Goal: Task Accomplishment & Management: Manage account settings

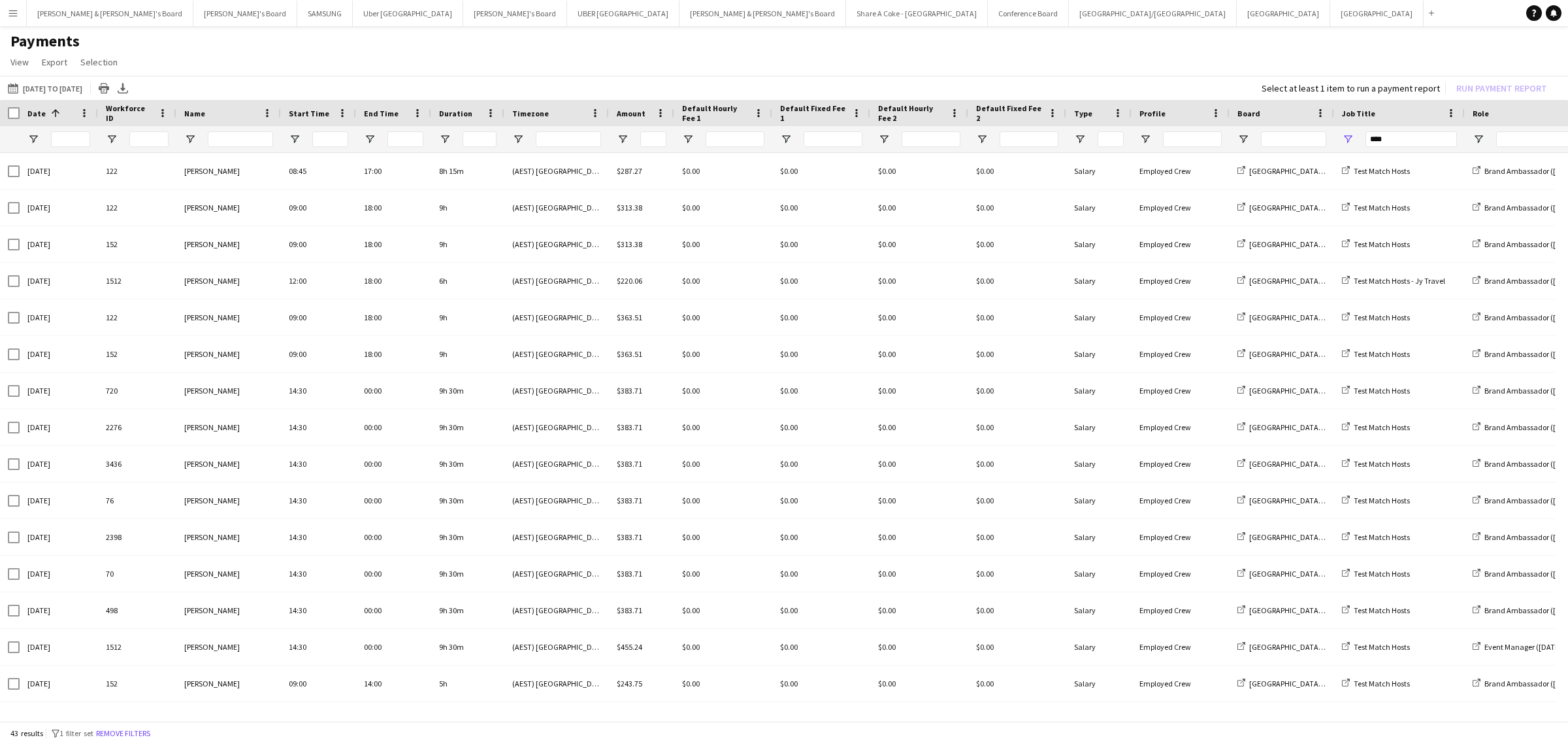
click at [279, 34] on h1 "Payments" at bounding box center [784, 41] width 1568 height 20
click at [49, 90] on button "16-07-2025 to 31-07-2025 16-07-2025 to 12-08-2025" at bounding box center [45, 88] width 79 height 16
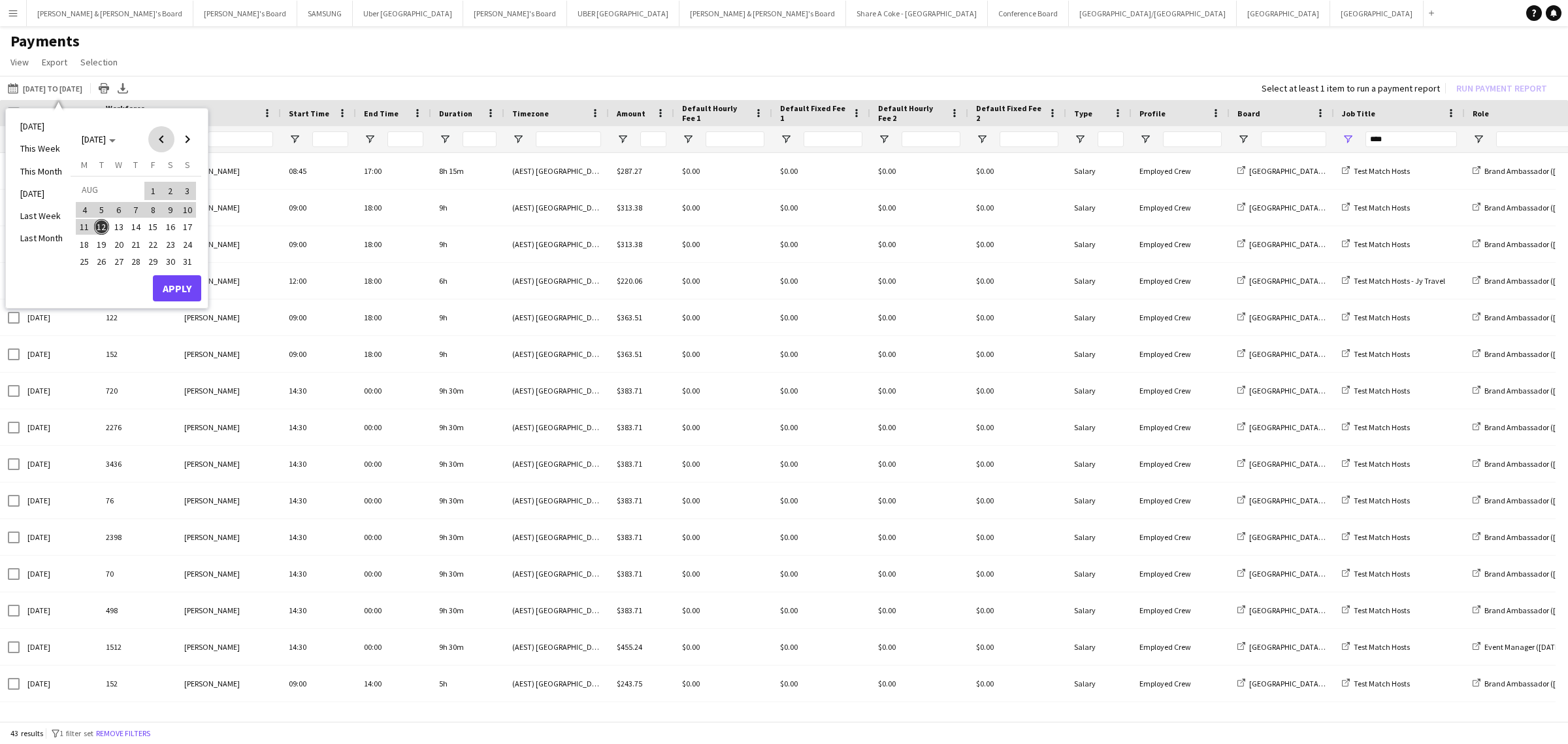
click at [164, 132] on span "Previous month" at bounding box center [162, 139] width 26 height 26
click at [121, 235] on span "16" at bounding box center [118, 241] width 16 height 16
click at [139, 273] on span "31" at bounding box center [136, 275] width 16 height 16
click at [172, 306] on button "Apply" at bounding box center [177, 302] width 48 height 26
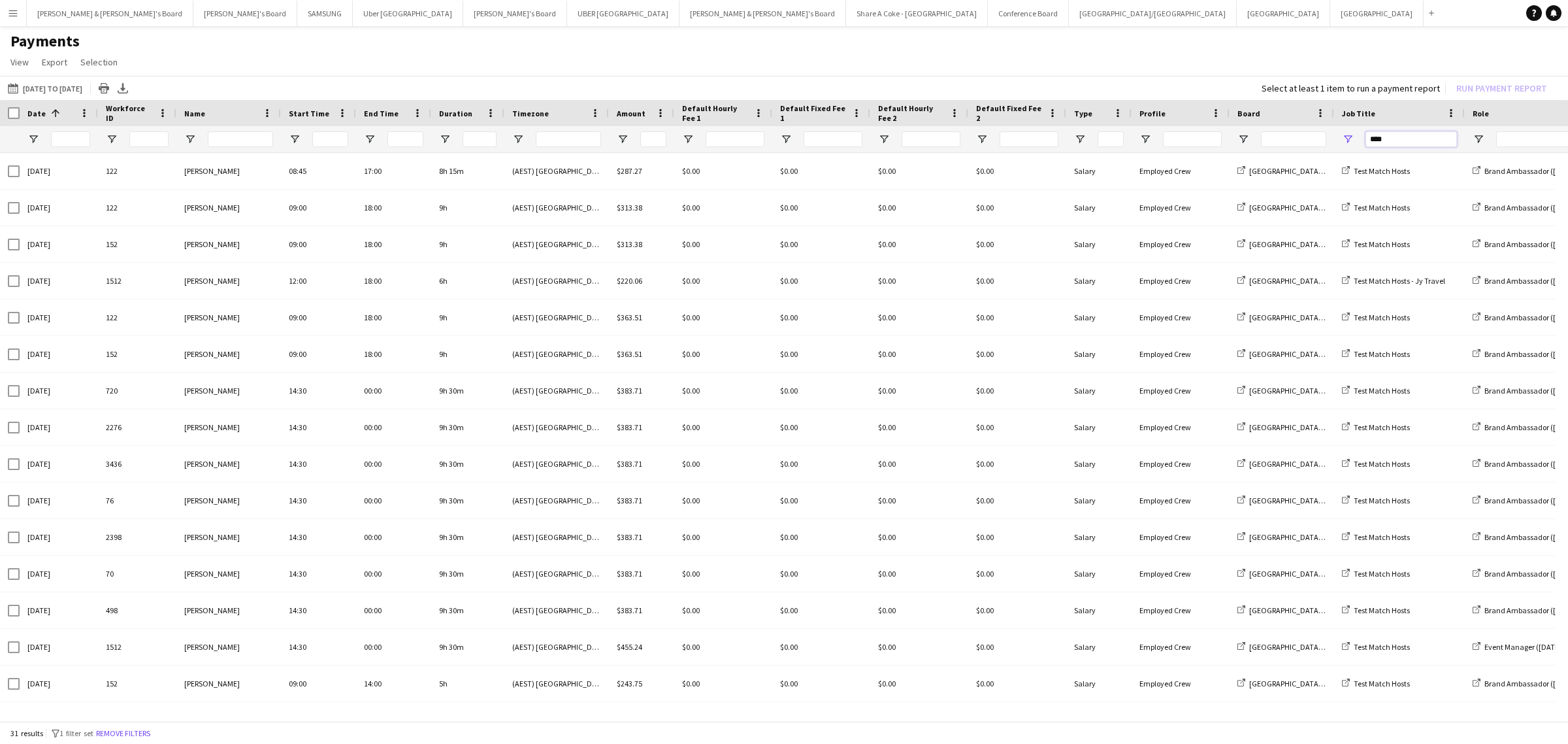
drag, startPoint x: 1405, startPoint y: 141, endPoint x: 1311, endPoint y: 152, distance: 94.6
click at [1312, 153] on div "Date 1 Workforce ID Name" at bounding box center [784, 412] width 1568 height 623
click at [194, 16] on button "Tennille's Board Close" at bounding box center [245, 13] width 104 height 26
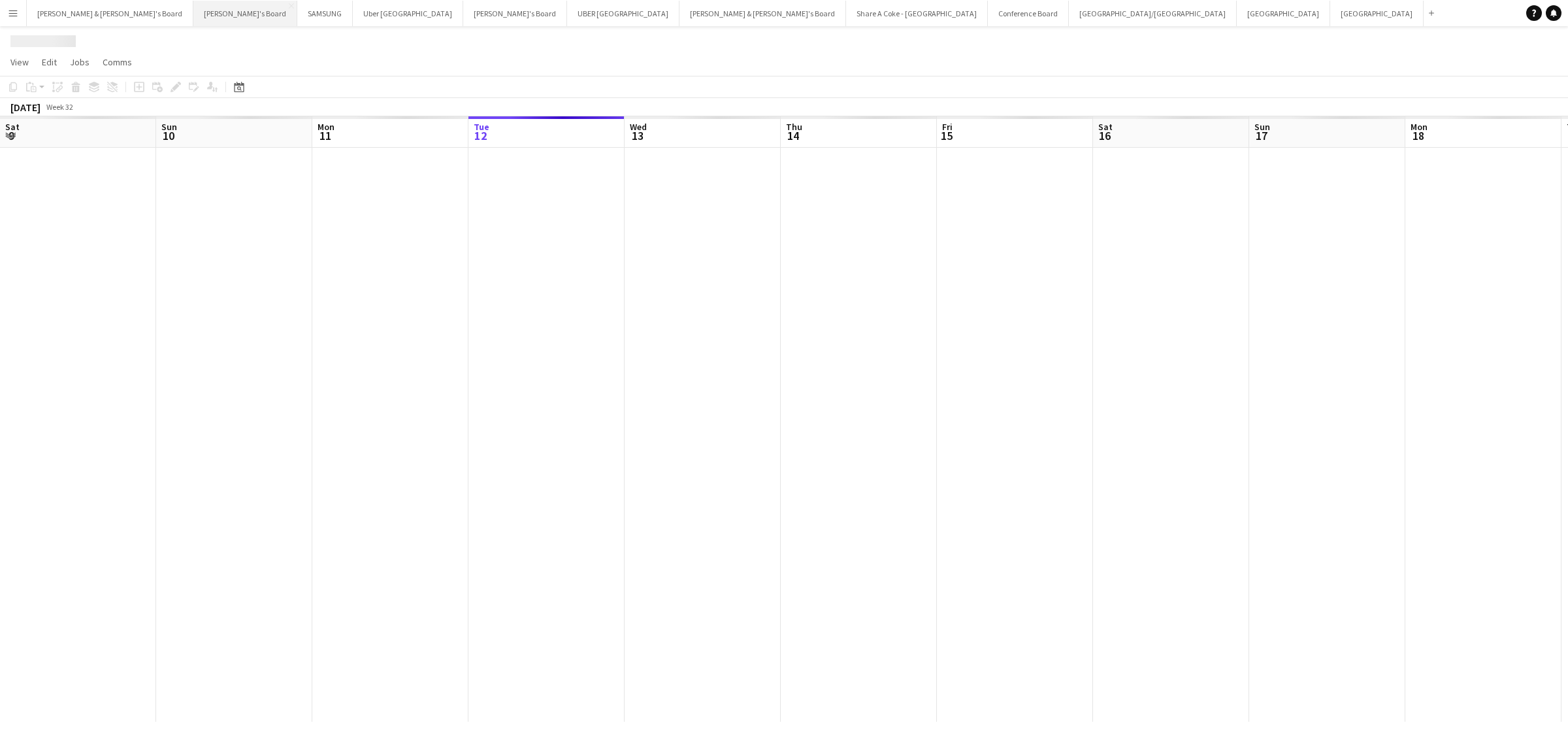
scroll to position [0, 312]
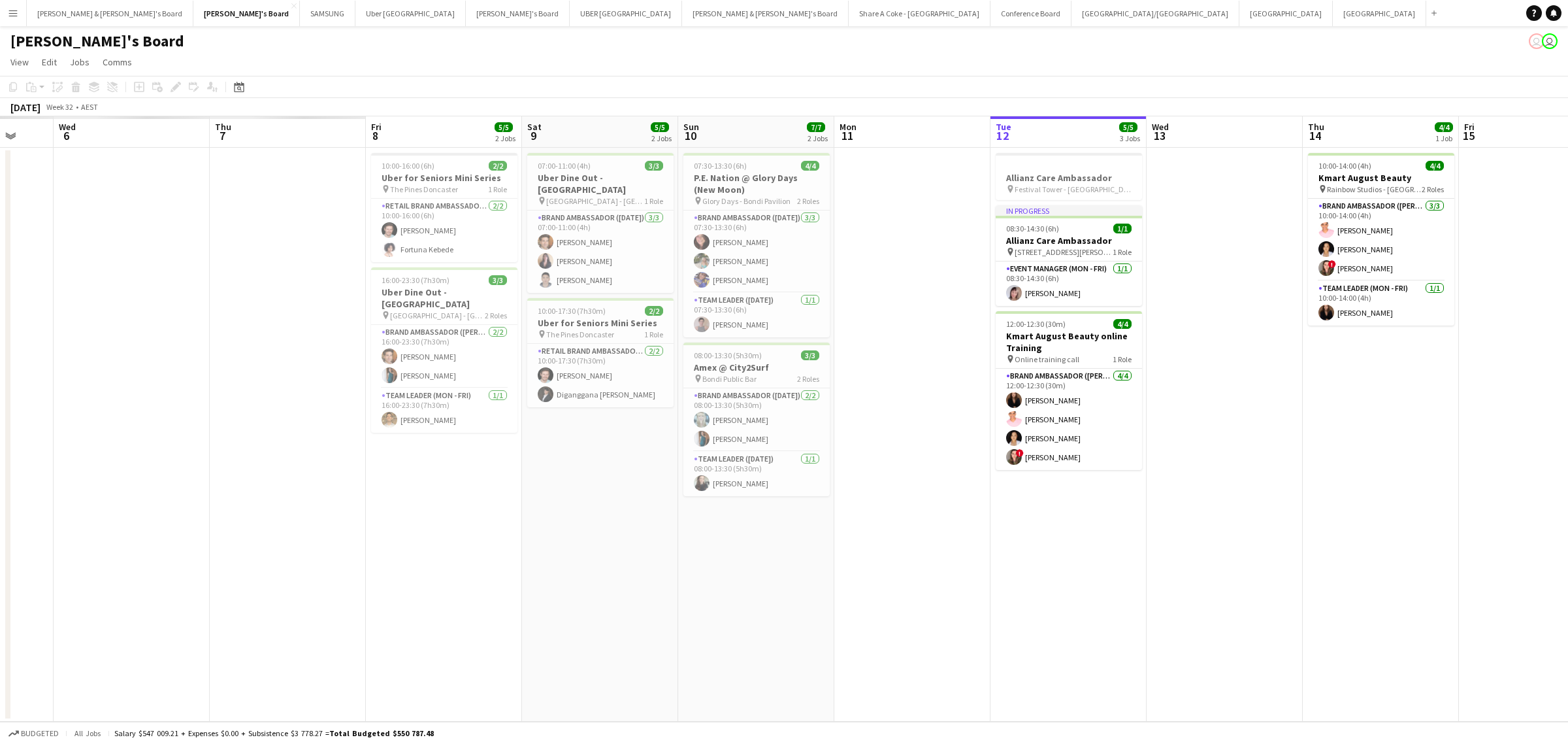
drag, startPoint x: 256, startPoint y: 602, endPoint x: 1089, endPoint y: 472, distance: 843.1
click at [1089, 472] on app-calendar-viewport "Mon 4 Tue 5 Wed 6 Thu 7 Fri 8 5/5 2 Jobs Sat 9 5/5 2 Jobs Sun 10 7/7 2 Jobs Mon…" at bounding box center [784, 419] width 1568 height 605
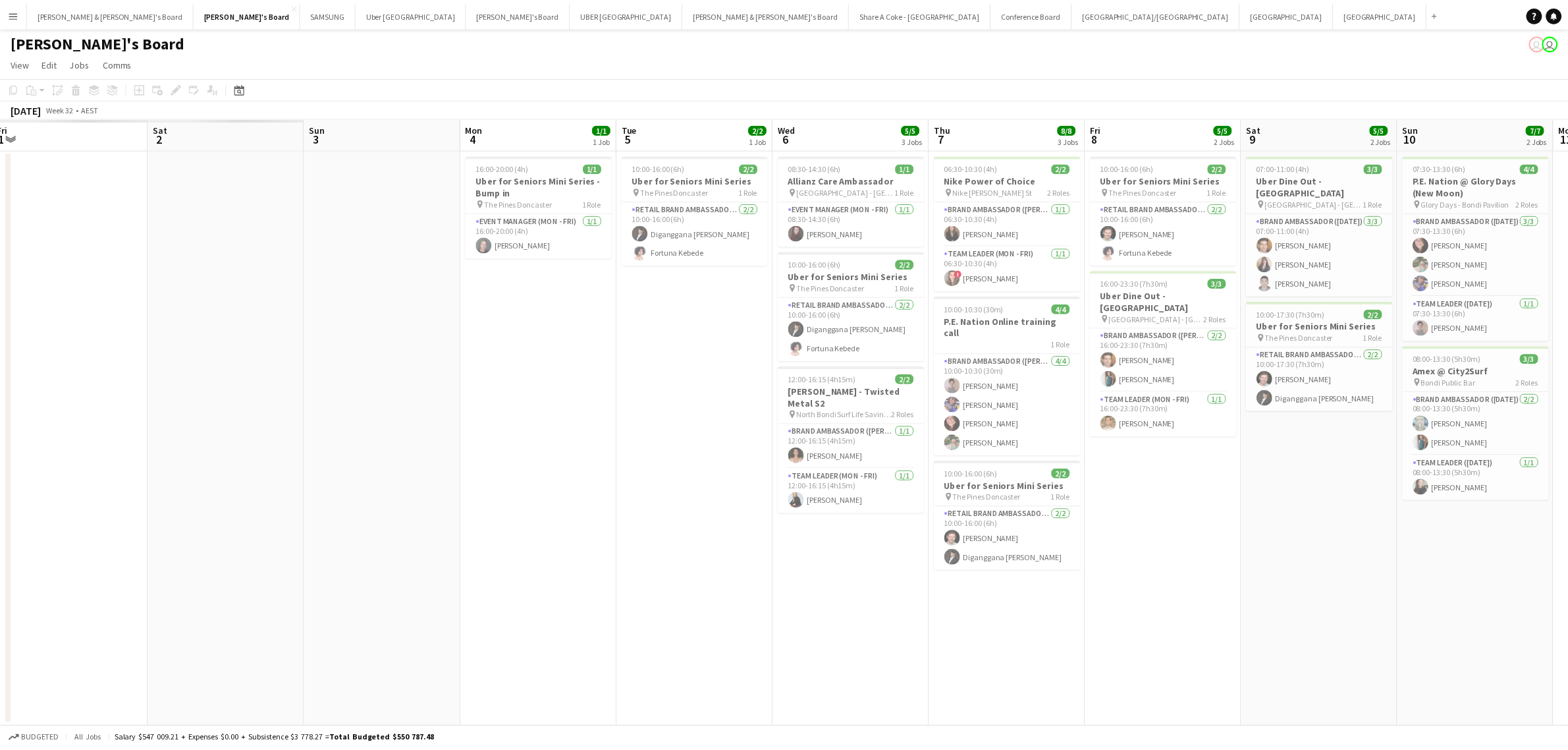
scroll to position [0, 354]
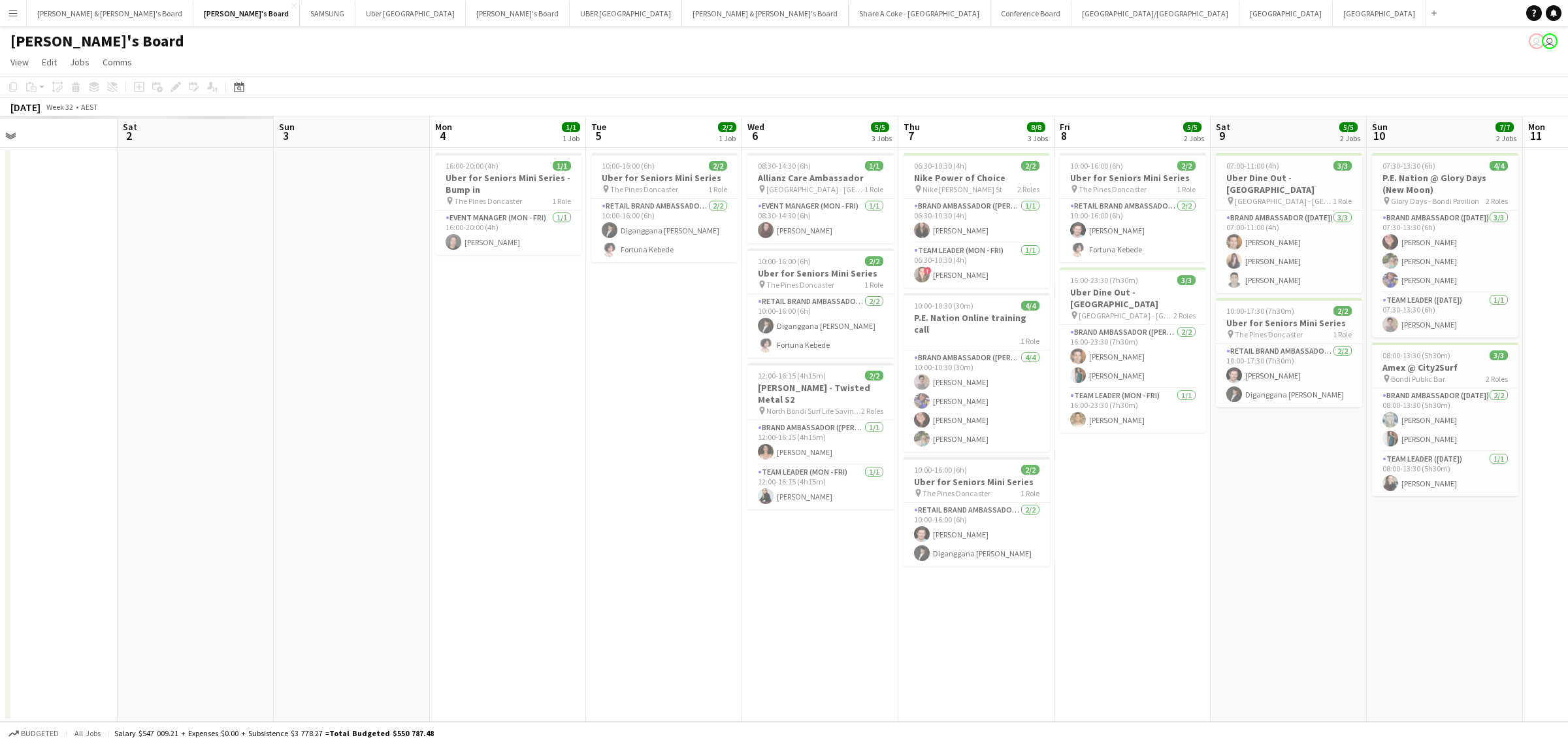
drag, startPoint x: 172, startPoint y: 597, endPoint x: 1017, endPoint y: 550, distance: 846.3
click at [1017, 550] on app-calendar-viewport "Wed 30 Thu 31 Fri 1 Sat 2 Sun 3 Mon 4 1/1 1 Job Tue 5 2/2 1 Job Wed 6 5/5 3 Job…" at bounding box center [784, 419] width 1568 height 605
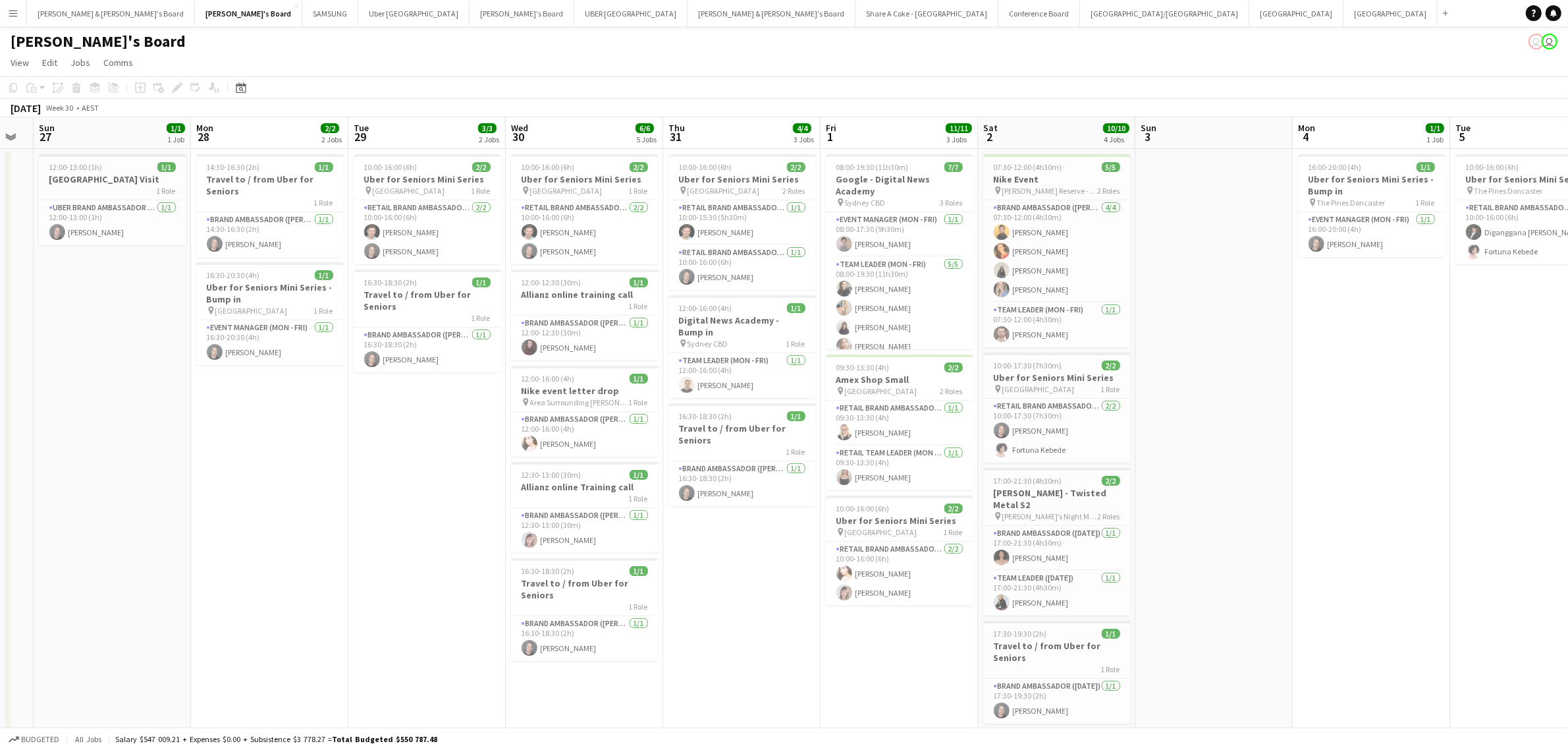
scroll to position [0, 444]
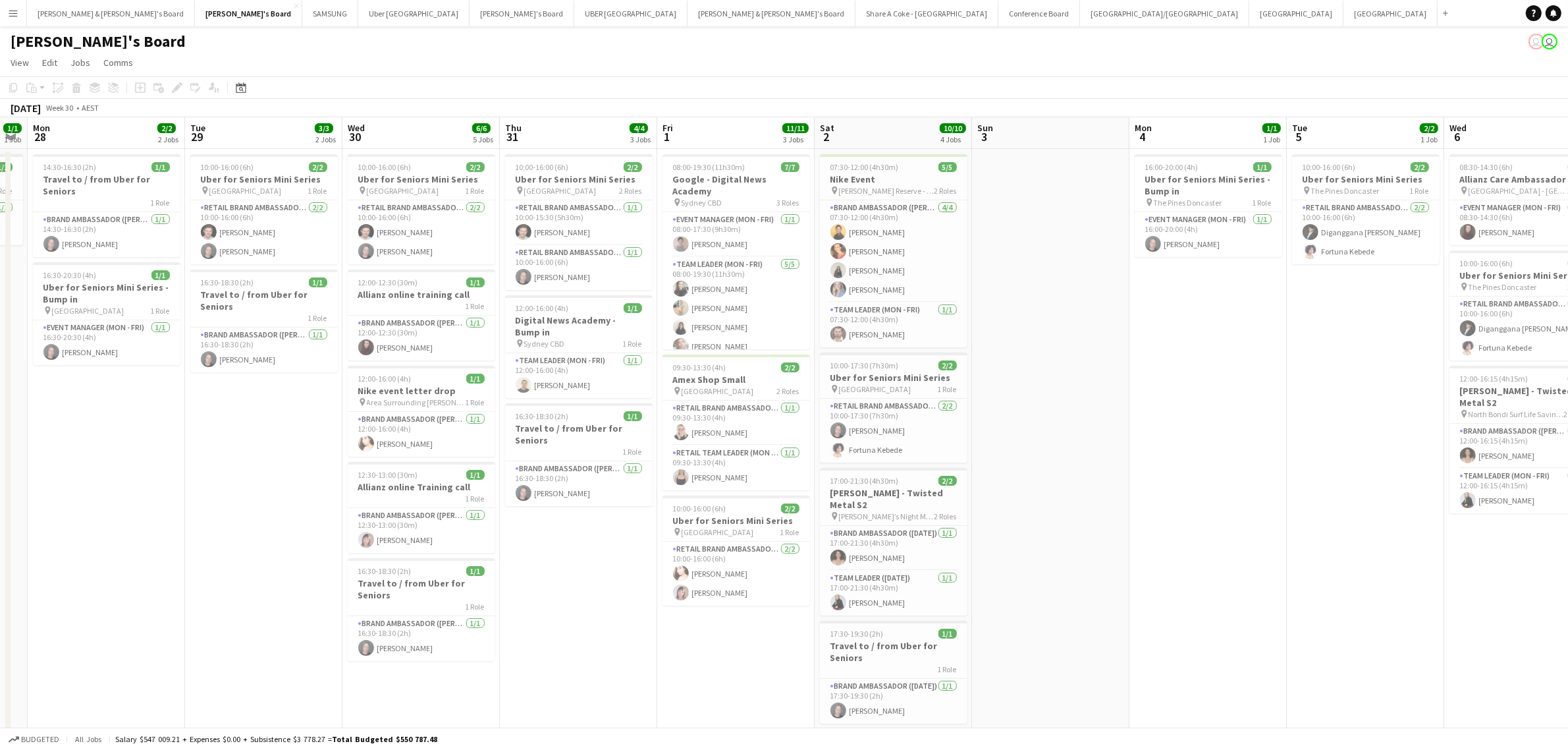
drag, startPoint x: 59, startPoint y: 636, endPoint x: 598, endPoint y: 469, distance: 564.3
click at [598, 469] on app-calendar-viewport "Fri 25 8/8 3 Jobs Sat 26 Sun 27 1/1 1 Job Mon 28 2/2 2 Jobs Tue 29 3/3 2 Jobs W…" at bounding box center [784, 441] width 1568 height 648
click at [599, 551] on app-date-cell "10:00-16:00 (6h) 2/2 Uber for Seniors Mini Series pin Forest Hill Shopping Cent…" at bounding box center [578, 457] width 157 height 617
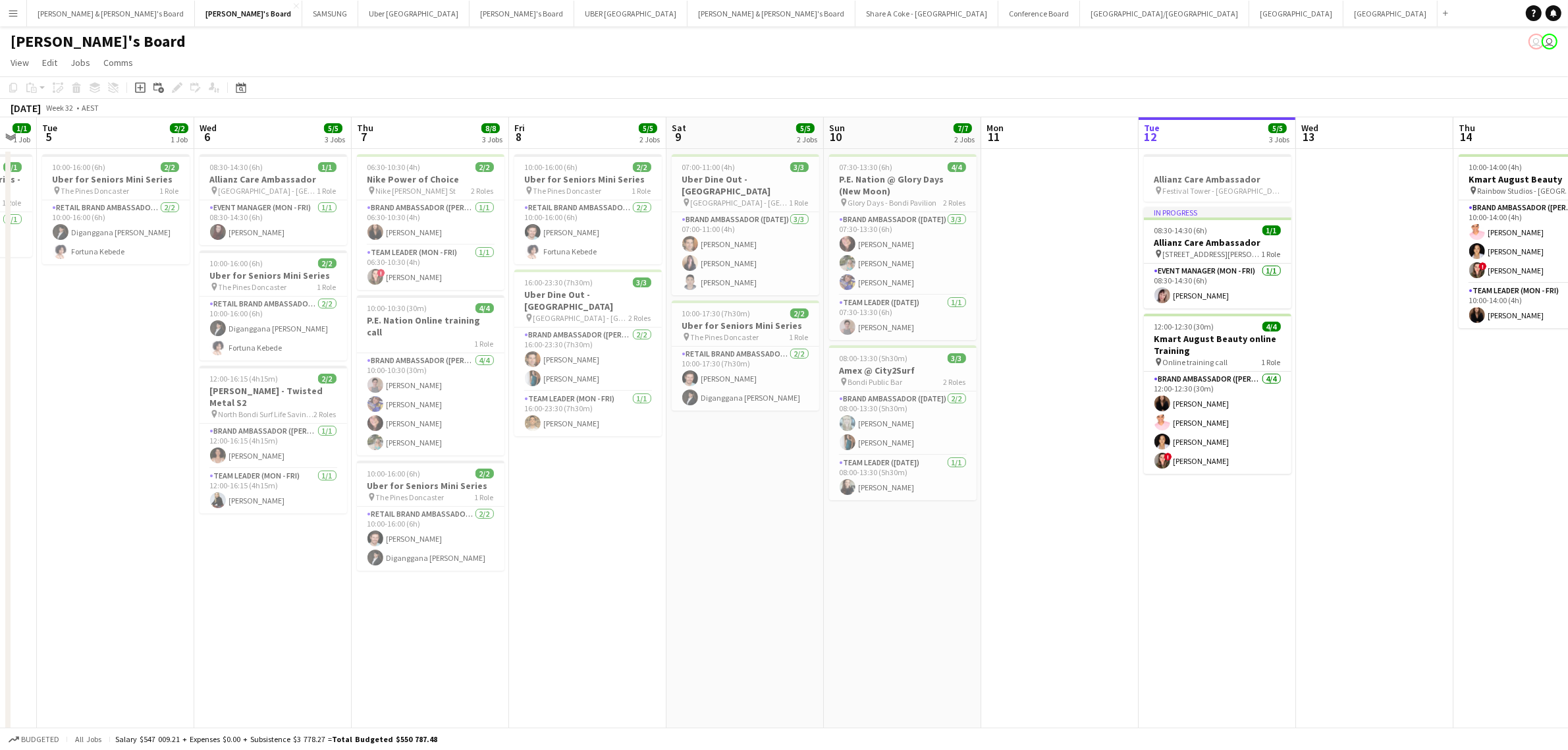
scroll to position [0, 474]
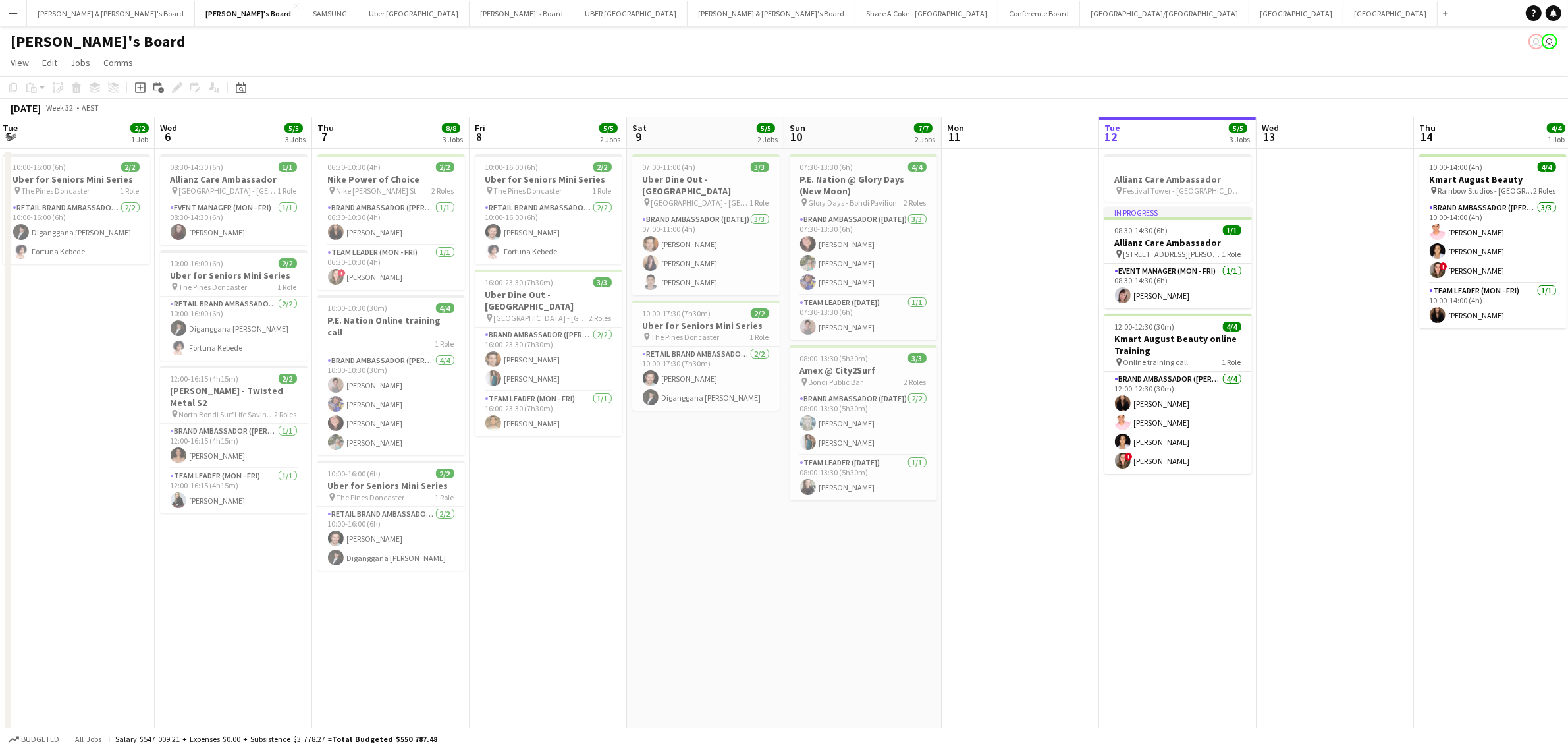
drag, startPoint x: 1362, startPoint y: 535, endPoint x: 72, endPoint y: 577, distance: 1290.7
click at [72, 577] on app-calendar-viewport "Sat 2 10/10 4 Jobs Sun 3 Mon 4 1/1 1 Job Tue 5 2/2 1 Job Wed 6 5/5 3 Jobs Thu 7…" at bounding box center [784, 441] width 1568 height 648
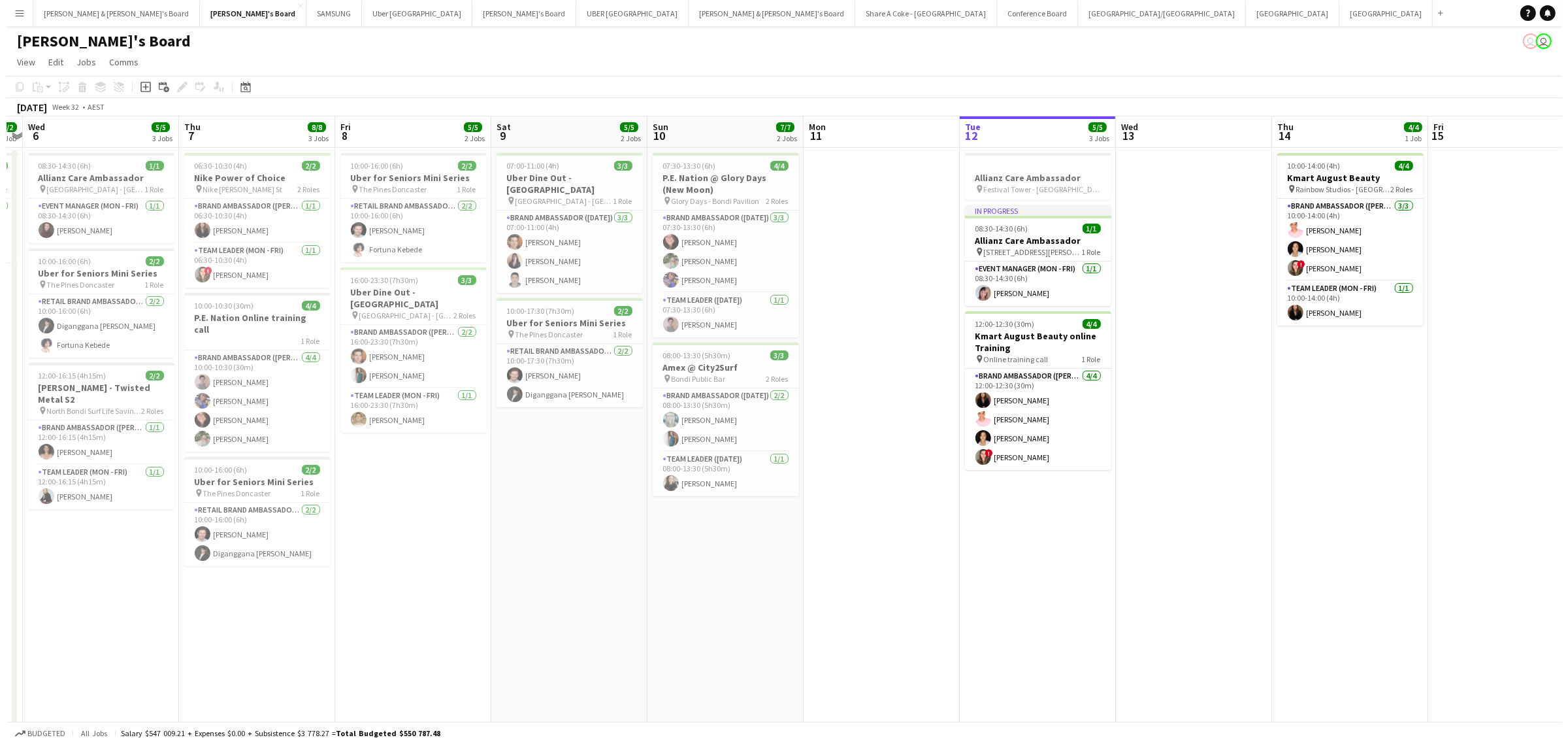
scroll to position [0, 262]
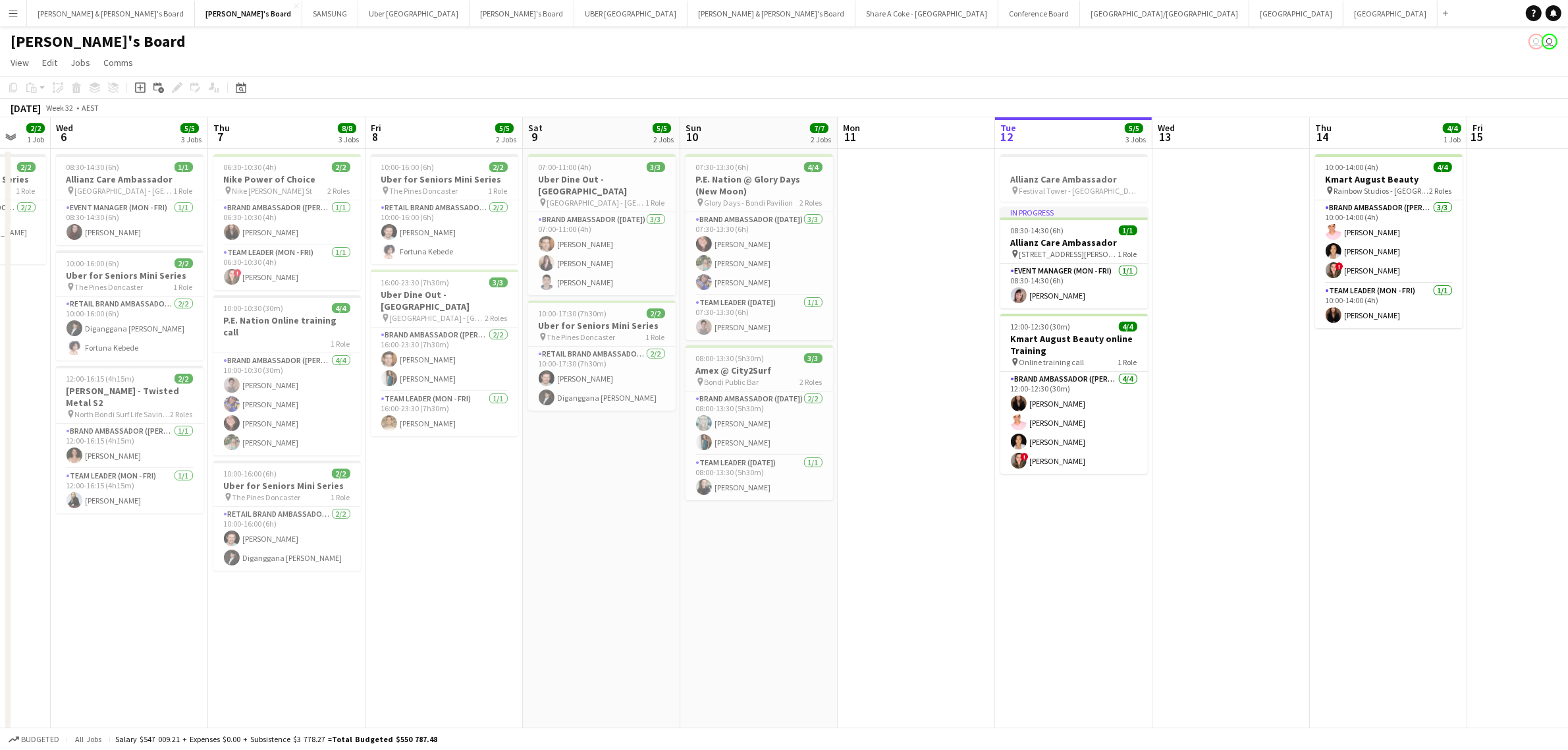
drag, startPoint x: 746, startPoint y: 612, endPoint x: 642, endPoint y: 601, distance: 104.6
click at [642, 601] on app-calendar-viewport "Mon 4 1/1 1 Job Tue 5 2/2 1 Job Wed 6 5/5 3 Jobs Thu 7 8/8 3 Jobs Fri 8 5/5 2 J…" at bounding box center [784, 441] width 1568 height 648
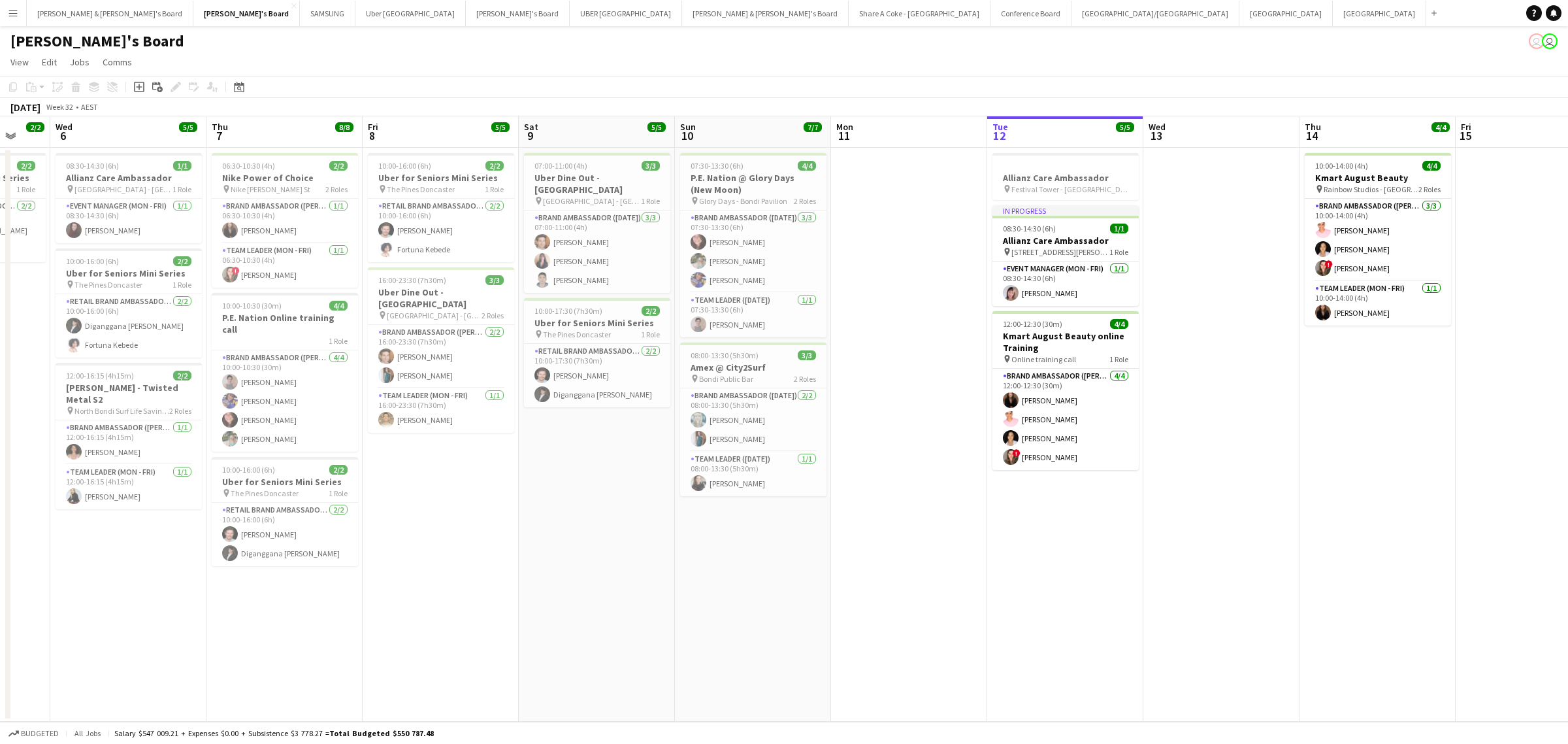
click at [12, 17] on app-icon "Menu" at bounding box center [13, 13] width 10 height 10
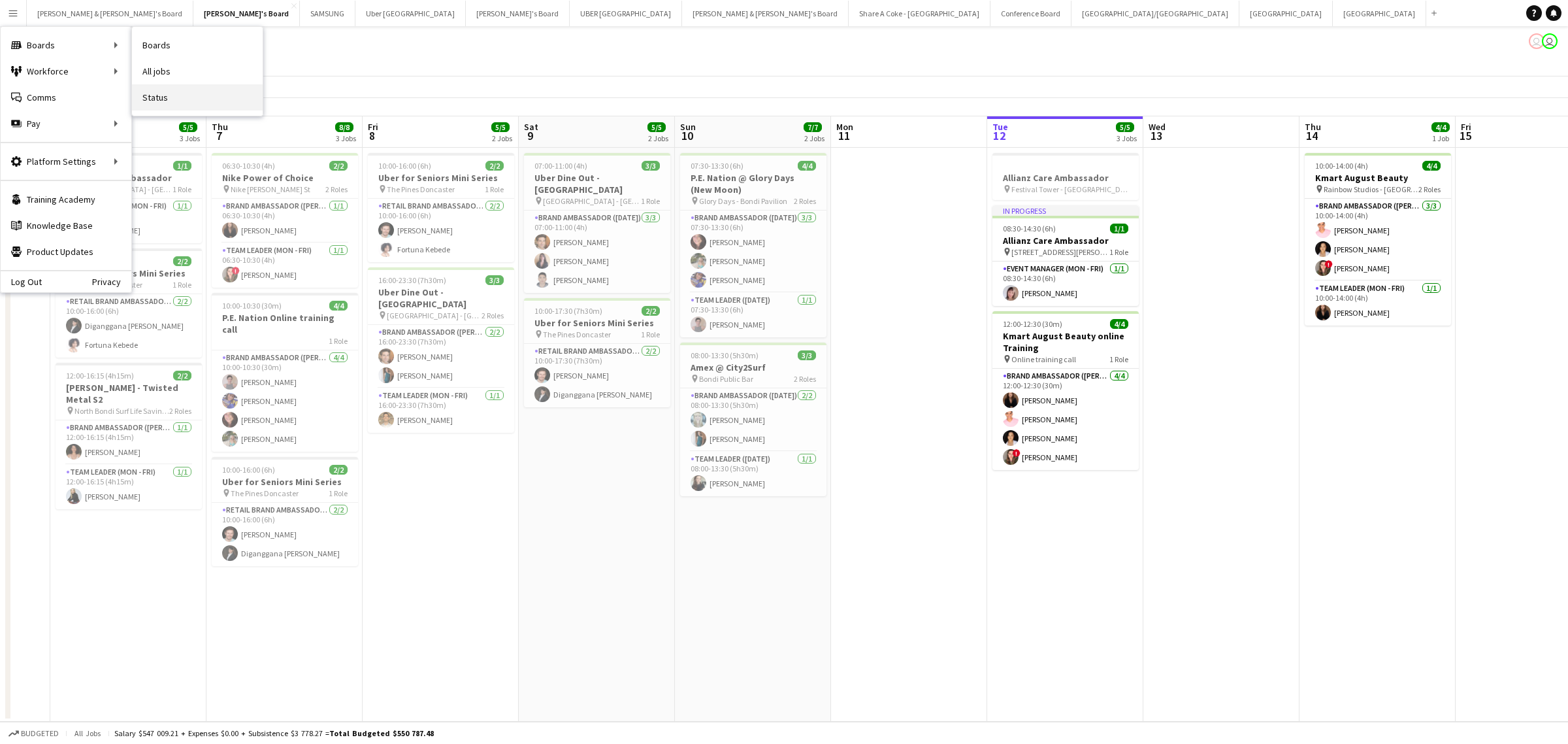
click at [173, 92] on link "Status" at bounding box center [198, 98] width 131 height 26
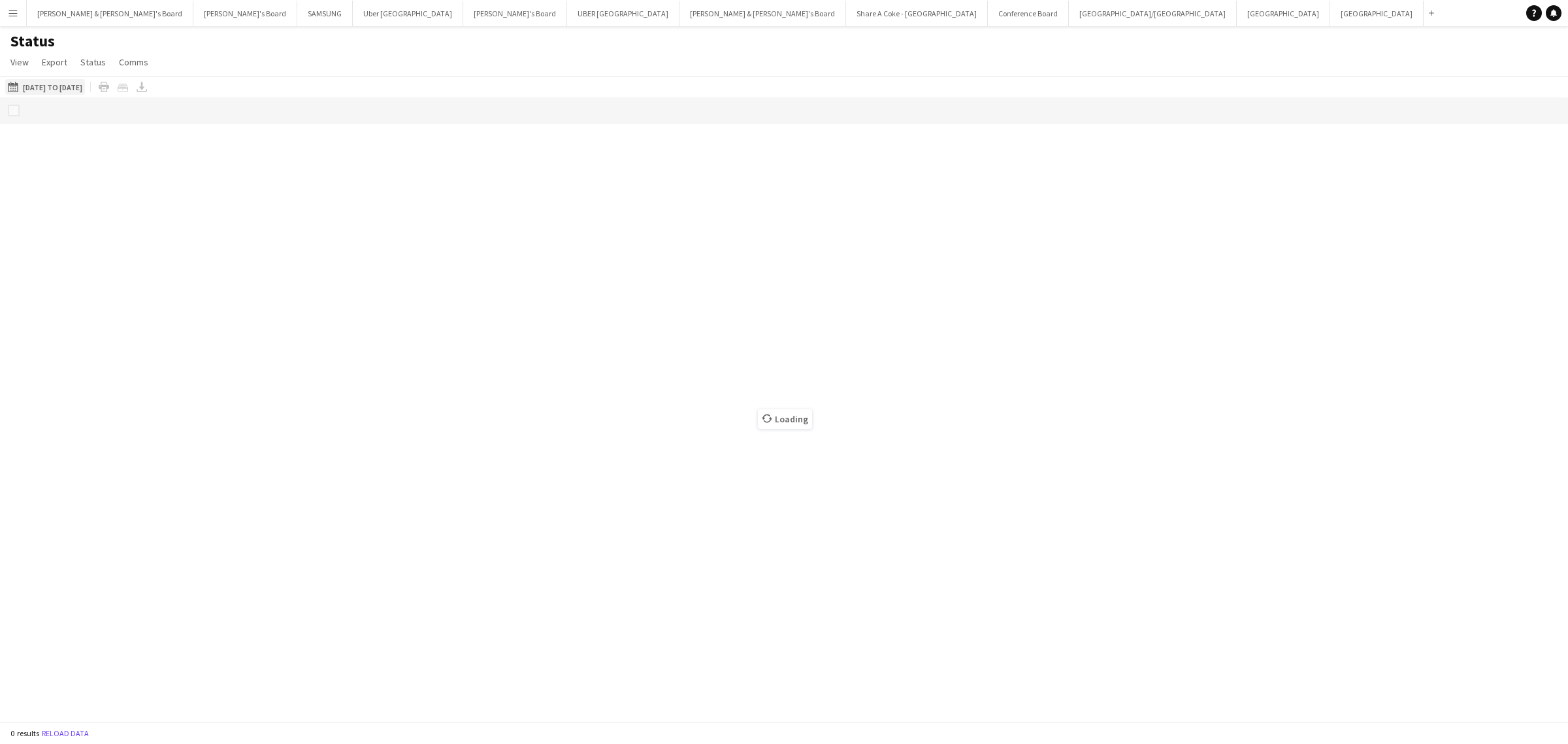
click at [77, 86] on button "12-08-2025 to 18-08-2025 01-06-2025 to 31-07-2025" at bounding box center [45, 87] width 79 height 16
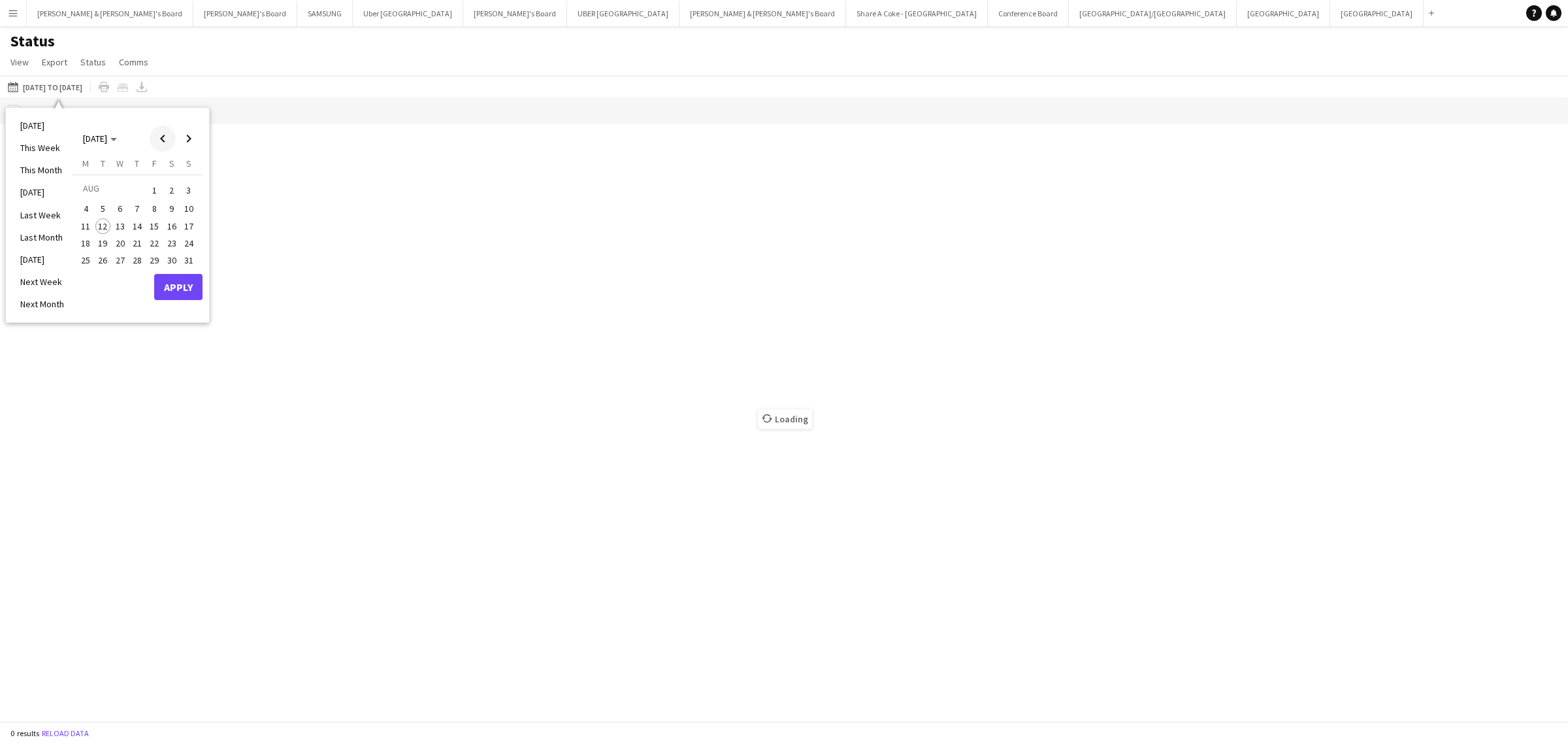
click at [170, 132] on span "Previous month" at bounding box center [163, 139] width 26 height 26
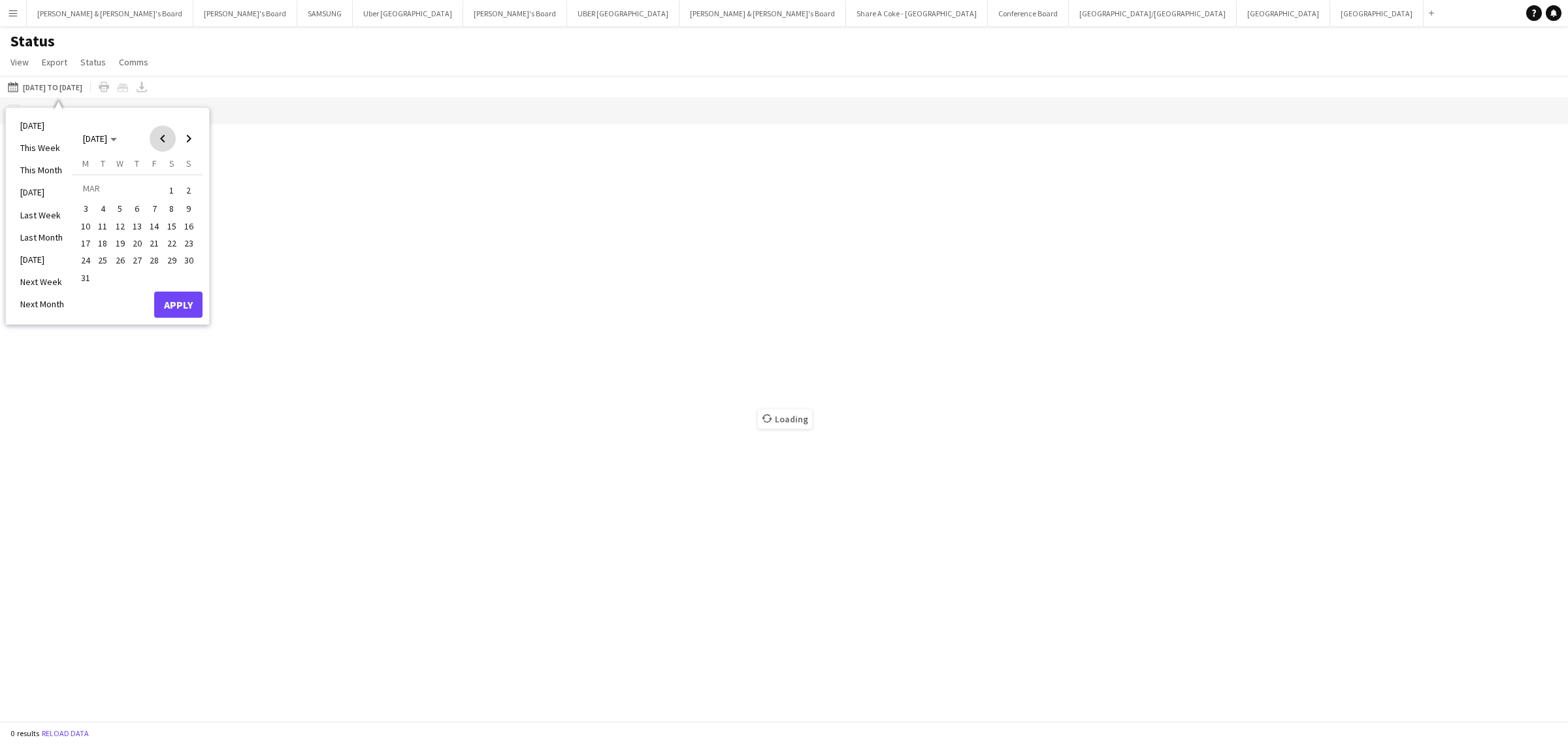
click at [170, 132] on span "Previous month" at bounding box center [163, 139] width 26 height 26
click at [171, 189] on span "1" at bounding box center [171, 190] width 16 height 18
click at [150, 262] on span "28" at bounding box center [154, 261] width 16 height 16
click at [171, 281] on button "Apply" at bounding box center [178, 287] width 48 height 26
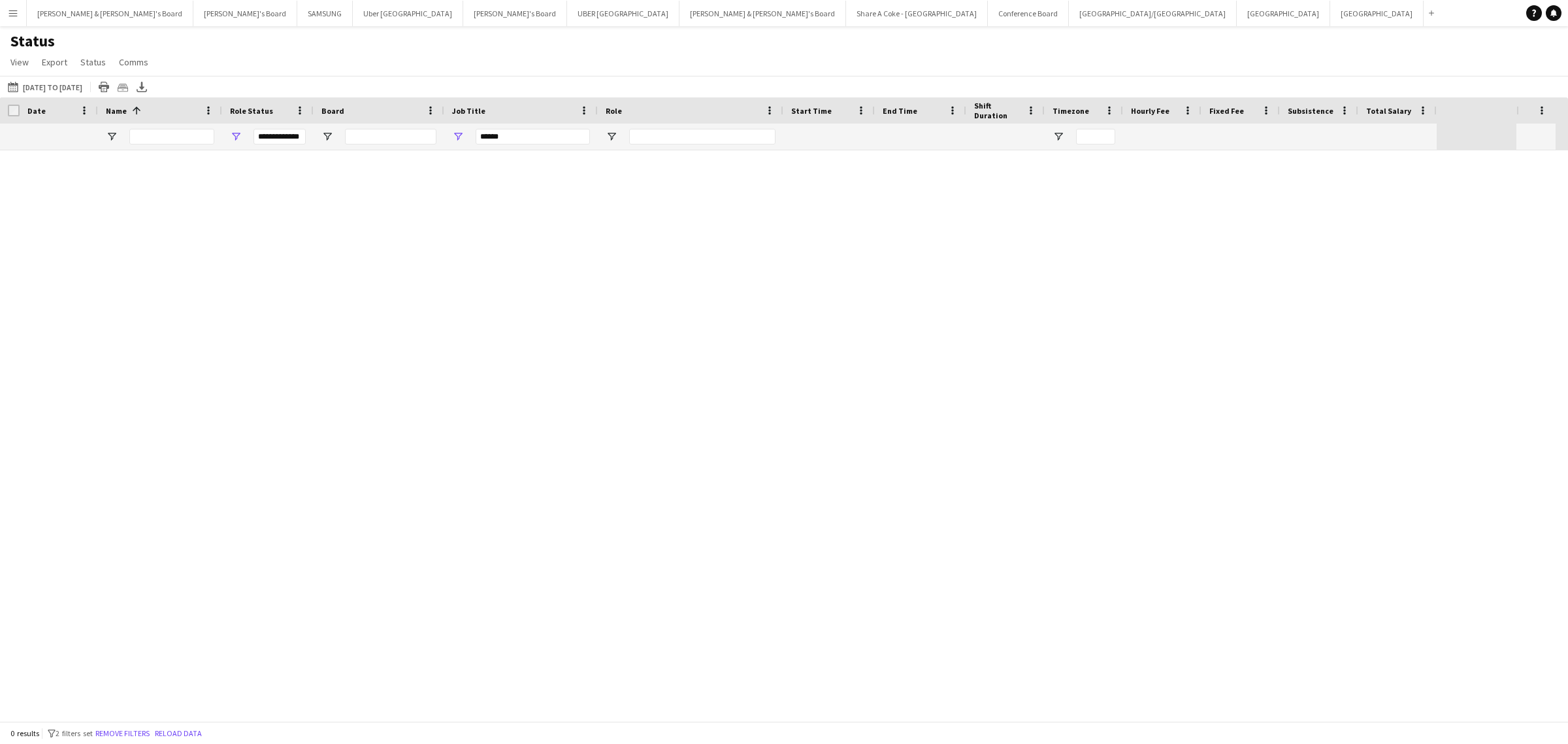
type input "***"
click at [328, 137] on span "Open Filter Menu" at bounding box center [327, 137] width 12 height 12
click at [523, 141] on input "******" at bounding box center [533, 137] width 114 height 16
drag, startPoint x: 522, startPoint y: 141, endPoint x: 414, endPoint y: 152, distance: 108.6
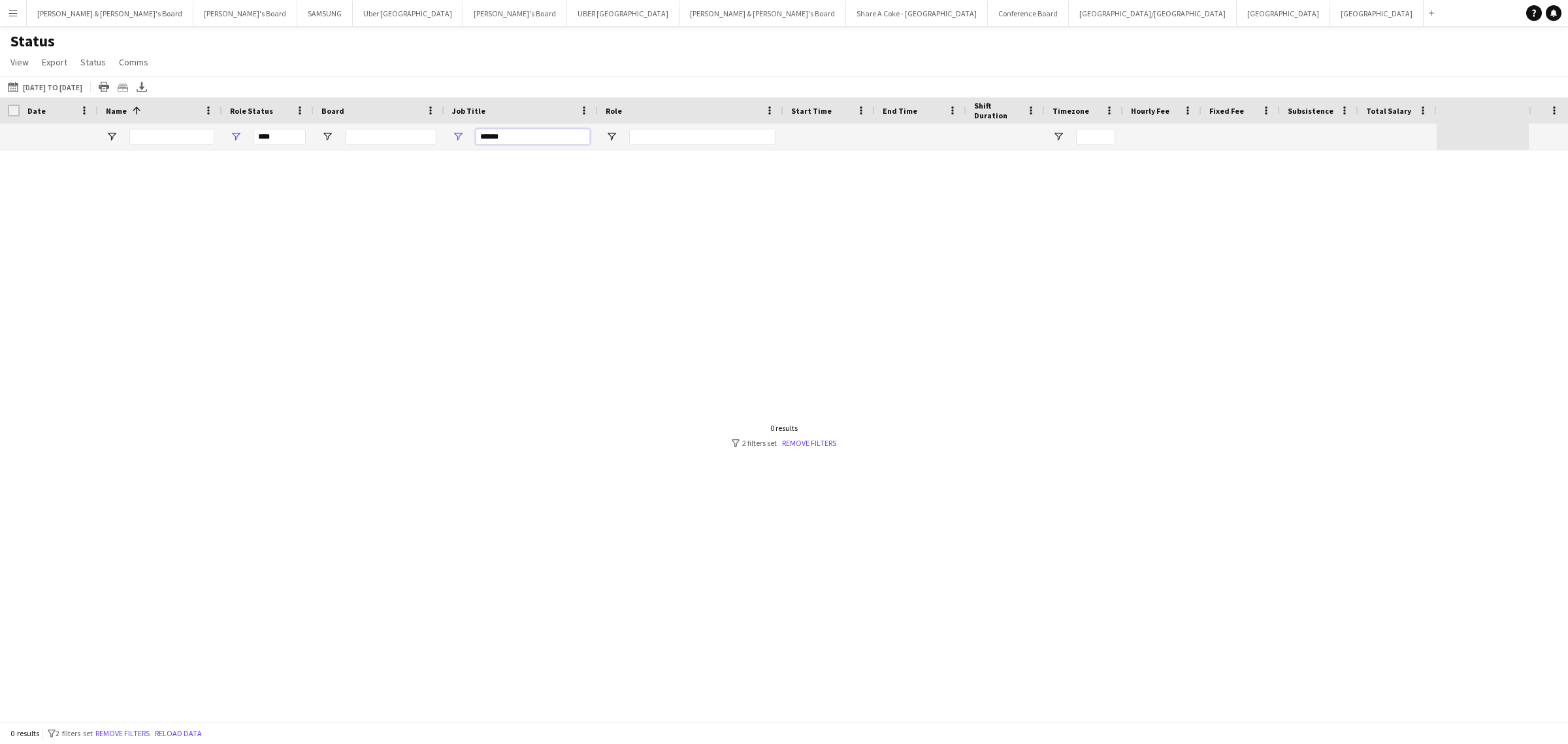
click at [417, 152] on div "Crew Shift Details Pay Date" at bounding box center [784, 409] width 1568 height 623
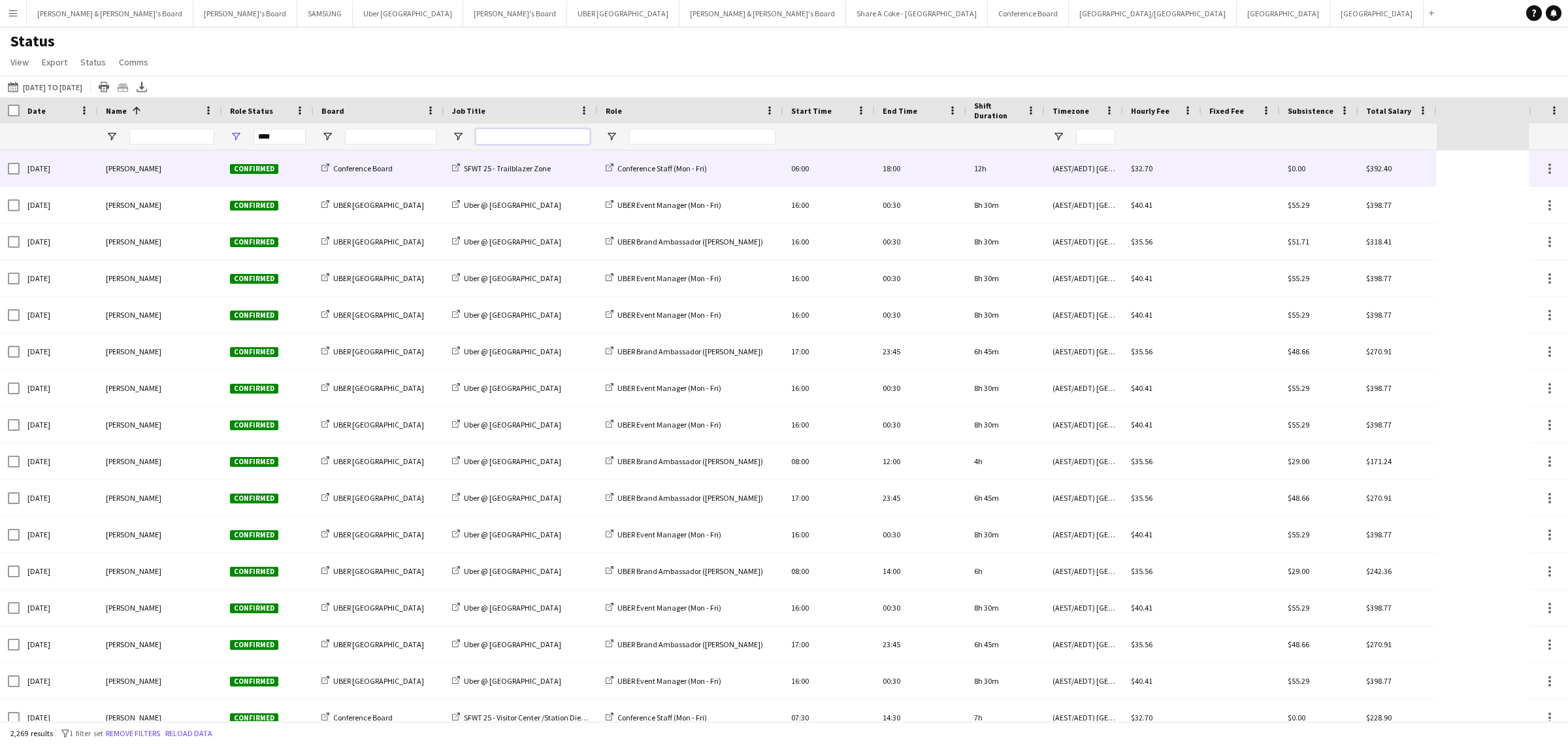
type input "**********"
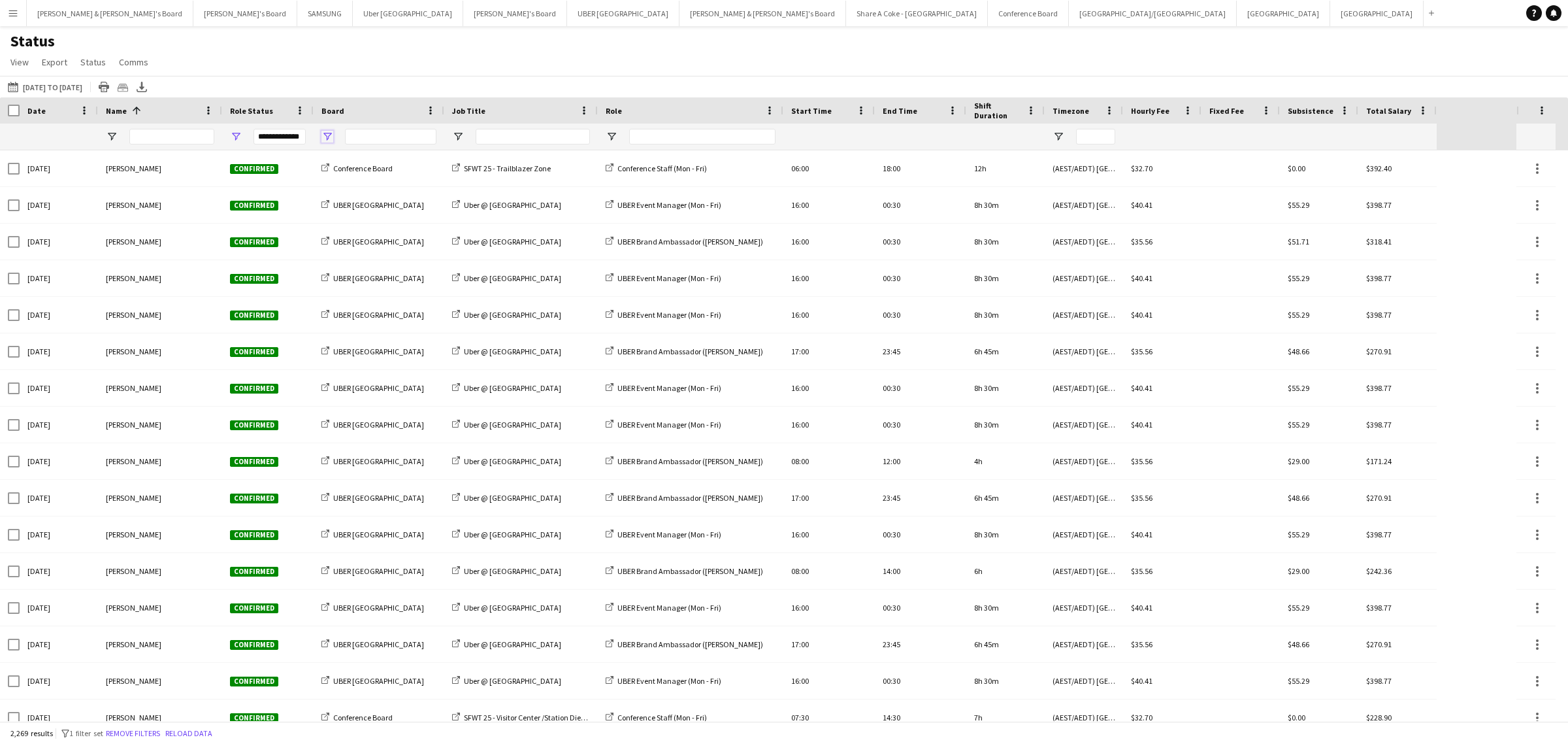
click at [327, 138] on span "Open Filter Menu" at bounding box center [327, 137] width 12 height 12
type input "***"
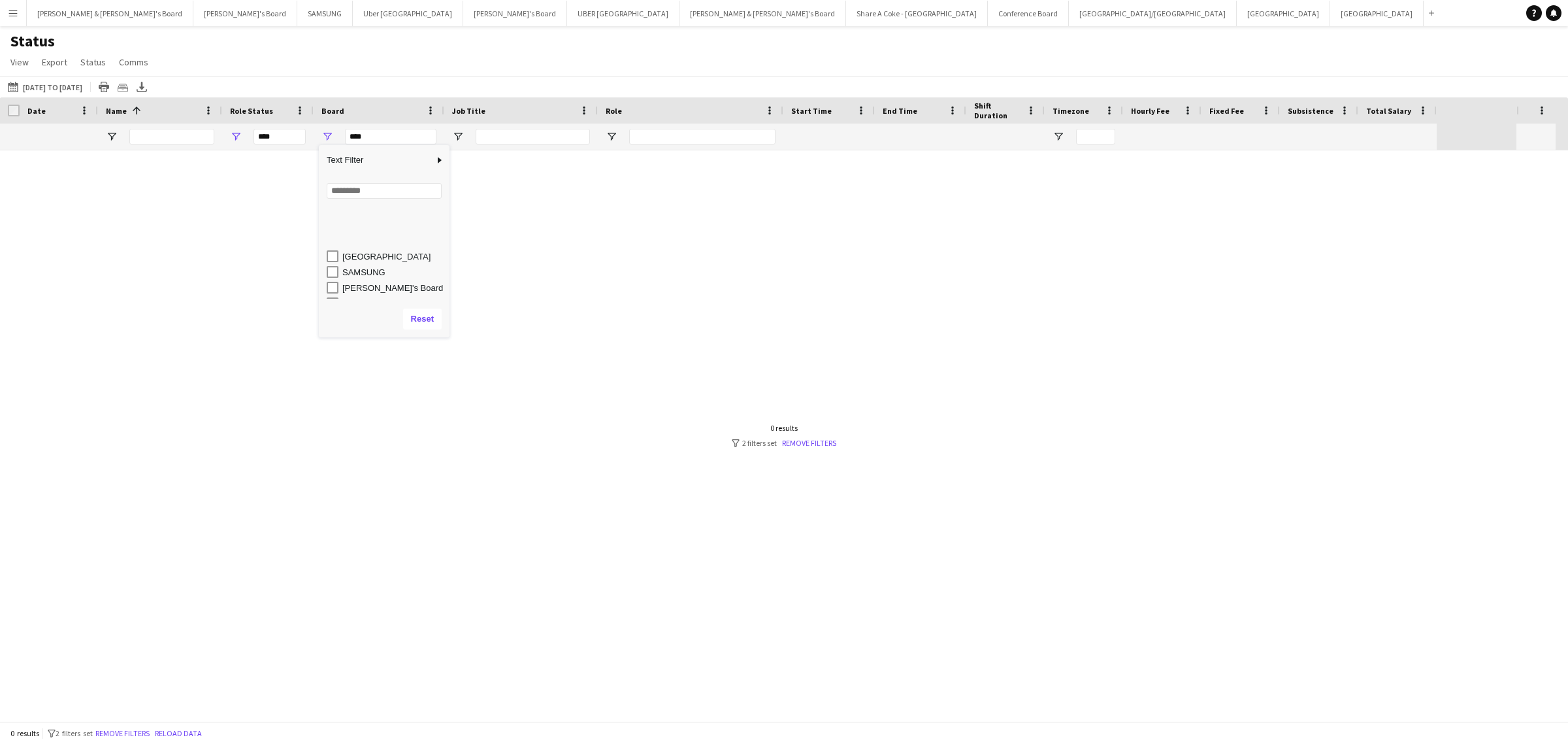
scroll to position [98, 0]
type input "**********"
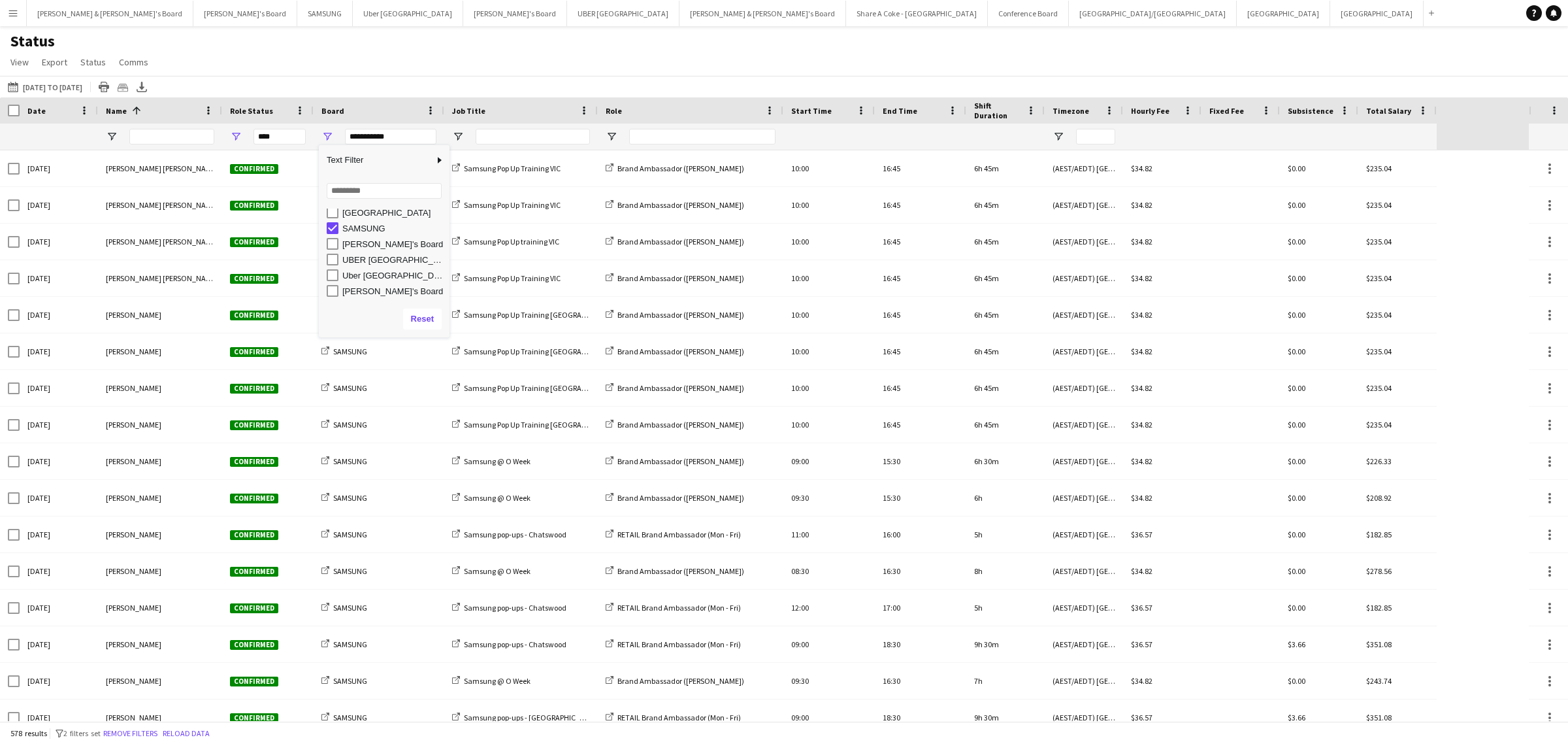
type input "**********"
click at [480, 50] on div "Status View Views Default view New view Update view Delete view Edit name Custo…" at bounding box center [784, 54] width 1568 height 45
click at [563, 136] on input "Job Title Filter Input" at bounding box center [533, 137] width 114 height 16
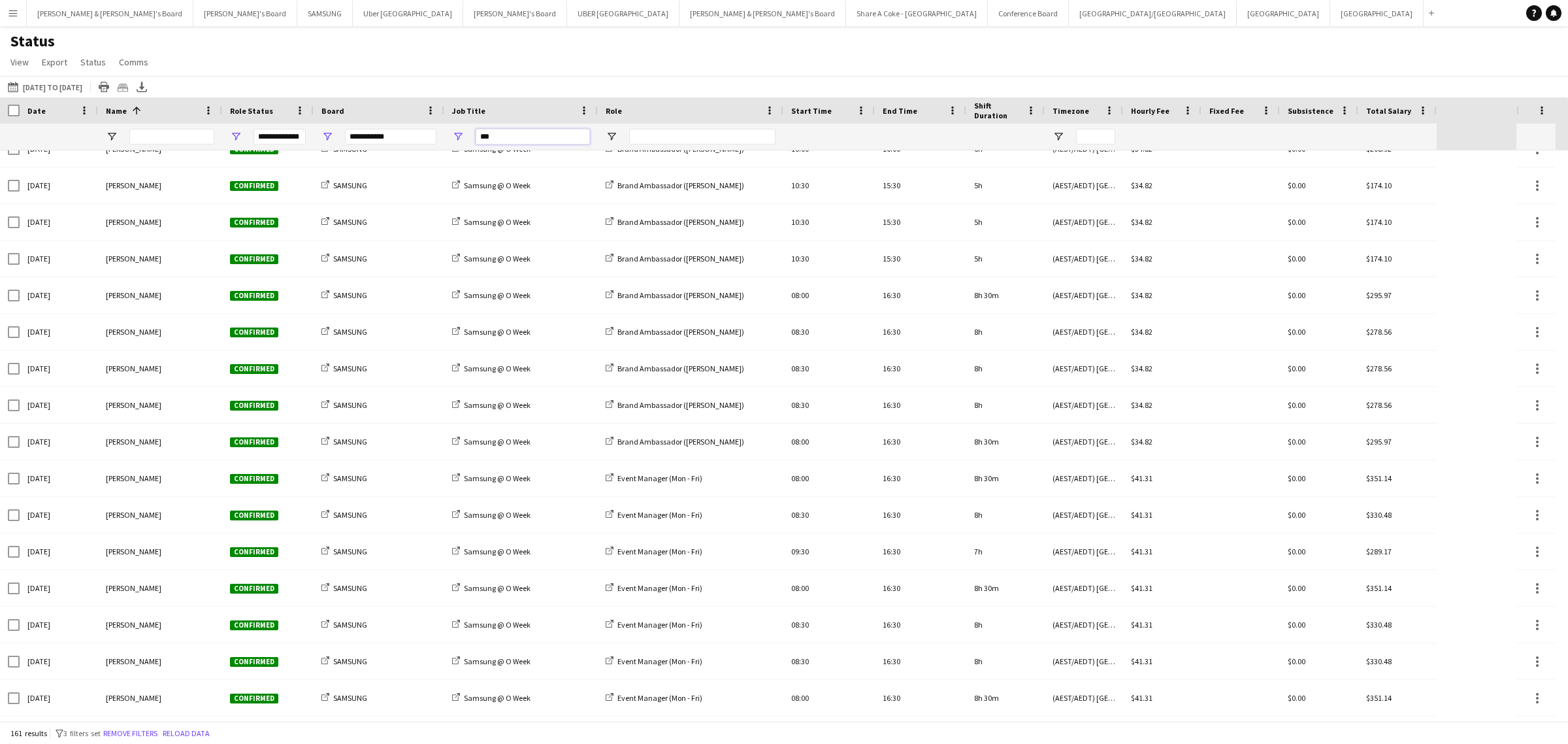
scroll to position [4412, 0]
type input "***"
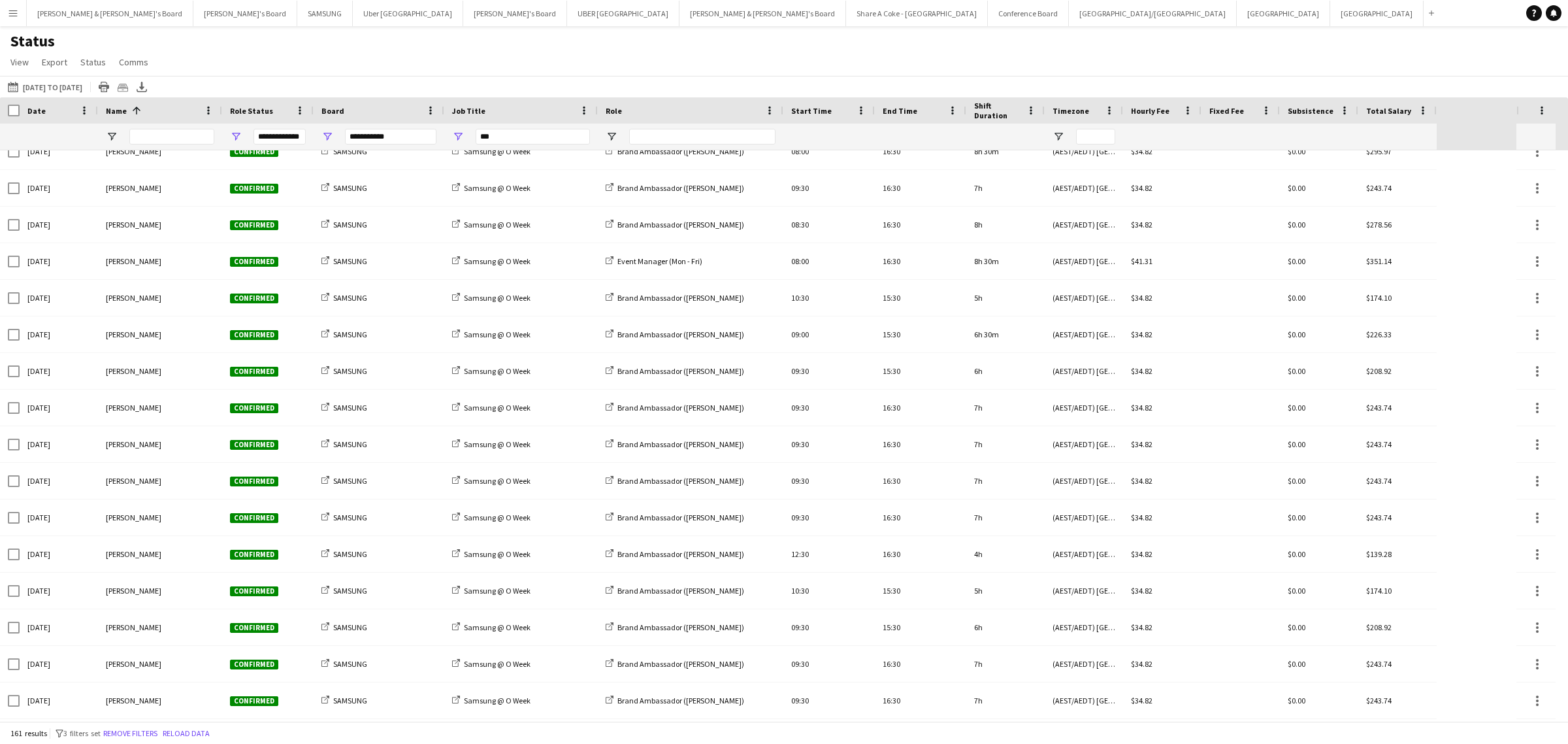
scroll to position [2835, 0]
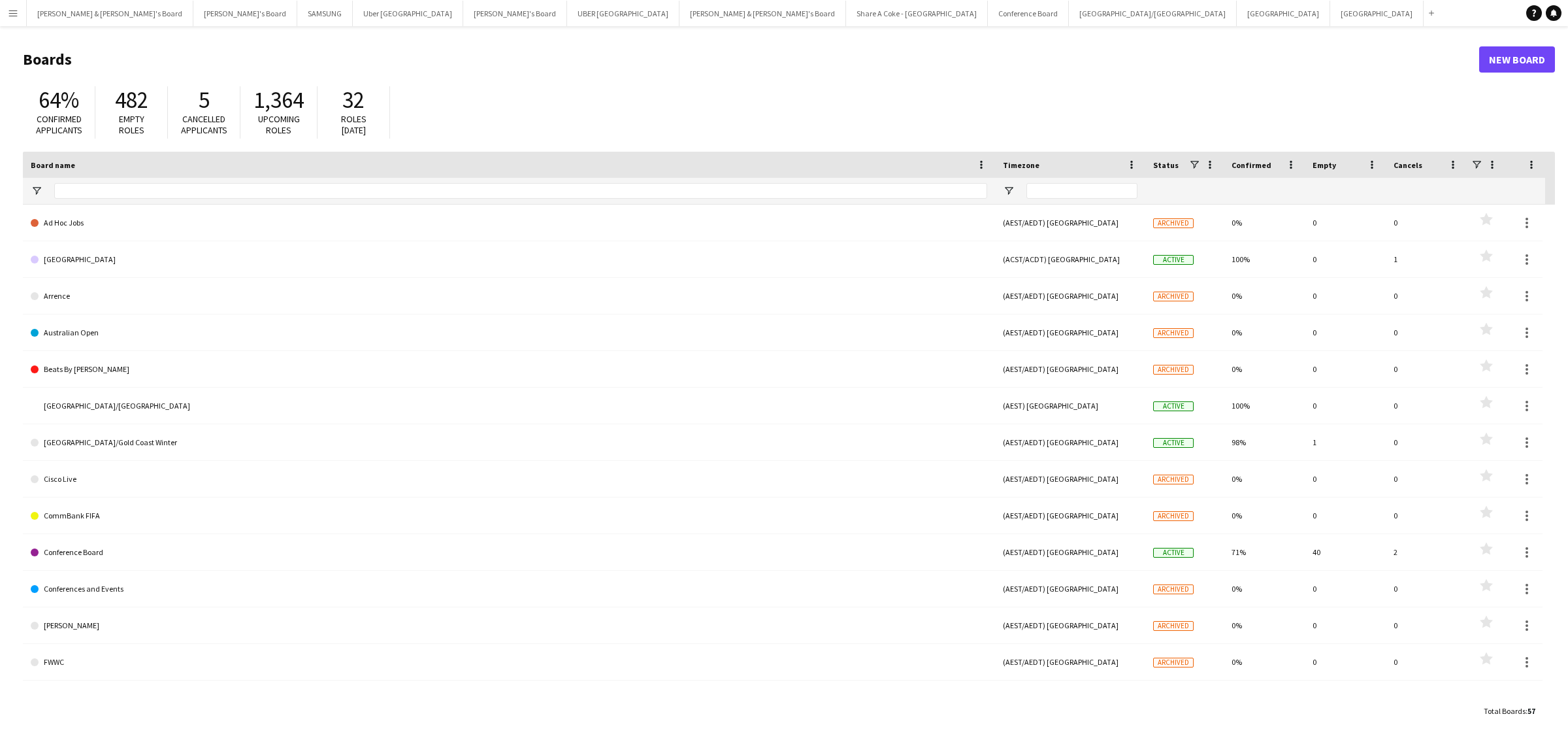
click at [14, 15] on app-icon "Menu" at bounding box center [13, 13] width 10 height 10
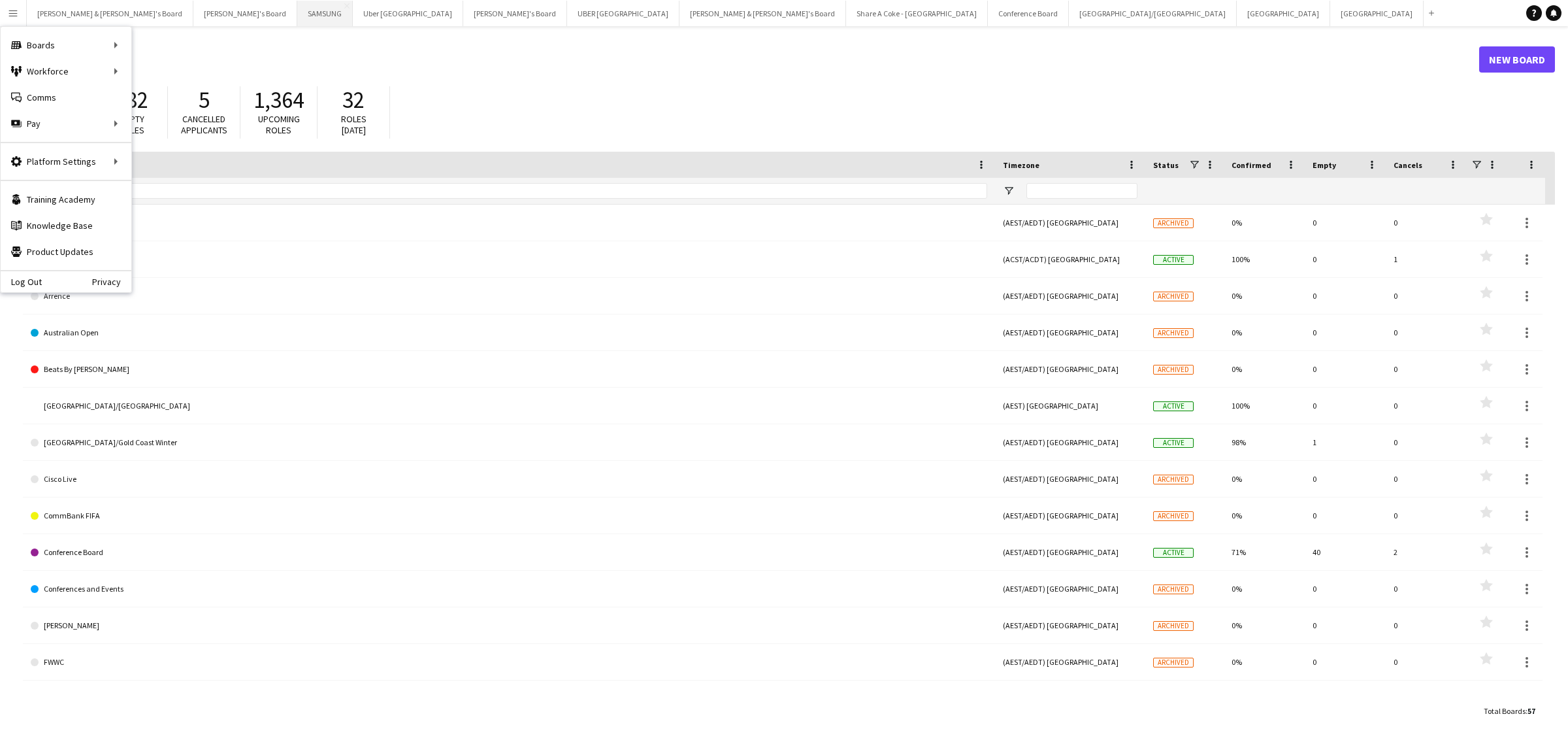
click at [297, 15] on button "SAMSUNG Close" at bounding box center [325, 13] width 56 height 26
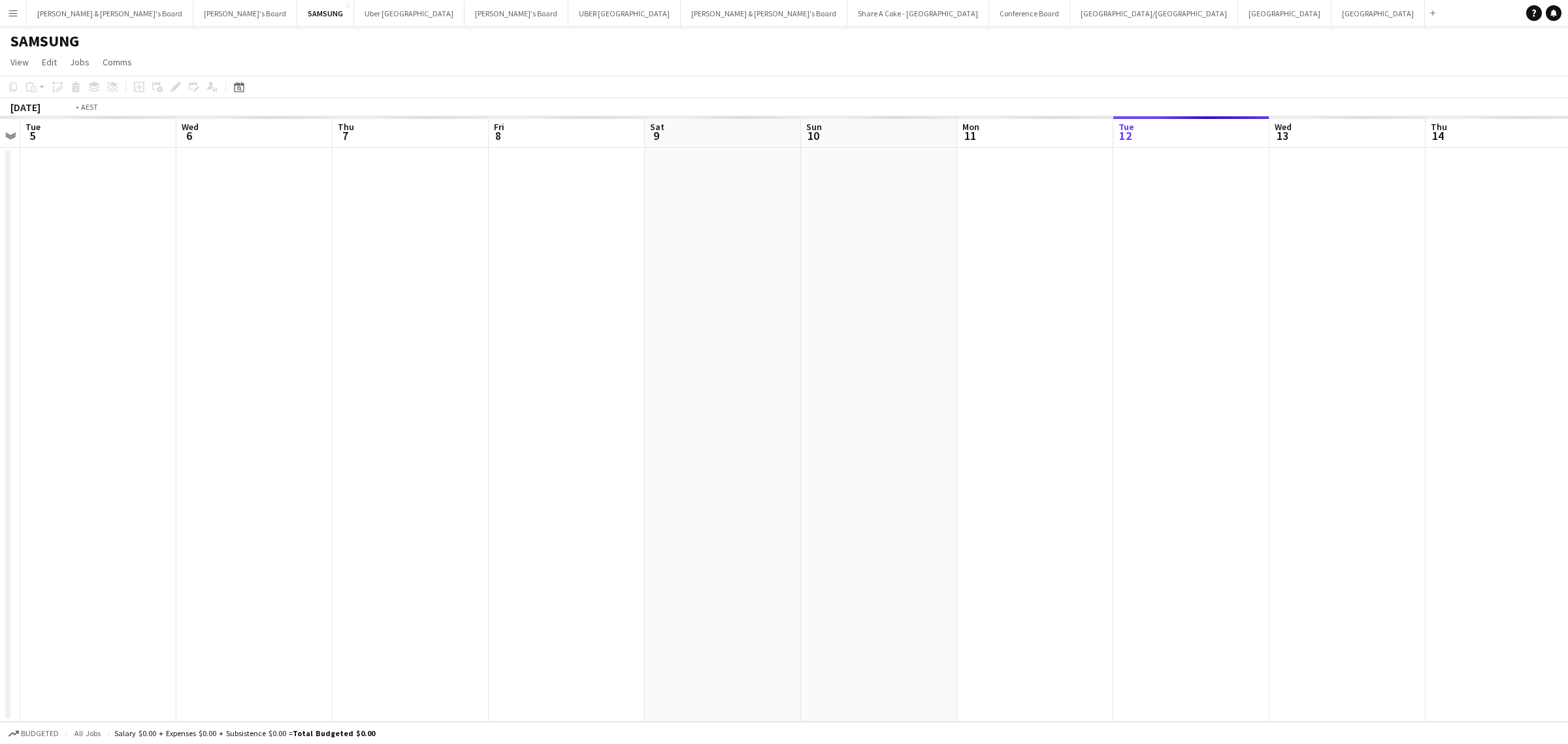
drag, startPoint x: 85, startPoint y: 334, endPoint x: 1496, endPoint y: 273, distance: 1412.3
click at [1545, 275] on app-calendar-viewport "Sun 3 Mon 4 Tue 5 Wed 6 Thu 7 Fri 8 Sat 9 Sun 10 Mon 11 Tue 12 Wed 13 Thu 14 Fr…" at bounding box center [784, 419] width 1568 height 605
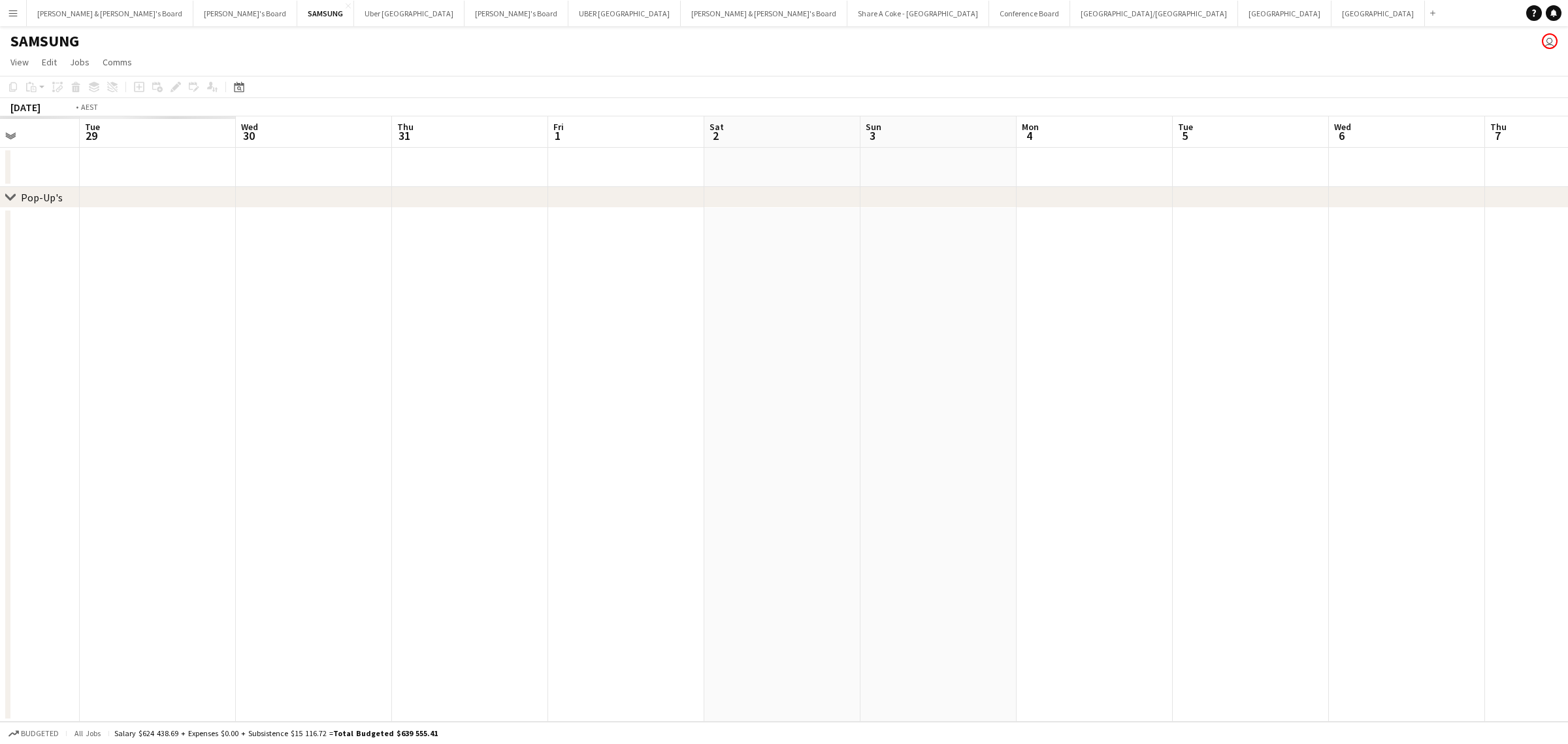
drag, startPoint x: 350, startPoint y: 475, endPoint x: 1457, endPoint y: 319, distance: 1117.9
click at [1499, 317] on app-calendar-viewport "Sat 26 Sun 27 Mon 28 Tue 29 Wed 30 Thu 31 Fri 1 Sat 2 Sun 3 Mon 4 Tue 5 Wed 6 T…" at bounding box center [784, 419] width 1568 height 605
drag, startPoint x: 279, startPoint y: 514, endPoint x: 1305, endPoint y: 359, distance: 1037.6
click at [1305, 359] on app-calendar-viewport "Mon 21 Tue 22 Wed 23 Thu 24 Fri 25 Sat 26 Sun 27 Mon 28 Tue 29 Wed 30 Thu 31 Fr…" at bounding box center [784, 419] width 1568 height 605
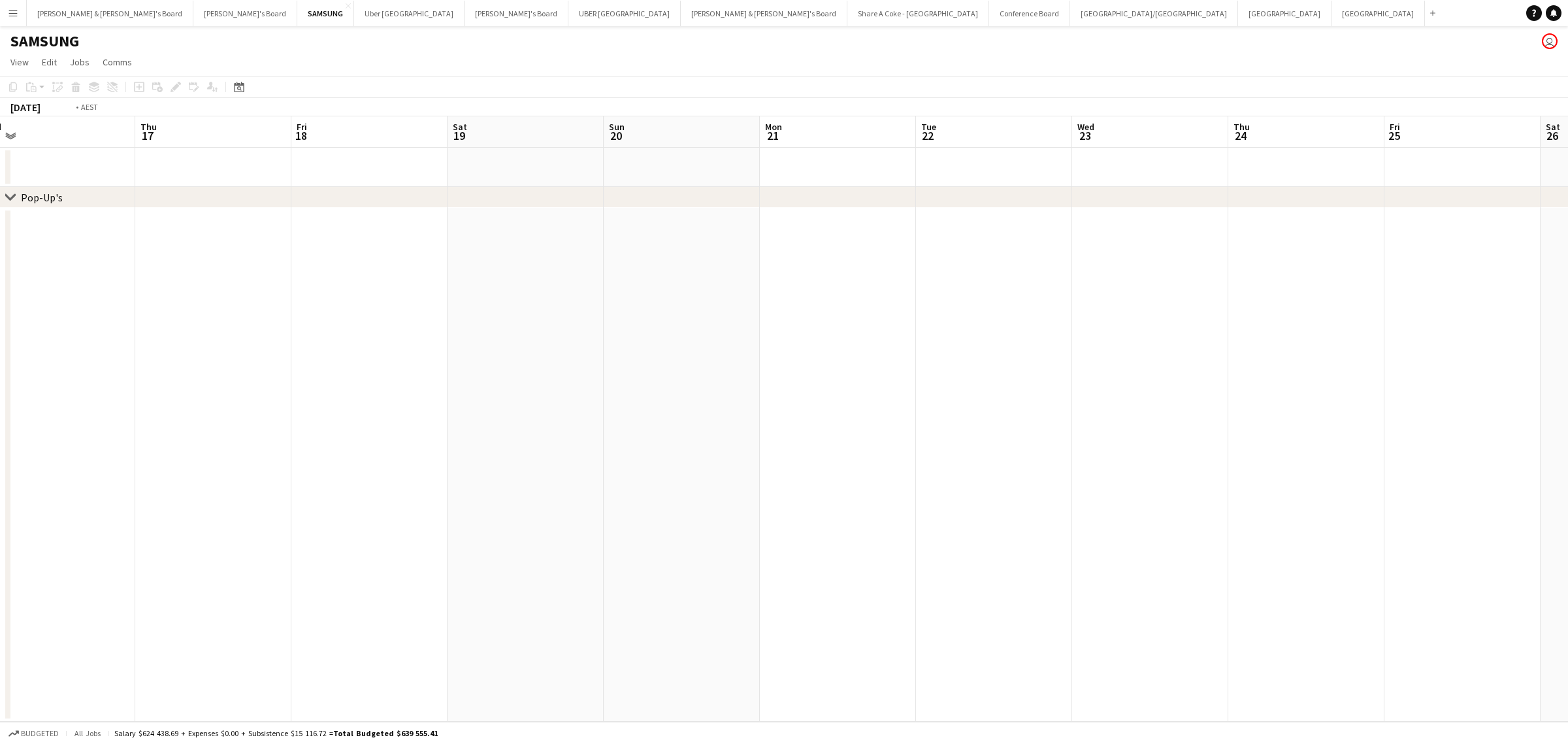
drag, startPoint x: 82, startPoint y: 273, endPoint x: 798, endPoint y: 192, distance: 720.6
click at [1037, 167] on app-calendar-viewport "Mon 14 Tue 15 Wed 16 Thu 17 Fri 18 Sat 19 Sun 20 Mon 21 Tue 22 Wed 23 Thu 24 Fr…" at bounding box center [784, 419] width 1568 height 605
drag, startPoint x: 126, startPoint y: 279, endPoint x: 1042, endPoint y: 221, distance: 917.8
click at [1104, 203] on div "chevron-right Pop-Up's Fri 4 Sat 5 Sun 6 Mon 7 Tue 8 Wed 9 Thu 10 Fri 11 Sat 12…" at bounding box center [784, 419] width 1568 height 605
drag, startPoint x: 282, startPoint y: 380, endPoint x: 1347, endPoint y: 242, distance: 1073.9
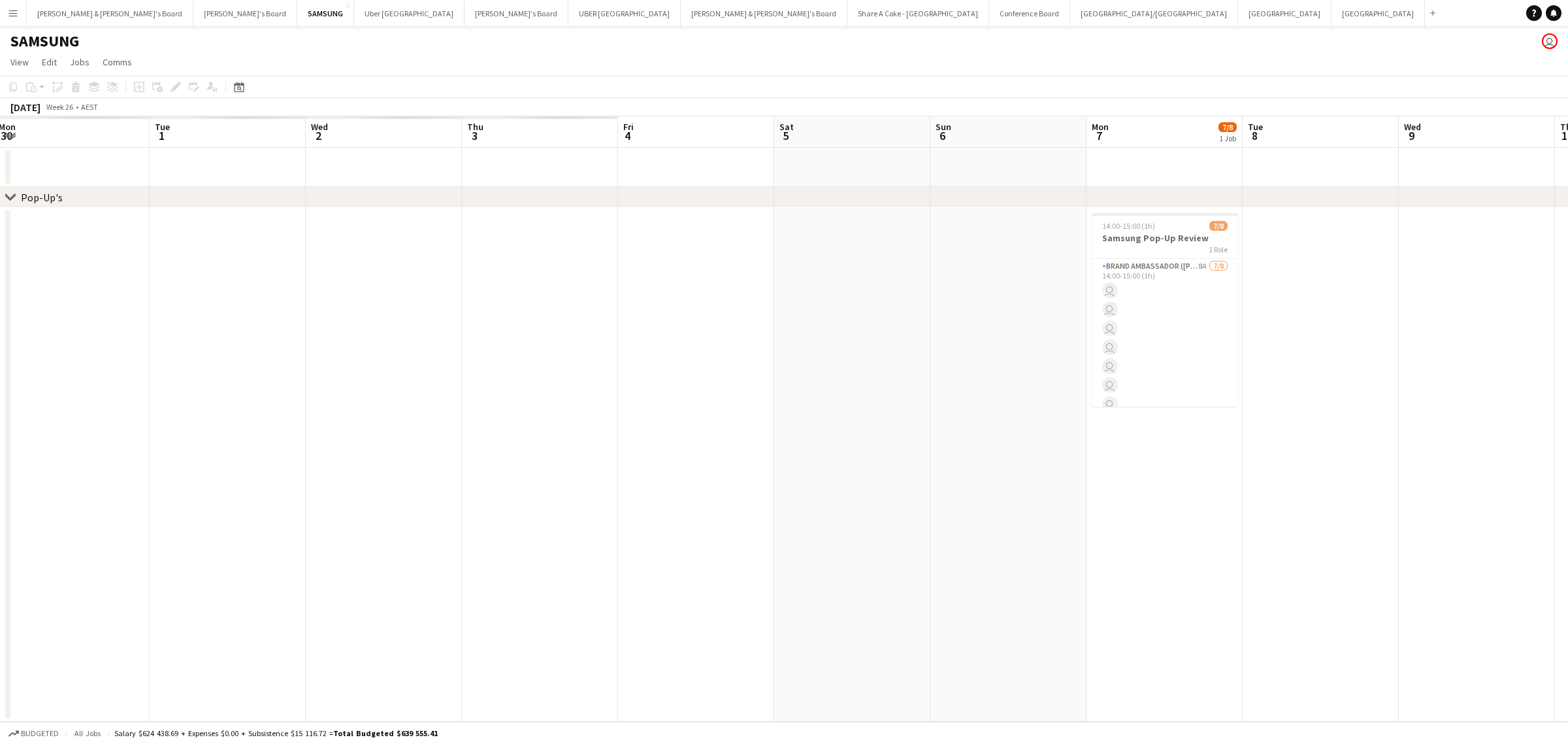
click at [1347, 242] on app-calendar-viewport "Sat 28 Sun 29 Mon 30 Tue 1 Wed 2 Thu 3 Fri 4 Sat 5 Sun 6 Mon 7 7/8 1 Job Tue 8 …" at bounding box center [784, 419] width 1568 height 605
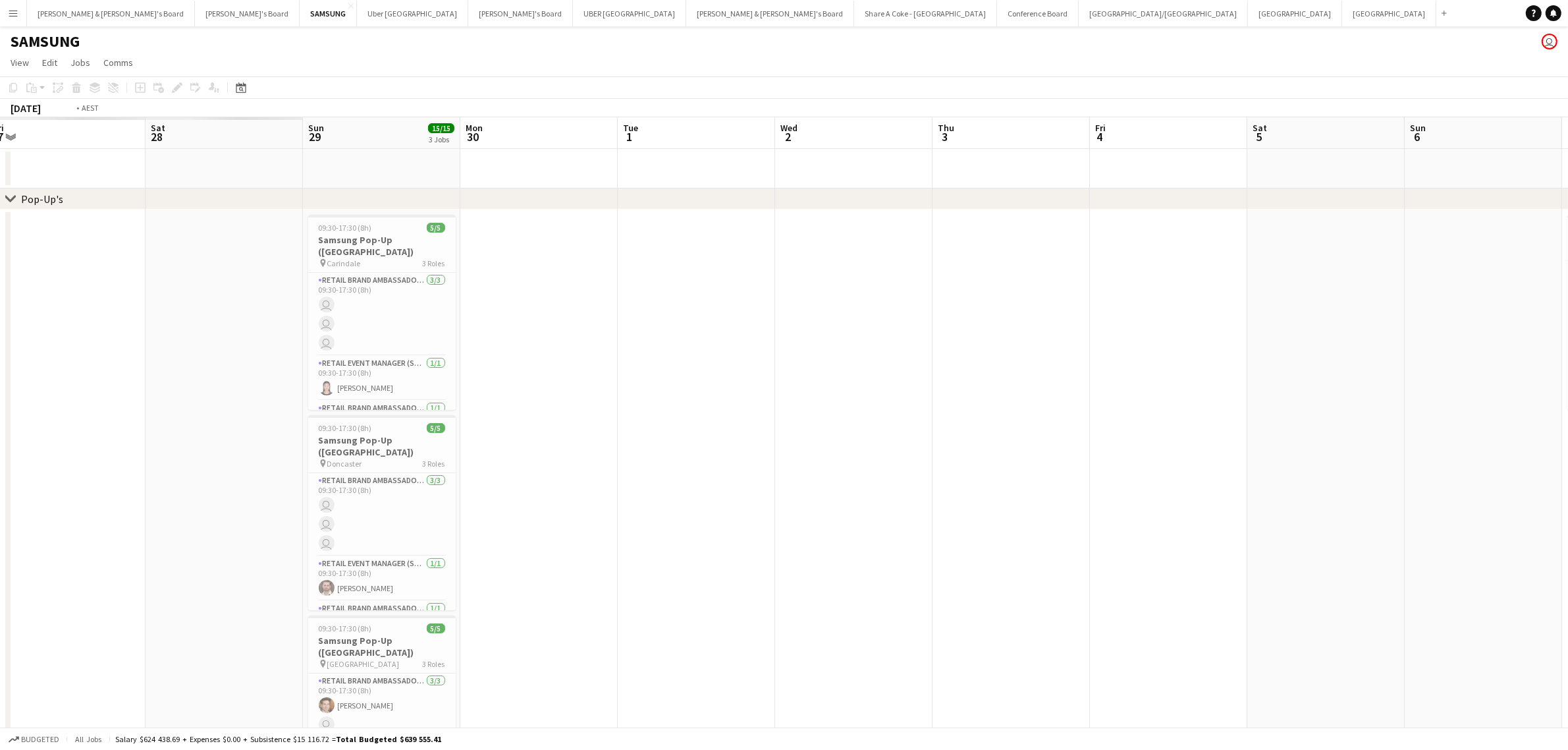
scroll to position [0, 432]
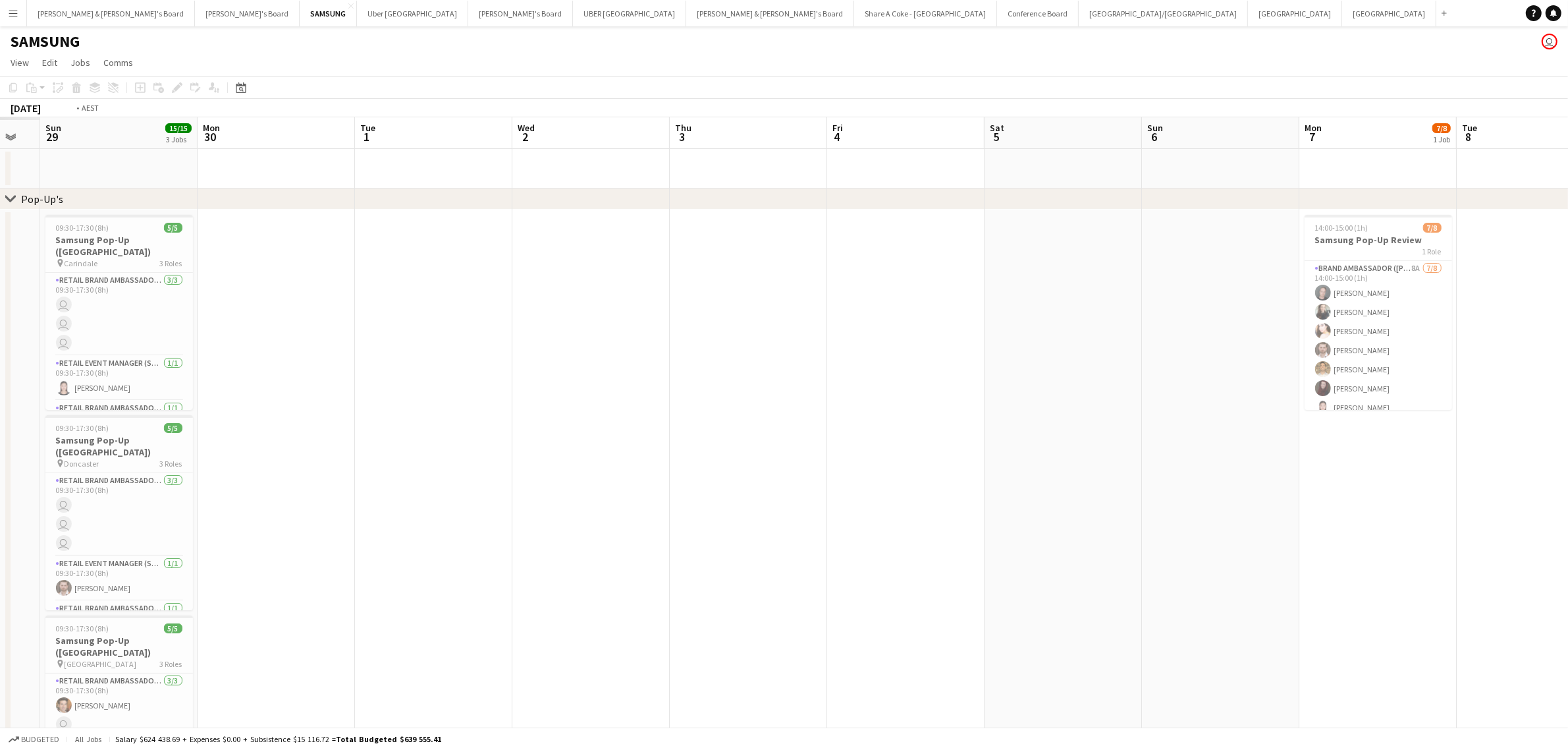
drag, startPoint x: 166, startPoint y: 539, endPoint x: 1428, endPoint y: 343, distance: 1277.1
click at [1428, 343] on app-calendar-viewport "Thu 26 Fri 27 Sat 28 Sun 29 15/15 3 Jobs Mon 30 Tue 1 Wed 2 Thu 3 Fri 4 Sat 5 S…" at bounding box center [784, 477] width 1568 height 719
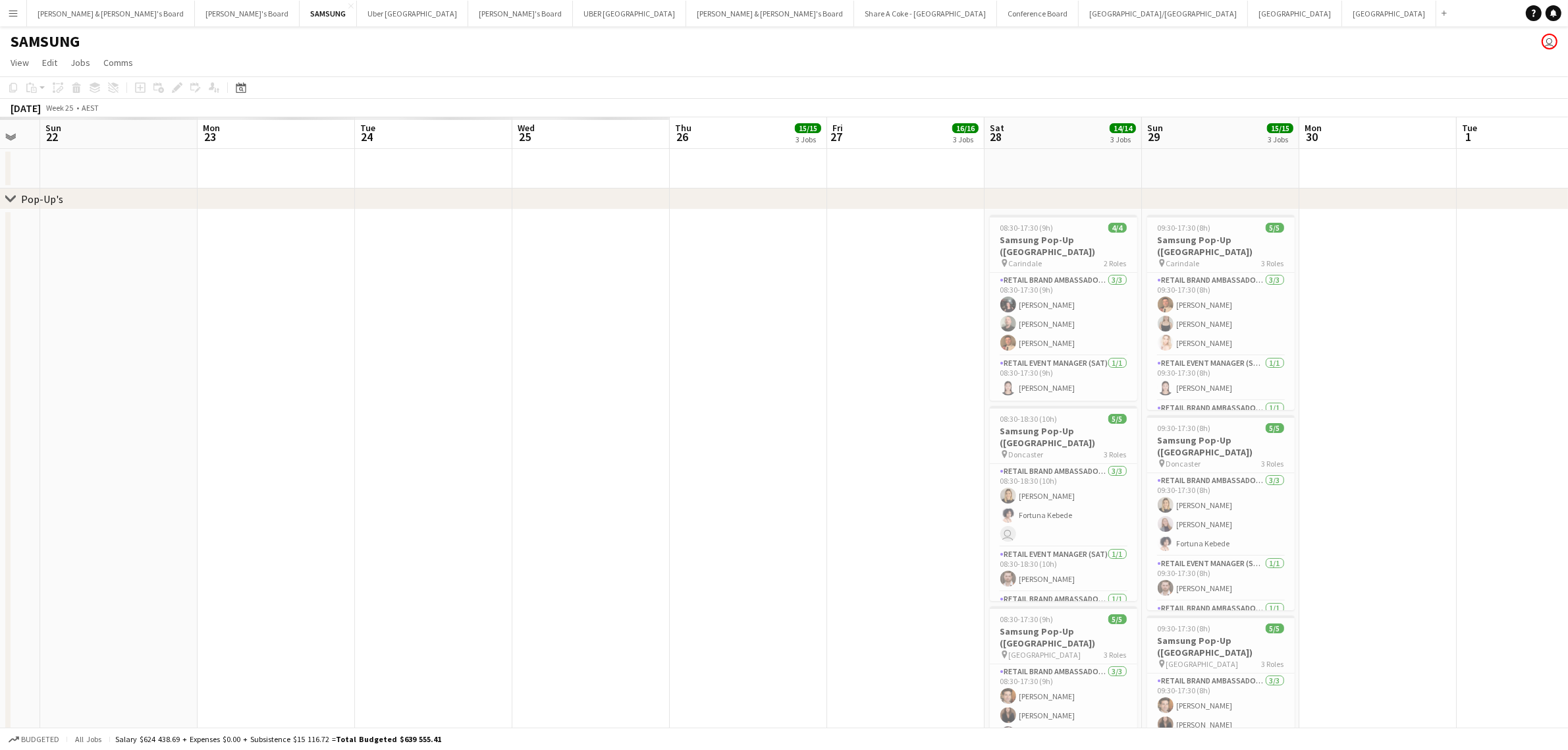
scroll to position [0, 0]
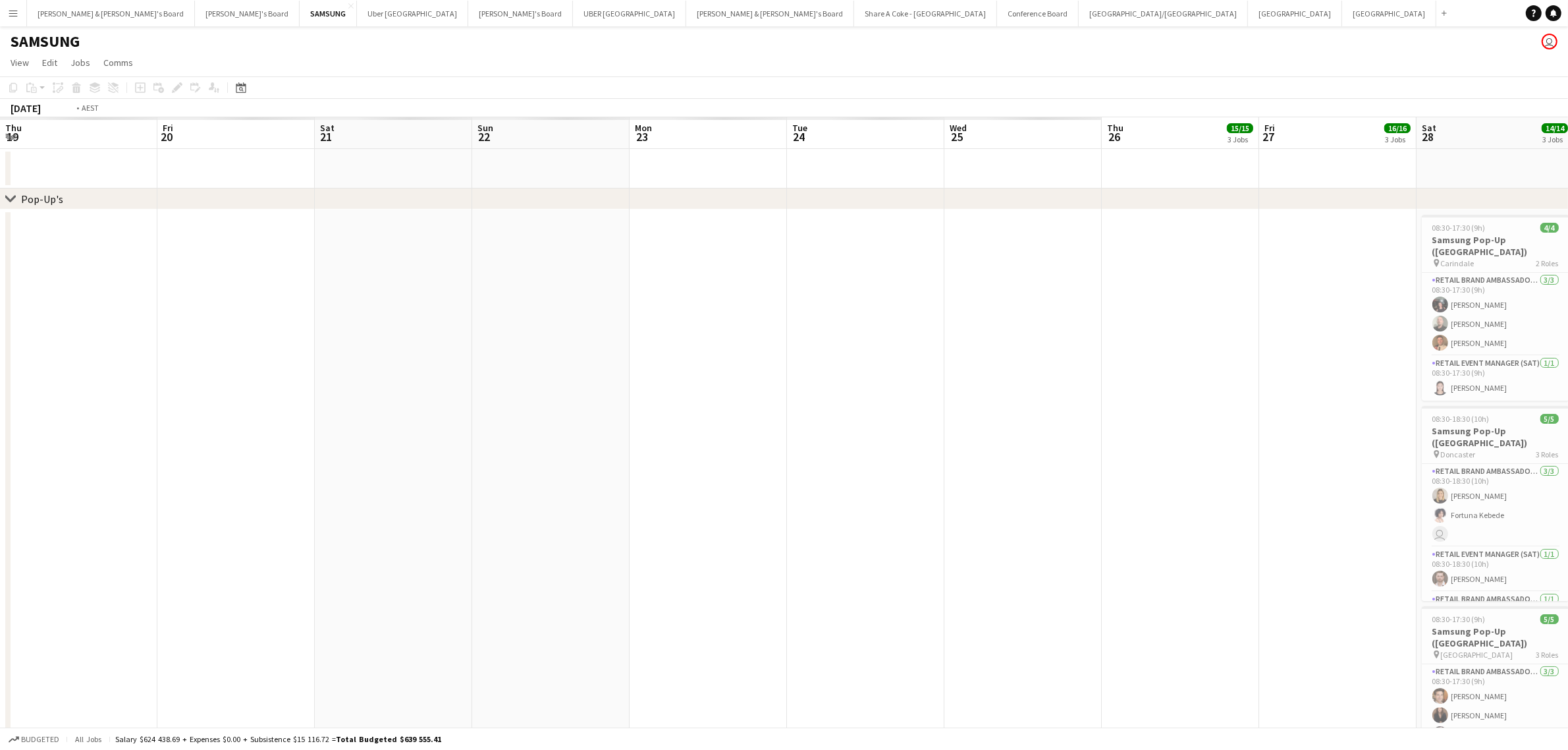
drag, startPoint x: 204, startPoint y: 554, endPoint x: 1525, endPoint y: 331, distance: 1339.7
click at [1525, 331] on app-calendar-viewport "Thu 19 Fri 20 Sat 21 Sun 22 Mon 23 Tue 24 Wed 25 Thu 26 15/15 3 Jobs Fri 27 16/…" at bounding box center [784, 477] width 1568 height 719
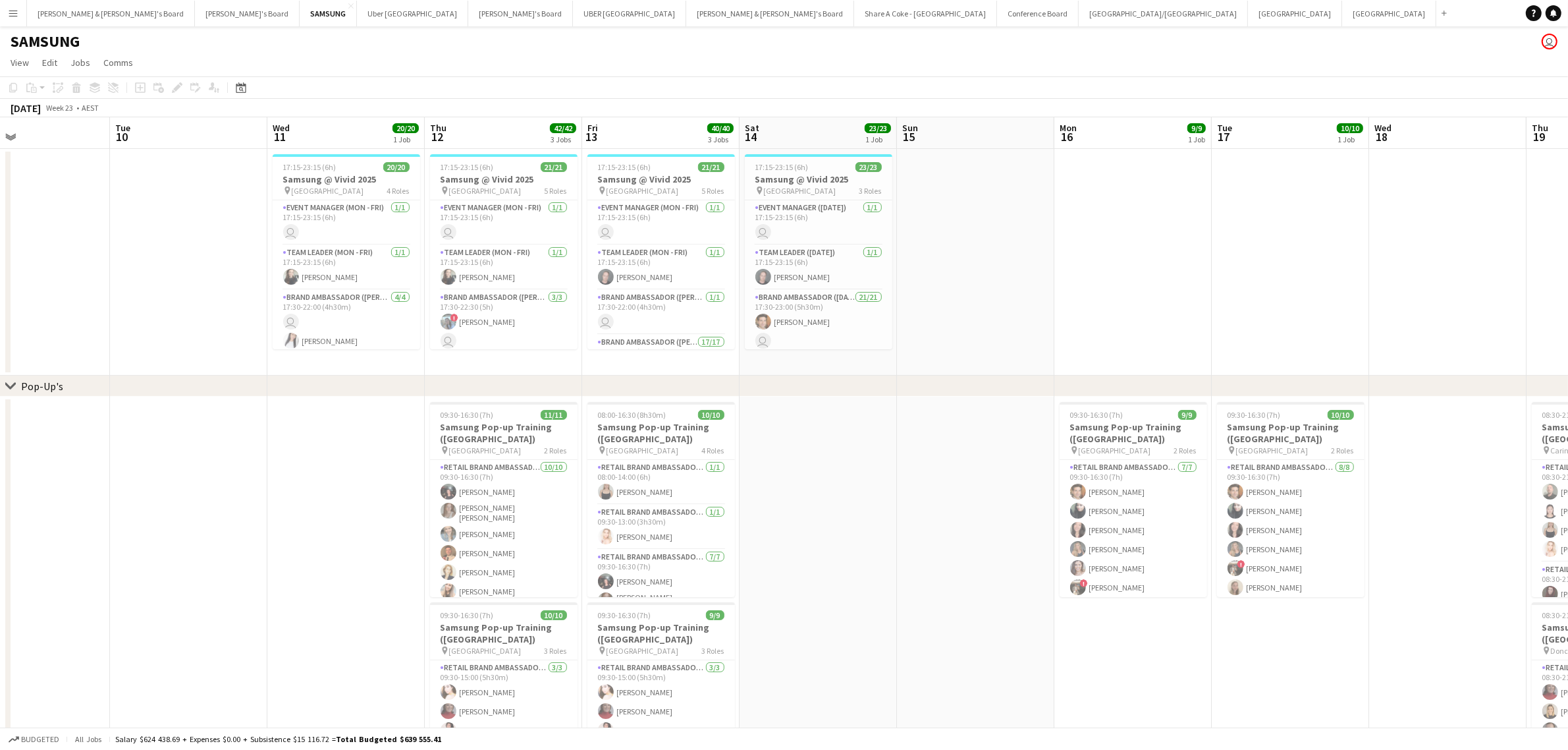
drag, startPoint x: 168, startPoint y: 551, endPoint x: 1455, endPoint y: 369, distance: 1299.8
click at [1489, 368] on app-calendar-viewport "Sat 7 Sun 8 Mon 9 Tue 10 Wed 11 20/20 1 Job Thu 12 42/42 3 Jobs Fri 13 40/40 3 …" at bounding box center [784, 570] width 1568 height 907
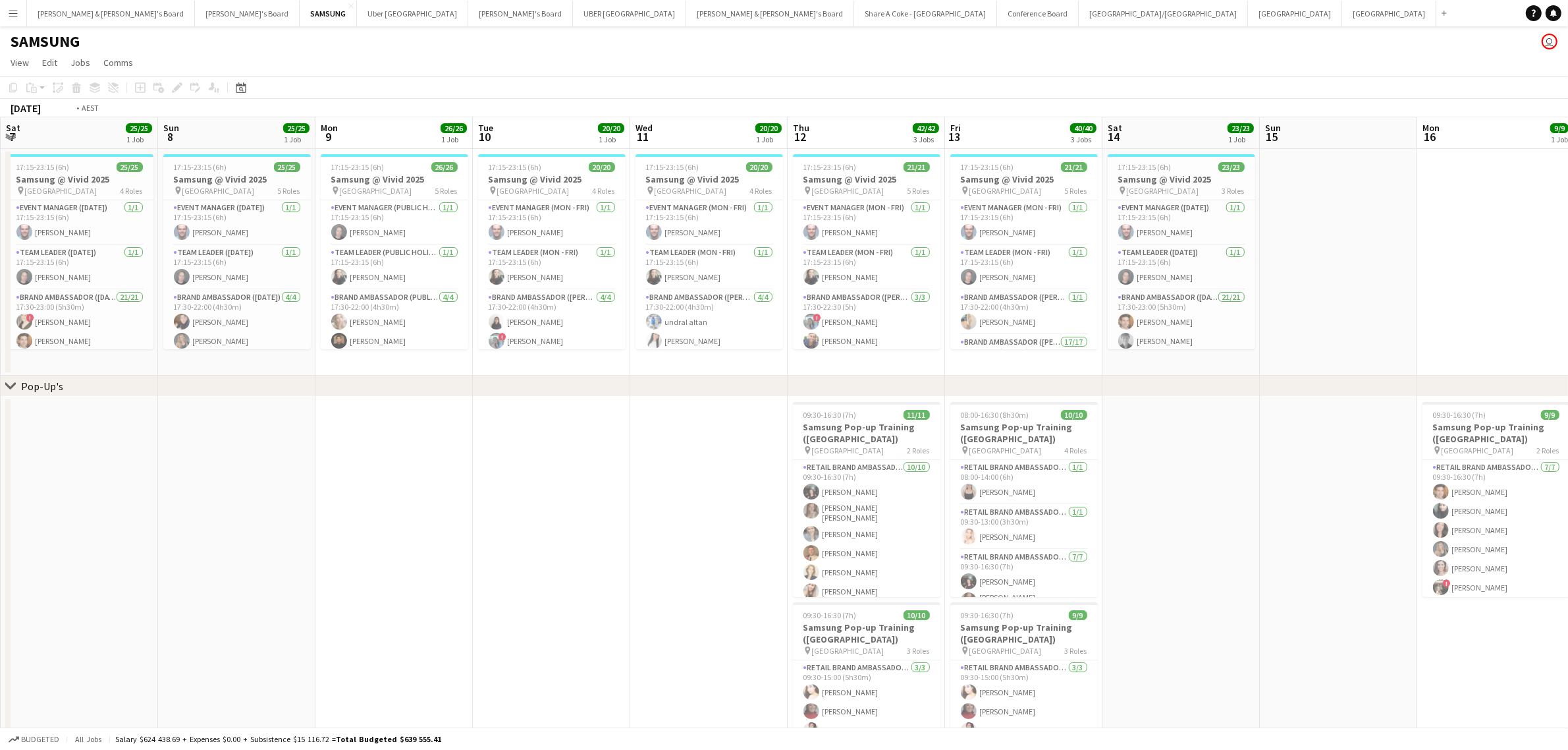
scroll to position [0, 0]
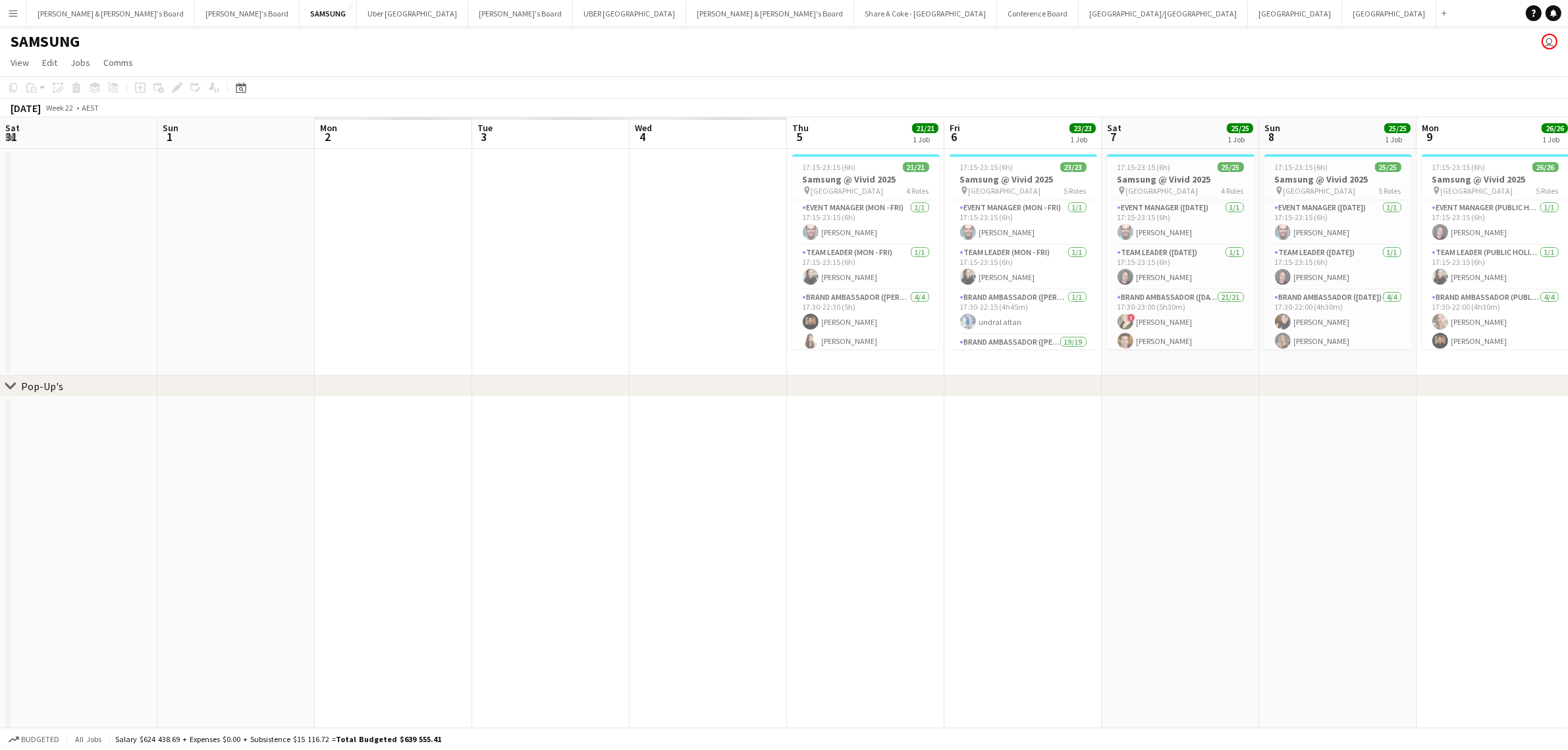
drag, startPoint x: 99, startPoint y: 596, endPoint x: 1274, endPoint y: 453, distance: 1183.7
click at [1274, 453] on app-calendar-viewport "Sat 31 Sun 1 Mon 2 Tue 3 Wed 4 Thu 5 21/21 1 Job Fri 6 23/23 1 Job Sat 7 25/25 …" at bounding box center [784, 570] width 1568 height 907
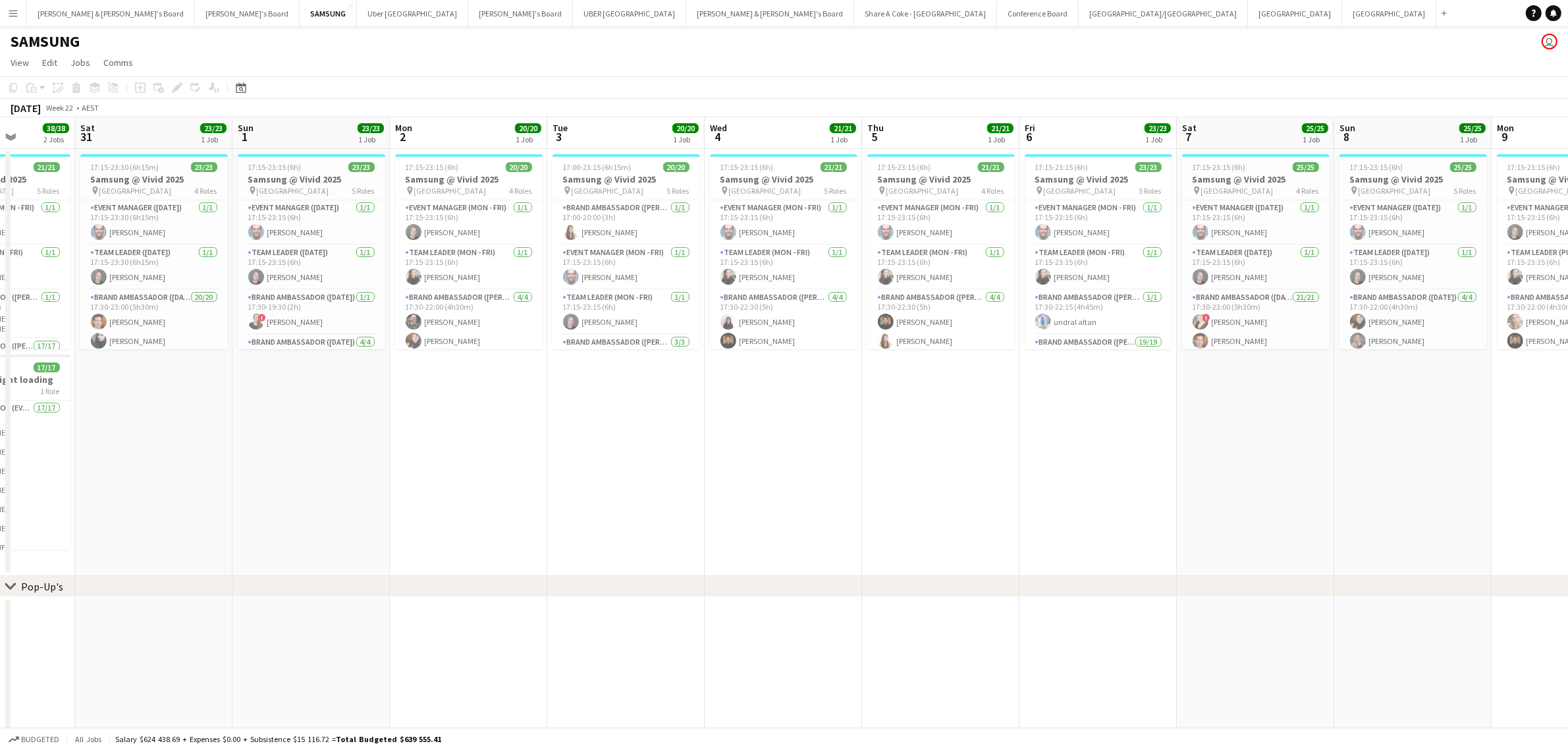
click at [35, 109] on div "[DATE]" at bounding box center [25, 107] width 30 height 13
click at [99, 107] on div "AEST" at bounding box center [90, 107] width 17 height 10
click at [237, 83] on icon "Date picker" at bounding box center [241, 87] width 11 height 11
click at [314, 133] on span "Previous month" at bounding box center [321, 133] width 27 height 27
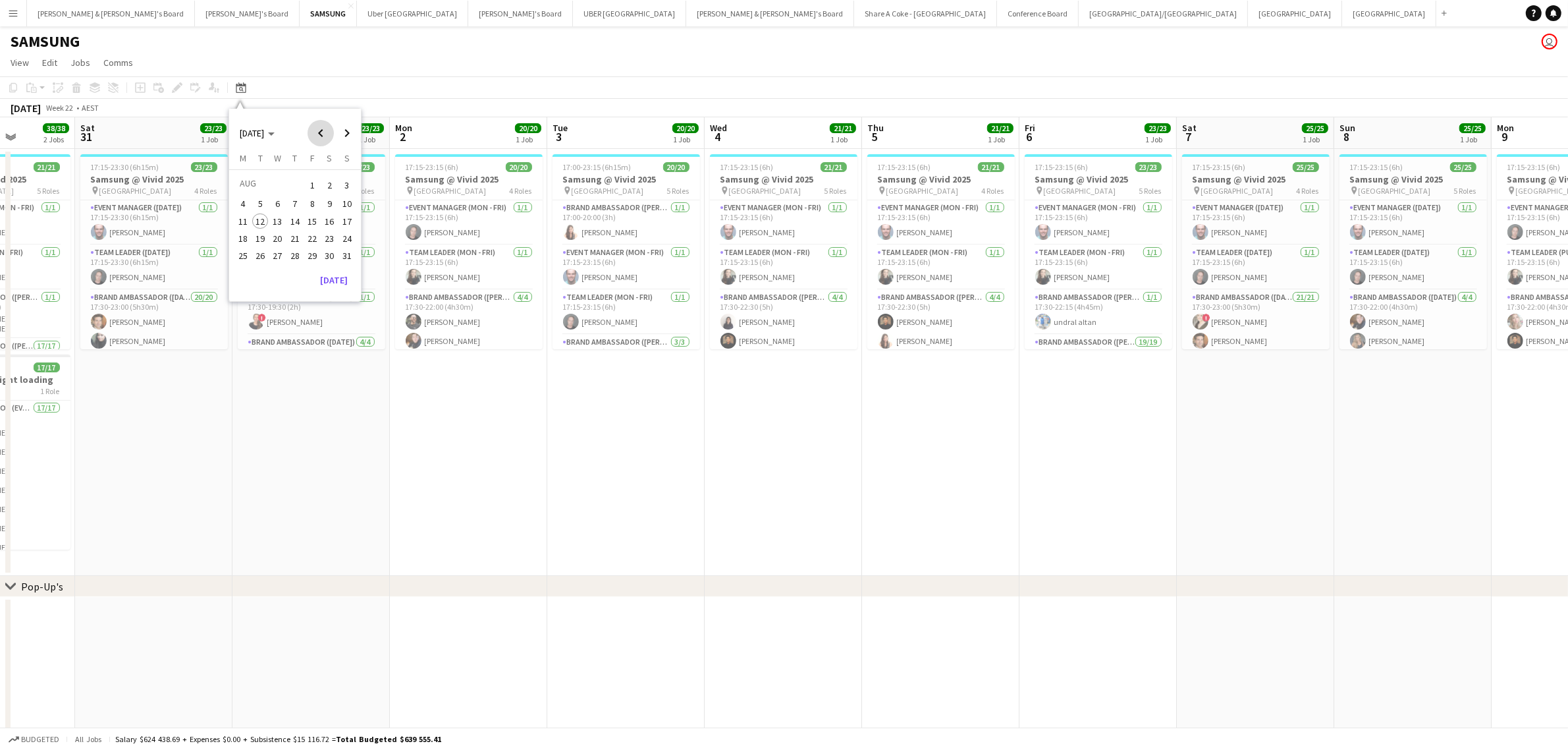
click at [314, 133] on span "Previous month" at bounding box center [321, 133] width 27 height 27
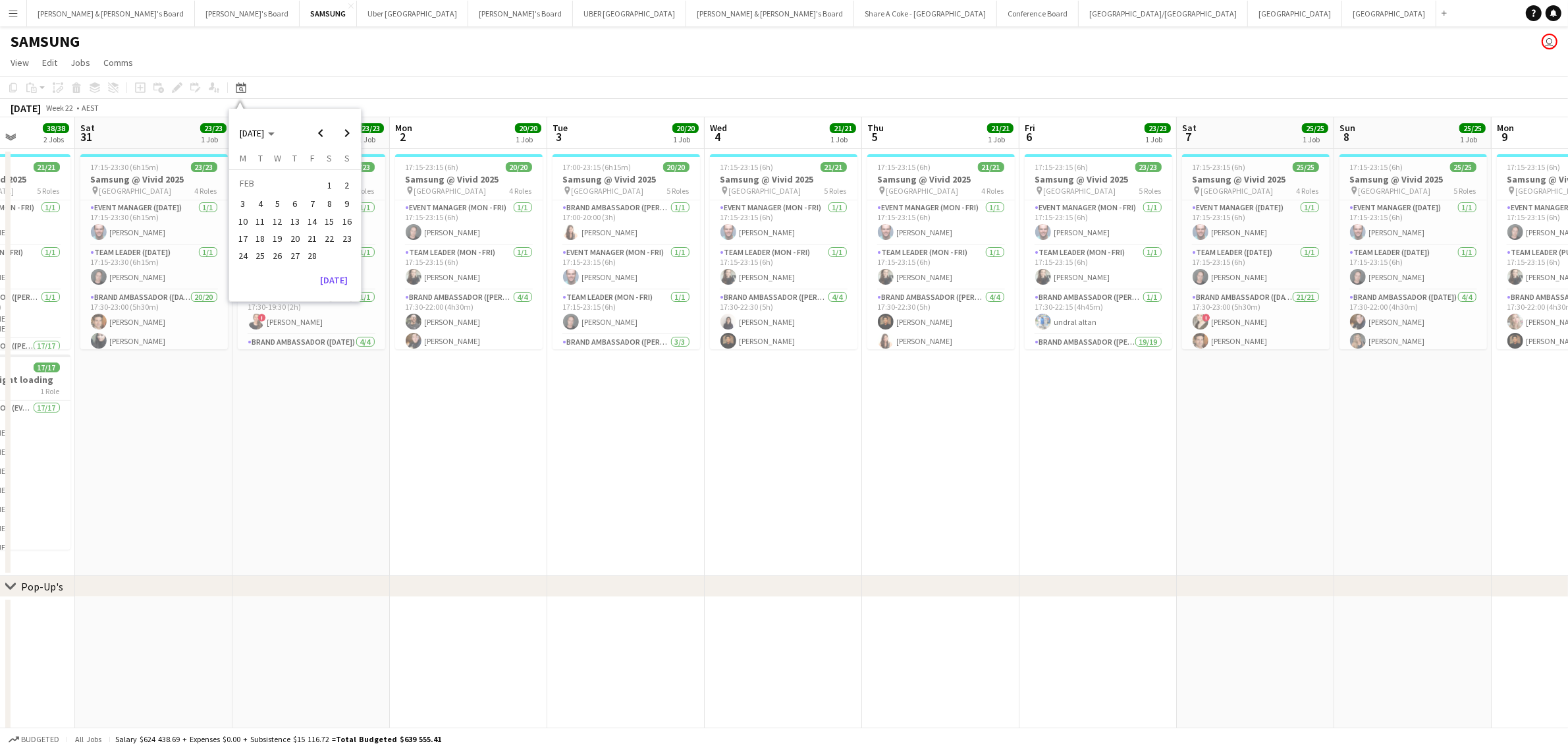
click at [331, 181] on span "1" at bounding box center [330, 185] width 16 height 18
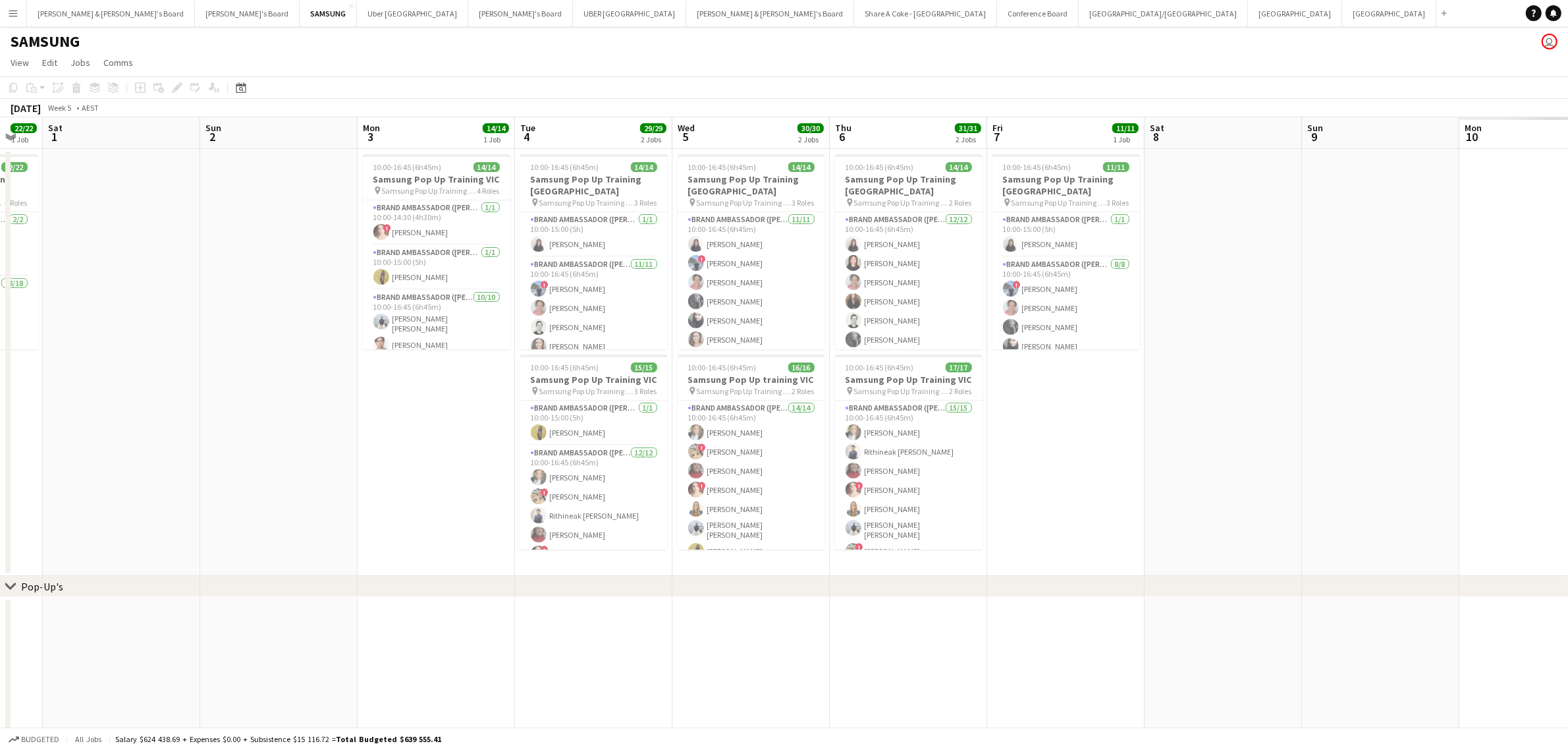
scroll to position [0, 515]
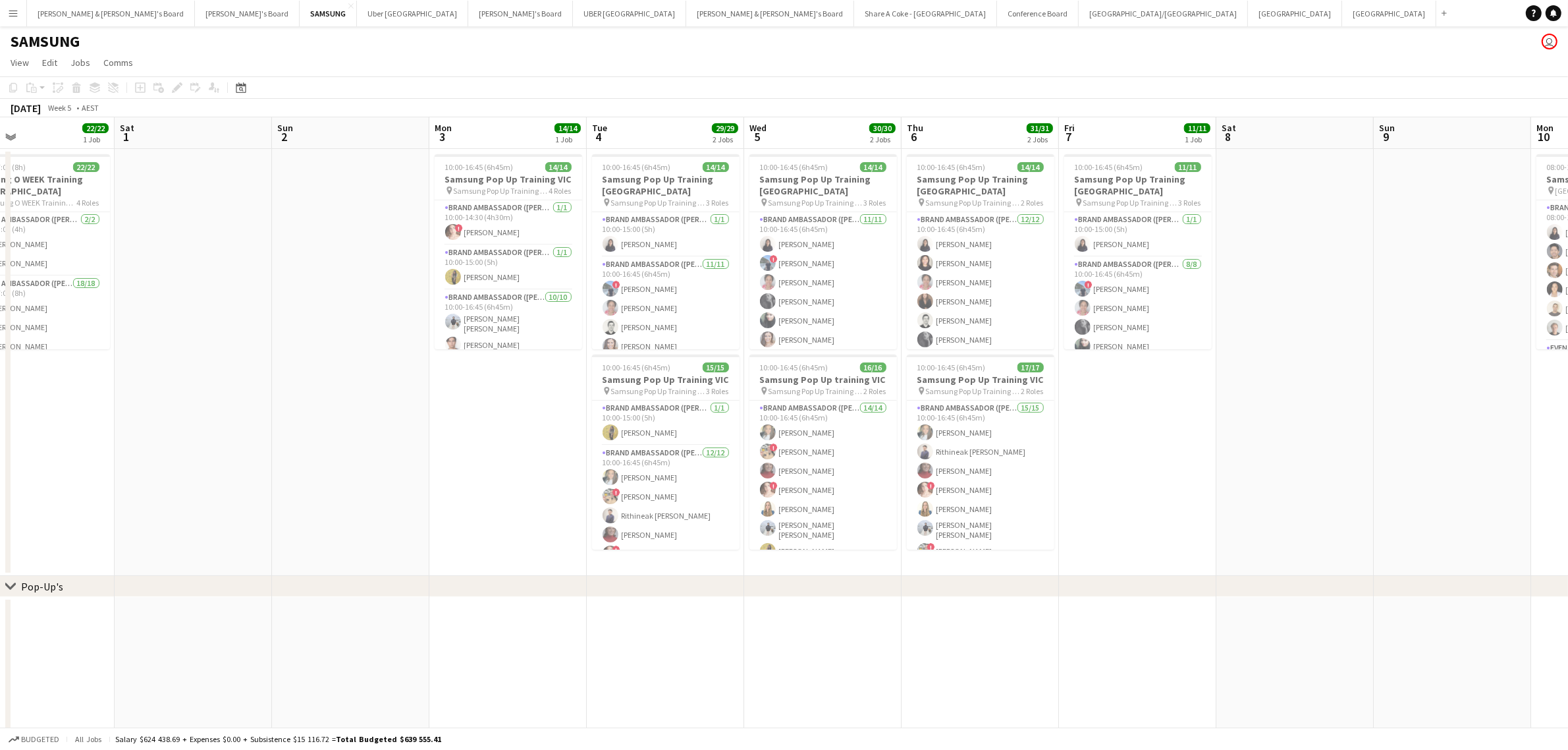
drag, startPoint x: 1344, startPoint y: 611, endPoint x: 966, endPoint y: 624, distance: 378.2
click at [966, 624] on app-calendar-viewport "Tue 28 Wed 29 Thu 30 17/17 1 Job Fri 31 22/22 1 Job Sat 1 Sun 2 Mon 3 14/14 1 J…" at bounding box center [784, 671] width 1568 height 1107
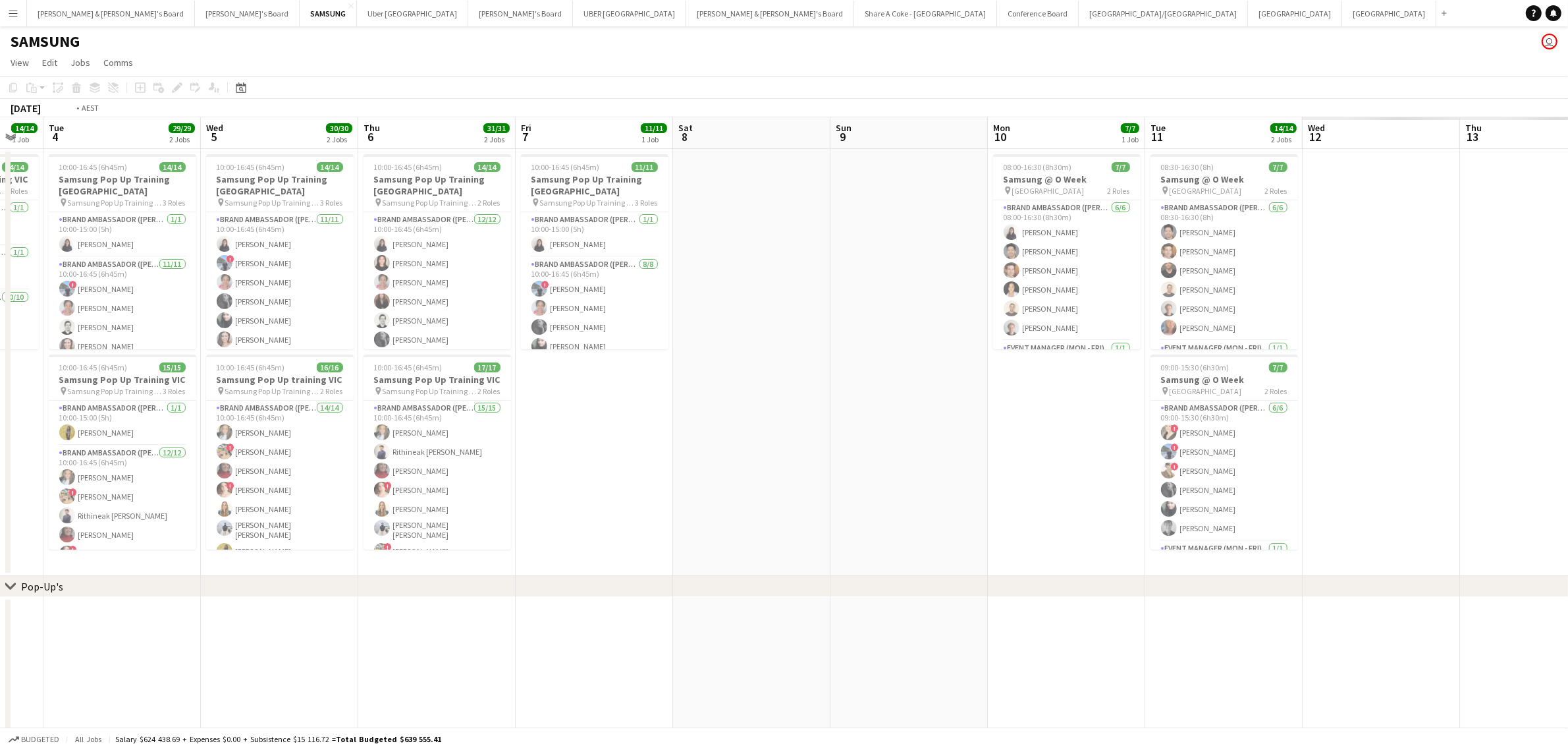
scroll to position [0, 458]
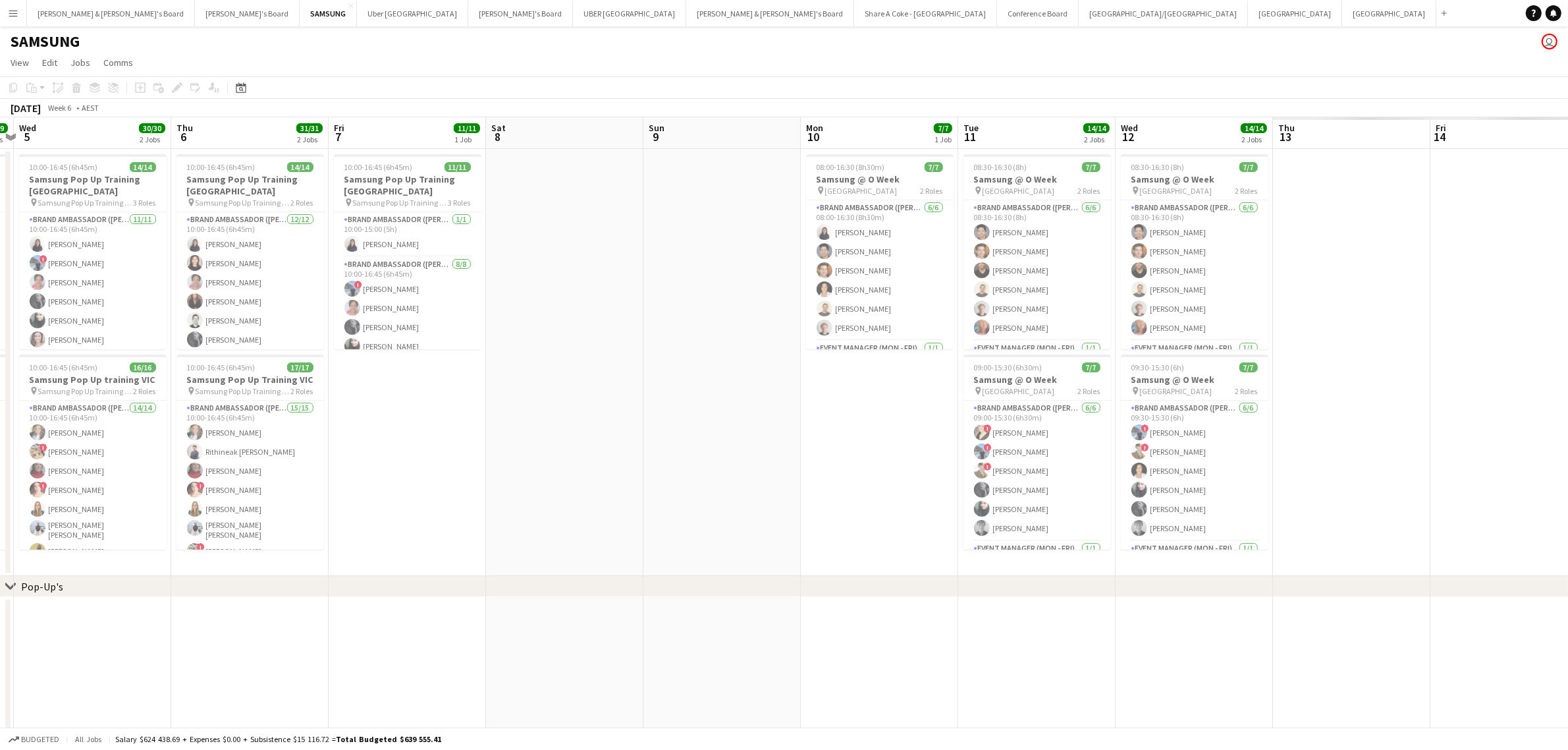
drag, startPoint x: 1374, startPoint y: 489, endPoint x: 644, endPoint y: 569, distance: 734.4
click at [644, 569] on app-calendar-viewport "Sun 2 Mon 3 14/14 1 Job Tue 4 29/29 2 Jobs Wed 5 30/30 2 Jobs Thu 6 31/31 2 Job…" at bounding box center [784, 671] width 1568 height 1107
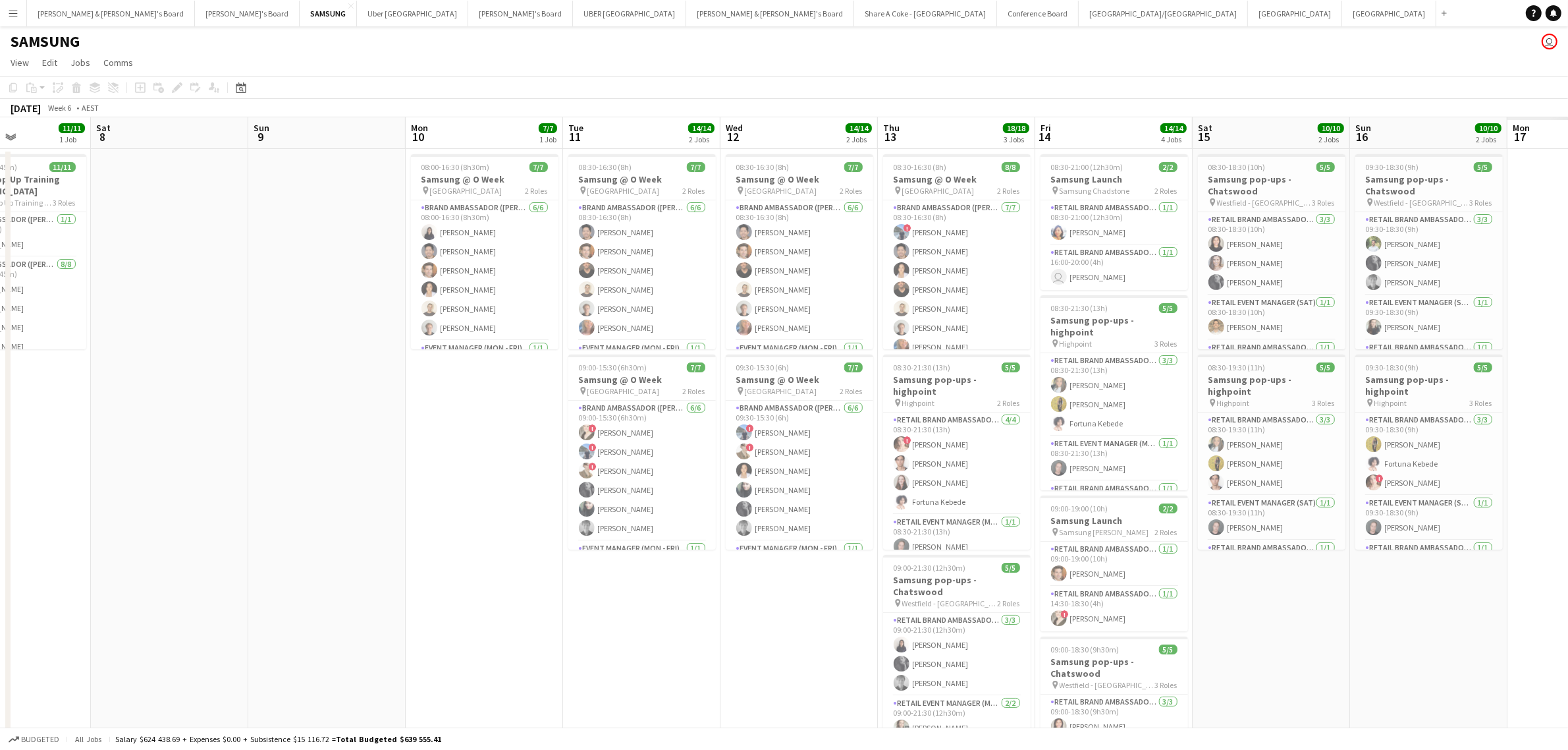
drag, startPoint x: 814, startPoint y: 555, endPoint x: 345, endPoint y: 591, distance: 470.4
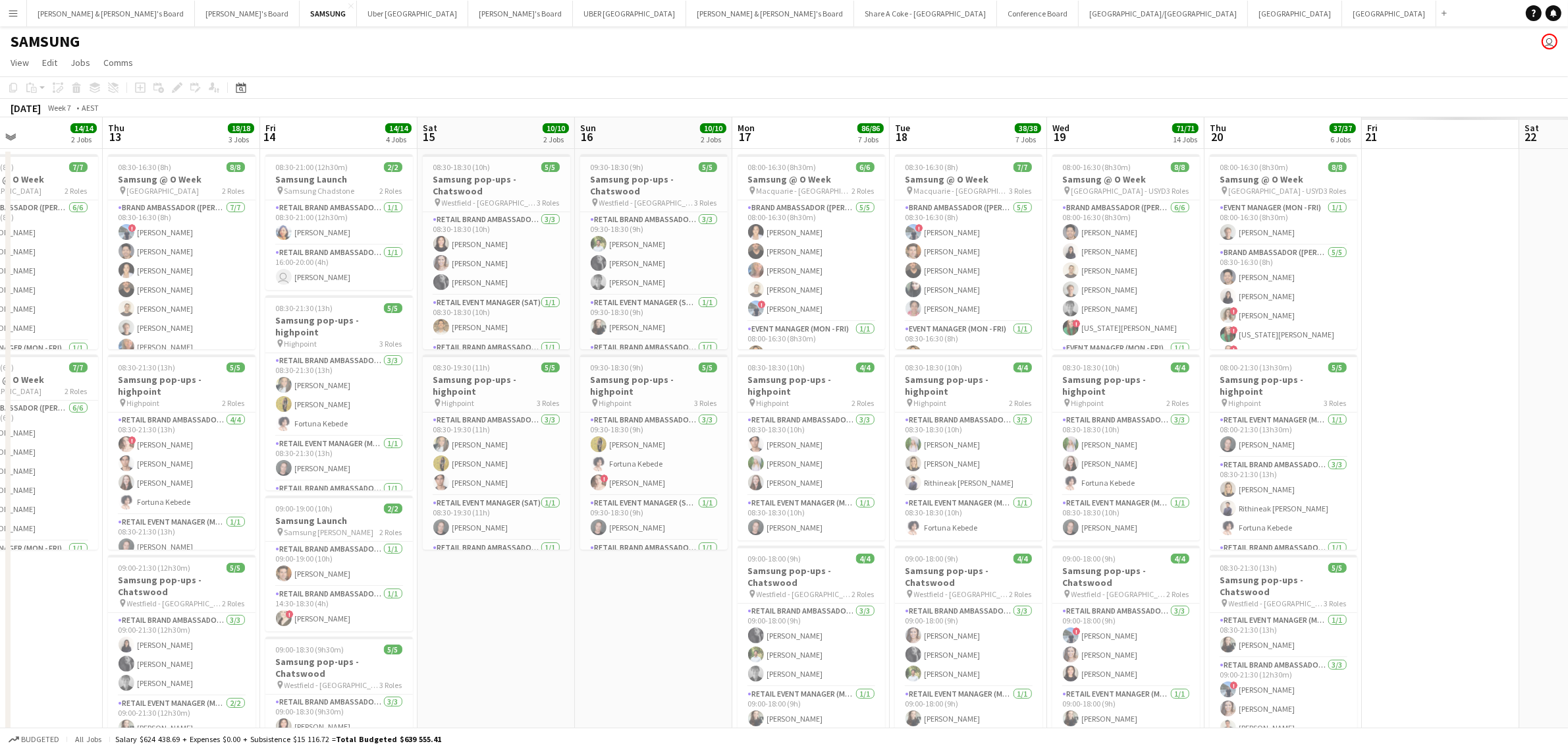
drag, startPoint x: 1317, startPoint y: 657, endPoint x: 759, endPoint y: 655, distance: 558.0
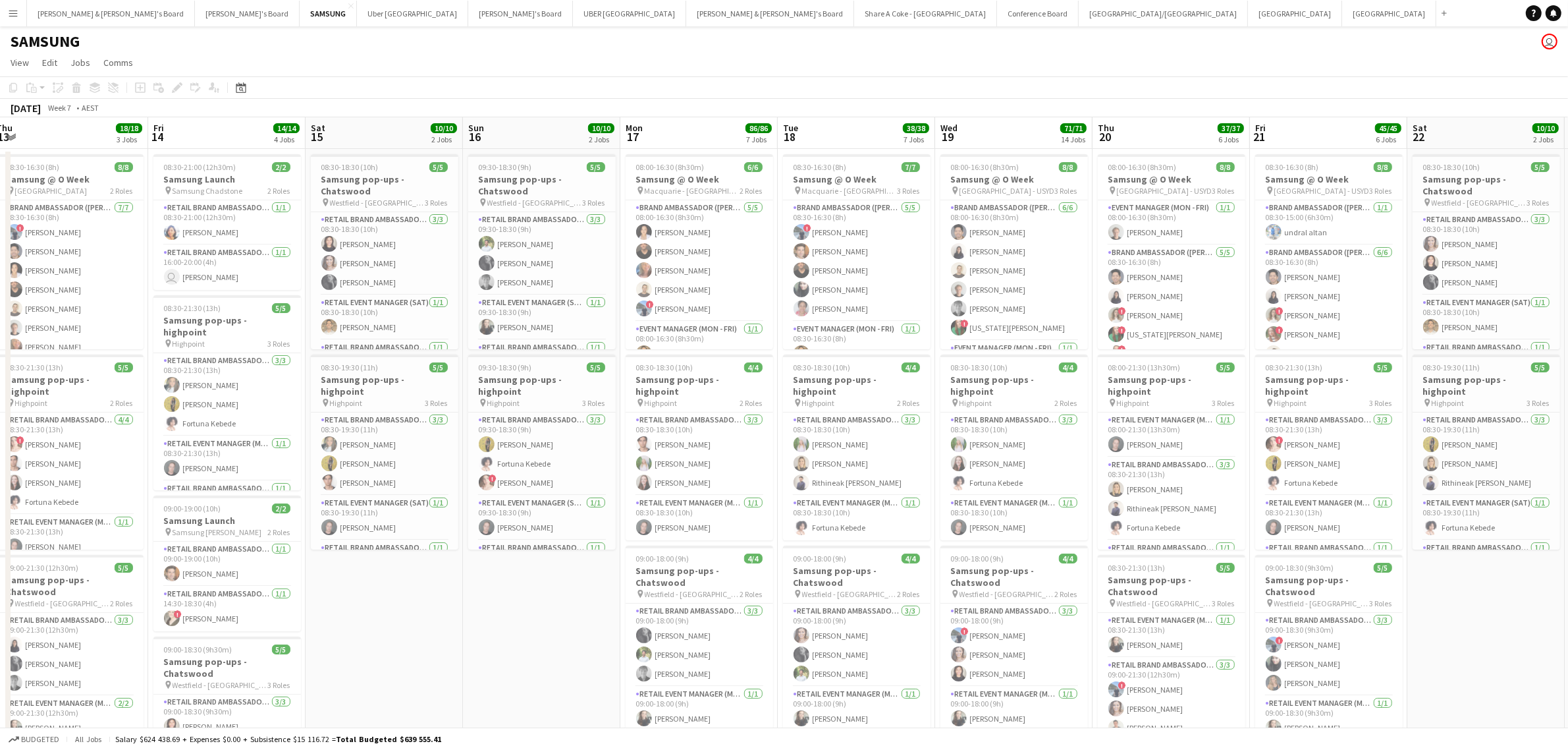
scroll to position [0, 496]
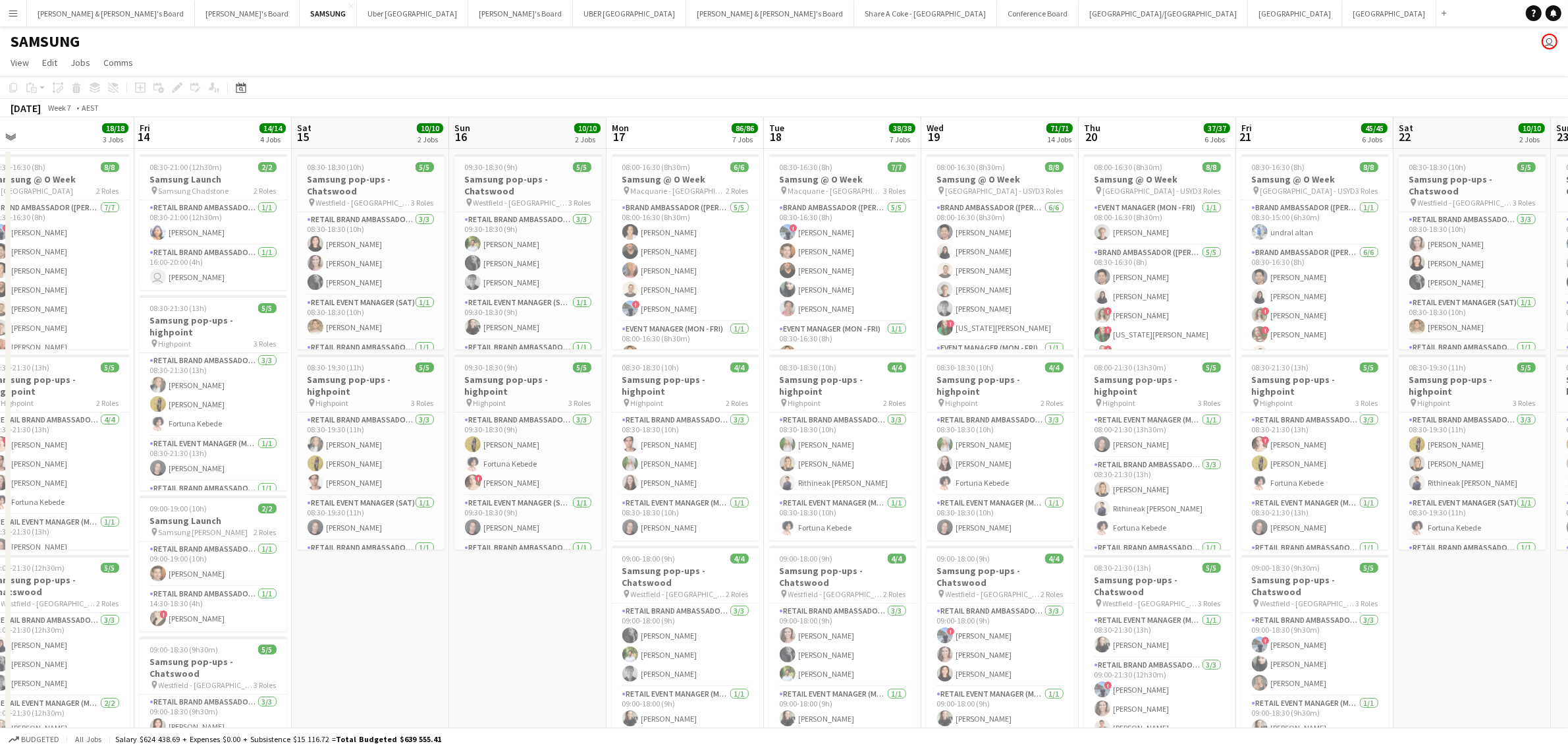
drag, startPoint x: 1380, startPoint y: 346, endPoint x: 1113, endPoint y: 359, distance: 267.3
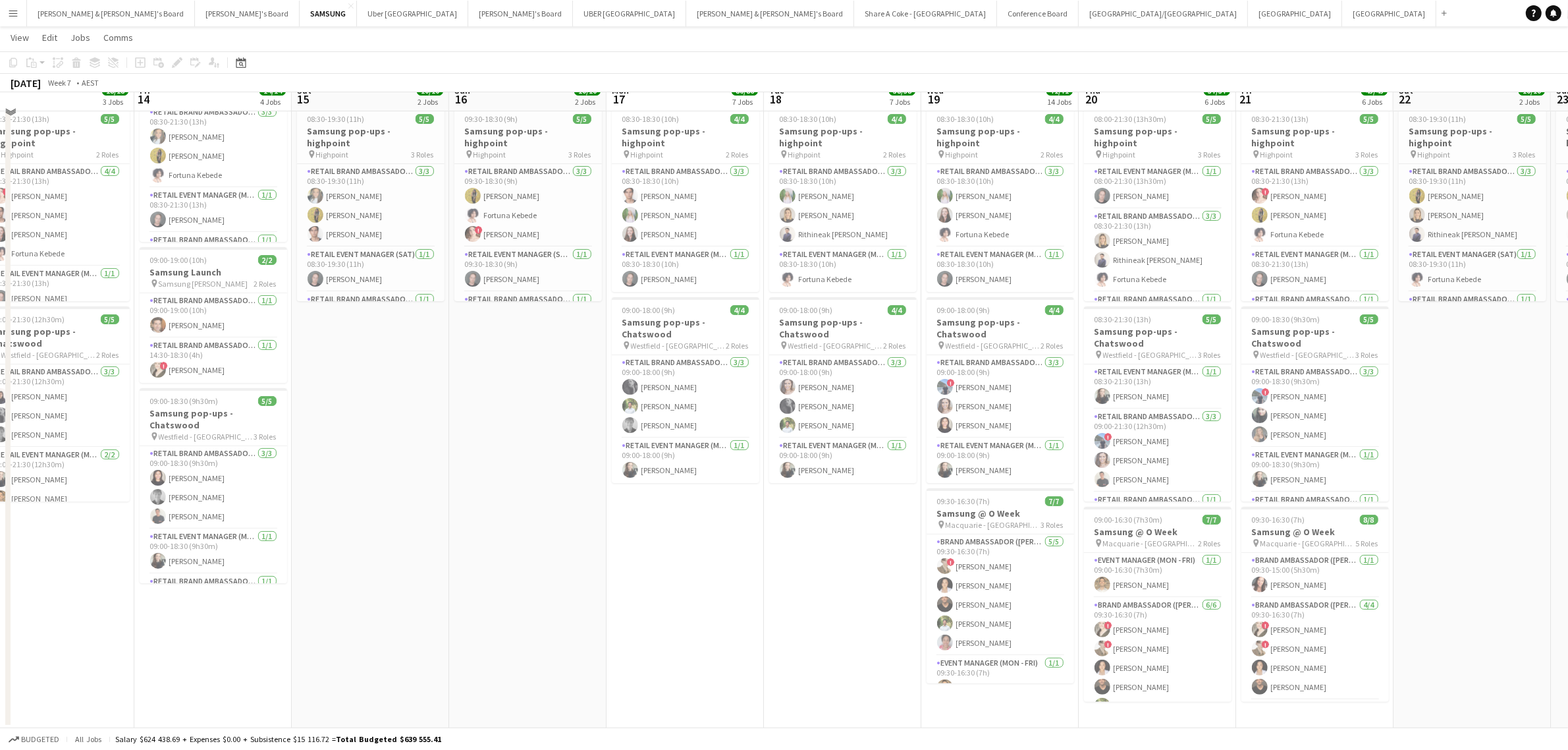
scroll to position [0, 0]
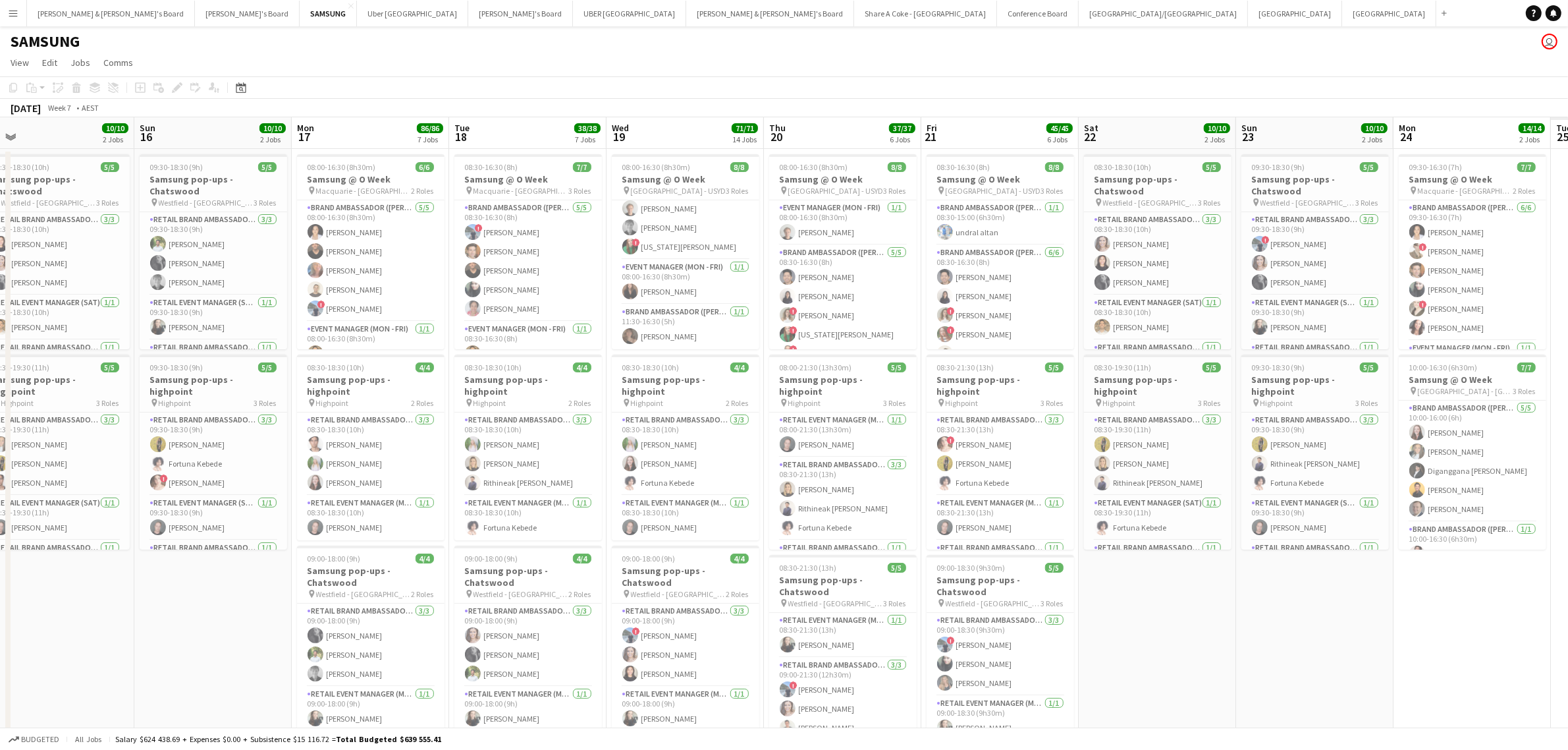
drag, startPoint x: 1488, startPoint y: 600, endPoint x: 1317, endPoint y: 595, distance: 171.1
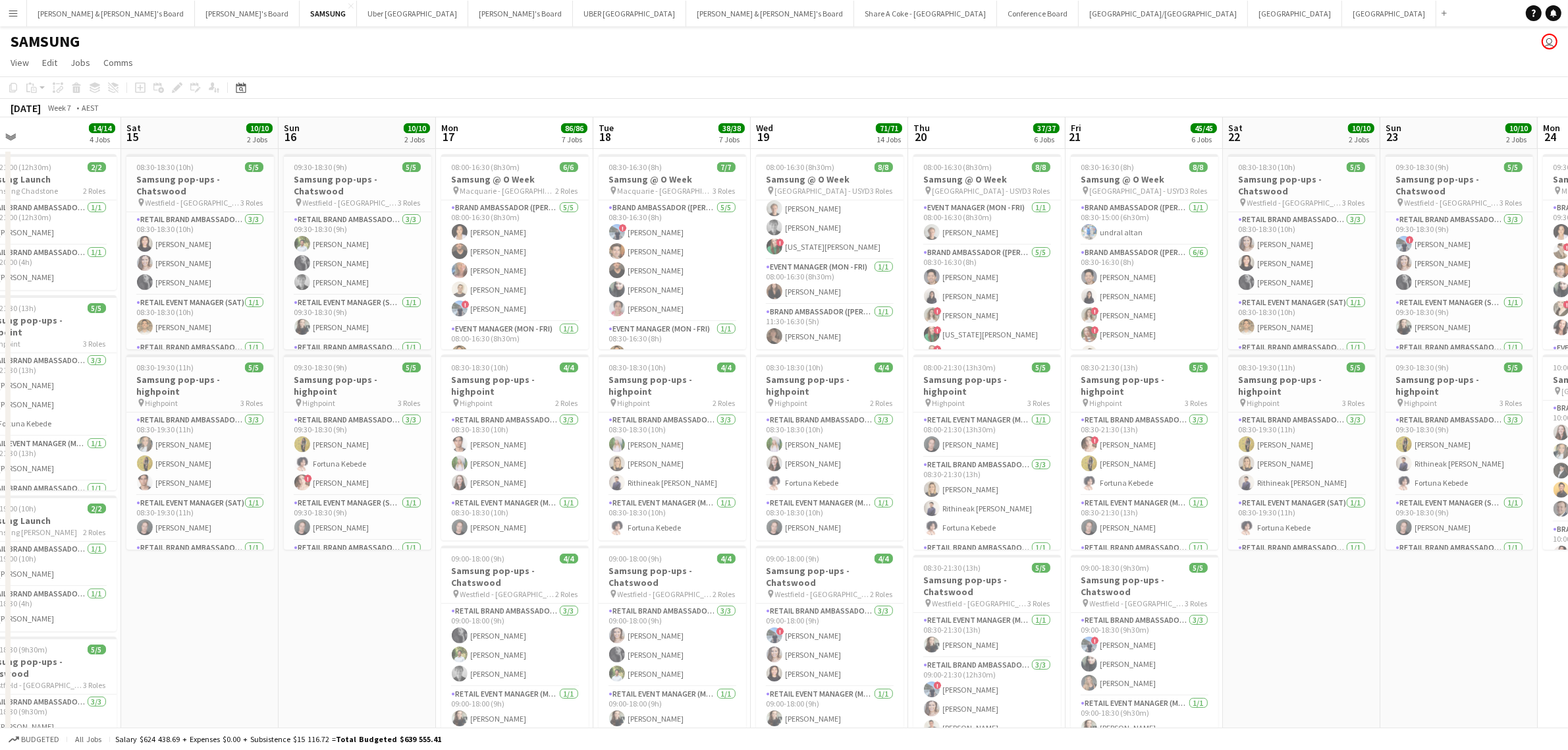
drag, startPoint x: 1433, startPoint y: 680, endPoint x: 1294, endPoint y: 700, distance: 140.4
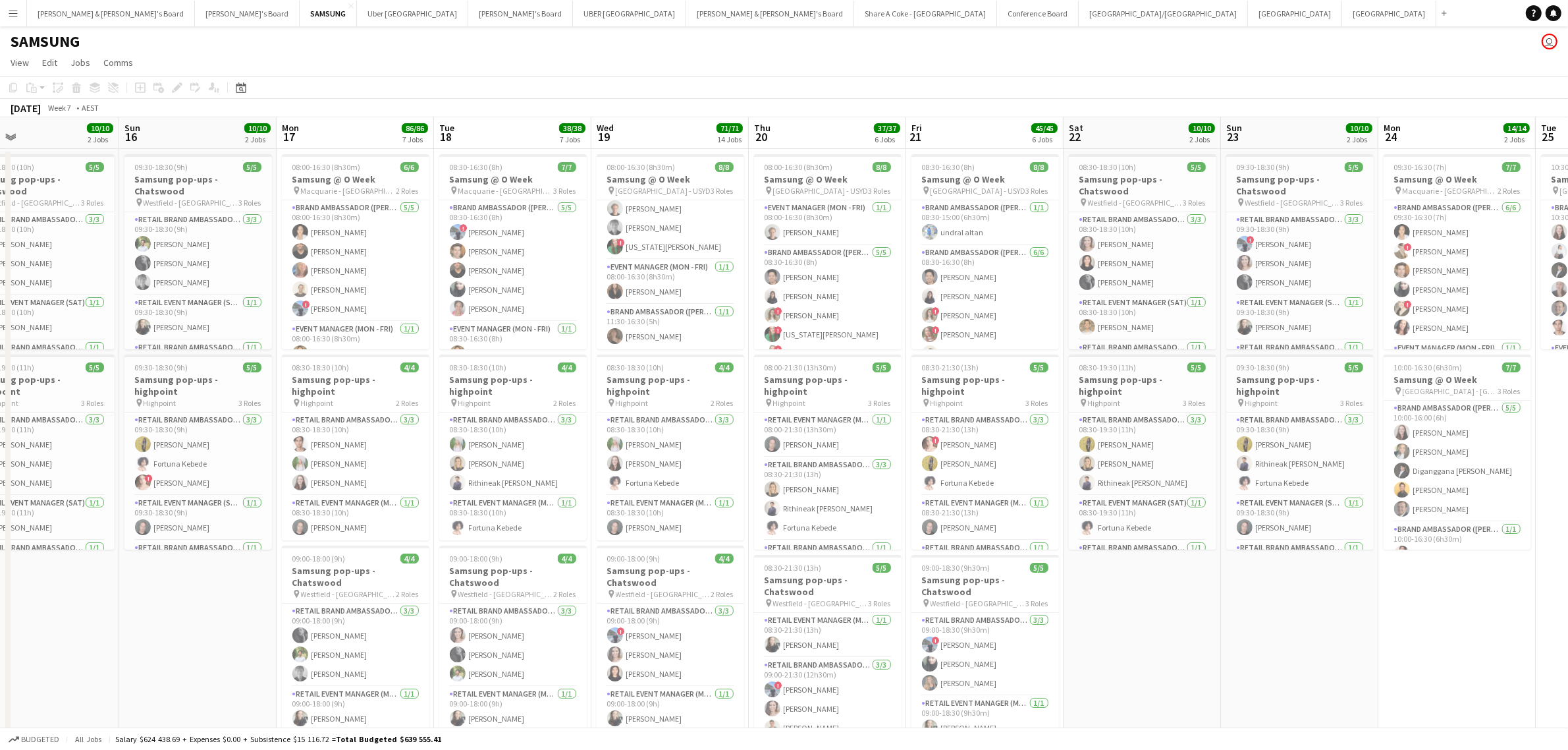
scroll to position [0, 416]
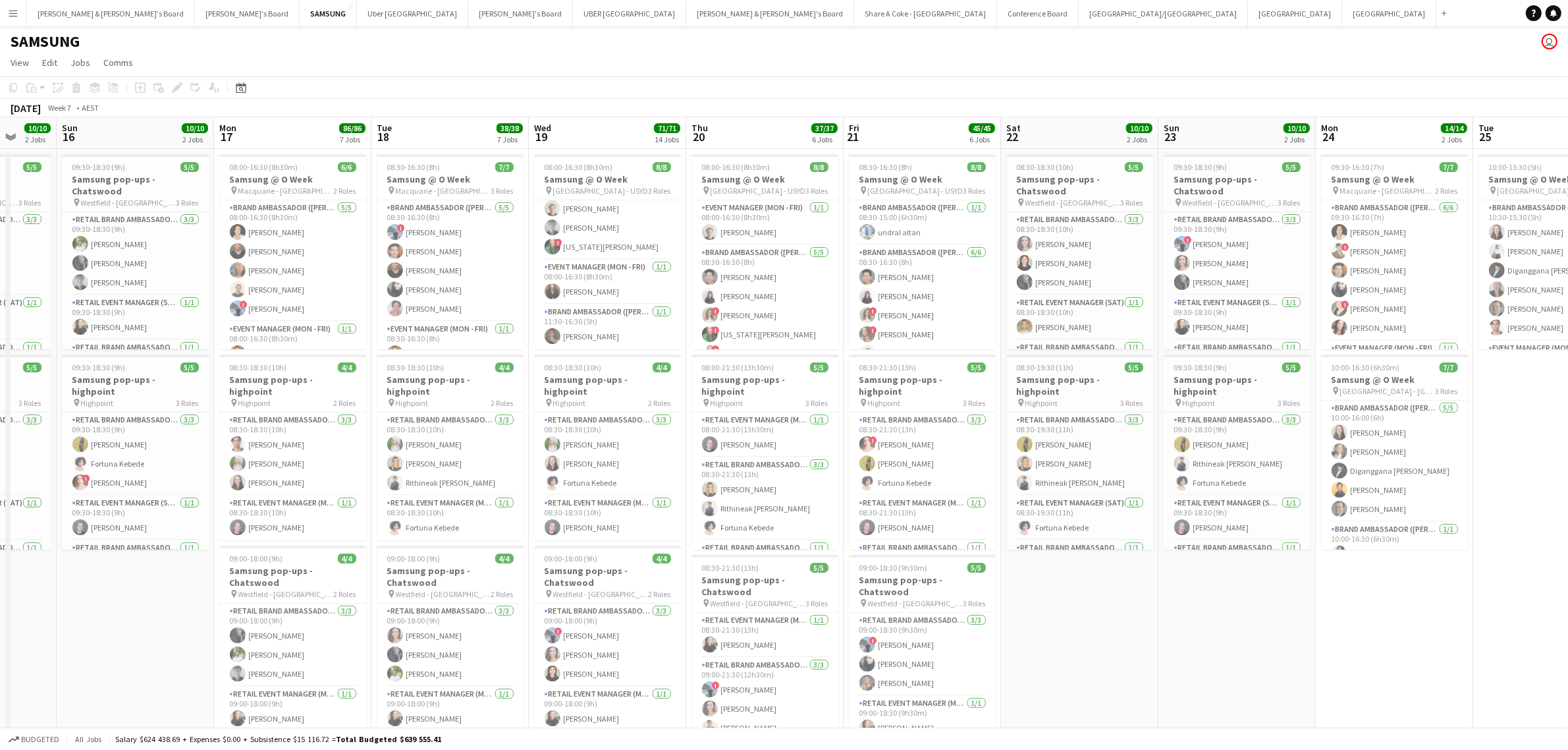
drag, startPoint x: 1403, startPoint y: 659, endPoint x: 1321, endPoint y: 669, distance: 82.6
click at [1410, 666] on app-date-cell "09:30-16:30 (7h) 7/7 Samsung @ O Week pin Macquarie - Sydney 2 Roles Brand Amba…" at bounding box center [1394, 562] width 157 height 827
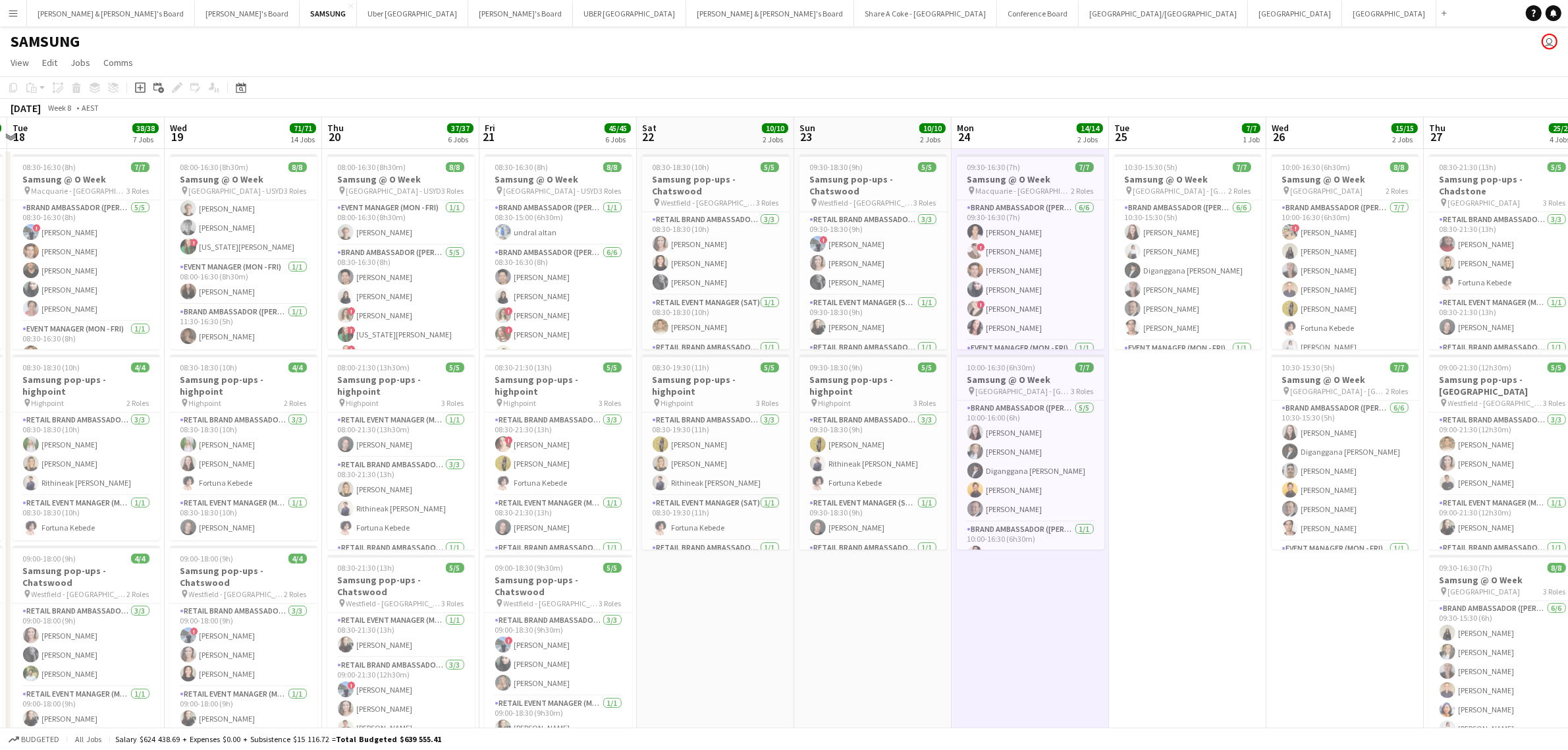
scroll to position [0, 416]
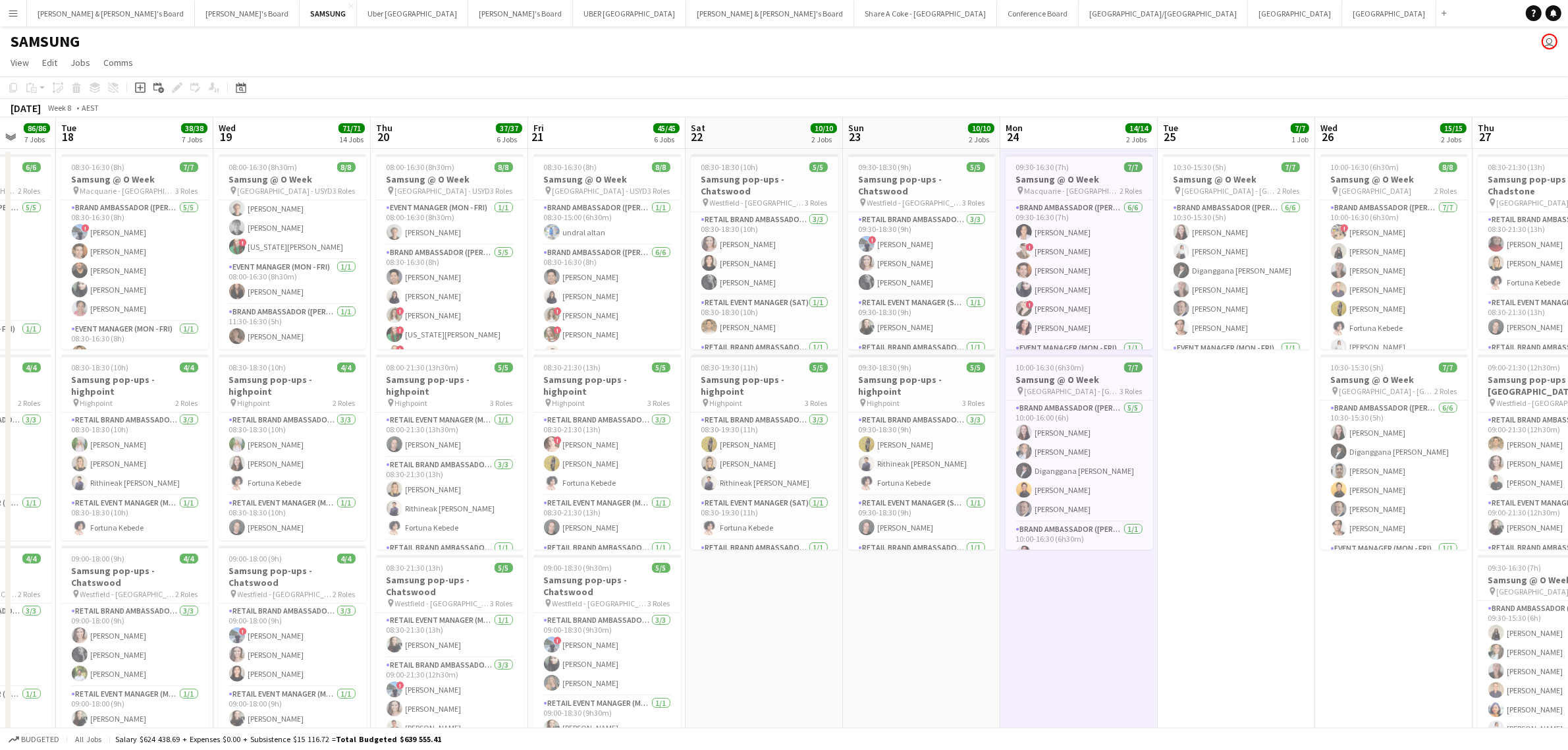
drag, startPoint x: 1417, startPoint y: 662, endPoint x: 1102, endPoint y: 709, distance: 318.5
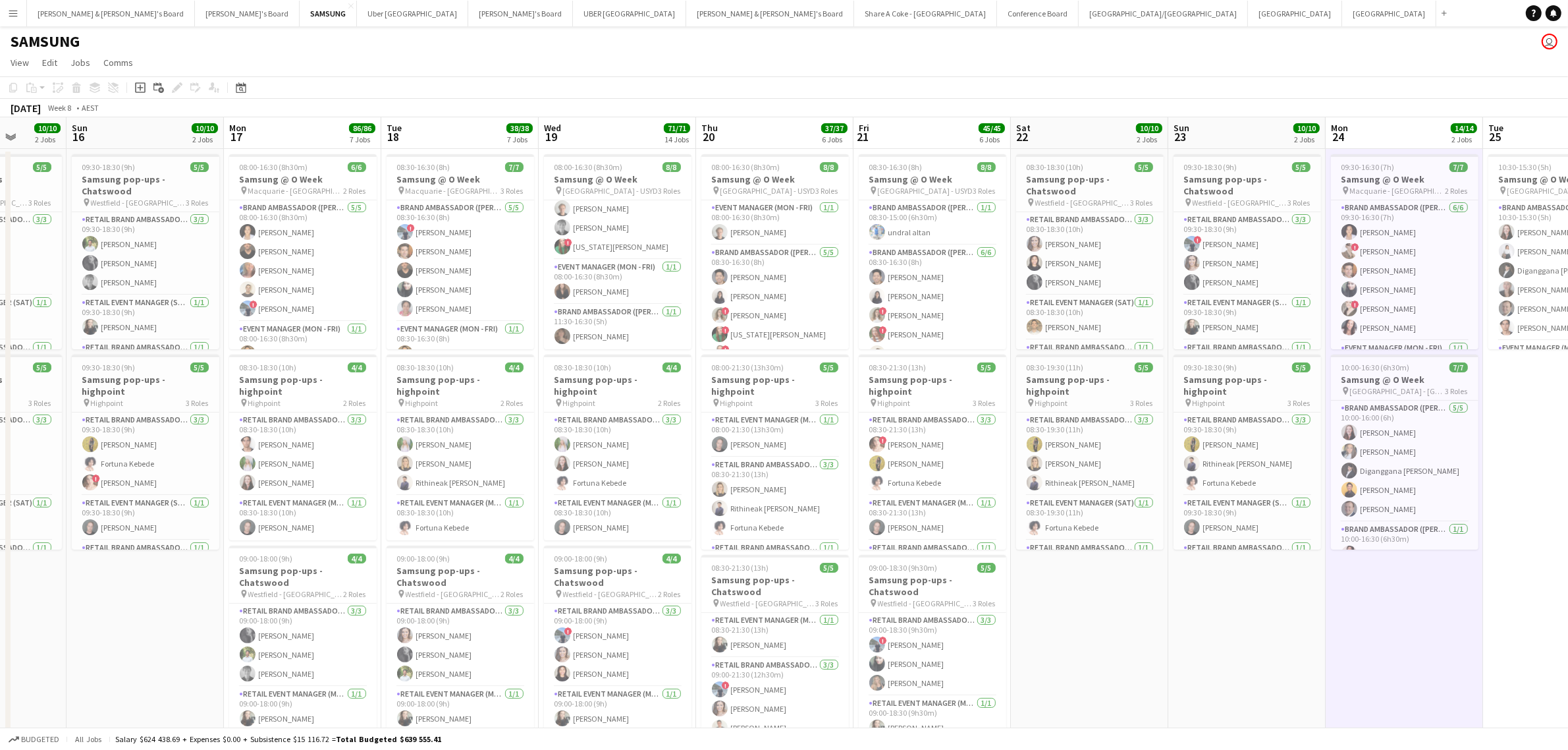
scroll to position [0, 274]
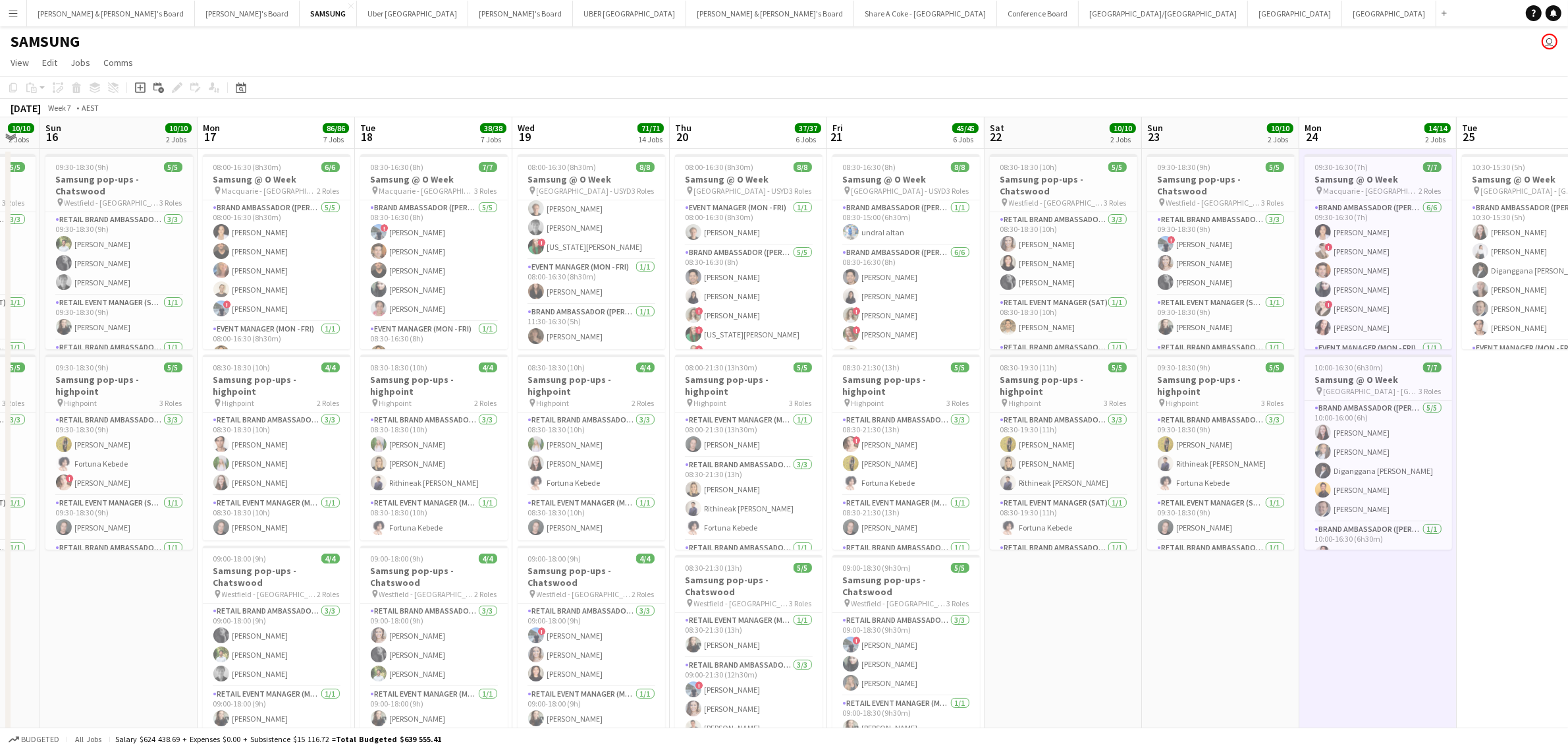
drag, startPoint x: 908, startPoint y: 656, endPoint x: 1207, endPoint y: 600, distance: 304.2
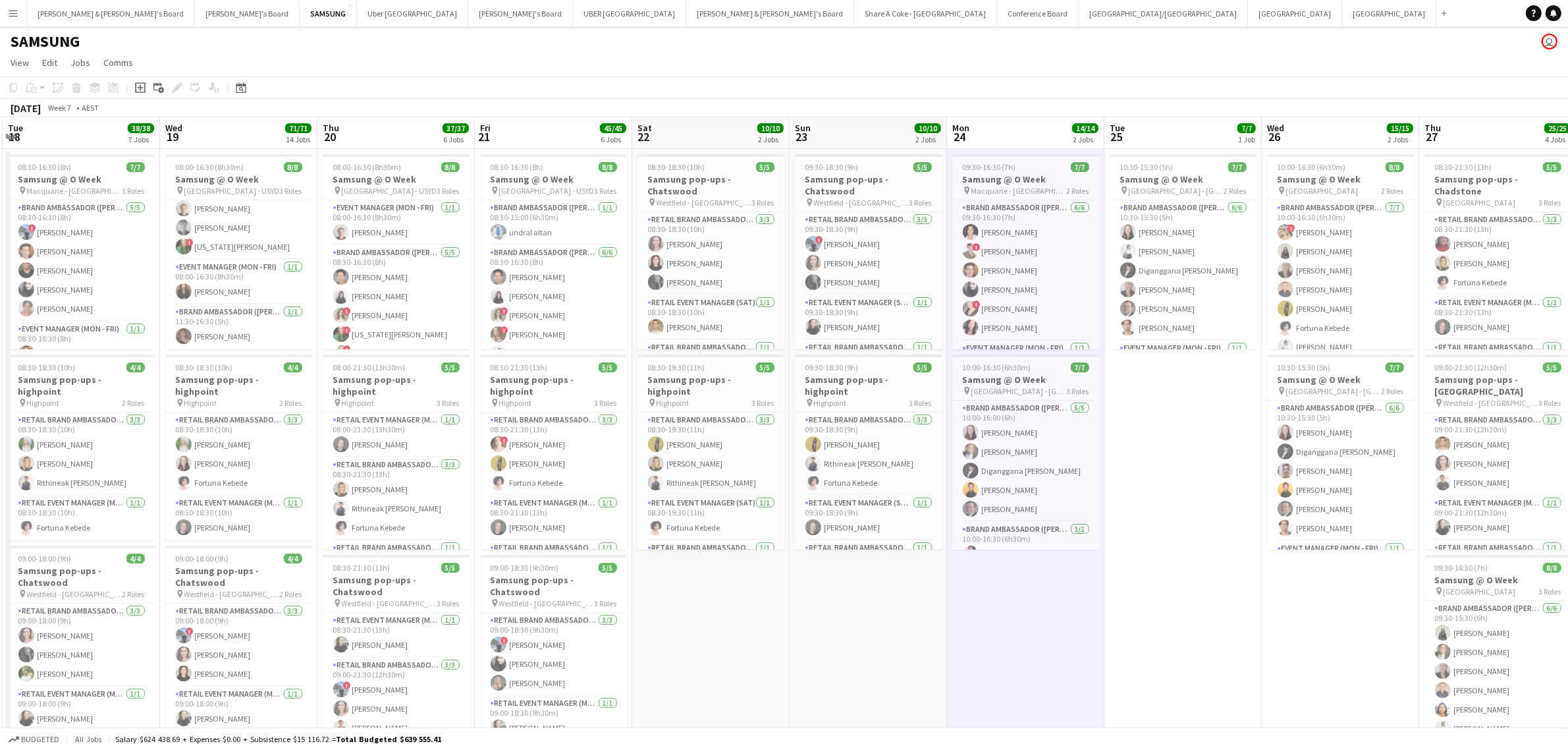
drag, startPoint x: 1477, startPoint y: 664, endPoint x: 1124, endPoint y: 674, distance: 353.1
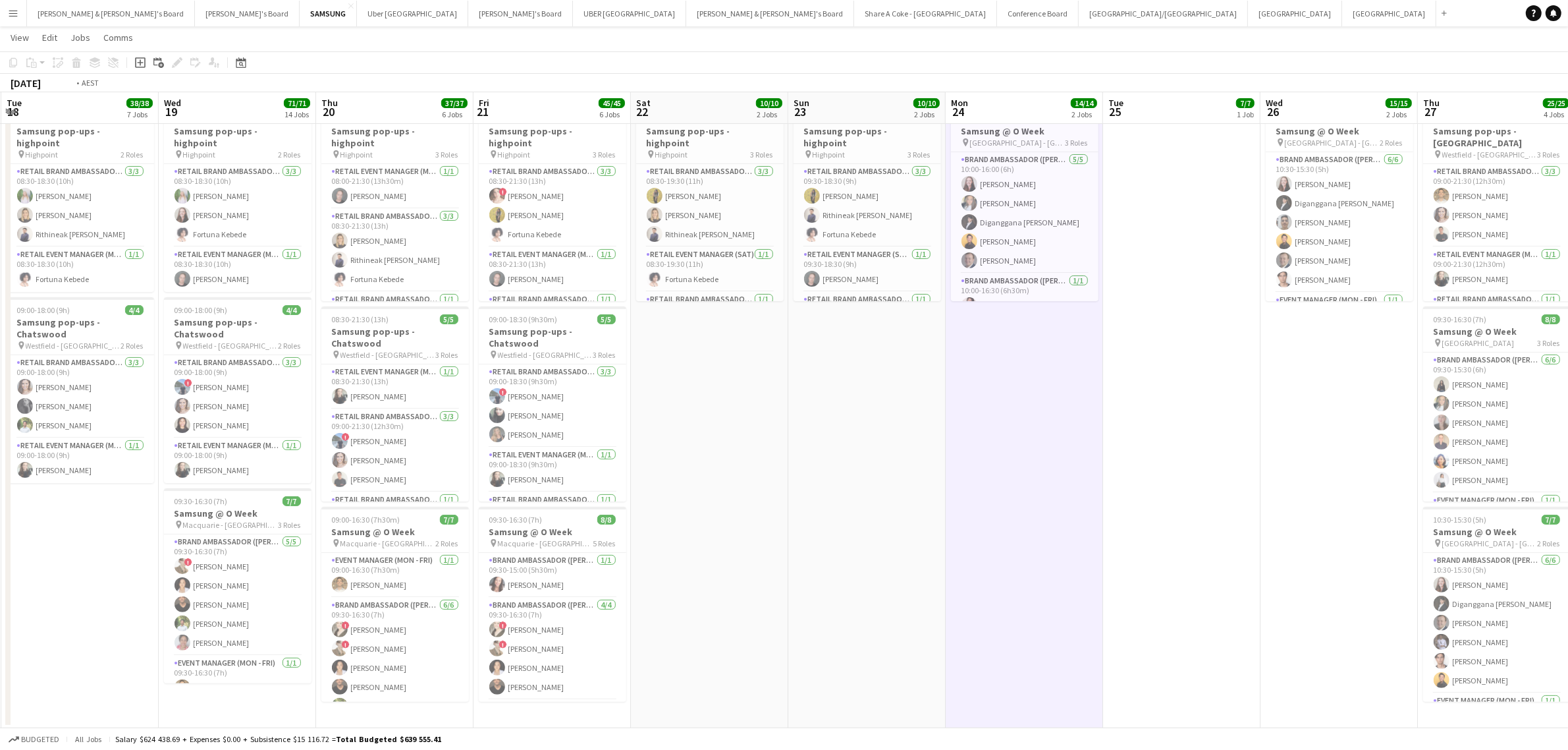
scroll to position [0, 346]
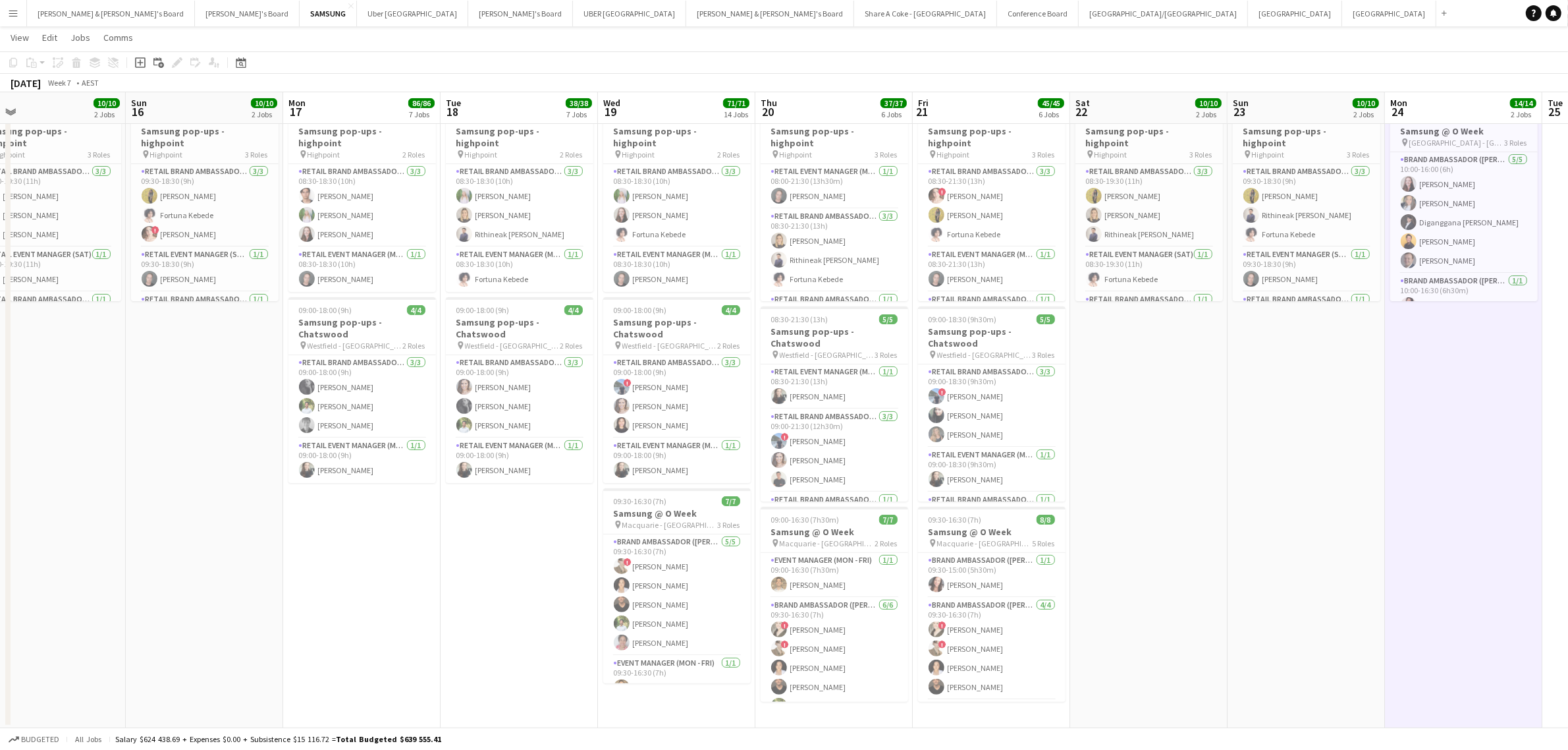
drag, startPoint x: 809, startPoint y: 654, endPoint x: 1248, endPoint y: 644, distance: 439.1
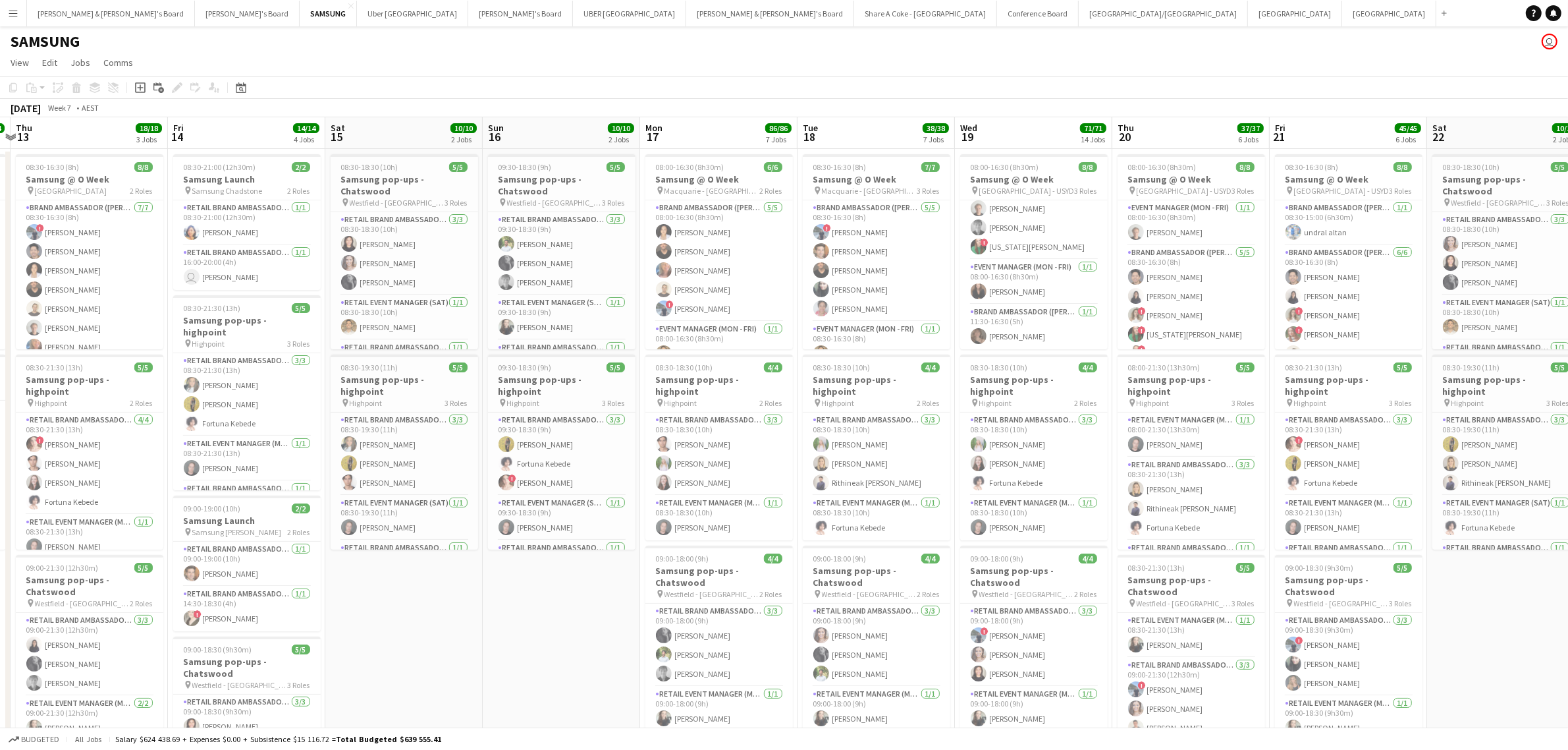
scroll to position [0, 269]
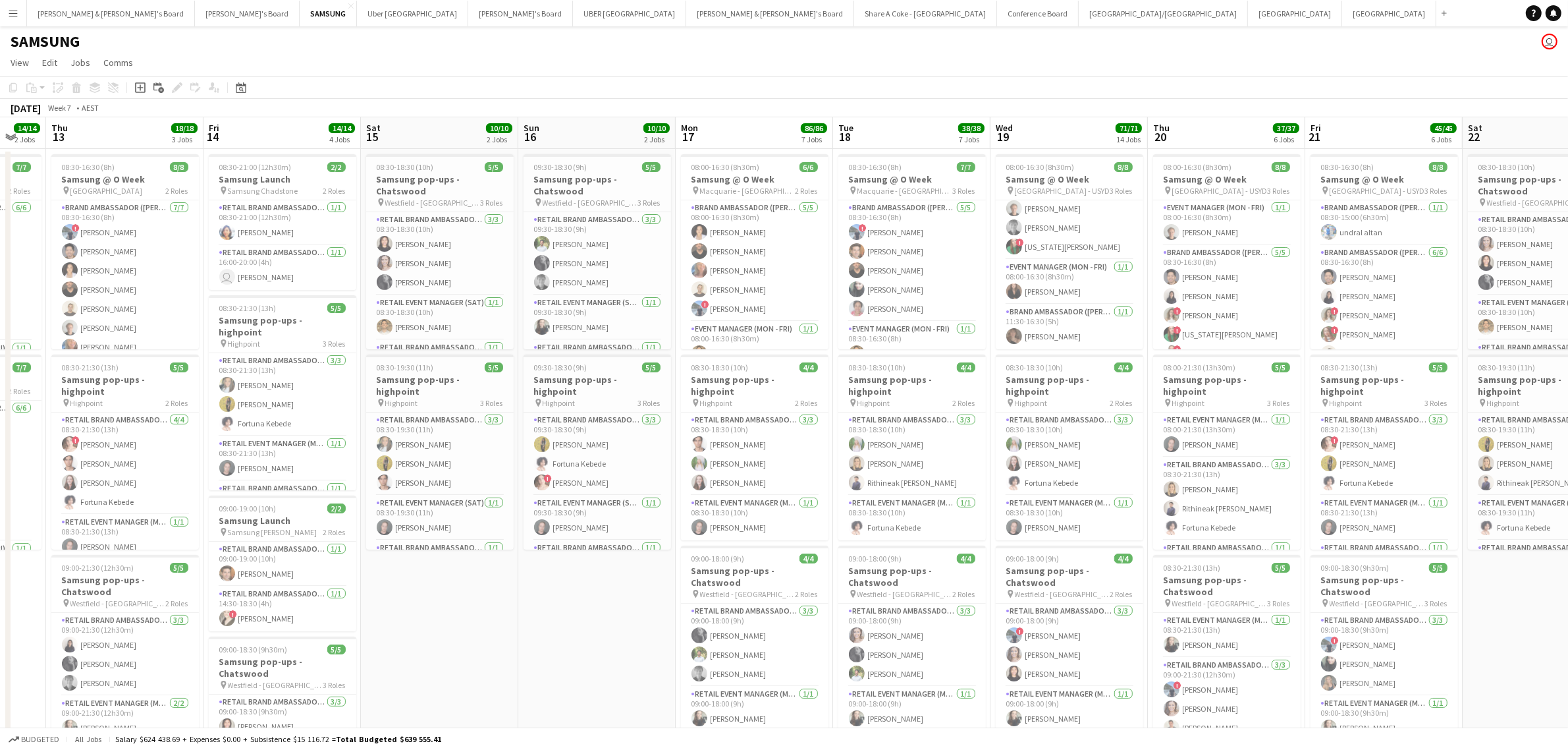
drag, startPoint x: 220, startPoint y: 657, endPoint x: 613, endPoint y: 656, distance: 393.0
click at [613, 656] on app-date-cell "09:30-18:30 (9h) 5/5 Samsung pop-ups - Chatswood pin Westfield - Chatswood 3 Ro…" at bounding box center [597, 562] width 157 height 827
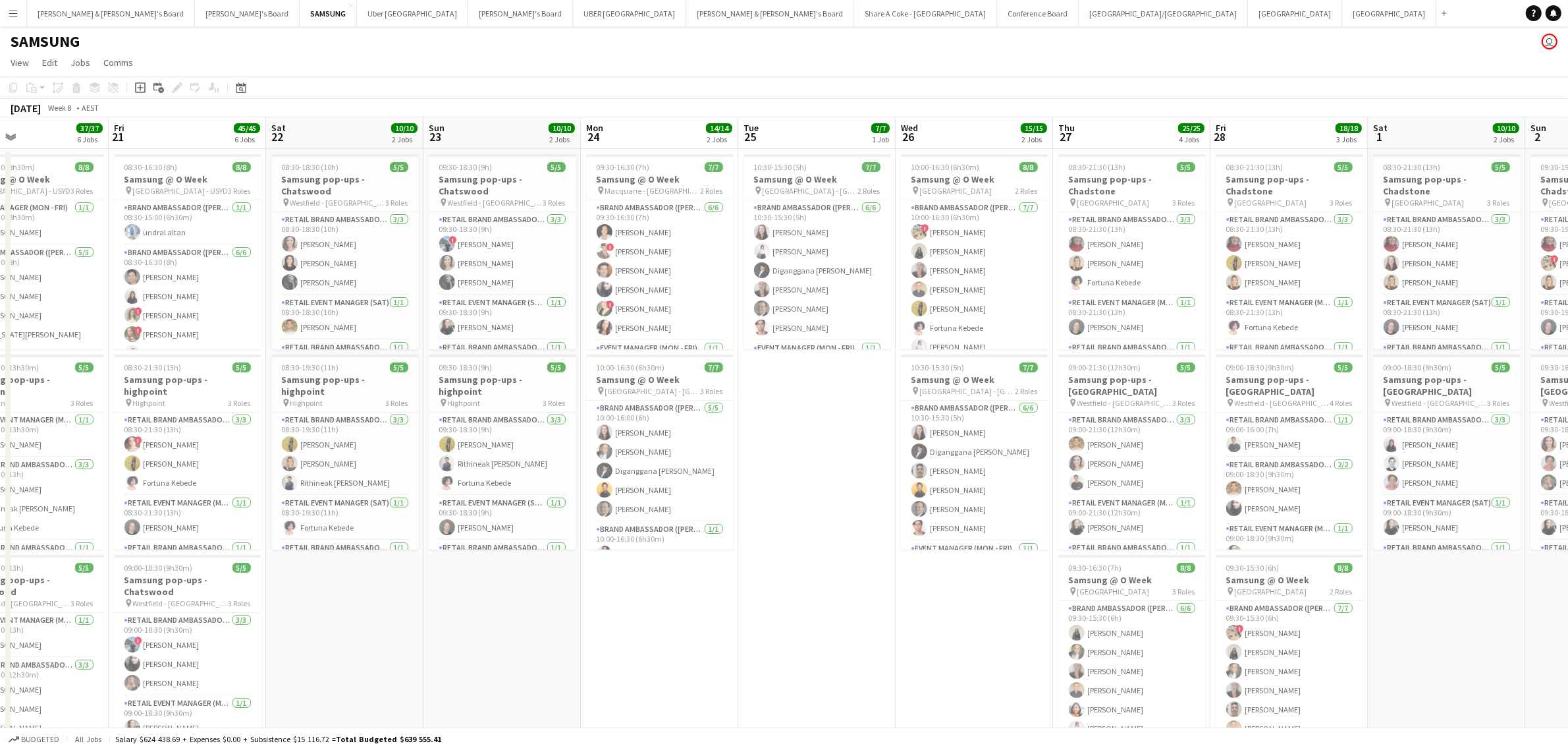
scroll to position [0, 427]
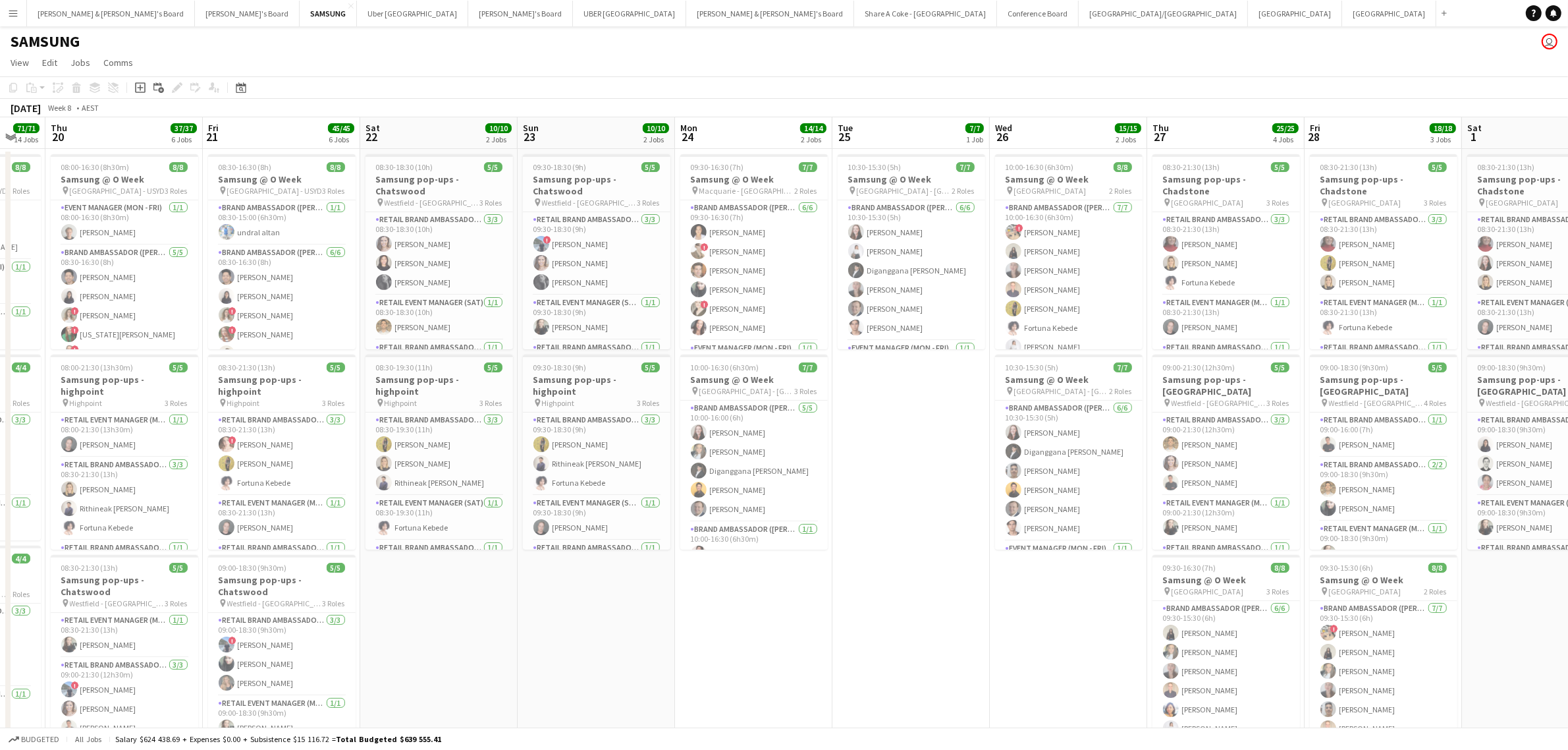
drag, startPoint x: 1291, startPoint y: 662, endPoint x: 712, endPoint y: 713, distance: 581.2
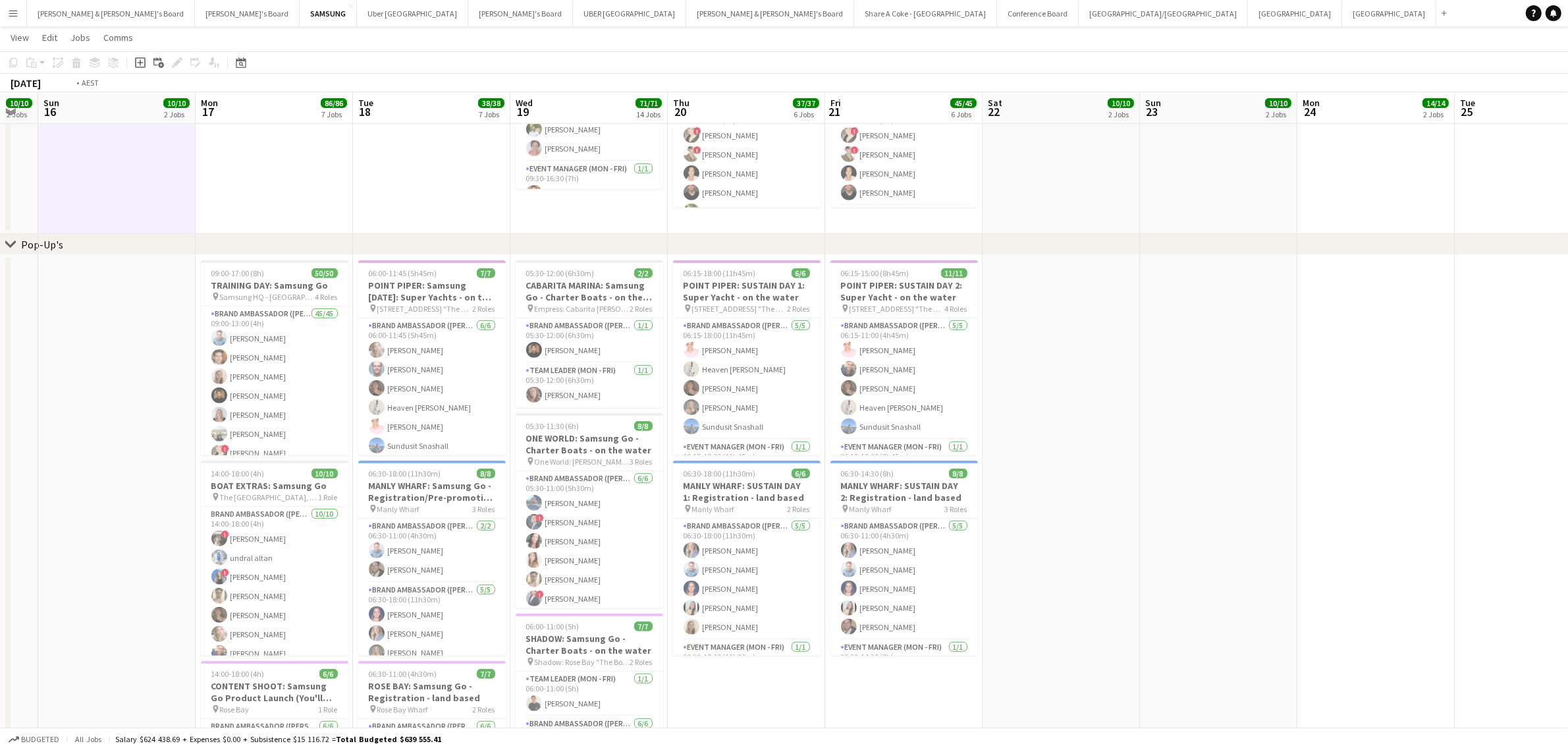
scroll to position [0, 293]
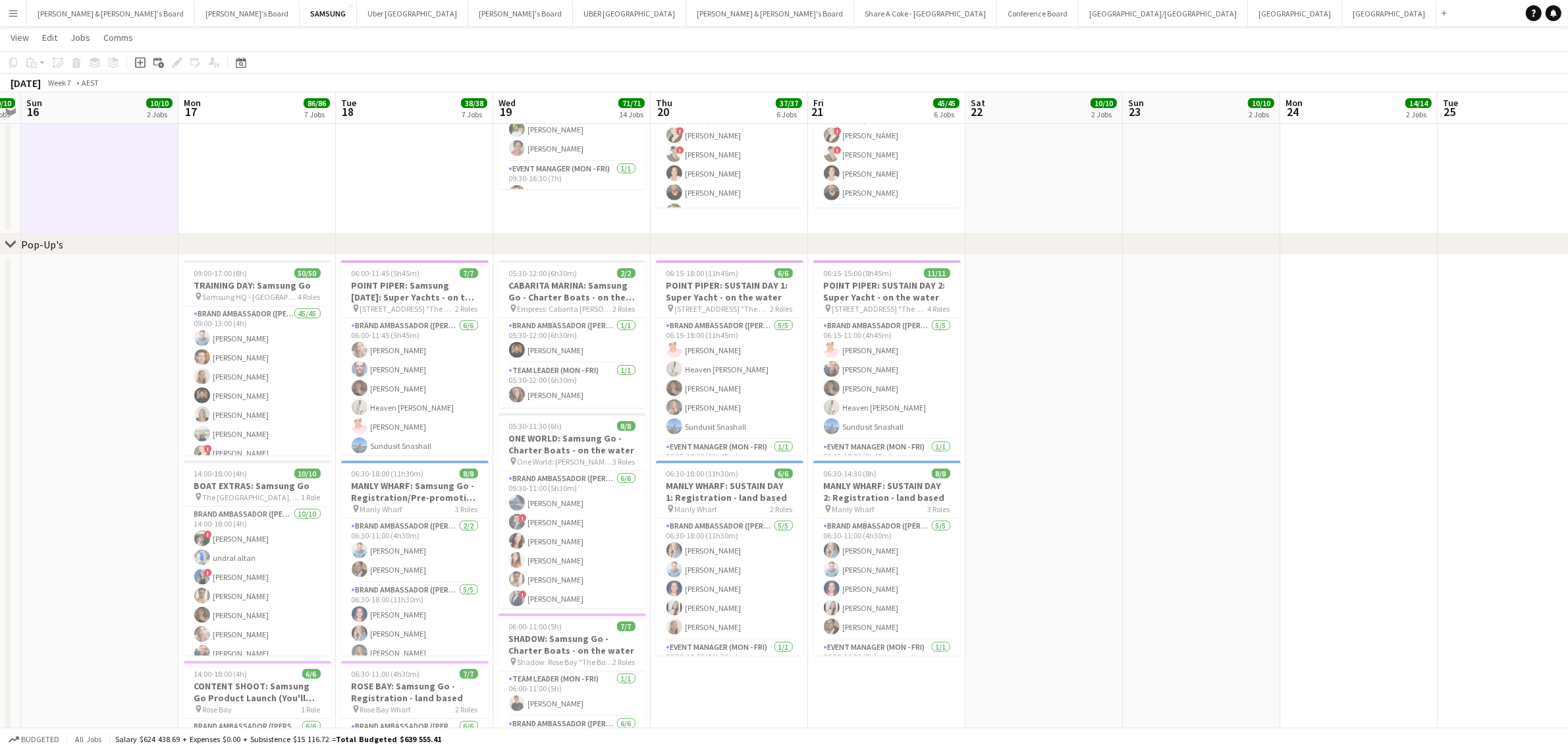
drag, startPoint x: 740, startPoint y: 692, endPoint x: 1345, endPoint y: 584, distance: 614.6
click at [1345, 584] on app-calendar-viewport "Fri 14 14/14 4 Jobs Sat 15 10/10 2 Jobs Sun 16 10/10 2 Jobs Mon 17 86/86 7 Jobs…" at bounding box center [784, 669] width 1568 height 2716
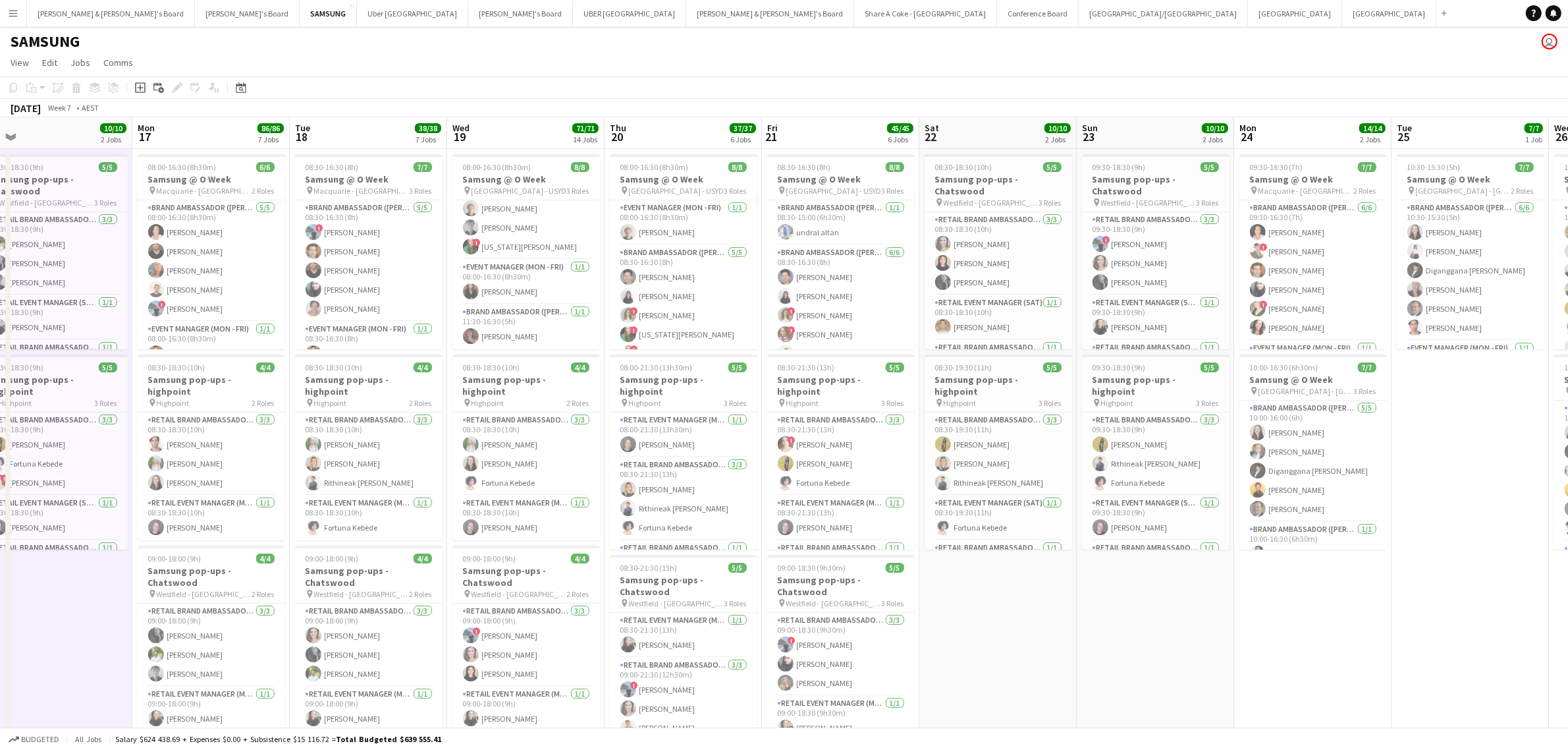
scroll to position [0, 499]
drag, startPoint x: 1074, startPoint y: 674, endPoint x: 1026, endPoint y: 689, distance: 50.3
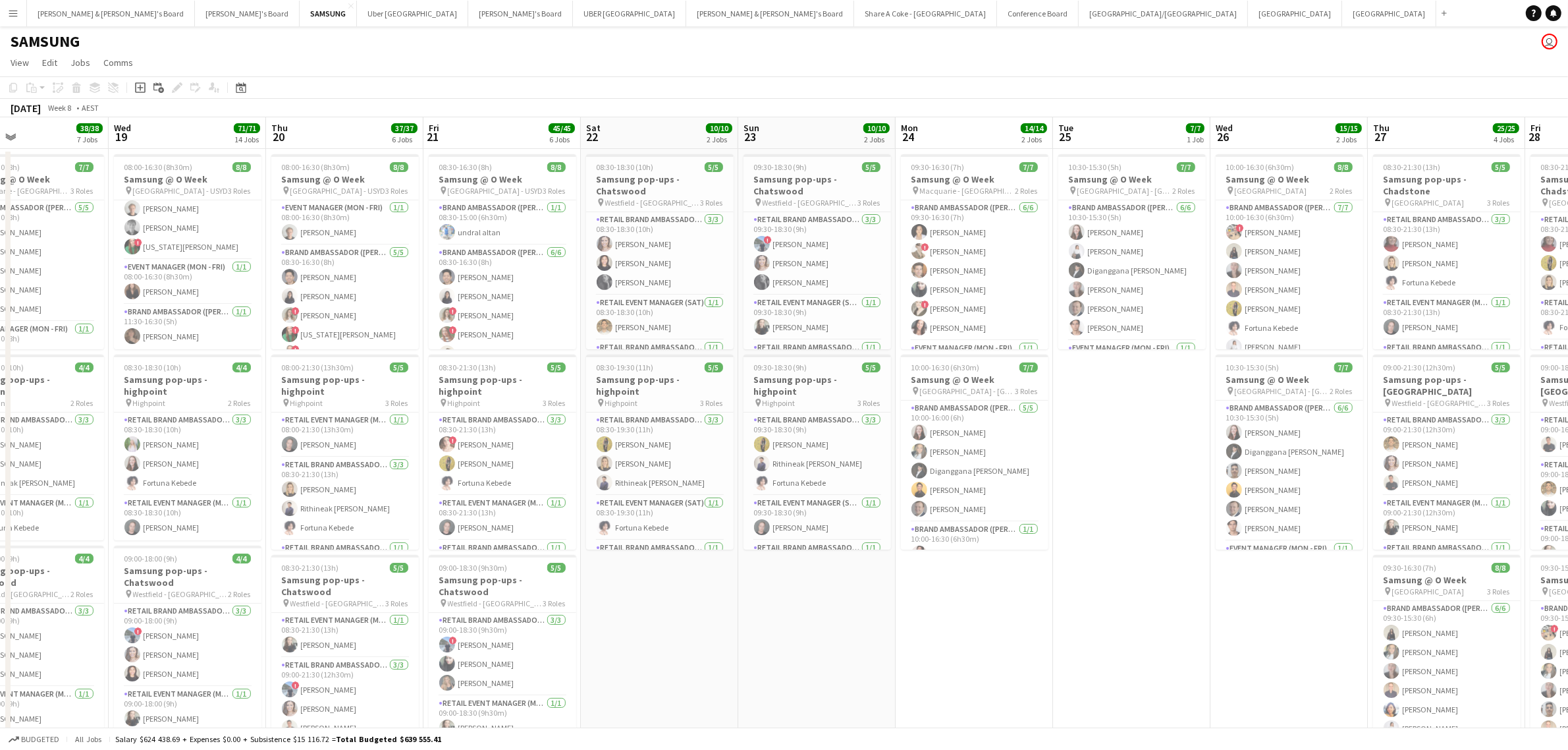
scroll to position [0, 403]
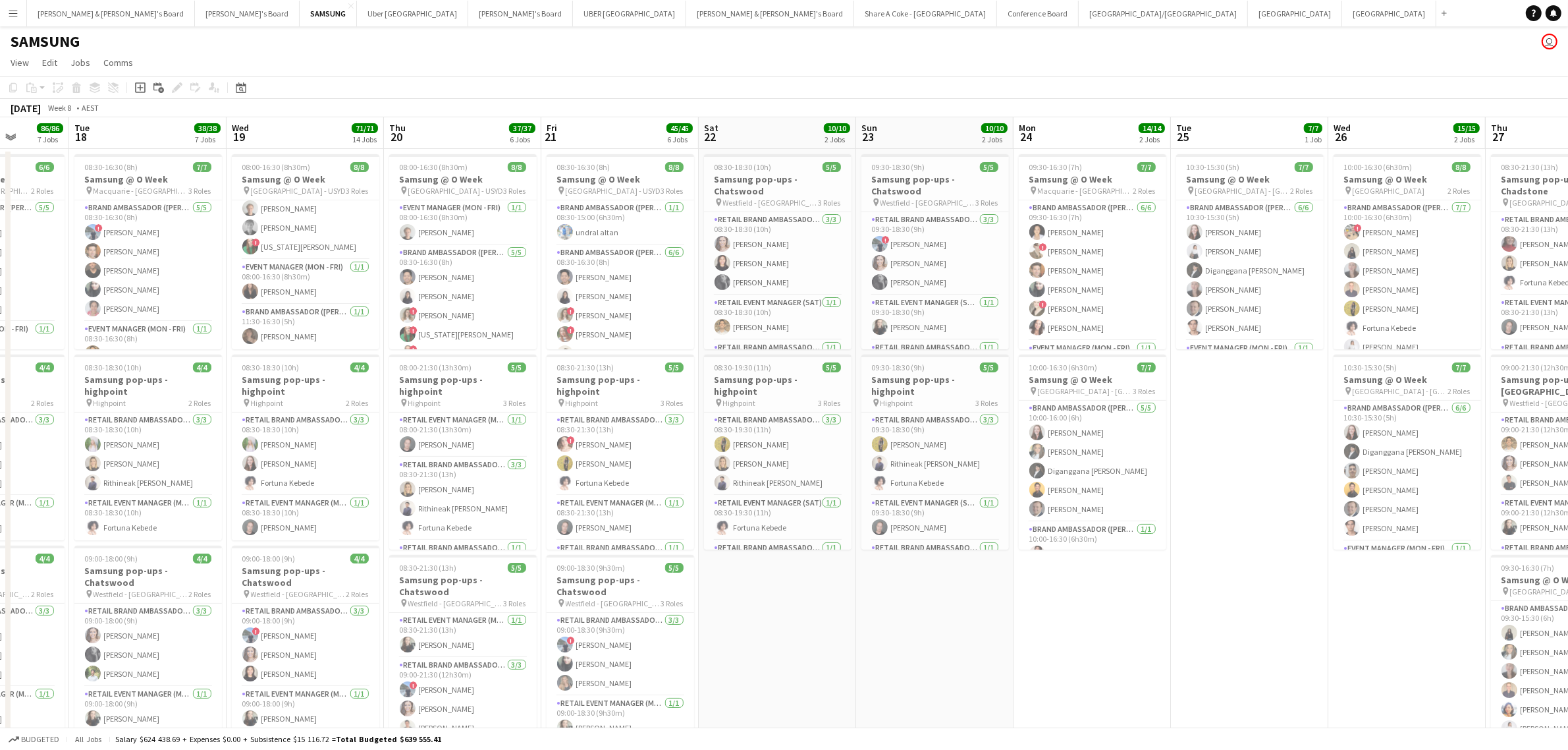
drag, startPoint x: 1509, startPoint y: 656, endPoint x: 1291, endPoint y: 690, distance: 220.6
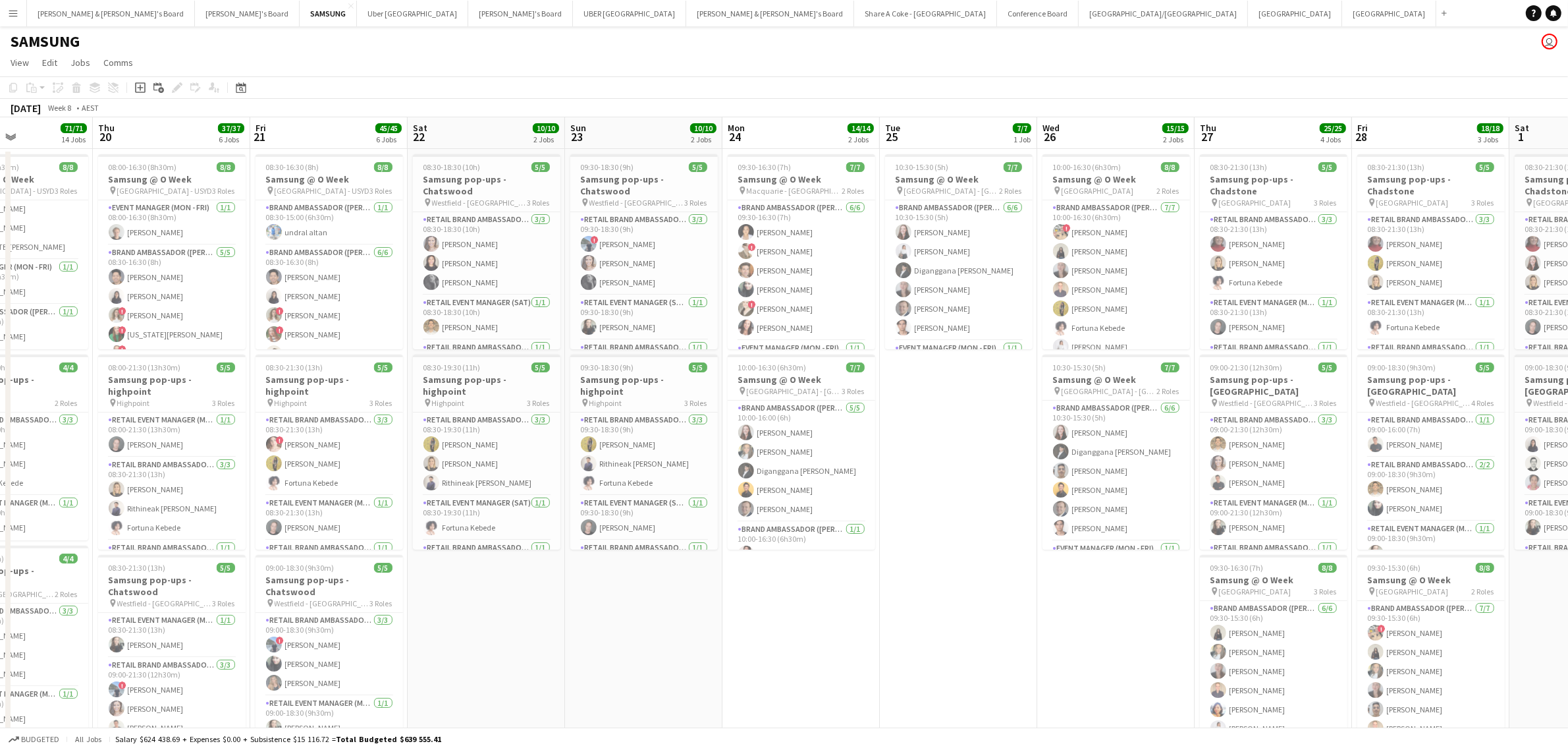
scroll to position [0, 432]
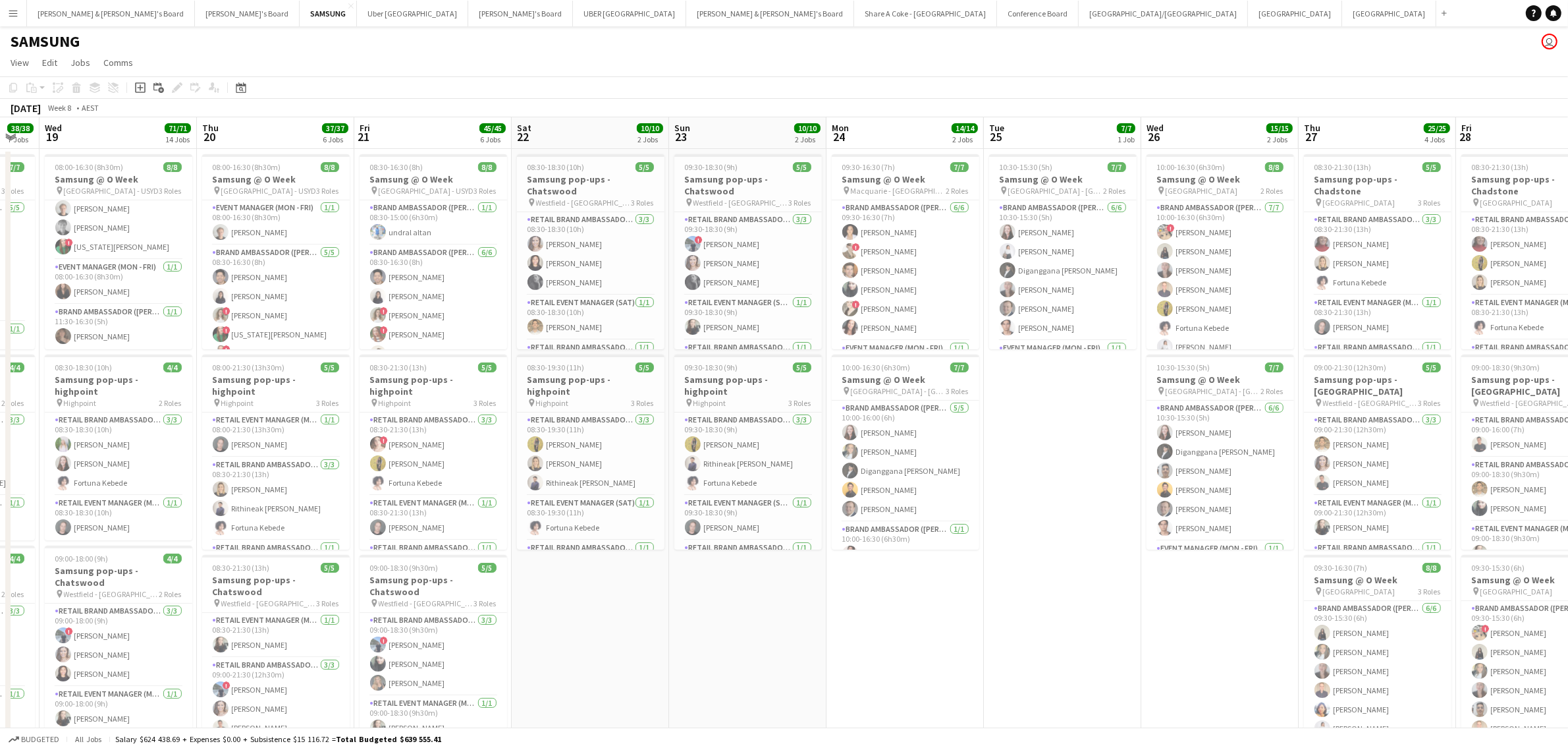
drag, startPoint x: 1343, startPoint y: 682, endPoint x: 1156, endPoint y: 685, distance: 187.0
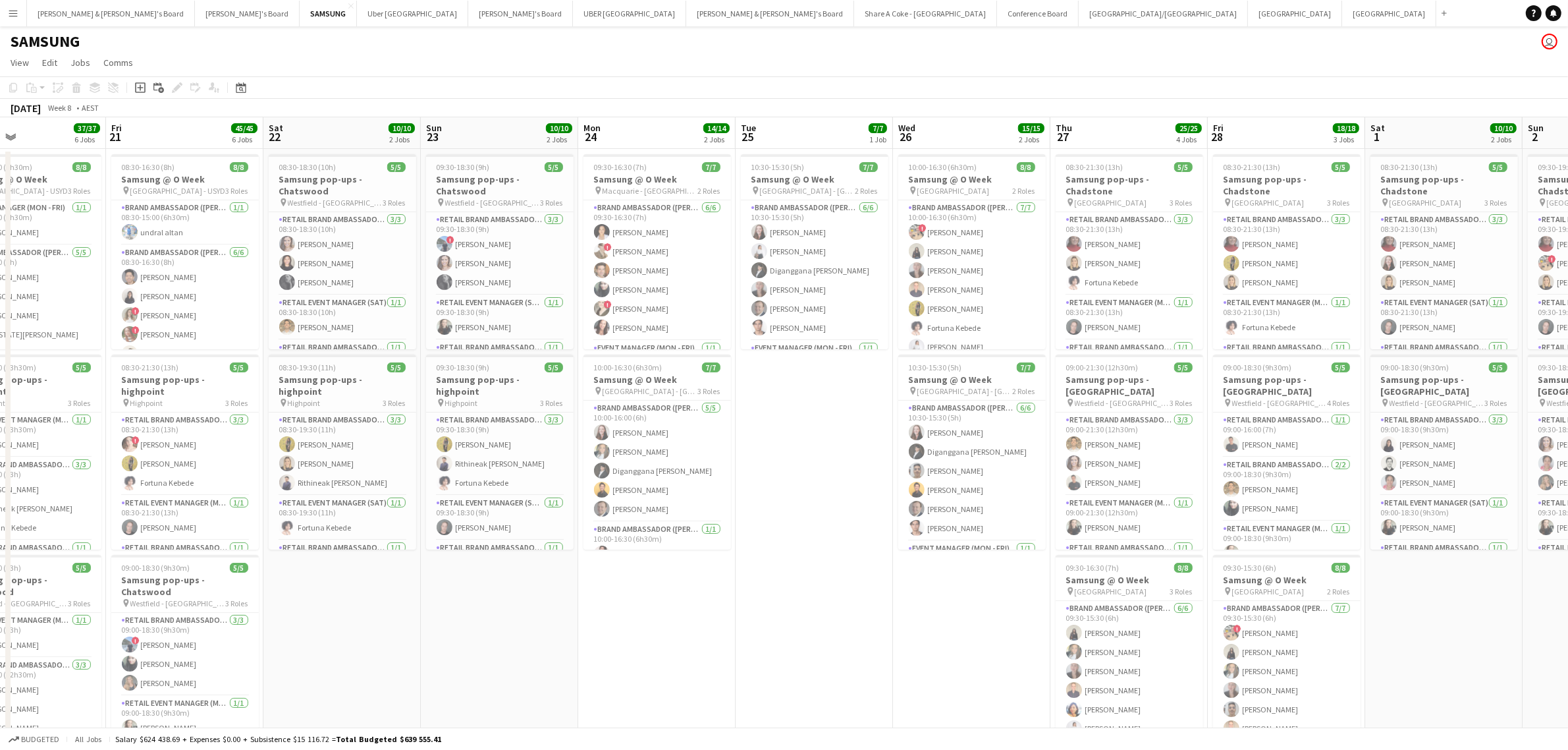
scroll to position [0, 524]
drag, startPoint x: 1190, startPoint y: 685, endPoint x: 942, endPoint y: 687, distance: 248.0
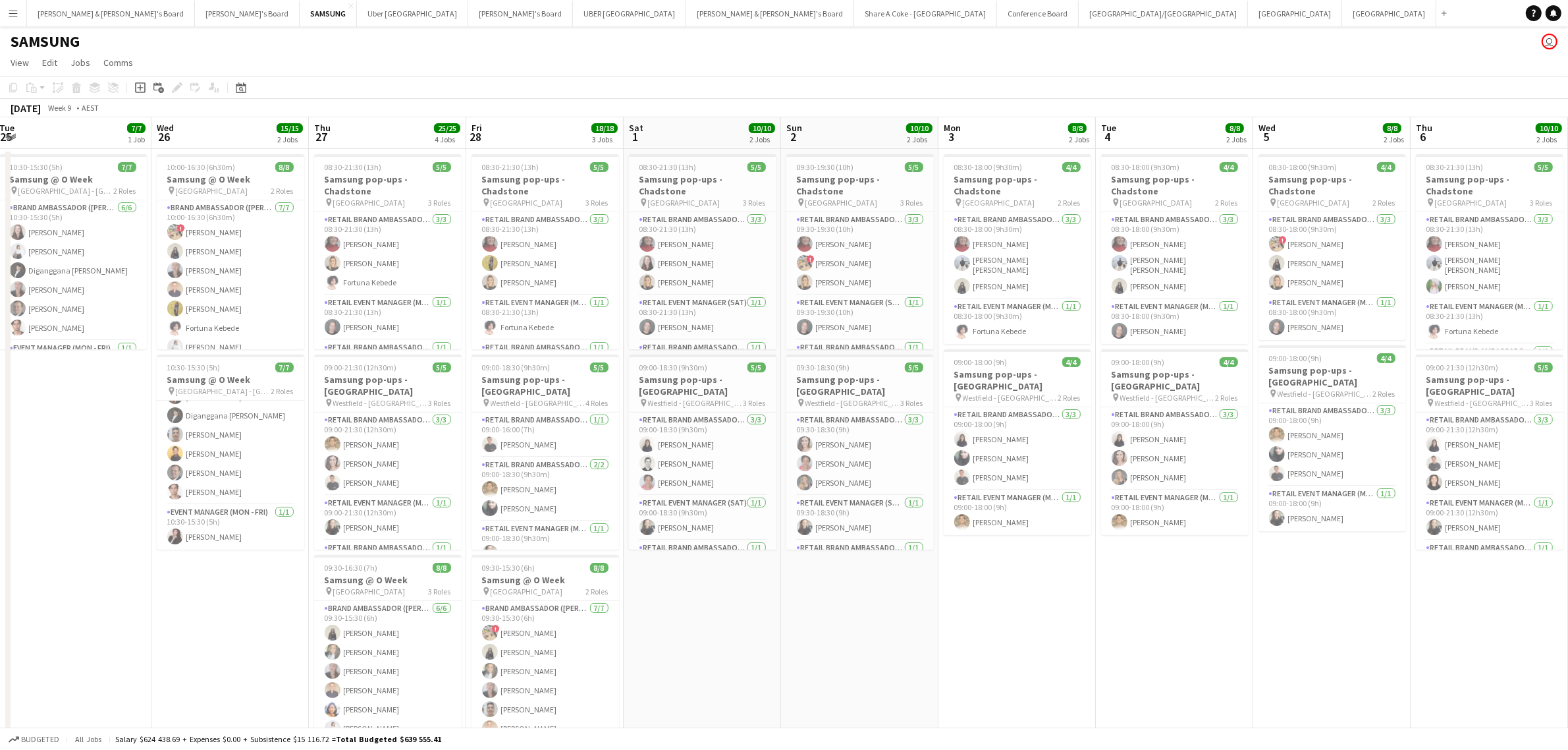
scroll to position [0, 402]
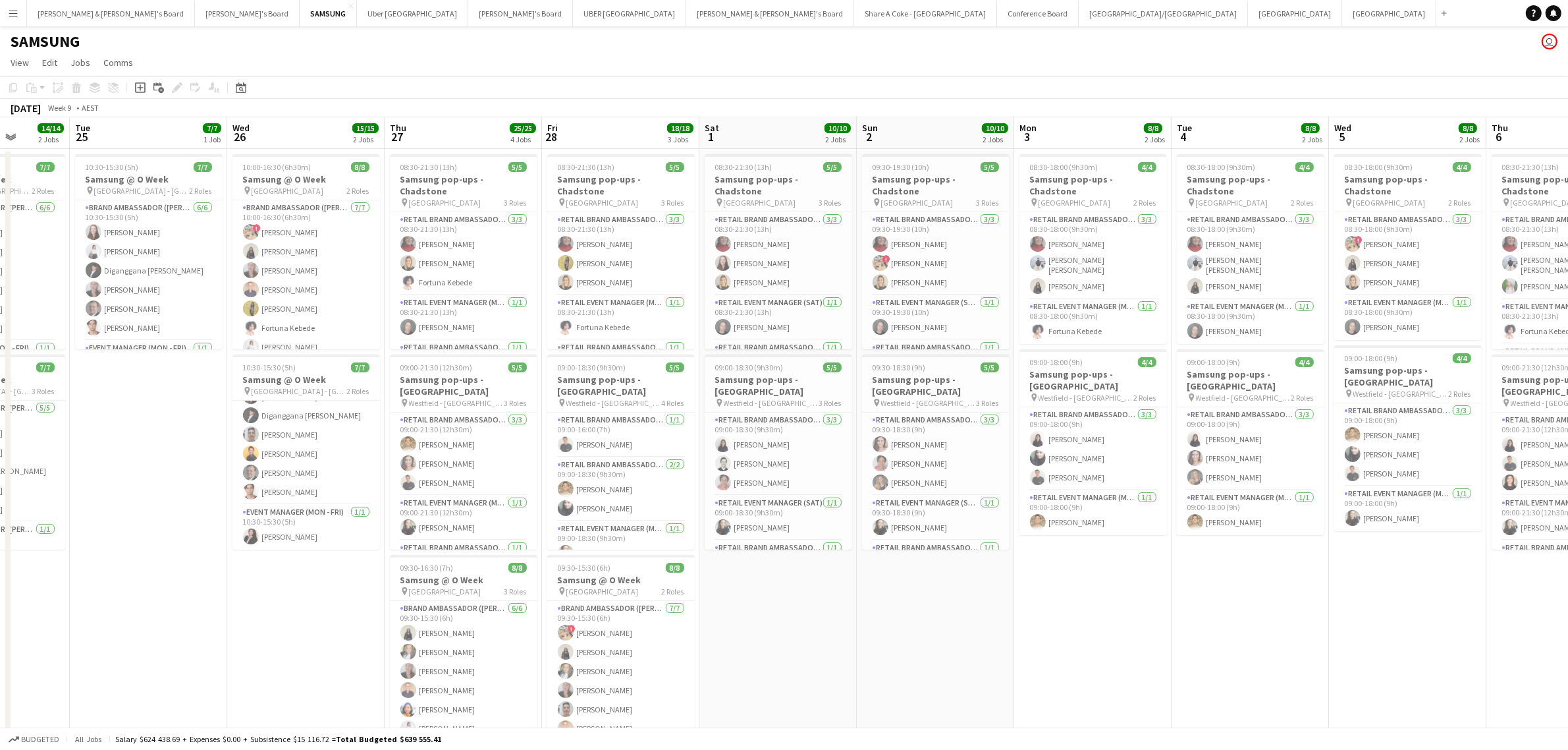
drag, startPoint x: 1469, startPoint y: 669, endPoint x: 804, endPoint y: 659, distance: 665.1
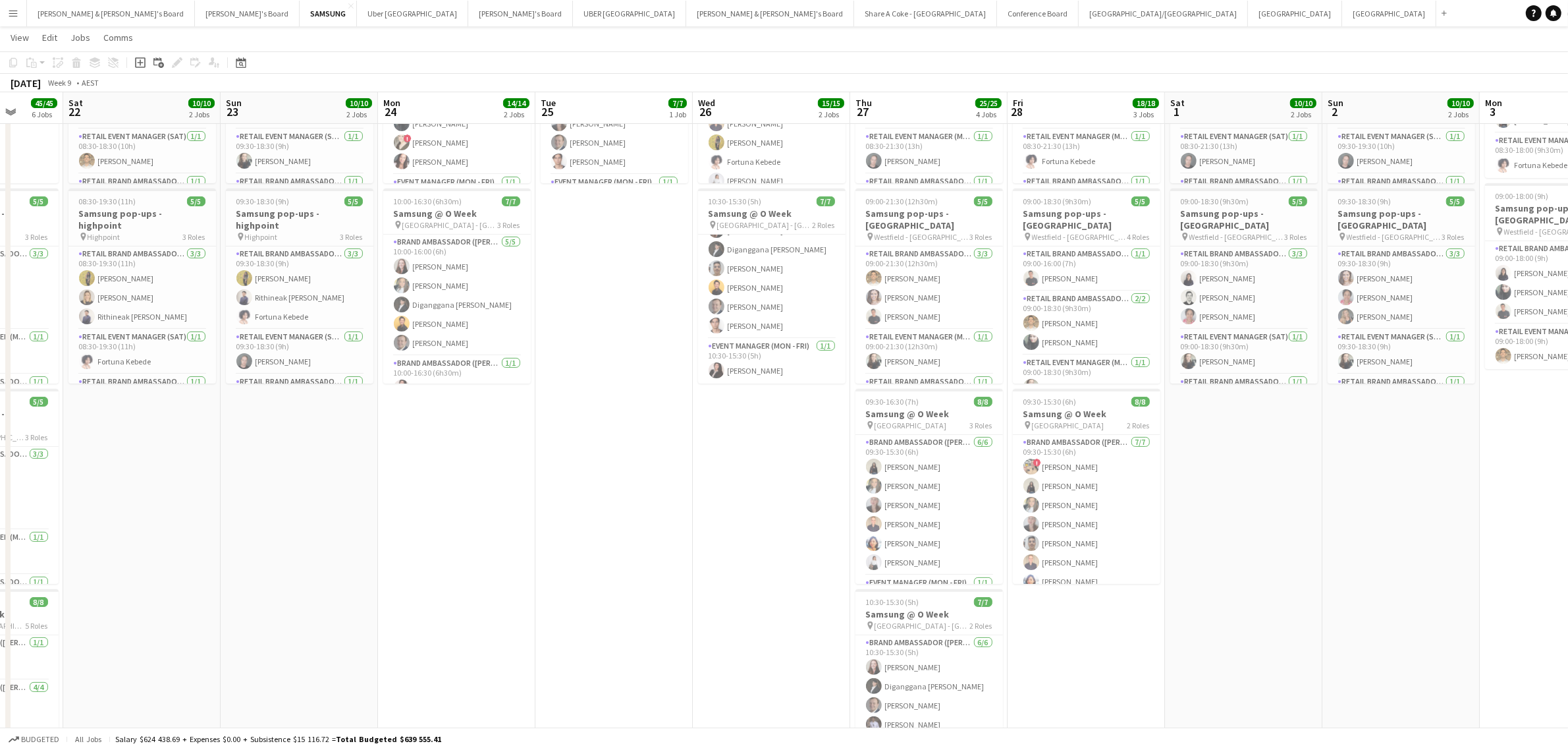
scroll to position [0, 293]
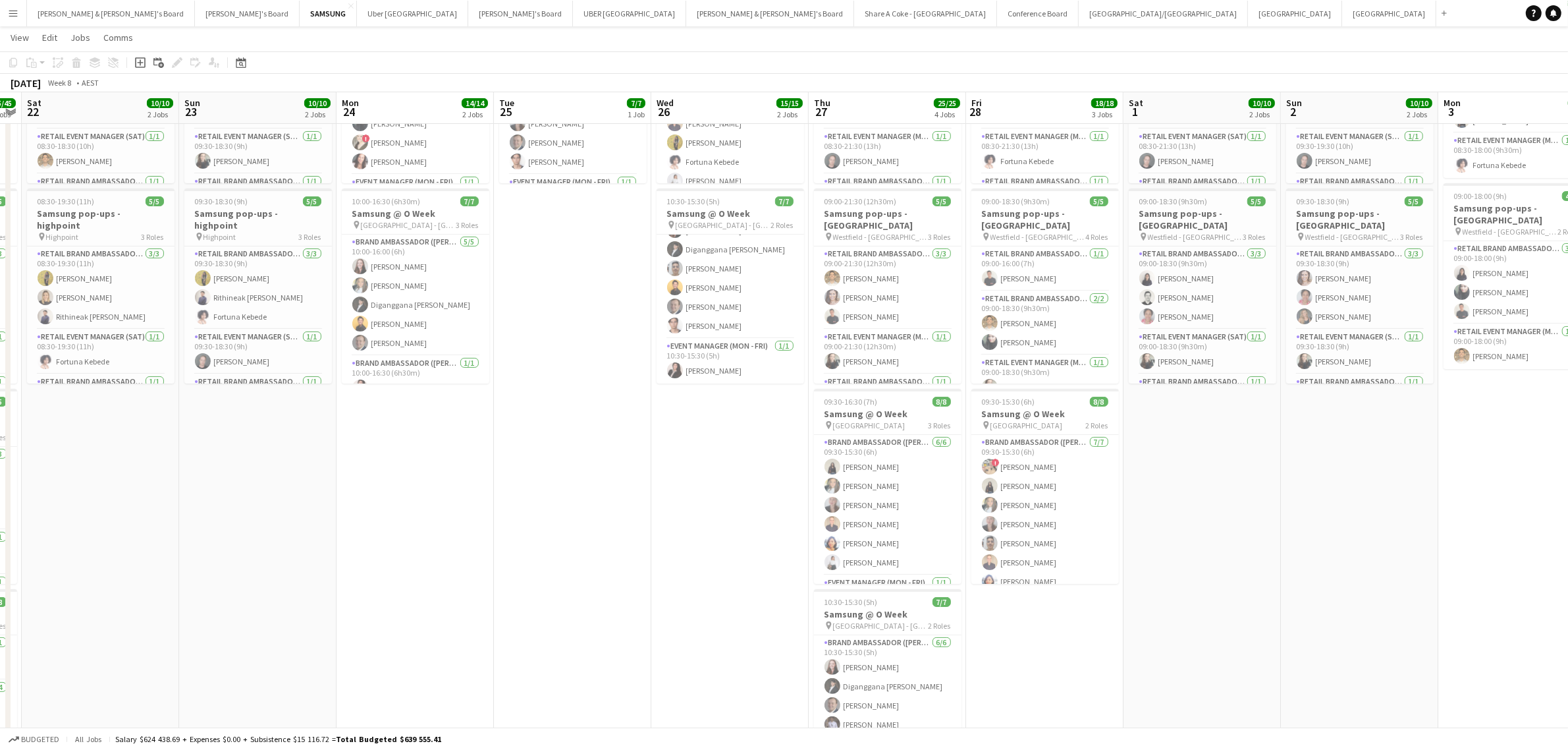
drag, startPoint x: 936, startPoint y: 532, endPoint x: 1360, endPoint y: 551, distance: 424.4
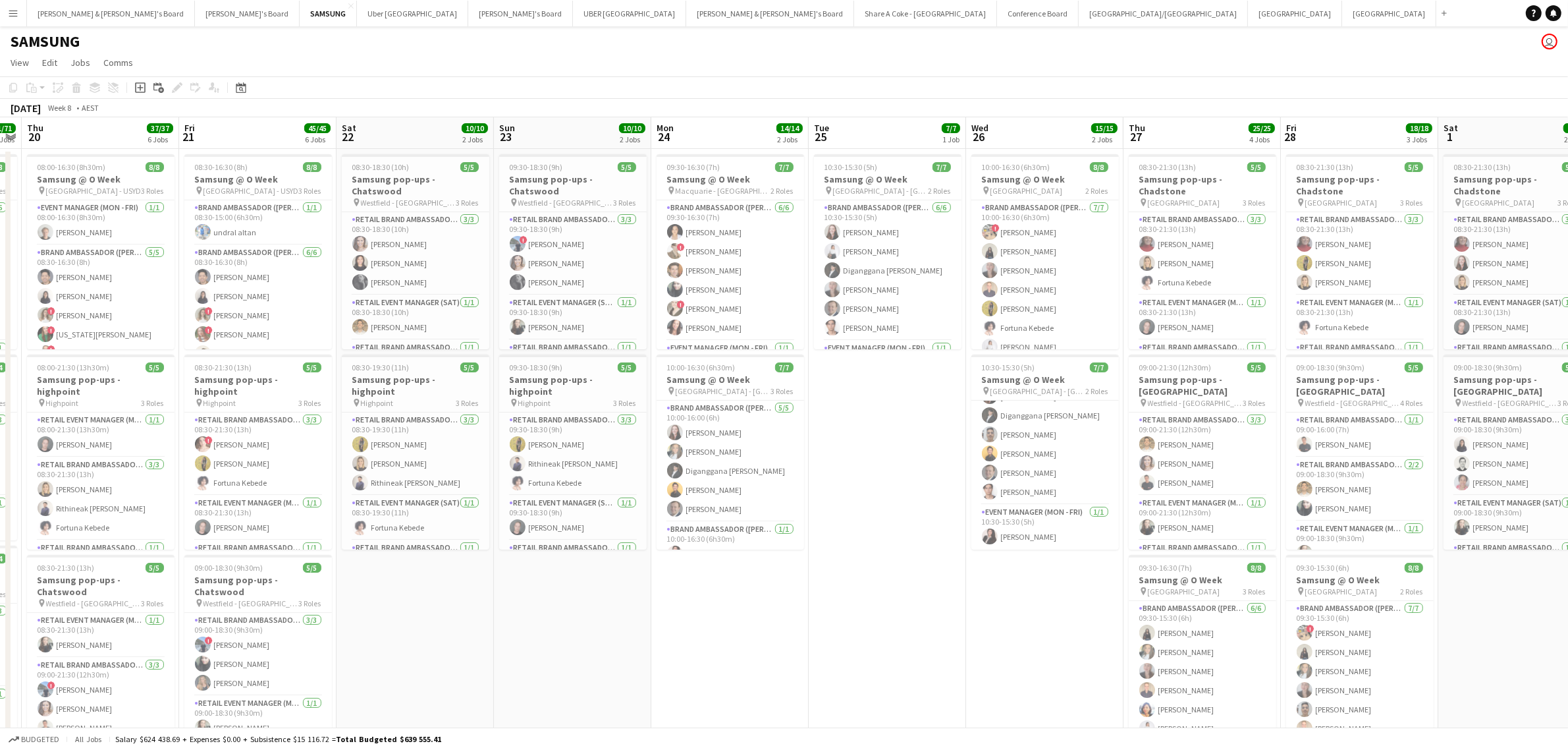
scroll to position [0, 285]
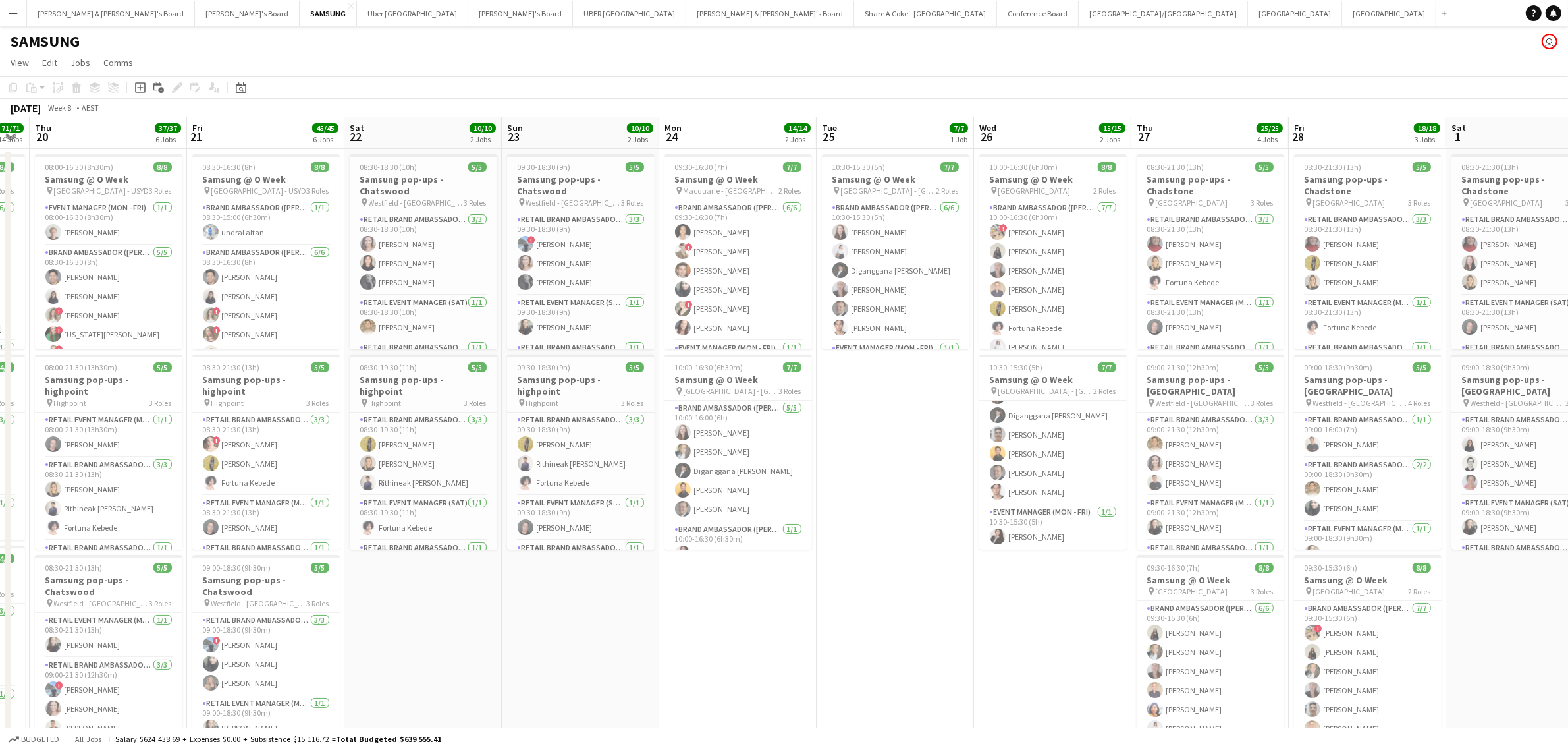
drag, startPoint x: 558, startPoint y: 604, endPoint x: 879, endPoint y: 624, distance: 321.6
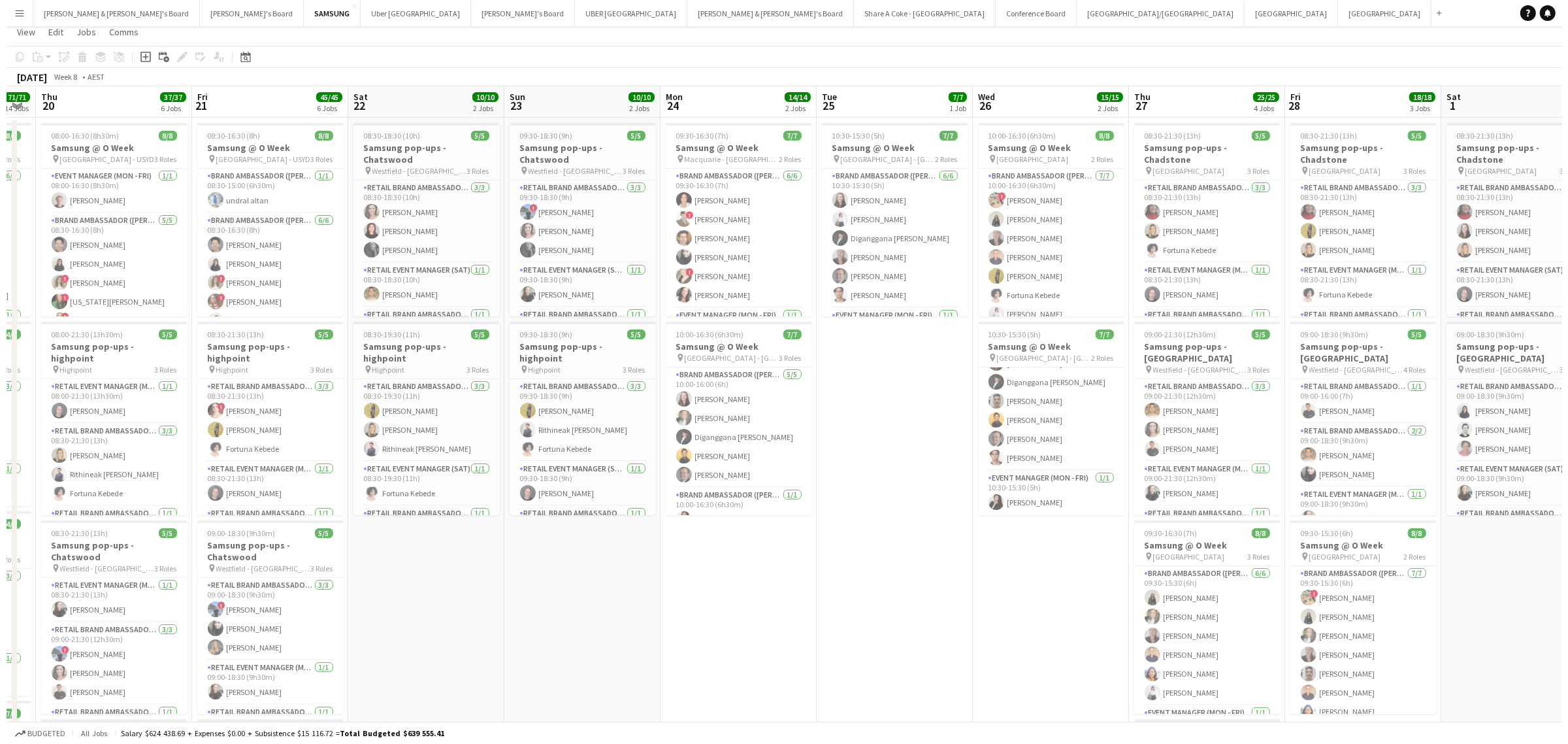
scroll to position [0, 0]
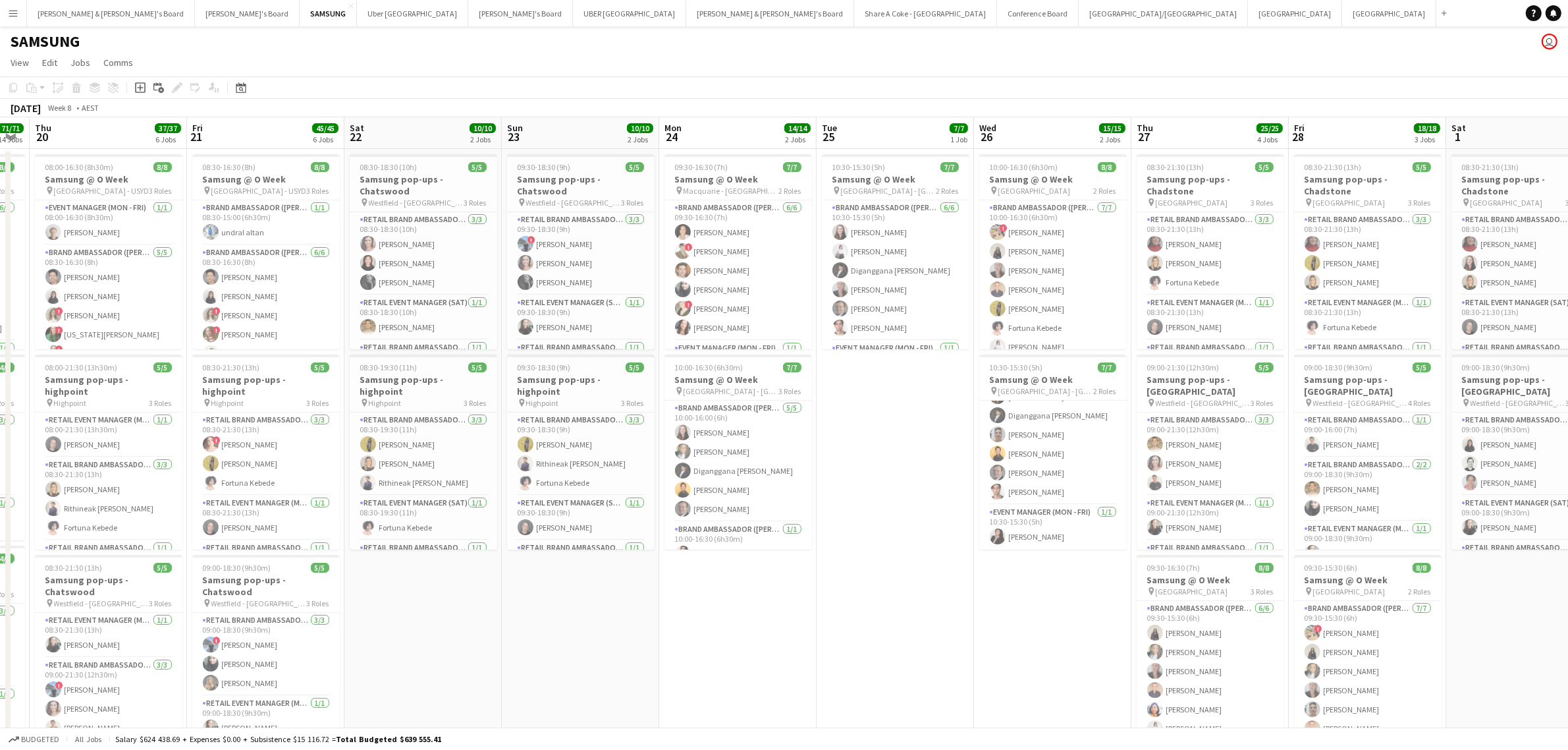
click at [10, 17] on app-icon "Menu" at bounding box center [13, 13] width 11 height 11
click at [277, 59] on app-page-menu "View Day view expanded Day view collapsed Month view Date picker Jump to today …" at bounding box center [784, 64] width 1568 height 25
click at [300, 16] on button "SAMSUNG Close" at bounding box center [328, 13] width 58 height 26
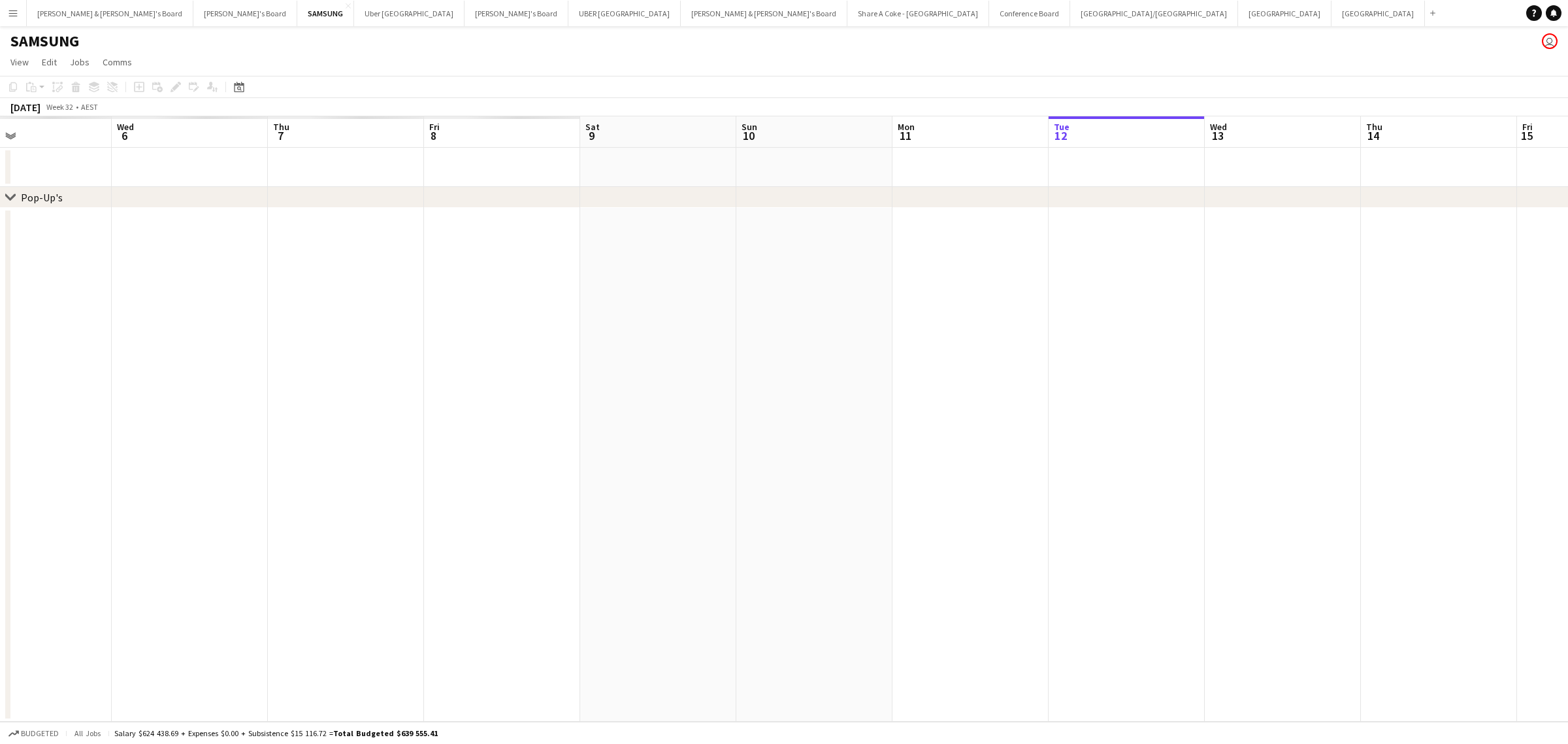
scroll to position [0, 347]
drag, startPoint x: 266, startPoint y: 410, endPoint x: 1168, endPoint y: 295, distance: 909.3
click at [1168, 295] on app-calendar-viewport "Sun 3 Mon 4 Tue 5 Wed 6 Thu 7 Fri 8 Sat 9 Sun 10 Mon 11 Tue 12 Wed 13 Thu 14 Fr…" at bounding box center [784, 419] width 1568 height 605
drag, startPoint x: 228, startPoint y: 513, endPoint x: 1147, endPoint y: 394, distance: 926.7
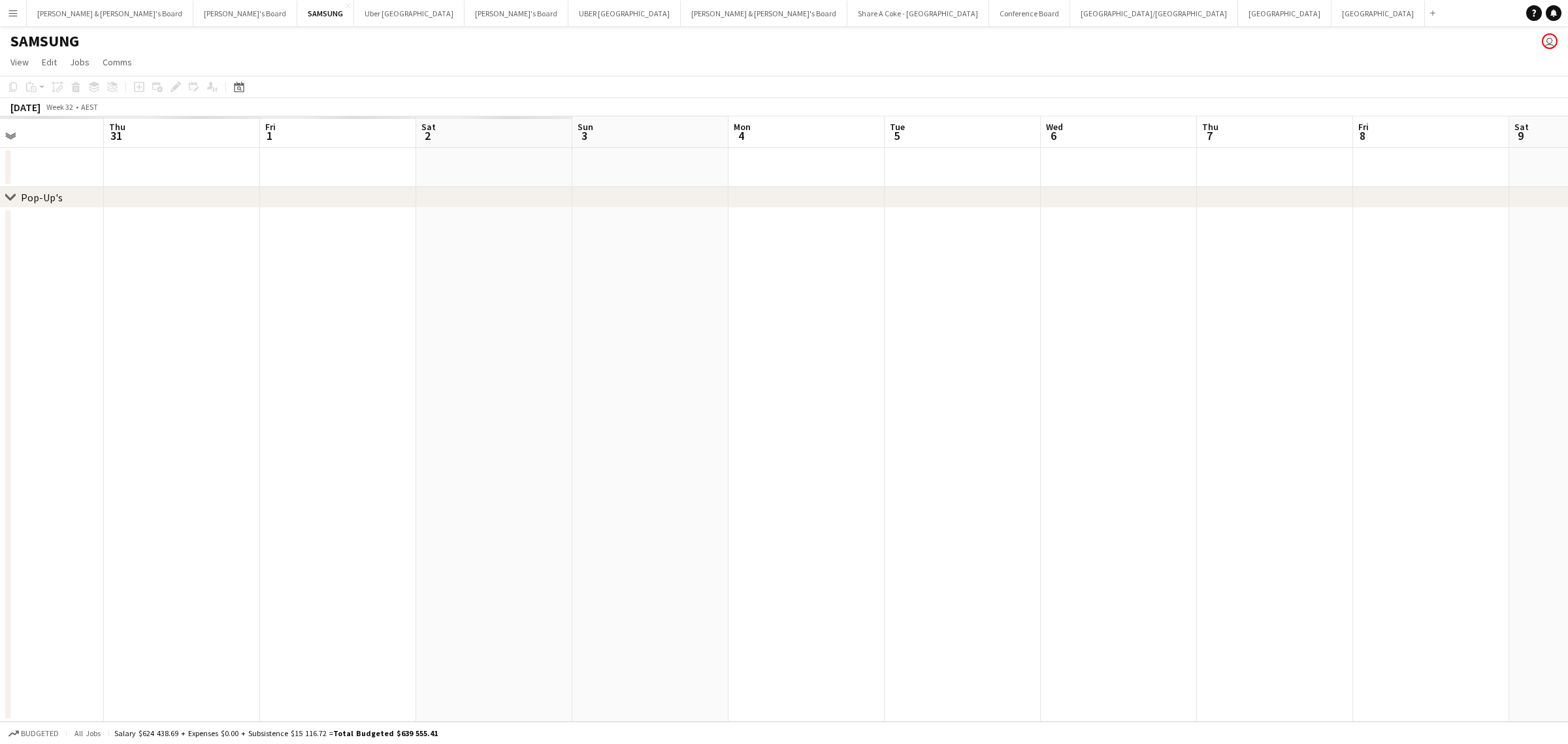
click at [1147, 394] on app-calendar-viewport "Mon 28 Tue 29 Wed 30 Thu 31 Fri 1 Sat 2 Sun 3 Mon 4 Tue 5 Wed 6 Thu 7 Fri 8 Sat…" at bounding box center [784, 419] width 1568 height 605
drag, startPoint x: 1115, startPoint y: 469, endPoint x: 224, endPoint y: 576, distance: 897.4
click at [224, 576] on app-calendar-viewport "Mon 28 Tue 29 Wed 30 Thu 31 Fri 1 Sat 2 Sun 3 Mon 4 Tue 5 Wed 6 Thu 7 Fri 8 Sat…" at bounding box center [784, 419] width 1568 height 605
drag, startPoint x: 994, startPoint y: 515, endPoint x: 207, endPoint y: 618, distance: 793.7
click at [217, 618] on app-calendar-viewport "Wed 6 Thu 7 Fri 8 Sat 9 Sun 10 Mon 11 Tue 12 Wed 13 Thu 14 Fri 15 Sat 16 Sun 17…" at bounding box center [784, 419] width 1568 height 605
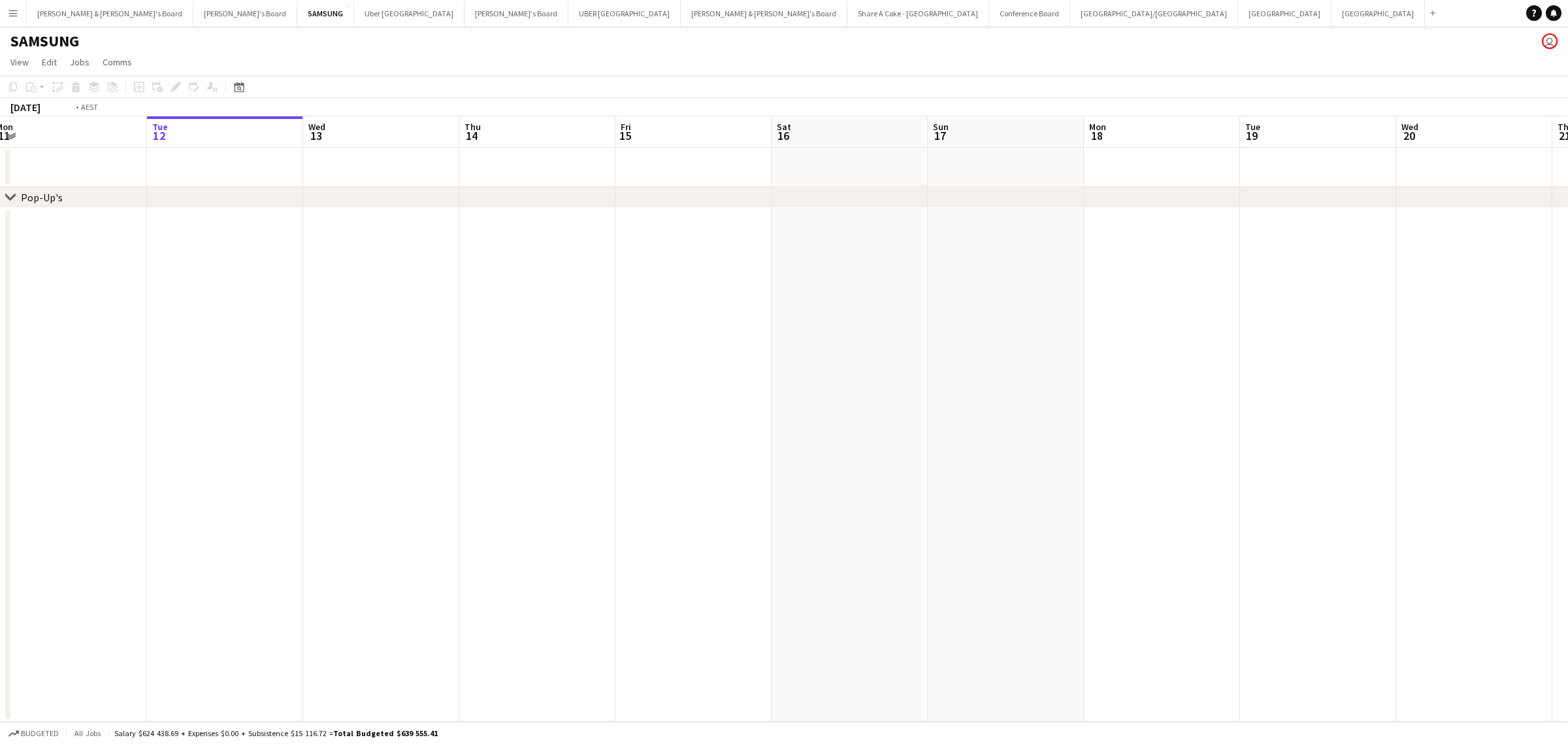
scroll to position [0, 495]
drag, startPoint x: 1060, startPoint y: 559, endPoint x: 207, endPoint y: 671, distance: 860.3
click at [207, 671] on app-calendar-viewport "Fri 8 Sat 9 Sun 10 Mon 11 Tue 12 Wed 13 Thu 14 Fri 15 Sat 16 Sun 17 Mon 18 Tue …" at bounding box center [784, 419] width 1568 height 605
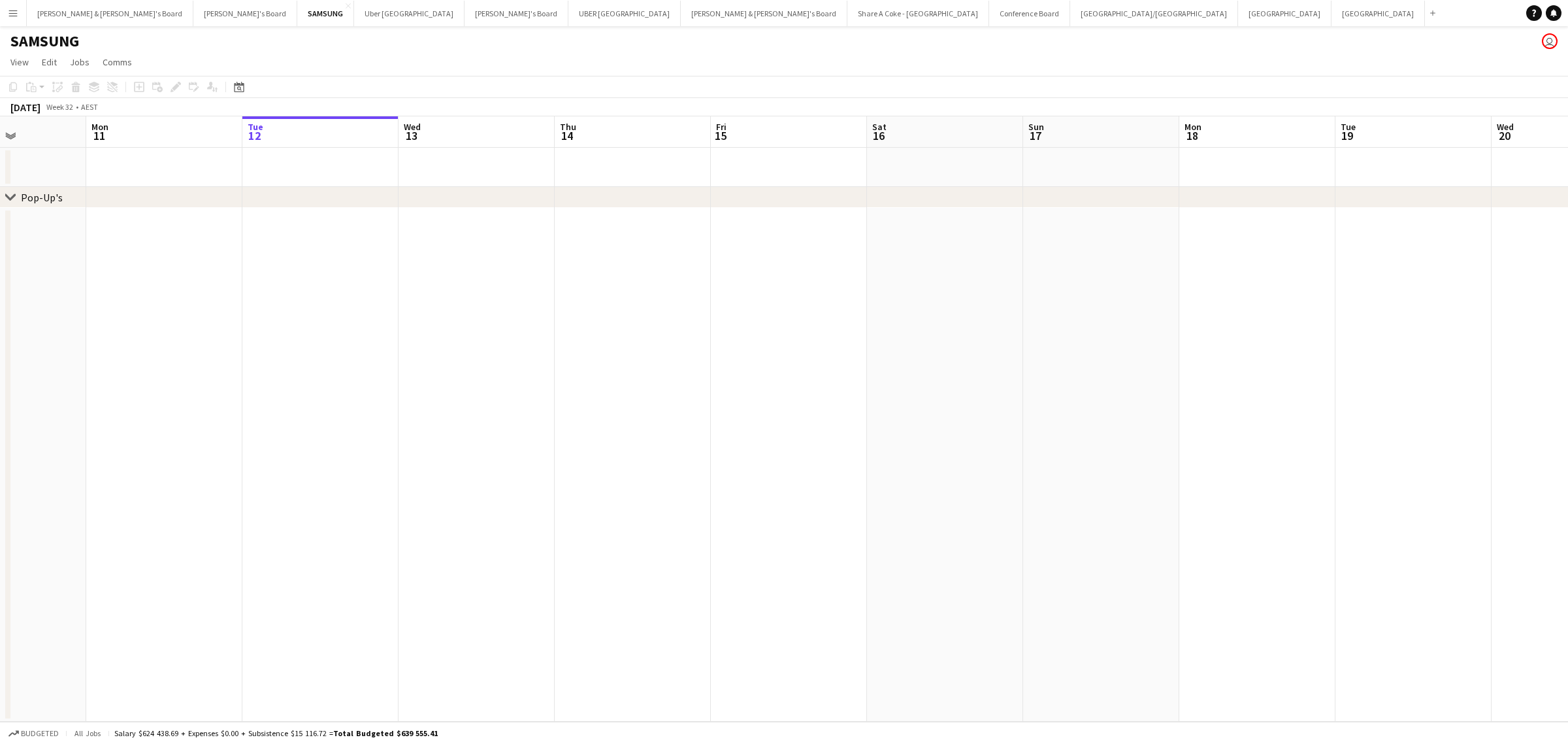
drag, startPoint x: 331, startPoint y: 614, endPoint x: 1074, endPoint y: 451, distance: 760.7
click at [1386, 404] on app-calendar-viewport "Fri 8 Sat 9 Sun 10 Mon 11 Tue 12 Wed 13 Thu 14 Fri 15 Sat 16 Sun 17 Mon 18 Tue …" at bounding box center [784, 419] width 1568 height 605
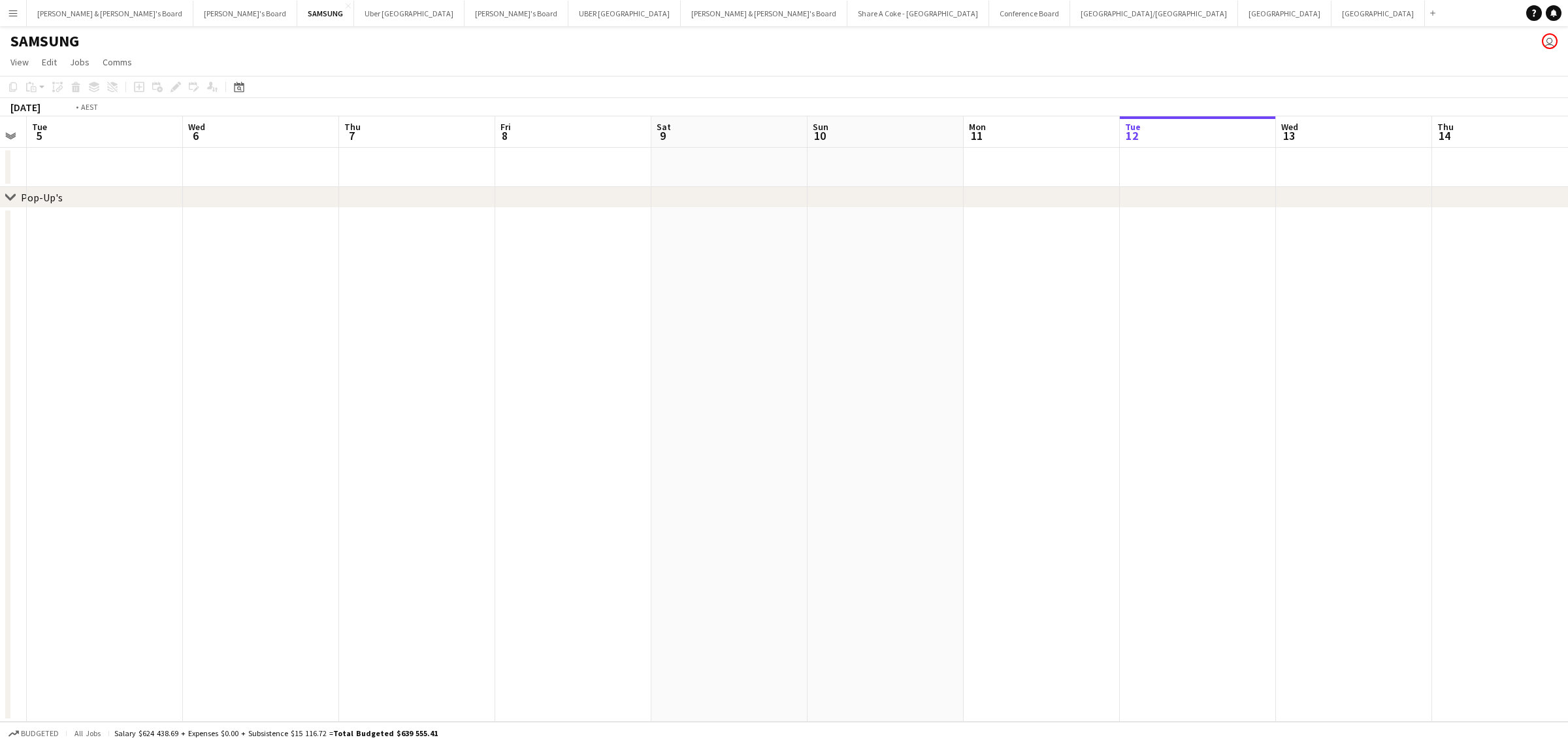
drag, startPoint x: 527, startPoint y: 566, endPoint x: 1273, endPoint y: 409, distance: 762.3
click at [1273, 409] on app-calendar-viewport "Sun 3 Mon 4 Tue 5 Wed 6 Thu 7 Fri 8 Sat 9 Sun 10 Mon 11 Tue 12 Wed 13 Thu 14 Fr…" at bounding box center [784, 419] width 1568 height 605
drag, startPoint x: 435, startPoint y: 497, endPoint x: 1514, endPoint y: 370, distance: 1086.4
click at [1517, 373] on app-calendar-viewport "Sat 26 Sun 27 Mon 28 Tue 29 Wed 30 Thu 31 Fri 1 Sat 2 Sun 3 Mon 4 Tue 5 Wed 6 T…" at bounding box center [784, 419] width 1568 height 605
drag, startPoint x: 433, startPoint y: 495, endPoint x: 1613, endPoint y: 357, distance: 1188.0
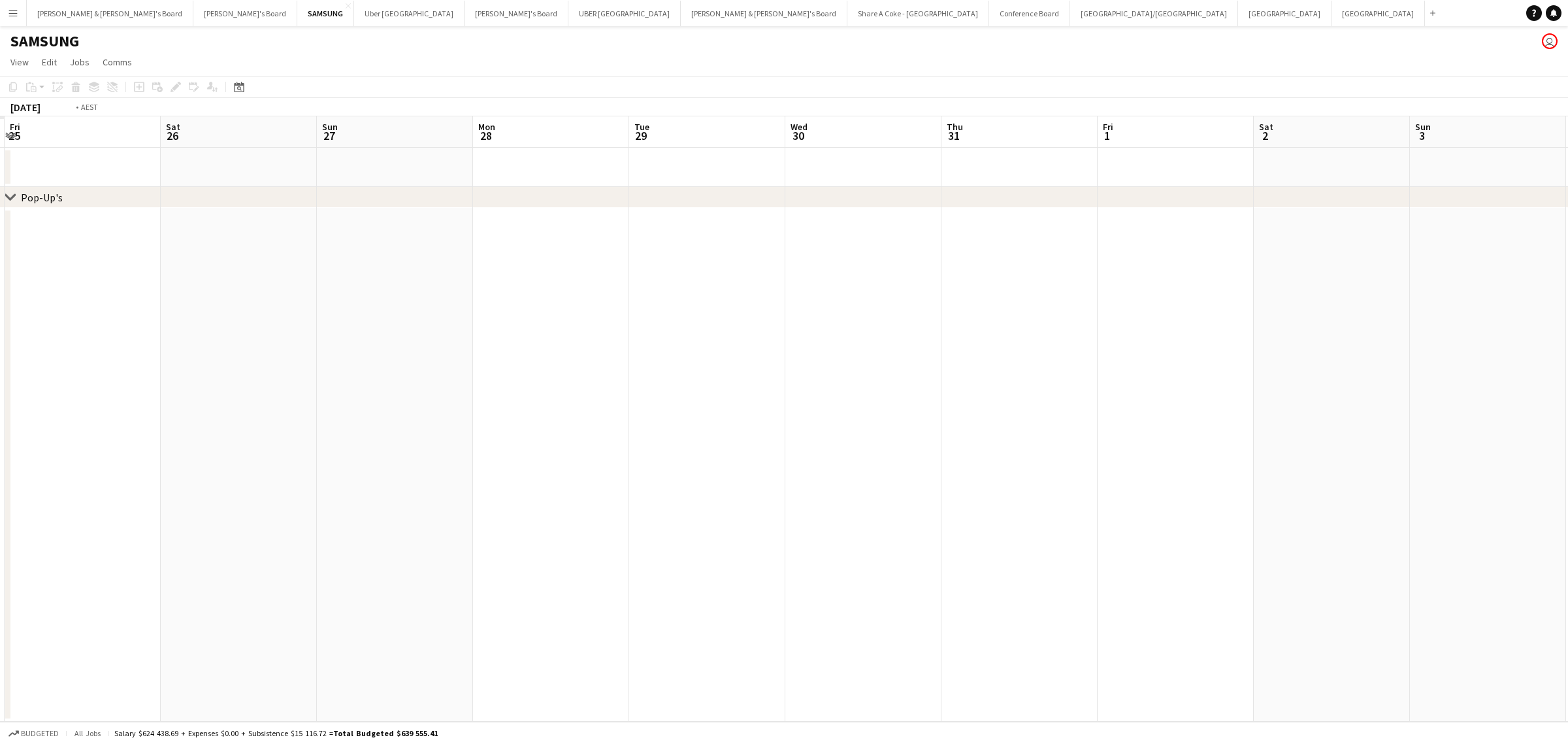
click at [1567, 357] on html "Menu Boards Boards Boards All jobs Status Workforce Workforce My Workforce Recr…" at bounding box center [784, 372] width 1568 height 744
drag, startPoint x: 473, startPoint y: 511, endPoint x: 1522, endPoint y: 396, distance: 1055.3
click at [1519, 396] on app-calendar-viewport "Mon 14 Tue 15 Wed 16 Thu 17 Fri 18 Sat 19 Sun 20 Mon 21 Tue 22 Wed 23 Thu 24 Fr…" at bounding box center [784, 419] width 1568 height 605
drag, startPoint x: 1056, startPoint y: 474, endPoint x: 335, endPoint y: 596, distance: 731.2
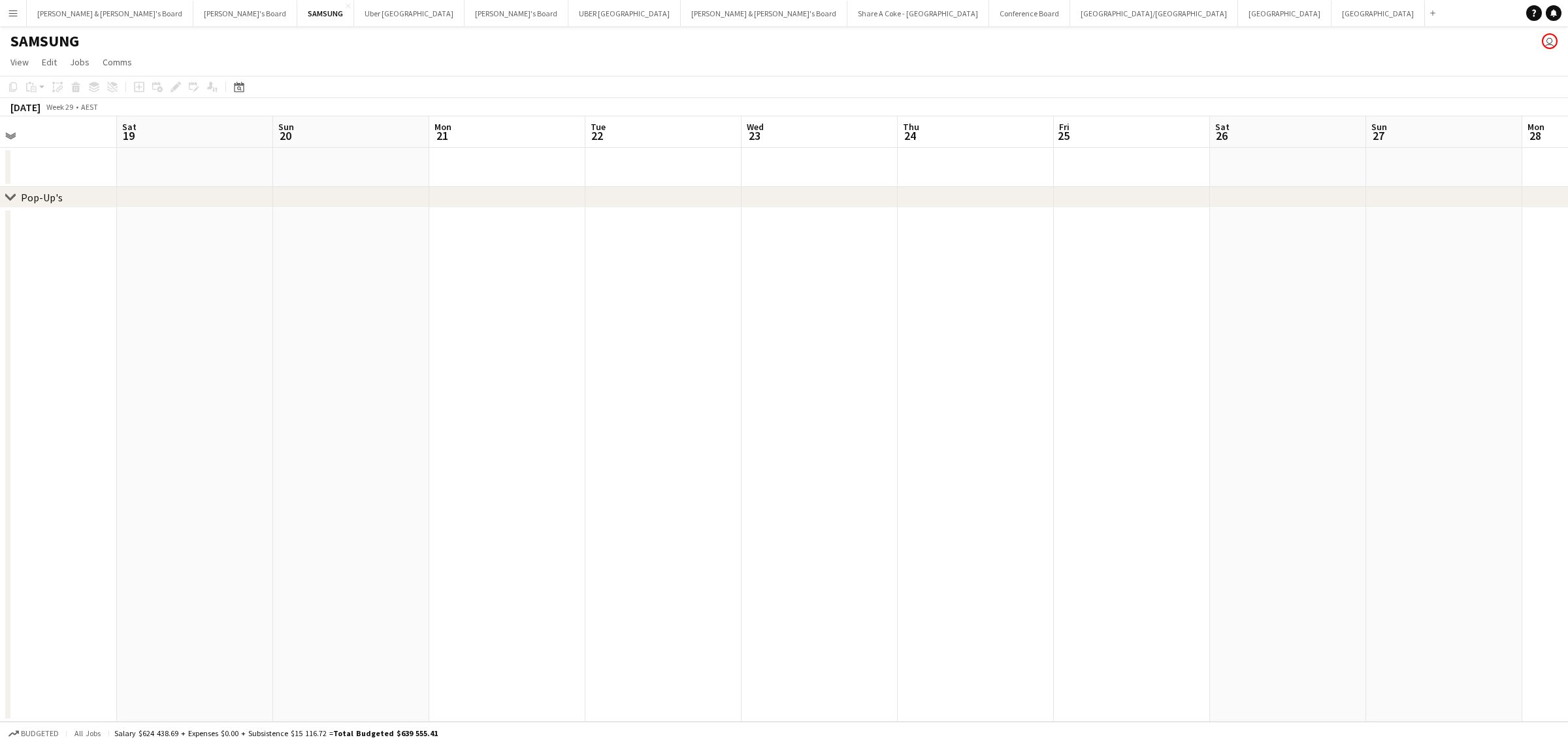
click at [335, 596] on app-calendar-viewport "Tue 15 Wed 16 Thu 17 Fri 18 Sat 19 Sun 20 Mon 21 Tue 22 Wed 23 Thu 24 Fri 25 Sa…" at bounding box center [784, 419] width 1568 height 605
drag, startPoint x: 1053, startPoint y: 481, endPoint x: 315, endPoint y: 599, distance: 747.4
click at [315, 599] on app-calendar-viewport "Sun 20 Mon 21 Tue 22 Wed 23 Thu 24 Fri 25 Sat 26 Sun 27 Mon 28 Tue 29 Wed 30 Th…" at bounding box center [784, 419] width 1568 height 605
drag, startPoint x: 1200, startPoint y: 433, endPoint x: 997, endPoint y: 462, distance: 205.1
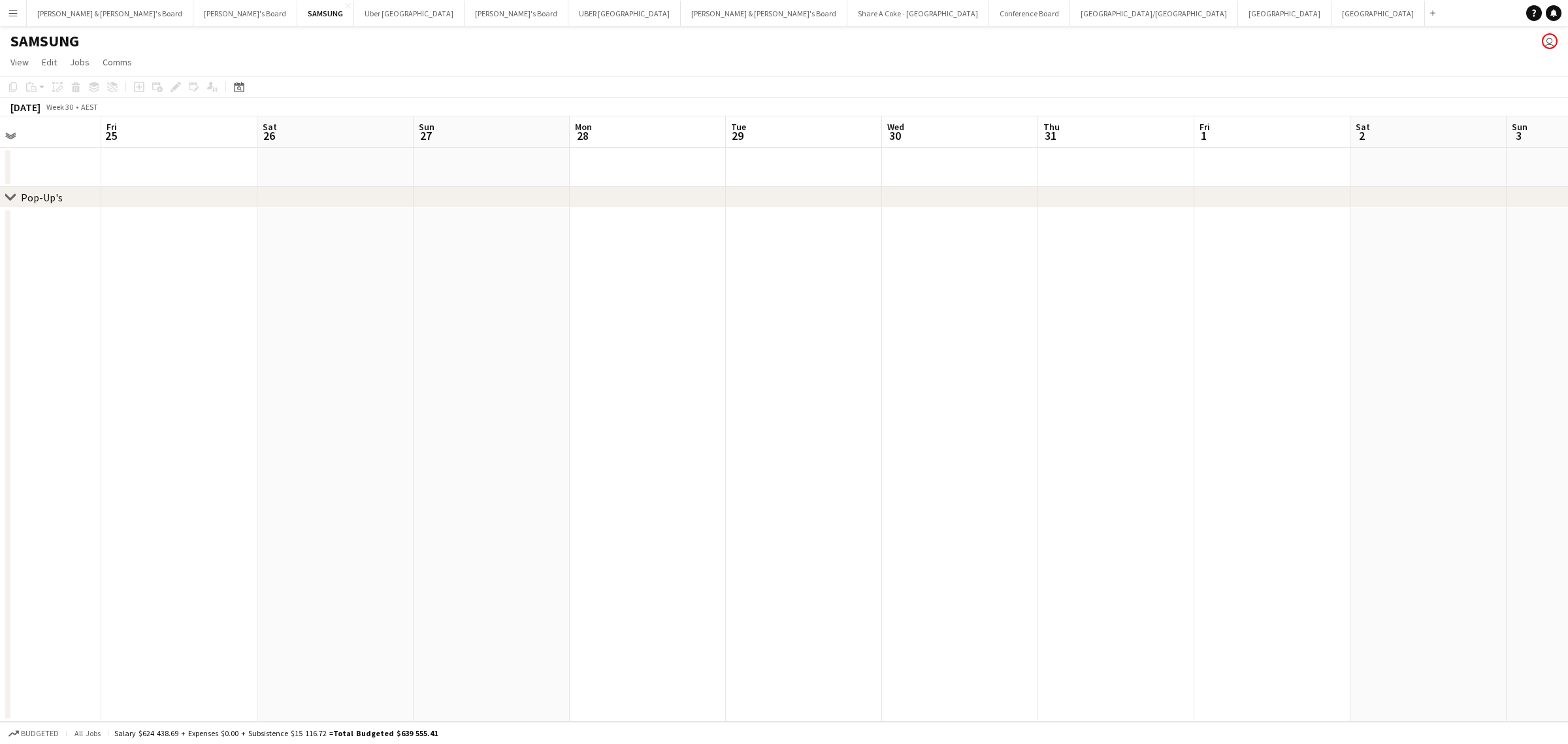
click at [998, 466] on app-calendar-viewport "Mon 21 Tue 22 Wed 23 Thu 24 Fri 25 Sat 26 Sun 27 Mon 28 Tue 29 Wed 30 Thu 31 Fr…" at bounding box center [784, 419] width 1568 height 605
drag, startPoint x: 1171, startPoint y: 368, endPoint x: 998, endPoint y: 407, distance: 177.3
click at [998, 407] on app-calendar-viewport "Wed 23 Thu 24 Fri 25 Sat 26 Sun 27 Mon 28 Tue 29 Wed 30 Thu 31 Fri 1 Sat 2 Sun …" at bounding box center [784, 419] width 1568 height 605
click at [905, 161] on app-date-cell at bounding box center [941, 167] width 156 height 39
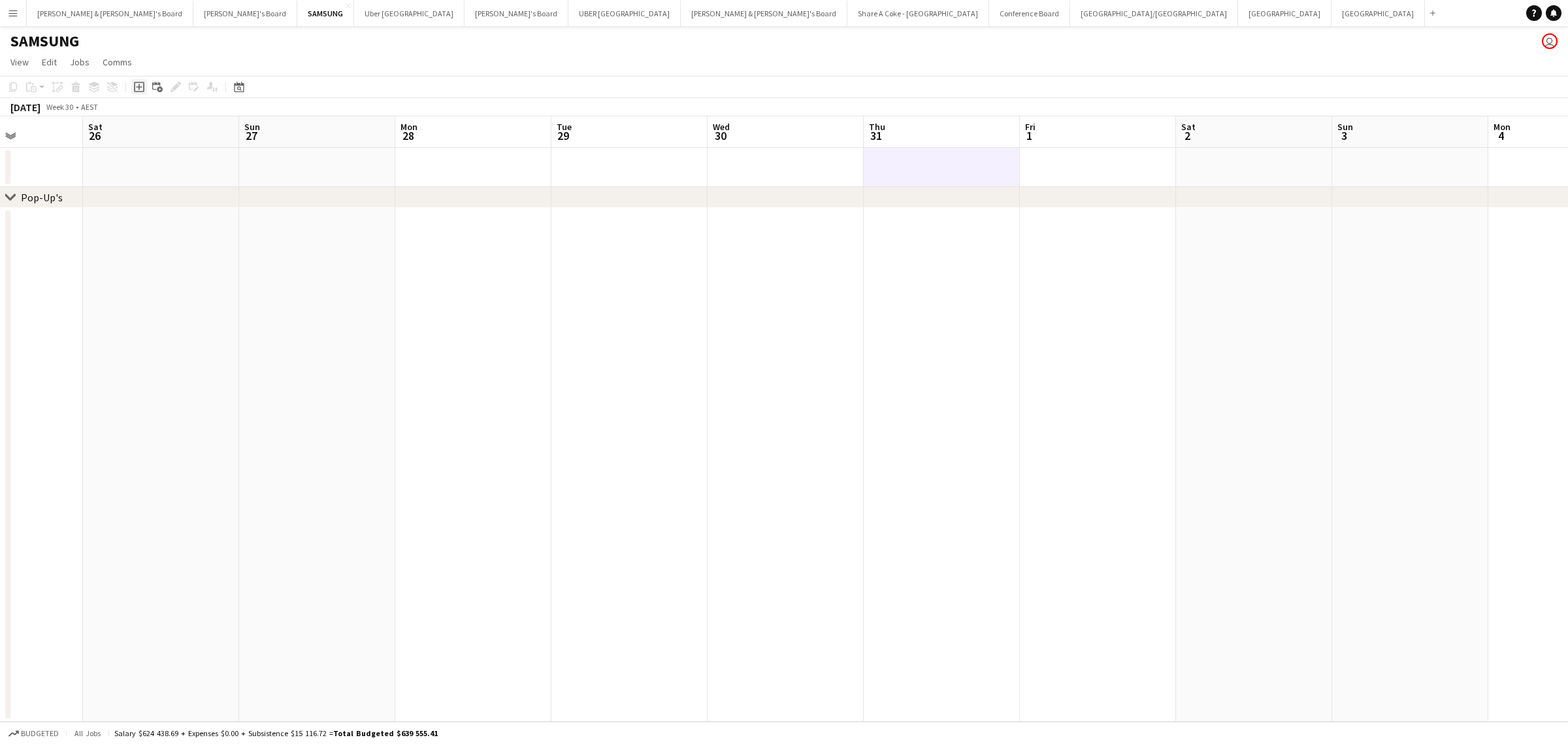
click at [139, 88] on icon "Add job" at bounding box center [139, 86] width 10 height 10
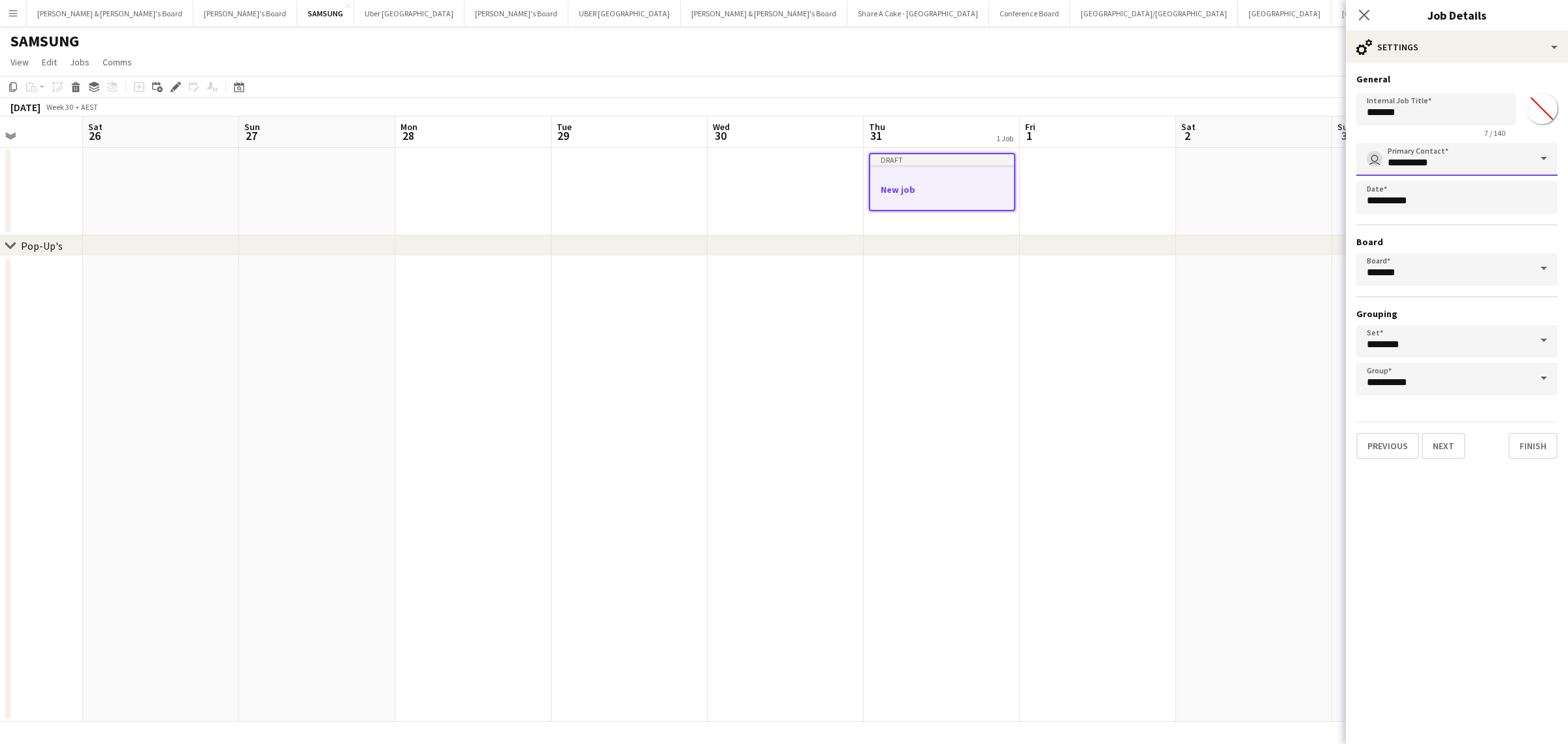
click at [1482, 164] on input "**********" at bounding box center [1457, 159] width 201 height 33
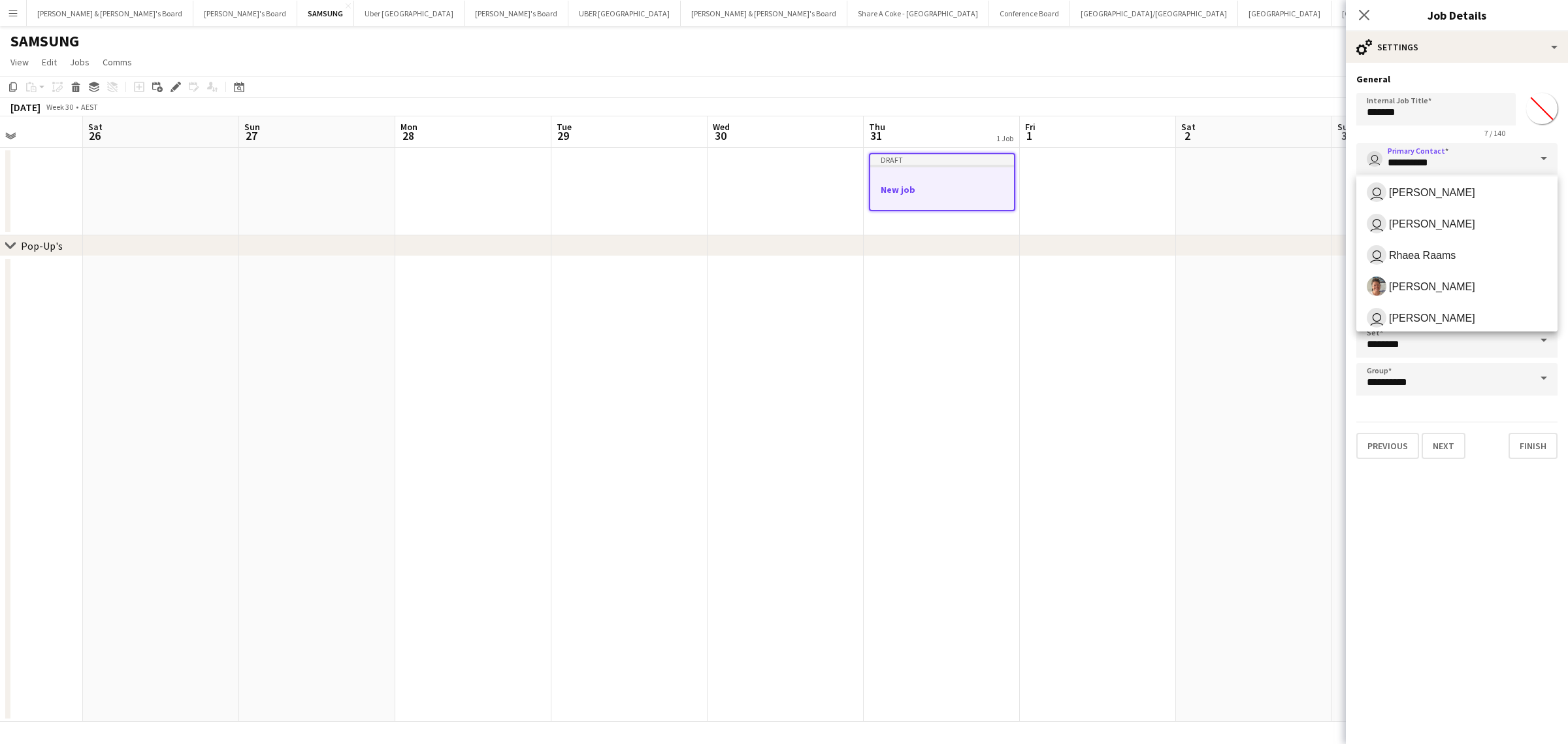
scroll to position [0, 0]
click at [1457, 109] on input "*******" at bounding box center [1436, 109] width 159 height 33
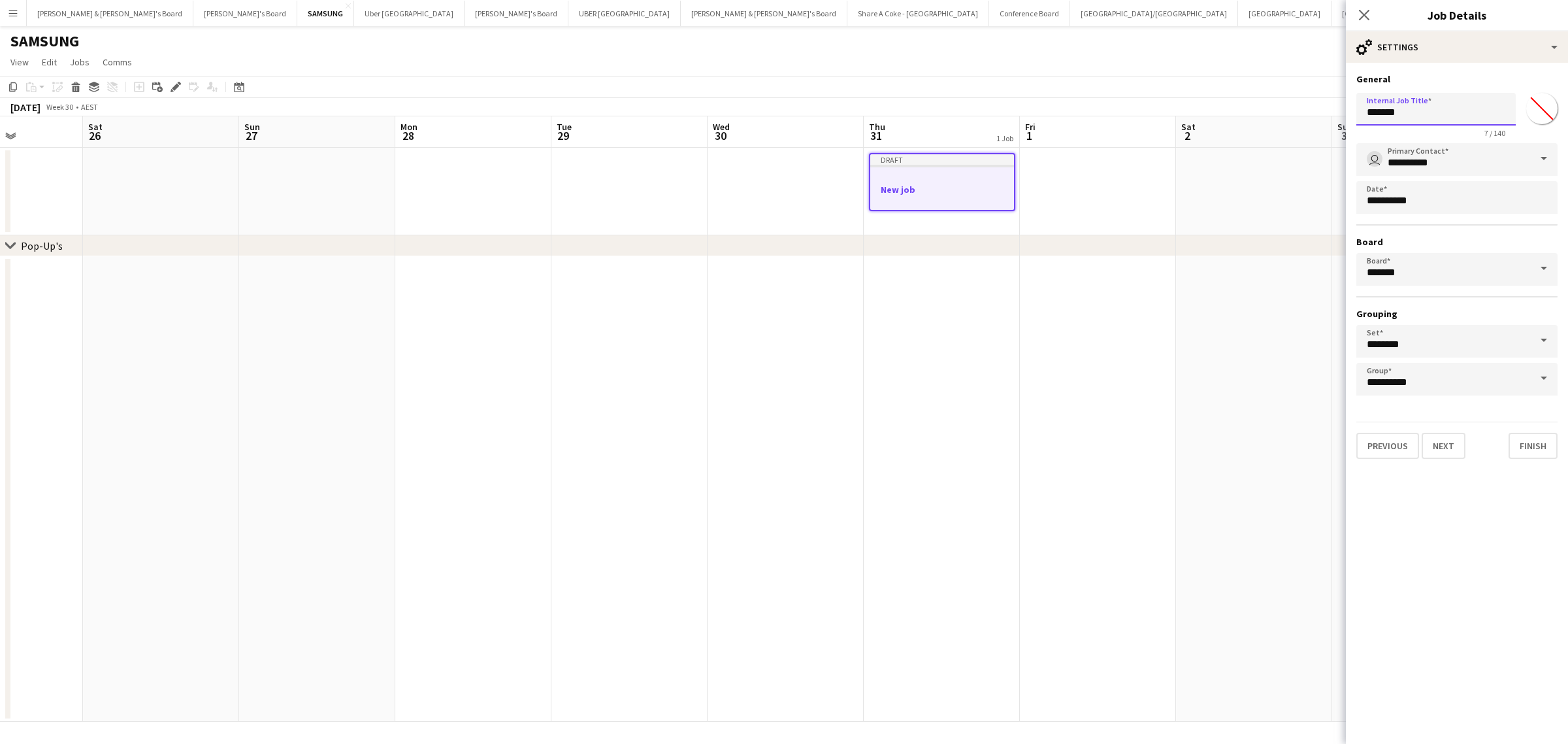
drag, startPoint x: 1457, startPoint y: 109, endPoint x: 1340, endPoint y: 124, distance: 118.0
click at [1340, 124] on body "Menu Boards Boards Boards All jobs Status Workforce Workforce My Workforce Recr…" at bounding box center [784, 372] width 1568 height 744
type input "**********"
click at [1448, 439] on button "Next" at bounding box center [1443, 446] width 44 height 26
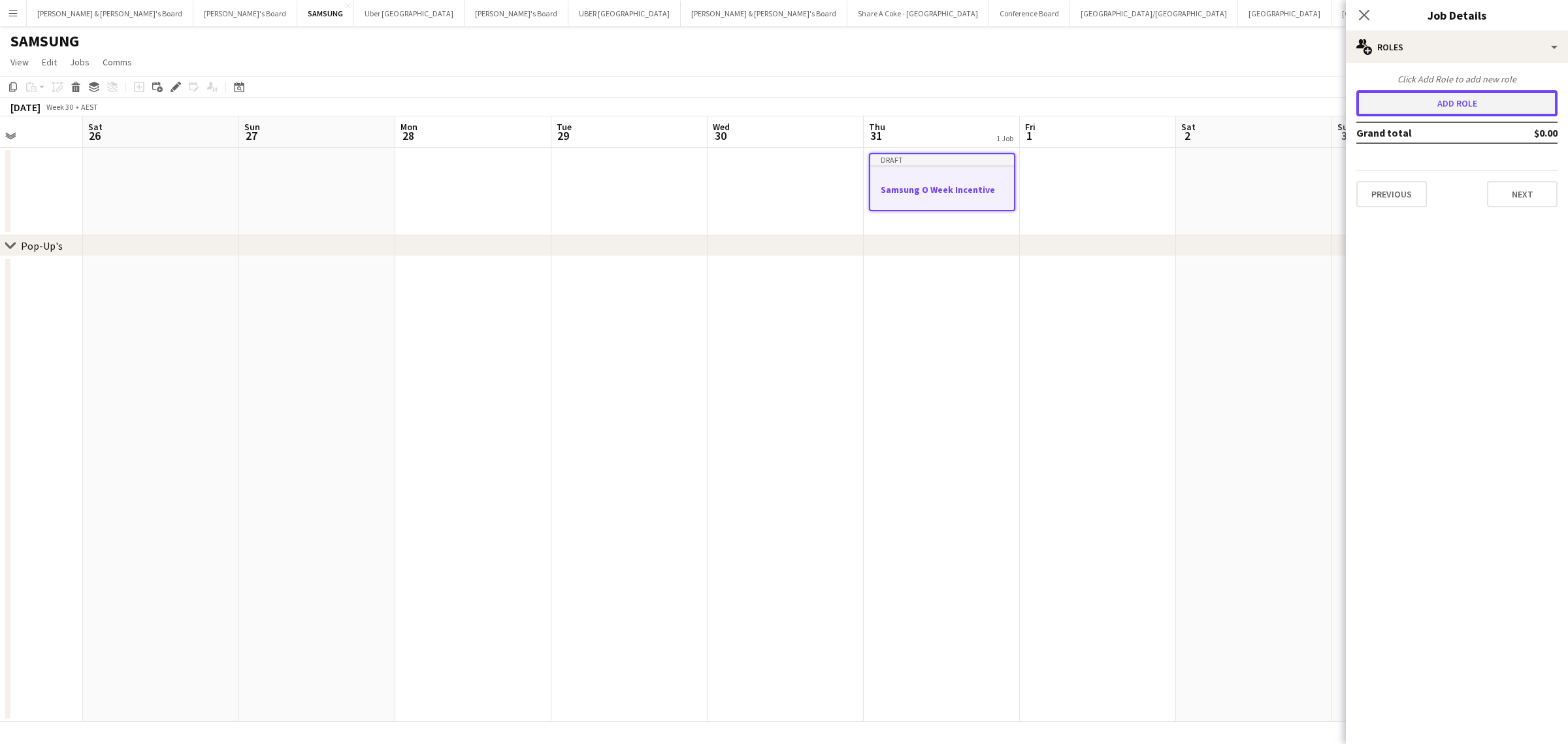
click at [1530, 100] on button "Add role" at bounding box center [1457, 103] width 201 height 26
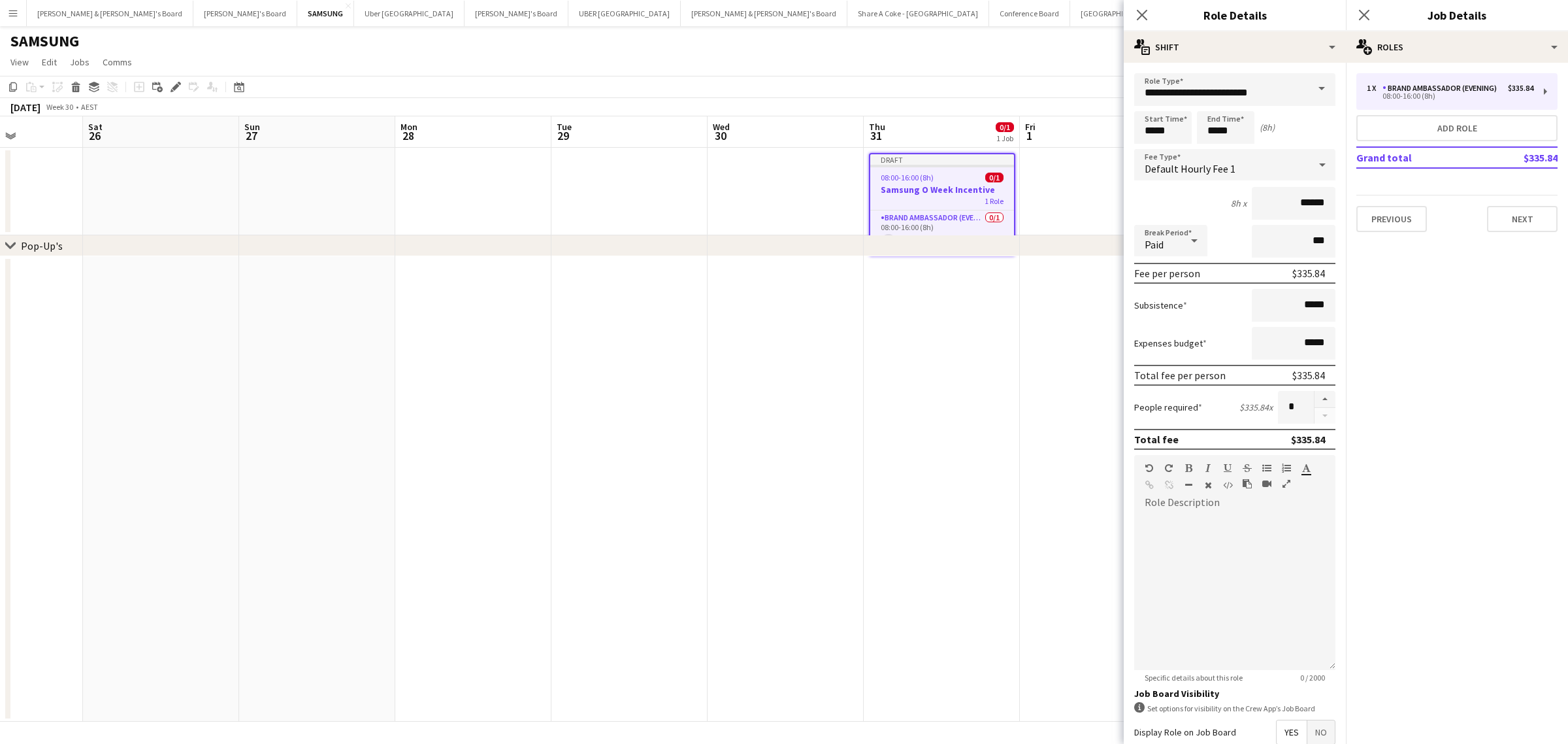
click at [1308, 86] on span at bounding box center [1321, 88] width 27 height 31
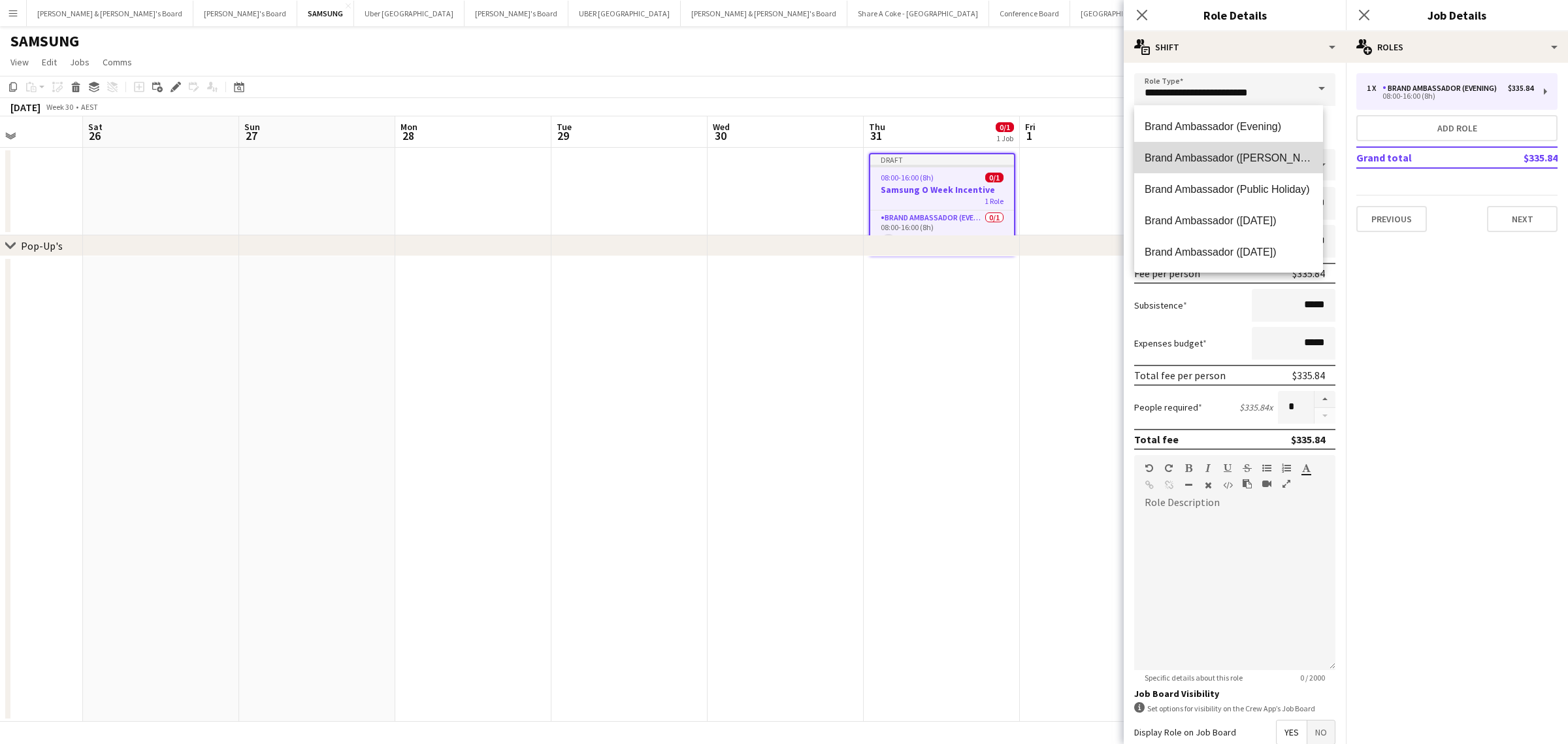
click at [1272, 152] on span "Brand Ambassador ([PERSON_NAME])" at bounding box center [1228, 158] width 168 height 13
type input "**********"
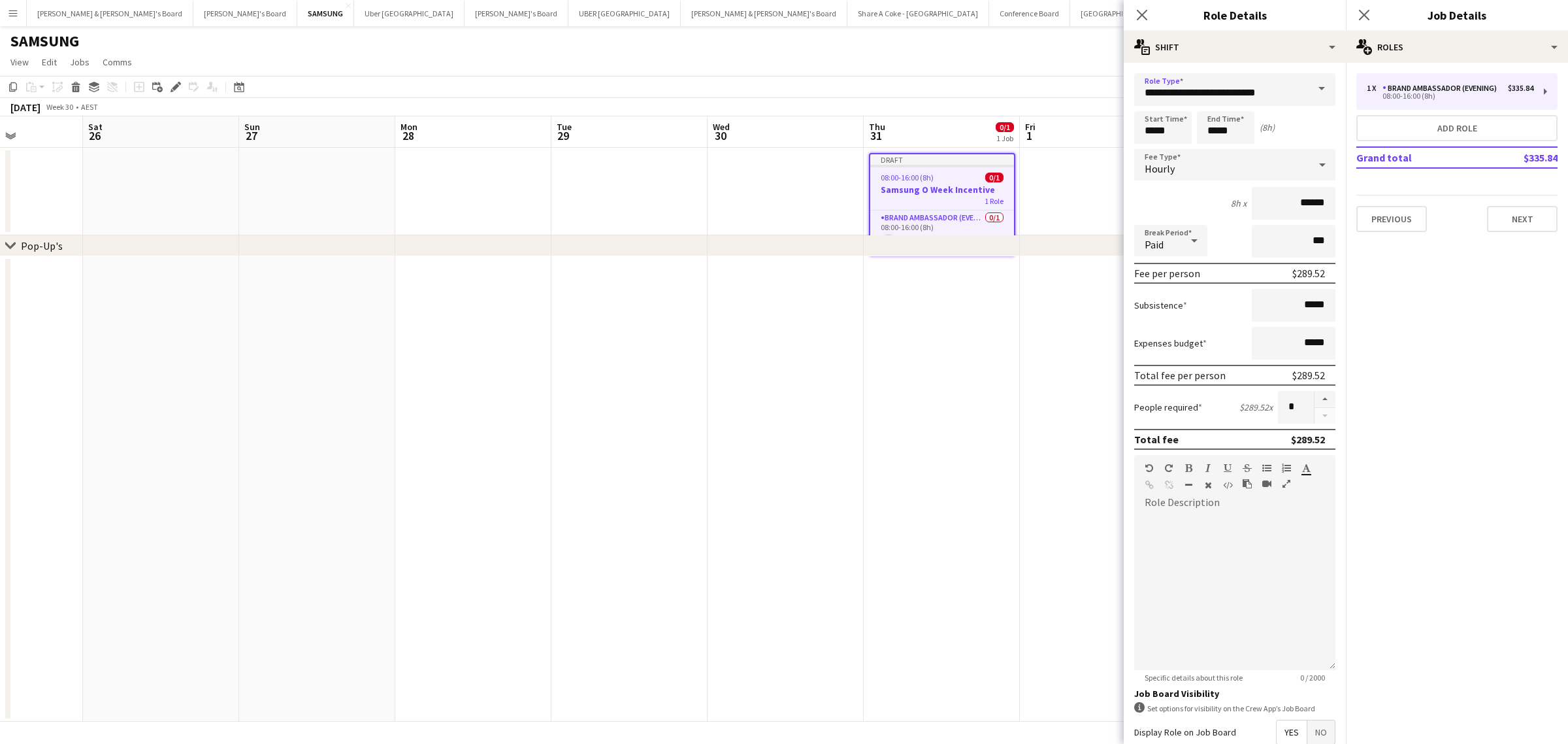
click at [1291, 155] on div "Hourly" at bounding box center [1221, 164] width 175 height 31
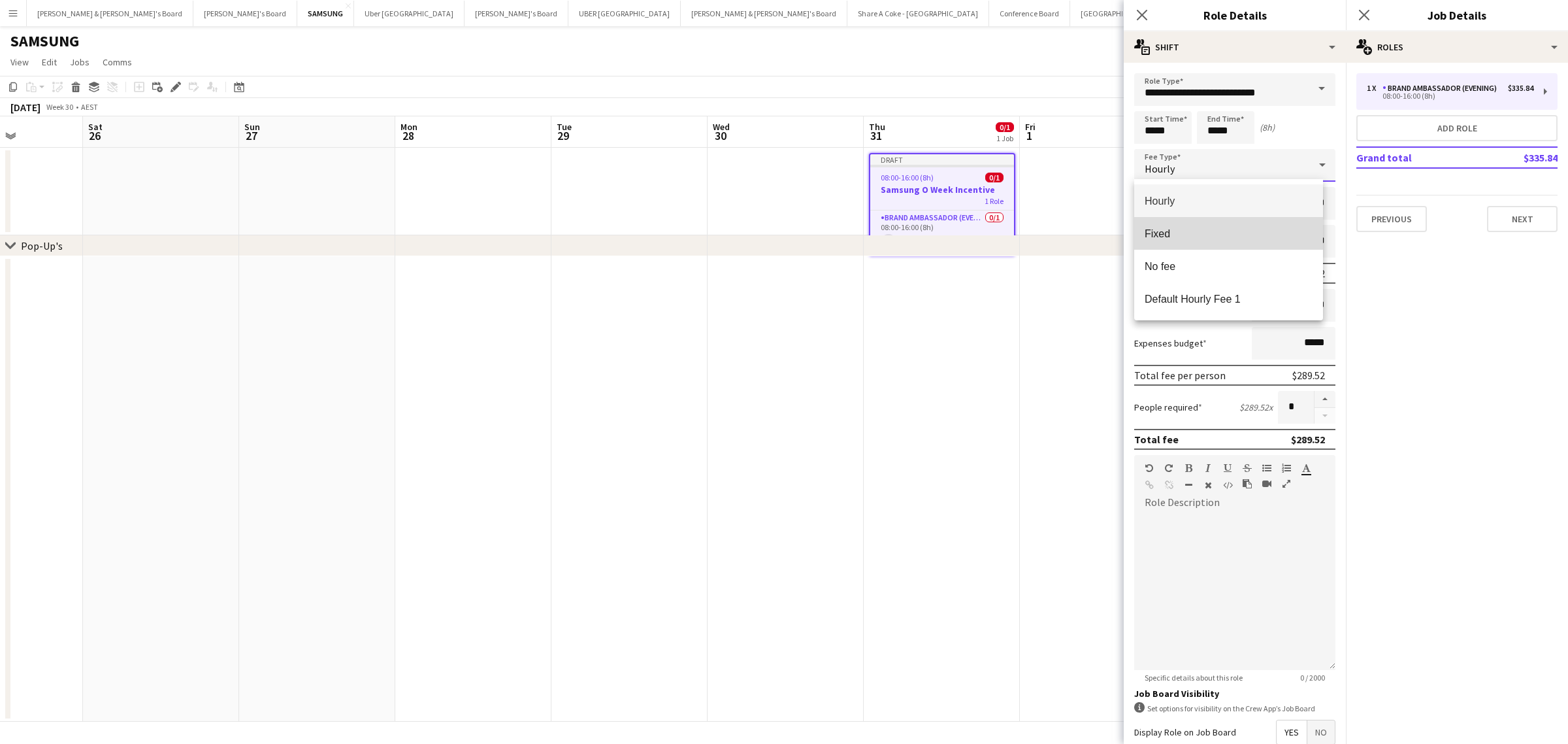
click at [1258, 234] on span "Fixed" at bounding box center [1228, 233] width 168 height 13
type input "*****"
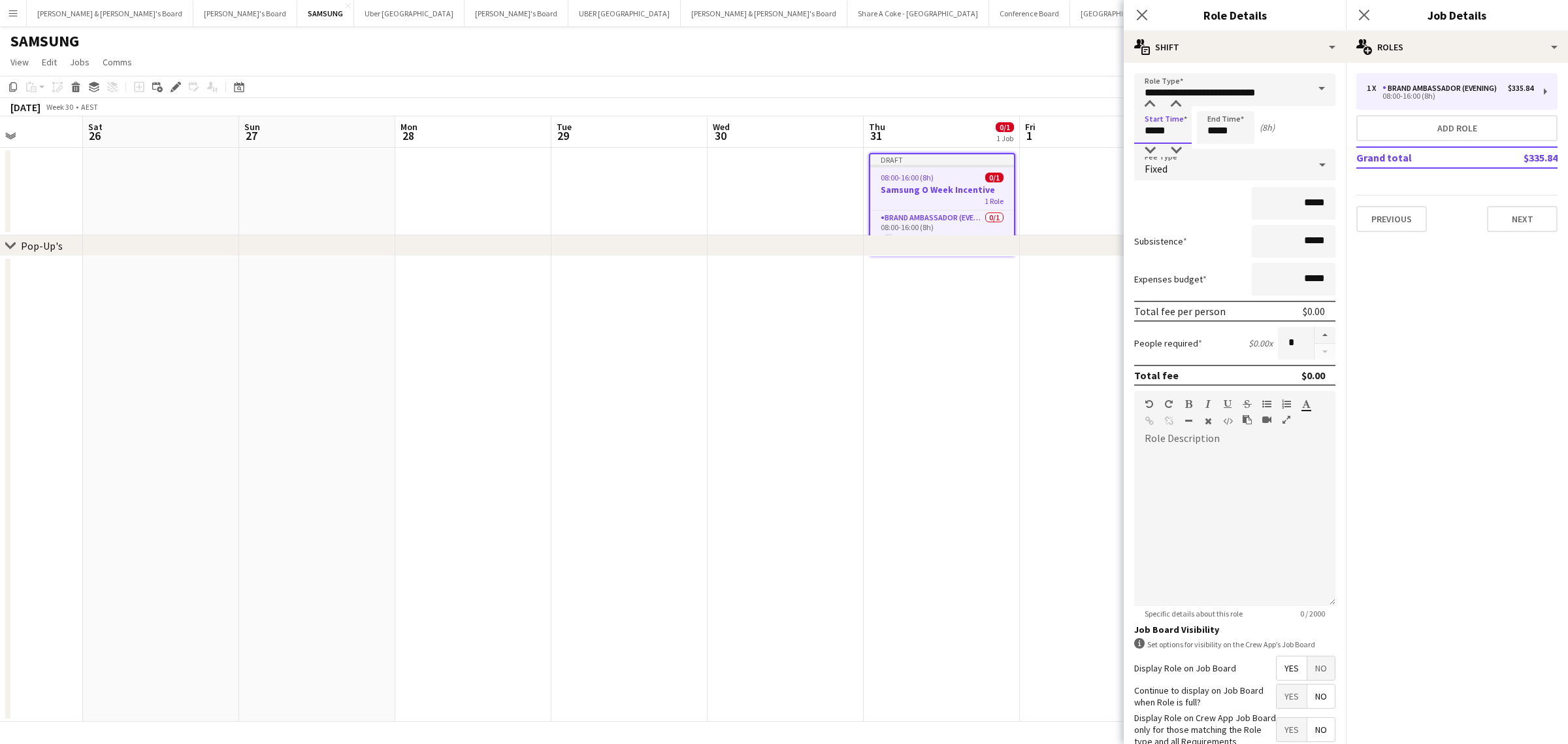
click at [1176, 132] on input "*****" at bounding box center [1163, 127] width 58 height 33
click at [1173, 102] on div at bounding box center [1176, 104] width 26 height 13
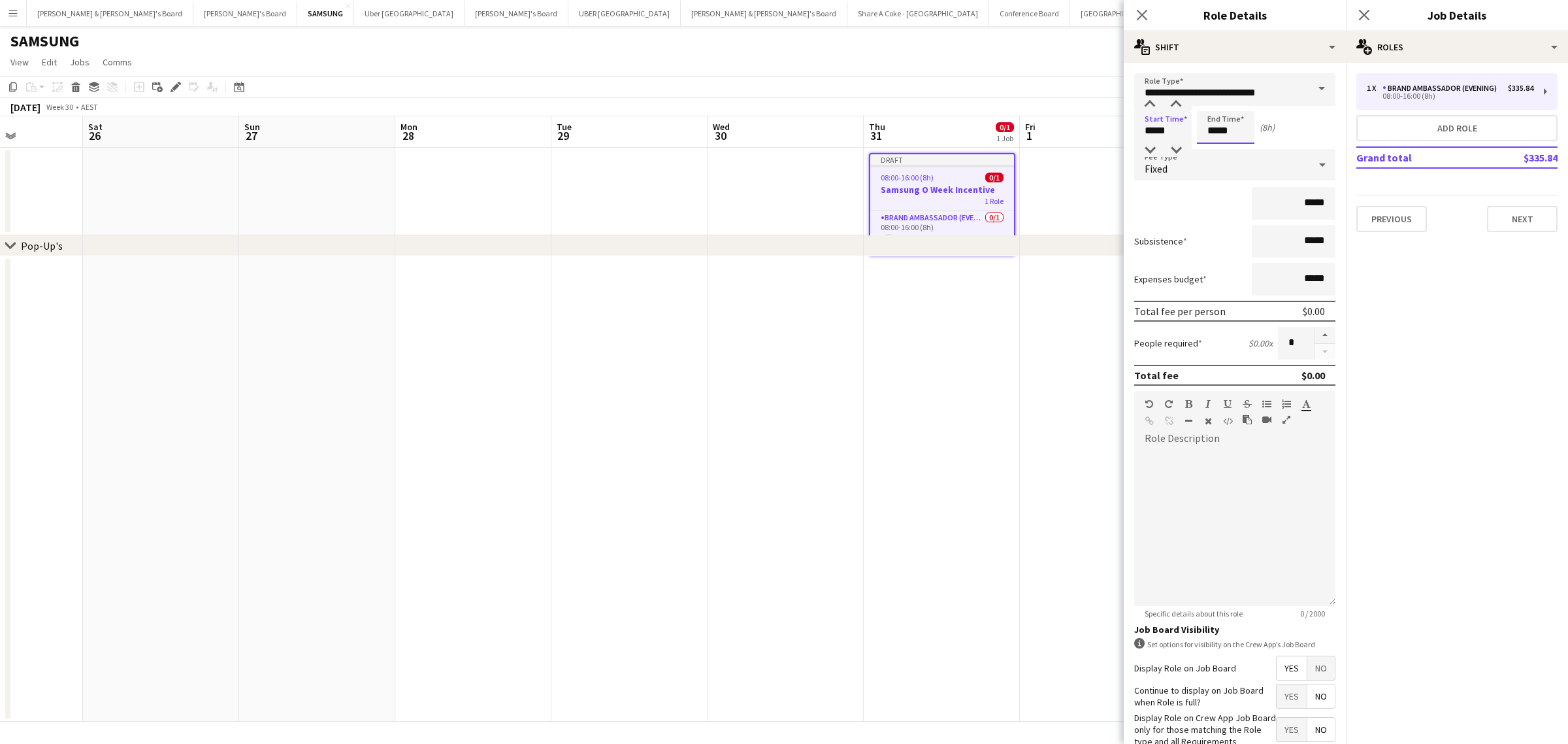
click at [1223, 132] on input "*****" at bounding box center [1225, 127] width 58 height 33
click at [1160, 132] on input "*****" at bounding box center [1163, 127] width 58 height 33
click at [1151, 135] on input "*****" at bounding box center [1163, 127] width 58 height 33
type input "*****"
click at [1213, 127] on input "*****" at bounding box center [1225, 127] width 58 height 33
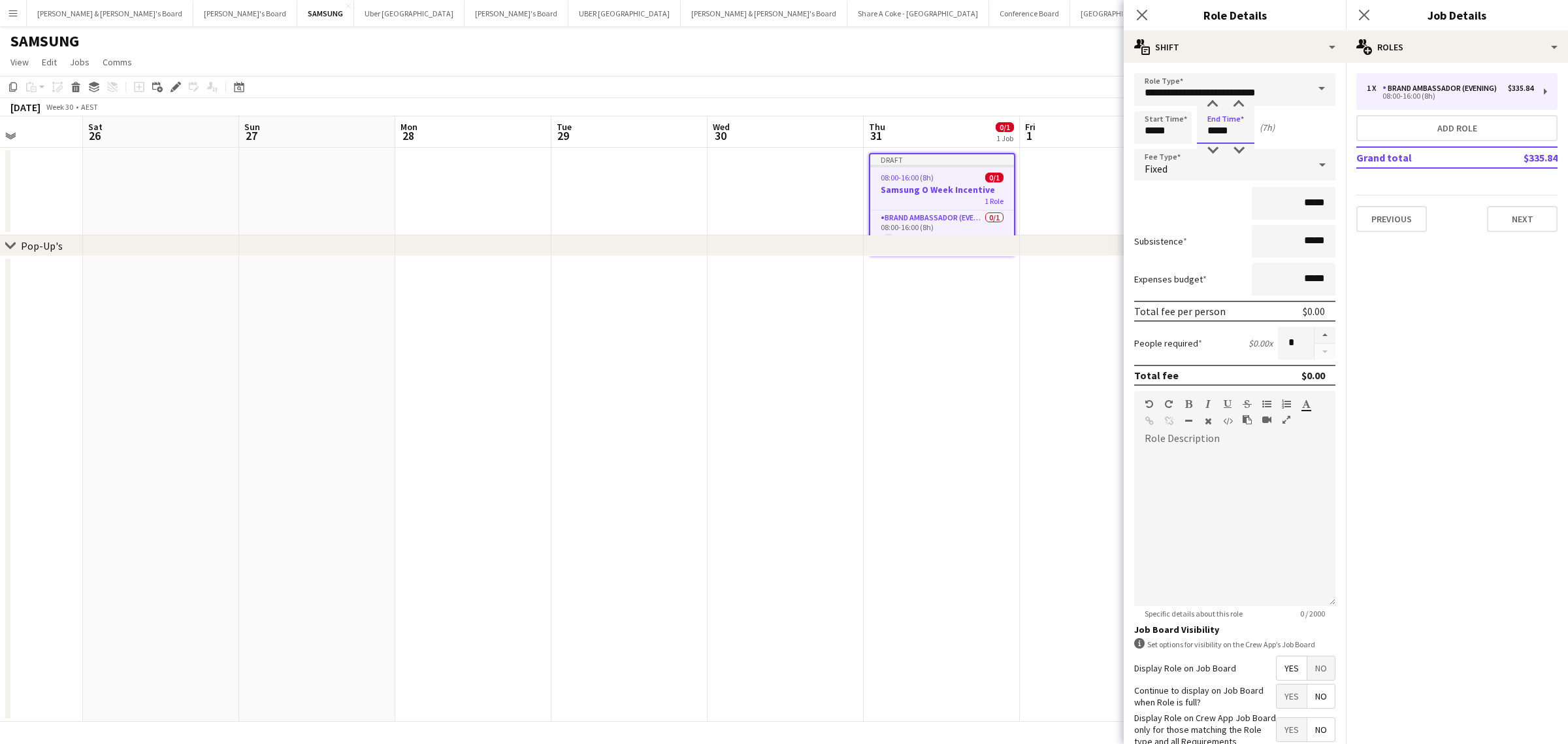
drag, startPoint x: 1217, startPoint y: 136, endPoint x: 1209, endPoint y: 134, distance: 8.2
click at [1209, 134] on input "*****" at bounding box center [1225, 127] width 58 height 33
click at [1237, 103] on div at bounding box center [1239, 104] width 26 height 13
type input "*****"
click at [1181, 209] on div "*****" at bounding box center [1234, 203] width 201 height 33
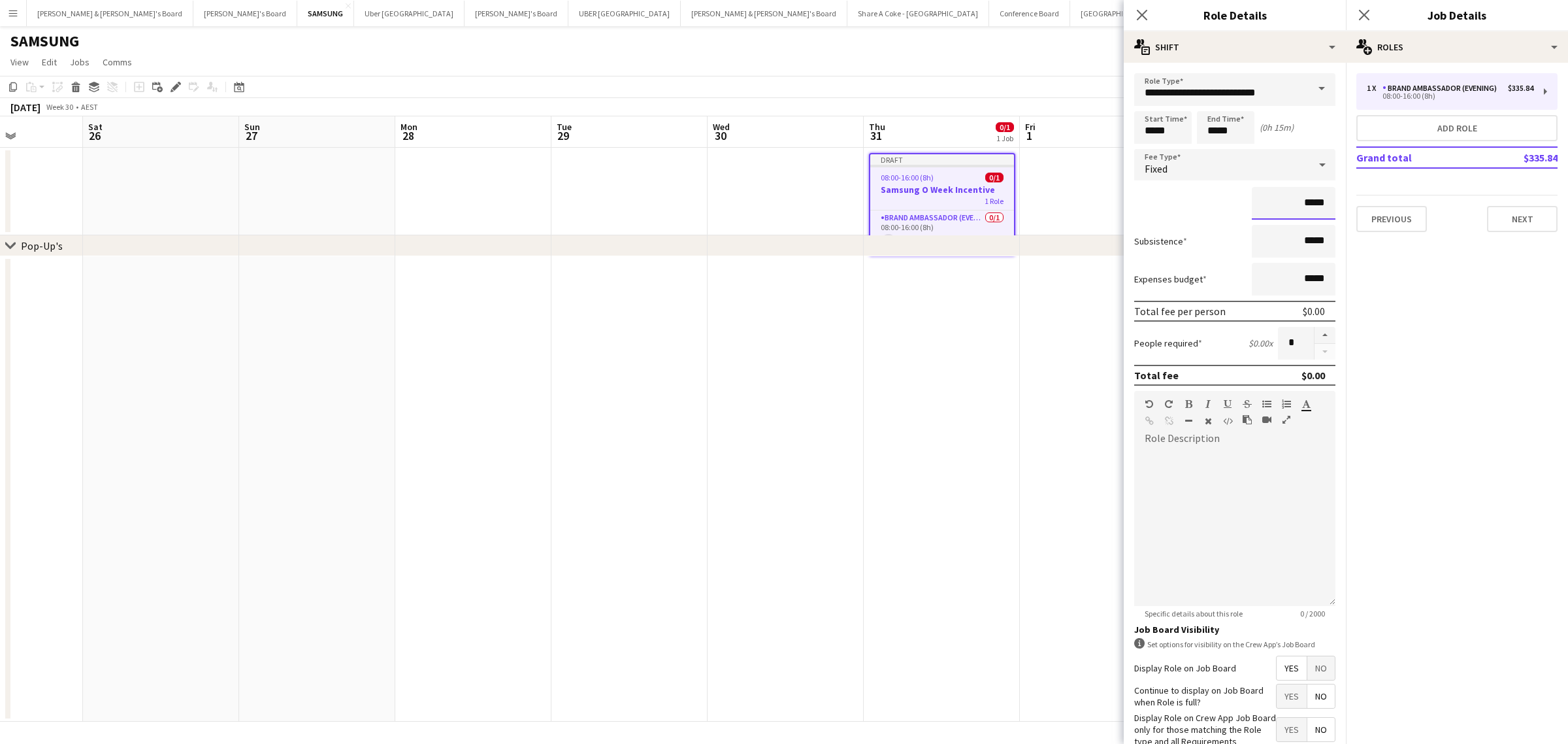
drag, startPoint x: 1292, startPoint y: 201, endPoint x: 1326, endPoint y: 196, distance: 34.4
click at [1326, 196] on form "**********" at bounding box center [1234, 447] width 222 height 748
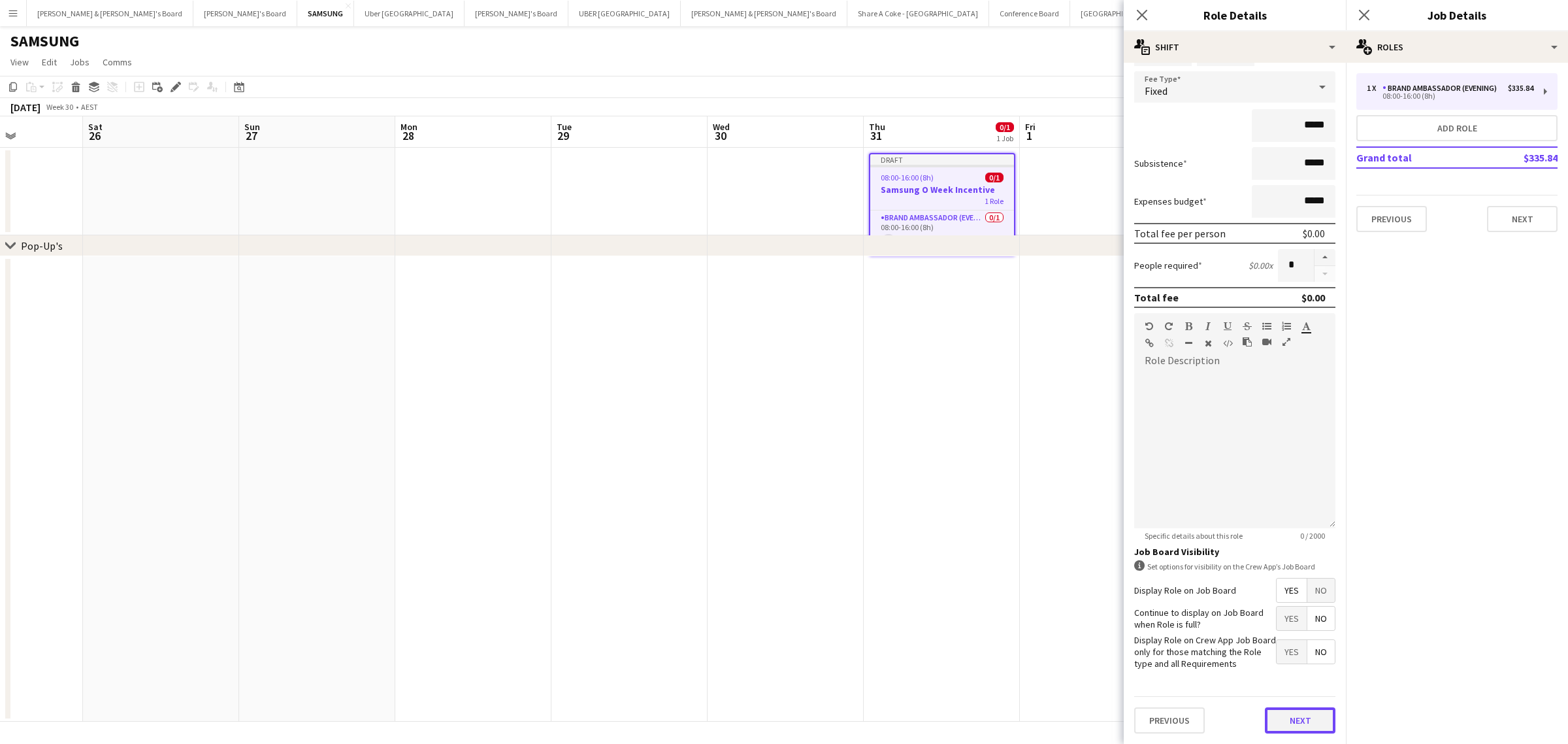
click at [1297, 720] on button "Next" at bounding box center [1299, 720] width 70 height 26
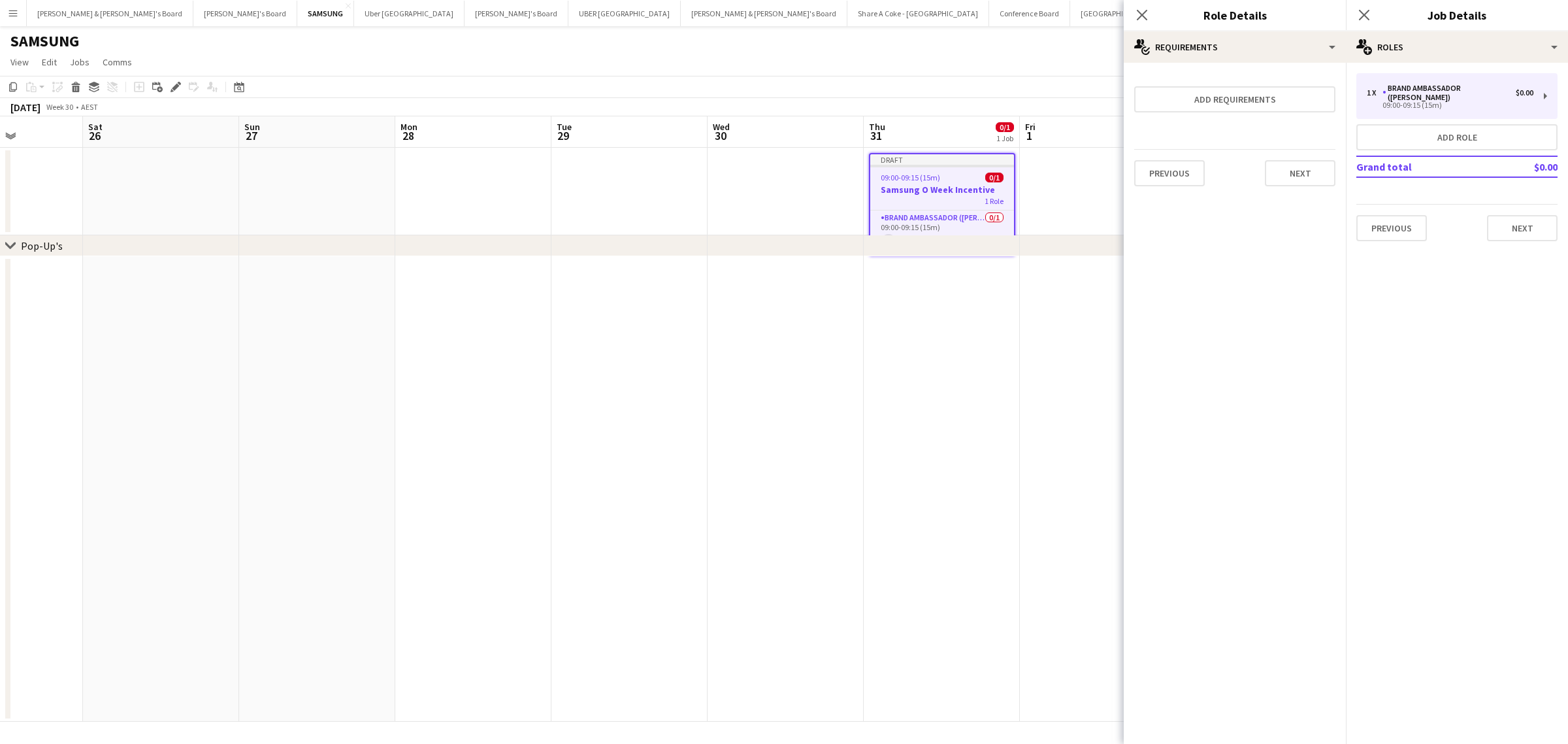
scroll to position [0, 0]
click at [1248, 99] on button "Add requirements" at bounding box center [1234, 100] width 201 height 26
click at [1264, 109] on div "Please select" at bounding box center [1221, 111] width 159 height 31
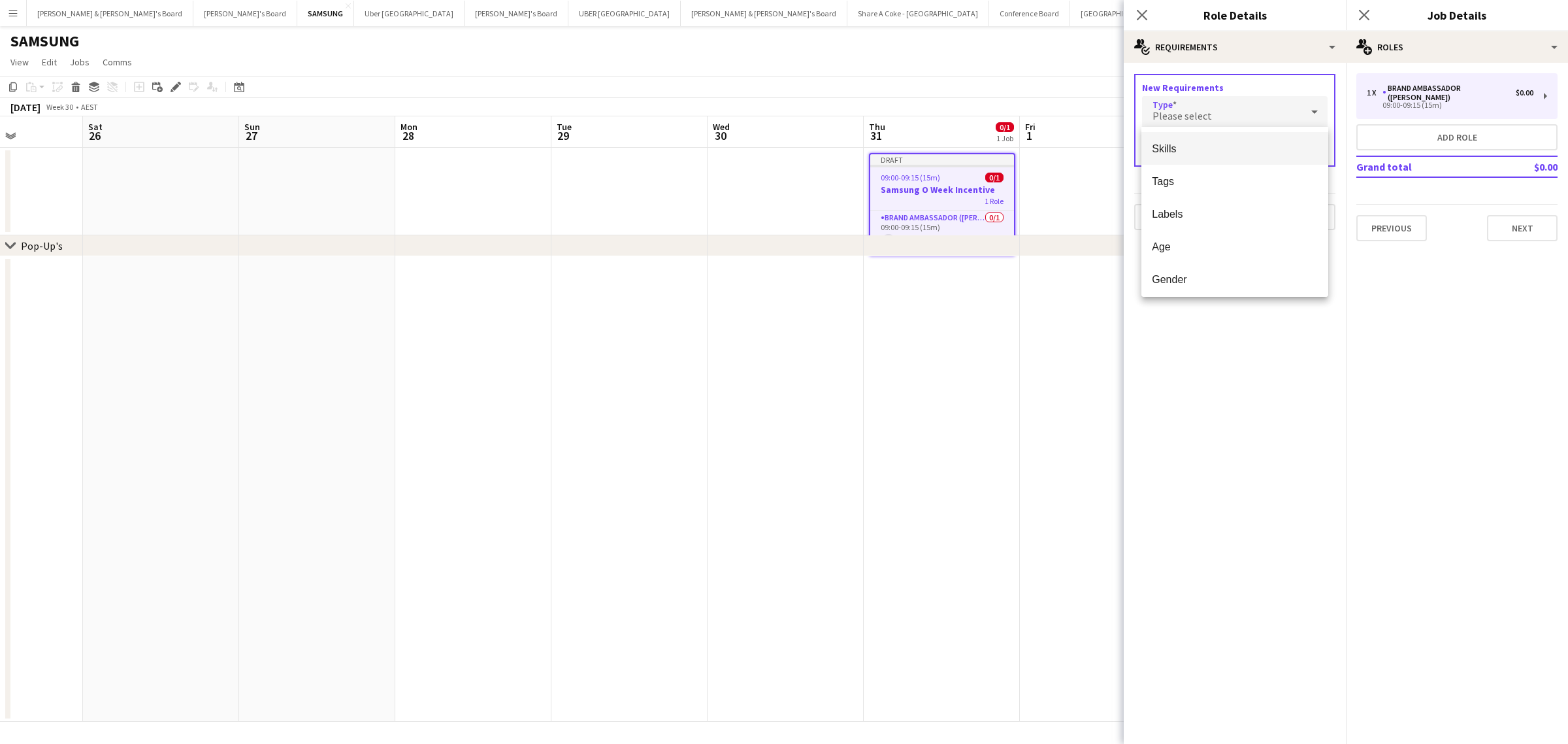
click at [1284, 52] on div at bounding box center [784, 372] width 1568 height 744
click at [1166, 217] on button "Previous" at bounding box center [1169, 217] width 70 height 26
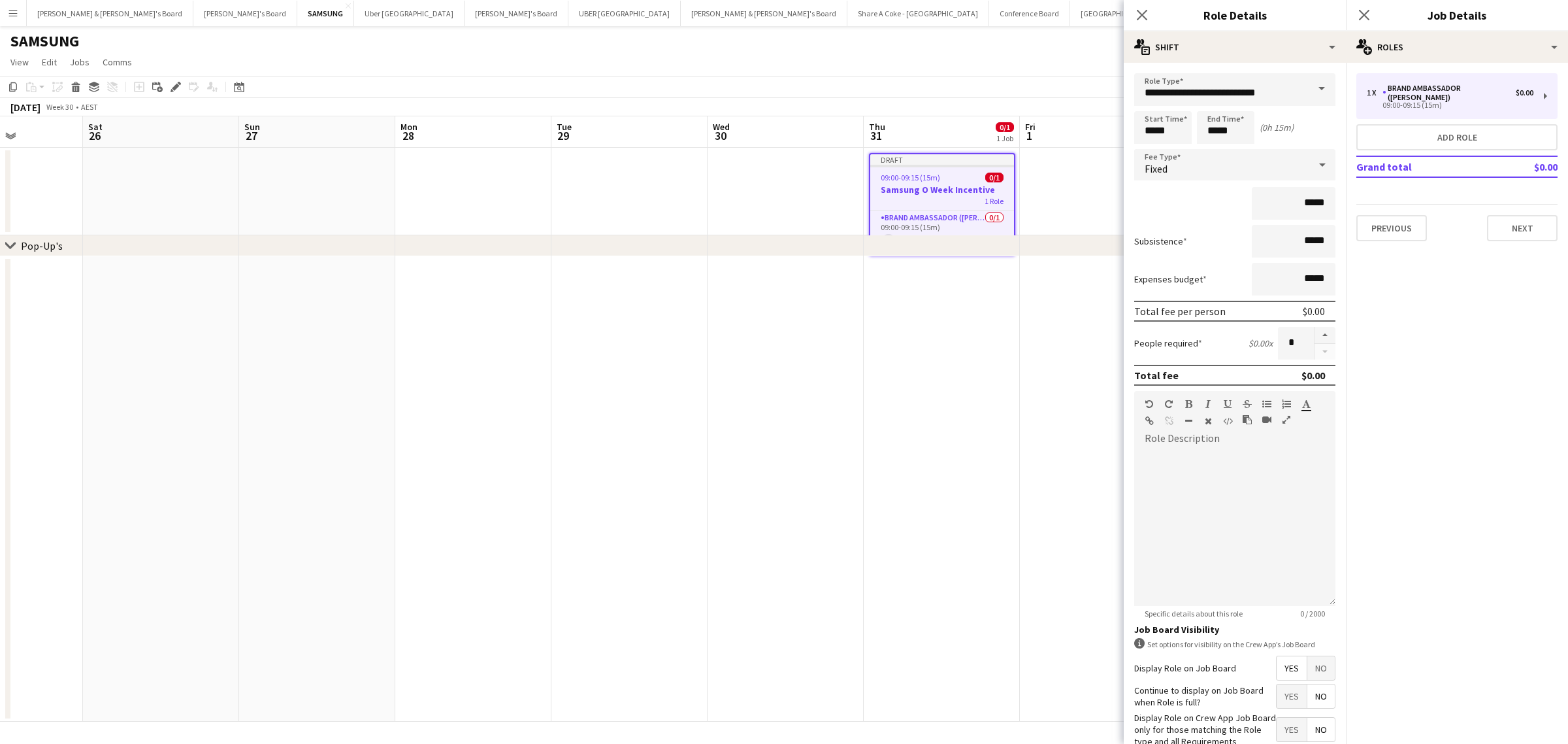
click at [1311, 84] on span at bounding box center [1321, 88] width 27 height 31
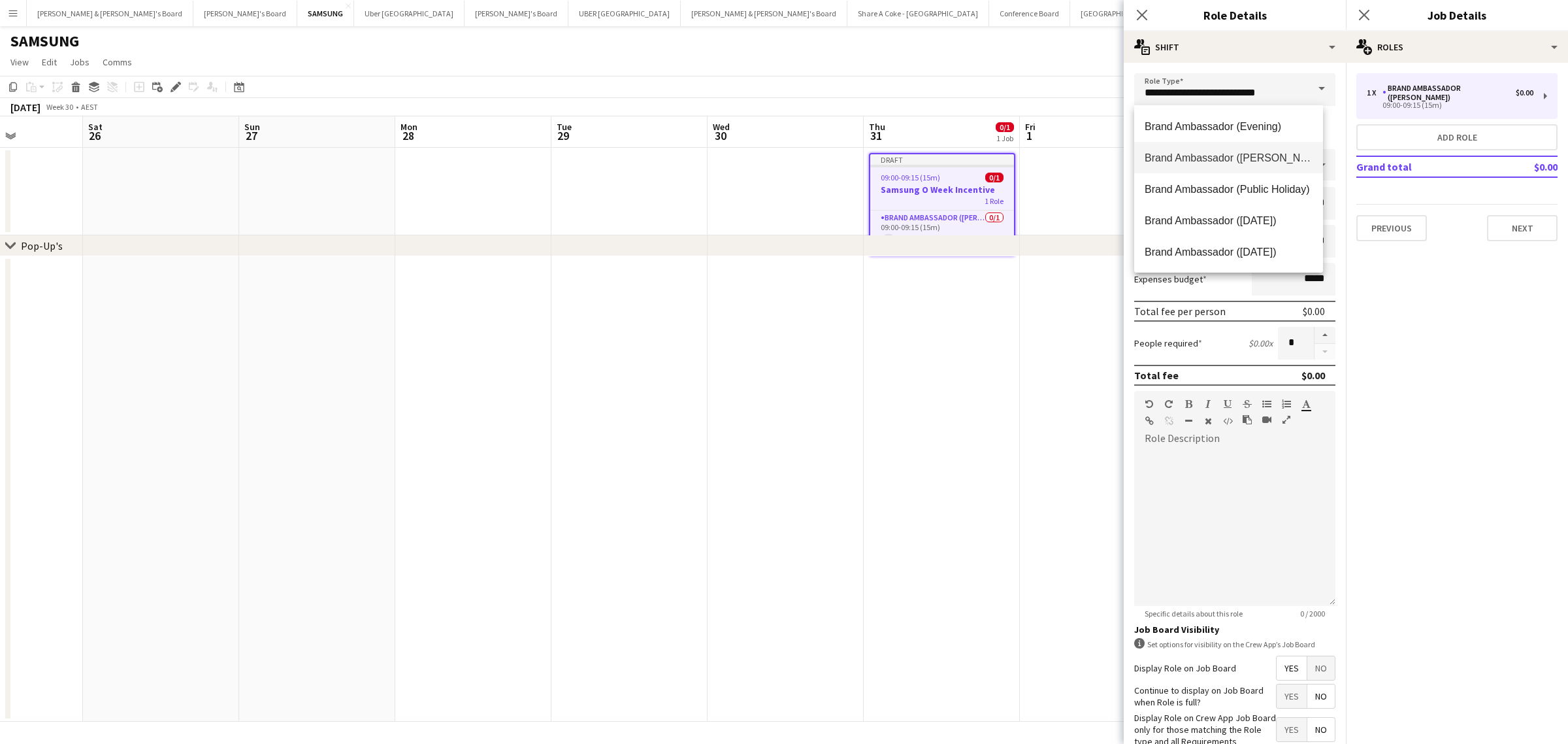
click at [1311, 84] on span at bounding box center [1321, 88] width 27 height 31
click at [1297, 37] on div "multiple-actions-text Shift" at bounding box center [1234, 47] width 222 height 31
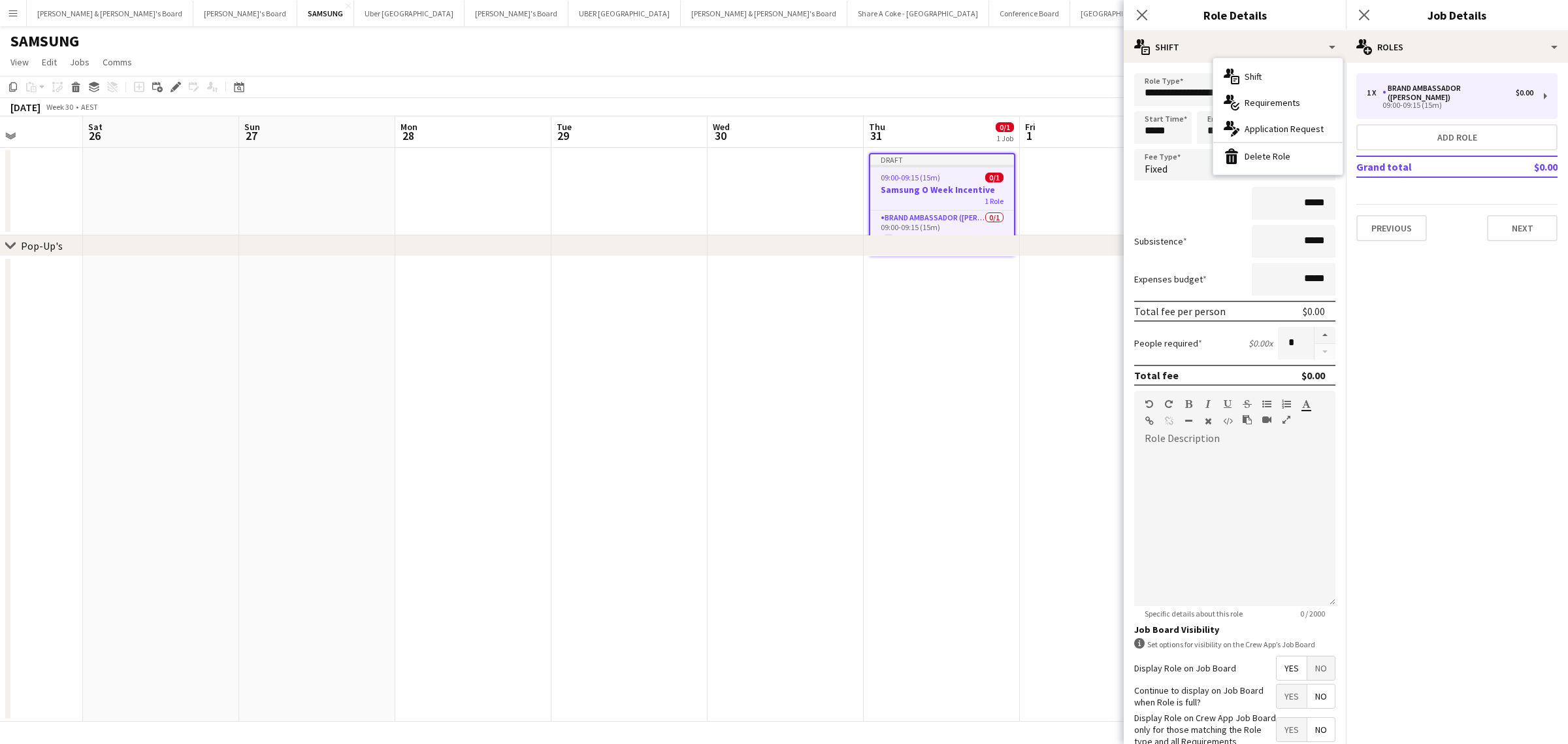
click at [1493, 332] on mat-expansion-panel "pencil3 General details 1 x Brand Ambassador (Mon - Fri) $0.00 09:00-09:15 (15m…" at bounding box center [1457, 403] width 222 height 681
click at [1012, 327] on app-date-cell at bounding box center [941, 489] width 156 height 465
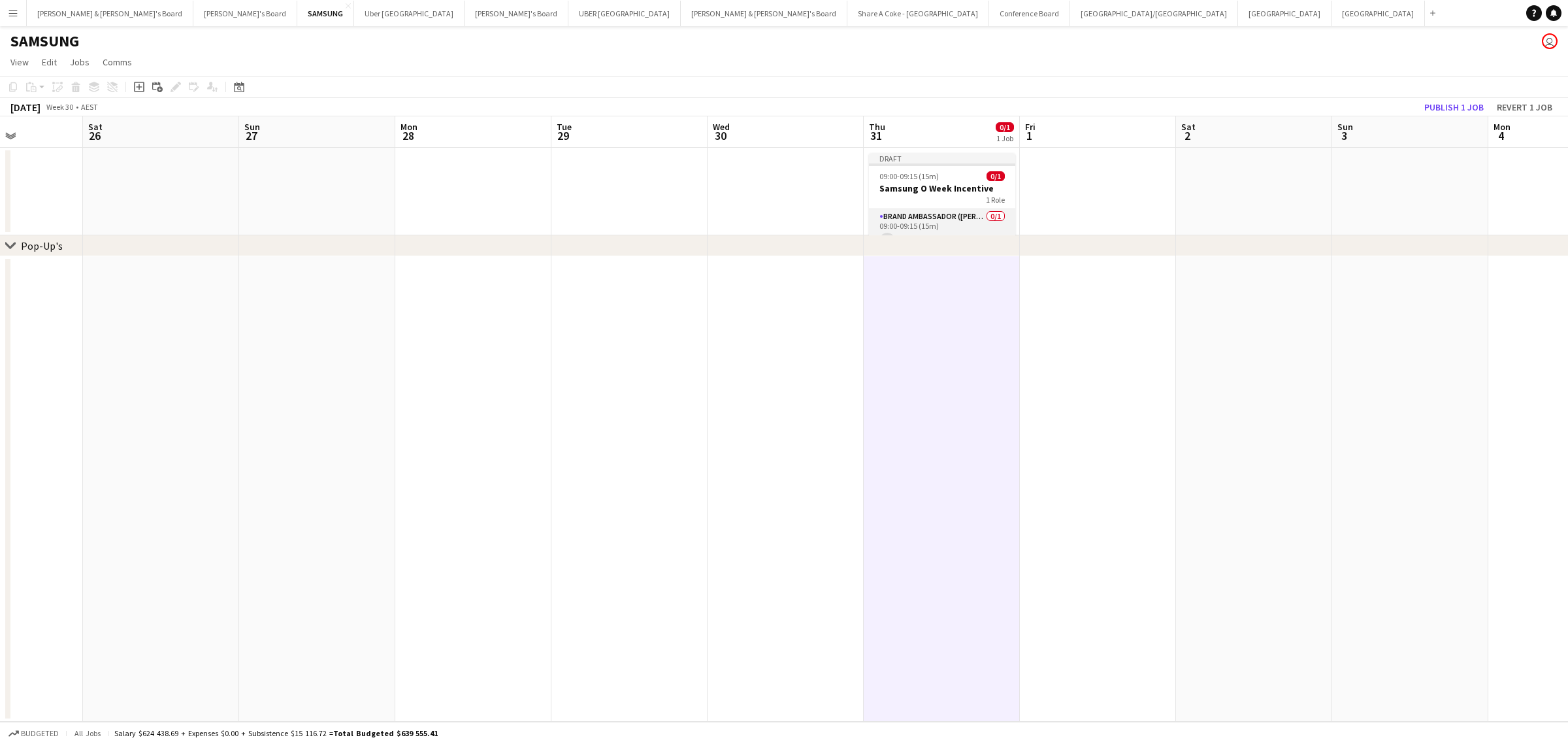
click at [956, 211] on app-card-role "Brand Ambassador (Mon - Fri) 0/1 09:00-09:15 (15m) single-neutral-actions" at bounding box center [942, 231] width 146 height 45
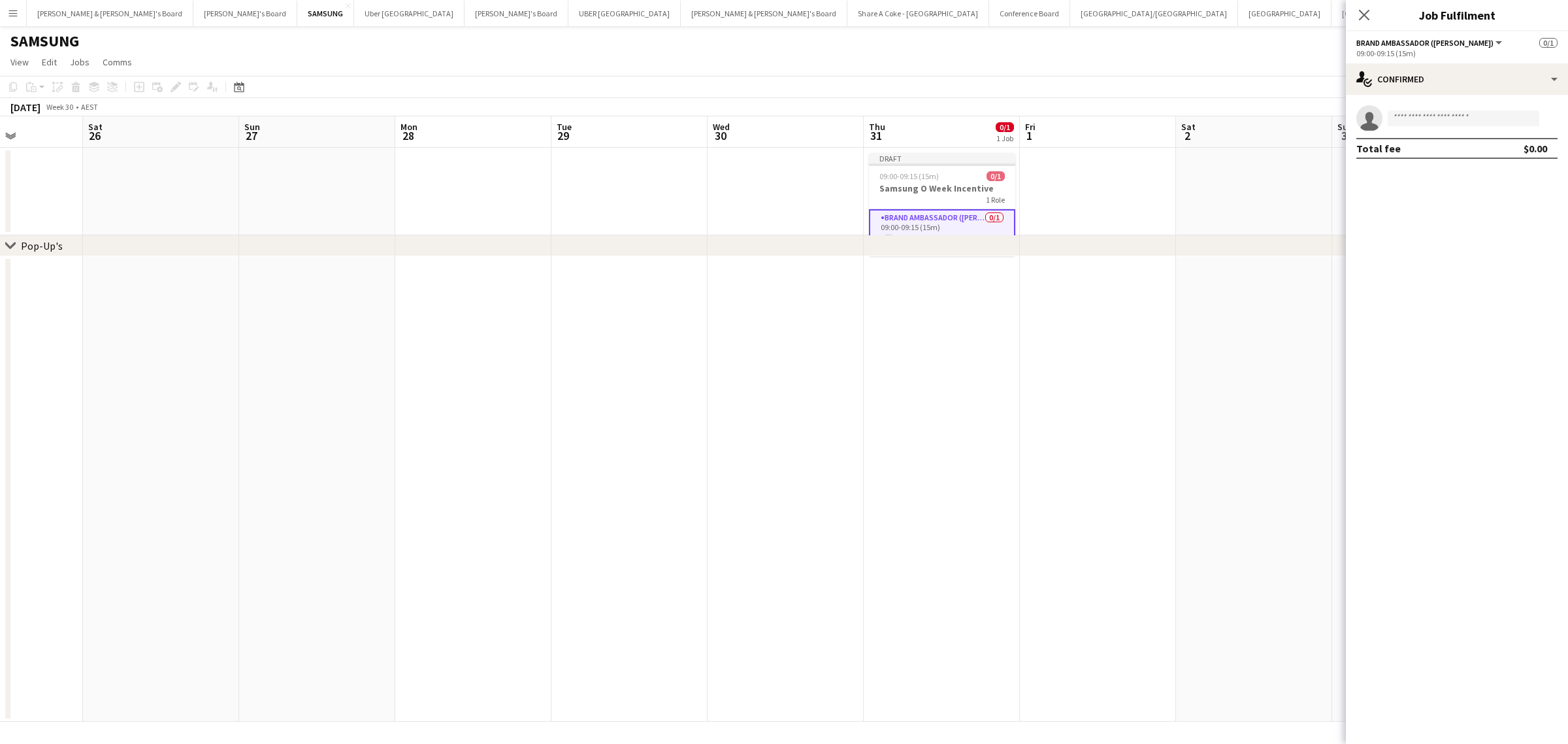
click at [1540, 40] on span "0/1" at bounding box center [1548, 42] width 18 height 10
click at [1552, 43] on span "0/1" at bounding box center [1548, 42] width 18 height 10
click at [952, 187] on h3 "Samsung O Week Incentive" at bounding box center [942, 188] width 146 height 12
click at [942, 187] on h3 "Samsung O Week Incentive" at bounding box center [942, 189] width 143 height 12
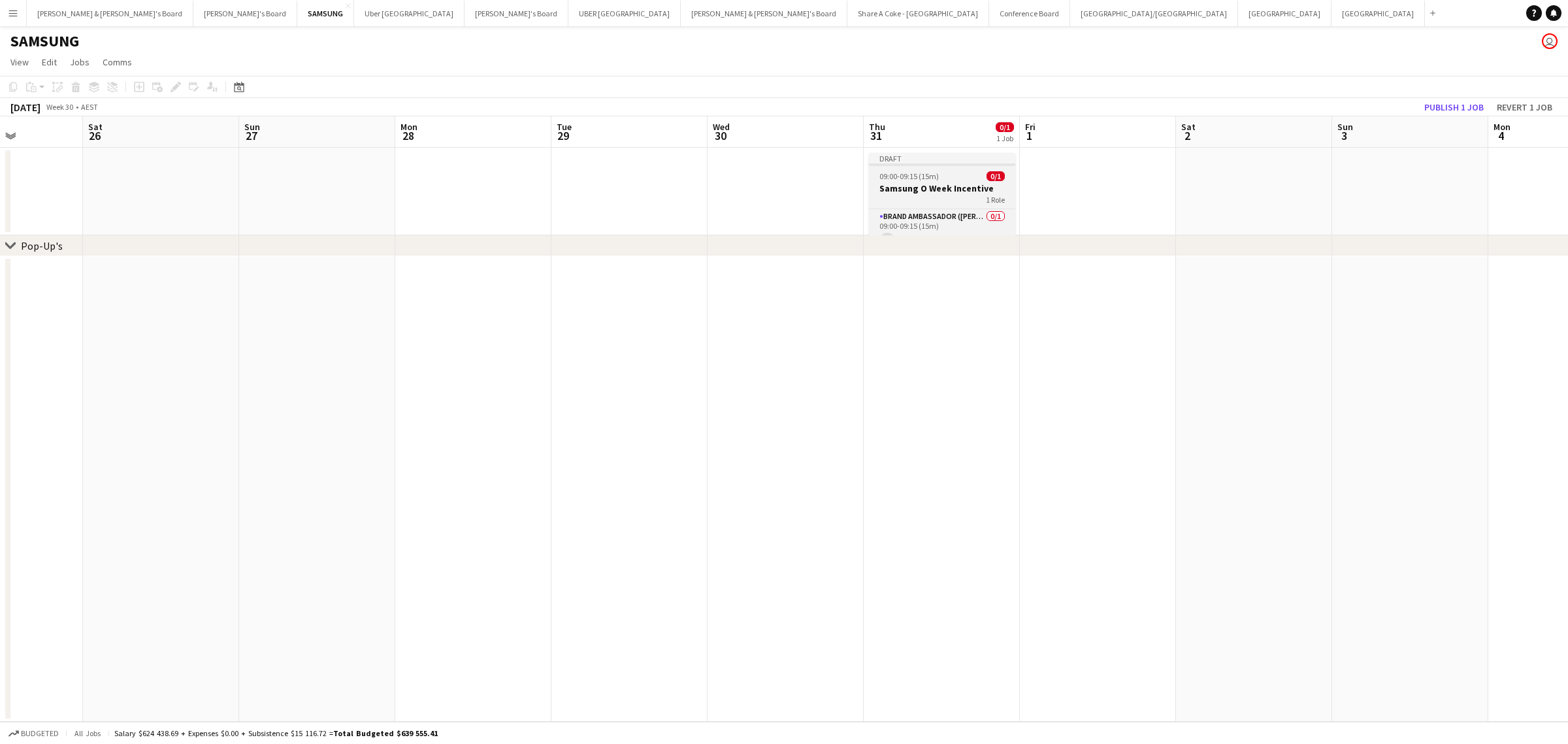
click at [925, 185] on h3 "Samsung O Week Incentive" at bounding box center [942, 188] width 146 height 12
click at [171, 90] on icon at bounding box center [172, 91] width 3 height 3
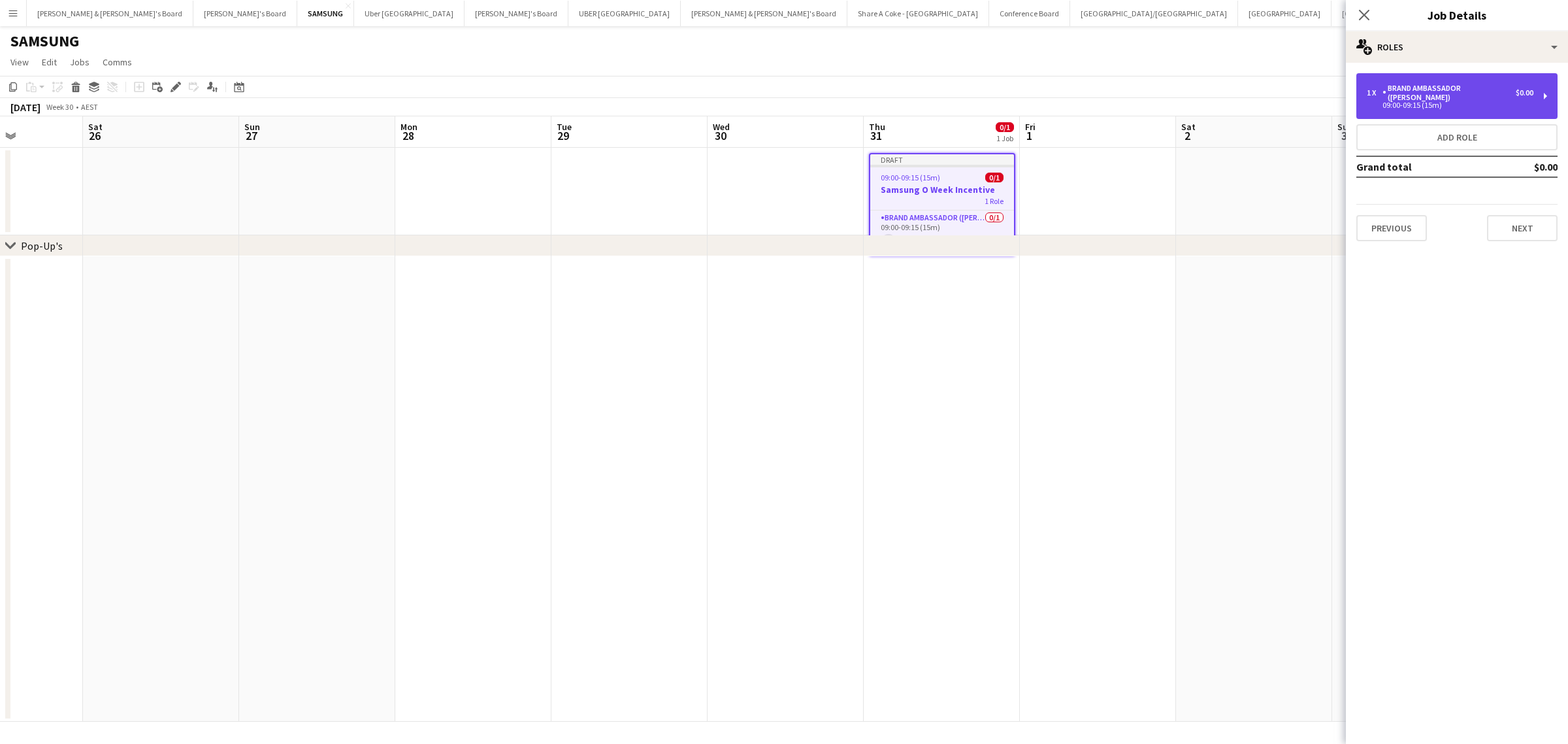
click at [1546, 87] on div "1 x Brand Ambassador (Mon - Fri) $0.00 09:00-09:15 (15m)" at bounding box center [1457, 96] width 201 height 46
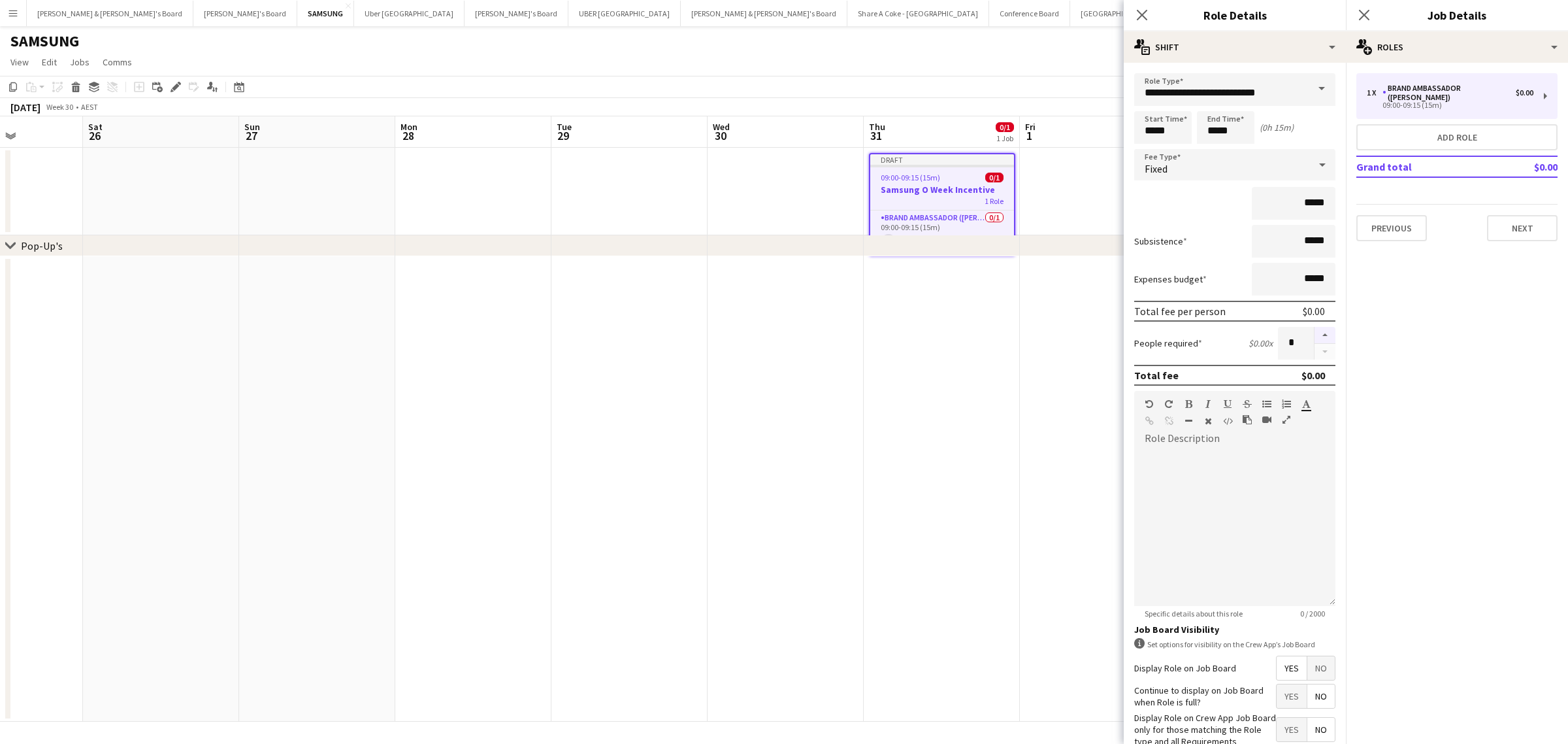
click at [1315, 330] on button "button" at bounding box center [1325, 335] width 21 height 17
type input "*"
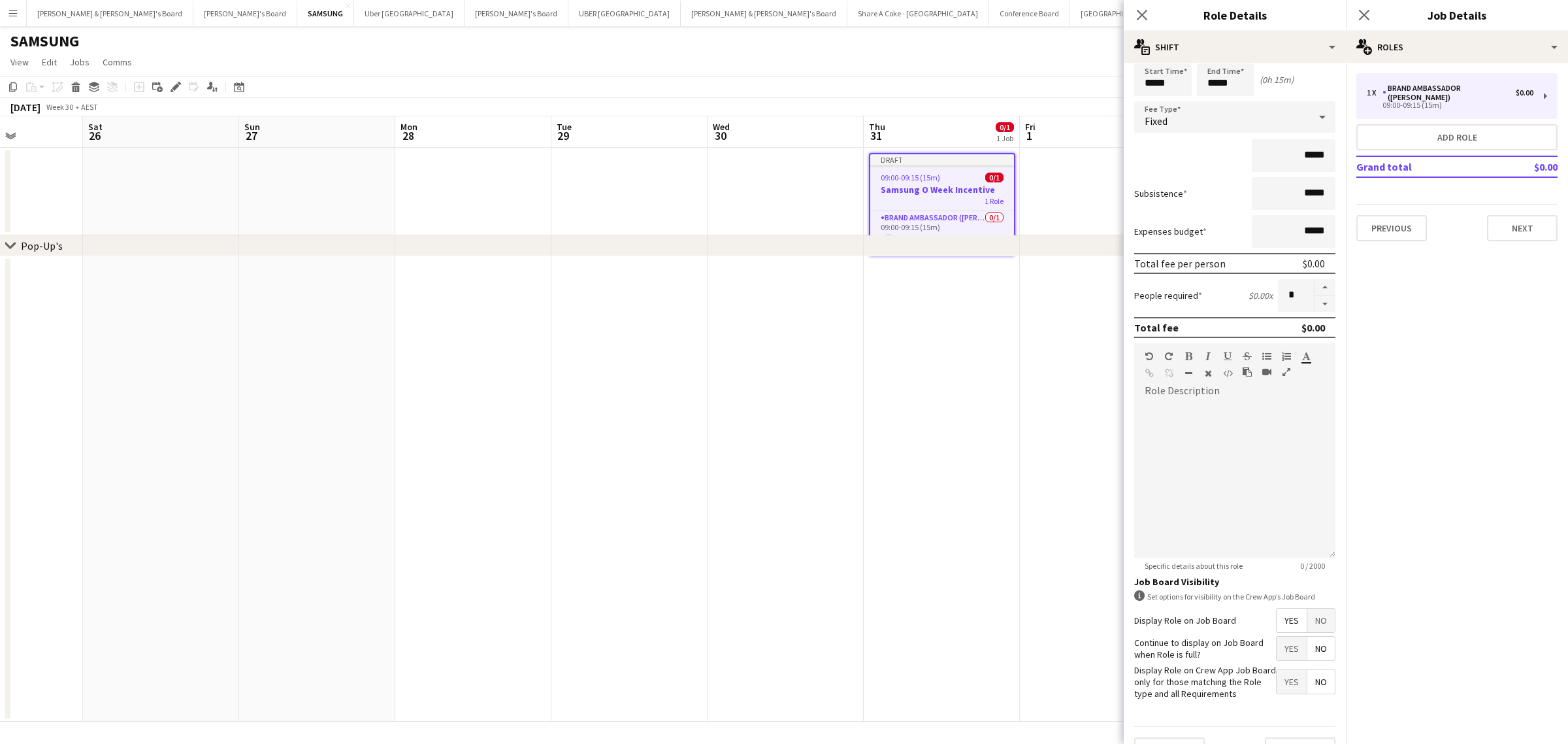
scroll to position [86, 0]
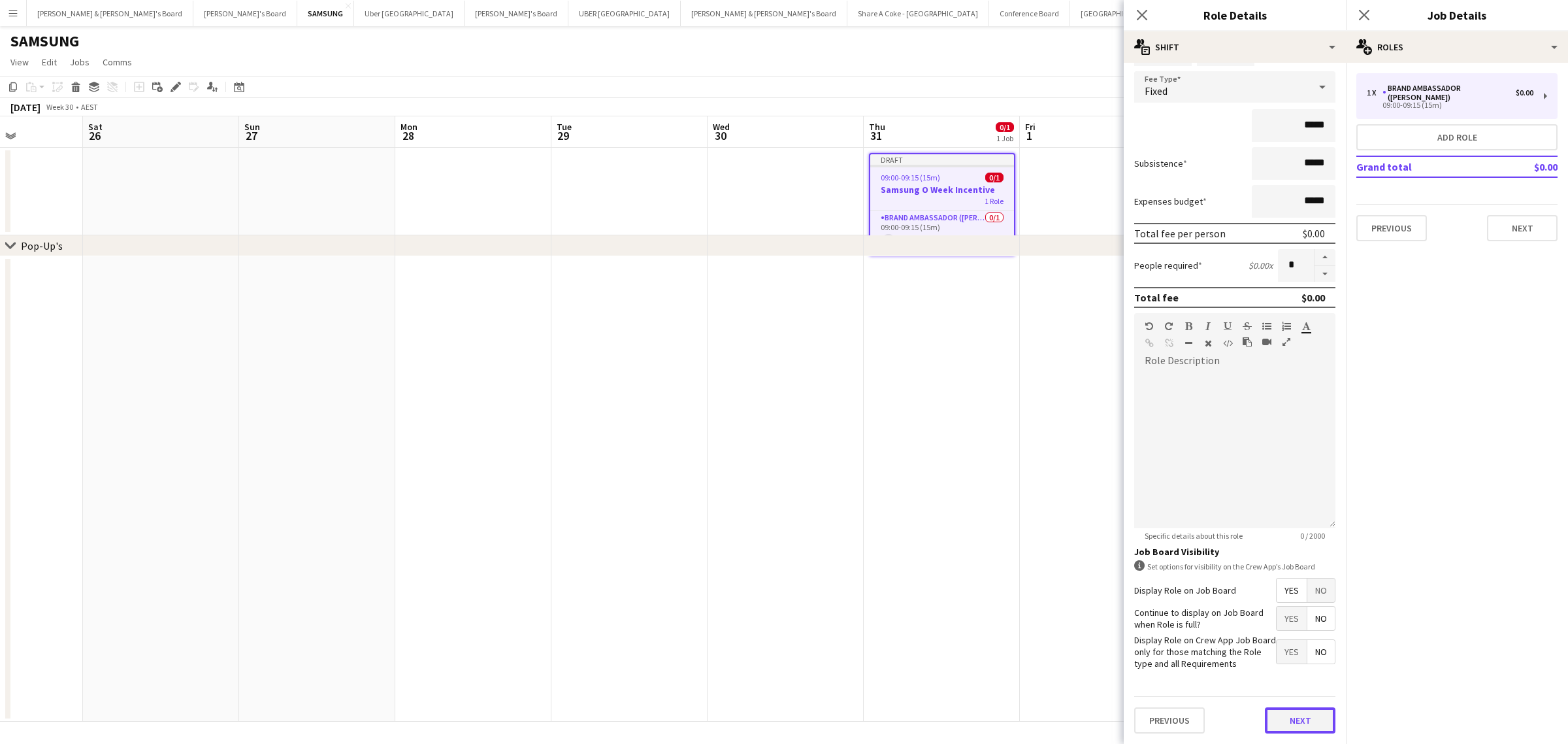
click at [1291, 724] on button "Next" at bounding box center [1299, 720] width 70 height 26
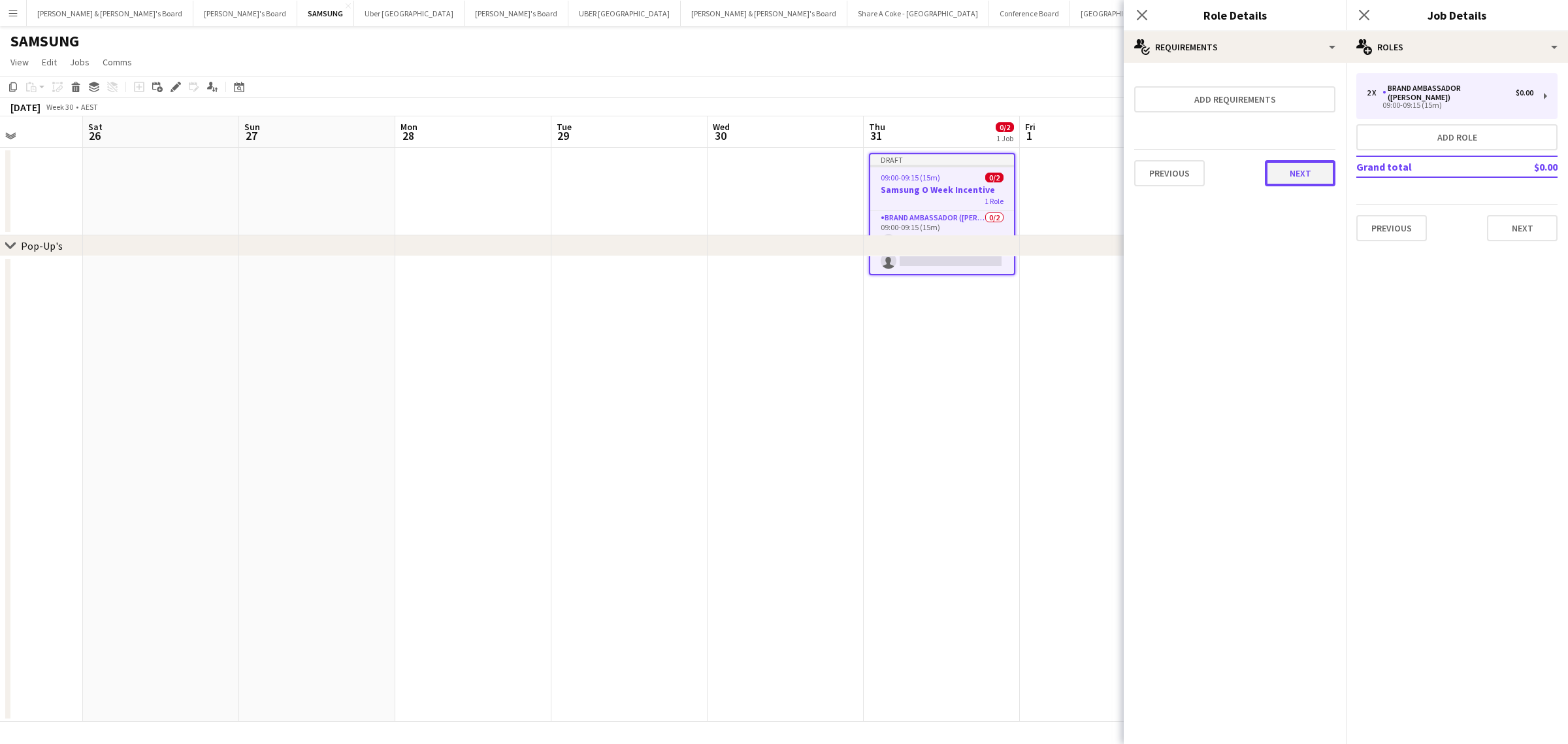
click at [1294, 174] on button "Next" at bounding box center [1299, 173] width 70 height 26
click at [1321, 171] on button "Finish" at bounding box center [1310, 176] width 49 height 26
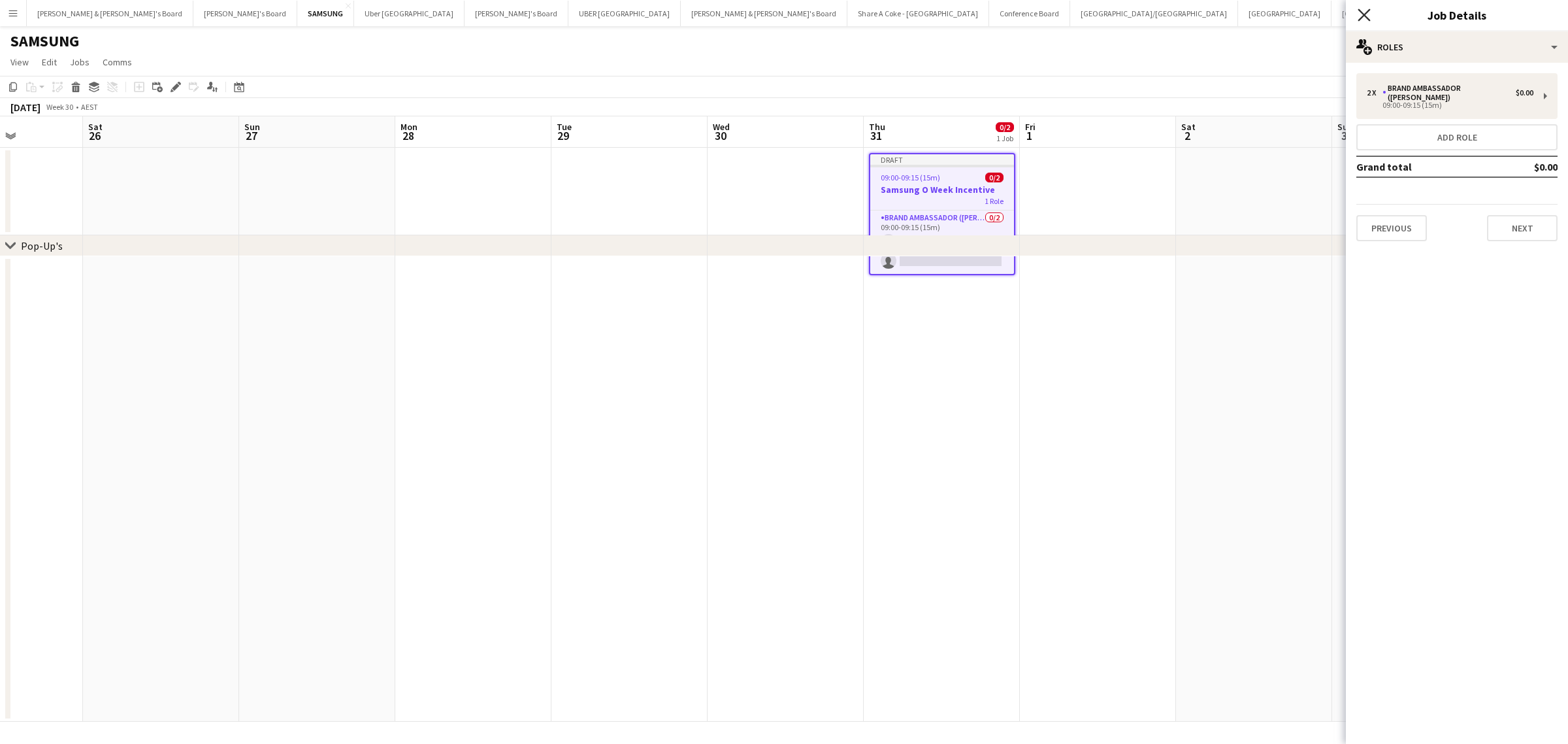
click at [1366, 13] on icon at bounding box center [1364, 15] width 13 height 13
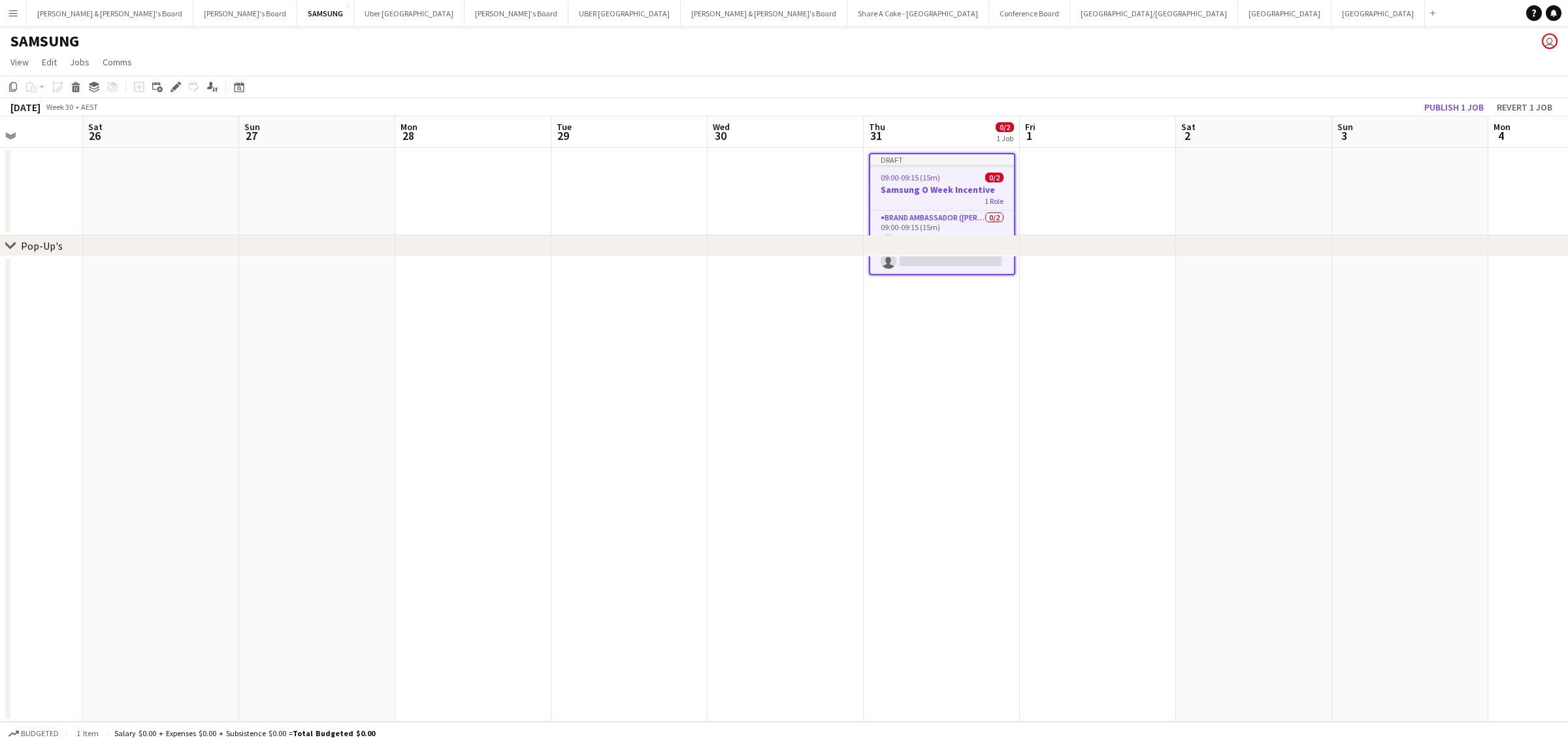
click at [1124, 164] on app-date-cell at bounding box center [1097, 192] width 156 height 88
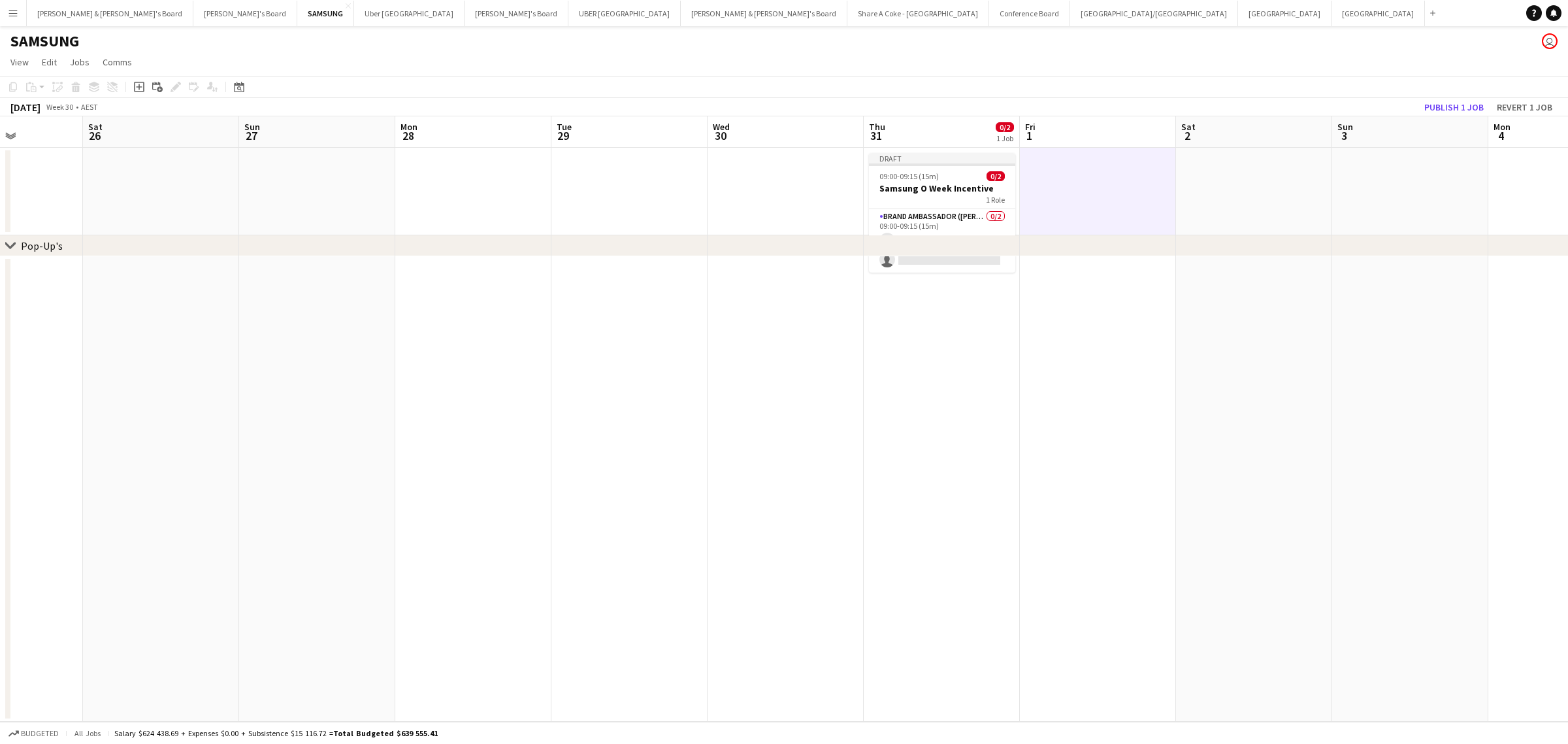
drag, startPoint x: 15, startPoint y: 237, endPoint x: 38, endPoint y: 366, distance: 131.0
click at [36, 366] on div "chevron-right Pop-Up's Wed 23 Thu 24 Fri 25 Sat 26 Sun 27 Mon 28 Tue 29 Wed 30 …" at bounding box center [784, 419] width 1568 height 605
click at [934, 210] on app-card-role "Brand Ambassador (Mon - Fri) 0/2 09:00-09:15 (15m) single-neutral-actions singl…" at bounding box center [942, 240] width 146 height 63
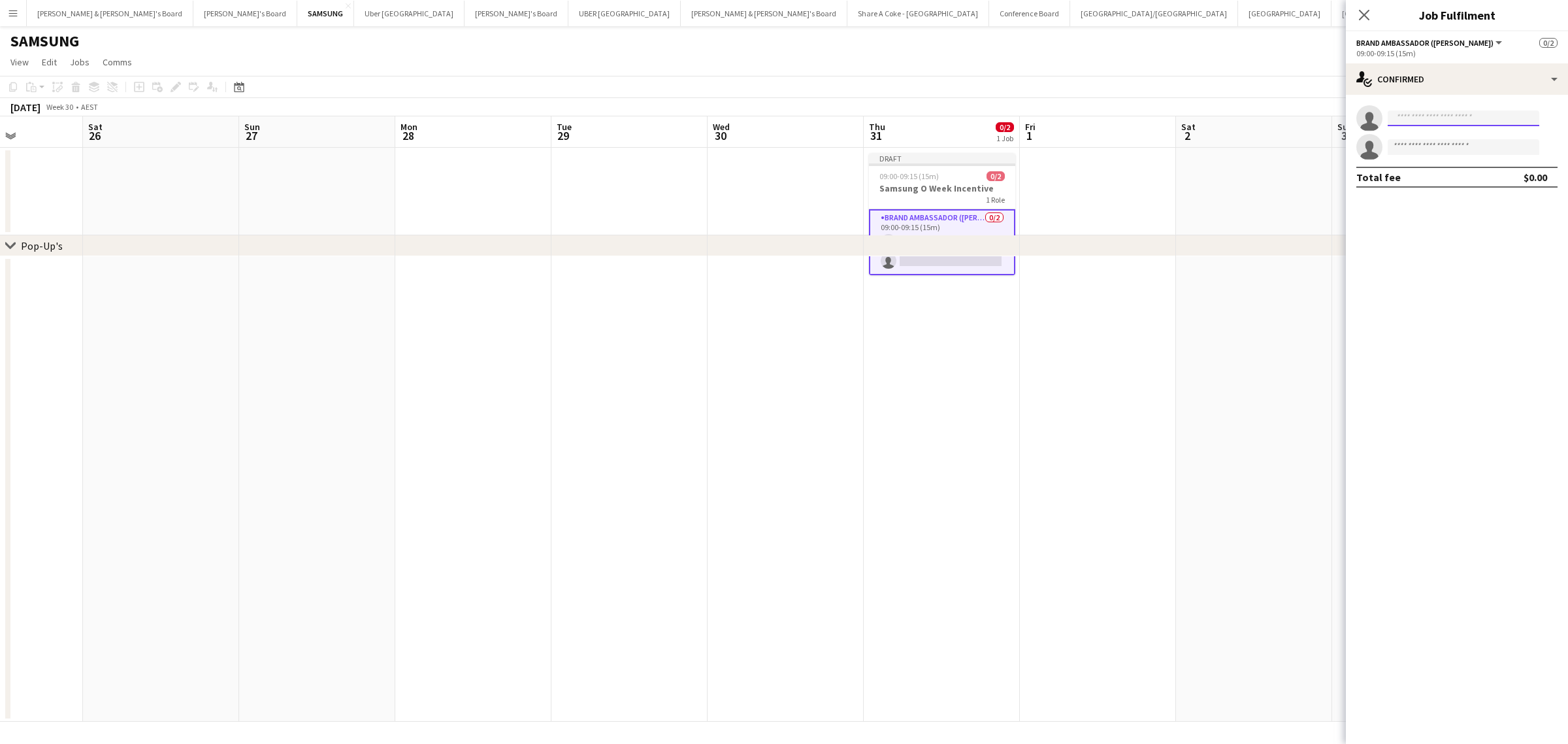
click at [1487, 113] on input at bounding box center [1464, 118] width 152 height 16
type input "*******"
click at [1432, 139] on span "[PERSON_NAME]" at bounding box center [1436, 137] width 75 height 11
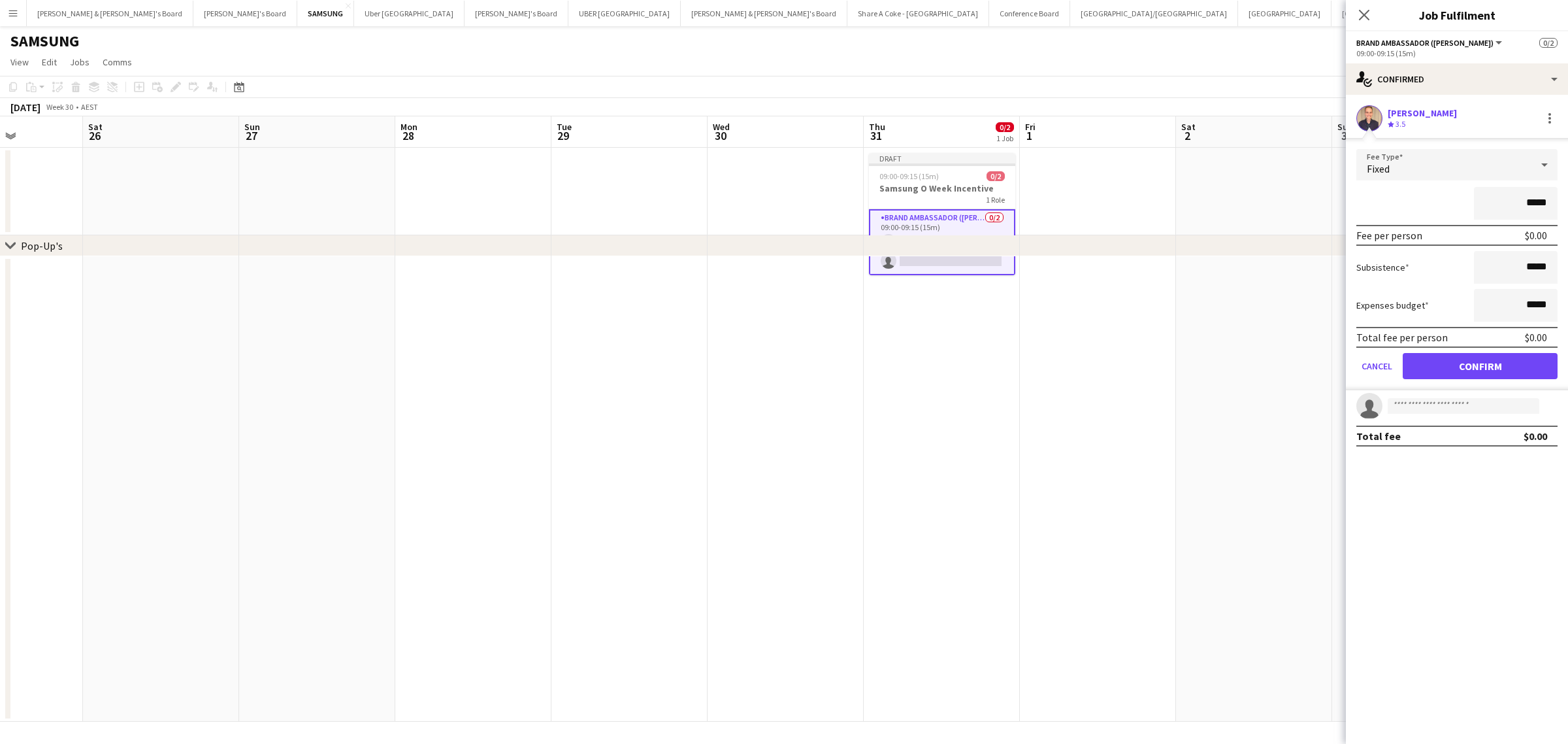
click at [1436, 120] on div "Crew rating 3.5" at bounding box center [1422, 125] width 69 height 11
drag, startPoint x: 1533, startPoint y: 201, endPoint x: 1562, endPoint y: 198, distance: 29.2
click at [1562, 198] on form "Fee Type Fixed ***** Fee per person $0.00 Subsistence ***** Expenses budget ***…" at bounding box center [1457, 270] width 222 height 241
drag, startPoint x: 1529, startPoint y: 203, endPoint x: 1583, endPoint y: 203, distance: 54.0
click at [1567, 203] on html "Menu Boards Boards Boards All jobs Status Workforce Workforce My Workforce Recr…" at bounding box center [784, 372] width 1568 height 744
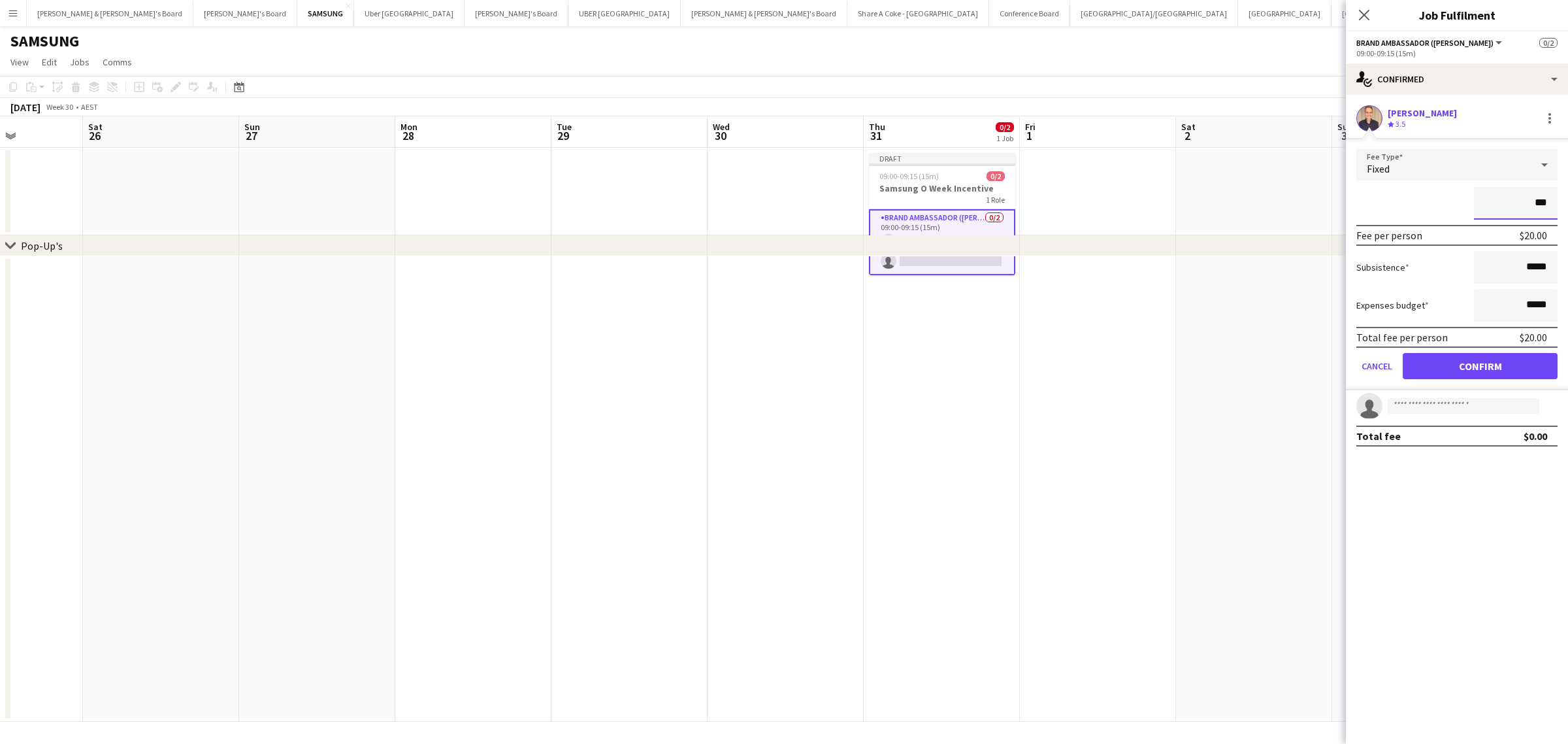
type input "***"
click at [1373, 360] on button "Cancel" at bounding box center [1377, 366] width 41 height 26
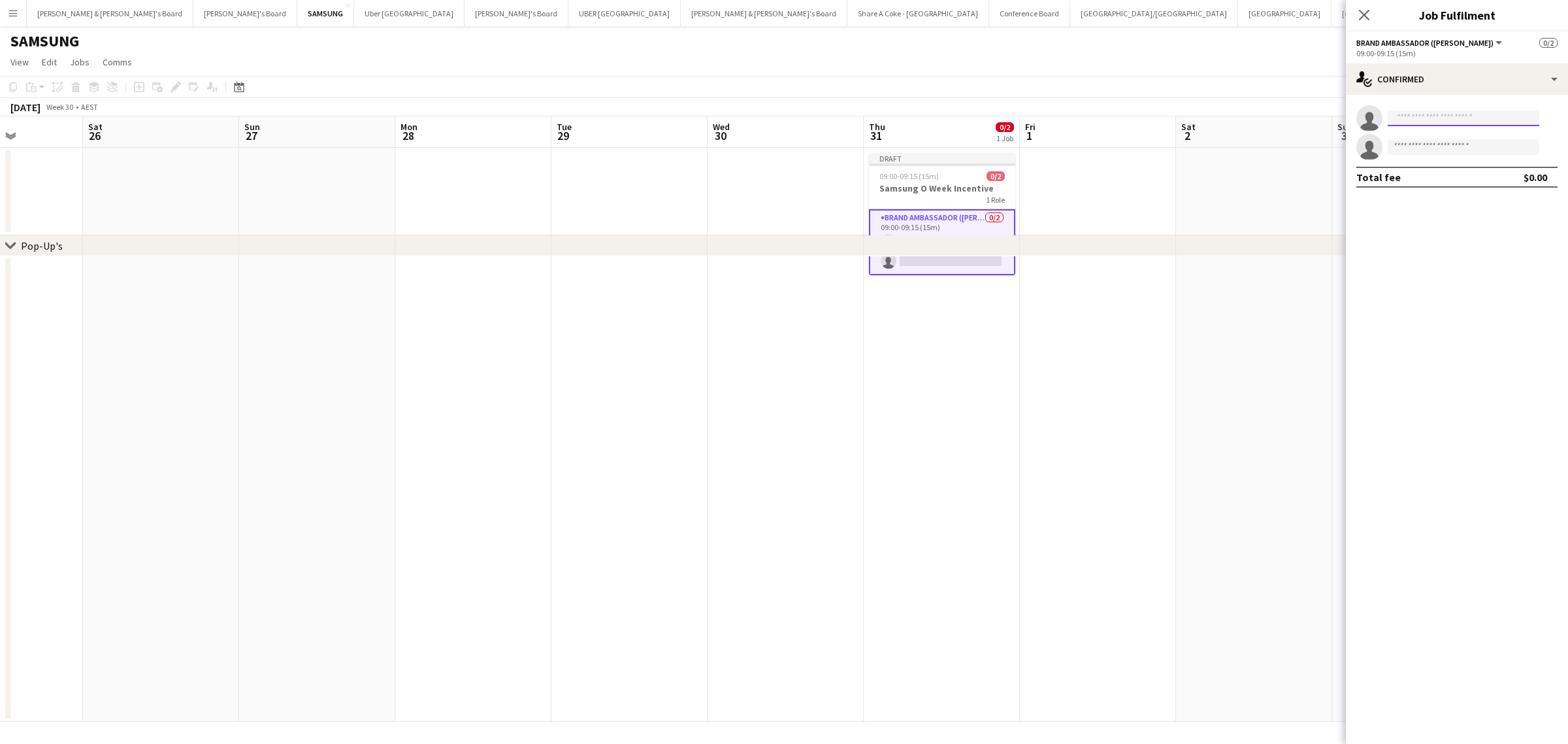
click at [1445, 118] on input at bounding box center [1464, 118] width 152 height 16
type input "********"
click at [1448, 141] on span "Vanshika Grover" at bounding box center [1436, 137] width 75 height 11
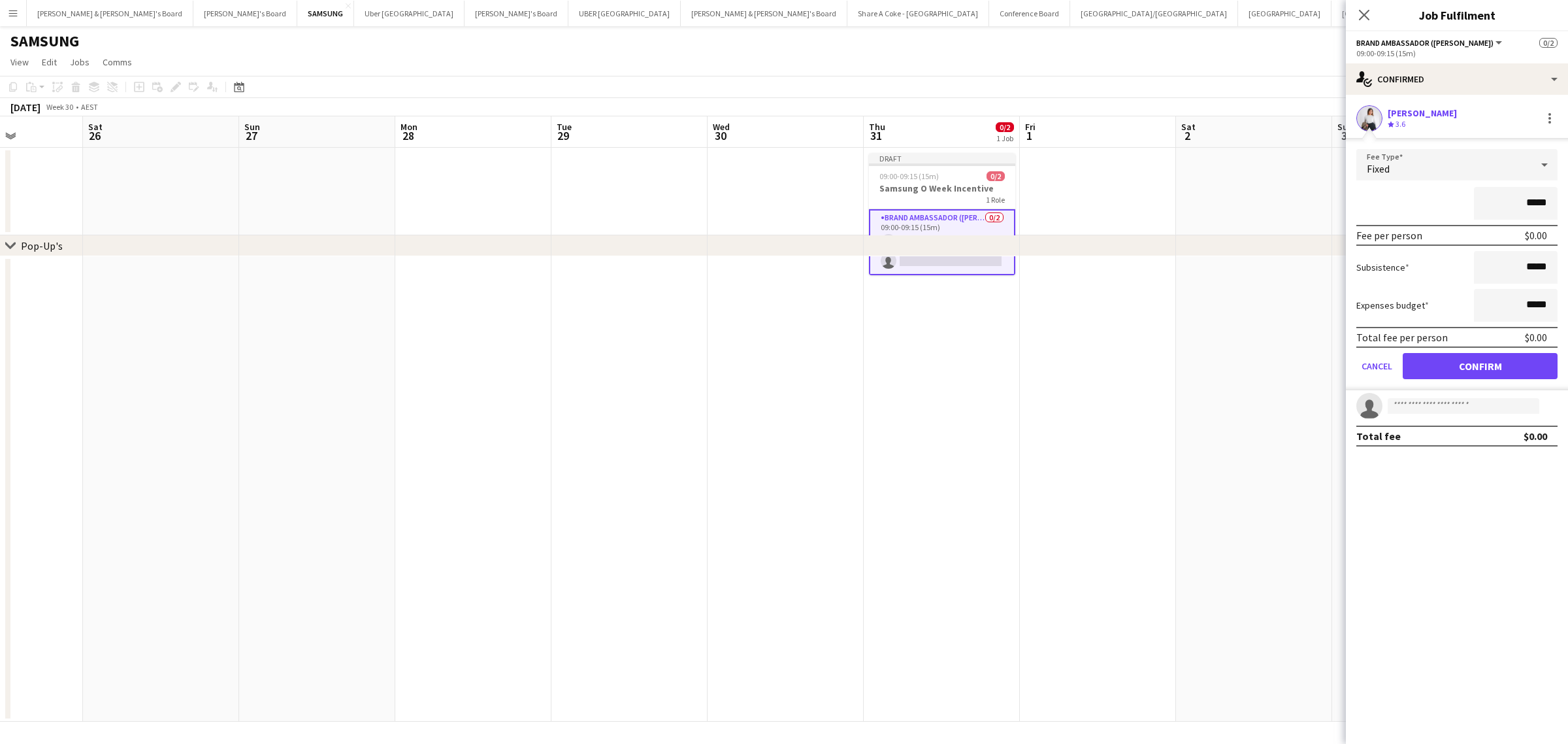
click at [1530, 199] on input "*****" at bounding box center [1516, 203] width 84 height 33
type input "******"
click at [1477, 358] on button "Confirm" at bounding box center [1480, 366] width 155 height 26
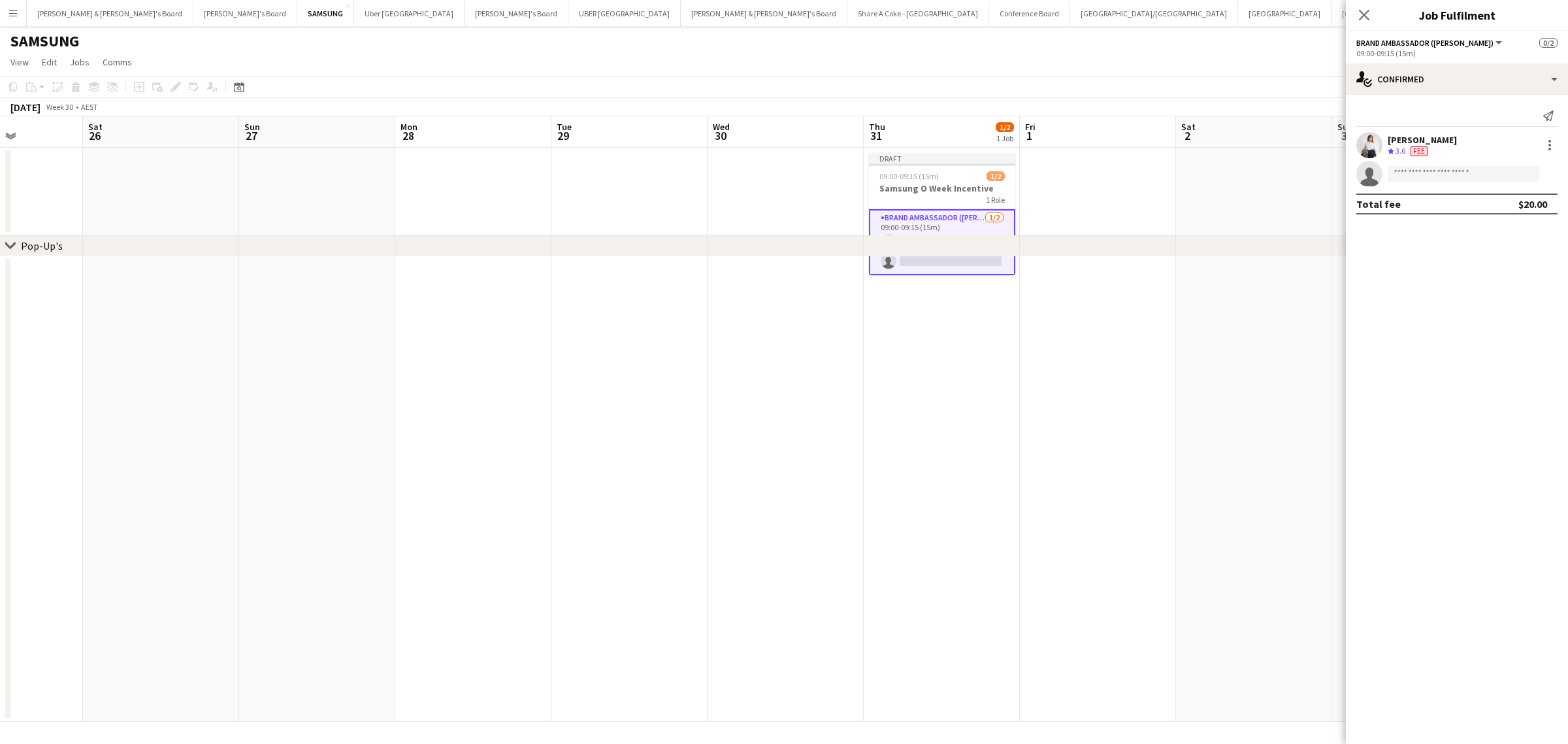
click at [960, 263] on app-card-role "Brand Ambassador (Mon - Fri) 1/2 09:00-09:15 (15m) Vanshika Grover single-neutr…" at bounding box center [942, 242] width 146 height 66
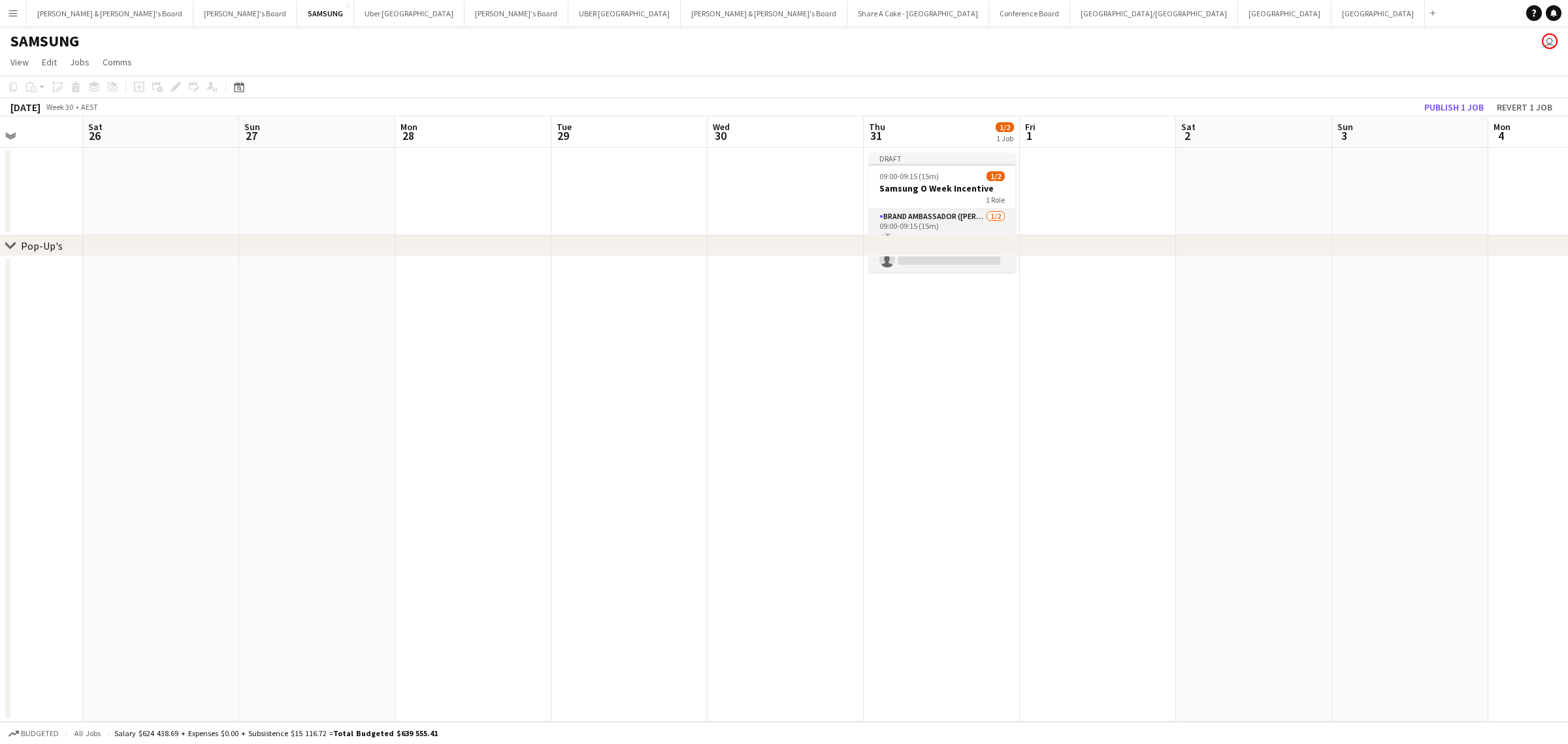
click at [935, 212] on app-card-role "Brand Ambassador (Mon - Fri) 1/2 09:00-09:15 (15m) Vanshika Grover single-neutr…" at bounding box center [942, 240] width 146 height 63
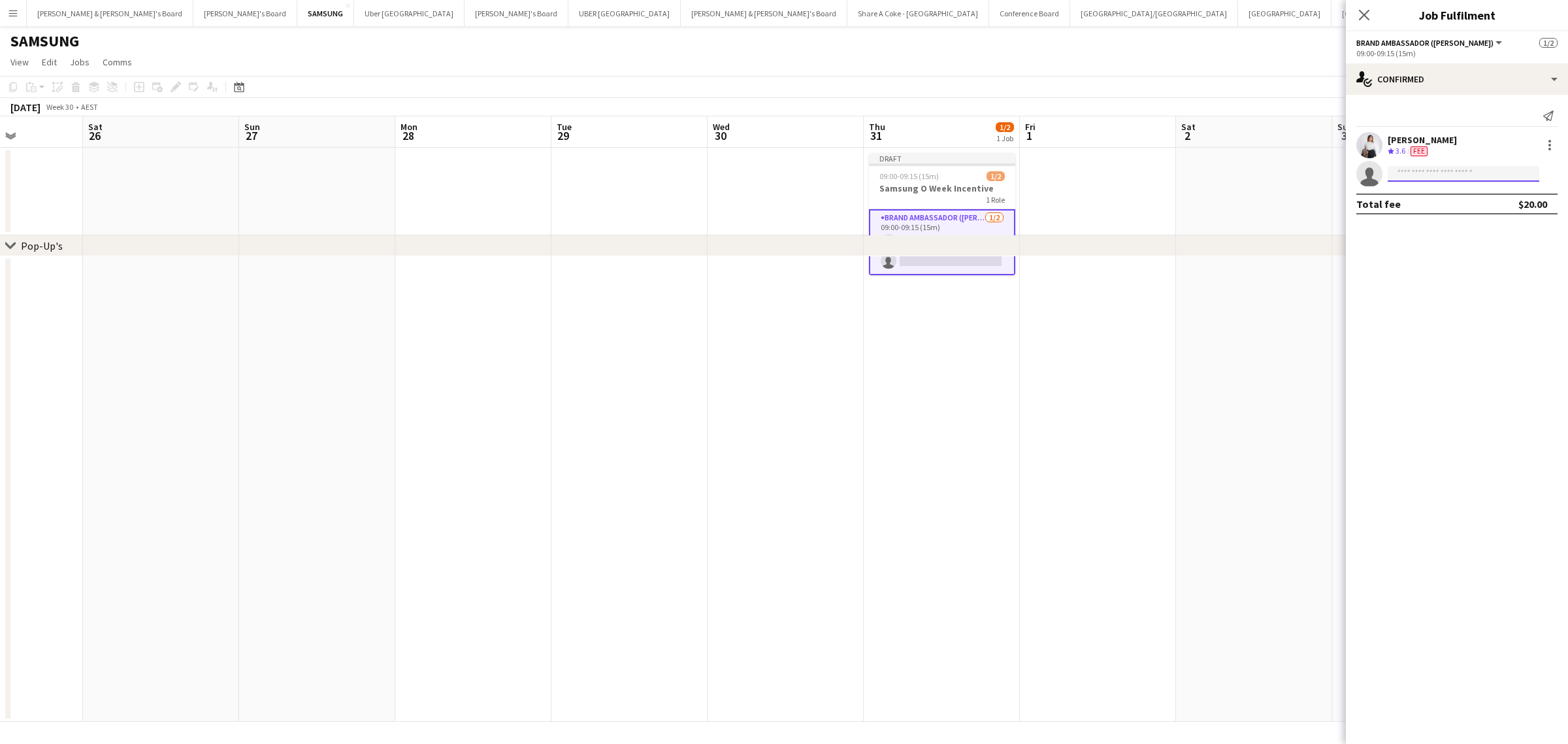
click at [1478, 174] on input at bounding box center [1464, 173] width 152 height 16
click at [1445, 174] on input at bounding box center [1464, 173] width 152 height 16
type input "*********"
click at [1438, 188] on span "[PERSON_NAME]" at bounding box center [1436, 192] width 75 height 11
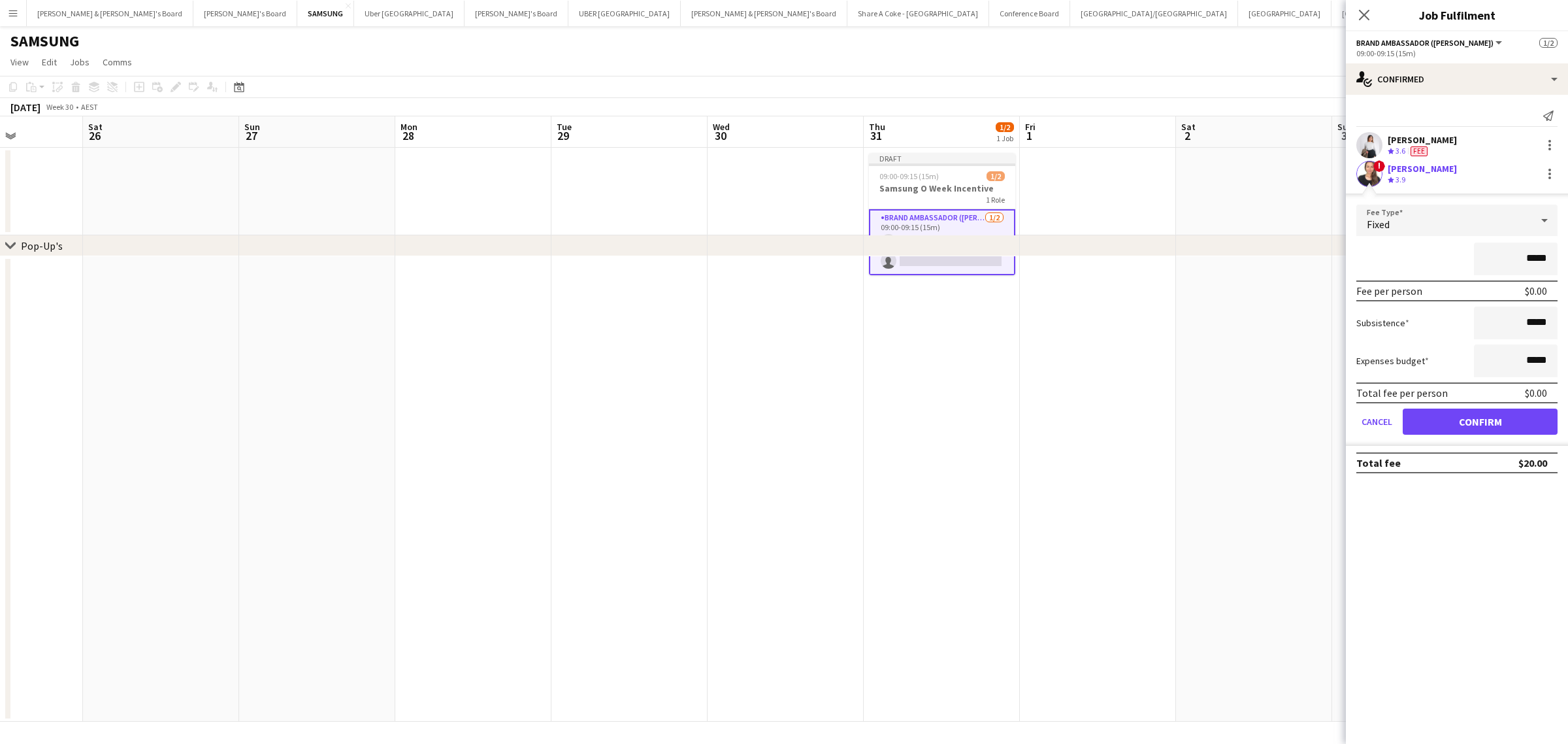
click at [1529, 257] on input "*****" at bounding box center [1516, 258] width 84 height 33
type input "******"
click at [1507, 419] on button "Confirm" at bounding box center [1480, 421] width 155 height 26
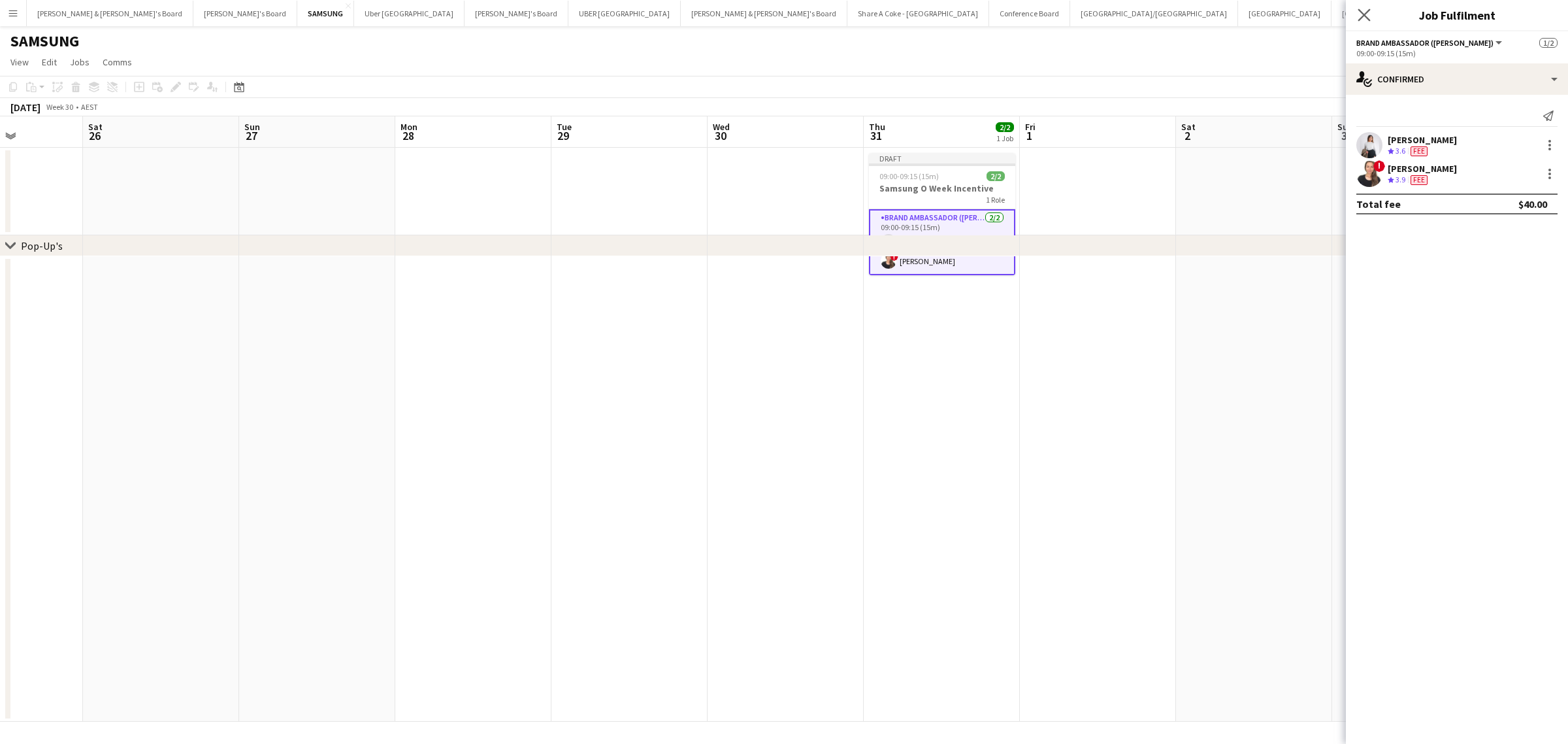
click at [1367, 7] on app-icon "Close pop-in" at bounding box center [1364, 15] width 19 height 19
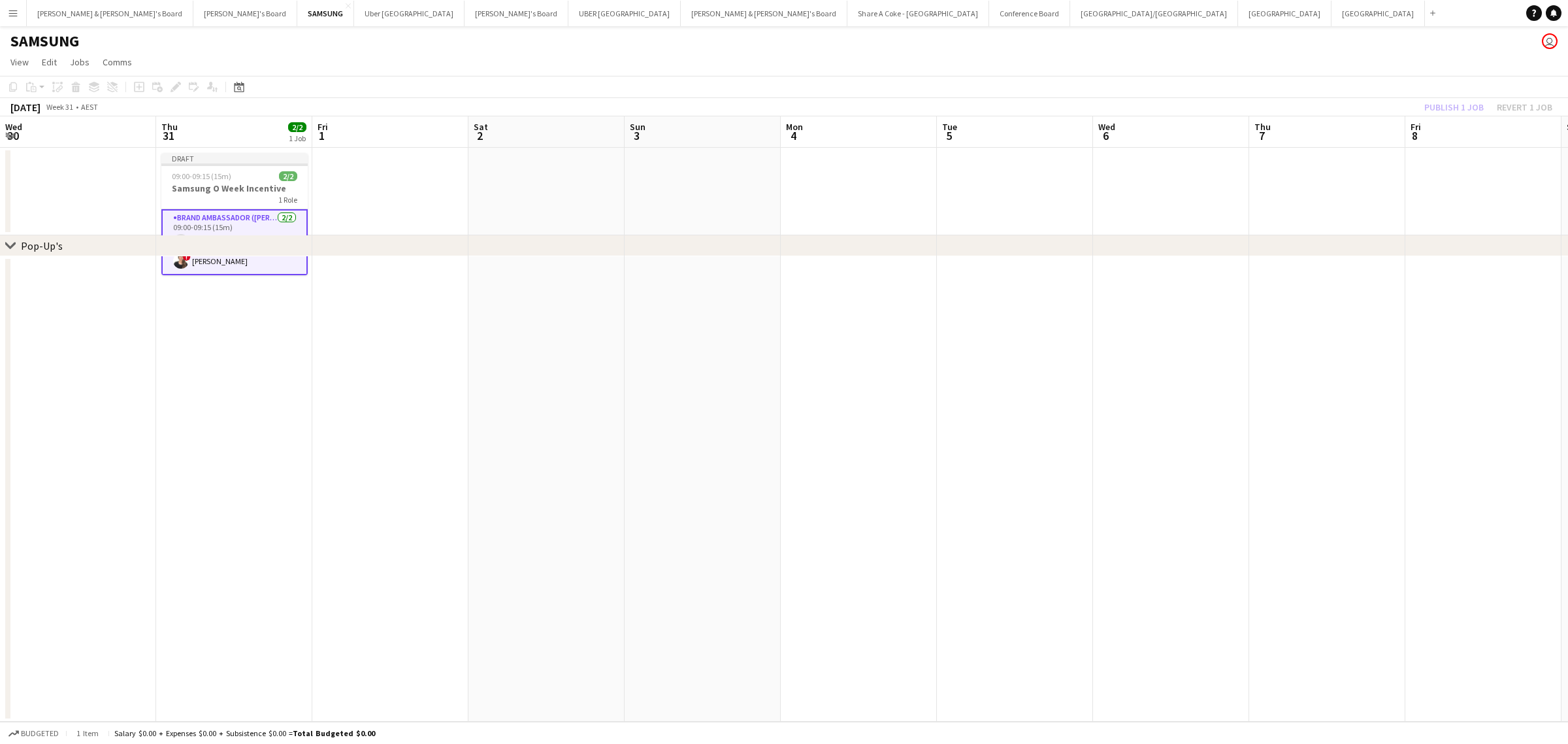
drag, startPoint x: 1137, startPoint y: 366, endPoint x: 118, endPoint y: 533, distance: 1032.6
click at [118, 533] on app-calendar-viewport "Sun 27 Mon 28 Tue 29 Wed 30 Thu 31 2/2 1 Job Fri 1 Sat 2 Sun 3 Mon 4 Tue 5 Wed …" at bounding box center [784, 419] width 1568 height 605
drag, startPoint x: 414, startPoint y: 512, endPoint x: 10, endPoint y: 584, distance: 410.4
click at [10, 584] on app-calendar-viewport "Tue 29 Wed 30 Thu 31 2/2 1 Job Fri 1 Sat 2 Sun 3 Mon 4 Tue 5 Wed 6 Thu 7 Fri 8 …" at bounding box center [784, 419] width 1568 height 605
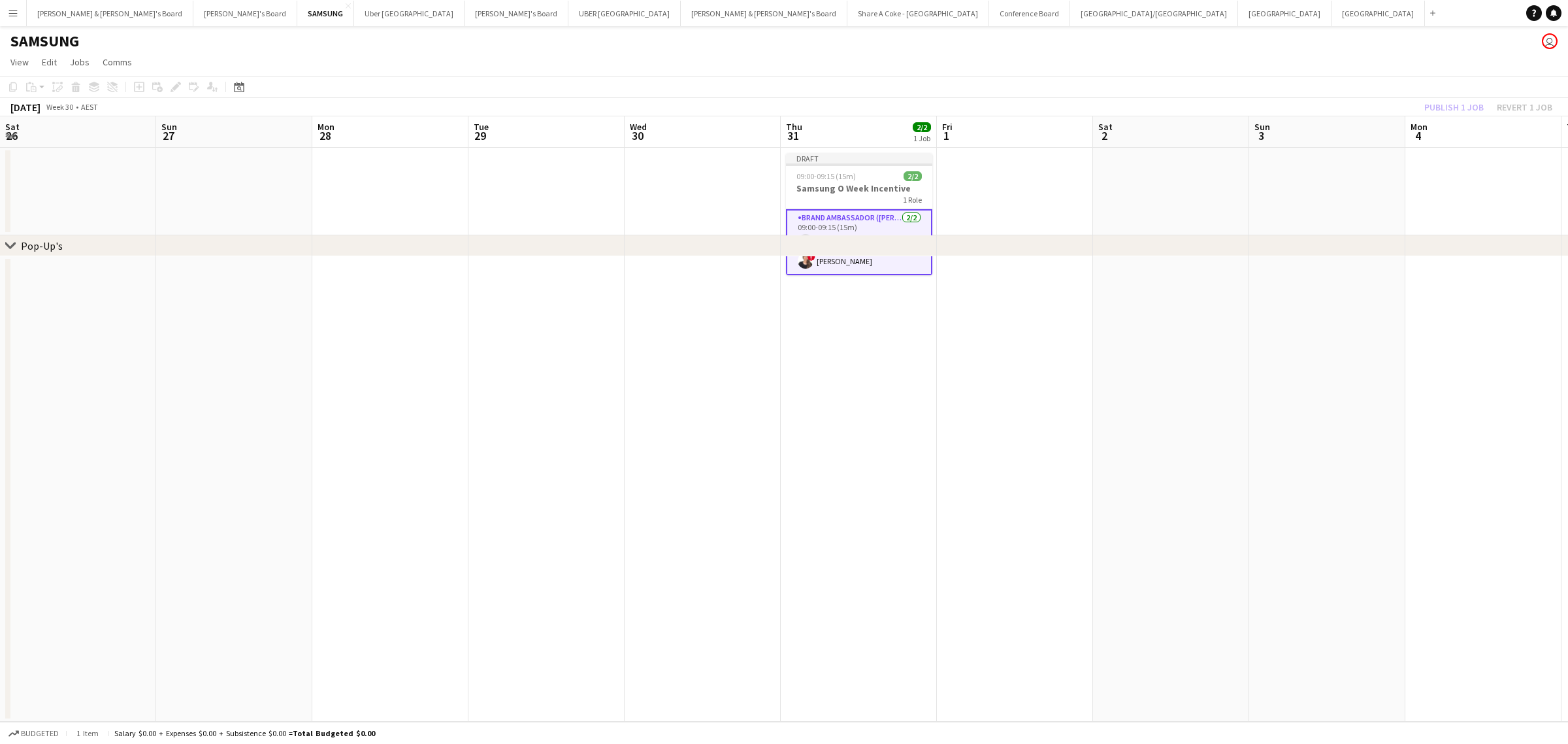
drag, startPoint x: 43, startPoint y: 585, endPoint x: 1325, endPoint y: 393, distance: 1296.3
click at [1325, 393] on app-calendar-viewport "Sat 26 Sun 27 Mon 28 Tue 29 Wed 30 Thu 31 2/2 1 Job Fri 1 Sat 2 Sun 3 Mon 4 Tue…" at bounding box center [784, 419] width 1568 height 605
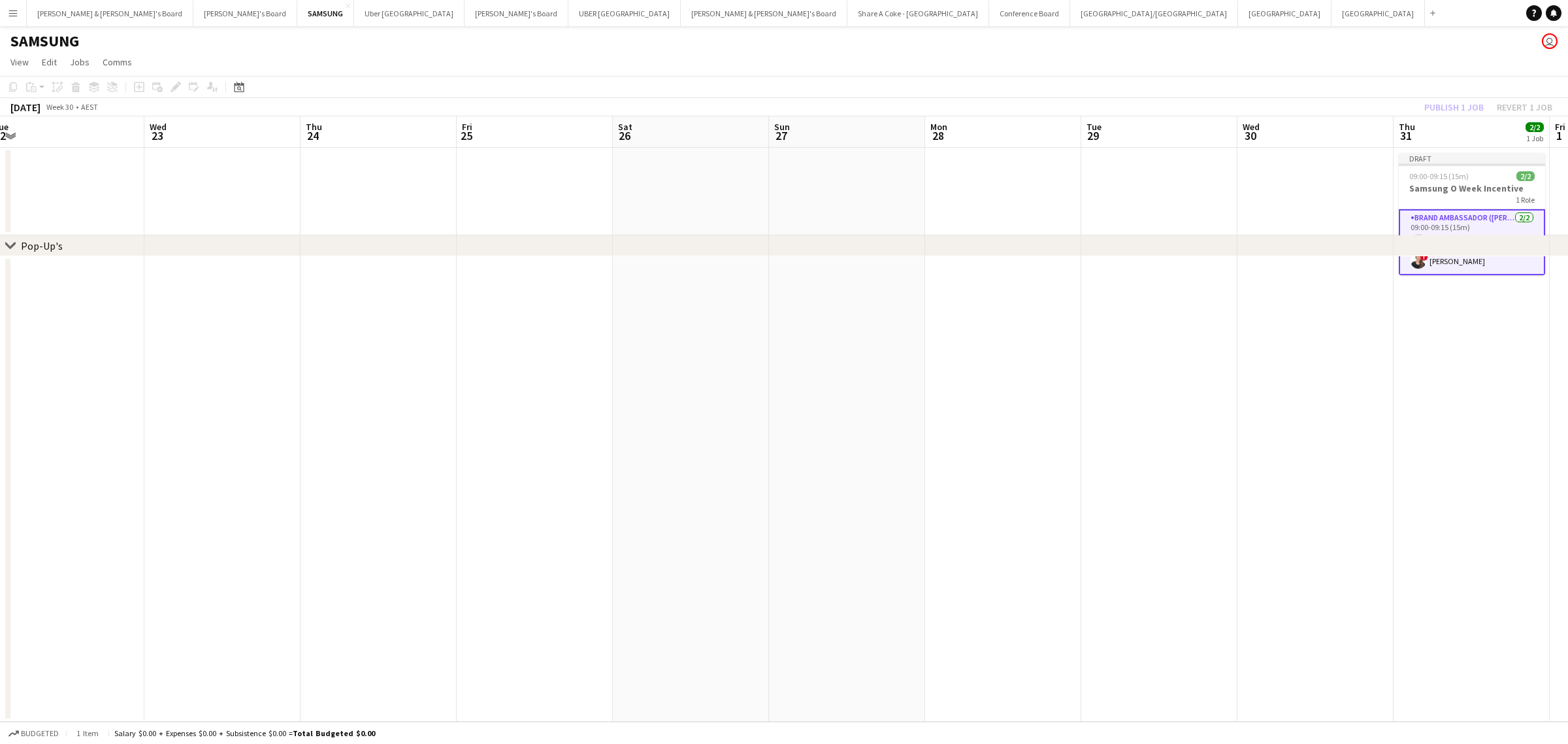
scroll to position [0, 265]
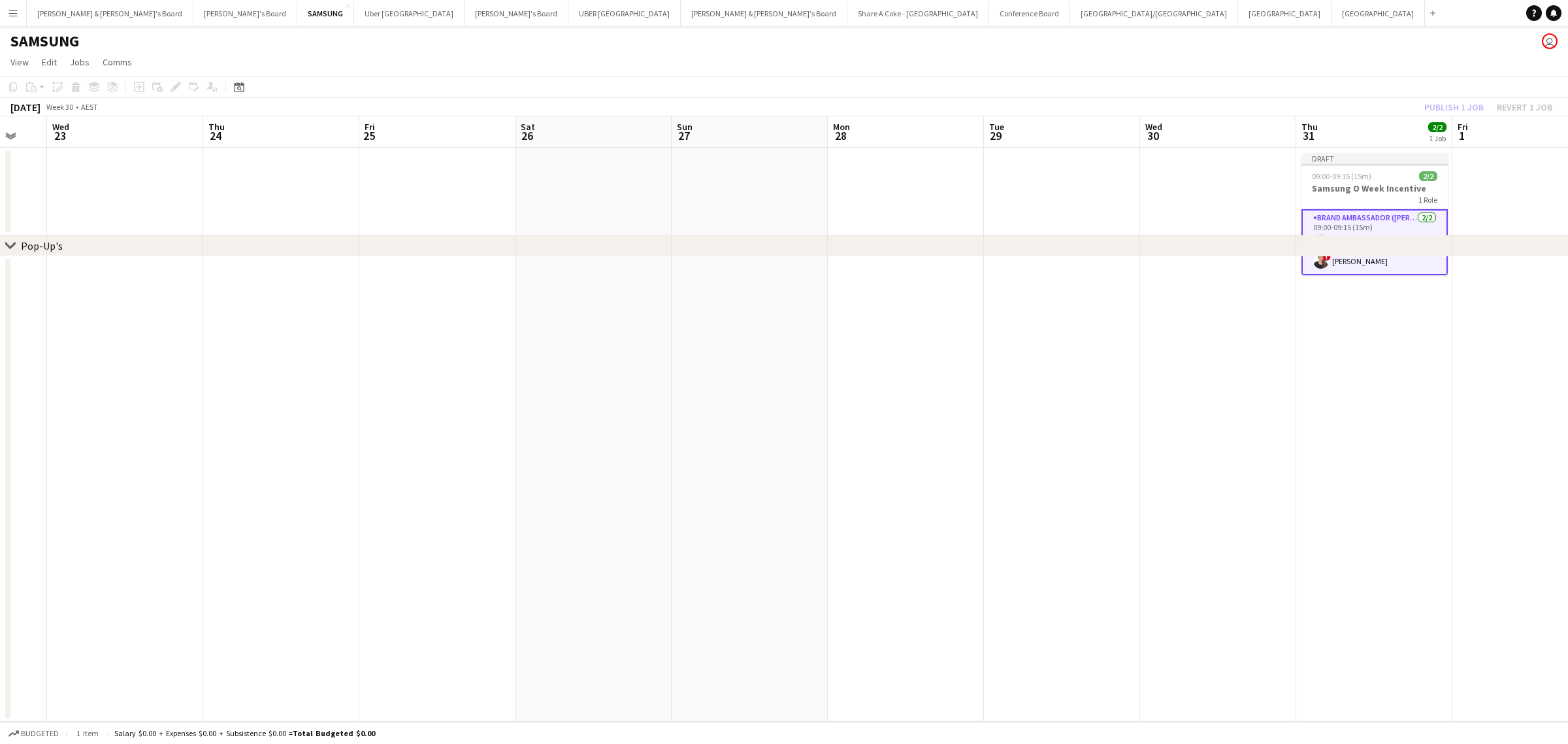
drag, startPoint x: 482, startPoint y: 513, endPoint x: 1056, endPoint y: 418, distance: 581.8
click at [1056, 418] on app-calendar-viewport "Mon 21 Tue 22 Wed 23 Thu 24 Fri 25 Sat 26 Sun 27 Mon 28 Tue 29 Wed 30 Thu 31 2/…" at bounding box center [784, 419] width 1568 height 605
click at [1347, 184] on h3 "Samsung O Week Incentive" at bounding box center [1374, 188] width 146 height 12
click at [175, 90] on icon "Edit" at bounding box center [175, 86] width 10 height 10
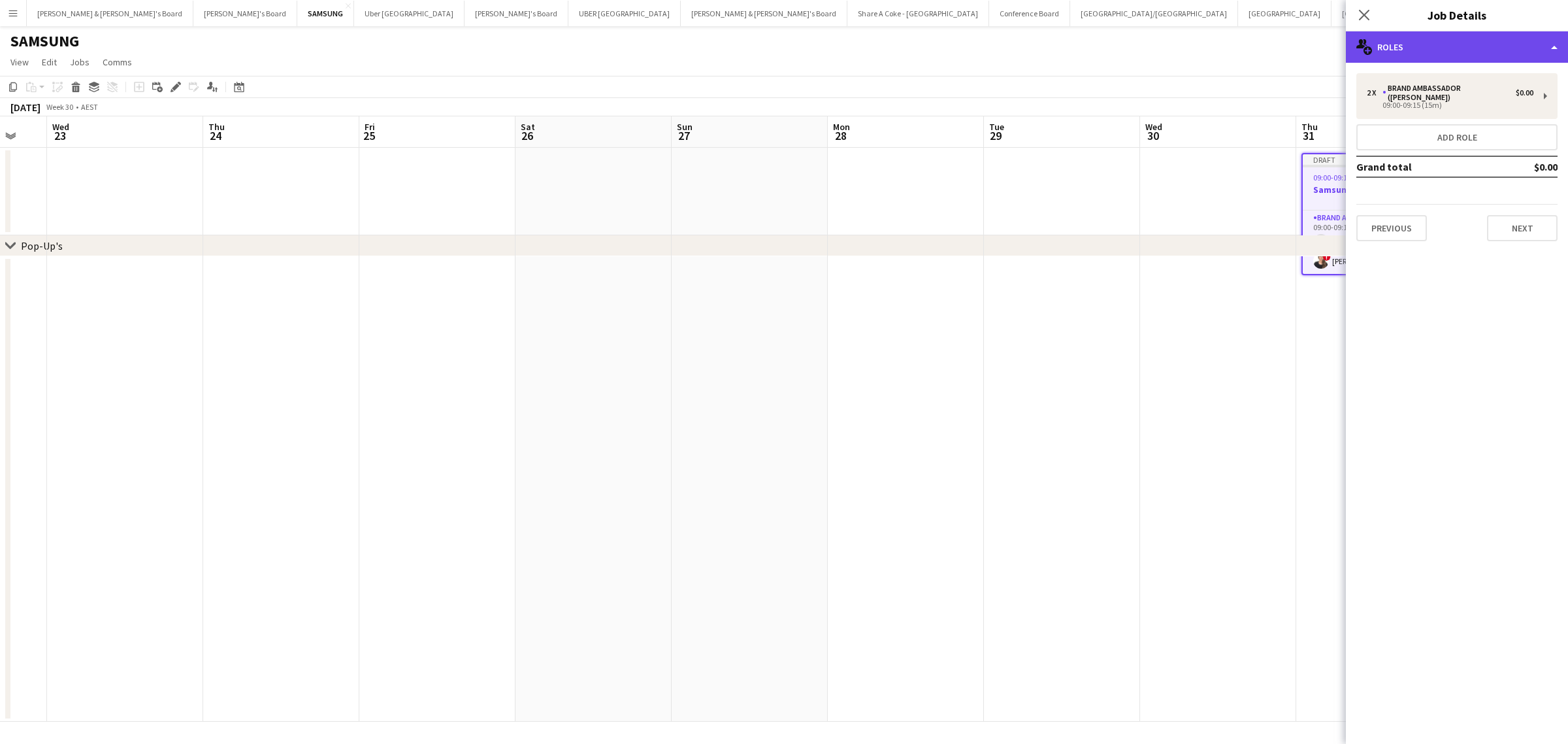
click at [1551, 47] on div "multiple-users-add Roles" at bounding box center [1457, 47] width 222 height 31
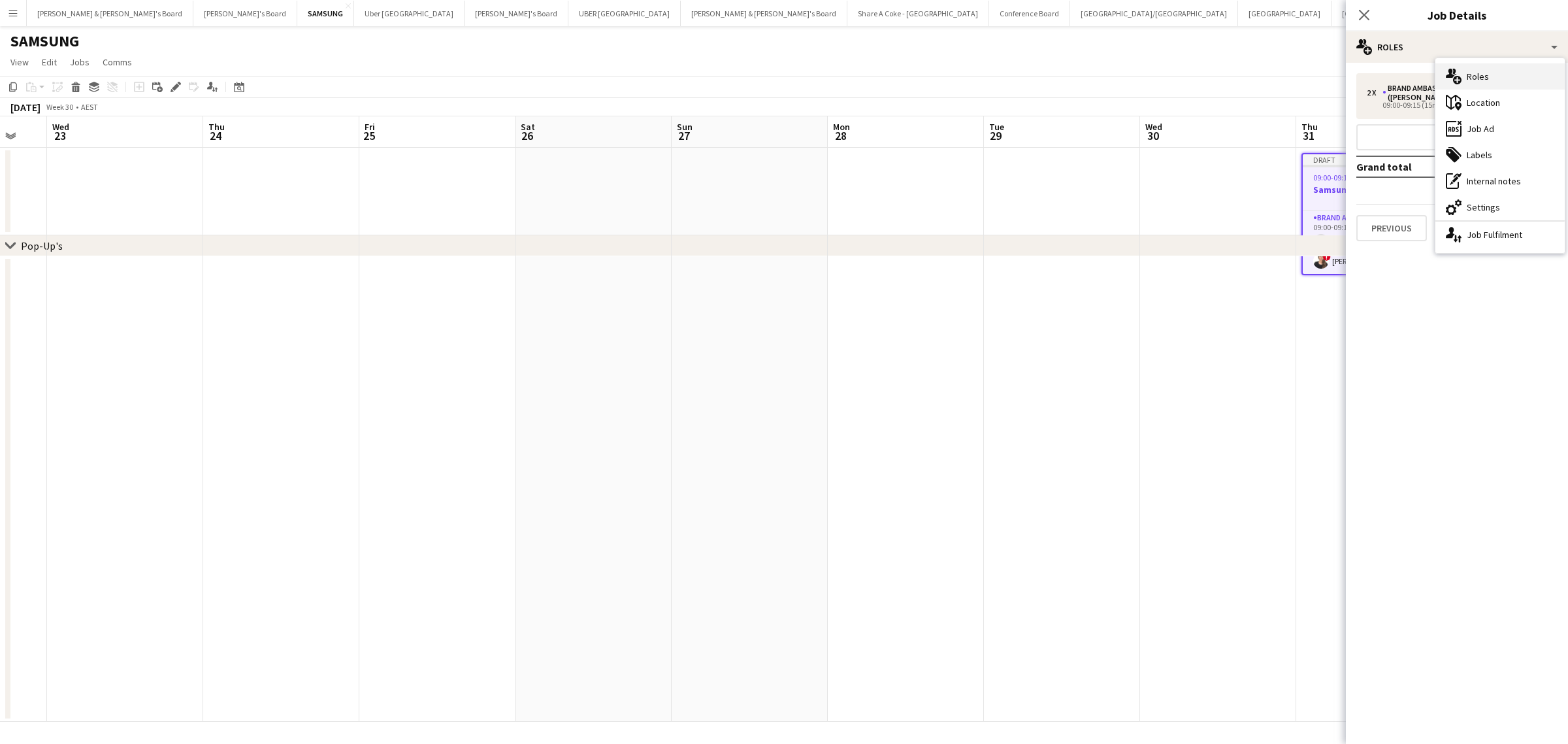
click at [1509, 72] on div "multiple-users-add Roles" at bounding box center [1500, 77] width 130 height 26
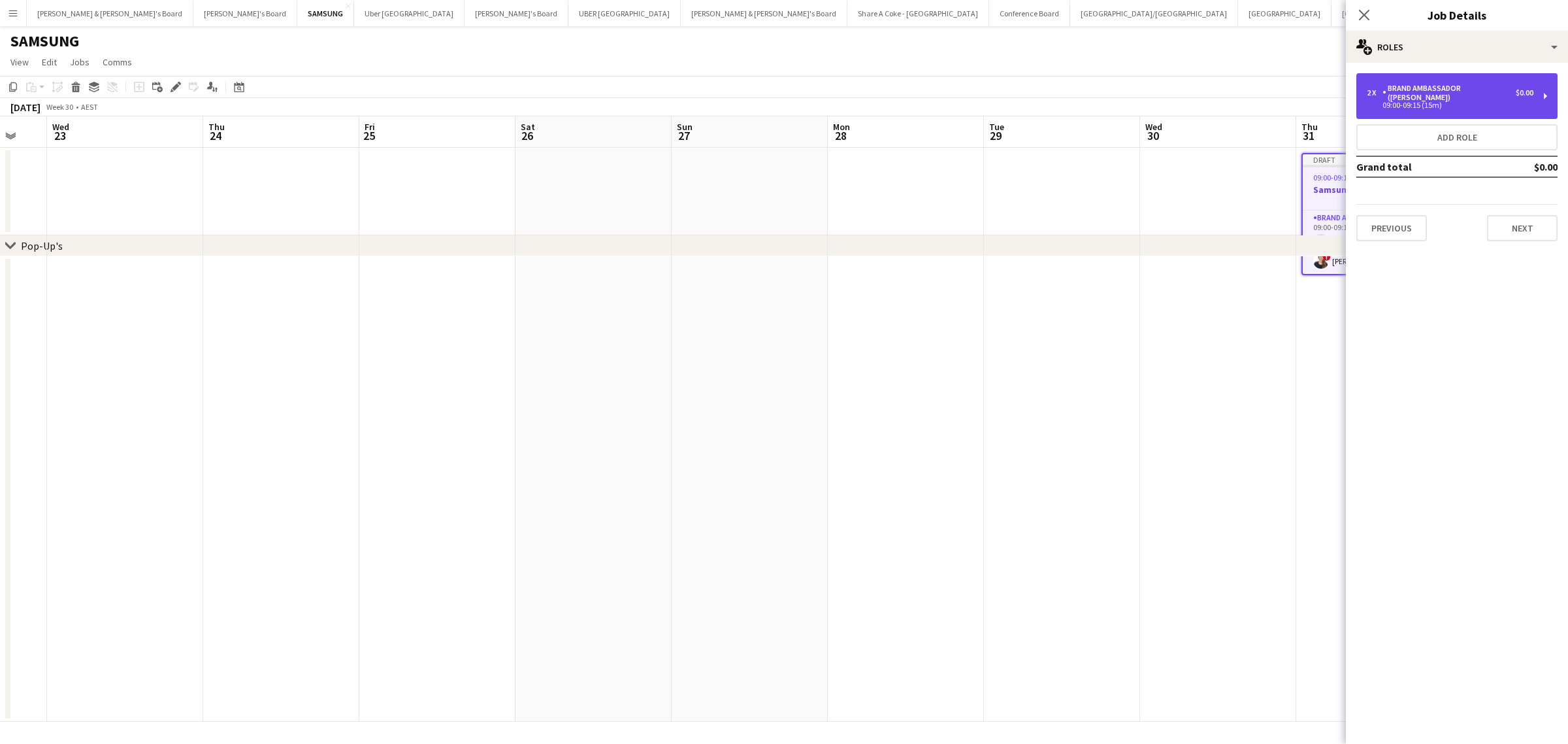
click at [1539, 87] on div "2 x Brand Ambassador (Mon - Fri) $0.00 09:00-09:15 (15m)" at bounding box center [1457, 96] width 201 height 46
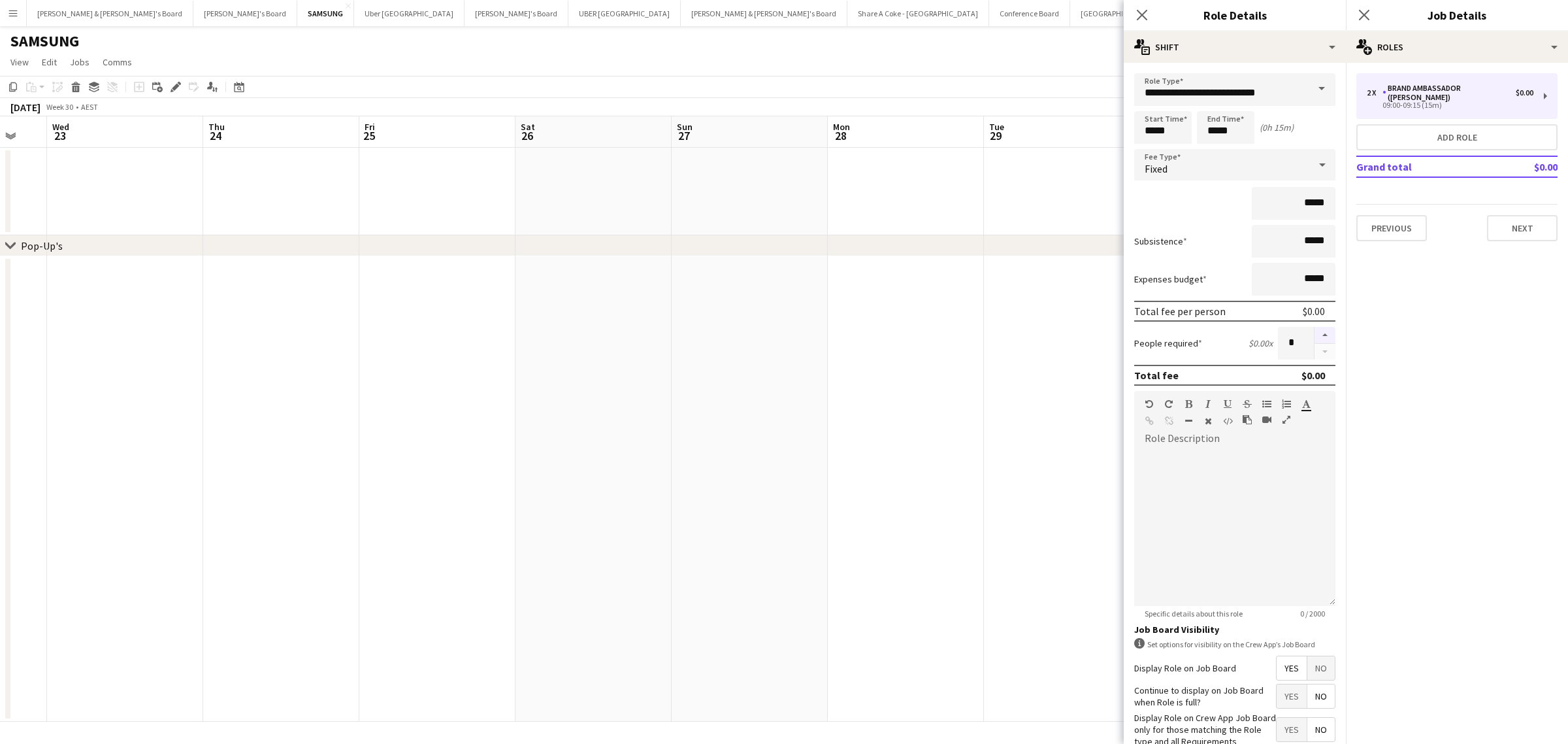
click at [1315, 332] on button "button" at bounding box center [1325, 335] width 21 height 17
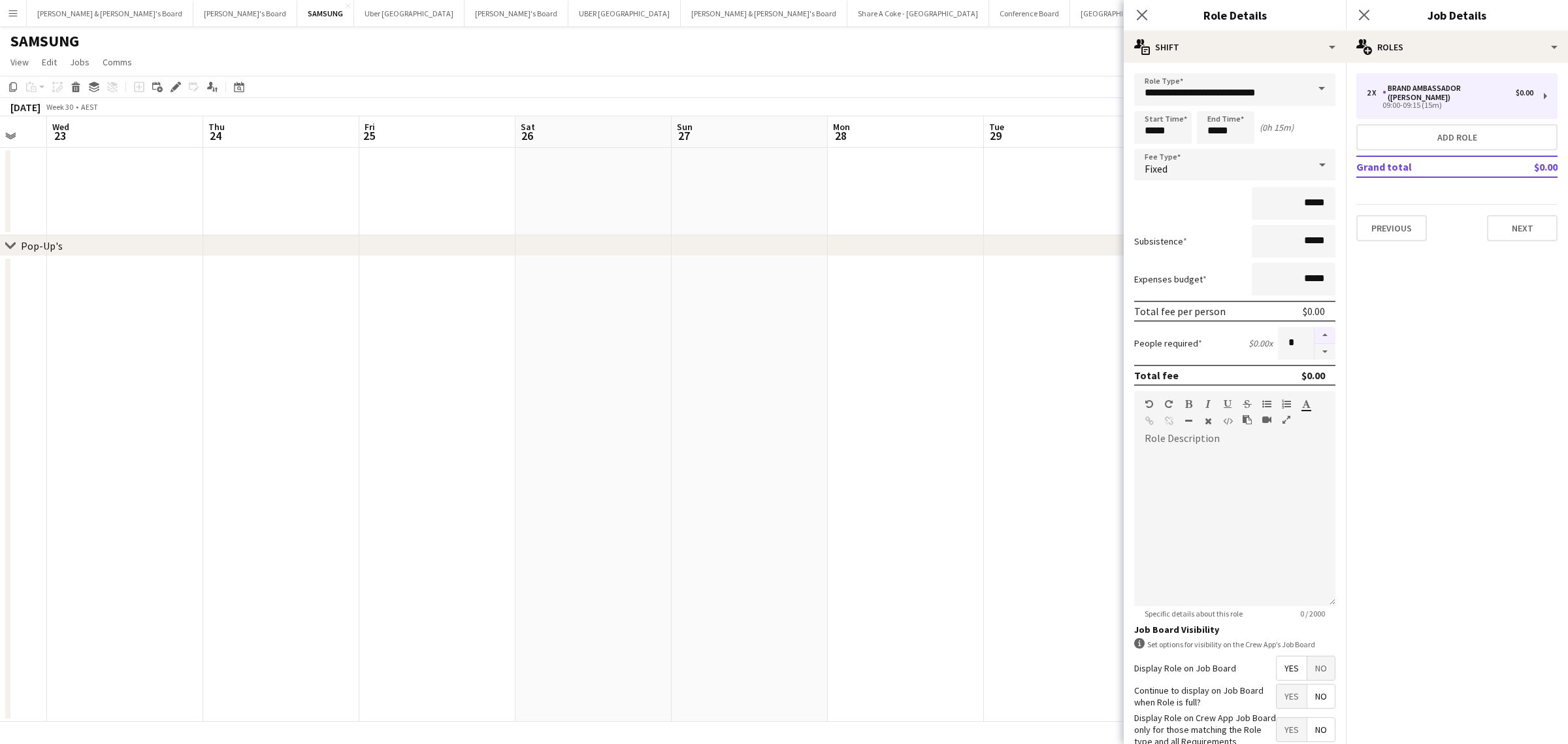
click at [1315, 332] on button "button" at bounding box center [1325, 335] width 21 height 17
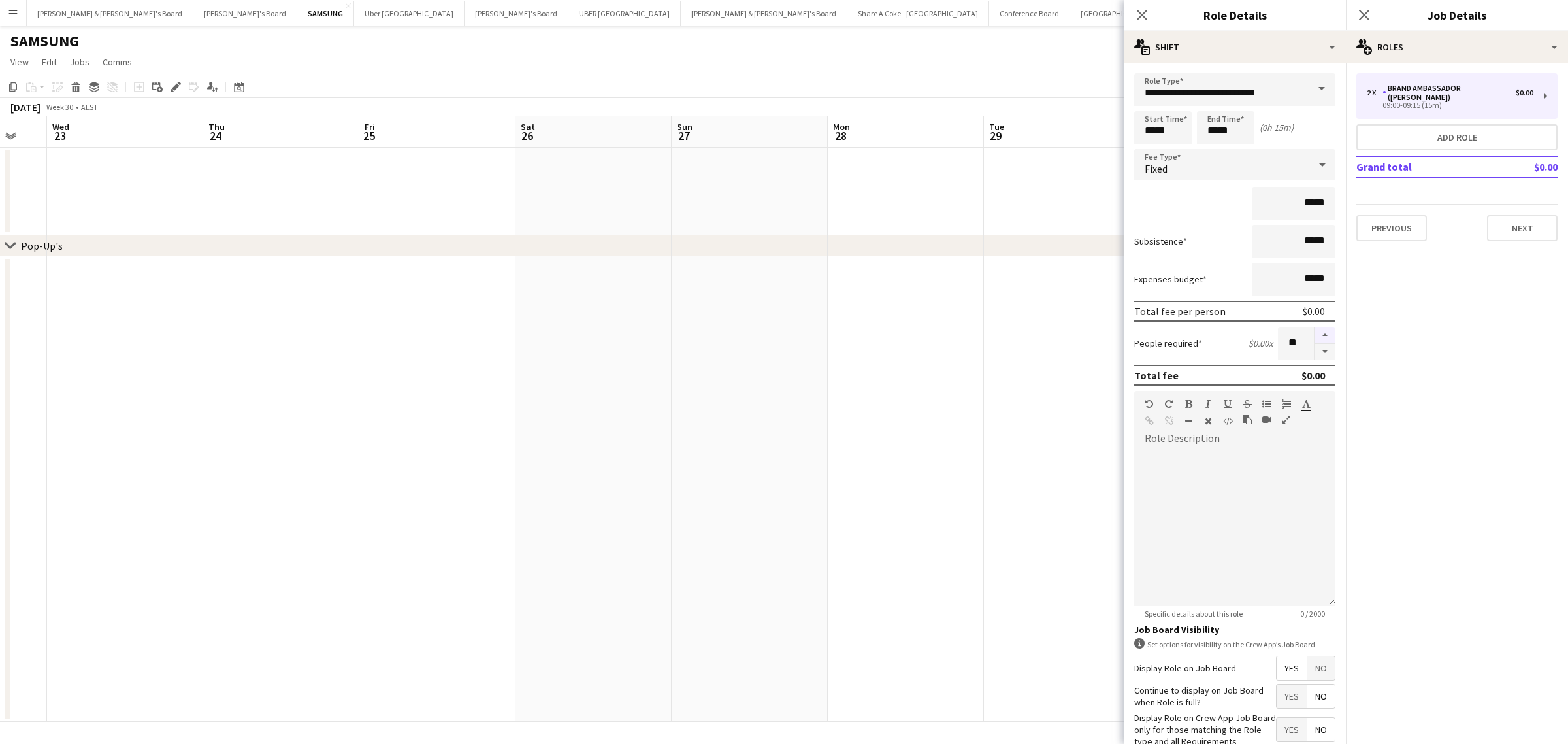
click at [1315, 332] on button "button" at bounding box center [1325, 335] width 21 height 17
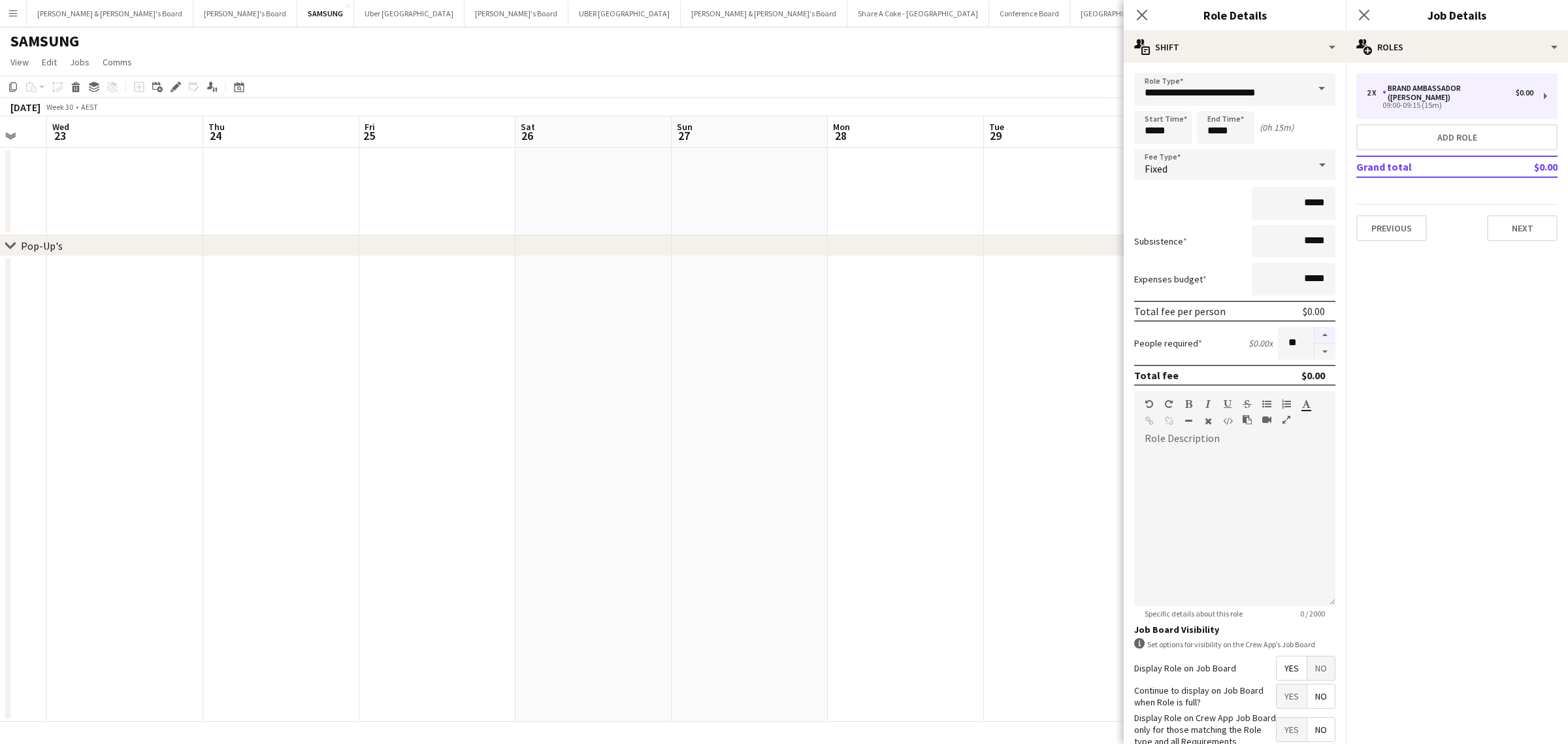
click at [1315, 332] on button "button" at bounding box center [1325, 335] width 21 height 17
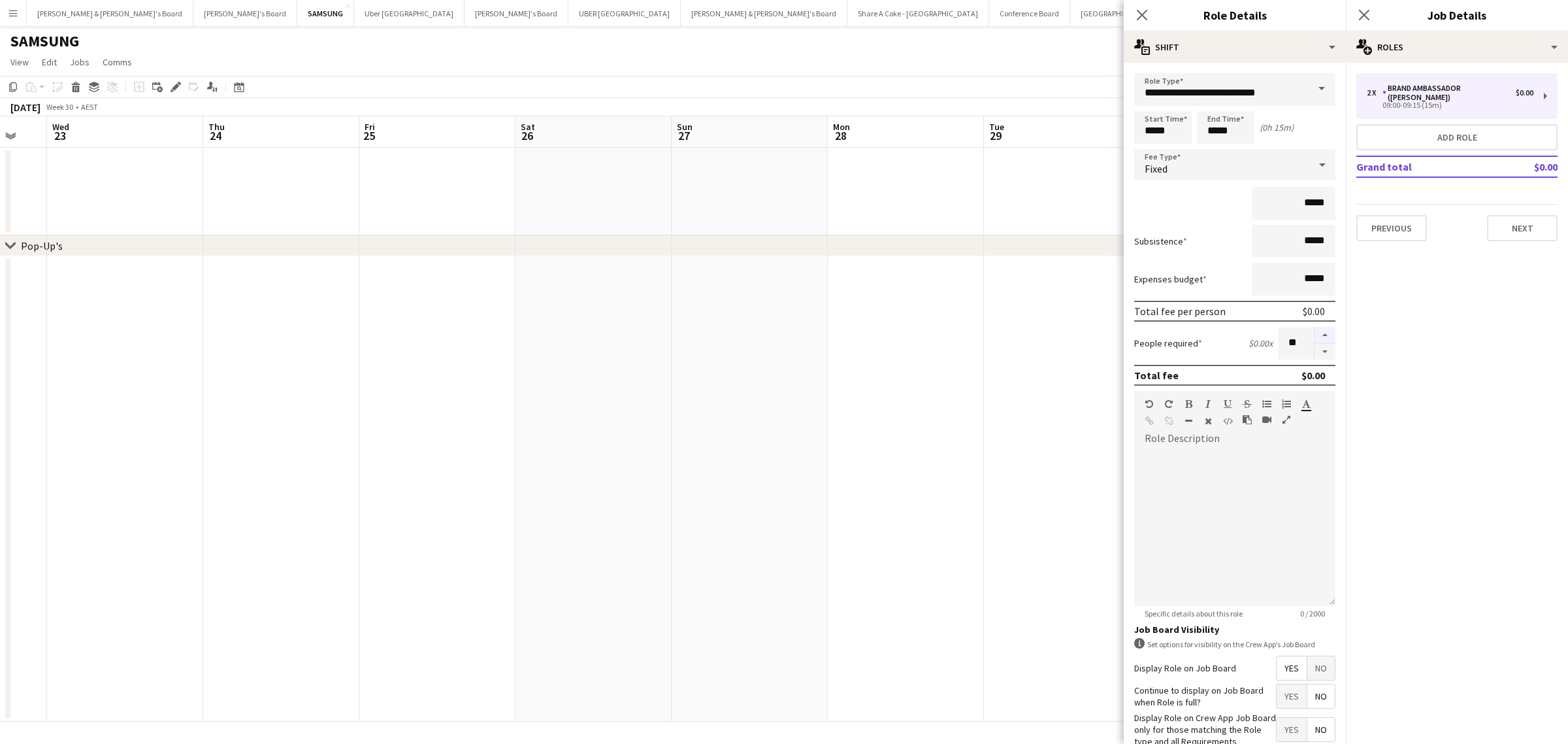
click at [1315, 332] on button "button" at bounding box center [1325, 335] width 21 height 17
click at [1315, 334] on button "button" at bounding box center [1325, 335] width 21 height 17
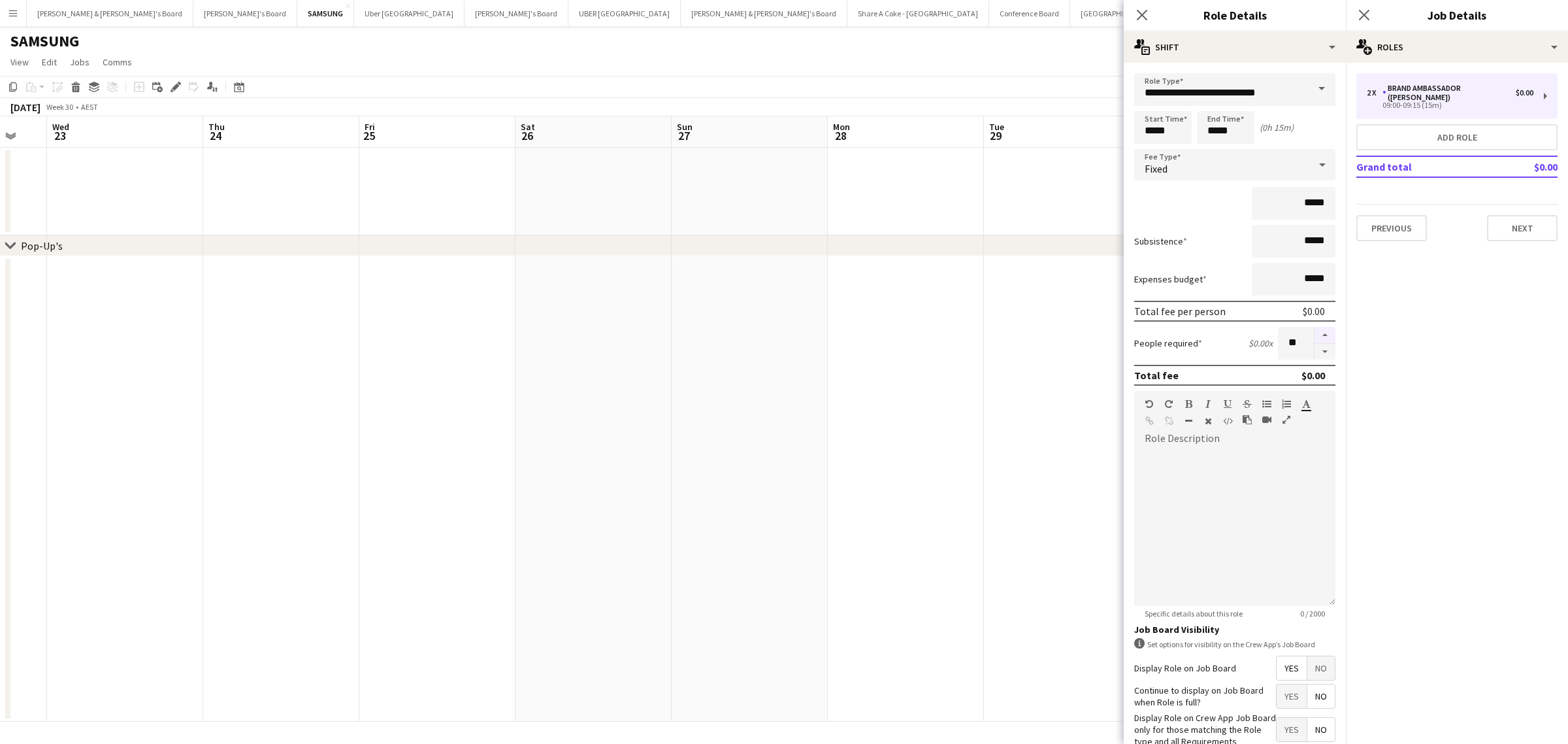
click at [1315, 334] on button "button" at bounding box center [1325, 335] width 21 height 17
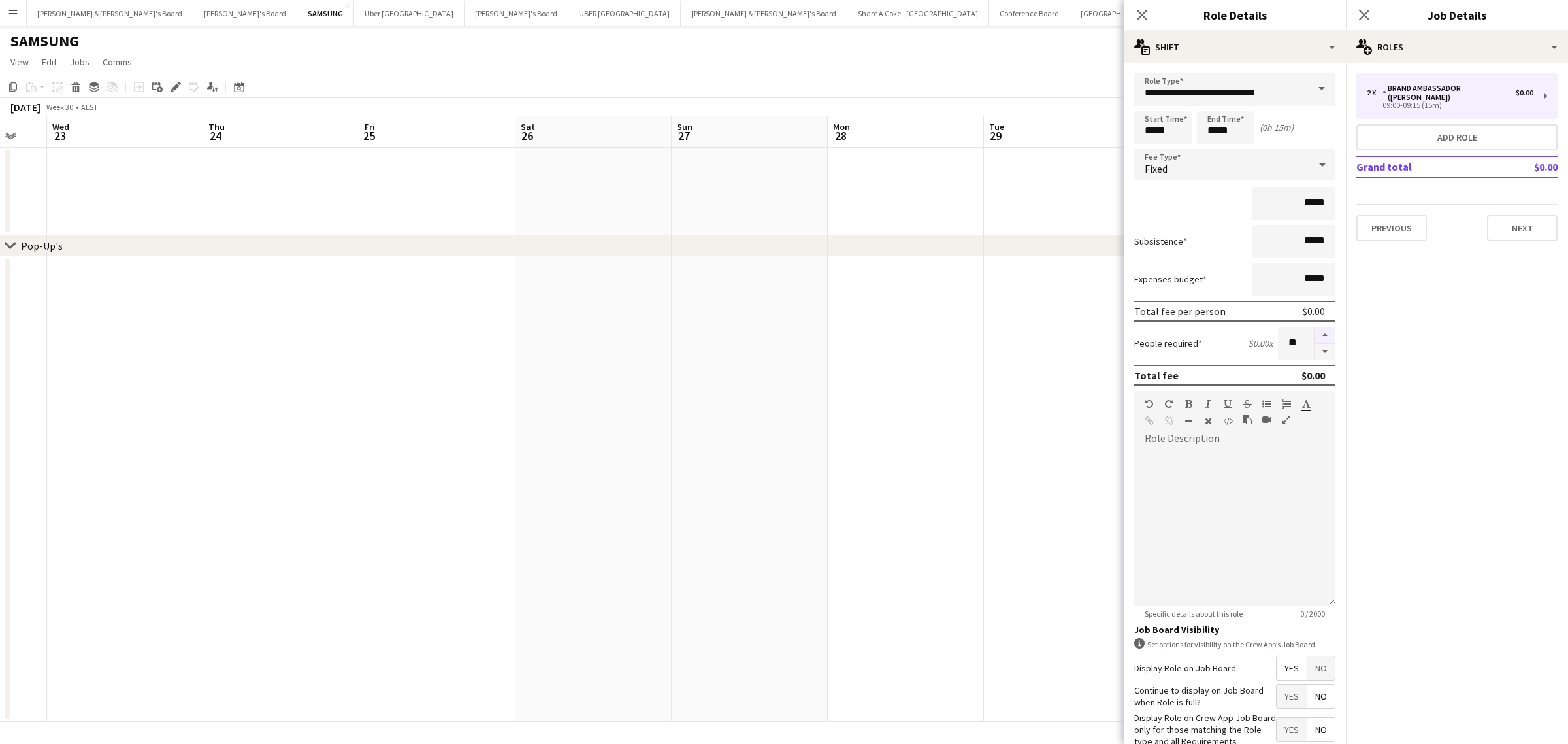
click at [1315, 334] on button "button" at bounding box center [1325, 335] width 21 height 17
type input "**"
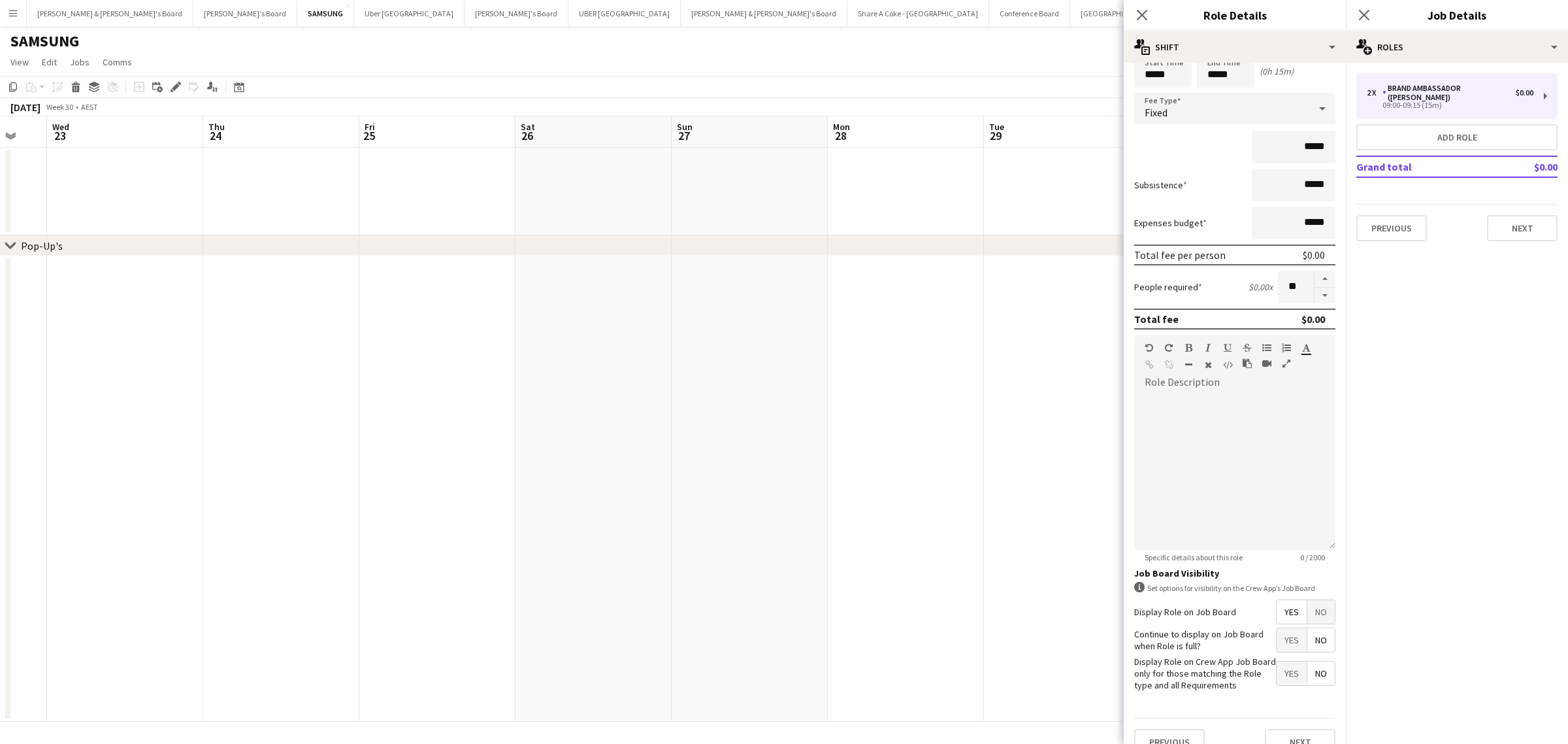
scroll to position [86, 0]
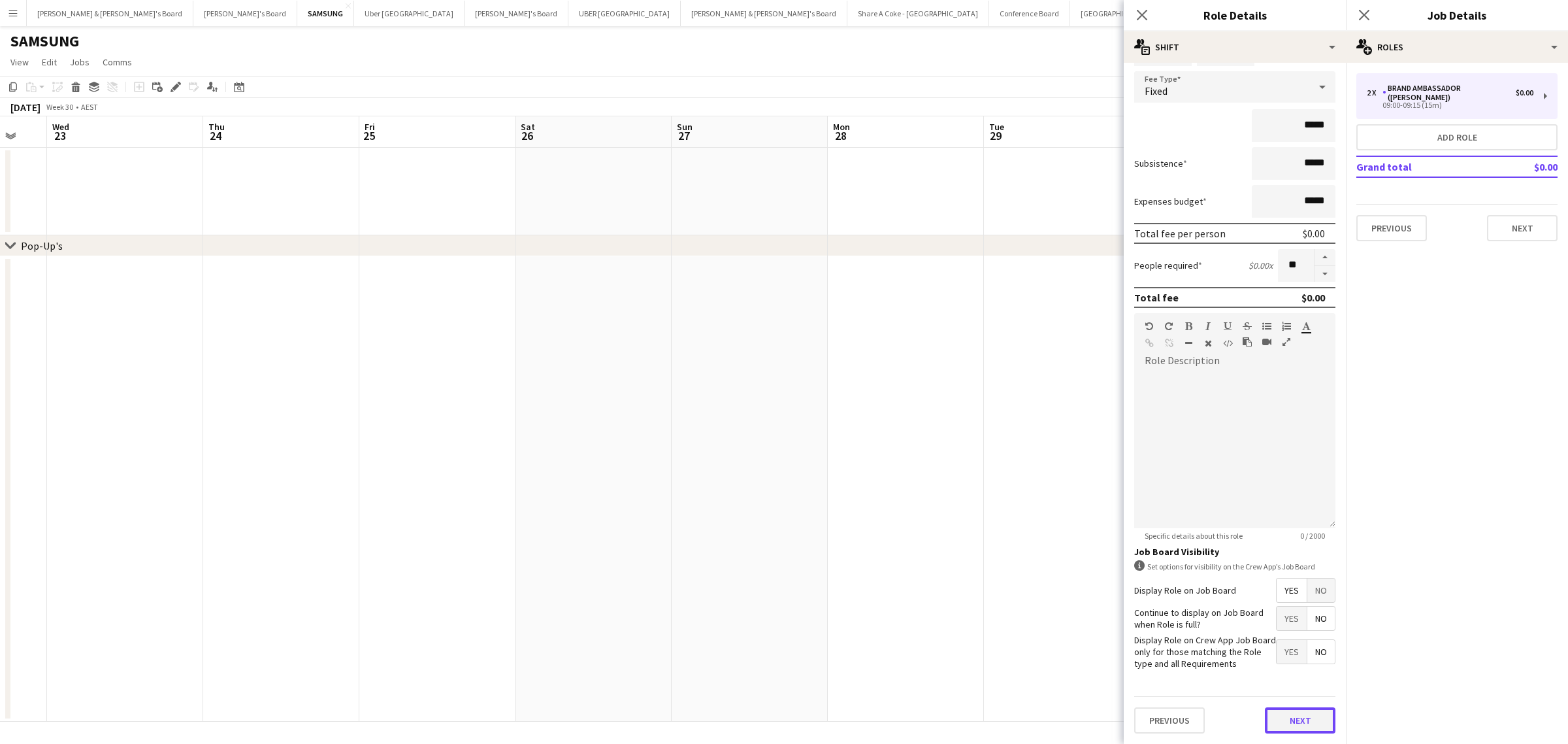
click at [1305, 721] on button "Next" at bounding box center [1299, 720] width 70 height 26
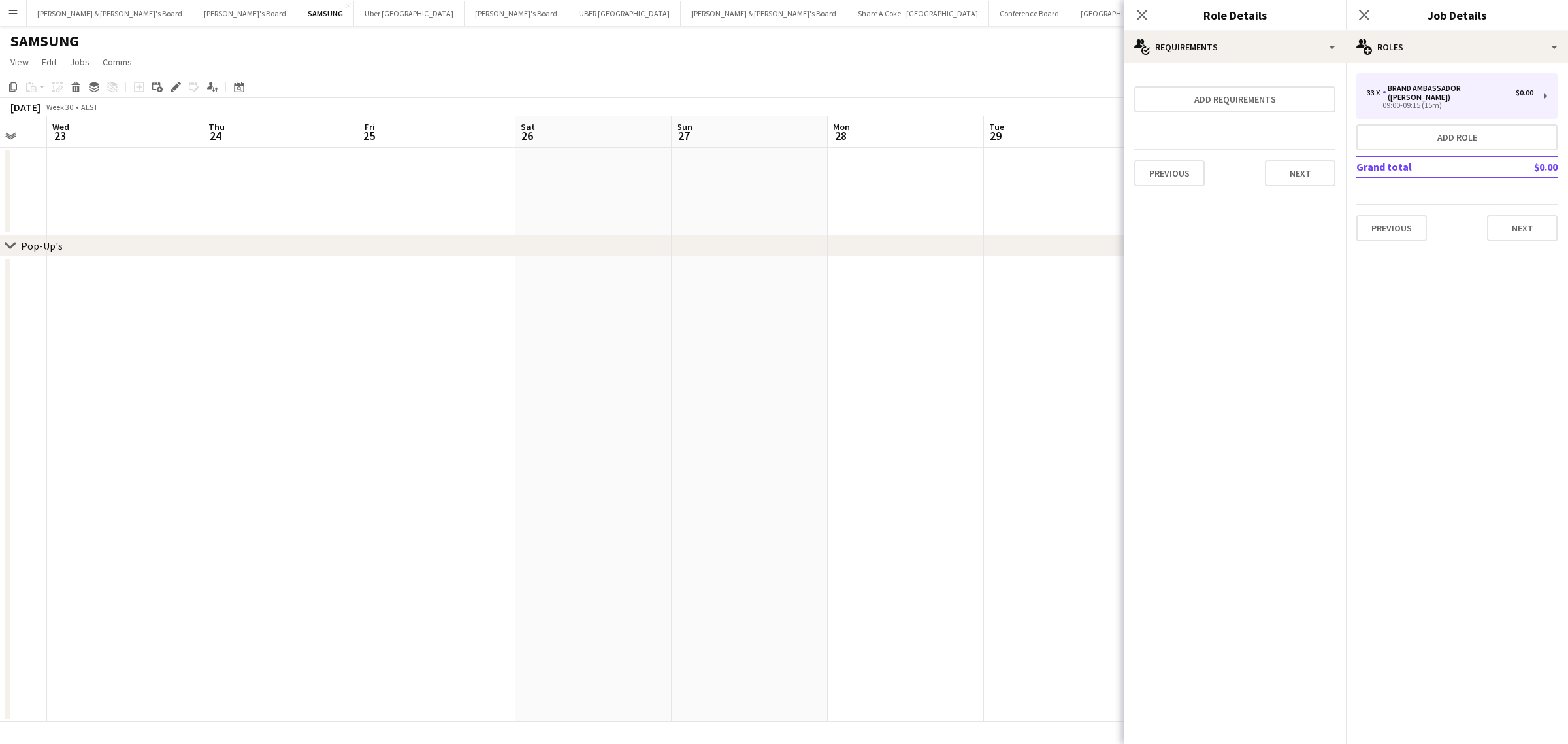
scroll to position [0, 0]
click at [1303, 172] on button "Next" at bounding box center [1299, 173] width 70 height 26
click at [1317, 172] on button "Finish" at bounding box center [1310, 176] width 49 height 26
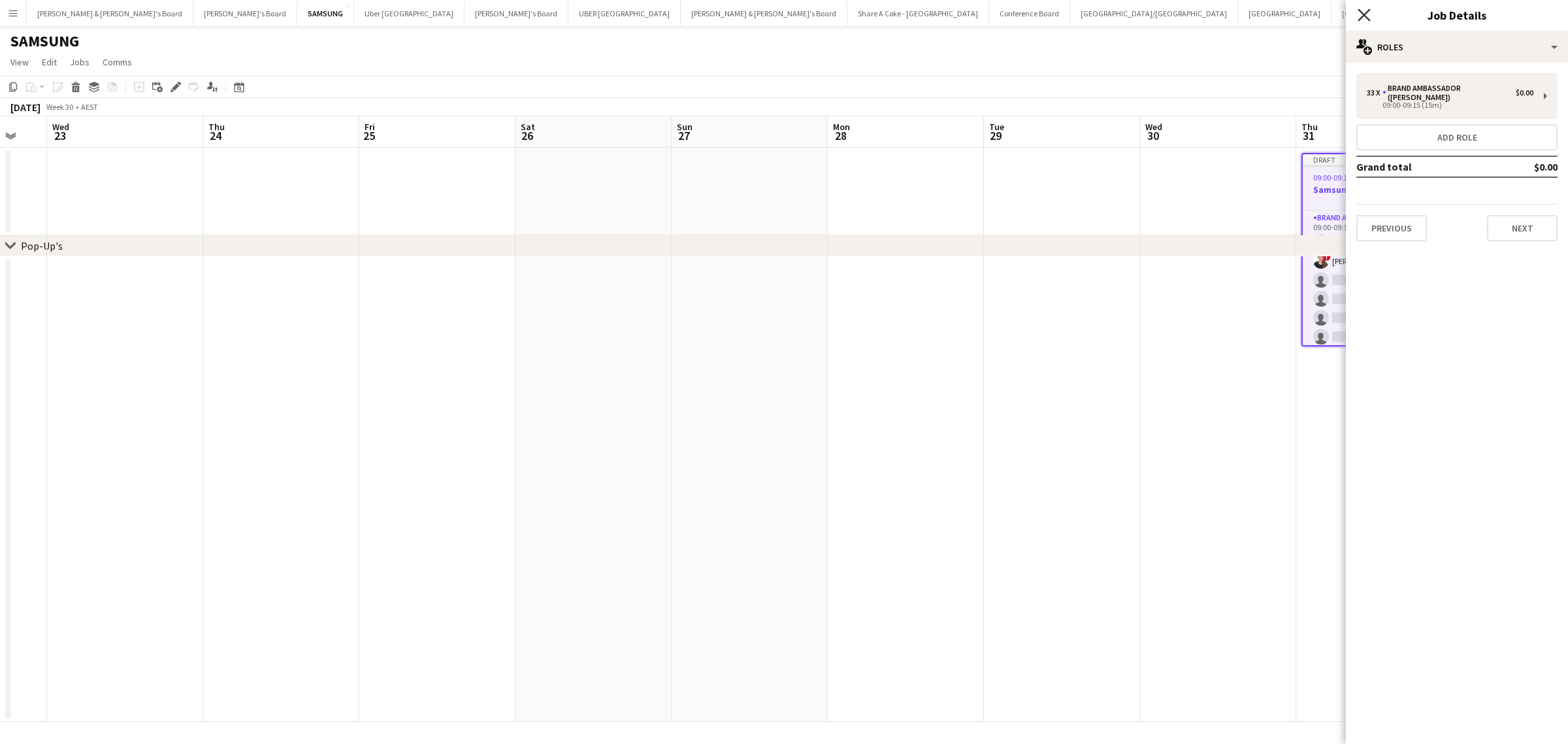
click at [1368, 14] on icon "Close pop-in" at bounding box center [1364, 15] width 13 height 13
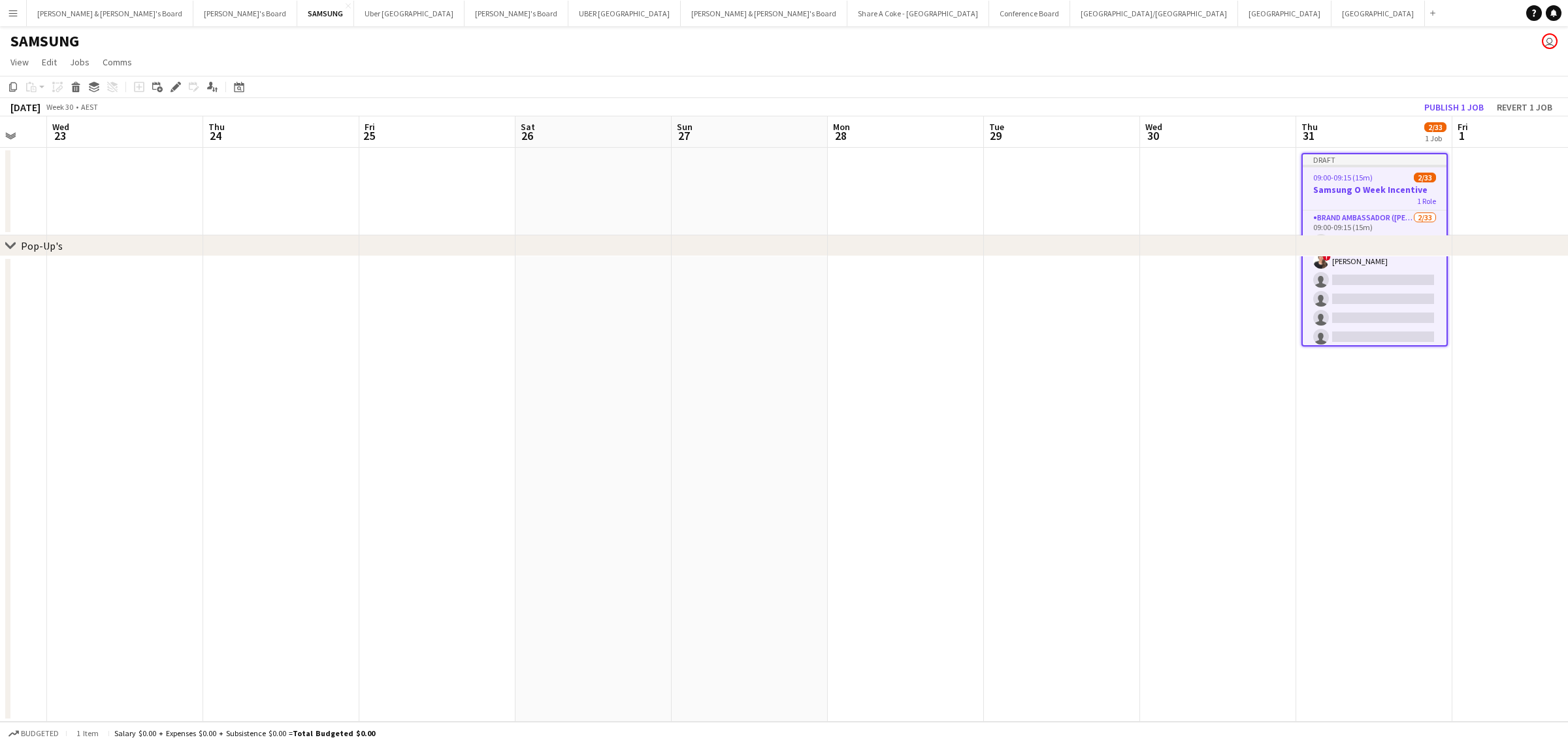
click at [11, 247] on icon at bounding box center [10, 246] width 10 height 6
drag, startPoint x: 8, startPoint y: 246, endPoint x: 3, endPoint y: 300, distance: 54.2
click at [14, 335] on div "chevron-right Pop-Up's Mon 21 Tue 22 Wed 23 Thu 24 Fri 25 Sat 26 Sun 27 Mon 28 …" at bounding box center [784, 419] width 1568 height 605
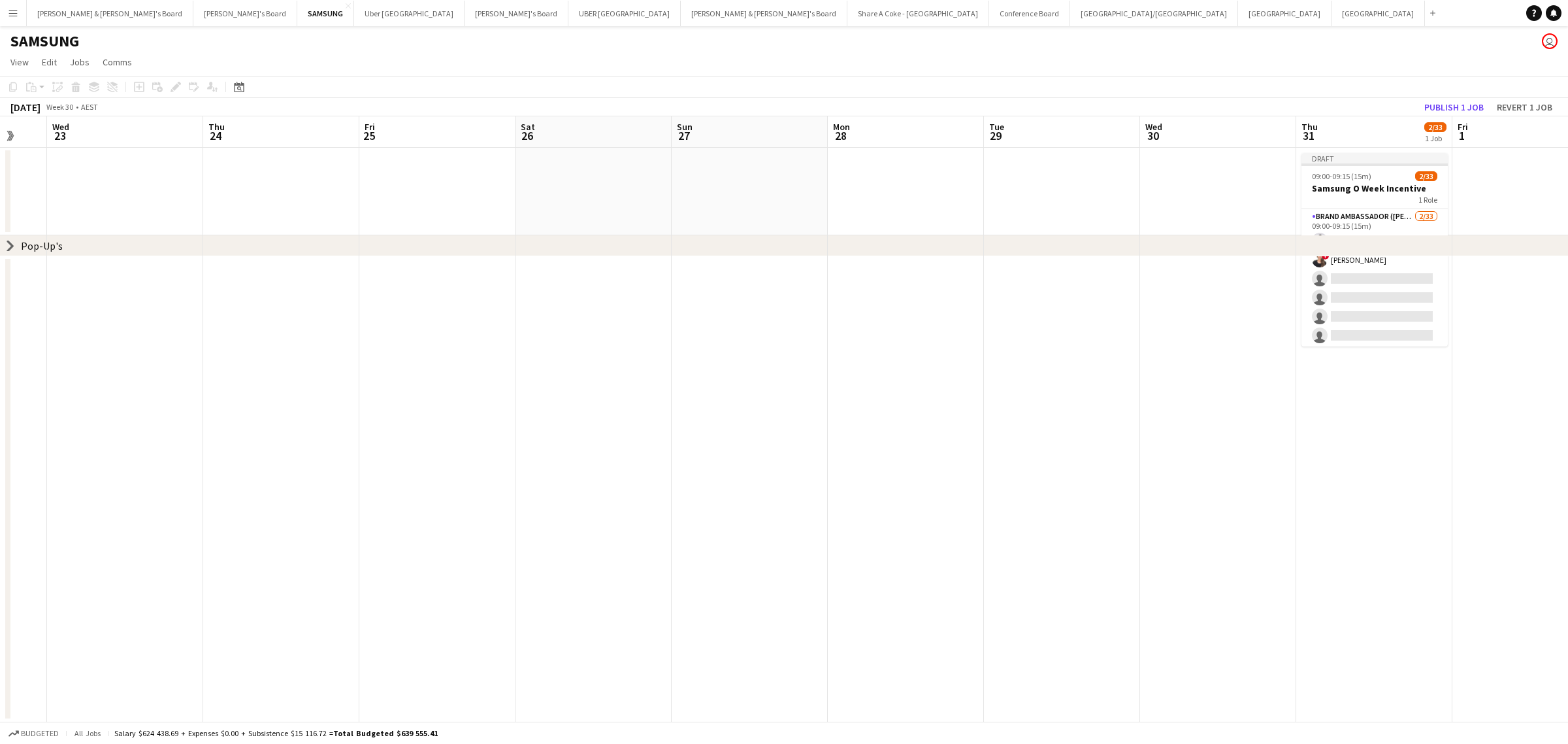
click at [15, 243] on icon "chevron-right" at bounding box center [10, 245] width 10 height 10
click at [1367, 217] on app-card-role "Brand Ambassador (Mon - Fri) 2/33 09:00-09:15 (15m) Vanshika Grover ! Sabina Ca…" at bounding box center [1374, 534] width 146 height 651
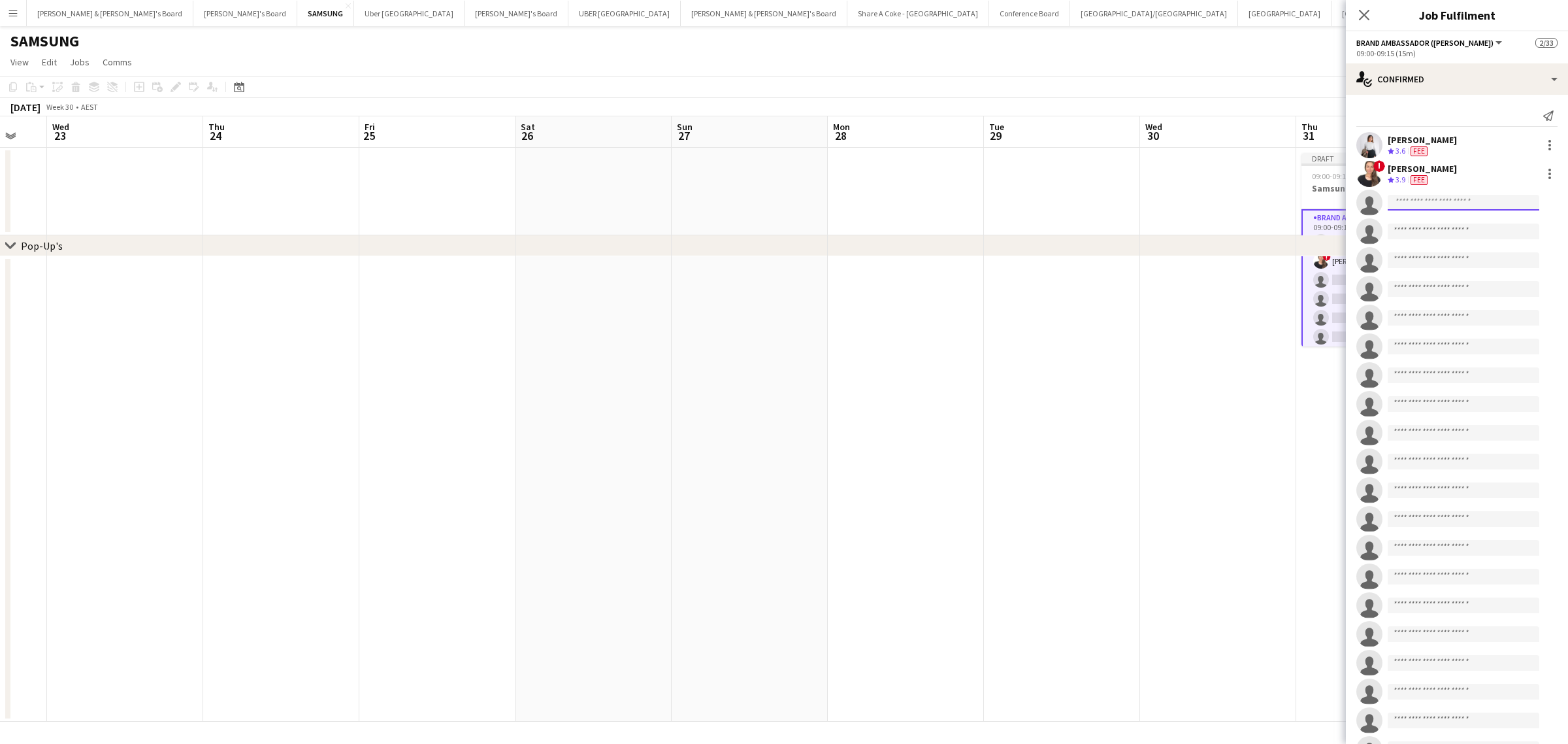
click at [1453, 208] on input at bounding box center [1464, 203] width 152 height 16
type input "******"
click at [1439, 257] on span "Thomas Wheeler" at bounding box center [1436, 254] width 75 height 11
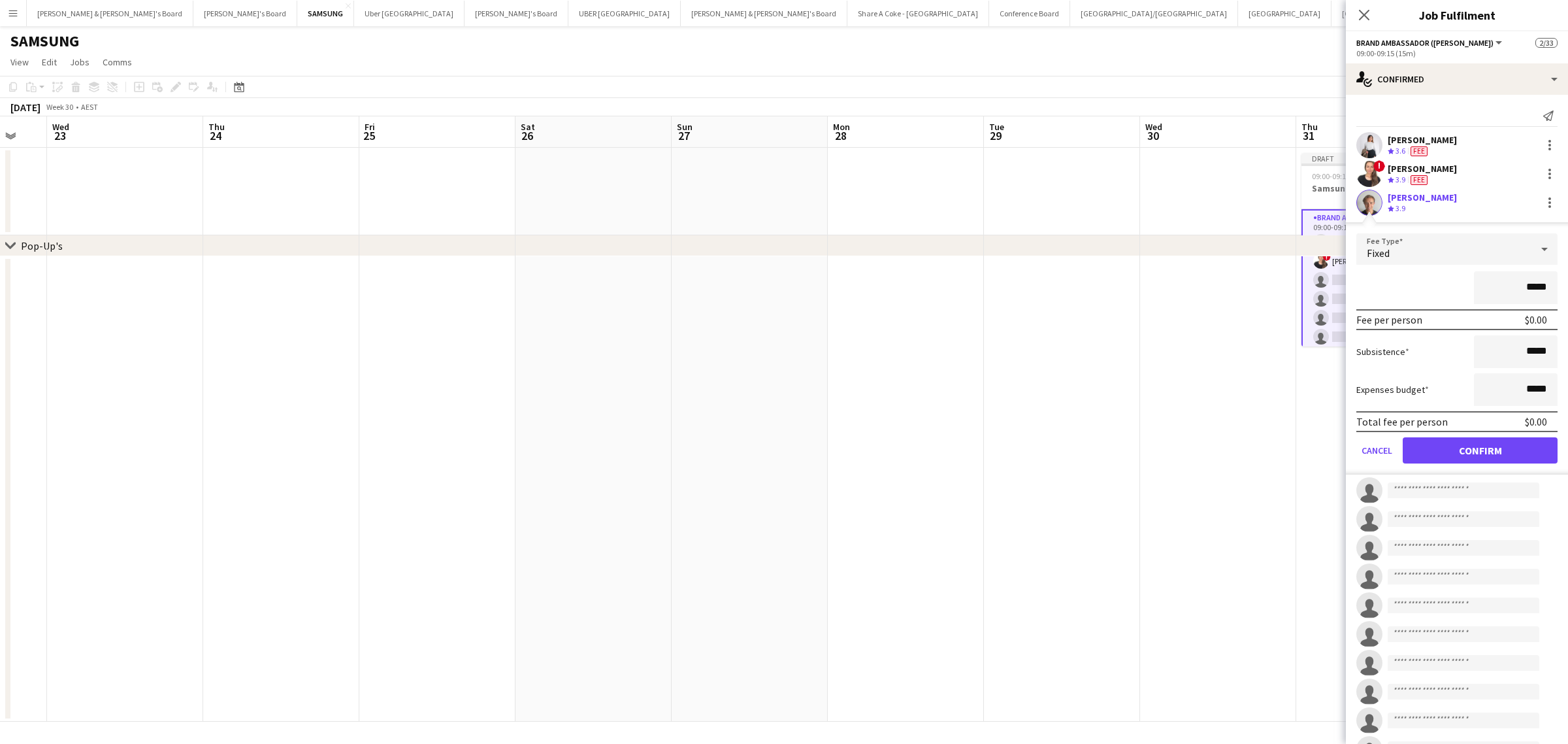
click at [1516, 286] on input "*****" at bounding box center [1516, 287] width 84 height 33
type input "*******"
click at [1489, 445] on button "Confirm" at bounding box center [1480, 451] width 155 height 26
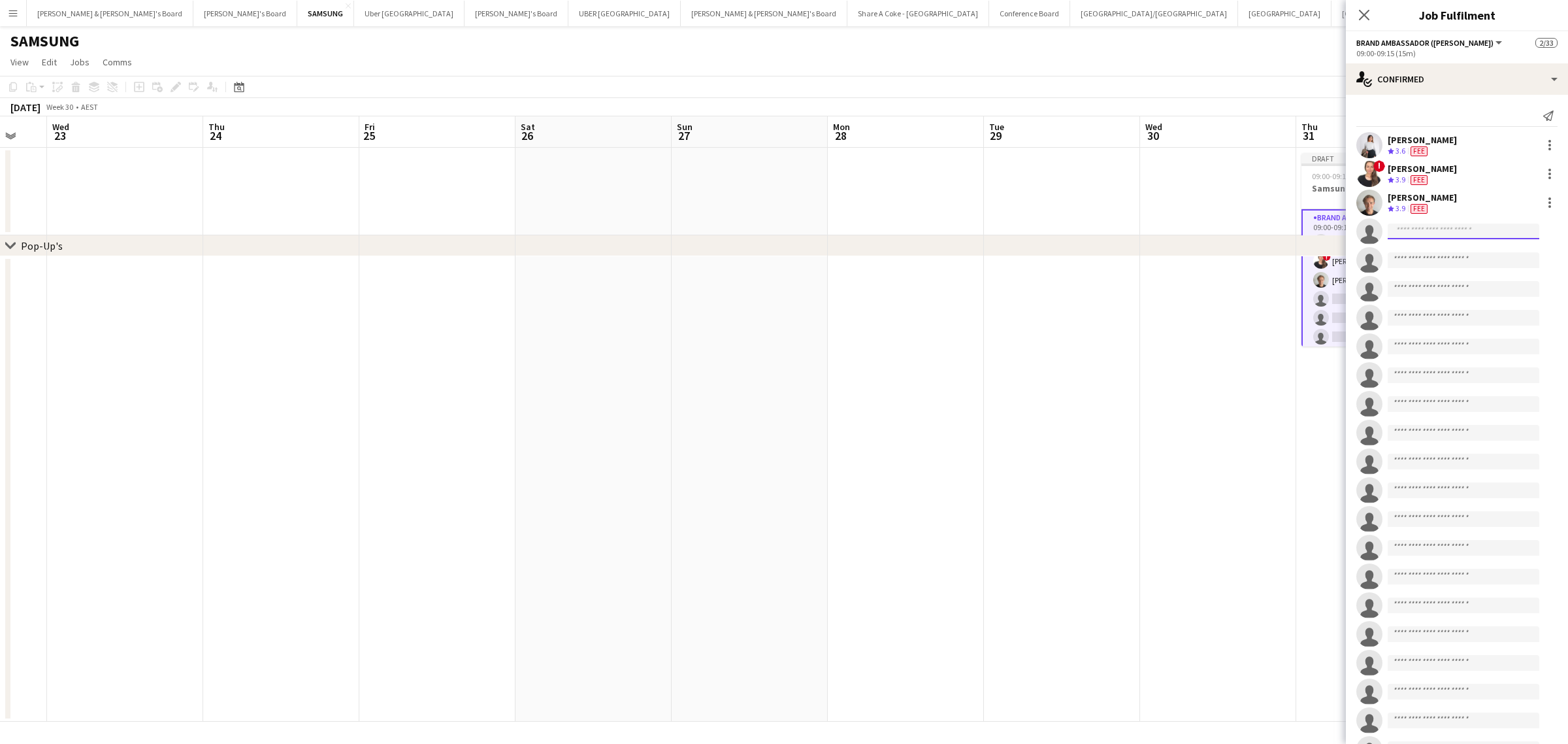
click at [1455, 232] on input at bounding box center [1464, 231] width 152 height 16
type input "****"
click at [1425, 245] on span "[PERSON_NAME]" at bounding box center [1436, 250] width 75 height 11
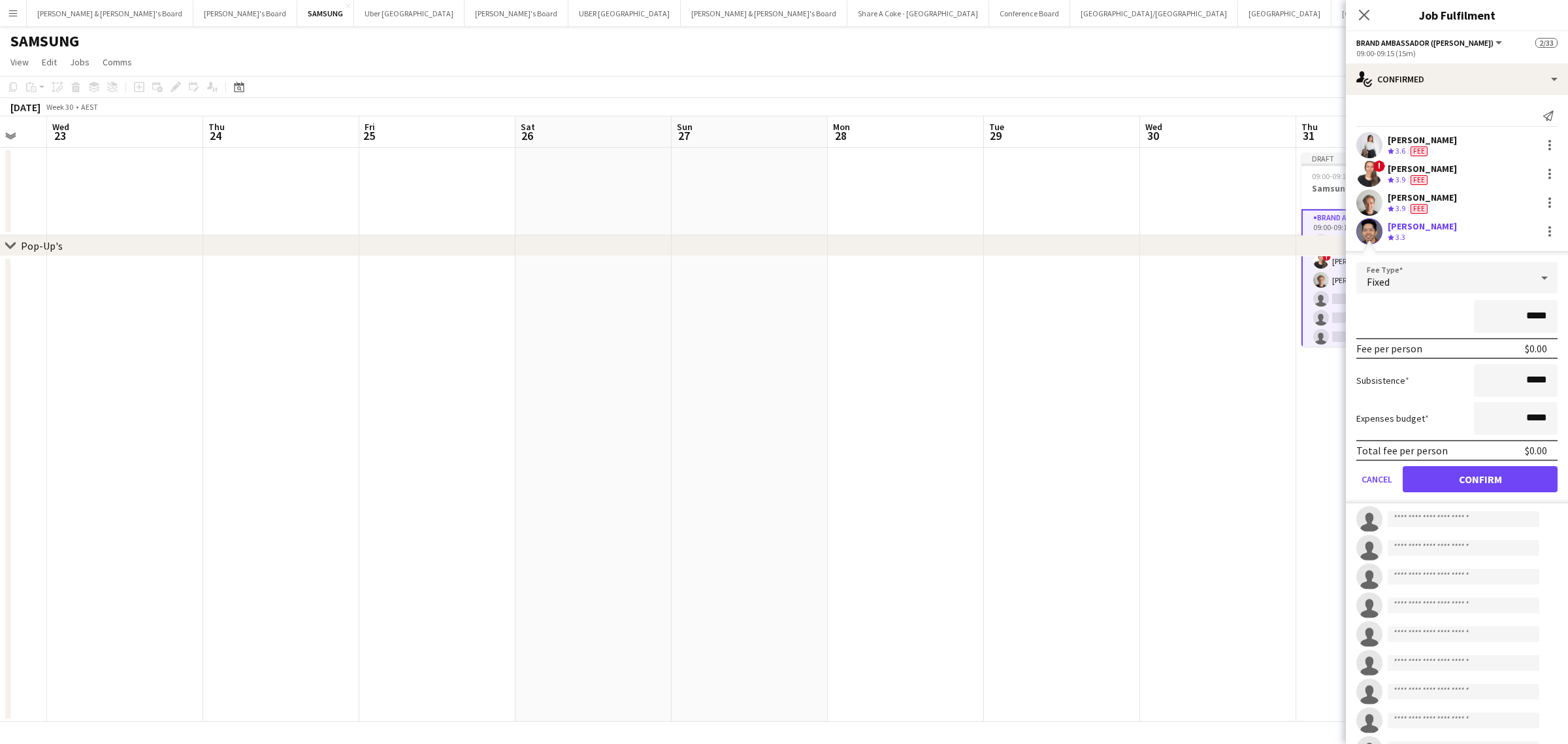
click at [1516, 314] on input "*****" at bounding box center [1516, 316] width 84 height 33
type input "*******"
click at [1503, 476] on button "Confirm" at bounding box center [1480, 479] width 155 height 26
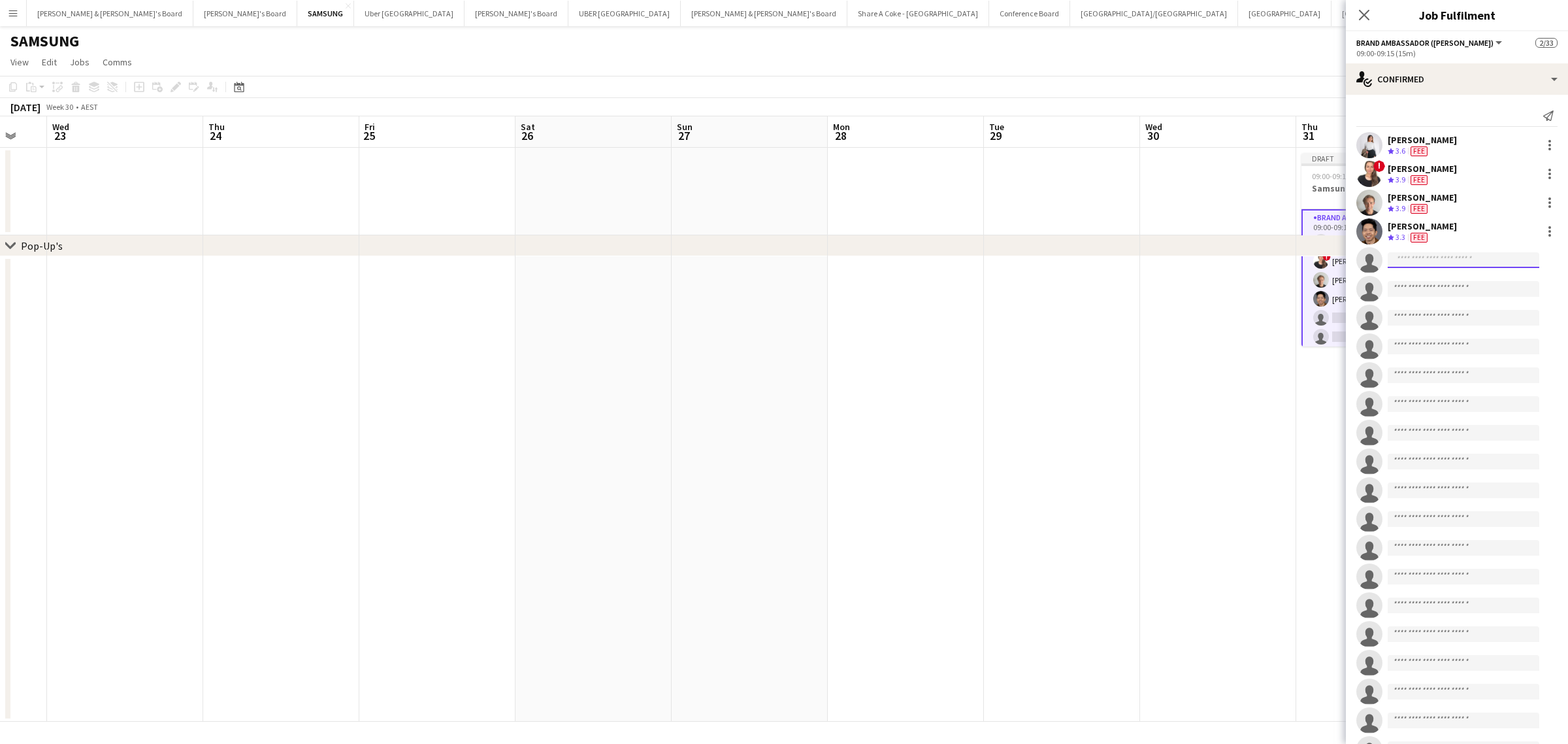
click at [1412, 263] on input at bounding box center [1464, 260] width 152 height 16
drag, startPoint x: 1421, startPoint y: 258, endPoint x: 1314, endPoint y: 266, distance: 107.3
click at [1314, 266] on body "Menu Boards Boards Boards All jobs Status Workforce Workforce My Workforce Recr…" at bounding box center [784, 372] width 1568 height 744
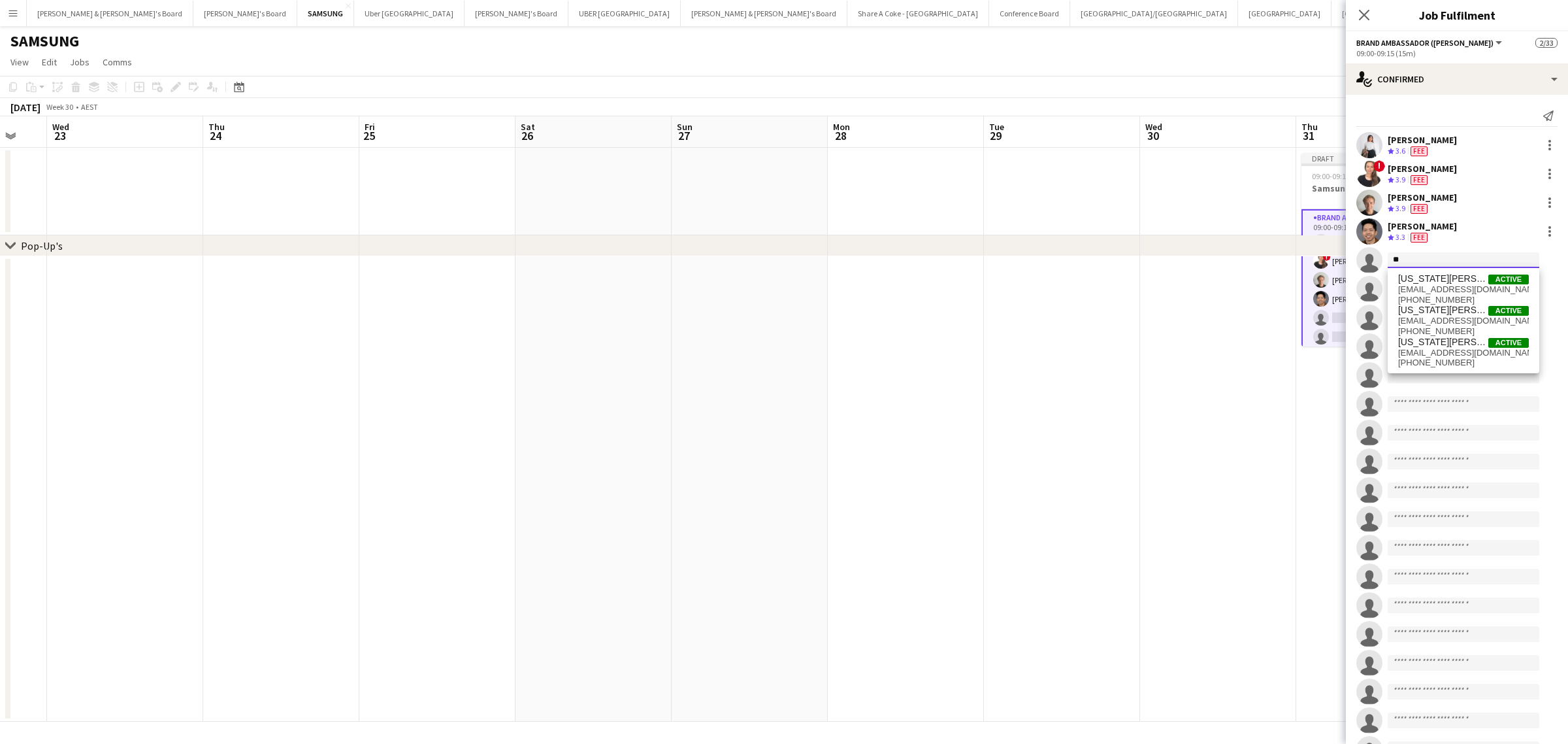
type input "*"
drag, startPoint x: 1422, startPoint y: 260, endPoint x: 1359, endPoint y: 272, distance: 64.1
click at [1359, 272] on app-invite-slot "single-neutral-actions *****" at bounding box center [1457, 261] width 222 height 26
type input "******"
click at [1411, 288] on span "undral.altant@gmail.com" at bounding box center [1464, 289] width 131 height 10
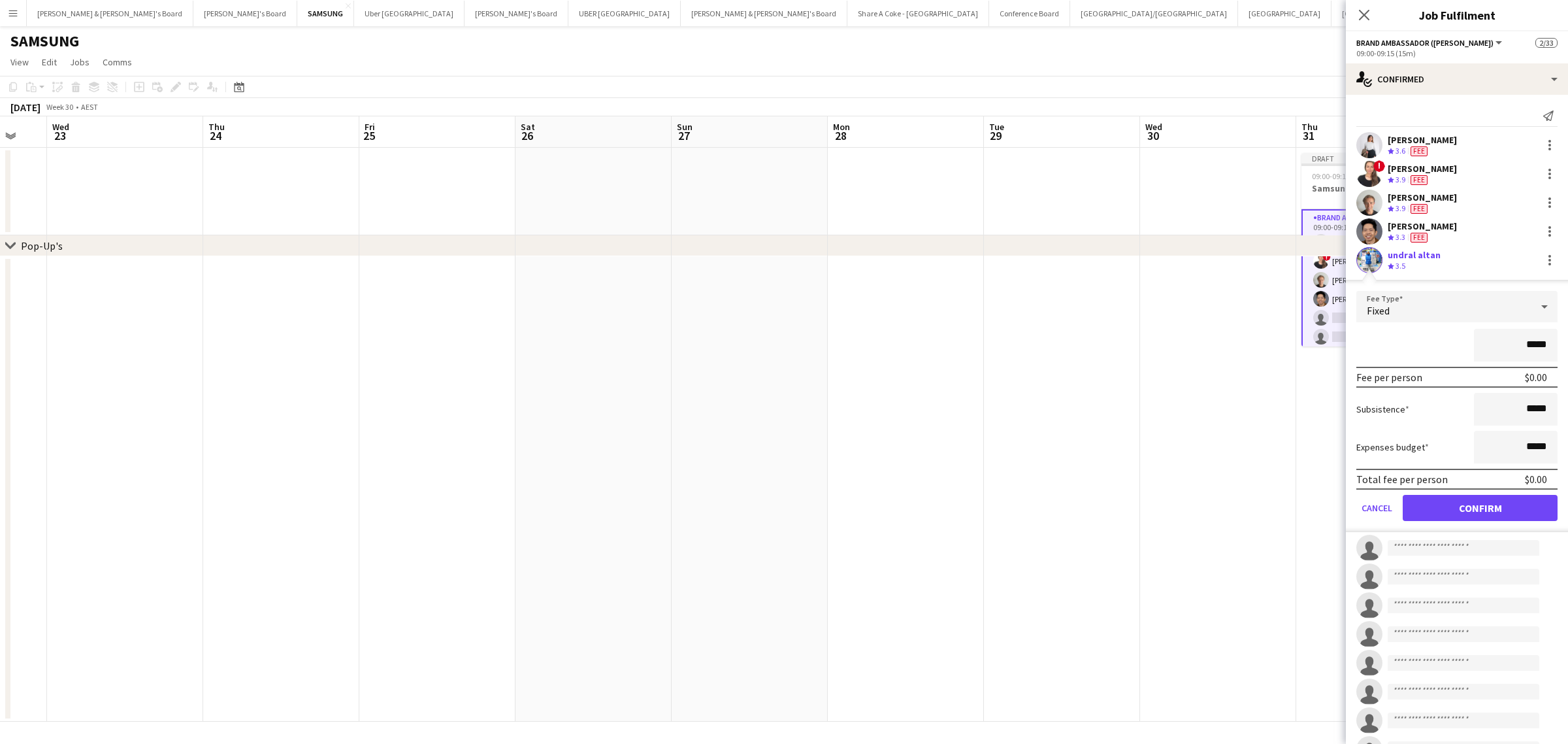
click at [1517, 345] on input "*****" at bounding box center [1516, 345] width 84 height 33
type input "*******"
click at [1501, 504] on button "Confirm" at bounding box center [1480, 508] width 155 height 26
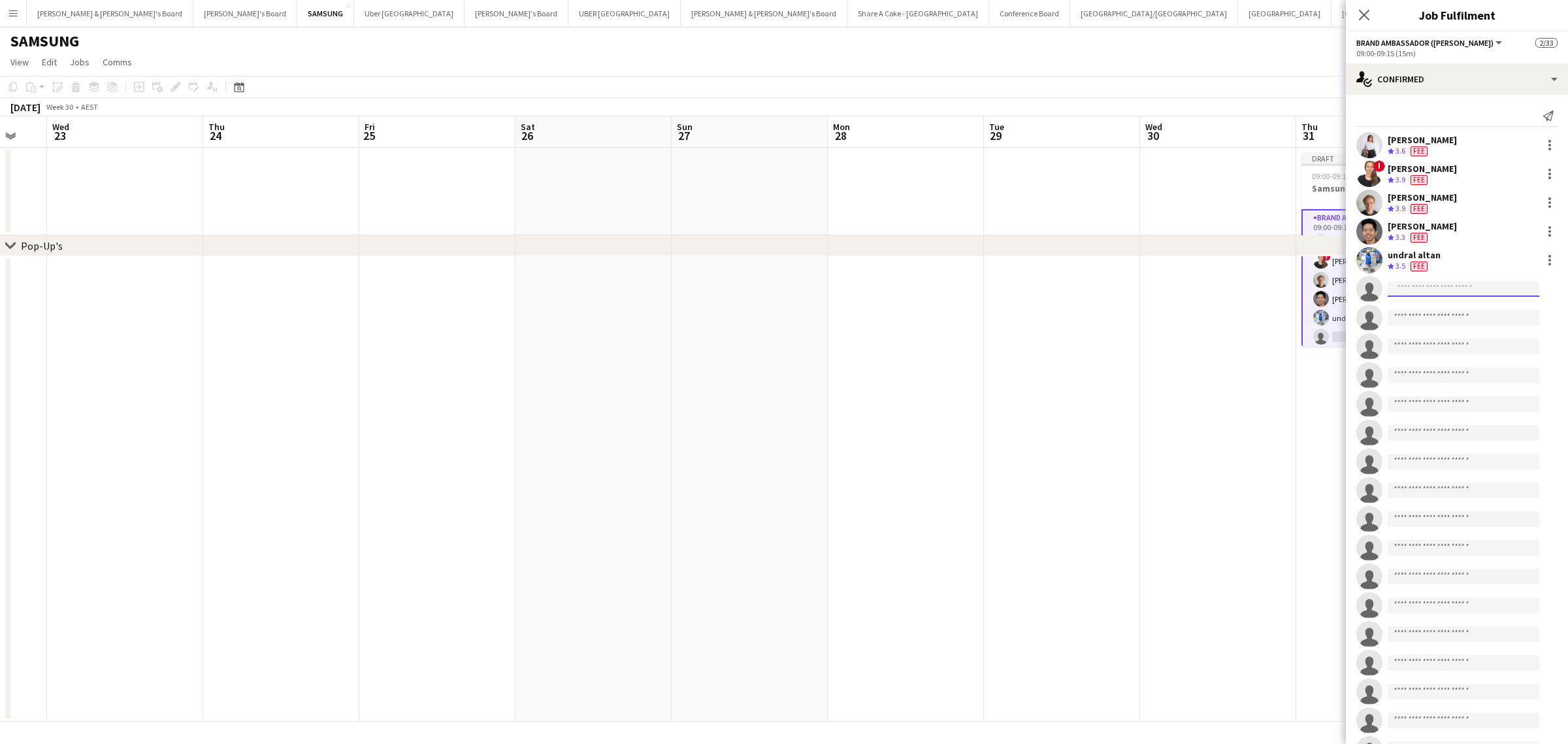
click at [1418, 290] on input at bounding box center [1464, 288] width 152 height 16
type input "********"
click at [1439, 341] on span "Katherin Gomez" at bounding box center [1436, 339] width 75 height 11
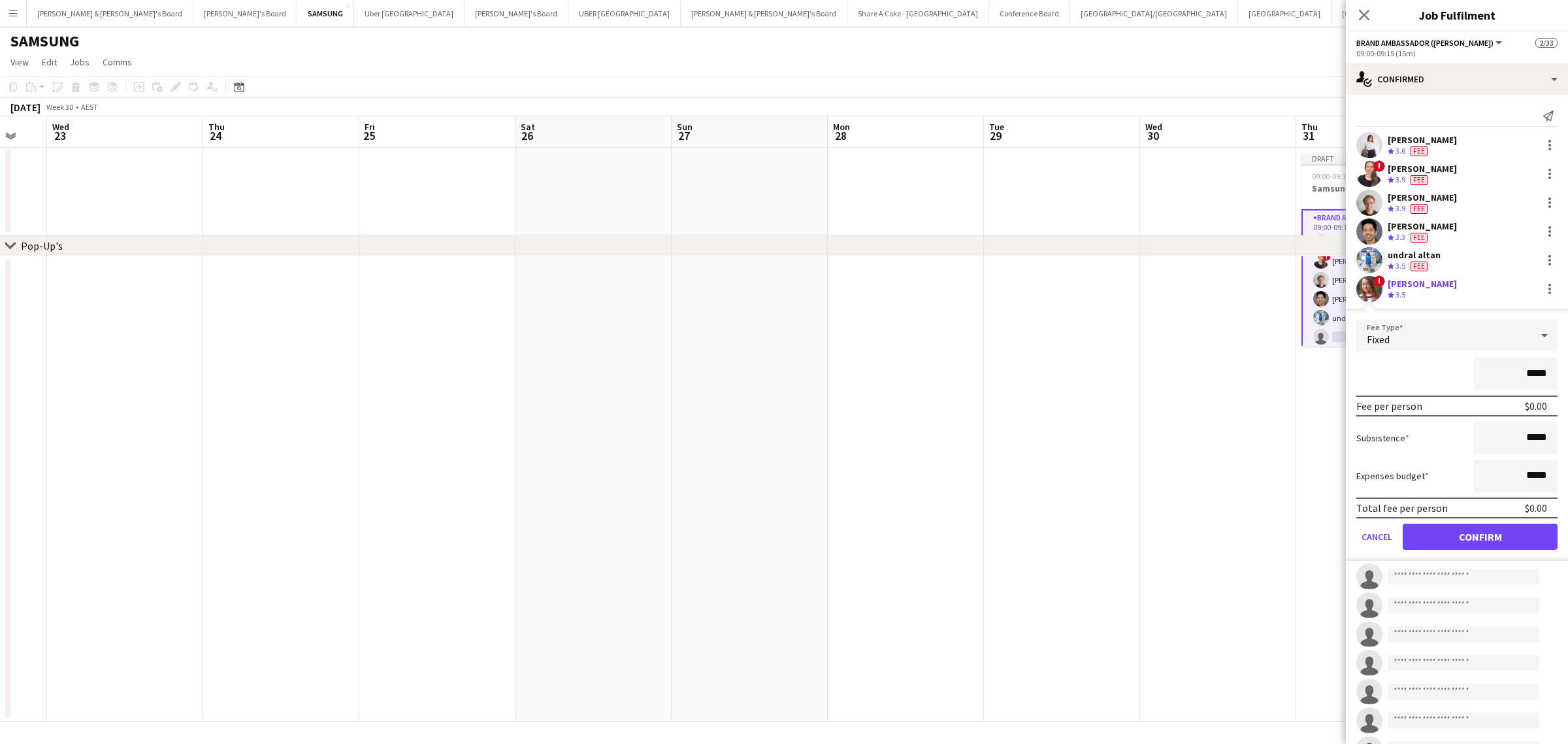
click at [1517, 370] on input "*****" at bounding box center [1516, 373] width 84 height 33
type input "*******"
click at [1464, 531] on button "Confirm" at bounding box center [1480, 536] width 155 height 26
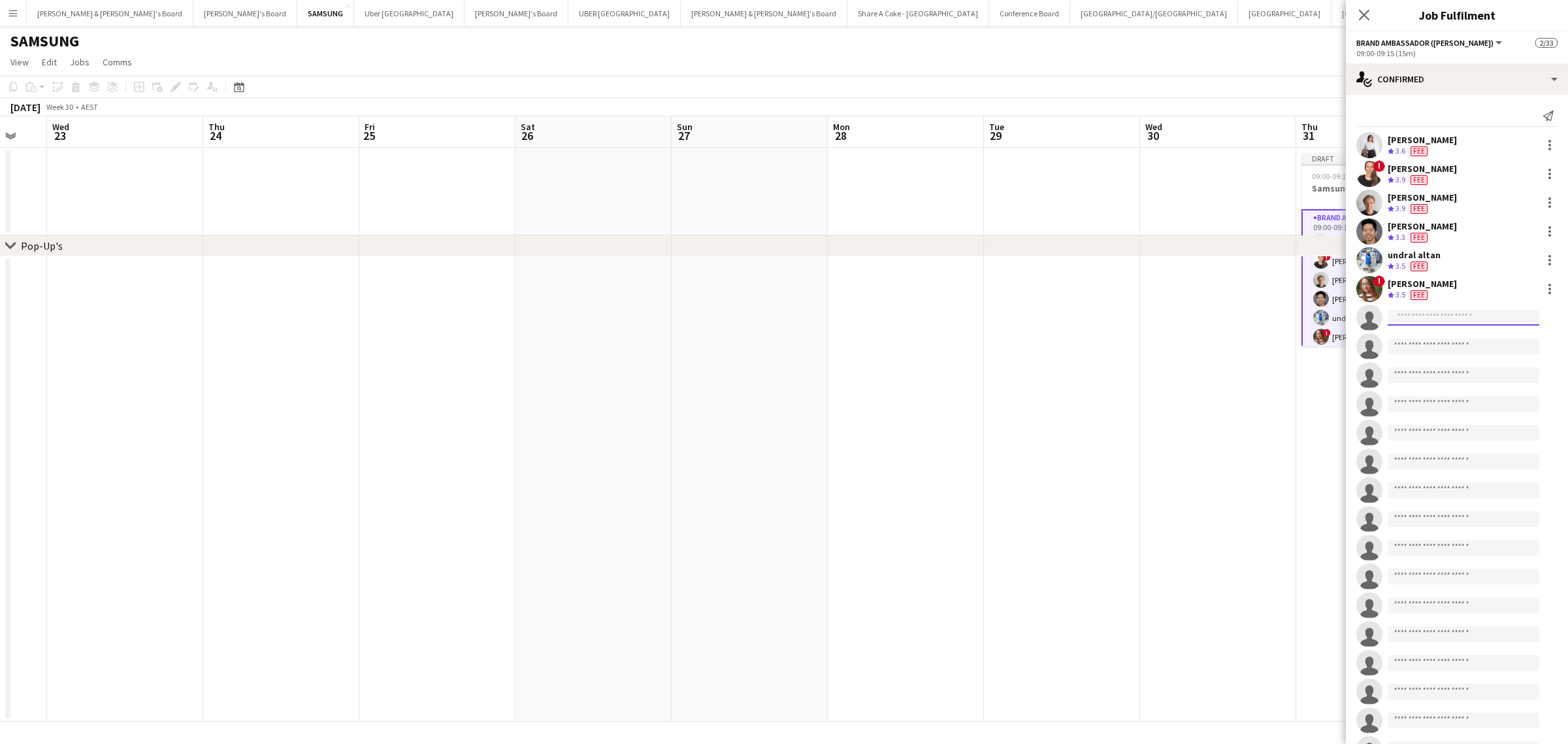
click at [1432, 318] on input at bounding box center [1464, 318] width 152 height 16
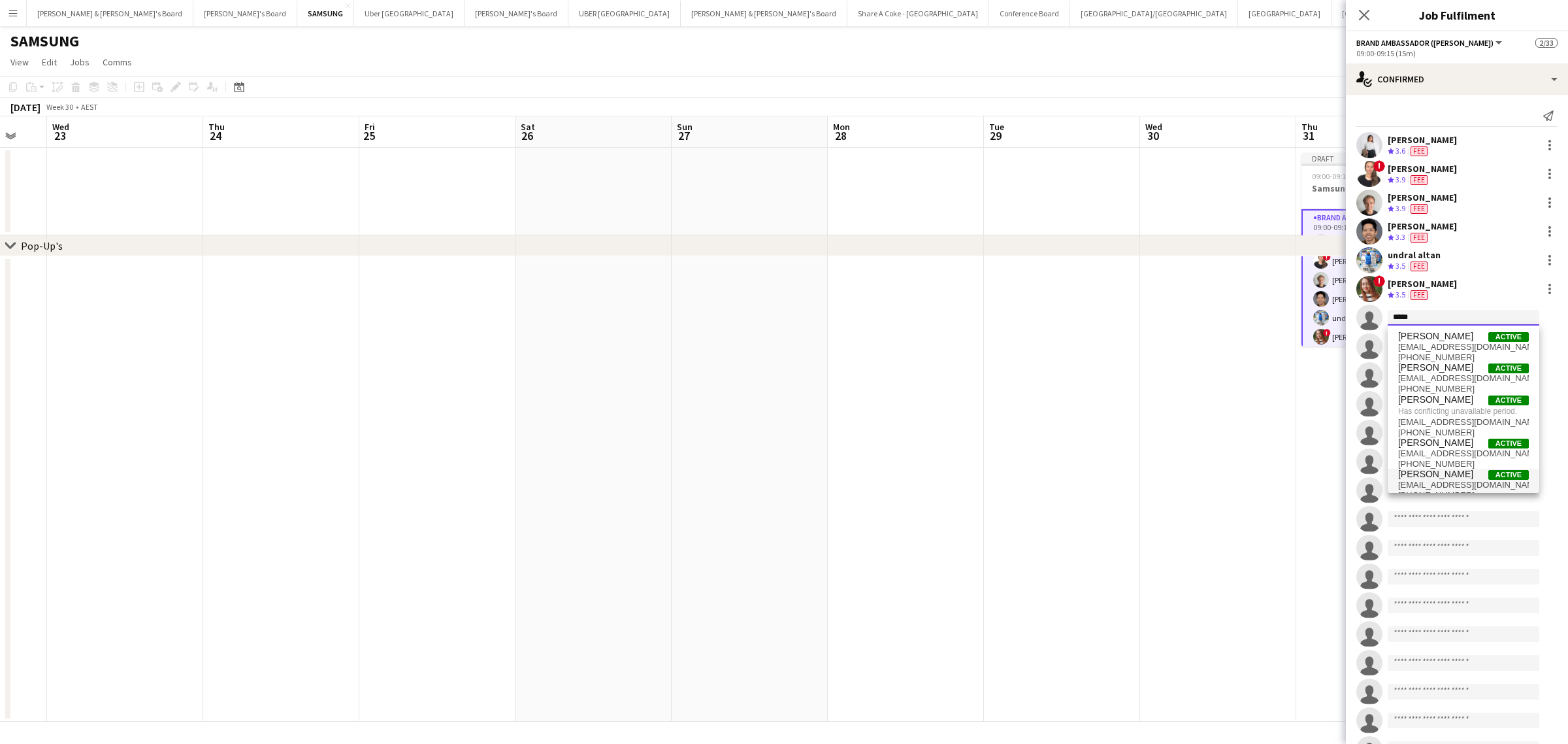
type input "*****"
click at [1453, 479] on span "Alexander Tehrani" at bounding box center [1436, 474] width 75 height 11
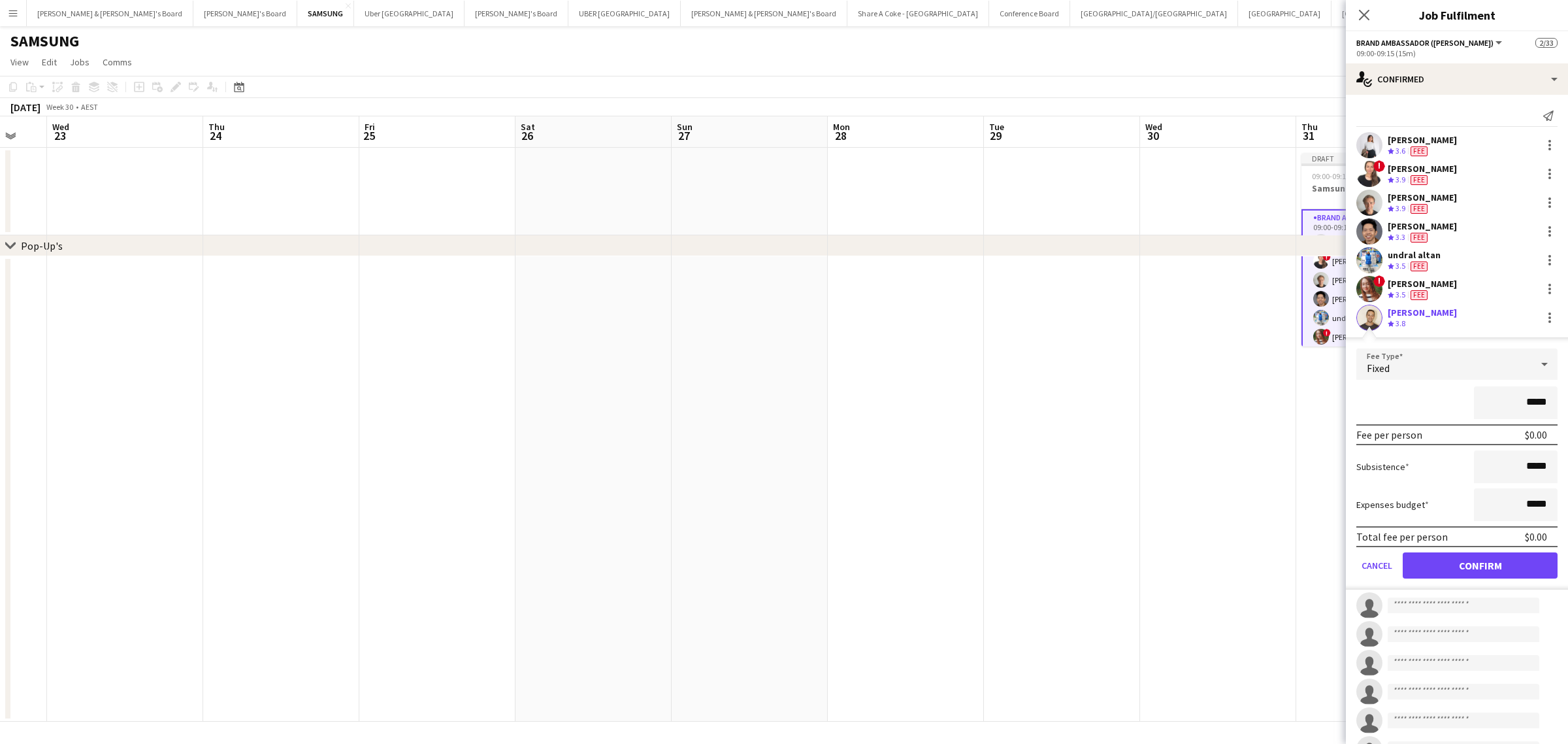
click at [1516, 406] on input "*****" at bounding box center [1516, 402] width 84 height 33
type input "*******"
click at [1467, 564] on button "Confirm" at bounding box center [1480, 566] width 155 height 26
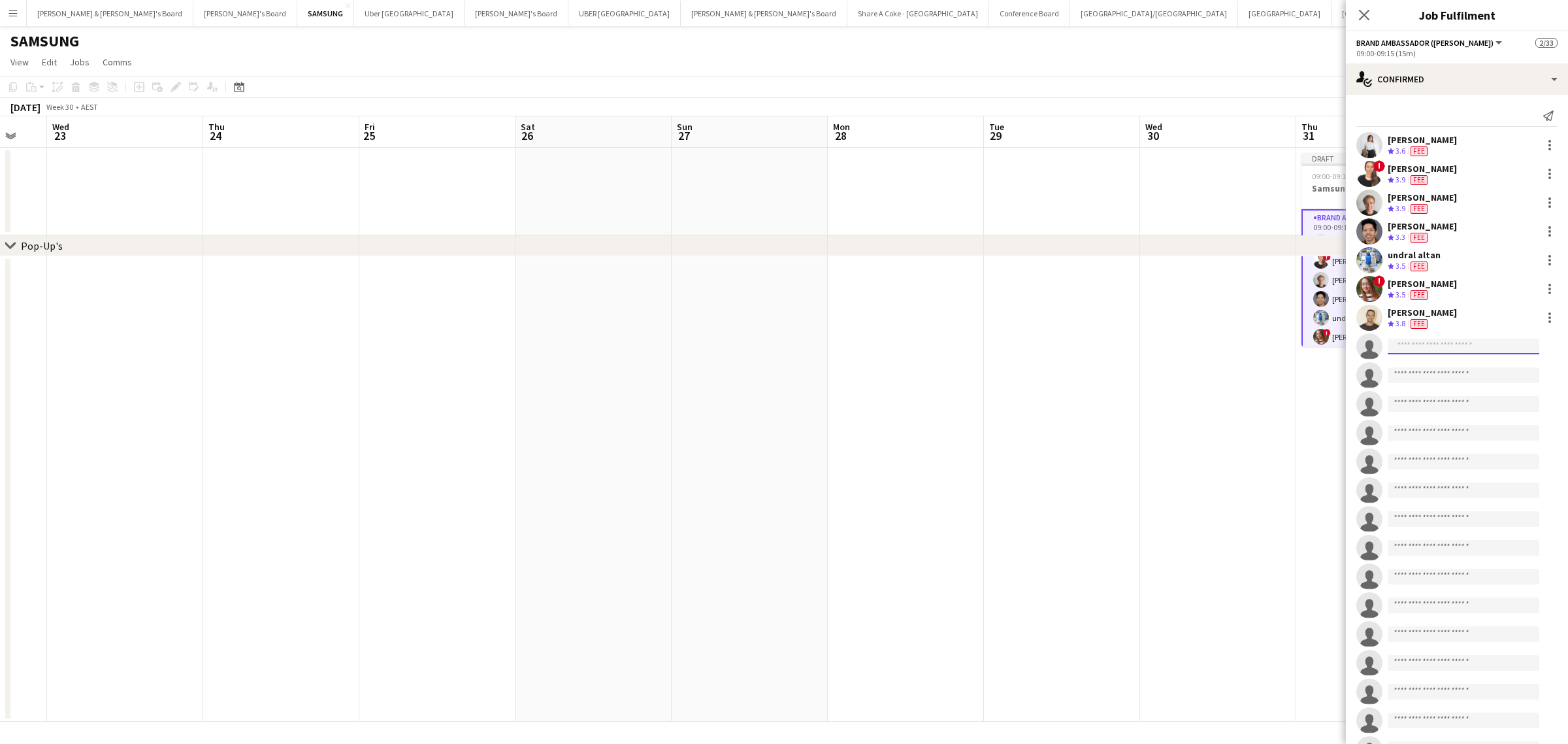
click at [1432, 351] on input at bounding box center [1464, 346] width 152 height 16
type input "******"
click at [1434, 364] on span "Tim Jarzynski" at bounding box center [1436, 365] width 75 height 11
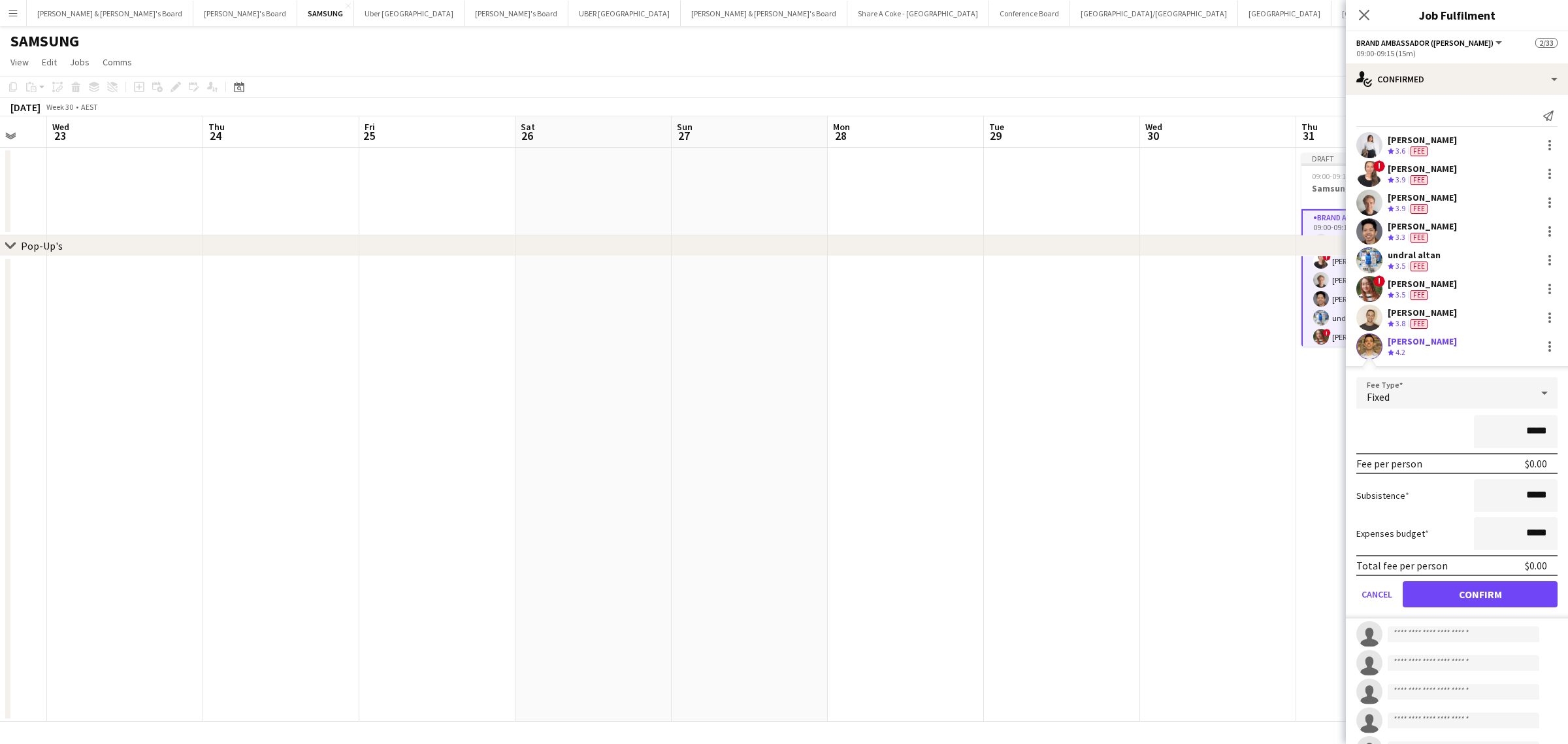
click at [1514, 428] on input "*****" at bounding box center [1516, 431] width 84 height 33
type input "*******"
click at [1481, 589] on button "Confirm" at bounding box center [1480, 594] width 155 height 26
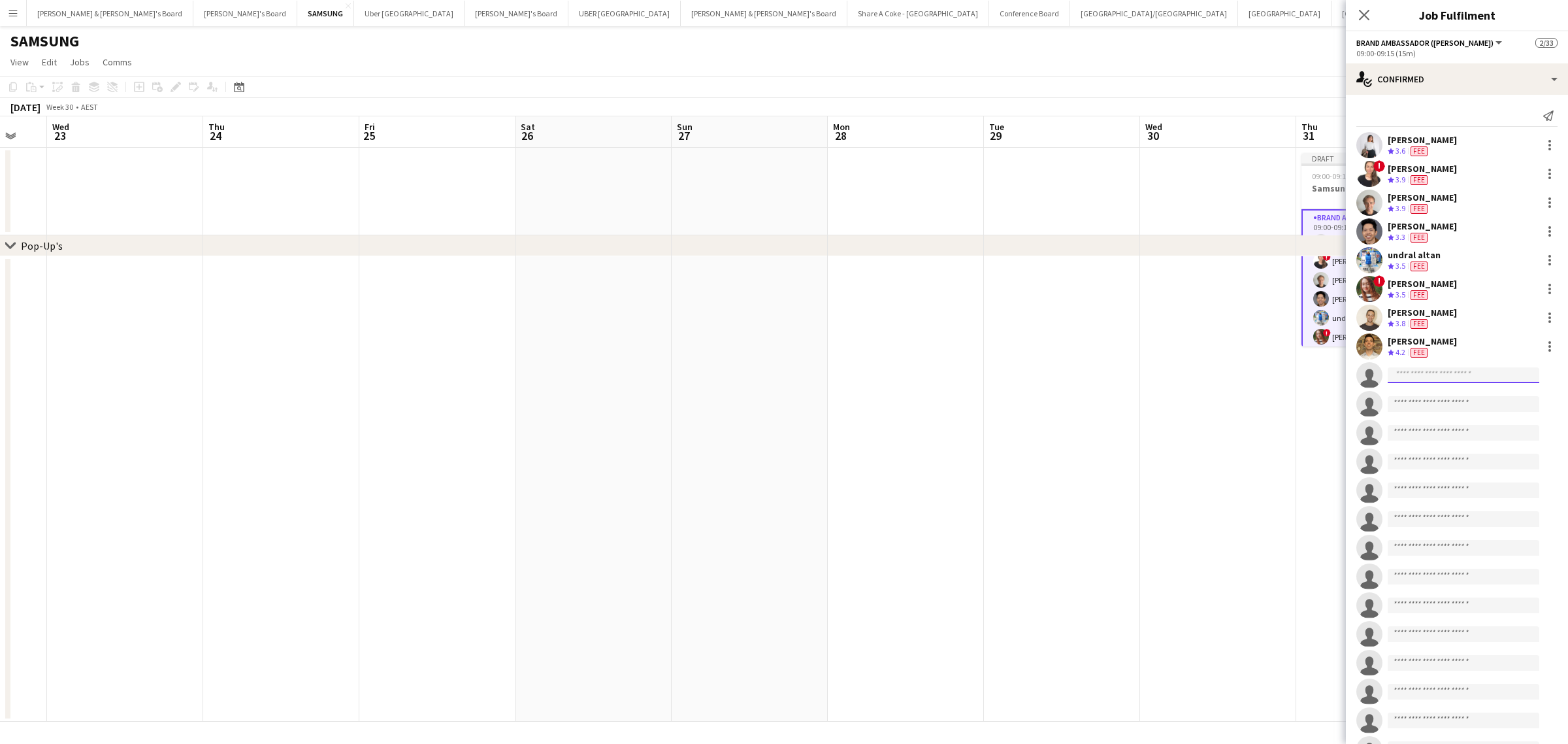
click at [1422, 375] on input at bounding box center [1464, 375] width 152 height 16
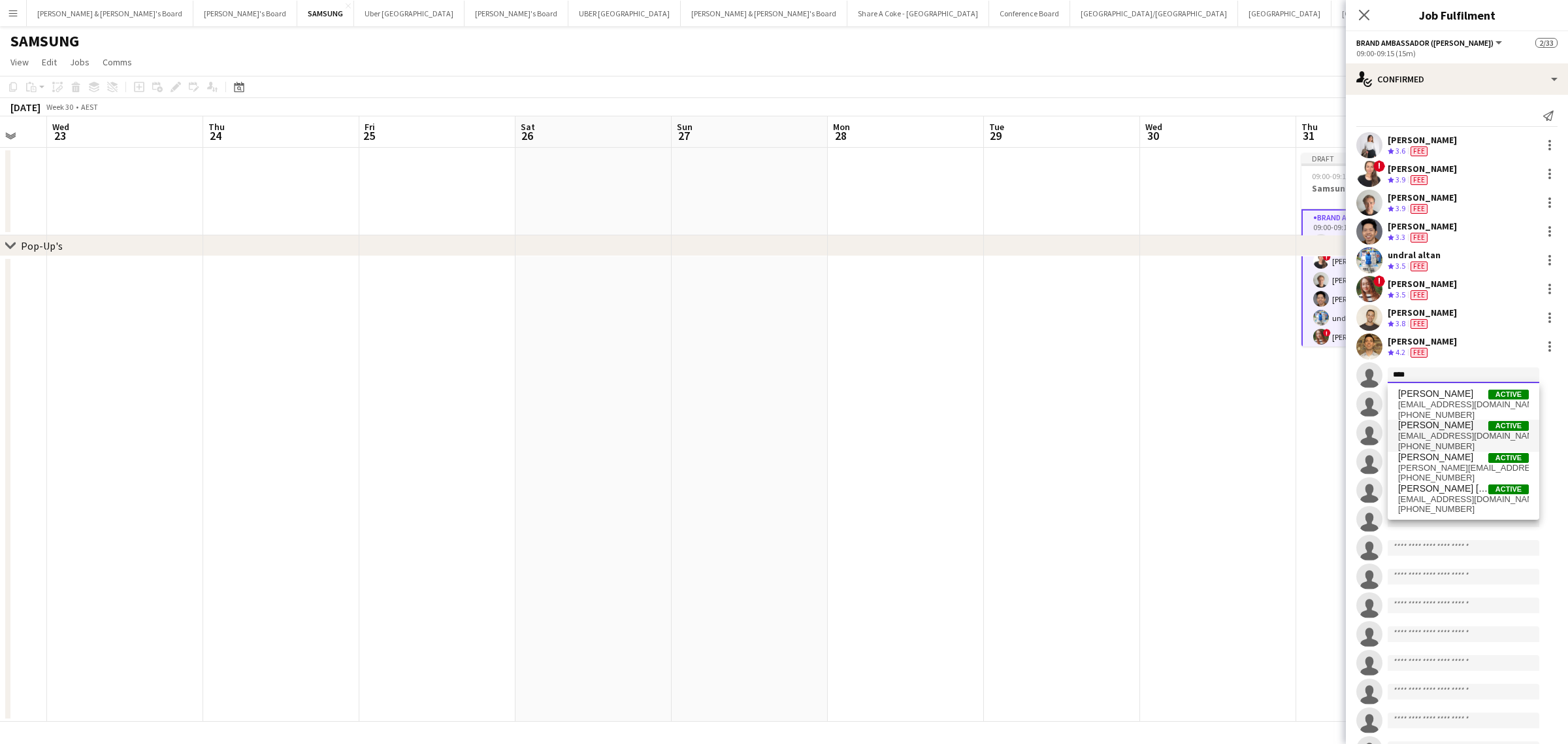
type input "****"
click at [1438, 428] on span "Julie Bettens" at bounding box center [1436, 425] width 75 height 11
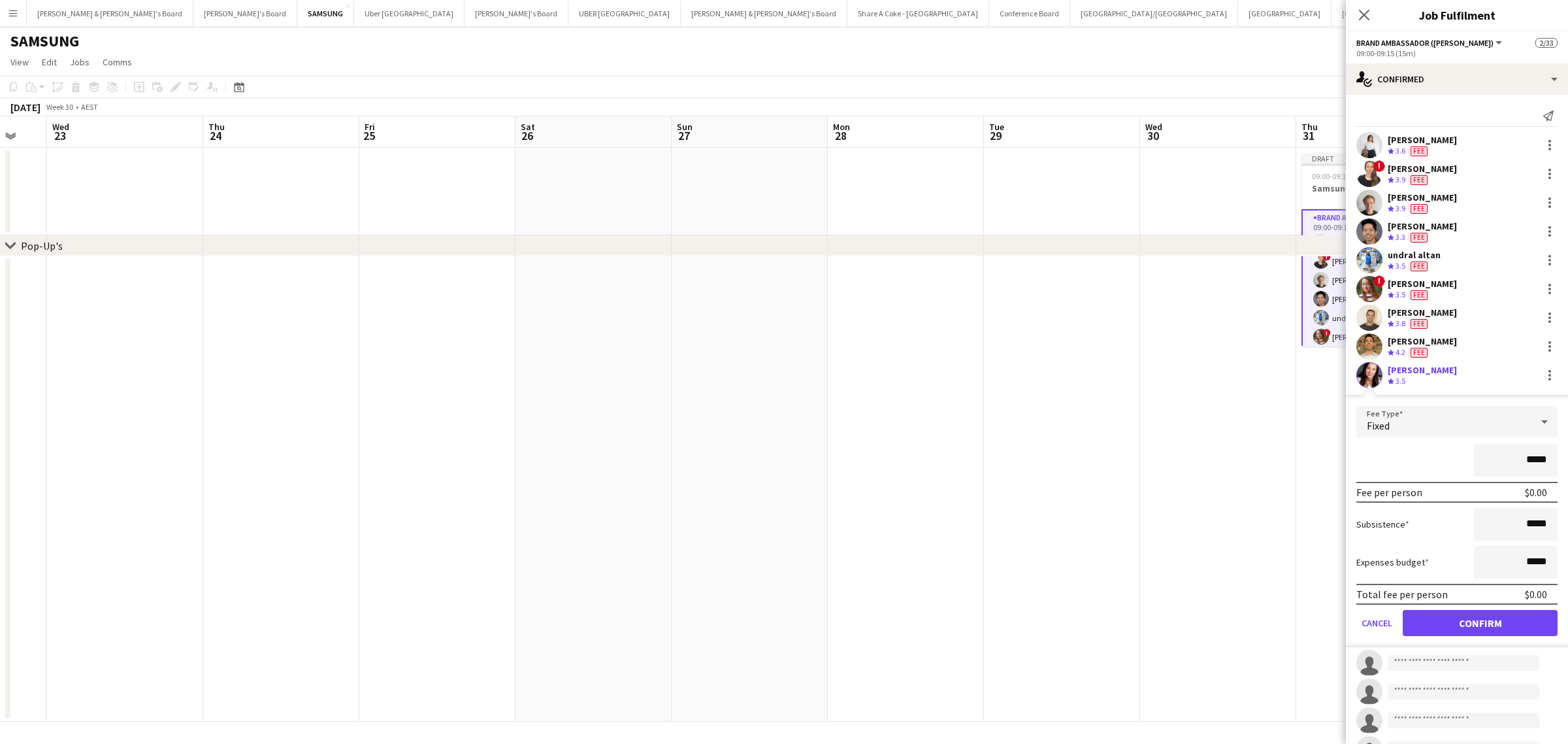
click at [1516, 458] on input "*****" at bounding box center [1516, 460] width 84 height 33
type input "*******"
click at [1452, 615] on button "Confirm" at bounding box center [1480, 623] width 155 height 26
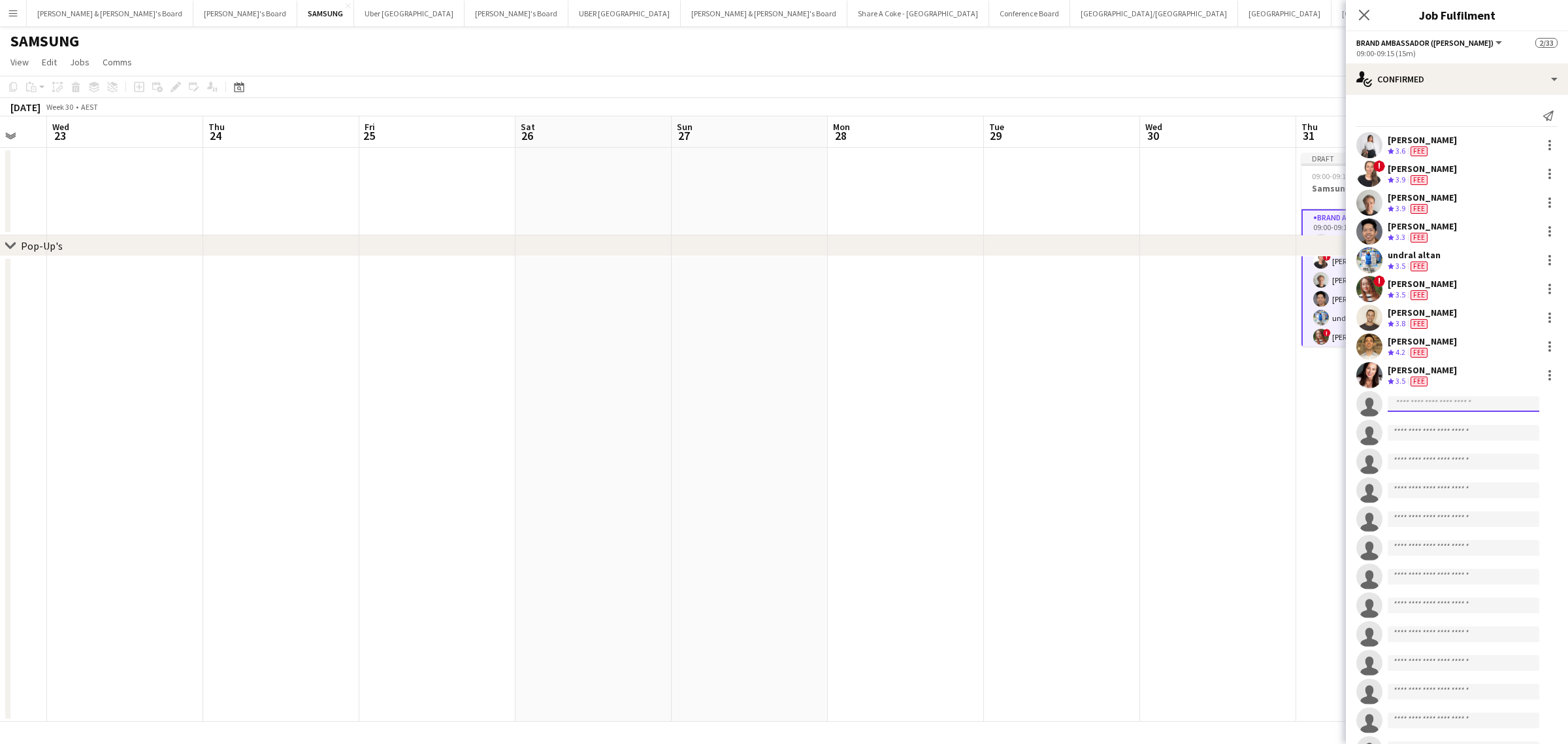
click at [1441, 399] on input at bounding box center [1464, 404] width 152 height 16
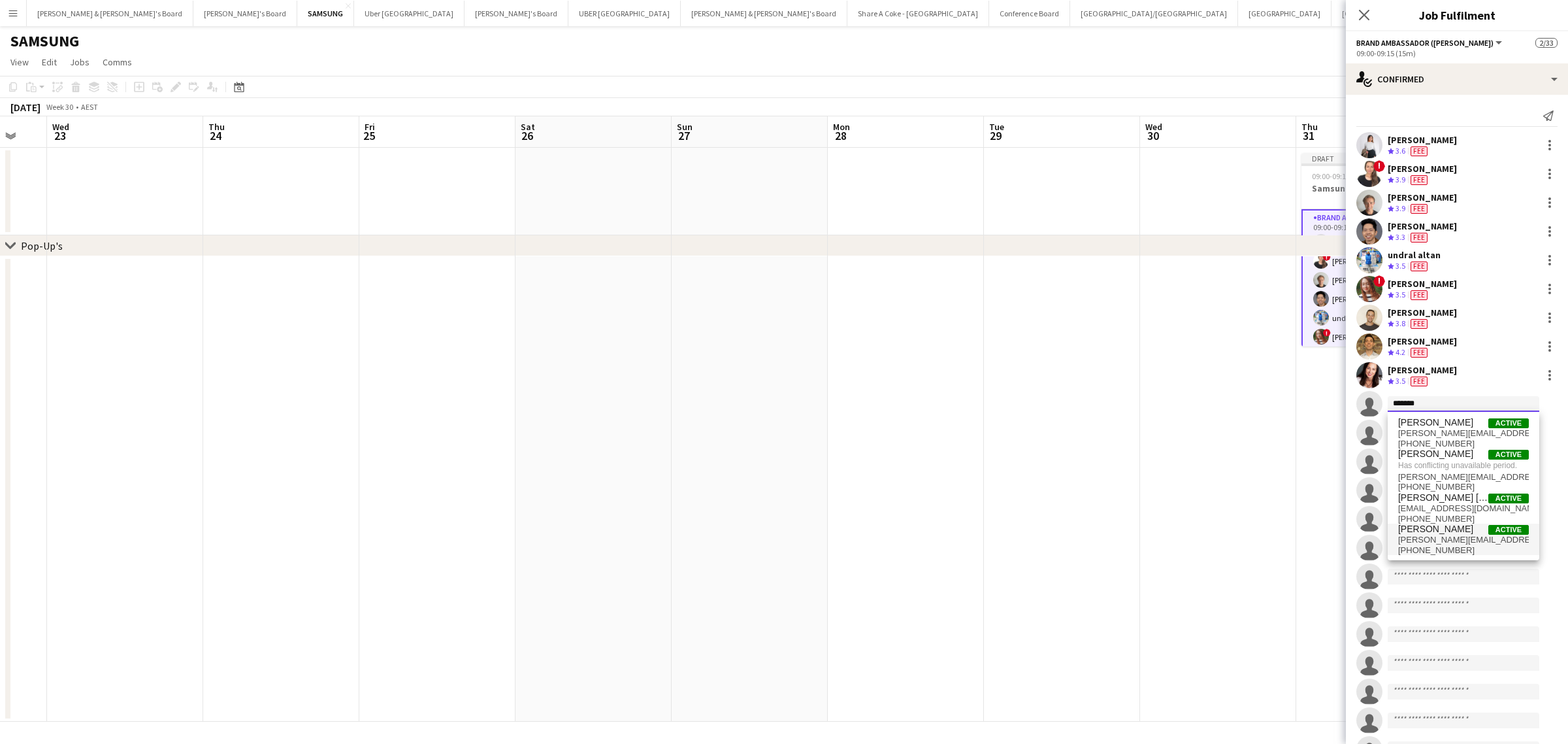
type input "*******"
click at [1427, 532] on span "Vanessa Ou" at bounding box center [1436, 529] width 75 height 11
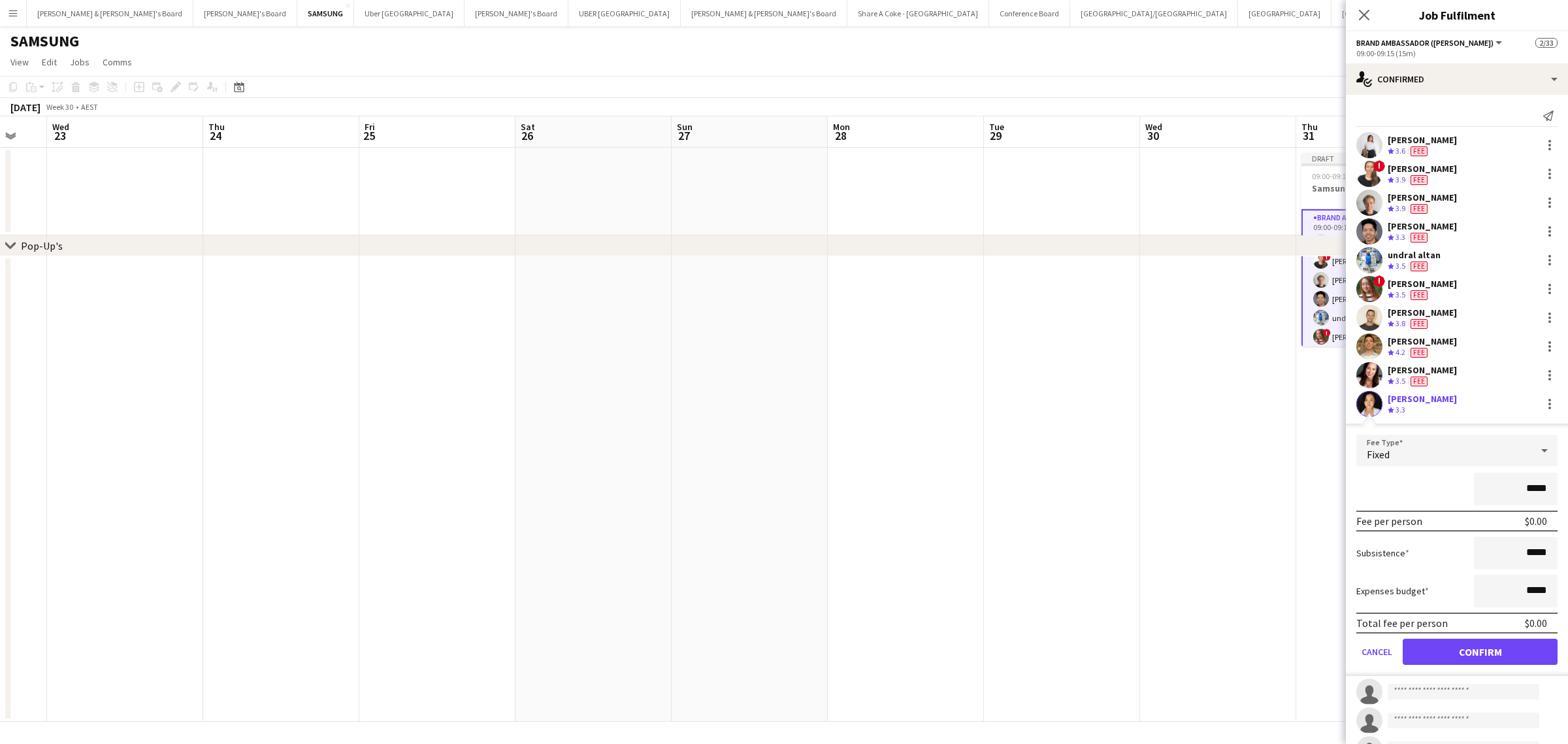
click at [1517, 486] on input "*****" at bounding box center [1516, 488] width 84 height 33
type input "*******"
click at [1504, 651] on button "Confirm" at bounding box center [1480, 652] width 155 height 26
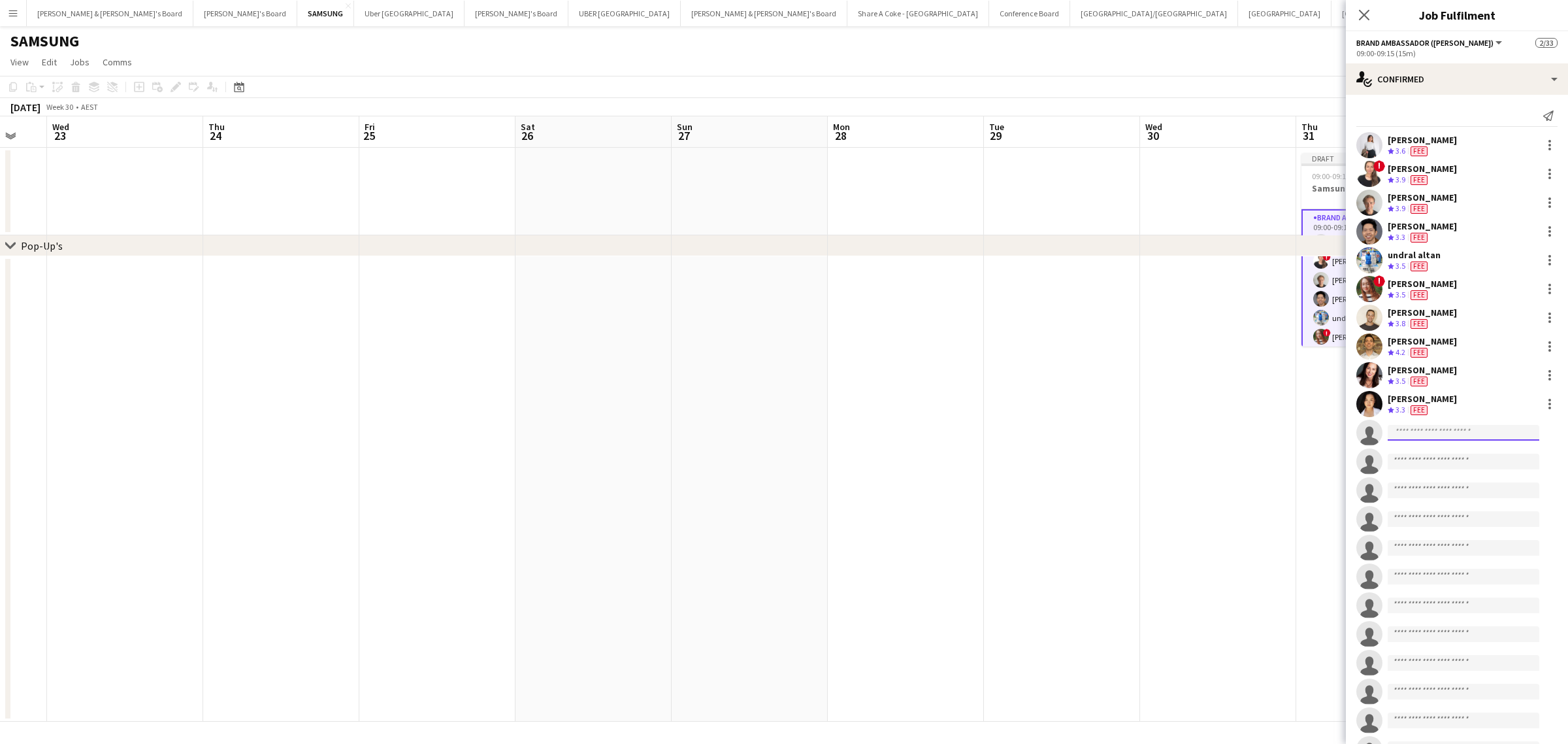
click at [1437, 435] on input at bounding box center [1464, 433] width 152 height 16
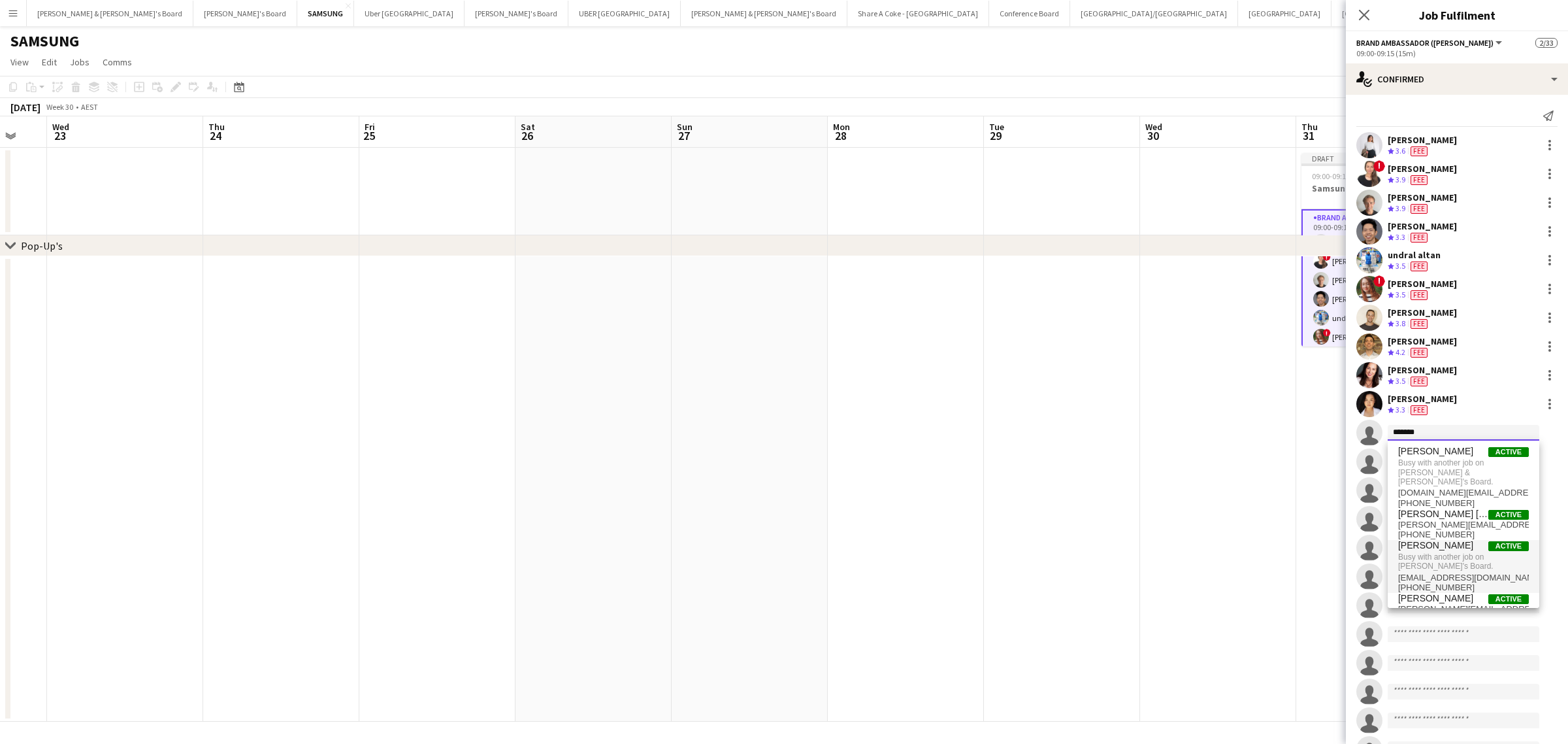
type input "*******"
click at [1452, 540] on span "Jessica Trueman" at bounding box center [1436, 545] width 75 height 11
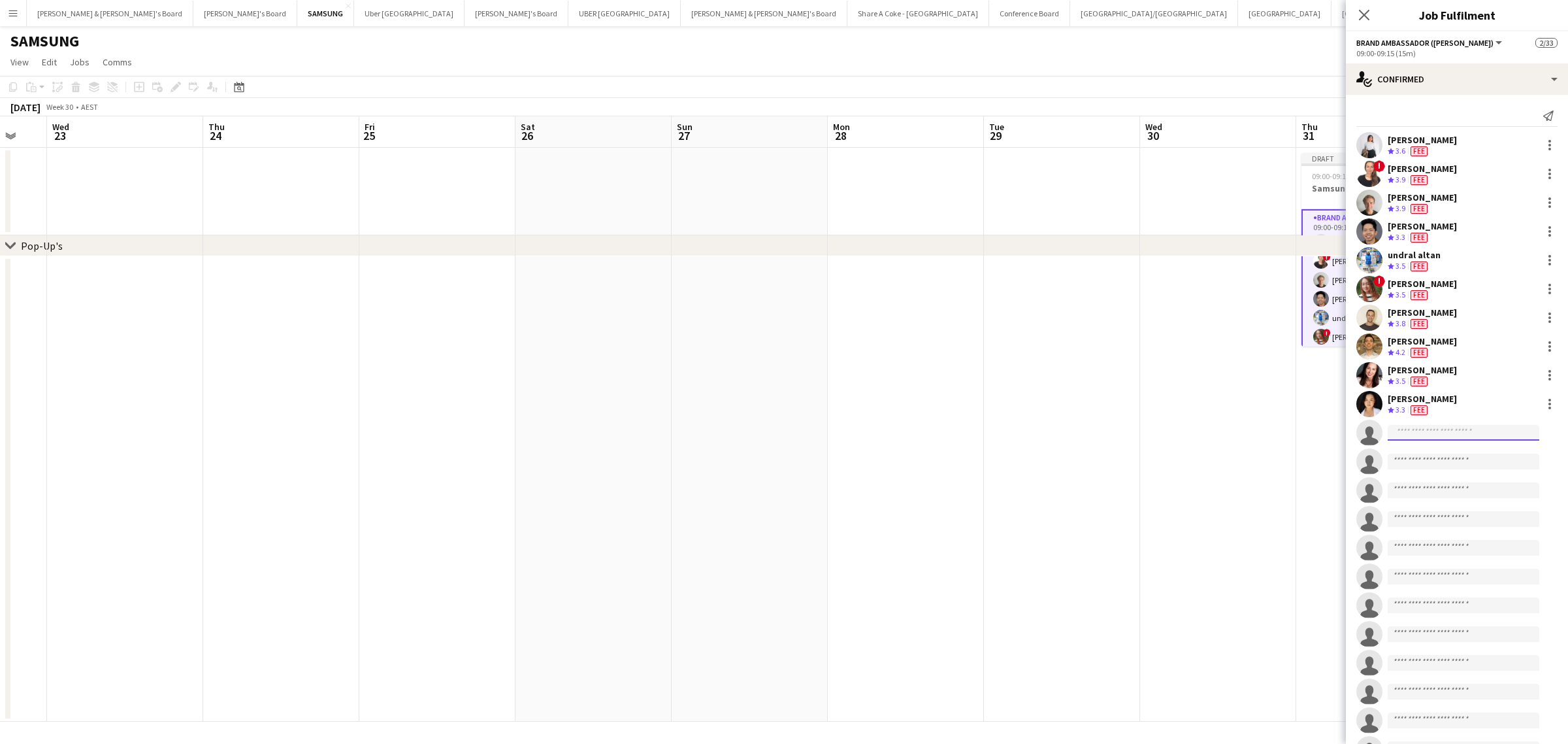
click at [1449, 437] on input at bounding box center [1464, 433] width 152 height 16
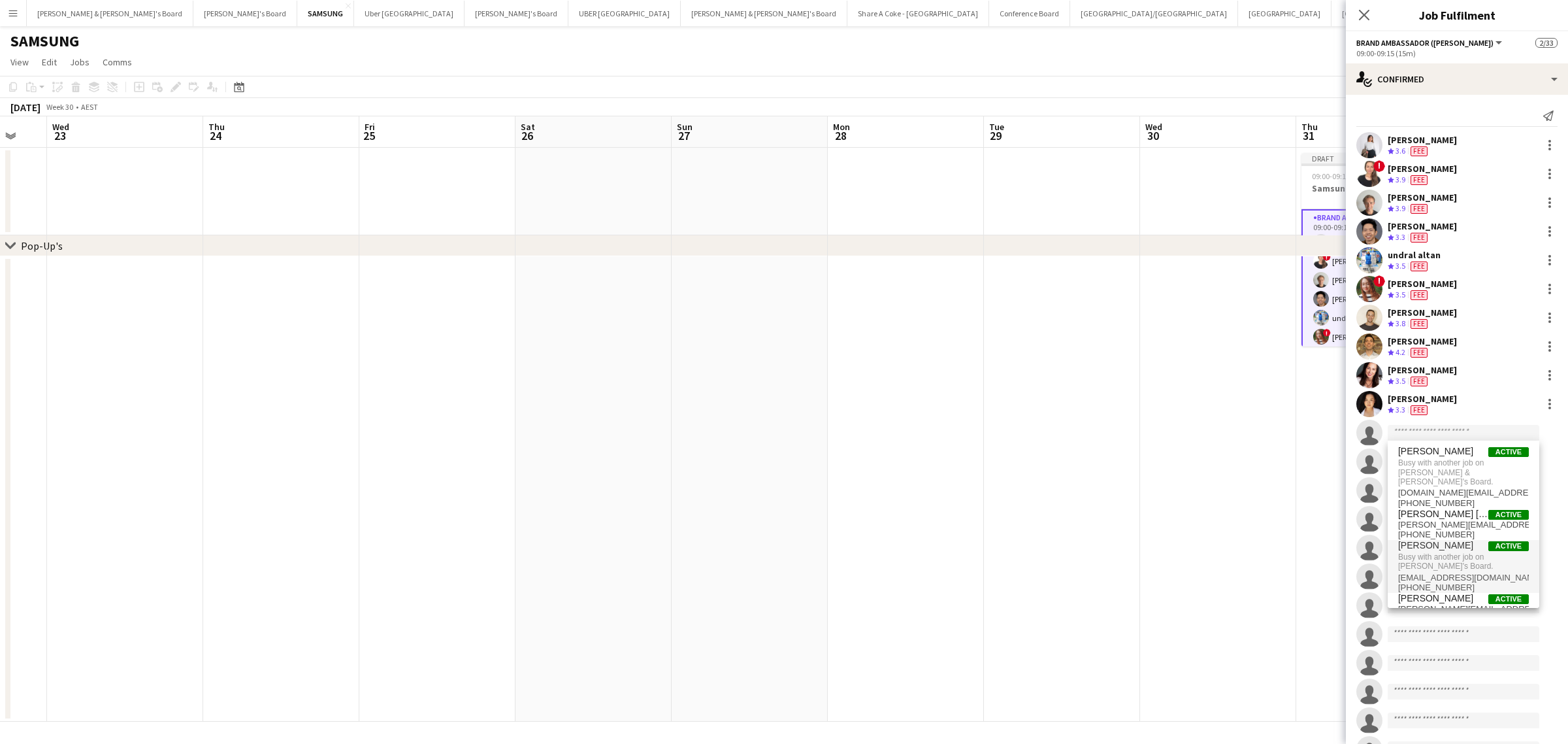
click at [1444, 540] on span "Jessica Trueman" at bounding box center [1436, 545] width 75 height 11
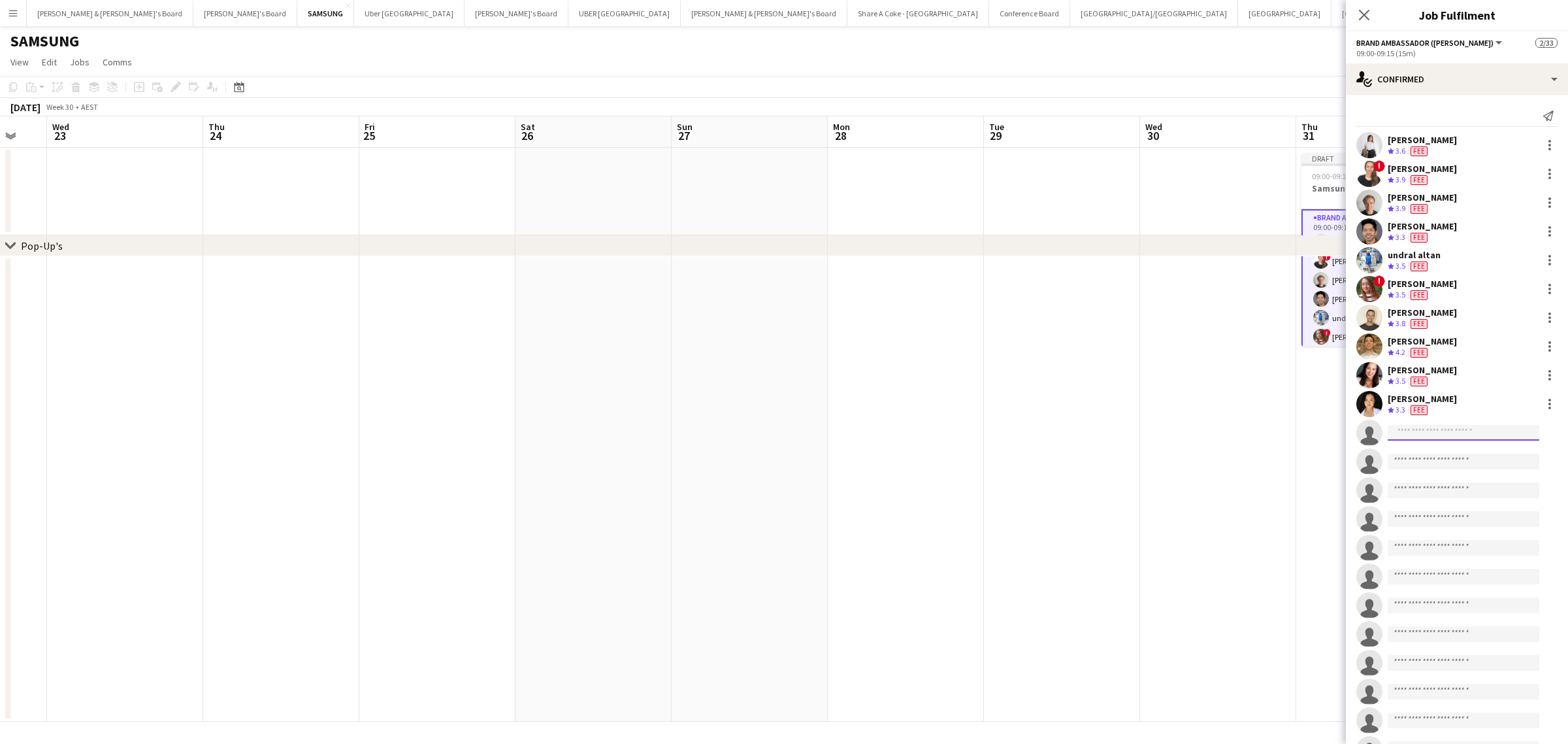
click at [1460, 433] on input at bounding box center [1464, 433] width 152 height 16
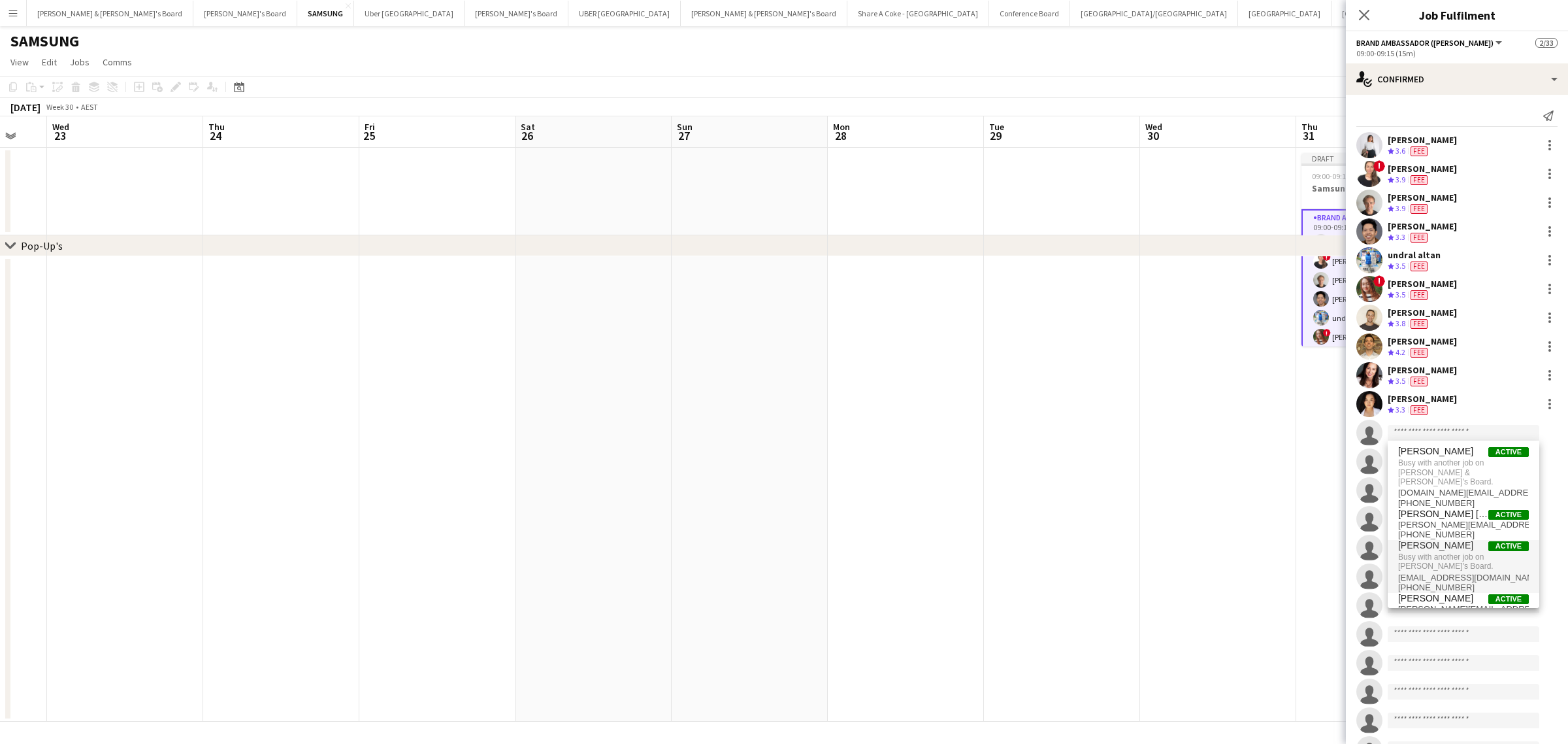
click at [1474, 41] on button "Brand Ambassador ([PERSON_NAME])" at bounding box center [1430, 42] width 148 height 10
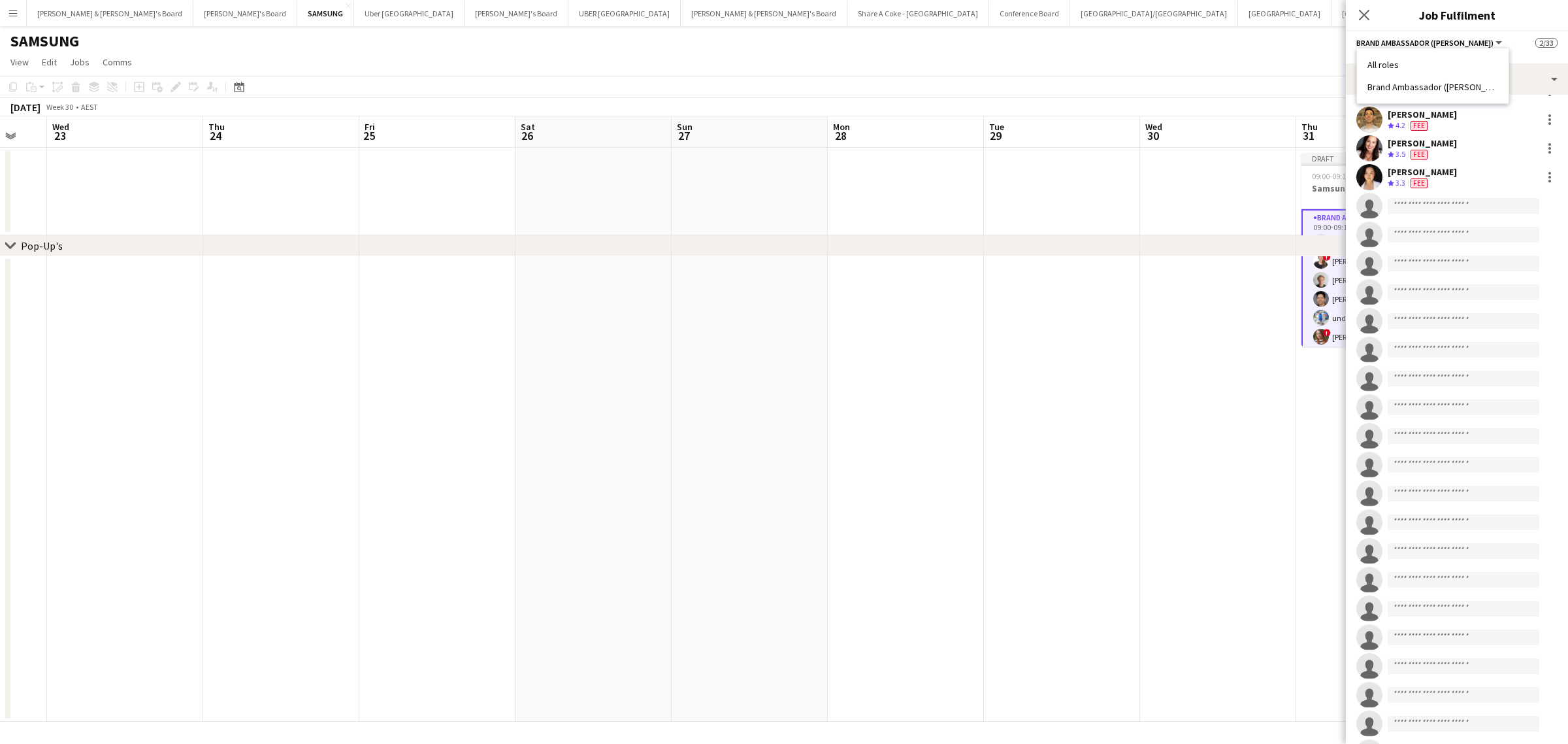
scroll to position [45, 0]
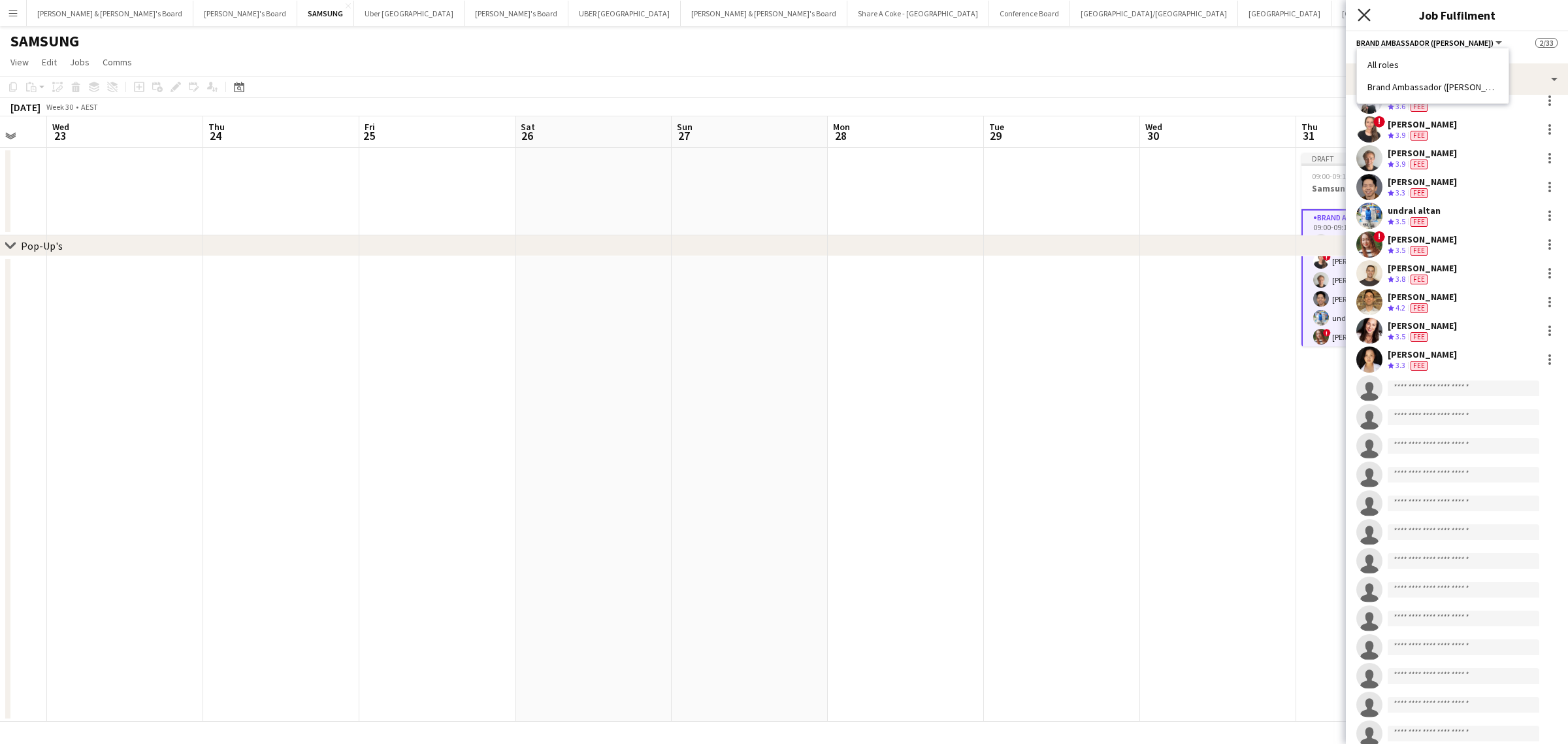
click at [1358, 11] on icon "Close pop-in" at bounding box center [1364, 15] width 13 height 13
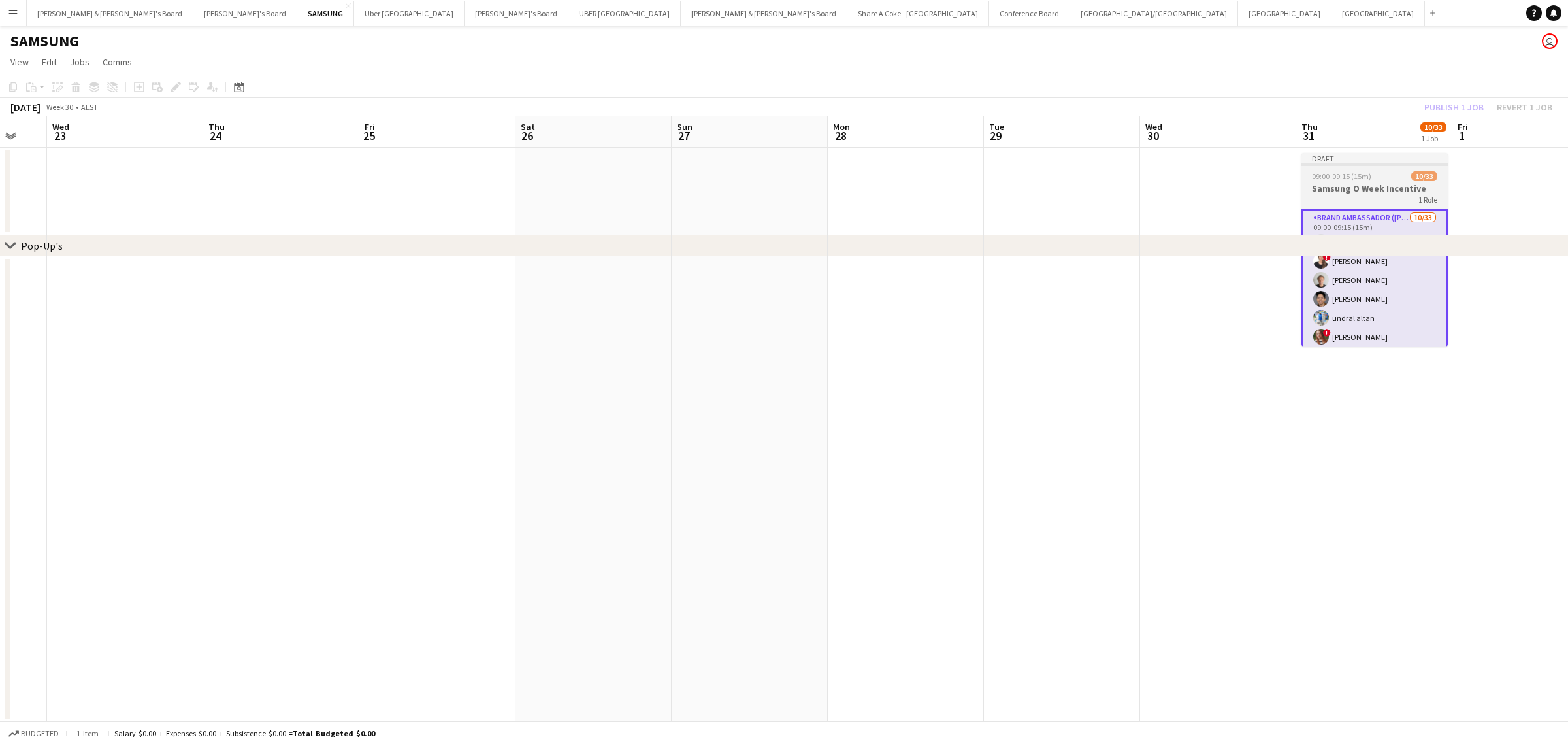
click at [1334, 174] on span "09:00-09:15 (15m)" at bounding box center [1341, 176] width 59 height 10
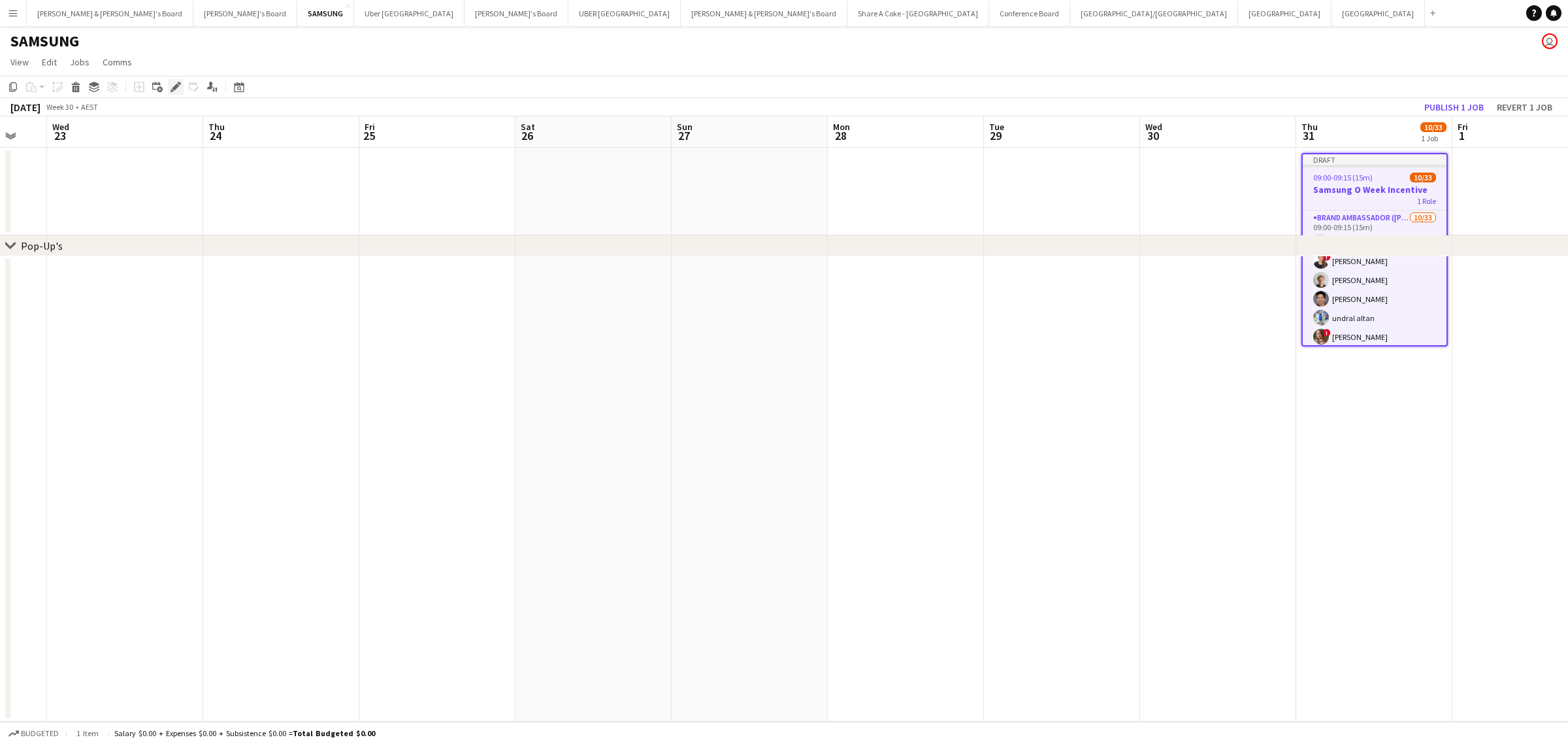
click at [171, 90] on icon at bounding box center [172, 91] width 3 height 3
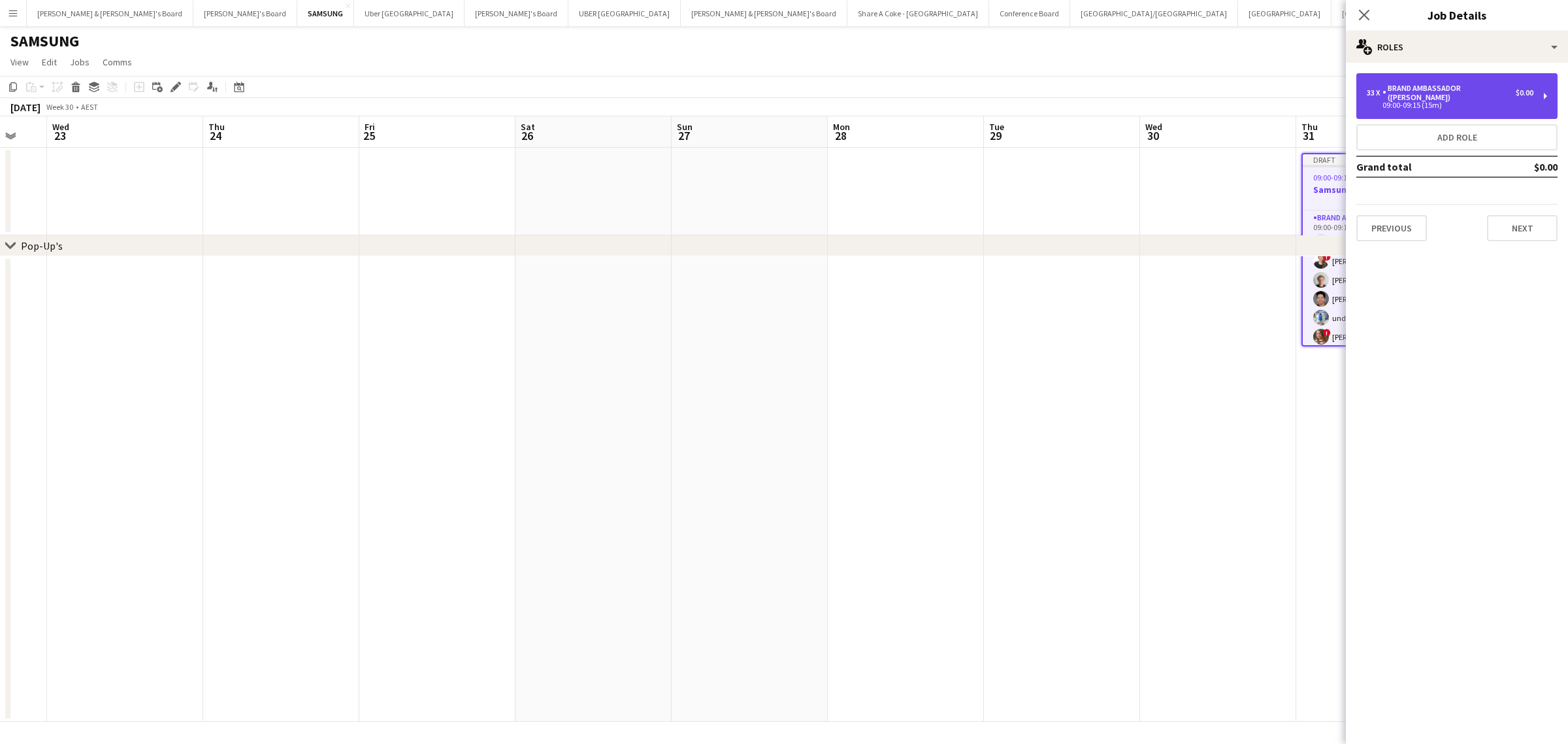
click at [1543, 90] on div "33 x Brand Ambassador (Mon - Fri) $0.00 09:00-09:15 (15m)" at bounding box center [1457, 96] width 201 height 46
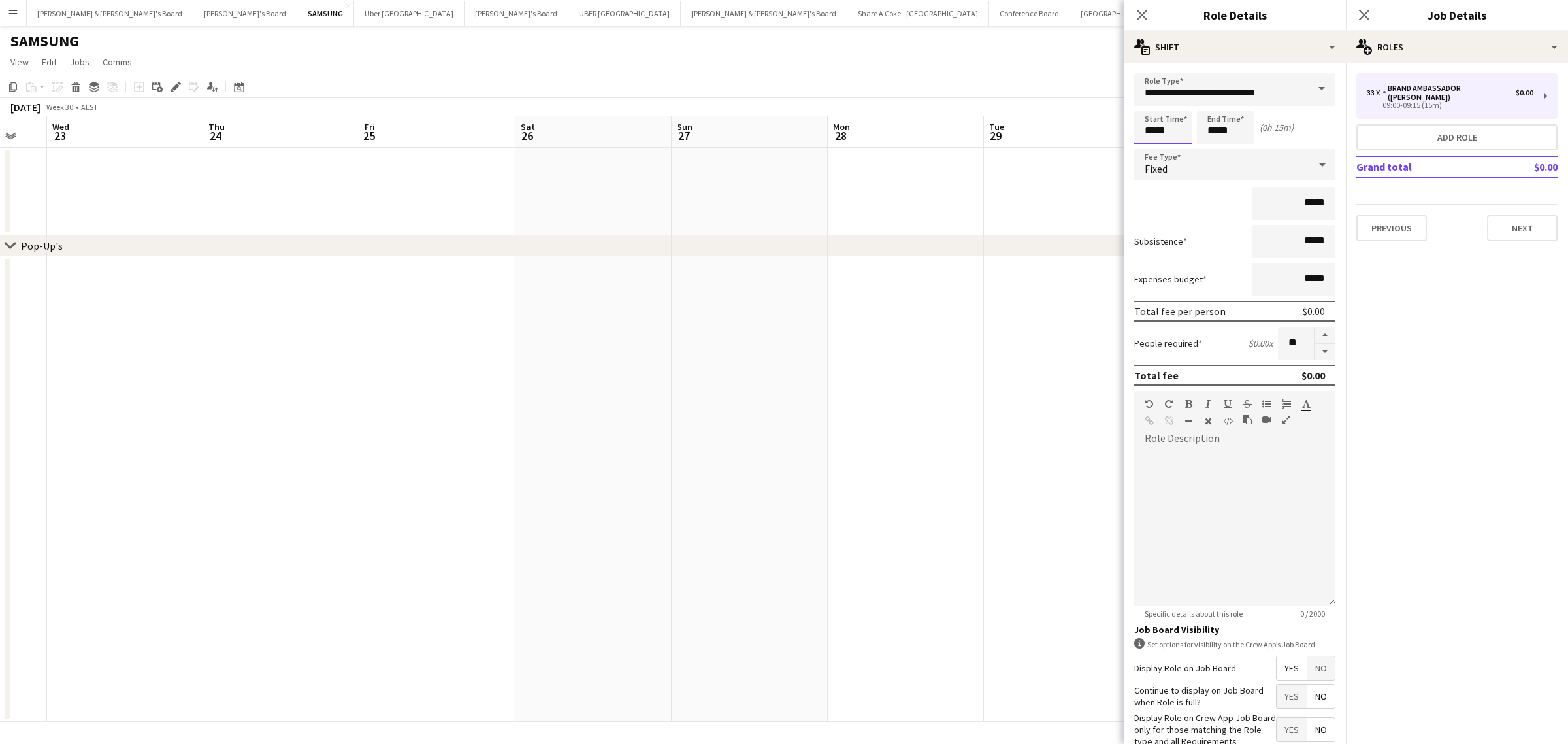
click at [1169, 129] on input "*****" at bounding box center [1163, 127] width 58 height 33
click at [1153, 131] on input "*****" at bounding box center [1163, 127] width 58 height 33
type input "*****"
click at [1216, 135] on input "*****" at bounding box center [1225, 127] width 58 height 33
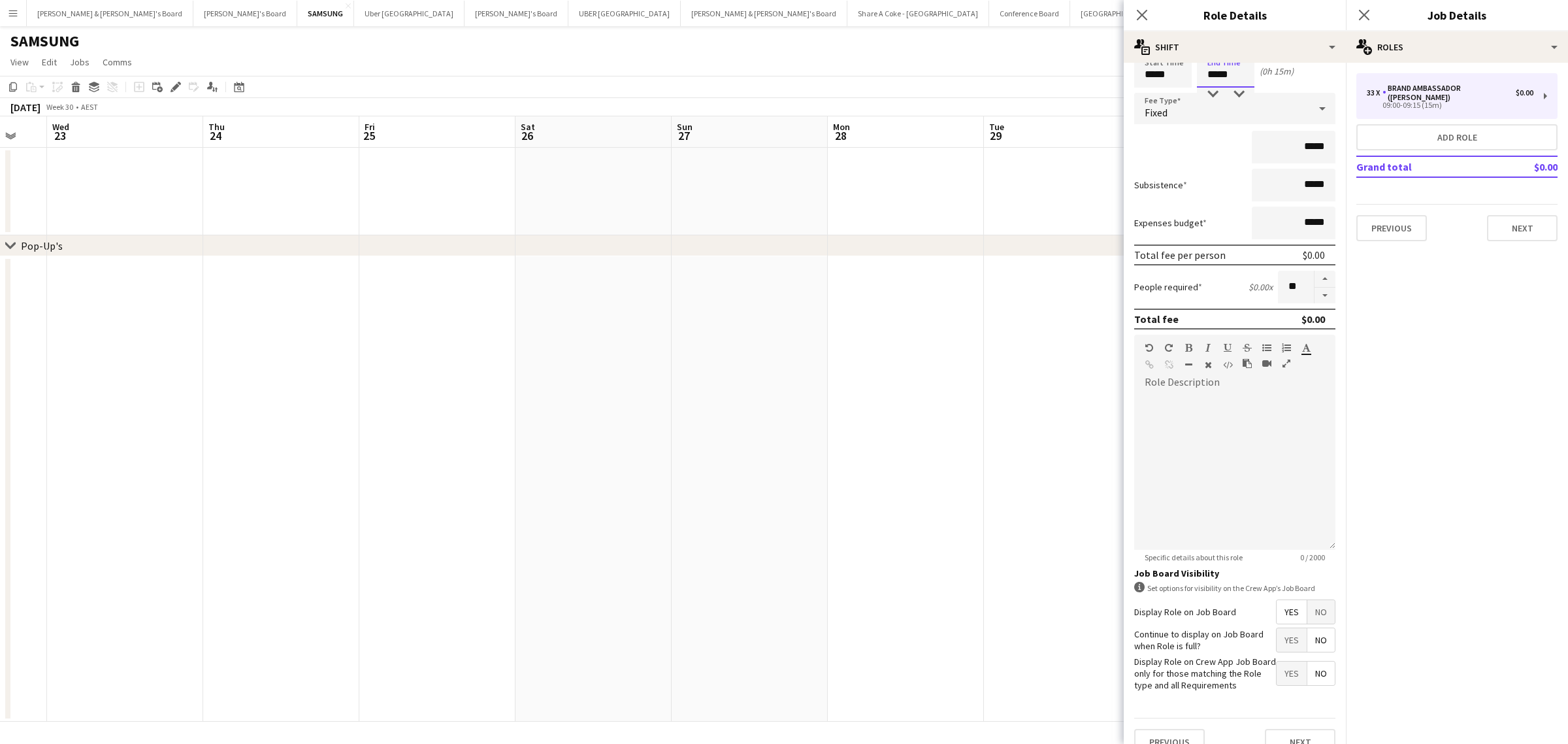
scroll to position [86, 0]
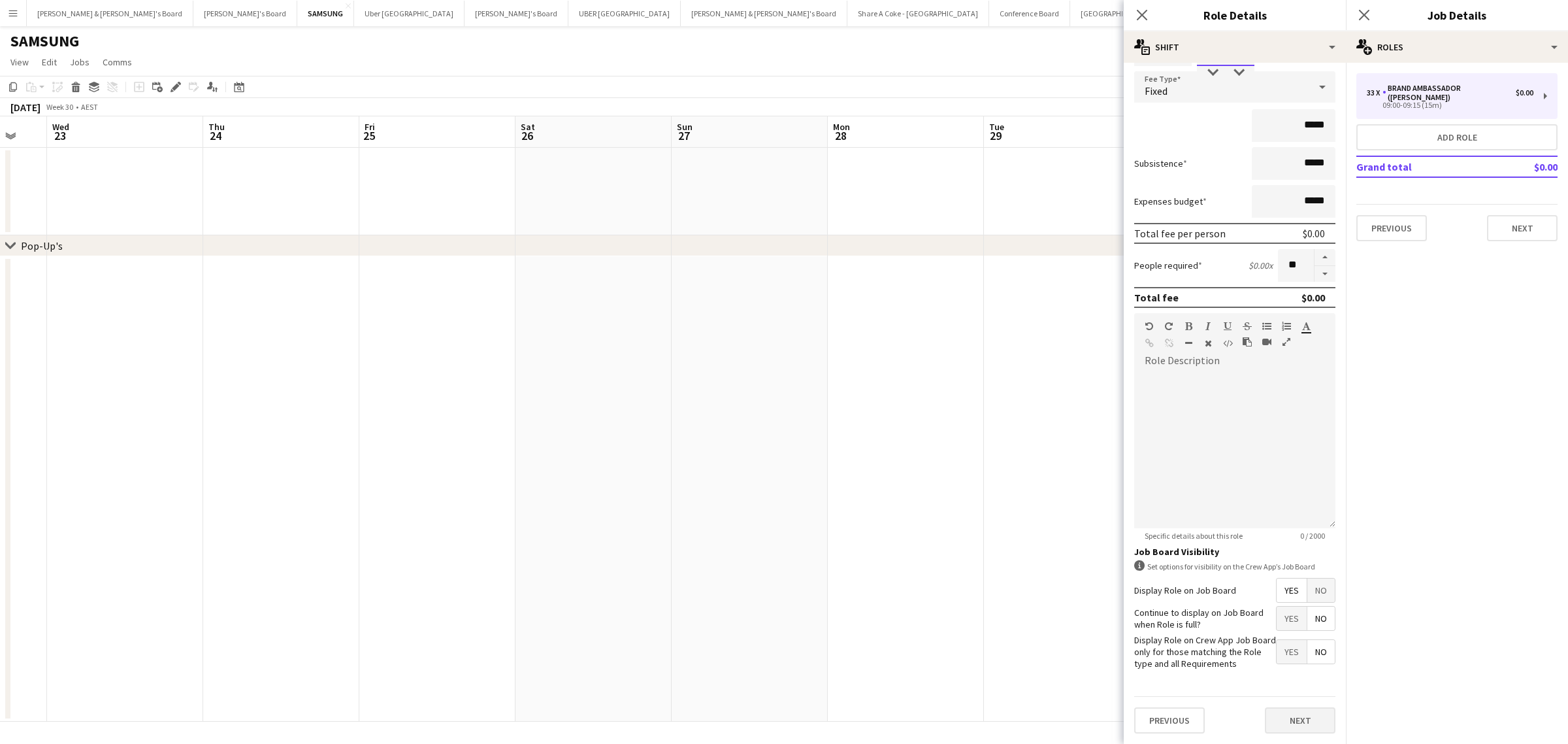
type input "*****"
click at [1301, 723] on button "Next" at bounding box center [1299, 720] width 70 height 26
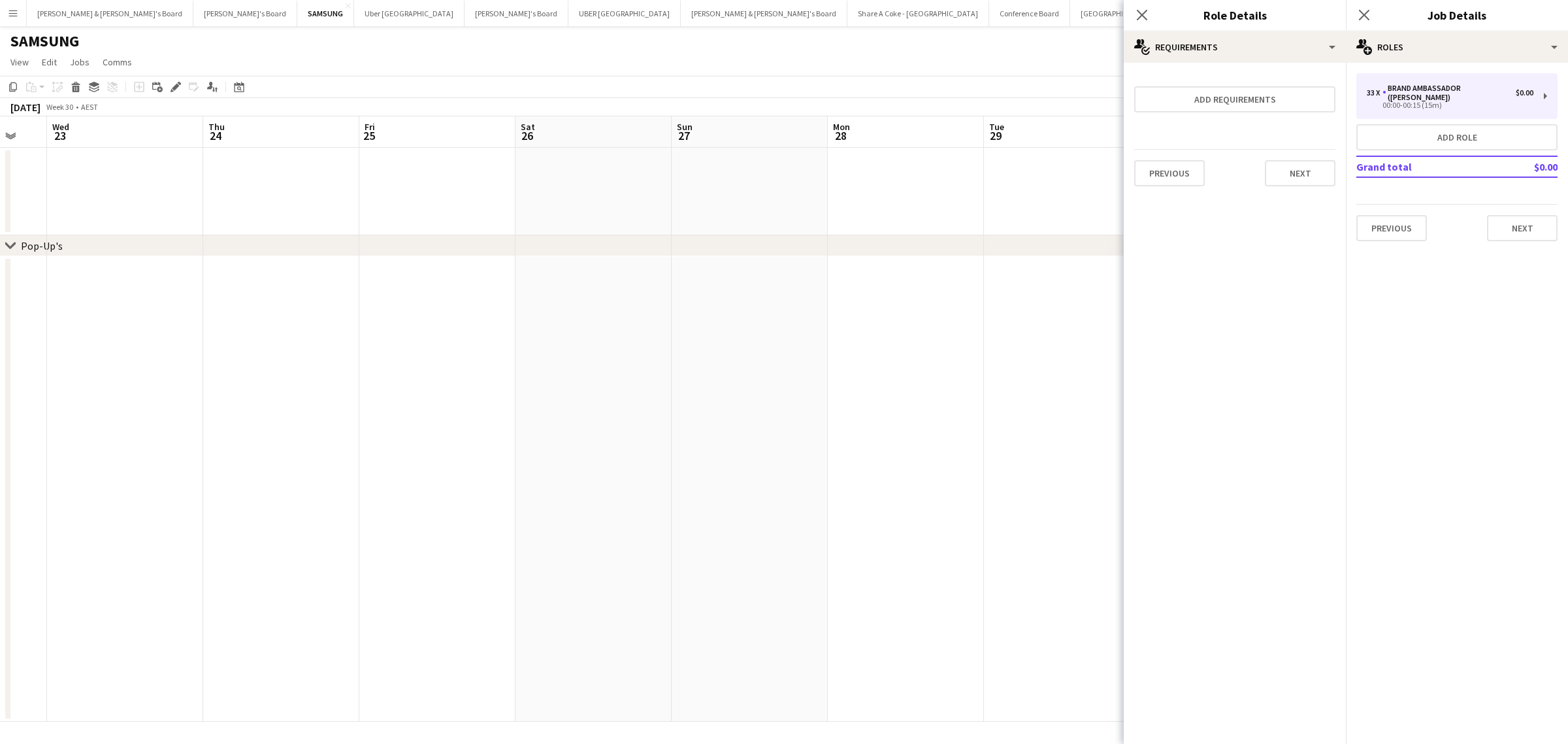
scroll to position [0, 0]
click at [1299, 172] on button "Next" at bounding box center [1299, 173] width 70 height 26
click at [1316, 178] on button "Finish" at bounding box center [1310, 176] width 49 height 26
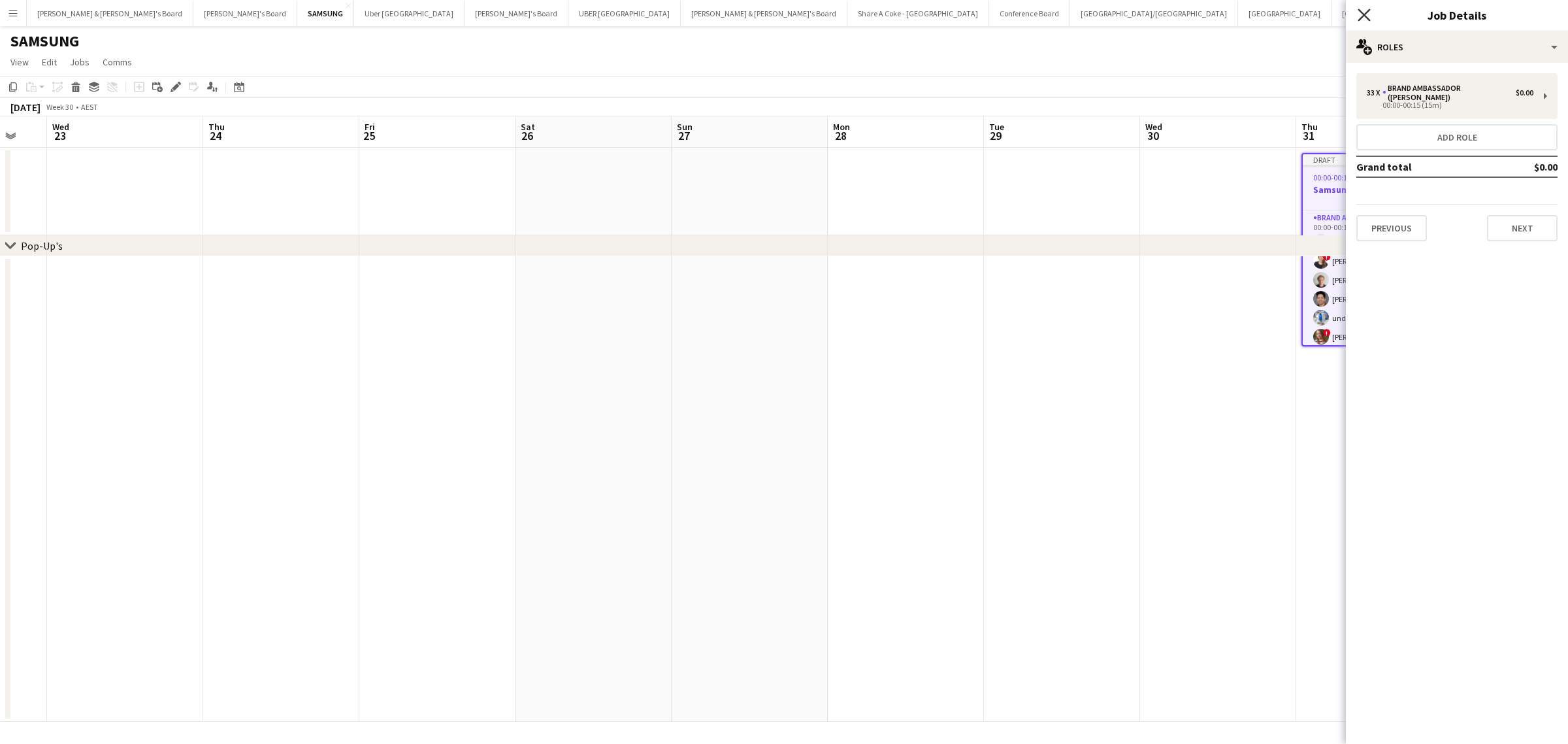
click at [1358, 14] on icon "Close pop-in" at bounding box center [1364, 15] width 13 height 13
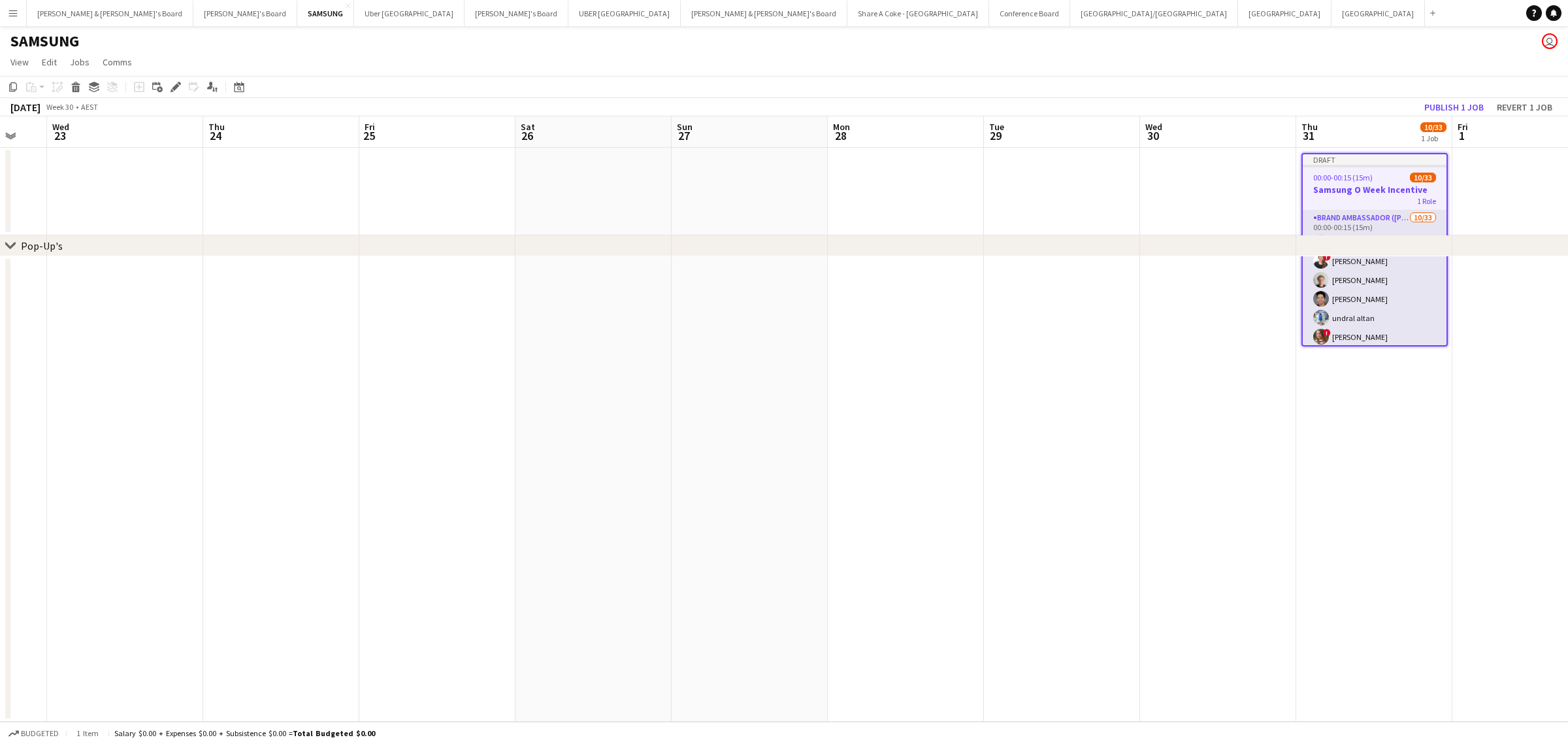
click at [1360, 212] on app-card-role "Brand Ambassador (Mon - Fri) 10/33 00:00-00:15 (15m) Vanshika Grover ! Sabina C…" at bounding box center [1374, 536] width 143 height 651
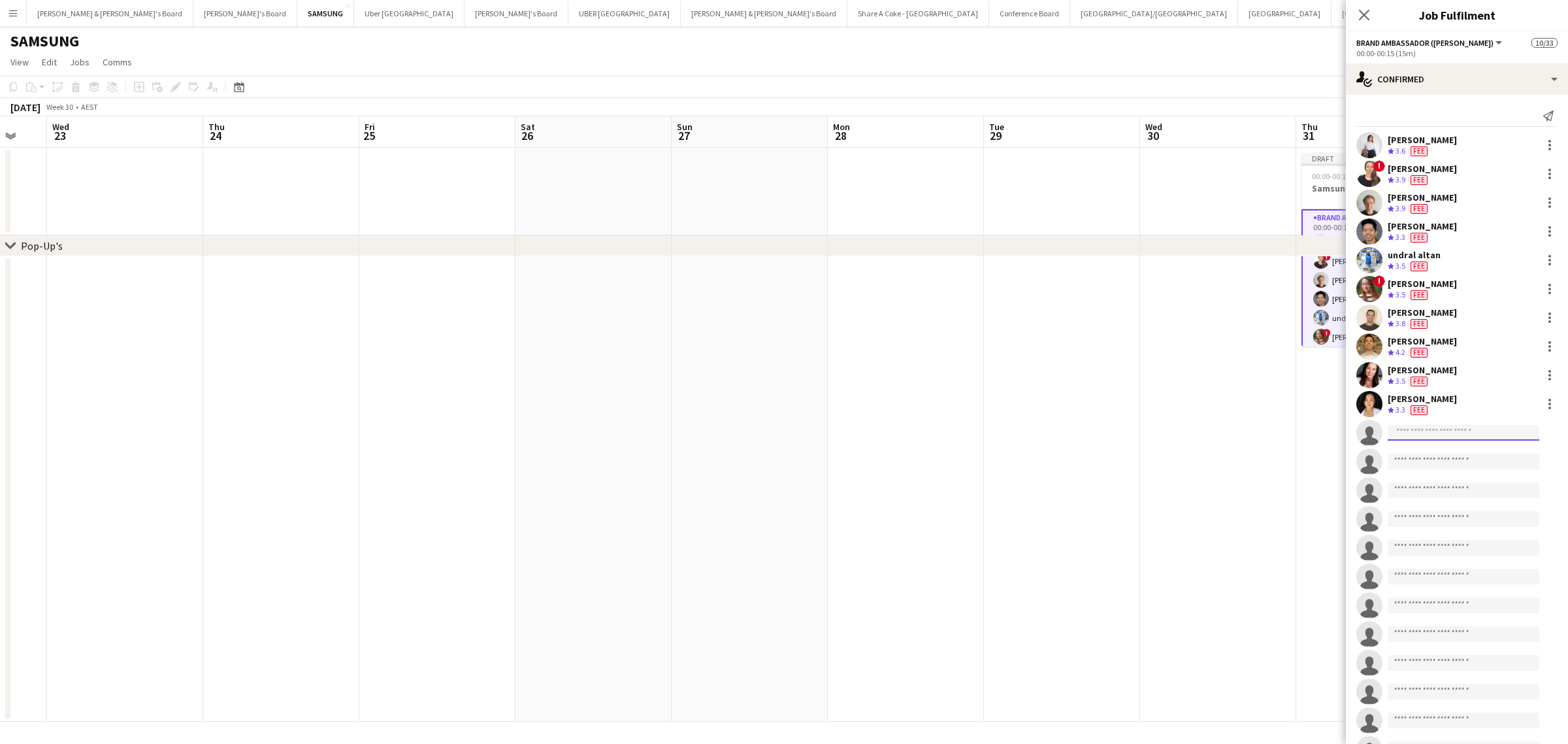
click at [1438, 433] on input at bounding box center [1464, 433] width 152 height 16
type input "*********"
click at [1439, 457] on span "jessicatrueman9@gmail.com" at bounding box center [1464, 462] width 131 height 10
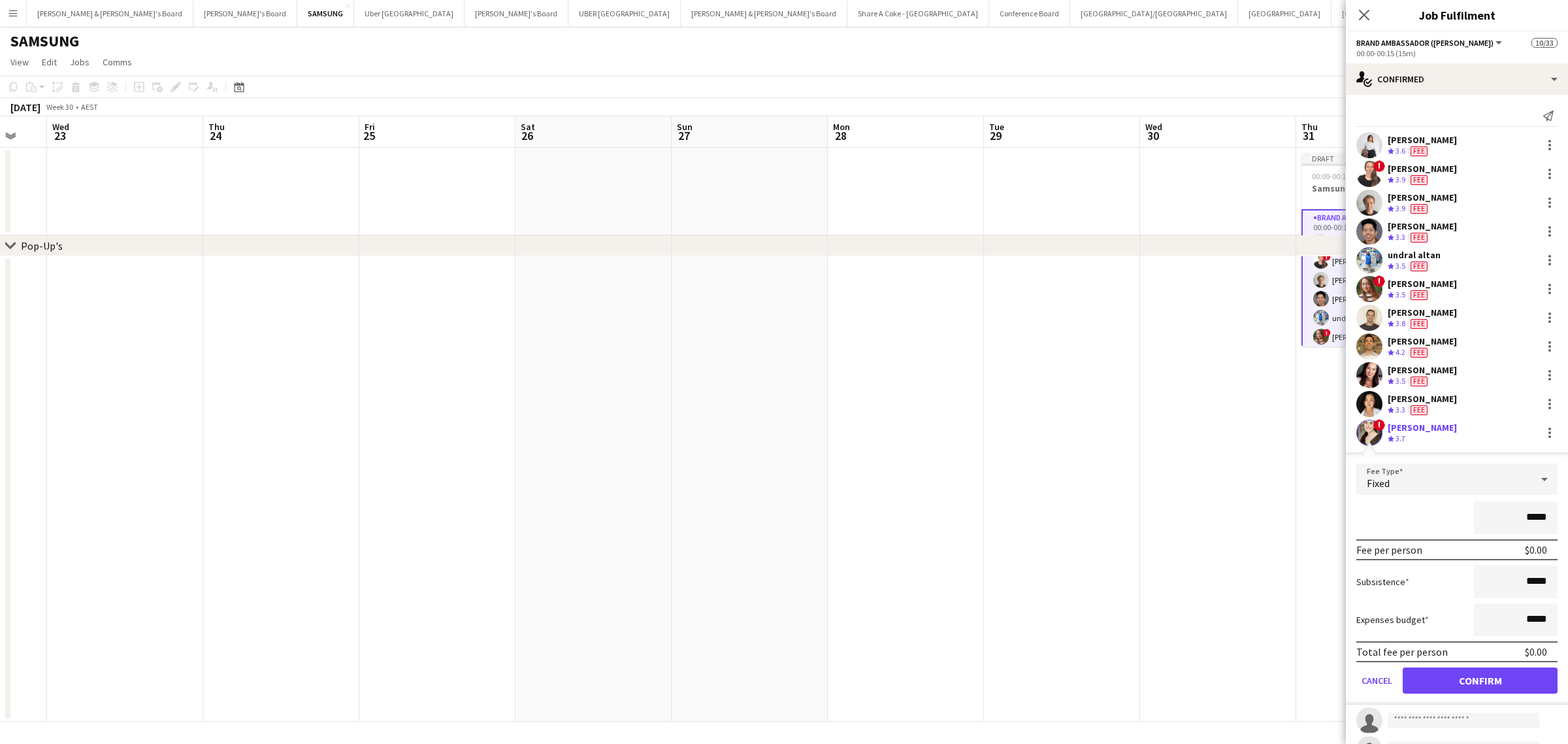
click at [1514, 509] on input "*****" at bounding box center [1516, 518] width 84 height 33
type input "*******"
click at [1471, 674] on button "Confirm" at bounding box center [1480, 681] width 155 height 26
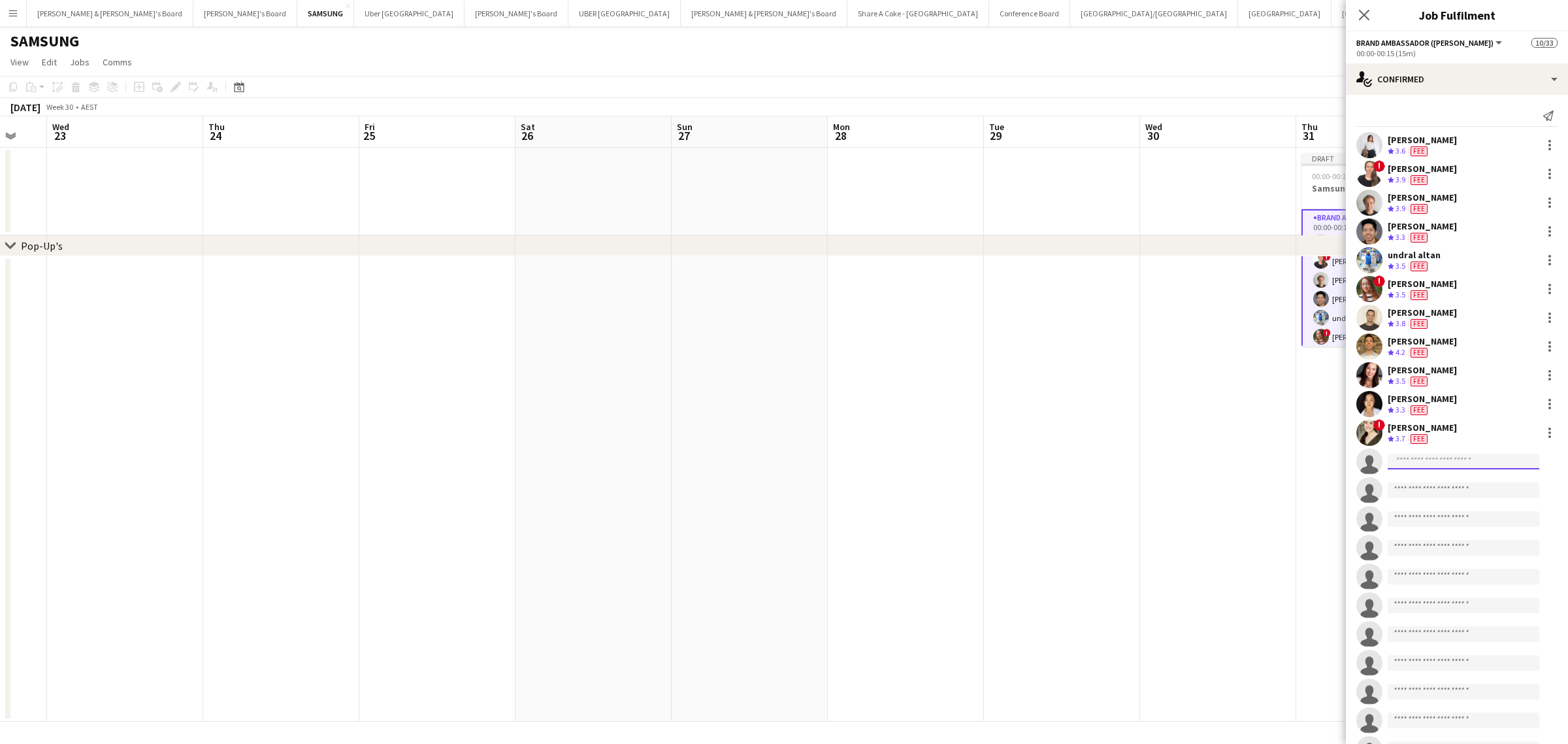
click at [1421, 465] on input at bounding box center [1464, 461] width 152 height 16
type input "**********"
click at [1420, 479] on span "[PERSON_NAME]" at bounding box center [1436, 480] width 75 height 11
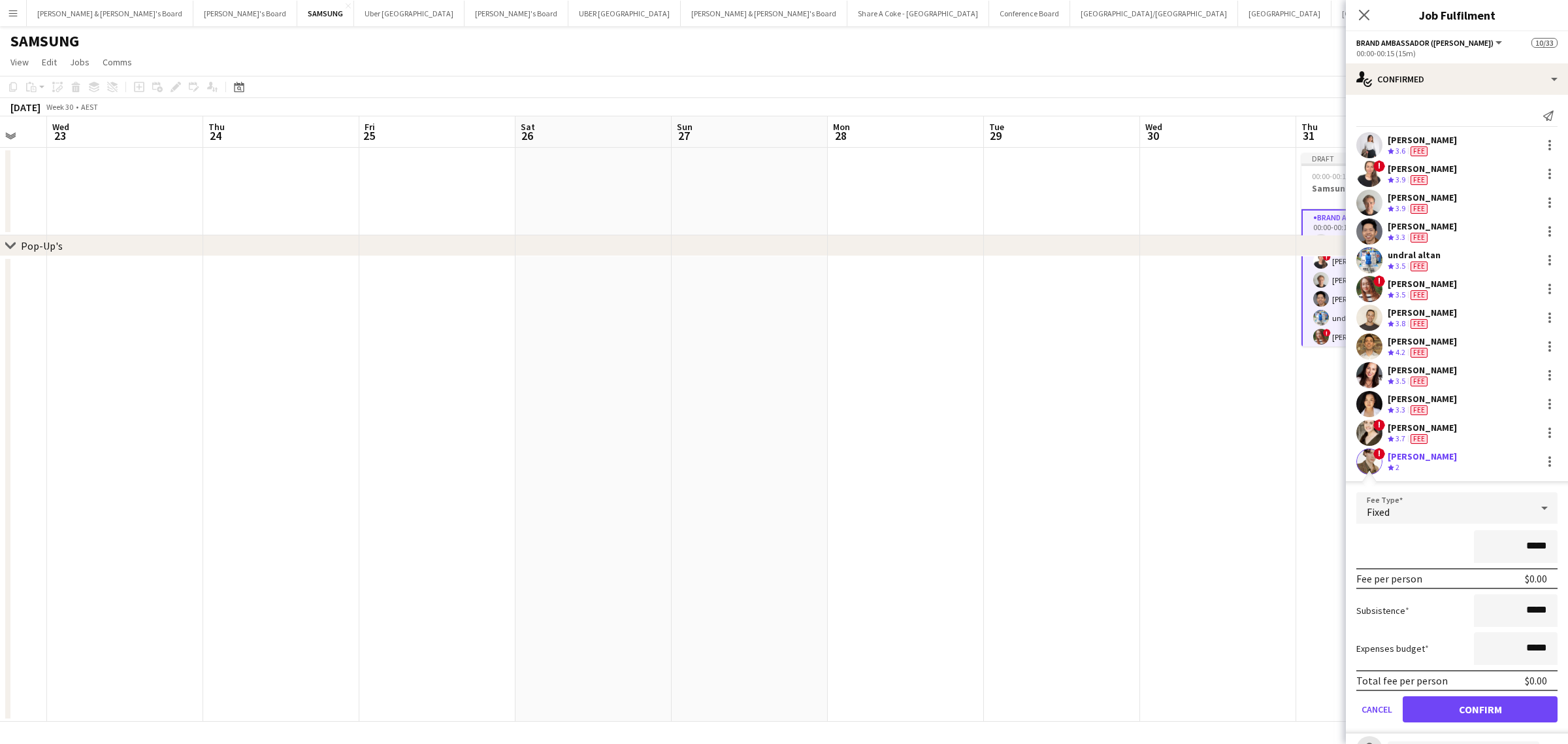
click at [1519, 550] on input "*****" at bounding box center [1516, 546] width 84 height 33
type input "*******"
click at [1484, 706] on button "Confirm" at bounding box center [1480, 709] width 155 height 26
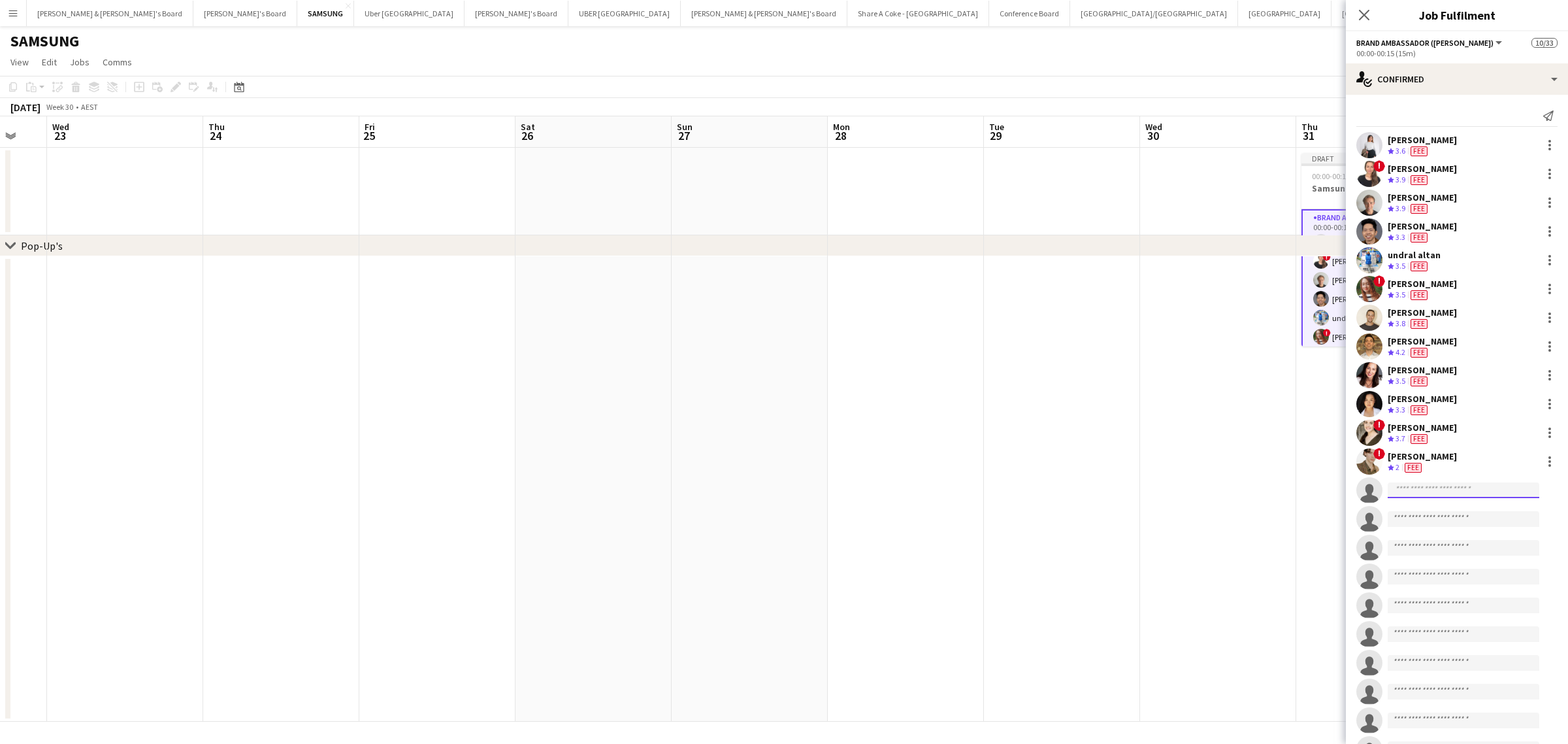
click at [1411, 492] on input at bounding box center [1464, 490] width 152 height 16
type input "******"
click at [1421, 545] on span "[PERSON_NAME]" at bounding box center [1436, 540] width 75 height 11
click at [1442, 493] on input at bounding box center [1464, 490] width 152 height 16
click at [1441, 538] on span "[PERSON_NAME]" at bounding box center [1436, 540] width 75 height 11
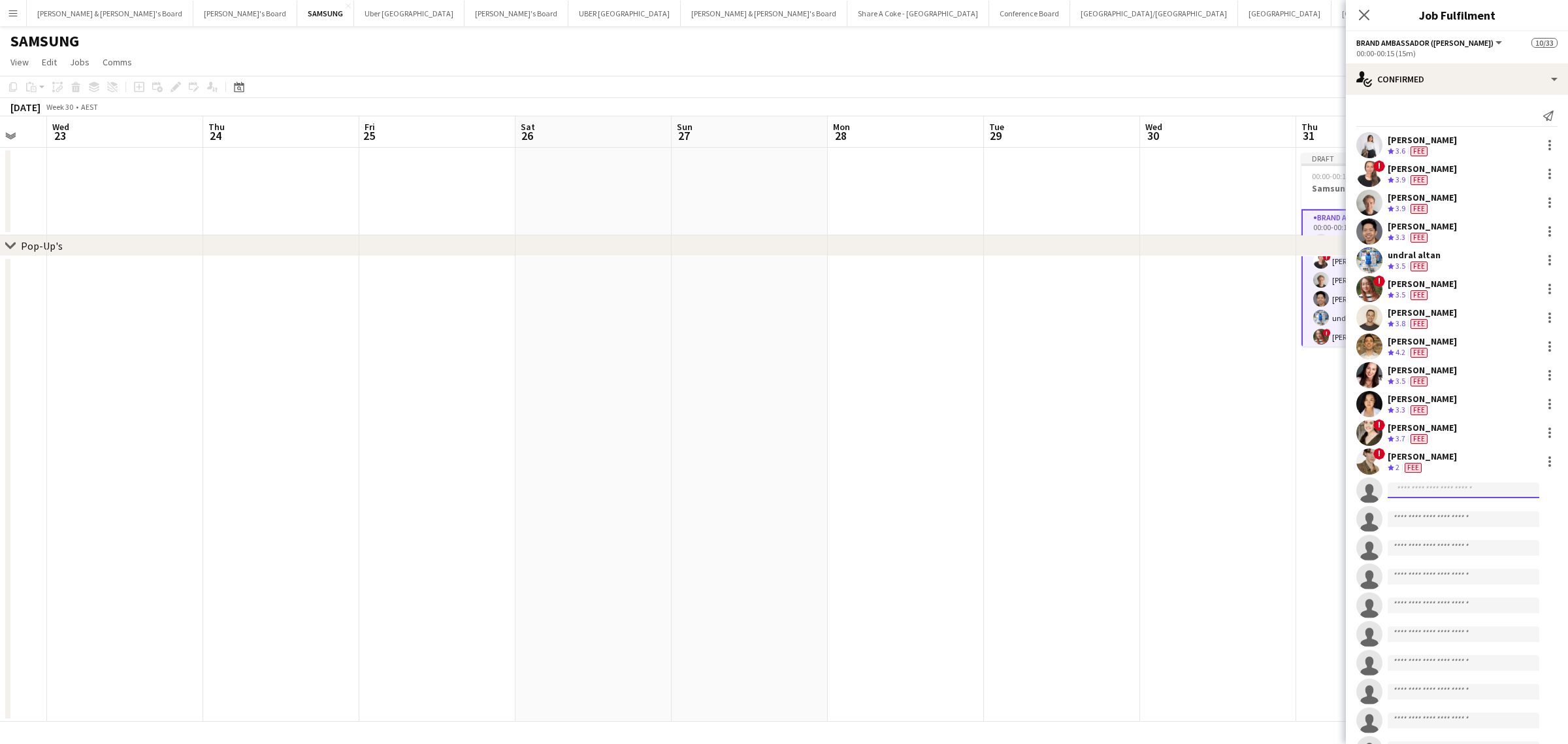
click at [1428, 488] on input at bounding box center [1464, 490] width 152 height 16
type input "*******"
click at [1436, 523] on span "owendaviesjersey@yahoo.co.uk" at bounding box center [1464, 519] width 131 height 10
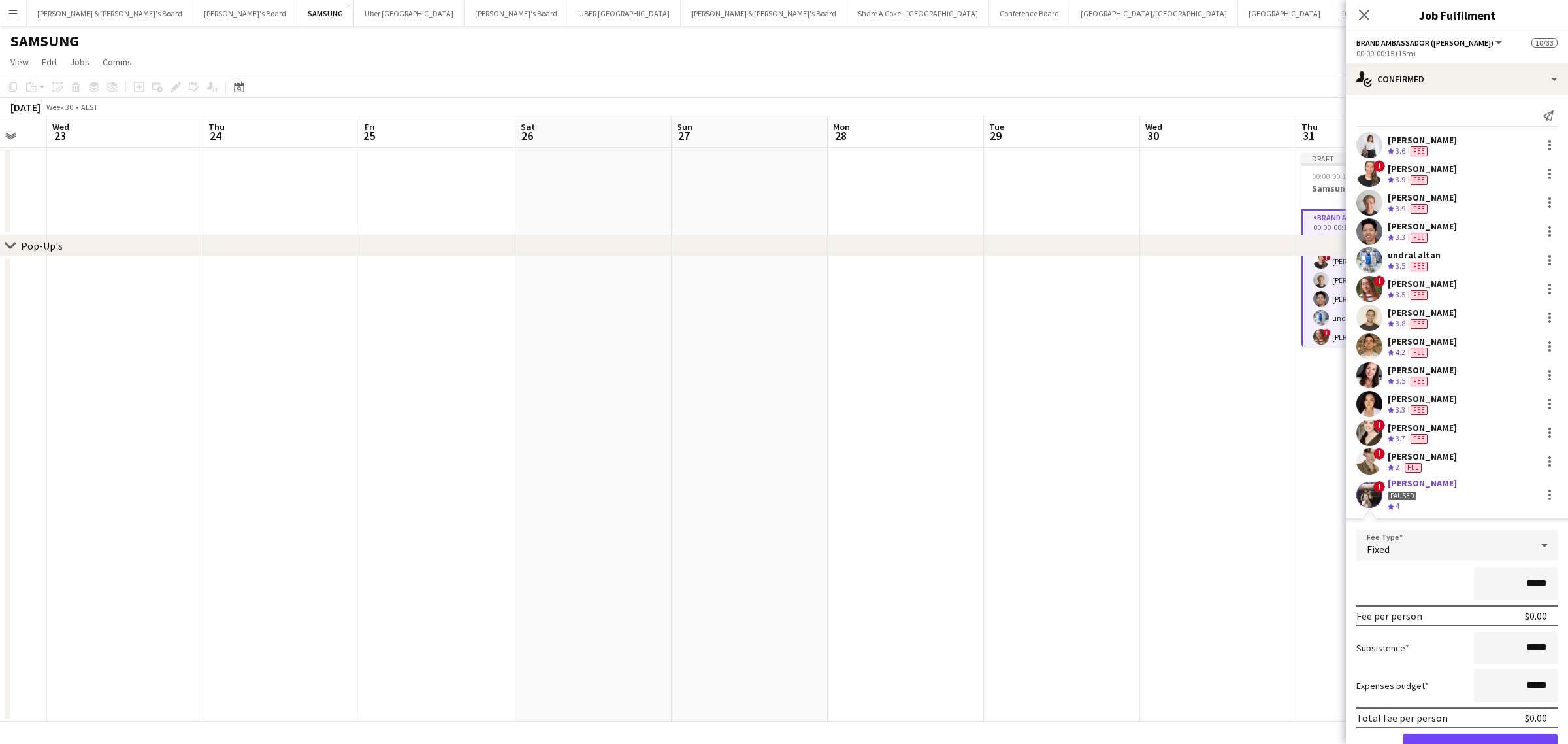
click at [1519, 584] on input "*****" at bounding box center [1516, 583] width 84 height 33
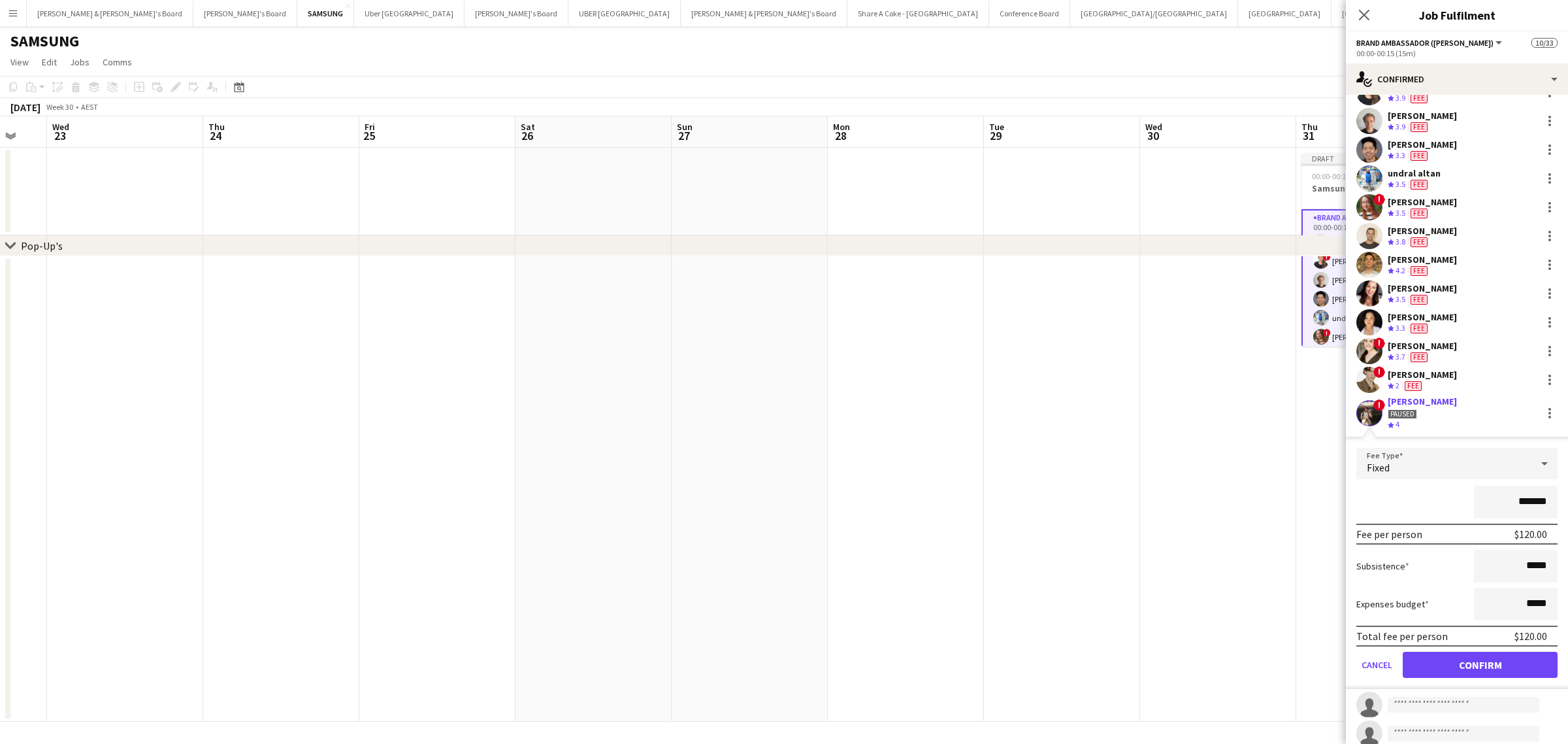
type input "*******"
click at [1501, 668] on button "Confirm" at bounding box center [1480, 665] width 155 height 26
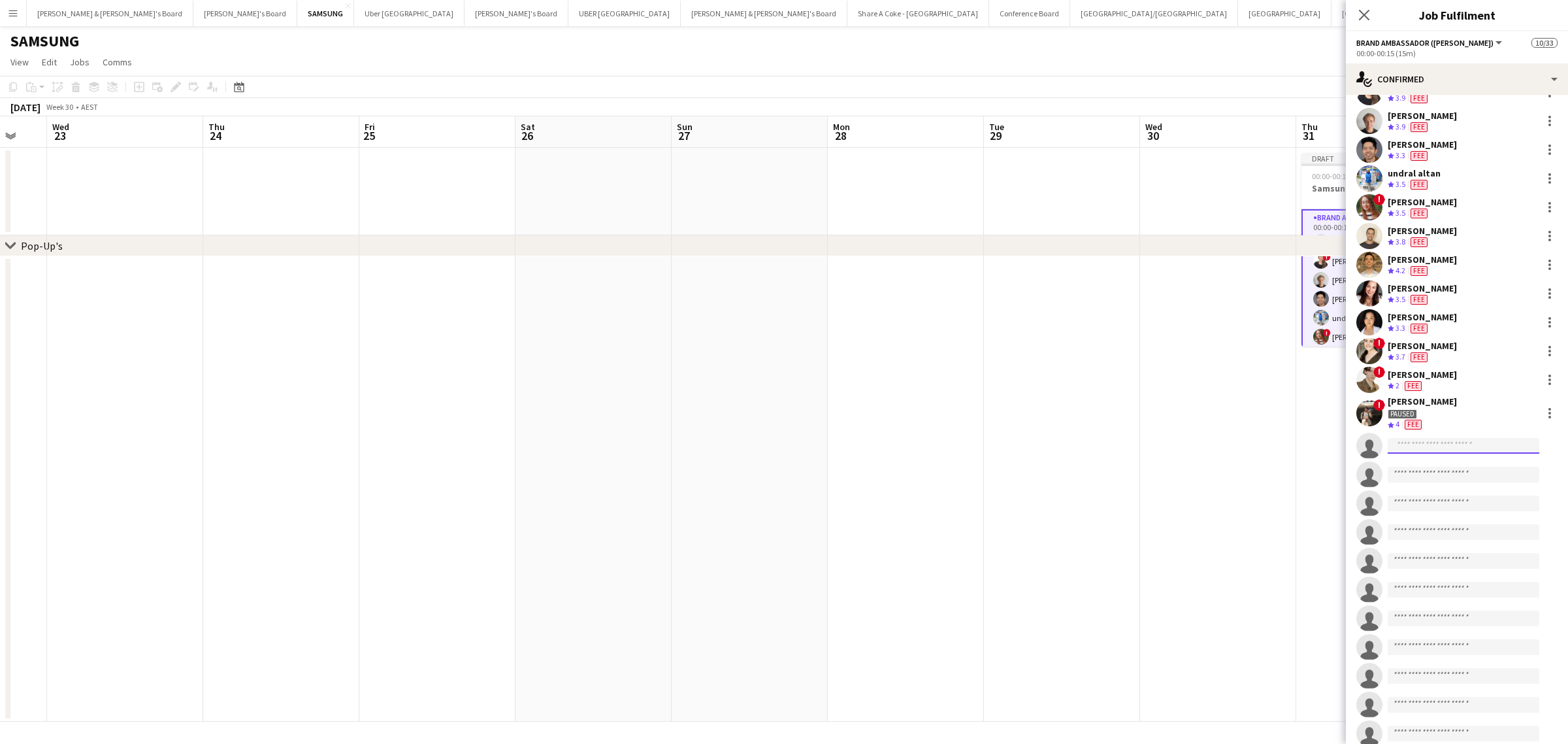
click at [1477, 449] on input at bounding box center [1464, 446] width 152 height 16
type input "*"
type input "******"
click at [1420, 472] on span "wertuc@gmail.com" at bounding box center [1464, 474] width 131 height 10
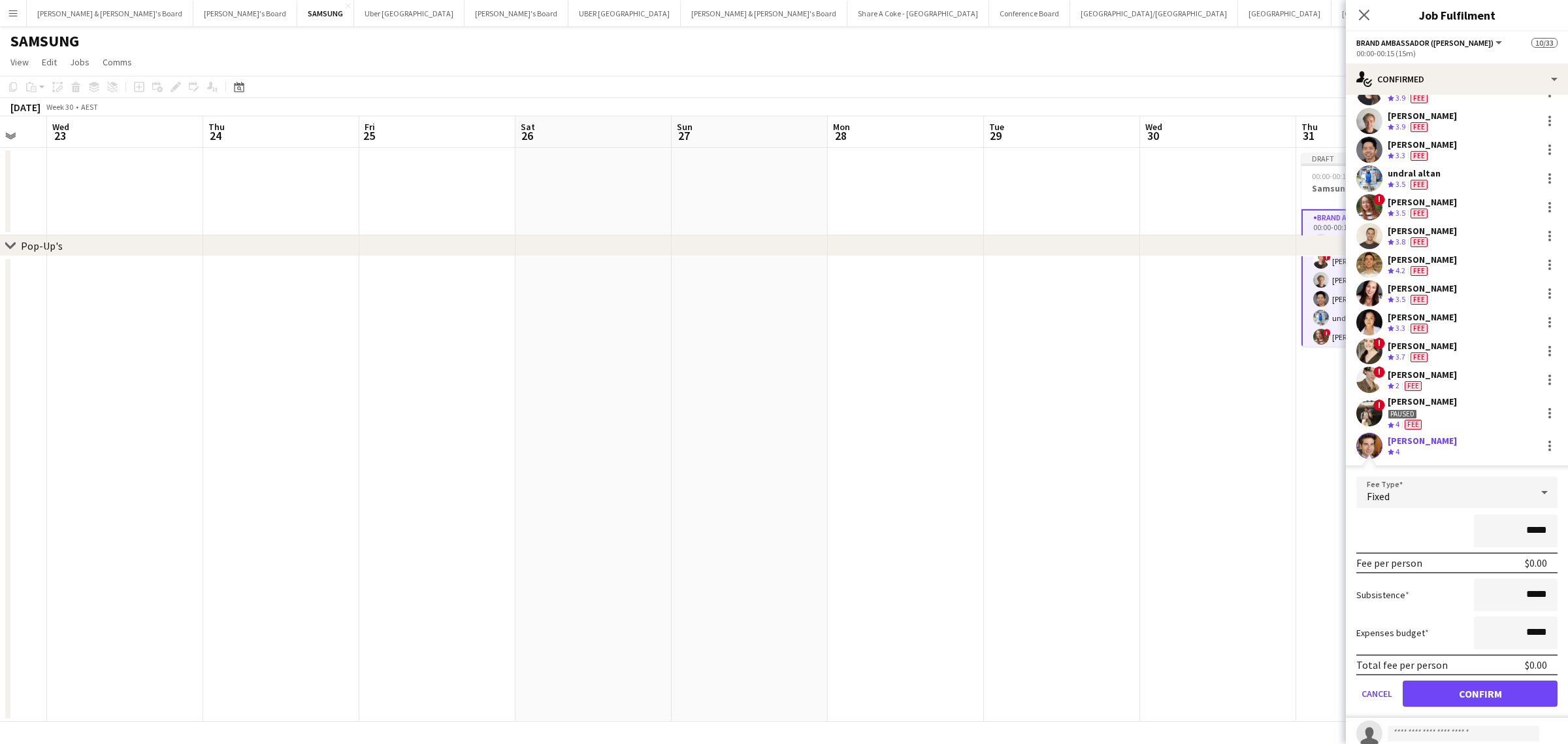
click at [1514, 529] on input "*****" at bounding box center [1516, 530] width 84 height 33
type input "*******"
click at [1501, 697] on button "Confirm" at bounding box center [1480, 694] width 155 height 26
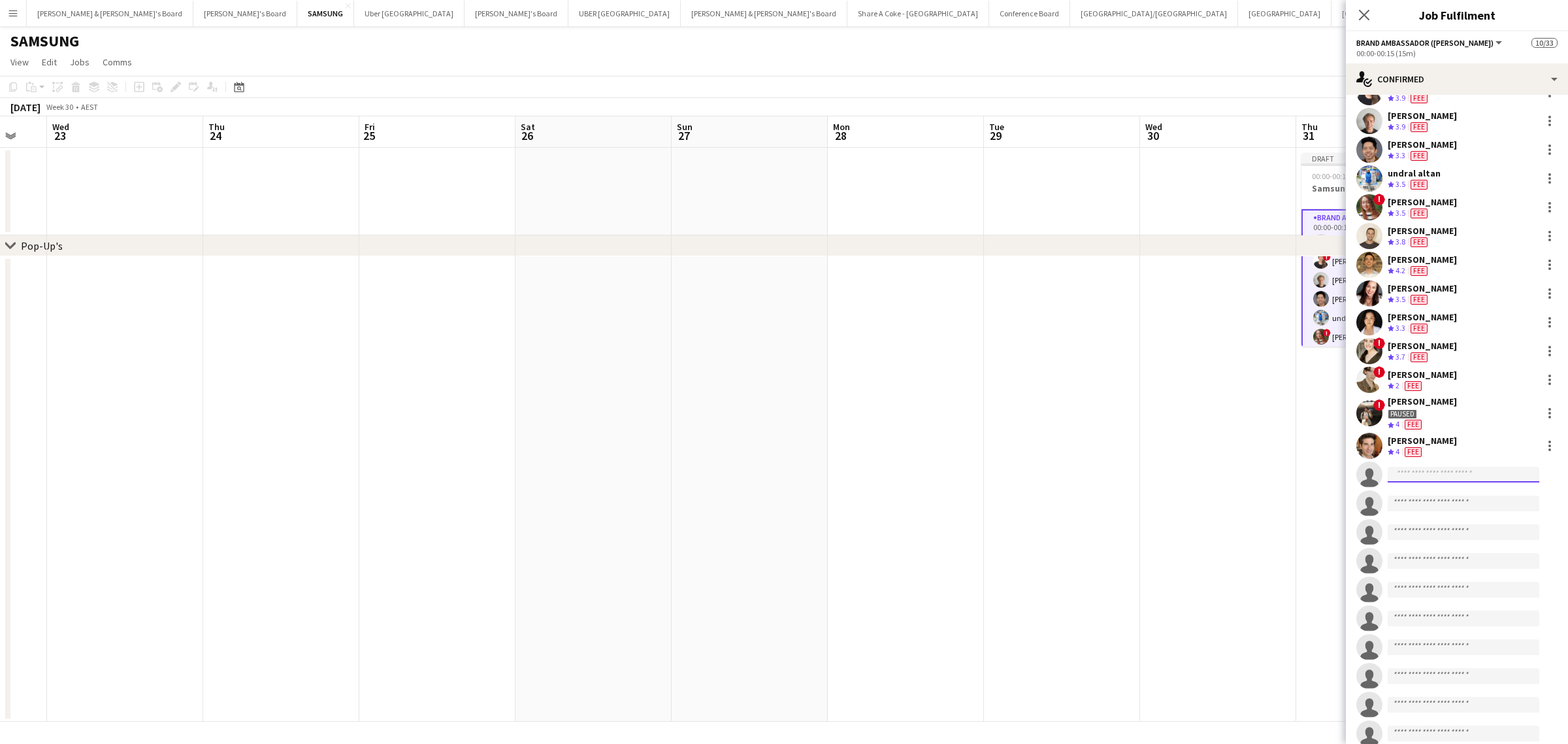
click at [1454, 471] on input at bounding box center [1464, 474] width 152 height 16
type input "*****"
click at [1452, 490] on span "Julie Bettens Active" at bounding box center [1464, 493] width 131 height 11
click at [1461, 467] on input at bounding box center [1464, 474] width 152 height 16
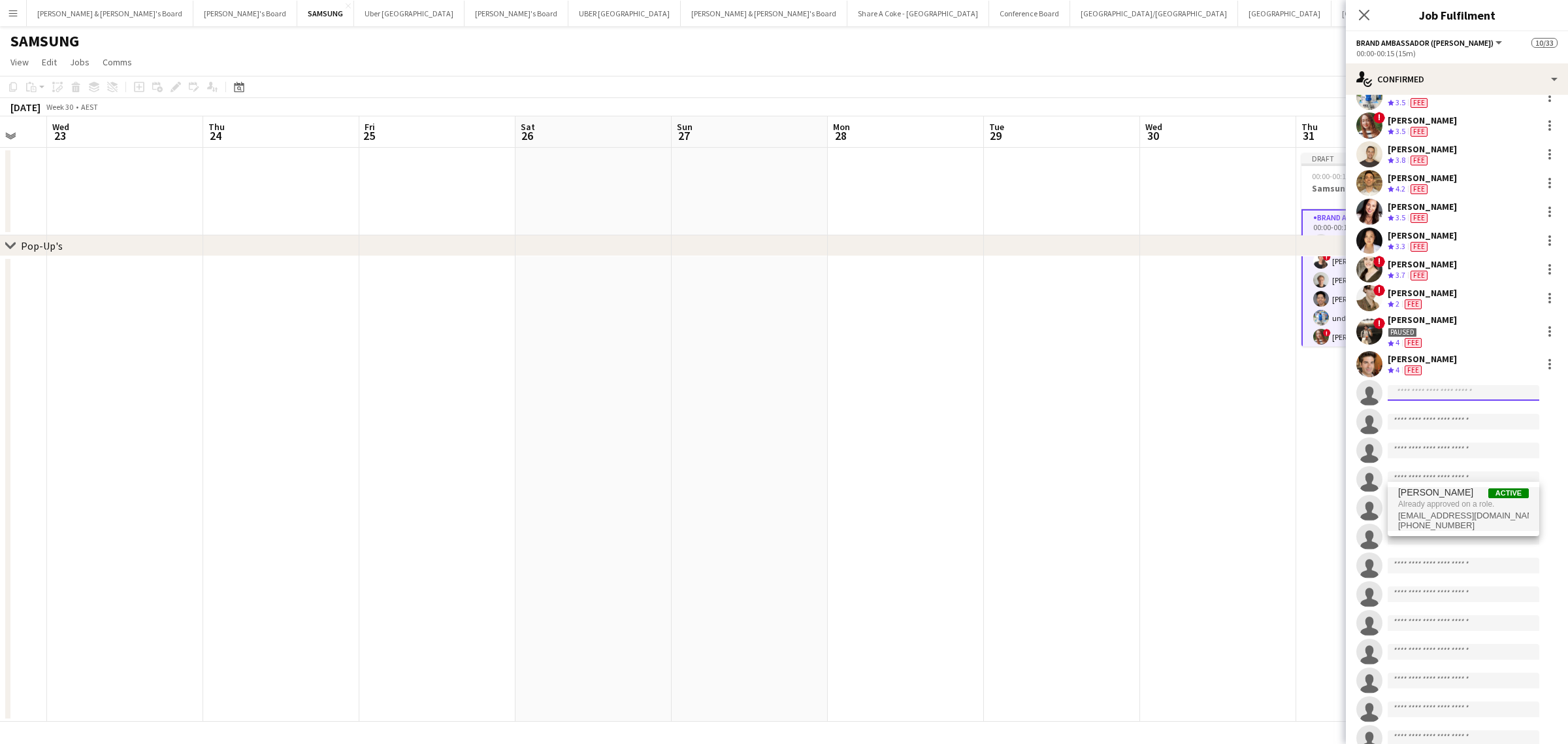
scroll to position [0, 0]
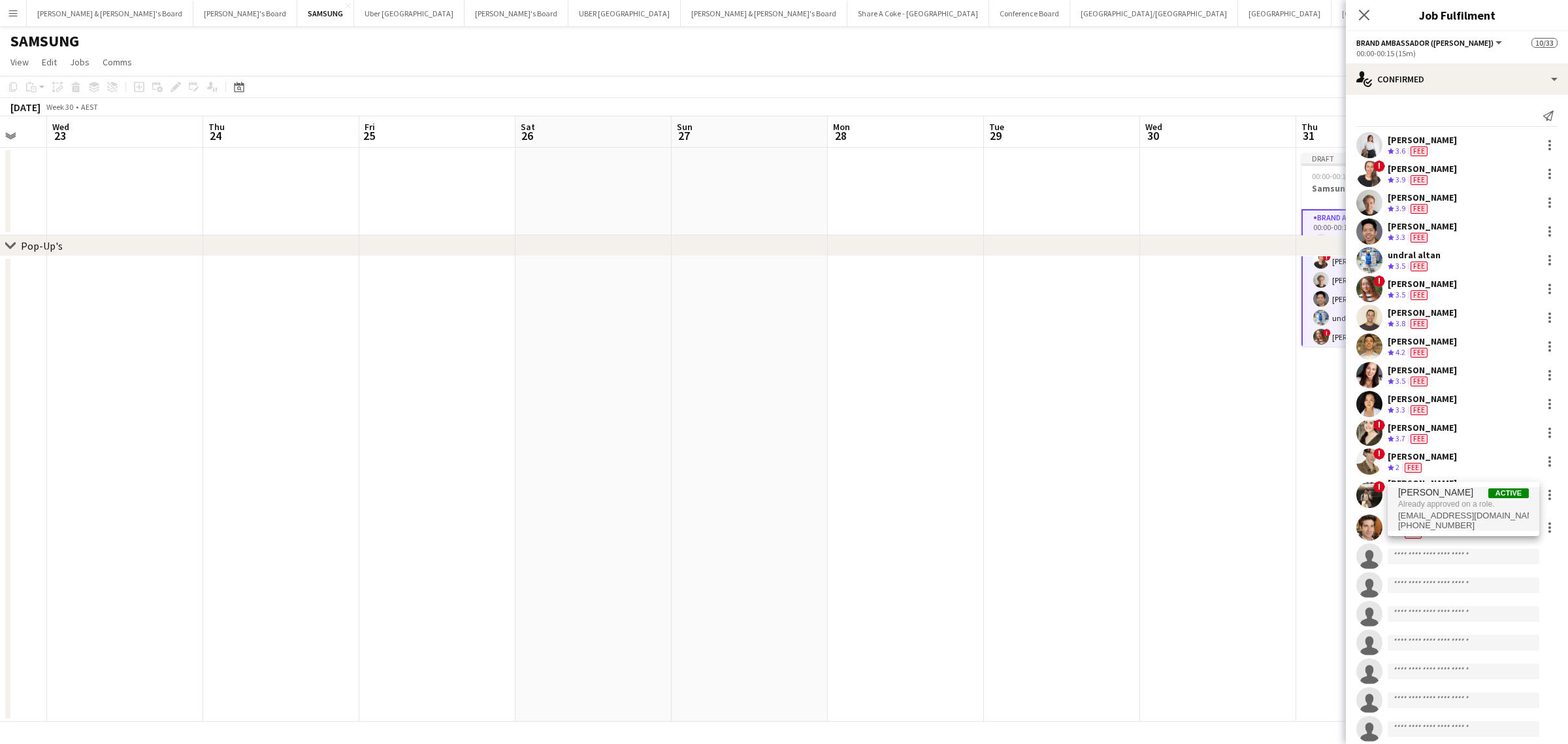
click at [887, 340] on app-date-cell at bounding box center [906, 489] width 156 height 465
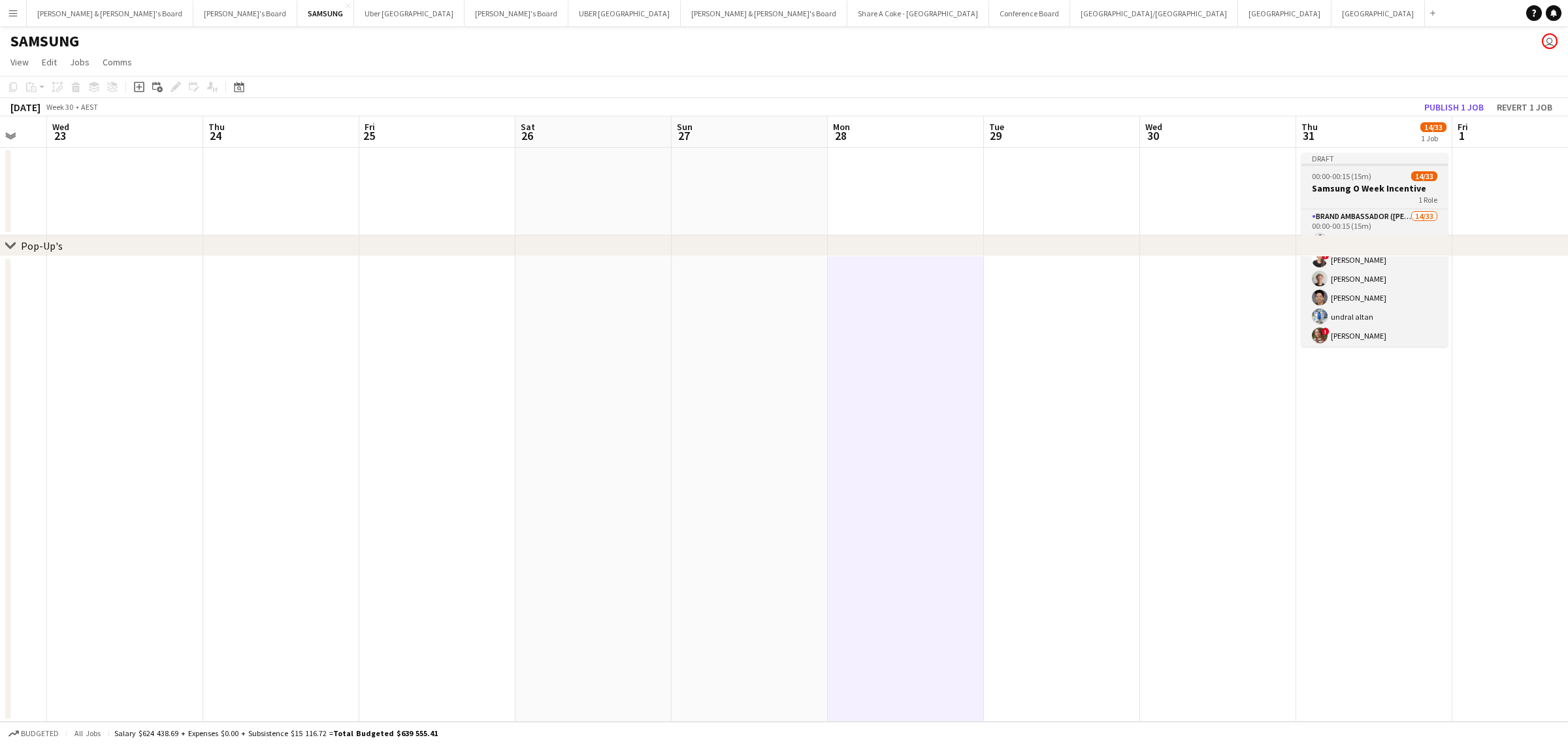
click at [1333, 178] on span "00:00-00:15 (15m)" at bounding box center [1341, 176] width 59 height 10
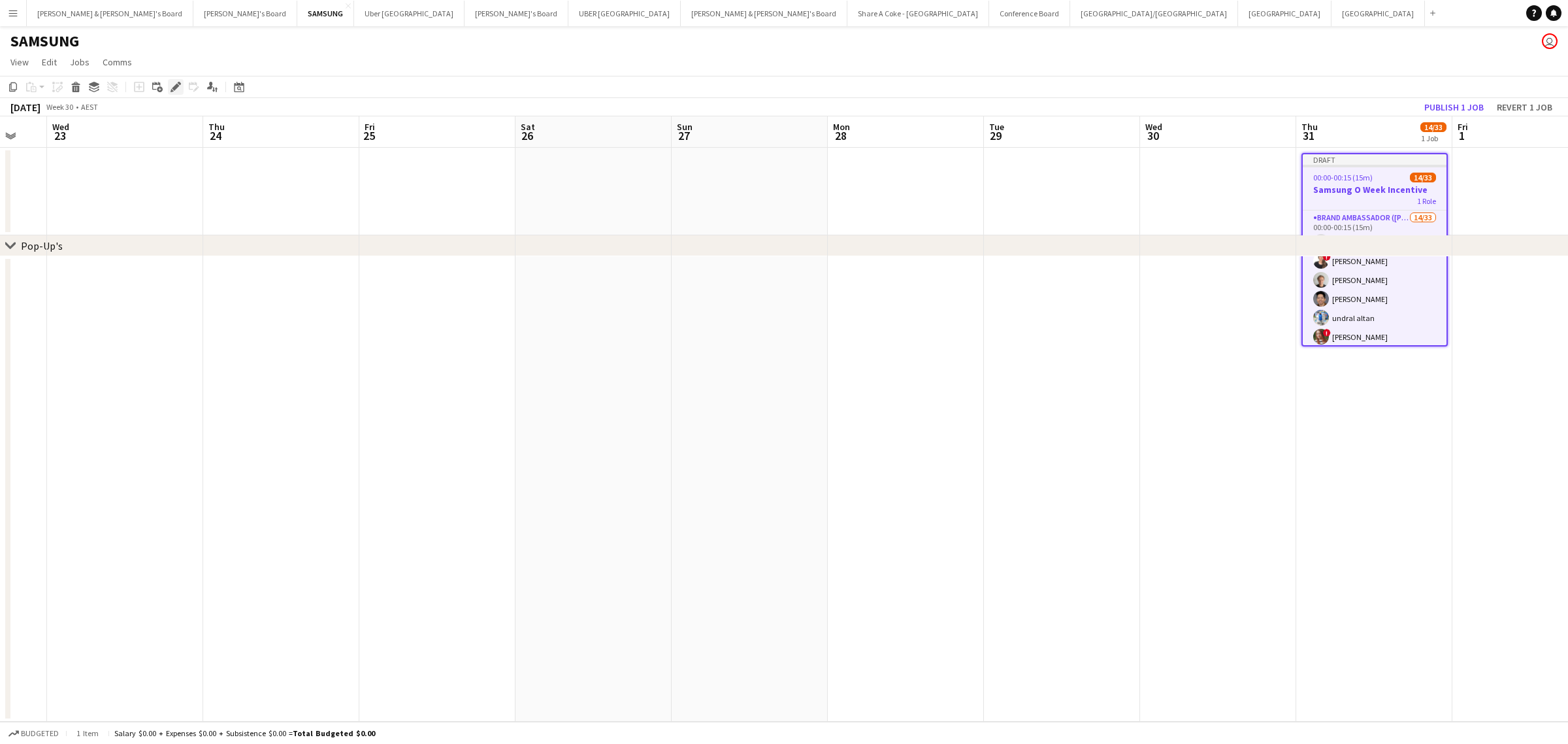
click at [172, 92] on div "Edit" at bounding box center [175, 87] width 16 height 16
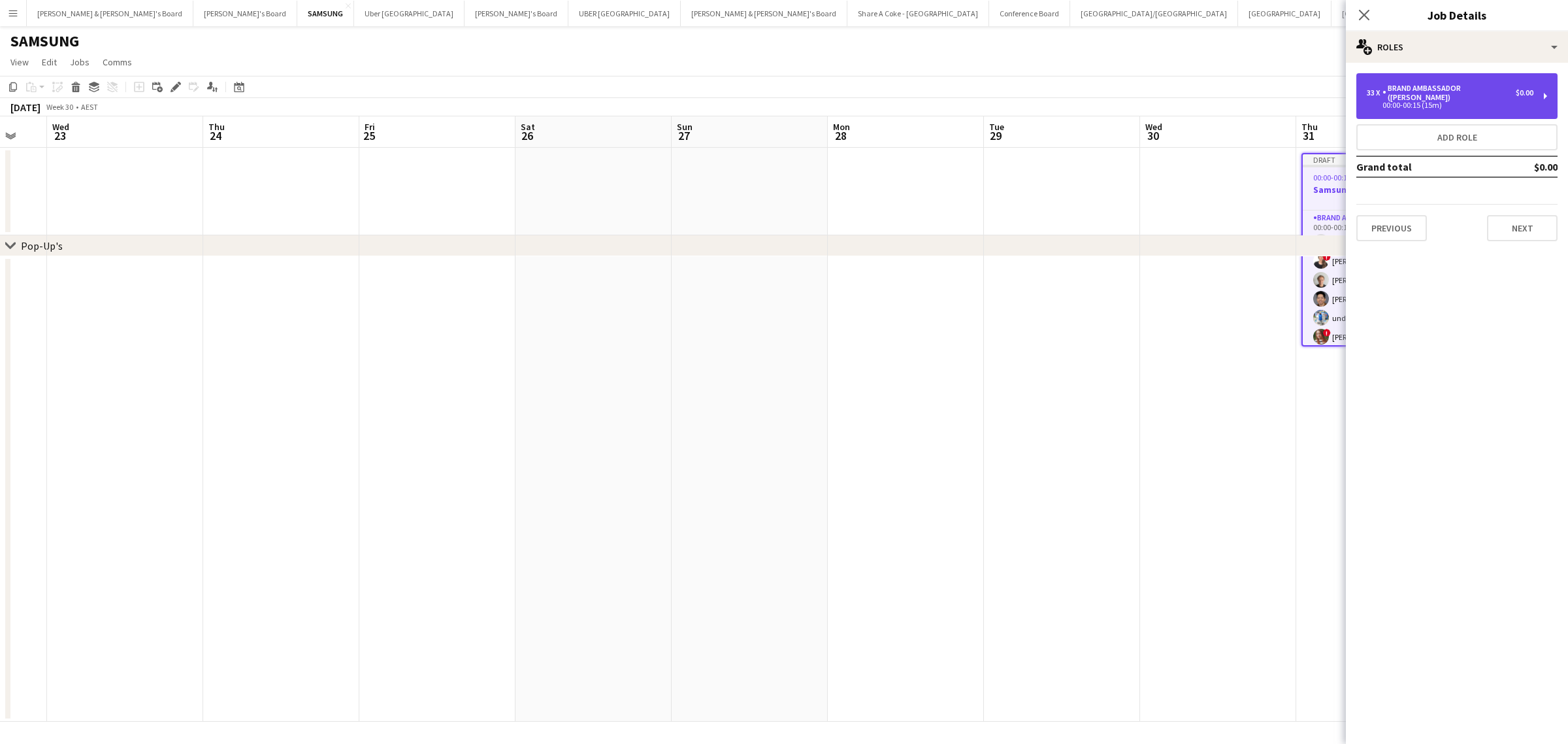
click at [1544, 90] on div "33 x Brand Ambassador (Mon - Fri) $0.00 00:00-00:15 (15m)" at bounding box center [1457, 96] width 201 height 46
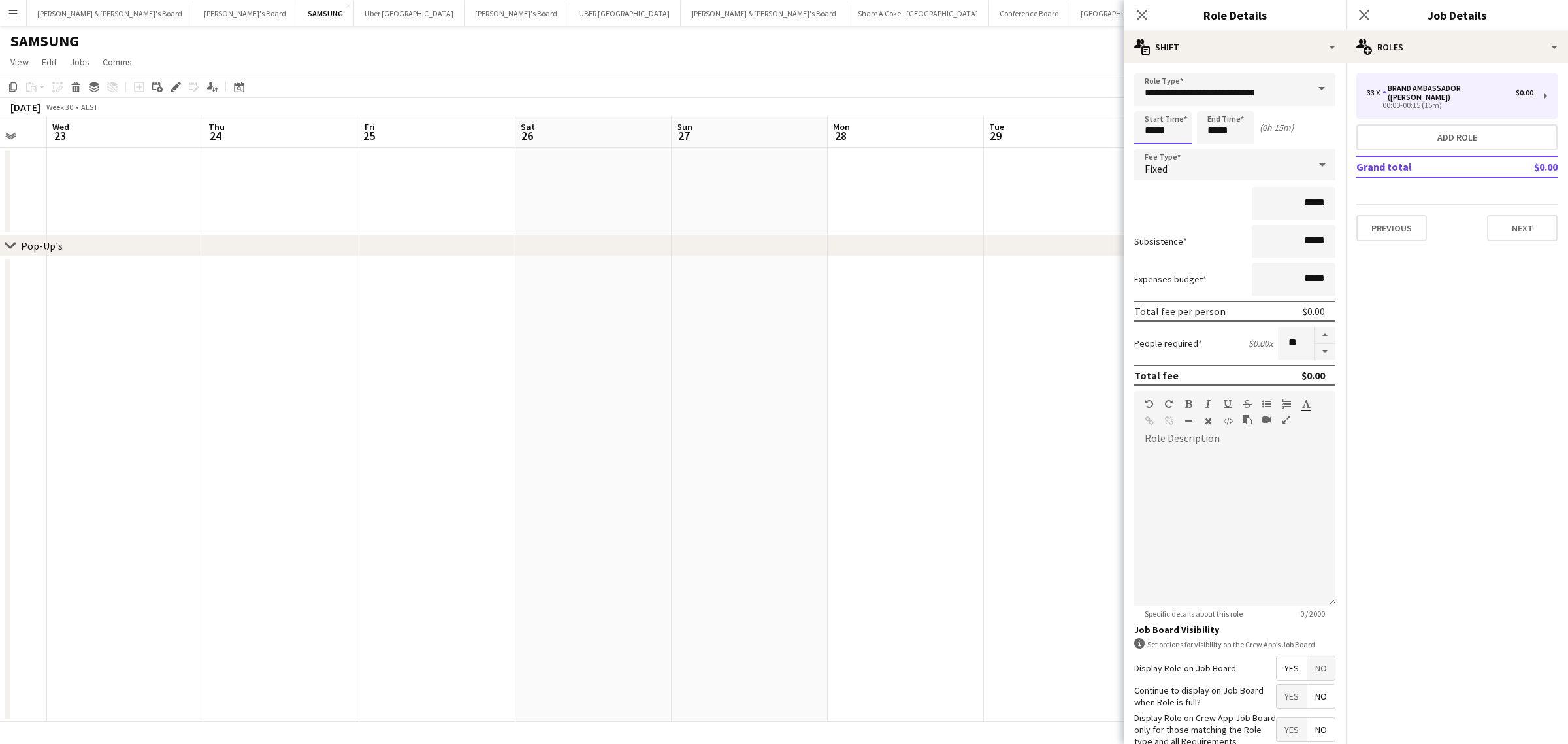
click at [1177, 131] on input "*****" at bounding box center [1163, 127] width 58 height 33
click at [1152, 134] on input "*****" at bounding box center [1163, 127] width 58 height 33
type input "*****"
click at [1215, 129] on input "*****" at bounding box center [1225, 127] width 58 height 33
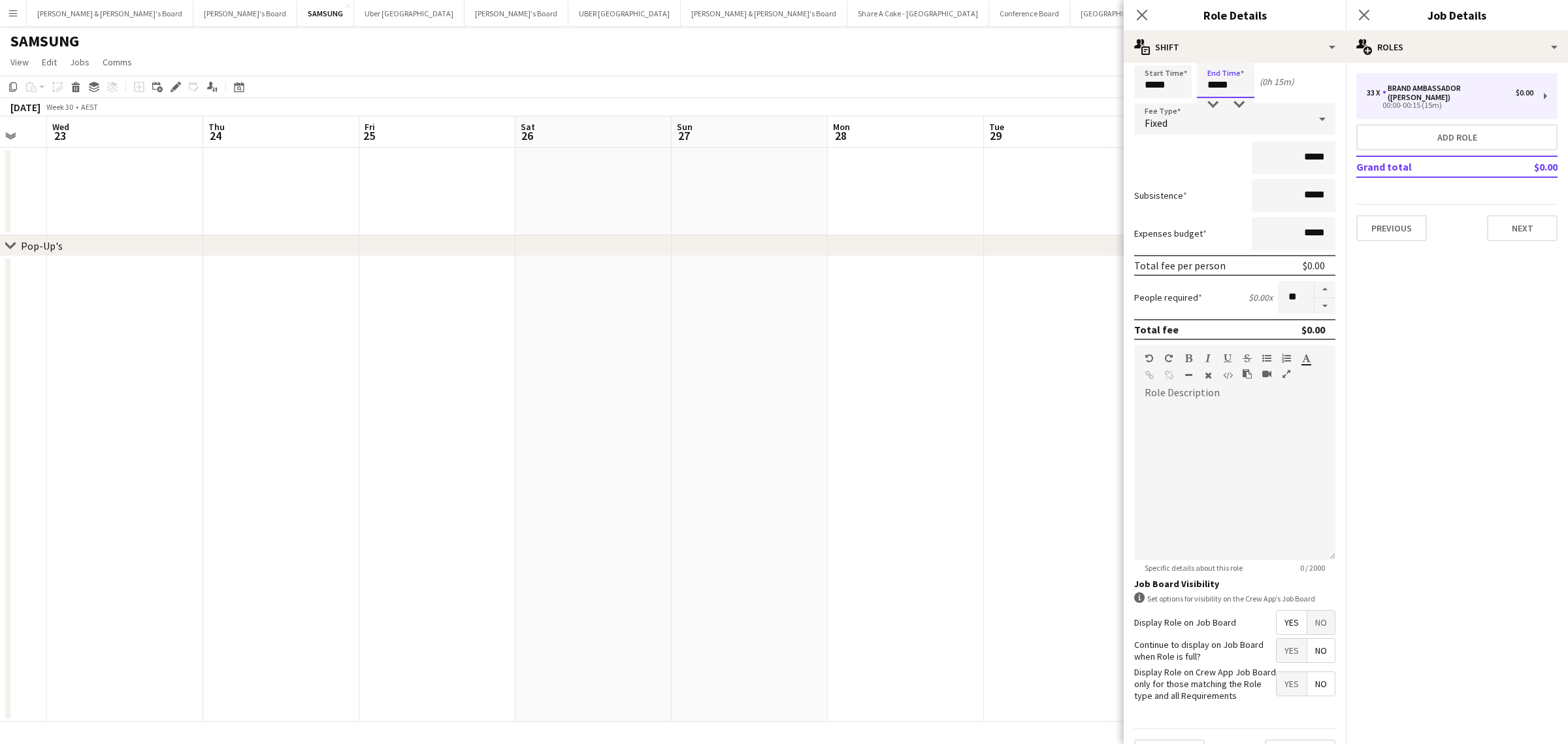
scroll to position [86, 0]
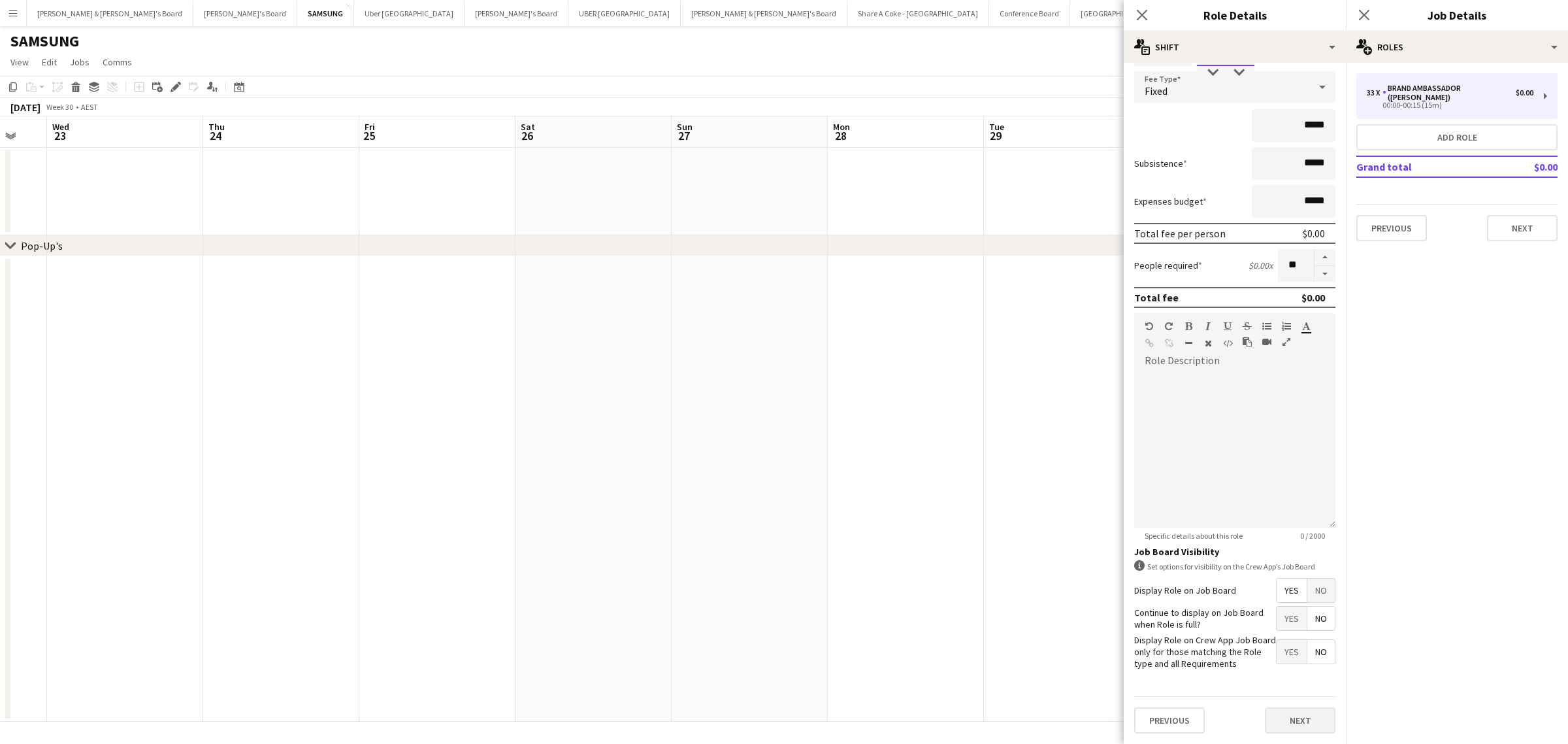
type input "*****"
click at [1305, 714] on button "Next" at bounding box center [1299, 720] width 70 height 26
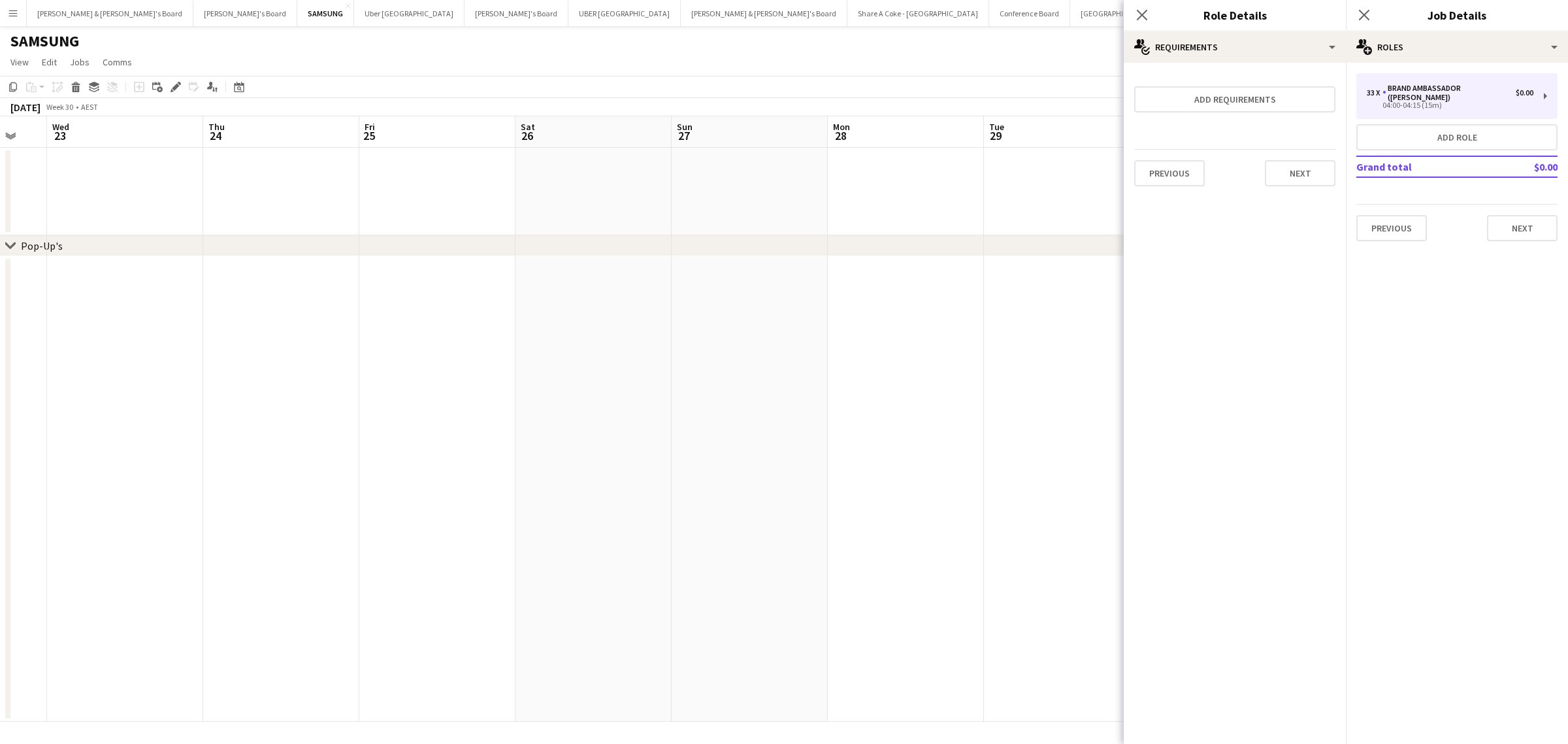
scroll to position [0, 0]
click at [1317, 174] on button "Next" at bounding box center [1299, 173] width 70 height 26
click at [1317, 173] on button "Finish" at bounding box center [1310, 176] width 49 height 26
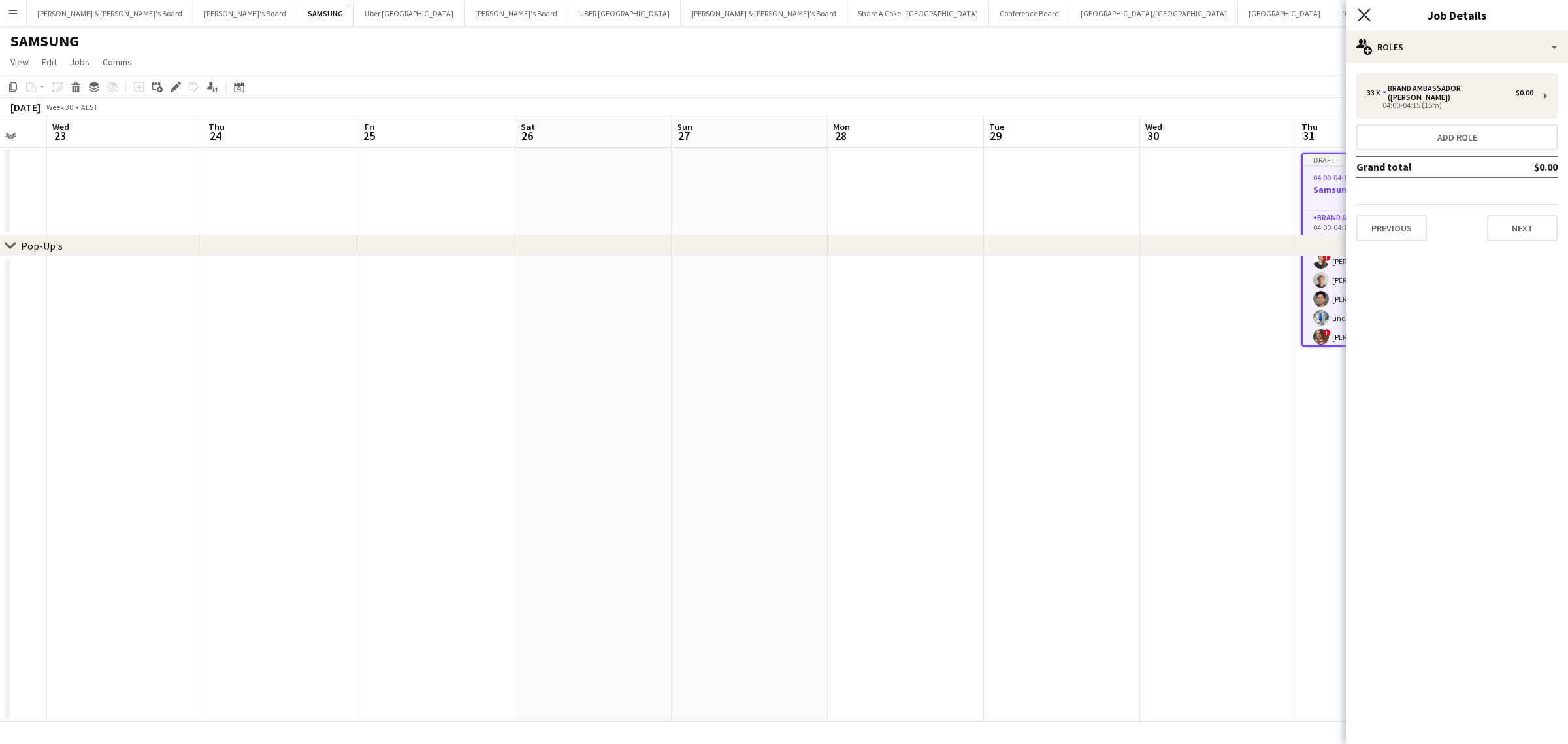
click at [1368, 8] on icon "Close pop-in" at bounding box center [1364, 15] width 13 height 13
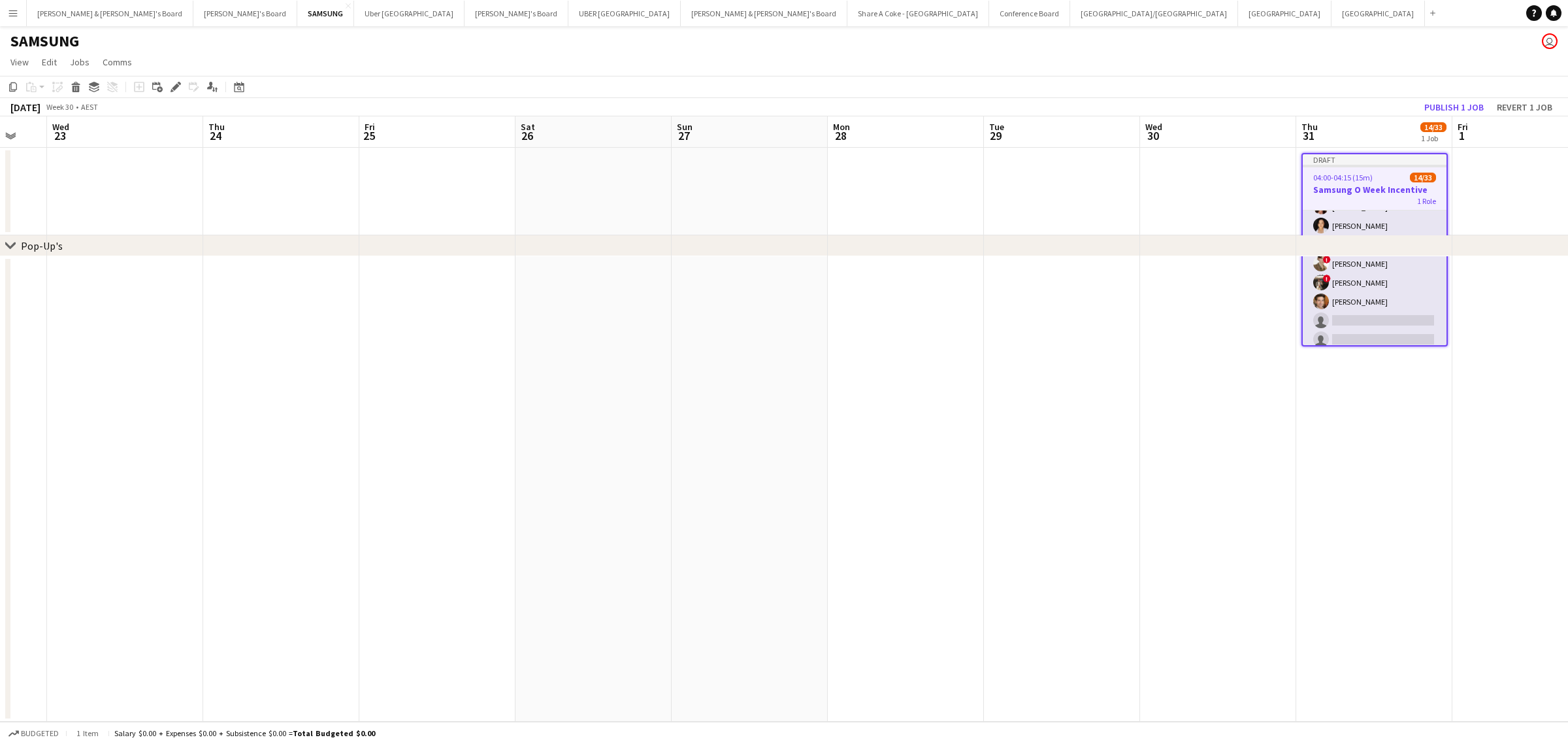
scroll to position [164, 0]
click at [1443, 339] on app-date-cell at bounding box center [1374, 489] width 156 height 465
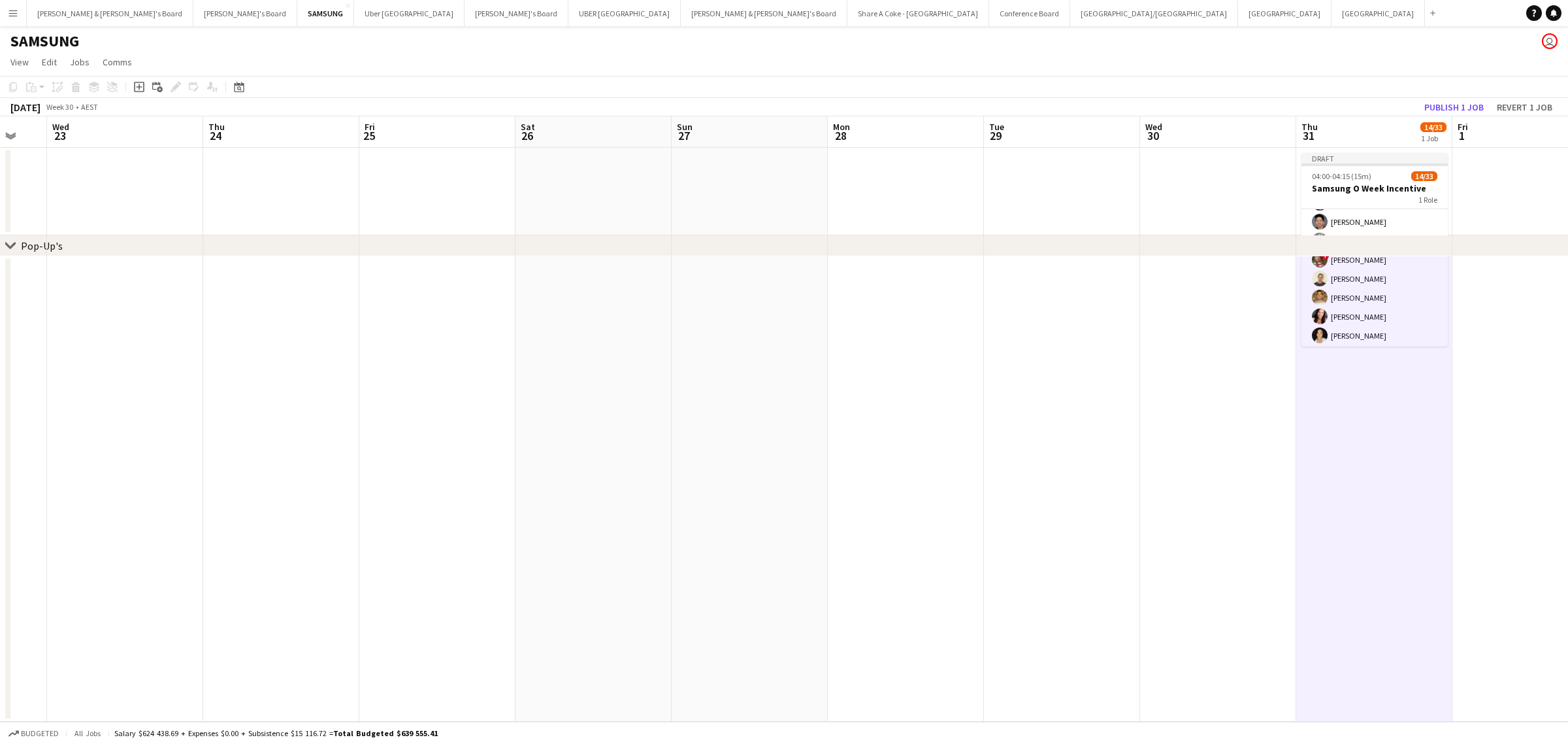
scroll to position [0, 0]
click at [1357, 217] on app-card-role "Brand Ambassador (Mon - Fri) 14/33 04:00-04:15 (15m) Vanshika Grover ! Sabina C…" at bounding box center [1374, 534] width 146 height 651
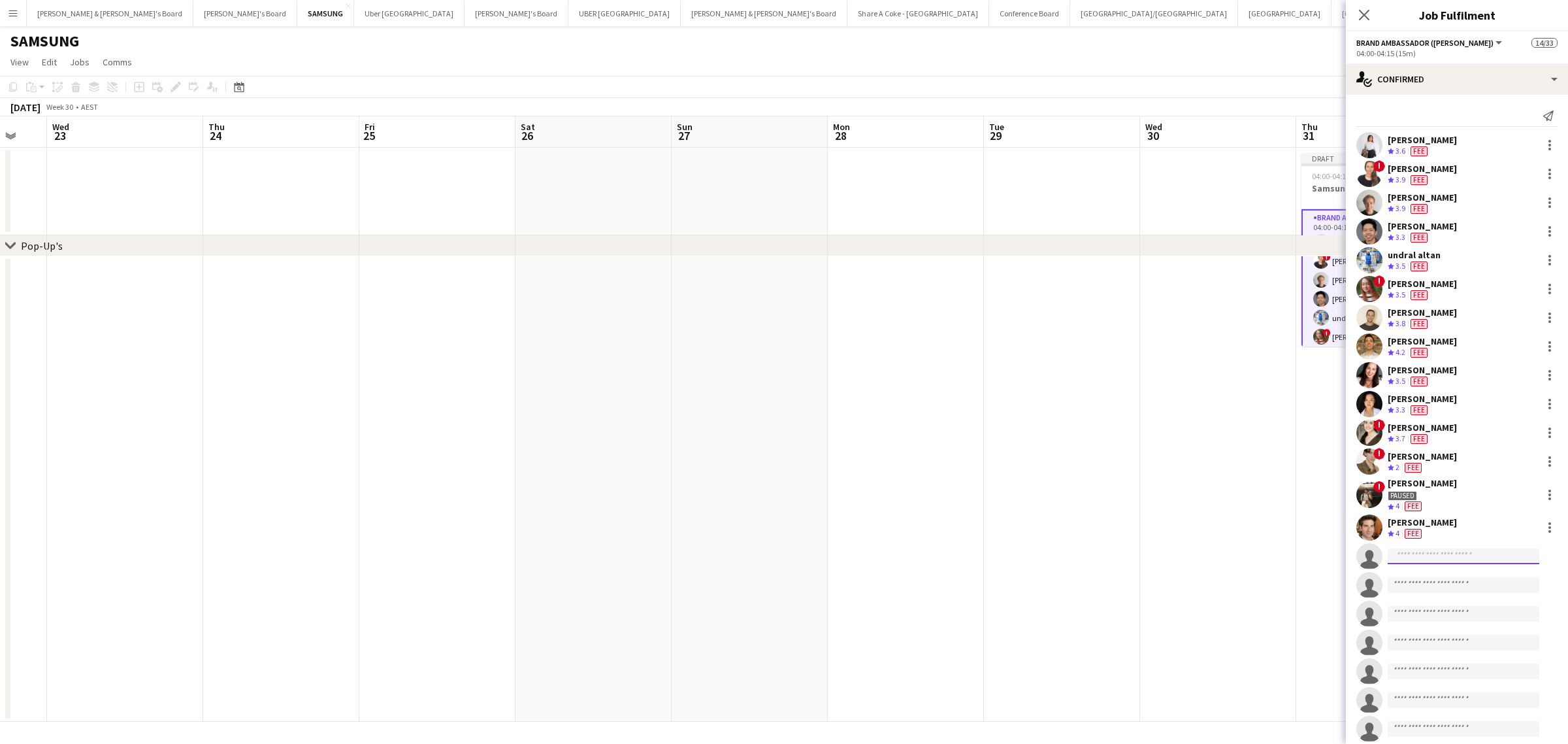
click at [1452, 557] on input at bounding box center [1464, 556] width 152 height 16
type input "*****"
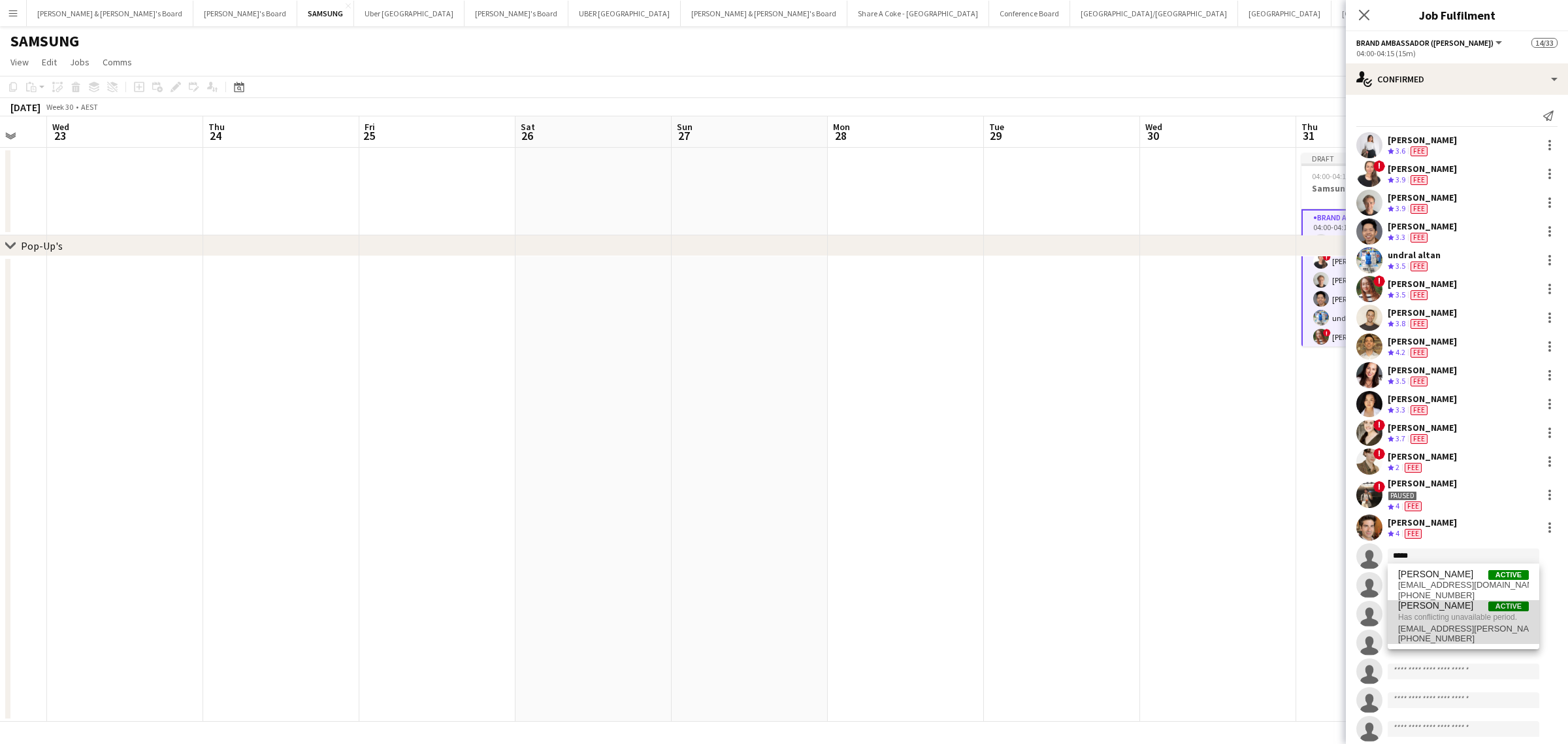
click at [1438, 612] on span "Has conflicting unavailable period." at bounding box center [1464, 617] width 131 height 12
type input "*****"
click at [1445, 582] on span "Already approved on a role." at bounding box center [1464, 585] width 131 height 12
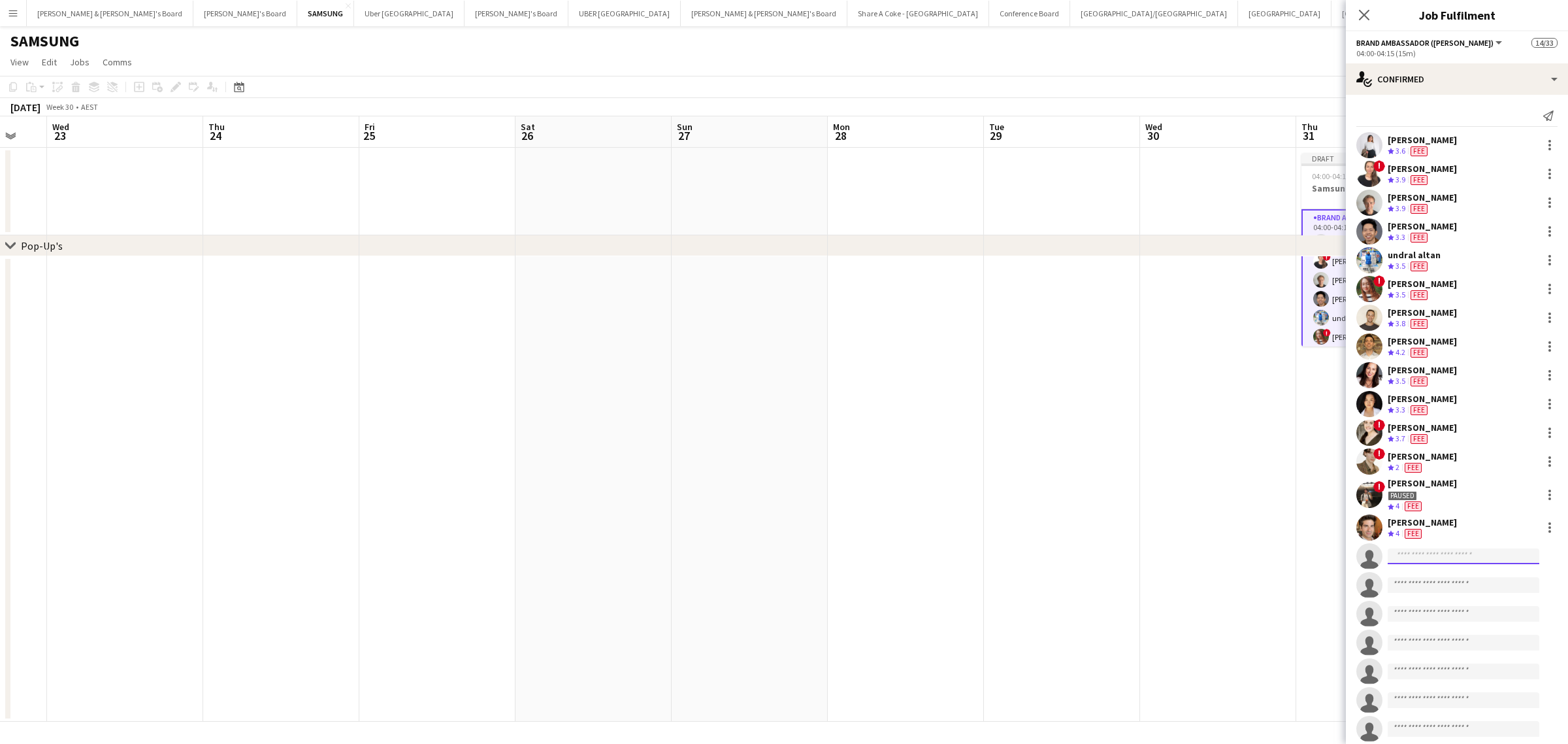
click at [1449, 559] on input at bounding box center [1464, 556] width 152 height 16
type input "*********"
click at [1432, 578] on span "Angie Osorio" at bounding box center [1436, 574] width 75 height 11
click at [1516, 636] on input "*****" at bounding box center [1516, 641] width 84 height 33
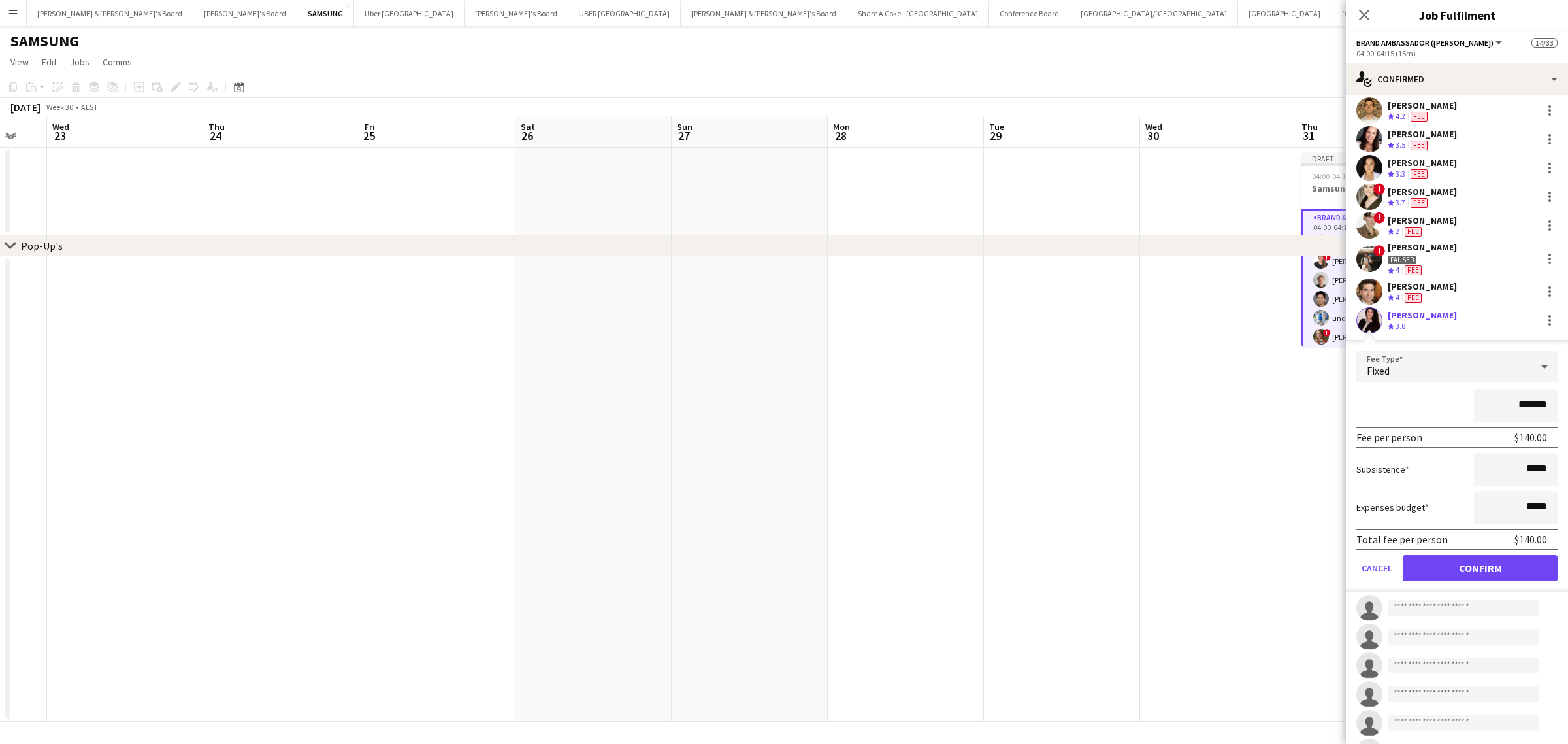
scroll to position [245, 0]
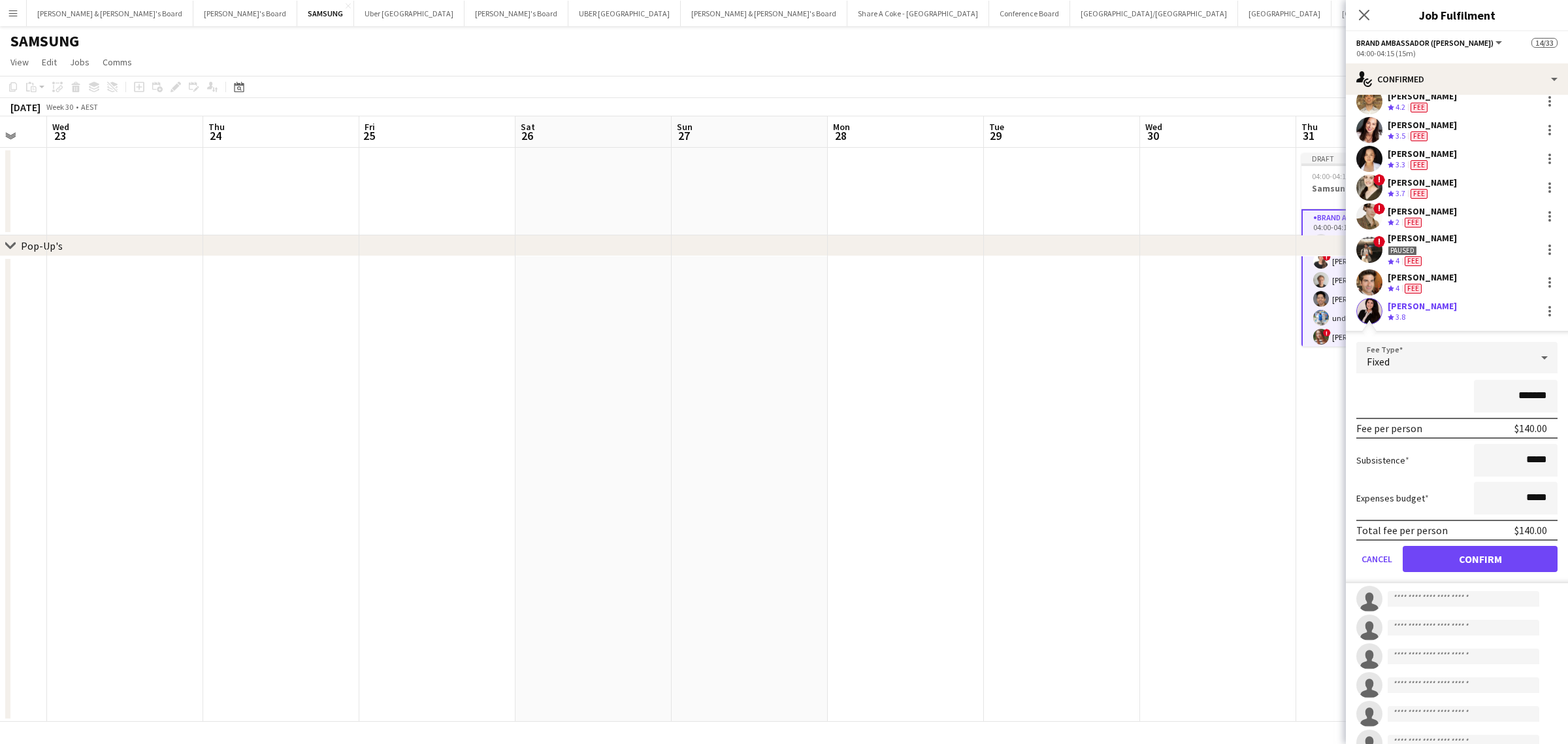
type input "*******"
click at [1484, 557] on button "Confirm" at bounding box center [1480, 559] width 155 height 26
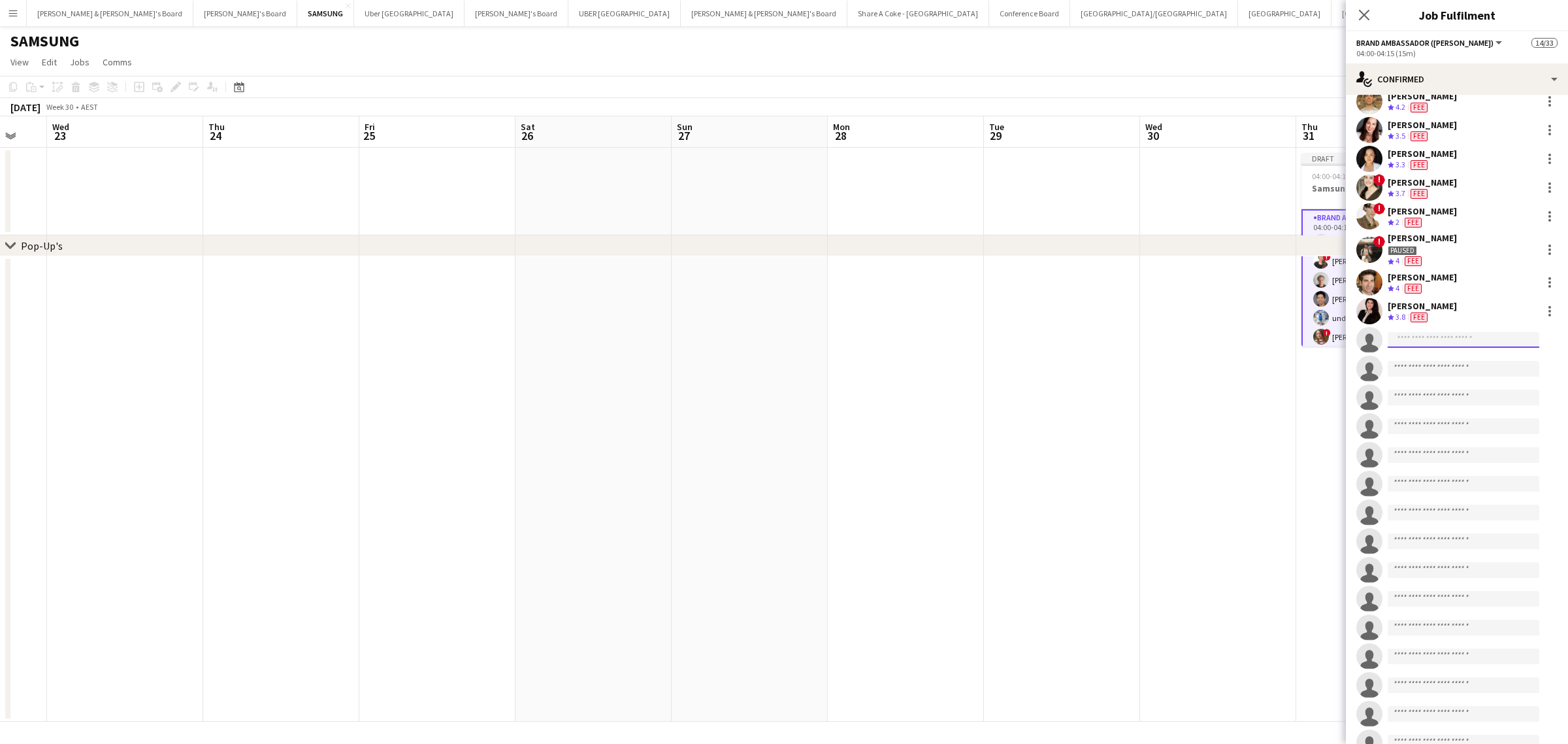
click at [1419, 339] on input at bounding box center [1464, 340] width 152 height 16
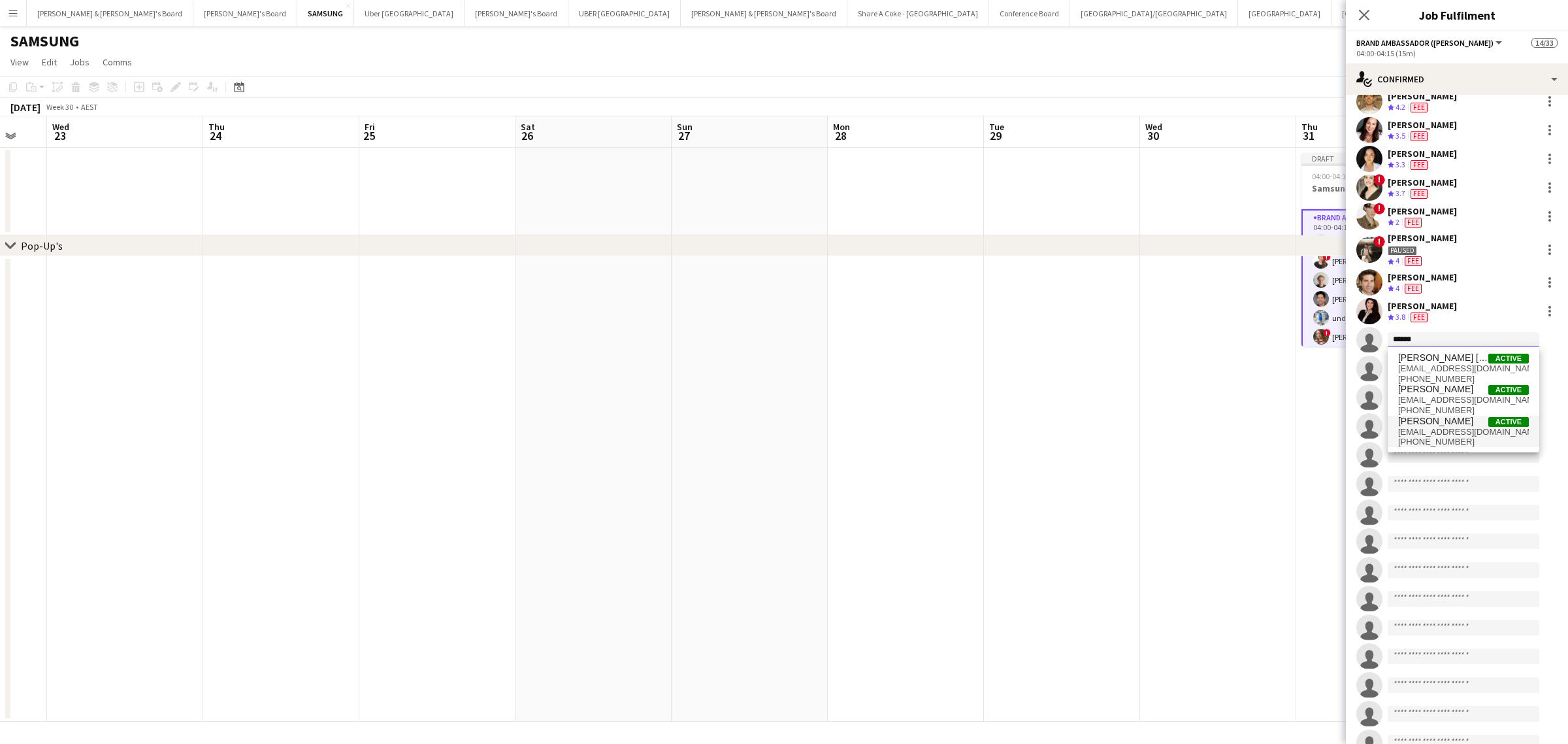
type input "******"
click at [1435, 423] on span "[PERSON_NAME]" at bounding box center [1436, 421] width 75 height 11
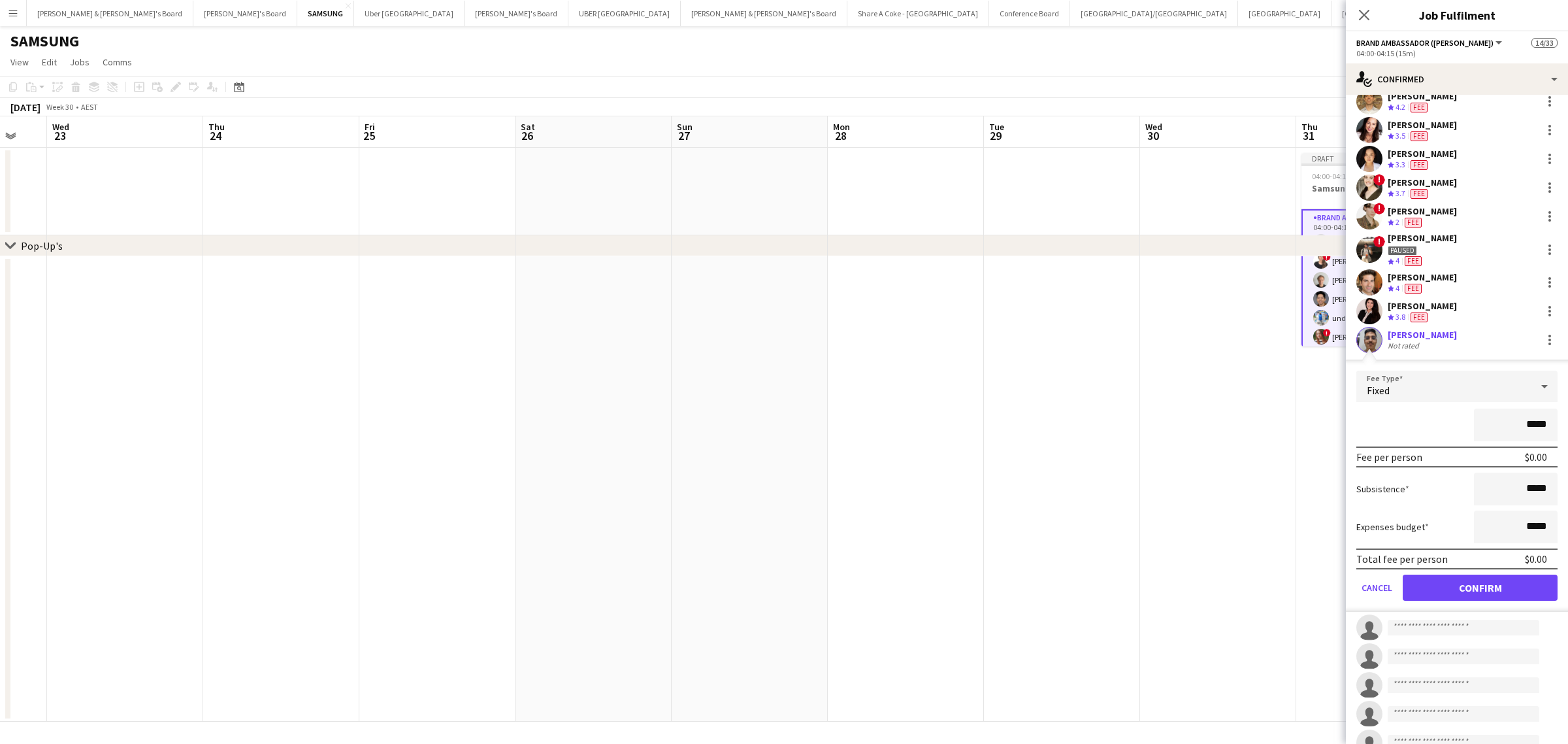
click at [1514, 421] on input "*****" at bounding box center [1516, 424] width 84 height 33
type input "*******"
click at [1491, 587] on button "Confirm" at bounding box center [1480, 588] width 155 height 26
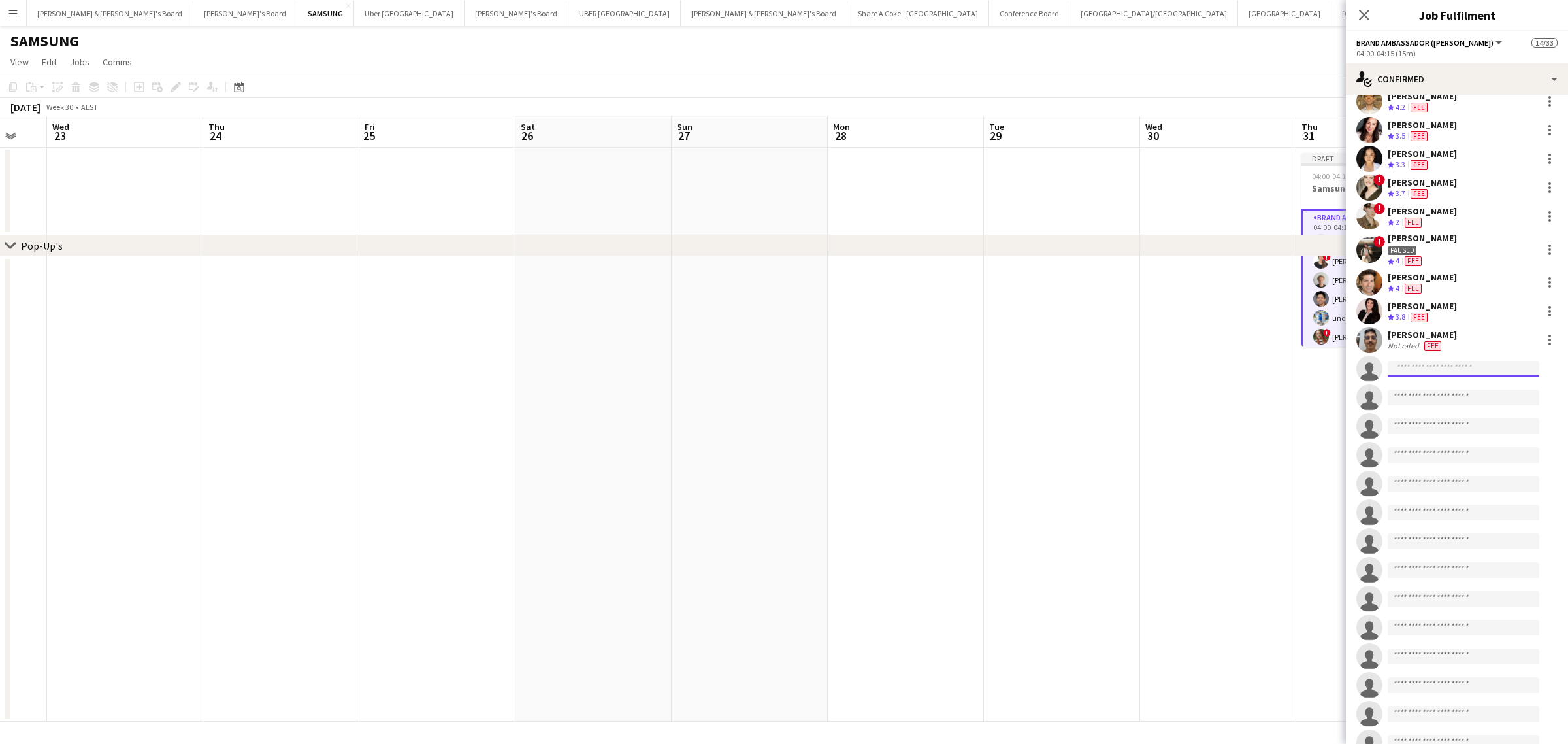
click at [1432, 371] on input at bounding box center [1464, 369] width 152 height 16
drag, startPoint x: 1419, startPoint y: 366, endPoint x: 1370, endPoint y: 374, distance: 49.6
click at [1370, 374] on app-invite-slot "single-neutral-actions ****" at bounding box center [1457, 369] width 222 height 26
drag, startPoint x: 1416, startPoint y: 366, endPoint x: 1363, endPoint y: 371, distance: 53.2
click at [1363, 371] on app-invite-slot "single-neutral-actions ******" at bounding box center [1457, 369] width 222 height 26
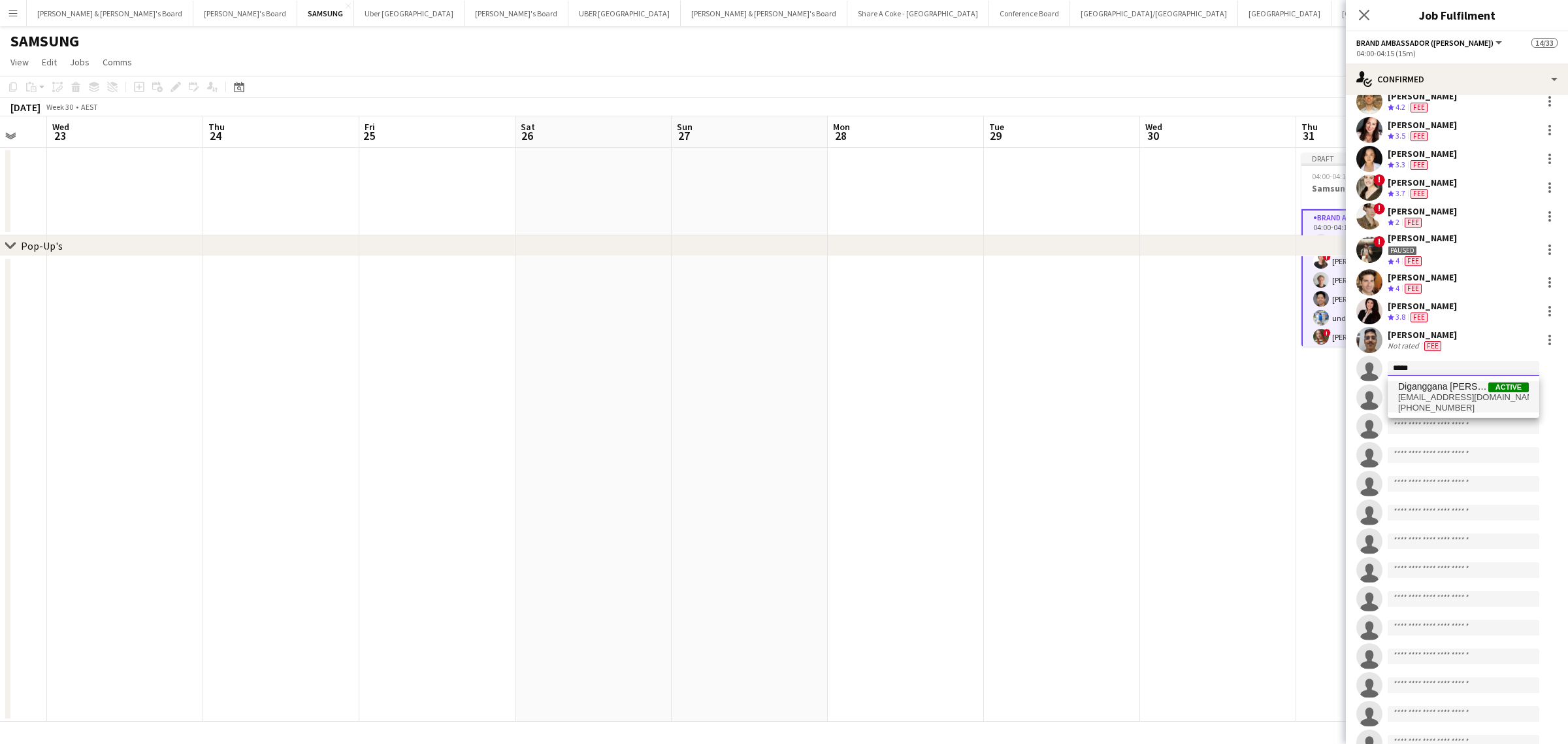
type input "*****"
click at [1401, 386] on span "Diganggana Talukdar" at bounding box center [1443, 387] width 90 height 11
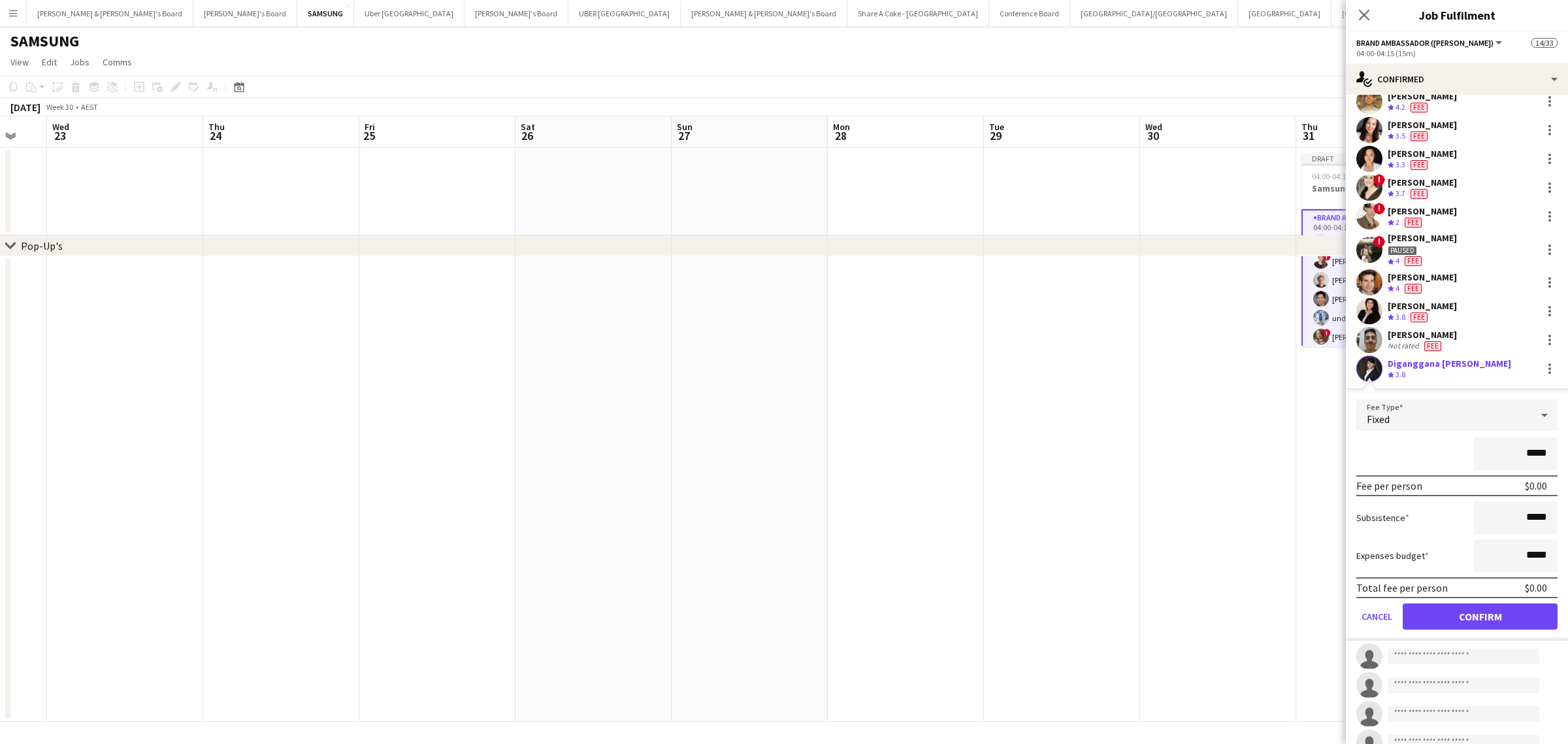
click at [1519, 455] on input "*****" at bounding box center [1516, 454] width 84 height 33
type input "*******"
click at [1505, 609] on button "Confirm" at bounding box center [1480, 617] width 155 height 26
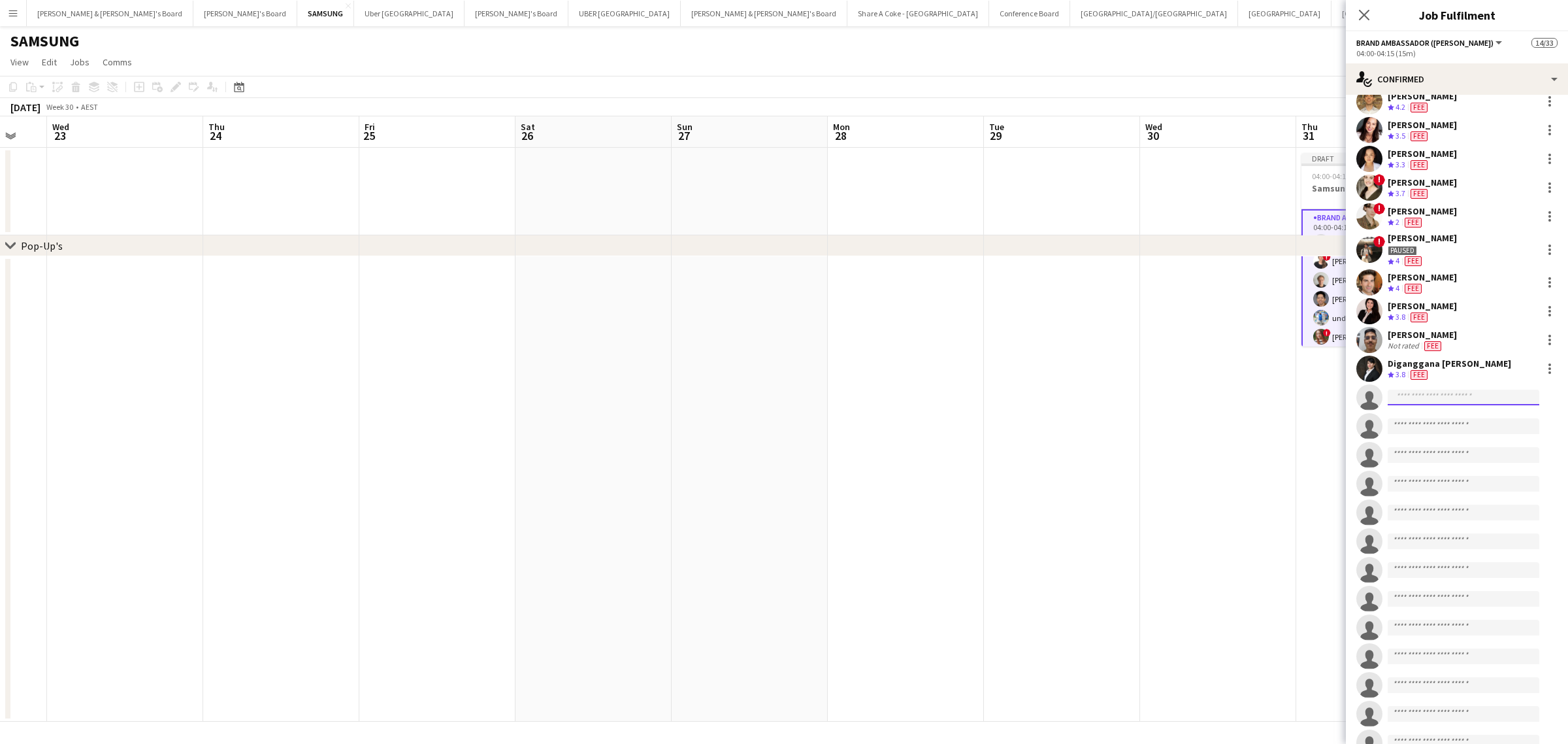
click at [1402, 396] on input at bounding box center [1464, 397] width 152 height 16
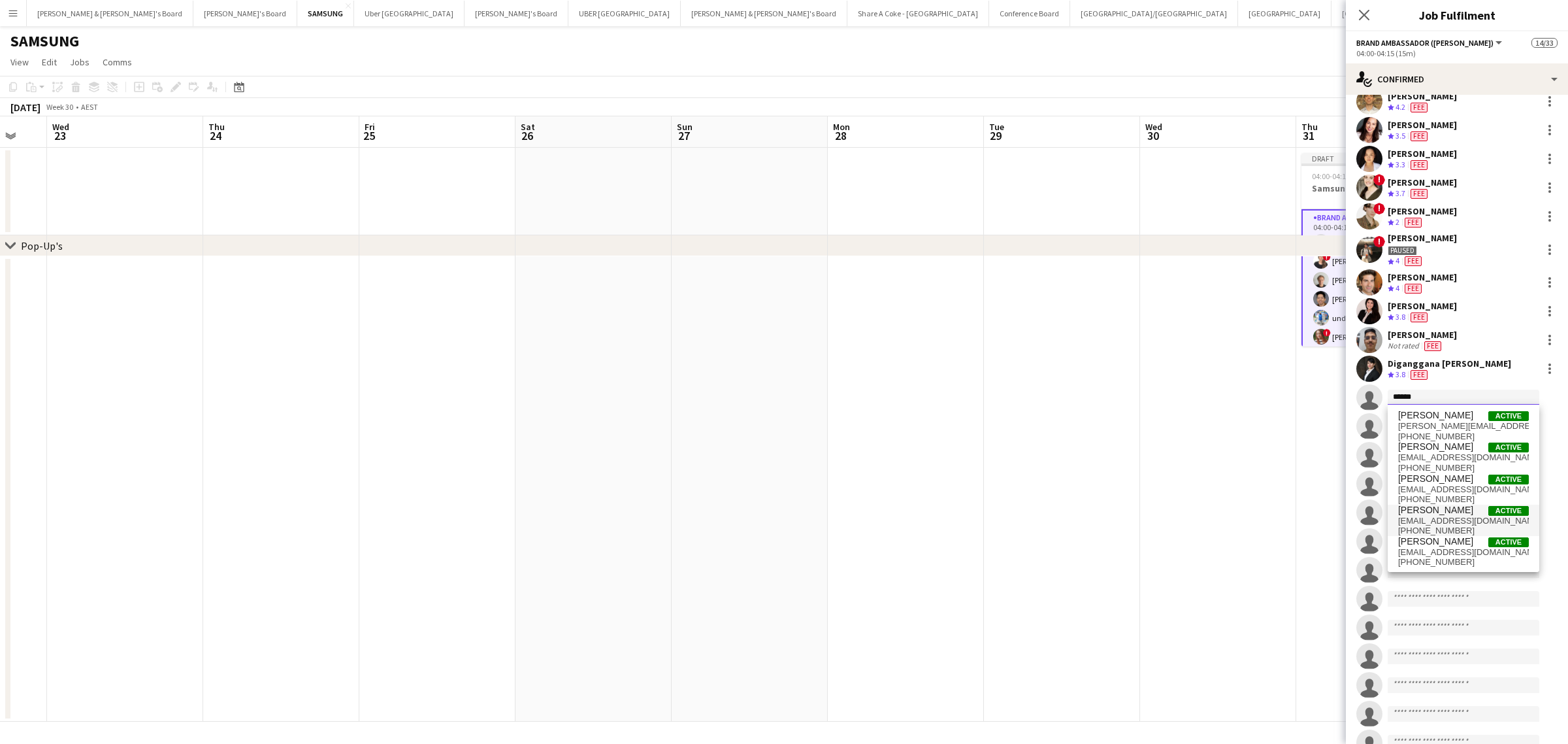
type input "******"
click at [1451, 516] on span "jayverlance70@gmail.com" at bounding box center [1464, 520] width 131 height 10
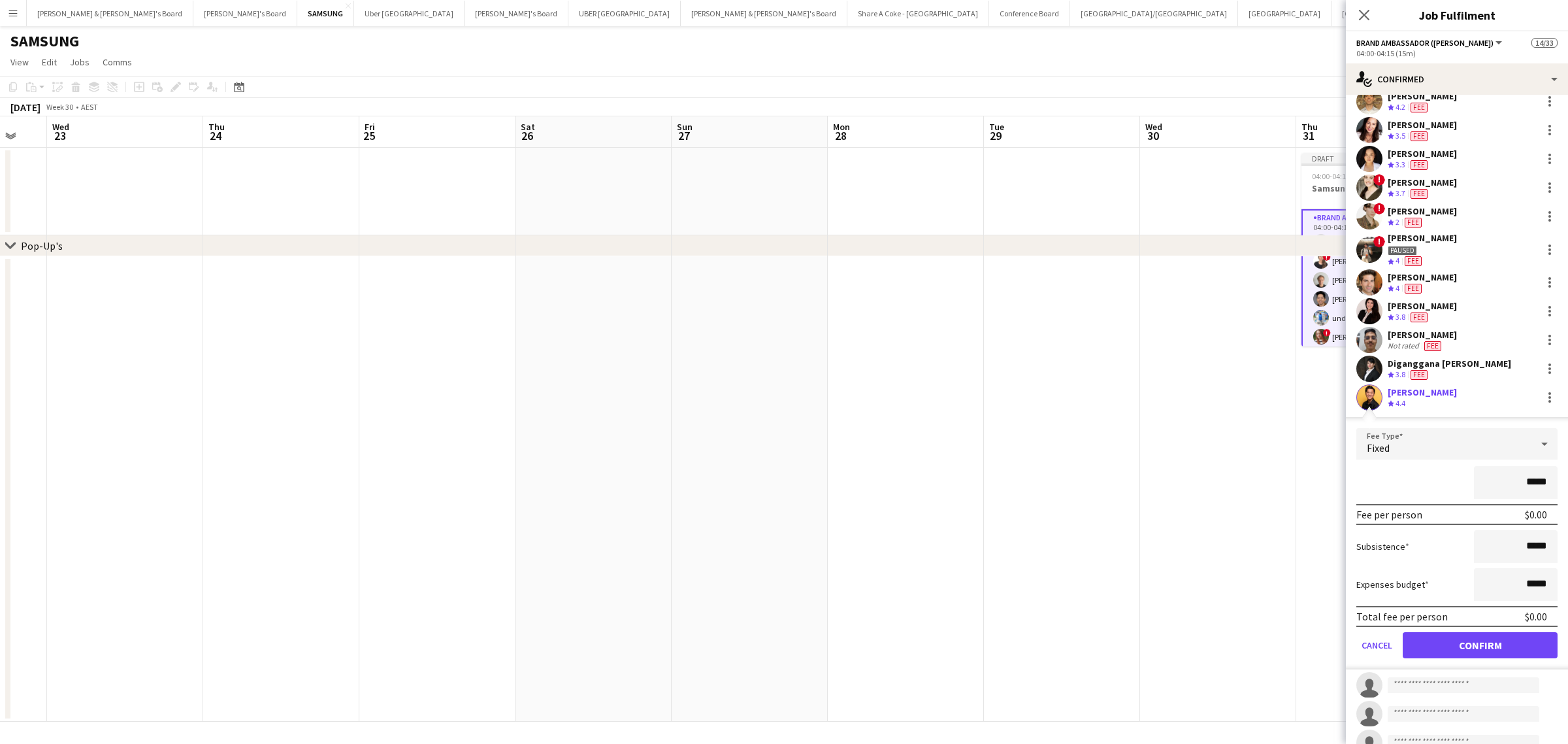
click at [1514, 481] on input "*****" at bounding box center [1516, 482] width 84 height 33
type input "*******"
click at [1514, 641] on button "Confirm" at bounding box center [1480, 645] width 155 height 26
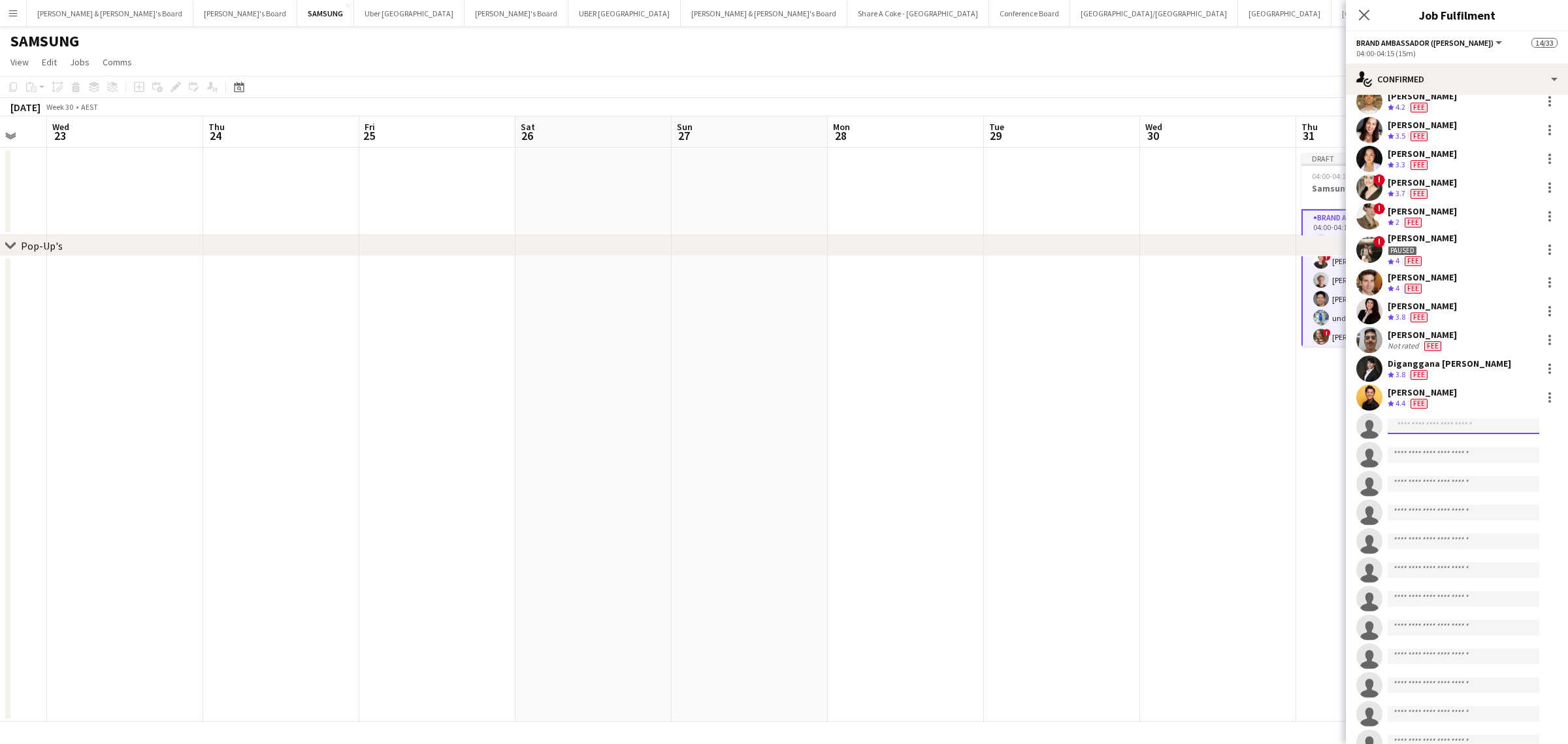
click at [1434, 419] on input at bounding box center [1464, 426] width 152 height 16
type input "**********"
click at [1438, 445] on span "[PERSON_NAME]" at bounding box center [1436, 444] width 75 height 11
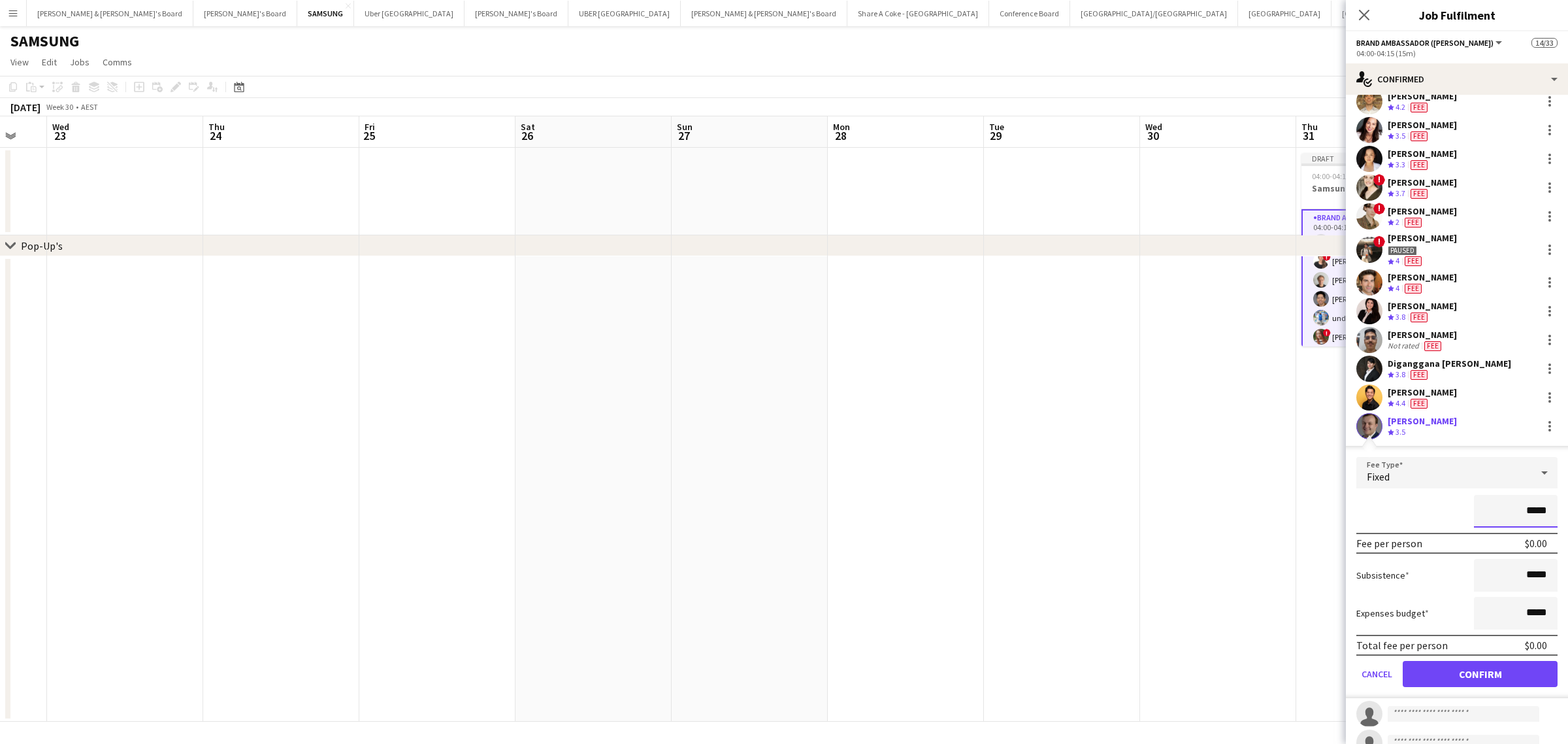
drag, startPoint x: 1517, startPoint y: 504, endPoint x: 1526, endPoint y: 504, distance: 9.0
click at [1517, 504] on input "*****" at bounding box center [1516, 511] width 84 height 33
type input "*******"
click at [1474, 677] on button "Confirm" at bounding box center [1480, 674] width 155 height 26
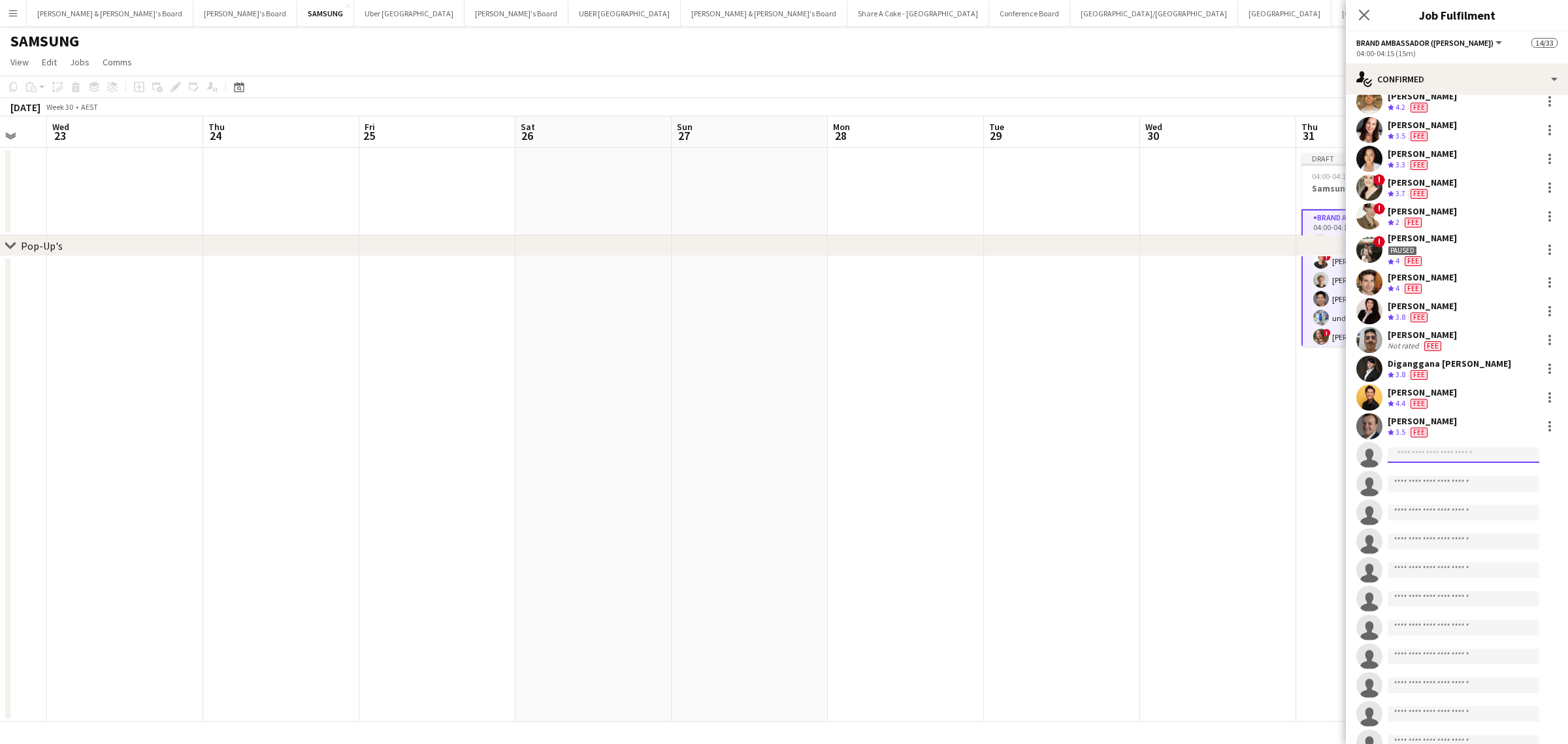
click at [1441, 460] on input at bounding box center [1464, 455] width 152 height 16
type input "********"
click at [1443, 474] on span "Valentin Aragon" at bounding box center [1436, 473] width 75 height 11
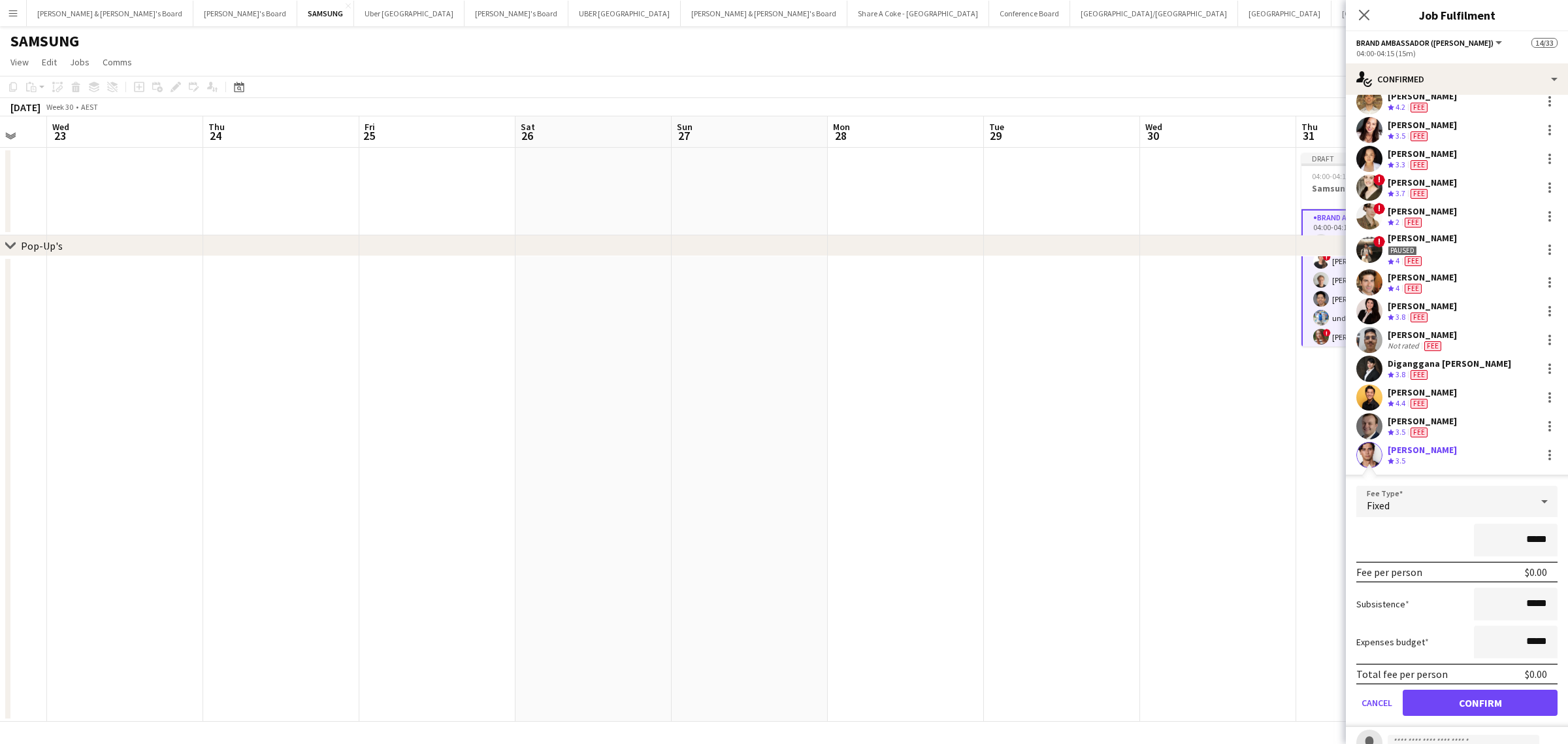
click at [1517, 539] on input "*****" at bounding box center [1516, 539] width 84 height 33
type input "*******"
click at [1514, 690] on button "Confirm" at bounding box center [1480, 703] width 155 height 26
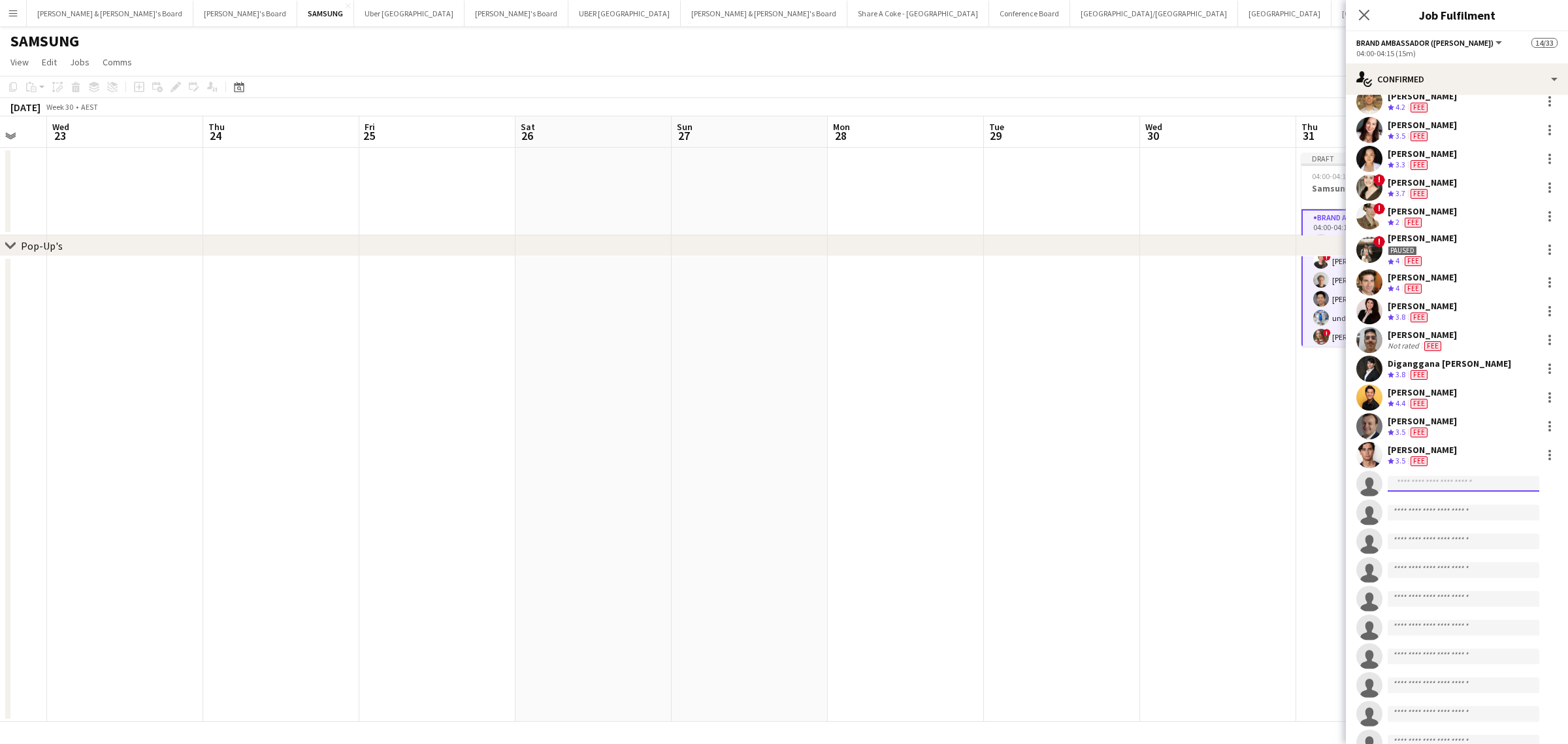
click at [1408, 488] on input at bounding box center [1464, 483] width 152 height 16
click at [1438, 486] on input "**********" at bounding box center [1464, 483] width 152 height 16
drag, startPoint x: 1432, startPoint y: 484, endPoint x: 1339, endPoint y: 494, distance: 93.5
click at [1341, 494] on body "Menu Boards Boards Boards All jobs Status Workforce Workforce My Workforce Recr…" at bounding box center [784, 372] width 1568 height 744
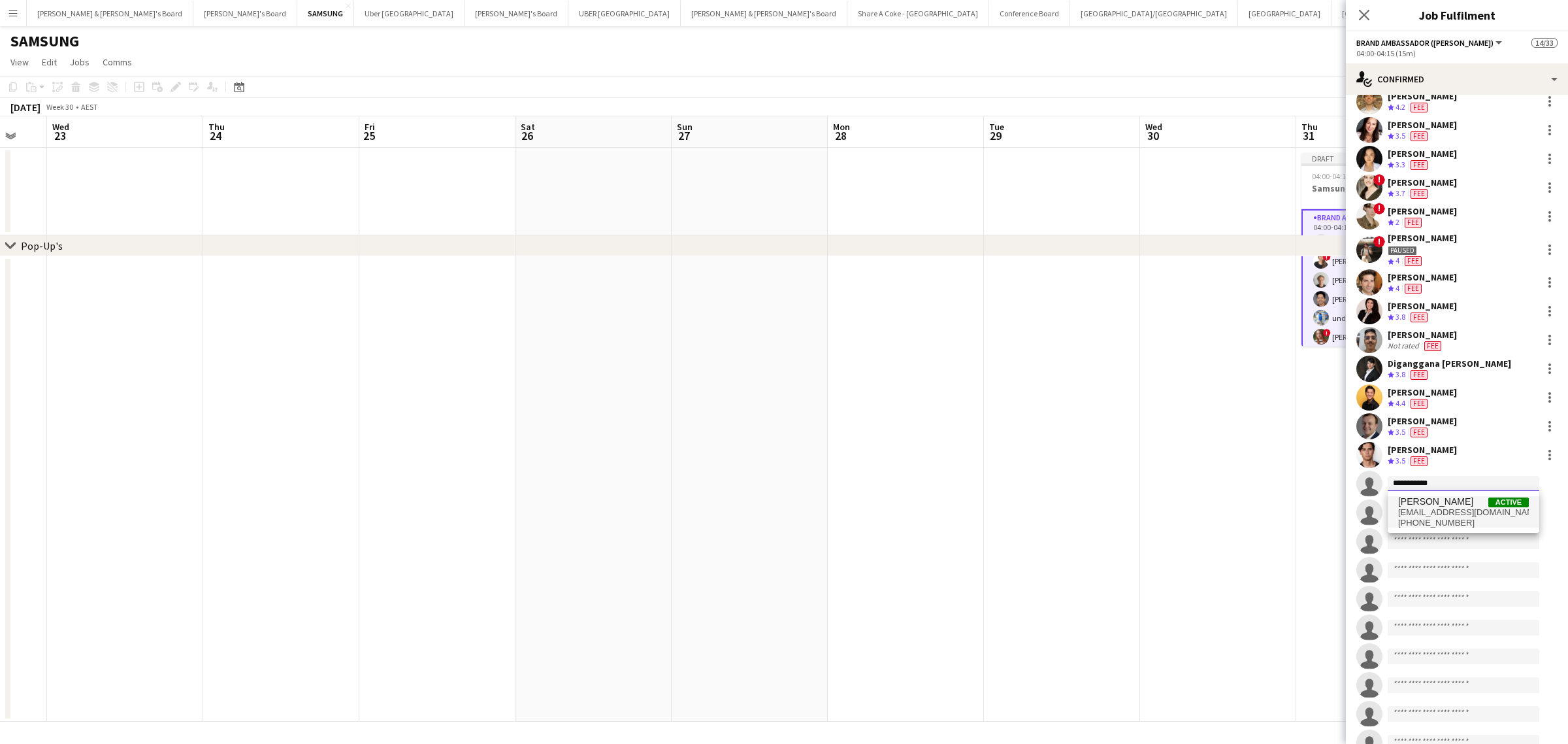
type input "**********"
click at [1415, 502] on span "Andrew Cullimore" at bounding box center [1436, 502] width 75 height 11
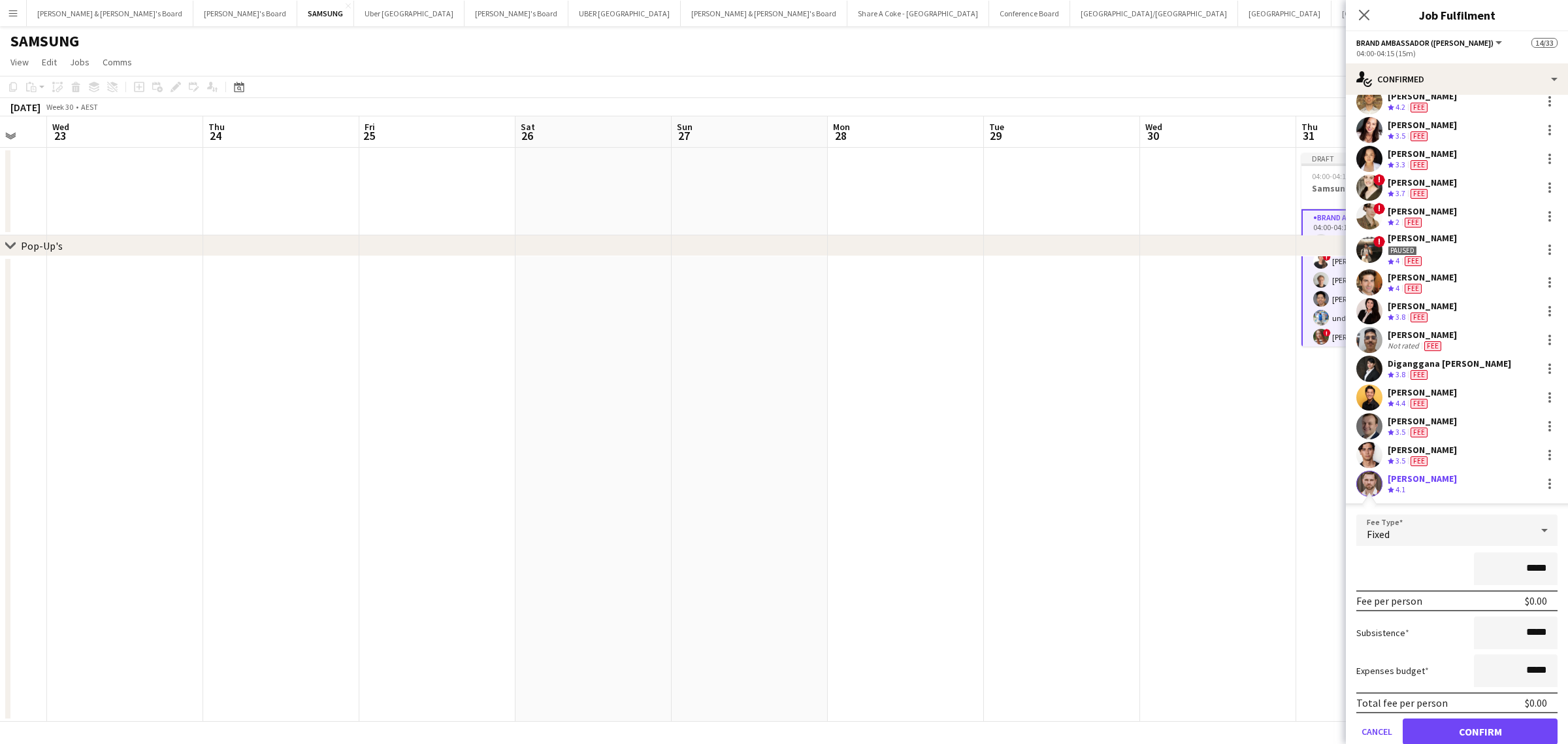
click at [1514, 570] on input "*****" at bounding box center [1516, 568] width 84 height 33
type input "******"
click at [1477, 726] on button "Confirm" at bounding box center [1480, 731] width 155 height 26
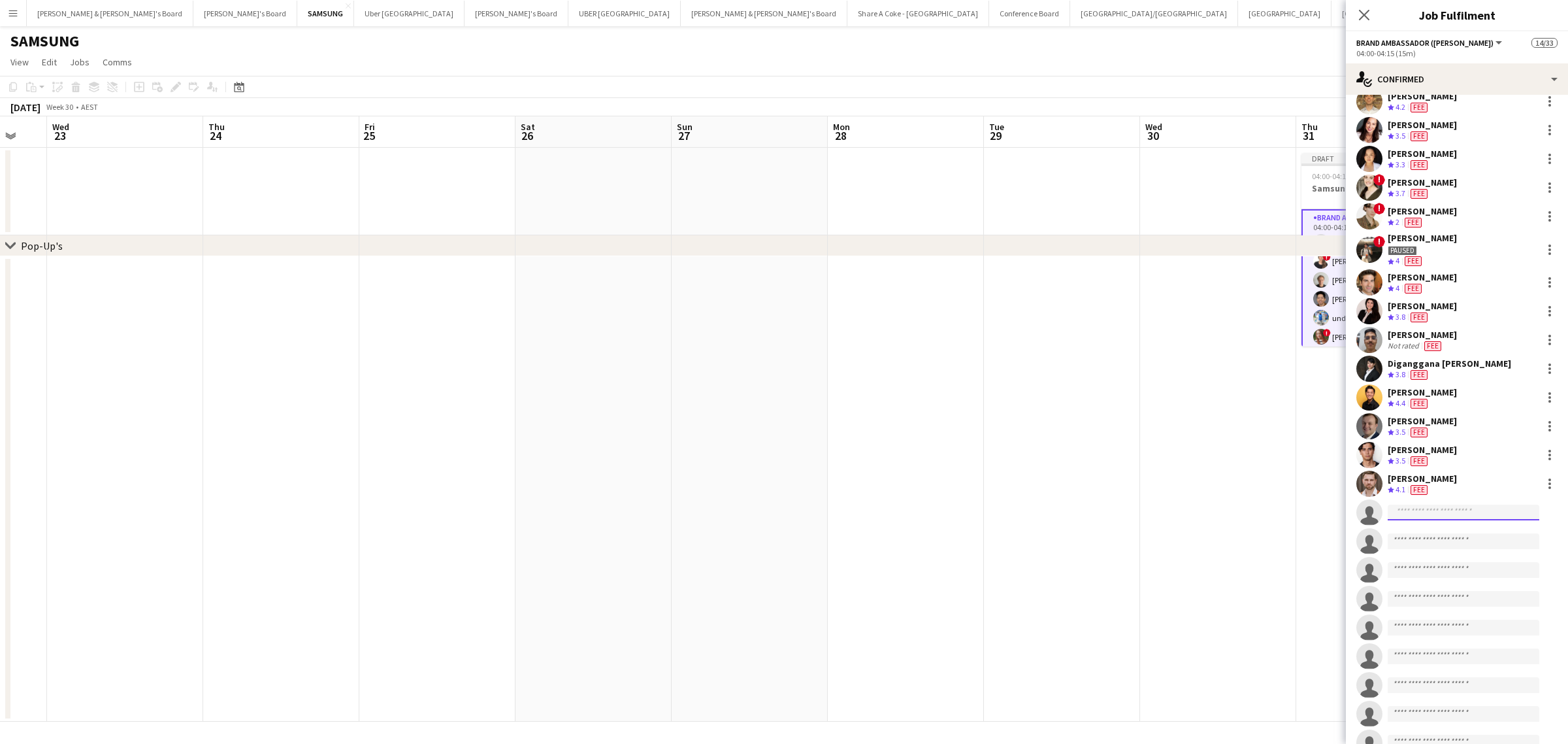
click at [1429, 512] on input at bounding box center [1464, 512] width 152 height 16
type input "*******"
click at [1434, 528] on span "Amy Dursun" at bounding box center [1436, 530] width 75 height 11
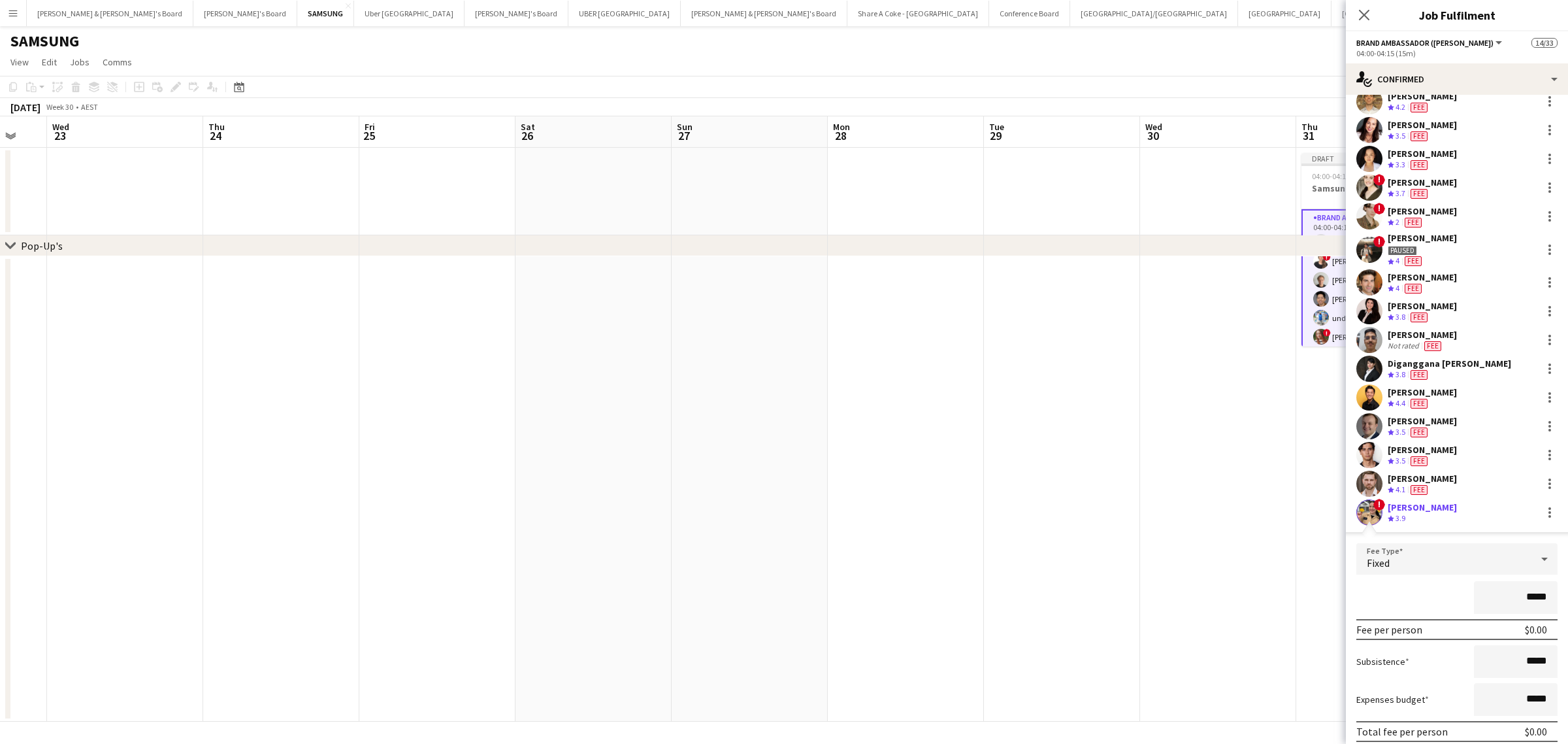
click at [1514, 589] on input "*****" at bounding box center [1516, 597] width 84 height 33
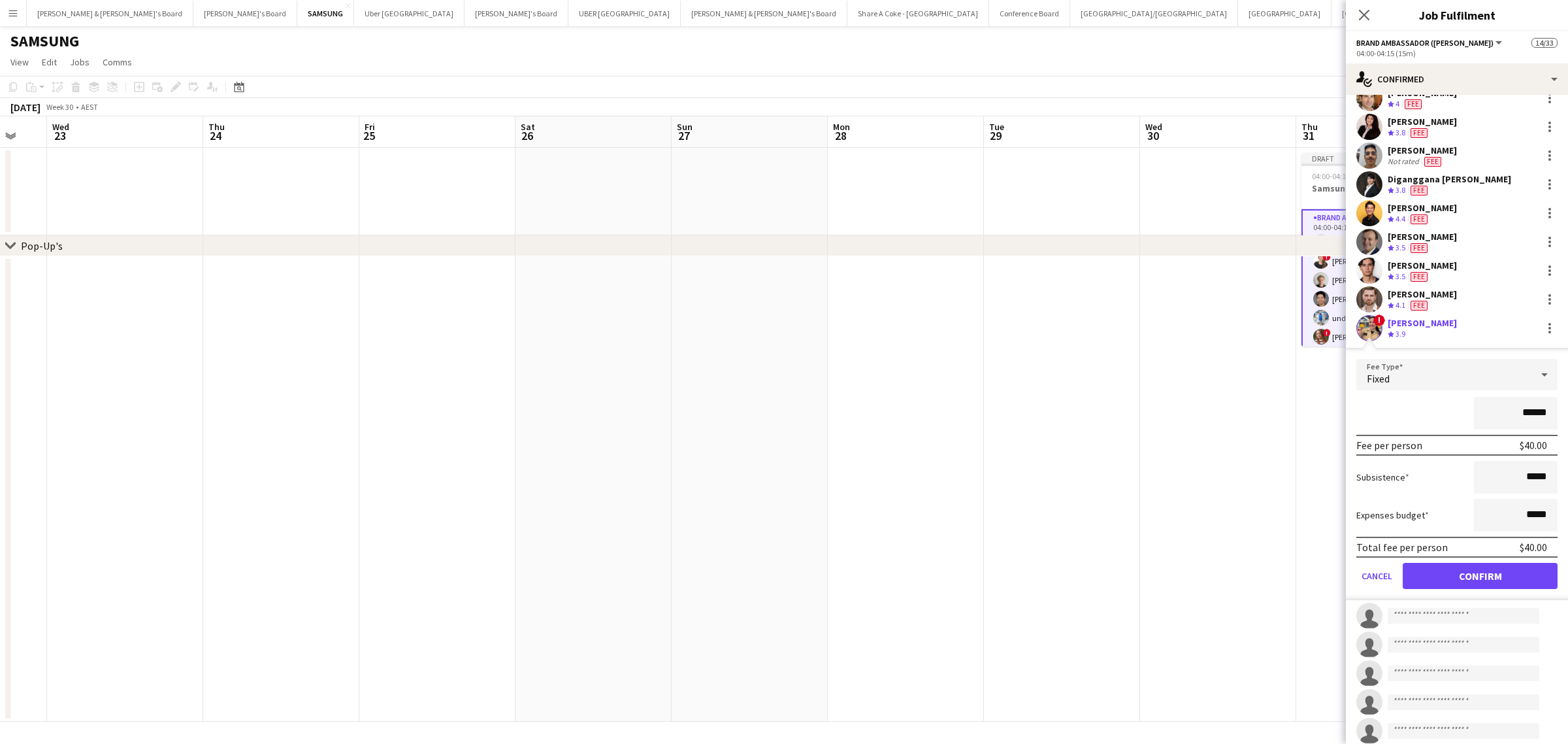
scroll to position [490, 0]
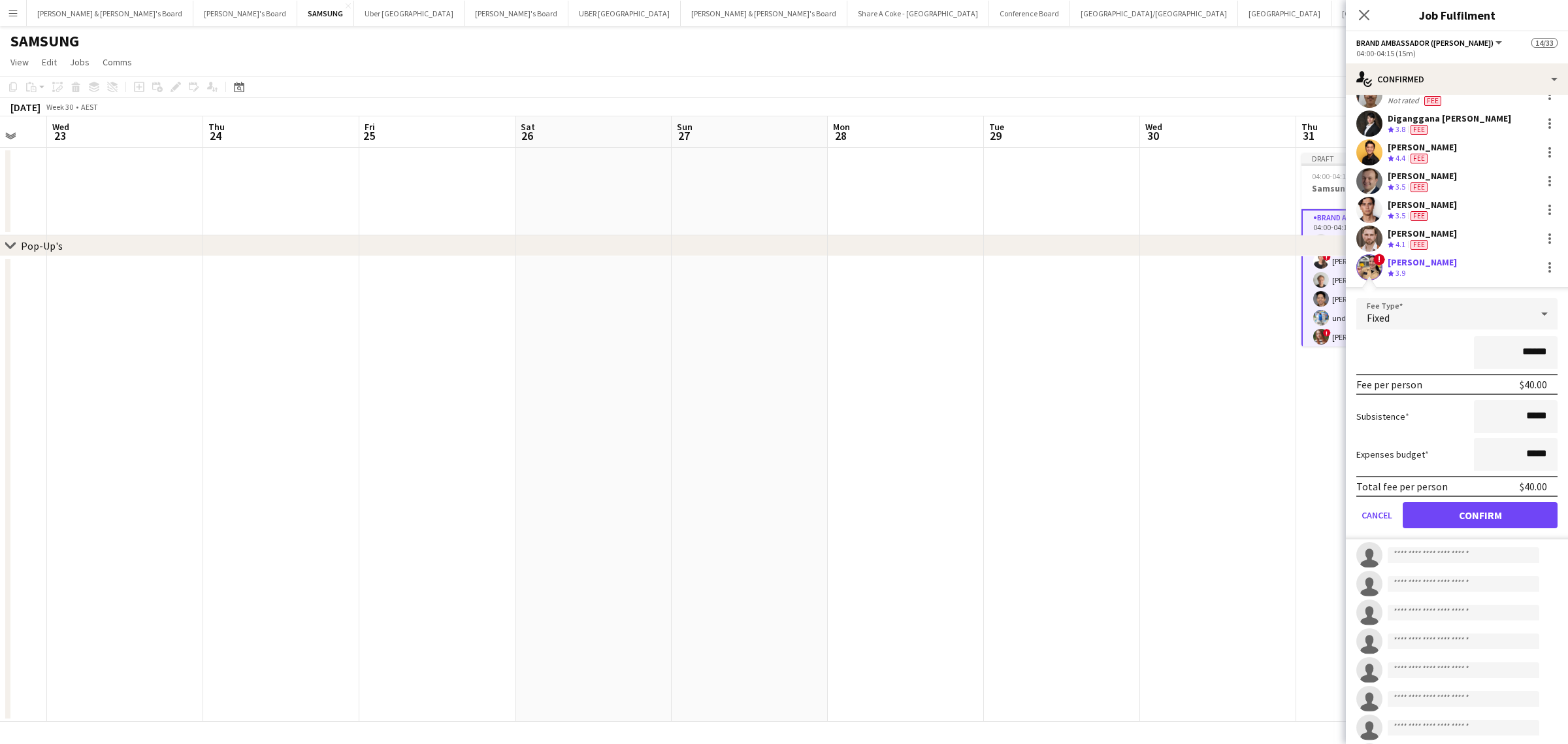
type input "******"
click at [1487, 513] on button "Confirm" at bounding box center [1480, 516] width 155 height 26
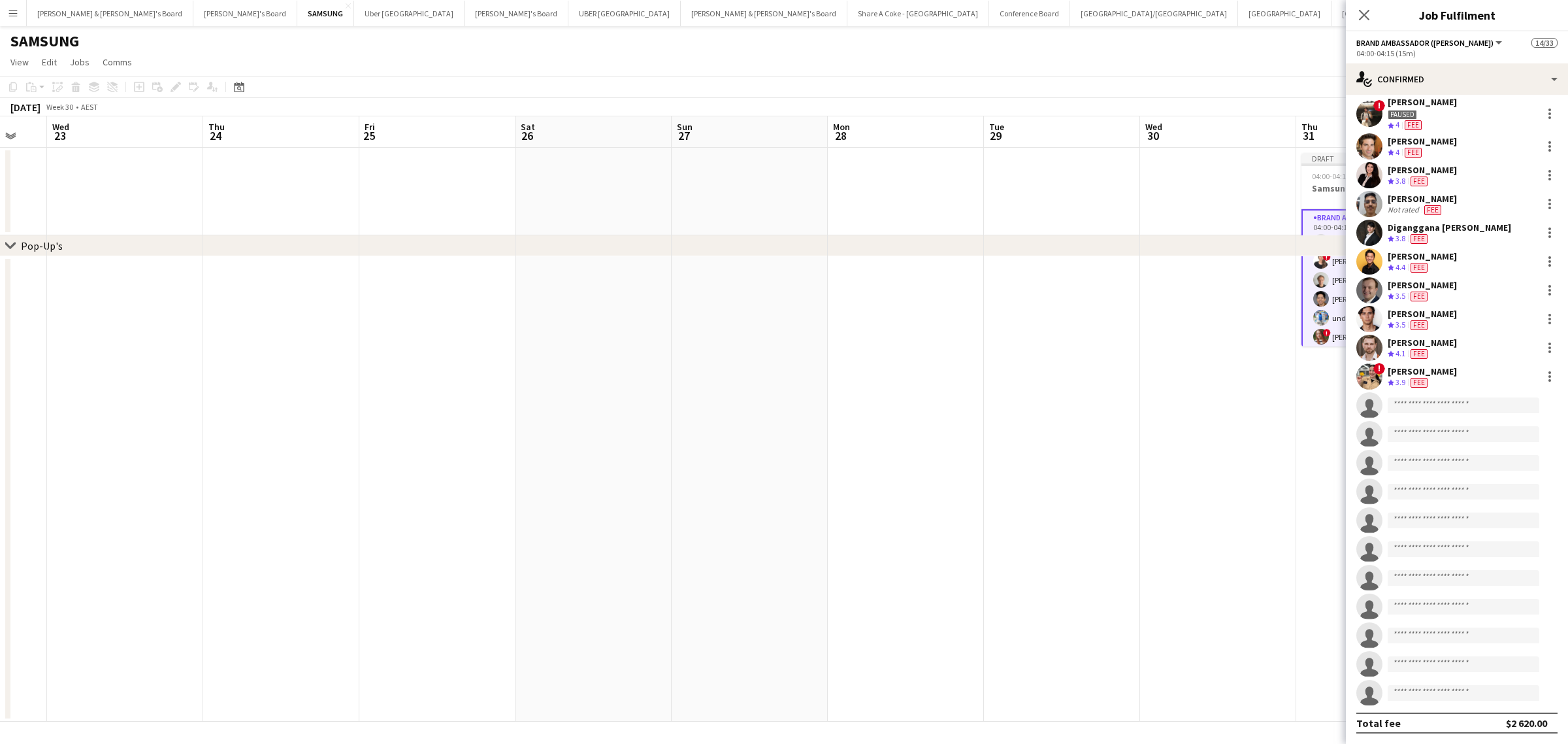
scroll to position [380, 0]
click at [1471, 410] on input at bounding box center [1464, 406] width 152 height 16
click at [1471, 410] on input "****" at bounding box center [1464, 406] width 152 height 16
type input "****"
click at [1451, 432] on span "maryhwang355@gmail.com" at bounding box center [1464, 435] width 131 height 10
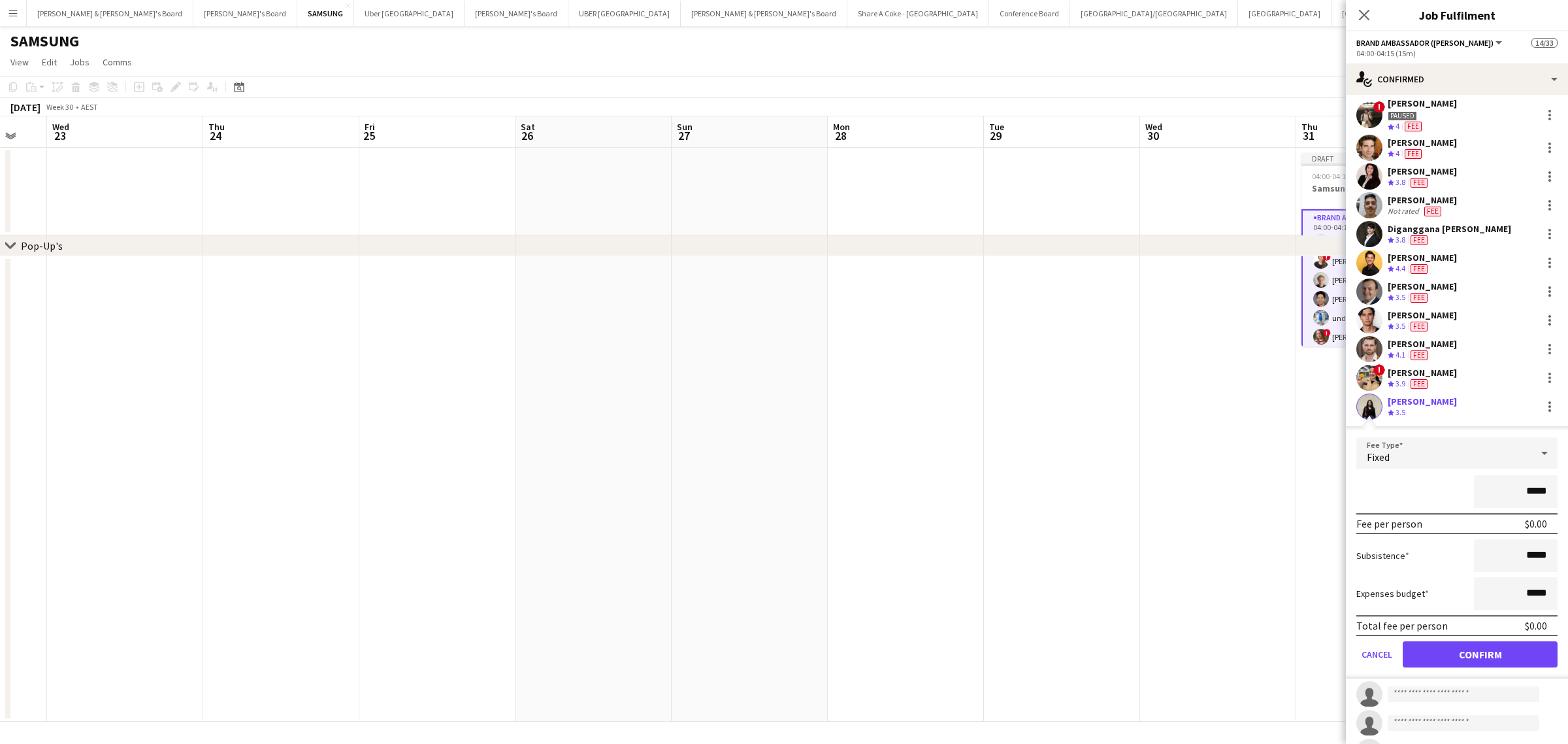
click at [1514, 488] on input "*****" at bounding box center [1516, 491] width 84 height 33
type input "******"
click at [1445, 647] on button "Confirm" at bounding box center [1480, 654] width 155 height 26
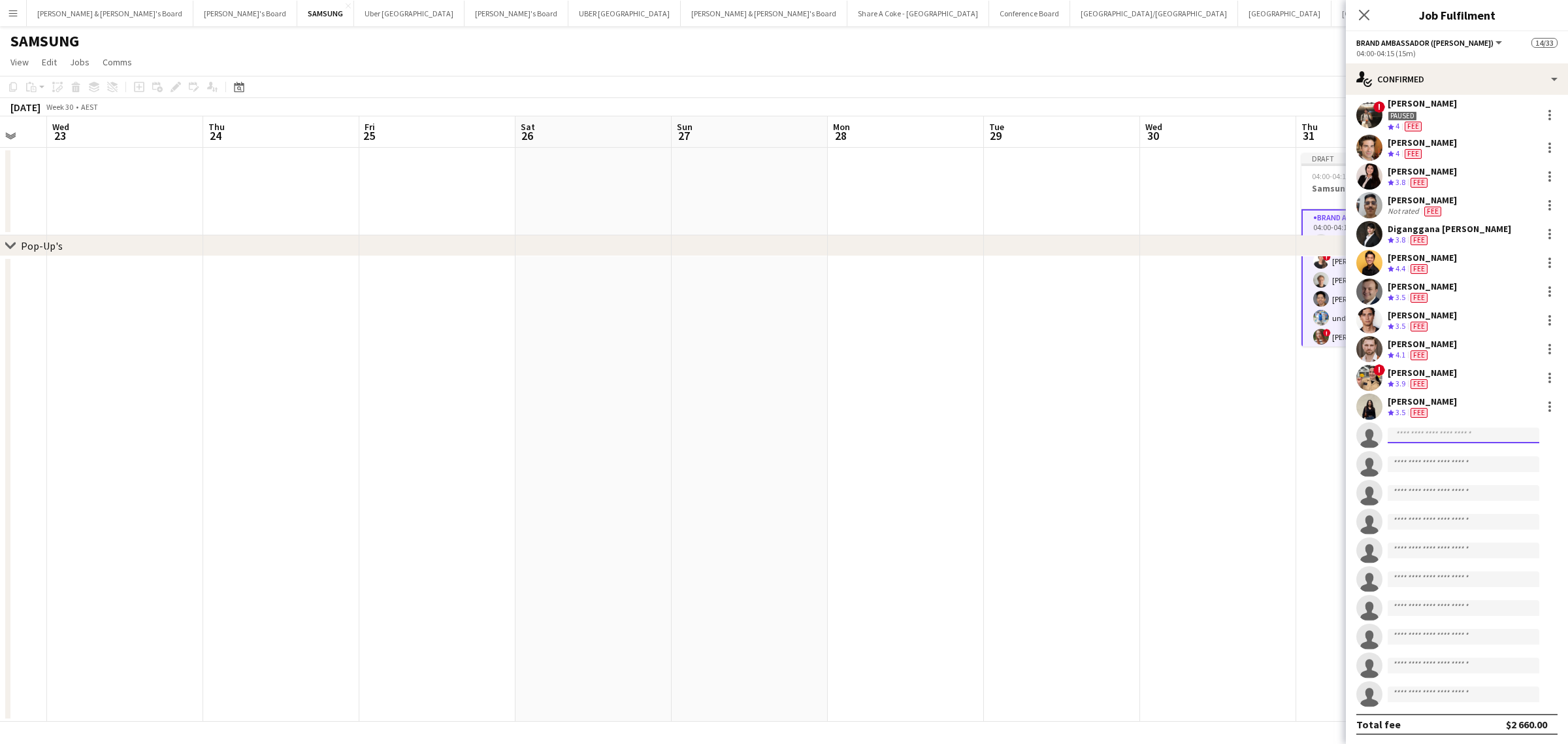
click at [1503, 439] on input at bounding box center [1464, 435] width 152 height 16
type input "******"
click at [1468, 455] on span "alanna ibrahim Active" at bounding box center [1464, 454] width 131 height 11
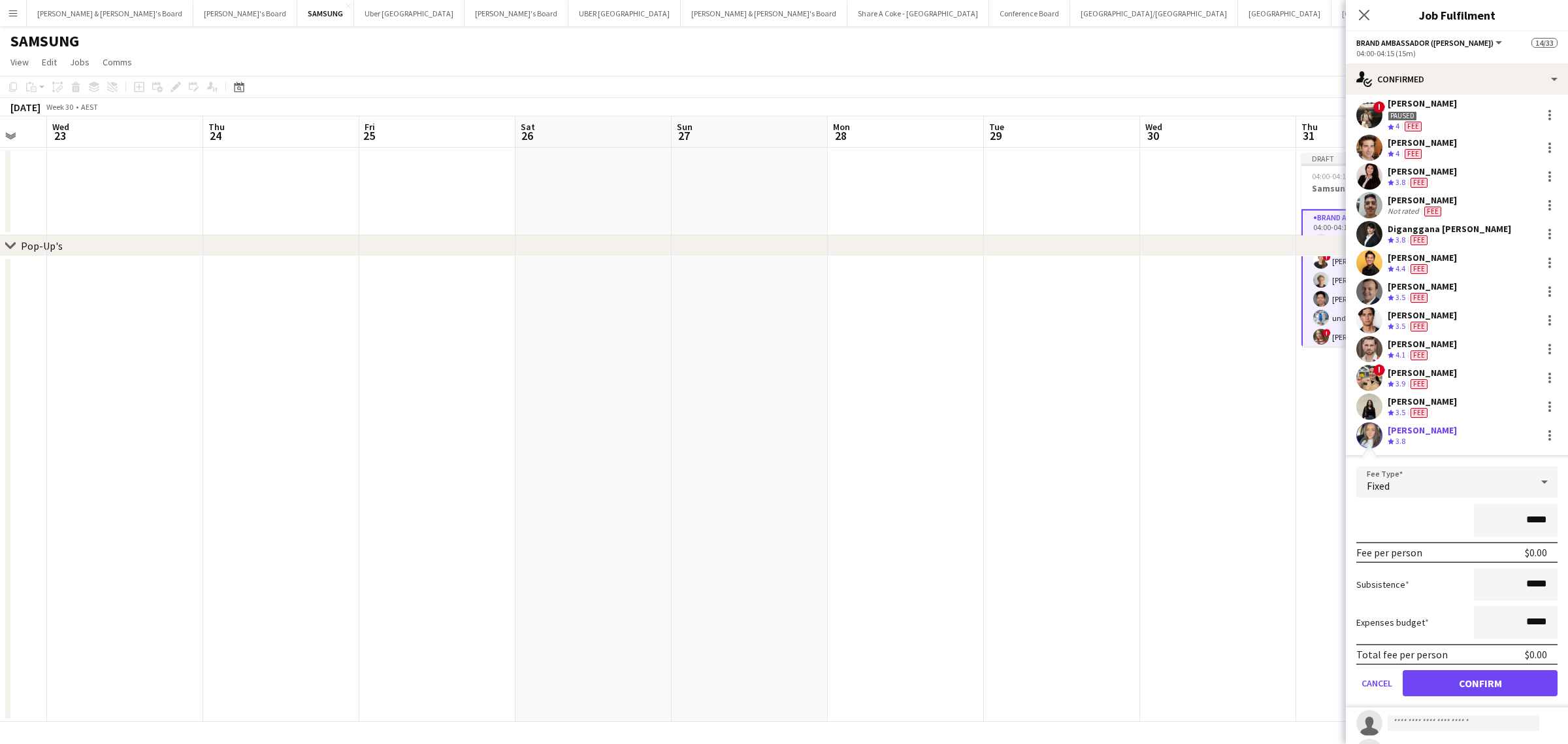
click at [1514, 520] on input "*****" at bounding box center [1516, 520] width 84 height 33
type input "******"
click at [1496, 676] on button "Confirm" at bounding box center [1480, 683] width 155 height 26
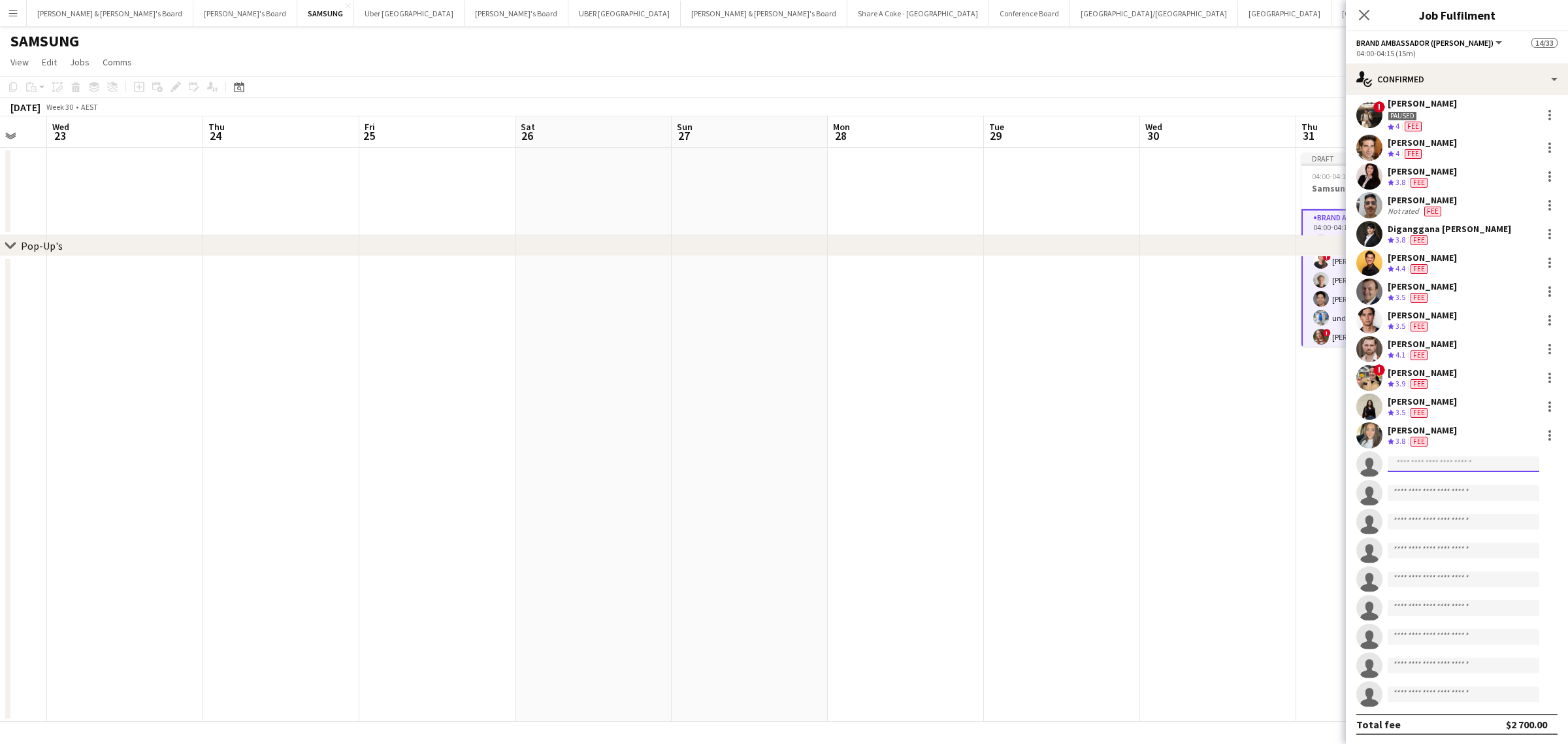
click at [1476, 458] on input at bounding box center [1464, 464] width 152 height 16
type input "******"
click at [1445, 481] on span "Jessie Shafer" at bounding box center [1436, 482] width 75 height 11
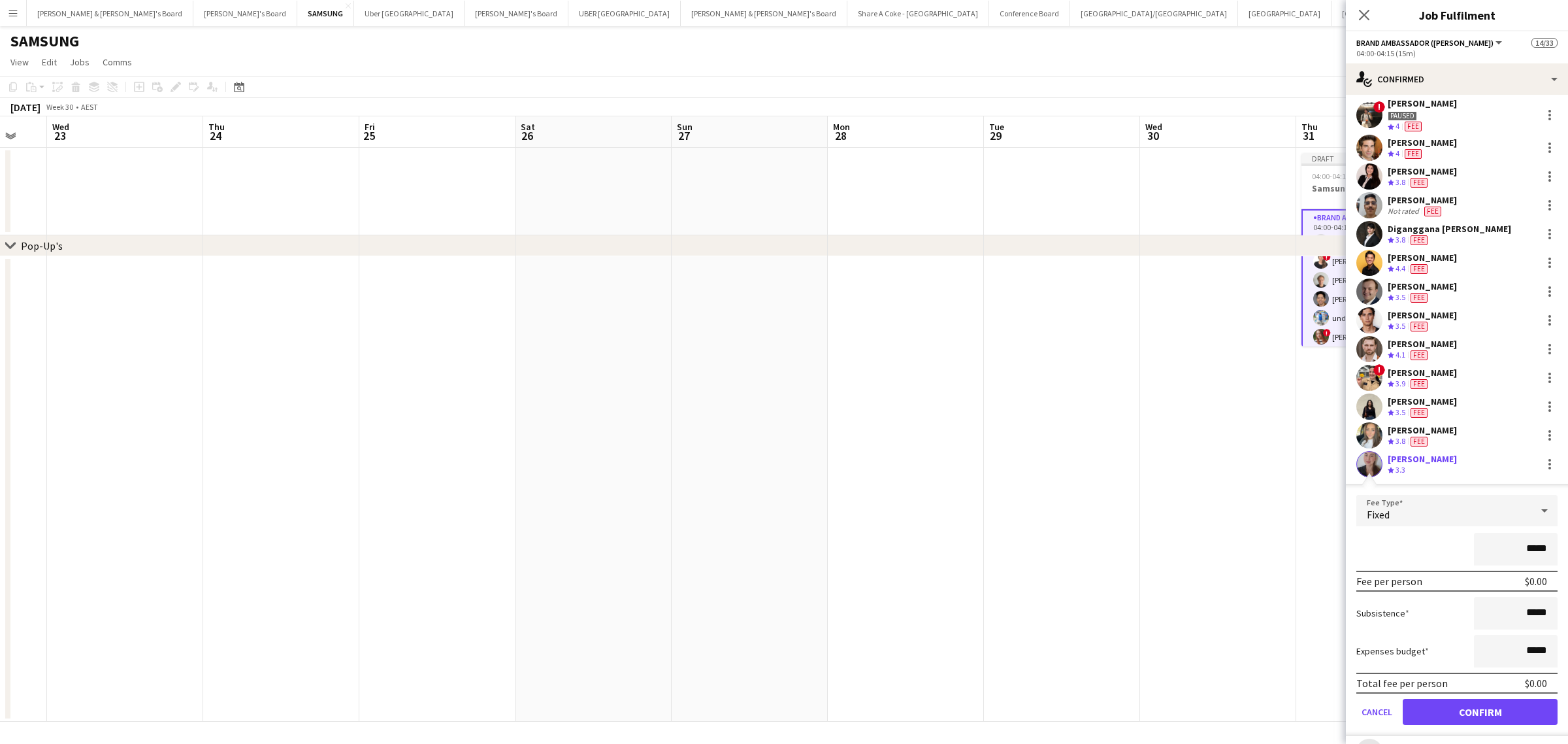
click at [1514, 549] on input "*****" at bounding box center [1516, 549] width 84 height 33
type input "******"
click at [1494, 706] on button "Confirm" at bounding box center [1480, 712] width 155 height 26
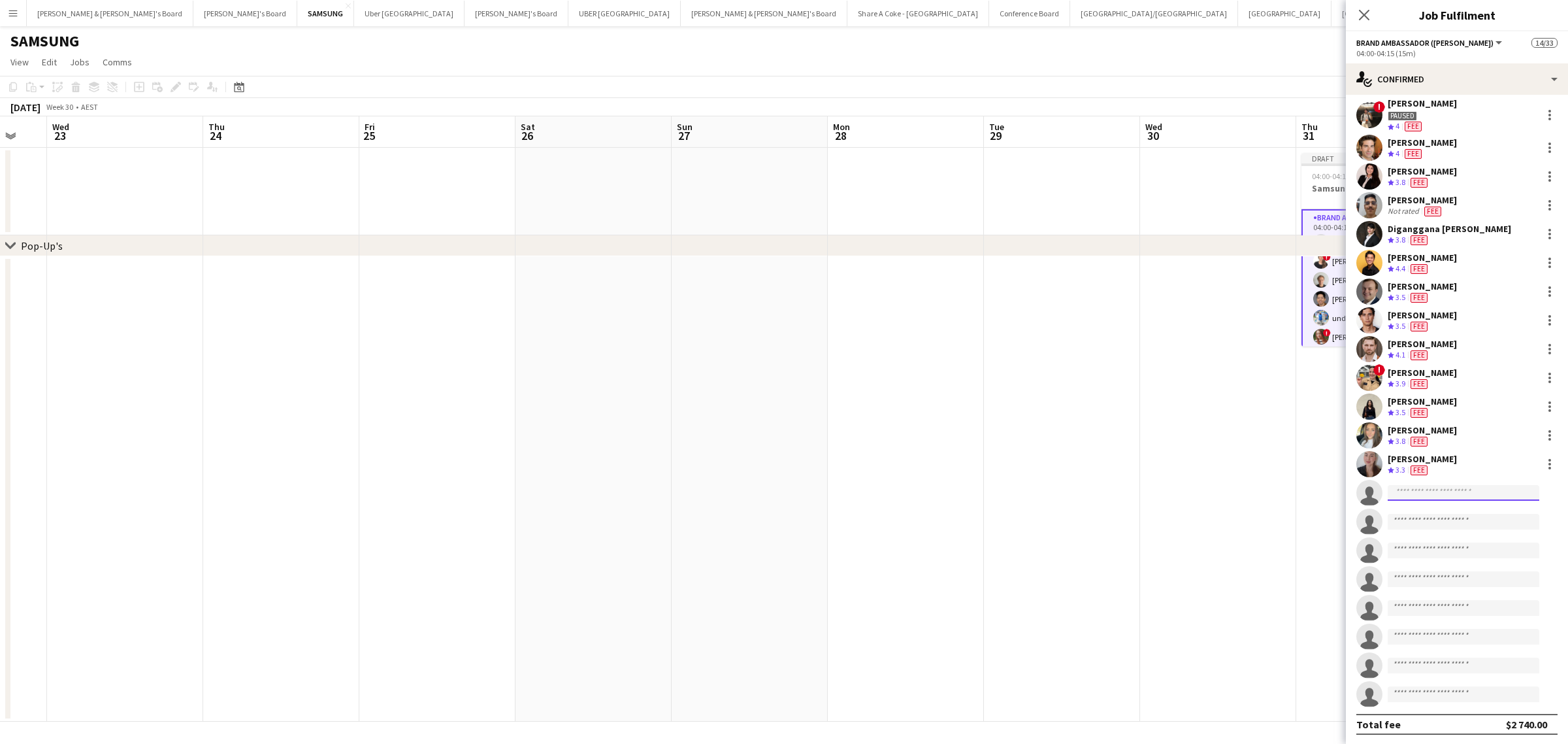
click at [1402, 495] on input at bounding box center [1464, 493] width 152 height 16
type input "*******"
click at [1413, 516] on span "phillip.spathopoulos@gmail.com" at bounding box center [1464, 521] width 131 height 10
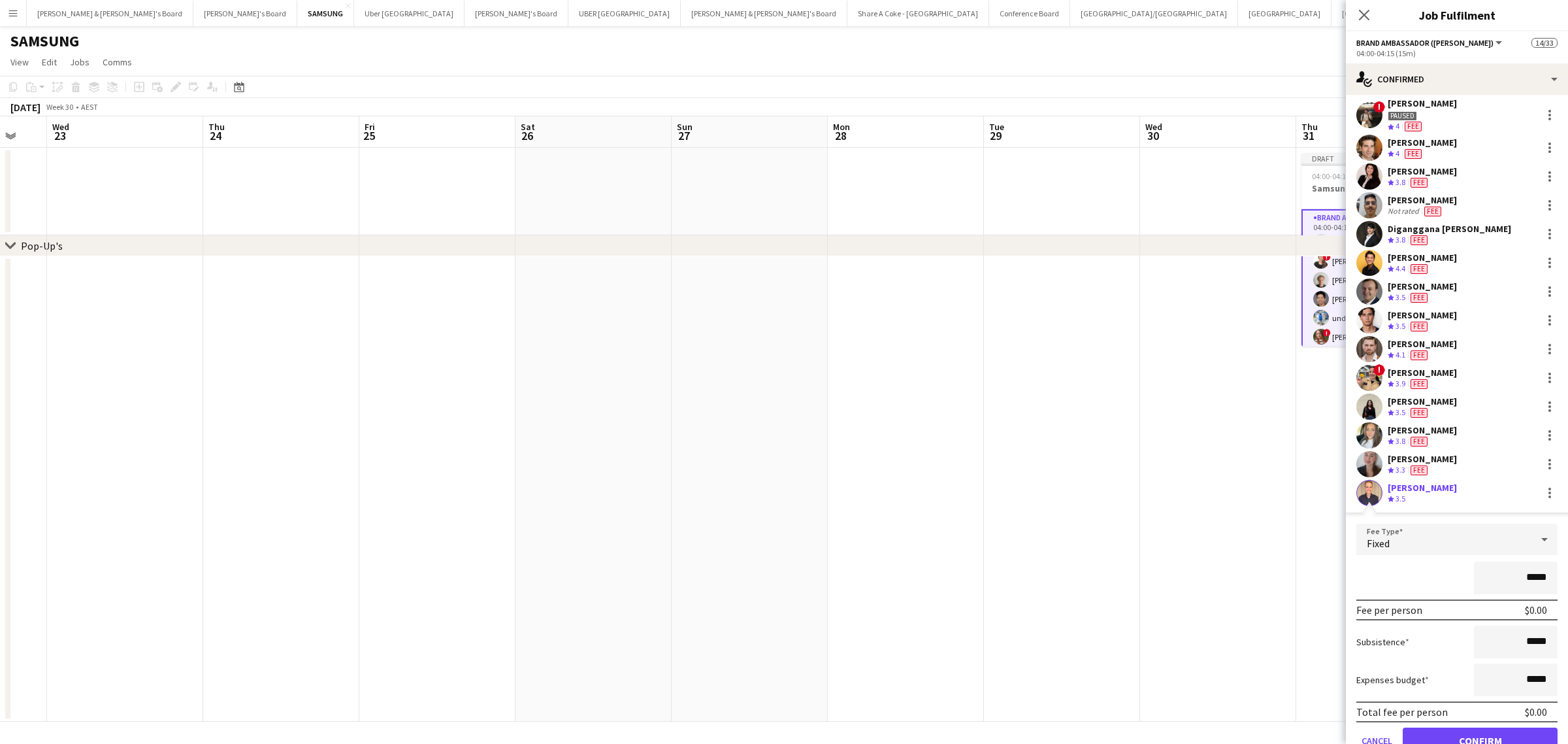
click at [1519, 573] on input "*****" at bounding box center [1516, 578] width 84 height 33
type input "******"
click at [1510, 729] on button "Confirm" at bounding box center [1480, 741] width 155 height 26
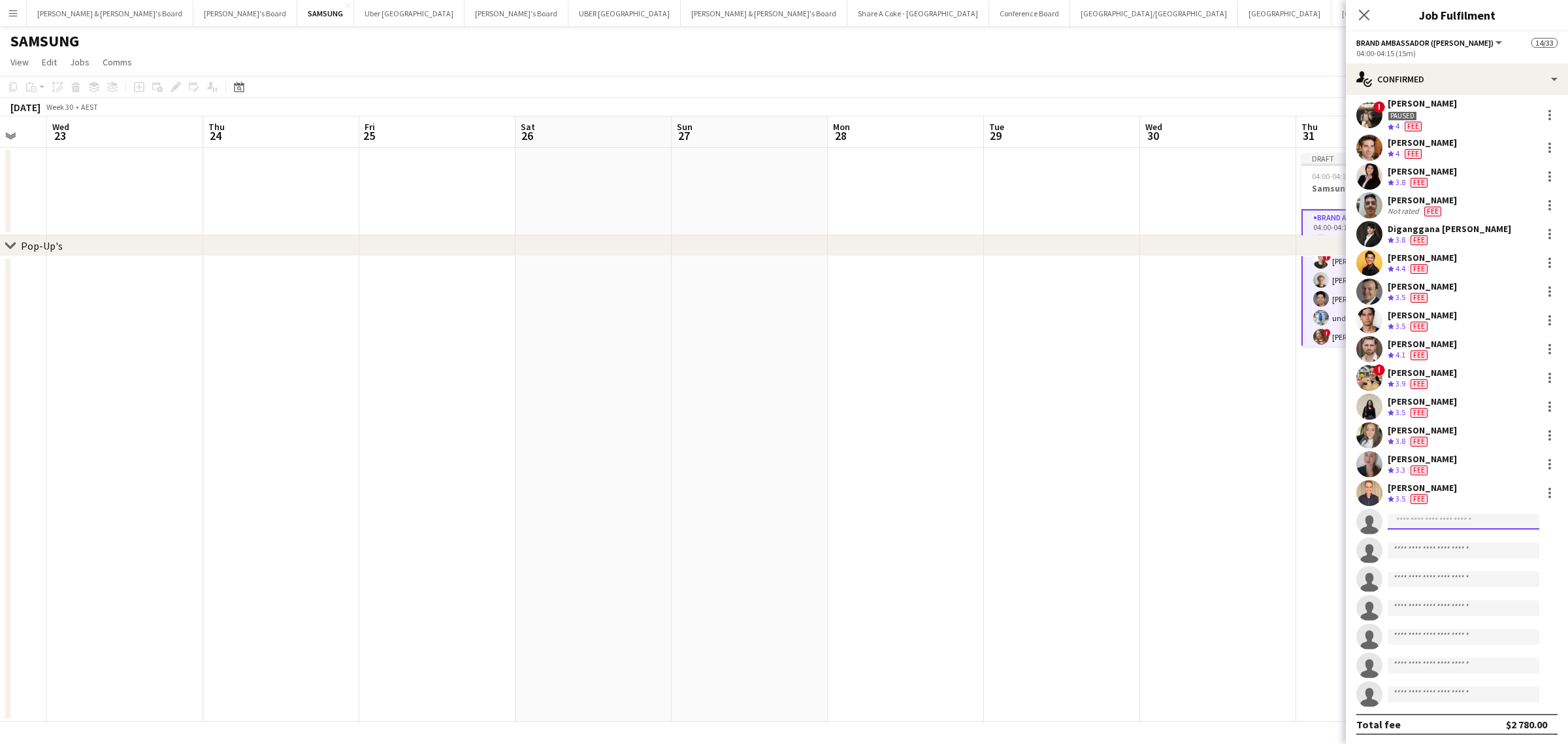
click at [1473, 527] on input at bounding box center [1464, 521] width 152 height 16
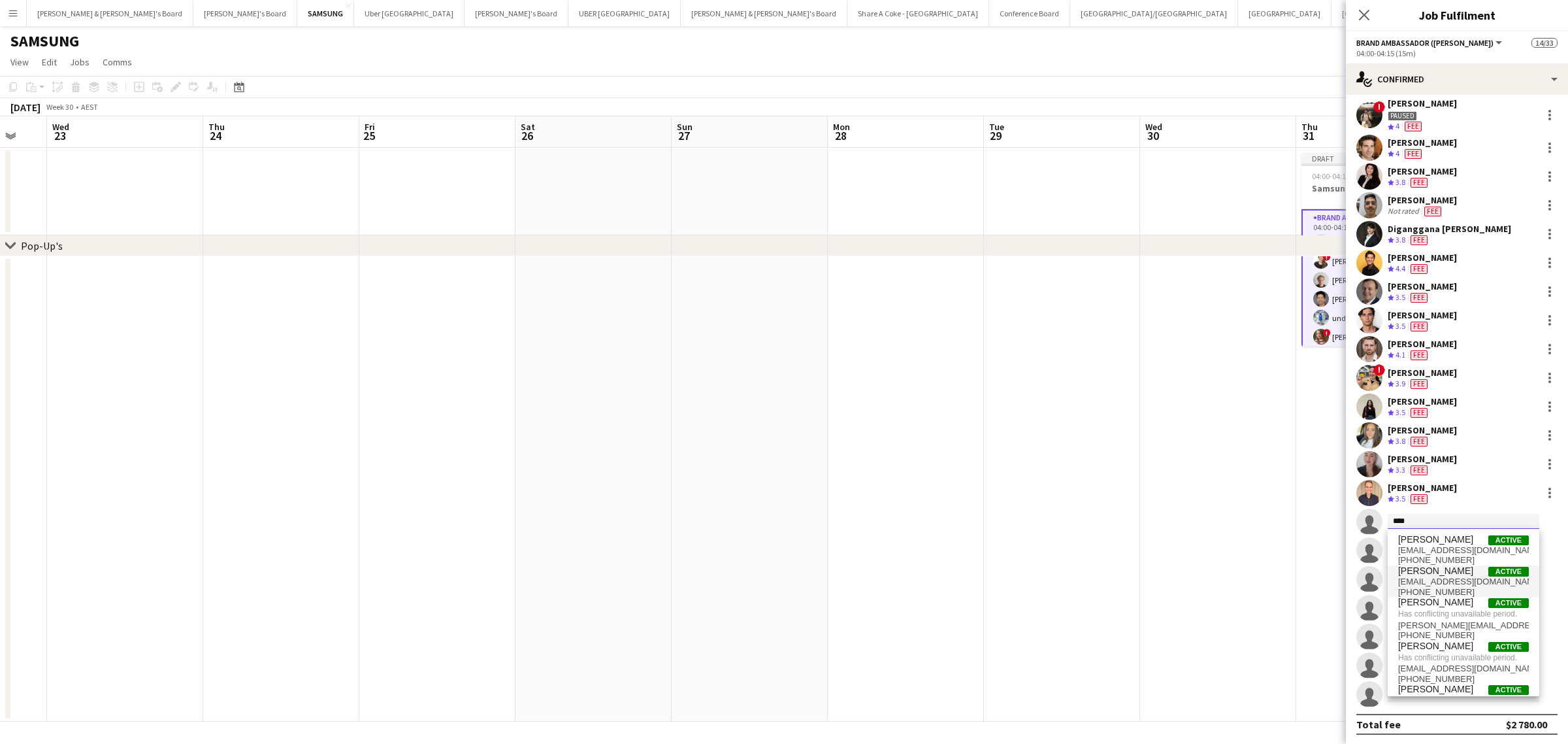
type input "****"
click at [1427, 580] on span "jennykim277@gmail.com" at bounding box center [1464, 581] width 131 height 10
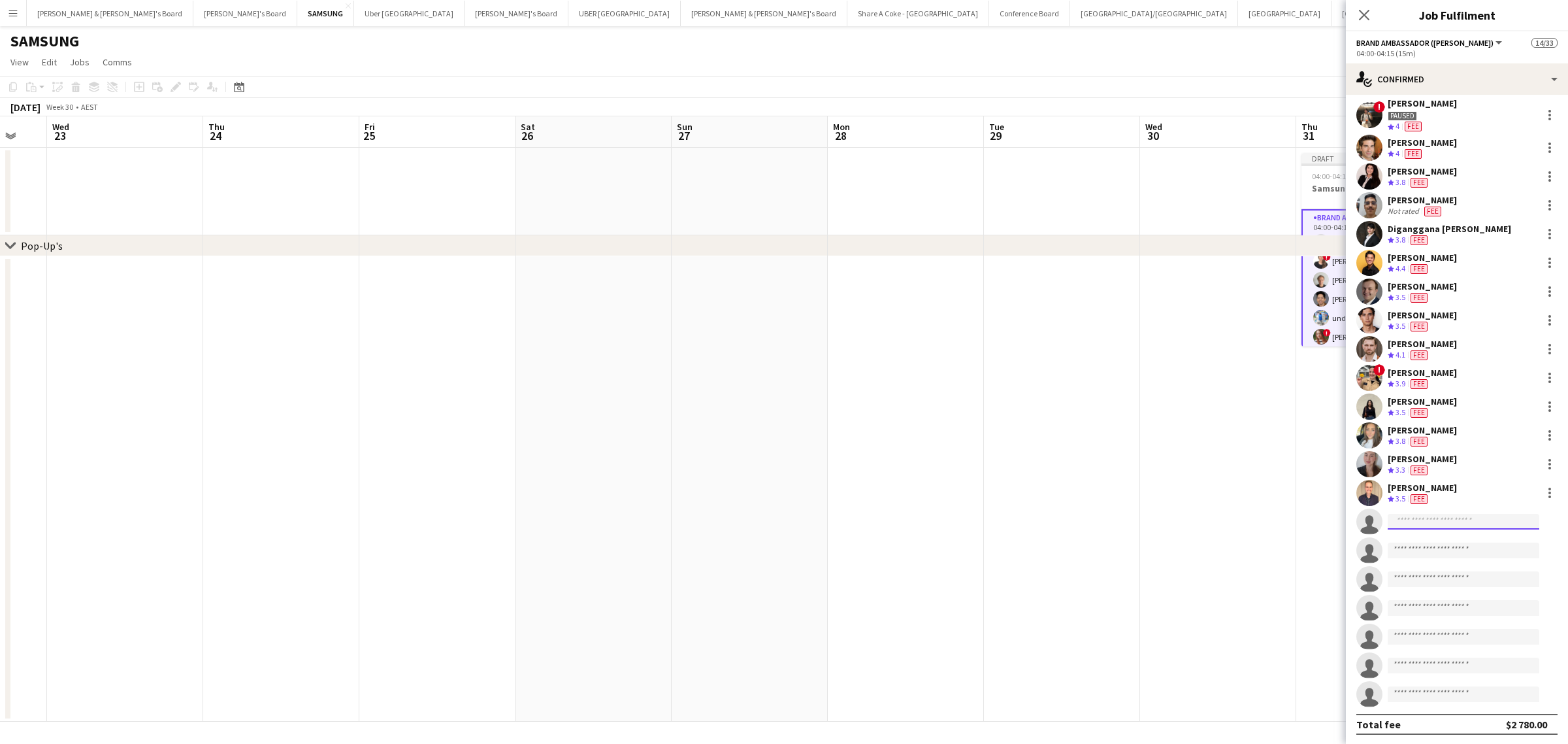
click at [1447, 520] on input at bounding box center [1464, 521] width 152 height 16
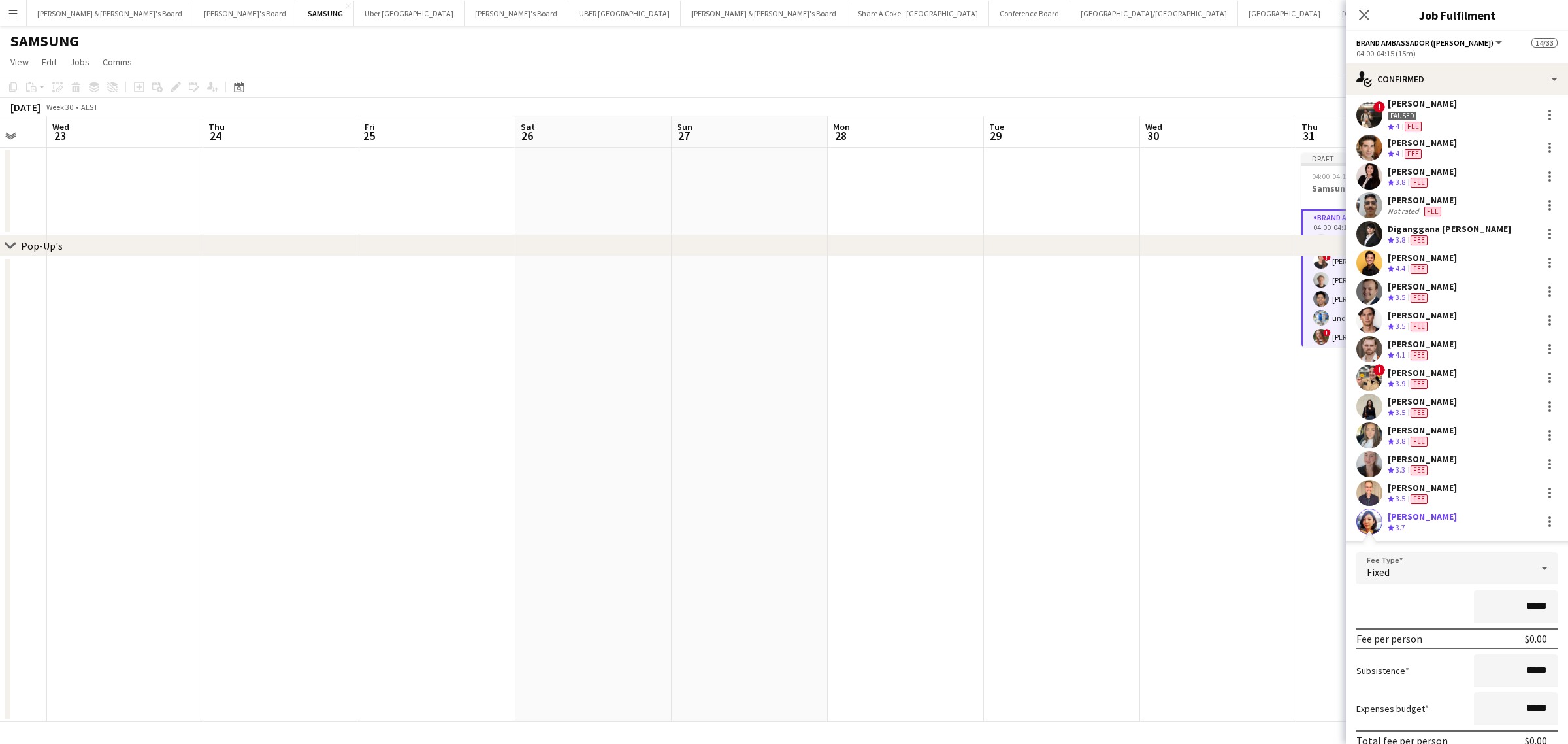
click at [1516, 603] on input "*****" at bounding box center [1516, 606] width 84 height 33
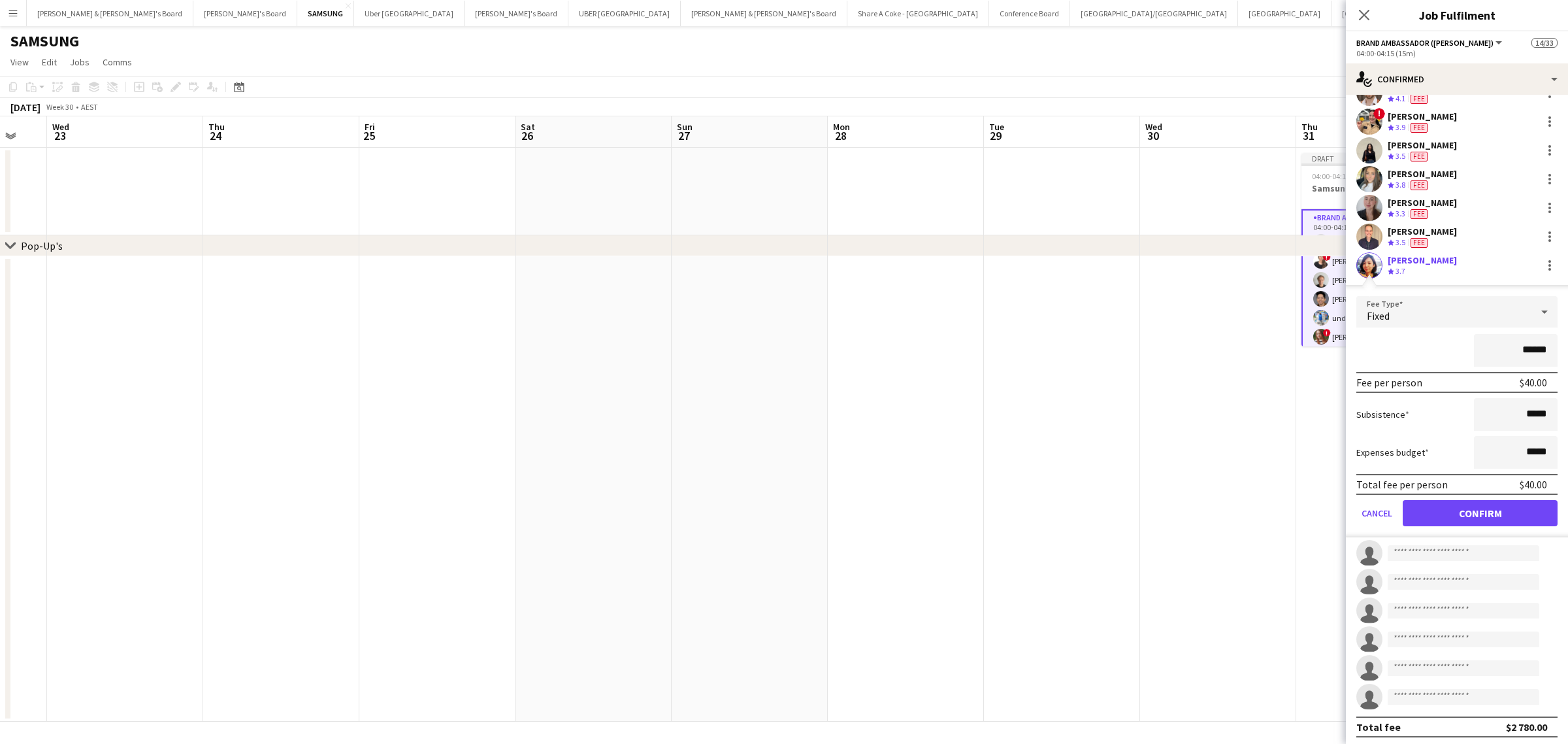
type input "******"
click at [1498, 513] on button "Confirm" at bounding box center [1480, 513] width 155 height 26
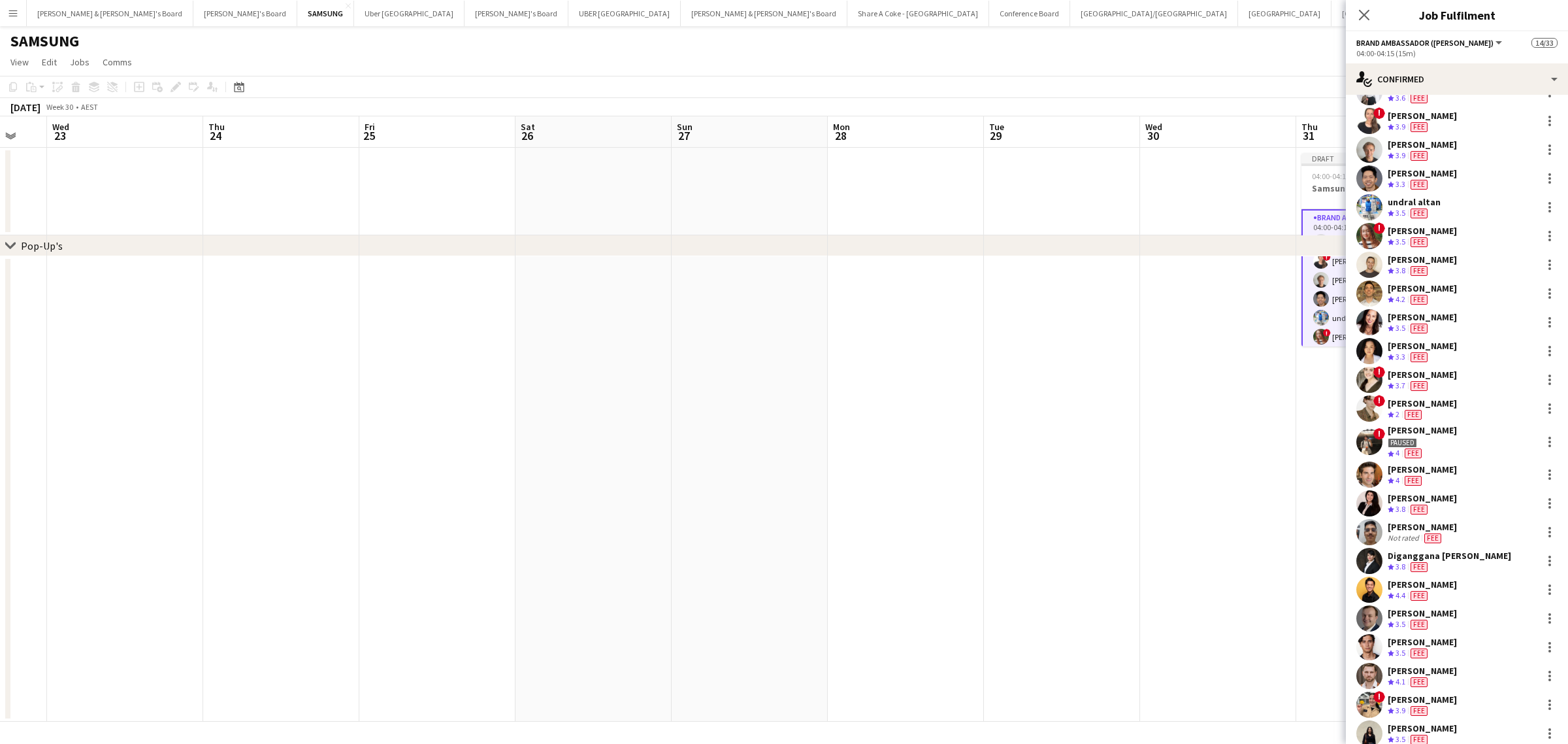
scroll to position [0, 0]
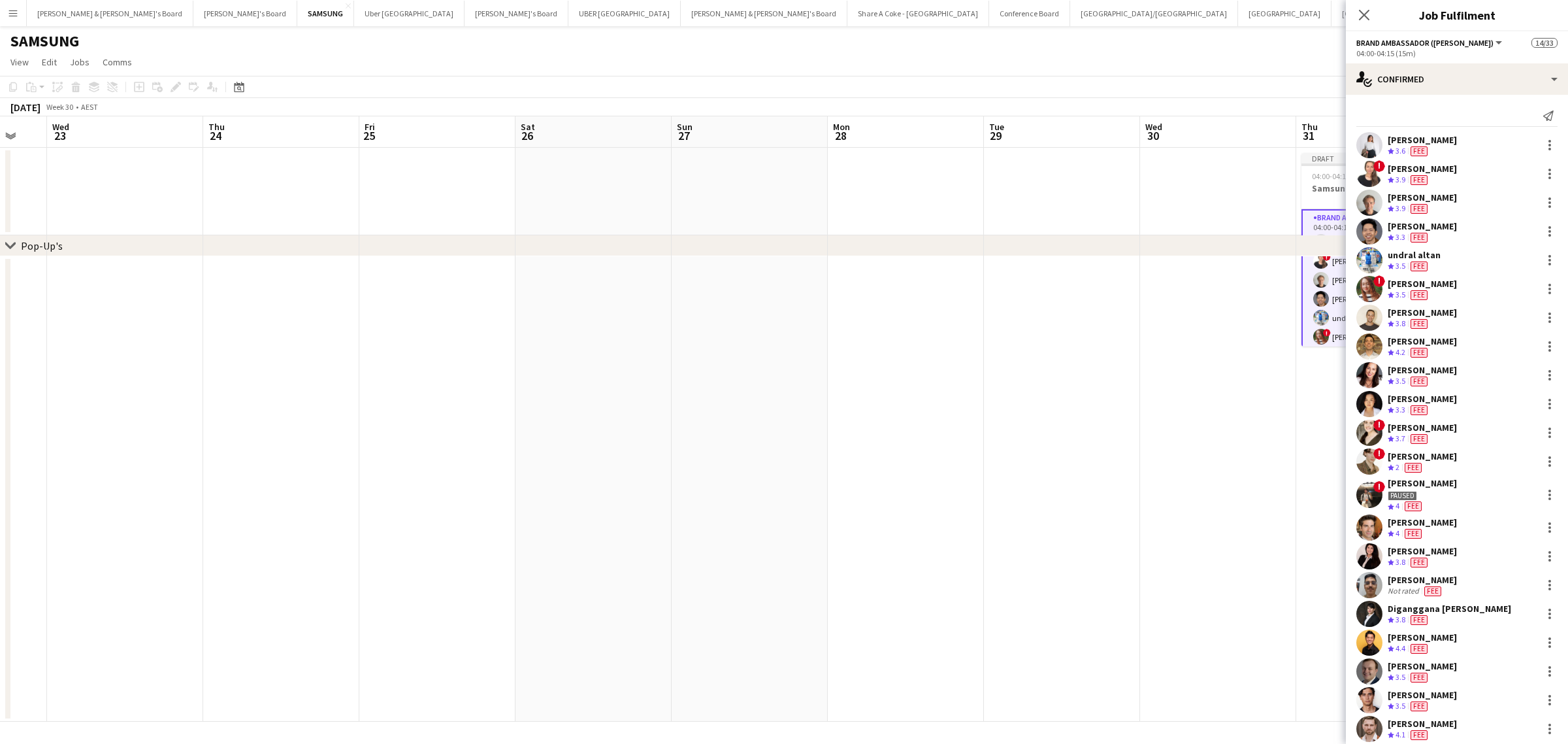
click at [1444, 137] on div "Vanshika Grover" at bounding box center [1422, 139] width 69 height 12
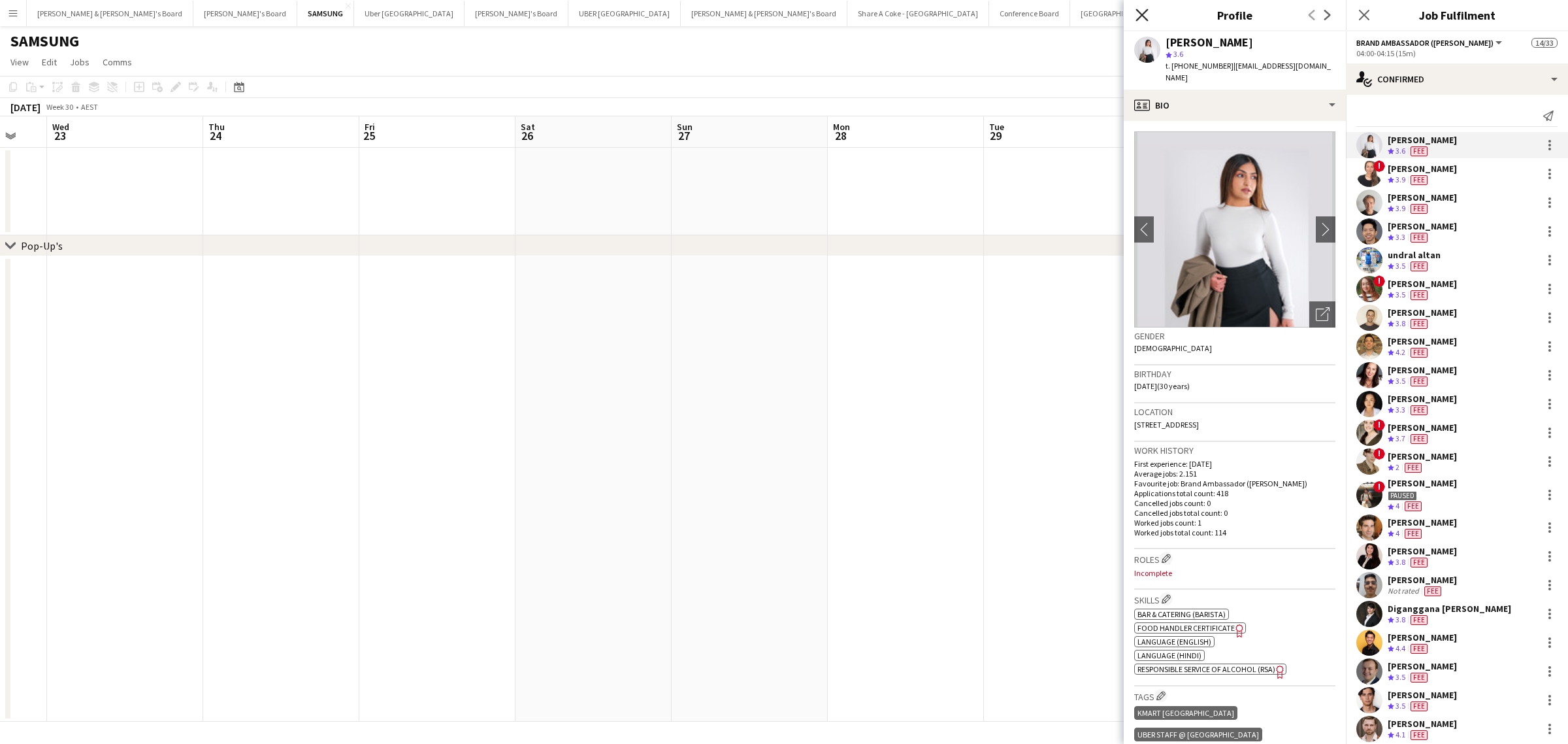
click at [1140, 15] on icon at bounding box center [1142, 15] width 13 height 13
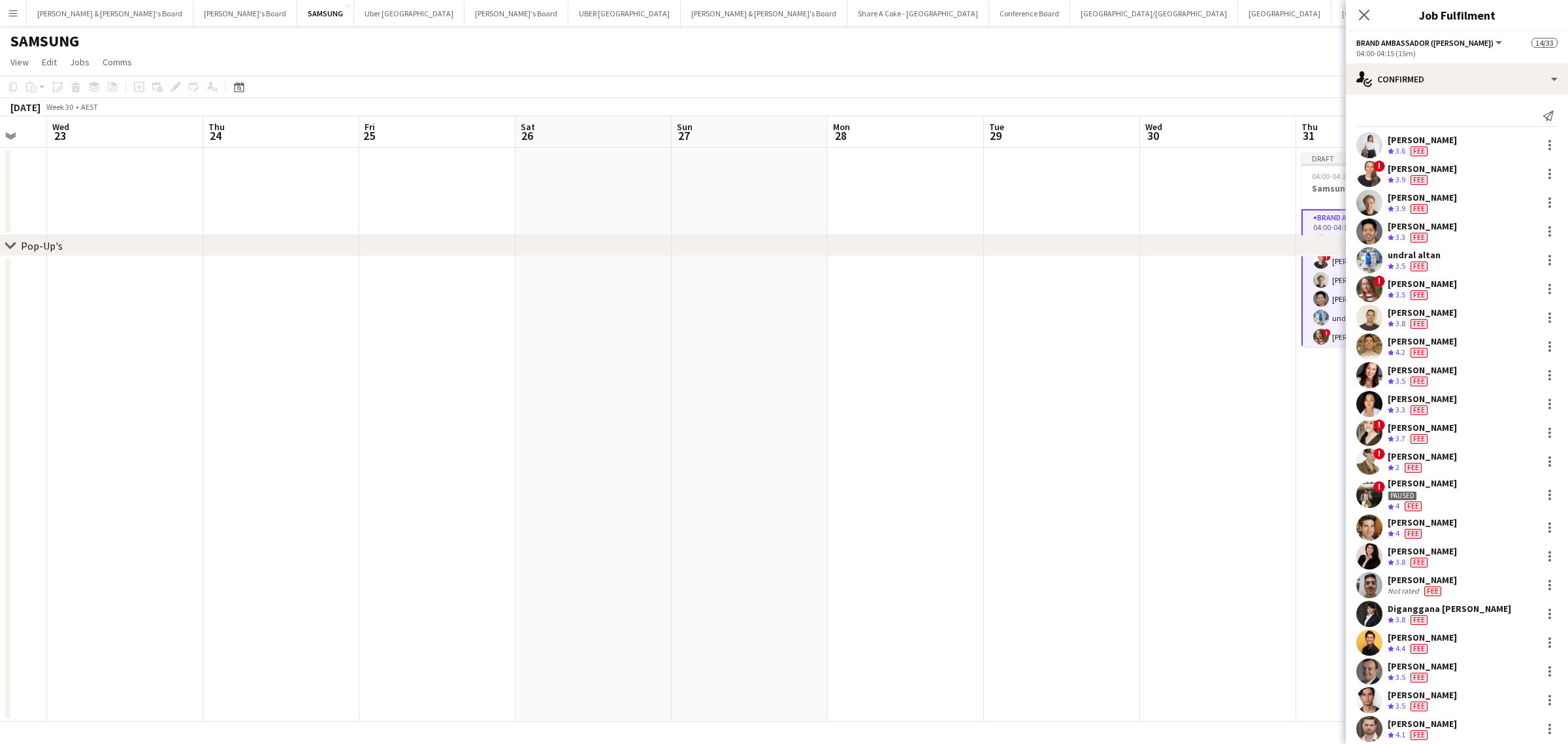
click at [1400, 164] on div "[PERSON_NAME]" at bounding box center [1422, 169] width 69 height 12
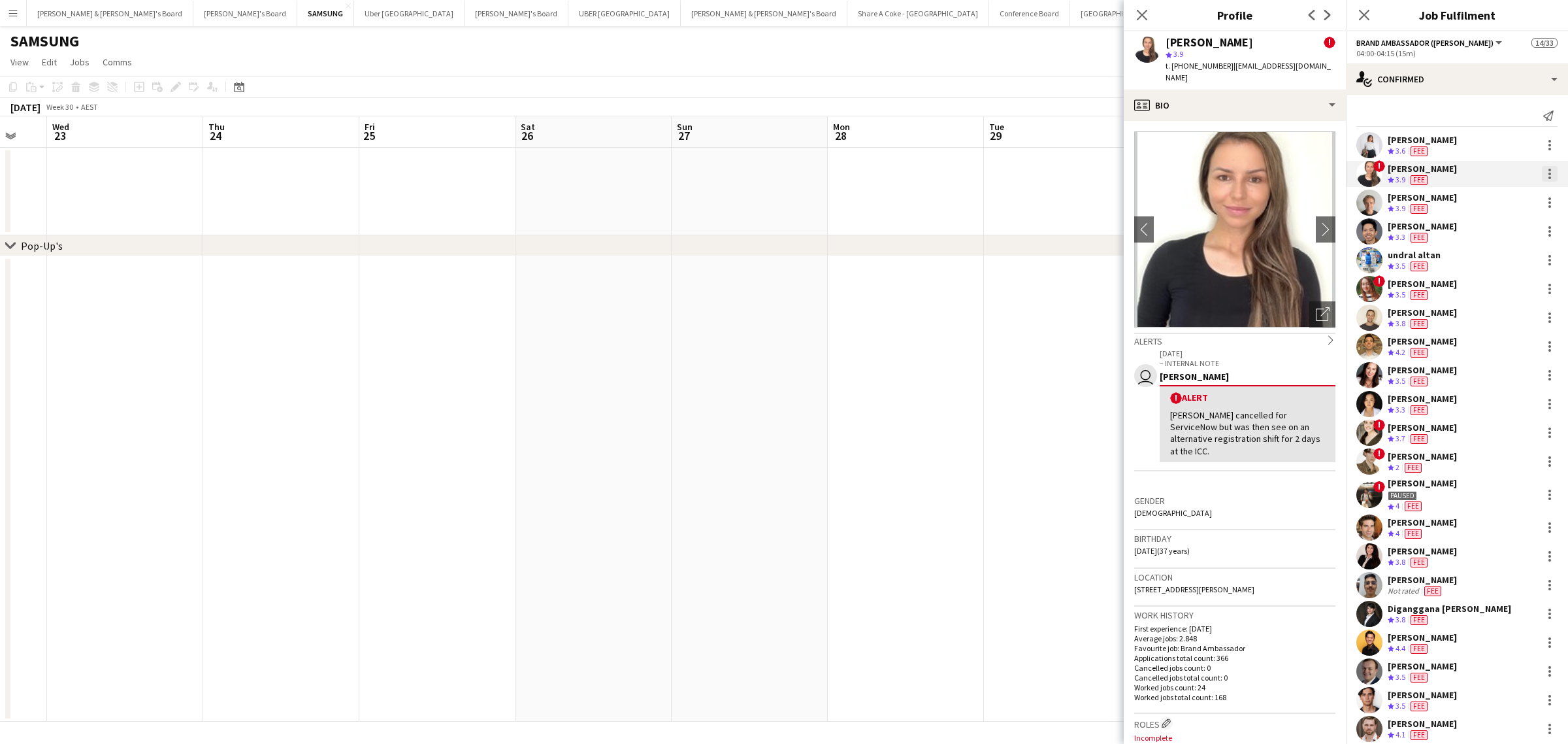
click at [1542, 171] on div at bounding box center [1549, 173] width 16 height 16
click at [1526, 187] on button "Edit fee" at bounding box center [1494, 198] width 102 height 31
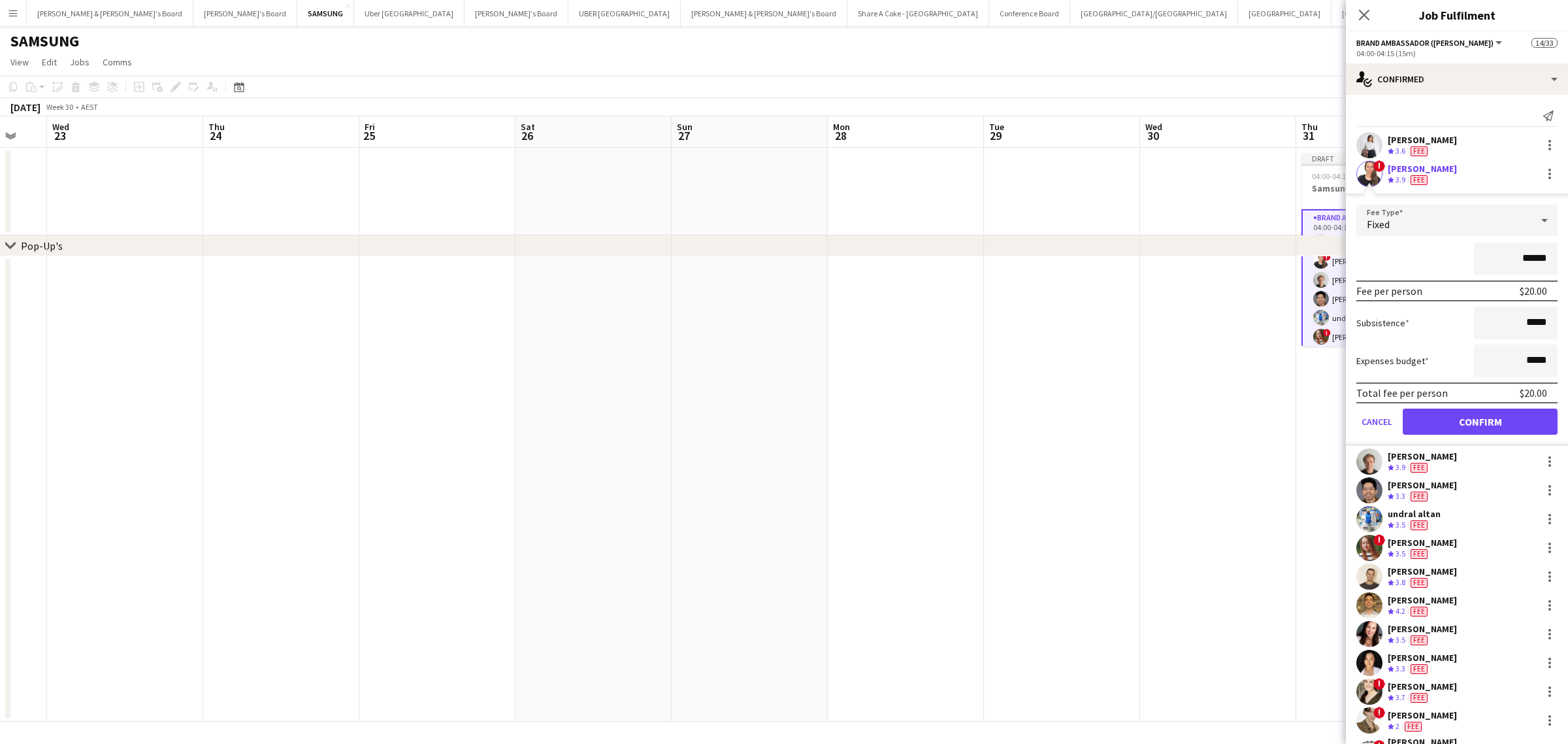
click at [1484, 134] on div "Vanshika Grover Crew rating 3.6 Fee" at bounding box center [1457, 146] width 222 height 26
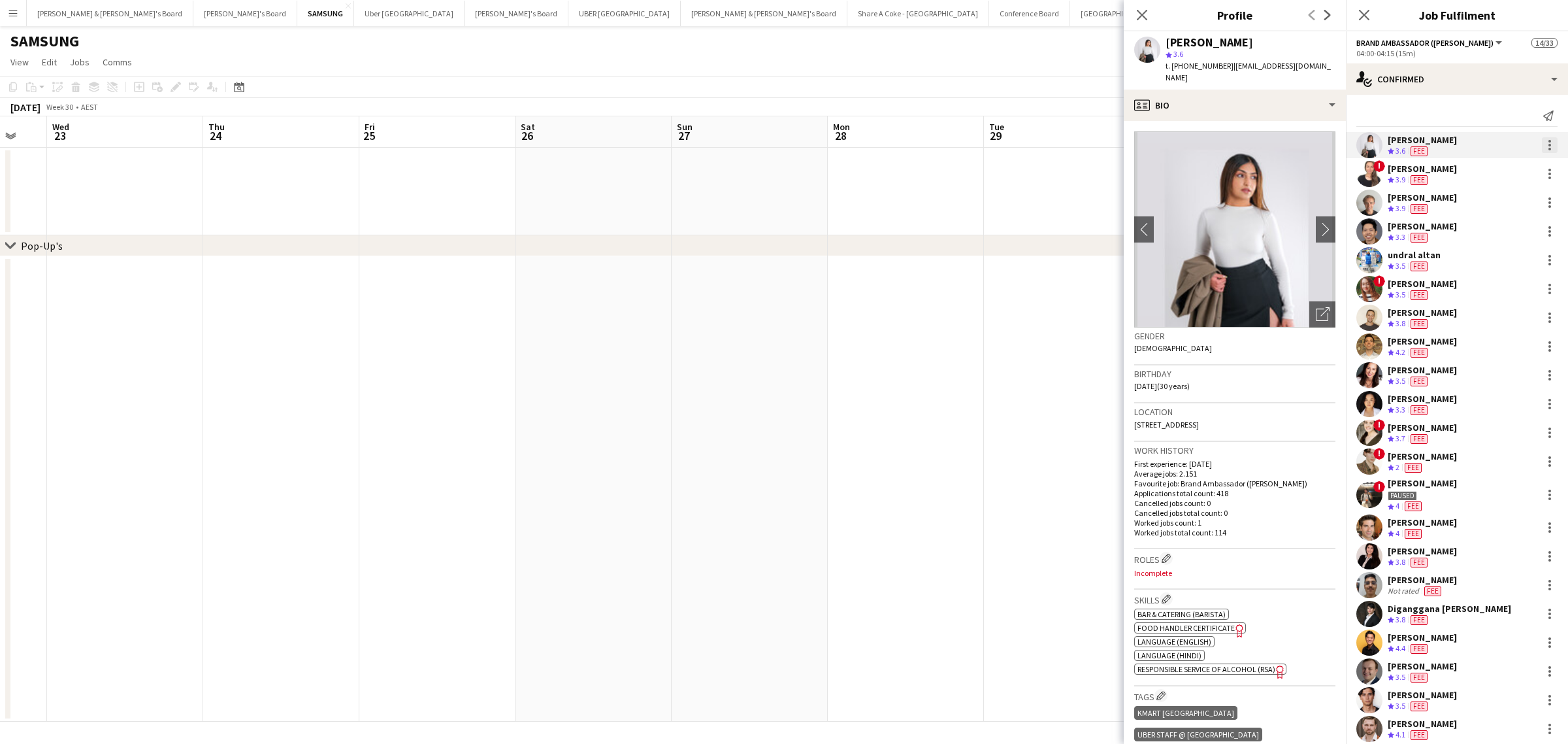
click at [1542, 147] on div at bounding box center [1549, 145] width 16 height 16
click at [1534, 173] on span "Edit fee" at bounding box center [1494, 169] width 81 height 12
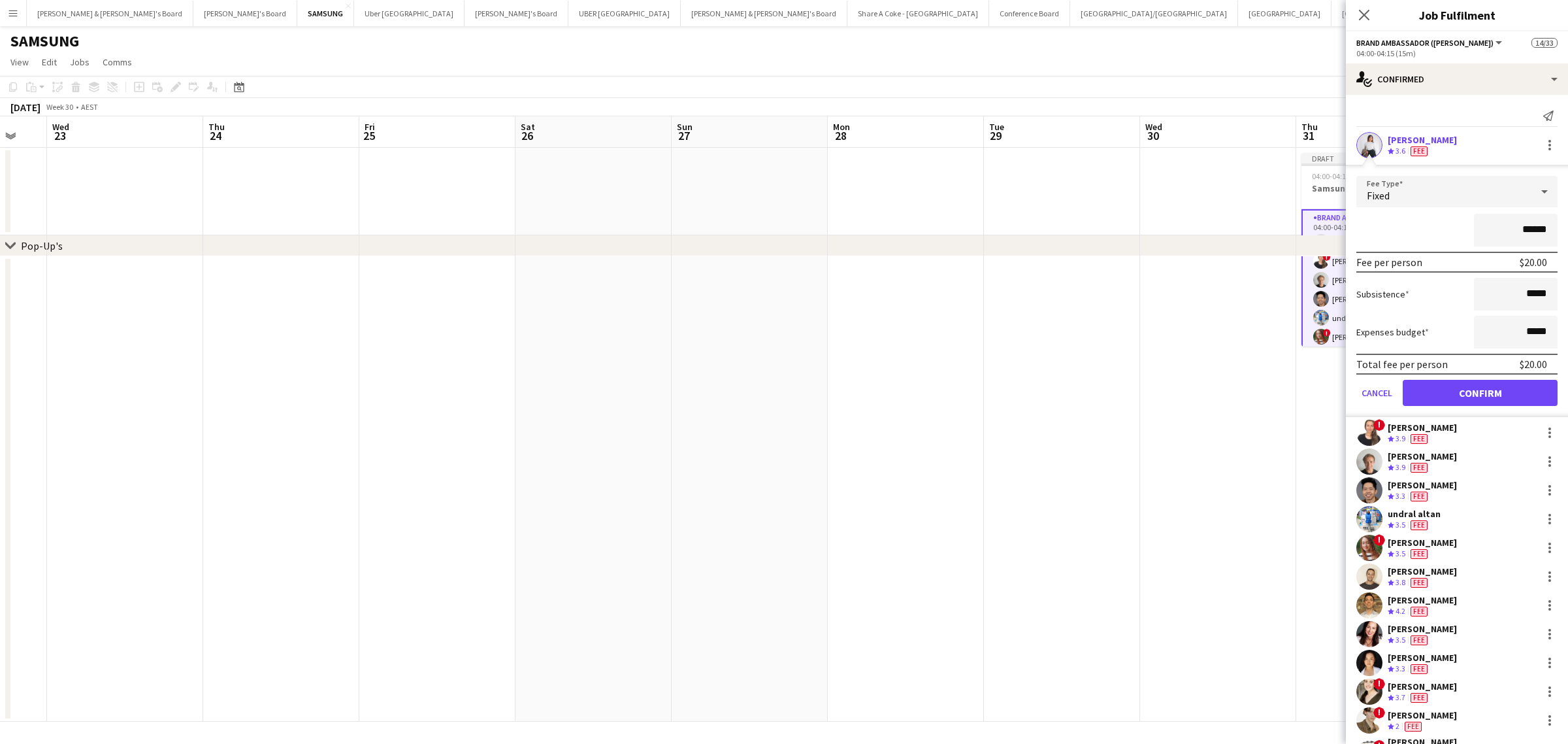
click at [1455, 135] on div "Vanshika Grover Crew rating 3.6 Fee" at bounding box center [1457, 146] width 222 height 26
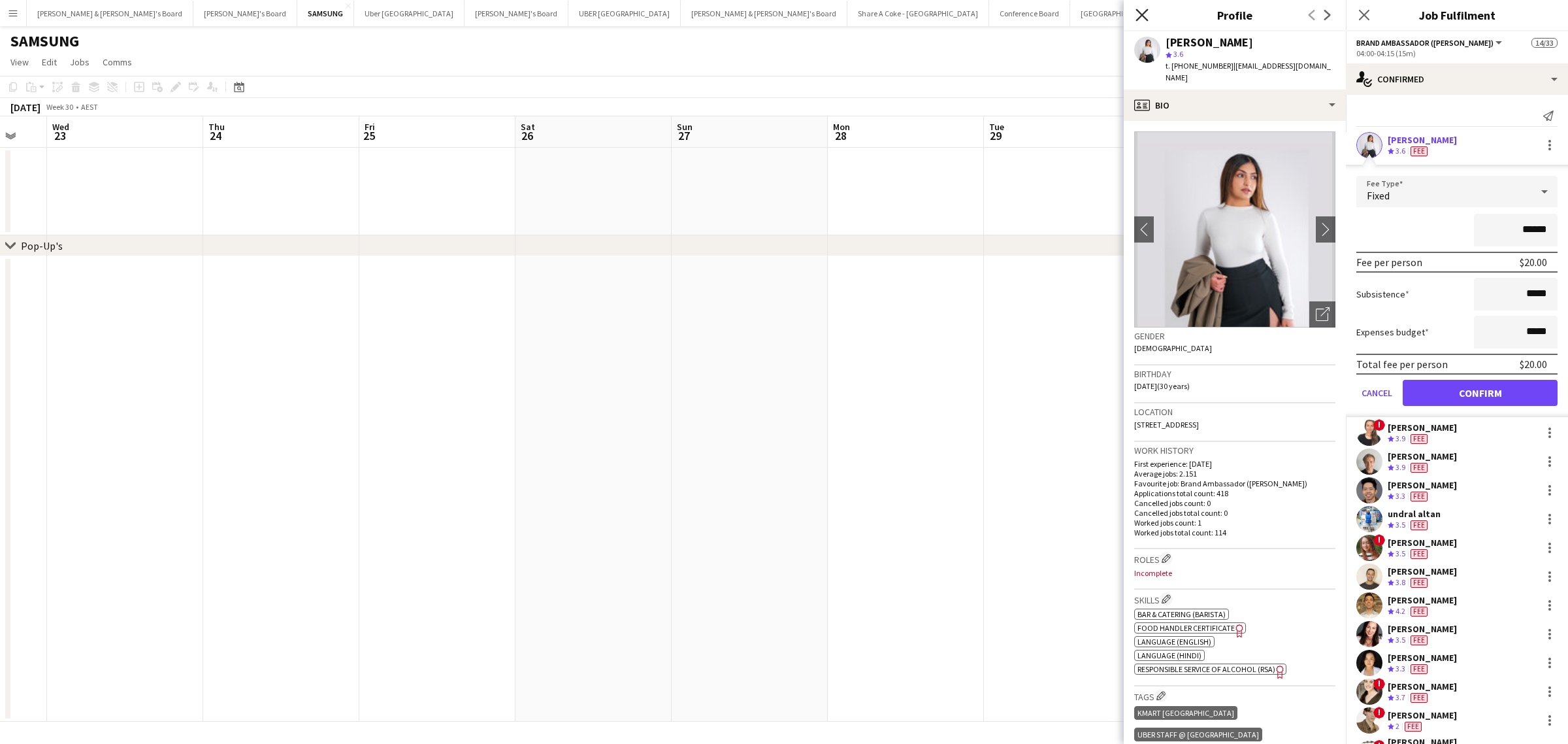
click at [1142, 17] on icon "Close pop-in" at bounding box center [1142, 15] width 13 height 13
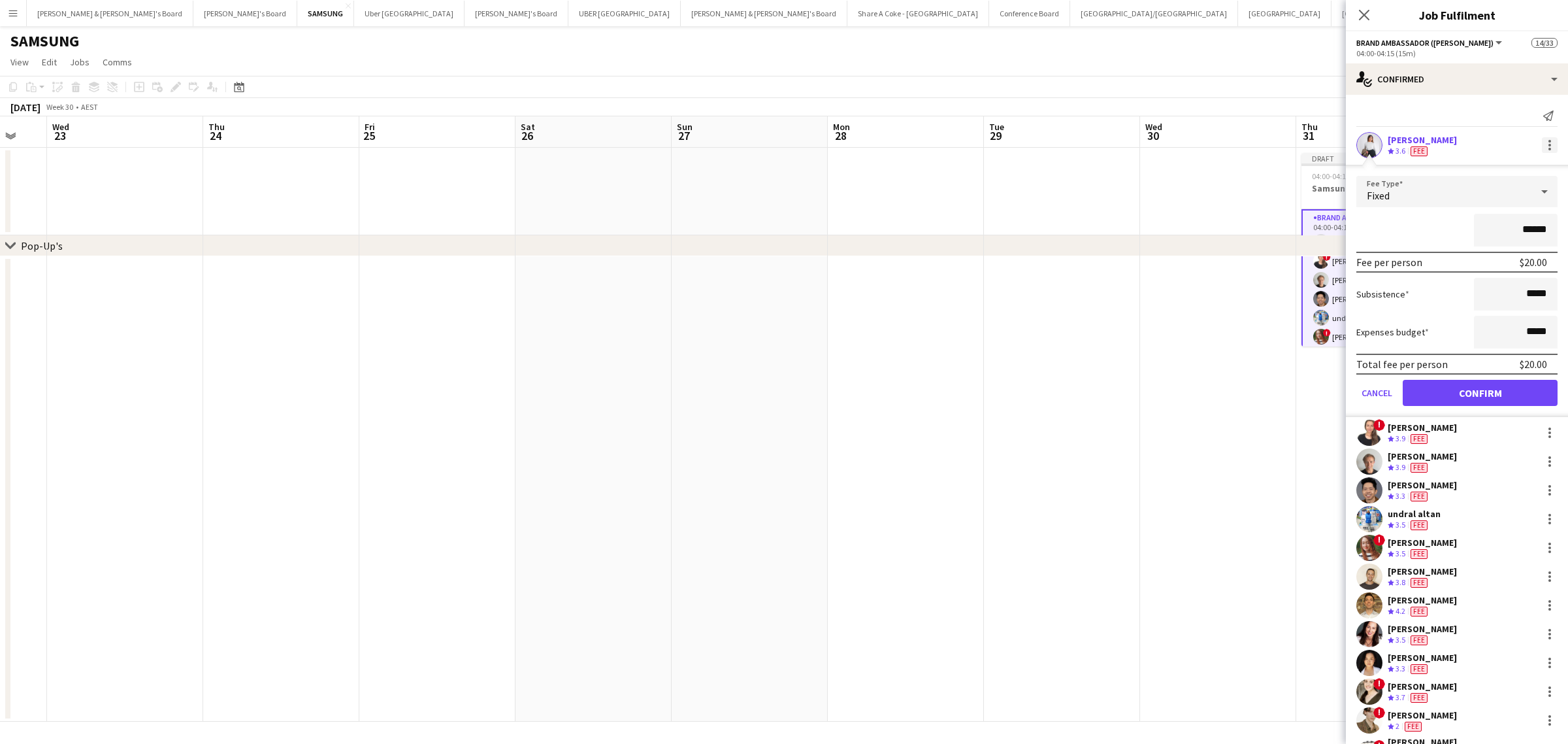
click at [1548, 145] on div at bounding box center [1549, 145] width 3 height 3
click at [1495, 135] on div at bounding box center [784, 372] width 1568 height 744
click at [1474, 139] on div "Vanshika Grover Crew rating 3.6 Fee" at bounding box center [1457, 146] width 222 height 26
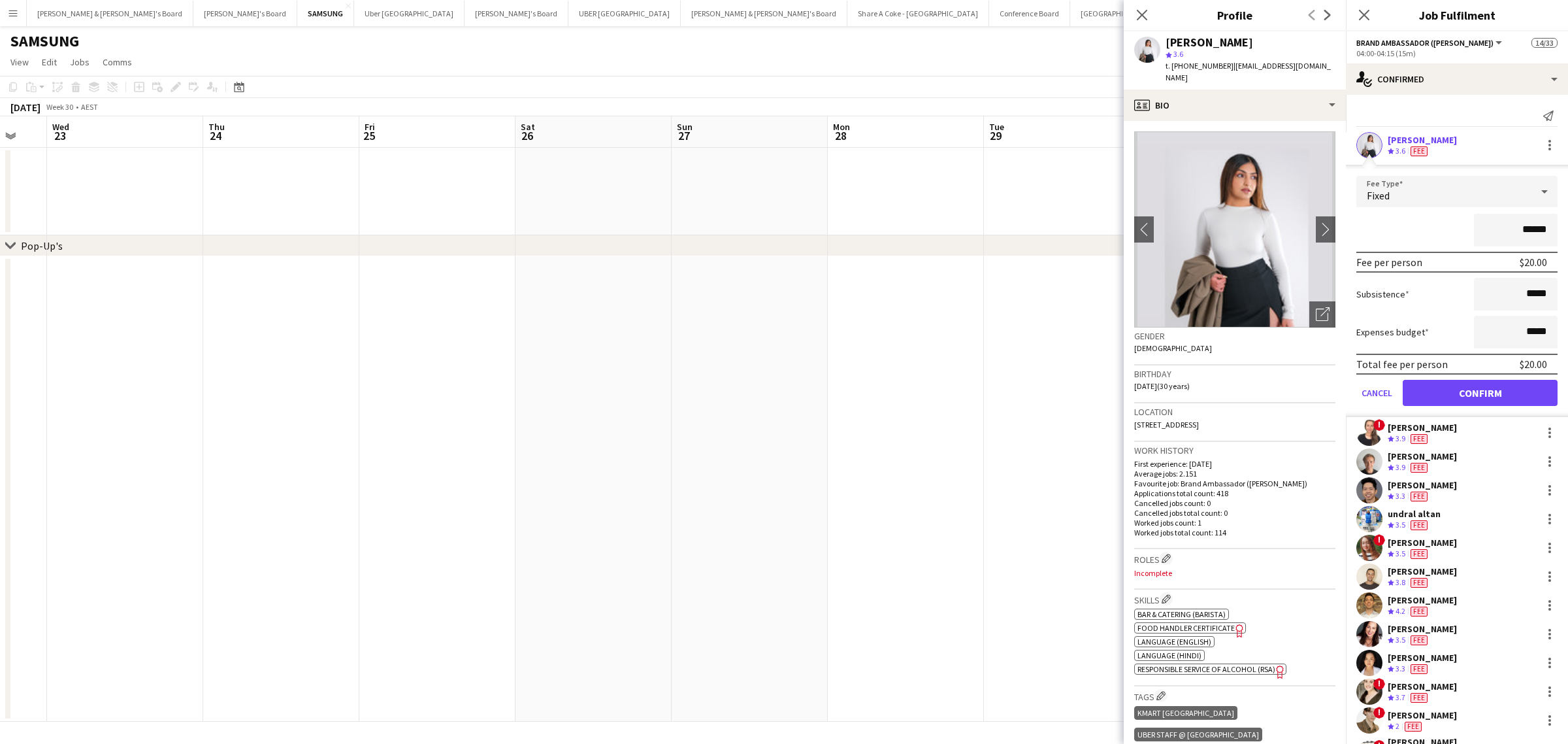
click at [1442, 456] on div "Thomas Wheeler" at bounding box center [1422, 456] width 69 height 12
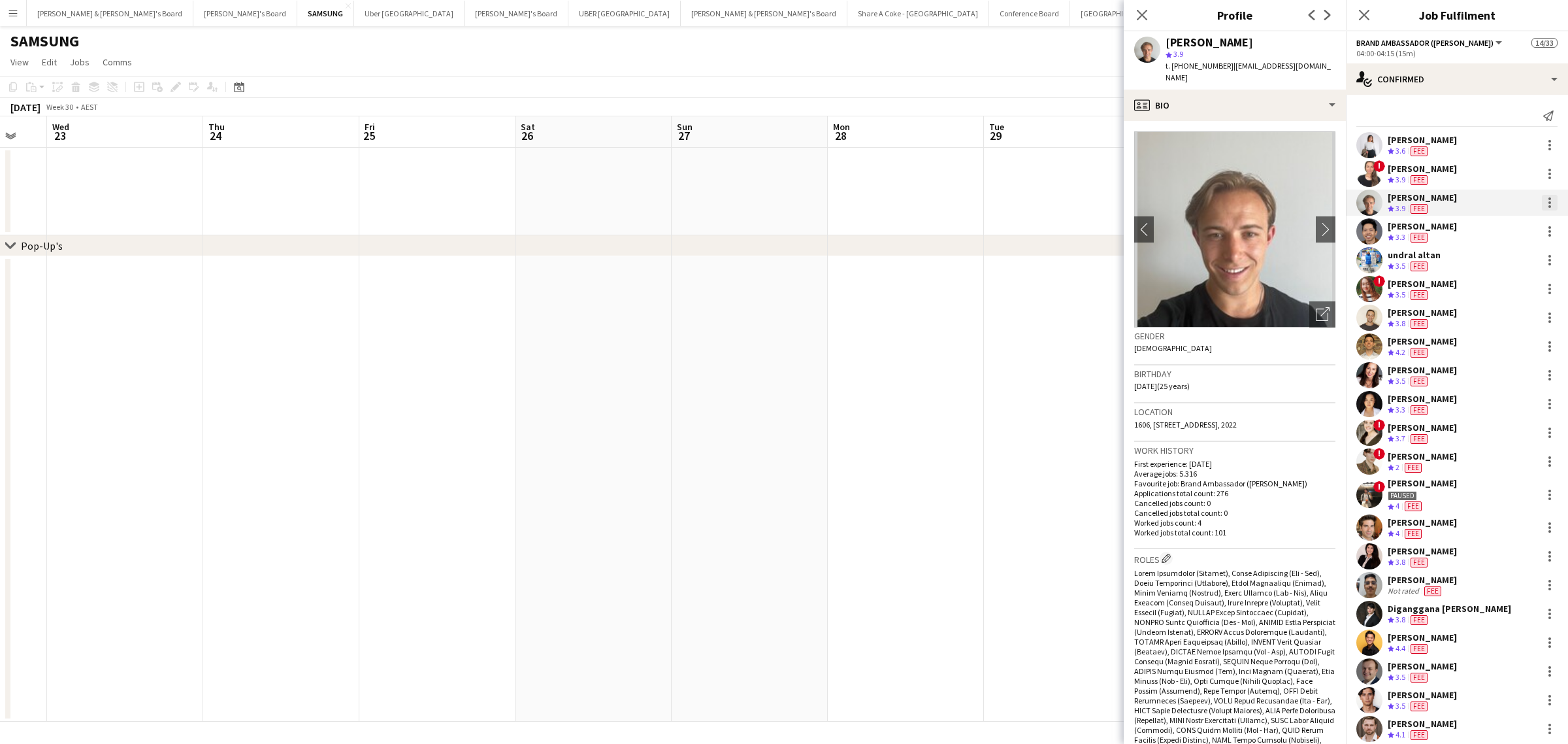
click at [1548, 203] on div at bounding box center [1549, 203] width 3 height 3
click at [1528, 222] on span "Edit fee" at bounding box center [1494, 226] width 81 height 12
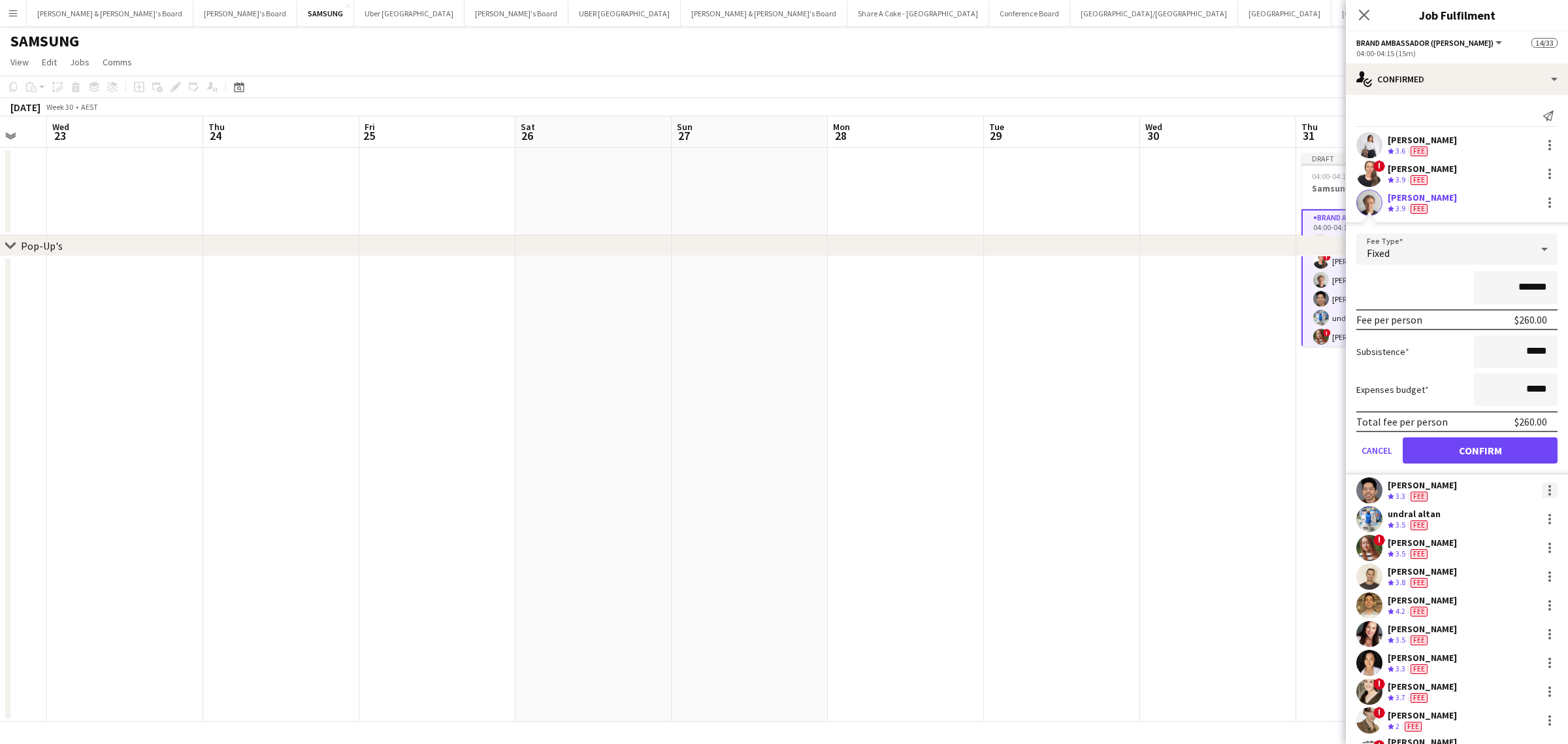
click at [1542, 483] on div at bounding box center [1549, 490] width 16 height 16
click at [1513, 510] on span "Edit fee" at bounding box center [1494, 512] width 81 height 12
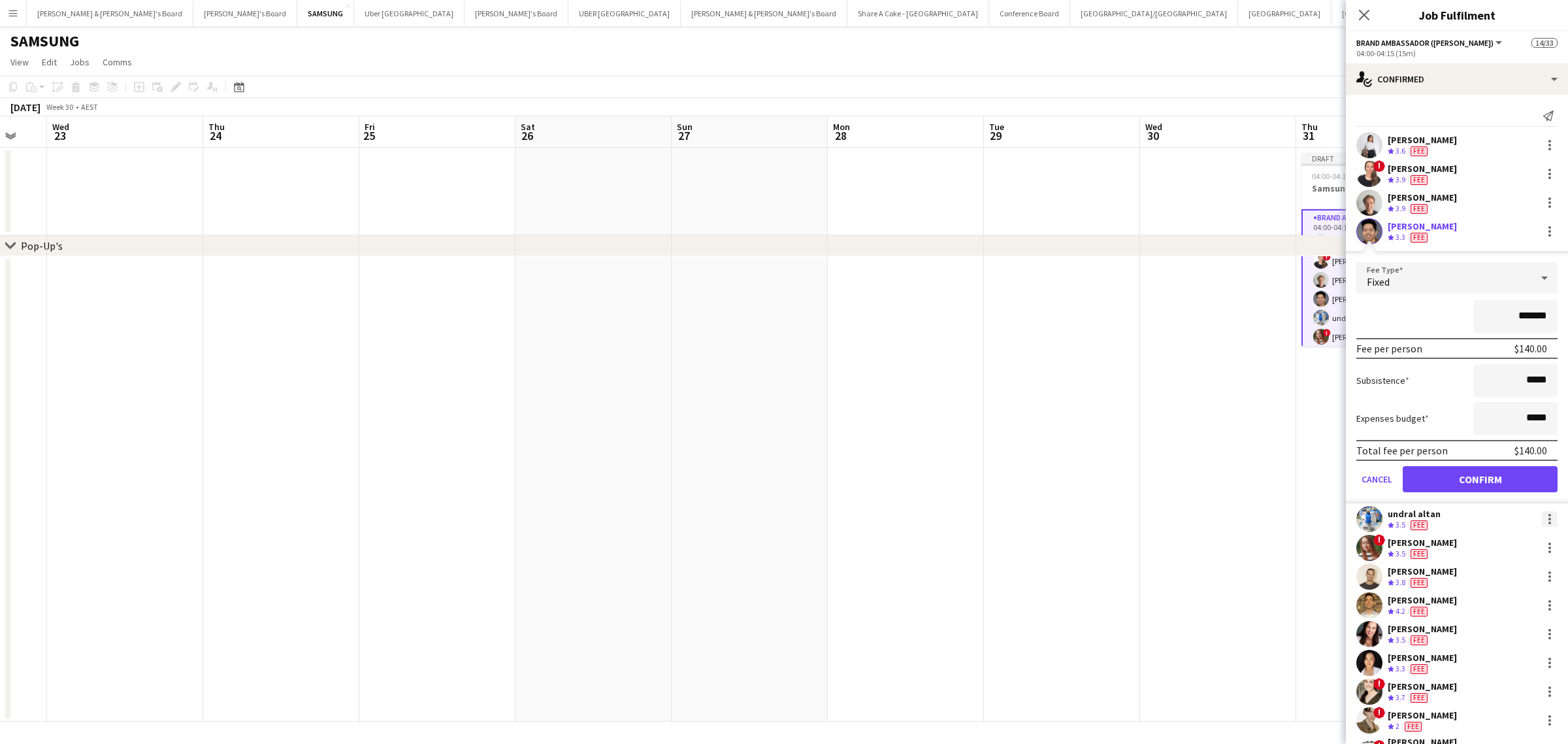
click at [1542, 515] on div at bounding box center [1549, 519] width 16 height 16
click at [1506, 537] on span "Edit fee" at bounding box center [1494, 541] width 81 height 12
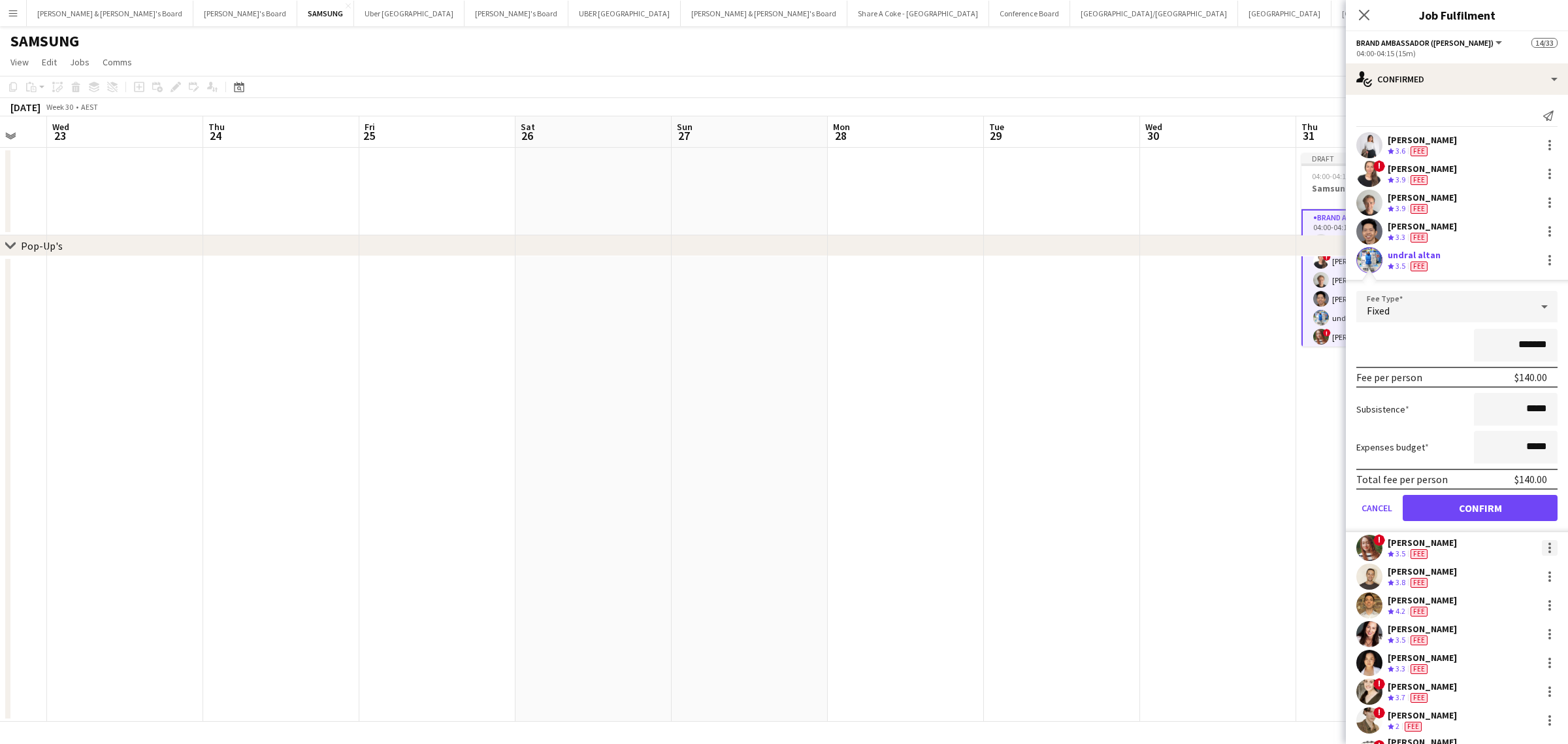
click at [1542, 544] on div at bounding box center [1549, 548] width 16 height 16
click at [1491, 564] on span "Edit fee" at bounding box center [1494, 570] width 81 height 12
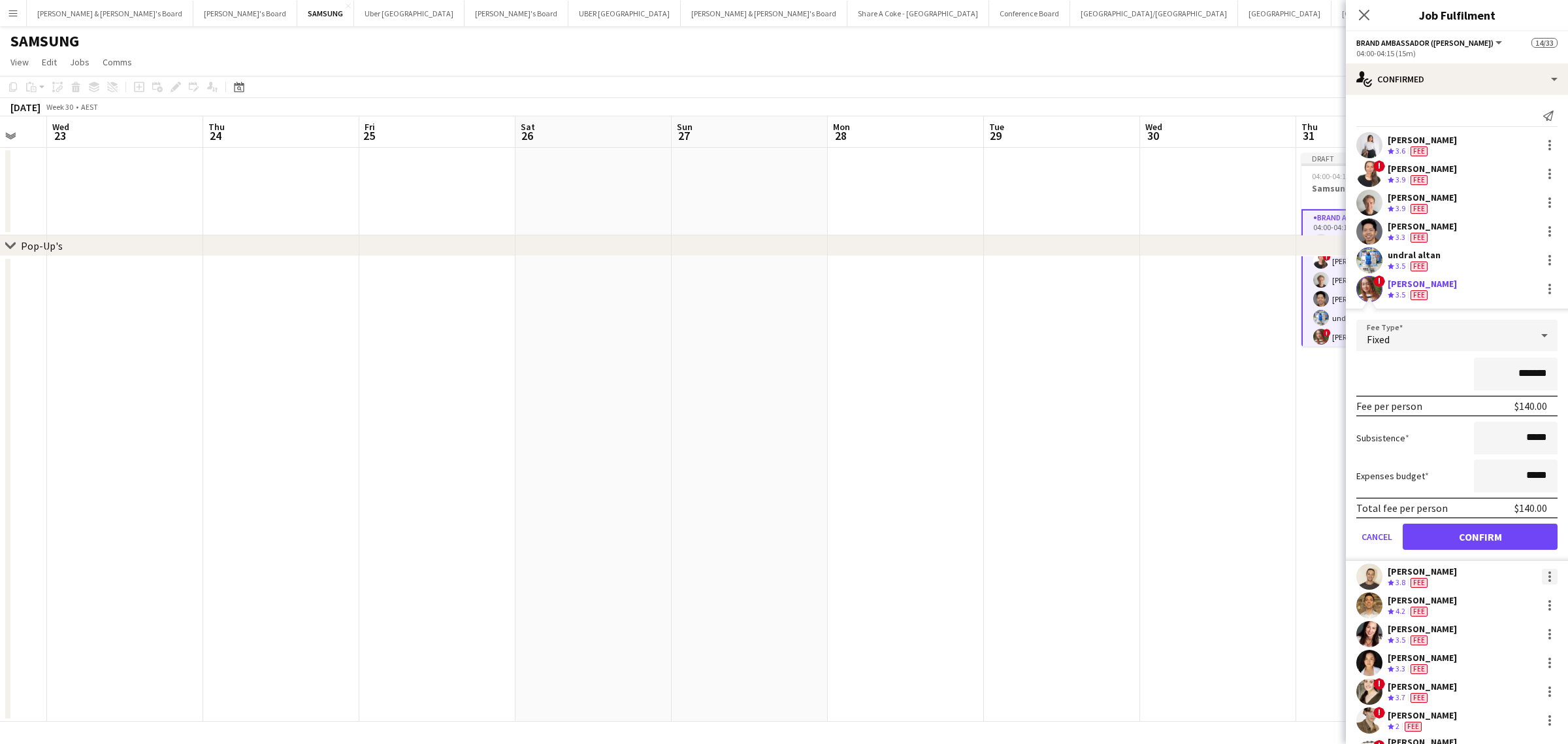
click at [1542, 568] on div at bounding box center [1549, 576] width 16 height 16
click at [1495, 396] on span "Edit fee" at bounding box center [1494, 393] width 81 height 12
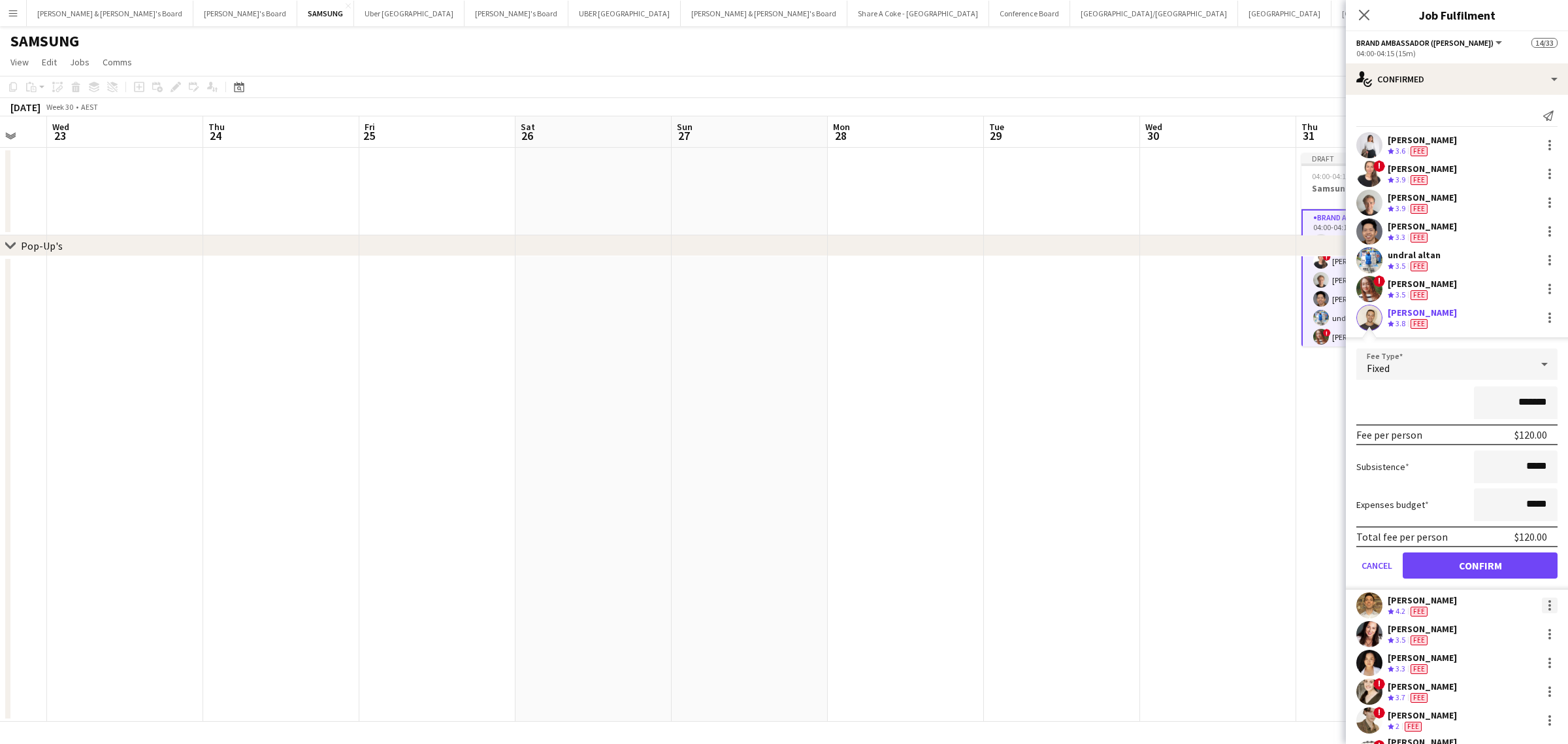
click at [1542, 605] on div at bounding box center [1549, 605] width 16 height 16
click at [1488, 423] on span "Edit fee" at bounding box center [1471, 422] width 36 height 11
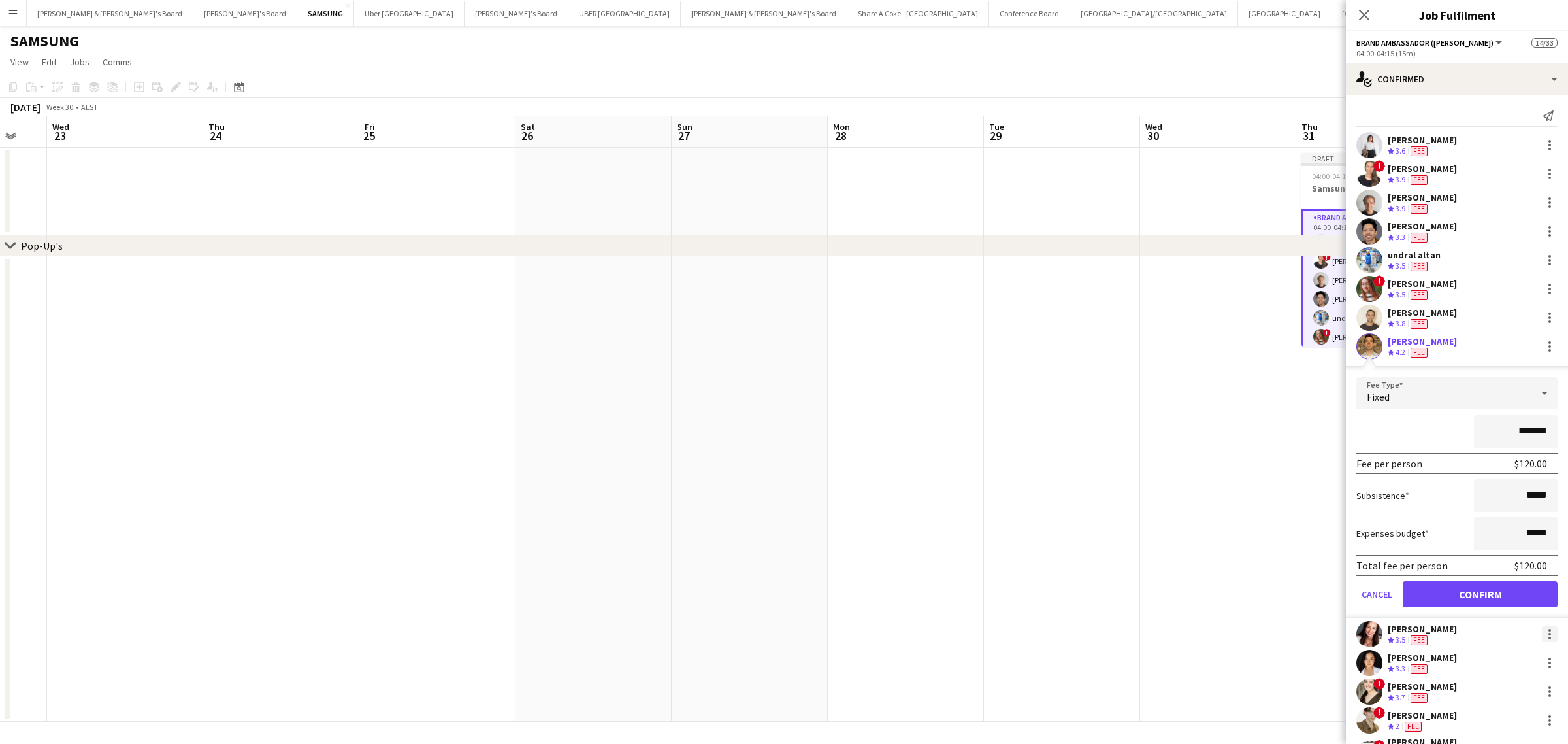
click at [1542, 629] on div at bounding box center [1549, 634] width 16 height 16
click at [1491, 449] on span "Edit fee" at bounding box center [1494, 451] width 81 height 12
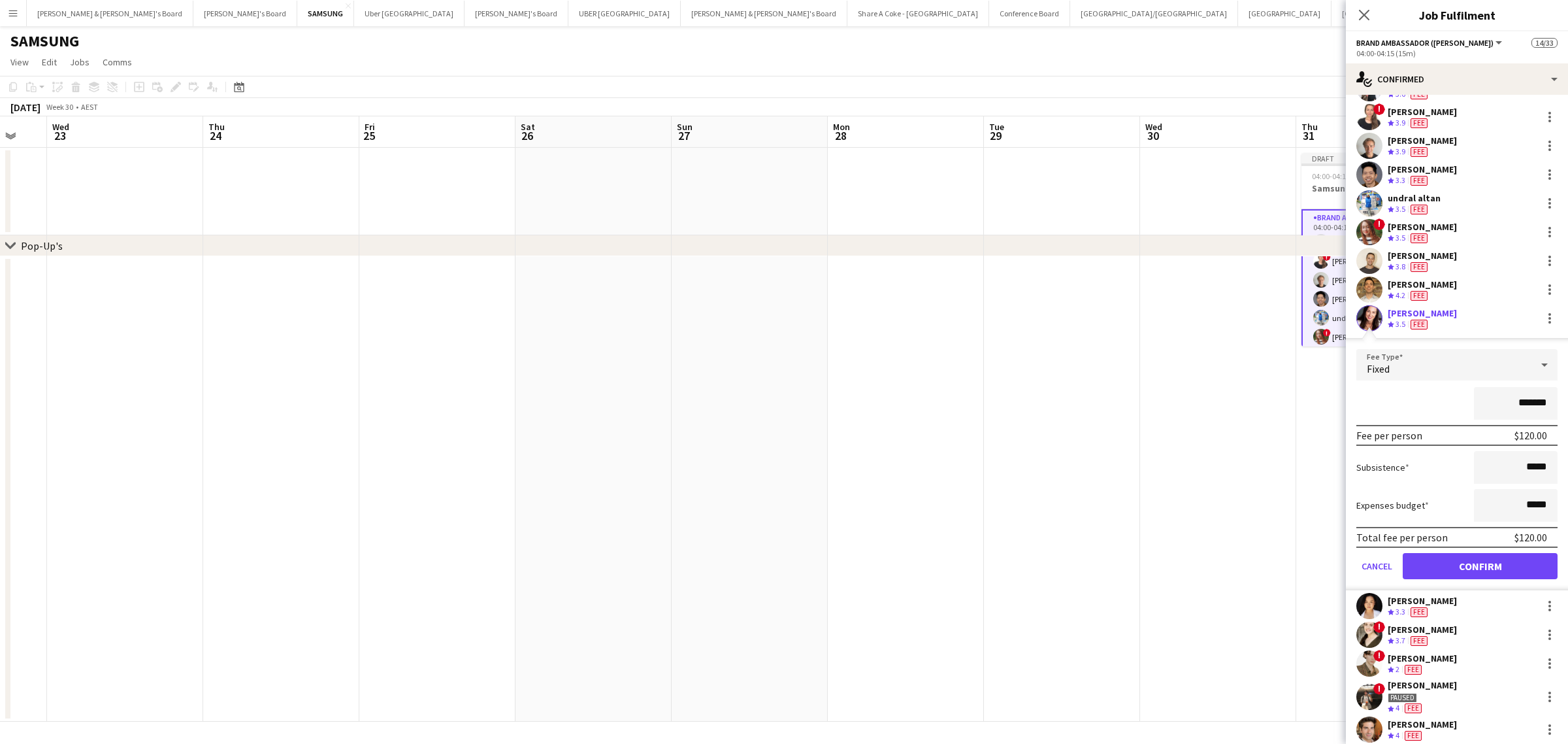
scroll to position [82, 0]
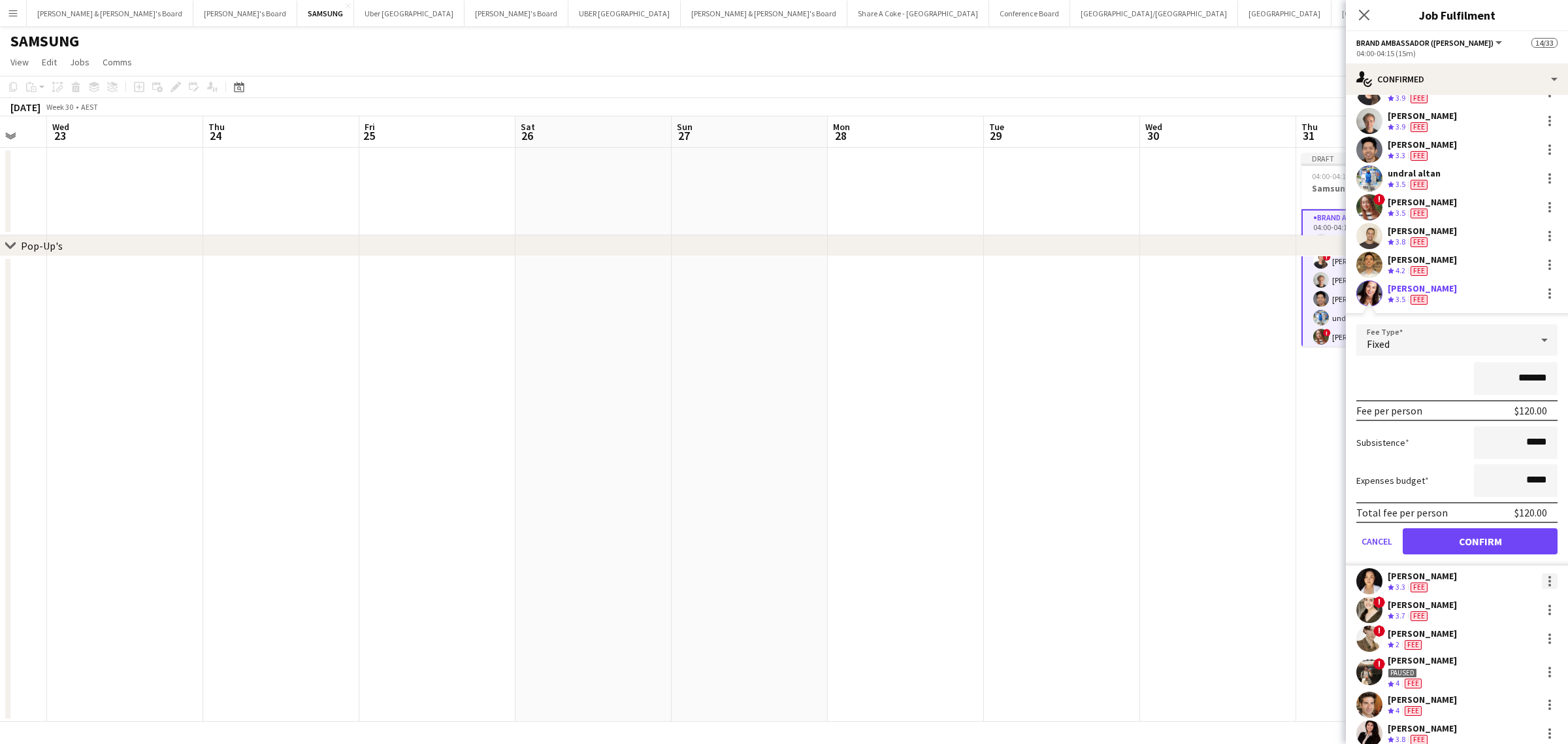
click at [1542, 583] on div at bounding box center [1549, 581] width 16 height 16
click at [1486, 399] on span "Edit fee" at bounding box center [1471, 398] width 36 height 11
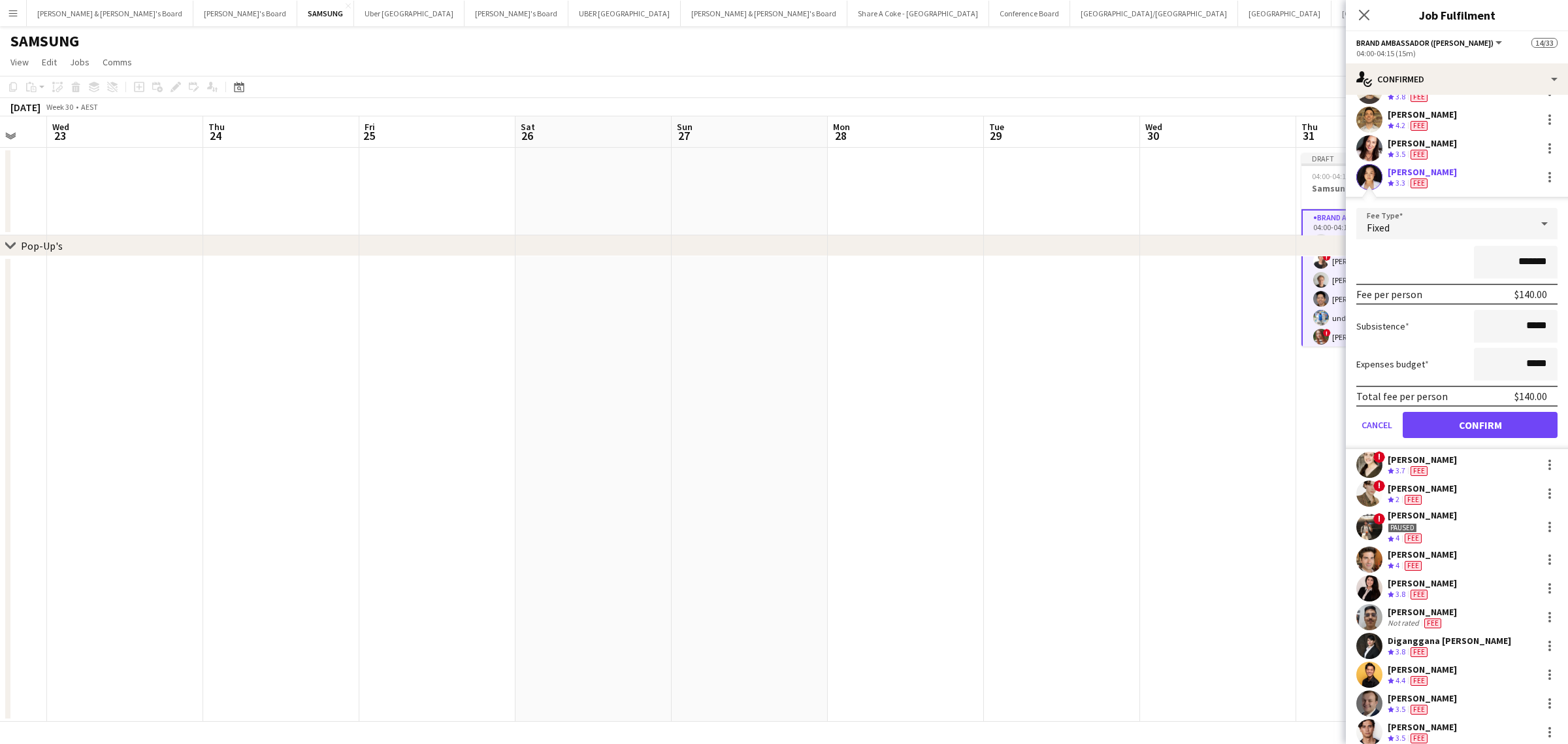
scroll to position [245, 0]
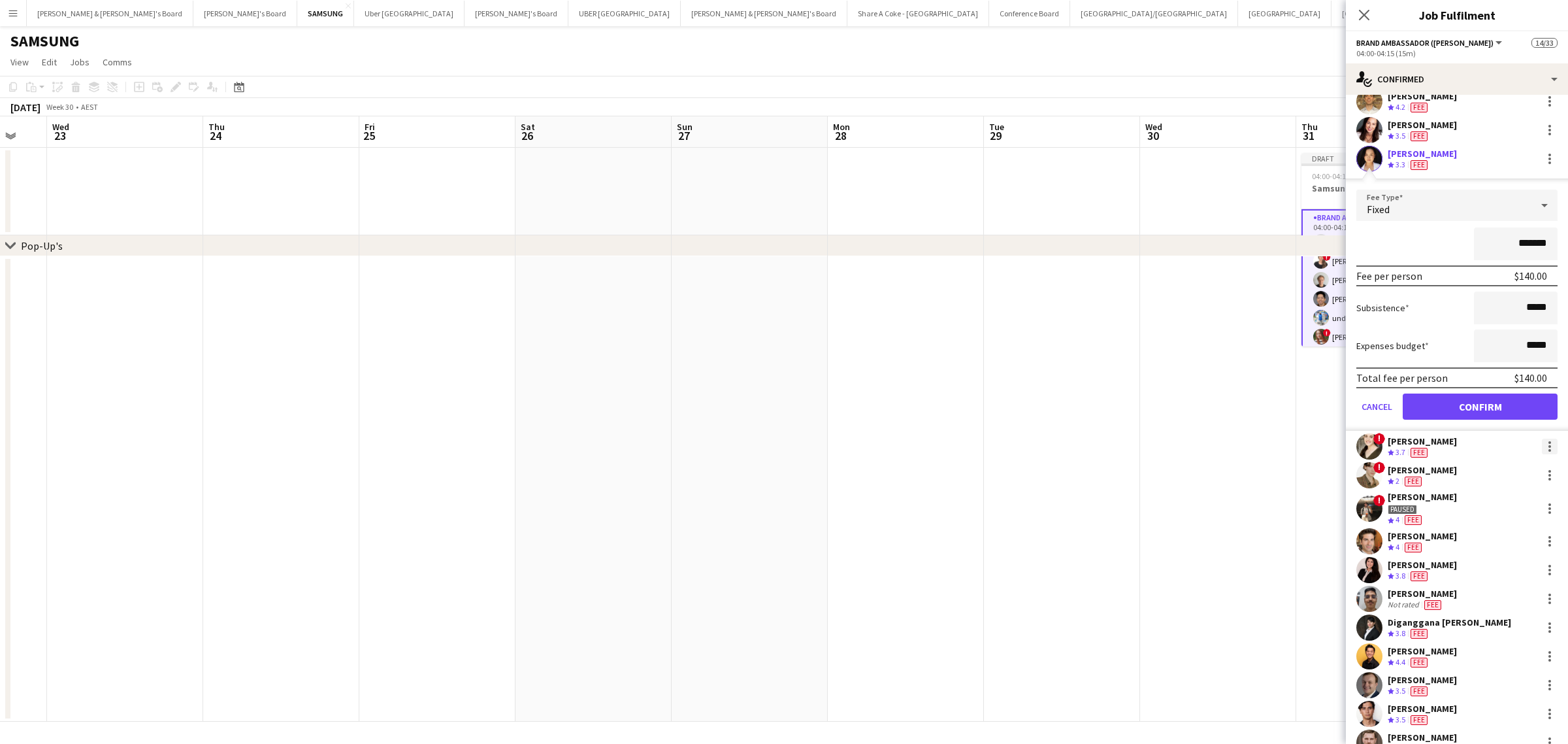
click at [1548, 449] on div at bounding box center [1549, 451] width 3 height 3
click at [1500, 463] on span "Edit fee" at bounding box center [1494, 468] width 81 height 12
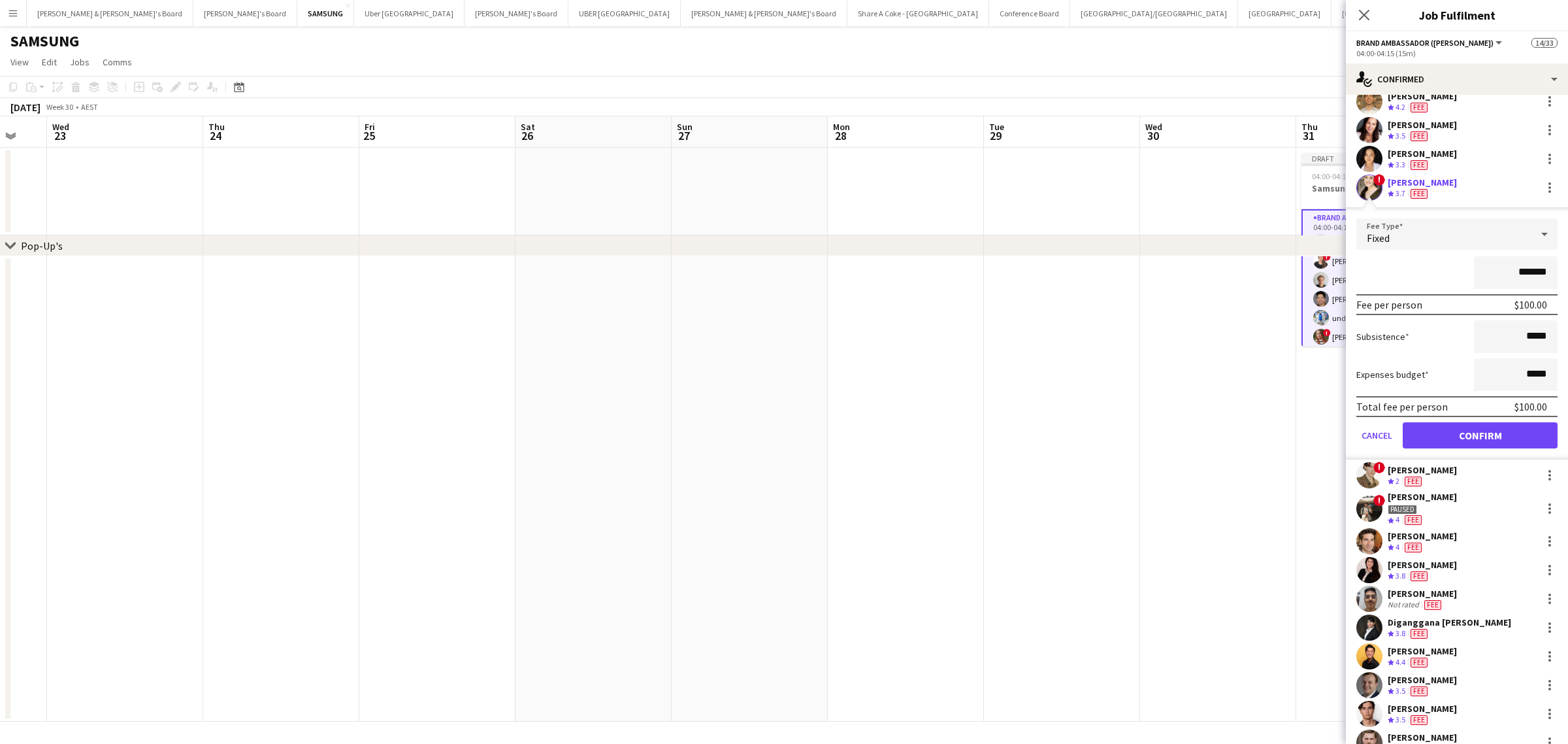
click at [1516, 272] on input "*******" at bounding box center [1516, 272] width 84 height 33
type input "*******"
click at [1521, 429] on button "Confirm" at bounding box center [1480, 435] width 155 height 26
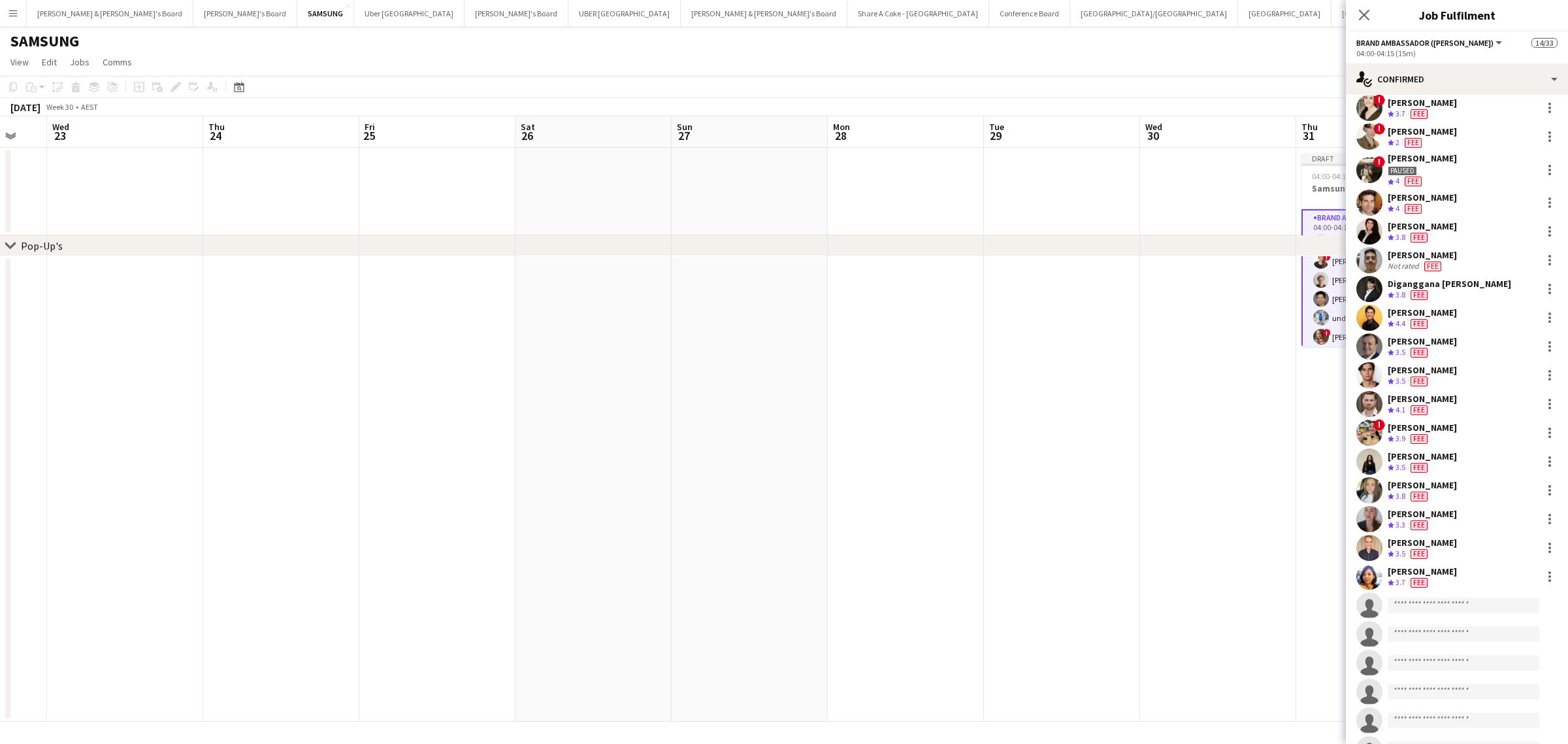
scroll to position [380, 0]
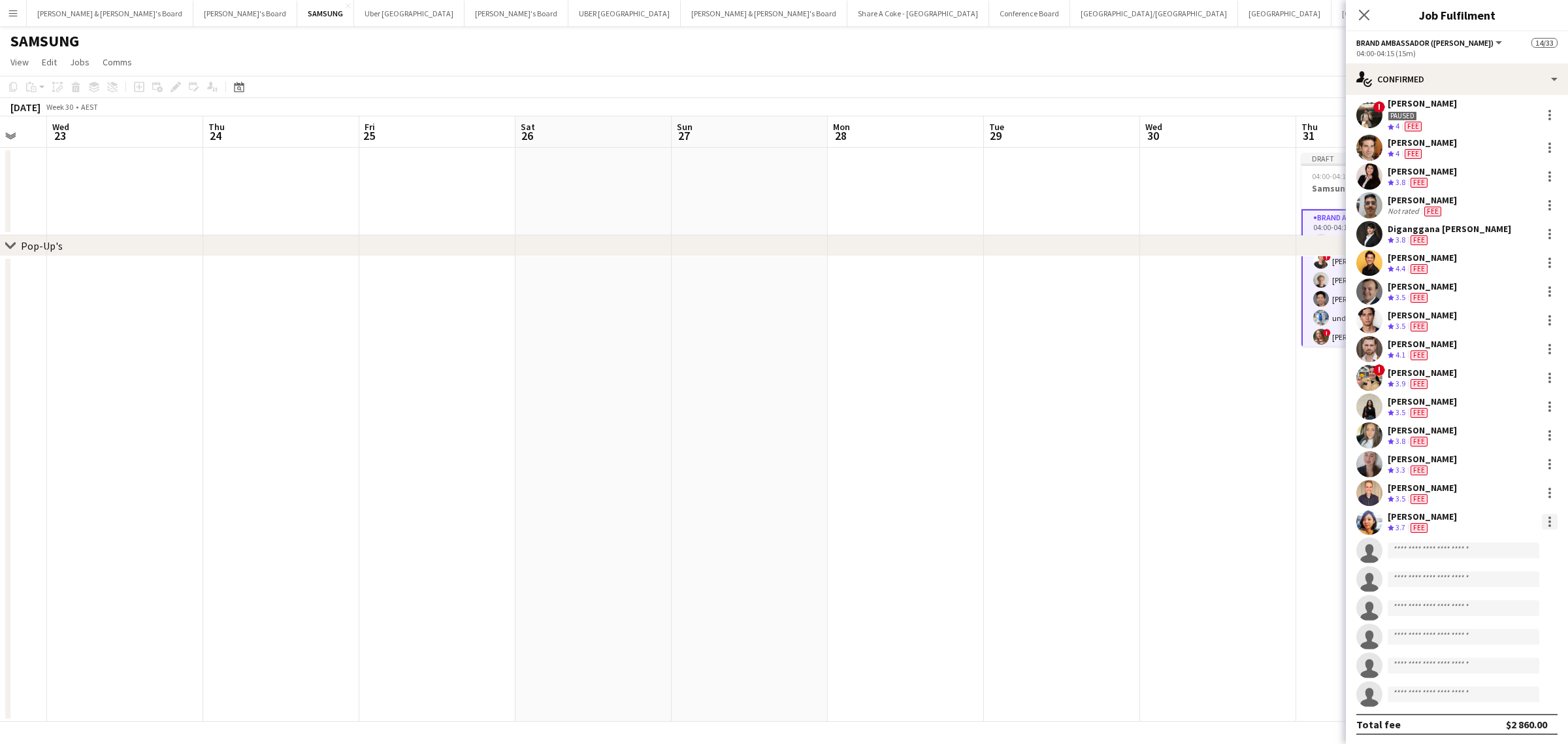
click at [1548, 520] on div at bounding box center [1549, 522] width 3 height 3
click at [1496, 537] on button "Edit fee" at bounding box center [1494, 545] width 102 height 31
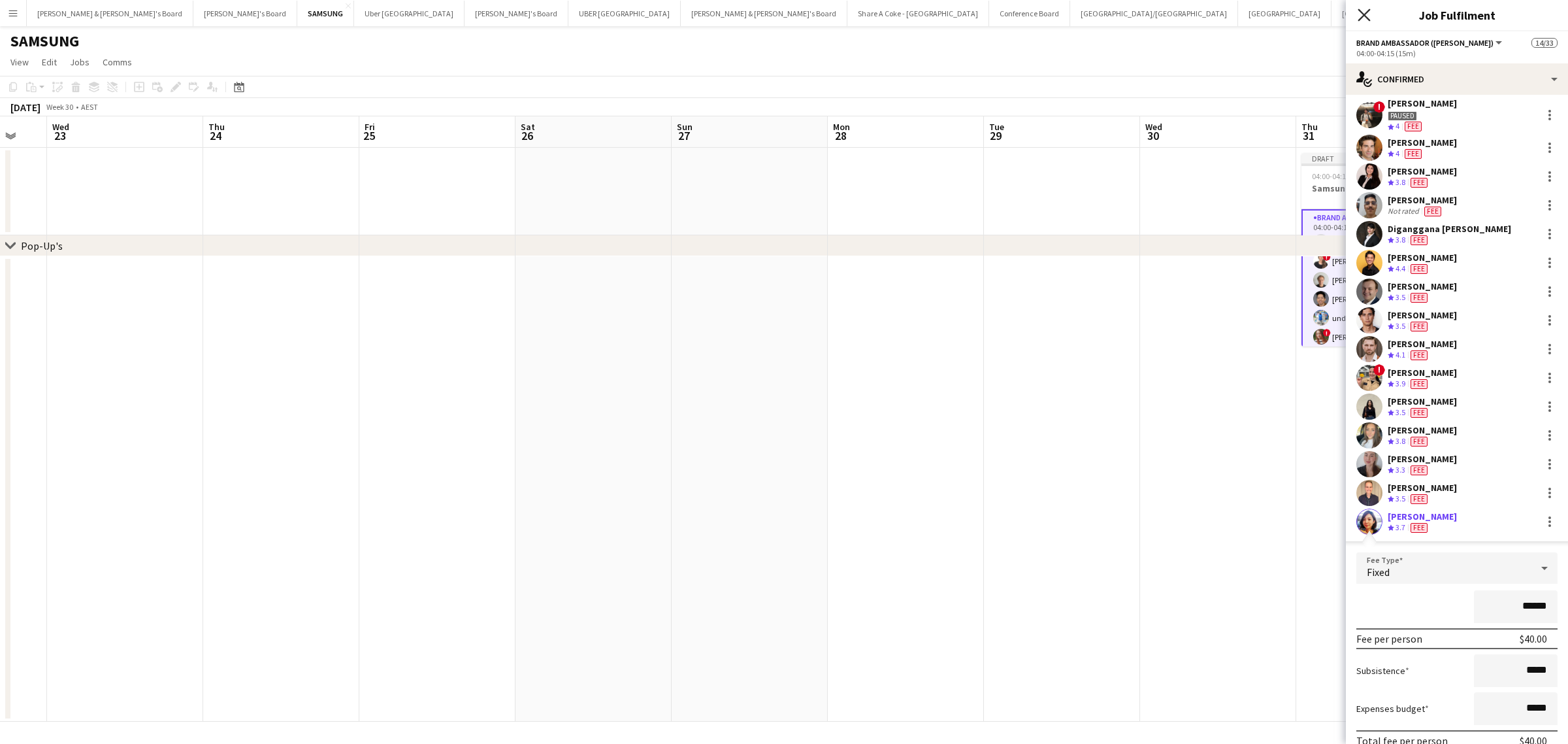
click at [1363, 13] on icon "Close pop-in" at bounding box center [1364, 15] width 13 height 13
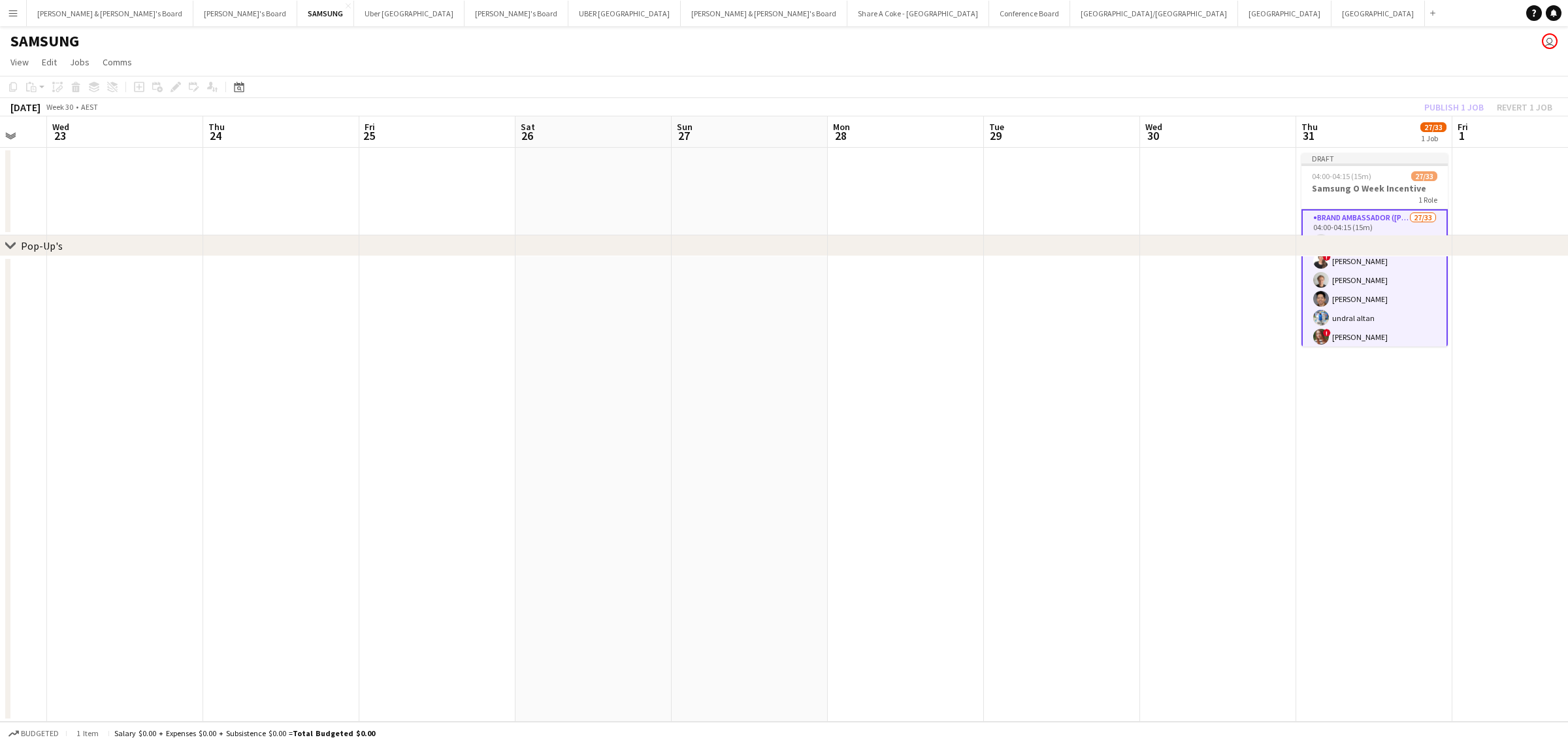
click at [1230, 157] on app-date-cell at bounding box center [1218, 192] width 156 height 88
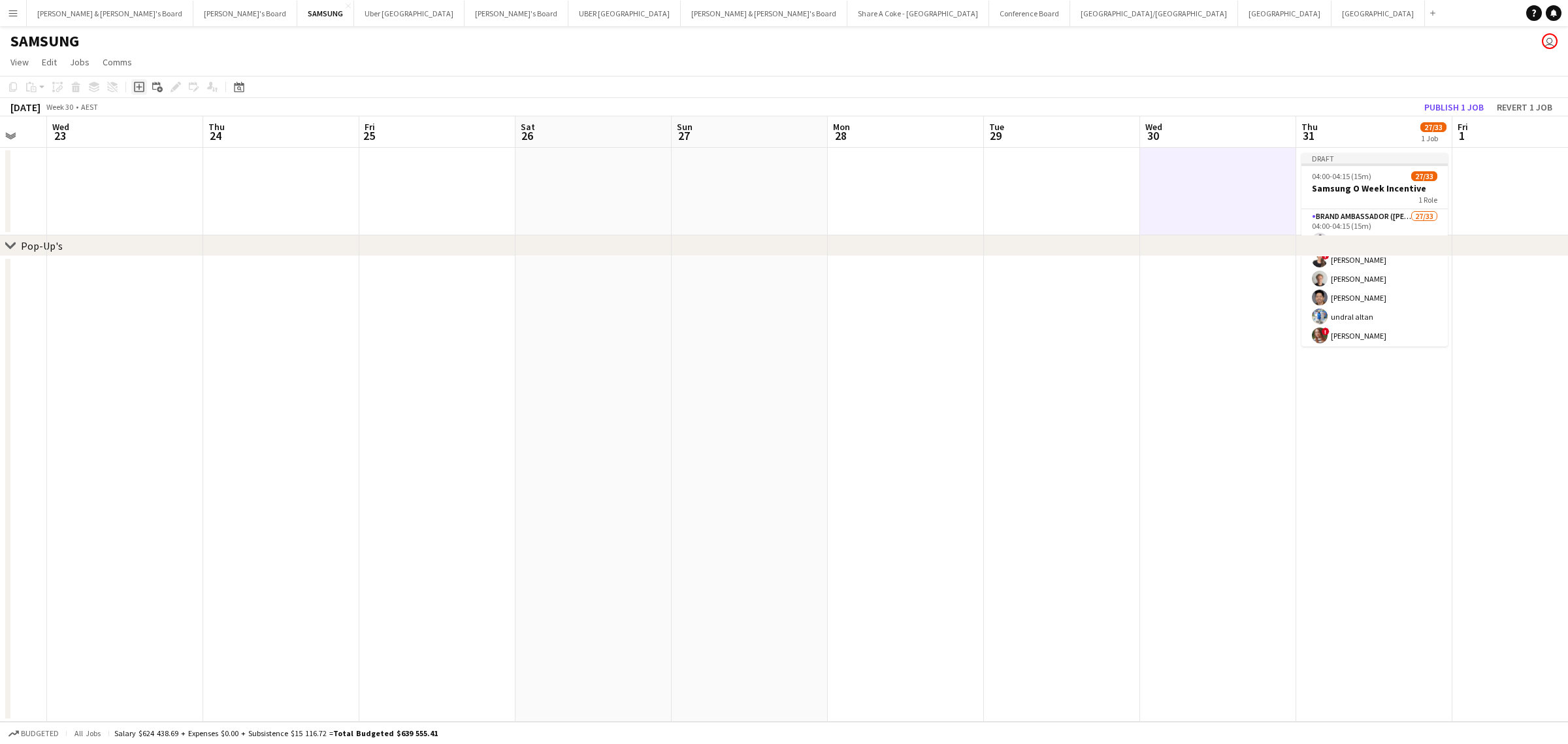
click at [139, 87] on icon at bounding box center [139, 87] width 6 height 6
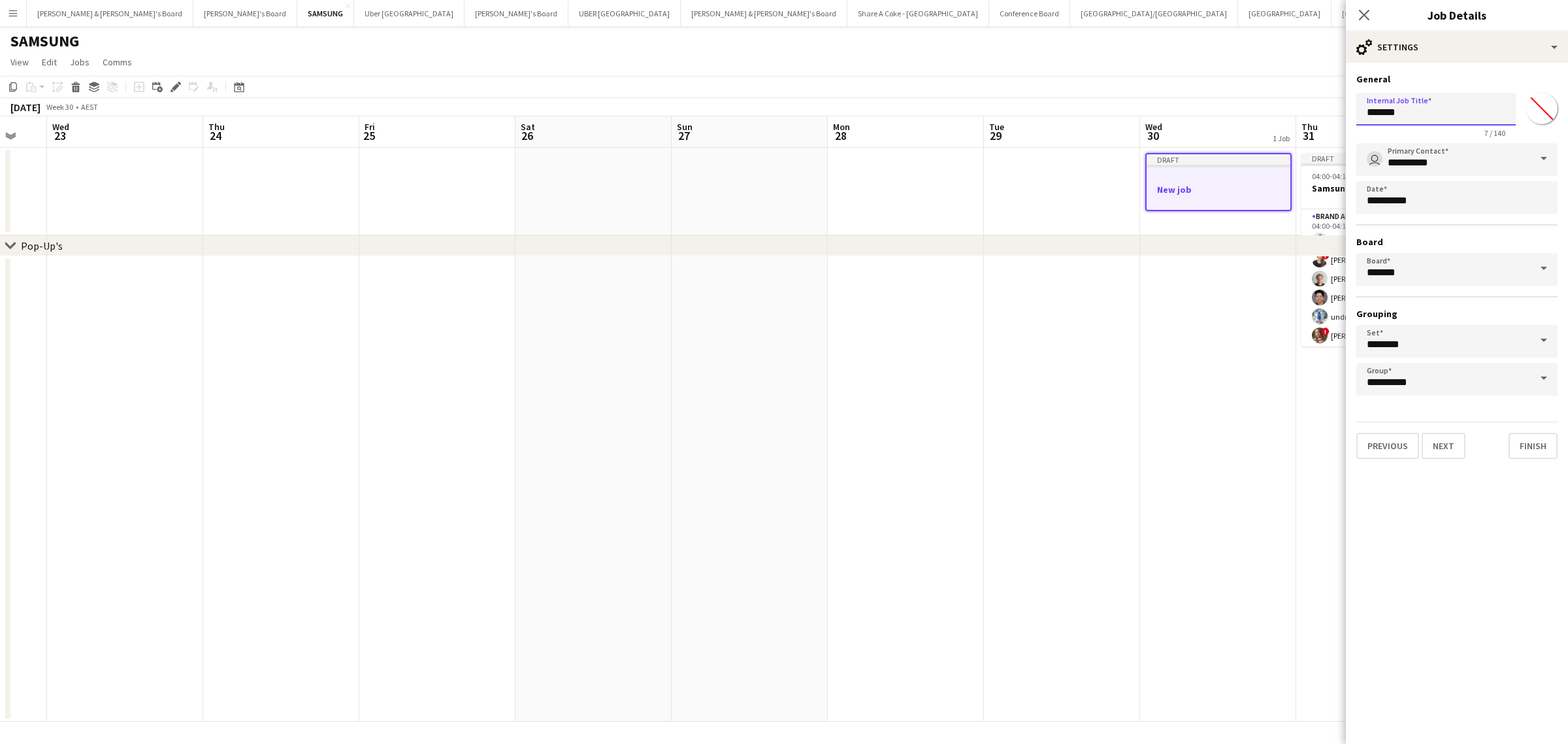
drag, startPoint x: 1418, startPoint y: 116, endPoint x: 1326, endPoint y: 123, distance: 92.3
click at [1326, 123] on body "Menu Boards Boards Boards All jobs Status Workforce Workforce My Workforce Recr…" at bounding box center [784, 372] width 1568 height 744
type input "**********"
click at [1544, 439] on button "Finish" at bounding box center [1532, 446] width 49 height 26
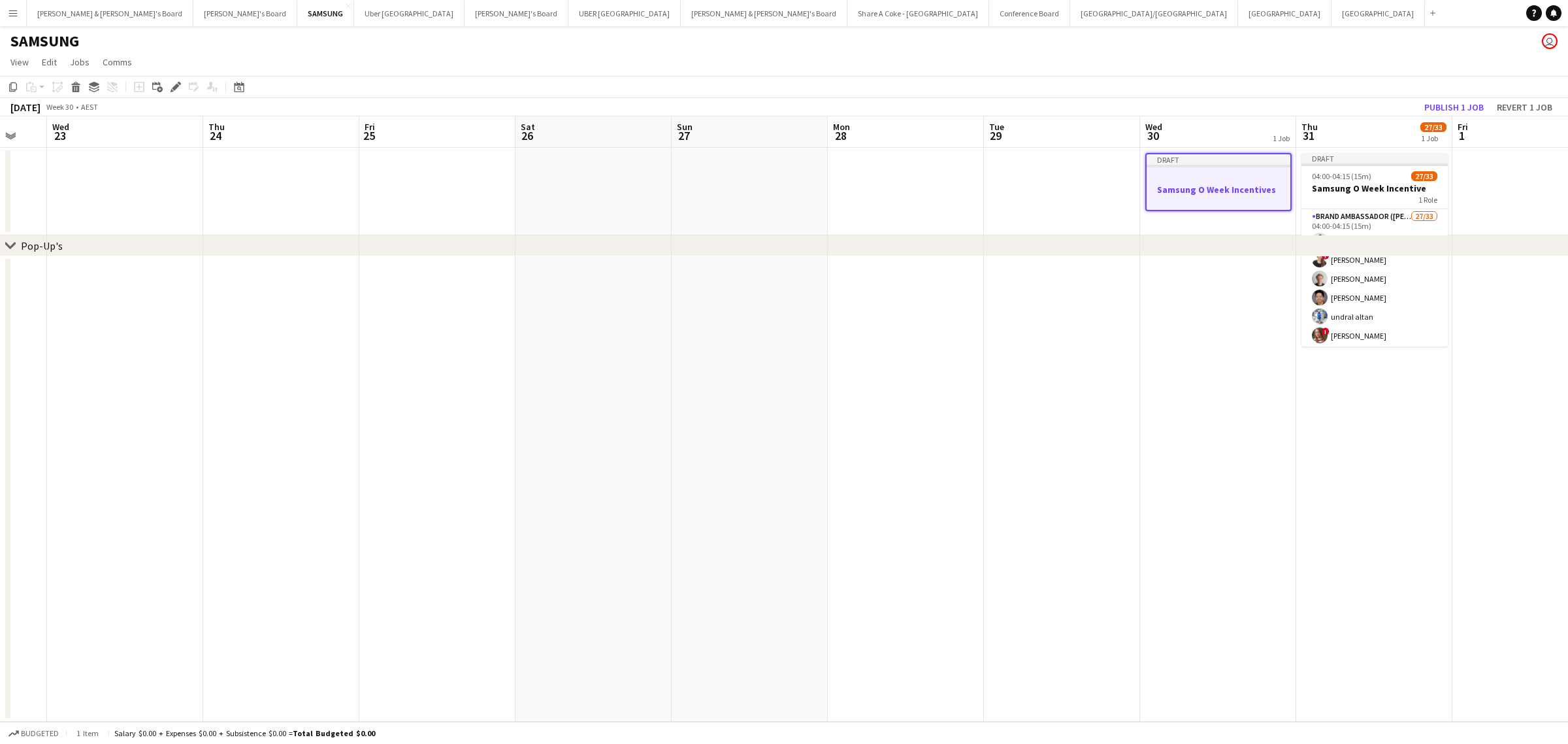
click at [1203, 162] on div "Draft" at bounding box center [1218, 159] width 143 height 10
click at [1174, 185] on h3 "Samsung O Week Incentives" at bounding box center [1218, 188] width 146 height 12
click at [1173, 154] on div "Draft" at bounding box center [1218, 159] width 143 height 10
click at [1209, 189] on h3 "Samsung O Week Incentives" at bounding box center [1218, 188] width 146 height 12
click at [174, 86] on icon at bounding box center [175, 87] width 7 height 7
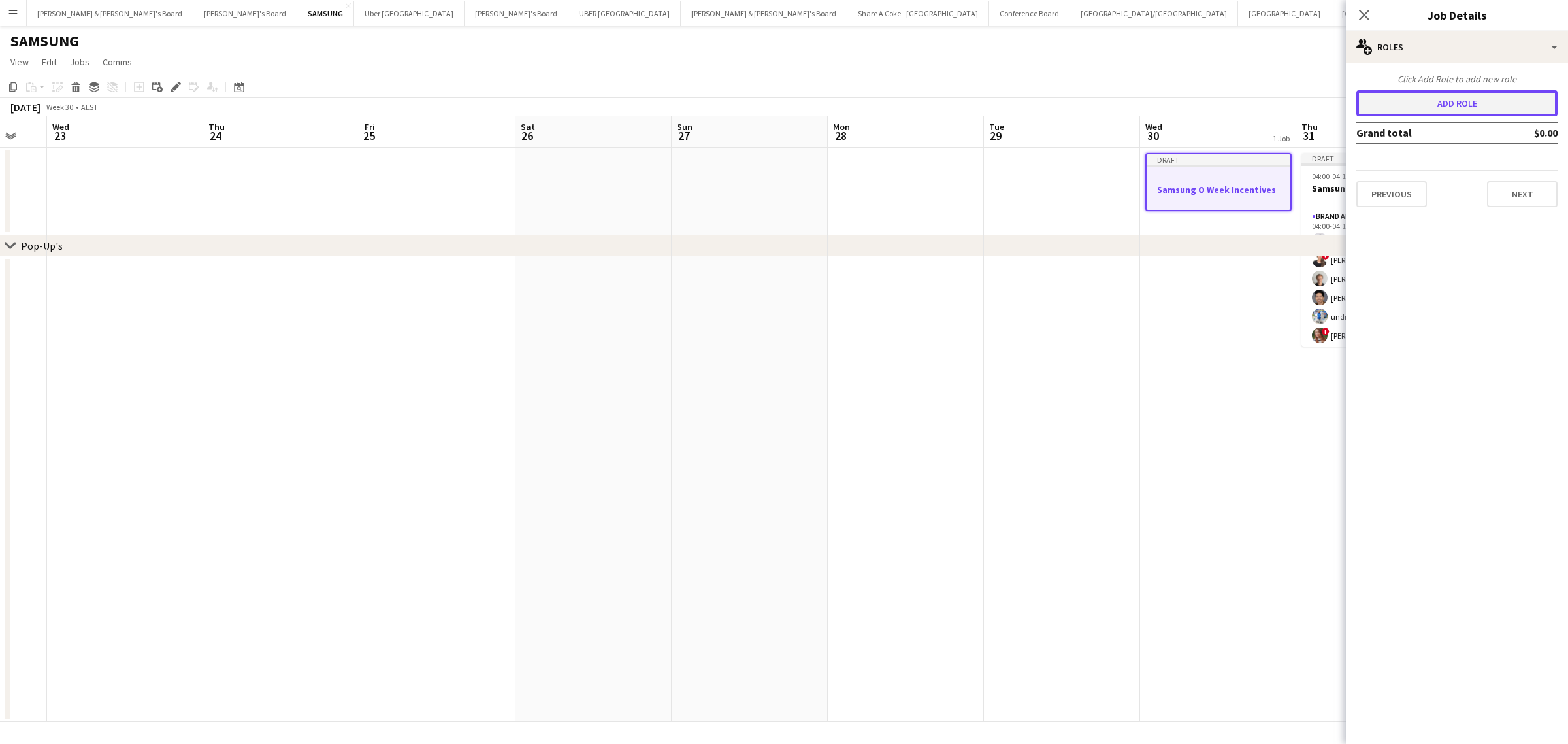
click at [1443, 102] on button "Add role" at bounding box center [1457, 103] width 201 height 26
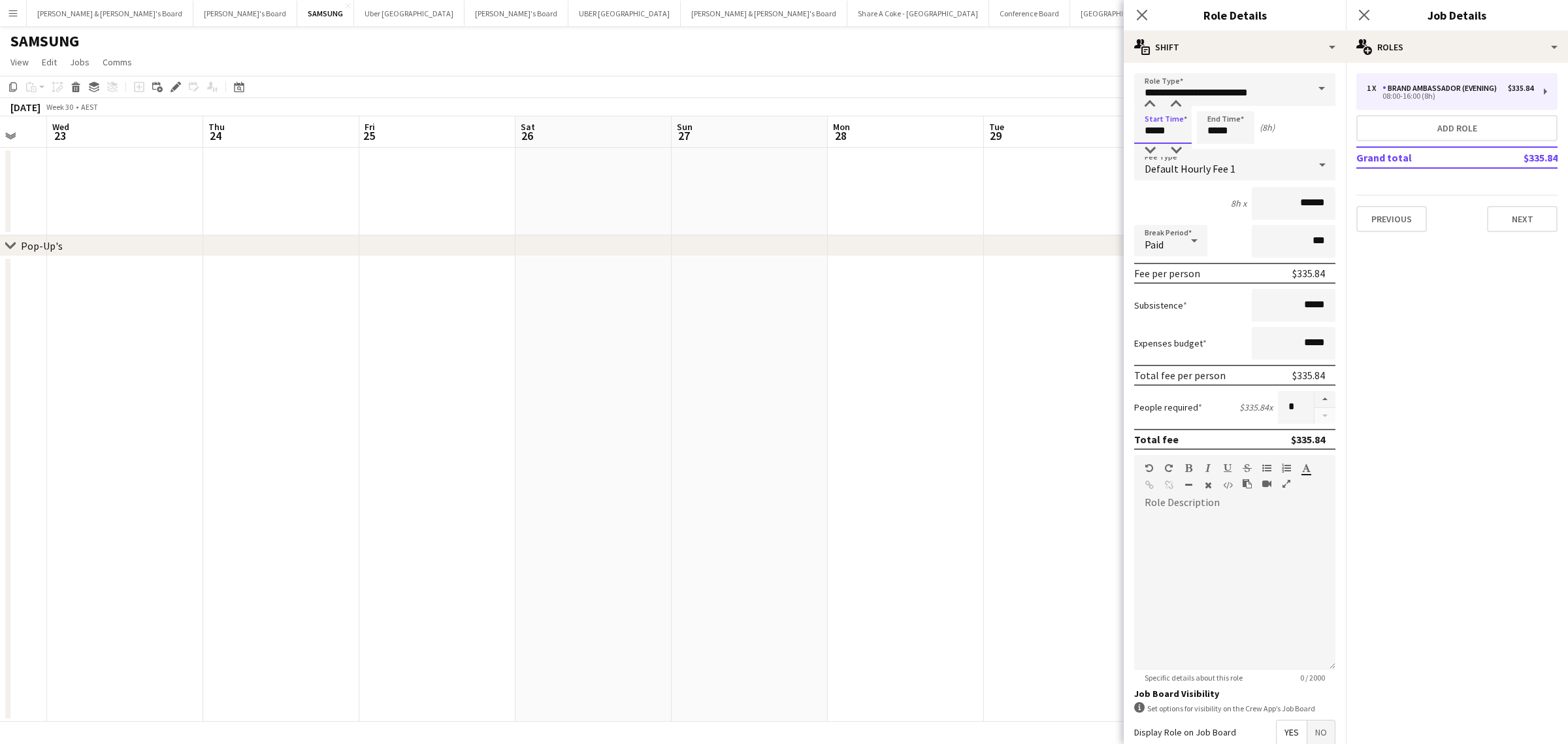
click at [1183, 131] on input "*****" at bounding box center [1163, 127] width 58 height 33
click at [1241, 120] on input "*****" at bounding box center [1225, 127] width 58 height 33
drag, startPoint x: 1216, startPoint y: 126, endPoint x: 1197, endPoint y: 128, distance: 19.1
click at [1197, 128] on input "*****" at bounding box center [1225, 127] width 58 height 33
click at [1240, 108] on div at bounding box center [1239, 104] width 26 height 13
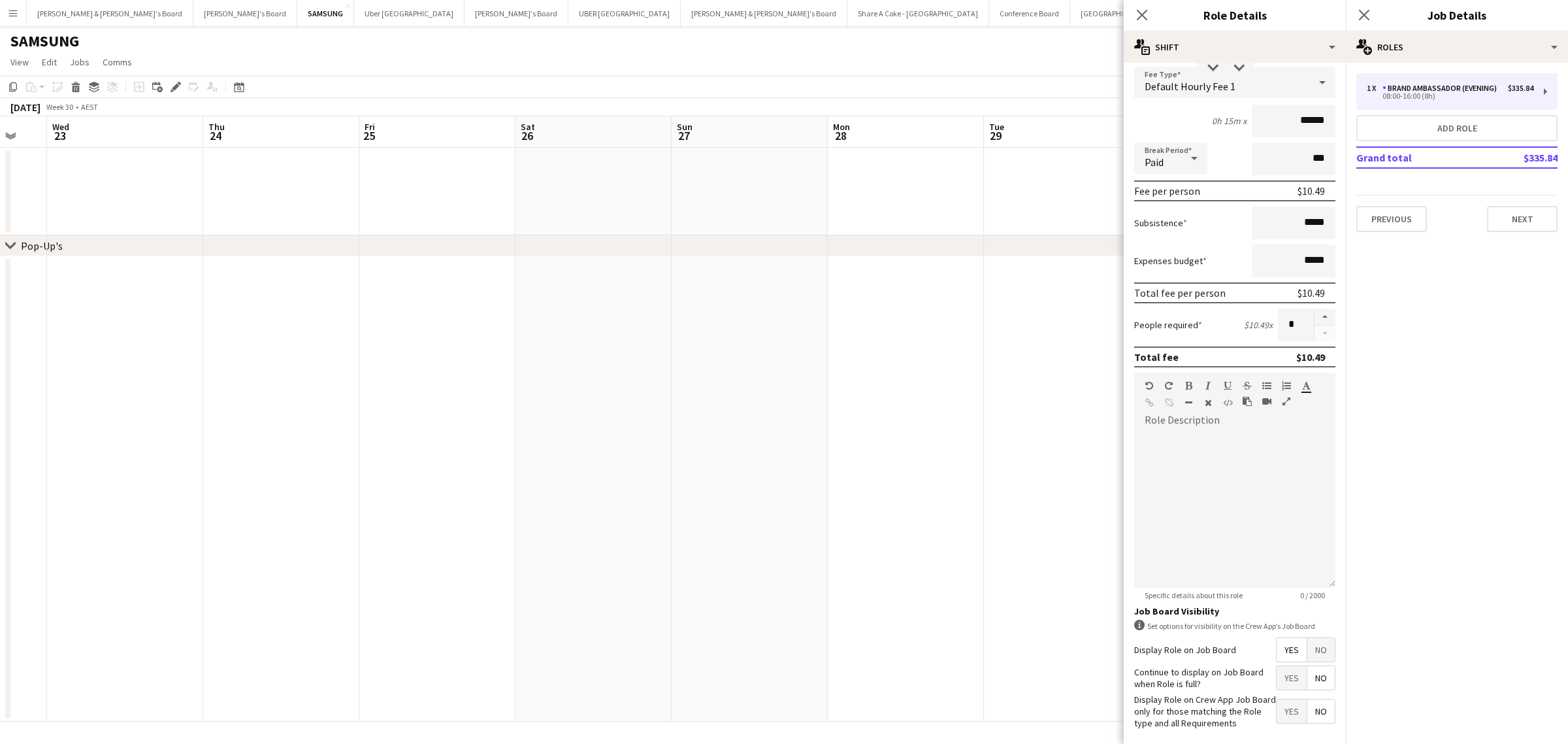
scroll to position [149, 0]
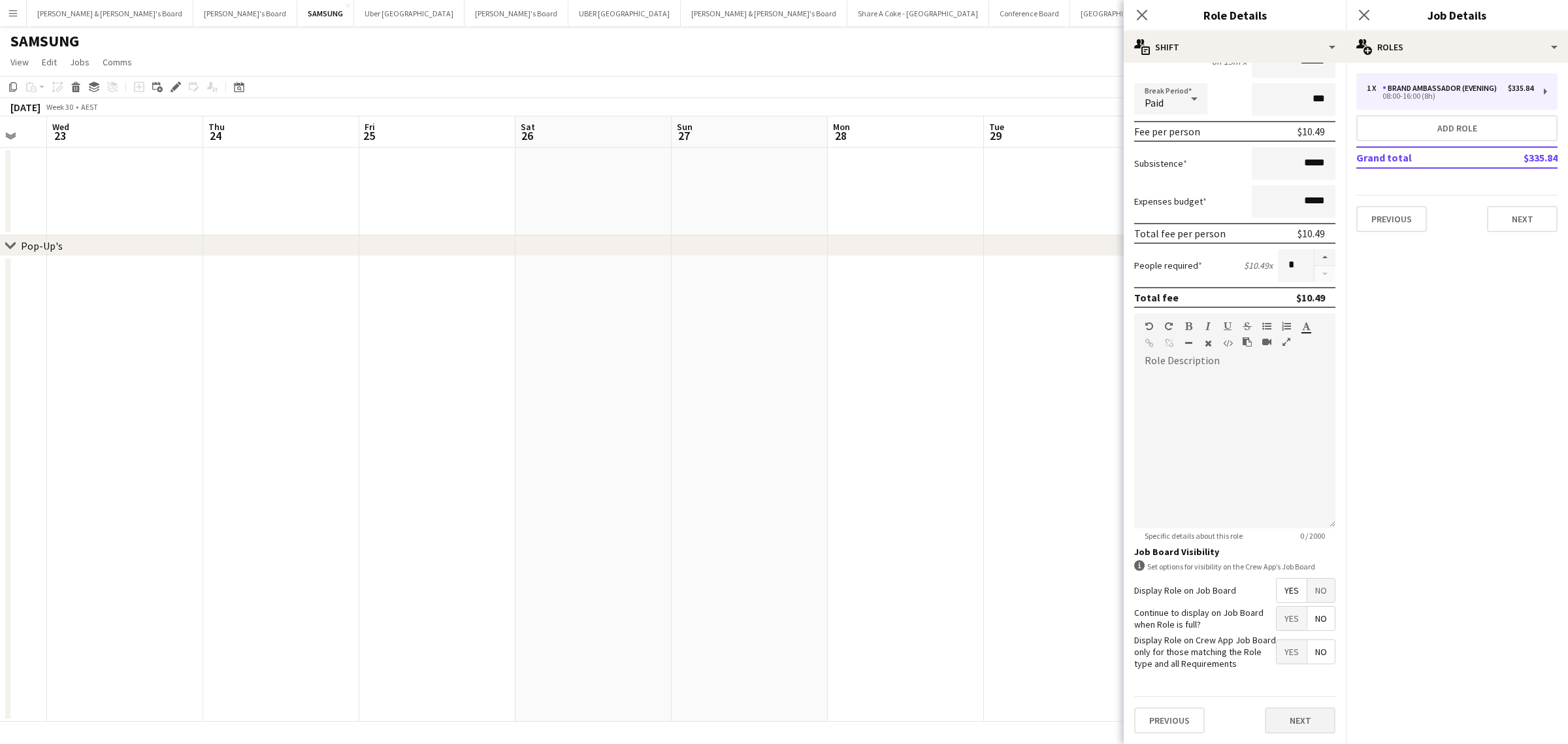
type input "*****"
click at [1295, 714] on button "Next" at bounding box center [1299, 720] width 70 height 26
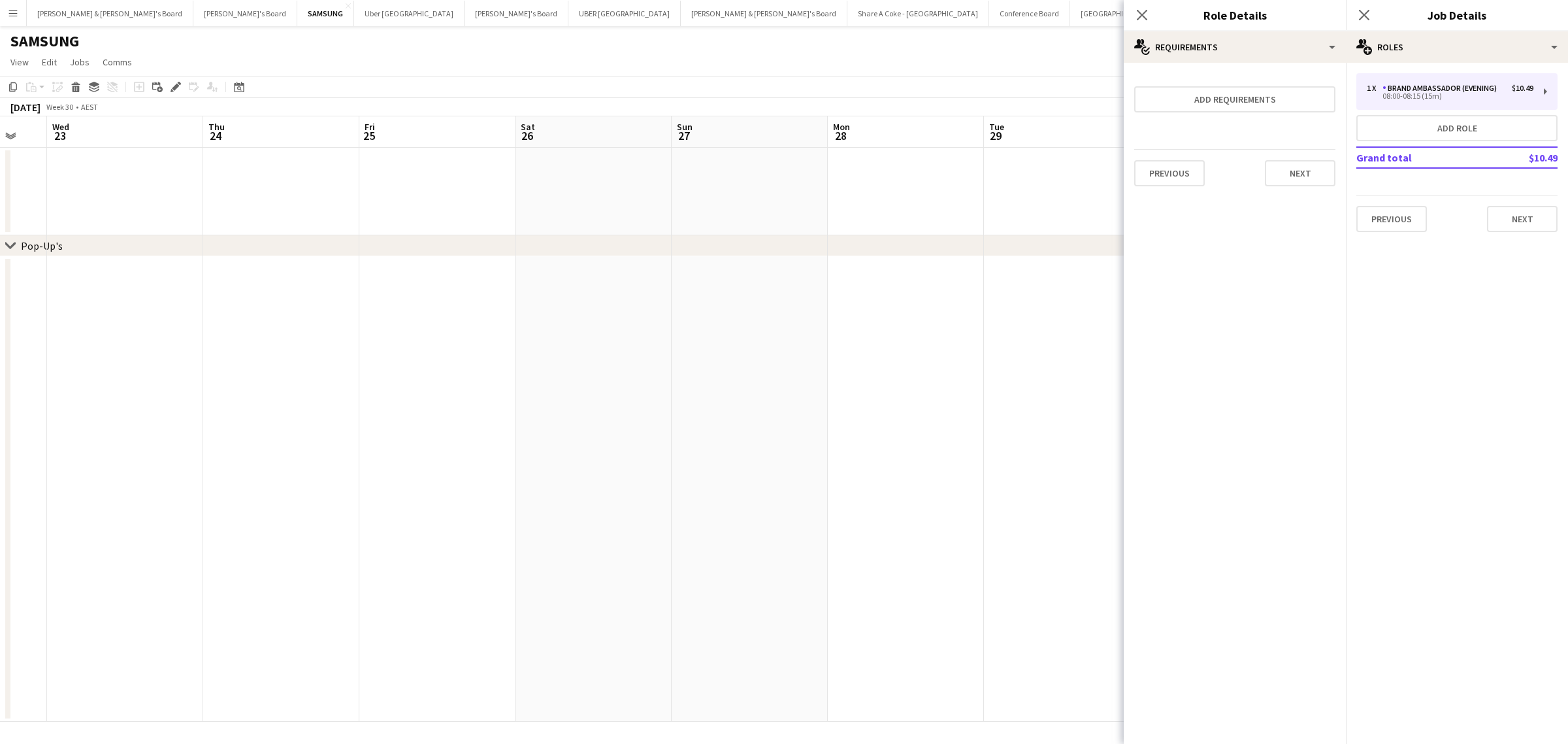
scroll to position [0, 0]
click at [1299, 174] on button "Next" at bounding box center [1299, 173] width 70 height 26
click at [1299, 174] on button "Finish" at bounding box center [1310, 176] width 49 height 26
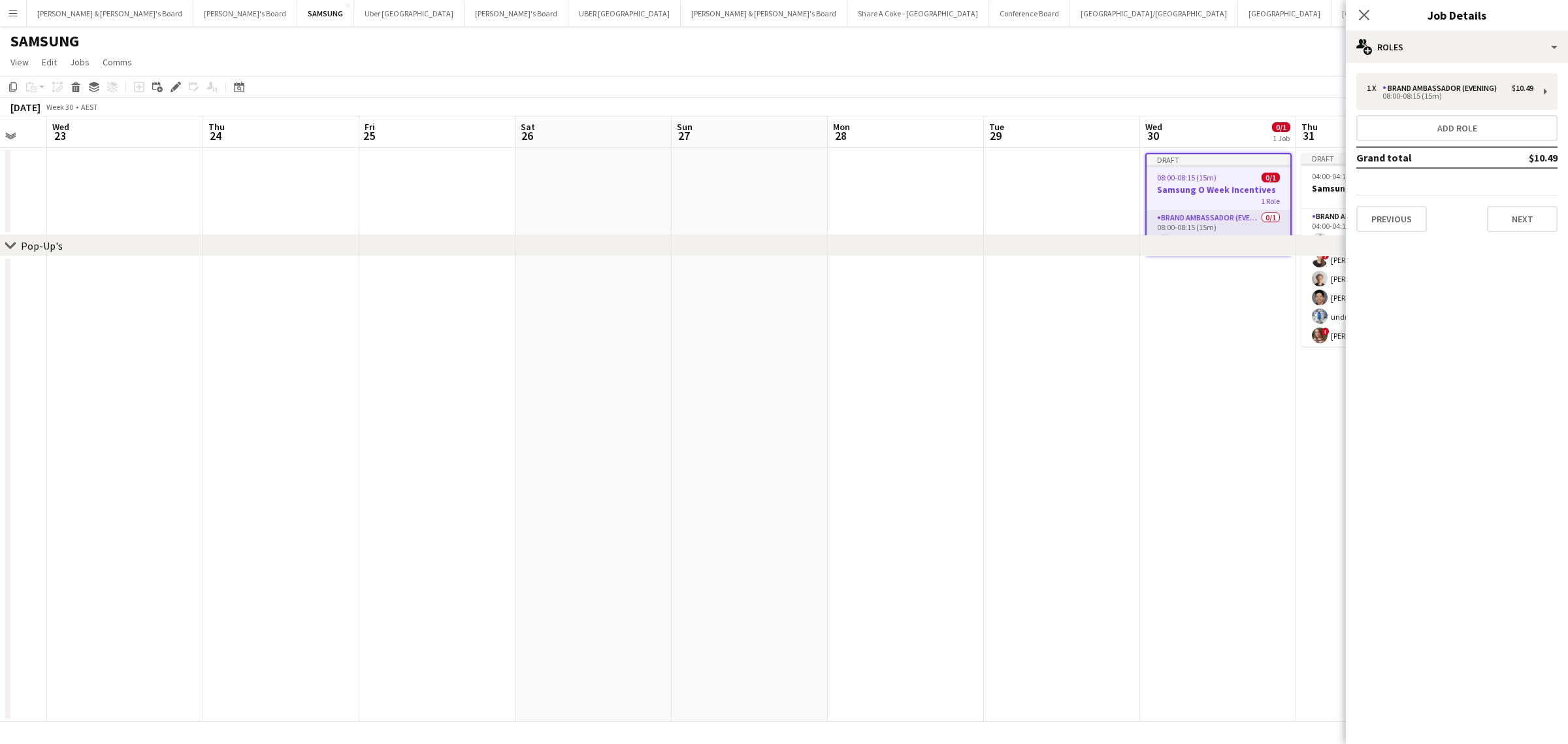
click at [1234, 214] on app-card-role "Brand Ambassador (Evening) 0/1 08:00-08:15 (15m) single-neutral-actions" at bounding box center [1218, 233] width 143 height 45
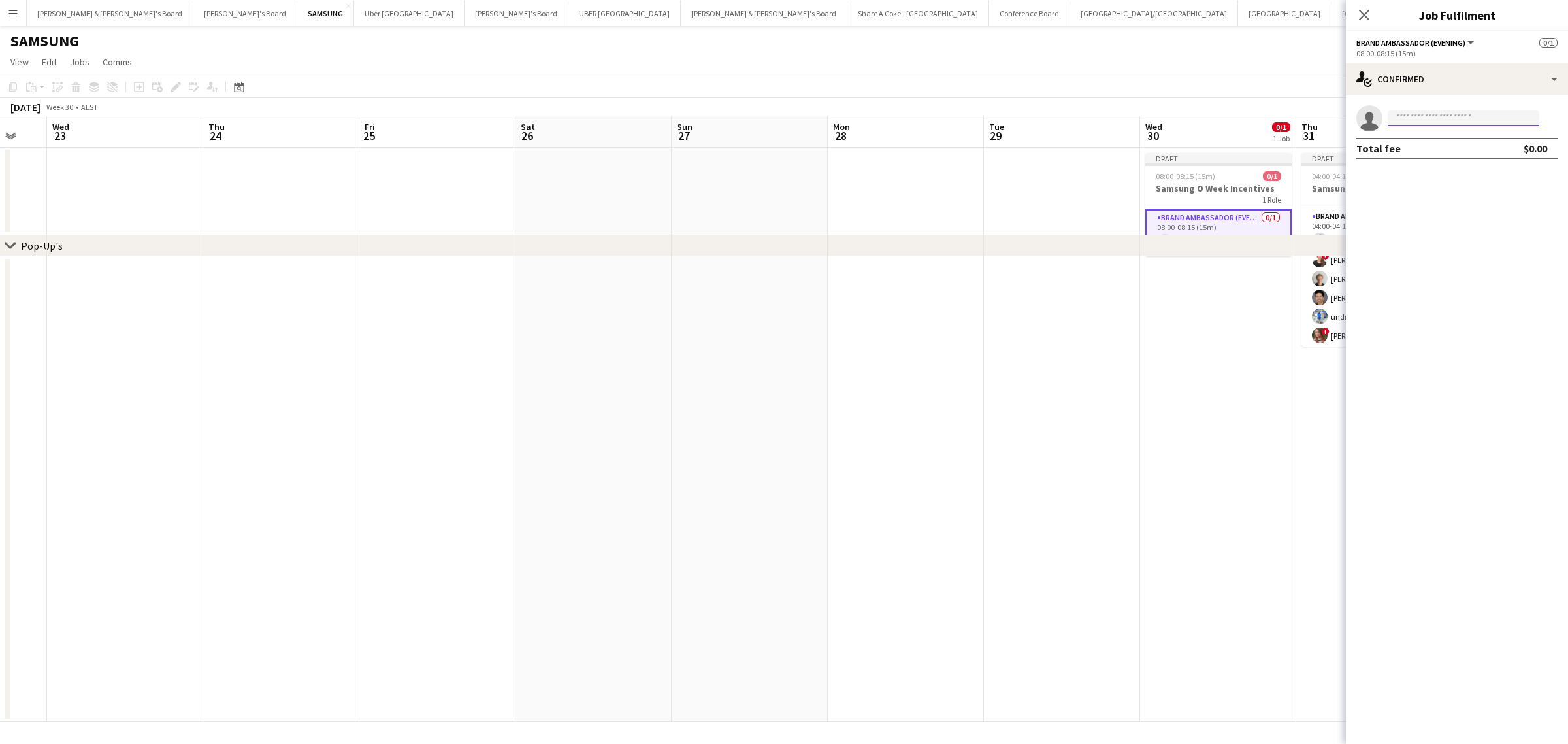
click at [1439, 113] on input at bounding box center [1464, 118] width 152 height 16
type input "******"
click at [1438, 172] on span "[PERSON_NAME]" at bounding box center [1436, 169] width 75 height 11
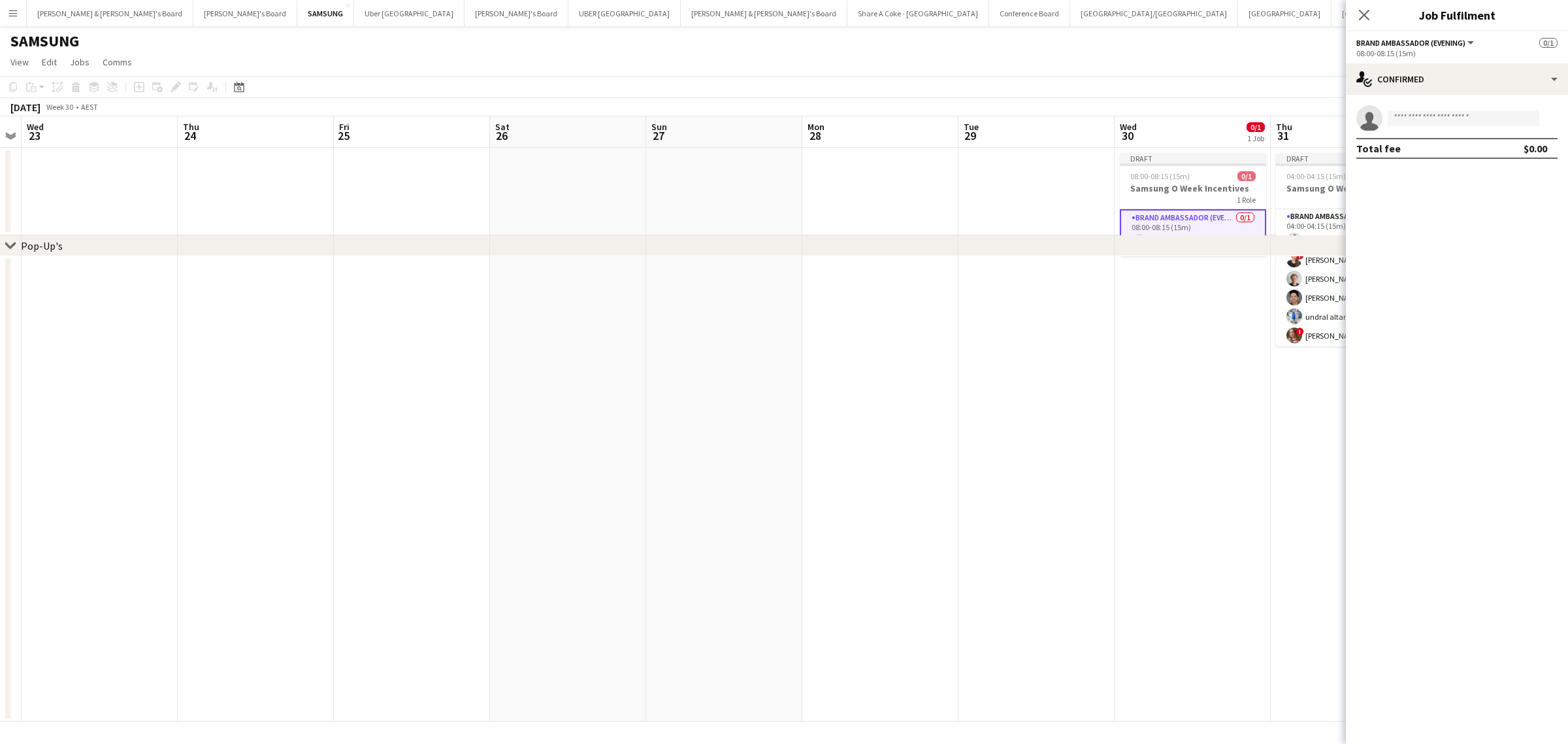
scroll to position [0, 301]
drag, startPoint x: 1177, startPoint y: 164, endPoint x: 1142, endPoint y: 164, distance: 35.0
click at [1142, 164] on app-calendar-viewport "Mon 21 Tue 22 Wed 23 Thu 24 Fri 25 Sat 26 Sun 27 Mon 28 Tue 29 Wed 30 0/1 1 Job…" at bounding box center [784, 419] width 1568 height 605
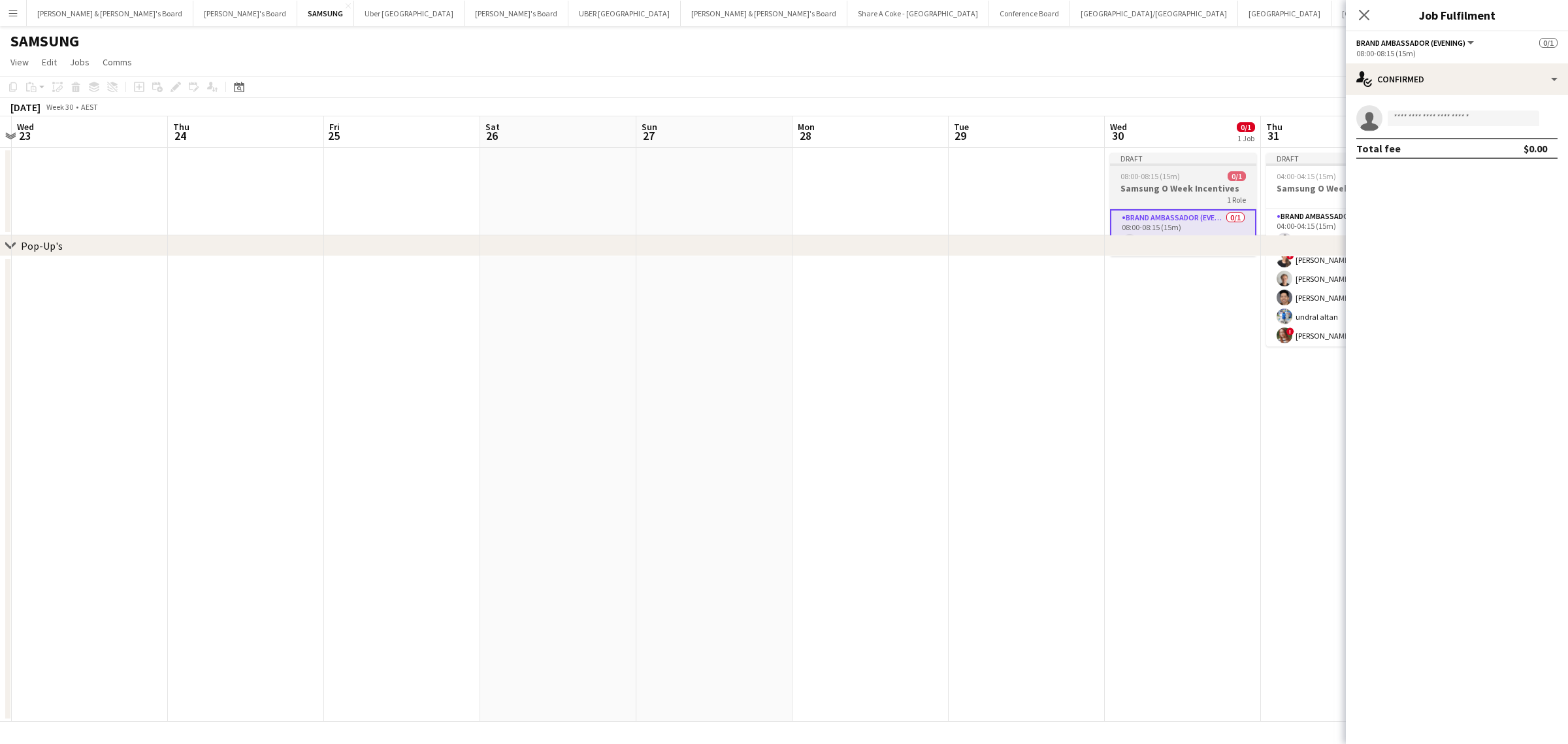
click at [1157, 174] on span "08:00-08:15 (15m)" at bounding box center [1150, 176] width 59 height 10
click at [1365, 8] on icon "Close pop-in" at bounding box center [1364, 15] width 13 height 13
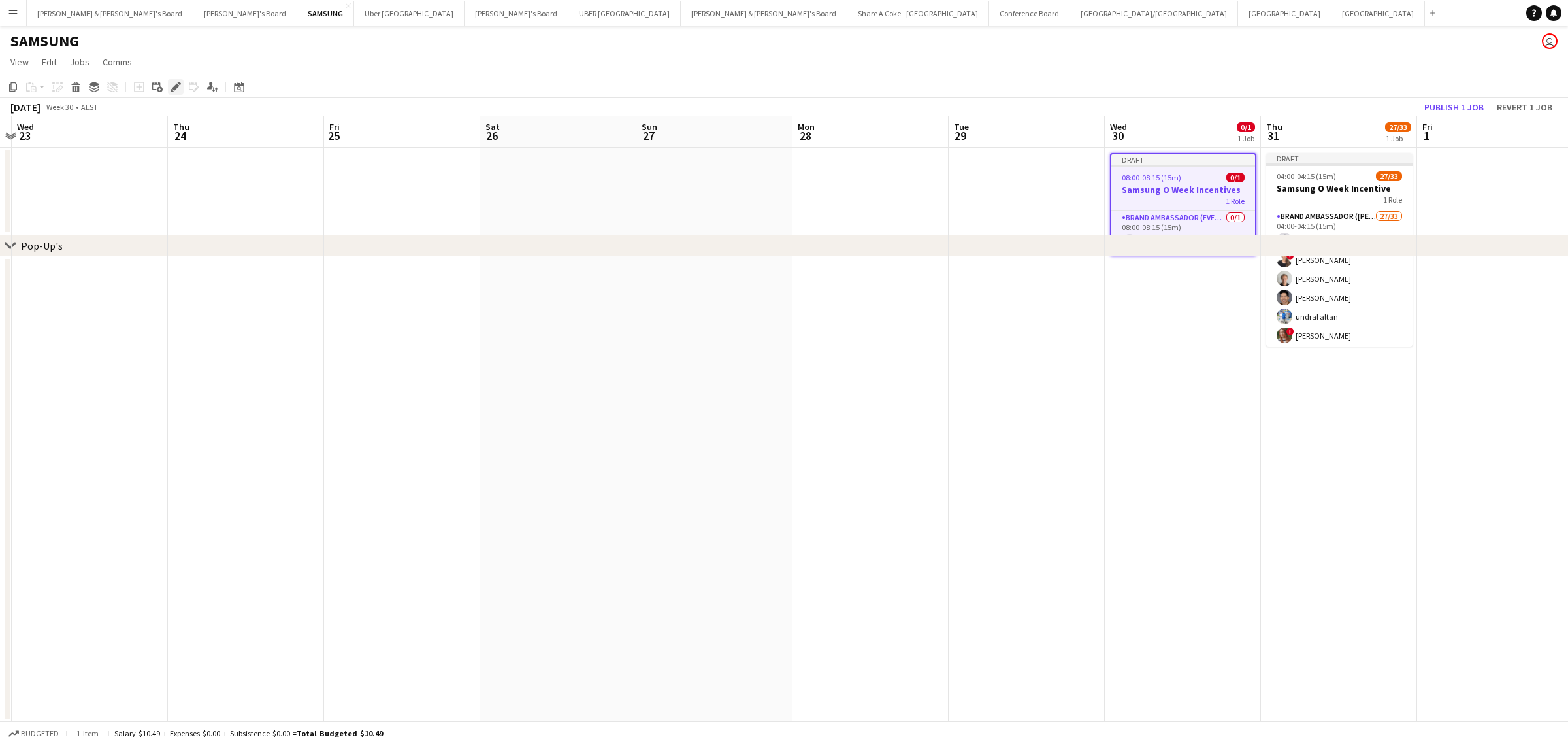
click at [168, 89] on div "Edit" at bounding box center [175, 87] width 16 height 16
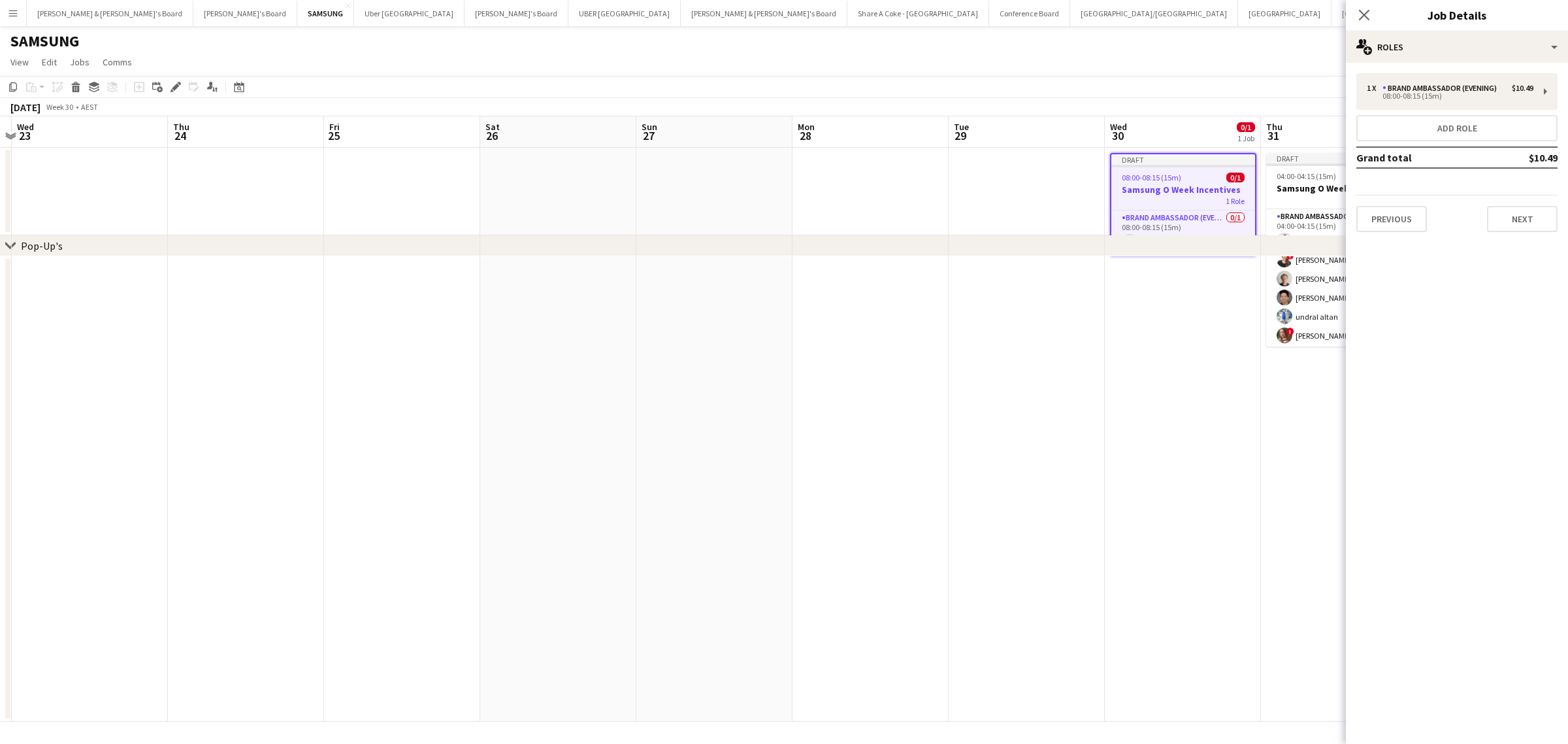
click at [1189, 173] on div "08:00-08:15 (15m) 0/1" at bounding box center [1183, 178] width 143 height 10
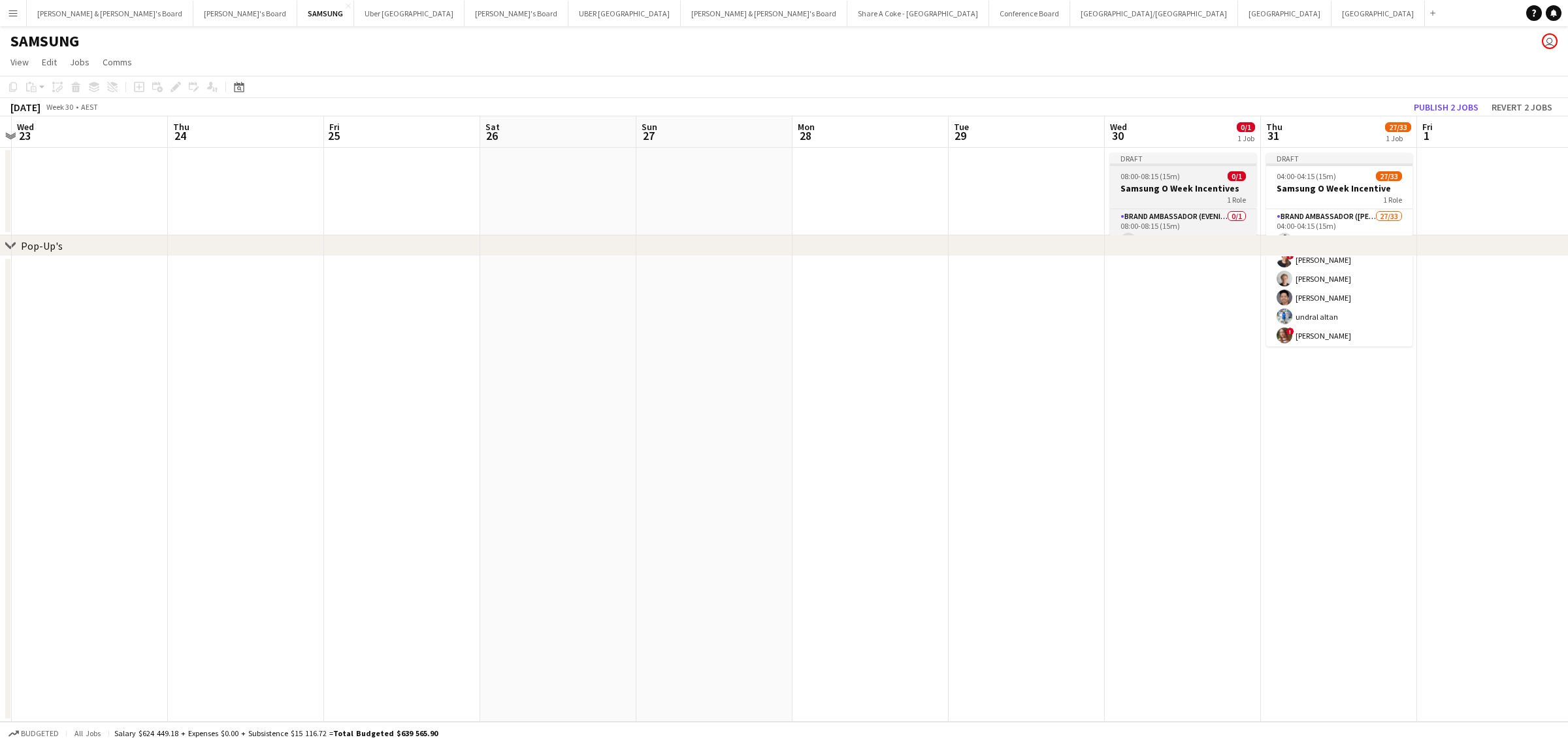
click at [1143, 183] on h3 "Samsung O Week Incentives" at bounding box center [1183, 188] width 146 height 12
click at [178, 86] on icon at bounding box center [175, 87] width 7 height 7
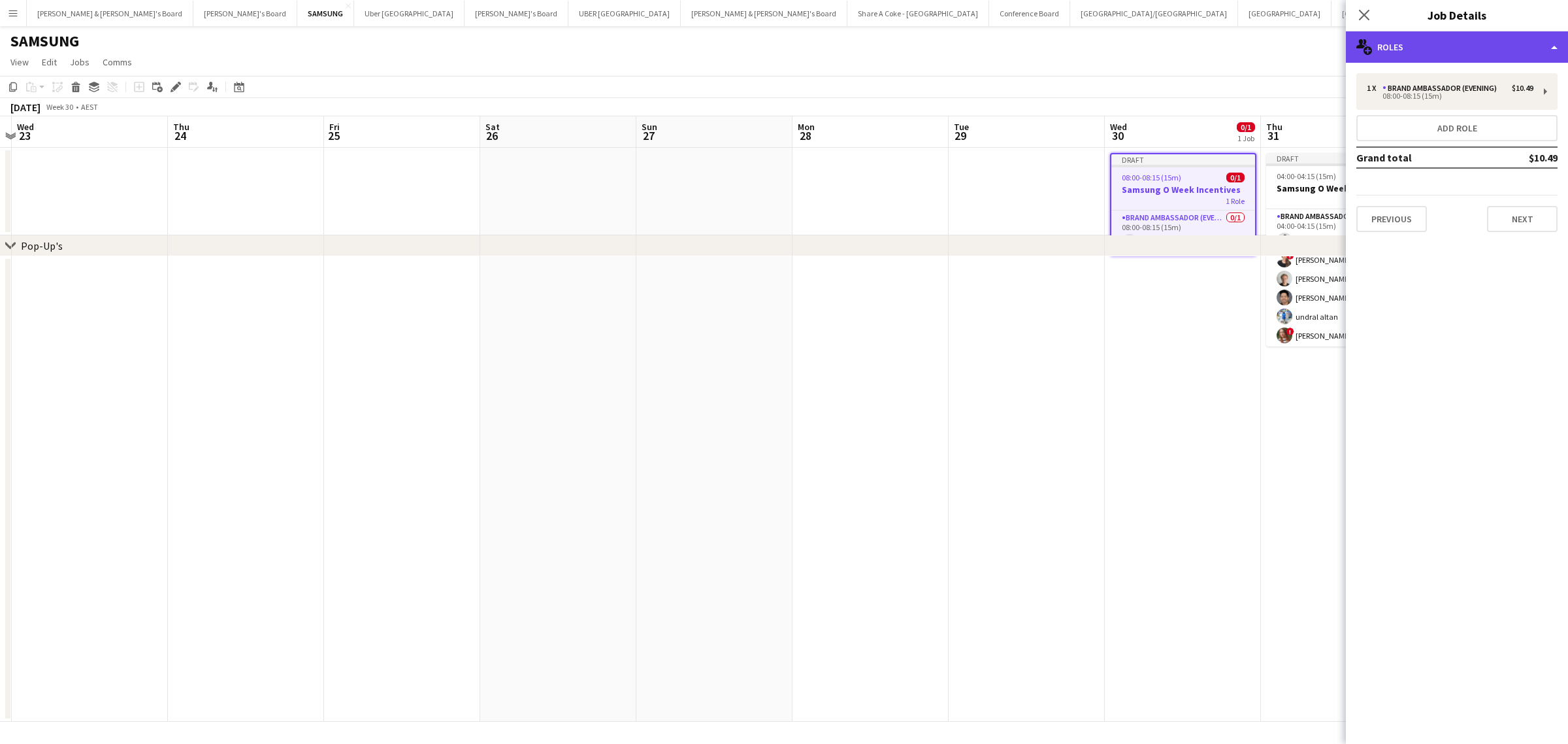
click at [1550, 47] on div "multiple-users-add Roles" at bounding box center [1457, 47] width 222 height 31
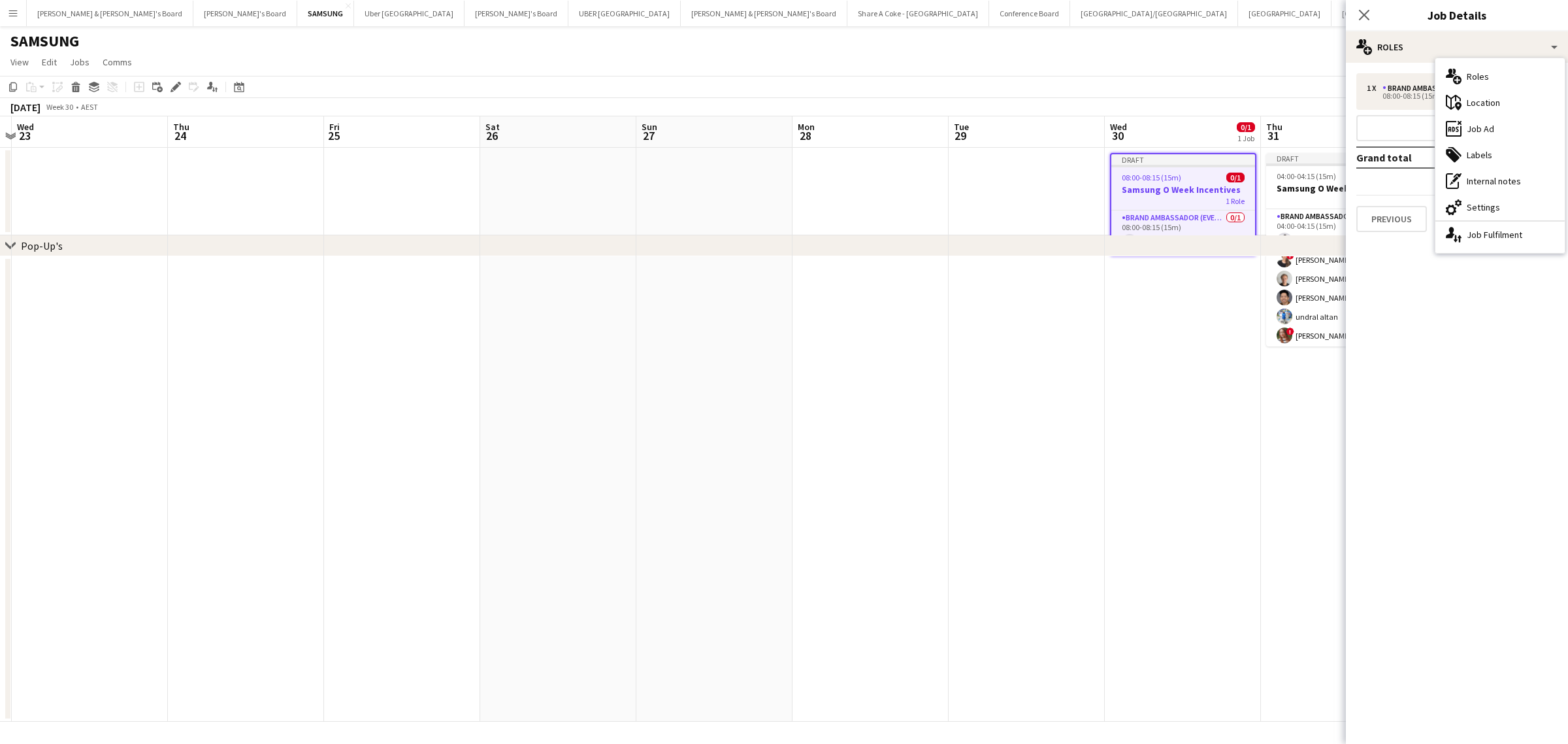
click at [1168, 307] on app-date-cell at bounding box center [1182, 489] width 156 height 465
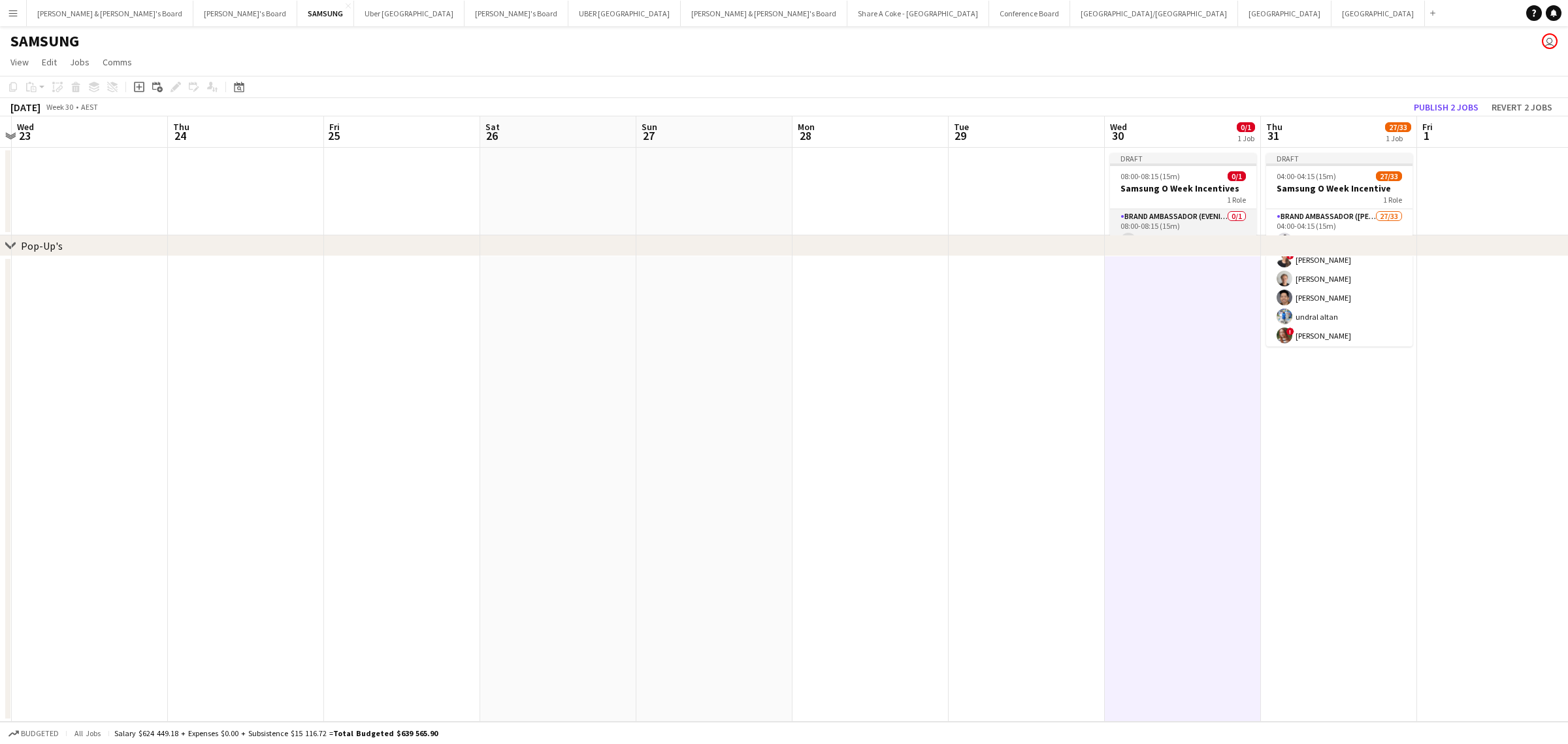
click at [1165, 214] on app-card-role "Brand Ambassador (Evening) 0/1 08:00-08:15 (15m) single-neutral-actions" at bounding box center [1183, 231] width 146 height 45
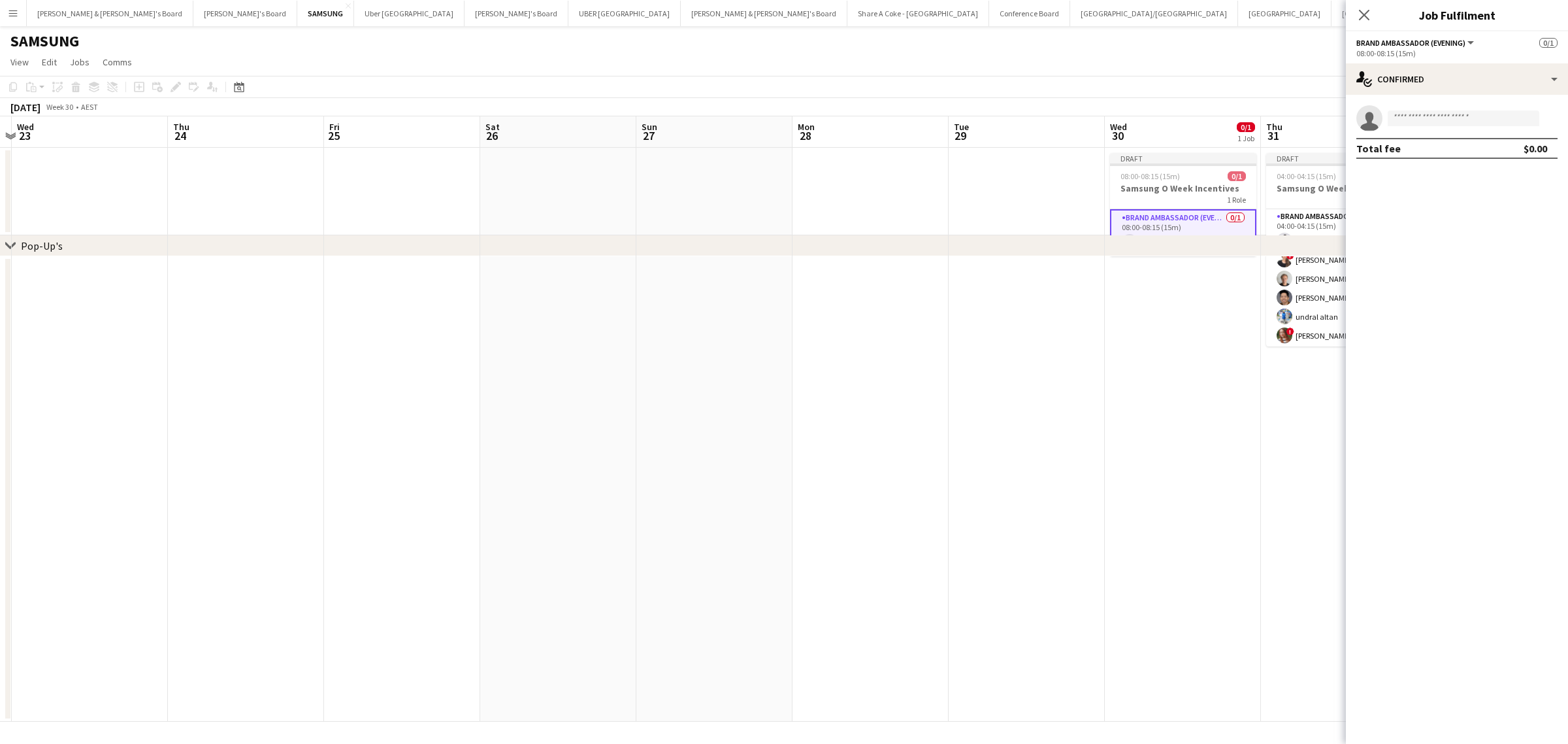
click at [1470, 41] on button "Brand Ambassador (Evening)" at bounding box center [1416, 42] width 120 height 10
click at [1121, 332] on app-date-cell at bounding box center [1182, 489] width 156 height 465
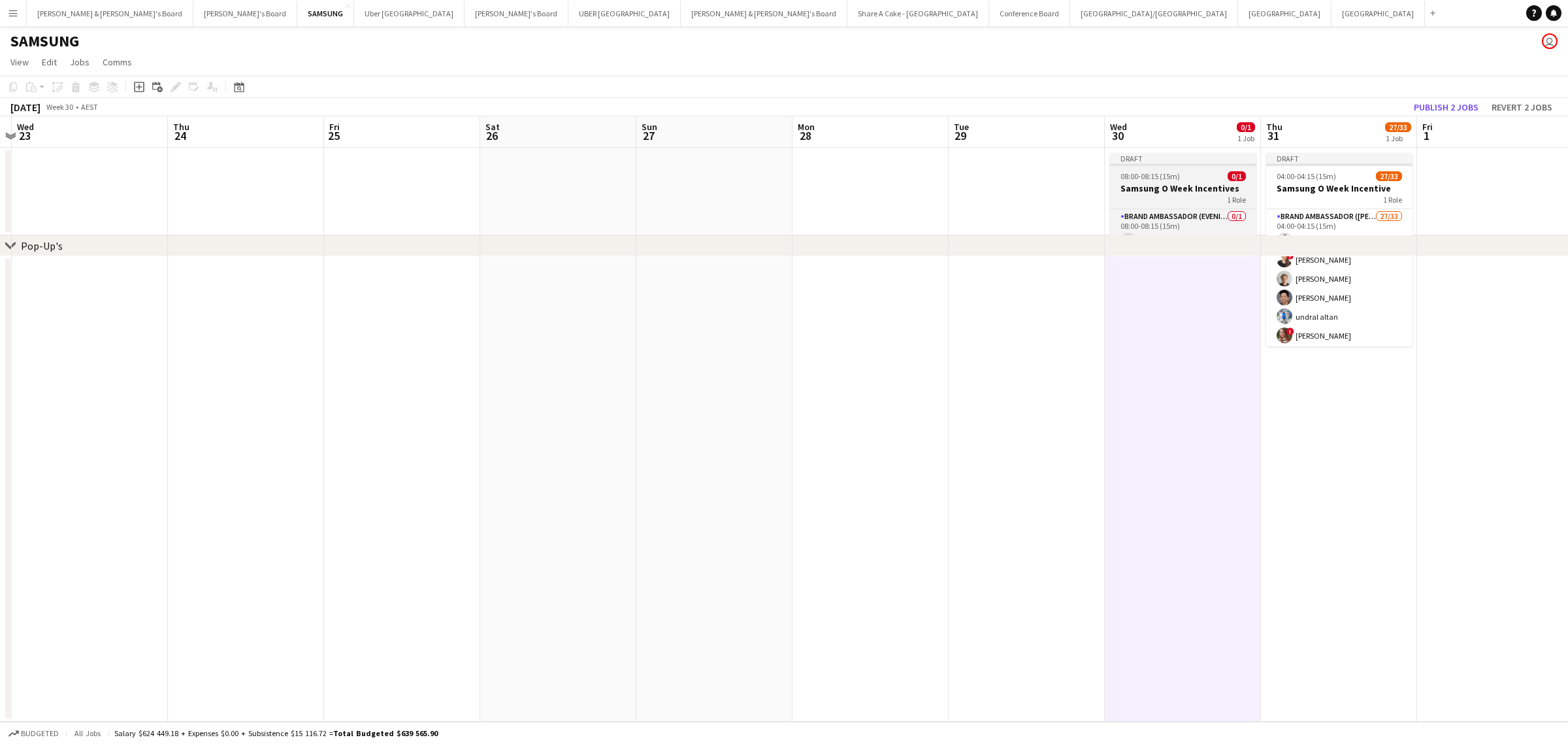
click at [1163, 168] on app-job-card "Draft 08:00-08:15 (15m) 0/1 Samsung O Week Incentives 1 Role Brand Ambassador (…" at bounding box center [1183, 203] width 146 height 100
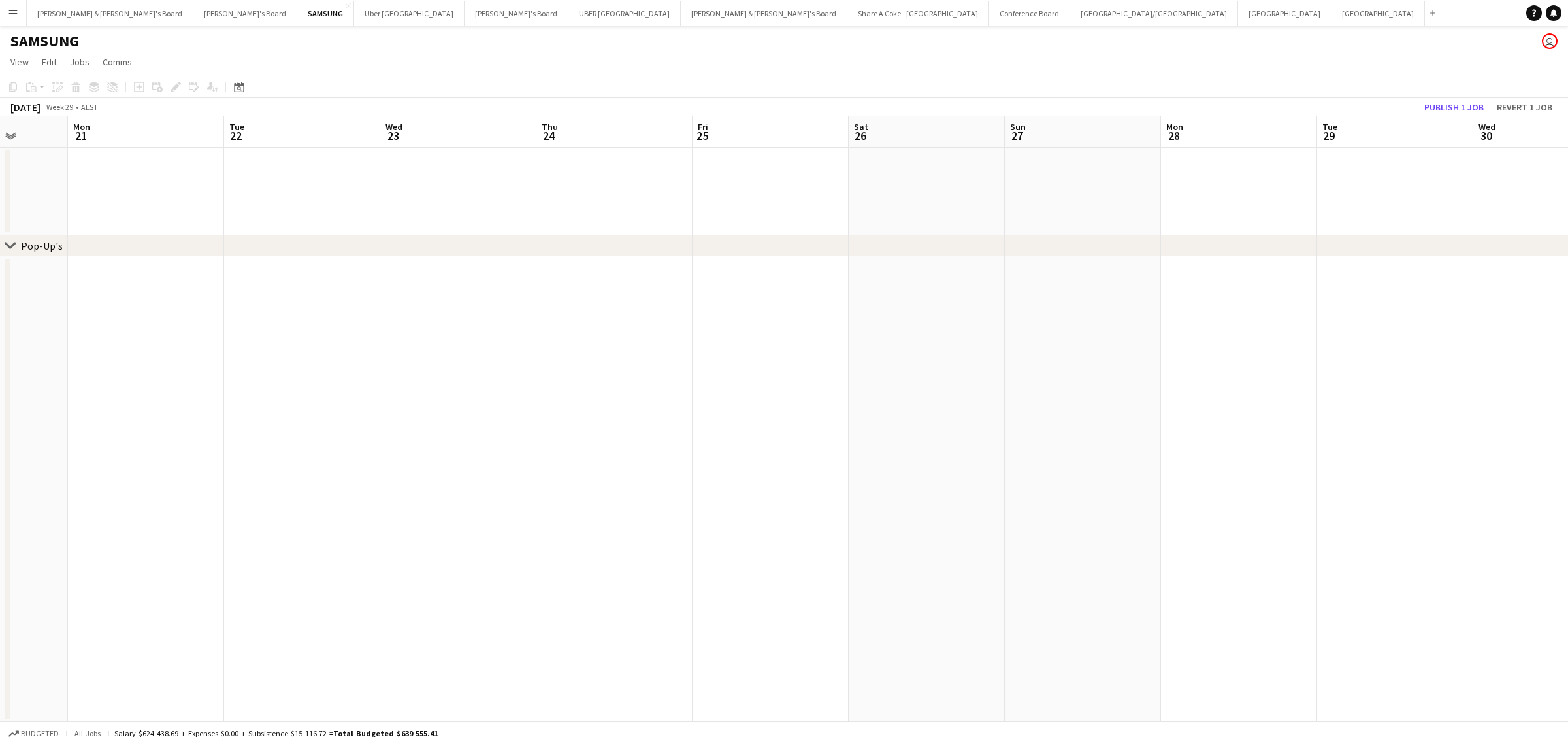
scroll to position [0, 386]
drag, startPoint x: 831, startPoint y: 389, endPoint x: 1212, endPoint y: 346, distance: 383.4
click at [1212, 346] on app-calendar-viewport "Fri 18 Sat 19 Sun 20 Mon 21 Tue 22 Wed 23 Thu 24 Fri 25 Sat 26 Sun 27 Mon 28 Tu…" at bounding box center [784, 419] width 1568 height 605
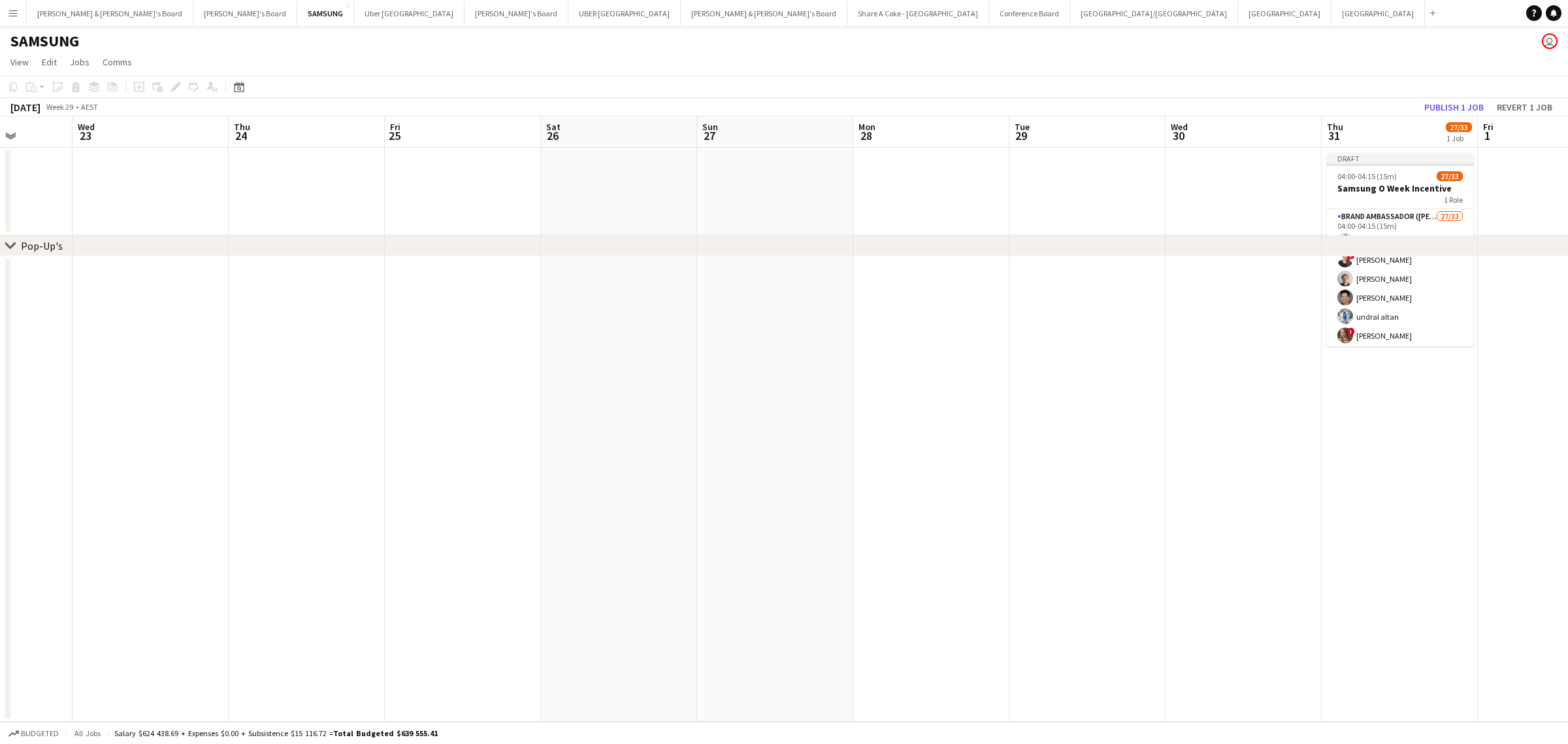
scroll to position [0, 411]
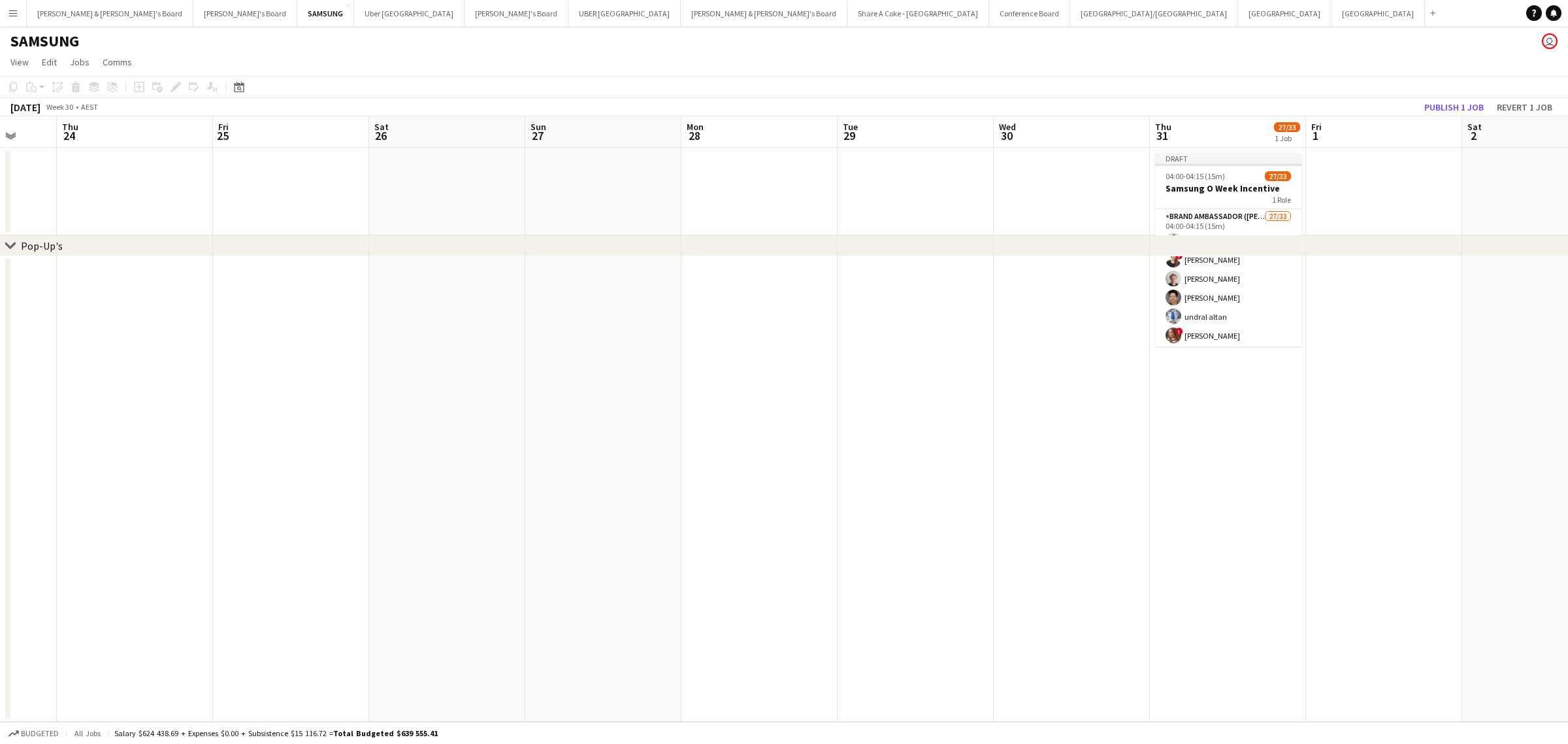
drag, startPoint x: 1418, startPoint y: 428, endPoint x: 925, endPoint y: 502, distance: 498.5
click at [925, 502] on app-calendar-viewport "Mon 21 Tue 22 Wed 23 Thu 24 Fri 25 Sat 26 Sun 27 Mon 28 Tue 29 Wed 30 Thu 31 27…" at bounding box center [784, 419] width 1568 height 605
click at [887, 185] on app-date-cell at bounding box center [916, 192] width 156 height 88
click at [136, 87] on icon at bounding box center [139, 87] width 6 height 6
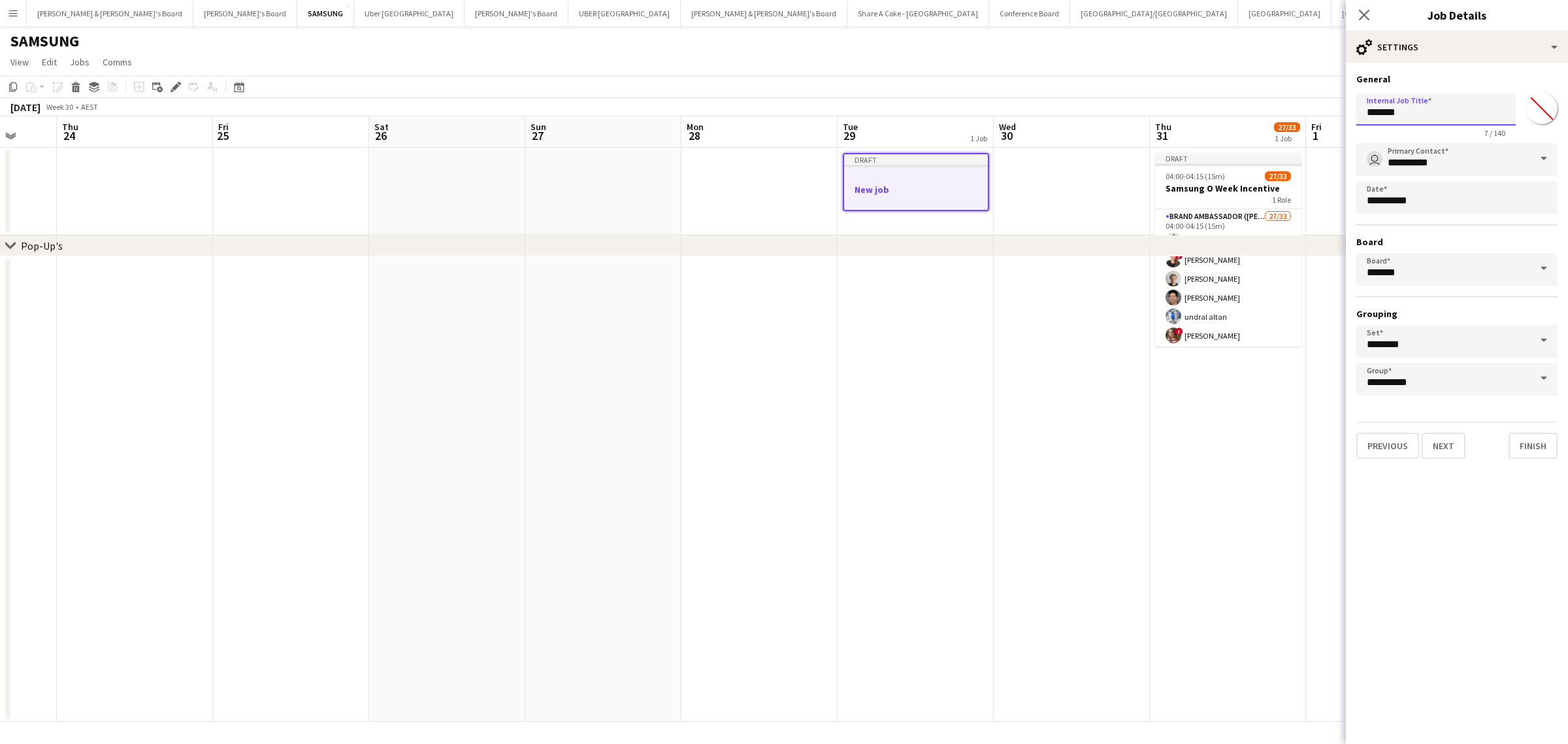
drag, startPoint x: 1441, startPoint y: 107, endPoint x: 1326, endPoint y: 121, distance: 115.8
click at [1326, 121] on body "Menu Boards Boards Boards All jobs Status Workforce Workforce My Workforce Recr…" at bounding box center [784, 372] width 1568 height 744
type input "**********"
click at [1544, 439] on button "Finish" at bounding box center [1532, 446] width 49 height 26
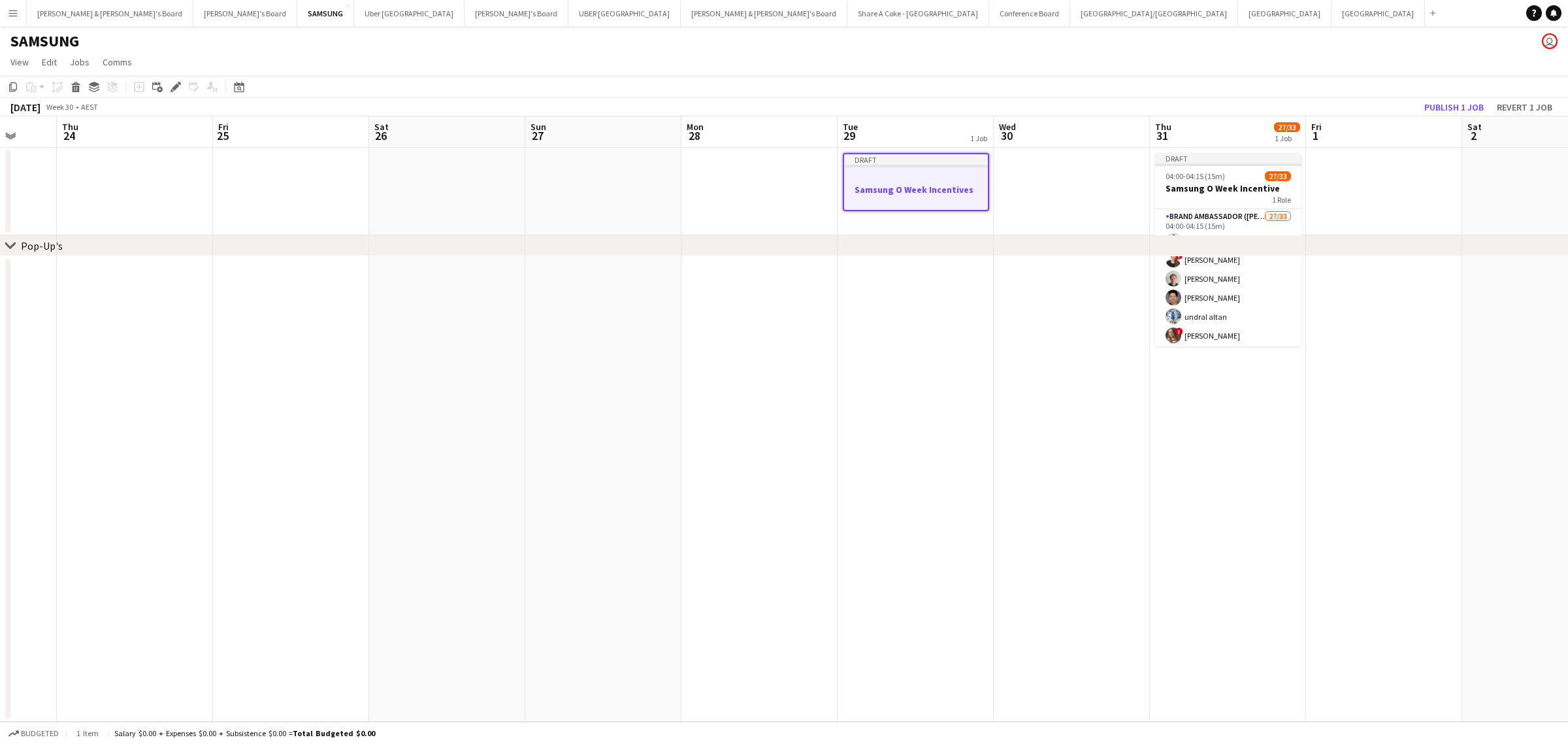
click at [870, 187] on h3 "Samsung O Week Incentives" at bounding box center [916, 189] width 143 height 12
click at [891, 174] on div at bounding box center [916, 176] width 146 height 10
click at [172, 85] on icon "Edit" at bounding box center [175, 86] width 10 height 10
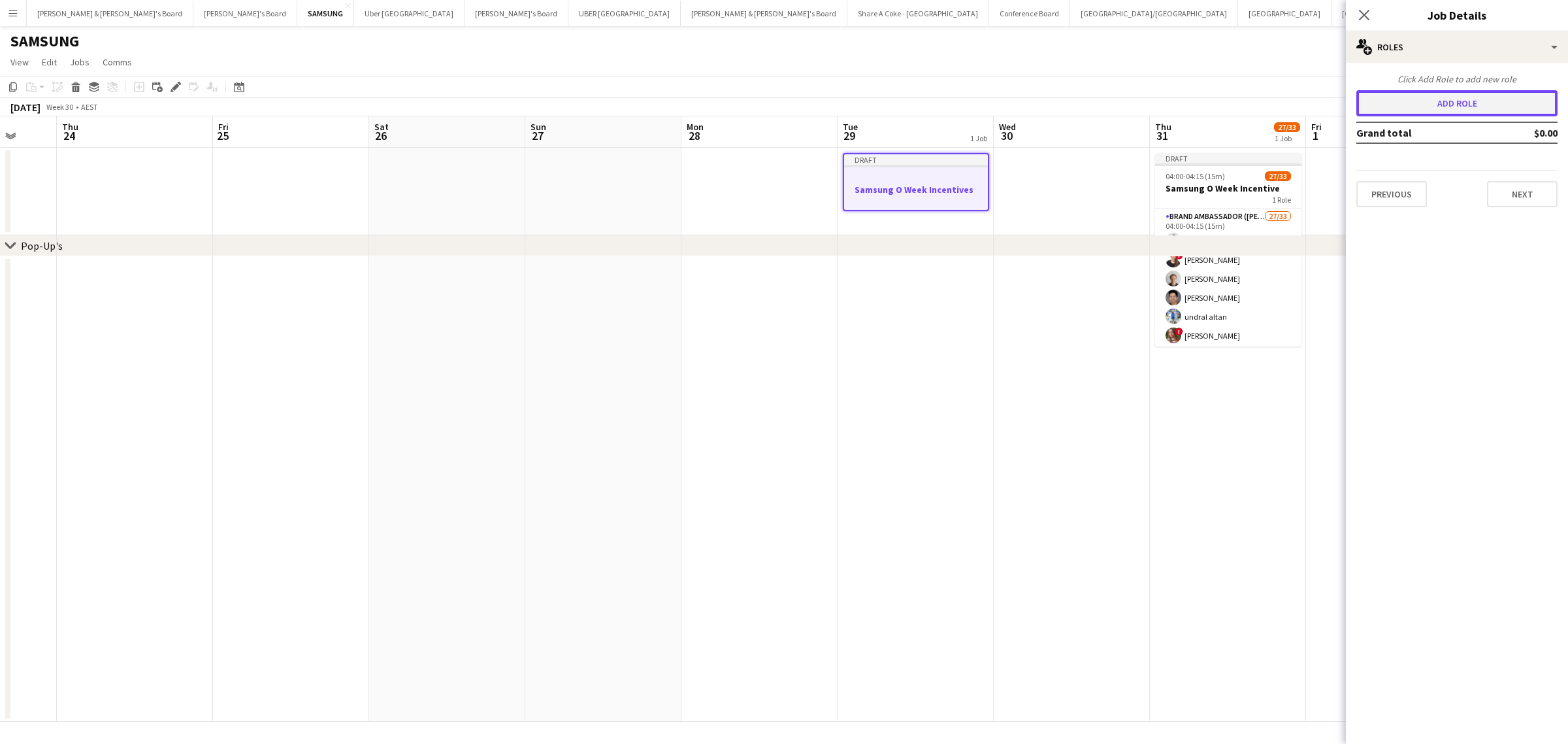
click at [1523, 102] on button "Add role" at bounding box center [1457, 103] width 201 height 26
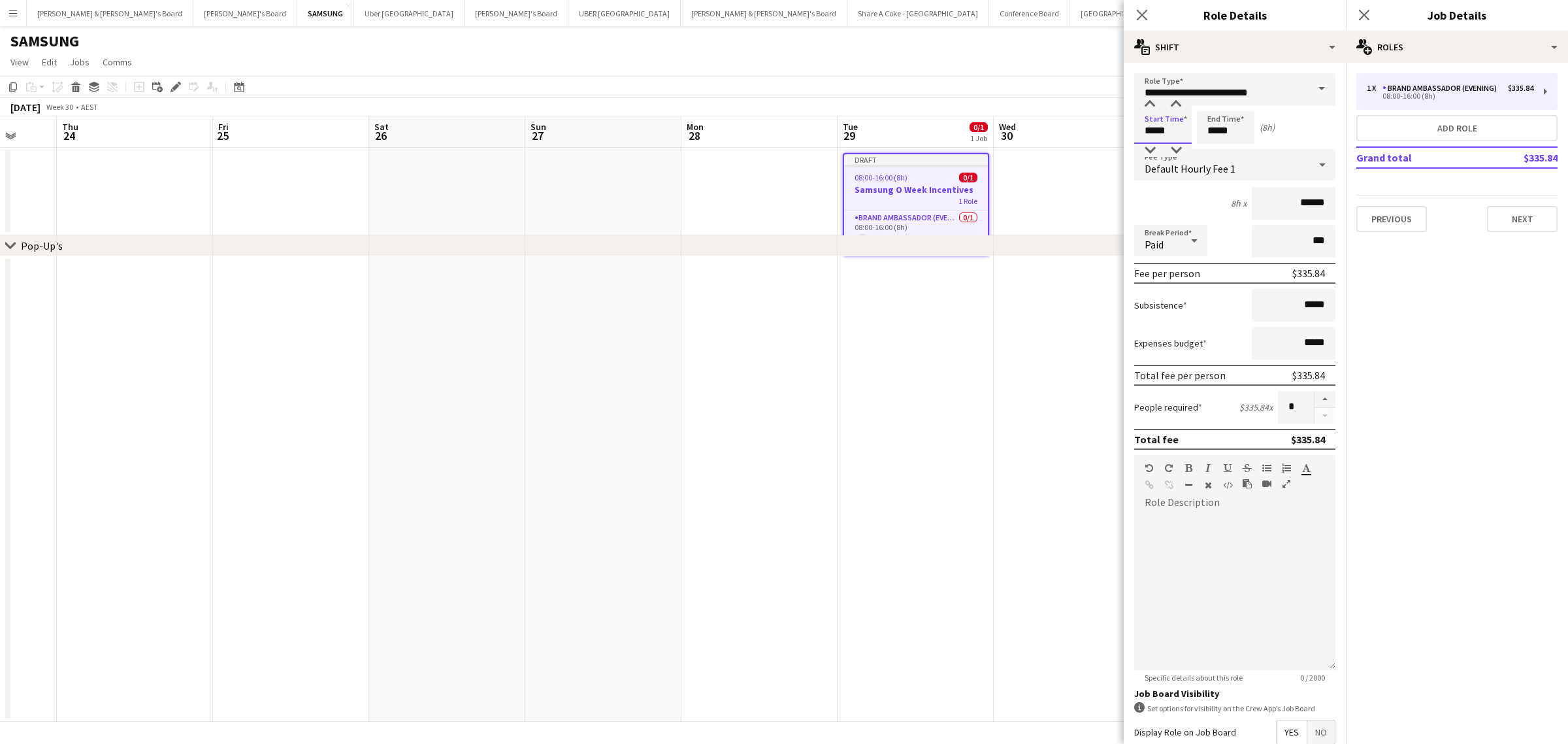
click at [1176, 134] on input "*****" at bounding box center [1163, 127] width 58 height 33
click at [1221, 127] on input "*****" at bounding box center [1225, 127] width 58 height 33
click at [1212, 147] on div at bounding box center [1212, 150] width 26 height 13
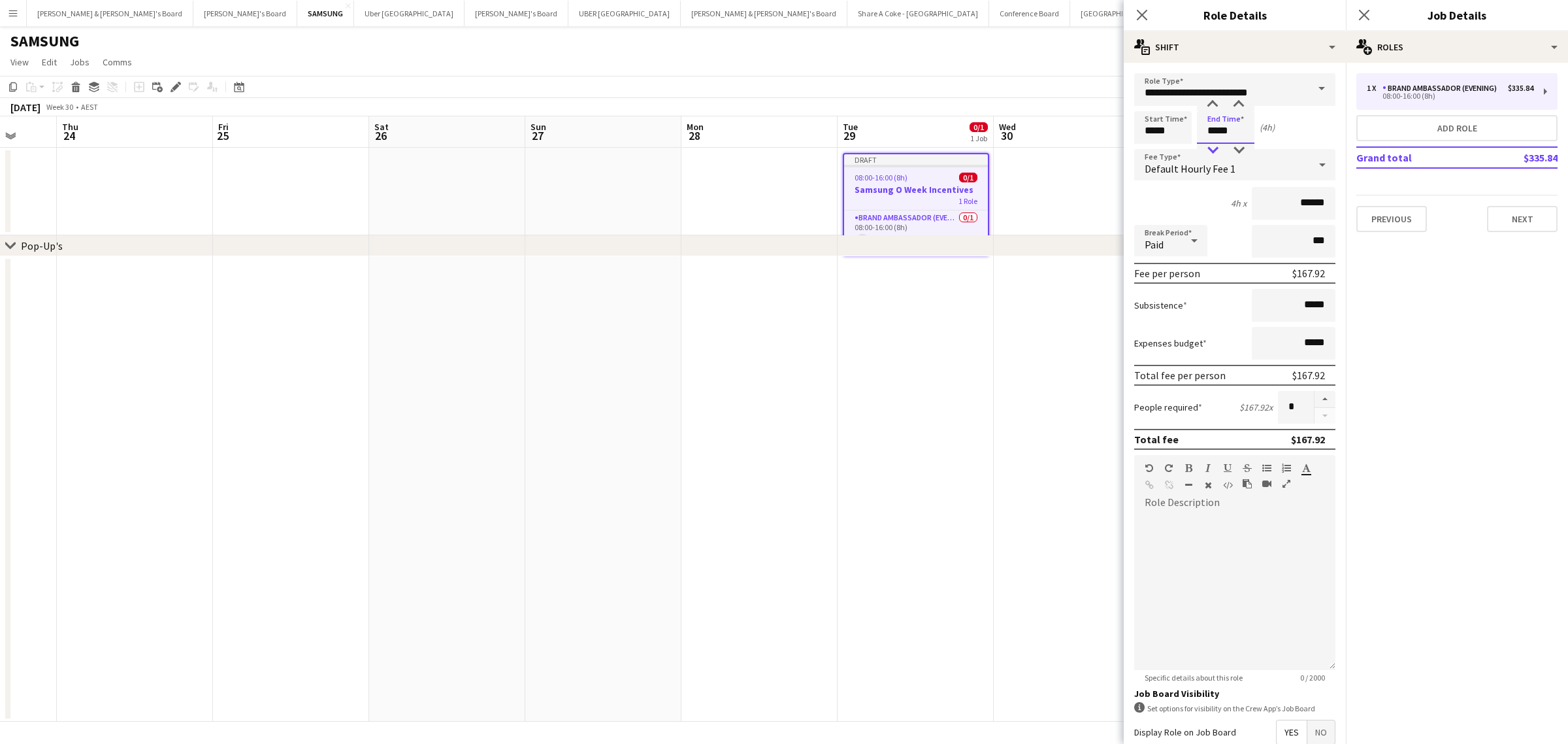
click at [1212, 147] on div at bounding box center [1212, 150] width 26 height 13
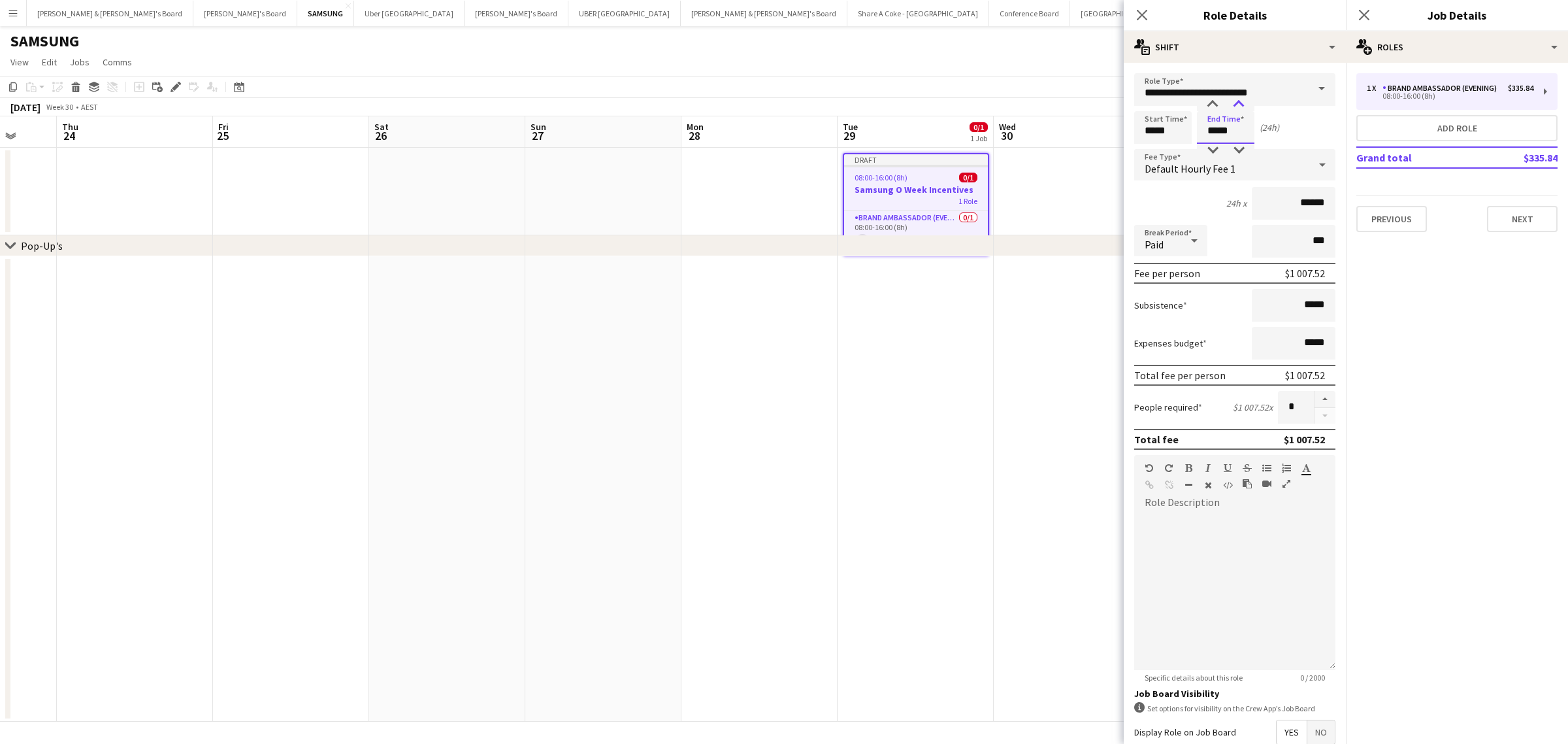
type input "*****"
click at [1239, 98] on div at bounding box center [1239, 104] width 26 height 13
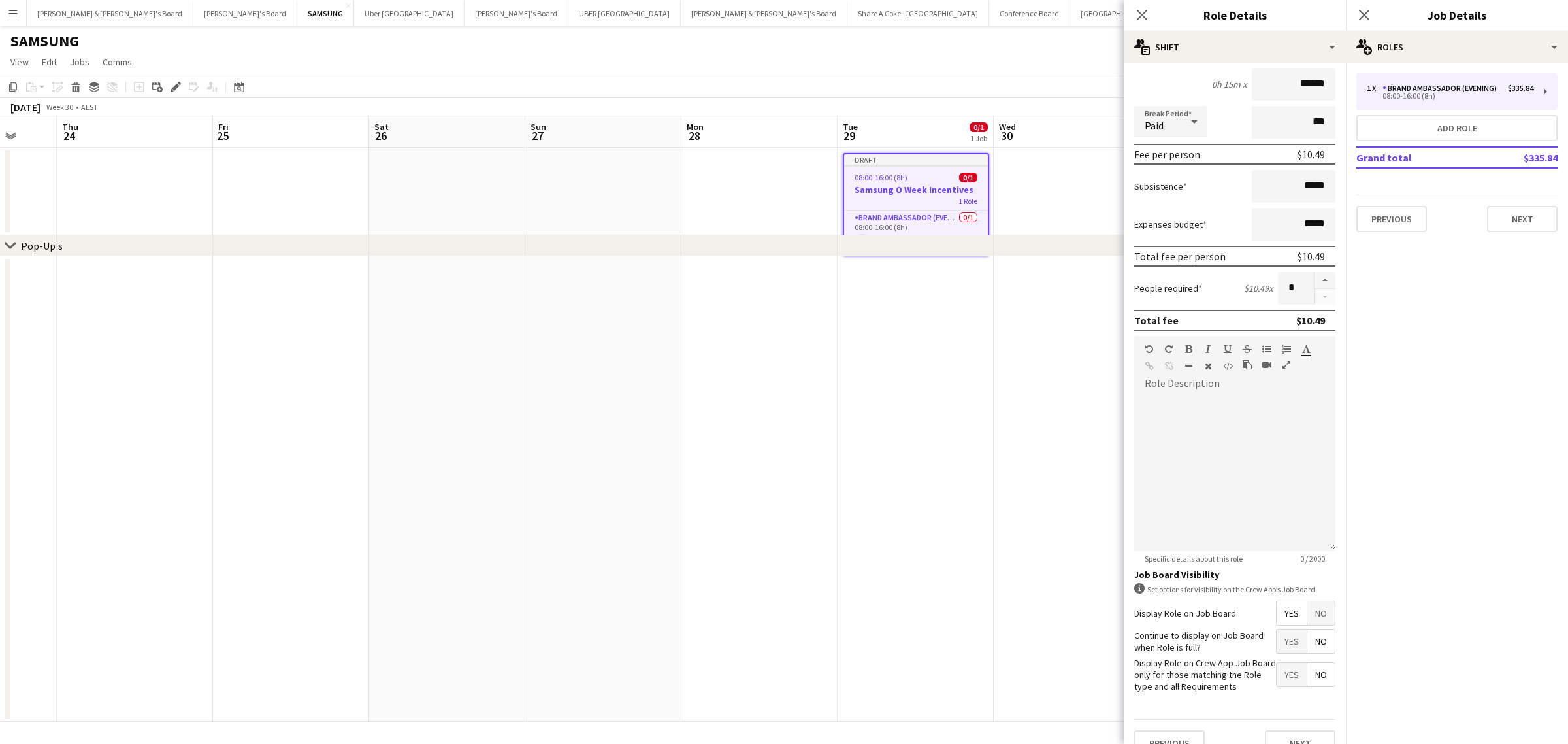
scroll to position [149, 0]
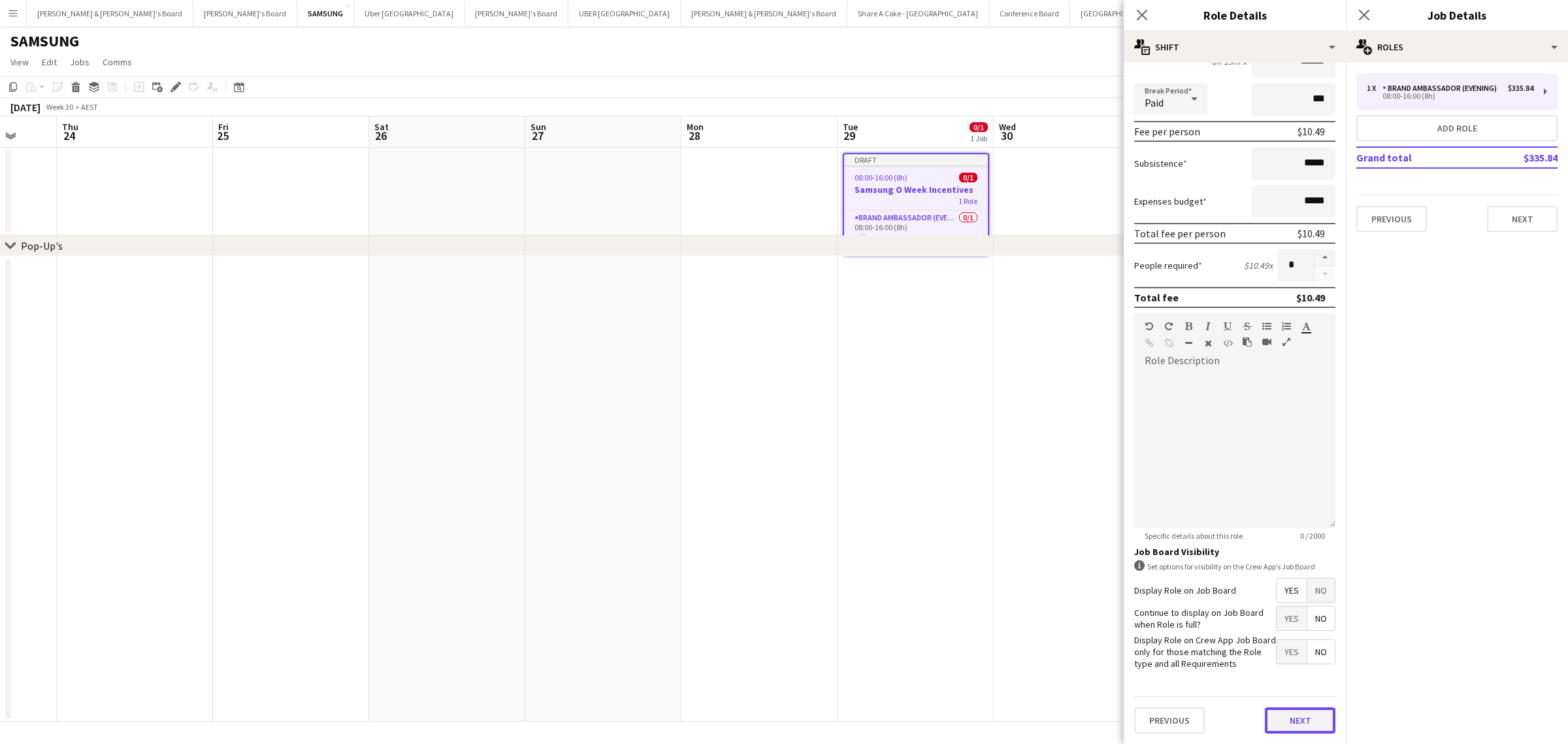
click at [1287, 715] on button "Next" at bounding box center [1299, 720] width 70 height 26
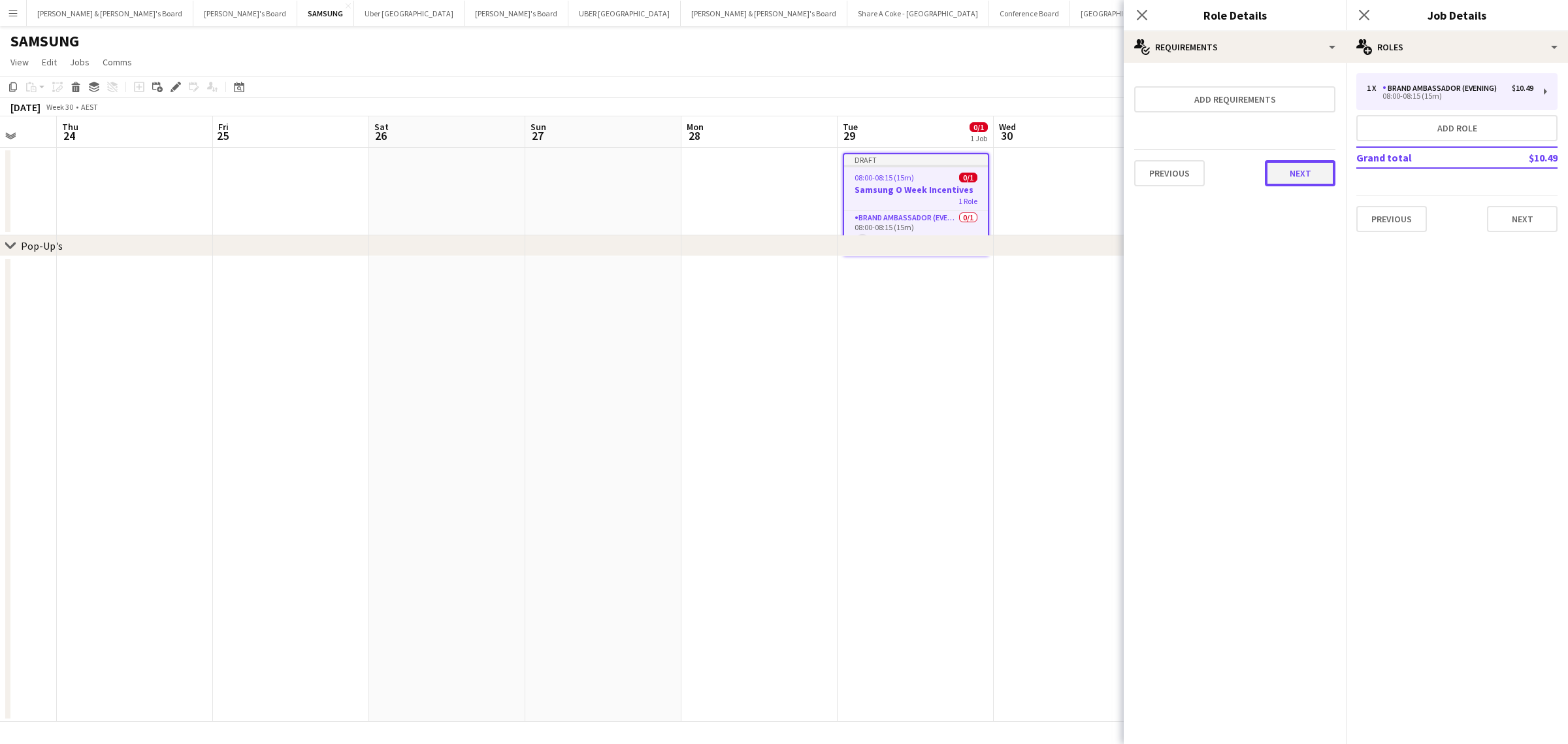
click at [1301, 168] on button "Next" at bounding box center [1299, 173] width 70 height 26
click at [1305, 174] on button "Finish" at bounding box center [1310, 176] width 49 height 26
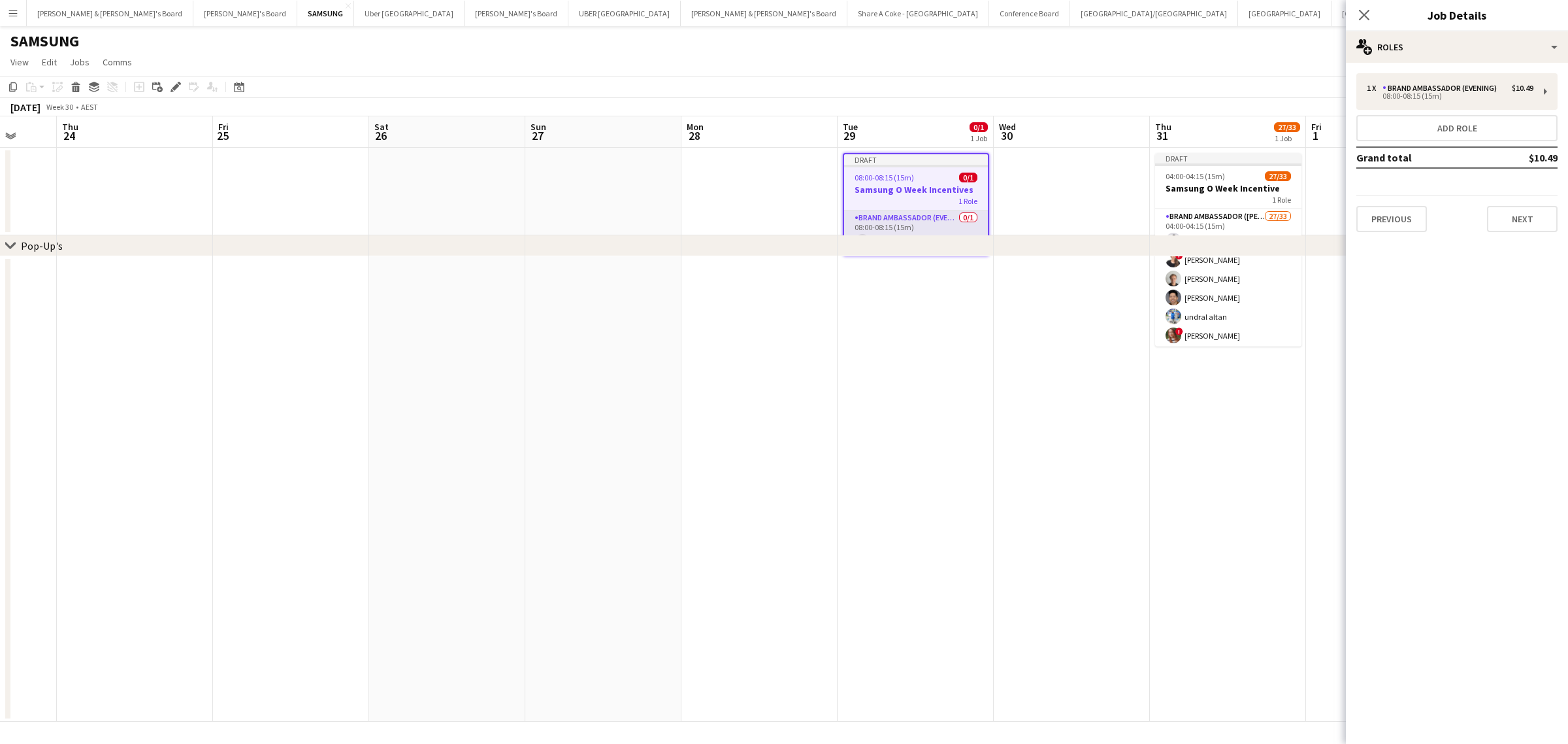
click at [898, 216] on app-card-role "Brand Ambassador (Evening) 0/1 08:00-08:15 (15m) single-neutral-actions" at bounding box center [916, 233] width 143 height 45
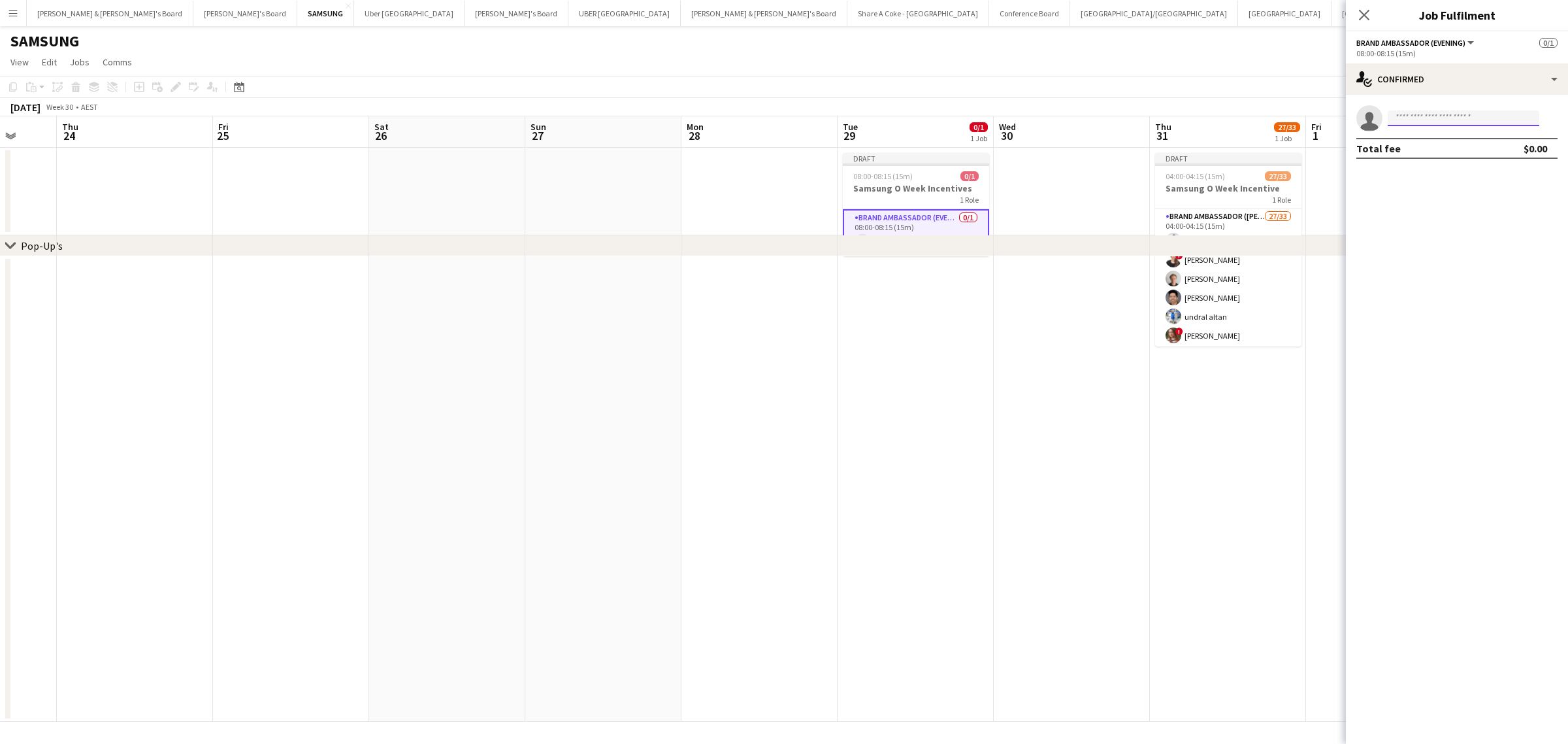
click at [1438, 118] on input at bounding box center [1464, 118] width 152 height 16
type input "******"
click at [1453, 169] on span "[PERSON_NAME]" at bounding box center [1436, 169] width 75 height 11
click at [1459, 118] on input at bounding box center [1464, 118] width 152 height 16
click at [1367, 12] on icon at bounding box center [1364, 15] width 13 height 13
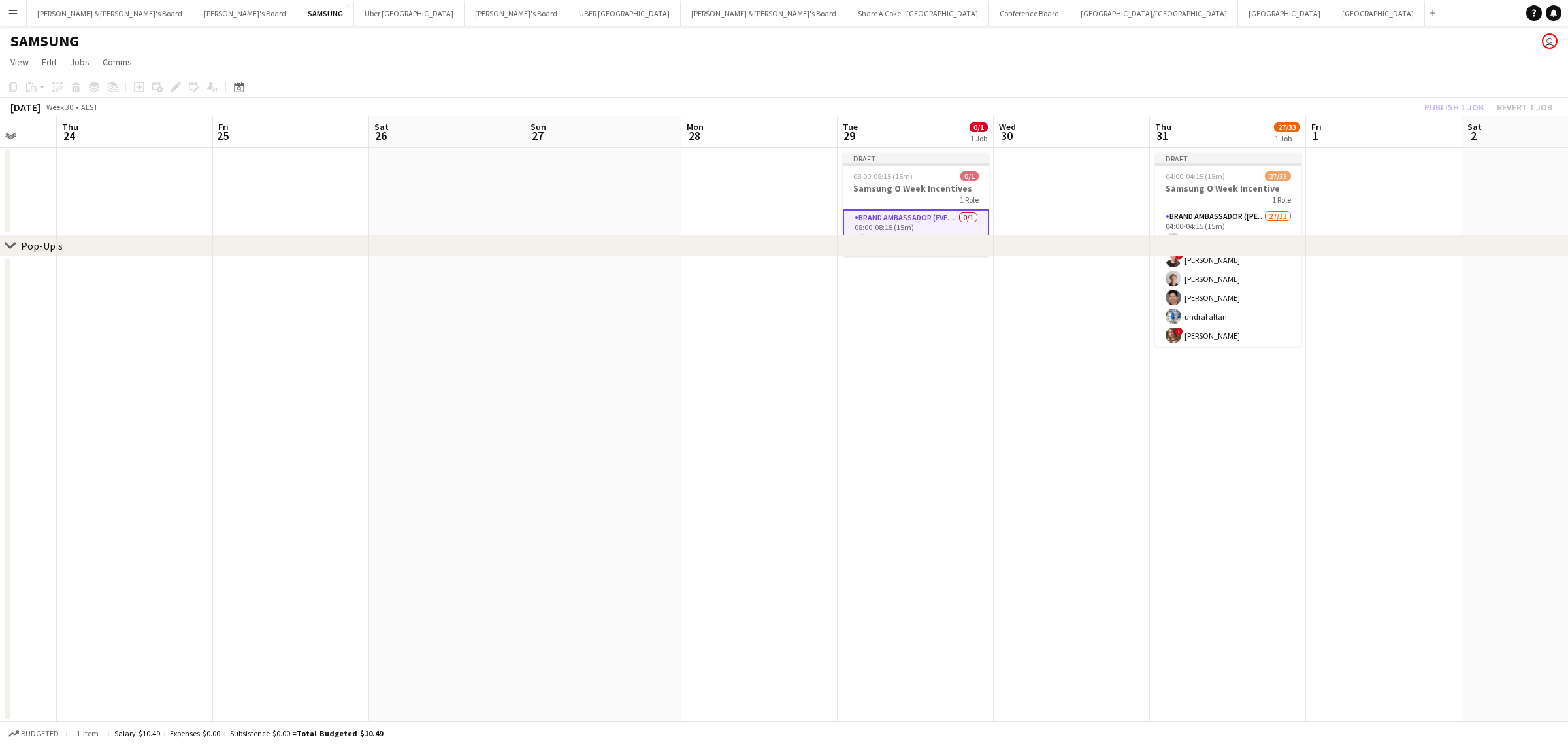
click at [912, 488] on app-date-cell at bounding box center [916, 489] width 156 height 465
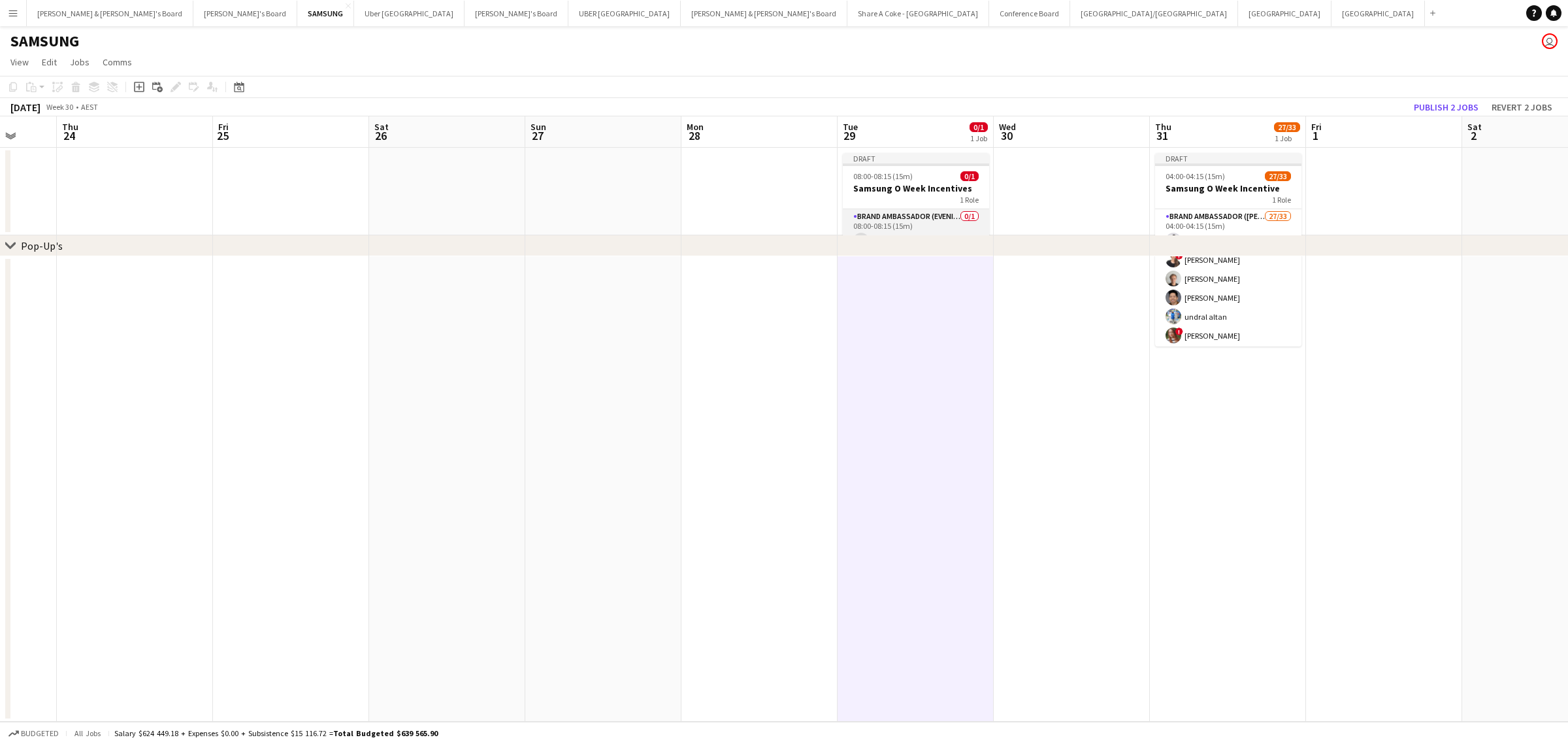
click at [900, 214] on app-card-role "Brand Ambassador (Evening) 0/1 08:00-08:15 (15m) single-neutral-actions" at bounding box center [916, 231] width 146 height 45
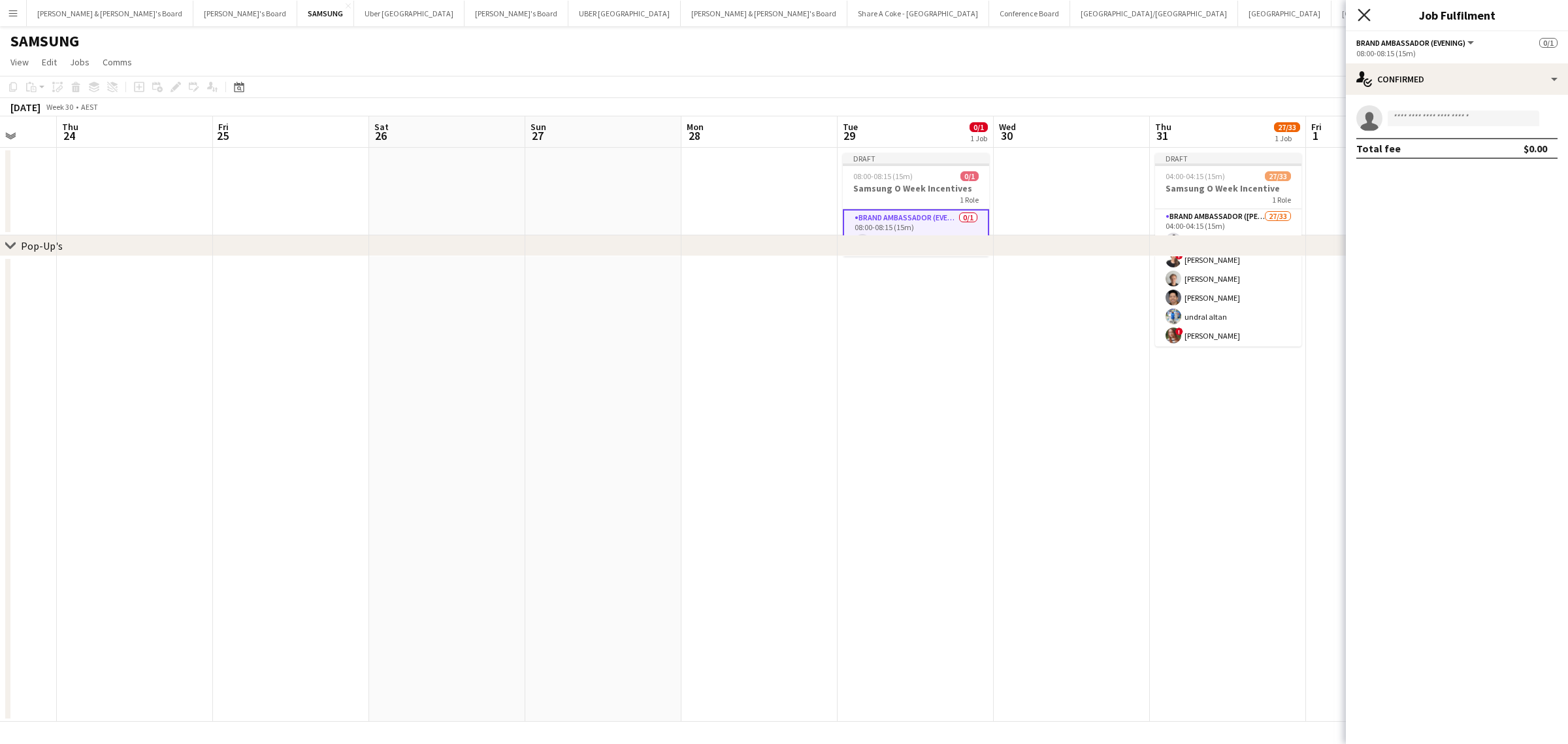
click at [1358, 15] on icon "Close pop-in" at bounding box center [1364, 15] width 13 height 13
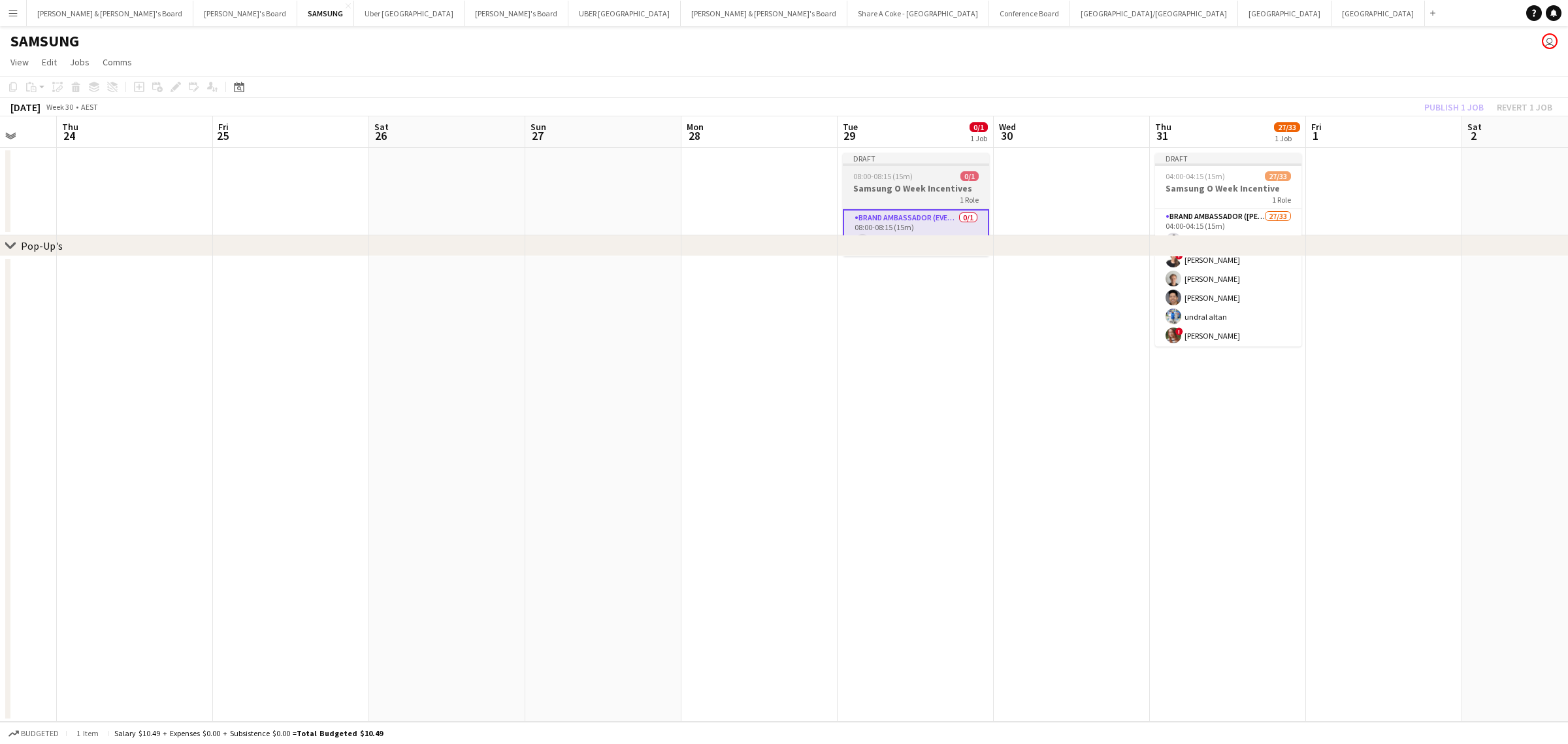
click at [898, 174] on span "08:00-08:15 (15m)" at bounding box center [882, 176] width 59 height 10
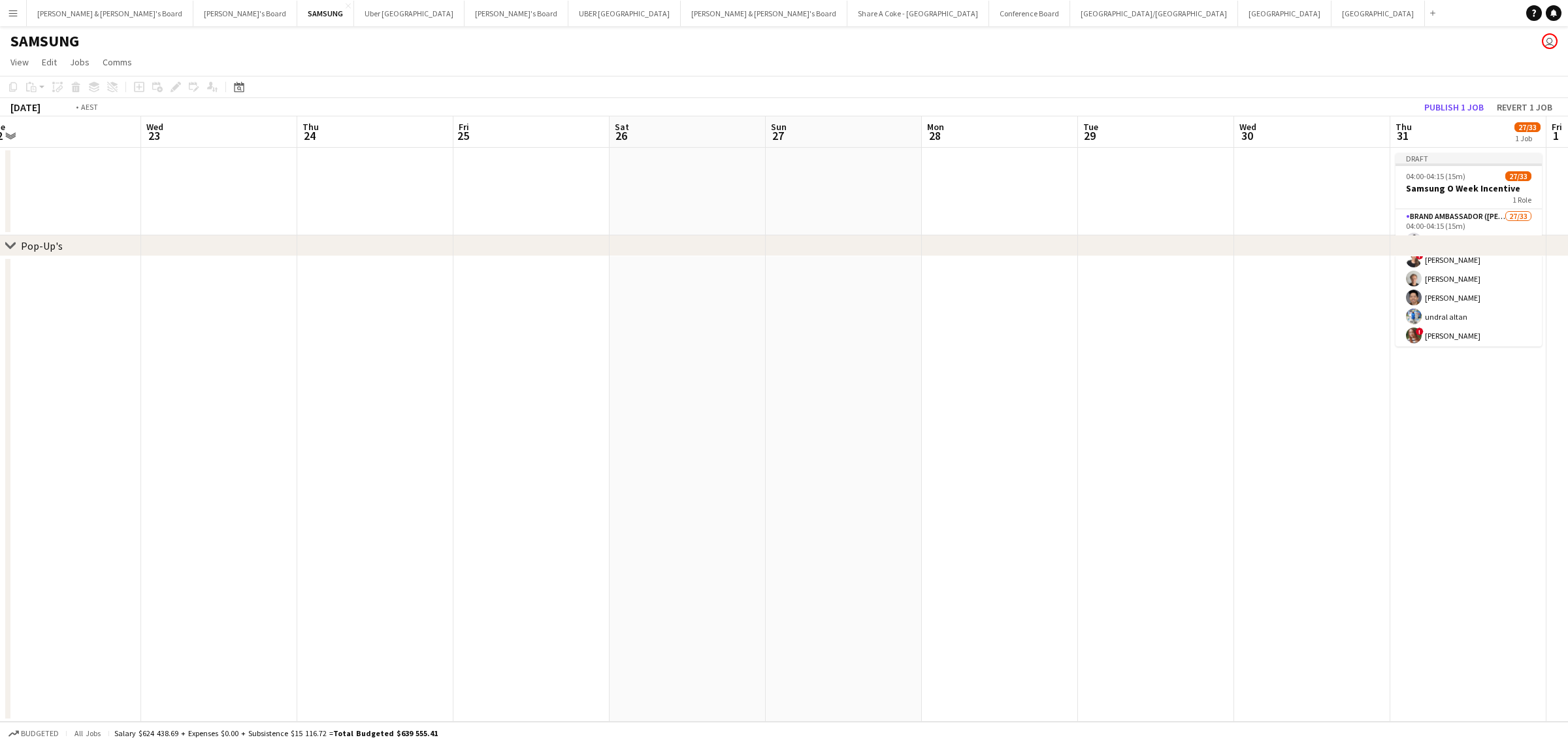
scroll to position [0, 393]
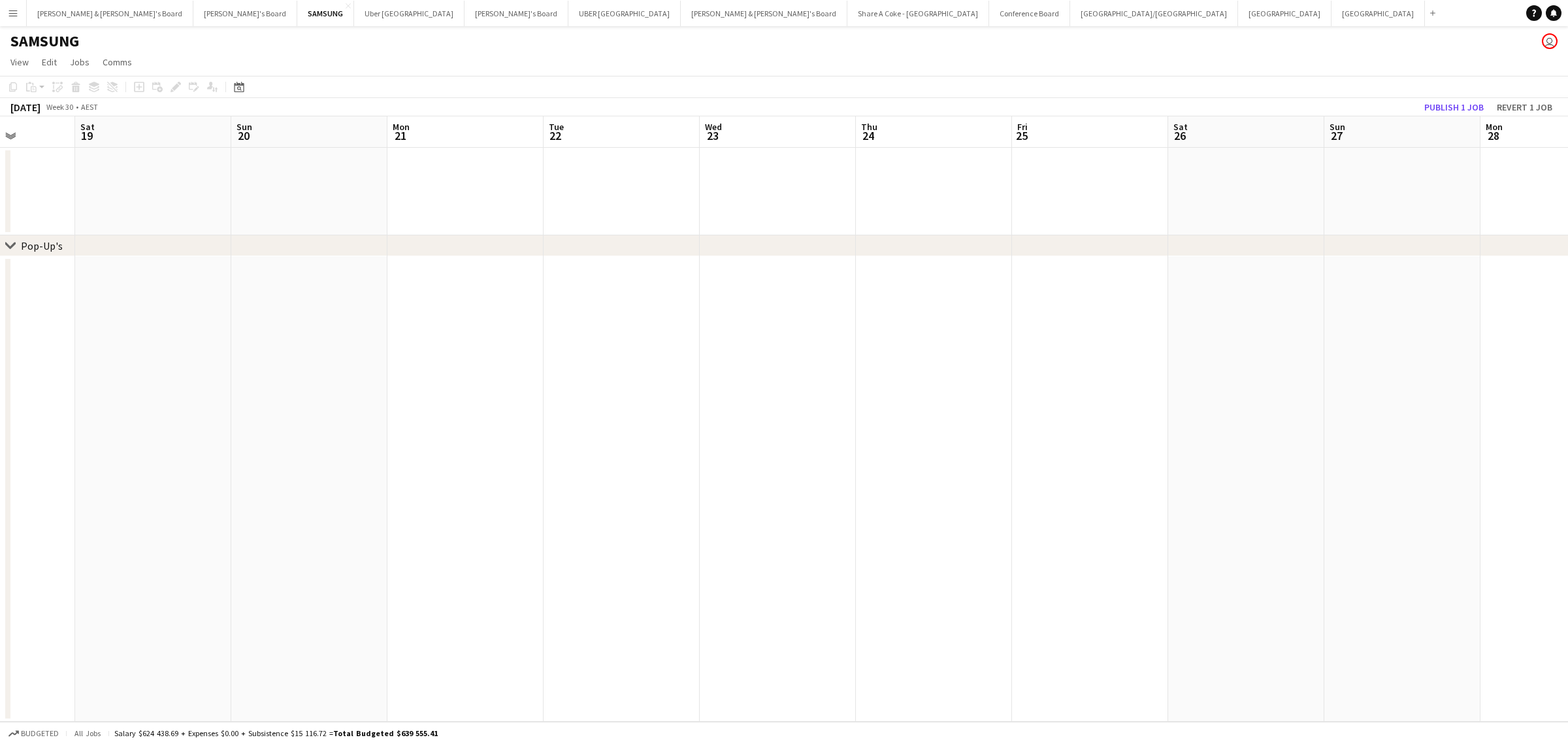
drag, startPoint x: 833, startPoint y: 362, endPoint x: 1549, endPoint y: 356, distance: 716.0
click at [1549, 356] on app-calendar-viewport "Wed 16 Thu 17 Fri 18 Sat 19 Sun 20 Mon 21 Tue 22 Wed 23 Thu 24 Fri 25 Sat 26 Su…" at bounding box center [784, 419] width 1568 height 605
drag, startPoint x: 667, startPoint y: 393, endPoint x: 1243, endPoint y: 334, distance: 579.0
click at [1243, 334] on app-calendar-viewport "Sun 13 Mon 14 Tue 15 Wed 16 Thu 17 Fri 18 Sat 19 Sun 20 Mon 21 Tue 22 Wed 23 Th…" at bounding box center [784, 419] width 1568 height 605
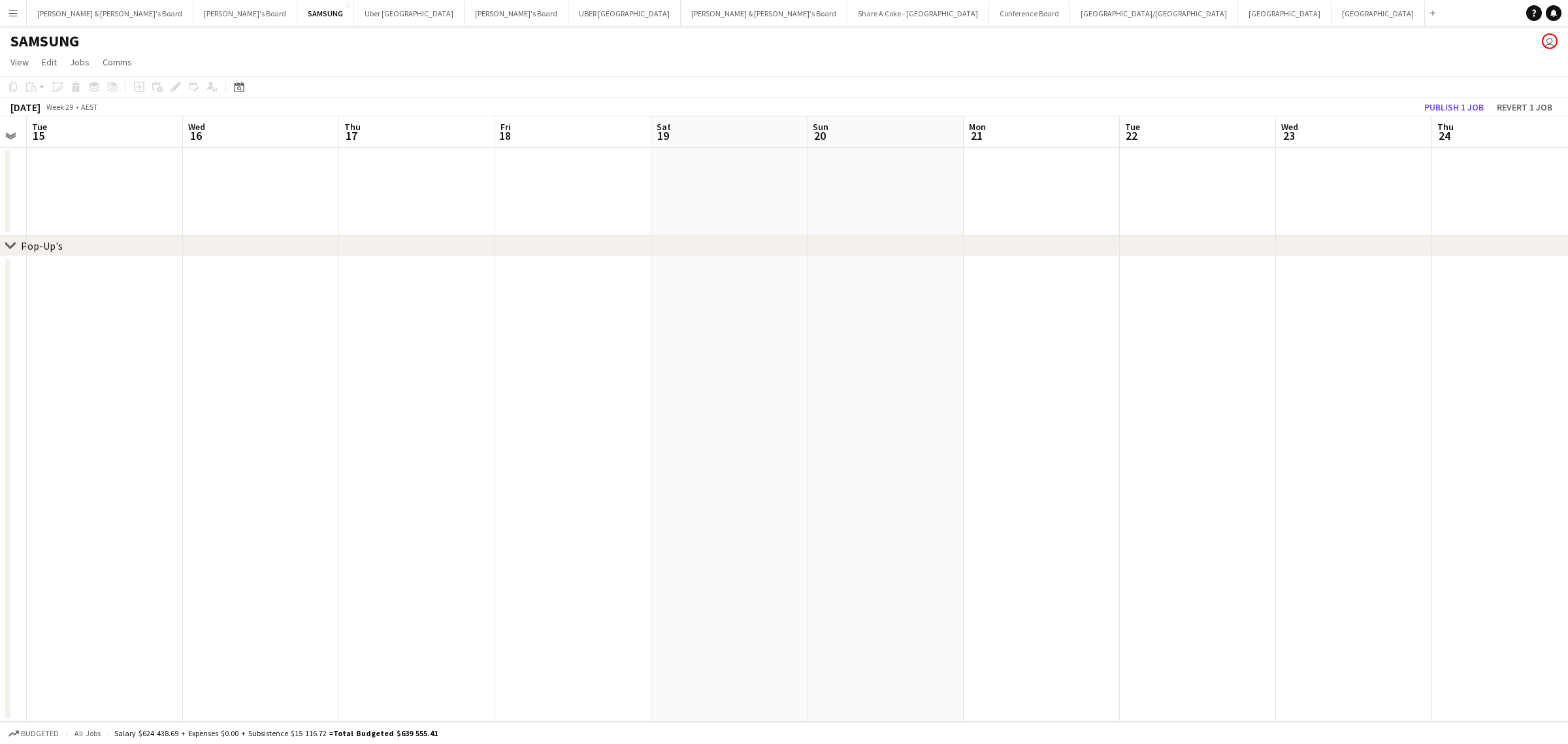
click at [253, 190] on app-date-cell at bounding box center [261, 192] width 156 height 88
click at [174, 85] on div "Add job Add linked Job Edit Edit linked Job Applicants" at bounding box center [171, 87] width 100 height 16
click at [228, 175] on app-date-cell at bounding box center [261, 192] width 156 height 88
click at [139, 88] on icon at bounding box center [139, 87] width 6 height 6
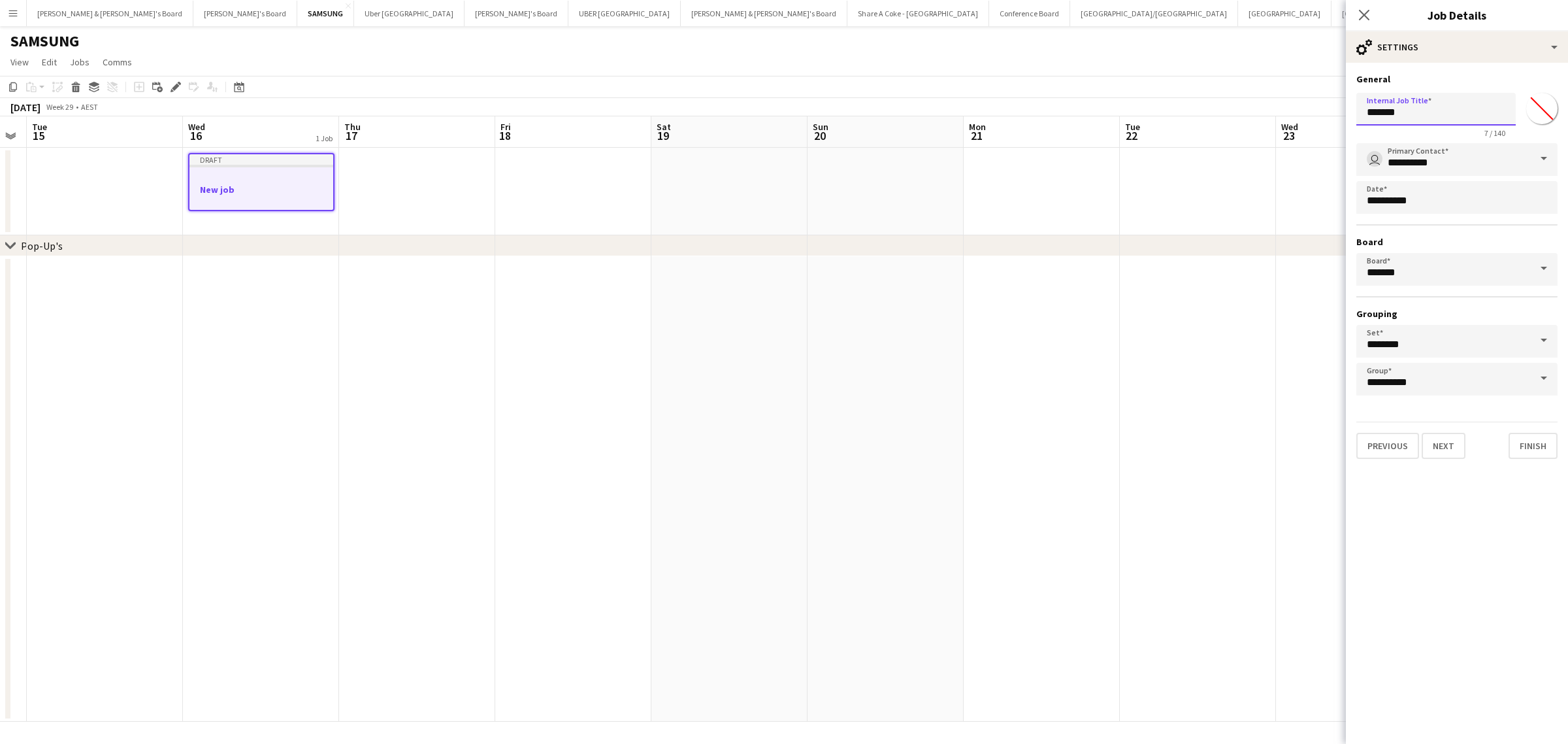
drag, startPoint x: 1416, startPoint y: 118, endPoint x: 1317, endPoint y: 132, distance: 100.0
click at [1317, 132] on body "Menu Boards Boards Boards All jobs Status Workforce Workforce My Workforce Recr…" at bounding box center [784, 372] width 1568 height 744
click at [1447, 115] on input "**********" at bounding box center [1436, 109] width 159 height 33
click at [1465, 114] on input "**********" at bounding box center [1436, 109] width 159 height 33
type input "**********"
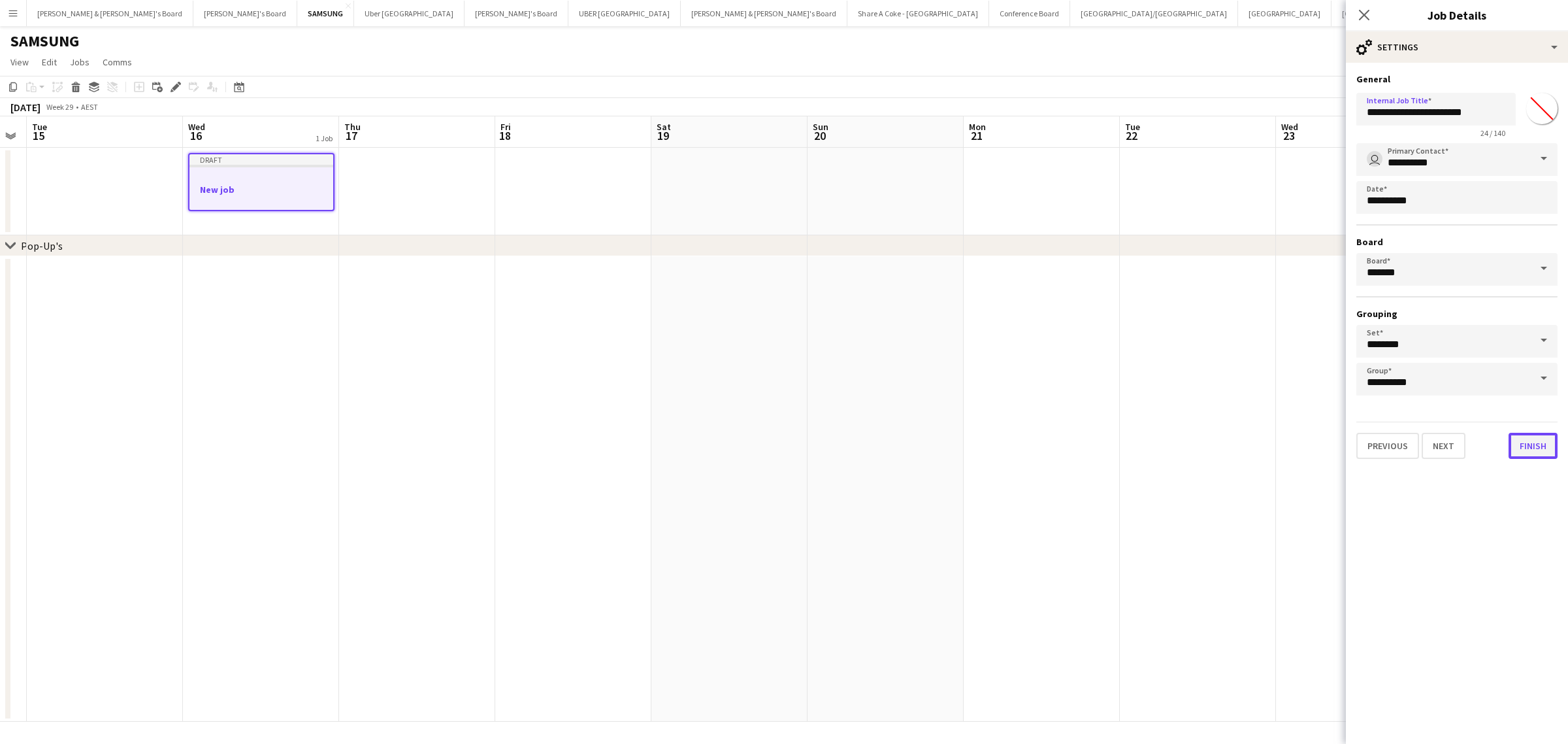
click at [1522, 438] on button "Finish" at bounding box center [1532, 446] width 49 height 26
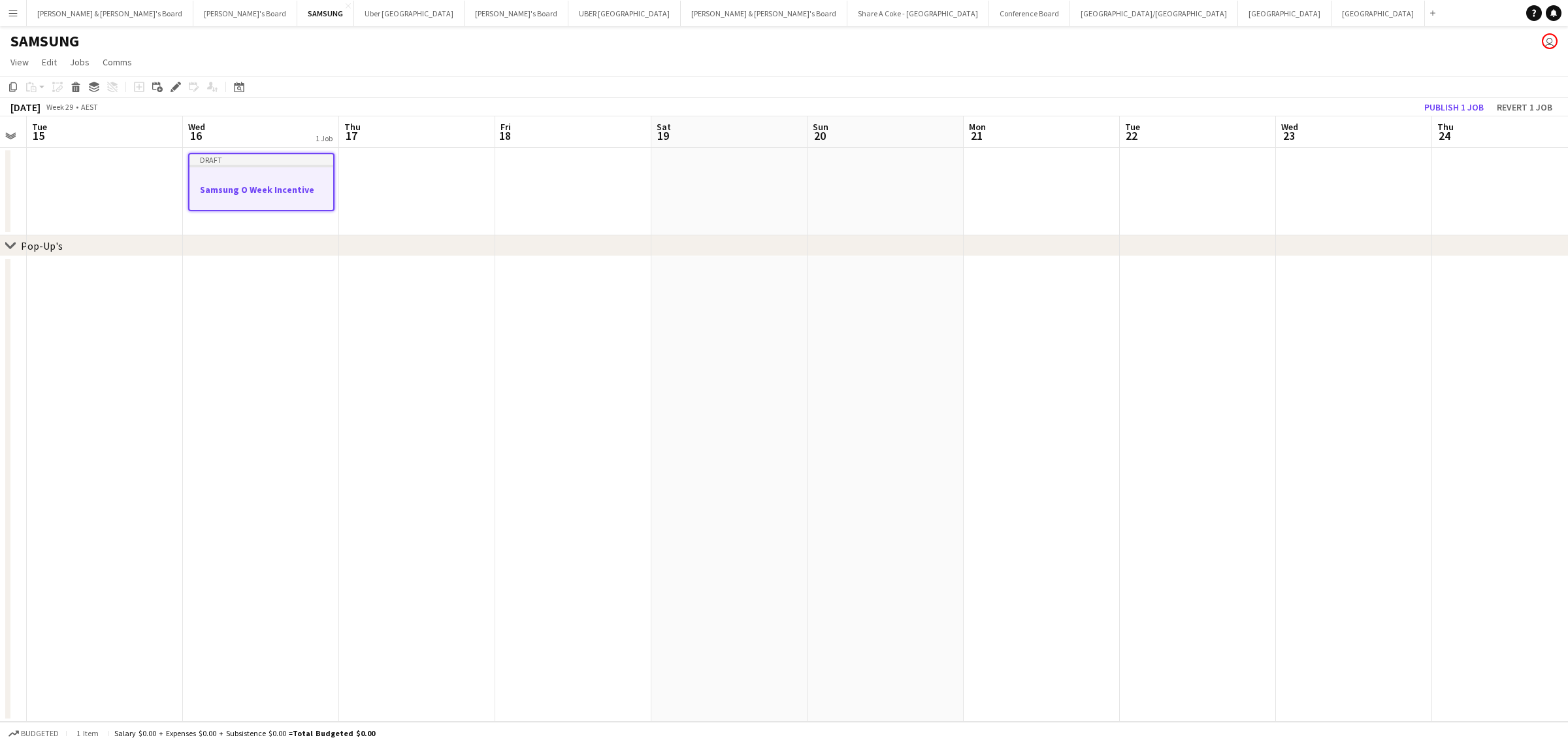
click at [197, 159] on div "Draft" at bounding box center [261, 159] width 143 height 10
click at [237, 157] on div "Draft" at bounding box center [261, 158] width 146 height 10
click at [174, 86] on icon at bounding box center [175, 87] width 7 height 7
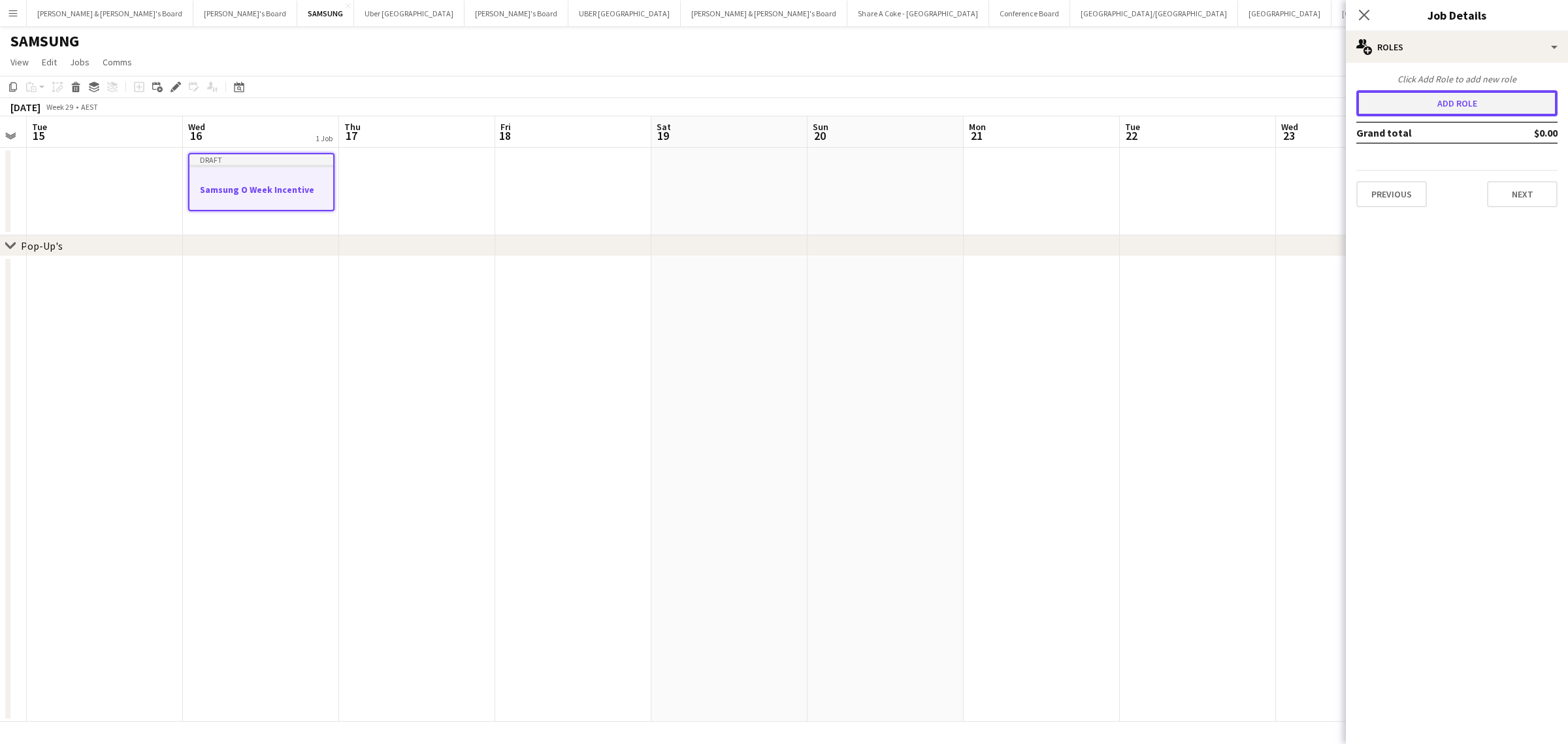
click at [1473, 95] on button "Add role" at bounding box center [1457, 103] width 201 height 26
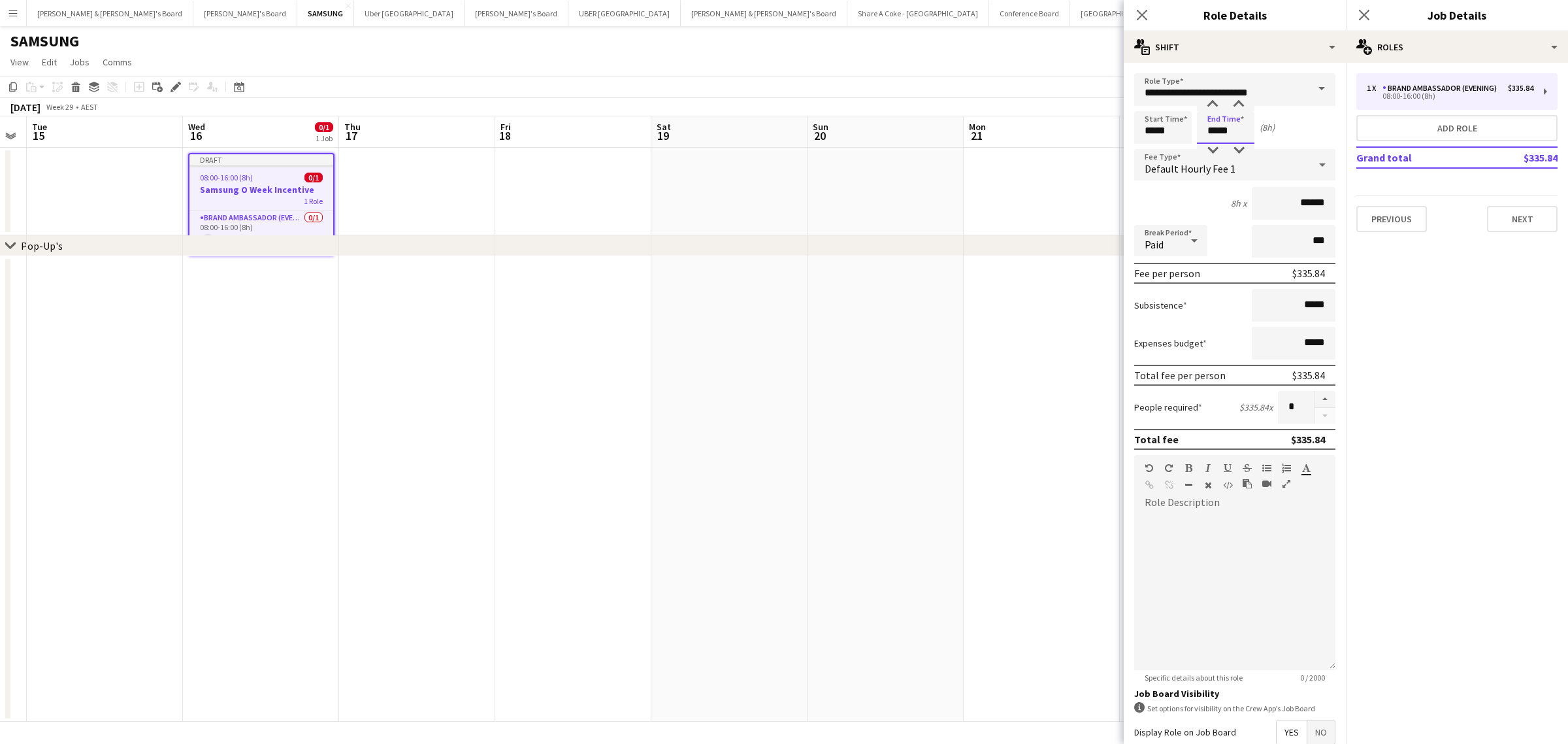
click at [1243, 125] on input "*****" at bounding box center [1225, 127] width 58 height 33
click at [1217, 149] on div at bounding box center [1212, 150] width 26 height 13
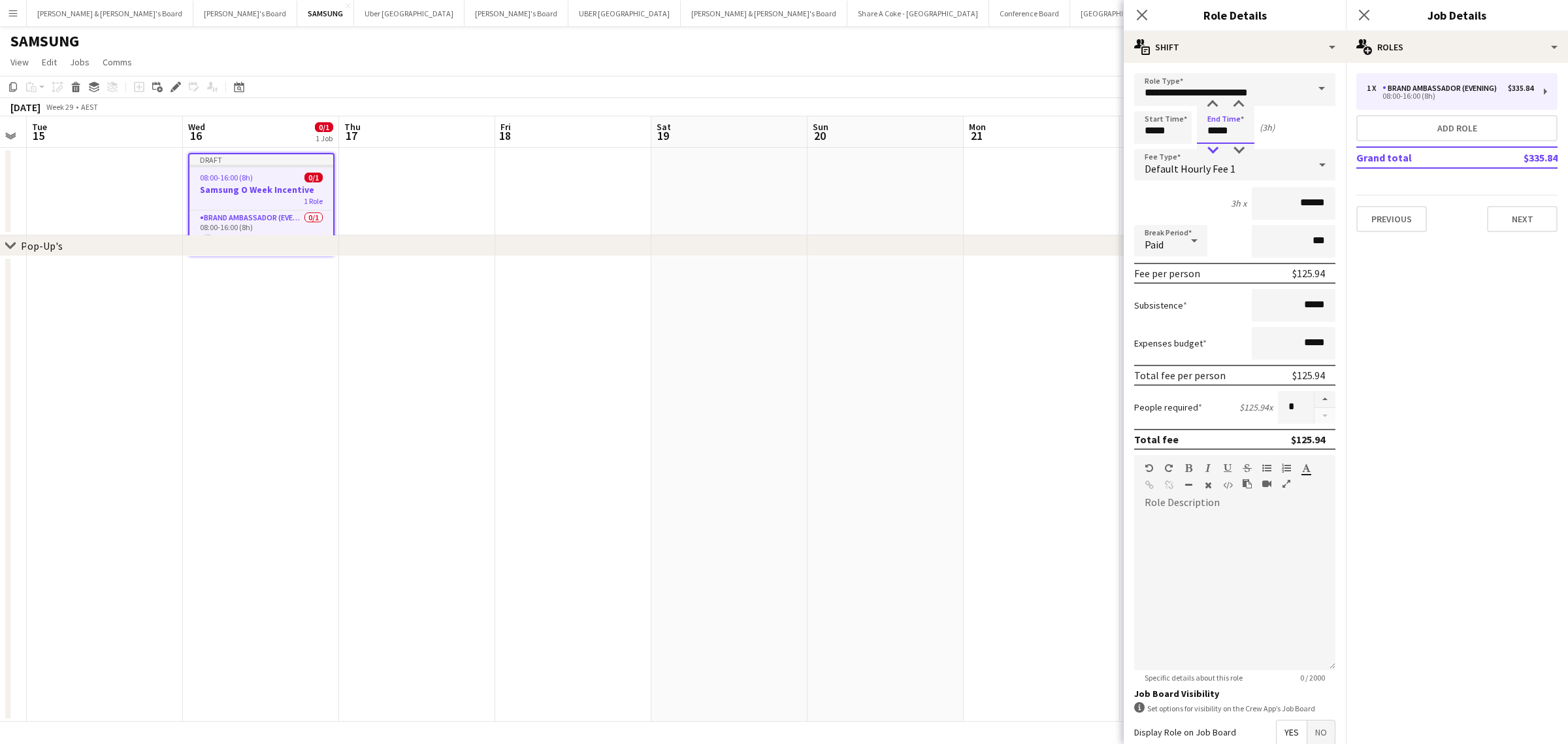
click at [1217, 149] on div at bounding box center [1212, 150] width 26 height 13
type input "*****"
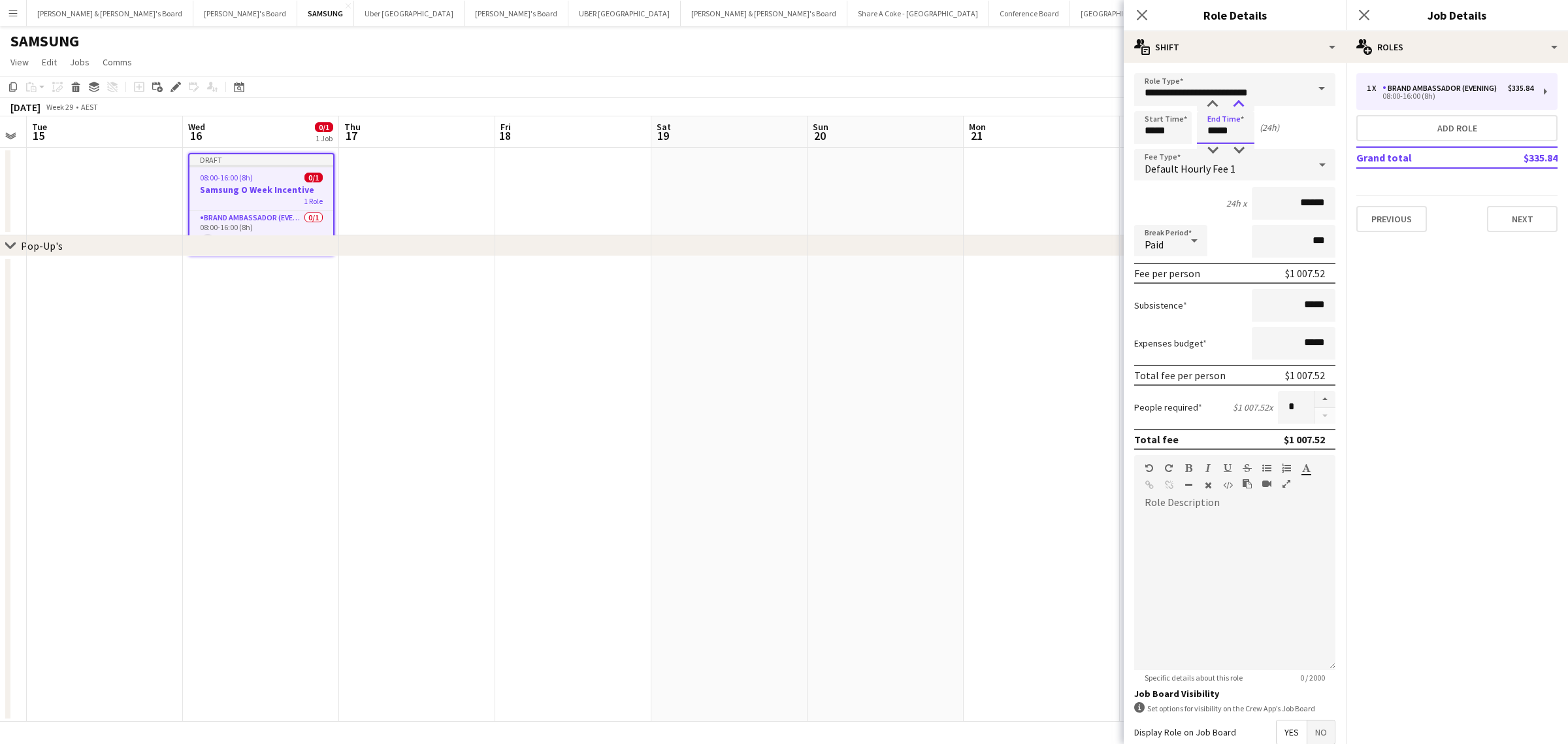
click at [1241, 107] on div at bounding box center [1239, 104] width 26 height 13
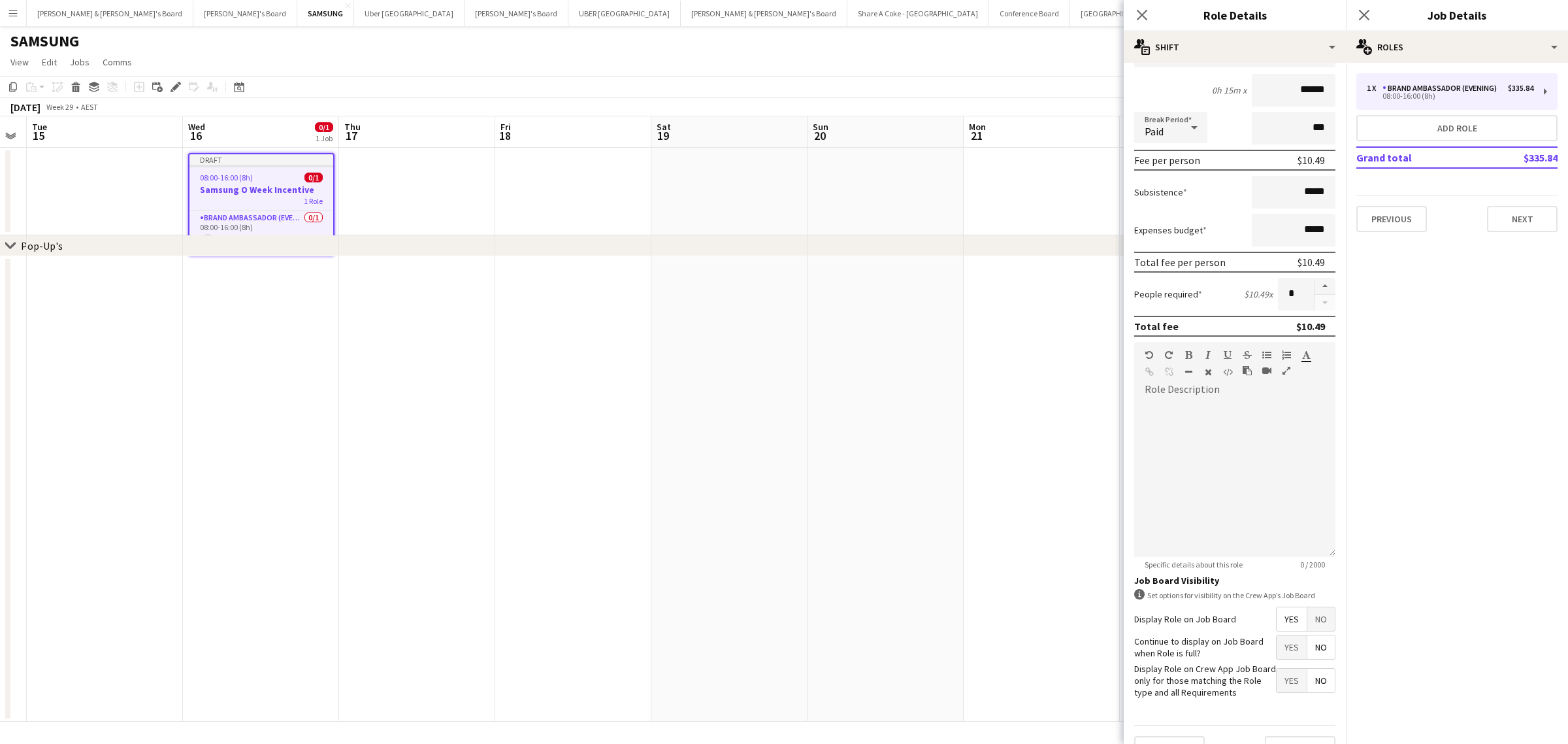
scroll to position [149, 0]
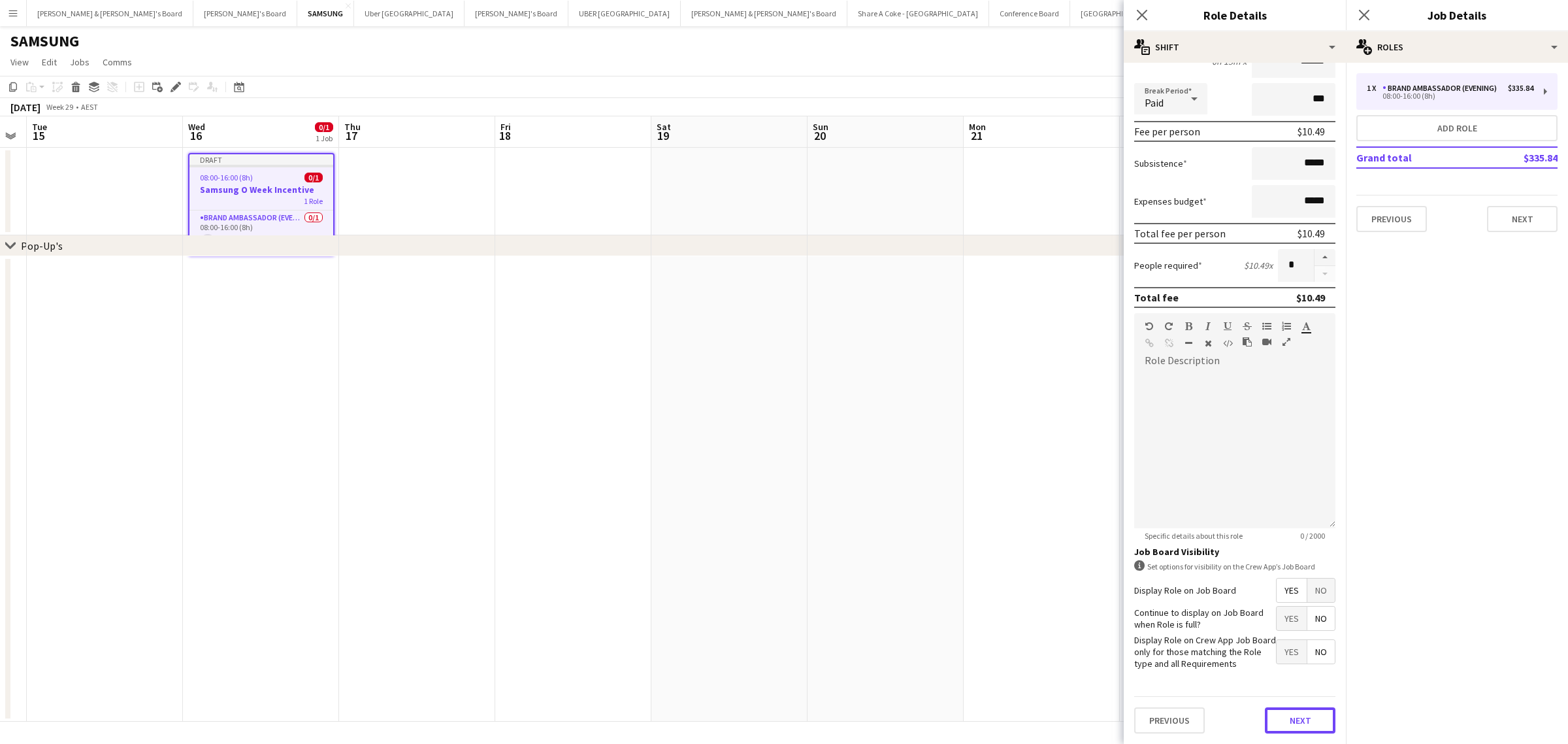
click at [1294, 719] on button "Next" at bounding box center [1299, 720] width 70 height 26
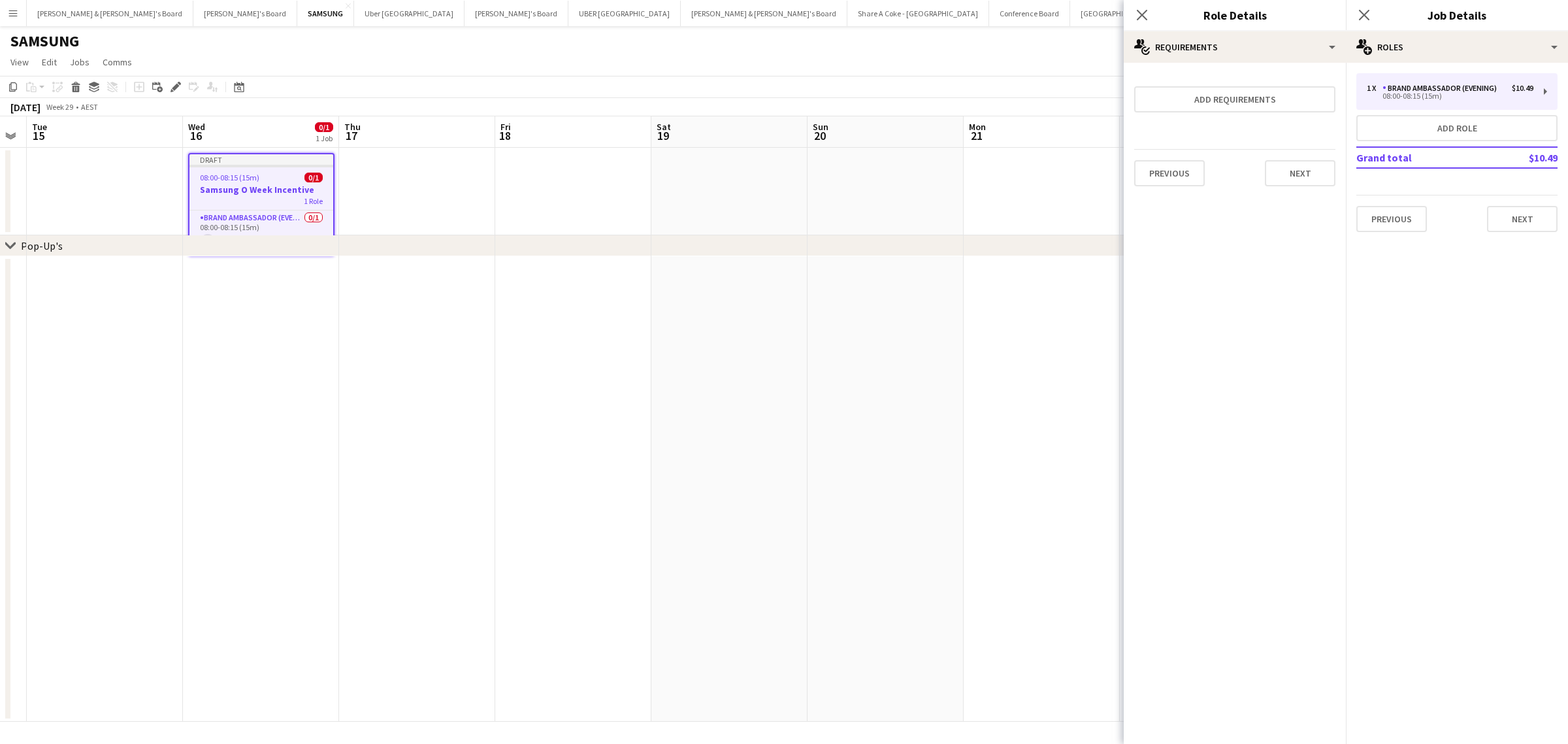
scroll to position [0, 0]
click at [1308, 168] on button "Next" at bounding box center [1299, 173] width 70 height 26
click at [1312, 171] on button "Finish" at bounding box center [1310, 176] width 49 height 26
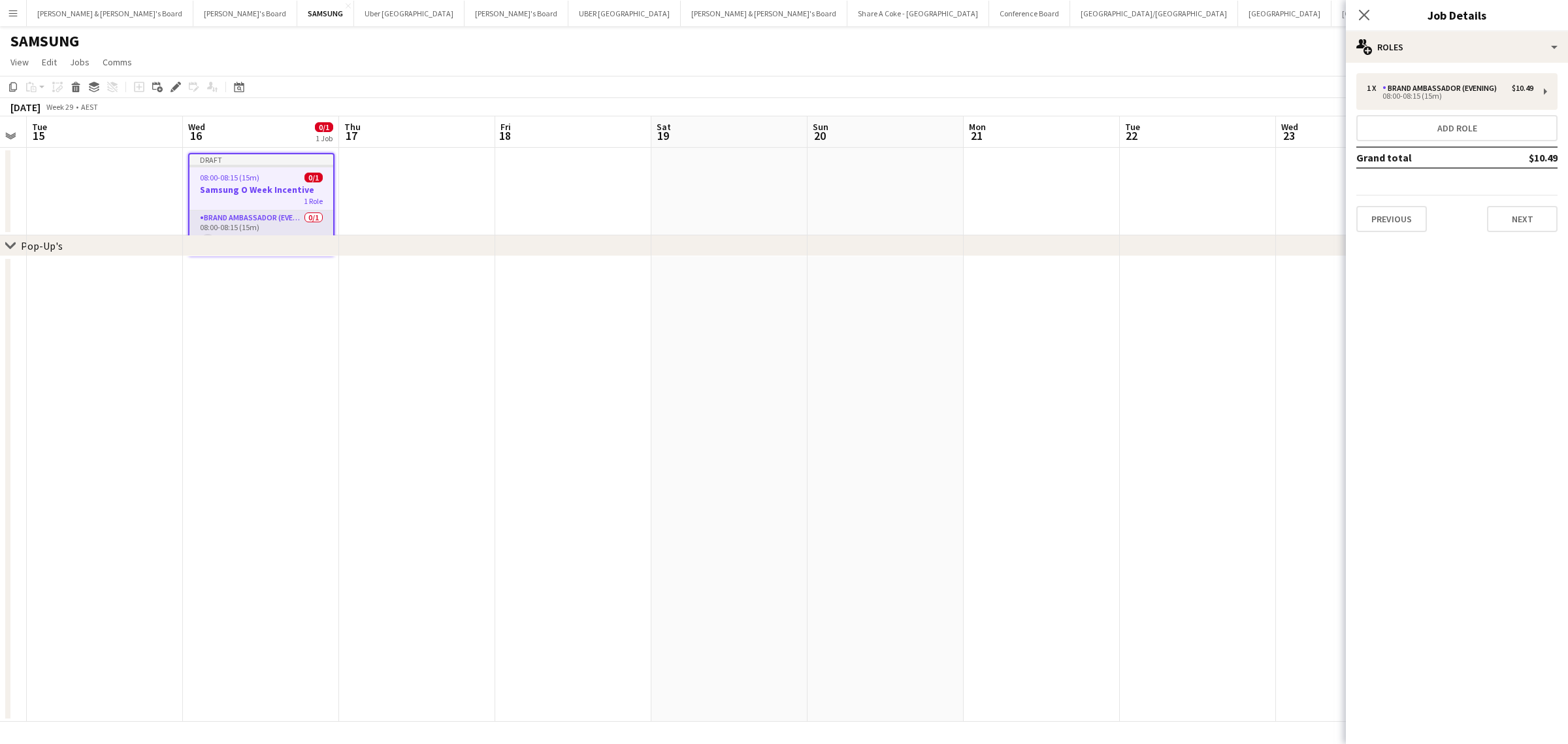
click at [240, 213] on app-card-role "Brand Ambassador (Evening) 0/1 08:00-08:15 (15m) single-neutral-actions" at bounding box center [261, 233] width 143 height 45
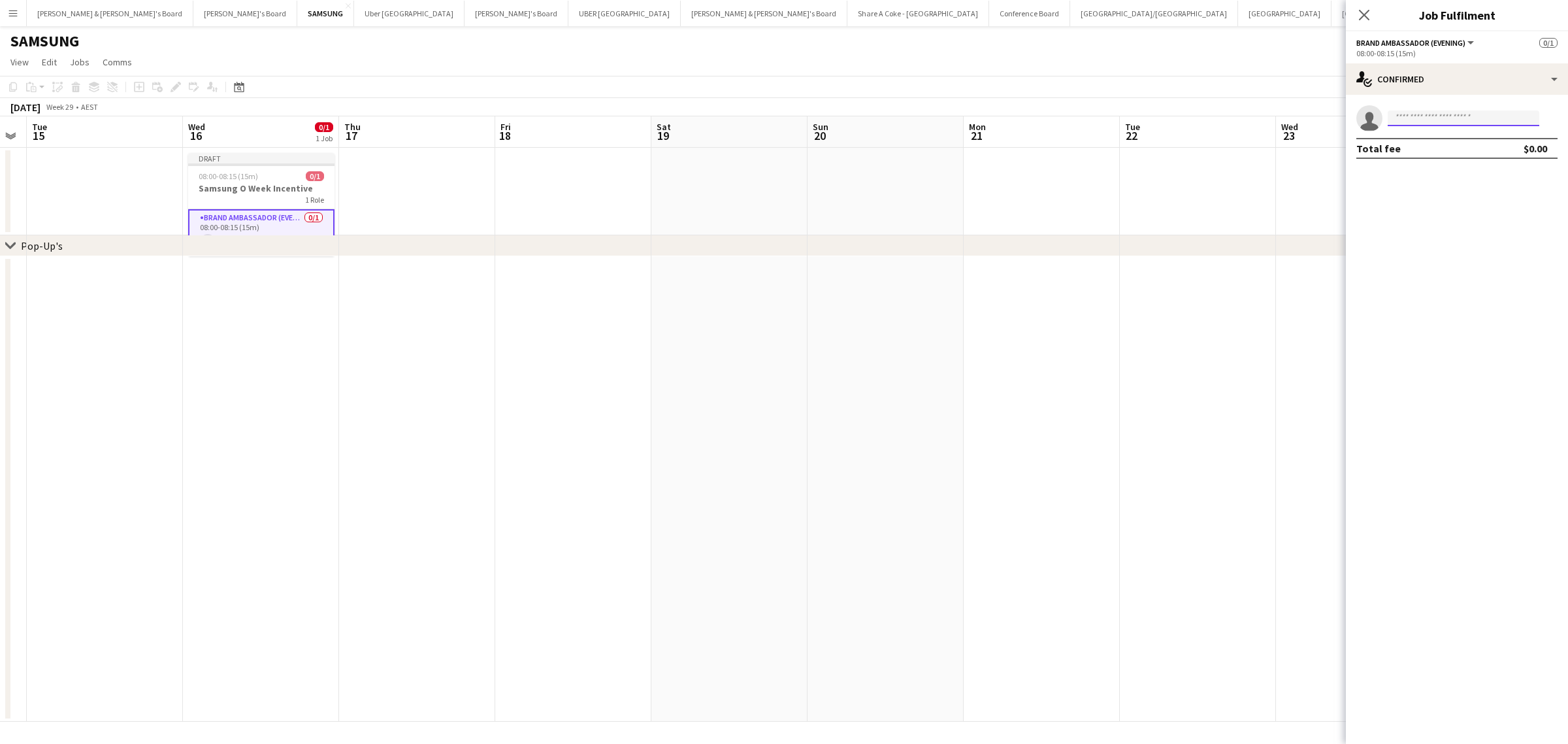
click at [1432, 114] on input at bounding box center [1464, 118] width 152 height 16
type input "****"
click at [1438, 181] on span "Has conflicting unavailable period." at bounding box center [1464, 180] width 131 height 12
click at [1367, 8] on icon "Close pop-in" at bounding box center [1364, 15] width 13 height 13
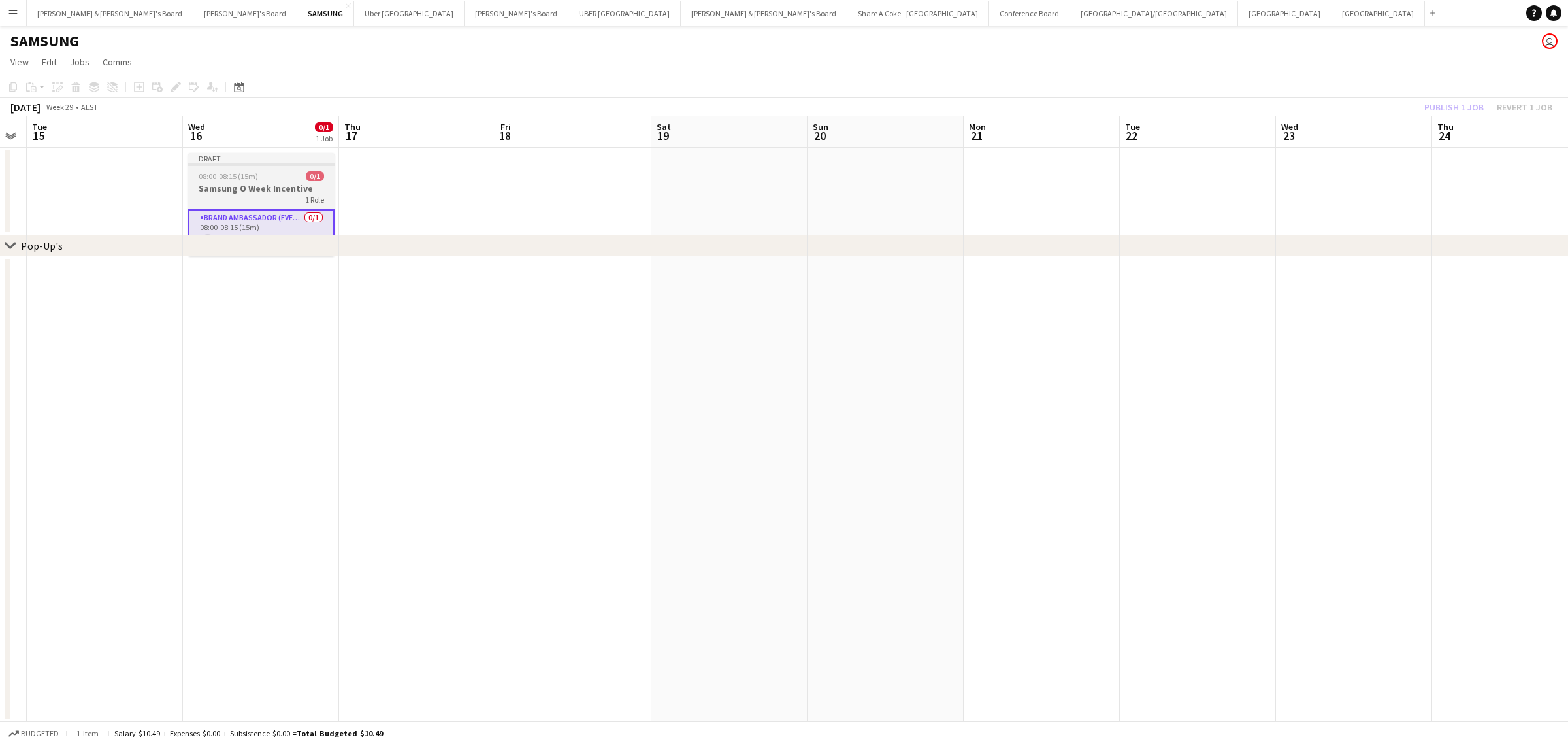
click at [259, 164] on div at bounding box center [261, 165] width 146 height 3
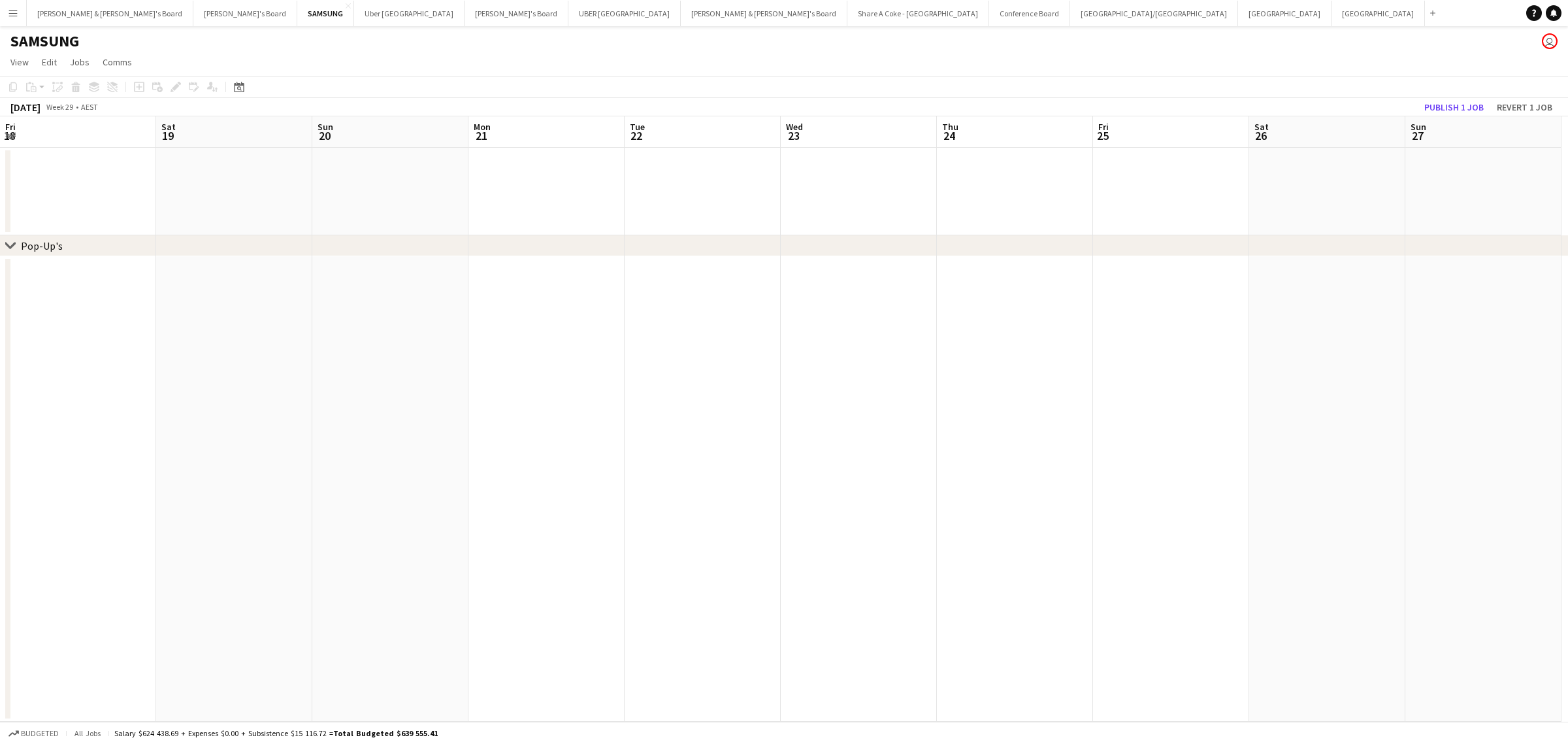
drag, startPoint x: 1229, startPoint y: 414, endPoint x: 405, endPoint y: 628, distance: 851.3
click at [405, 628] on app-calendar-viewport "Sun 13 Mon 14 Tue 15 Wed 16 Thu 17 Fri 18 Sat 19 Sun 20 Mon 21 Tue 22 Wed 23 Th…" at bounding box center [784, 419] width 1568 height 605
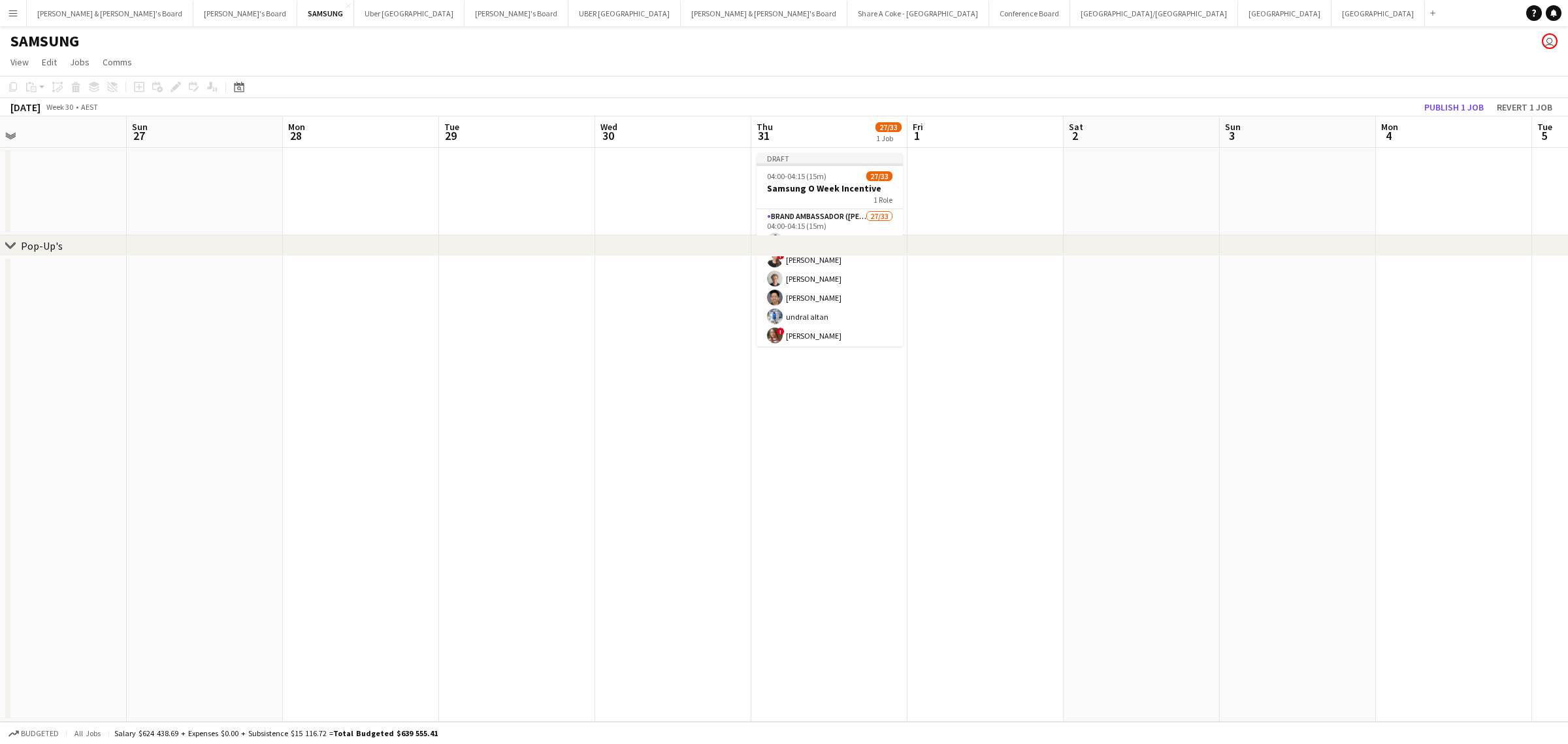
scroll to position [0, 361]
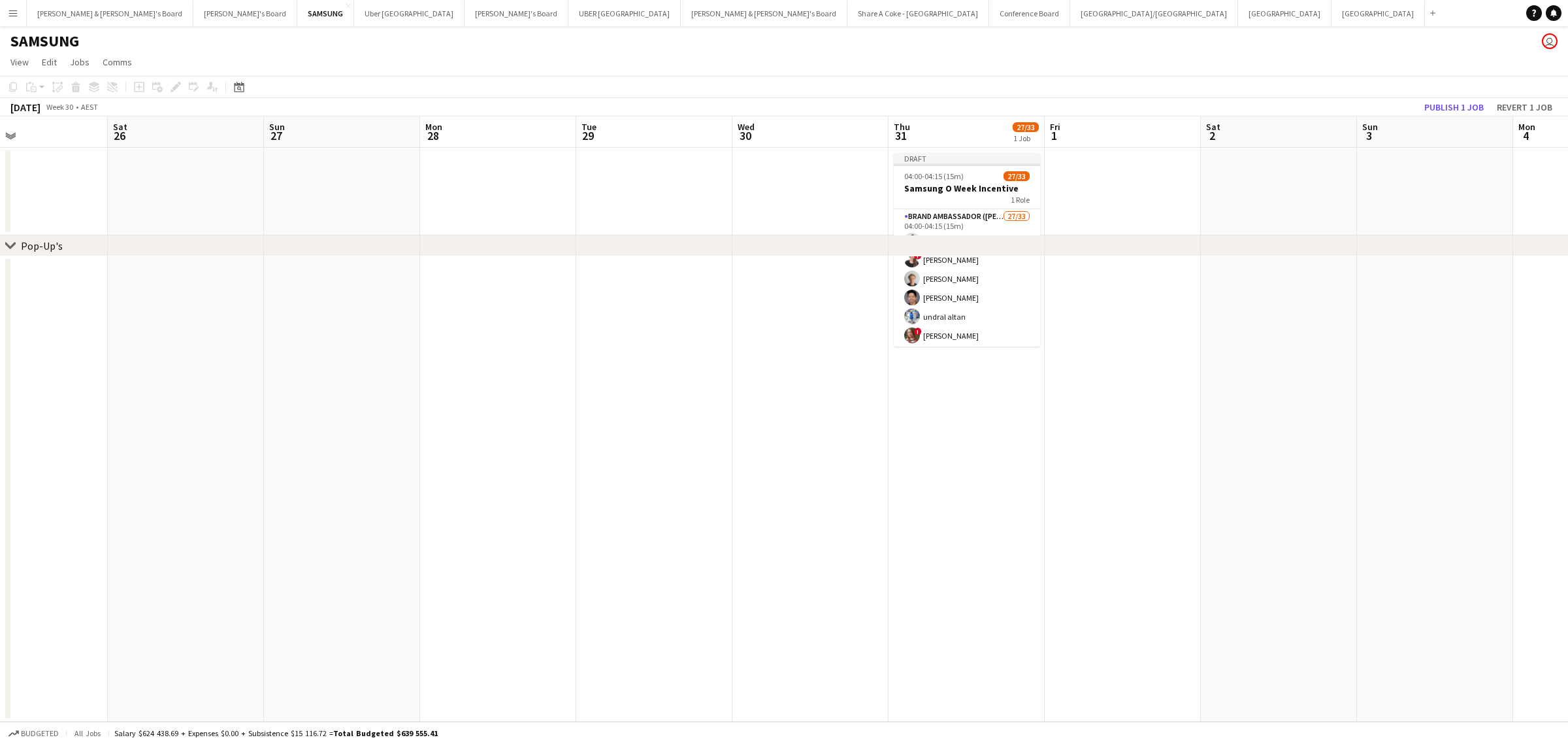
drag, startPoint x: 1094, startPoint y: 572, endPoint x: 451, endPoint y: 674, distance: 651.0
click at [451, 674] on app-calendar-viewport "Wed 23 Thu 24 Fri 25 Sat 26 Sun 27 Mon 28 Tue 29 Wed 30 Thu 31 27/33 1 Job Fri …" at bounding box center [784, 419] width 1568 height 605
click at [941, 175] on span "04:00-04:15 (15m)" at bounding box center [933, 176] width 59 height 10
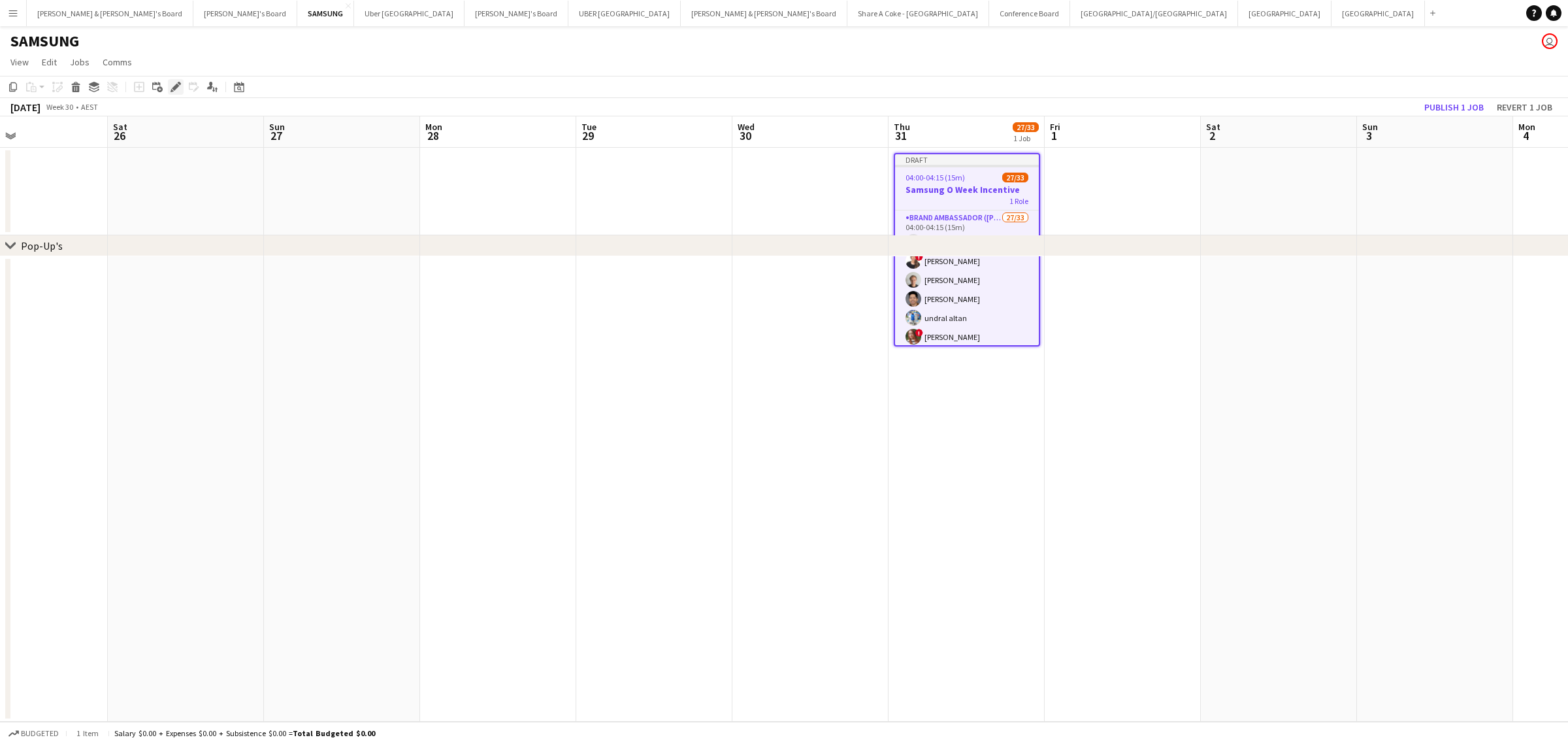
click at [171, 87] on icon "Edit" at bounding box center [175, 86] width 10 height 10
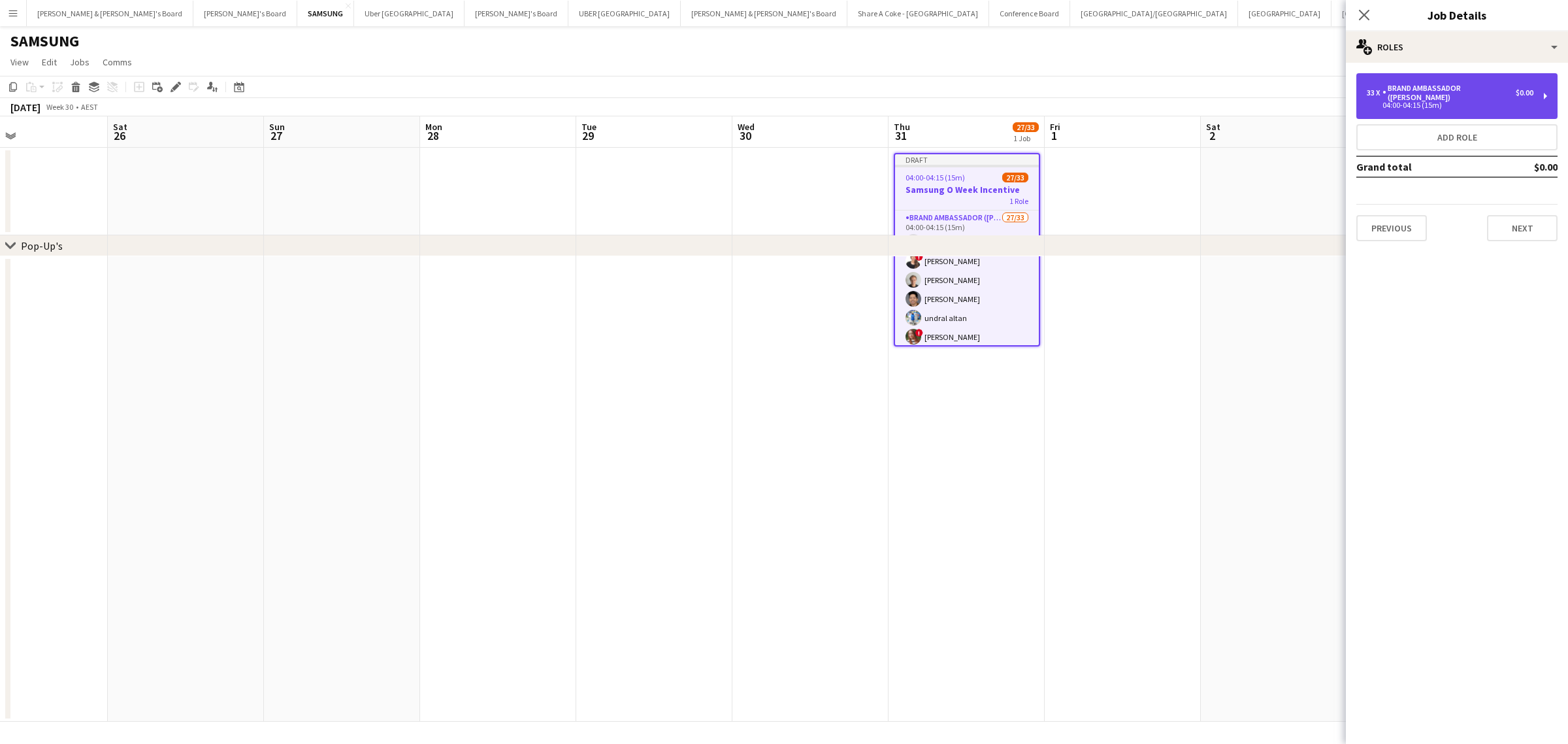
click at [1545, 90] on div "33 x Brand Ambassador (Mon - Fri) $0.00 04:00-04:15 (15m)" at bounding box center [1457, 96] width 201 height 46
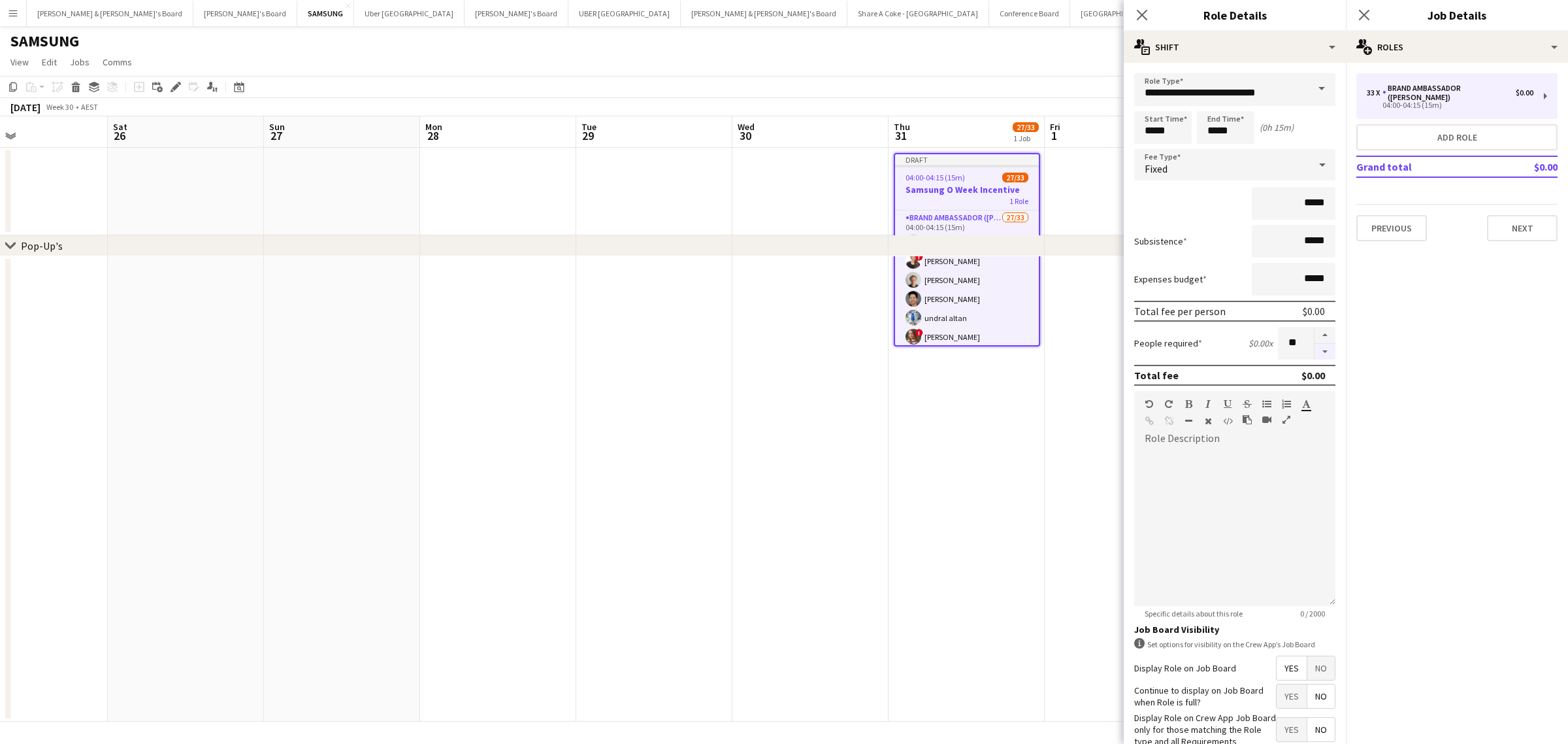
click at [1315, 347] on button "button" at bounding box center [1325, 351] width 21 height 16
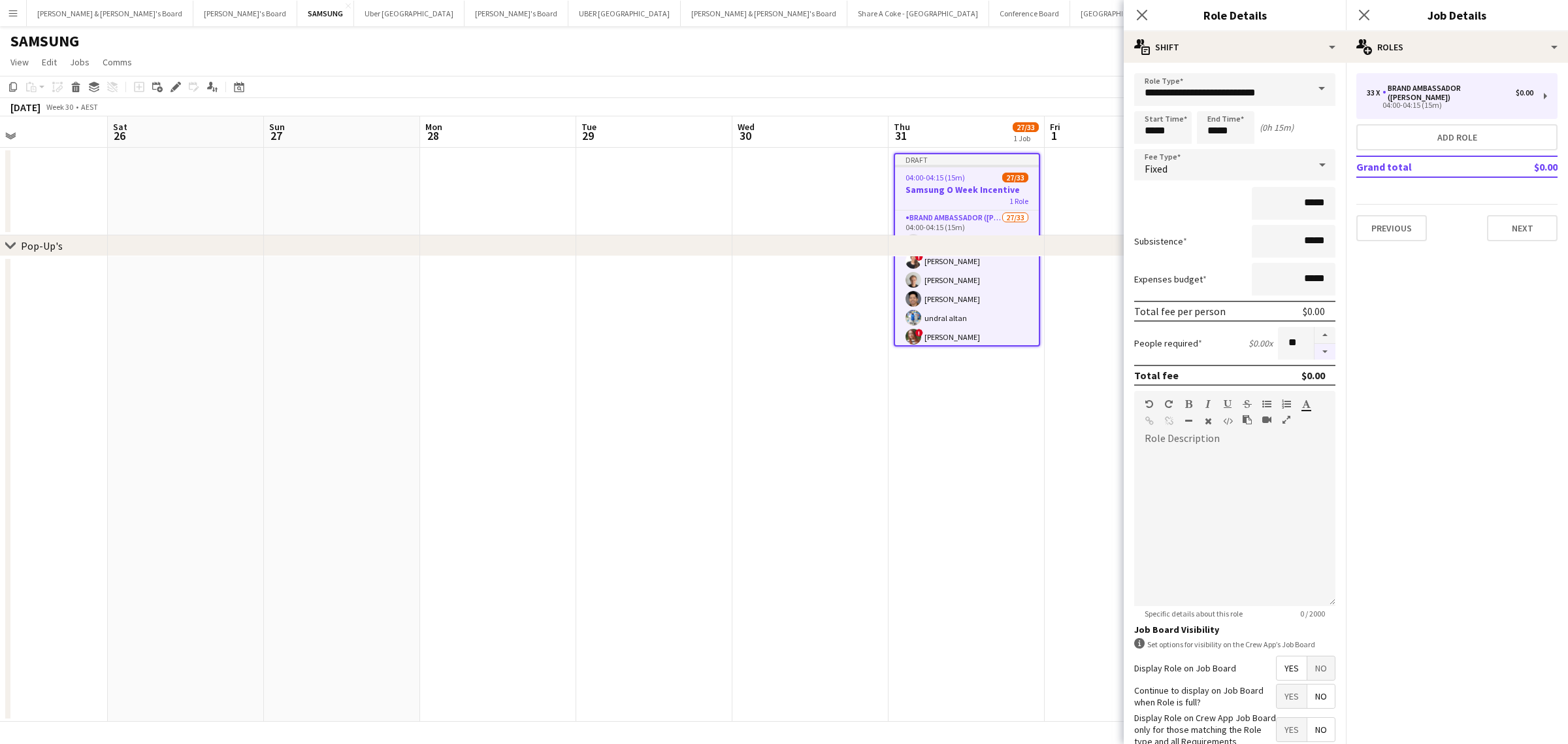
click at [1315, 347] on button "button" at bounding box center [1325, 351] width 21 height 16
type input "**"
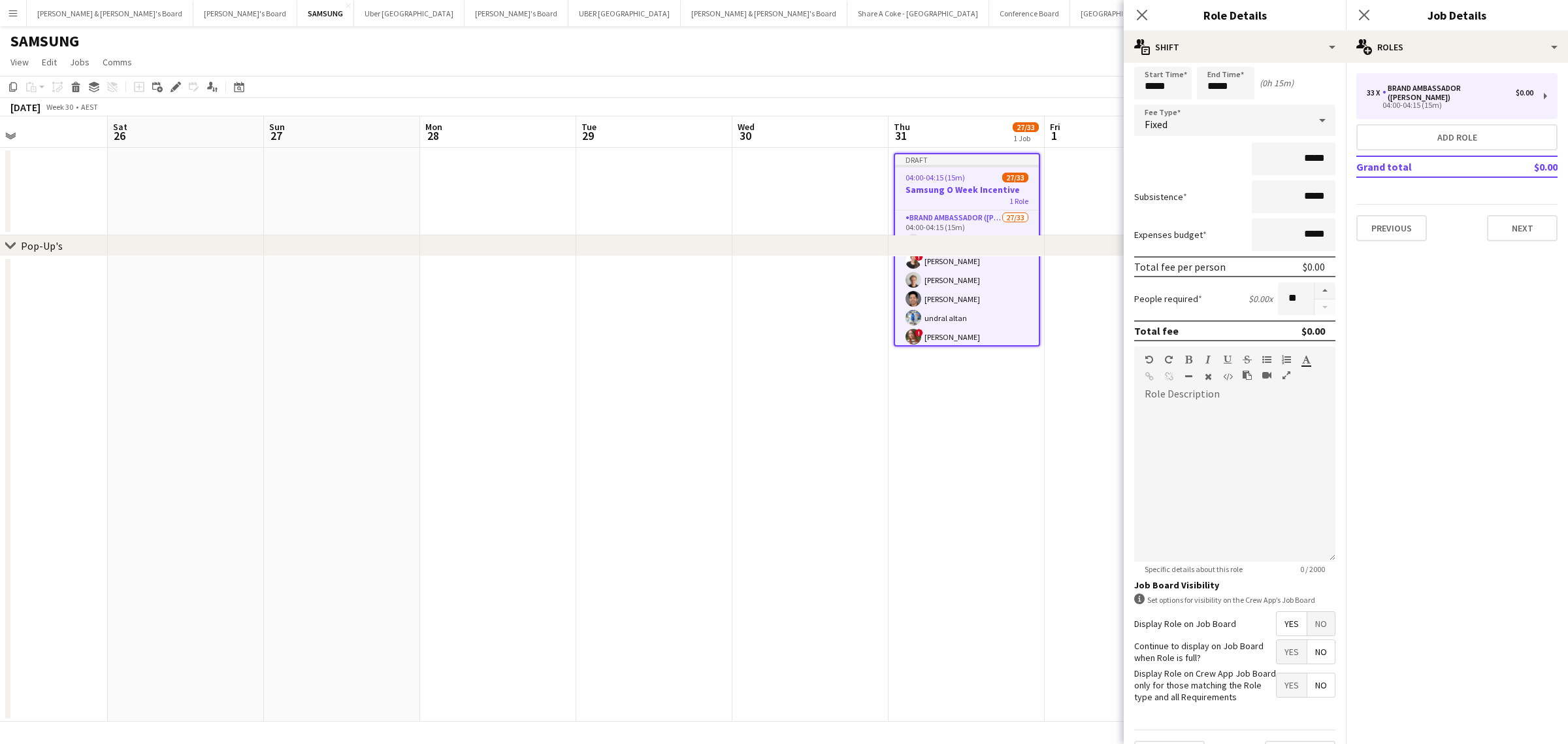
scroll to position [86, 0]
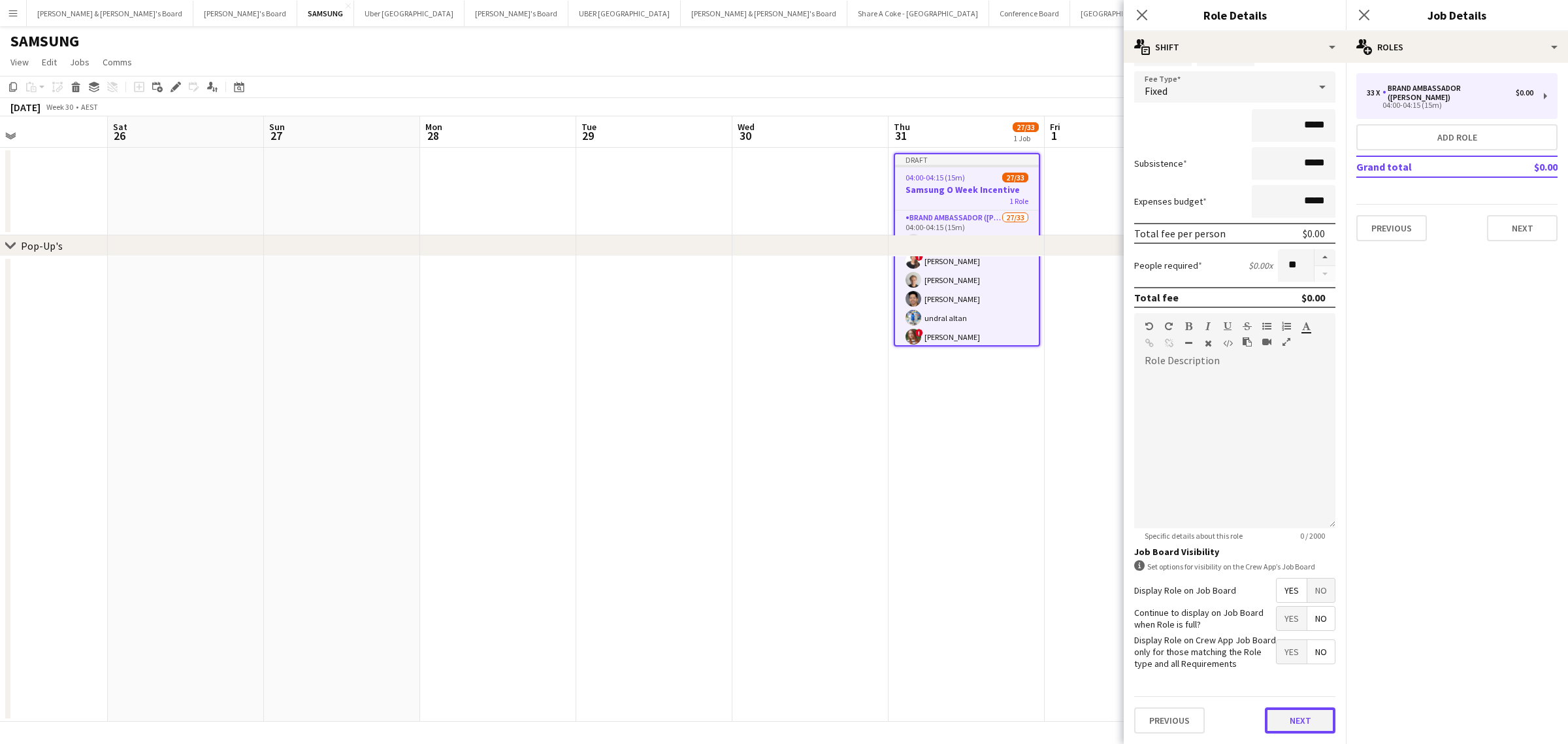
click at [1292, 720] on button "Next" at bounding box center [1299, 720] width 70 height 26
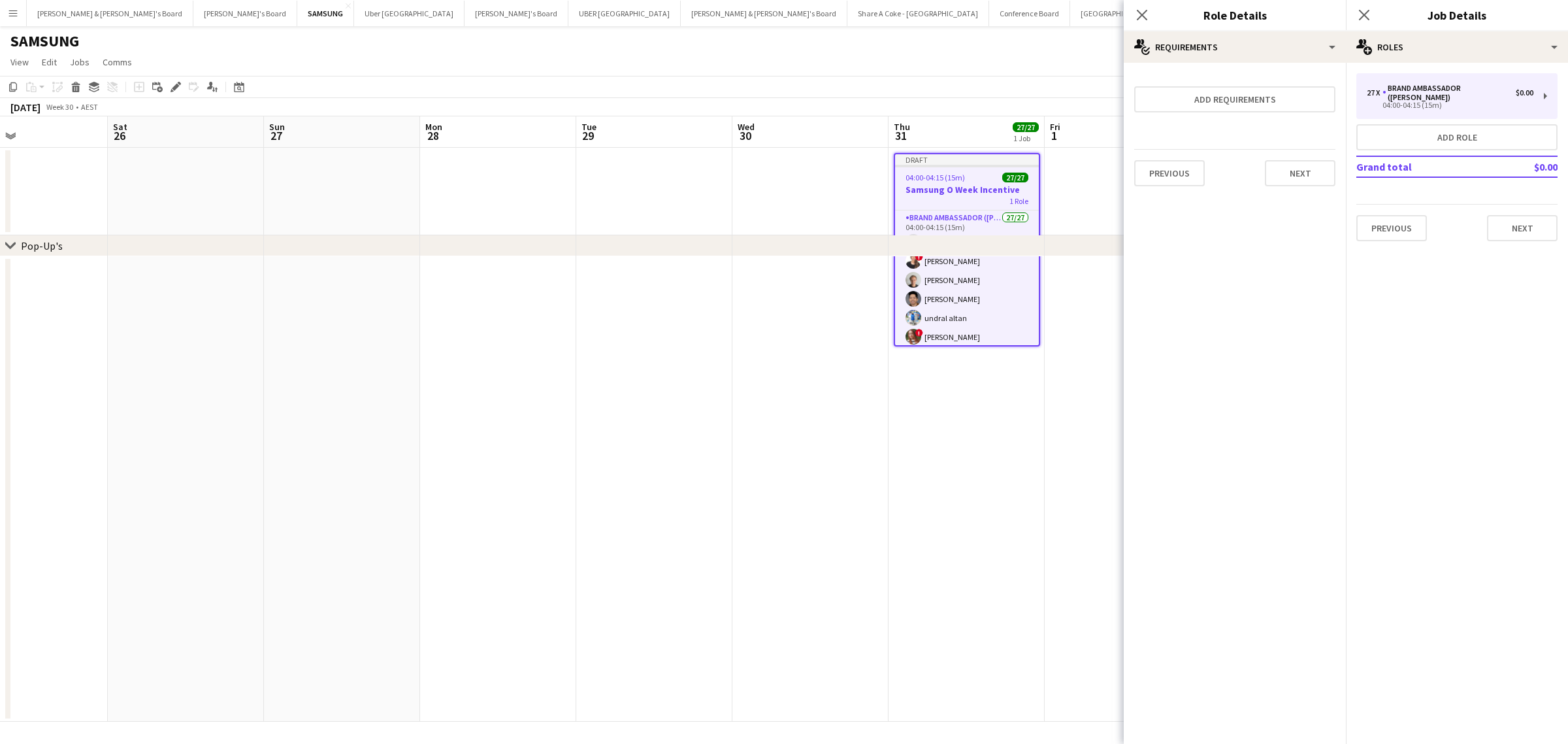
scroll to position [0, 0]
click at [1051, 582] on app-date-cell at bounding box center [1122, 489] width 156 height 465
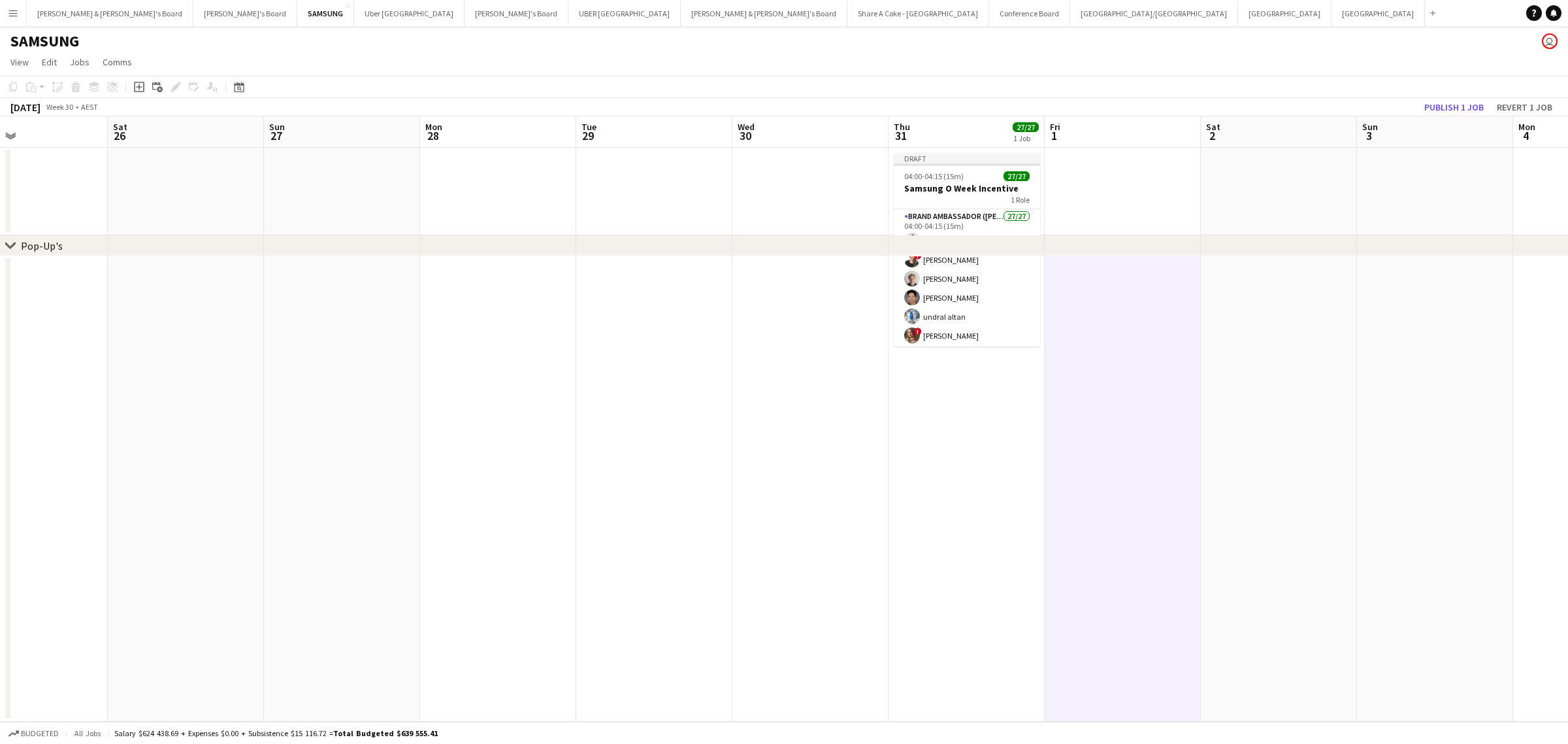
click at [973, 442] on app-date-cell at bounding box center [966, 489] width 156 height 465
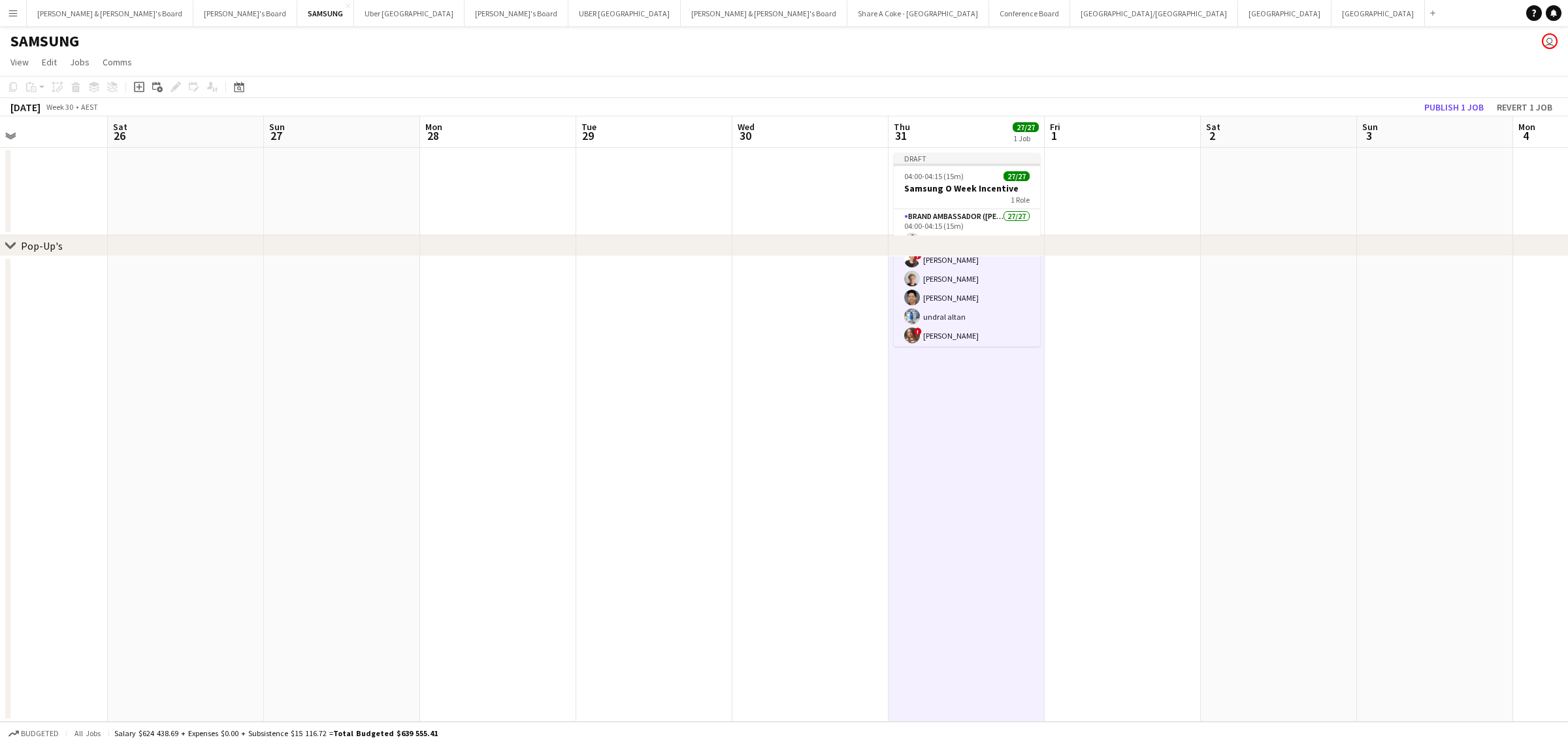
click at [802, 183] on app-date-cell at bounding box center [810, 192] width 156 height 88
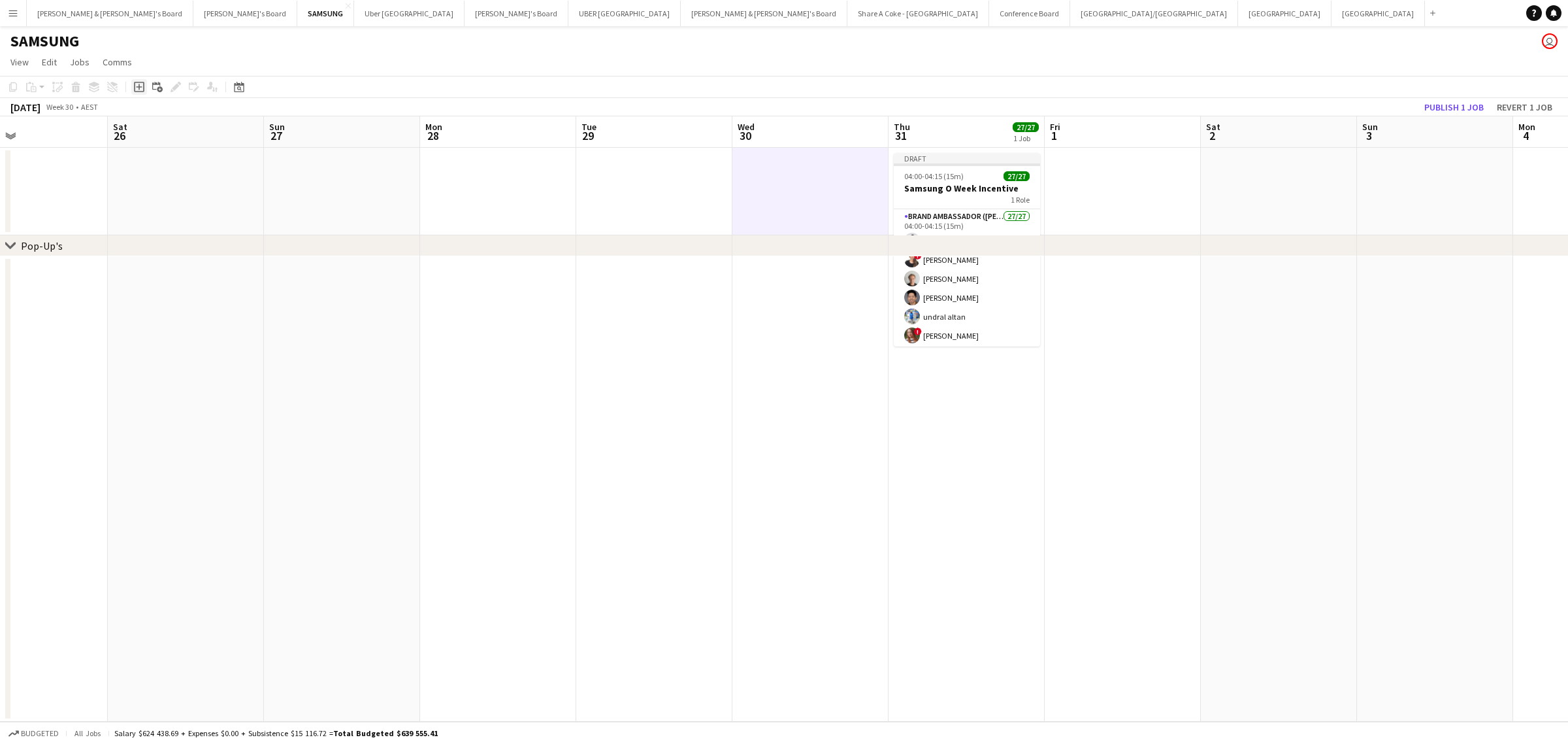
click at [138, 90] on icon "Add job" at bounding box center [139, 86] width 10 height 10
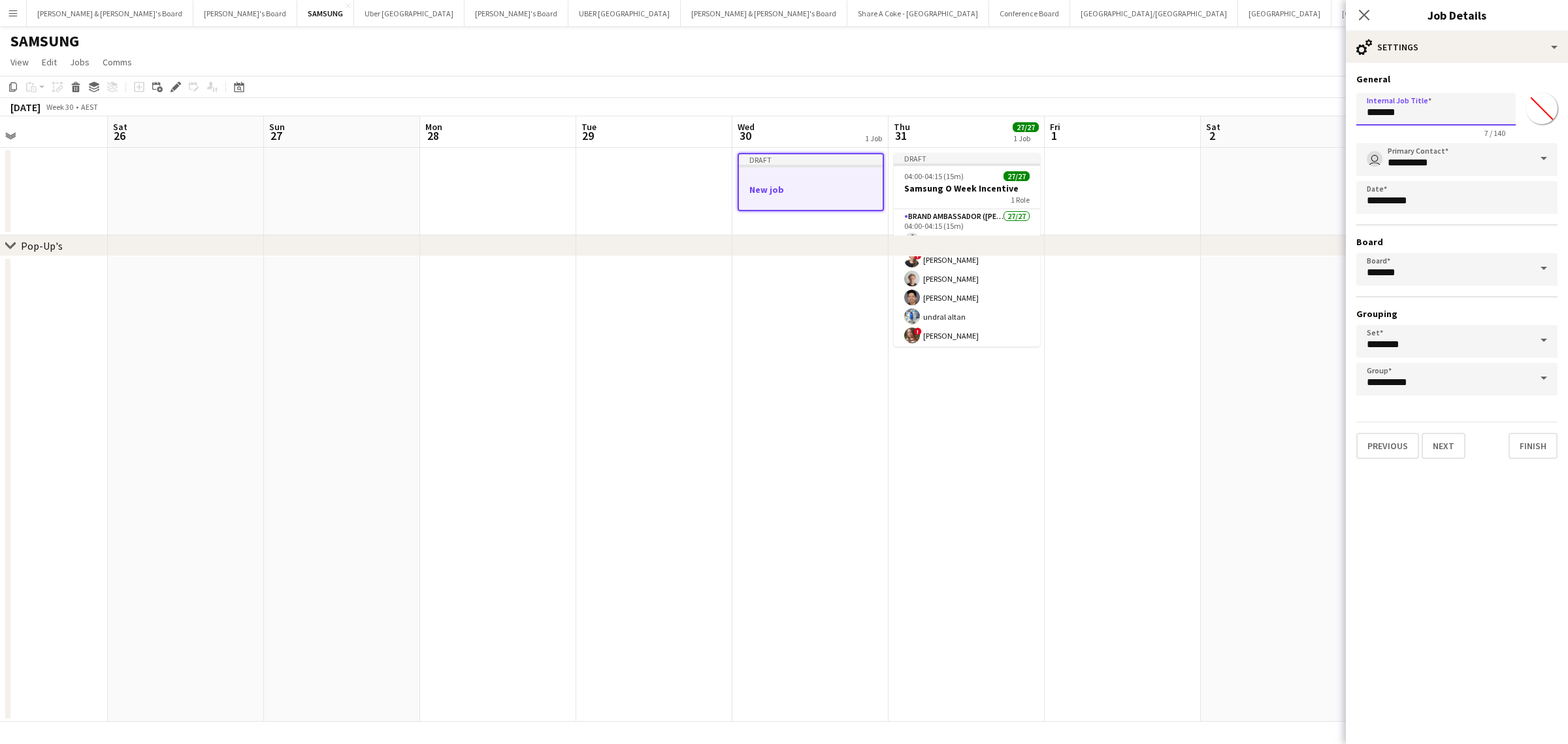
drag, startPoint x: 1447, startPoint y: 101, endPoint x: 1425, endPoint y: 102, distance: 22.0
click at [1425, 102] on input "*******" at bounding box center [1436, 109] width 159 height 33
drag, startPoint x: 1425, startPoint y: 112, endPoint x: 1292, endPoint y: 135, distance: 135.0
click at [1292, 135] on body "Menu Boards Boards Boards All jobs Status Workforce Workforce My Workforce Recr…" at bounding box center [784, 372] width 1568 height 744
type input "**********"
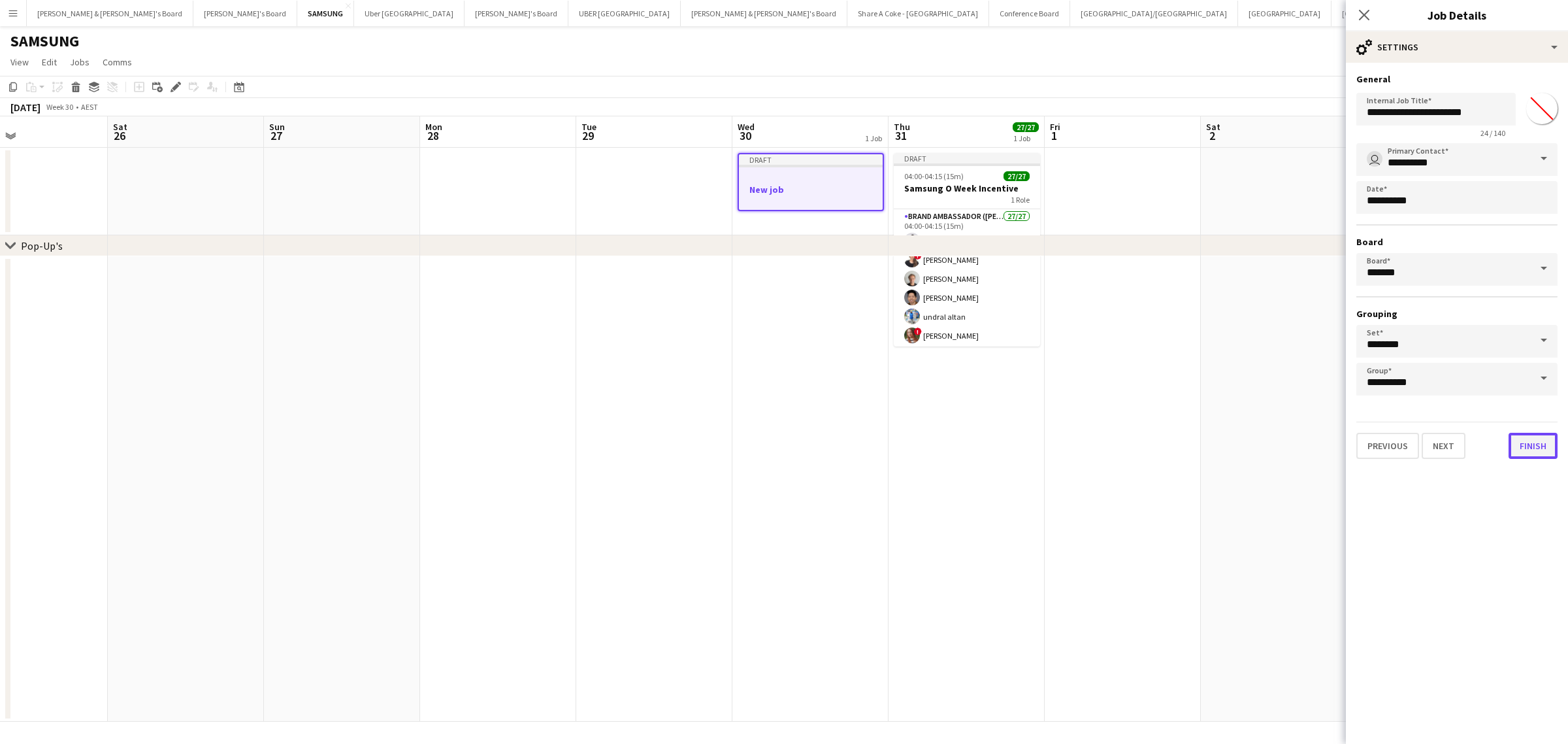
click at [1543, 439] on button "Finish" at bounding box center [1532, 446] width 49 height 26
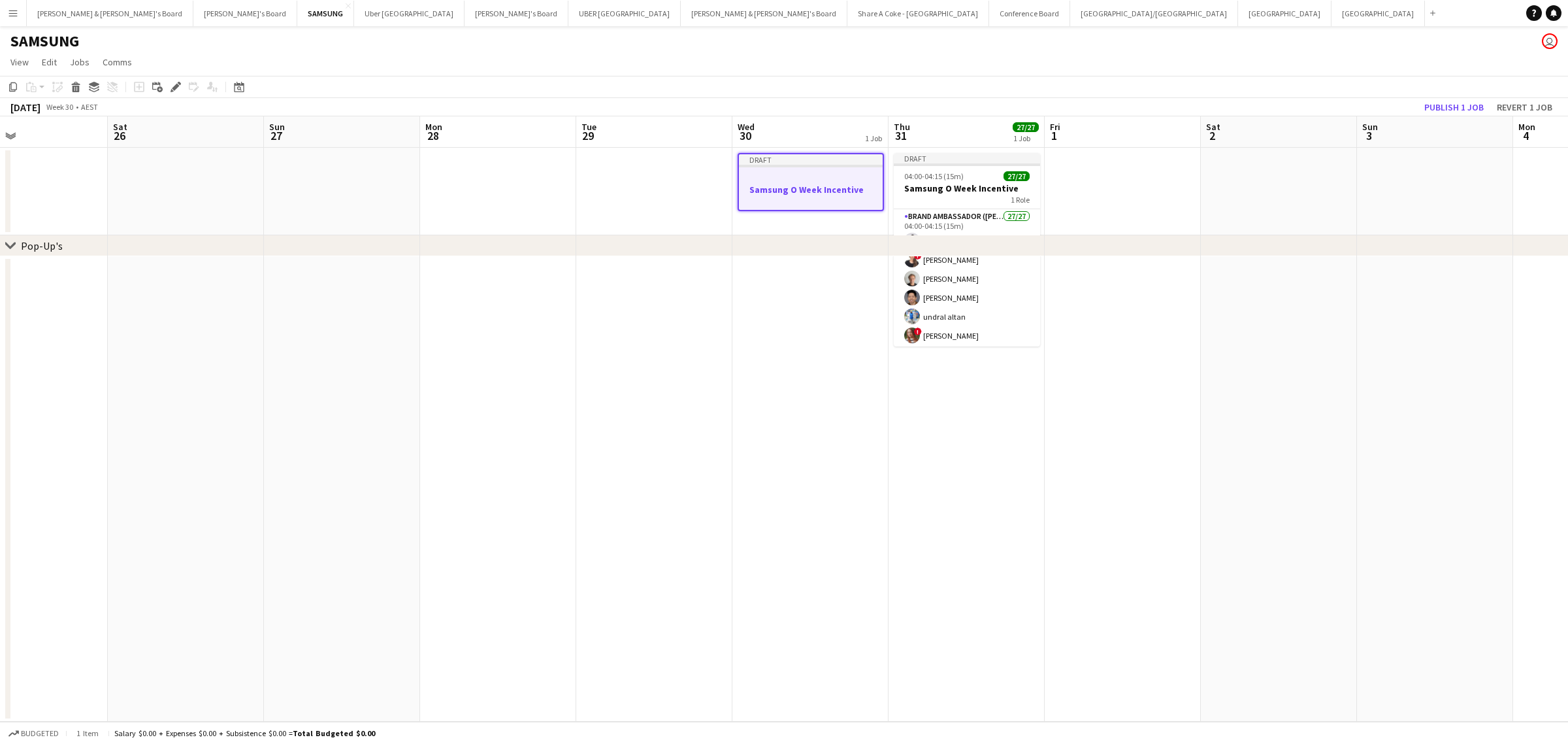
click at [794, 188] on h3 "Samsung O Week Incentive" at bounding box center [810, 189] width 143 height 12
click at [755, 162] on div "Draft" at bounding box center [810, 158] width 146 height 10
click at [174, 85] on icon "Edit" at bounding box center [175, 86] width 10 height 10
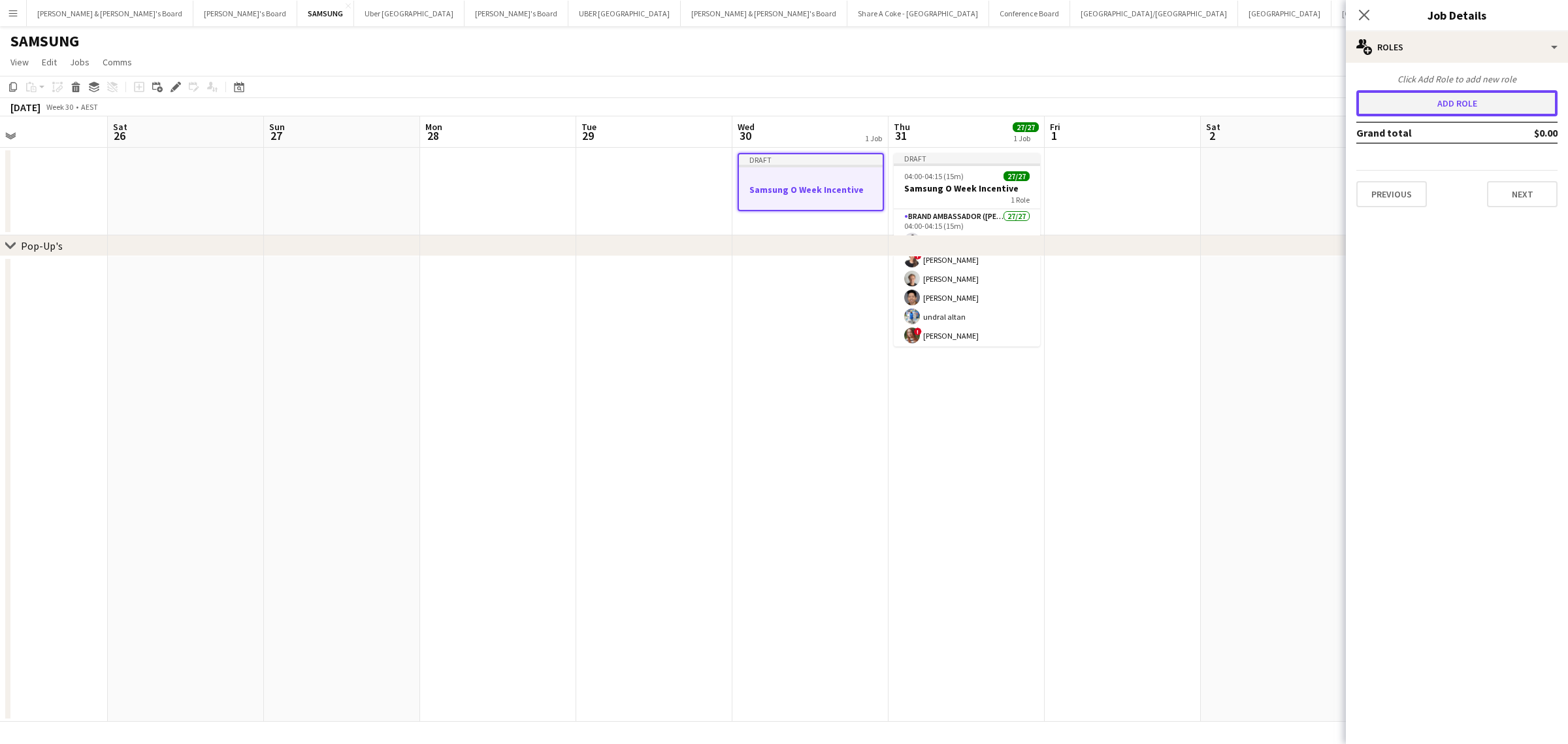
click at [1471, 102] on button "Add role" at bounding box center [1457, 103] width 201 height 26
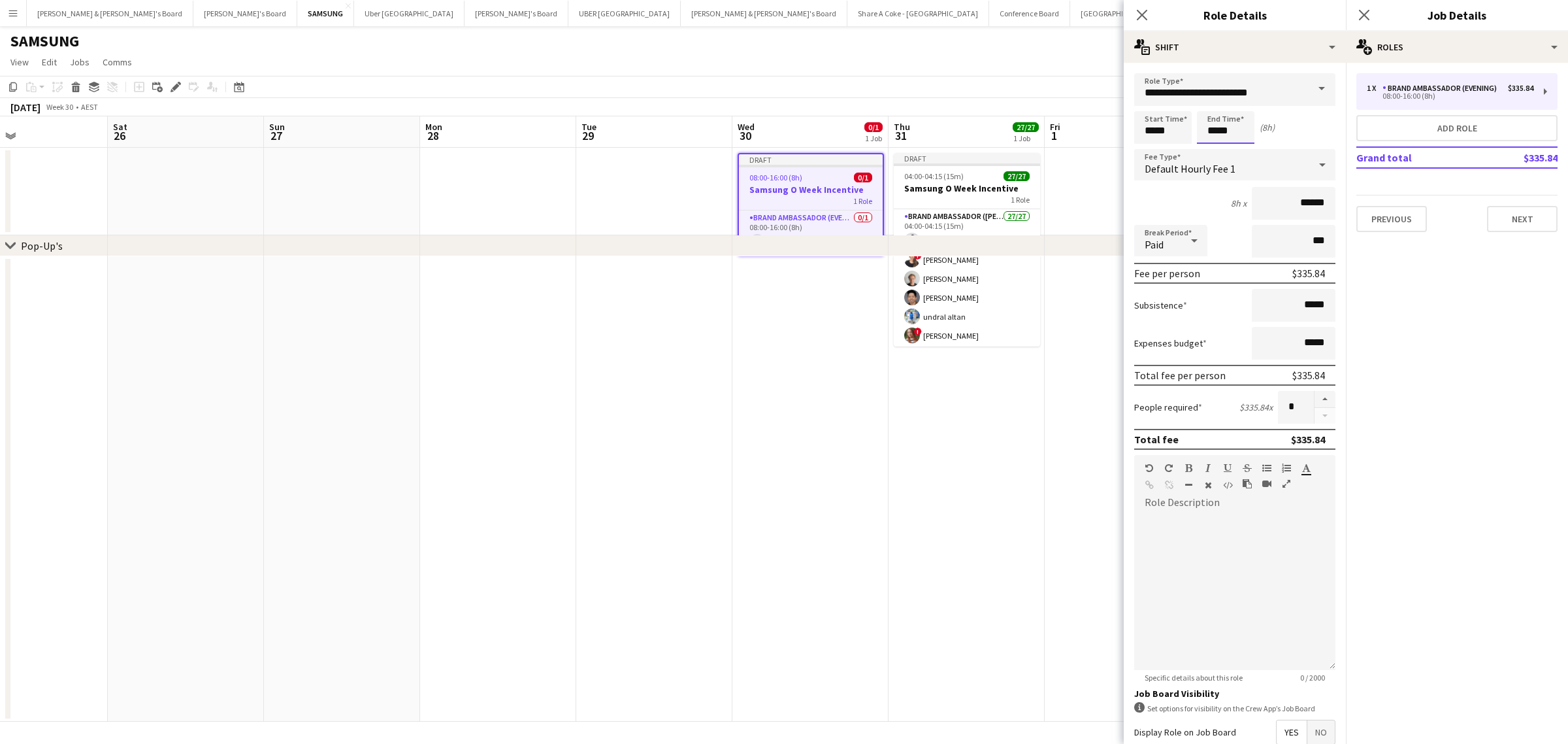
click at [1231, 130] on input "*****" at bounding box center [1225, 127] width 58 height 33
click at [1212, 157] on div "Default Hourly Fee 1" at bounding box center [1221, 164] width 175 height 31
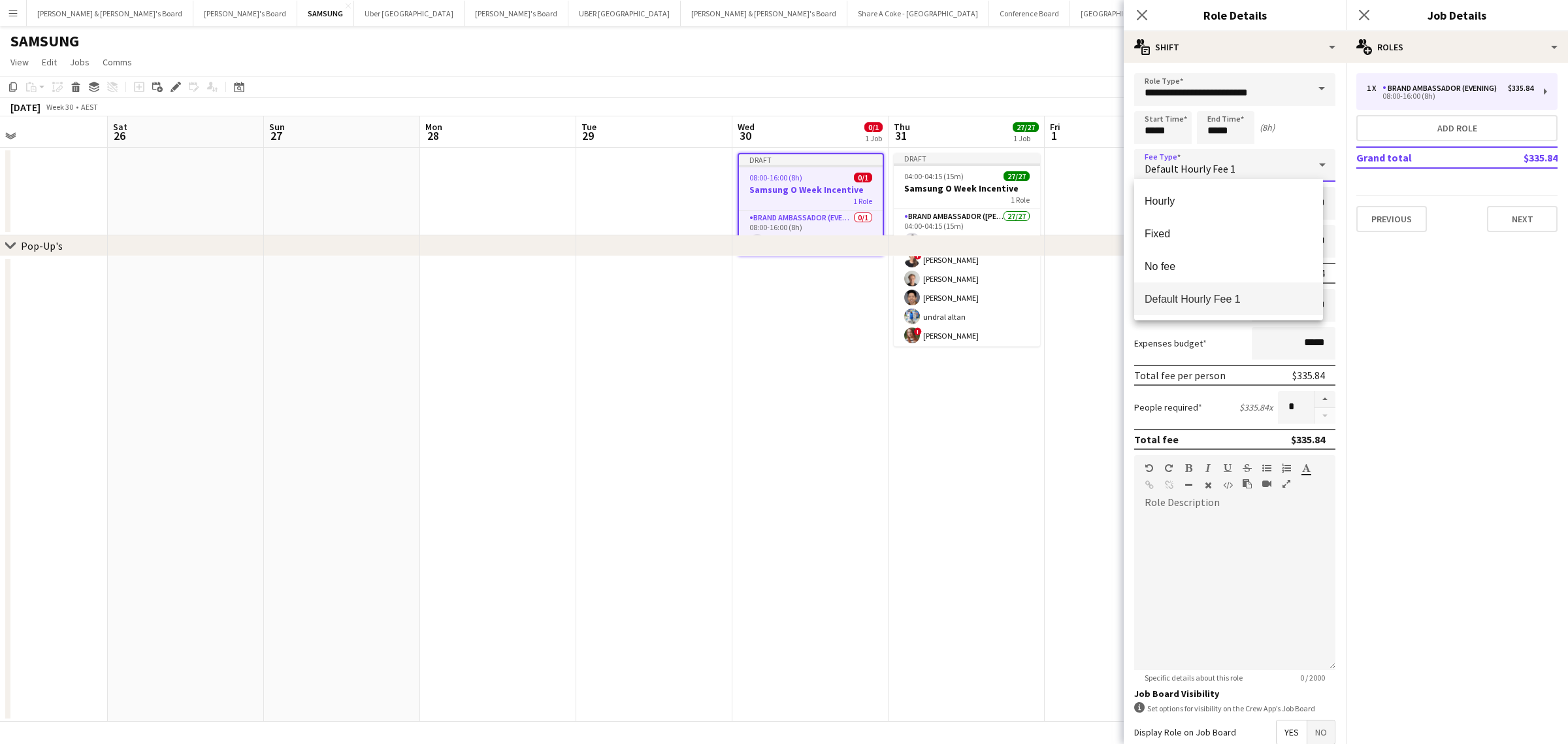
click at [1210, 153] on div at bounding box center [784, 372] width 1568 height 744
click at [1214, 152] on div "Default Hourly Fee 1" at bounding box center [1221, 164] width 175 height 31
click at [1213, 125] on div at bounding box center [784, 372] width 1568 height 744
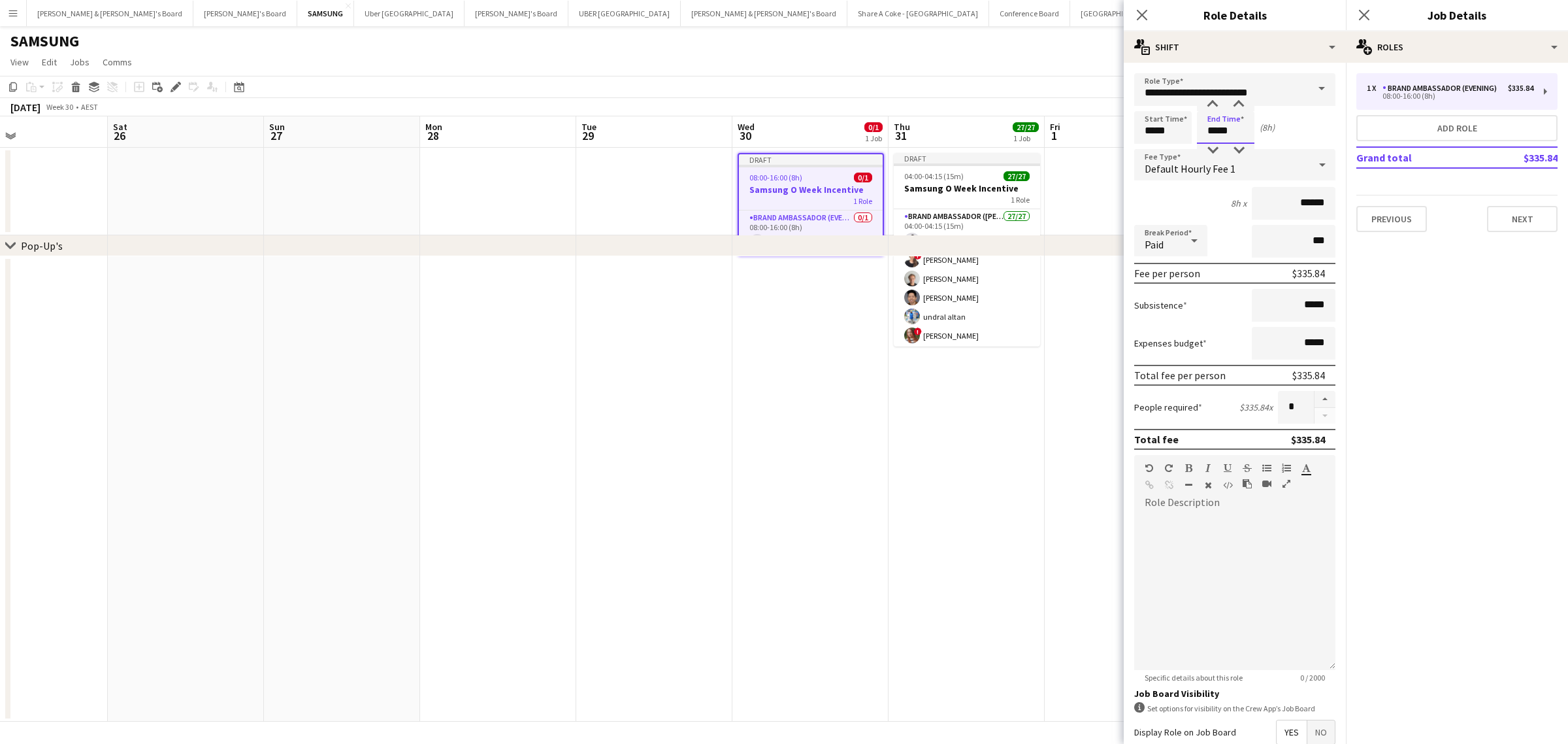
click at [1213, 122] on input "*****" at bounding box center [1225, 127] width 58 height 33
click at [1214, 148] on div at bounding box center [1212, 150] width 26 height 13
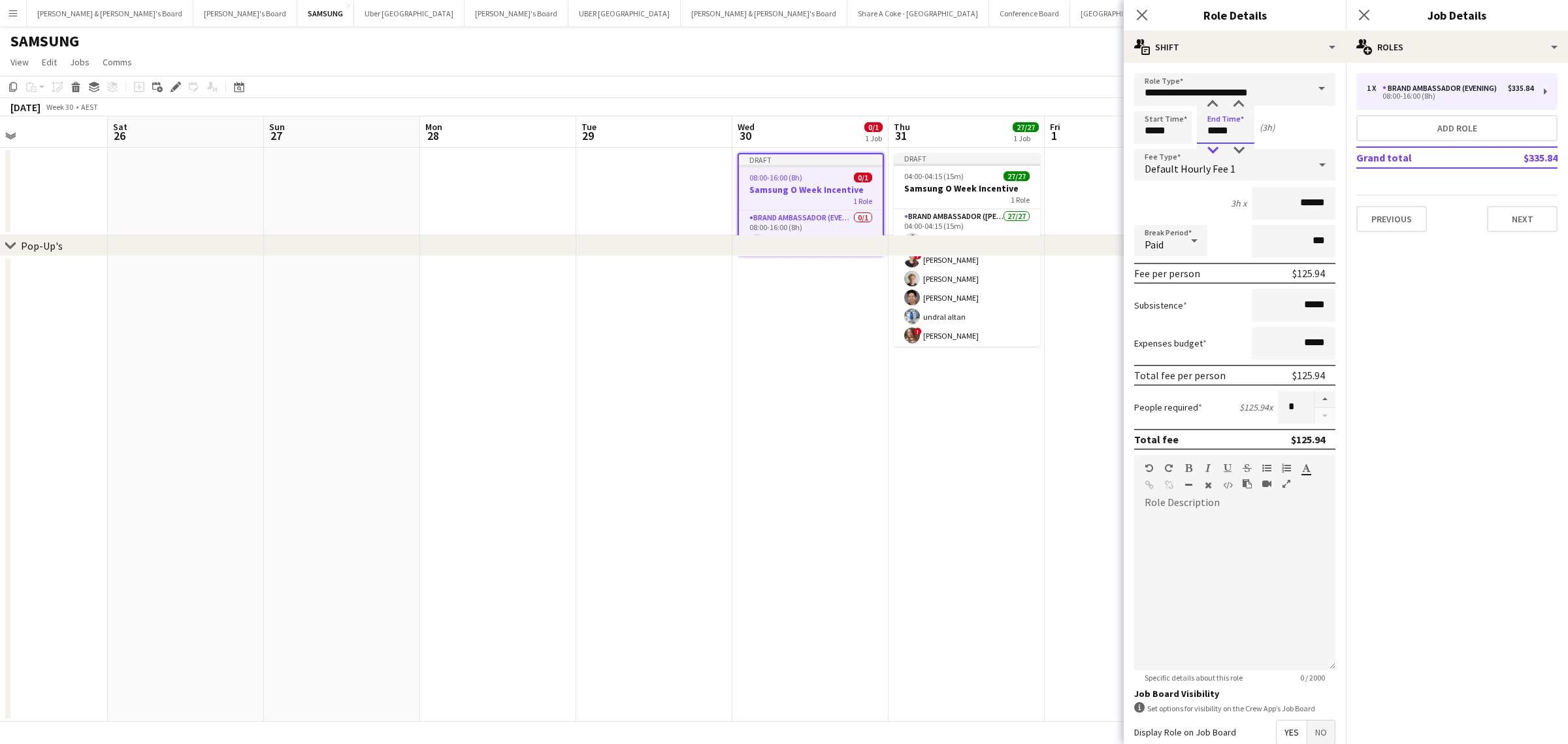
click at [1214, 148] on div at bounding box center [1212, 150] width 26 height 13
type input "*****"
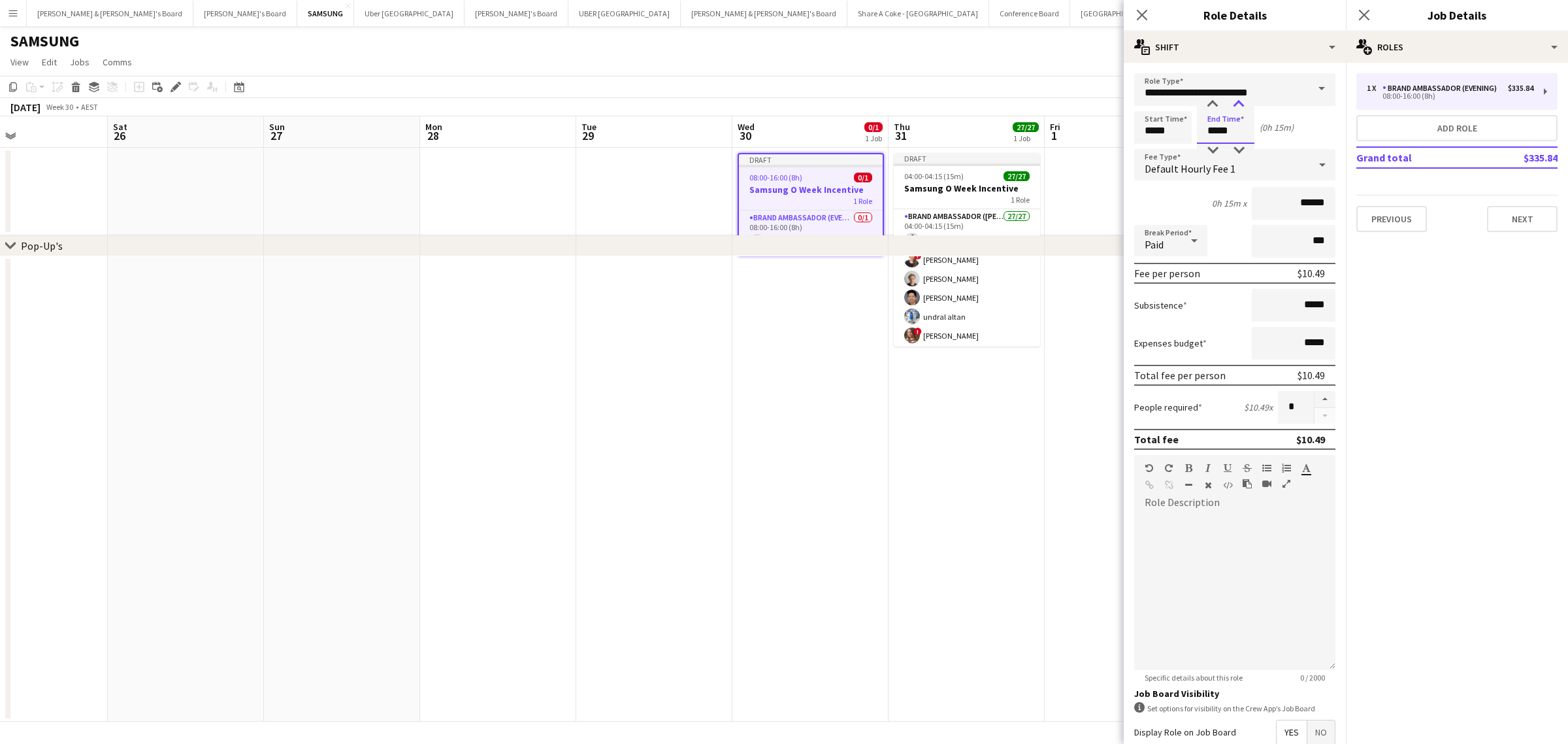
click at [1233, 102] on div at bounding box center [1239, 104] width 26 height 13
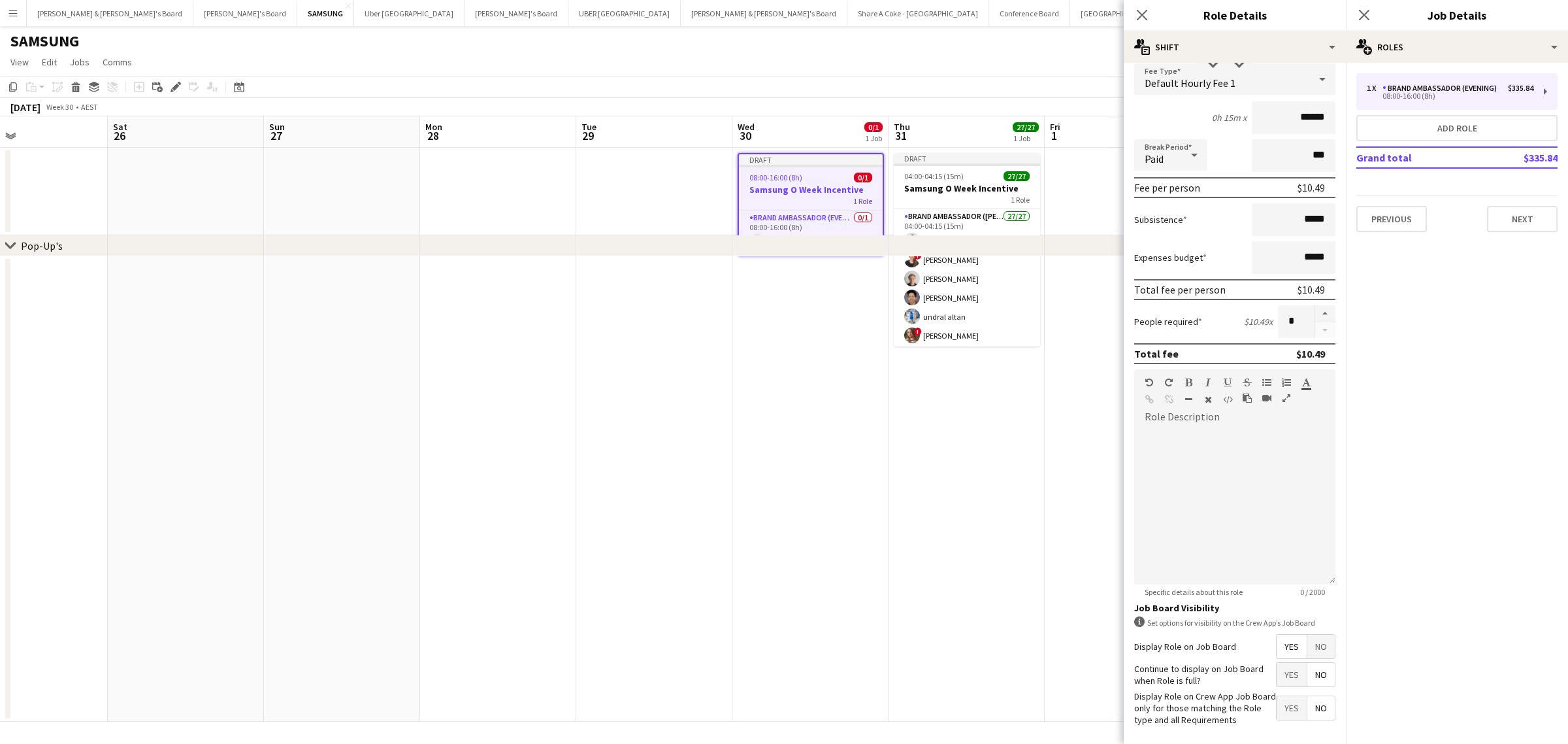
scroll to position [149, 0]
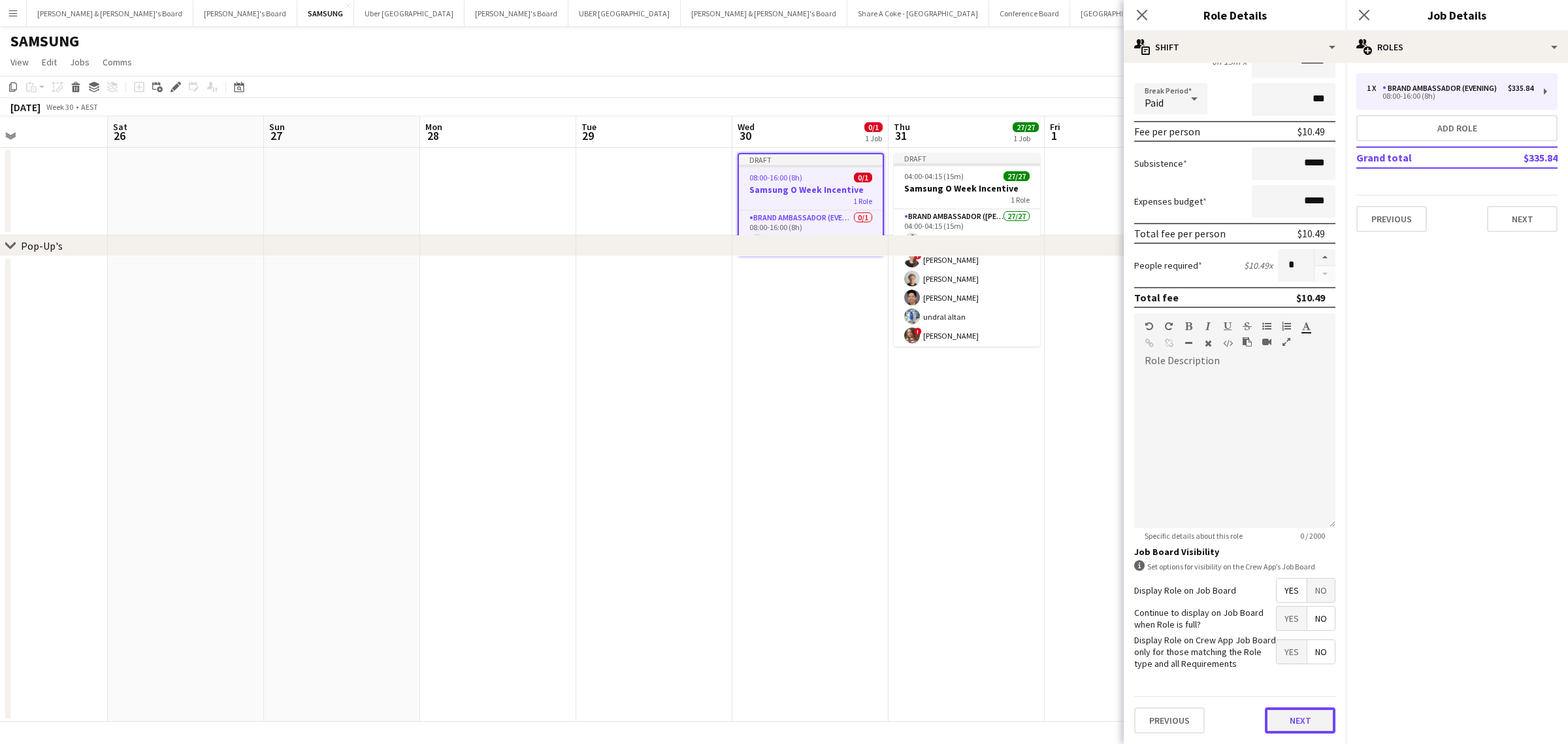
click at [1298, 719] on button "Next" at bounding box center [1299, 720] width 70 height 26
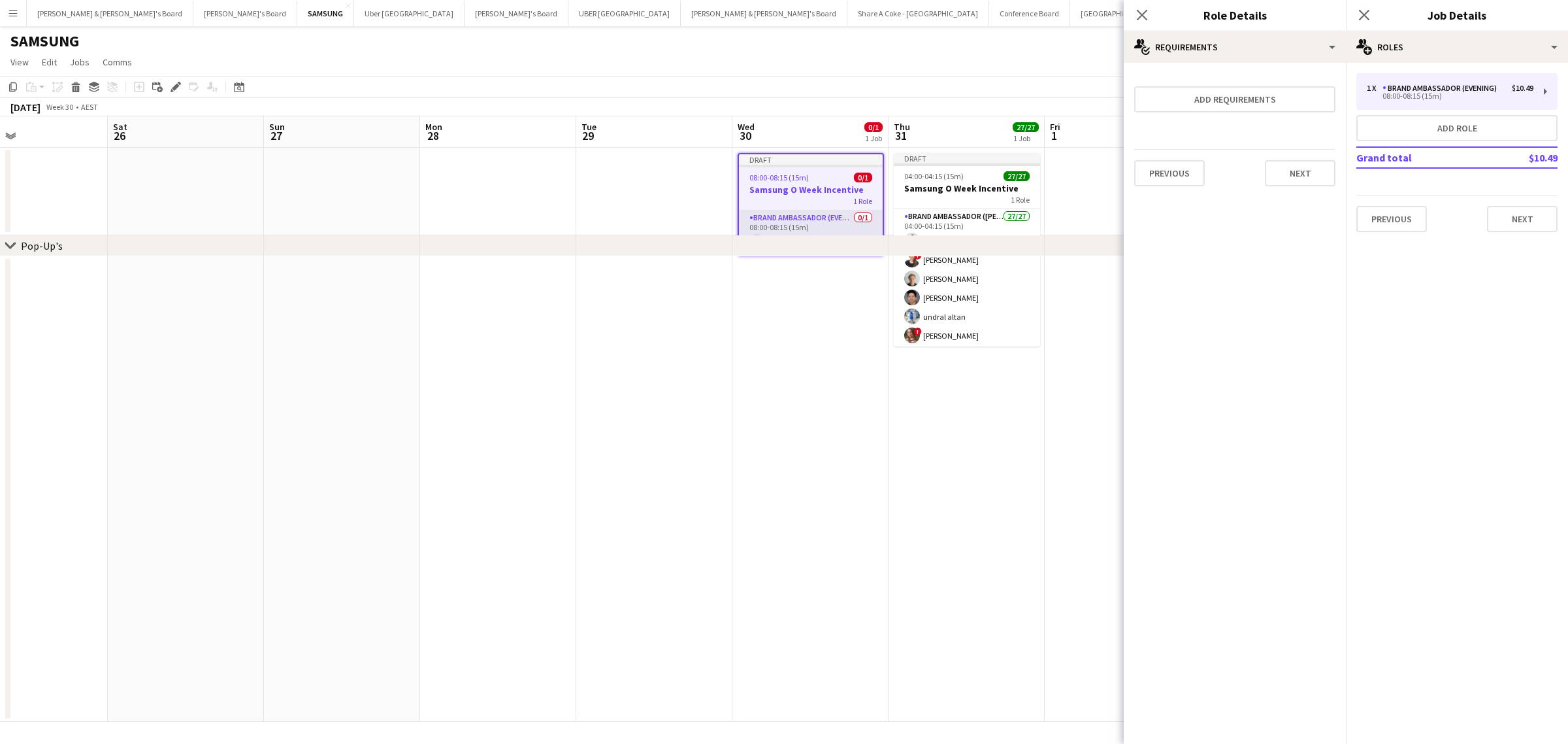
click at [794, 214] on app-card-role "Brand Ambassador (Evening) 0/1 08:00-08:15 (15m) single-neutral-actions" at bounding box center [810, 233] width 143 height 45
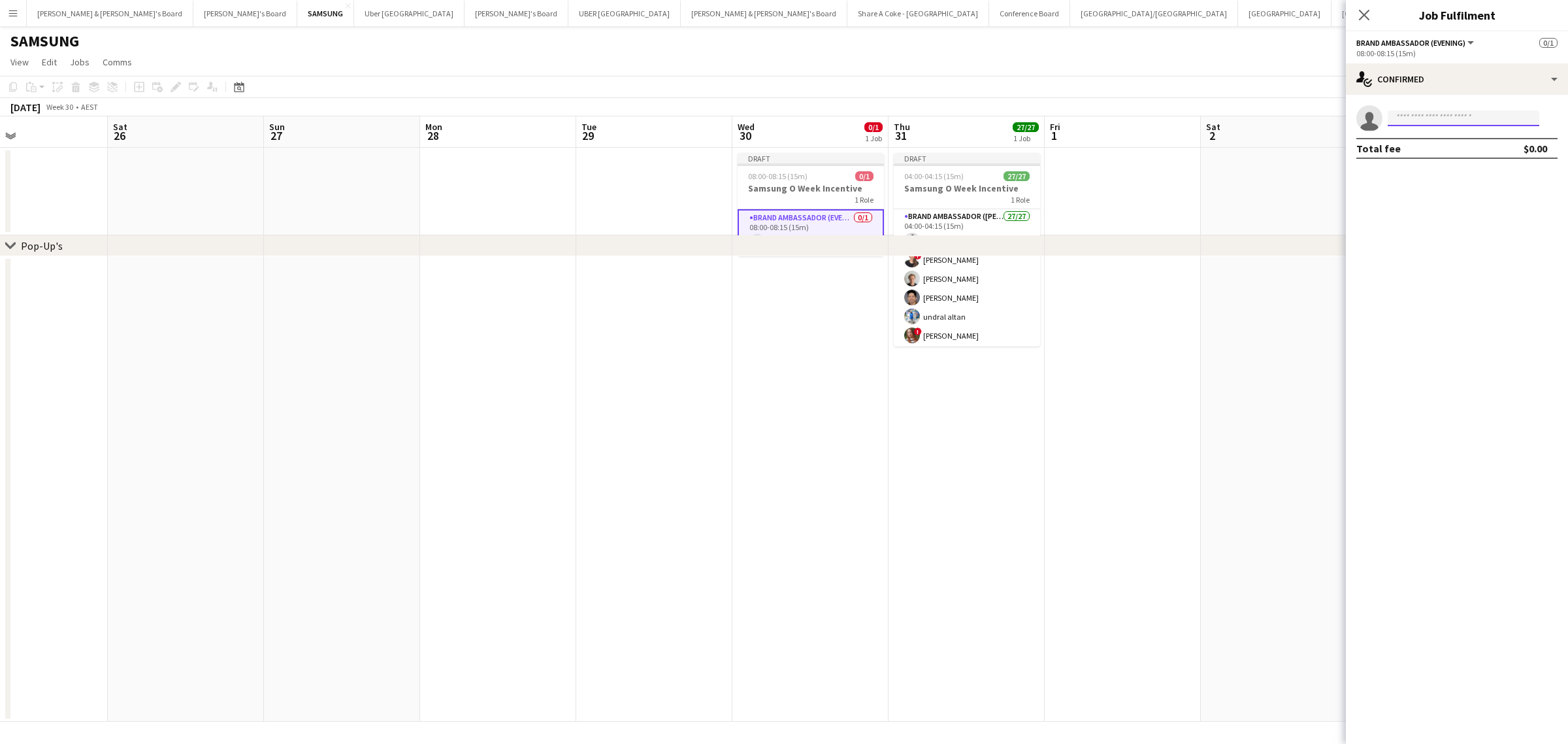
click at [1499, 113] on input at bounding box center [1464, 118] width 152 height 16
type input "**********"
click at [1449, 141] on span "Julie Bettens" at bounding box center [1436, 137] width 75 height 11
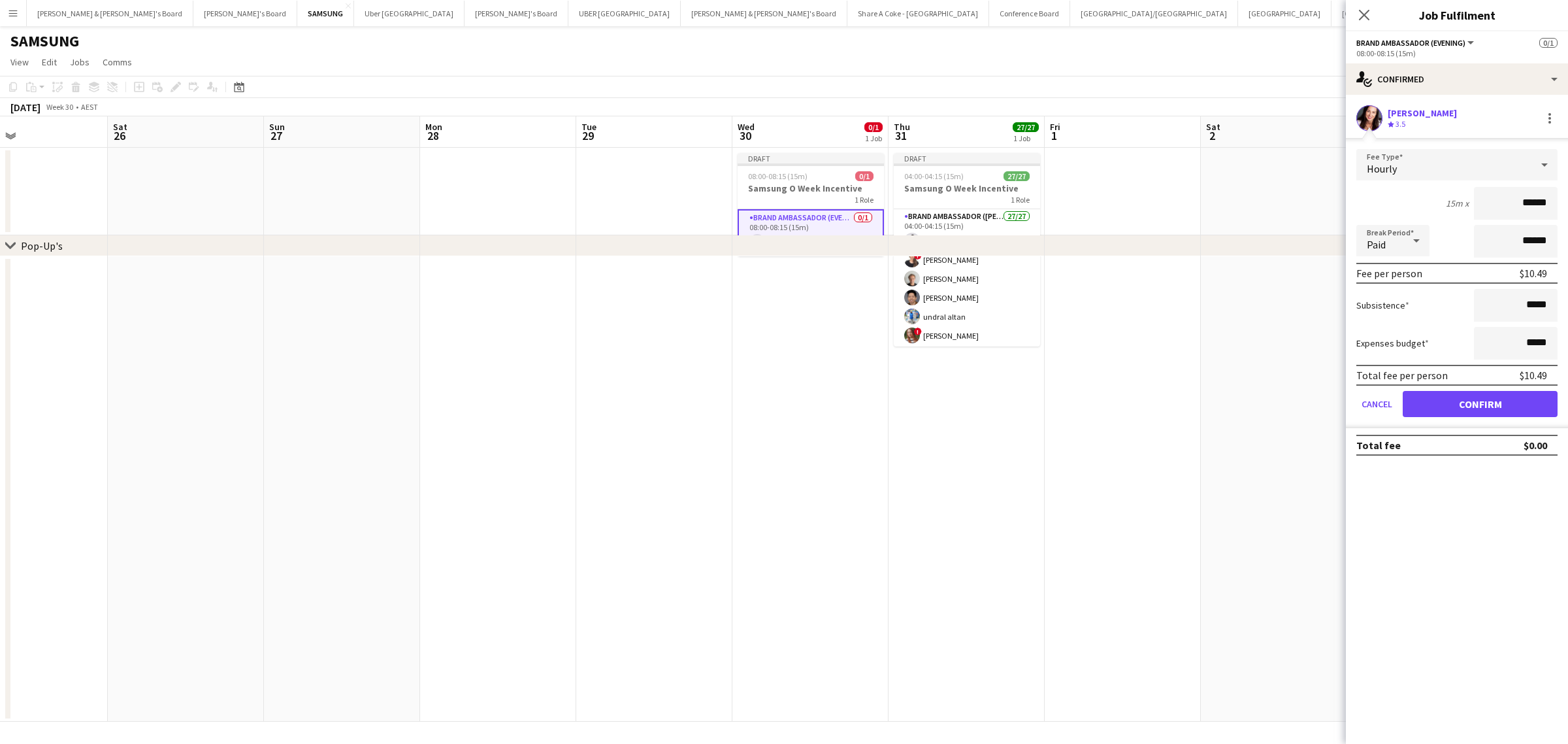
click at [1532, 165] on div at bounding box center [1544, 165] width 26 height 26
click at [1471, 237] on span "Fixed" at bounding box center [1457, 235] width 180 height 13
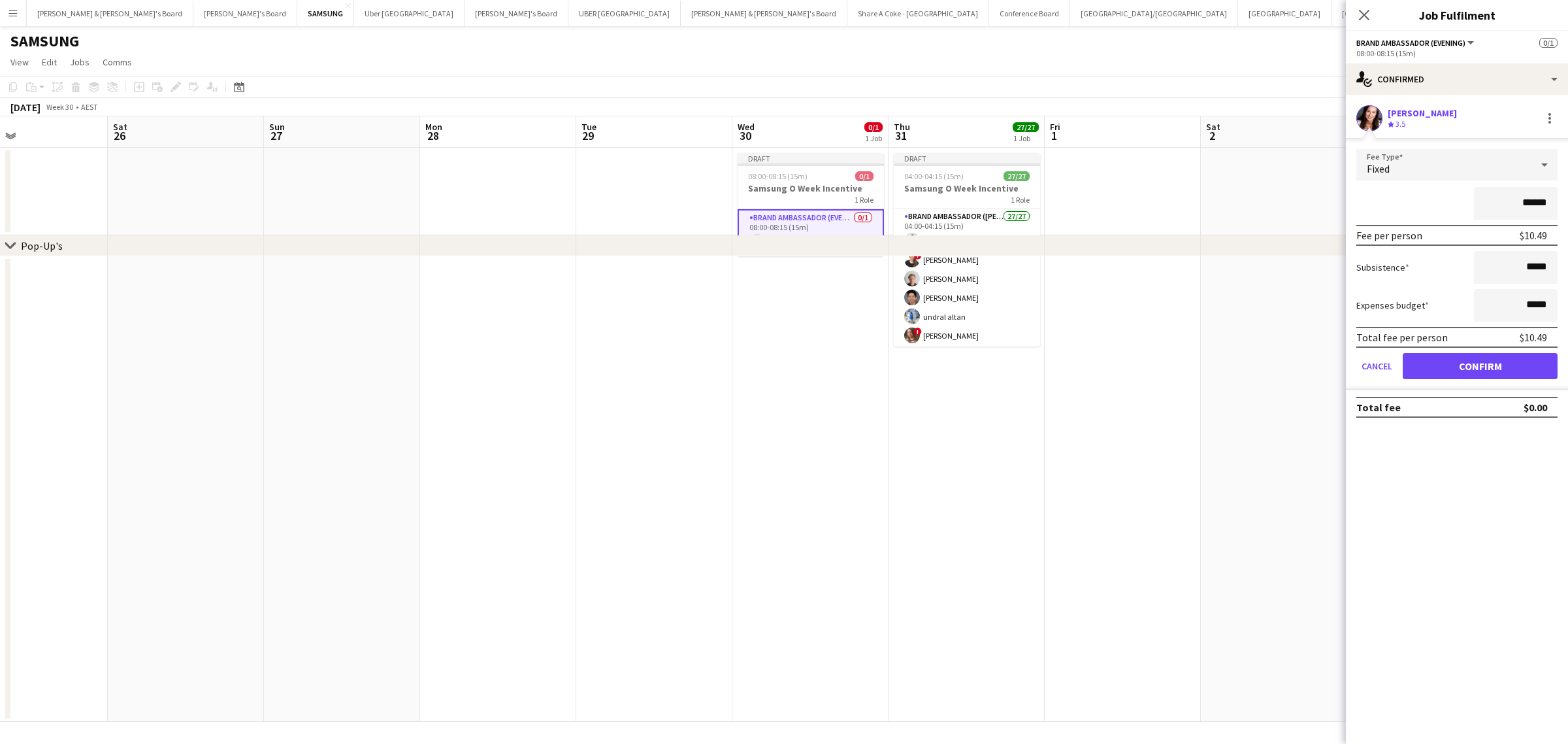
drag, startPoint x: 1501, startPoint y: 206, endPoint x: 1654, endPoint y: 178, distance: 155.5
click at [1567, 178] on html "Menu Boards Boards Boards All jobs Status Workforce Workforce My Workforce Recr…" at bounding box center [784, 372] width 1568 height 744
type input "****"
click at [1465, 354] on button "Confirm" at bounding box center [1480, 366] width 155 height 26
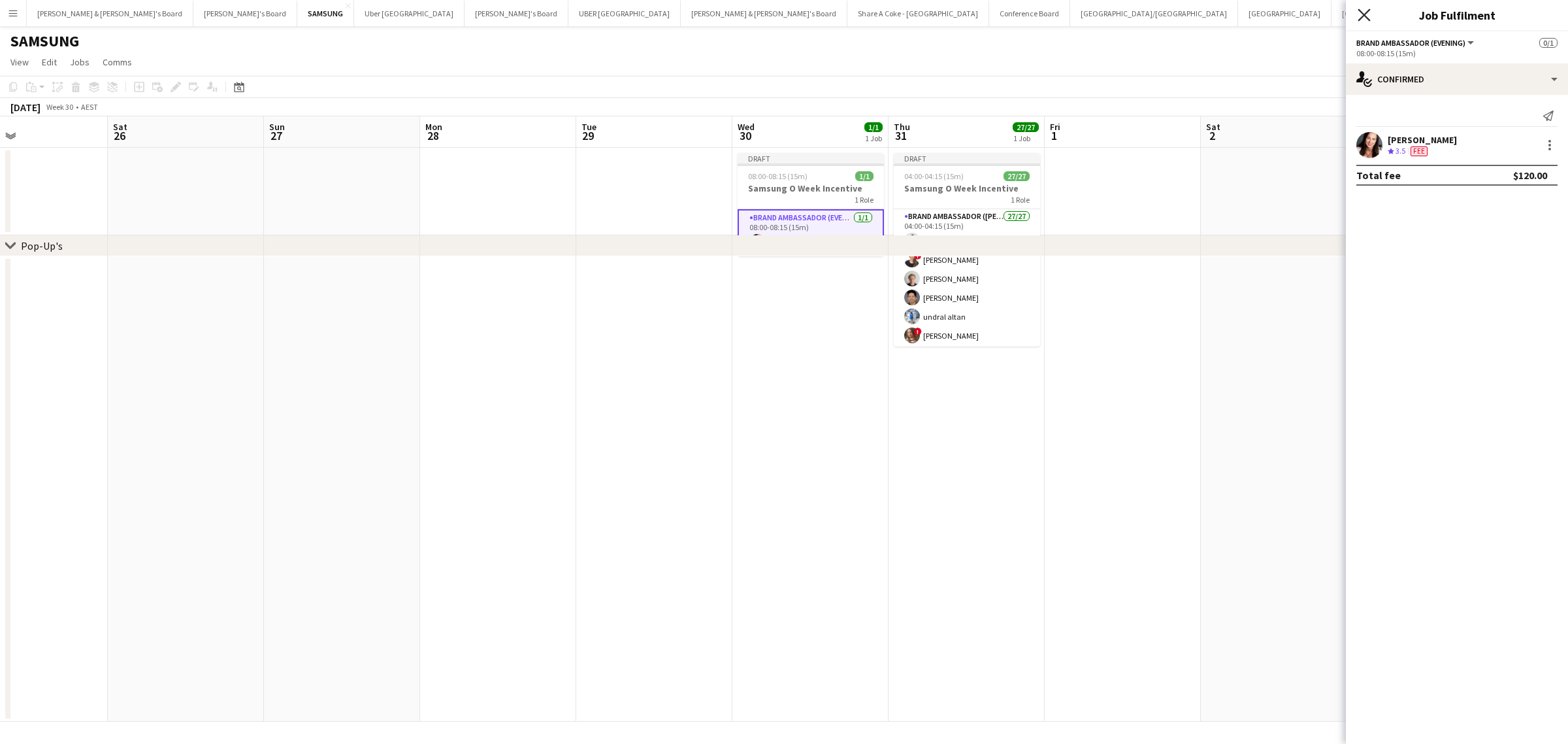
click at [1370, 13] on icon "Close pop-in" at bounding box center [1364, 15] width 13 height 13
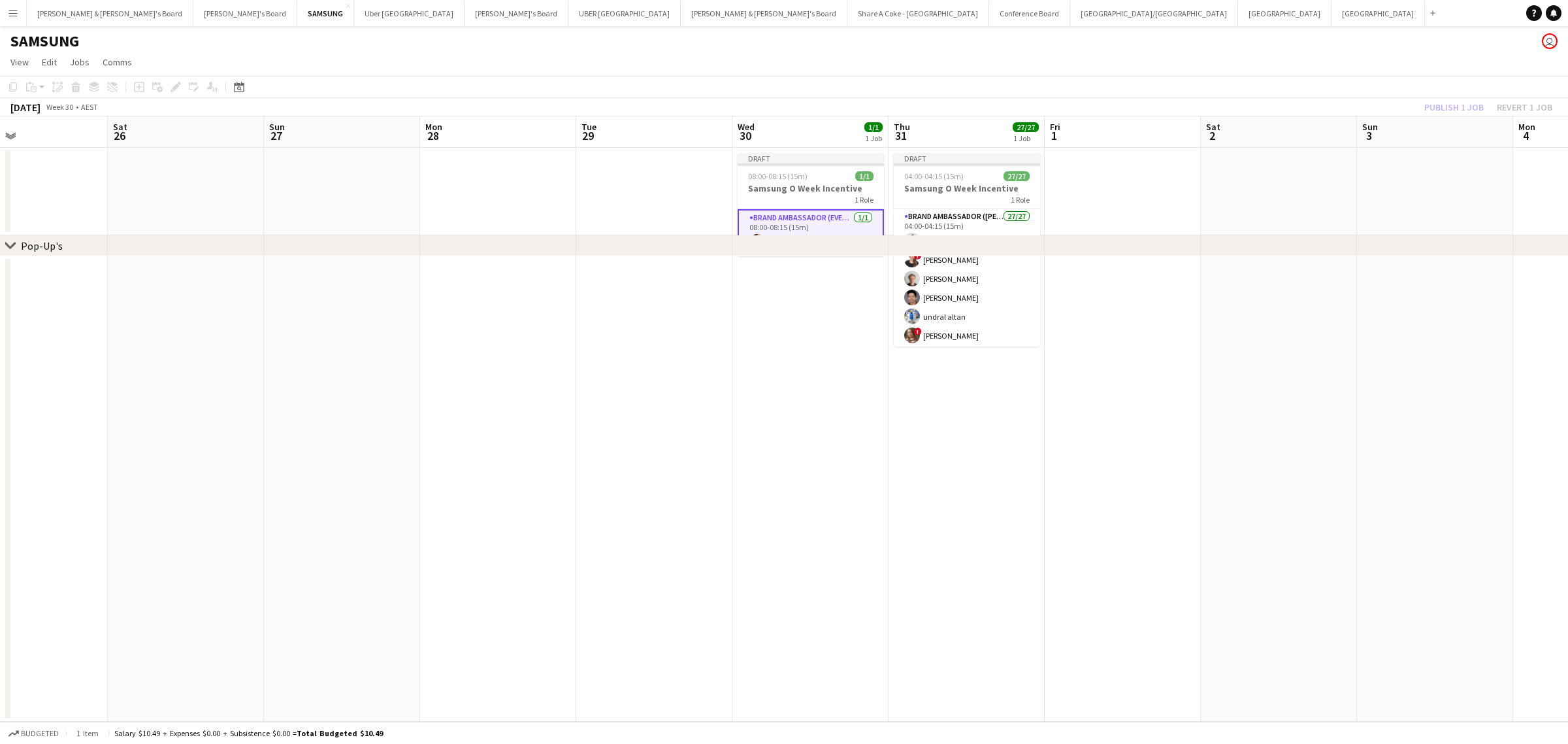
click at [791, 454] on app-date-cell at bounding box center [810, 489] width 156 height 465
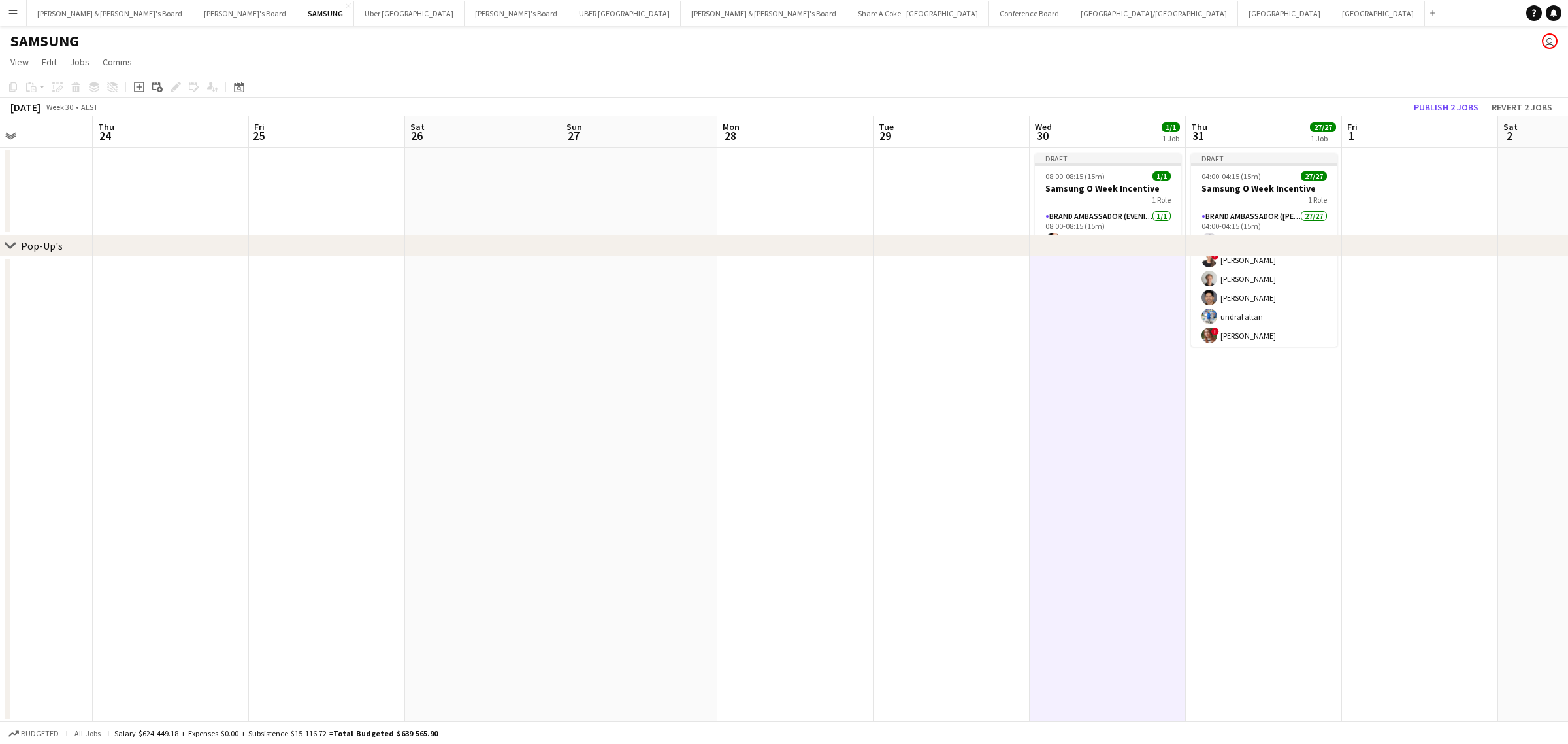
drag, startPoint x: 474, startPoint y: 364, endPoint x: 1082, endPoint y: 224, distance: 623.9
click at [1084, 224] on app-calendar-viewport "Mon 21 Tue 22 Wed 23 Thu 24 Fri 25 Sat 26 Sun 27 Mon 28 Tue 29 Wed 30 1/1 1 Job…" at bounding box center [784, 419] width 1568 height 605
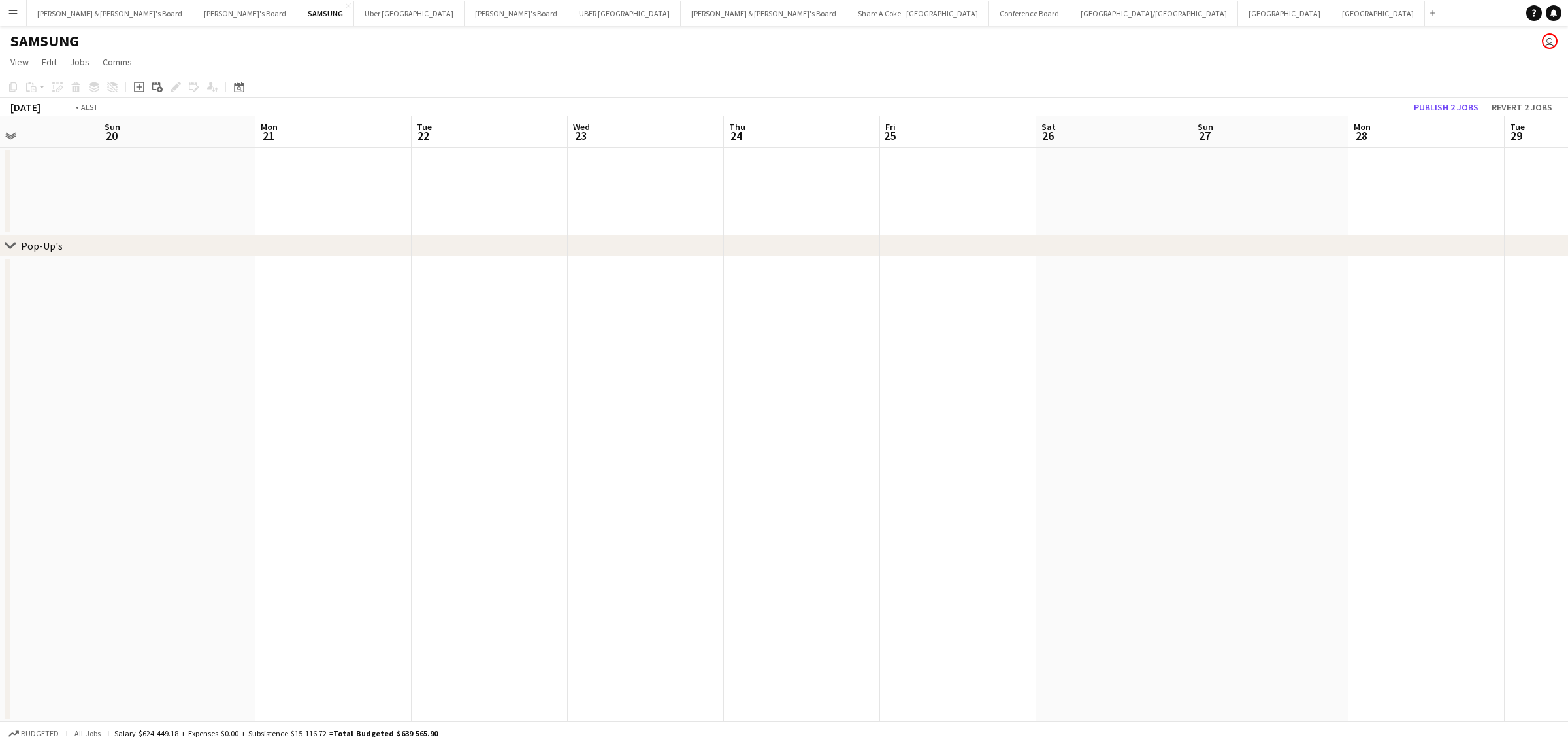
drag, startPoint x: 168, startPoint y: 463, endPoint x: 1101, endPoint y: 279, distance: 951.0
click at [1103, 281] on app-calendar-viewport "Sat 19 Sun 20 Mon 21 Tue 22 Wed 23 Thu 24 Fri 25 Sat 26 Sun 27 Mon 28 Tue 29 We…" at bounding box center [784, 419] width 1568 height 605
drag, startPoint x: 651, startPoint y: 364, endPoint x: 1131, endPoint y: 247, distance: 494.1
click at [1150, 247] on div "chevron-right Pop-Up's Wed 9 Thu 10 Fri 11 Sat 12 Sun 13 Mon 14 Tue 15 Wed 16 T…" at bounding box center [784, 419] width 1568 height 605
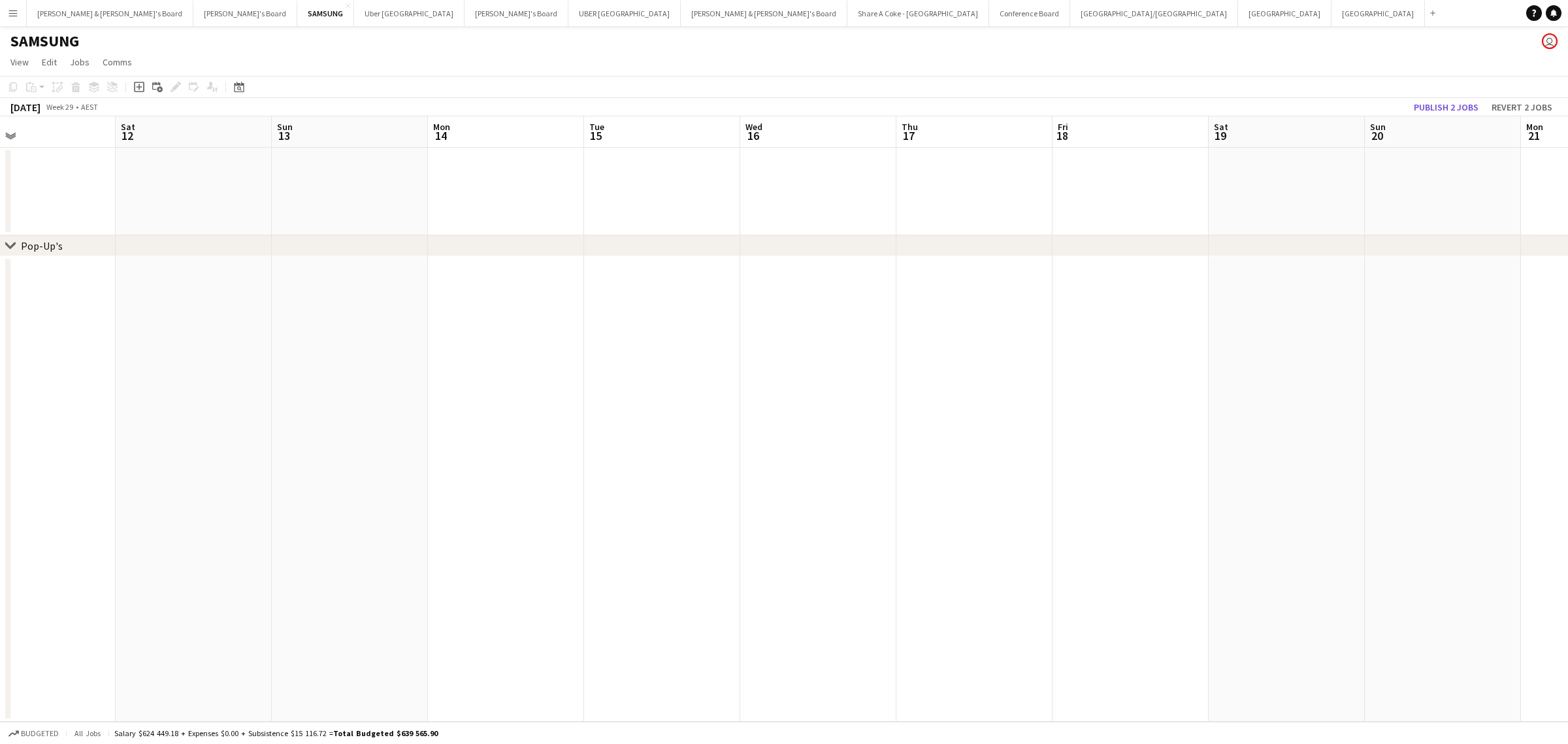
scroll to position [0, 0]
drag, startPoint x: 497, startPoint y: 420, endPoint x: 1127, endPoint y: 261, distance: 649.8
click at [1202, 256] on app-calendar-viewport "Wed 9 Thu 10 Fri 11 Sat 12 Sun 13 Mon 14 Tue 15 Wed 16 Thu 17 Fri 18 Sat 19 Sun…" at bounding box center [784, 419] width 1568 height 605
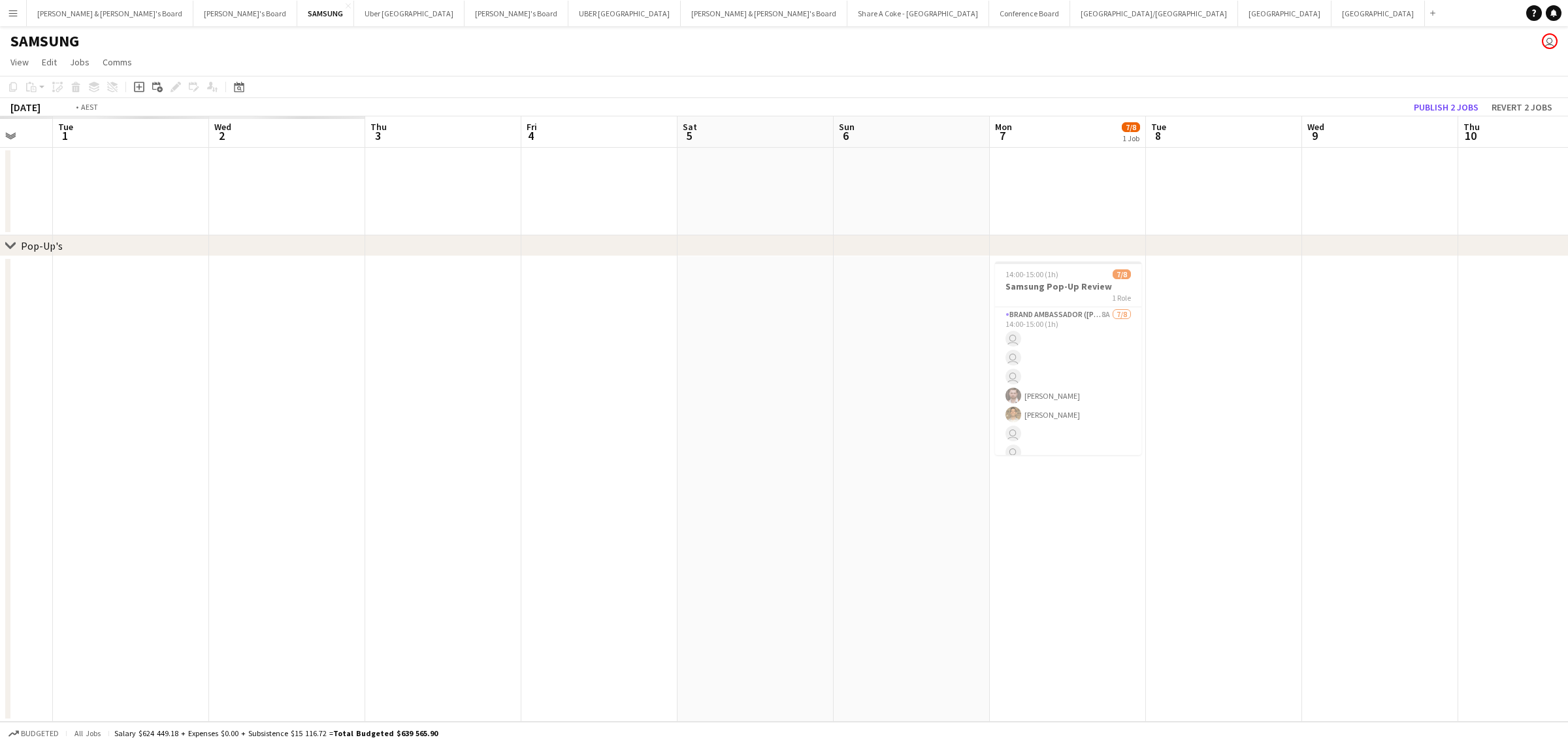
drag, startPoint x: 224, startPoint y: 470, endPoint x: 520, endPoint y: 391, distance: 306.4
click at [1060, 285] on app-calendar-viewport "Sun 29 Mon 30 Tue 1 Wed 2 Thu 3 Fri 4 Sat 5 Sun 6 Mon 7 7/8 1 Job Tue 8 Wed 9 T…" at bounding box center [784, 419] width 1568 height 605
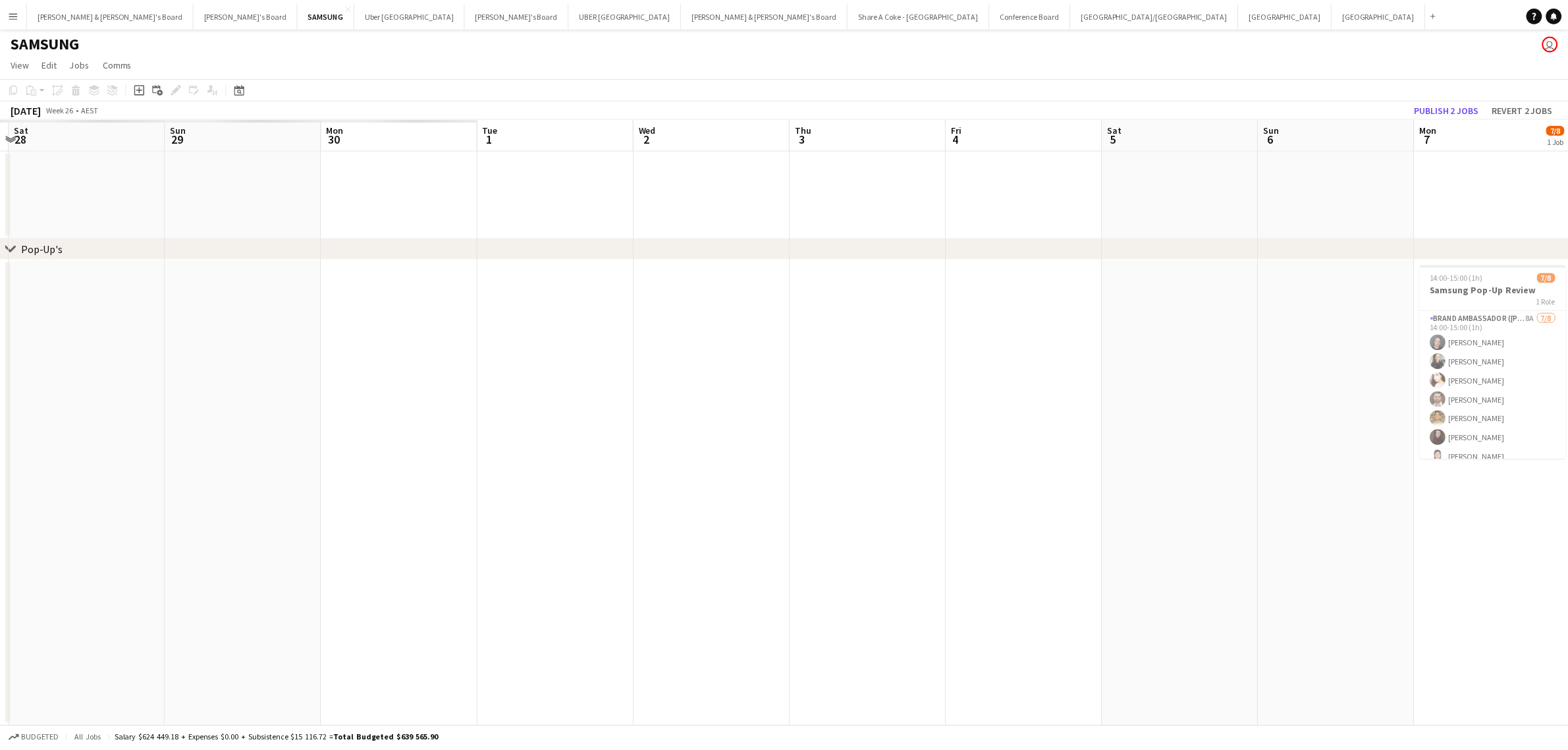
scroll to position [0, 305]
drag, startPoint x: 317, startPoint y: 452, endPoint x: 597, endPoint y: 412, distance: 282.8
click at [597, 412] on app-calendar-viewport "Thu 26 Fri 27 Sat 28 Sun 29 Mon 30 Tue 1 Wed 2 Thu 3 Fri 4 Sat 5 Sun 6 Mon 7 7/…" at bounding box center [784, 422] width 1568 height 610
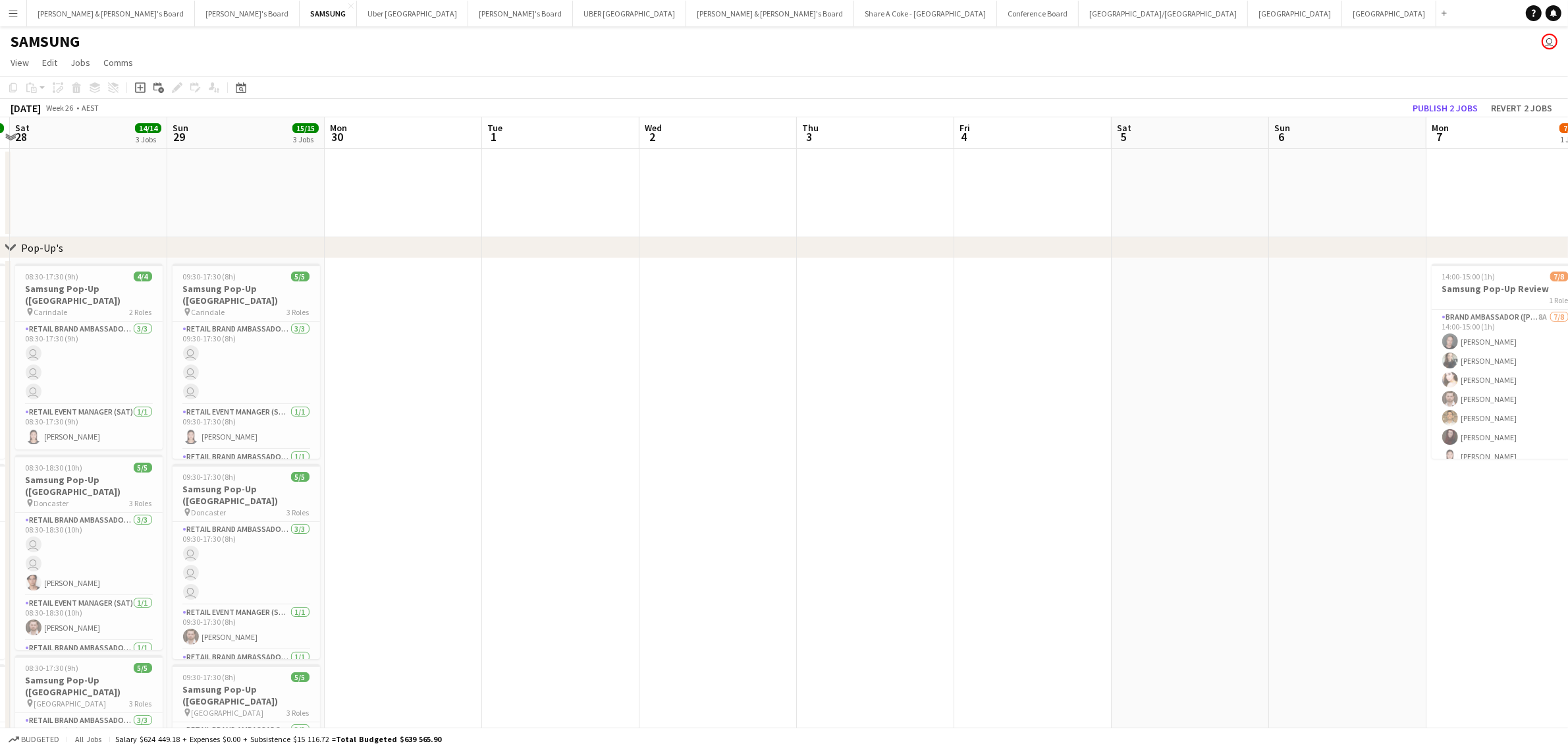
click at [549, 187] on app-date-cell at bounding box center [561, 193] width 157 height 88
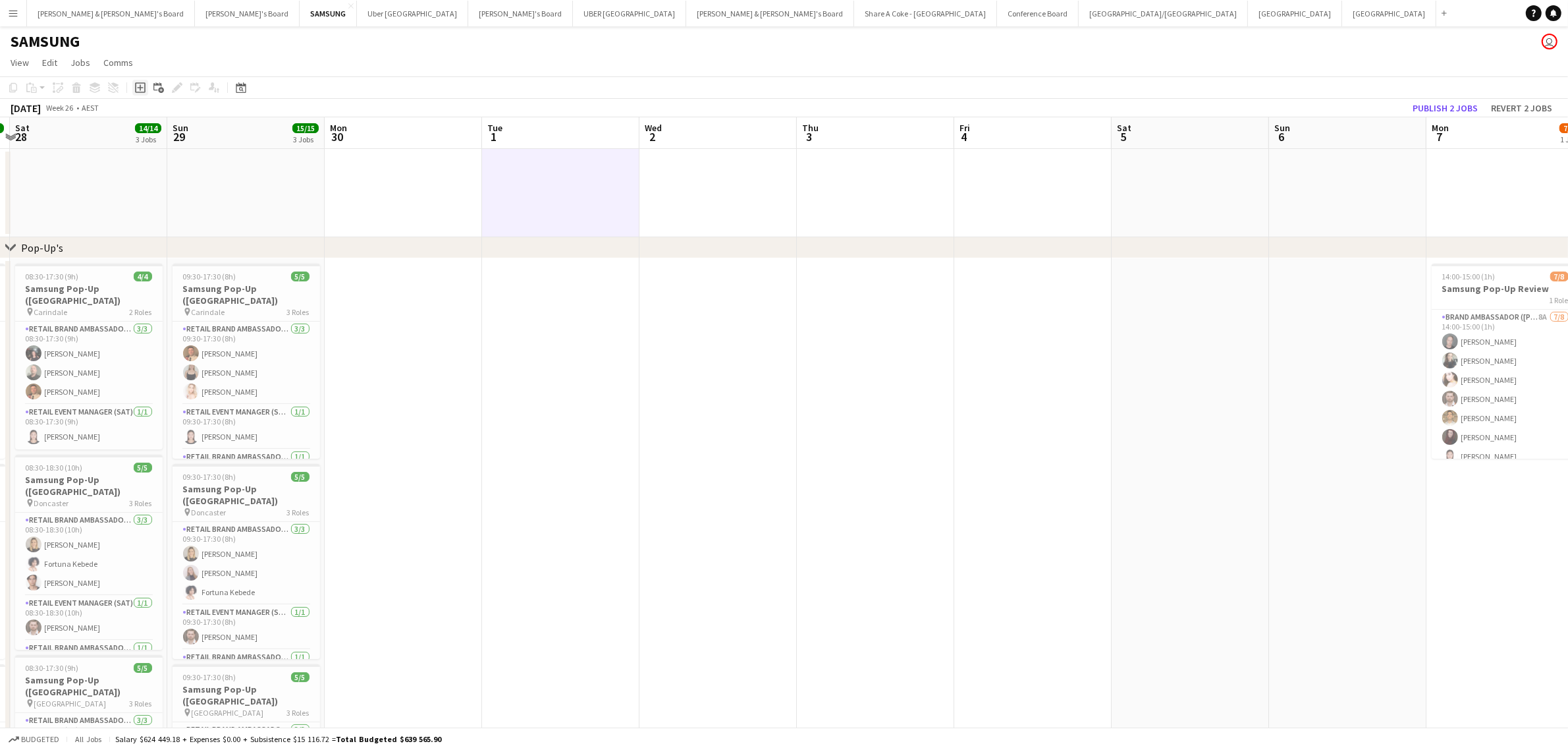
click at [139, 86] on icon "Add job" at bounding box center [140, 87] width 11 height 11
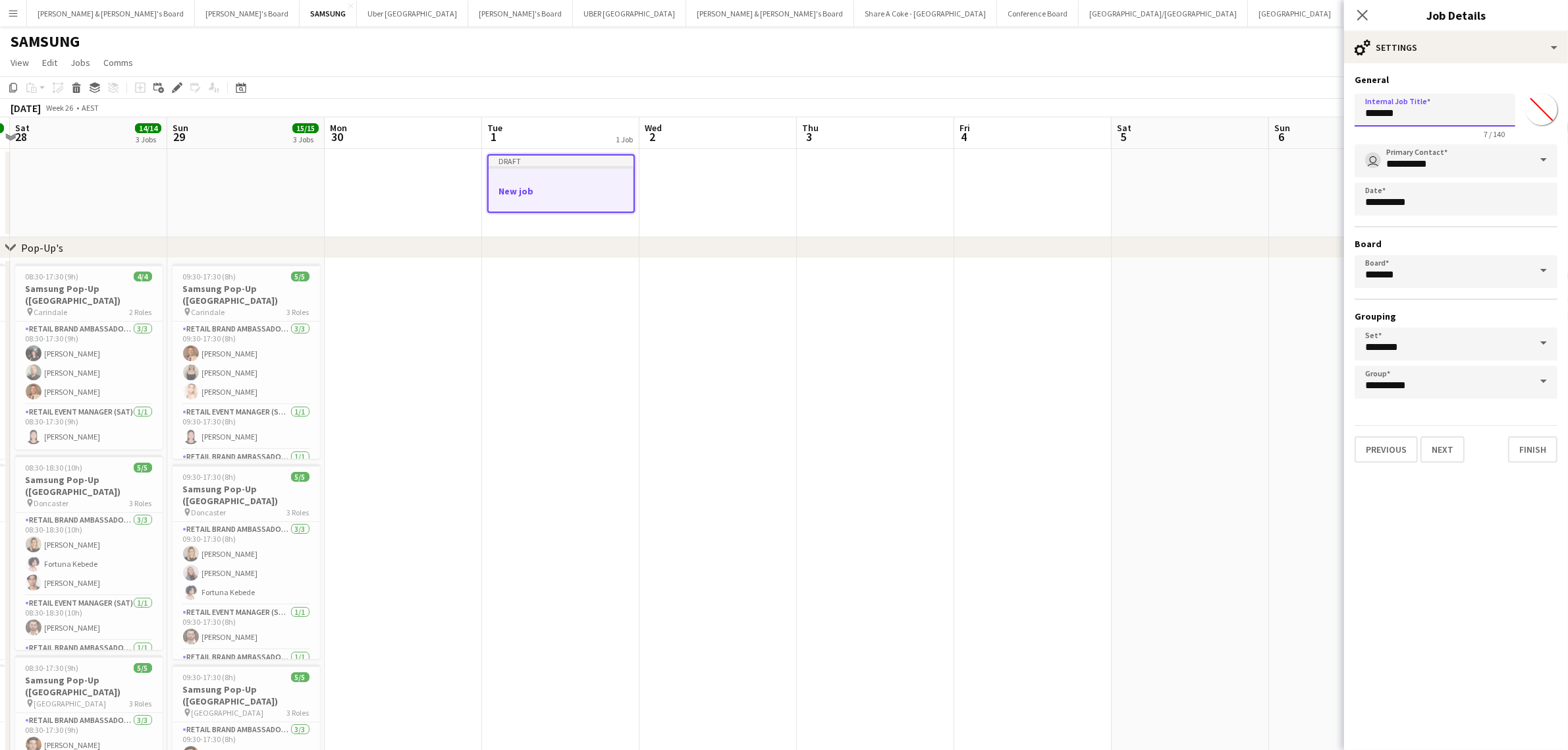
drag, startPoint x: 1427, startPoint y: 117, endPoint x: 1231, endPoint y: 147, distance: 198.3
click at [1231, 147] on body "Menu Boards Boards Boards All jobs Status Workforce Workforce My Workforce Recr…" at bounding box center [784, 454] width 1568 height 908
type input "**********"
click at [1536, 438] on button "Finish" at bounding box center [1532, 449] width 49 height 27
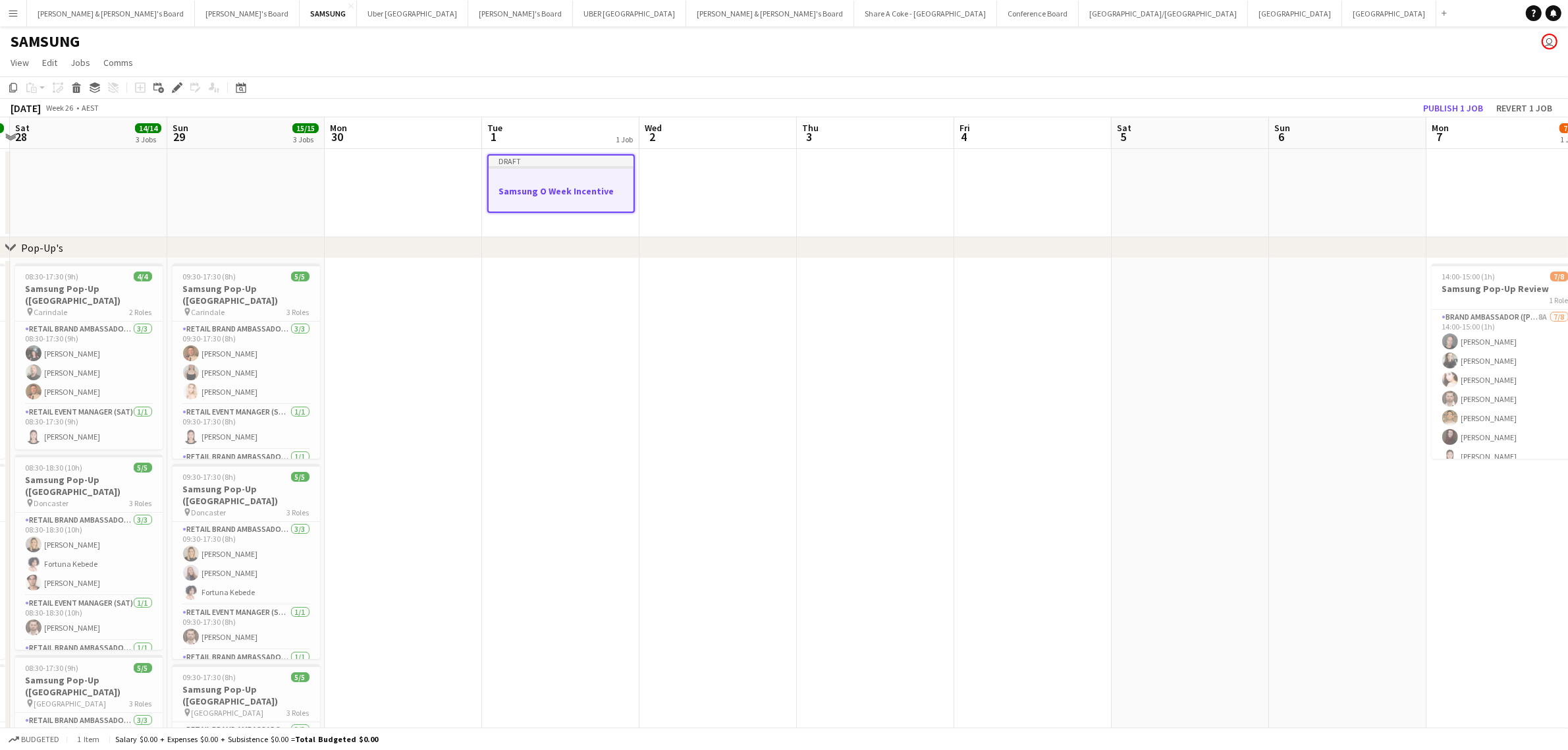
click at [562, 192] on h3 "Samsung O Week Incentive" at bounding box center [561, 191] width 145 height 12
click at [536, 162] on div "Draft" at bounding box center [561, 159] width 147 height 11
click at [178, 80] on div "Edit" at bounding box center [177, 88] width 16 height 16
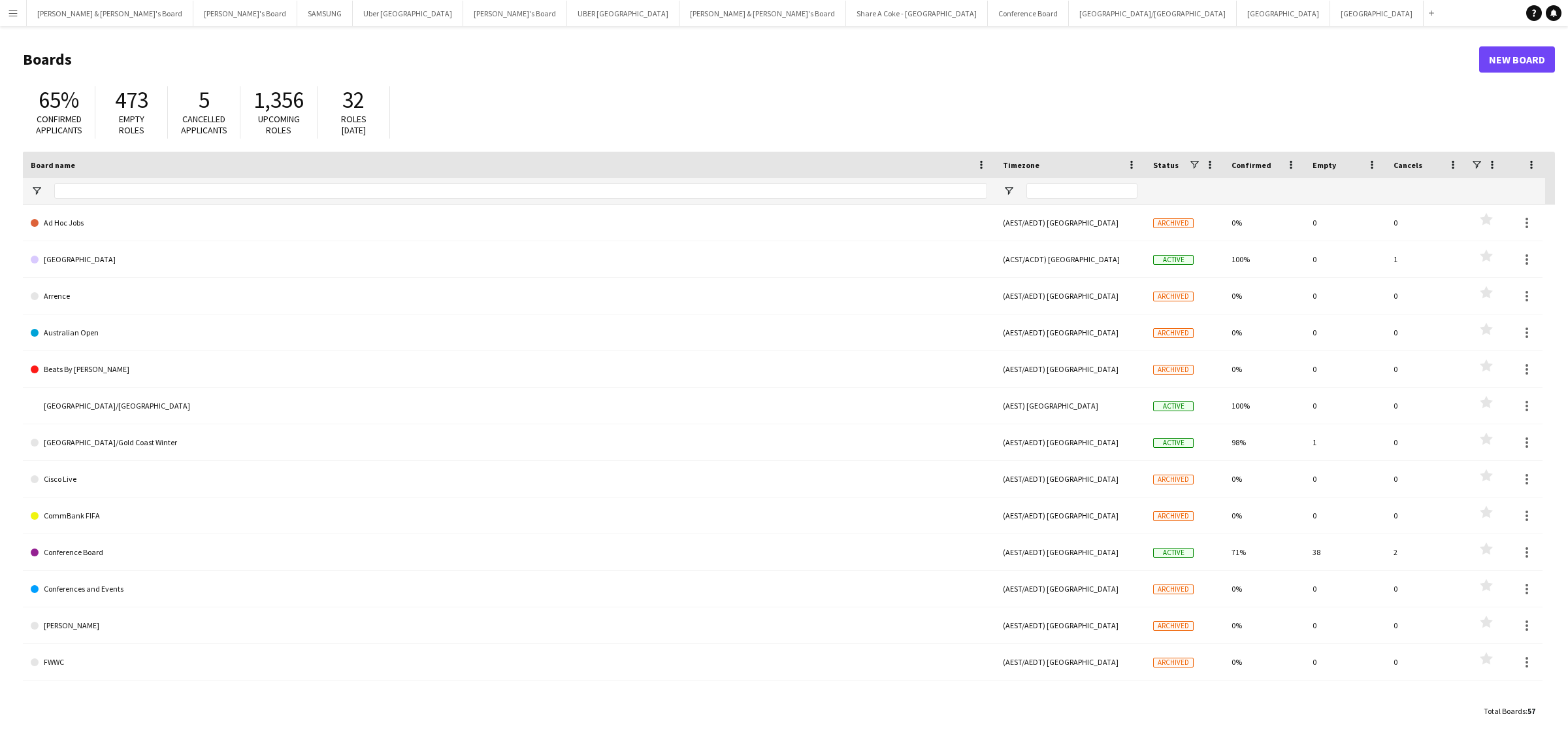
click at [17, 10] on app-icon "Menu" at bounding box center [13, 13] width 10 height 10
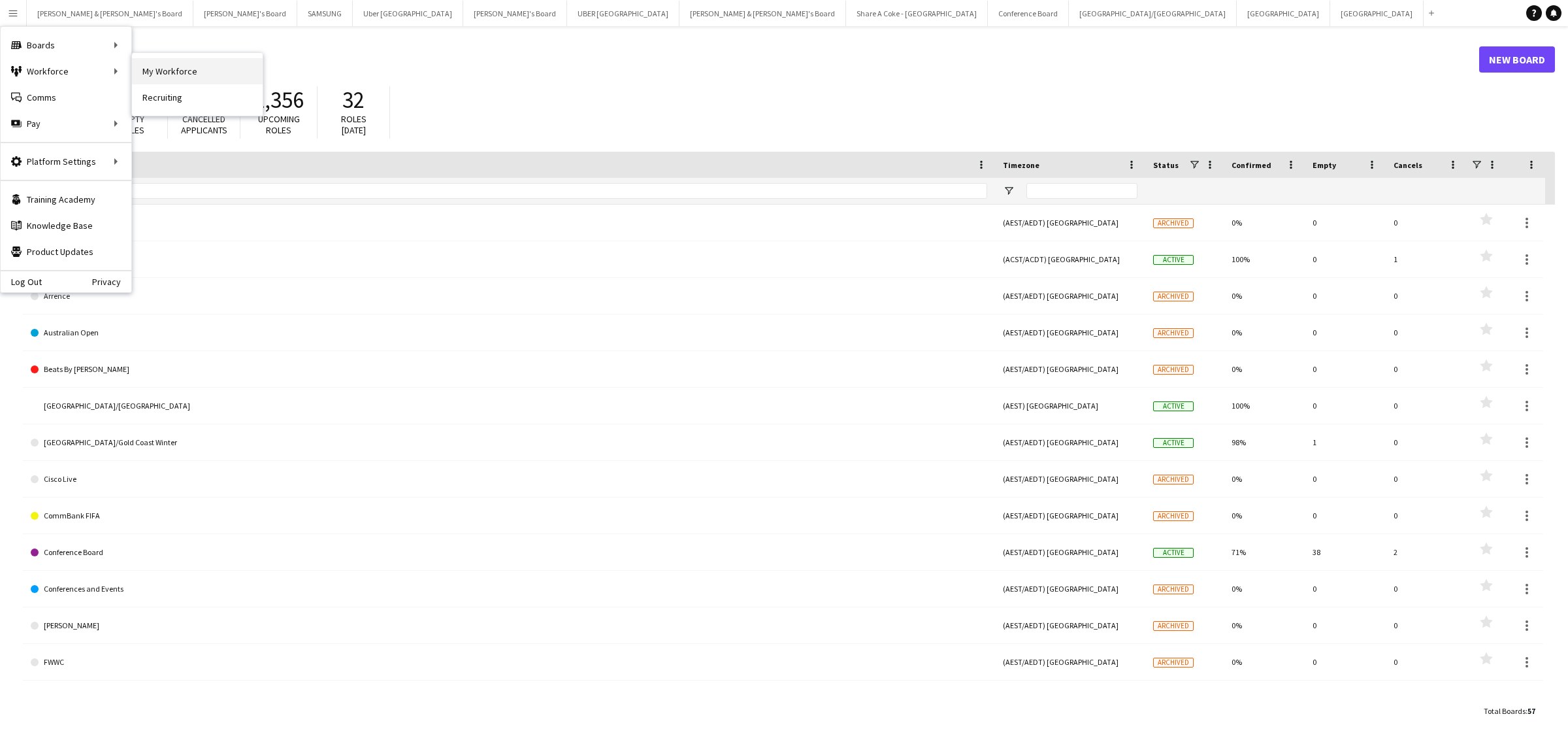
click at [166, 70] on link "My Workforce" at bounding box center [198, 71] width 131 height 26
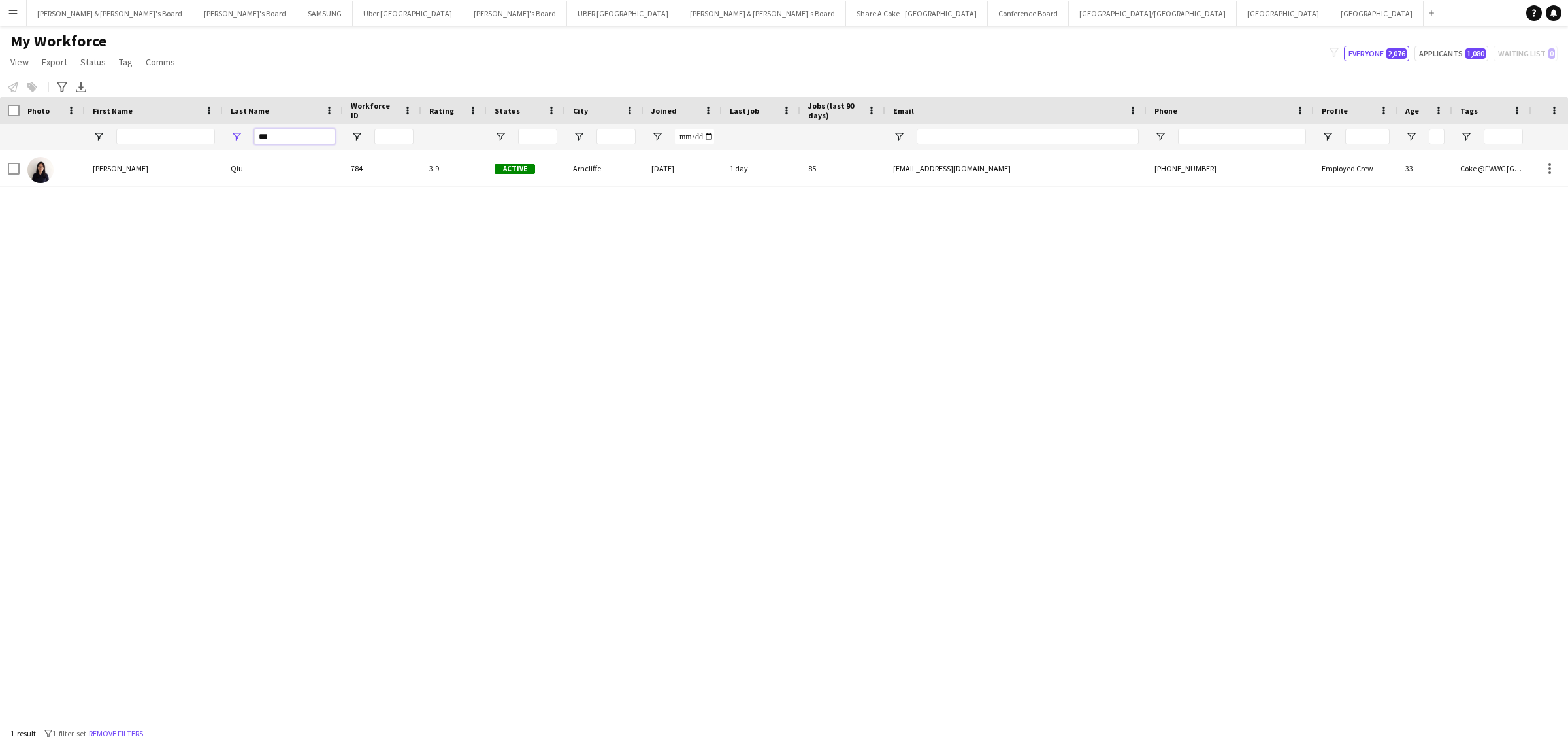
drag, startPoint x: 296, startPoint y: 144, endPoint x: 221, endPoint y: 139, distance: 75.2
click at [221, 139] on div "***" at bounding box center [765, 137] width 1530 height 26
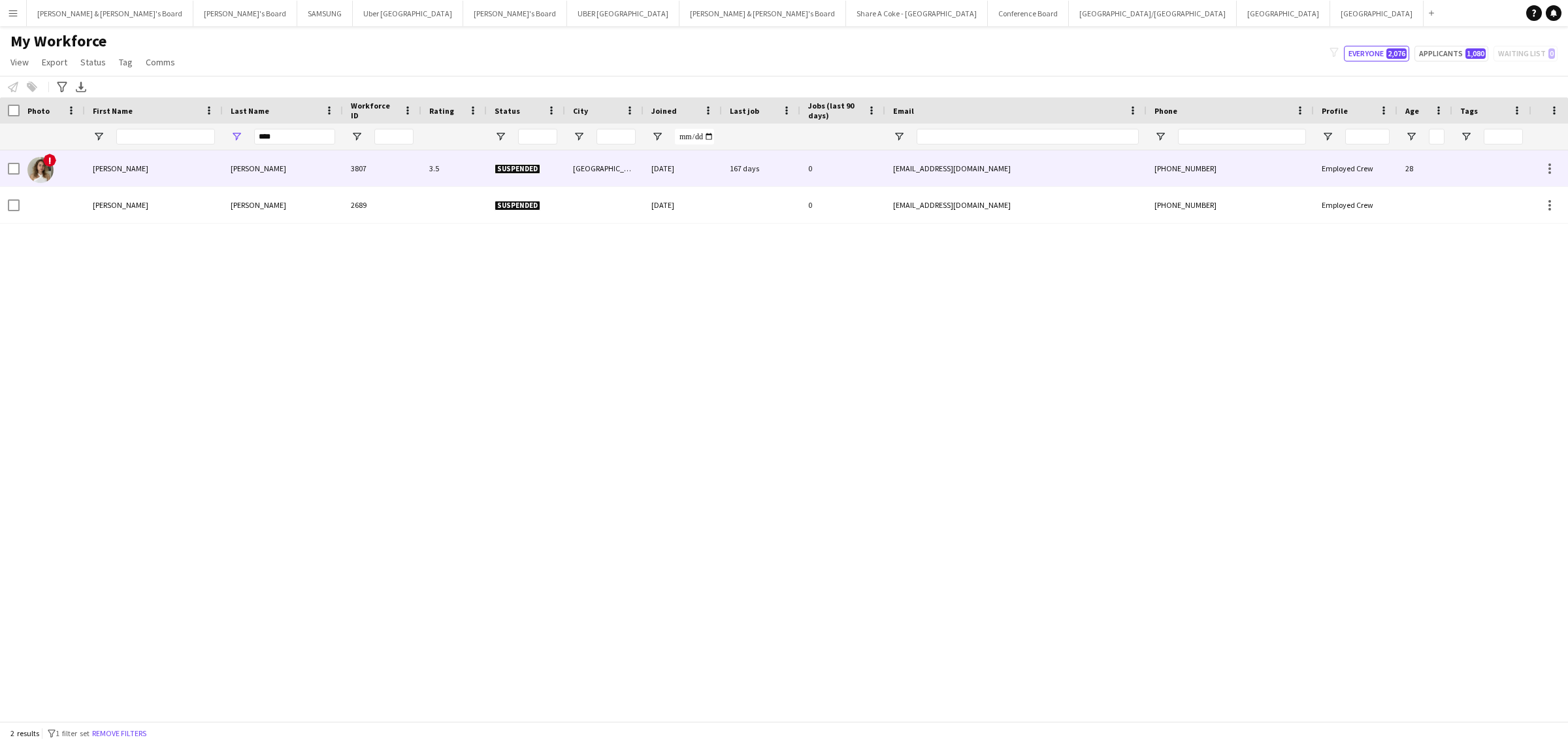
click at [245, 161] on div "Burkhardt" at bounding box center [283, 169] width 120 height 36
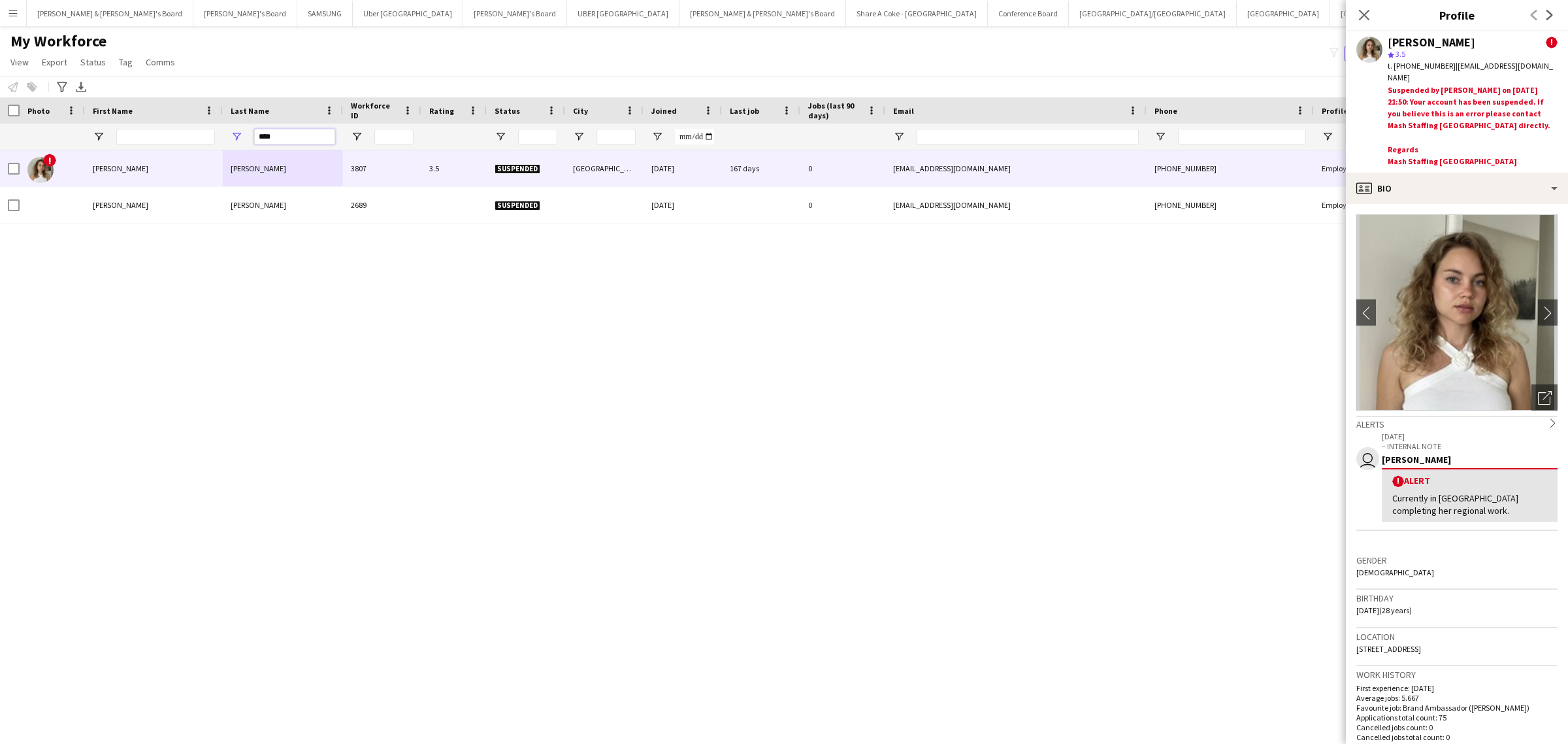
drag, startPoint x: 267, startPoint y: 134, endPoint x: 195, endPoint y: 139, distance: 72.2
click at [196, 139] on div "****" at bounding box center [765, 137] width 1530 height 26
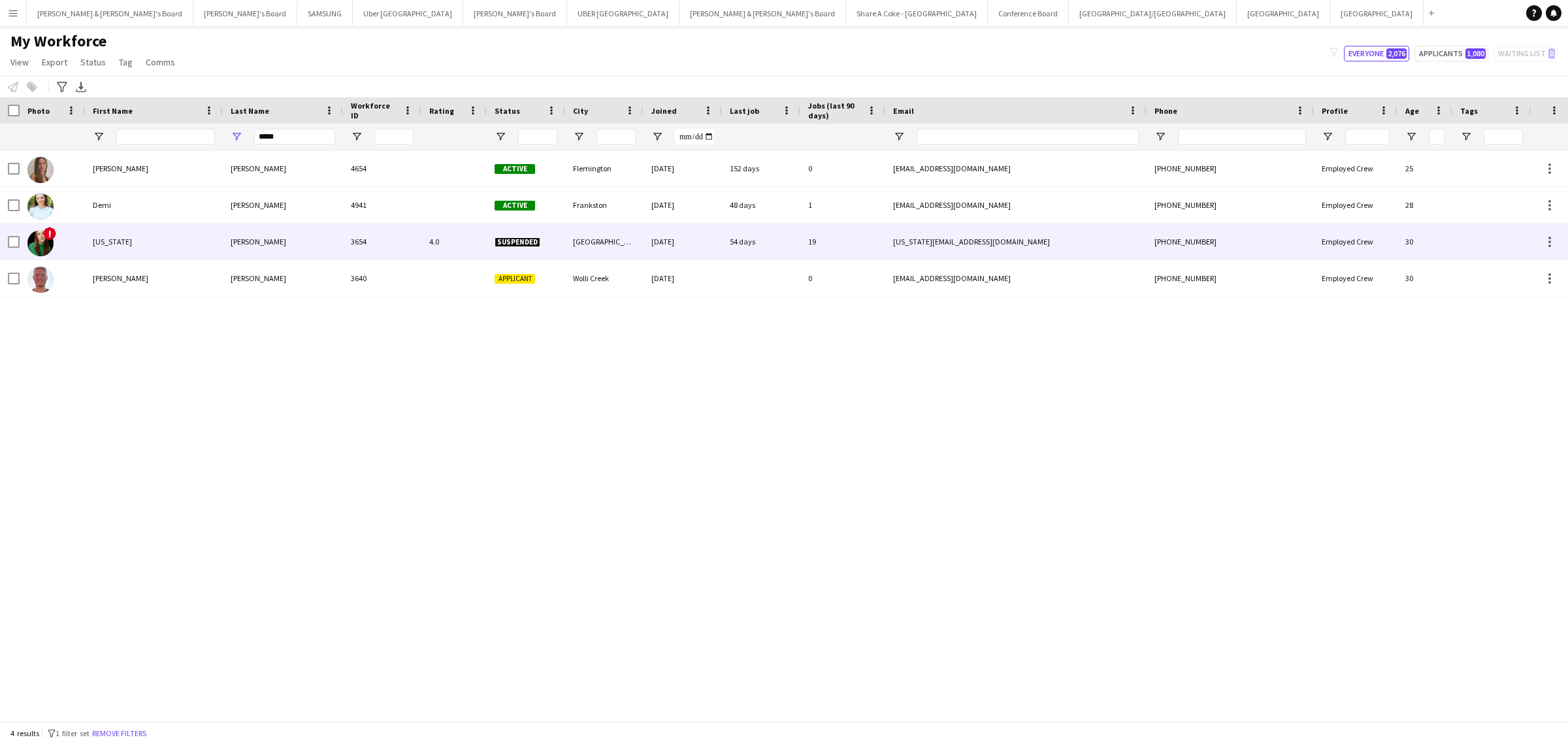
click at [228, 239] on div "Nicholas" at bounding box center [283, 242] width 120 height 36
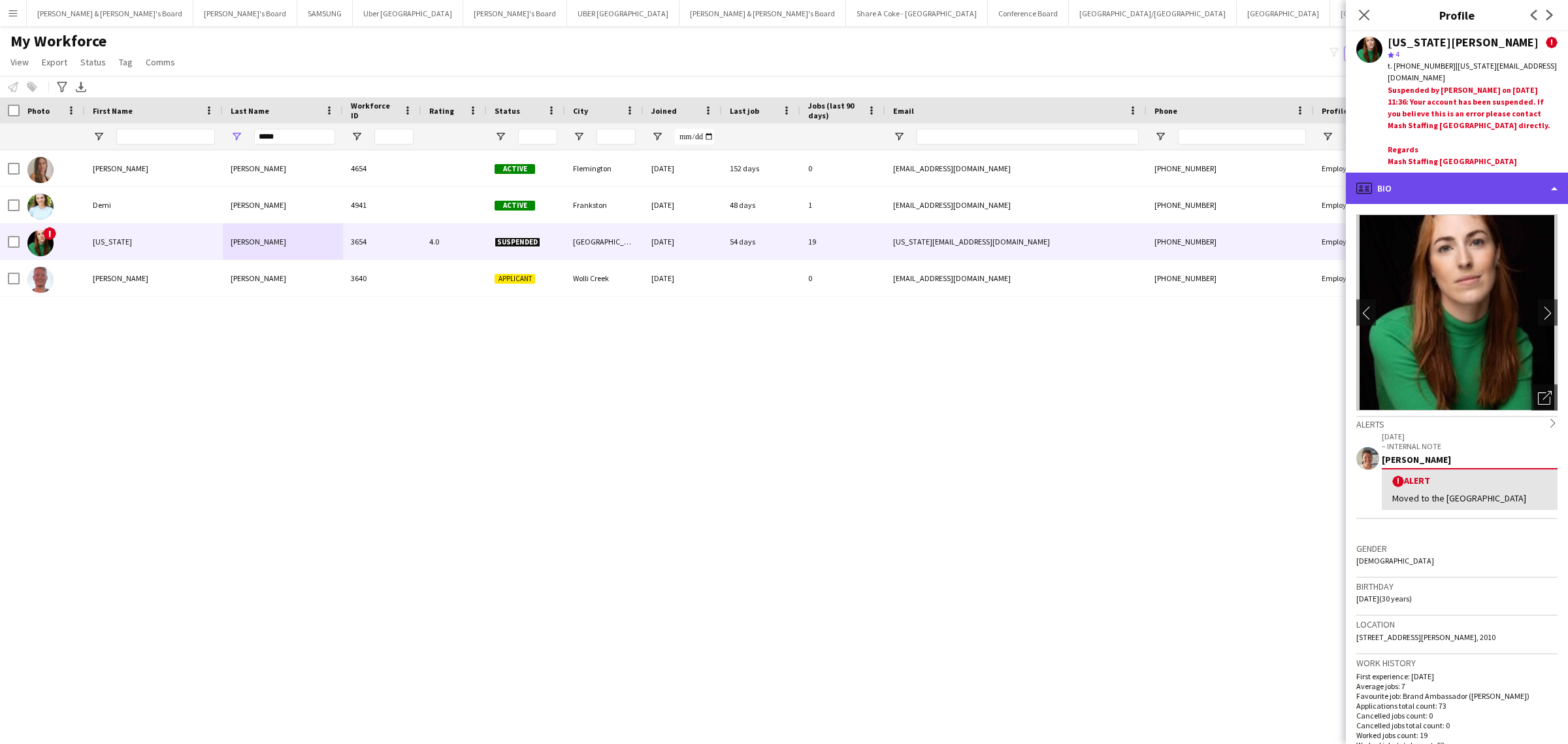
click at [1484, 174] on div "profile Bio" at bounding box center [1457, 188] width 222 height 31
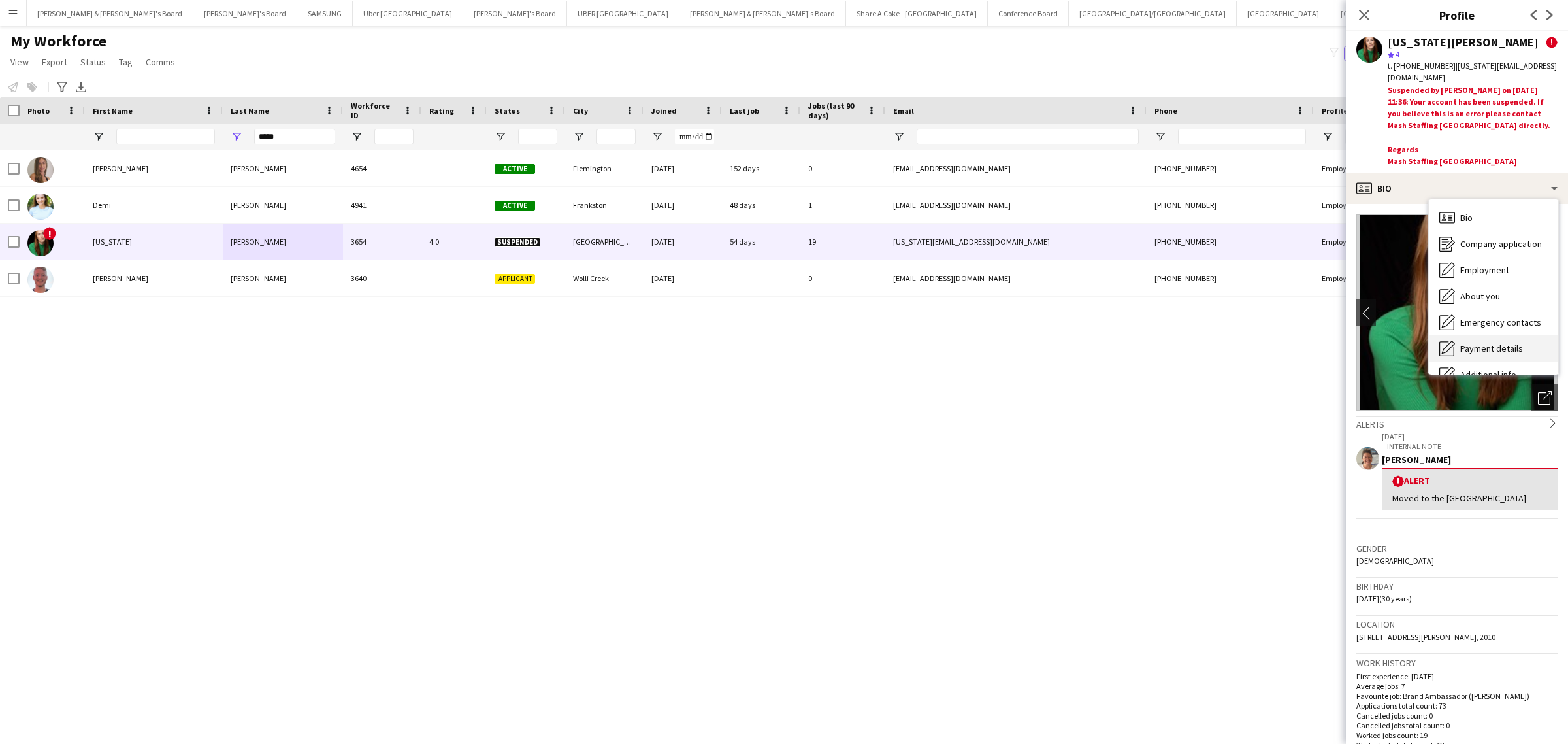
click at [1514, 343] on span "Payment details" at bounding box center [1491, 348] width 63 height 12
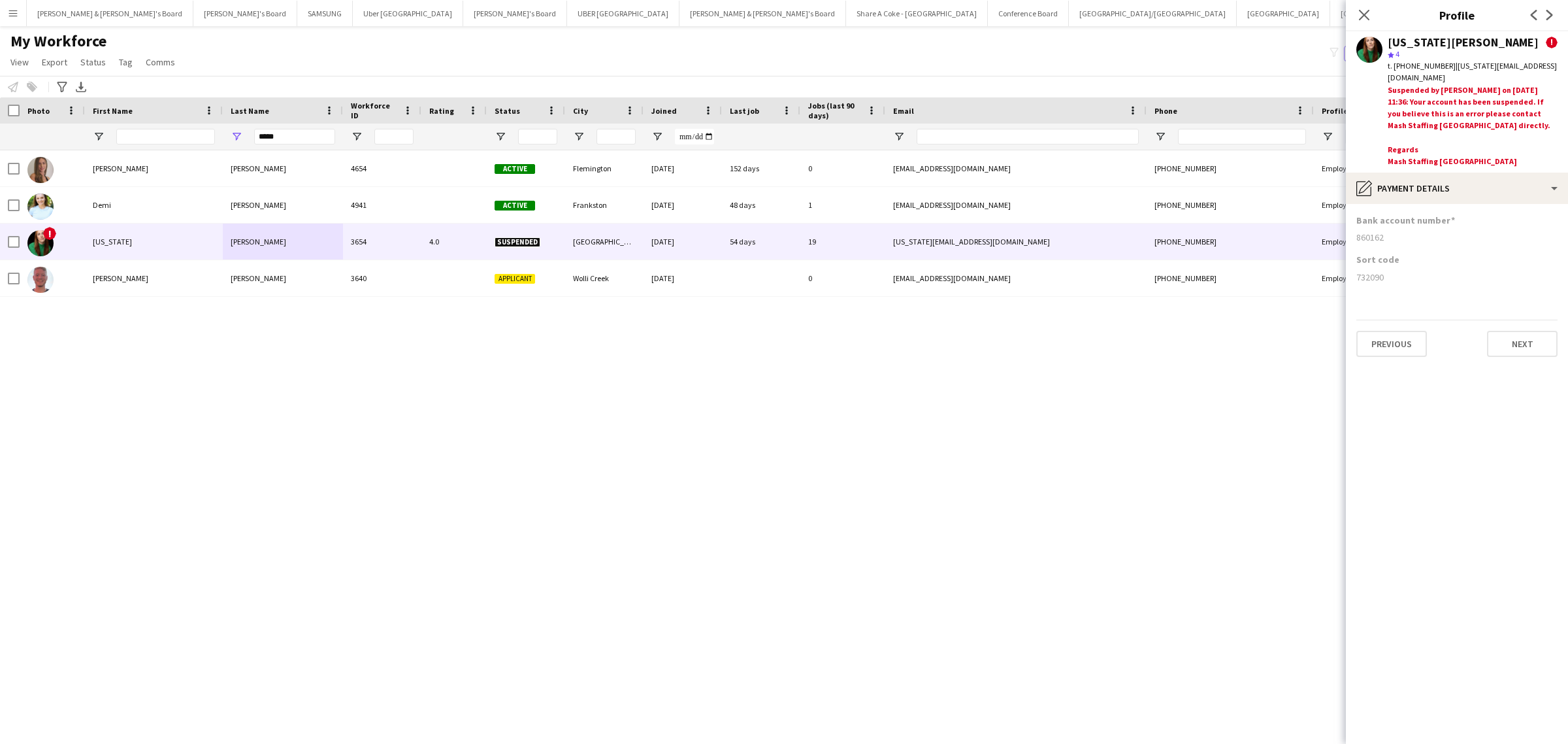
drag, startPoint x: 1367, startPoint y: 15, endPoint x: 1289, endPoint y: 26, distance: 78.8
click at [1367, 15] on icon "Close pop-in" at bounding box center [1363, 15] width 10 height 10
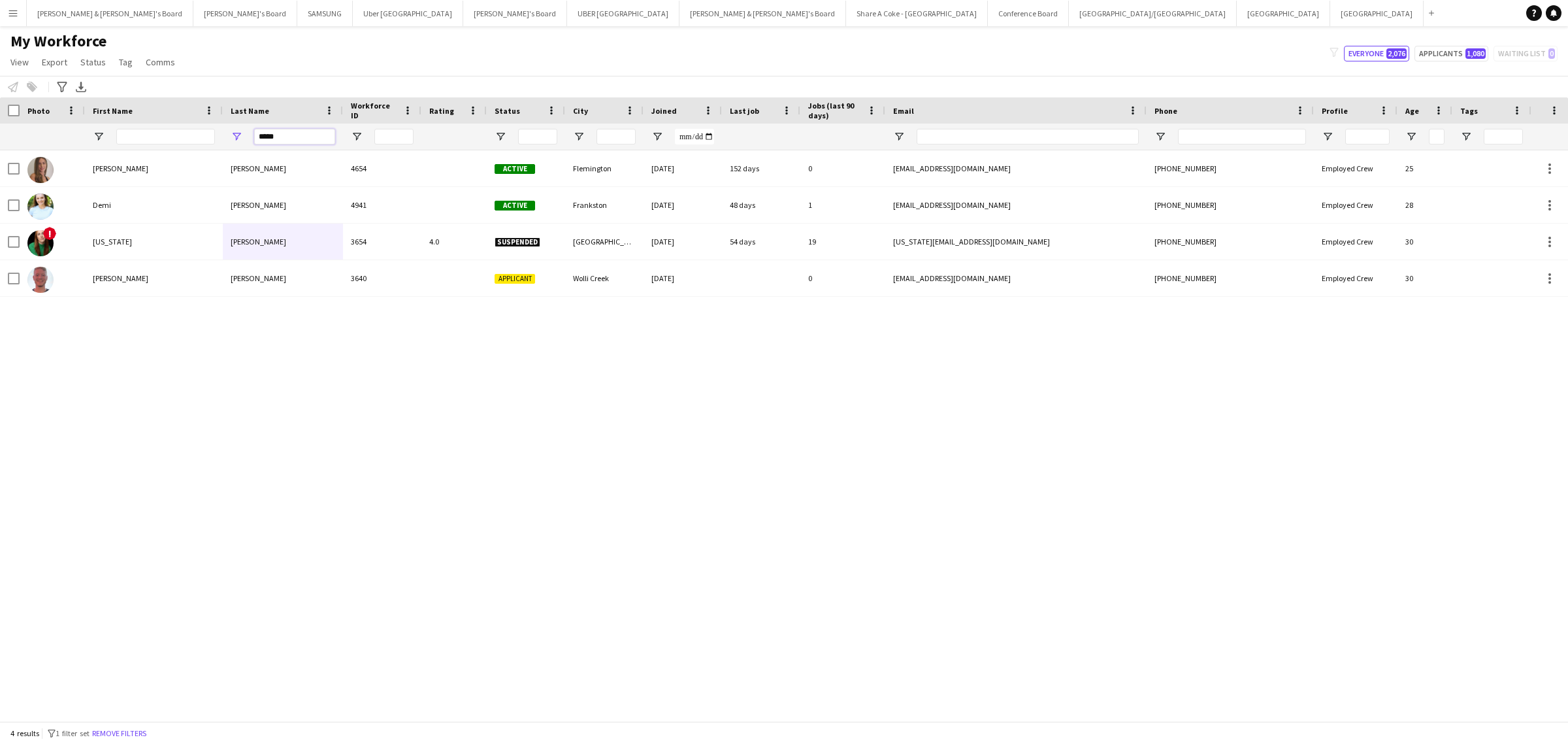
drag, startPoint x: 296, startPoint y: 139, endPoint x: 204, endPoint y: 144, distance: 92.1
click at [204, 144] on div "*****" at bounding box center [765, 137] width 1530 height 26
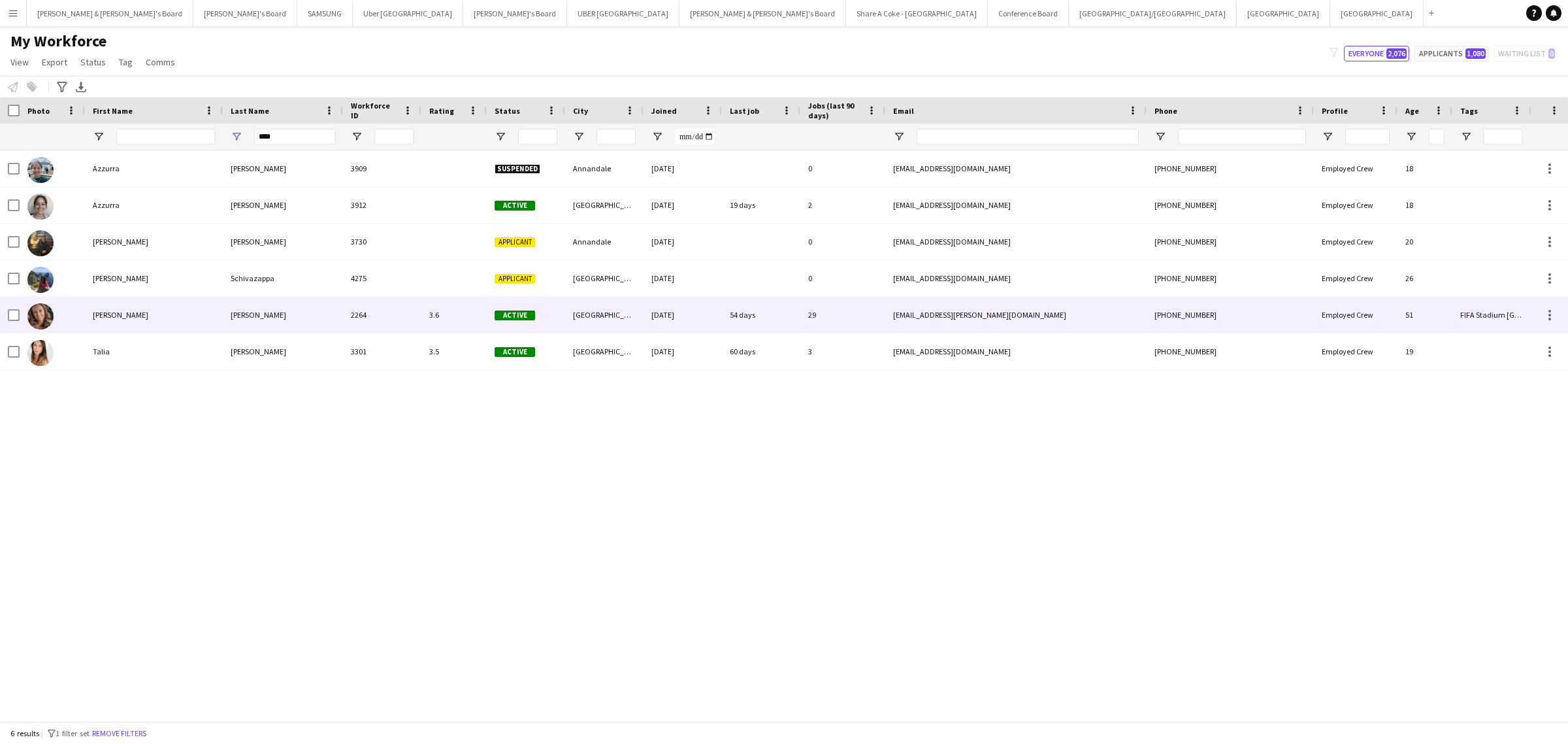
click at [285, 320] on div "Zappia" at bounding box center [283, 315] width 120 height 36
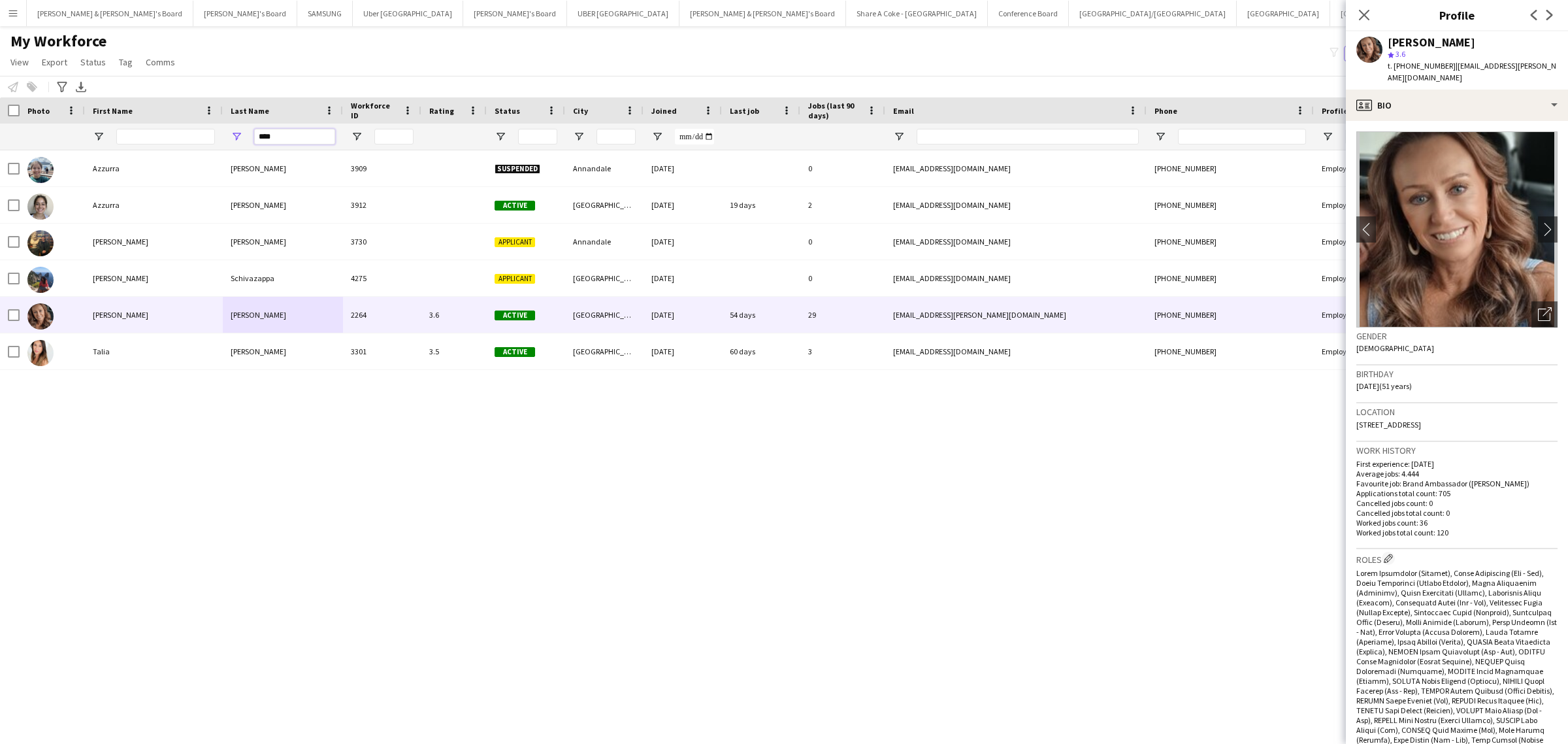
drag, startPoint x: 290, startPoint y: 135, endPoint x: 176, endPoint y: 134, distance: 114.0
click at [176, 134] on div "****" at bounding box center [765, 137] width 1530 height 26
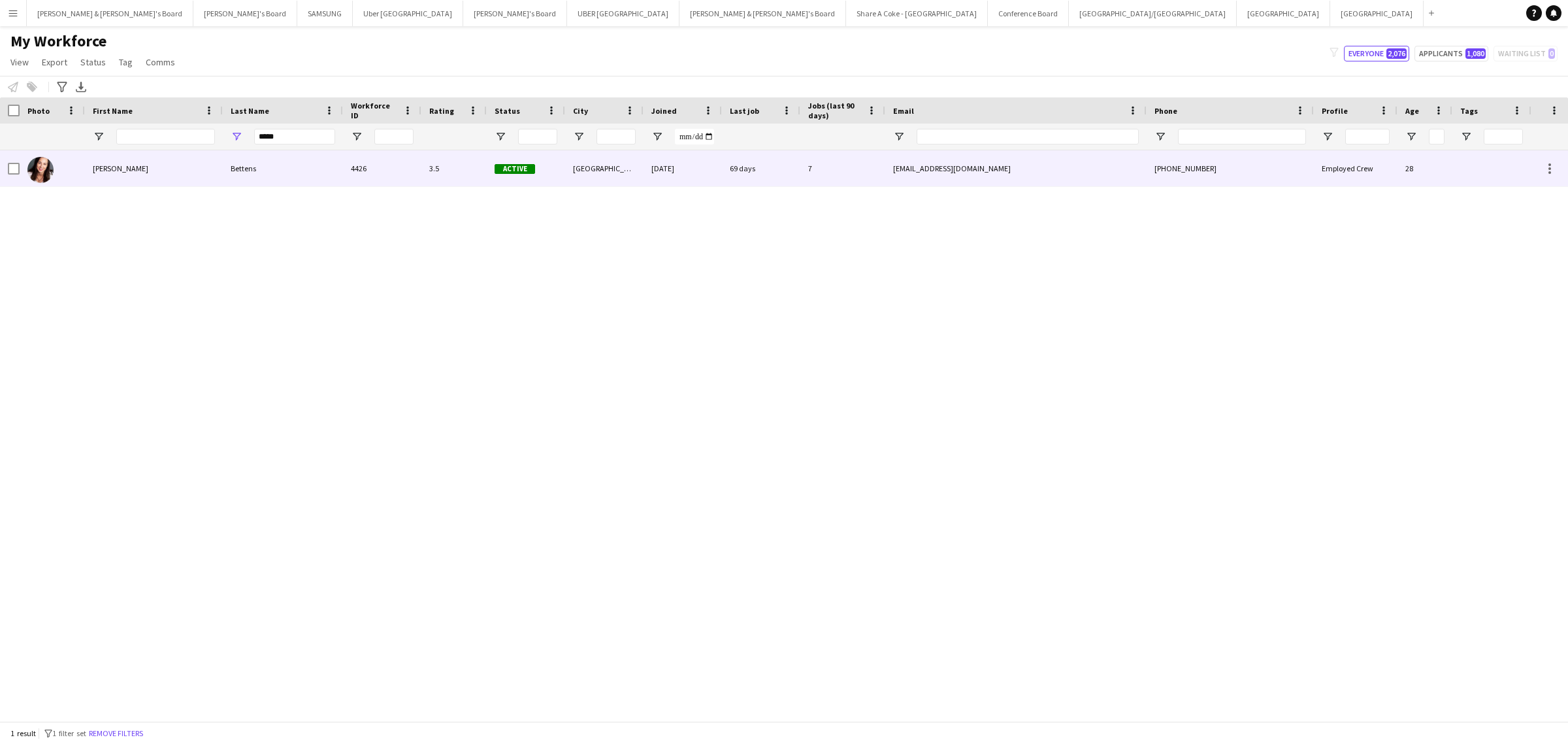
click at [186, 171] on div "Julie" at bounding box center [154, 169] width 138 height 36
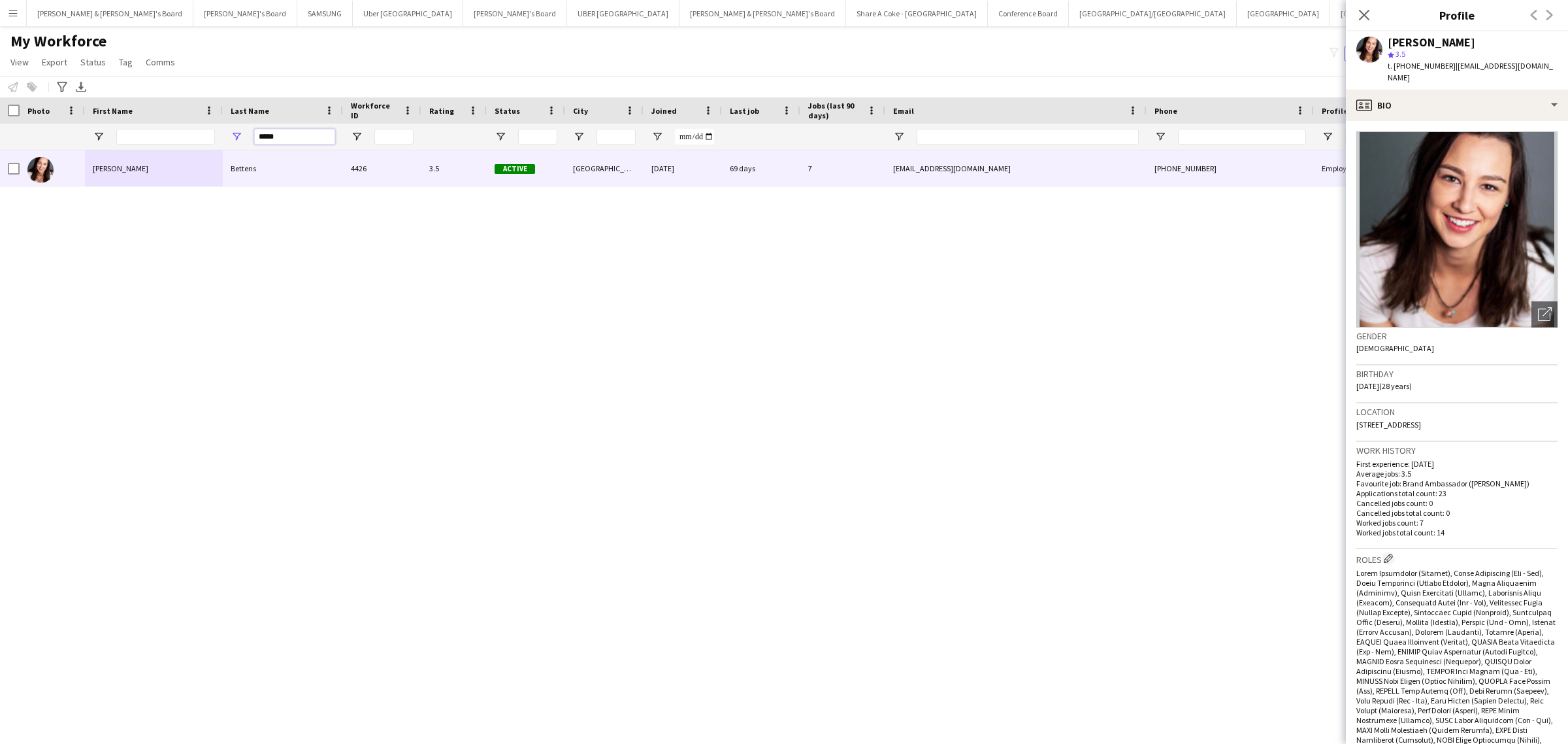
drag, startPoint x: 295, startPoint y: 134, endPoint x: 217, endPoint y: 145, distance: 78.8
click at [217, 145] on div "*****" at bounding box center [765, 137] width 1530 height 26
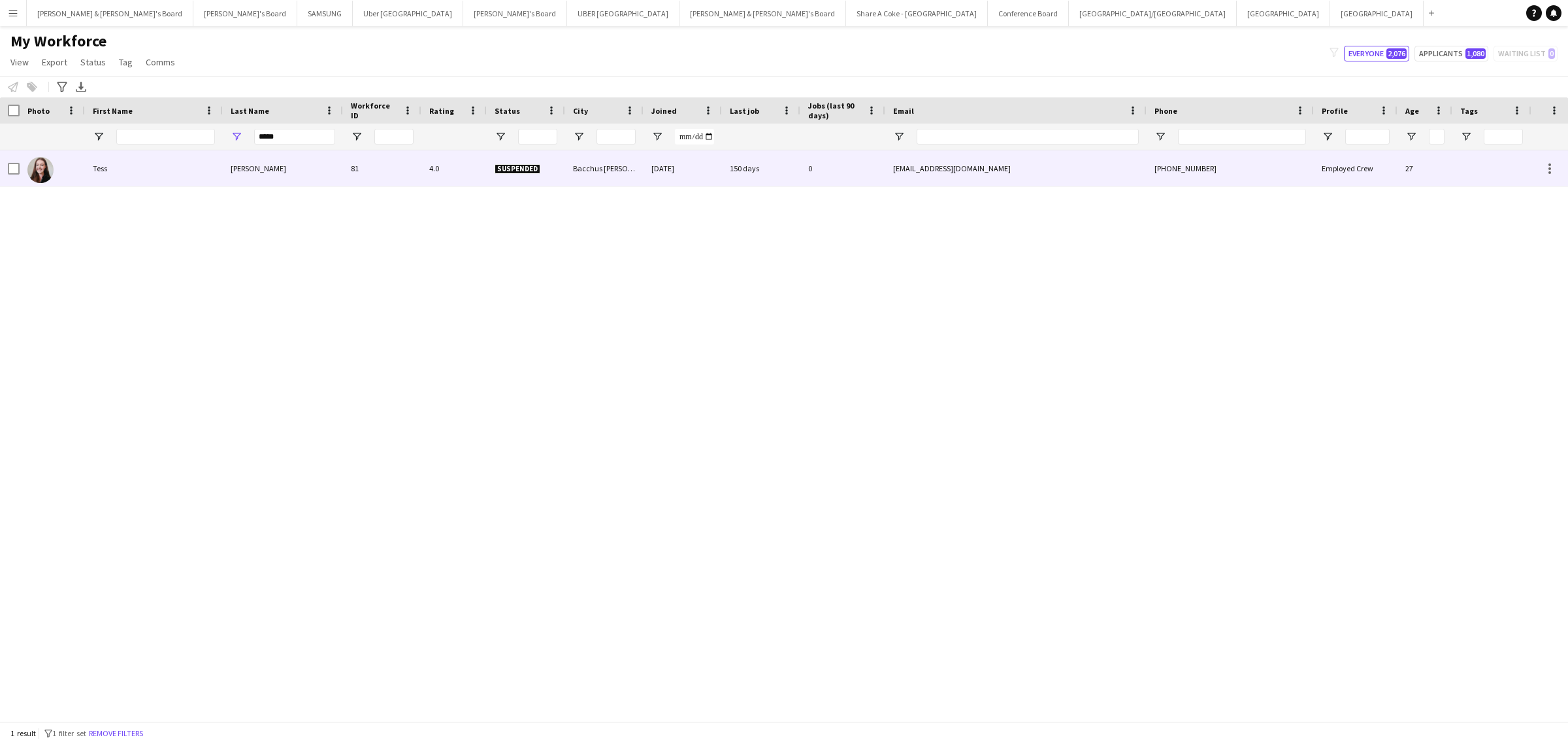
click at [193, 162] on div "Tess" at bounding box center [154, 169] width 138 height 36
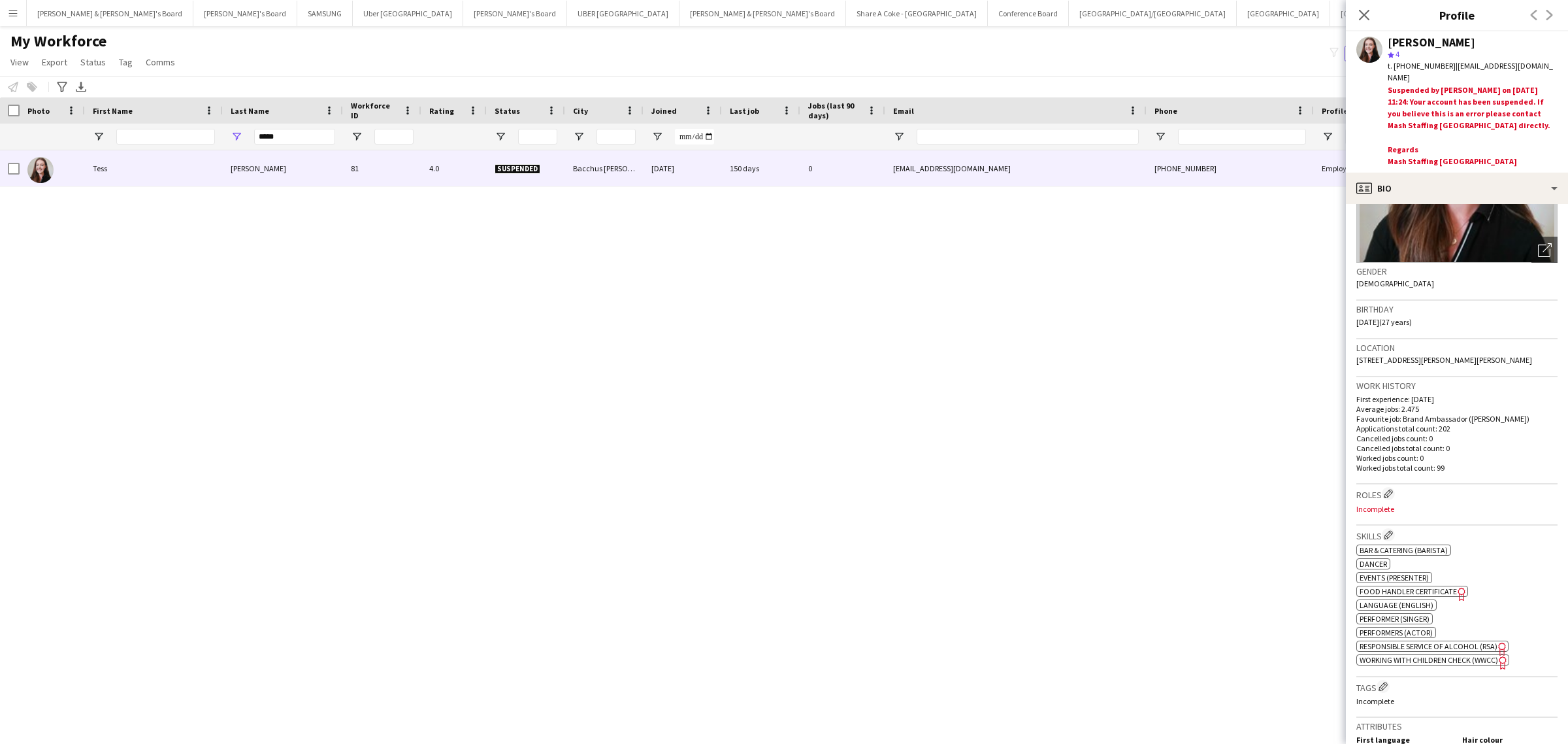
scroll to position [82, 0]
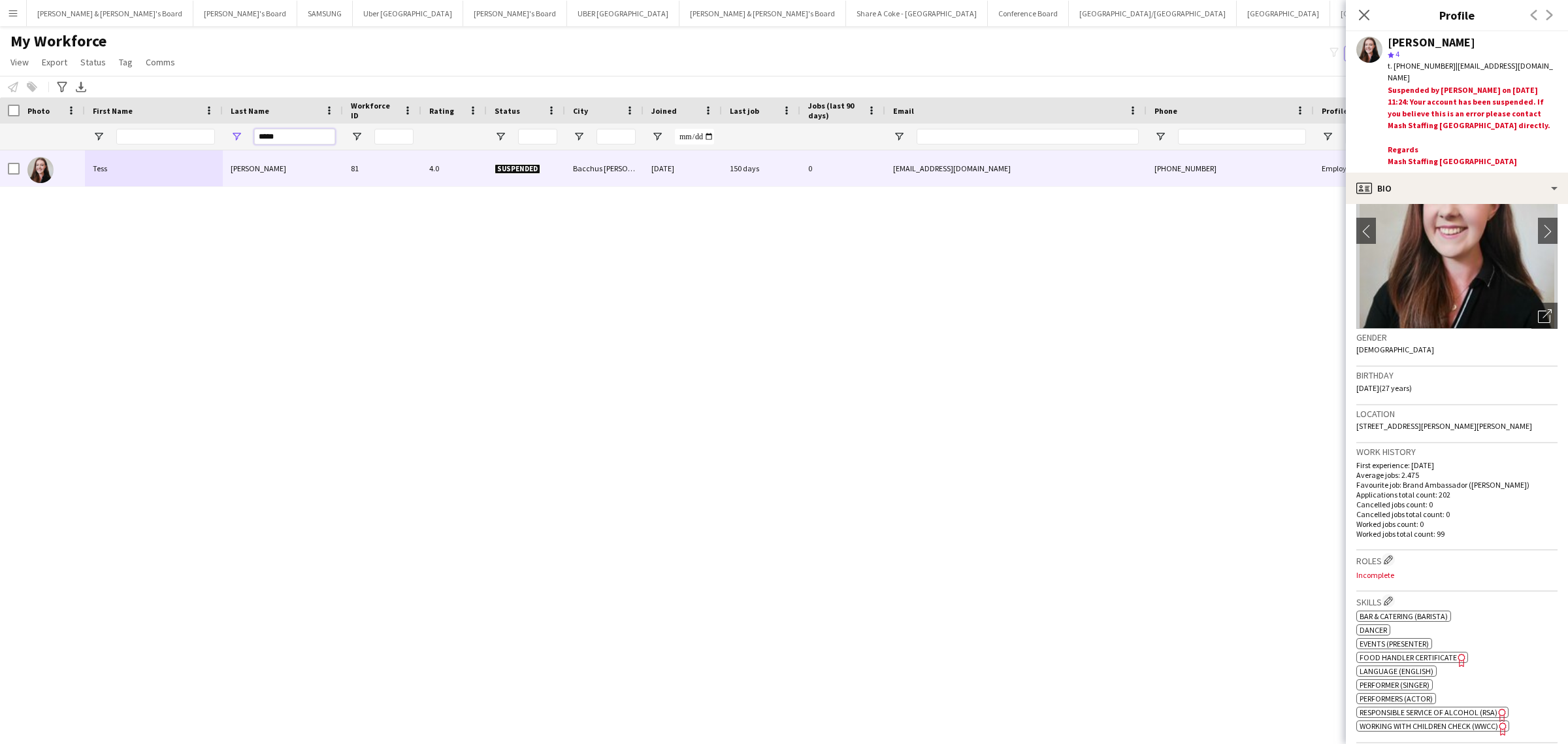
drag, startPoint x: 286, startPoint y: 134, endPoint x: 184, endPoint y: 139, distance: 102.1
click at [184, 139] on div "*****" at bounding box center [765, 137] width 1530 height 26
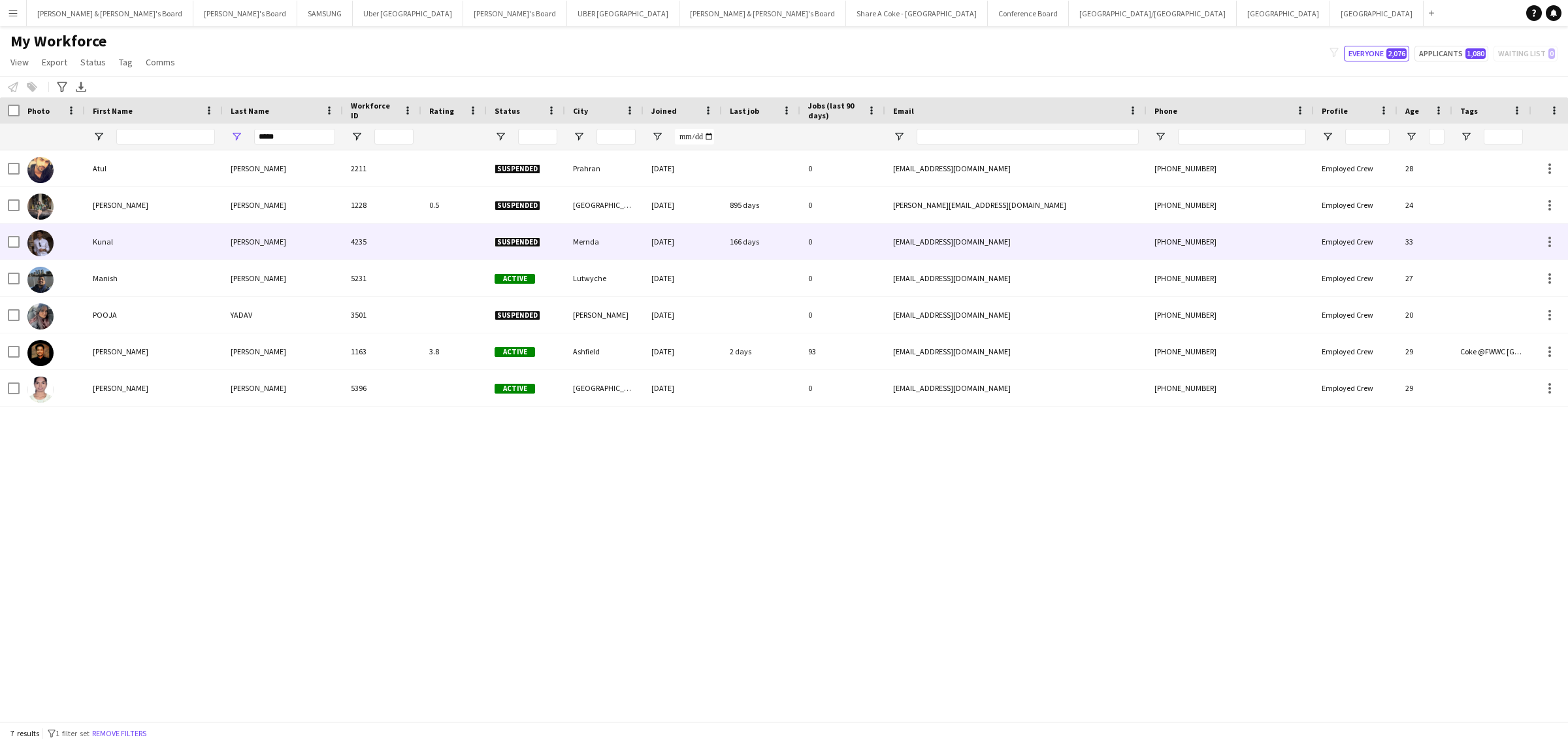
click at [233, 242] on div "Yadav" at bounding box center [283, 242] width 120 height 36
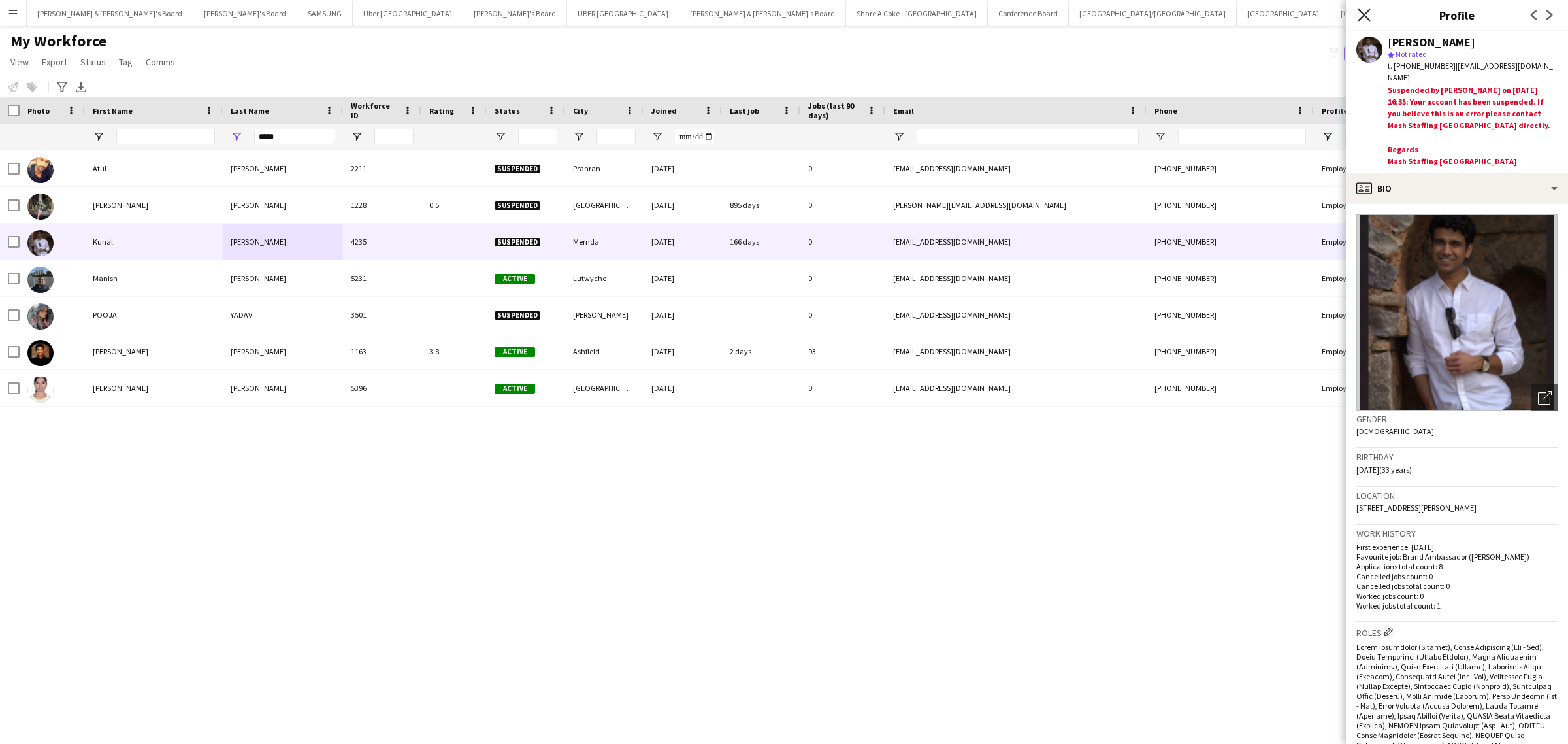
click at [1363, 12] on icon "Close pop-in" at bounding box center [1364, 15] width 13 height 13
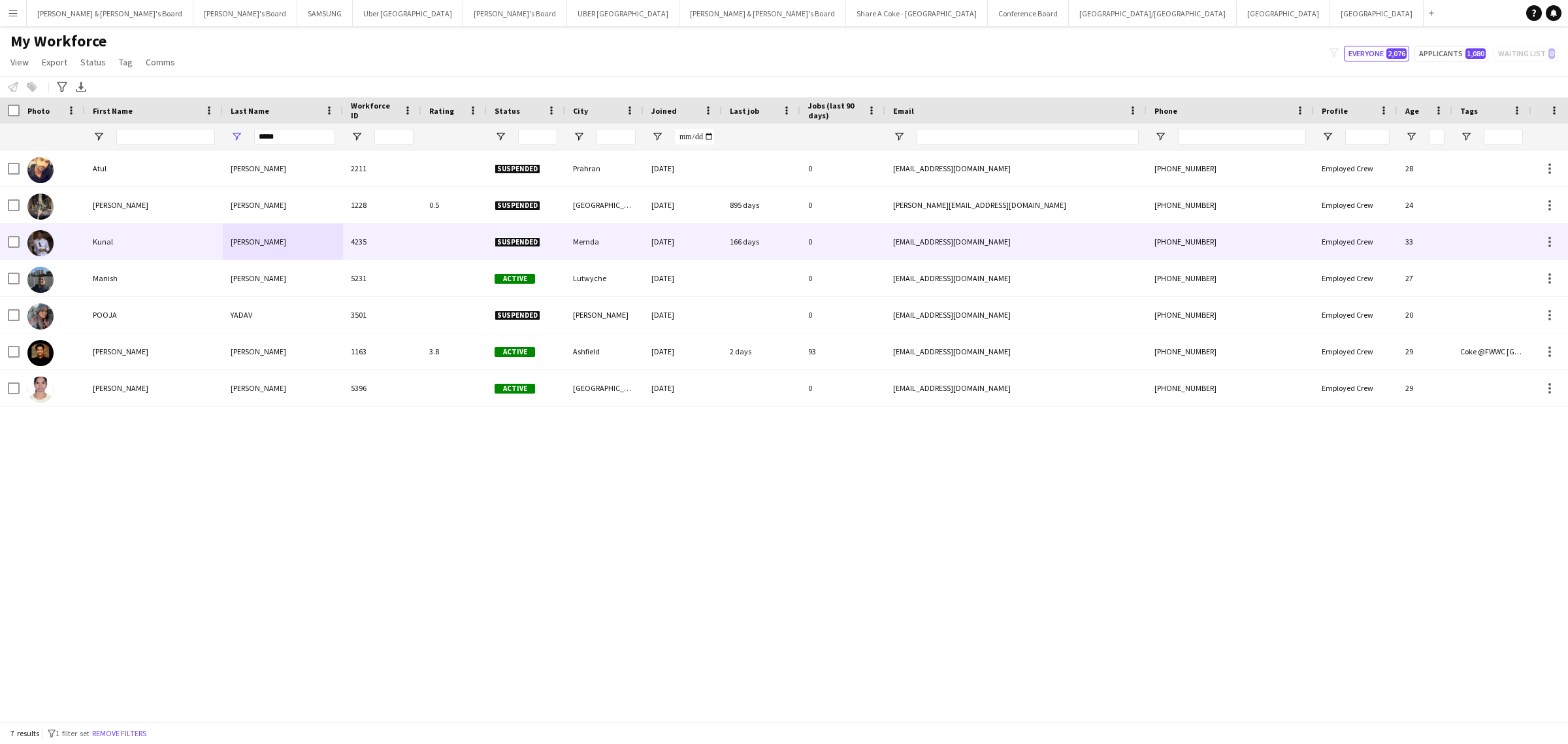
click at [276, 236] on div "Yadav" at bounding box center [283, 242] width 120 height 36
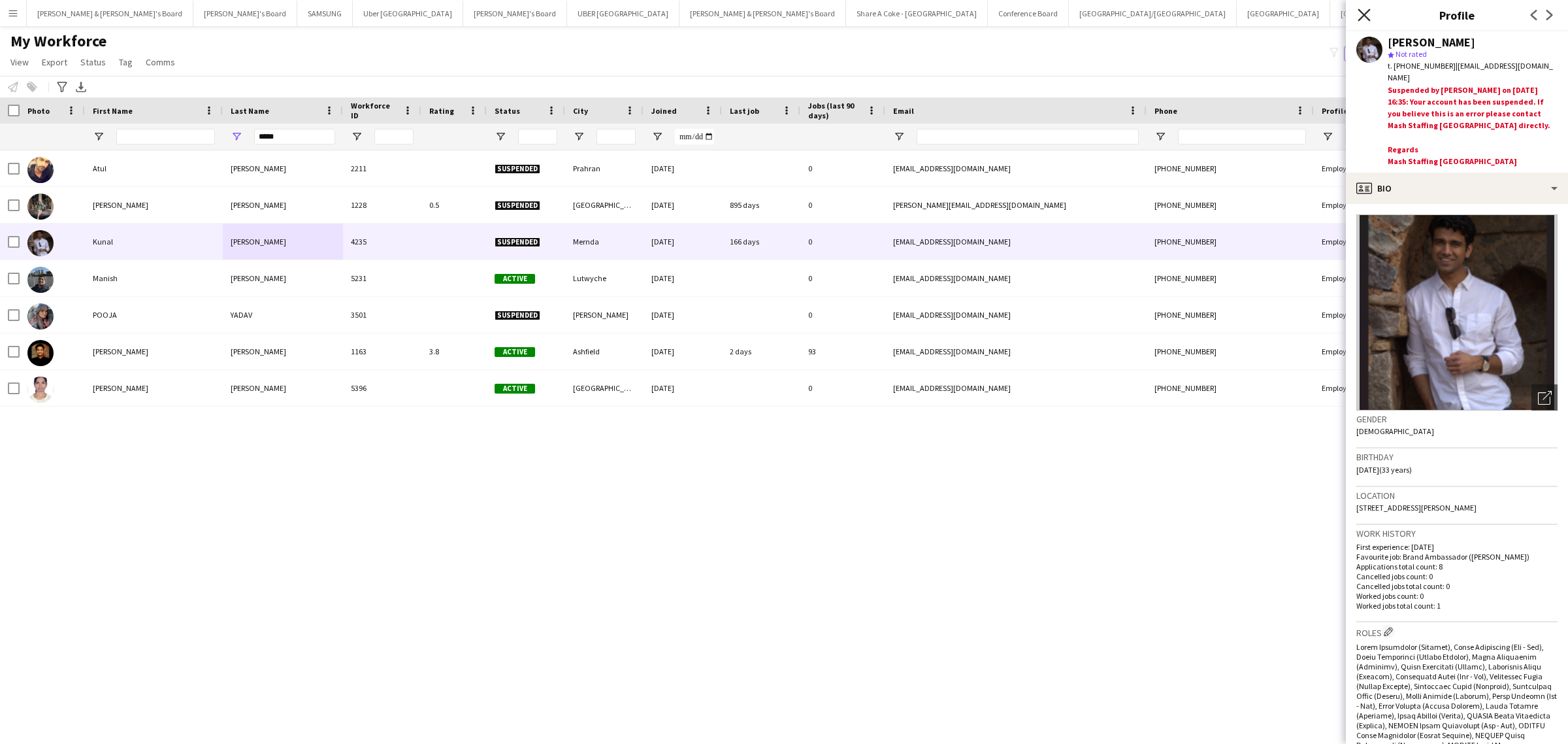
click at [1367, 13] on icon at bounding box center [1364, 15] width 13 height 13
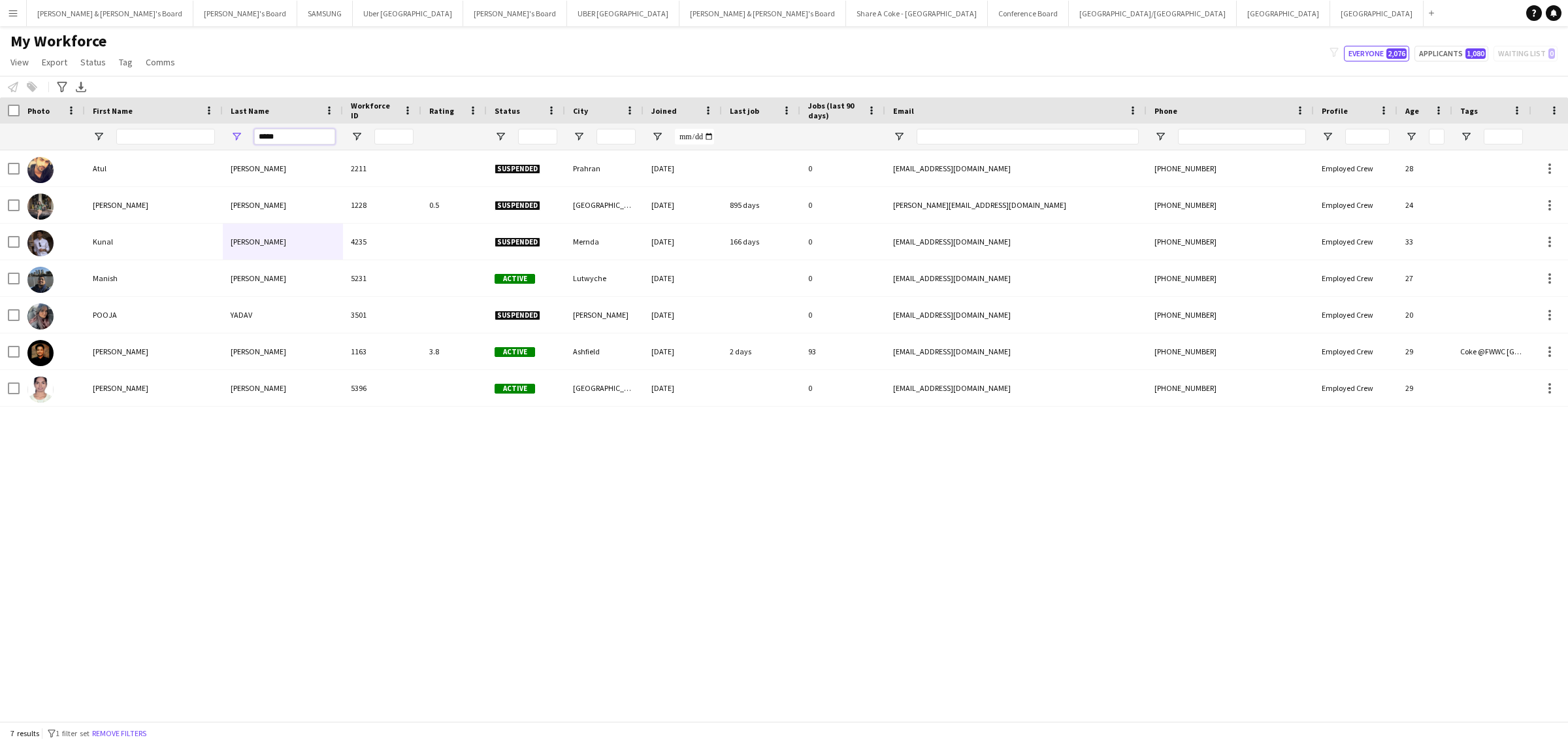
drag, startPoint x: 304, startPoint y: 141, endPoint x: 249, endPoint y: 141, distance: 55.0
click at [249, 141] on div "*****" at bounding box center [283, 137] width 120 height 26
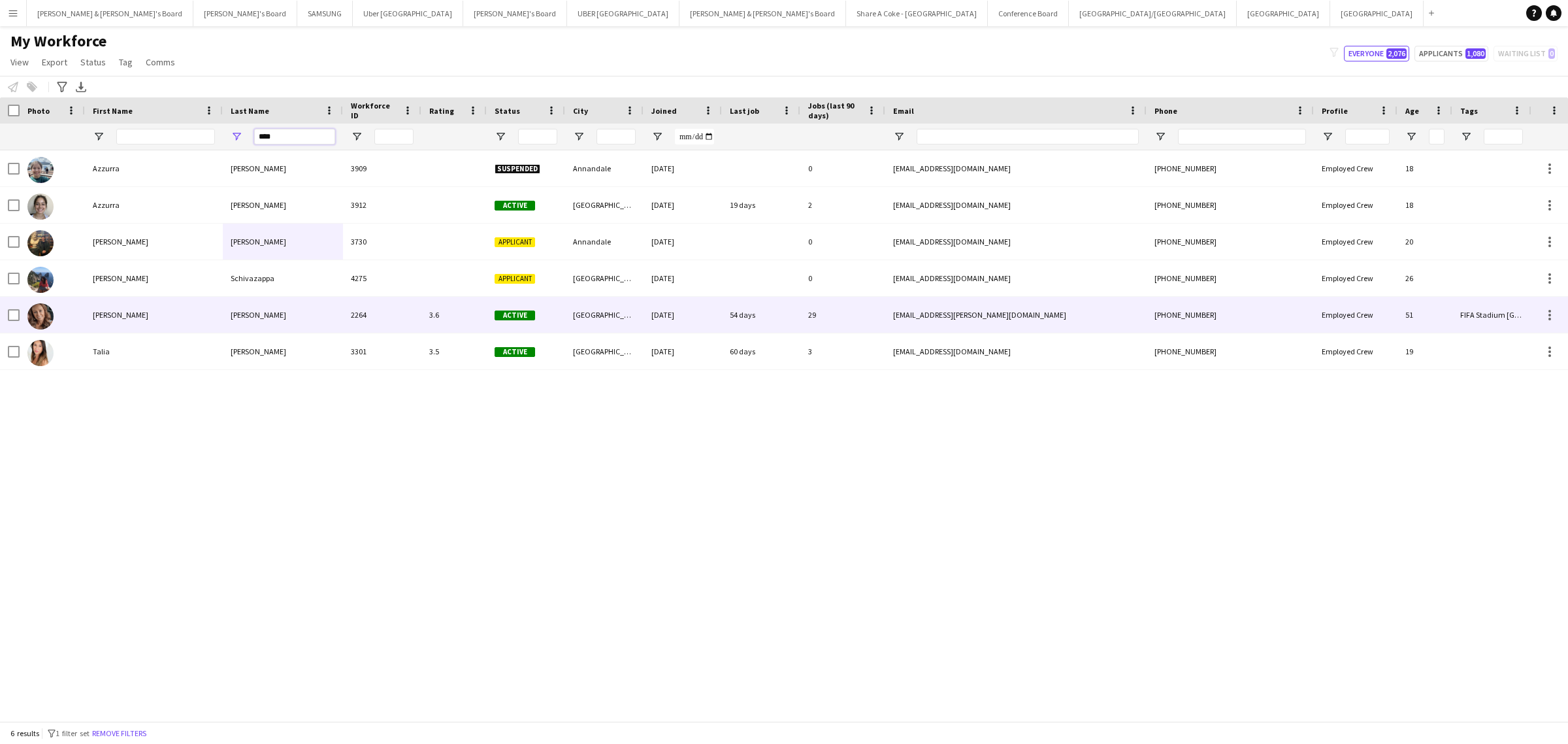
type input "****"
click at [242, 319] on div "Zappia" at bounding box center [283, 315] width 120 height 36
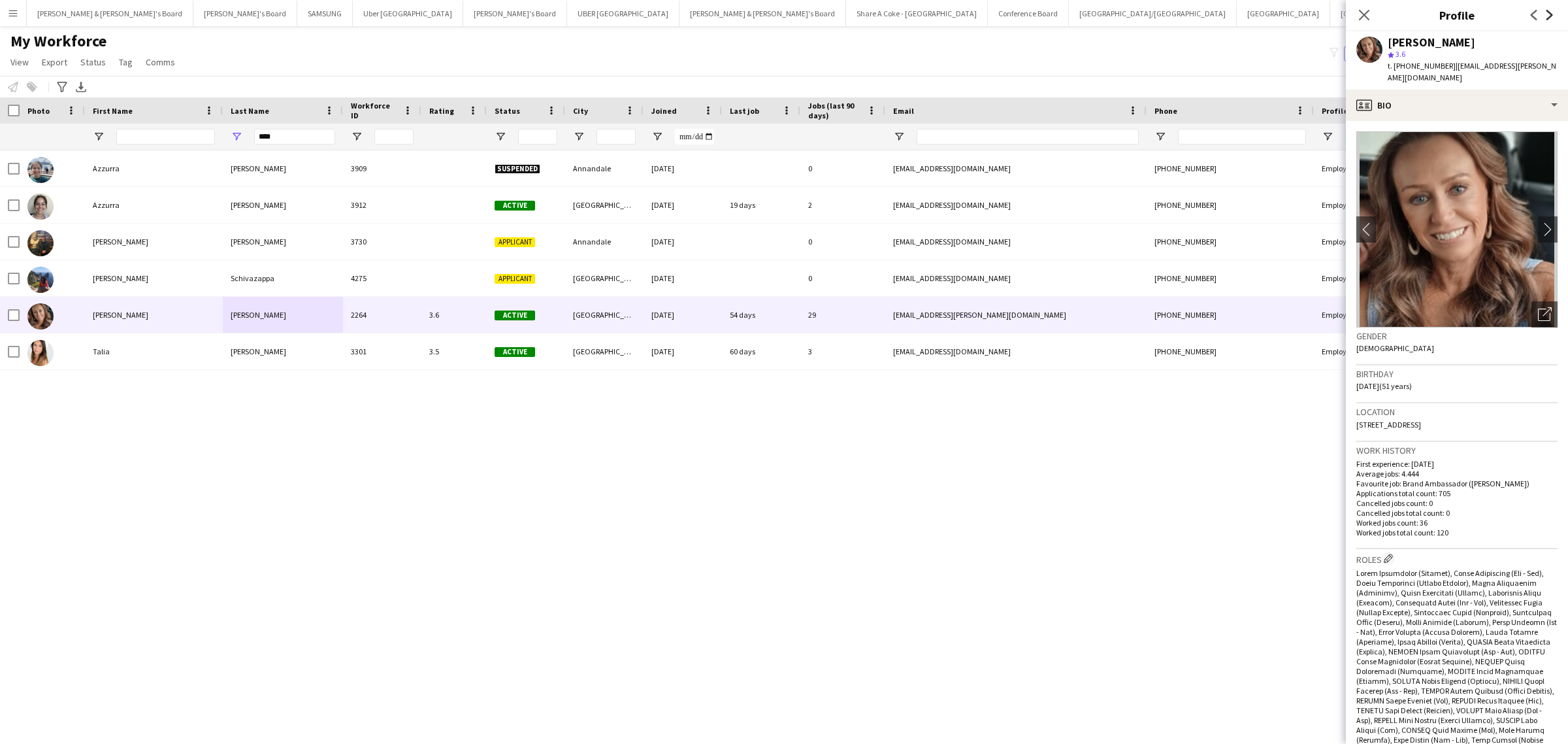
click at [1548, 10] on icon "Next" at bounding box center [1549, 15] width 10 height 10
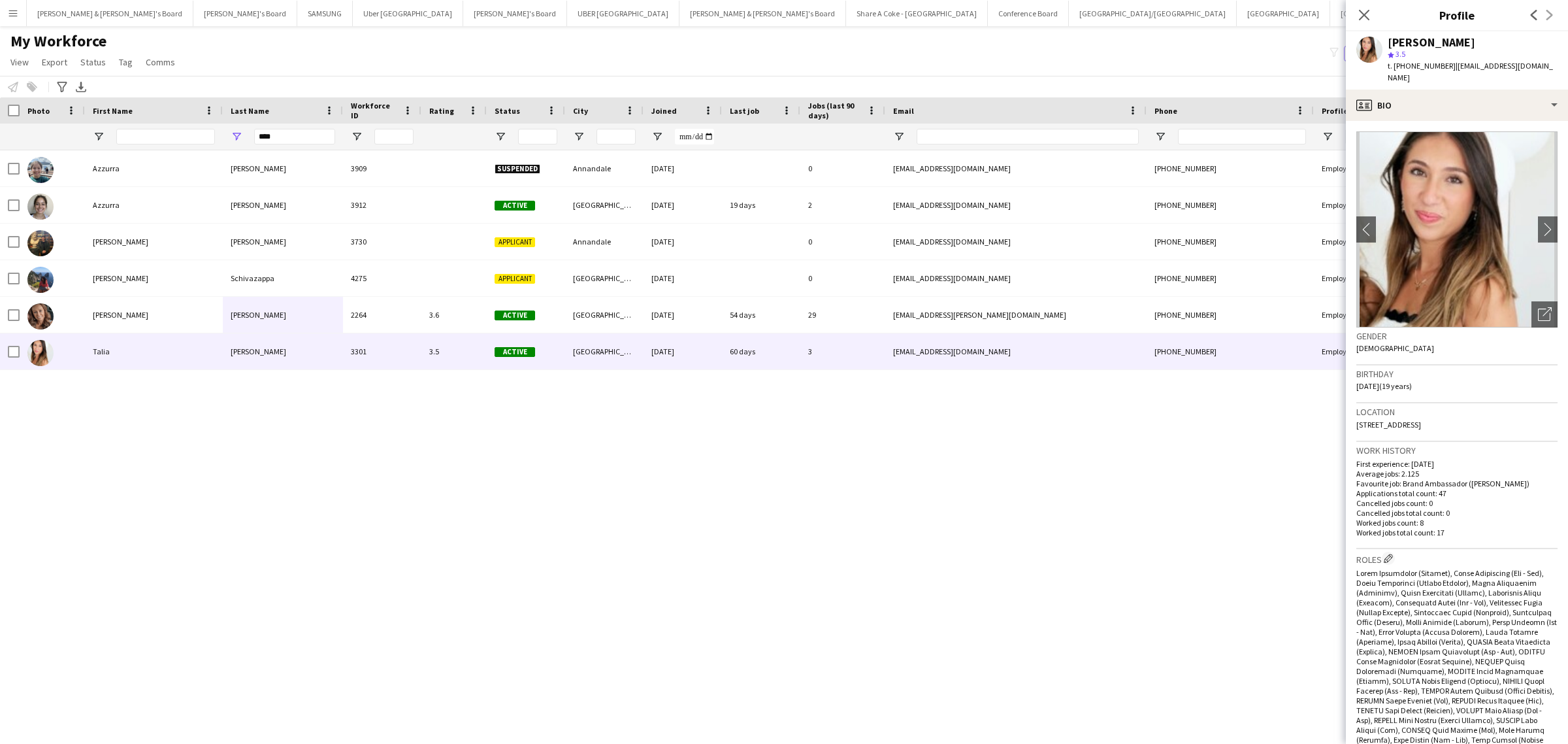
click at [1516, 10] on div "Previous Next" at bounding box center [1542, 15] width 52 height 30
click at [1528, 10] on icon "Previous" at bounding box center [1533, 15] width 10 height 10
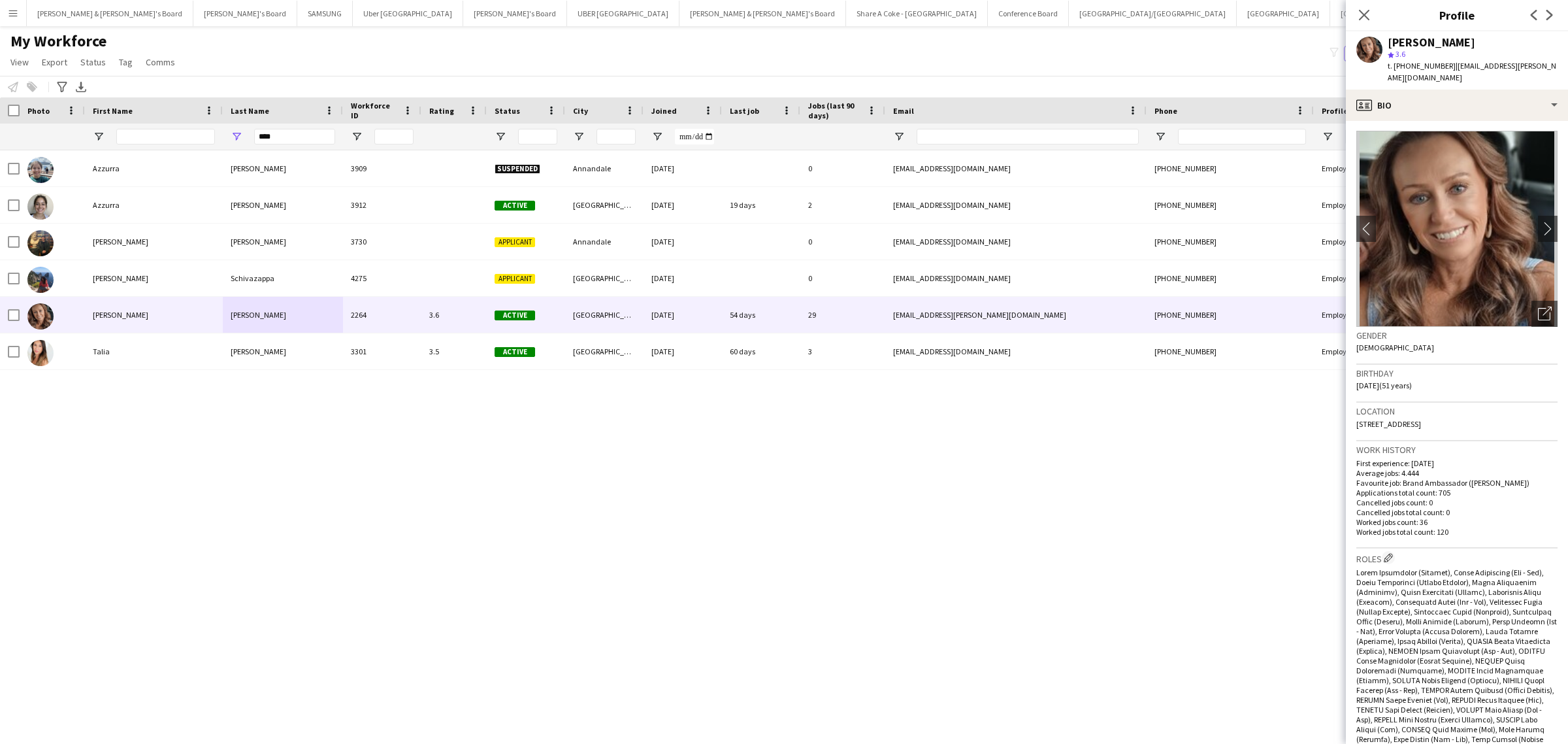
scroll to position [0, 0]
click at [1487, 90] on div "profile Bio" at bounding box center [1457, 105] width 222 height 31
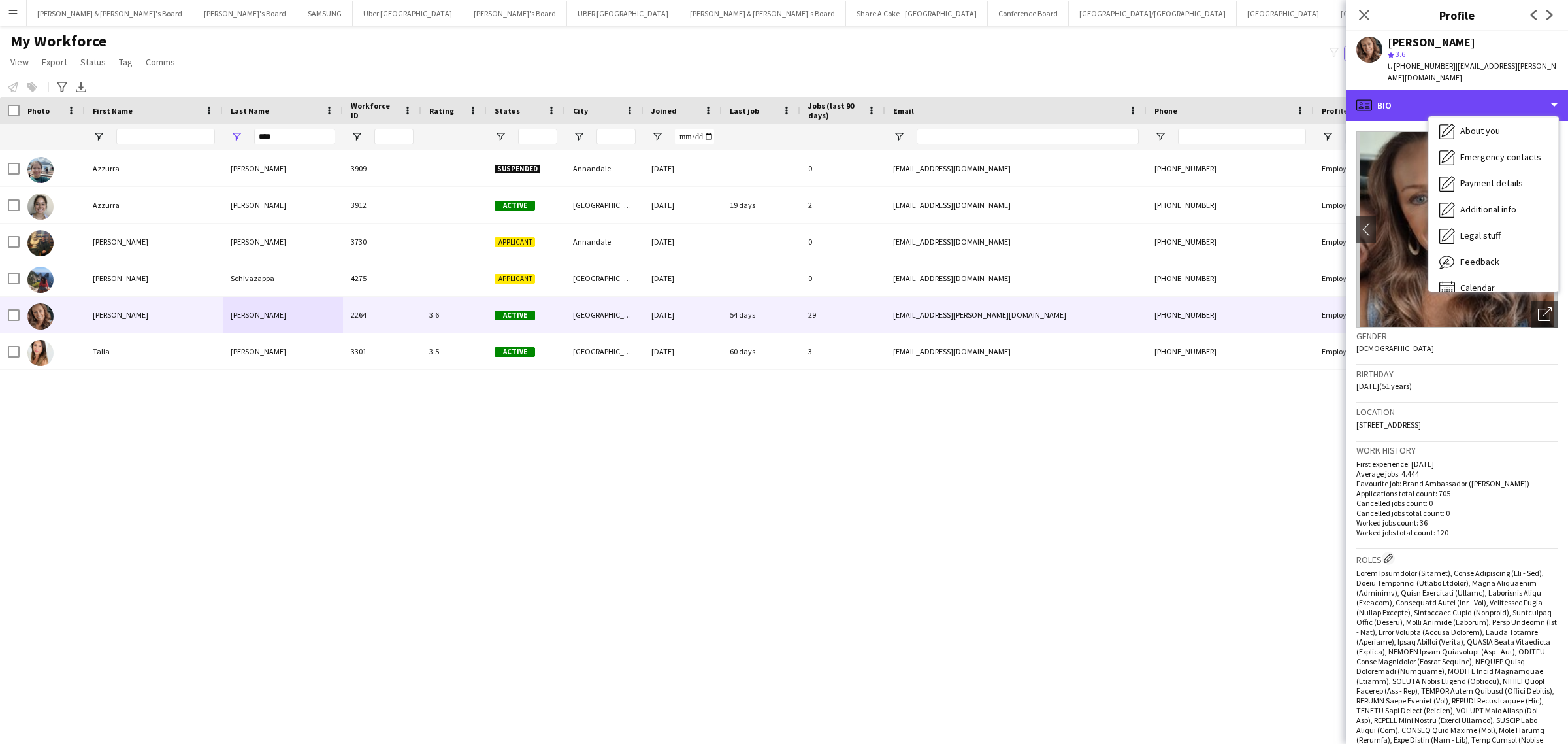
scroll to position [96, 0]
click at [1500, 263] on div "Calendar Calendar" at bounding box center [1493, 274] width 130 height 26
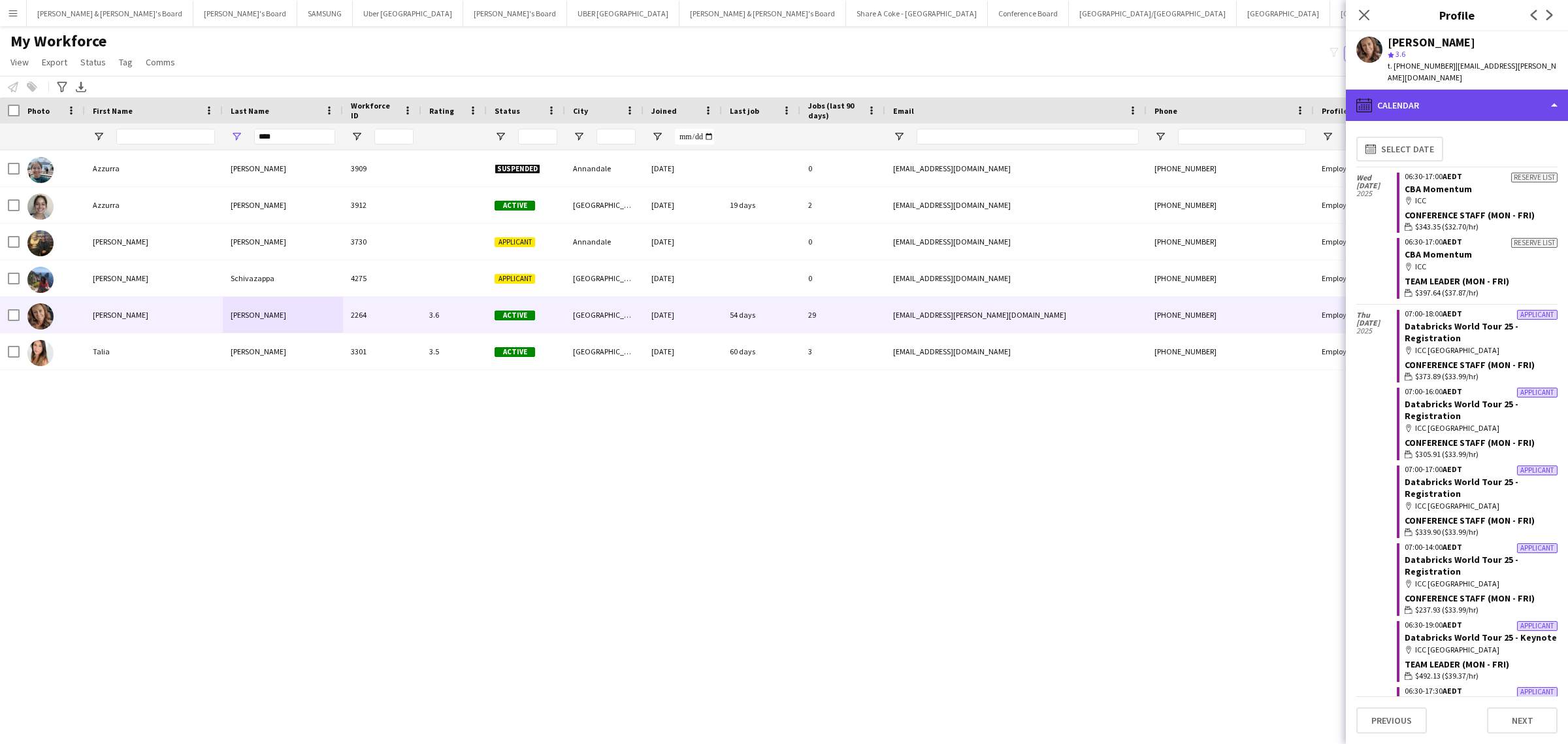
click at [1406, 91] on div "calendar-full Calendar" at bounding box center [1457, 105] width 222 height 31
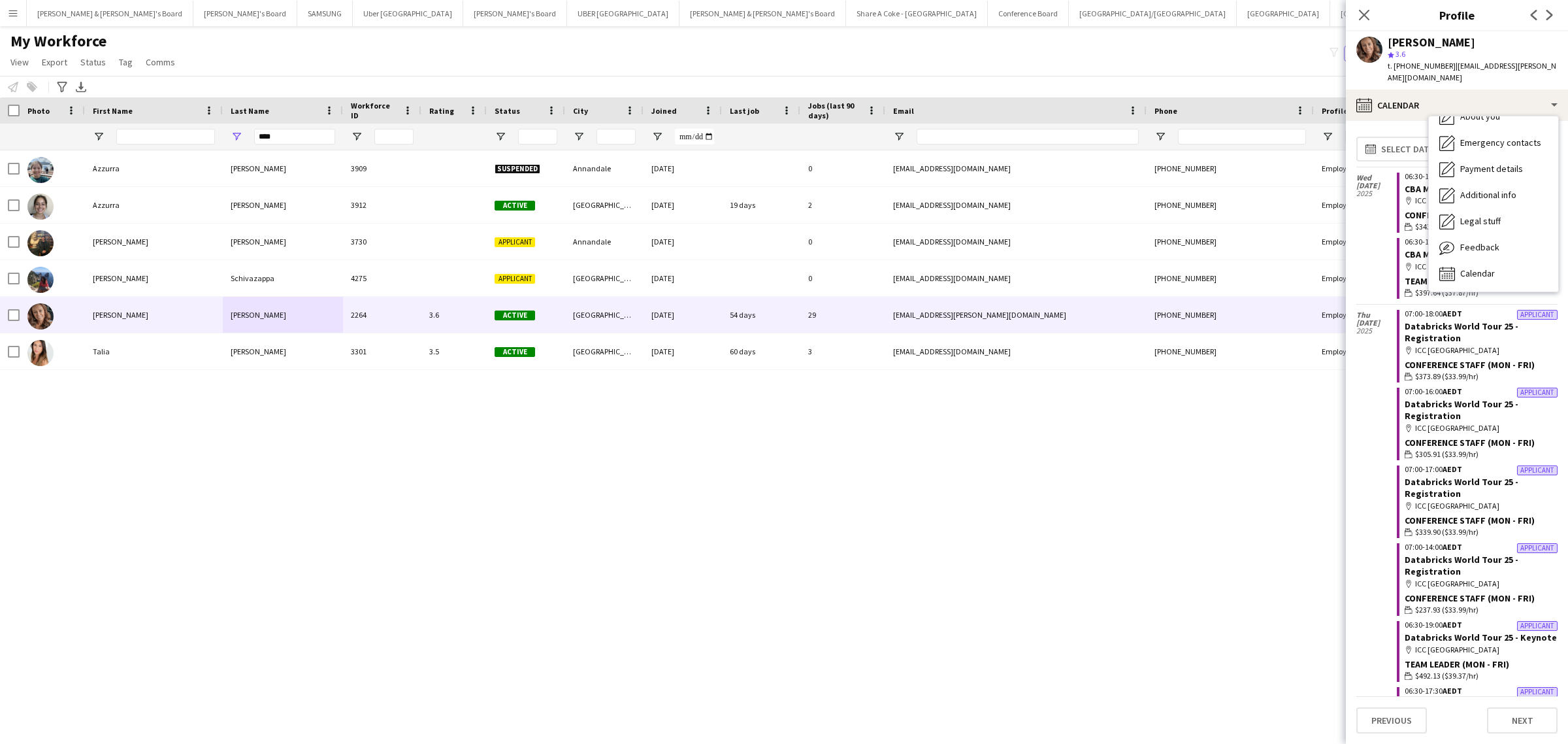
click at [1138, 481] on div "Azzurra Zappacosta 3909 Suspended Annandale 16-11-2024 0 azapp112@outlook.com +…" at bounding box center [764, 429] width 1528 height 558
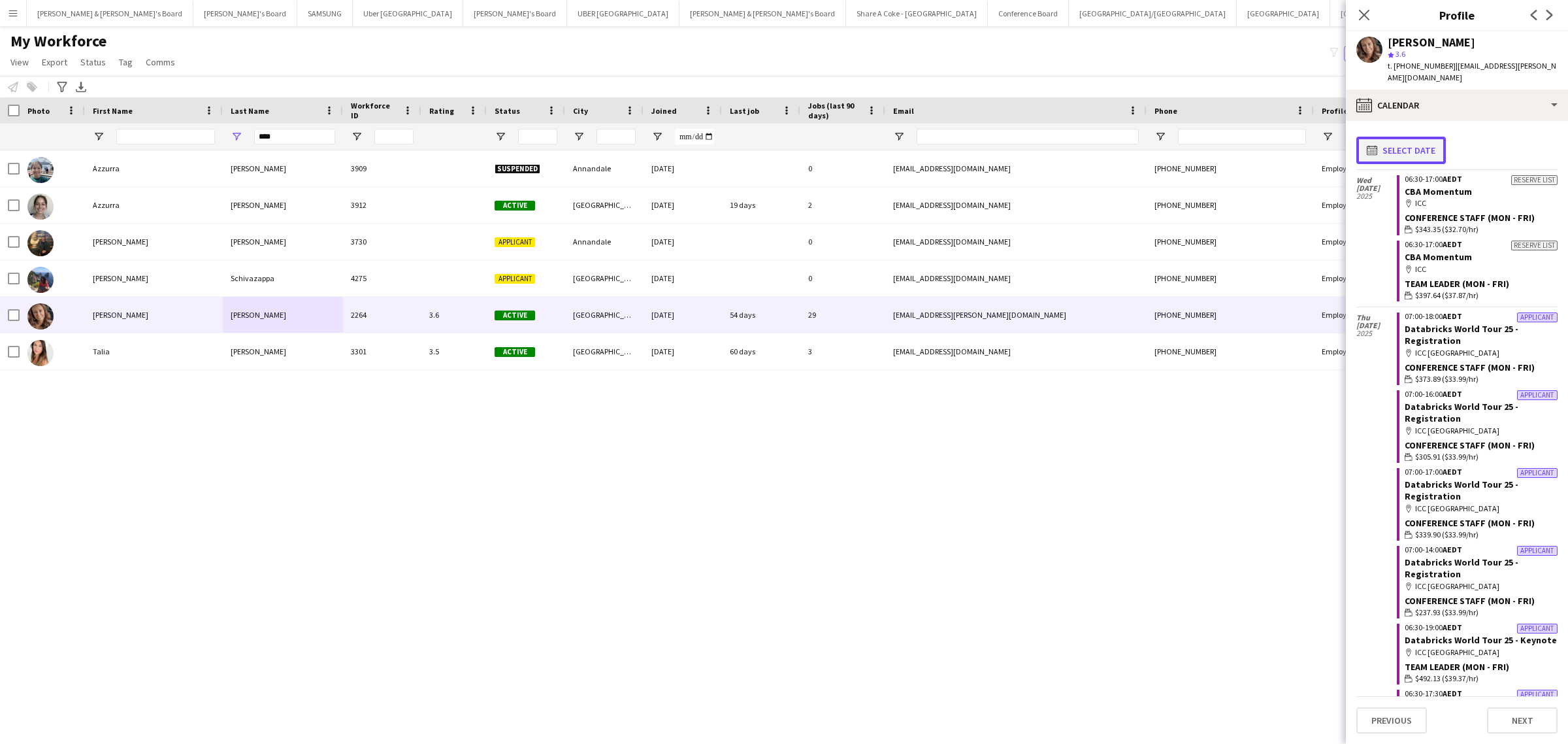
click at [1402, 137] on button "calendar-full Select date" at bounding box center [1401, 150] width 90 height 27
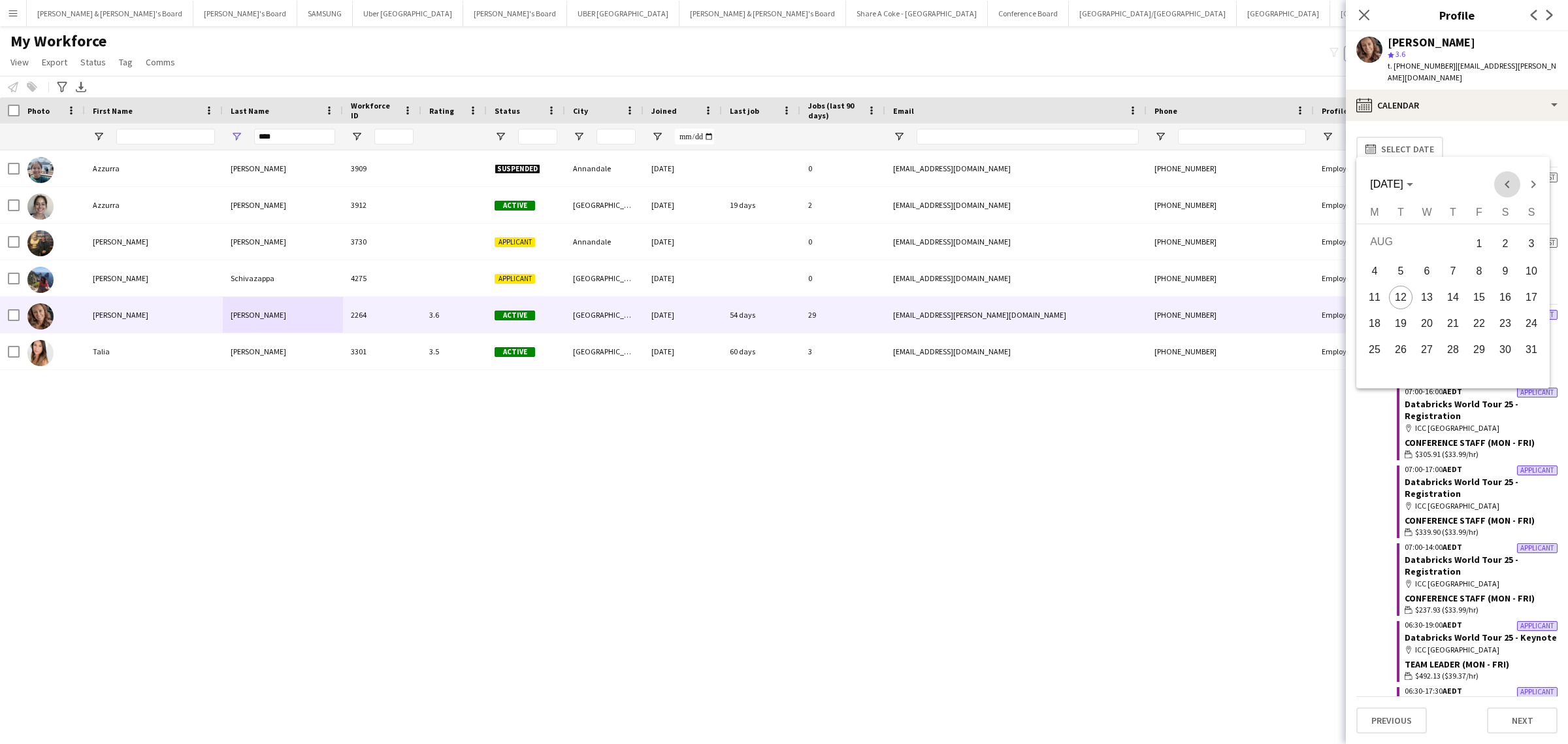
click at [1510, 182] on span "Previous month" at bounding box center [1507, 185] width 26 height 26
click at [1529, 182] on span "Next month" at bounding box center [1533, 185] width 26 height 26
click at [1537, 236] on span "1" at bounding box center [1531, 243] width 24 height 26
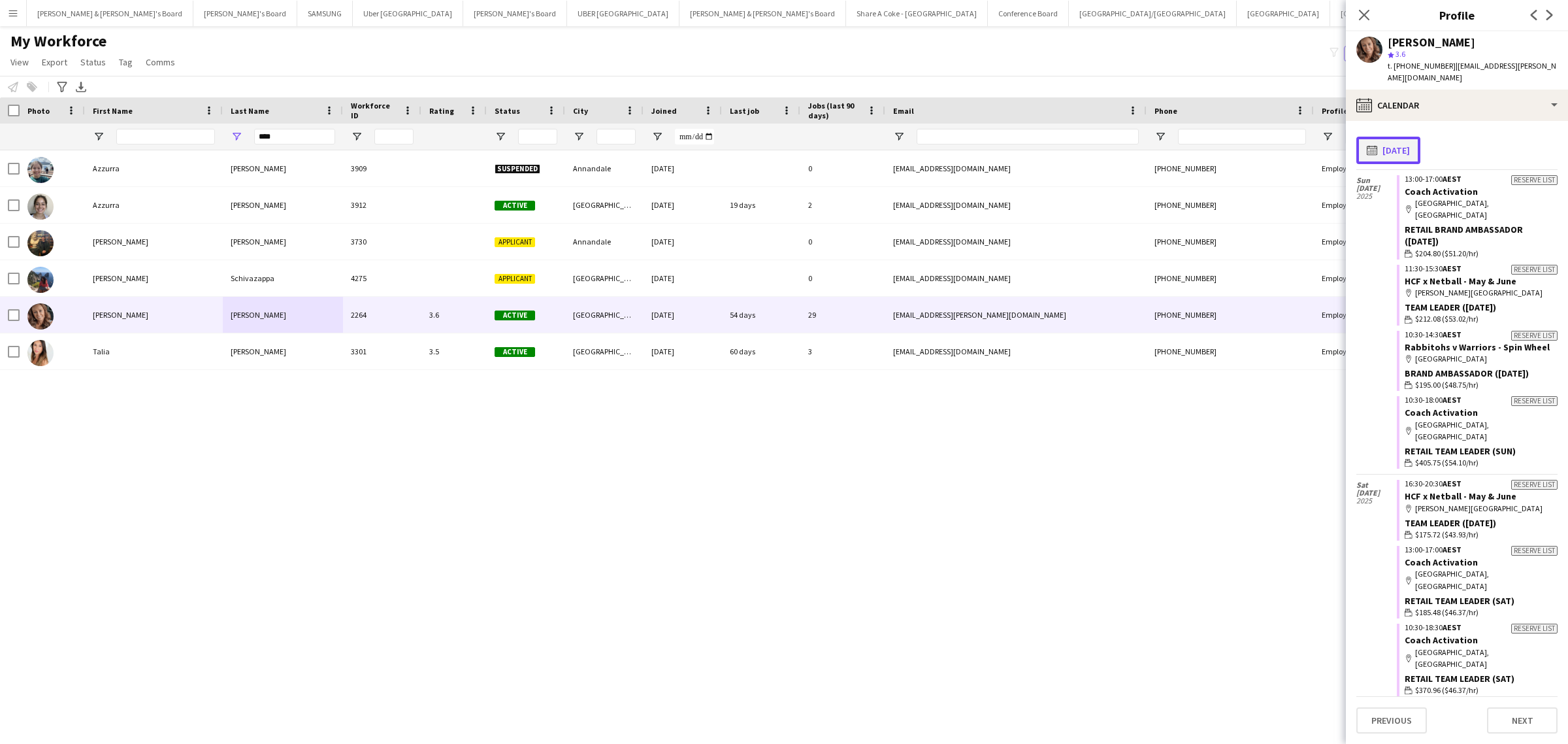
click at [1398, 137] on button "calendar-full 01-06-2025" at bounding box center [1388, 150] width 64 height 27
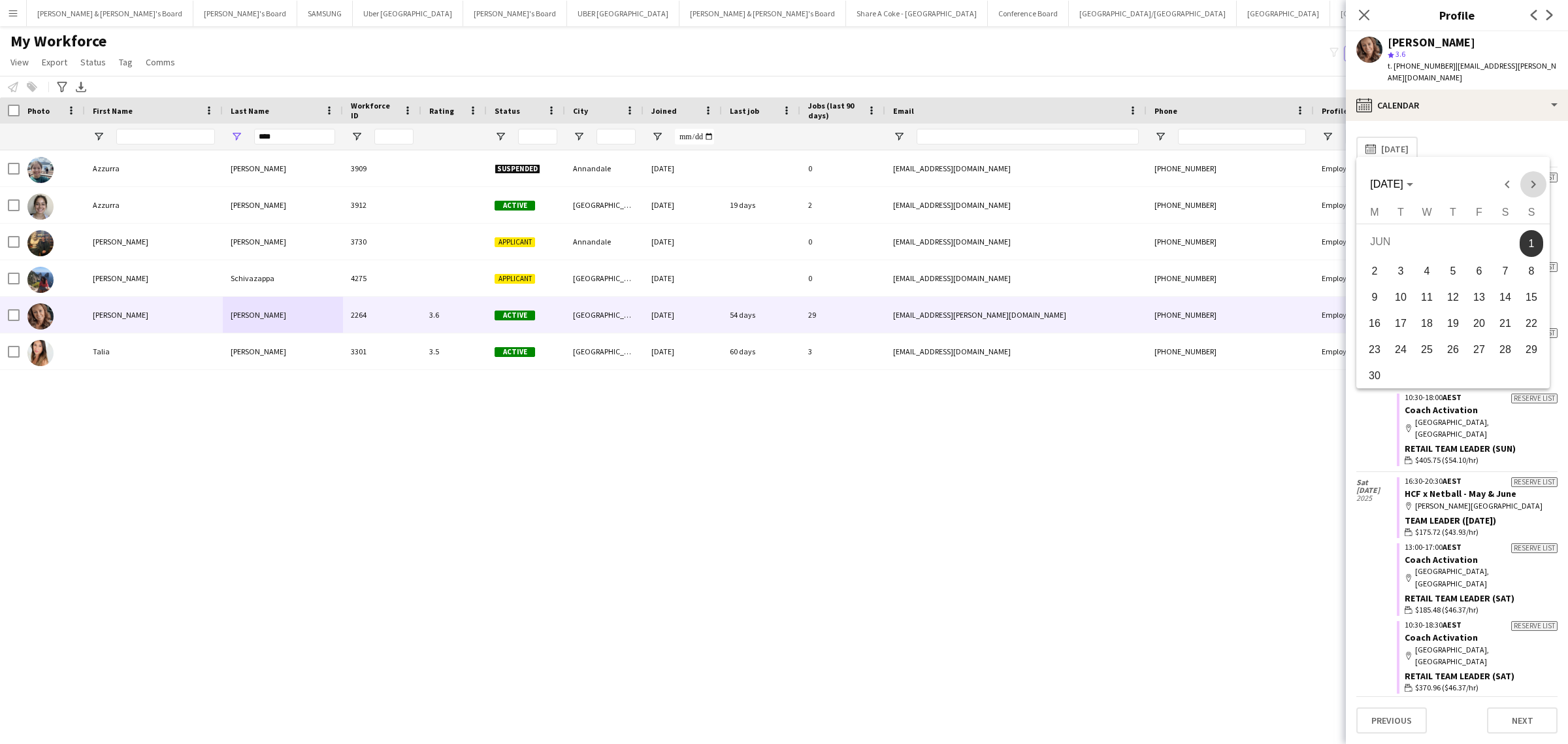
click at [1532, 184] on span "Next month" at bounding box center [1533, 185] width 26 height 26
click at [1405, 261] on span "1" at bounding box center [1401, 268] width 24 height 24
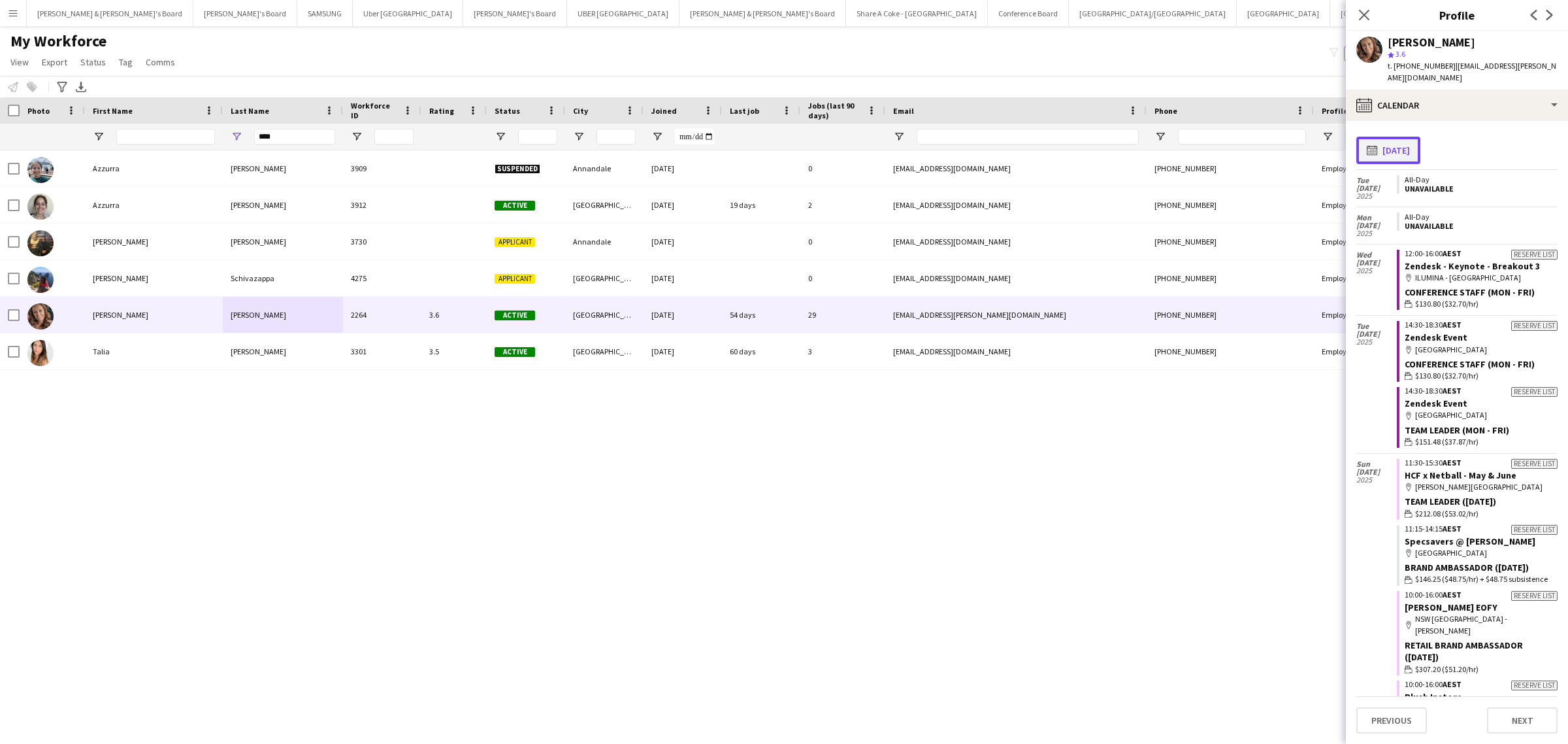
click at [1401, 137] on button "calendar-full 01-07-2025" at bounding box center [1388, 150] width 64 height 27
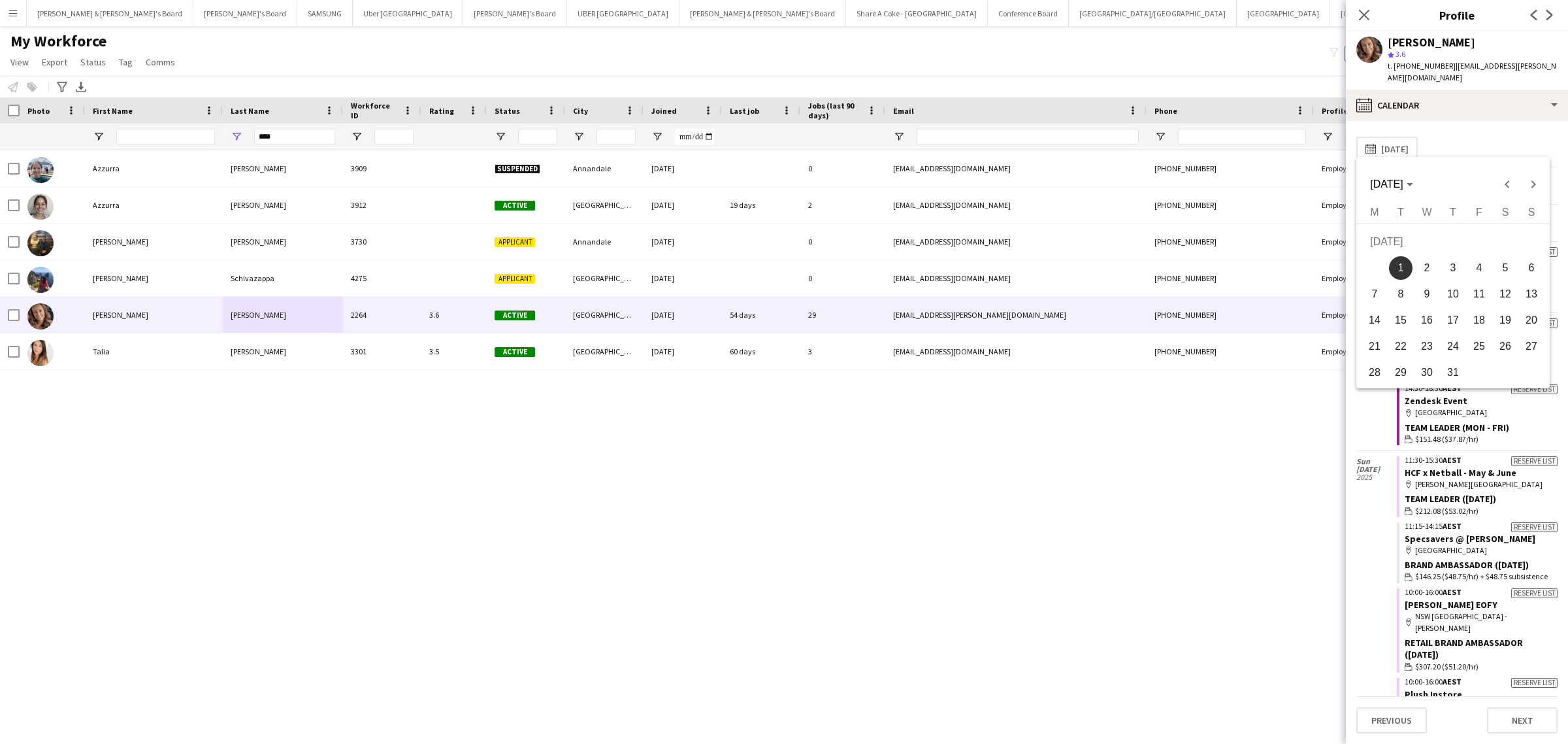
click at [1429, 259] on span "2" at bounding box center [1427, 268] width 24 height 24
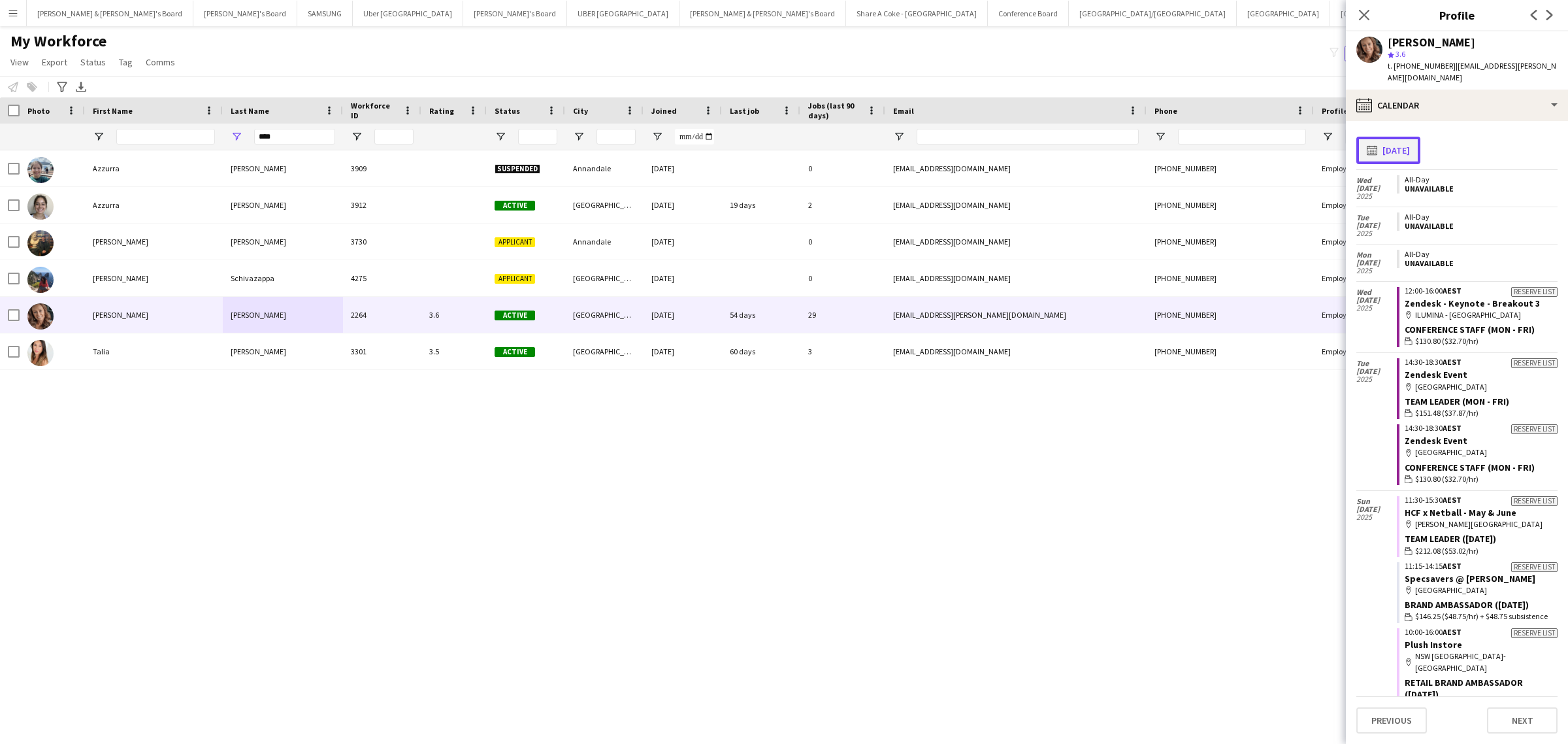
click at [1416, 138] on button "calendar-full 02-07-2025" at bounding box center [1388, 150] width 64 height 27
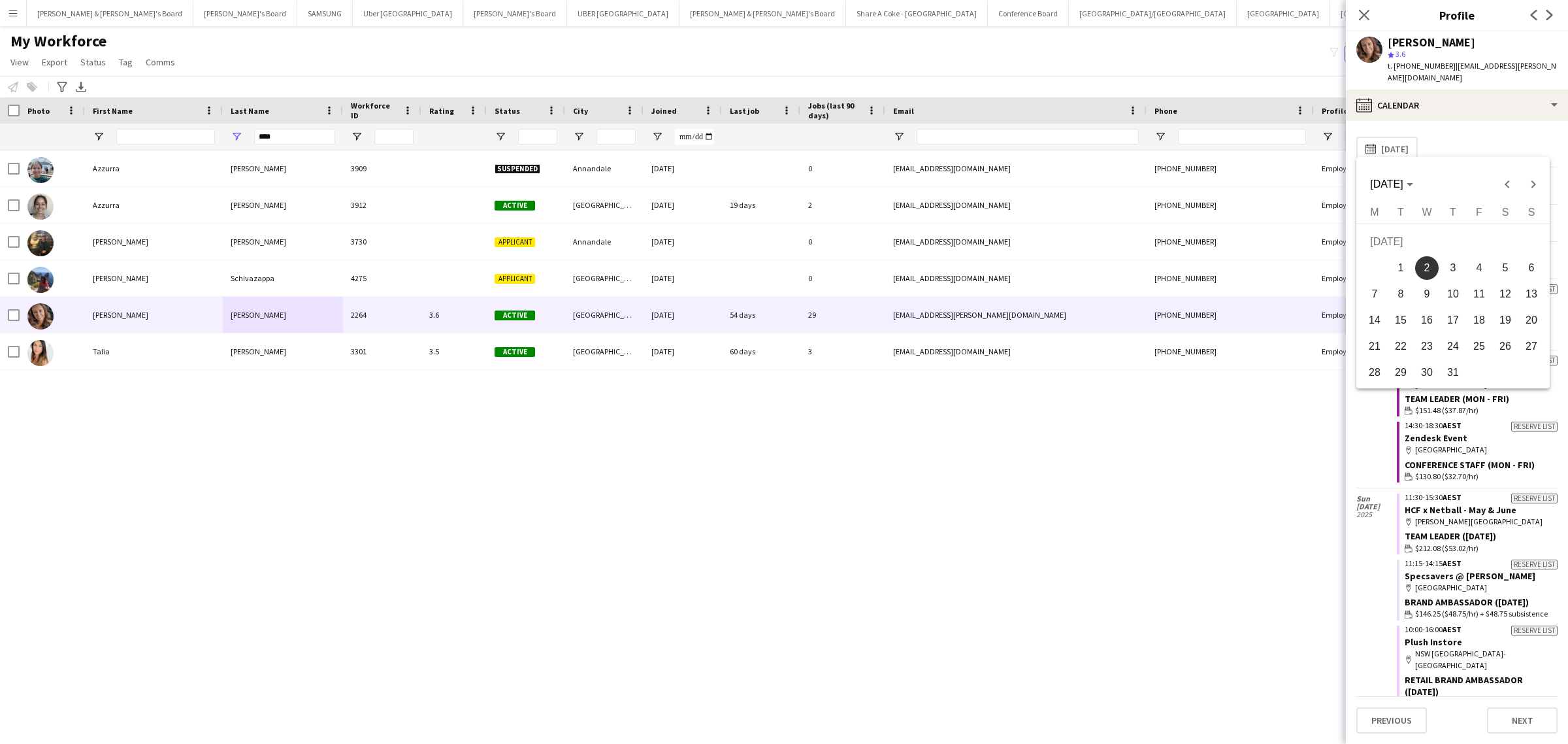
click at [1450, 257] on span "3" at bounding box center [1453, 268] width 24 height 24
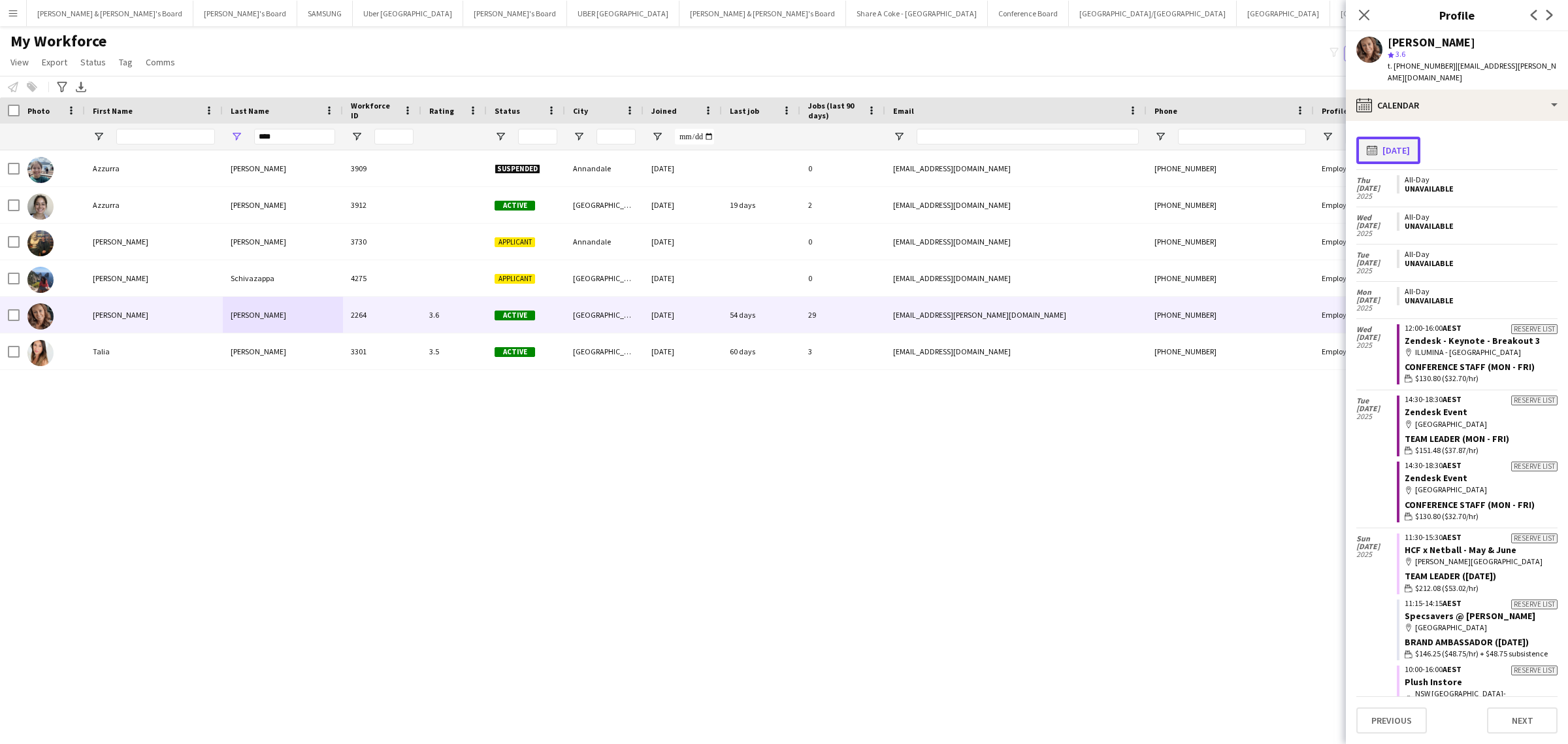
click at [1406, 137] on button "calendar-full 03-07-2025" at bounding box center [1388, 150] width 64 height 27
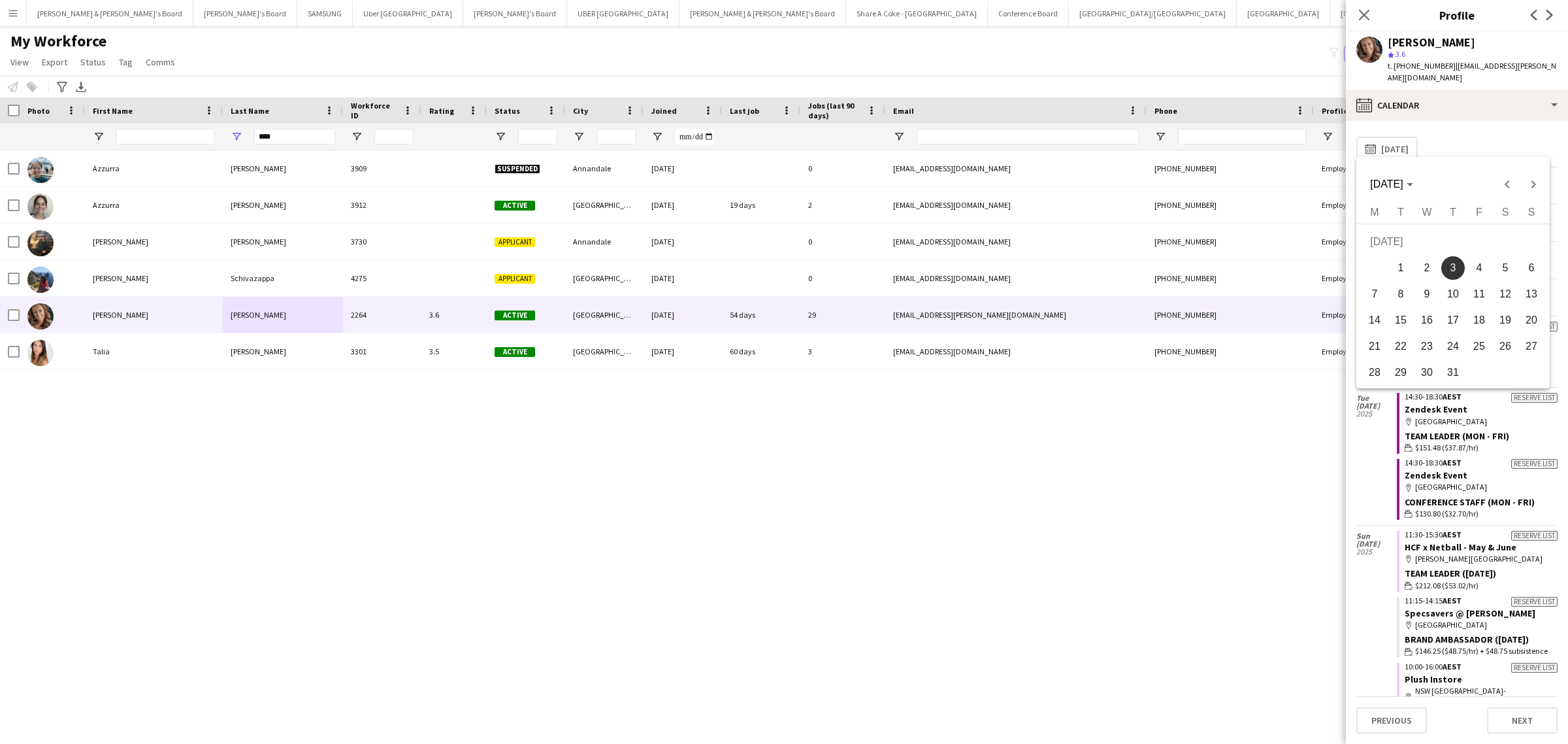
click at [1477, 256] on span "4" at bounding box center [1479, 268] width 24 height 24
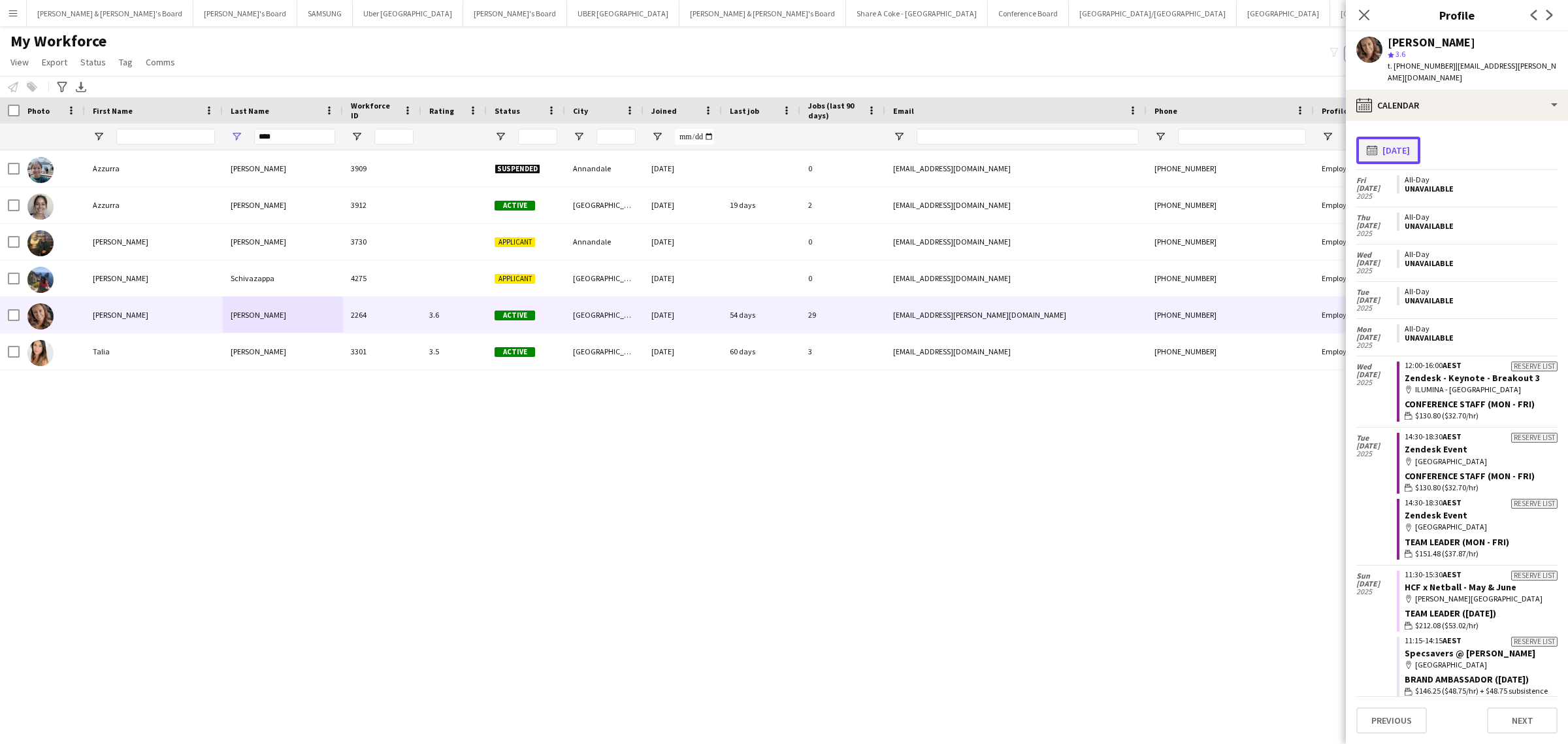
click at [1395, 137] on button "calendar-full 04-07-2025" at bounding box center [1388, 150] width 64 height 27
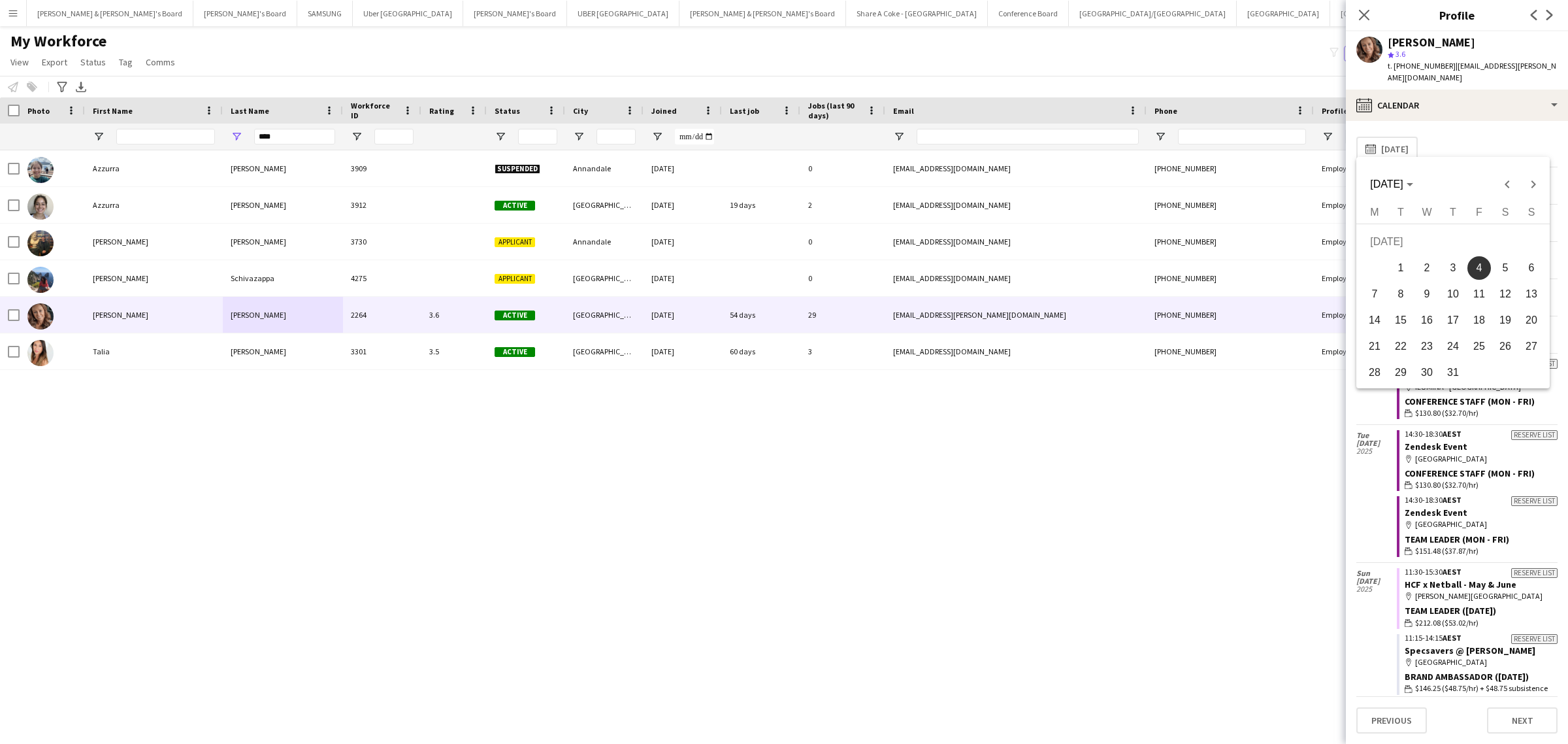
click at [1505, 266] on span "5" at bounding box center [1505, 268] width 24 height 24
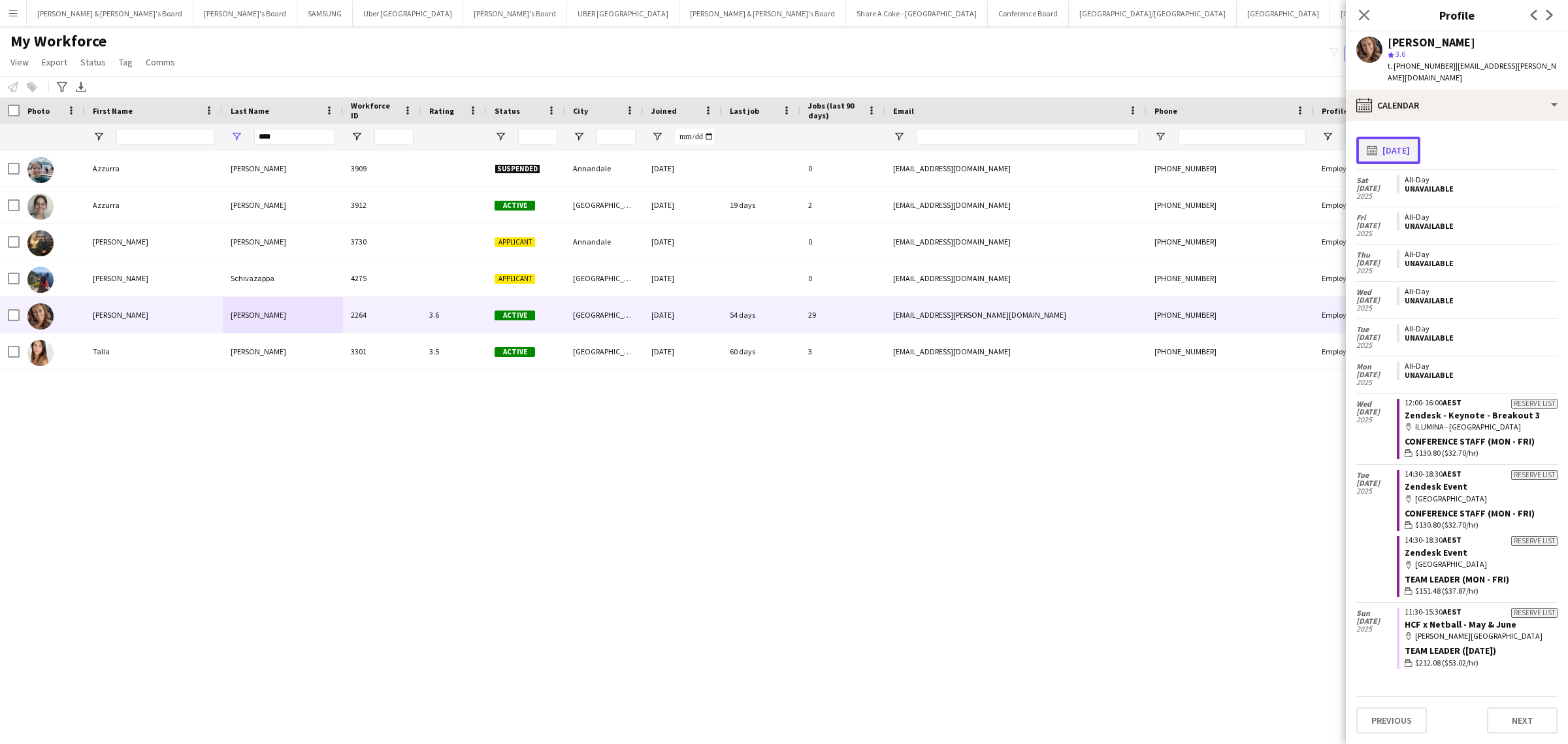
click at [1409, 142] on button "calendar-full 05-07-2025" at bounding box center [1388, 150] width 64 height 27
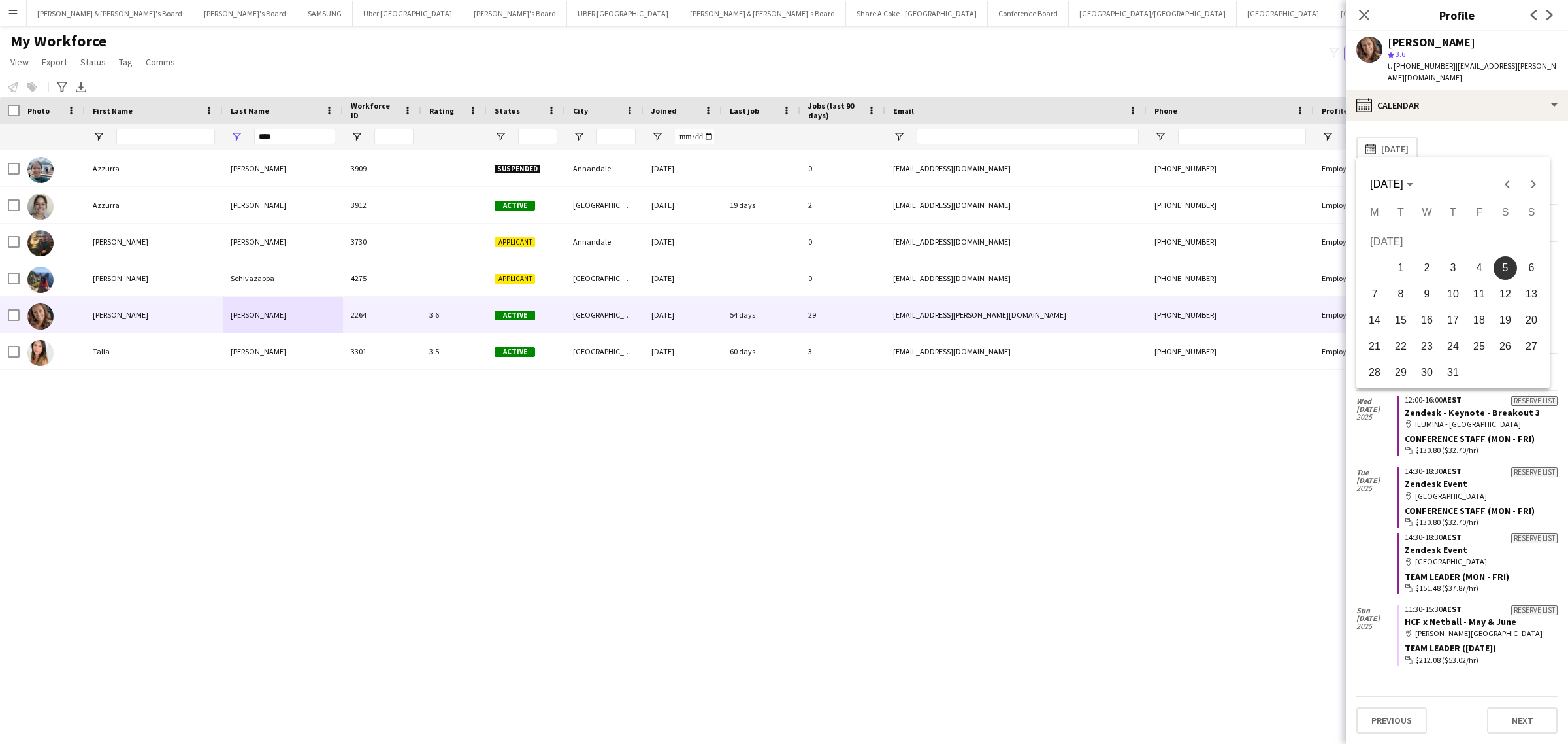
click at [1534, 260] on span "6" at bounding box center [1531, 268] width 24 height 24
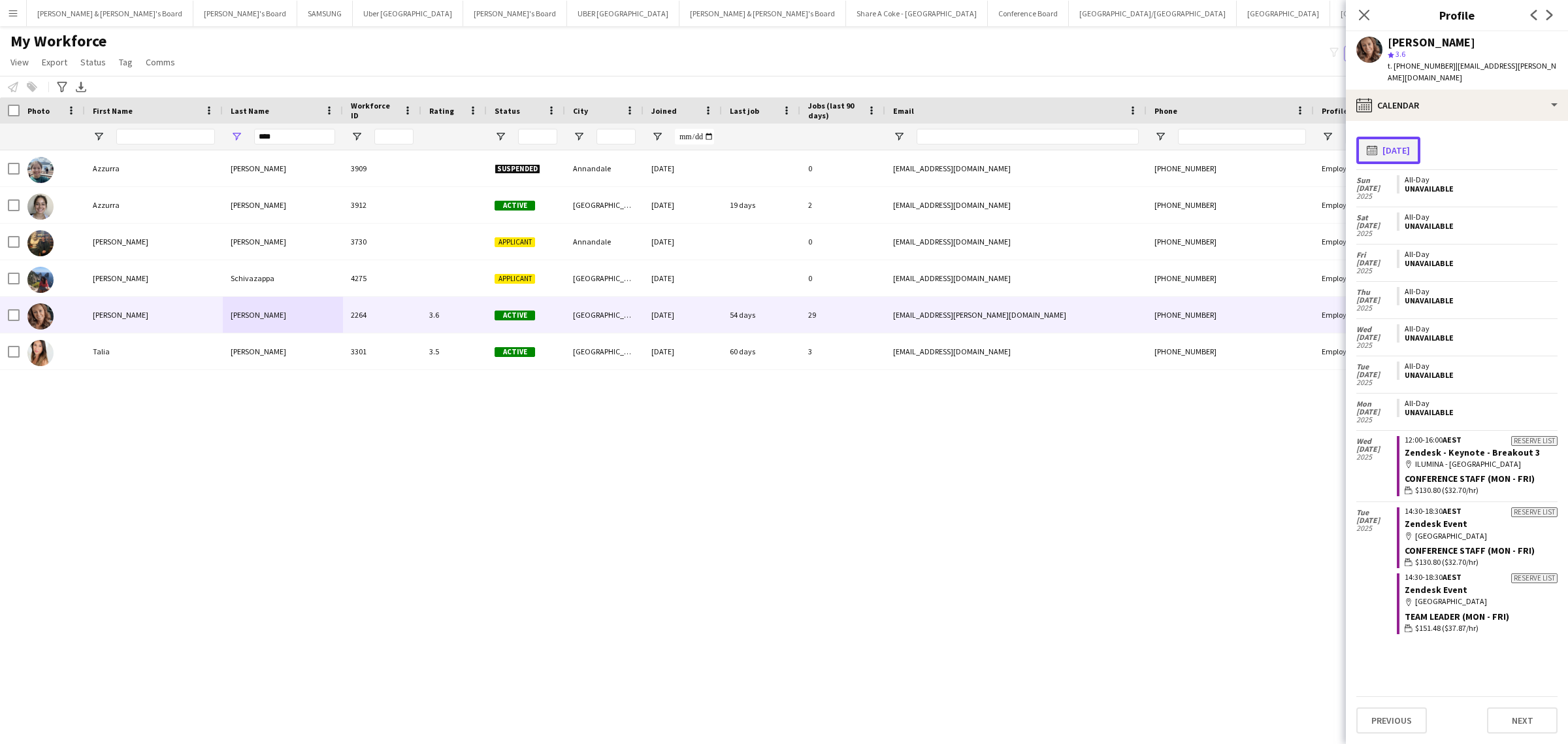
click at [1402, 137] on button "calendar-full 06-07-2025" at bounding box center [1388, 150] width 64 height 27
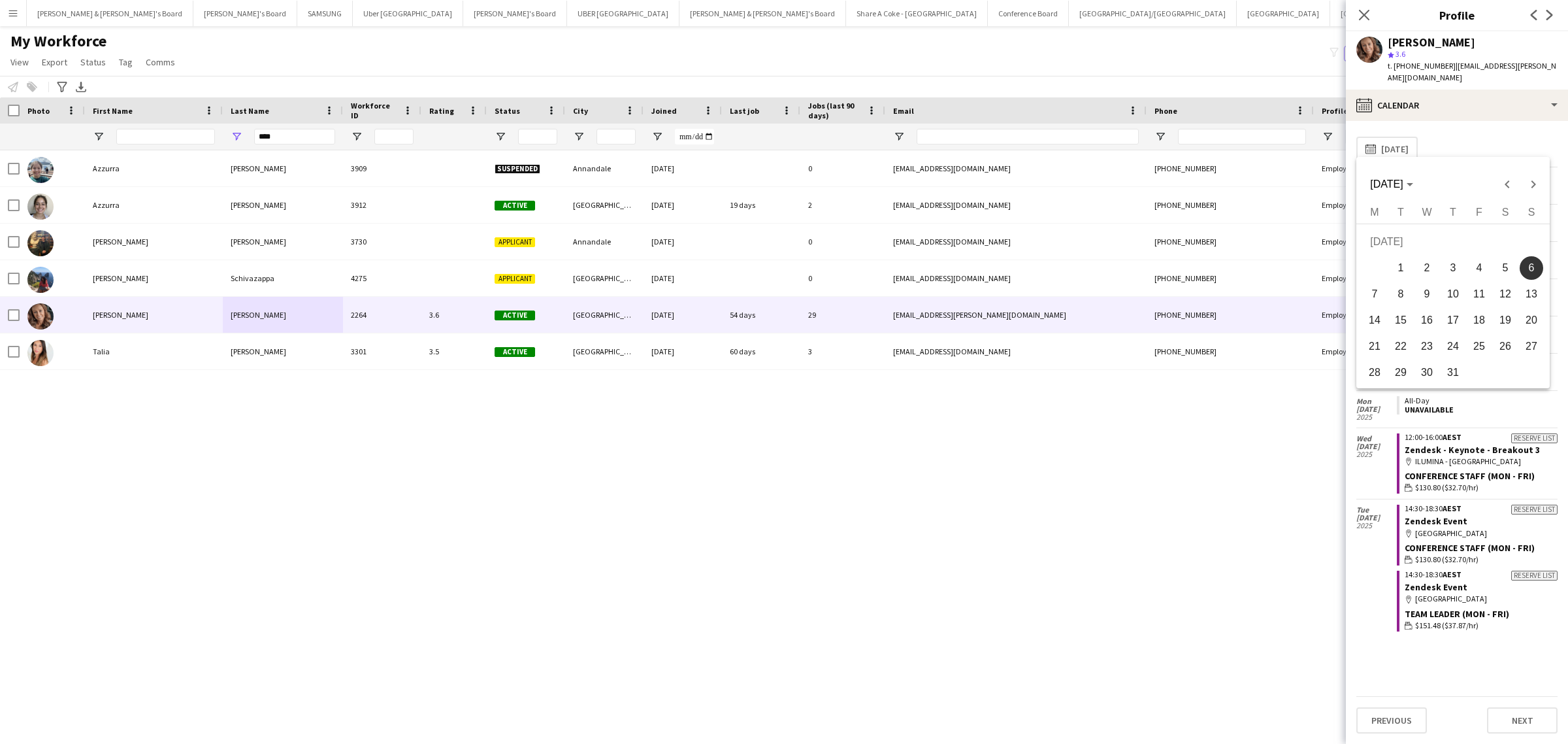
click at [1366, 16] on div at bounding box center [784, 372] width 1568 height 744
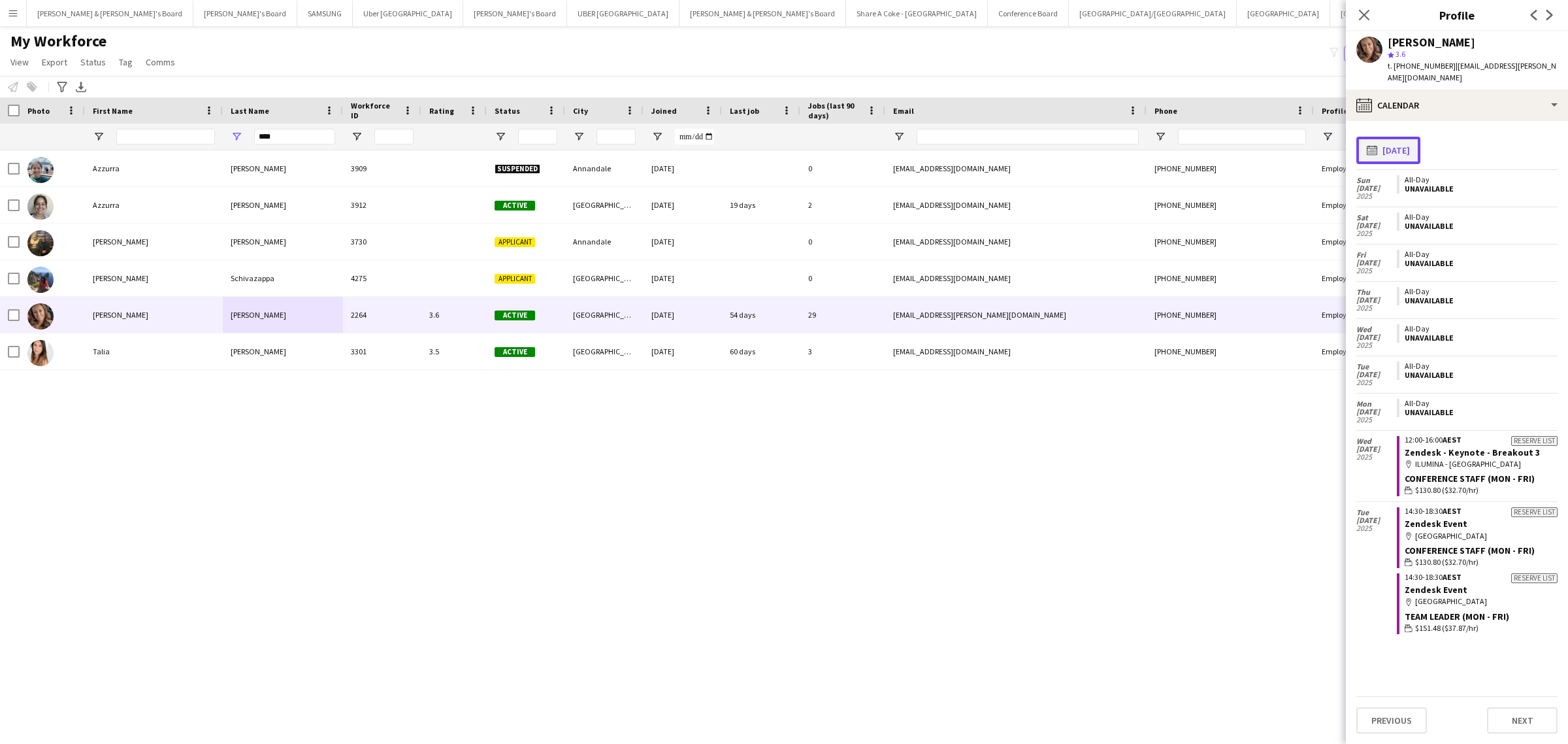
click at [1405, 141] on button "calendar-full 06-07-2025" at bounding box center [1388, 150] width 64 height 27
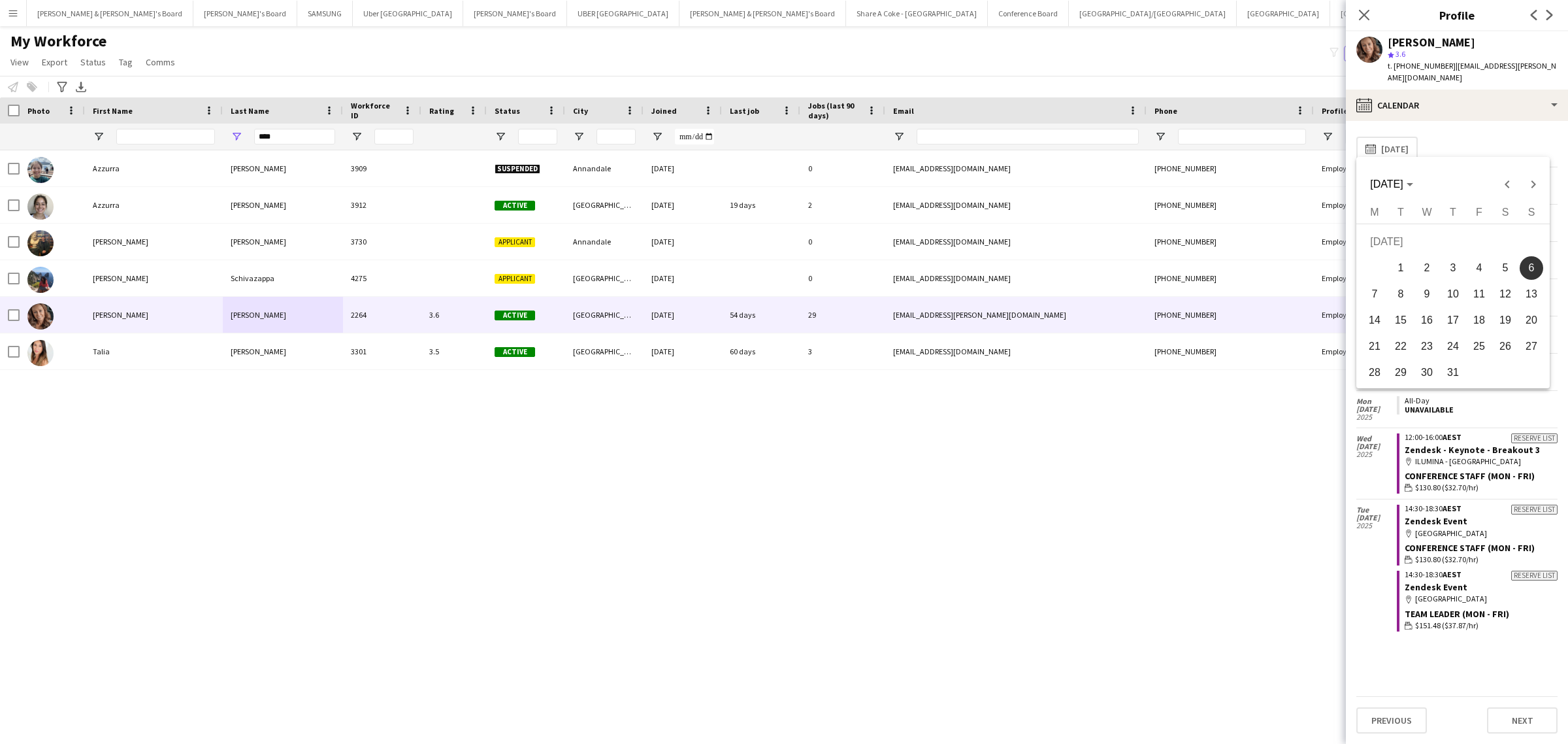
click at [1398, 266] on span "1" at bounding box center [1401, 268] width 24 height 24
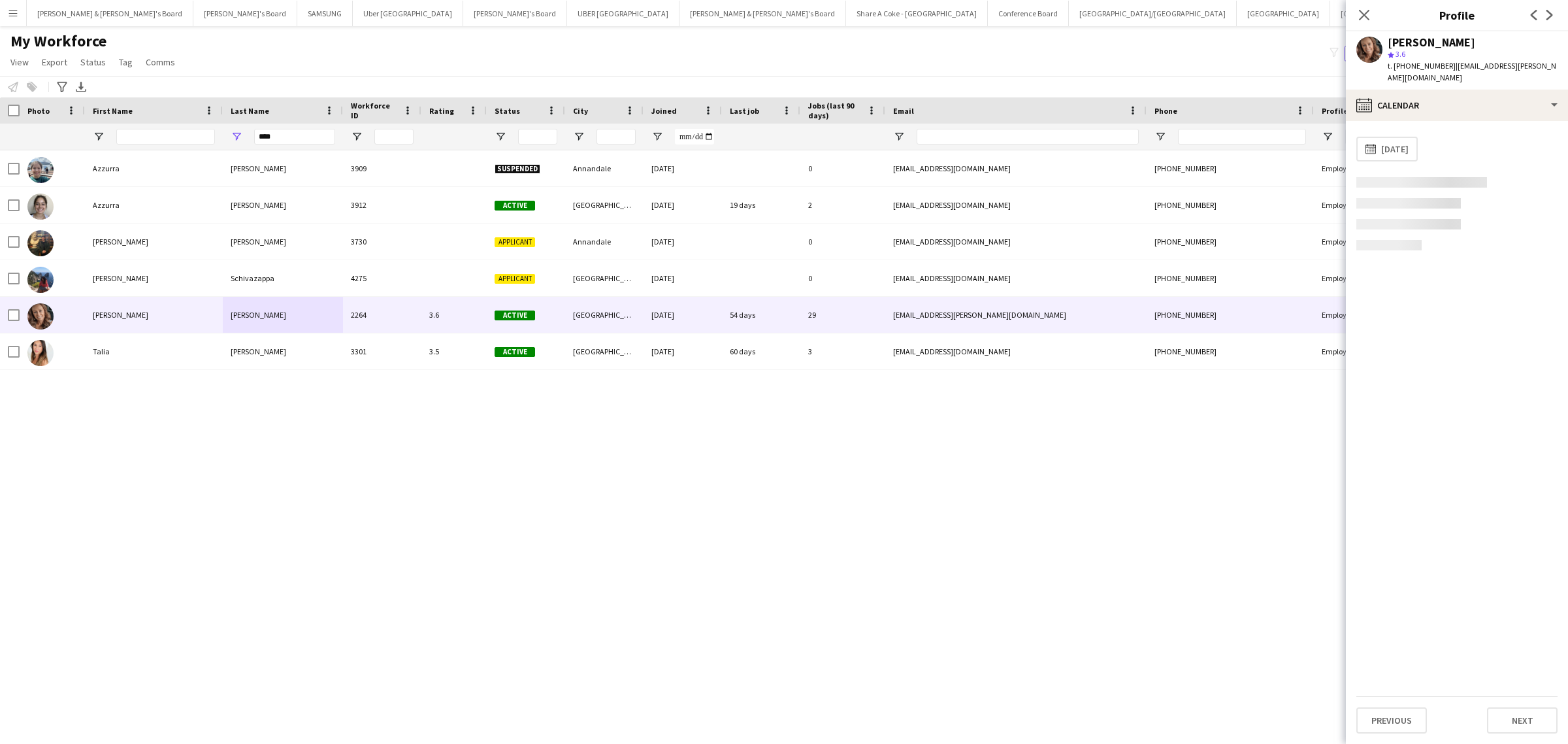
click at [1398, 266] on div "**********" at bounding box center [1457, 414] width 201 height 565
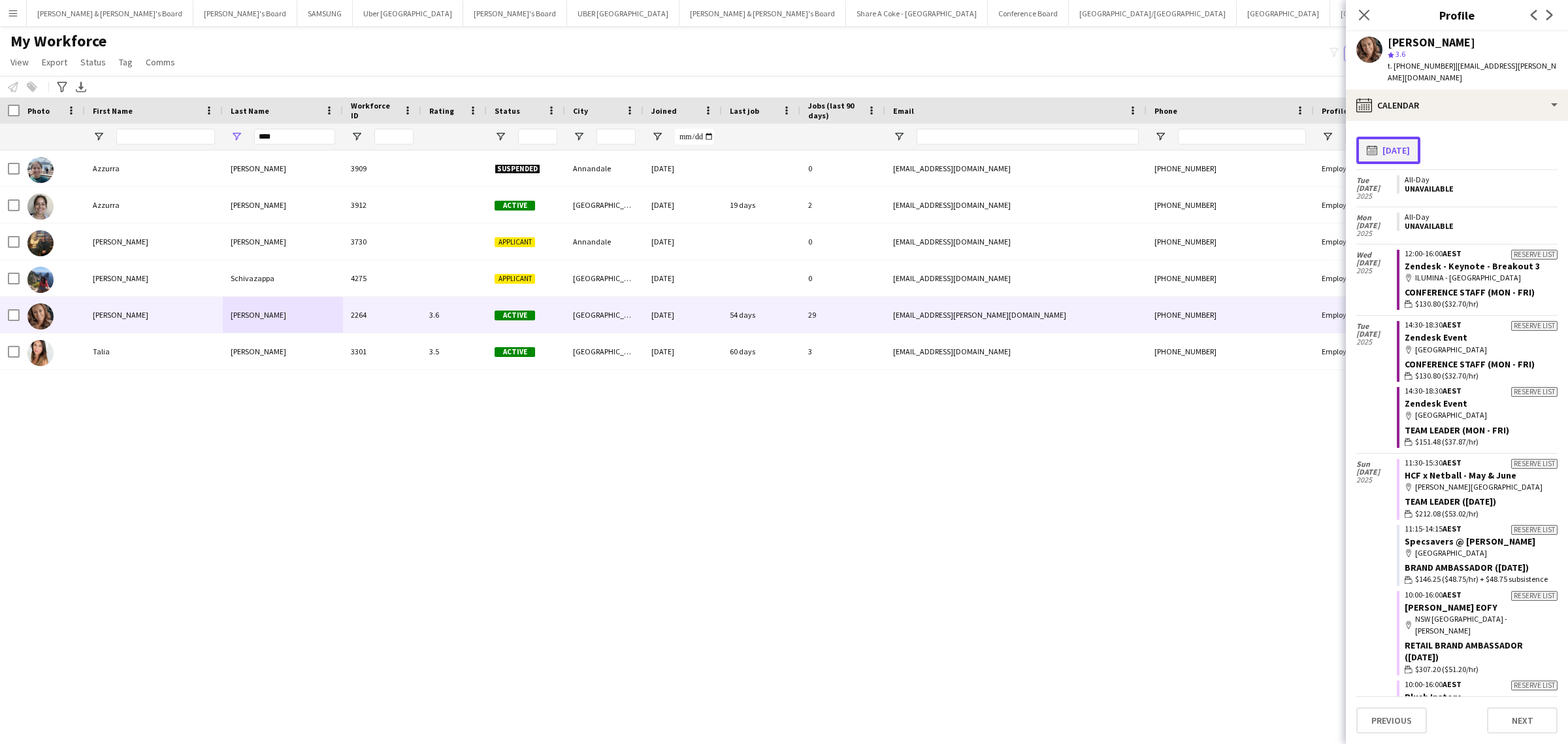
click at [1419, 137] on button "calendar-full 01-07-2025" at bounding box center [1388, 150] width 64 height 27
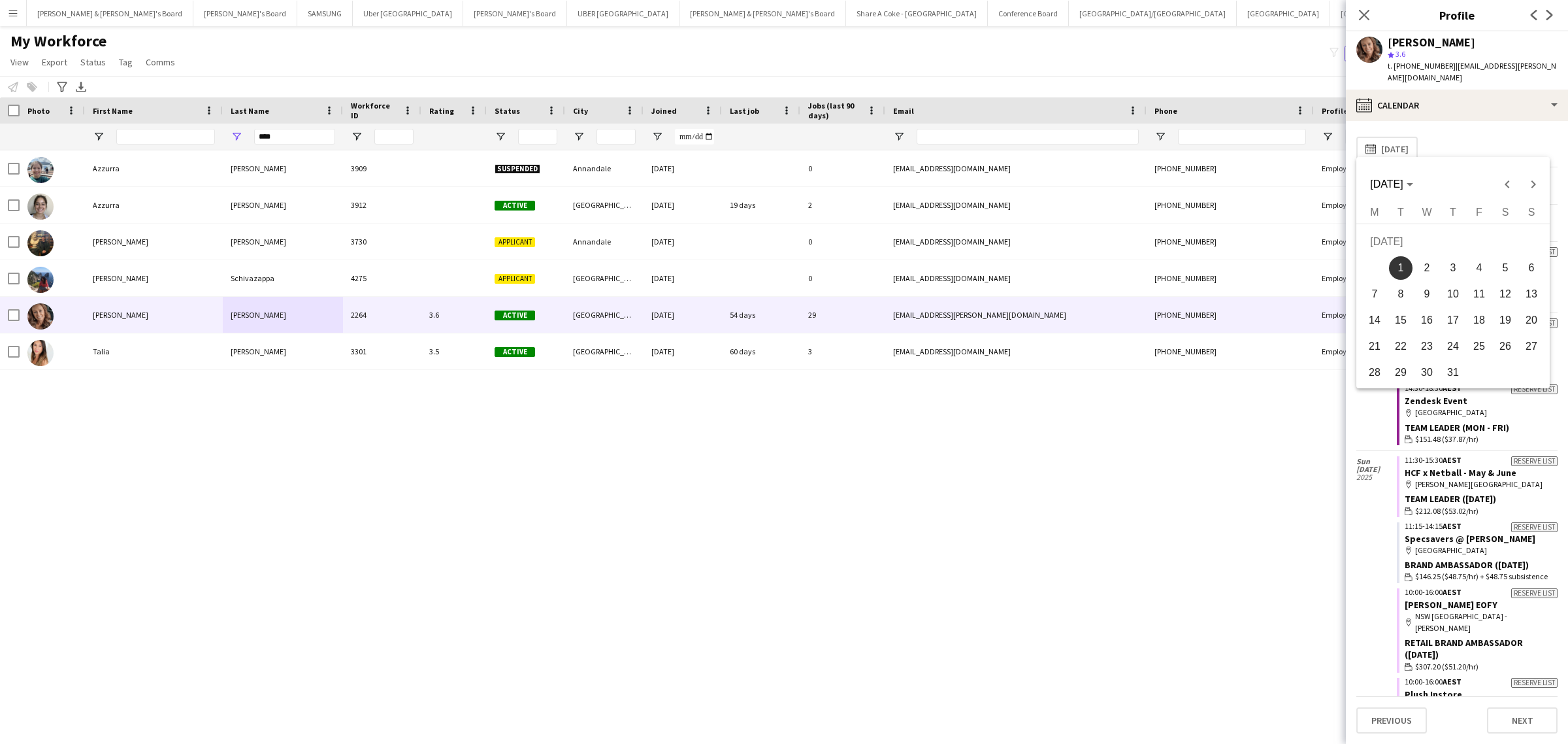
click at [1246, 383] on div at bounding box center [784, 372] width 1568 height 744
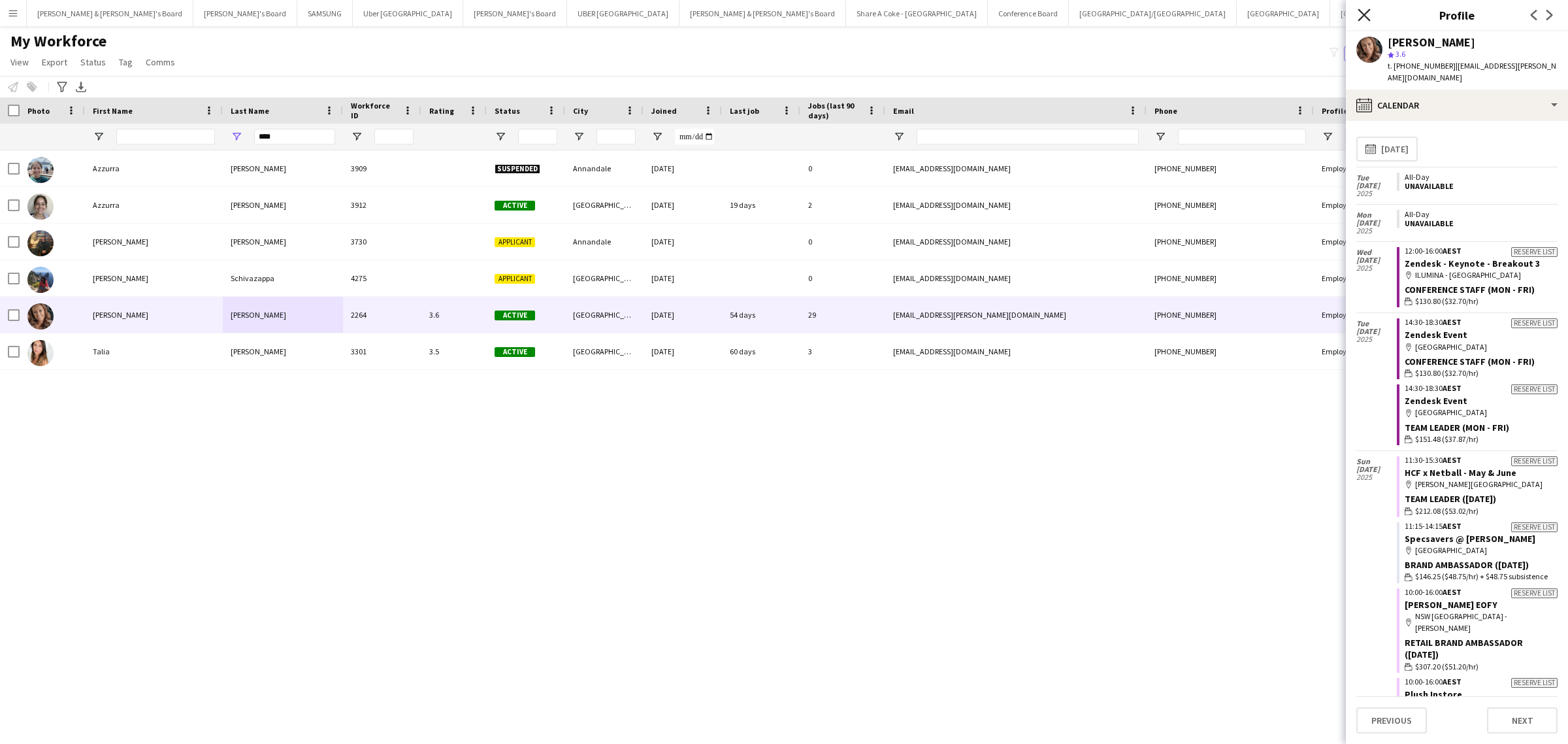
click at [1364, 14] on icon at bounding box center [1364, 15] width 13 height 13
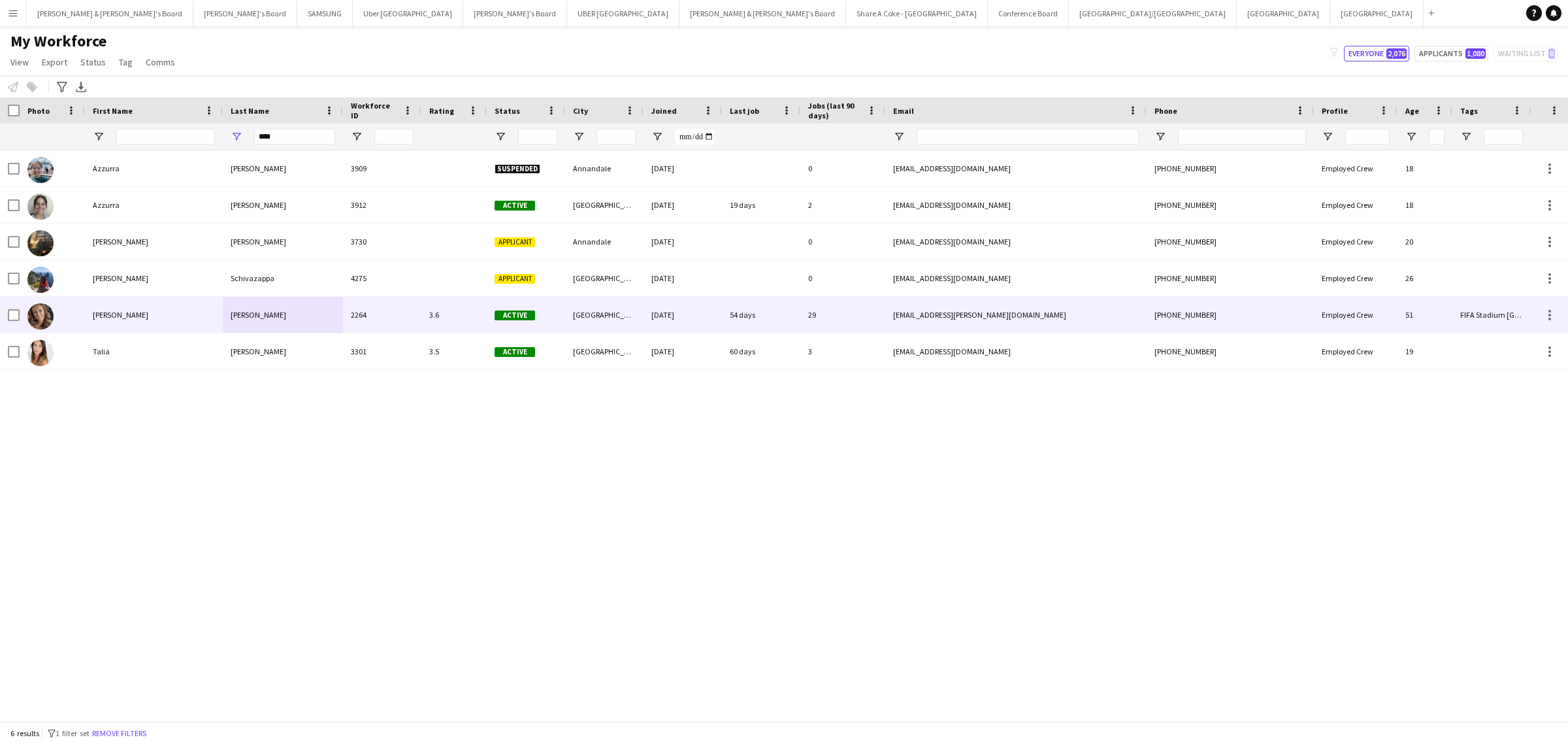
click at [296, 322] on div "Zappia" at bounding box center [283, 315] width 120 height 36
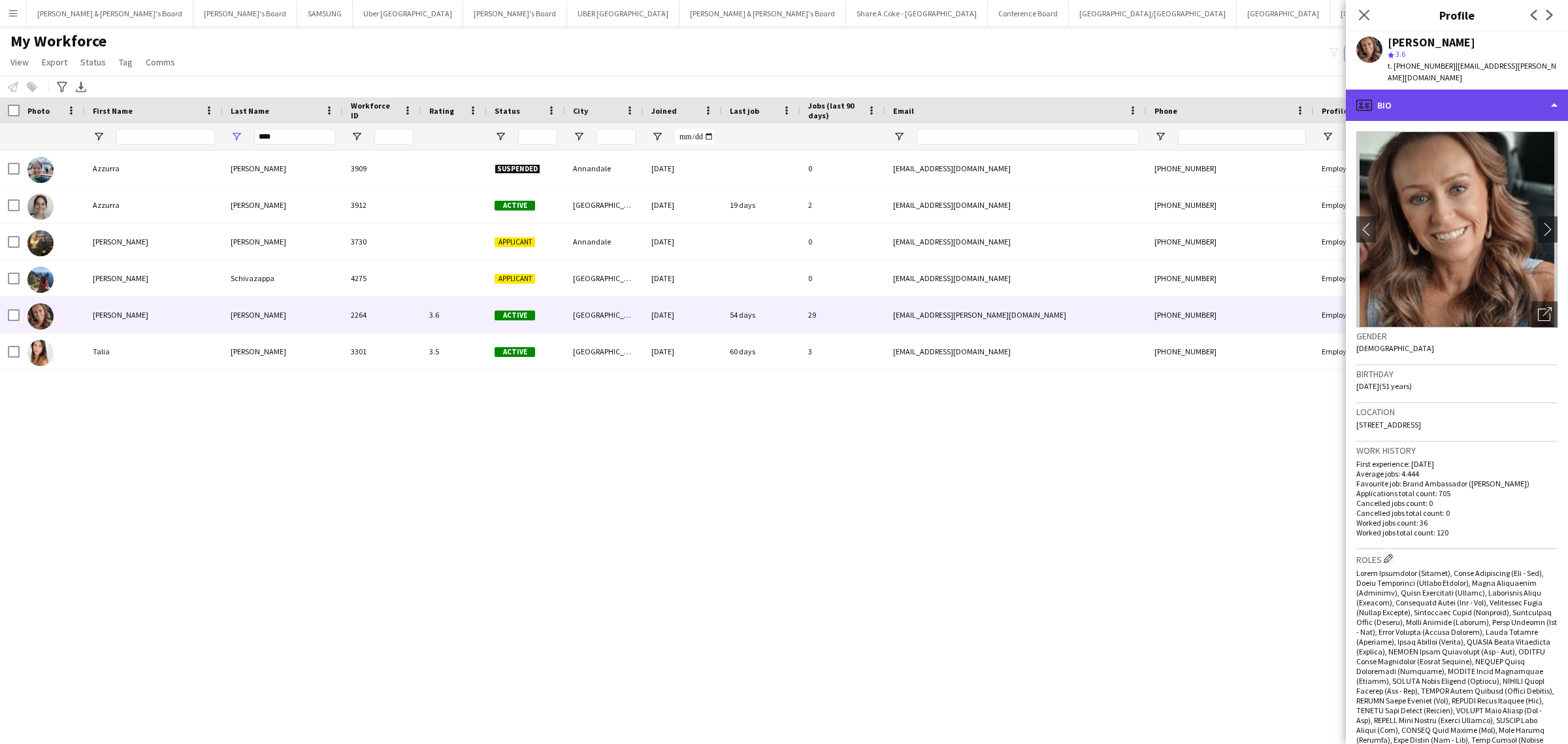
click at [1547, 93] on div "profile Bio" at bounding box center [1457, 105] width 222 height 31
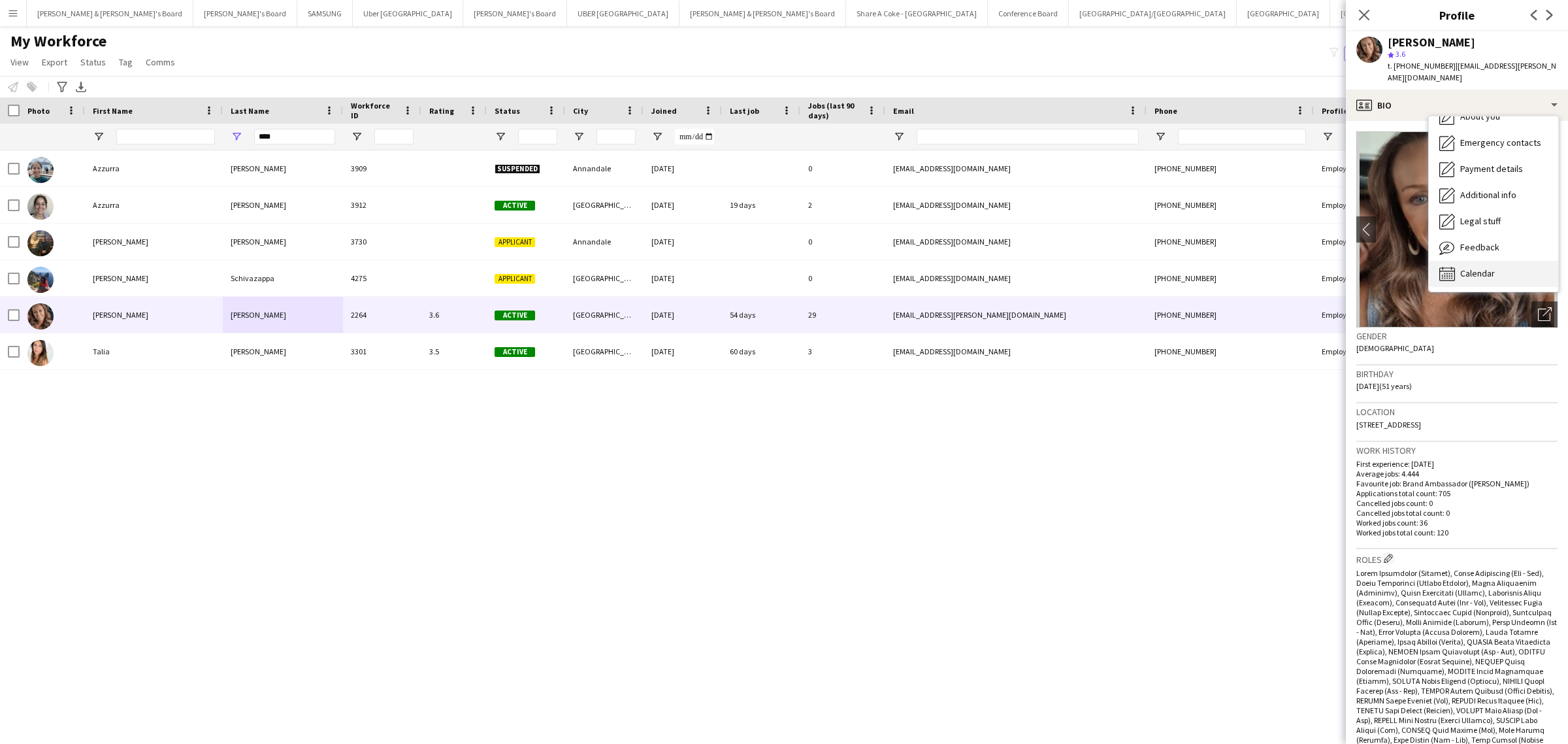
click at [1494, 268] on span "Calendar" at bounding box center [1477, 273] width 35 height 12
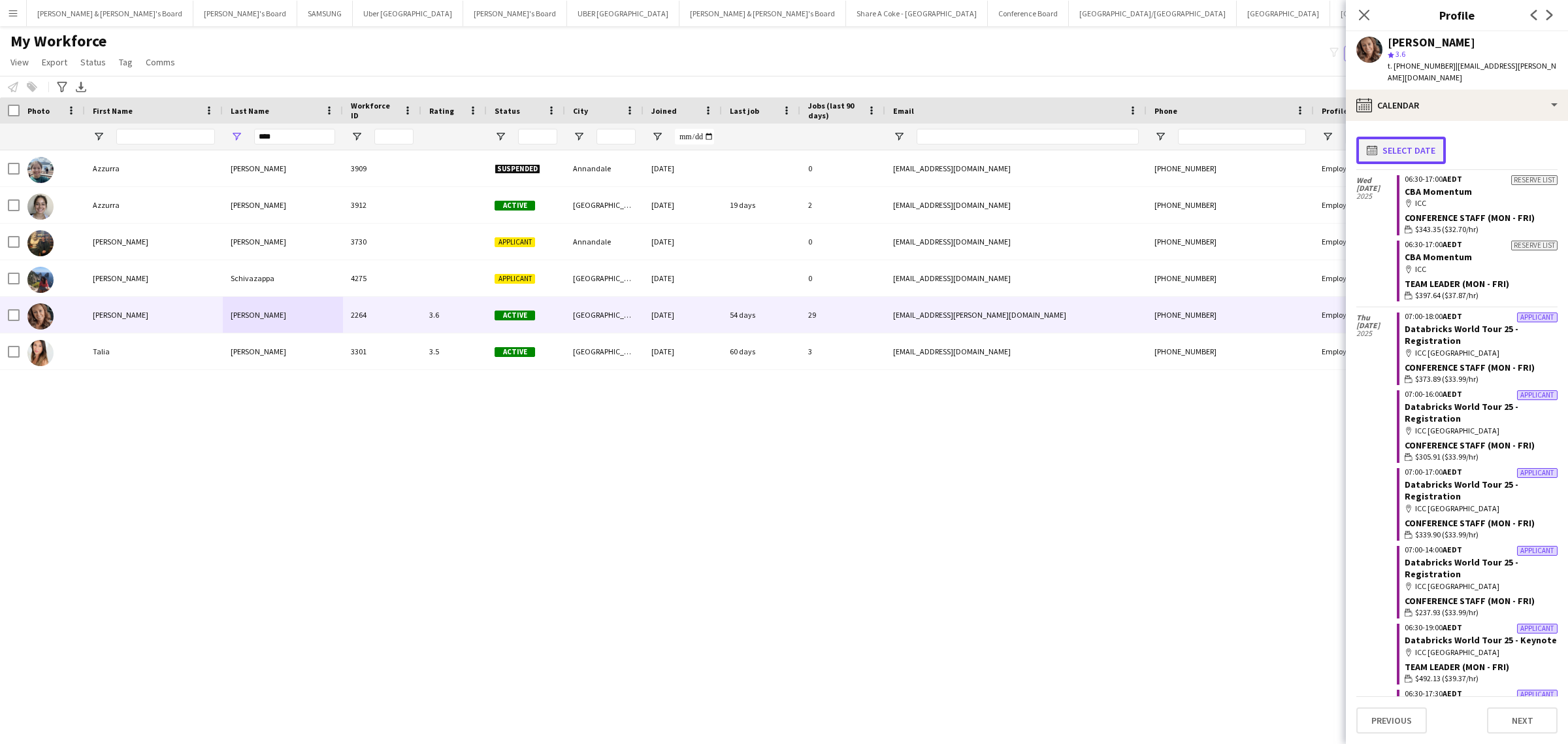
click at [1416, 137] on button "calendar-full Select date" at bounding box center [1401, 150] width 90 height 27
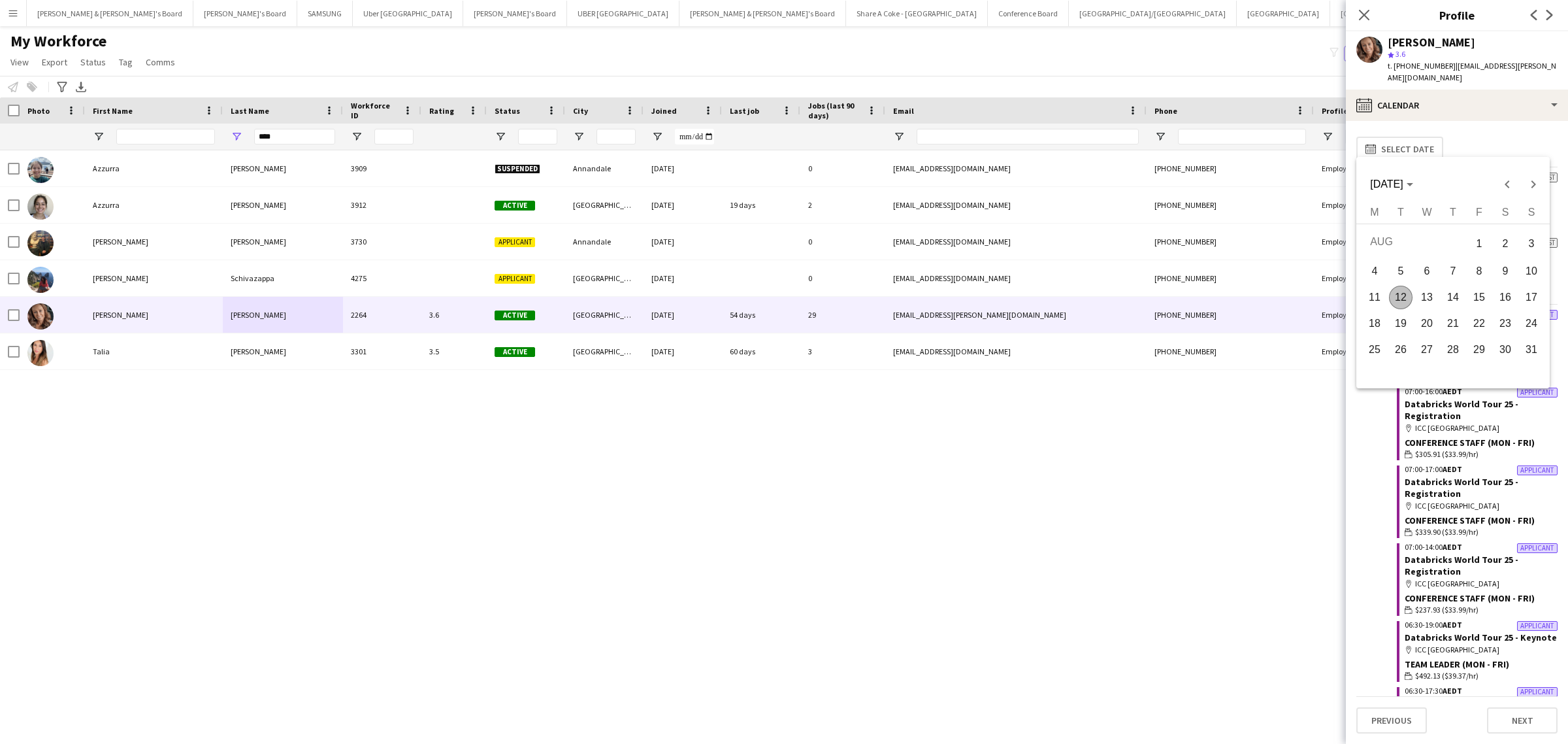
click at [1474, 240] on span "1" at bounding box center [1479, 243] width 24 height 26
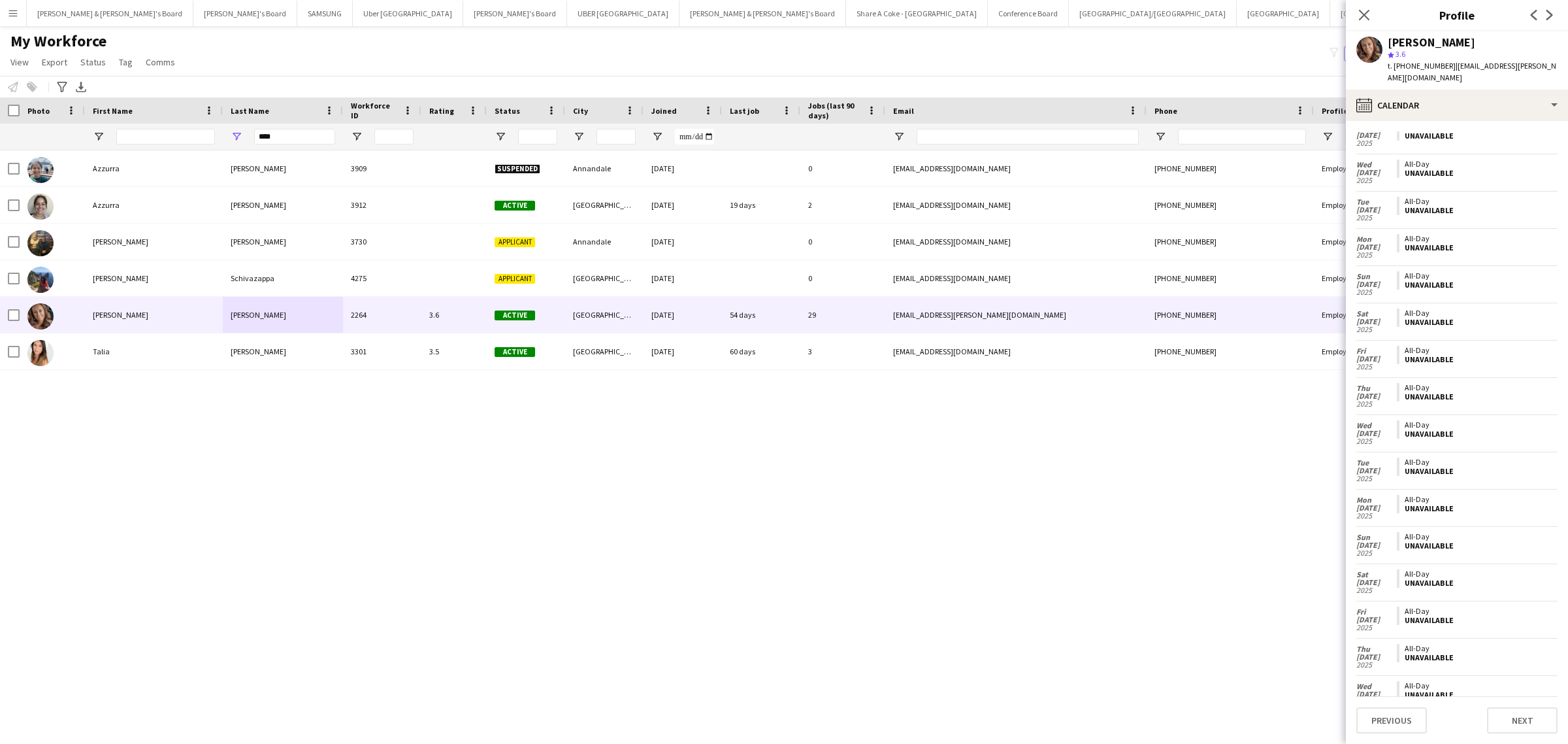
scroll to position [0, 0]
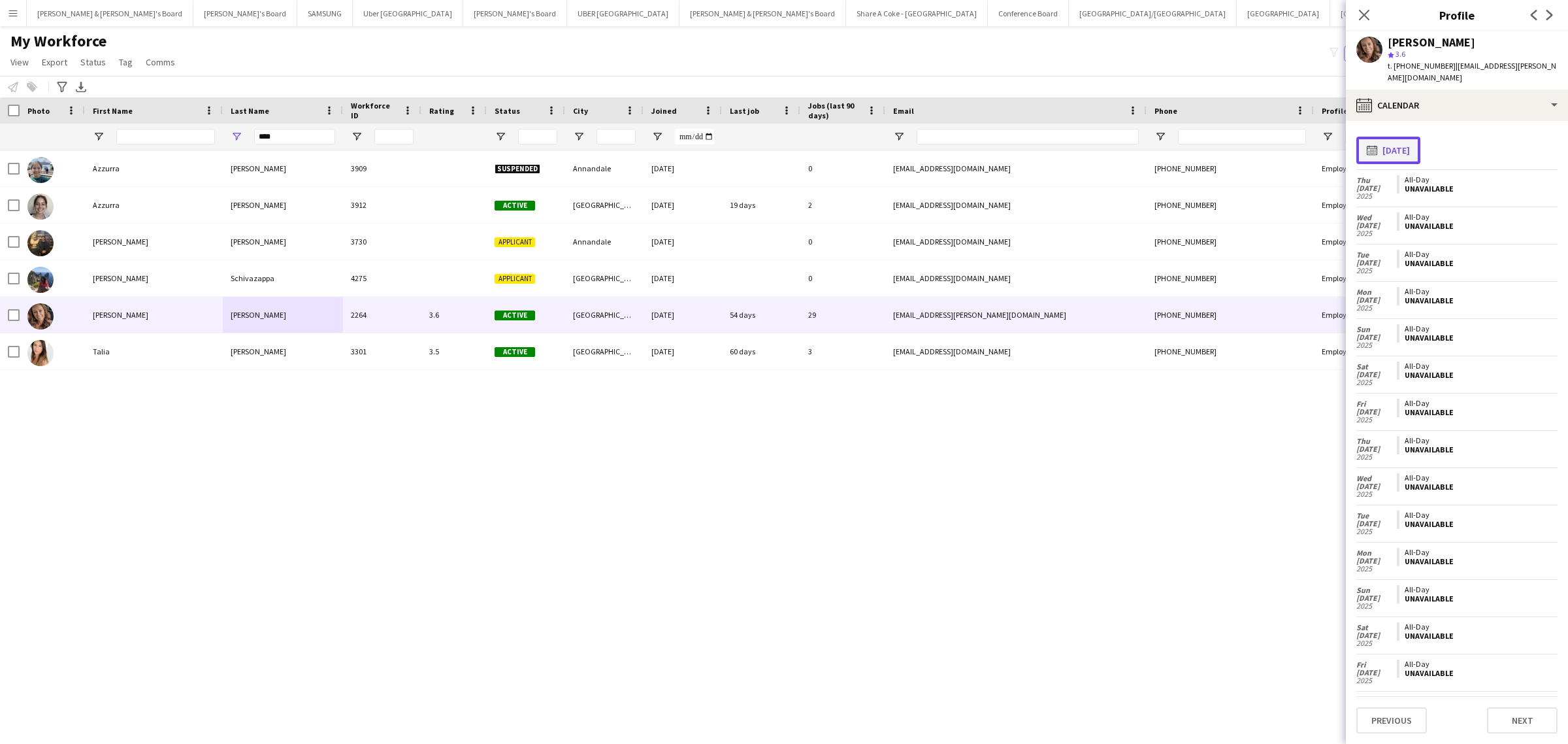
click at [1409, 143] on button "calendar-full 01-08-2025" at bounding box center [1388, 150] width 64 height 27
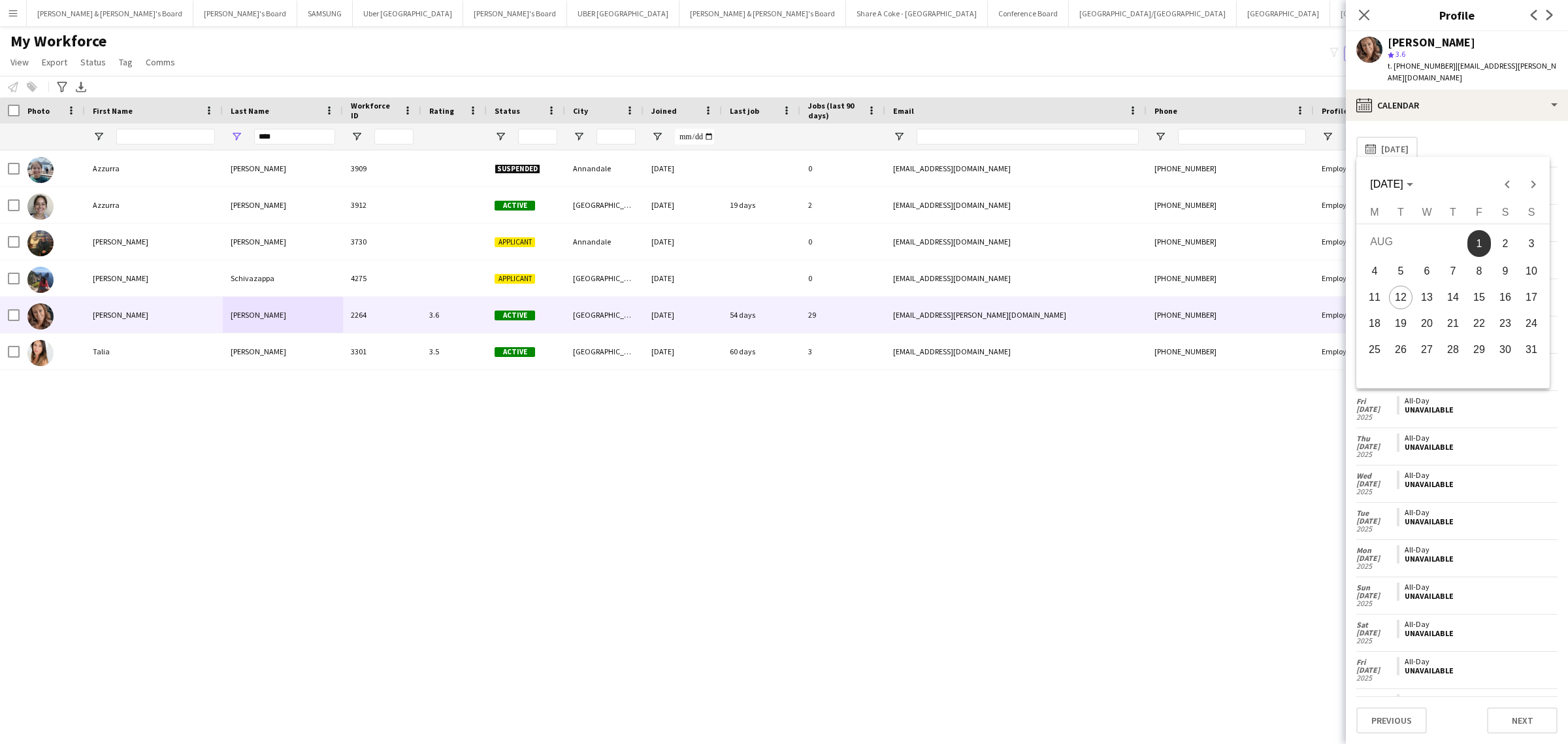
click at [1504, 234] on span "2" at bounding box center [1505, 243] width 24 height 26
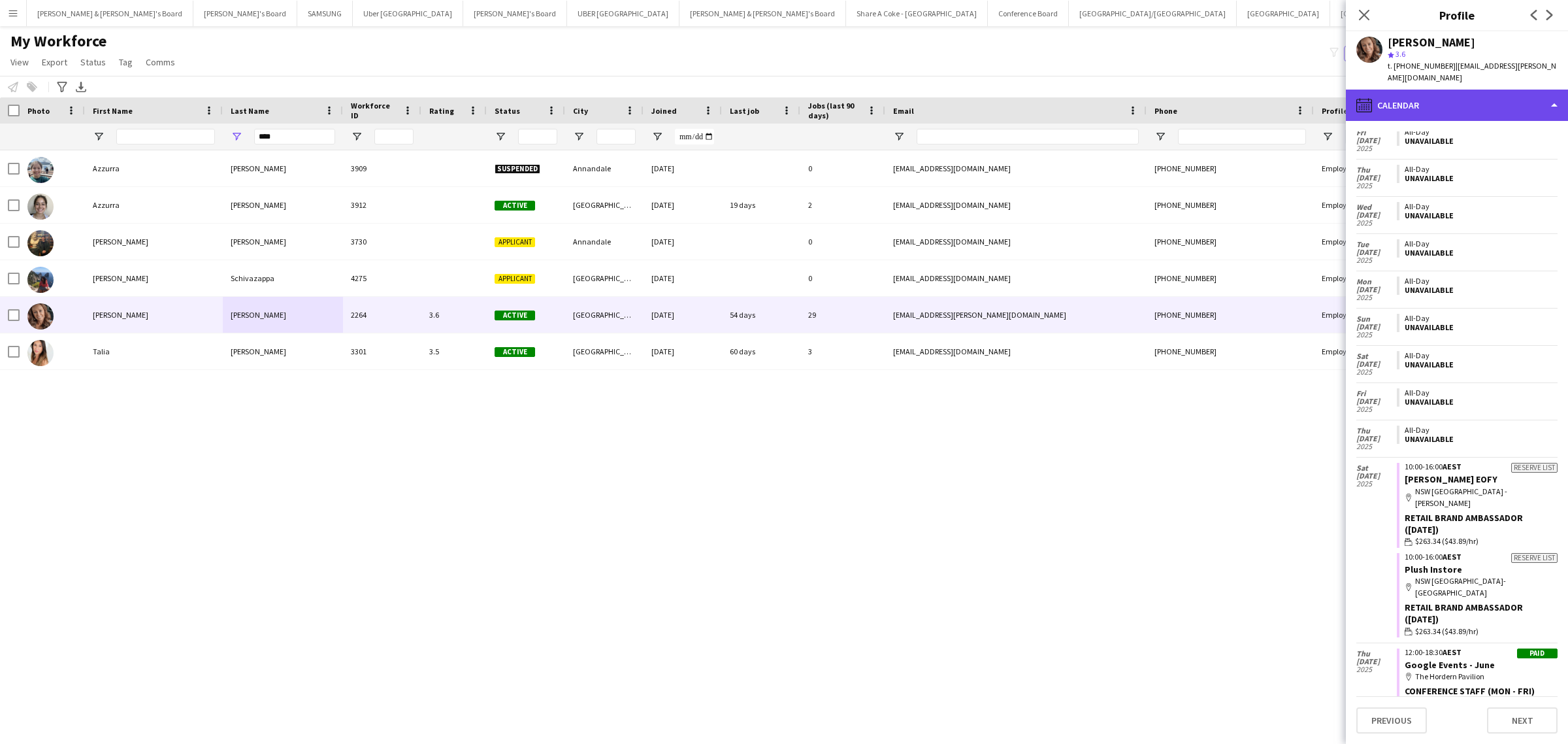
scroll to position [858, 0]
click at [1411, 95] on div "calendar-full Calendar" at bounding box center [1457, 105] width 222 height 31
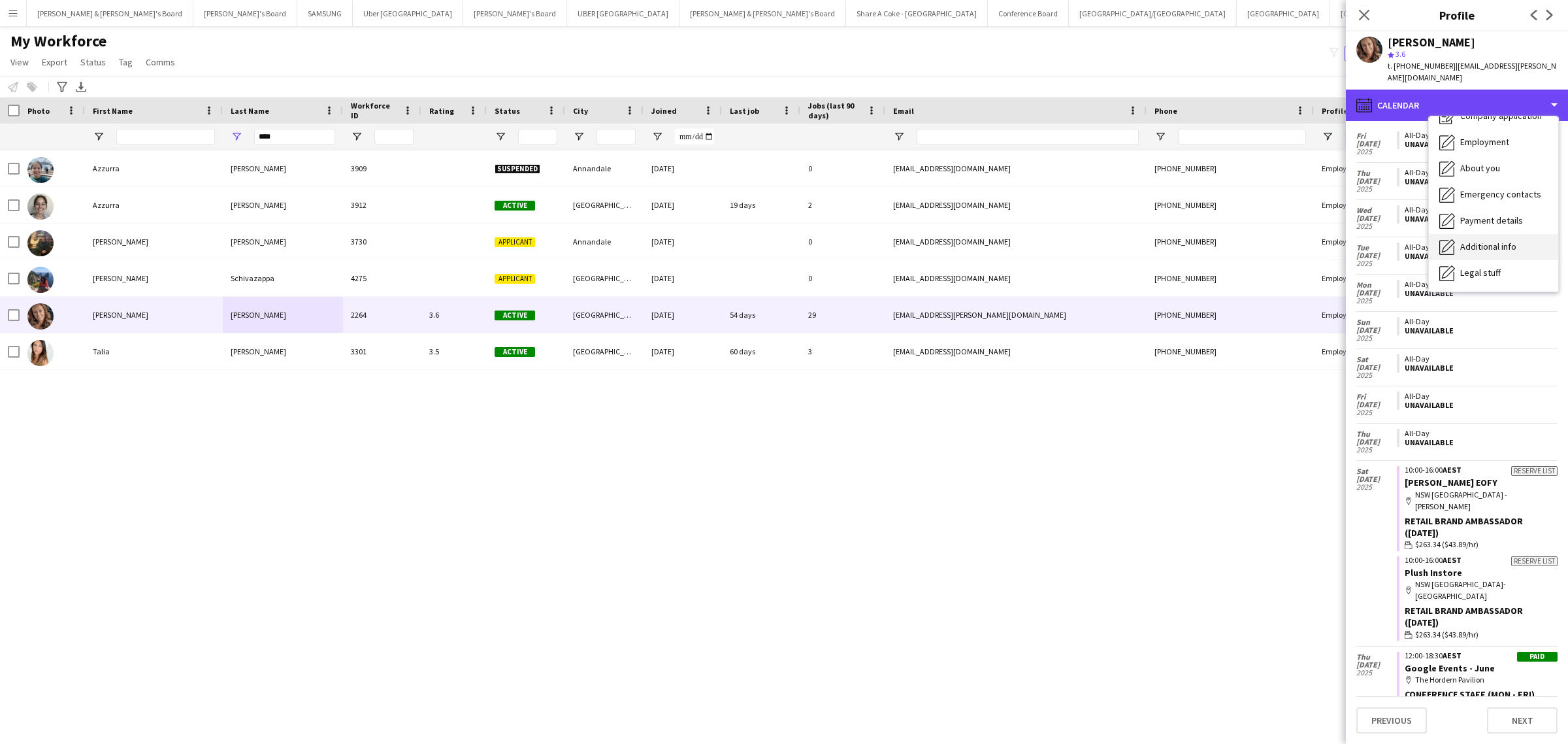
scroll to position [0, 0]
click at [1370, 90] on div "calendar-full Calendar" at bounding box center [1457, 105] width 222 height 31
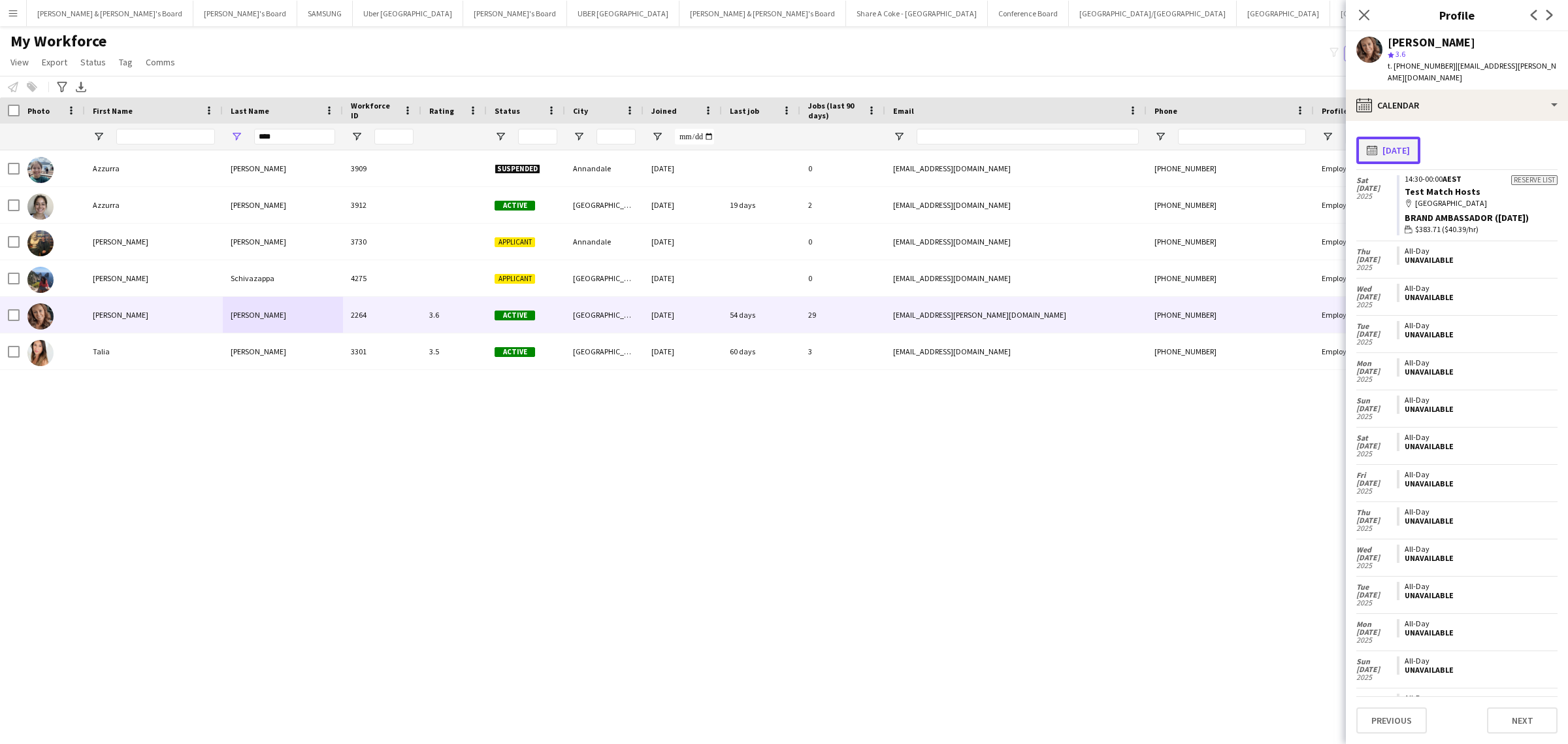
click at [1398, 137] on button "calendar-full 02-08-2025" at bounding box center [1388, 150] width 64 height 27
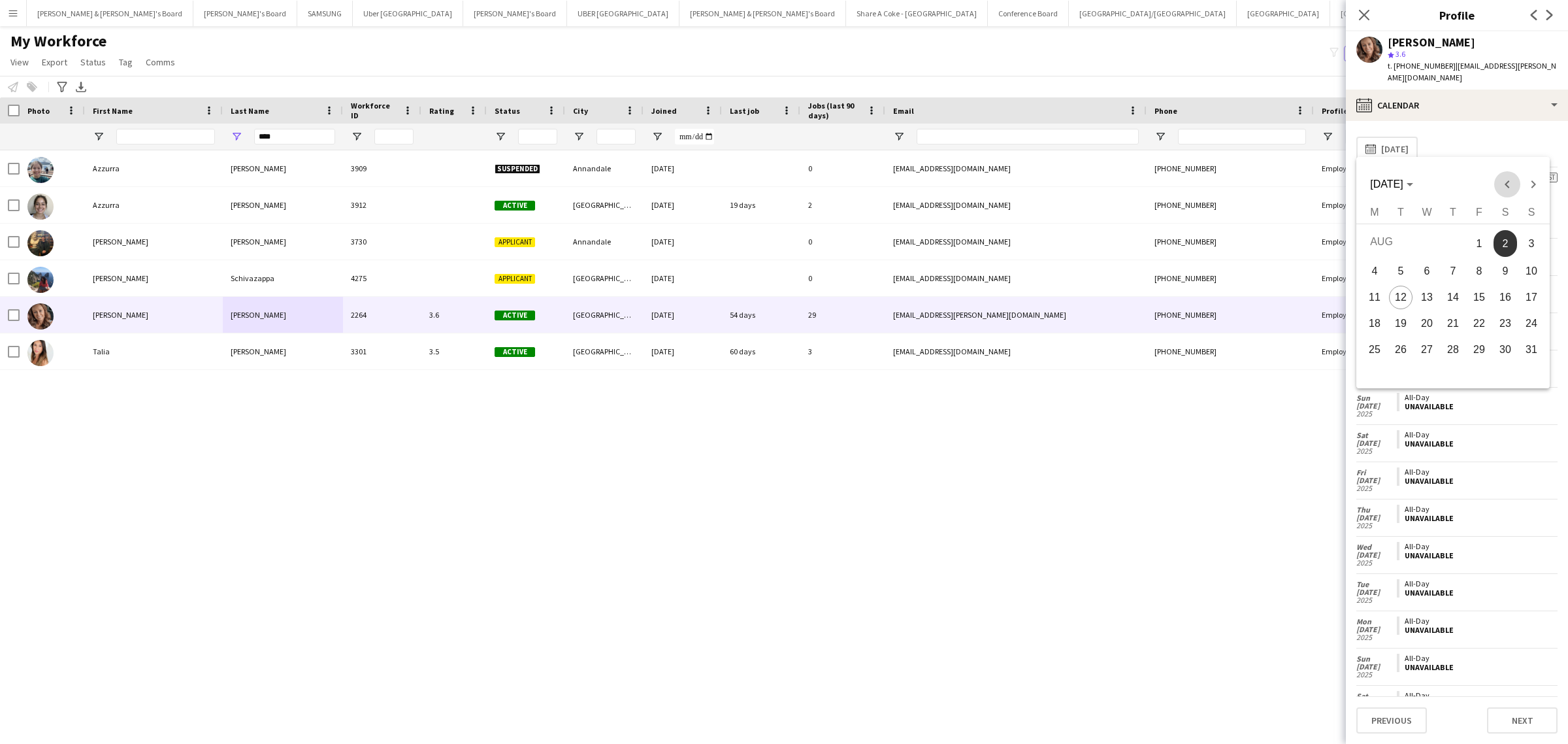
click at [1500, 181] on span "Previous month" at bounding box center [1507, 185] width 26 height 26
click at [1401, 260] on span "1" at bounding box center [1401, 268] width 24 height 24
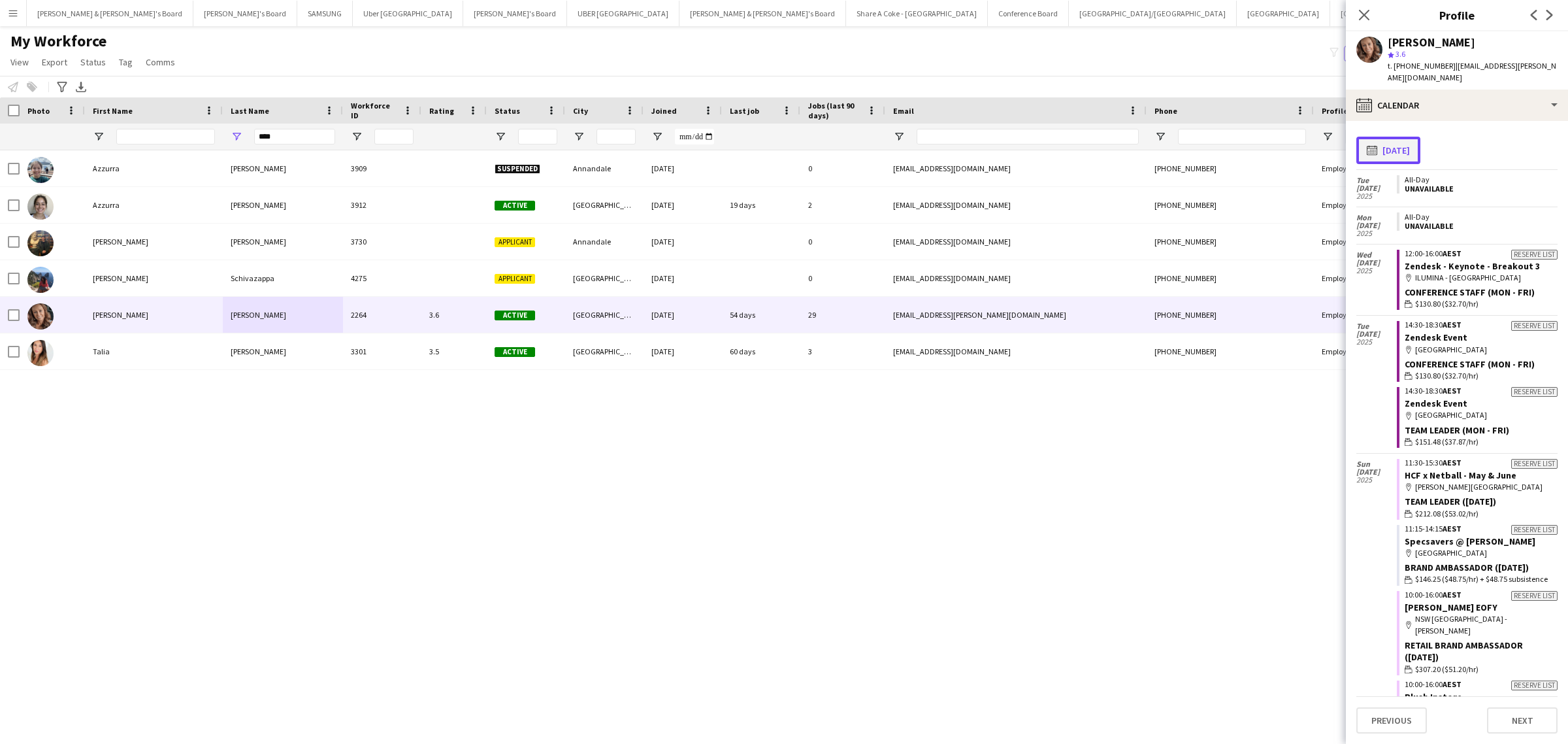
click at [1420, 137] on button "calendar-full 01-07-2025" at bounding box center [1388, 150] width 64 height 27
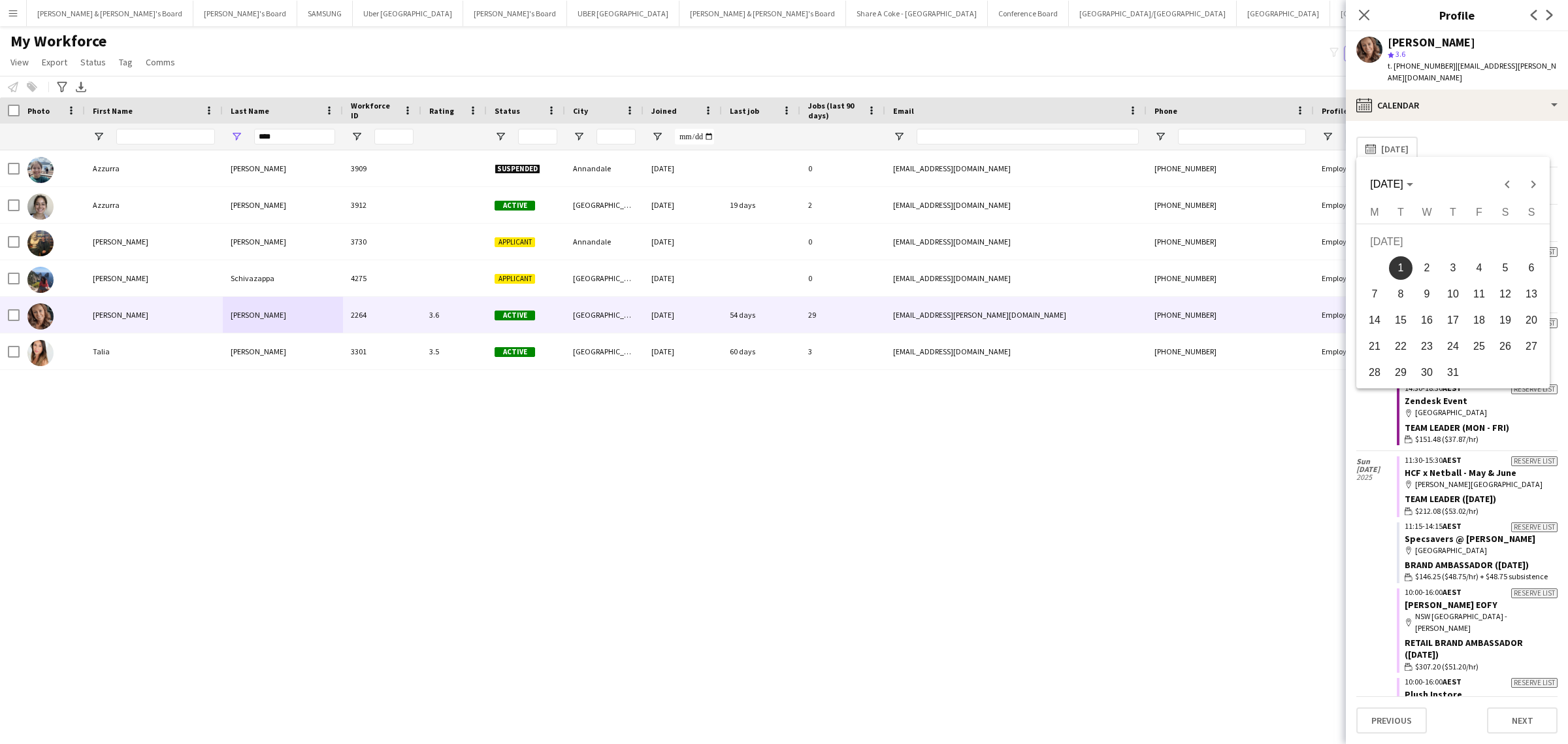
click at [1425, 261] on span "2" at bounding box center [1427, 268] width 24 height 24
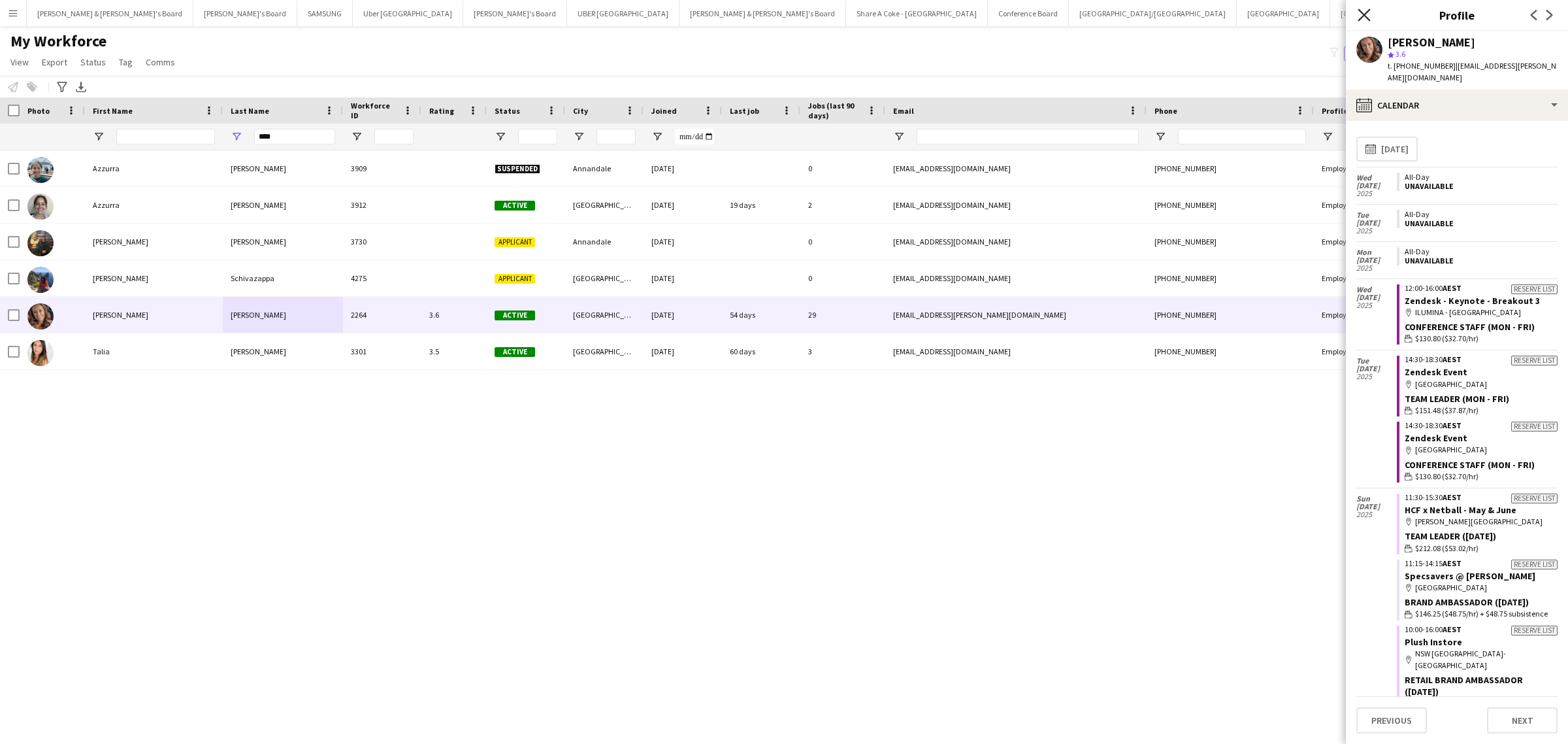
click at [1364, 18] on icon "Close pop-in" at bounding box center [1364, 15] width 13 height 13
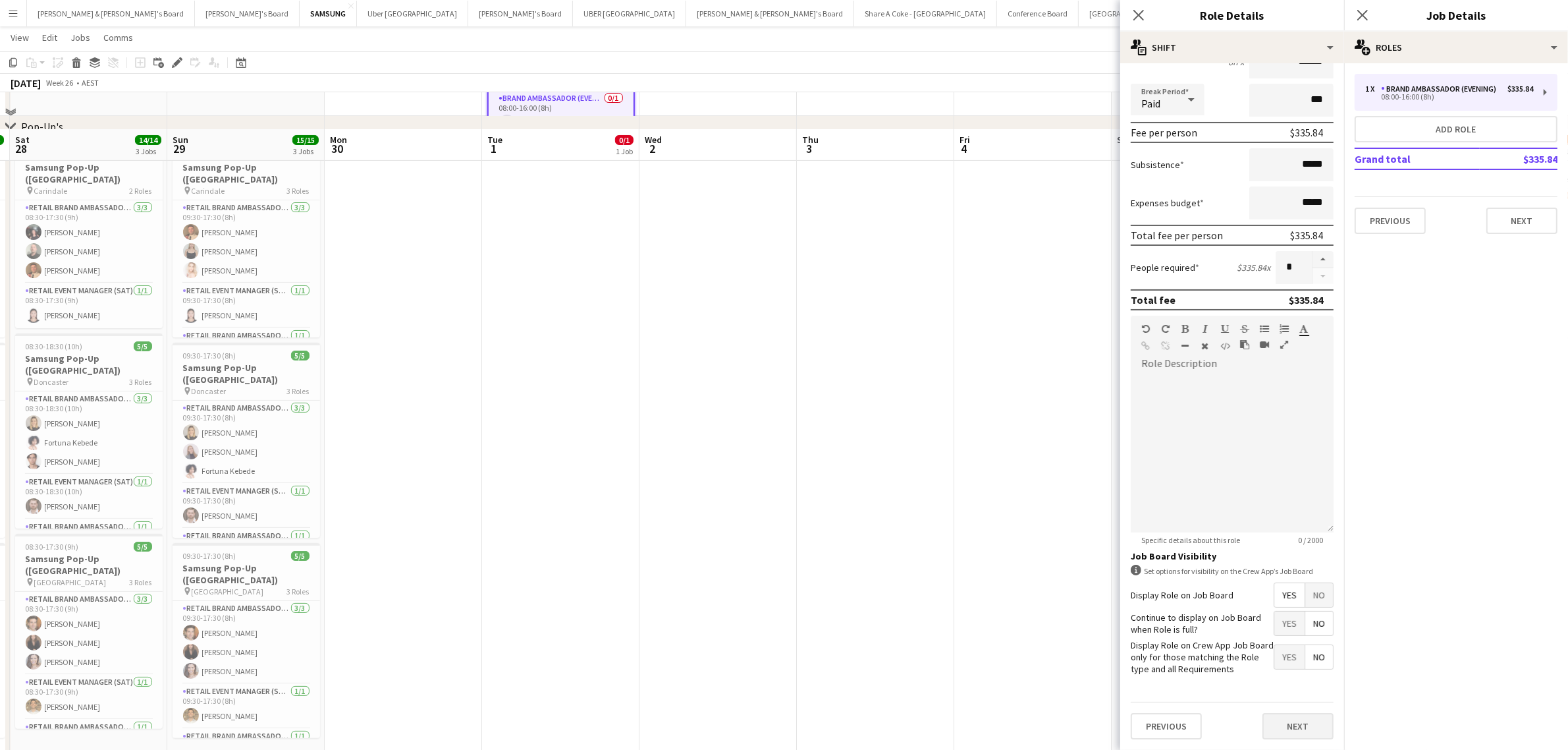
scroll to position [156, 0]
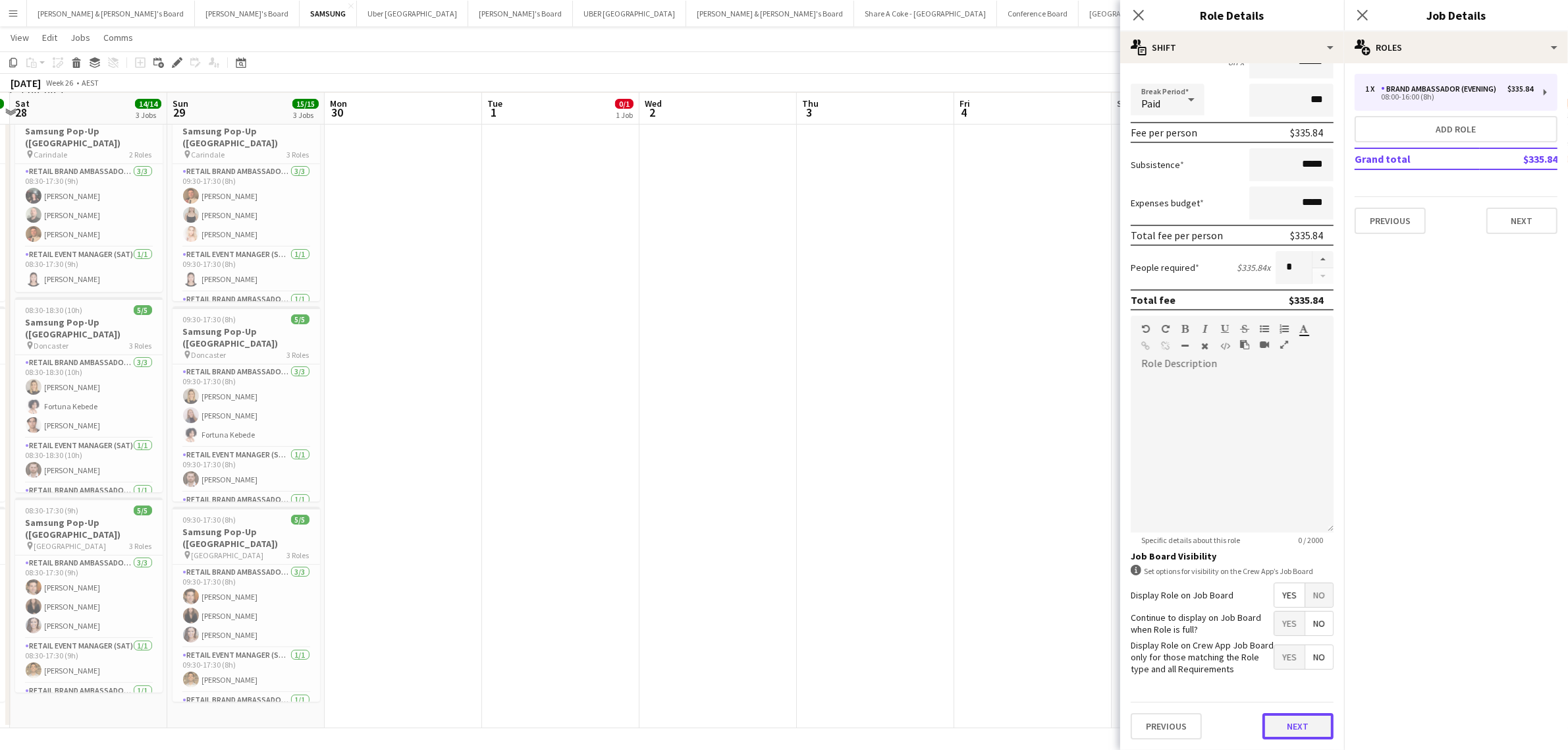
click at [1305, 719] on button "Next" at bounding box center [1297, 726] width 71 height 27
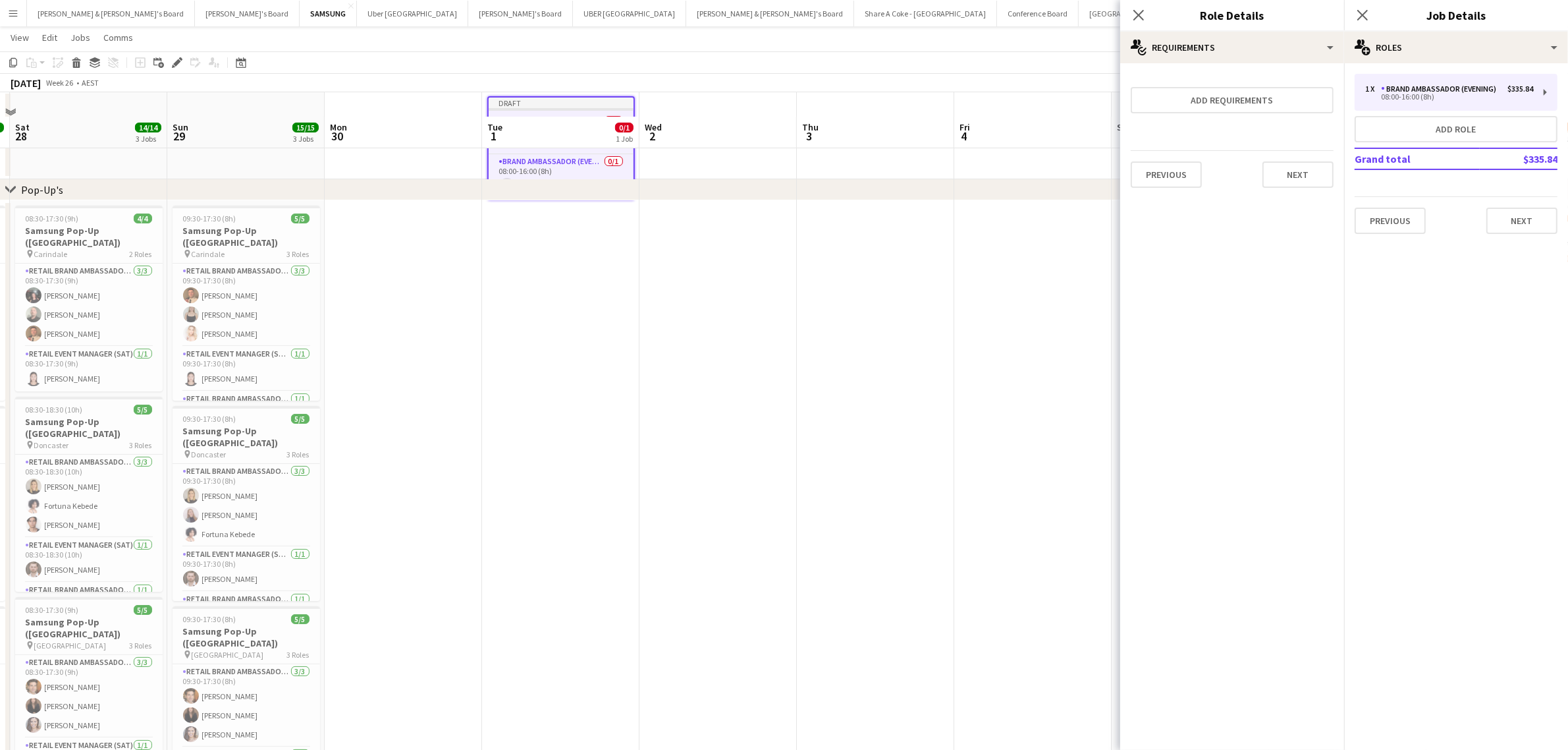
scroll to position [0, 0]
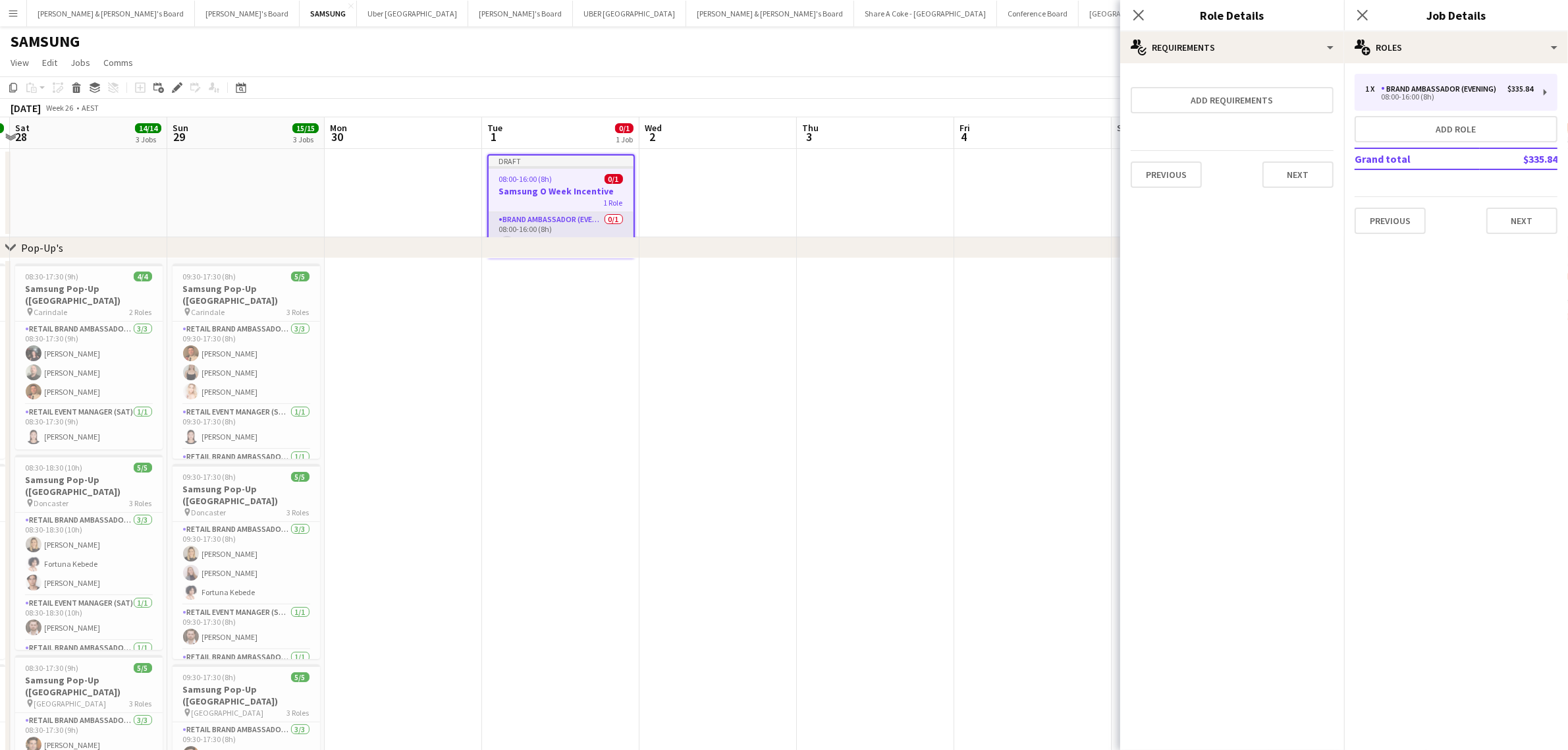
click at [550, 222] on app-card-role "Brand Ambassador (Evening) 0/1 08:00-16:00 (8h) single-neutral-actions" at bounding box center [561, 235] width 145 height 45
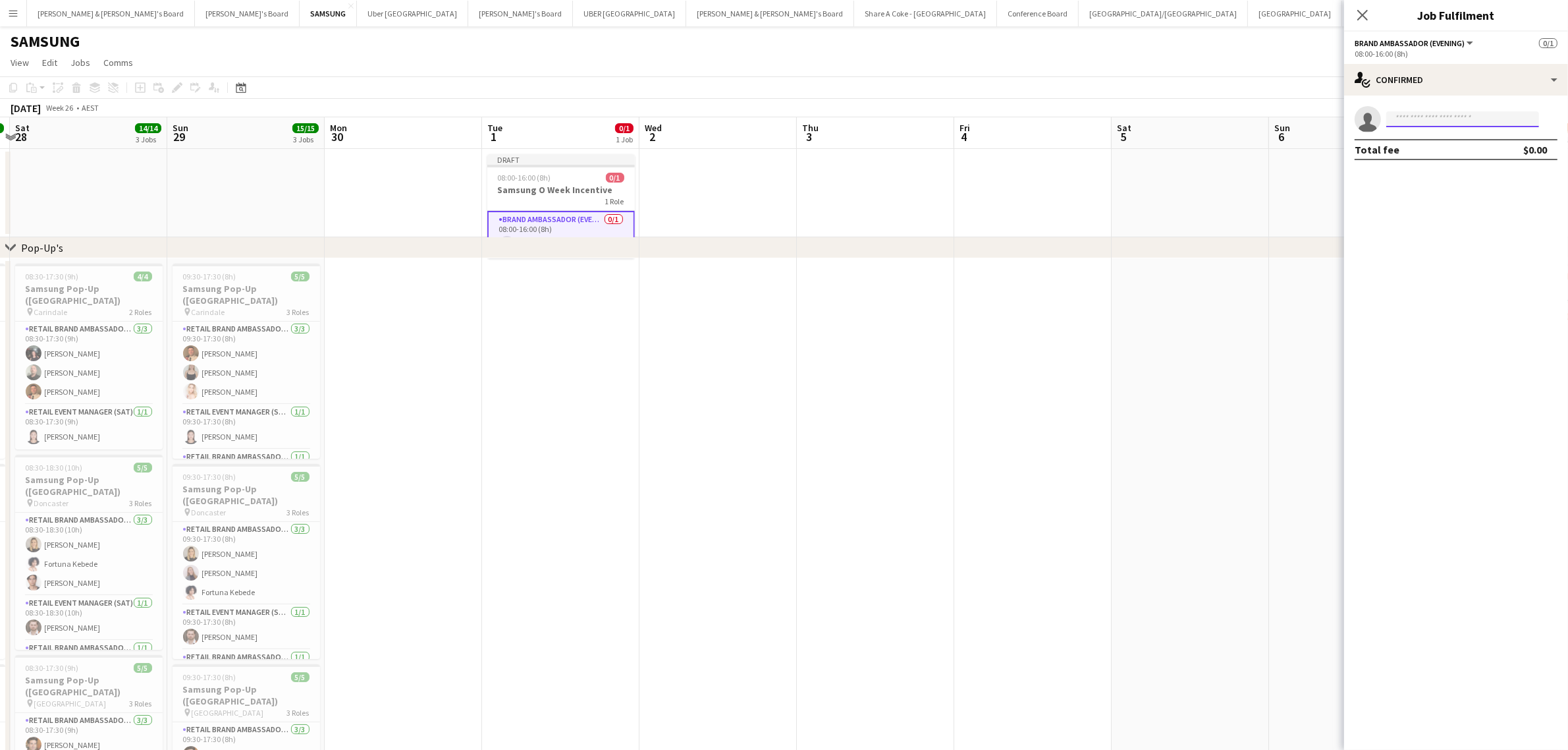
click at [1460, 117] on input at bounding box center [1463, 119] width 153 height 16
type input "*****"
click at [1463, 180] on span "Has conflicting unavailable period." at bounding box center [1463, 181] width 132 height 12
click at [1469, 114] on input at bounding box center [1463, 119] width 153 height 16
click at [1364, 11] on icon "Close pop-in" at bounding box center [1362, 15] width 13 height 13
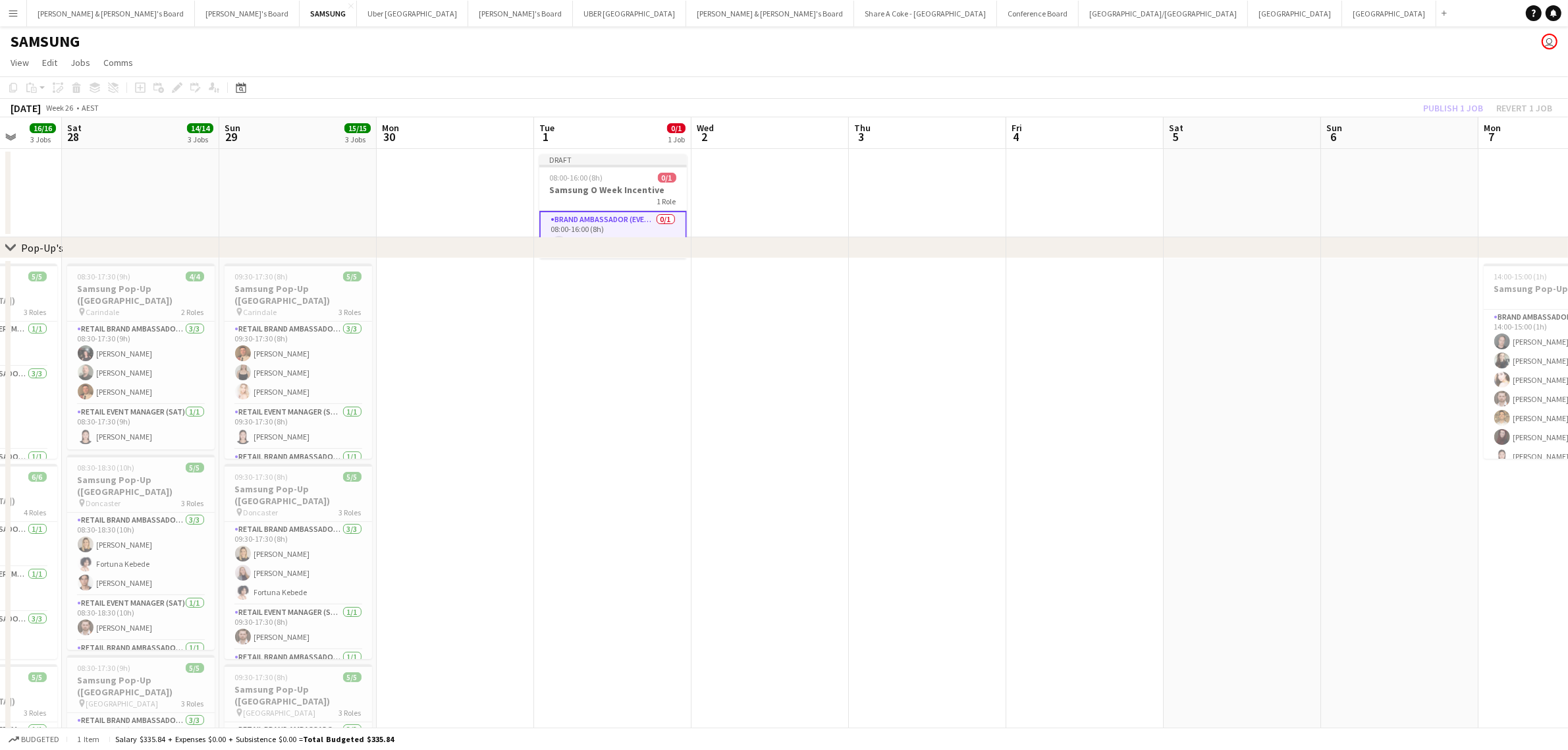
scroll to position [0, 379]
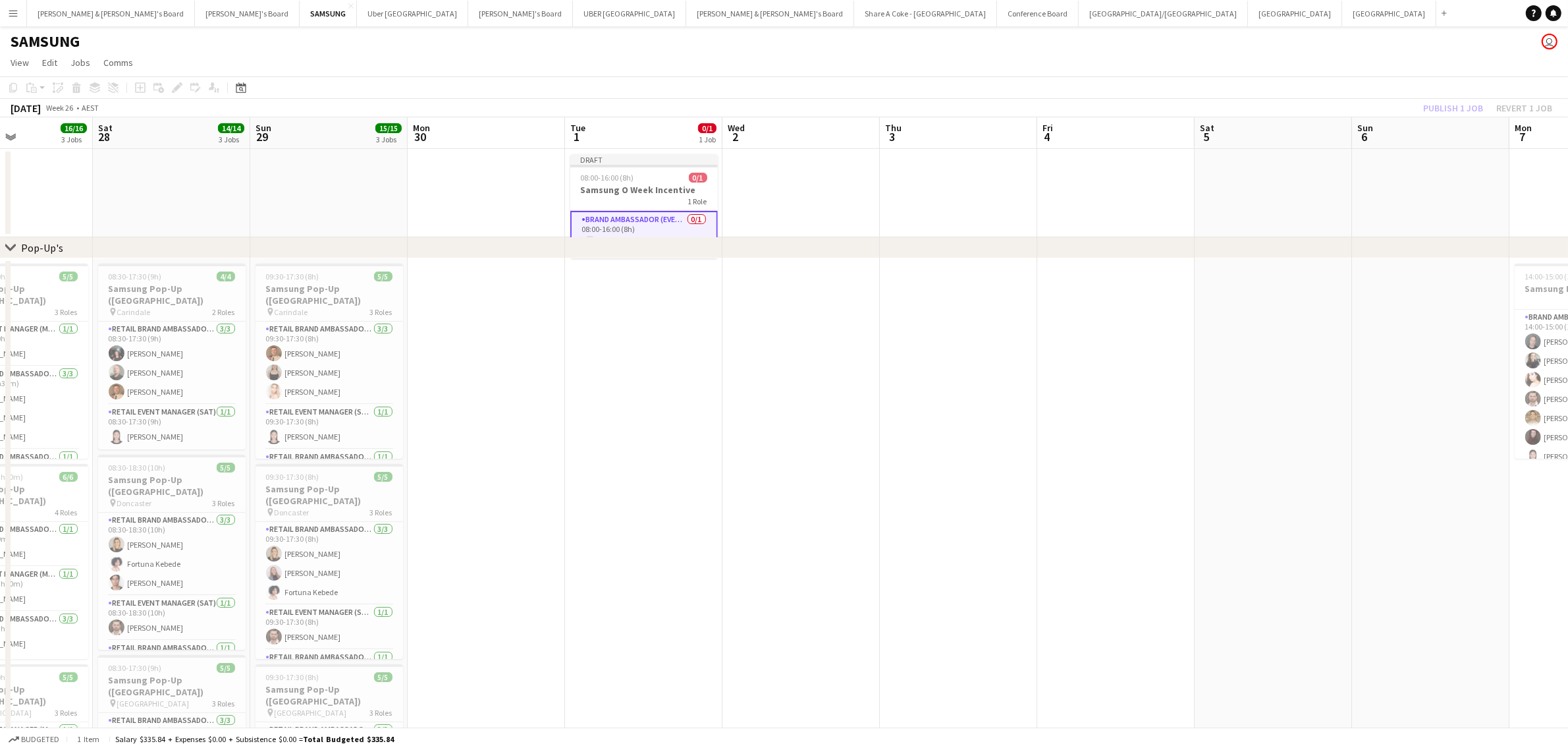
drag, startPoint x: 548, startPoint y: 176, endPoint x: 631, endPoint y: 168, distance: 83.4
click at [631, 168] on app-calendar-viewport "Wed 25 Thu 26 15/15 3 Jobs Fri 27 16/16 3 Jobs Sat 28 14/14 3 Jobs Sun 29 15/15…" at bounding box center [784, 501] width 1568 height 768
click at [631, 162] on div "Draft" at bounding box center [644, 159] width 147 height 11
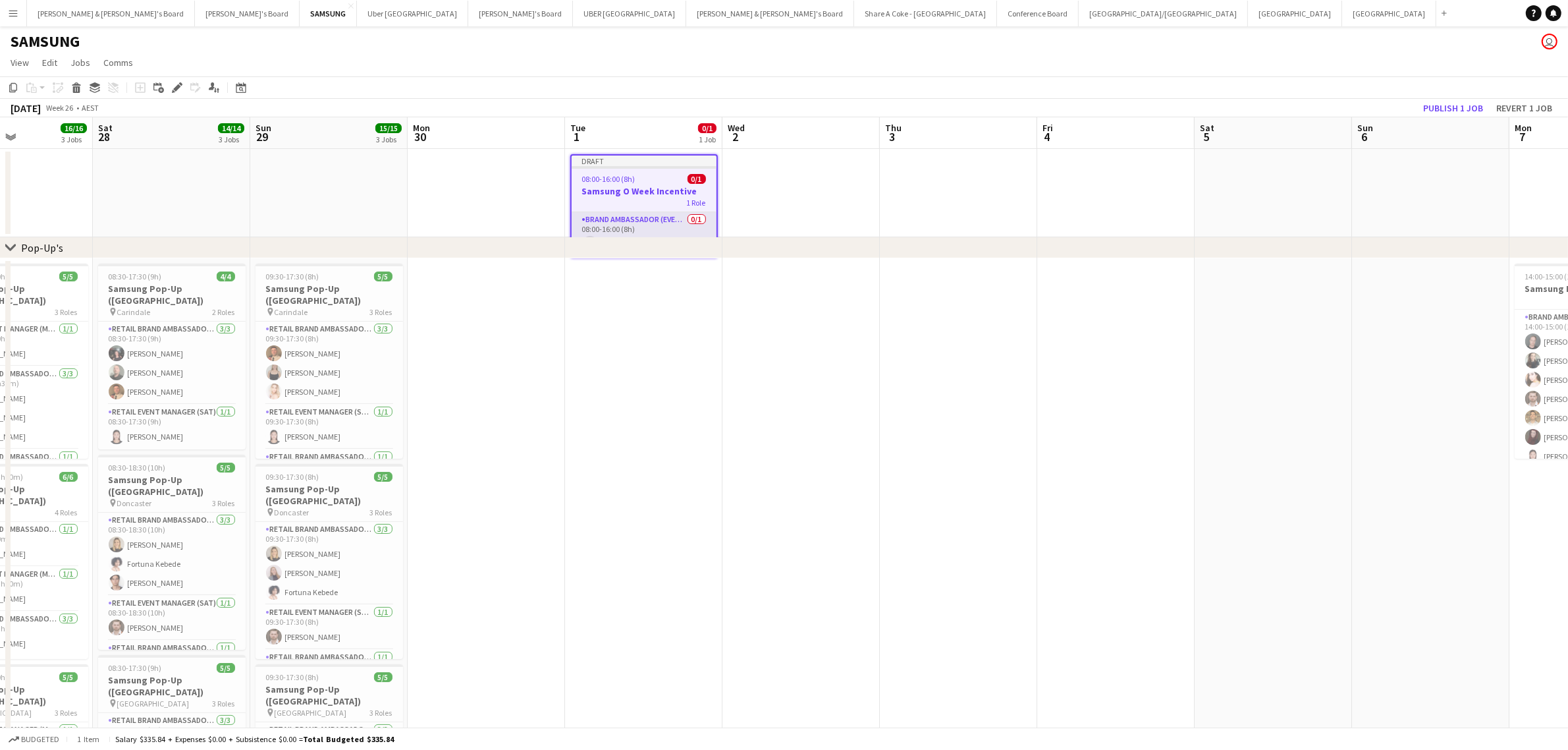
click at [635, 214] on app-card-role "Brand Ambassador (Evening) 0/1 08:00-16:00 (8h) single-neutral-actions" at bounding box center [644, 235] width 145 height 45
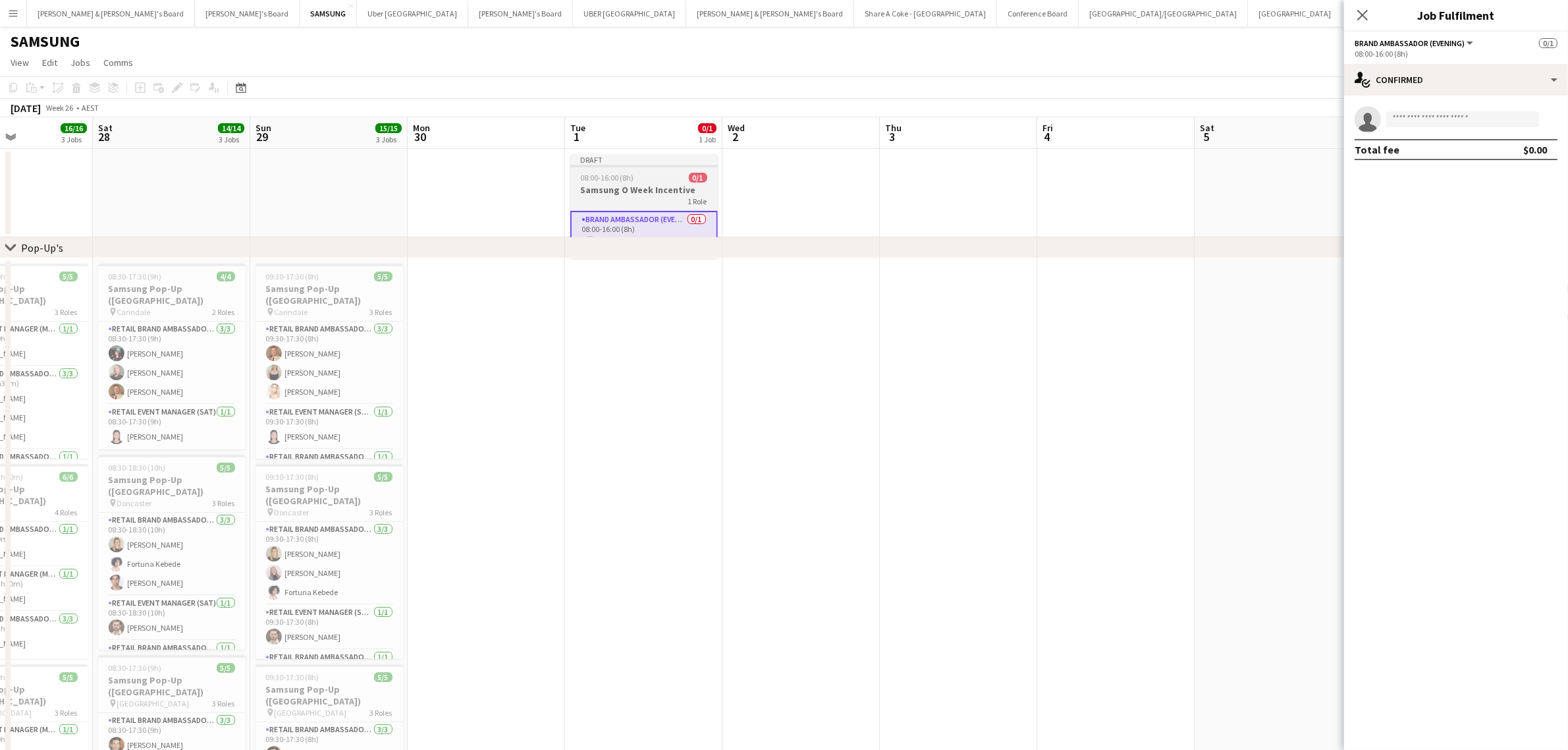
click at [604, 188] on h3 "Samsung O Week Incentive" at bounding box center [644, 190] width 147 height 12
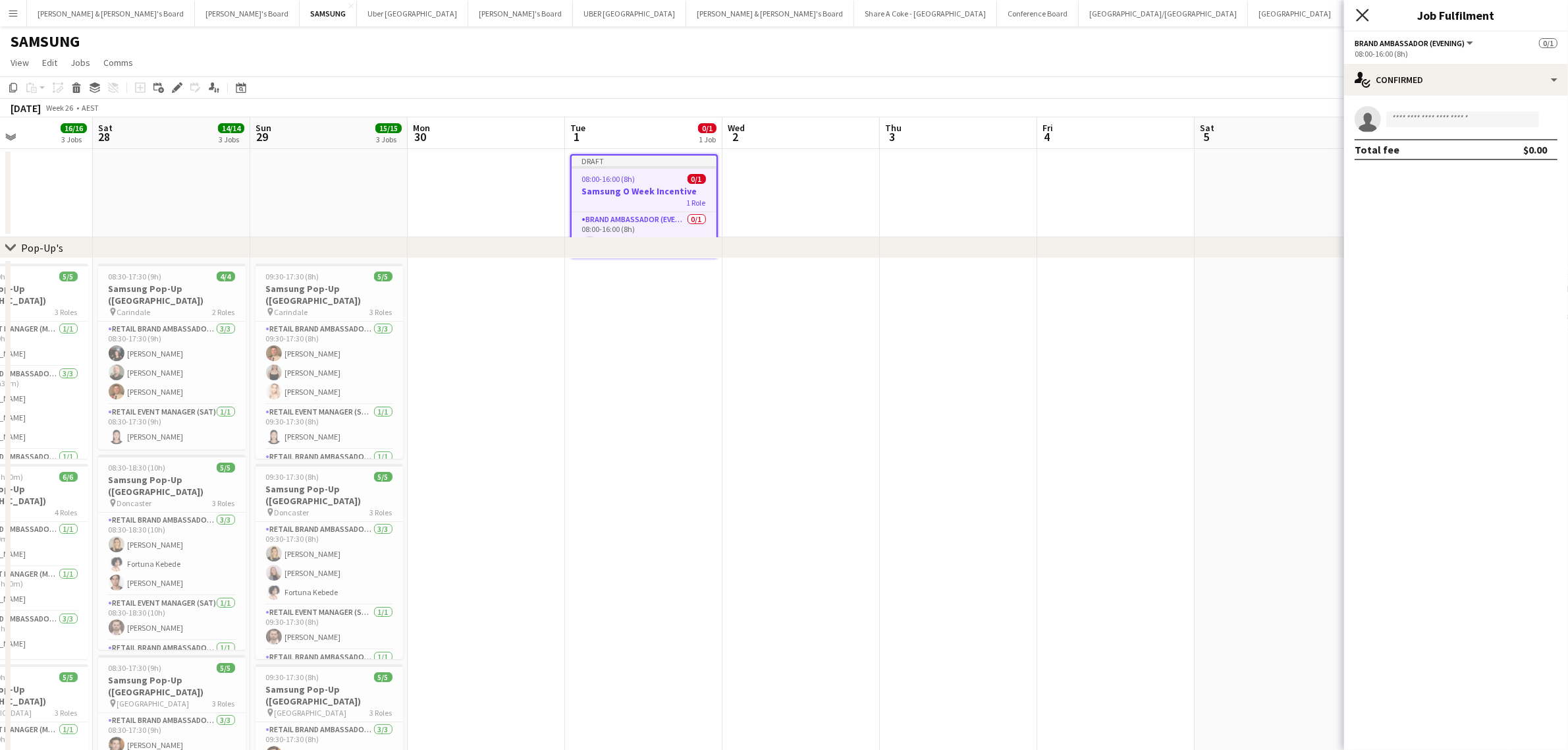
click at [1367, 12] on icon "Close pop-in" at bounding box center [1362, 15] width 13 height 13
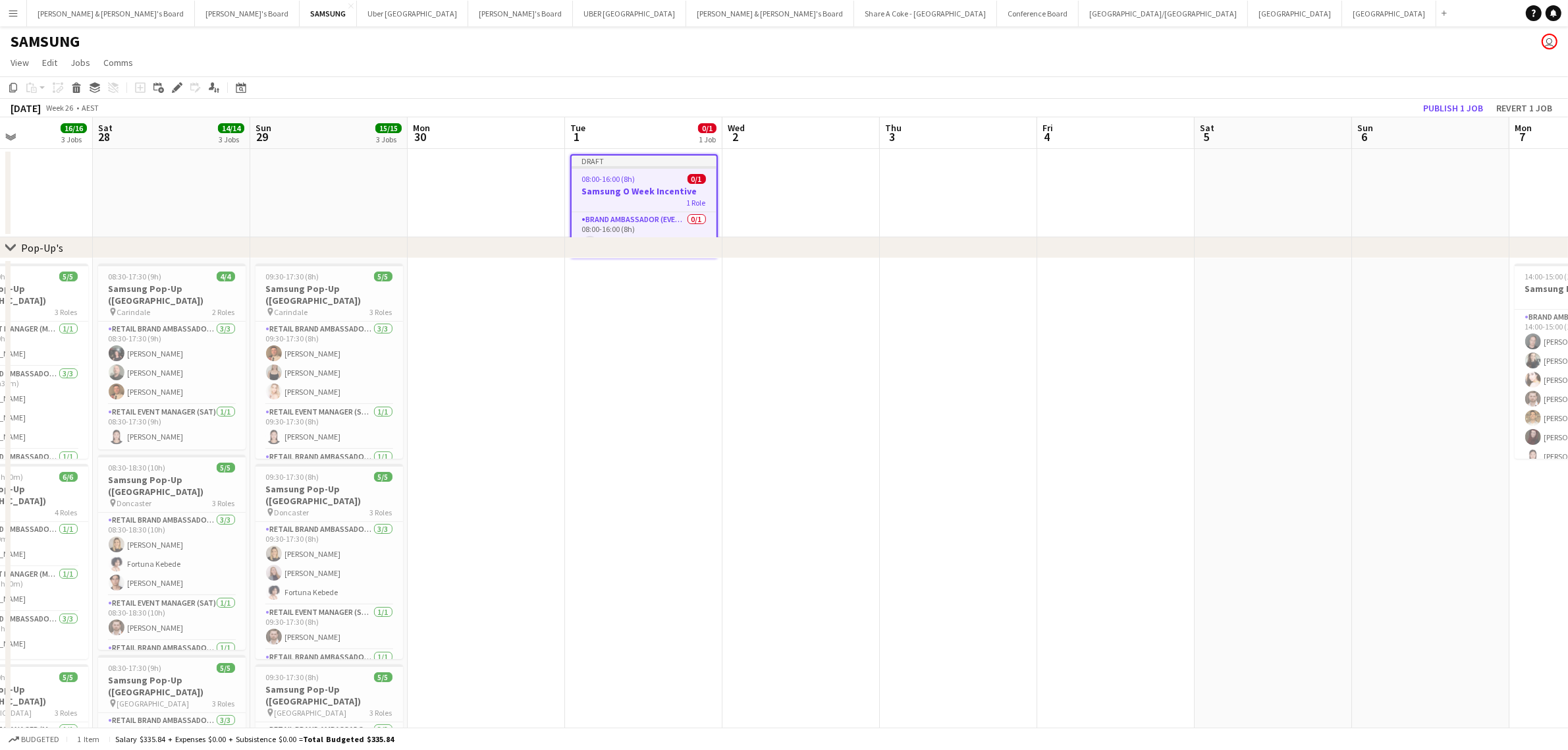
click at [592, 186] on h3 "Samsung O Week Incentive" at bounding box center [644, 191] width 145 height 12
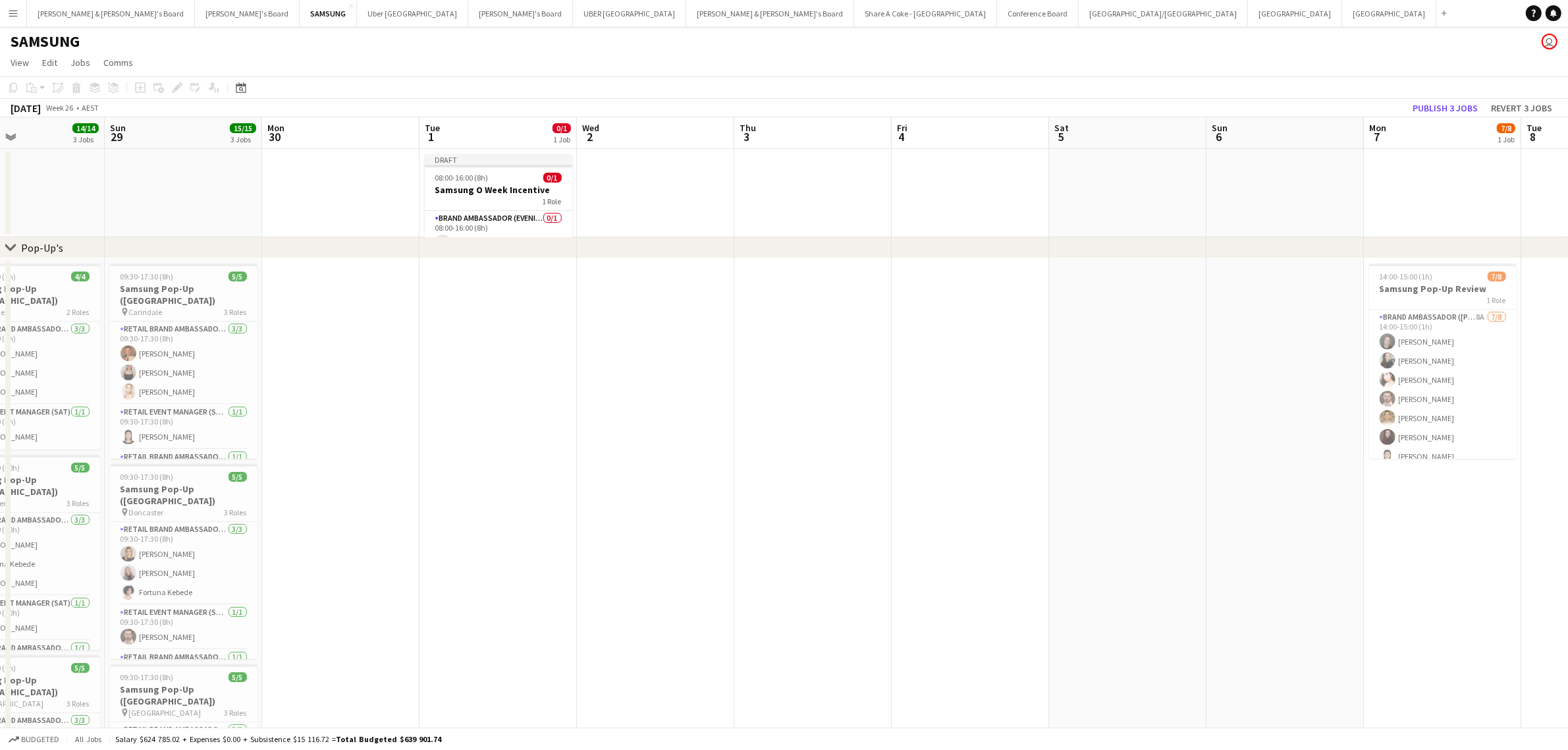
scroll to position [0, 419]
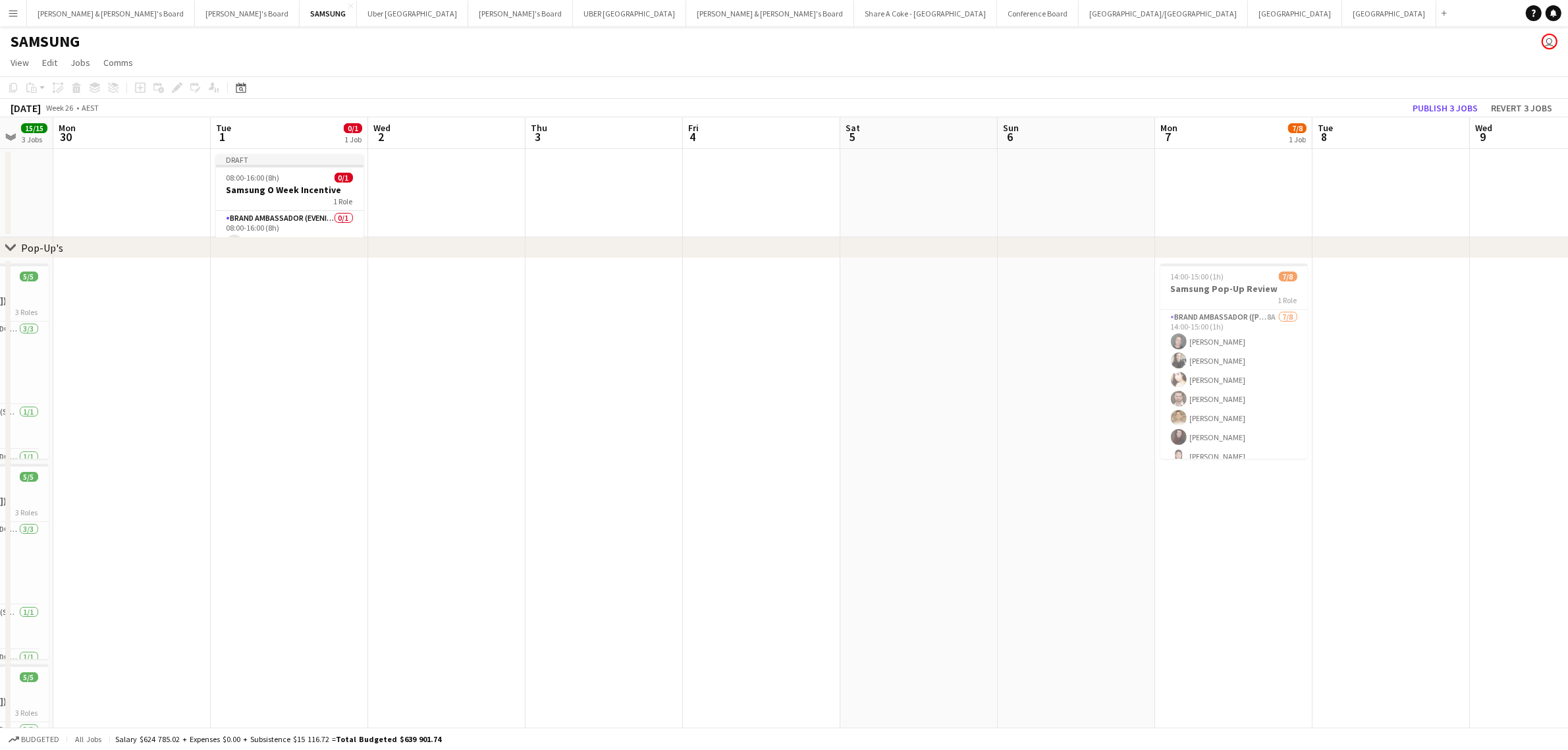
drag, startPoint x: 1157, startPoint y: 489, endPoint x: 804, endPoint y: 470, distance: 353.5
click at [804, 470] on app-calendar-viewport "Fri 27 16/16 3 Jobs Sat 28 14/14 3 Jobs Sun 29 15/15 3 Jobs Mon 30 Tue 1 0/1 1 …" at bounding box center [784, 501] width 1568 height 768
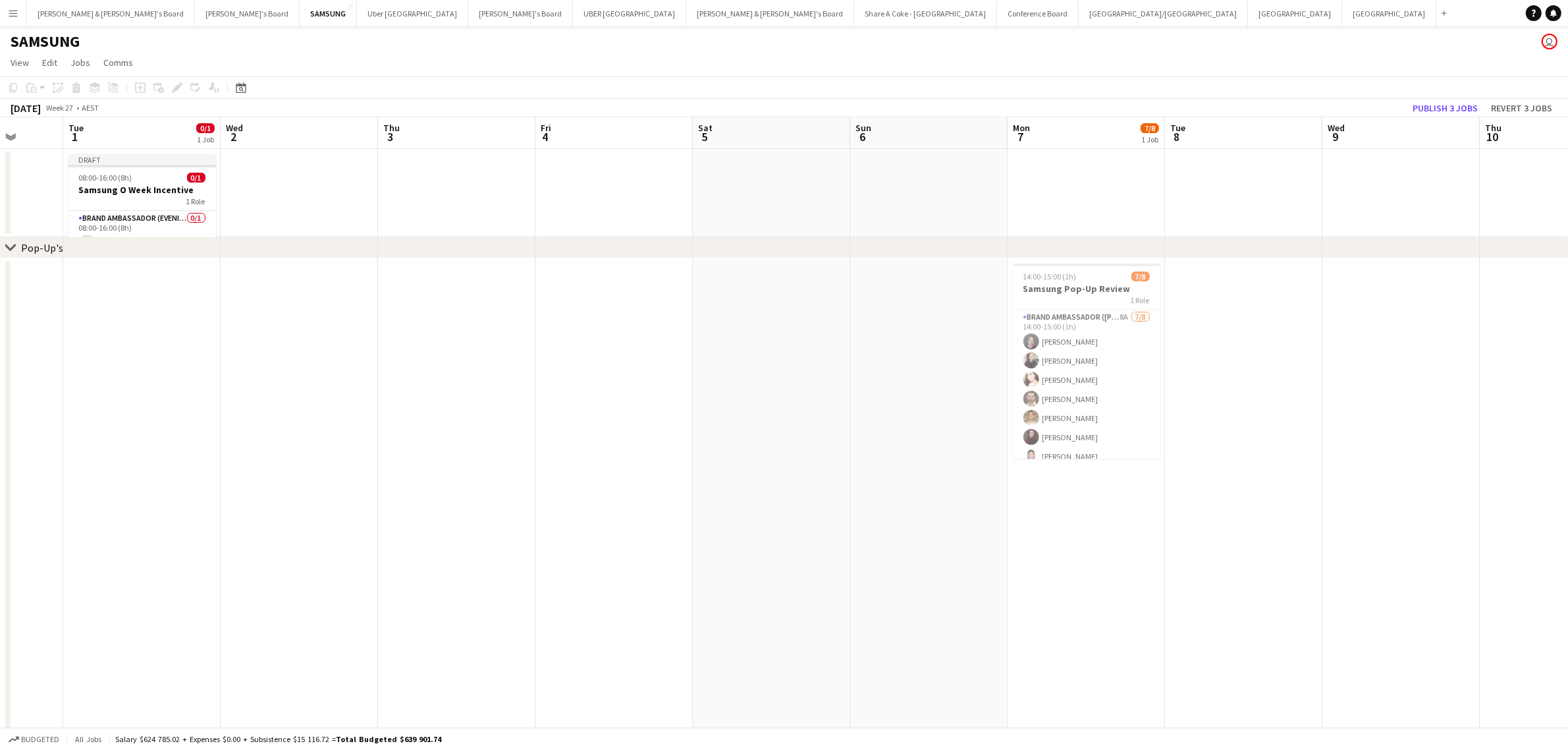
drag, startPoint x: 1282, startPoint y: 499, endPoint x: 1134, endPoint y: 508, distance: 148.3
click at [1134, 508] on app-calendar-viewport "Sat 28 14/14 3 Jobs Sun 29 15/15 3 Jobs Mon 30 Tue 1 0/1 1 Job Wed 2 Thu 3 Fri …" at bounding box center [784, 501] width 1568 height 768
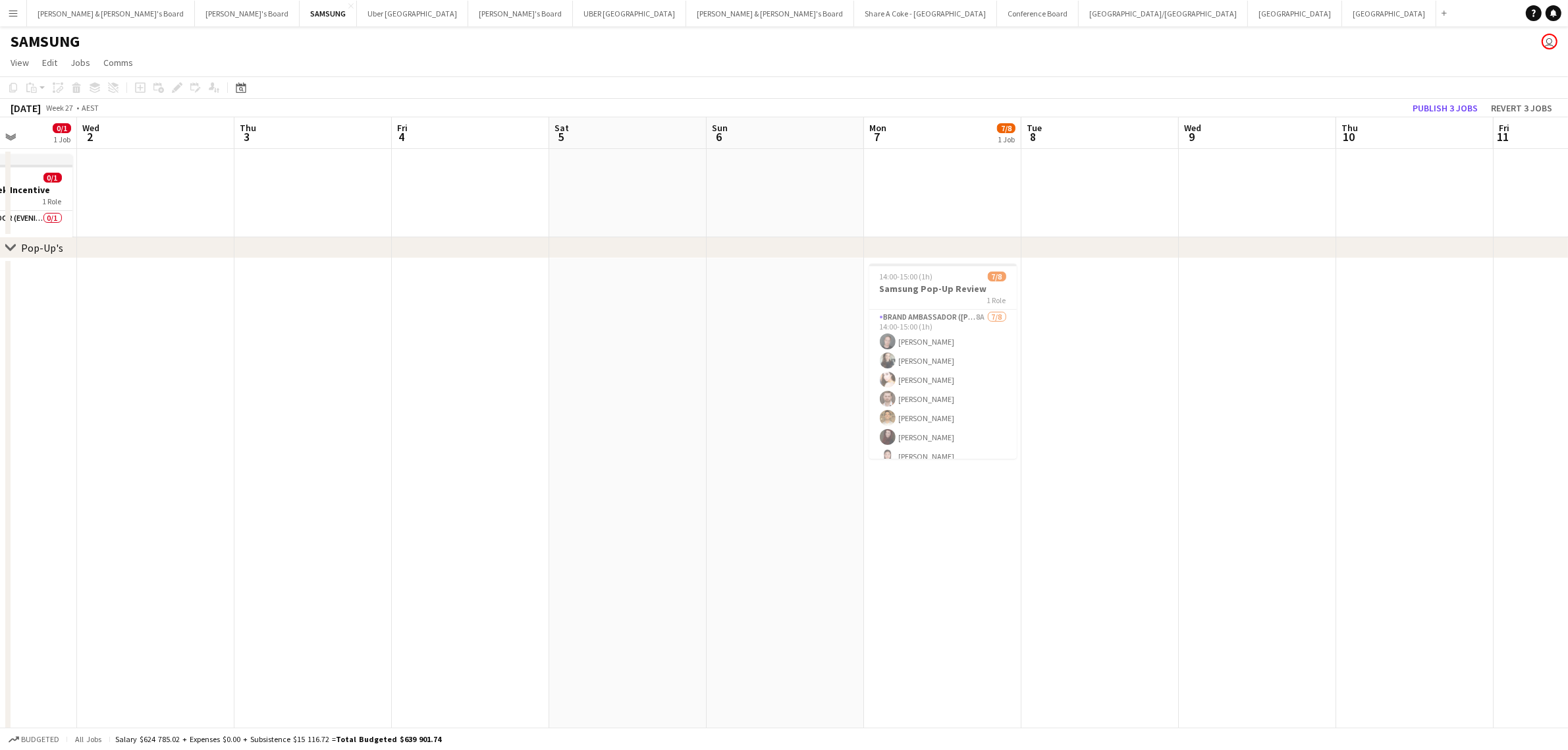
scroll to position [0, 396]
drag, startPoint x: 1321, startPoint y: 534, endPoint x: 1176, endPoint y: 552, distance: 146.1
click at [1176, 552] on app-calendar-viewport "Sun 29 15/15 3 Jobs Mon 30 Tue 1 0/1 1 Job Wed 2 Thu 3 Fri 4 Sat 5 Sun 6 Mon 7 …" at bounding box center [784, 501] width 1568 height 768
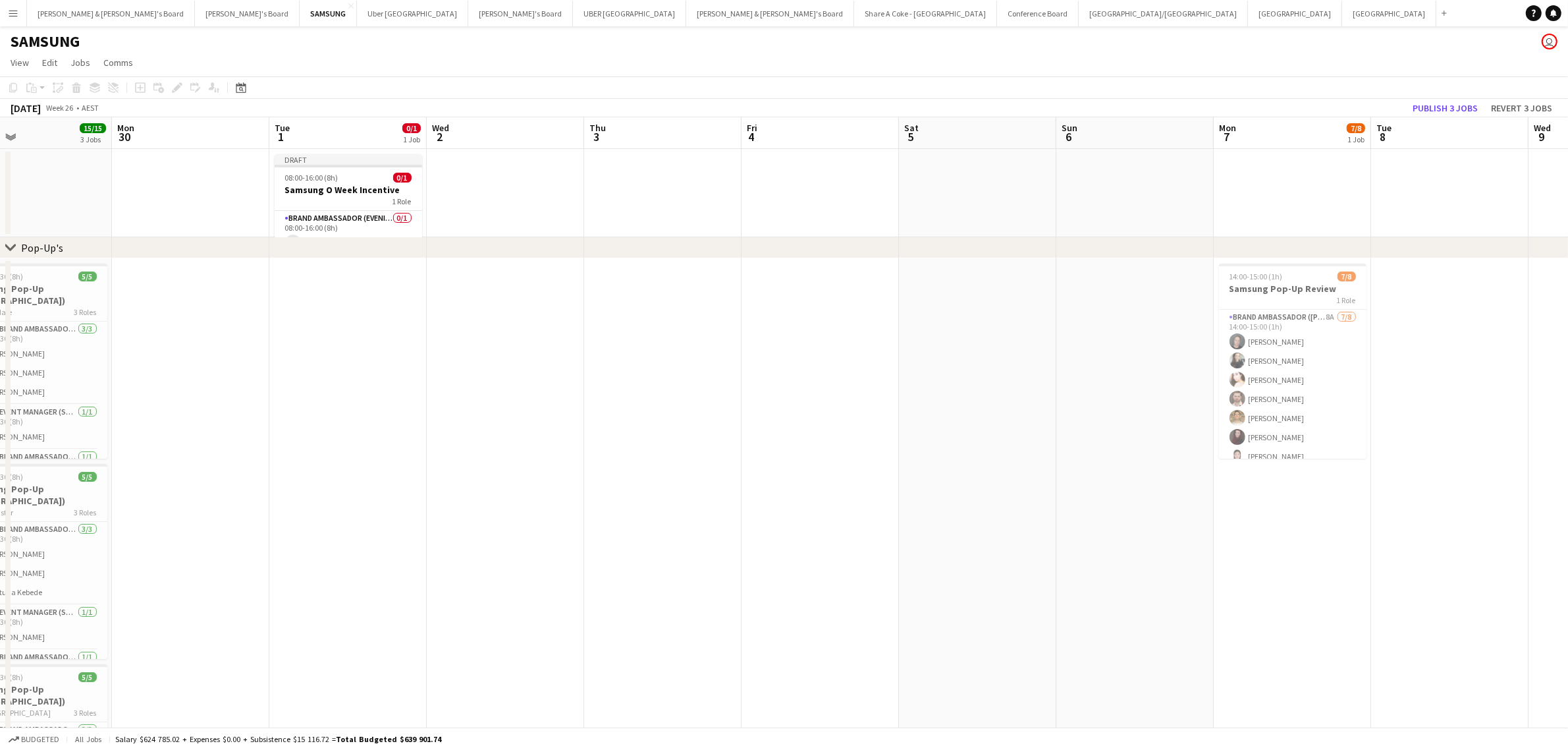
scroll to position [0, 334]
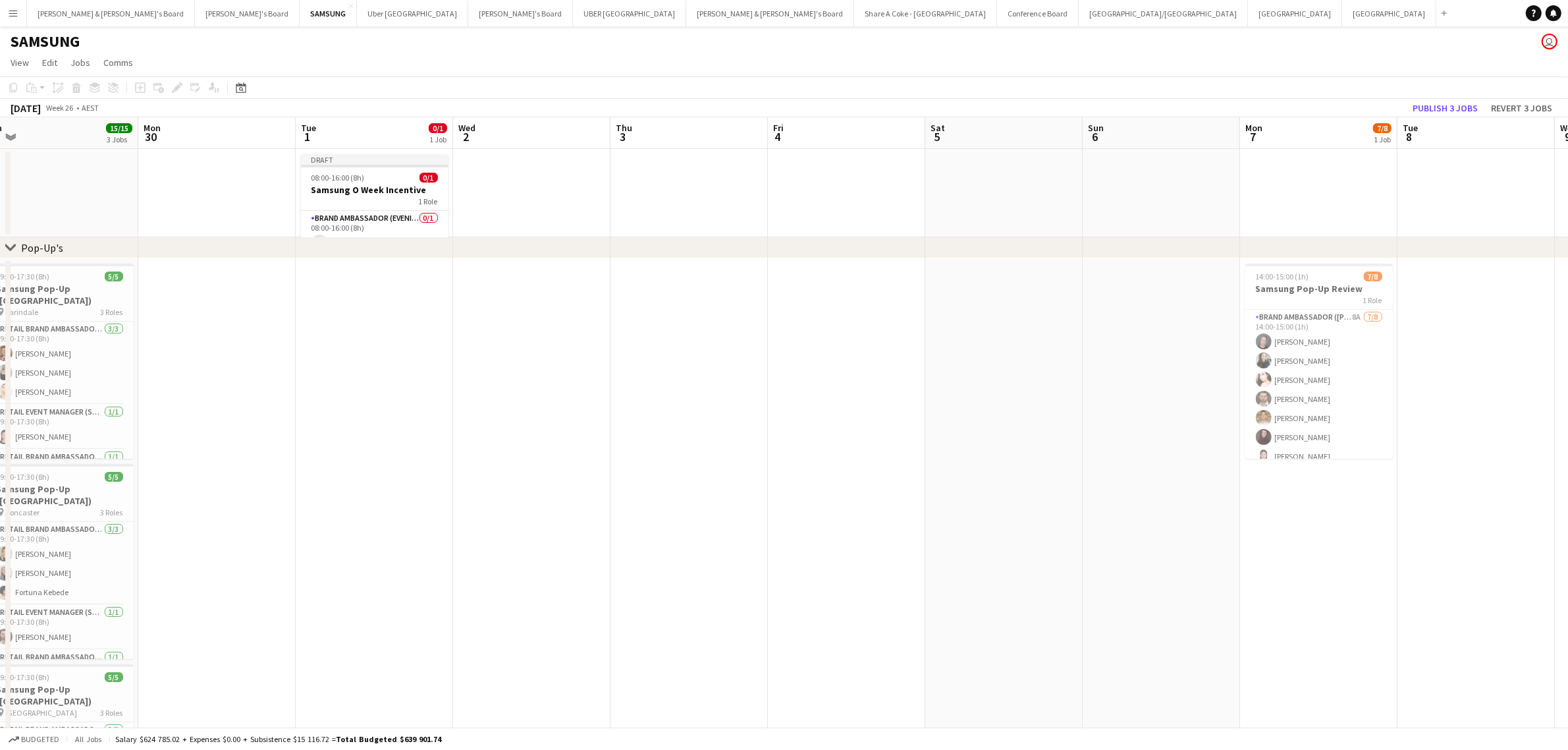
drag, startPoint x: 880, startPoint y: 570, endPoint x: 1248, endPoint y: 570, distance: 368.0
click at [1248, 570] on app-calendar-viewport "Fri 27 16/16 3 Jobs Sat 28 14/14 3 Jobs Sun 29 15/15 3 Jobs Mon 30 Tue 1 0/1 1 …" at bounding box center [784, 501] width 1568 height 768
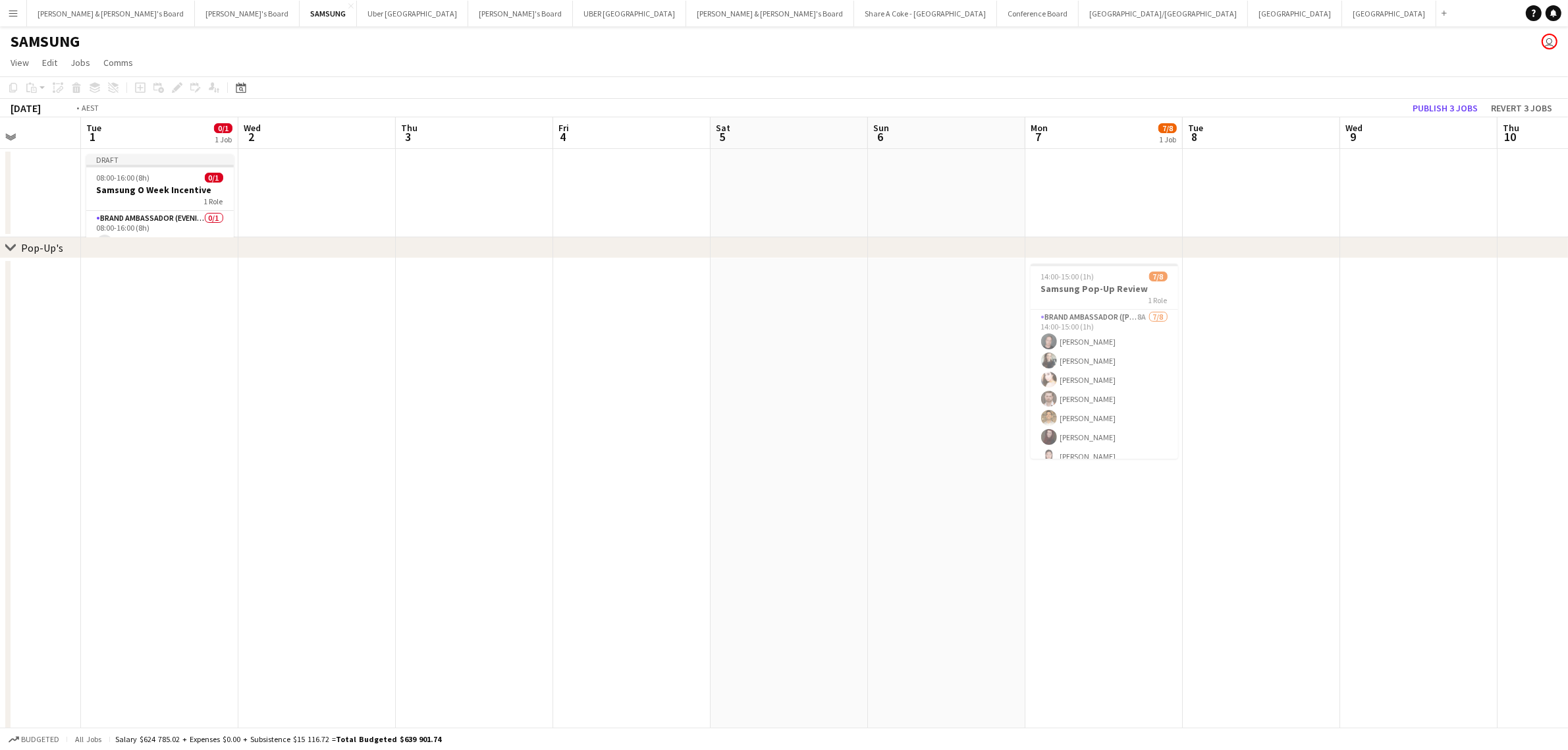
drag, startPoint x: 1048, startPoint y: 522, endPoint x: 721, endPoint y: 558, distance: 329.0
click at [739, 555] on app-calendar-viewport "Fri 27 16/16 3 Jobs Sat 28 14/14 3 Jobs Sun 29 15/15 3 Jobs Mon 30 Tue 1 0/1 1 …" at bounding box center [784, 501] width 1568 height 768
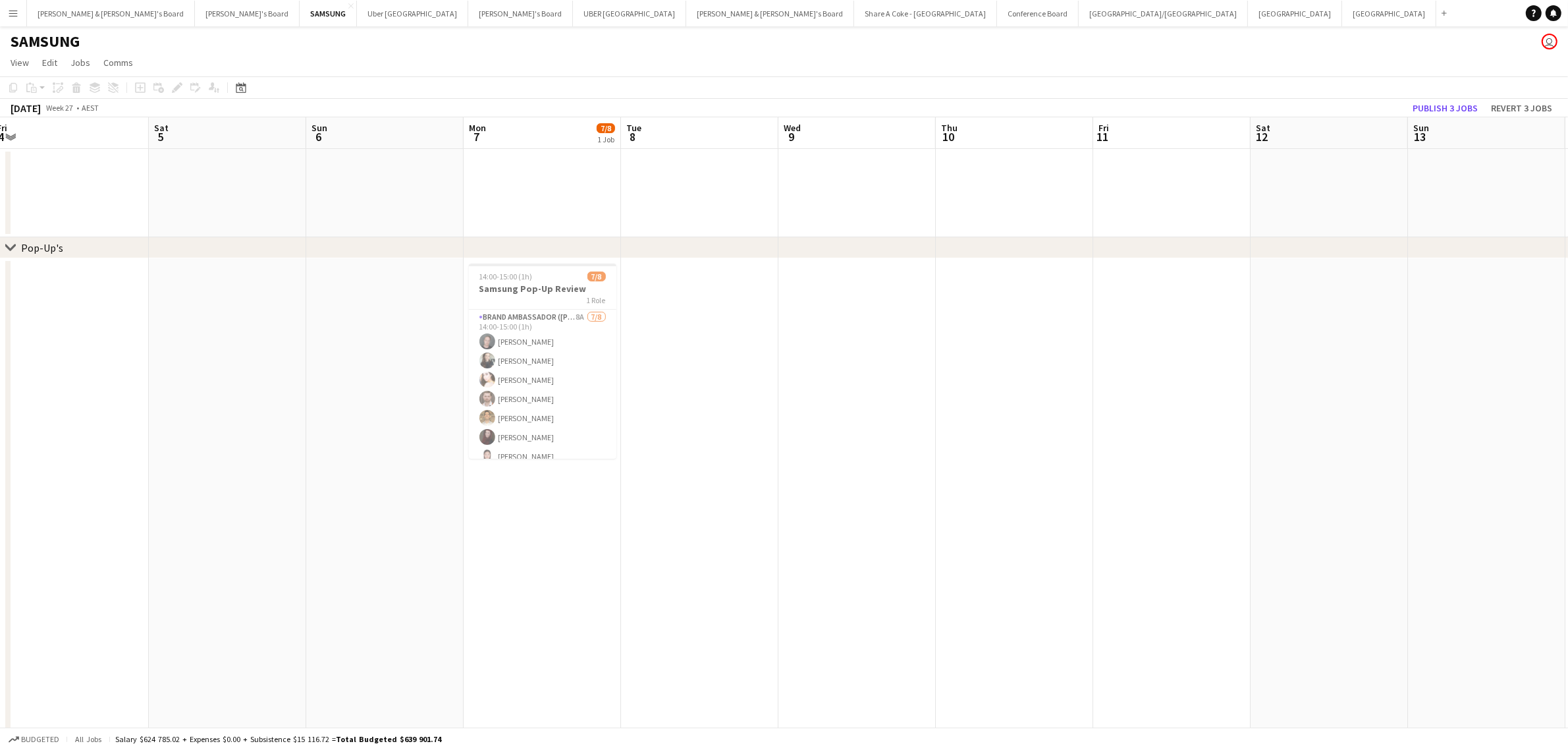
scroll to position [0, 520]
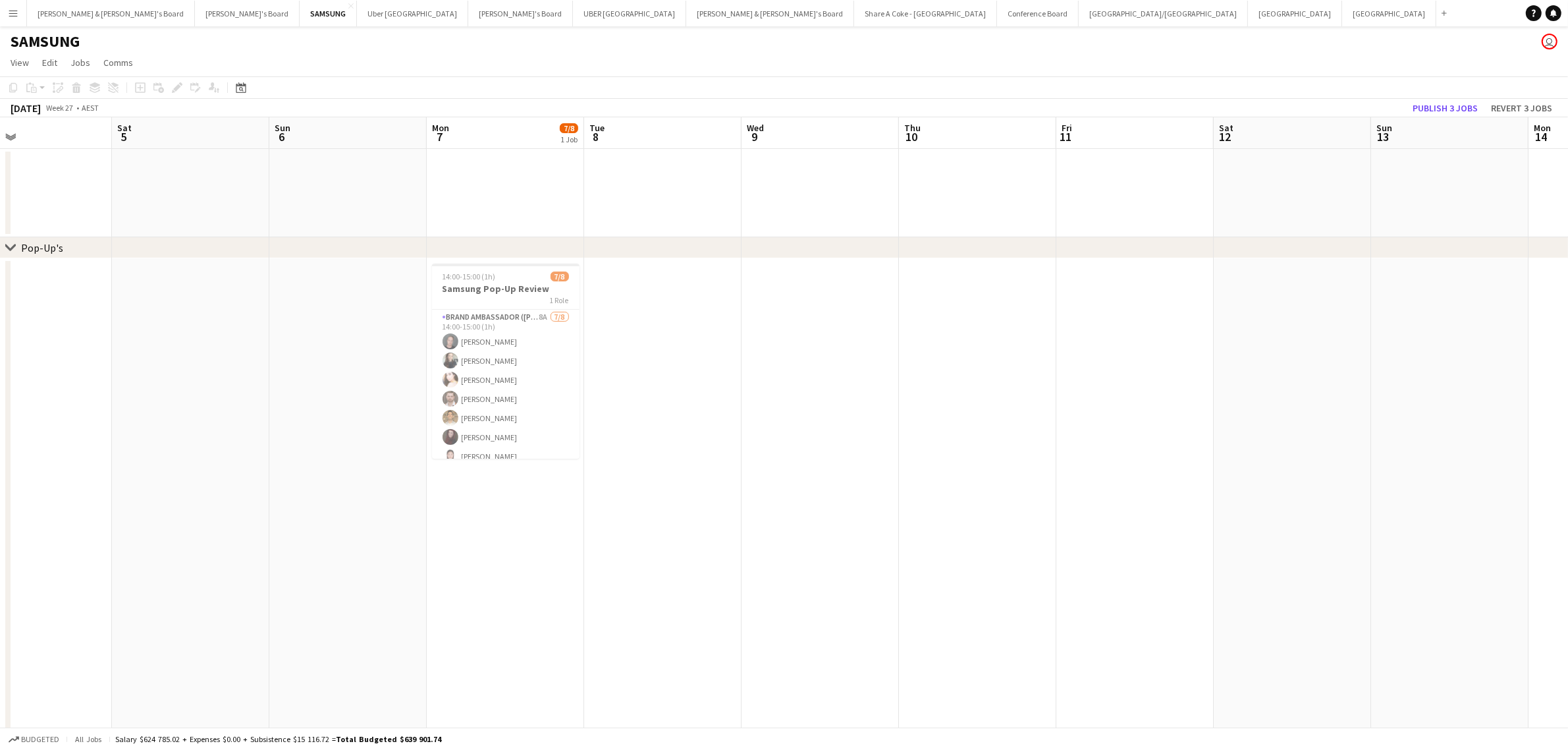
drag, startPoint x: 1539, startPoint y: 514, endPoint x: 875, endPoint y: 583, distance: 667.6
click at [875, 583] on app-calendar-viewport "Tue 1 0/1 1 Job Wed 2 Thu 3 Fri 4 Sat 5 Sun 6 Mon 7 7/8 1 Job Tue 8 Wed 9 Thu 1…" at bounding box center [784, 501] width 1568 height 768
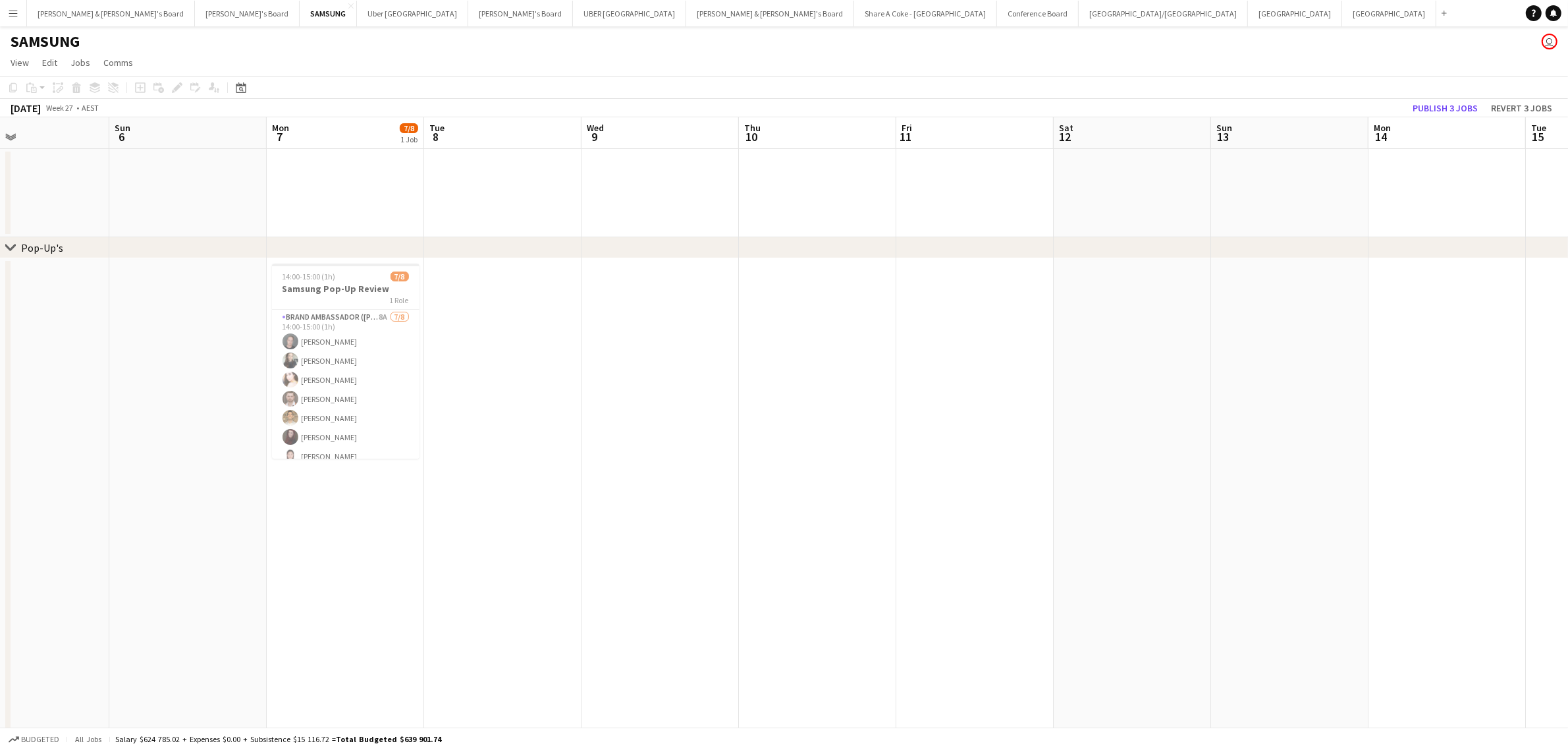
scroll to position [0, 347]
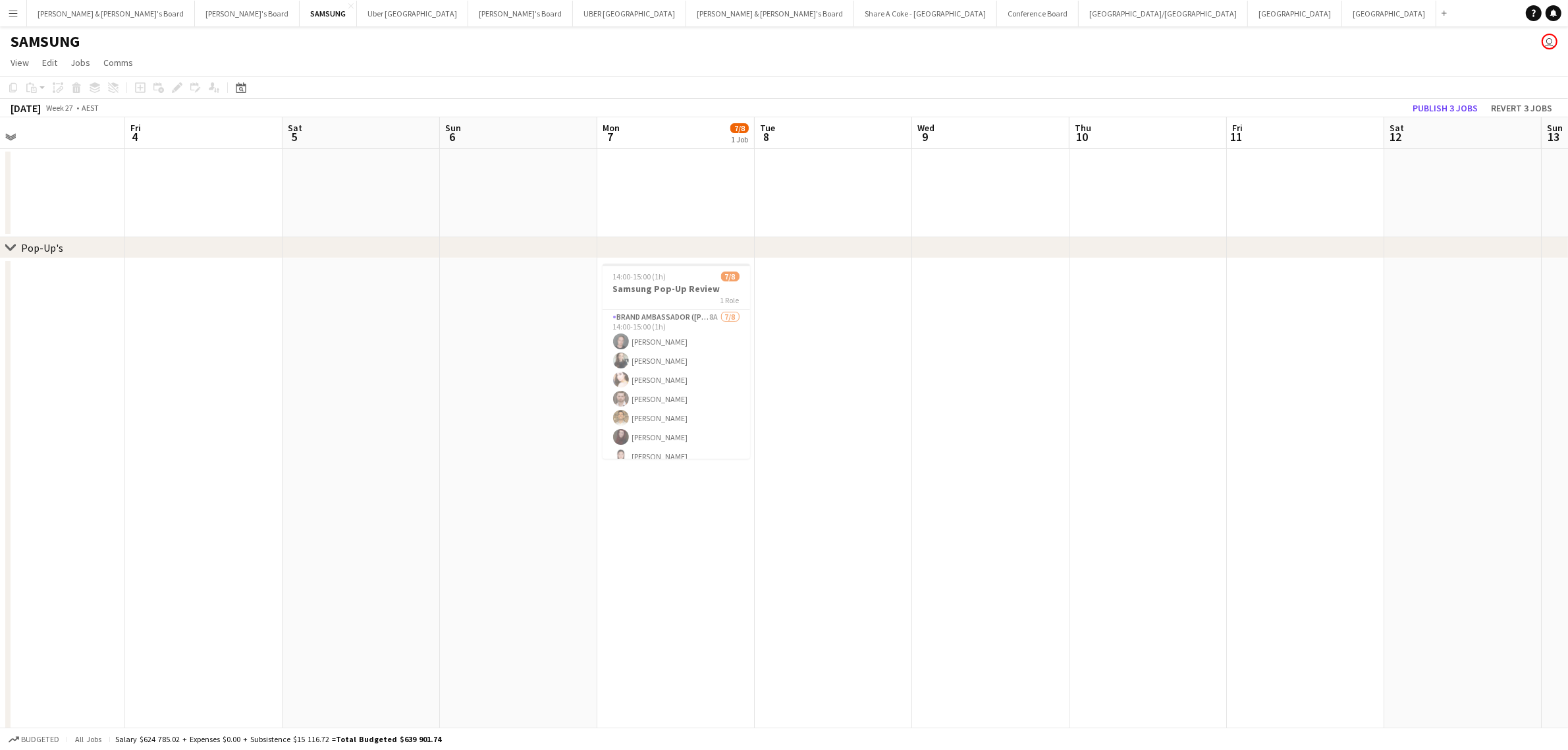
drag, startPoint x: 1126, startPoint y: 423, endPoint x: 1790, endPoint y: 390, distance: 664.8
click at [1567, 390] on html "Menu Boards Boards Boards All jobs Status Workforce Workforce My Workforce Recr…" at bounding box center [784, 454] width 1568 height 908
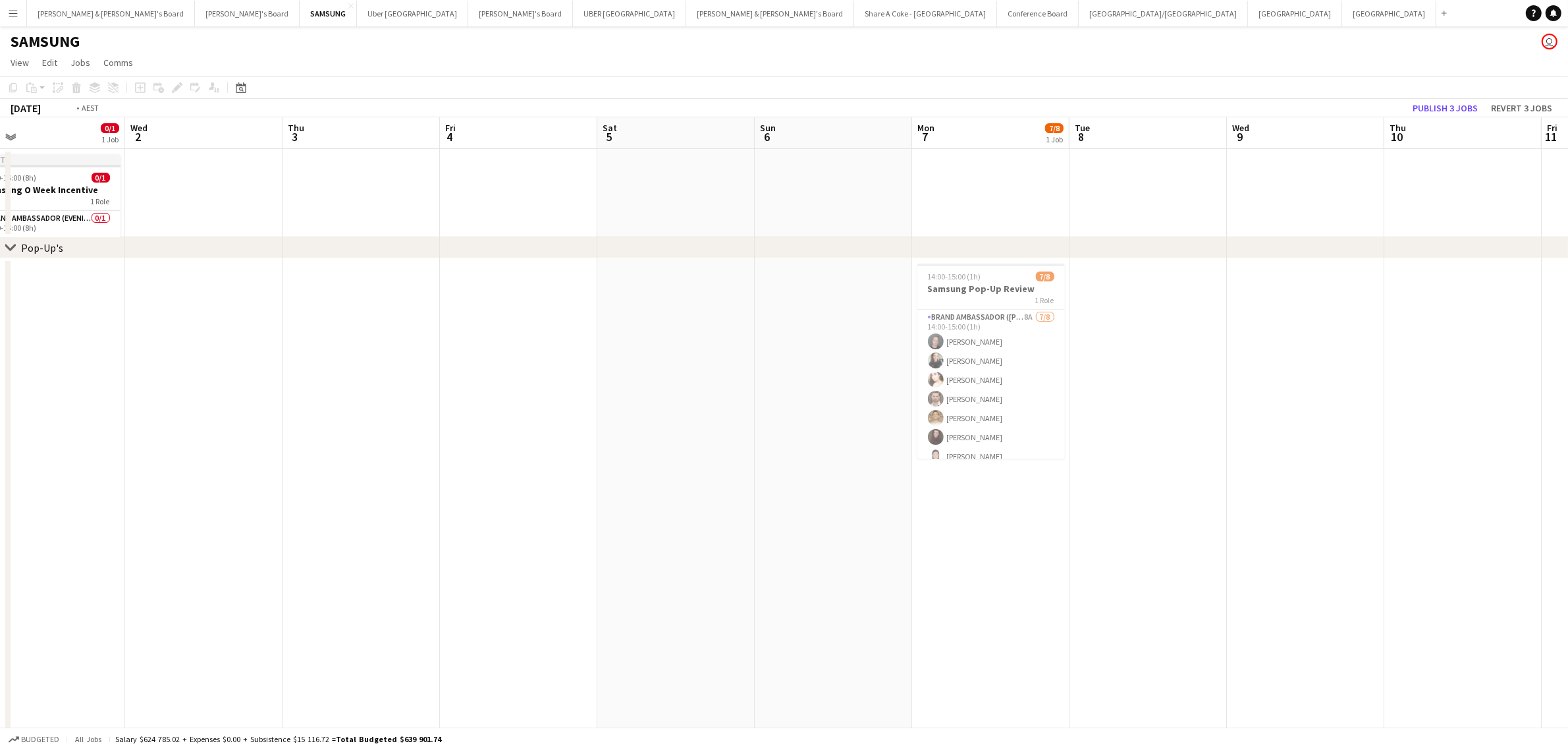
scroll to position [0, 272]
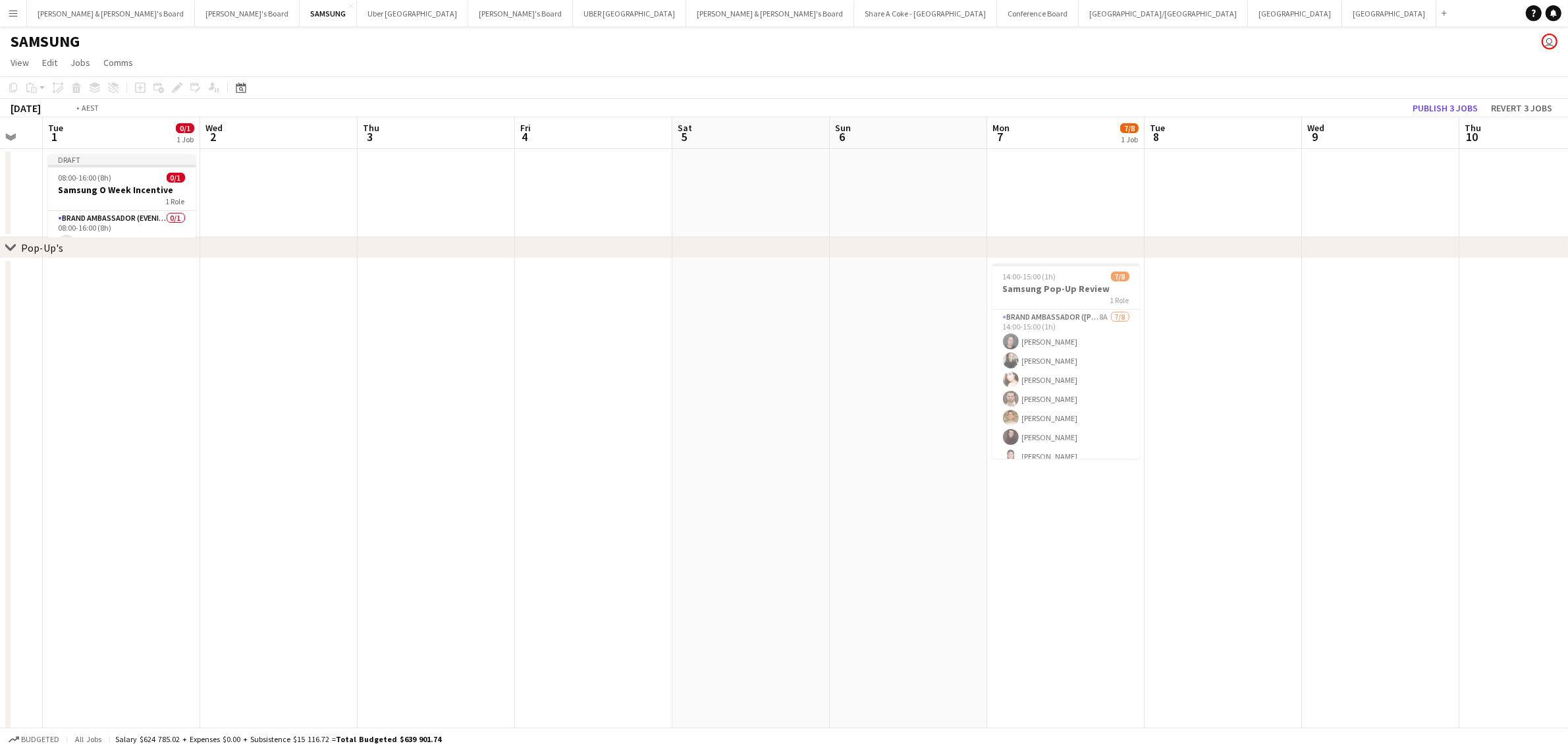
drag, startPoint x: 496, startPoint y: 542, endPoint x: 1200, endPoint y: 518, distance: 704.4
click at [1200, 518] on app-calendar-viewport "Sun 29 15/15 3 Jobs Mon 30 Tue 1 0/1 1 Job Wed 2 Thu 3 Fri 4 Sat 5 Sun 6 Mon 7 …" at bounding box center [784, 501] width 1568 height 768
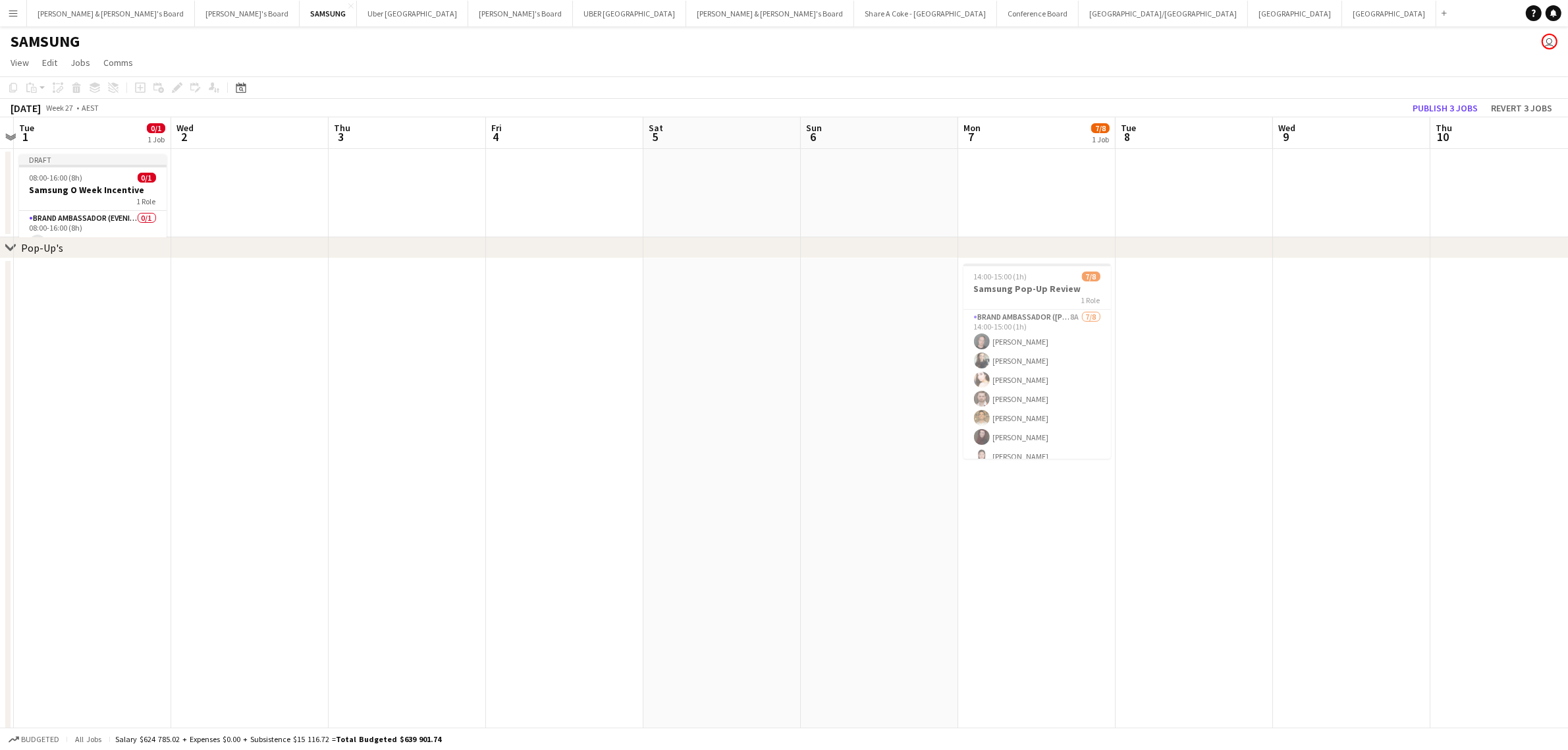
scroll to position [0, 461]
drag, startPoint x: 1315, startPoint y: 539, endPoint x: 969, endPoint y: 555, distance: 346.4
click at [969, 555] on app-calendar-viewport "Sat 28 14/14 3 Jobs Sun 29 15/15 3 Jobs Mon 30 Tue 1 0/1 1 Job Wed 2 Thu 3 Fri …" at bounding box center [784, 501] width 1568 height 768
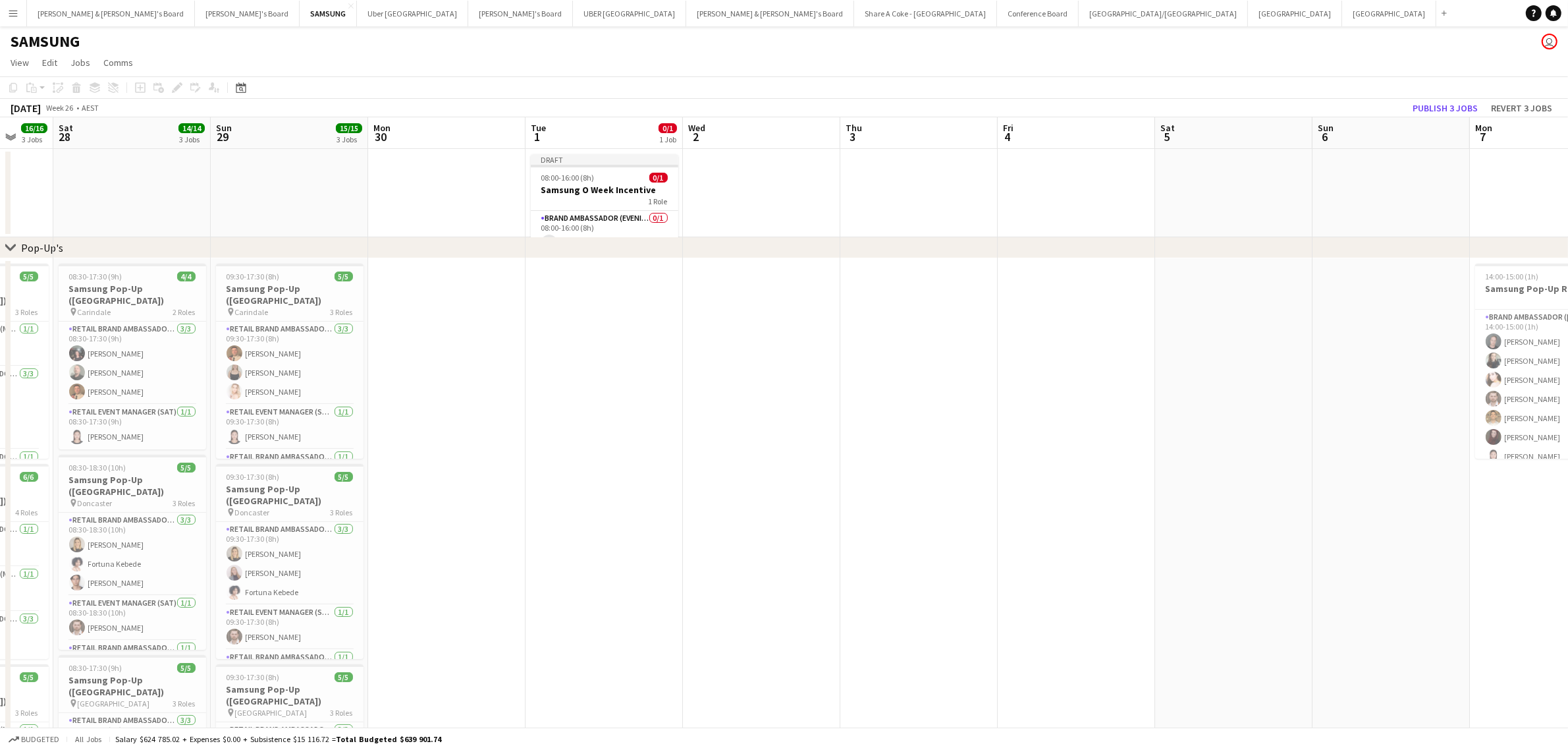
scroll to position [0, 307]
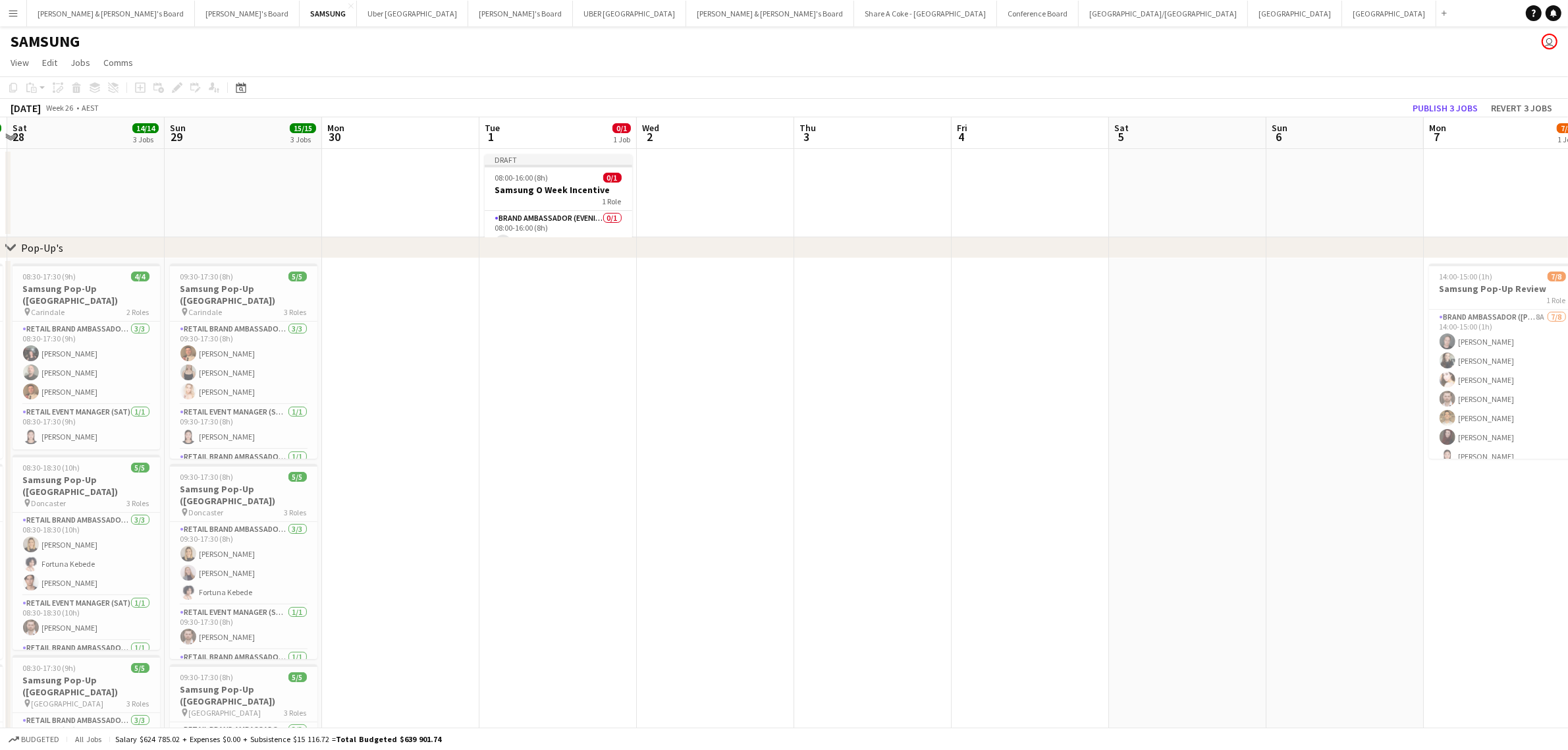
drag, startPoint x: 94, startPoint y: 169, endPoint x: 562, endPoint y: 197, distance: 468.8
click at [562, 197] on app-calendar-viewport "Thu 26 15/15 3 Jobs Fri 27 16/16 3 Jobs Sat 28 14/14 3 Jobs Sun 29 15/15 3 Jobs…" at bounding box center [784, 501] width 1568 height 768
click at [847, 379] on app-date-cell at bounding box center [872, 572] width 157 height 627
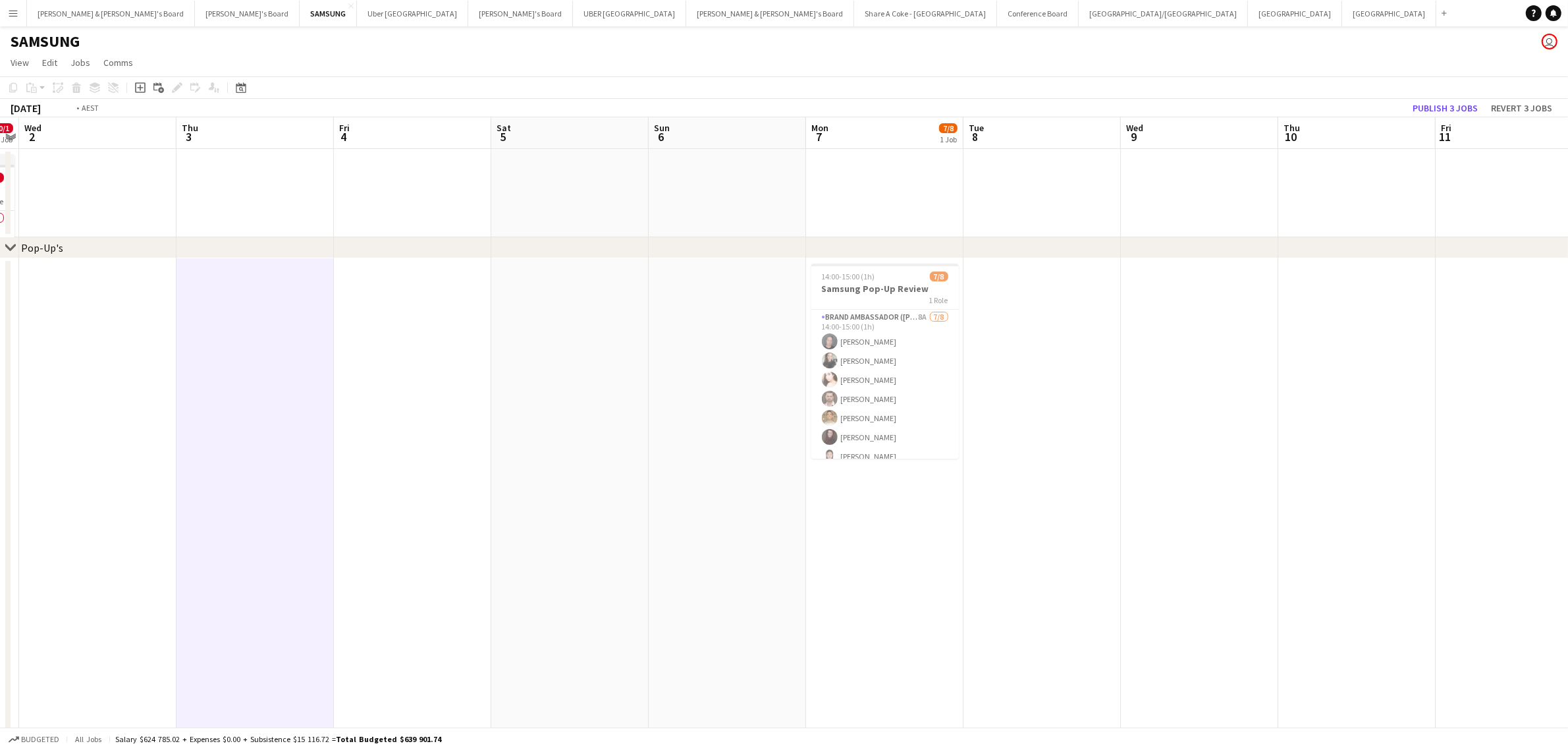
drag, startPoint x: 1188, startPoint y: 565, endPoint x: 464, endPoint y: 603, distance: 725.0
click at [410, 612] on app-calendar-viewport "Fri 27 16/16 3 Jobs Sat 28 14/14 3 Jobs Sun 29 15/15 3 Jobs Mon 30 Tue 1 0/1 1 …" at bounding box center [784, 501] width 1568 height 768
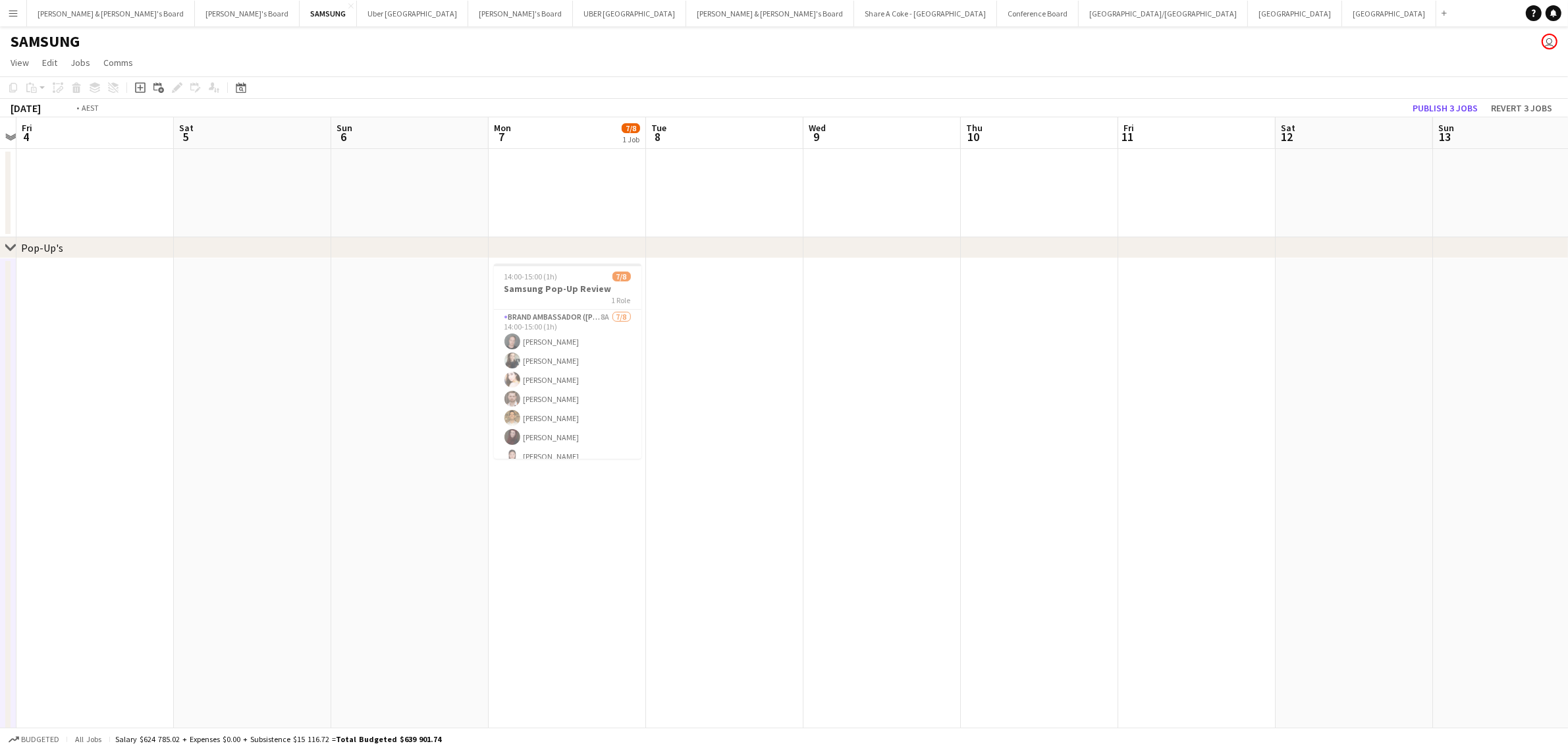
drag, startPoint x: 1218, startPoint y: 581, endPoint x: 227, endPoint y: 640, distance: 992.8
click at [227, 640] on app-calendar-viewport "Tue 1 0/1 1 Job Wed 2 Thu 3 Fri 4 Sat 5 Sun 6 Mon 7 7/8 1 Job Tue 8 Wed 9 Thu 1…" at bounding box center [784, 501] width 1568 height 768
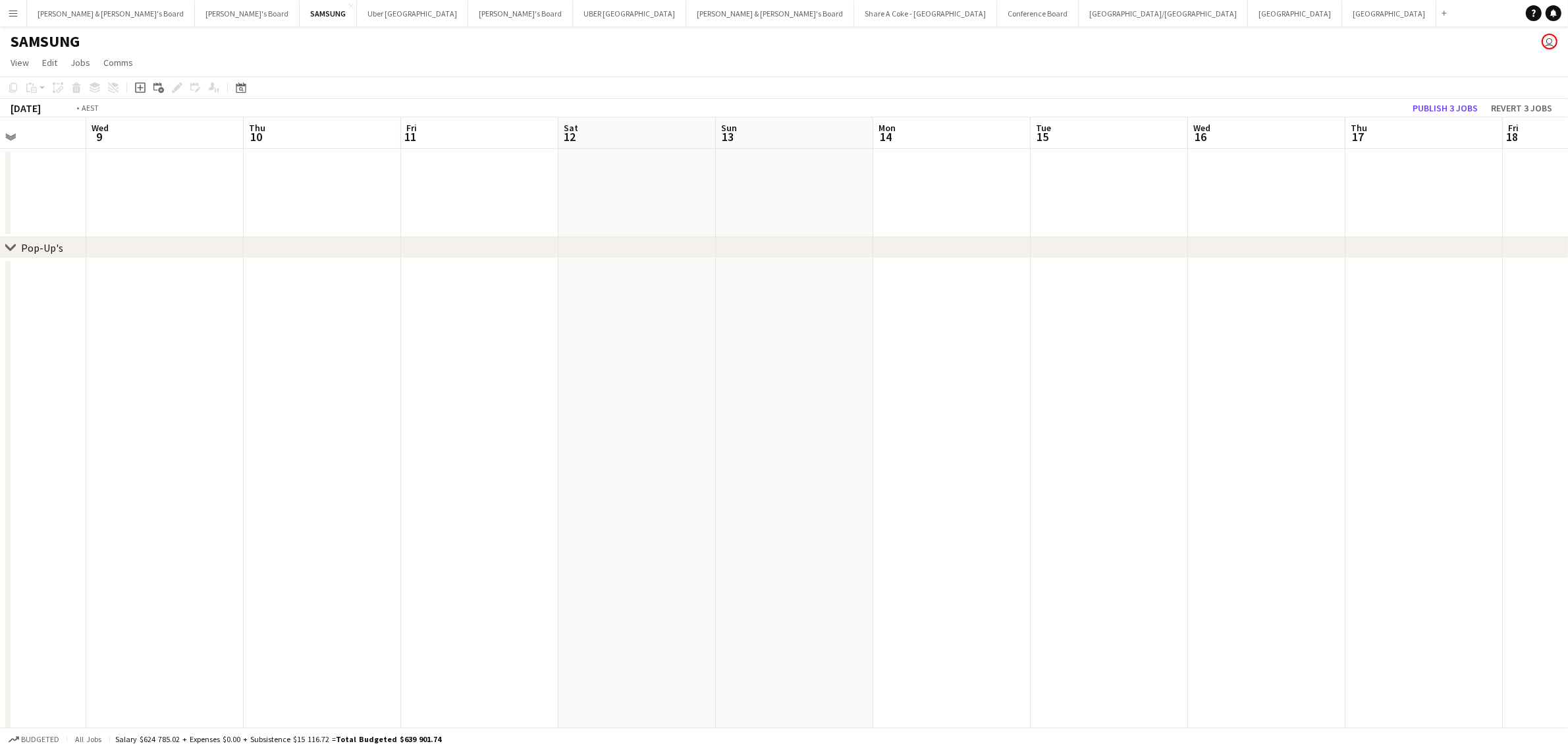
scroll to position [0, 380]
drag, startPoint x: 318, startPoint y: 555, endPoint x: 1107, endPoint y: 449, distance: 796.1
click at [1110, 453] on app-calendar-viewport "Sun 6 Mon 7 7/8 1 Job Tue 8 Wed 9 Thu 10 Fri 11 Sat 12 Sun 13 Mon 14 Tue 15 Wed…" at bounding box center [784, 501] width 1568 height 768
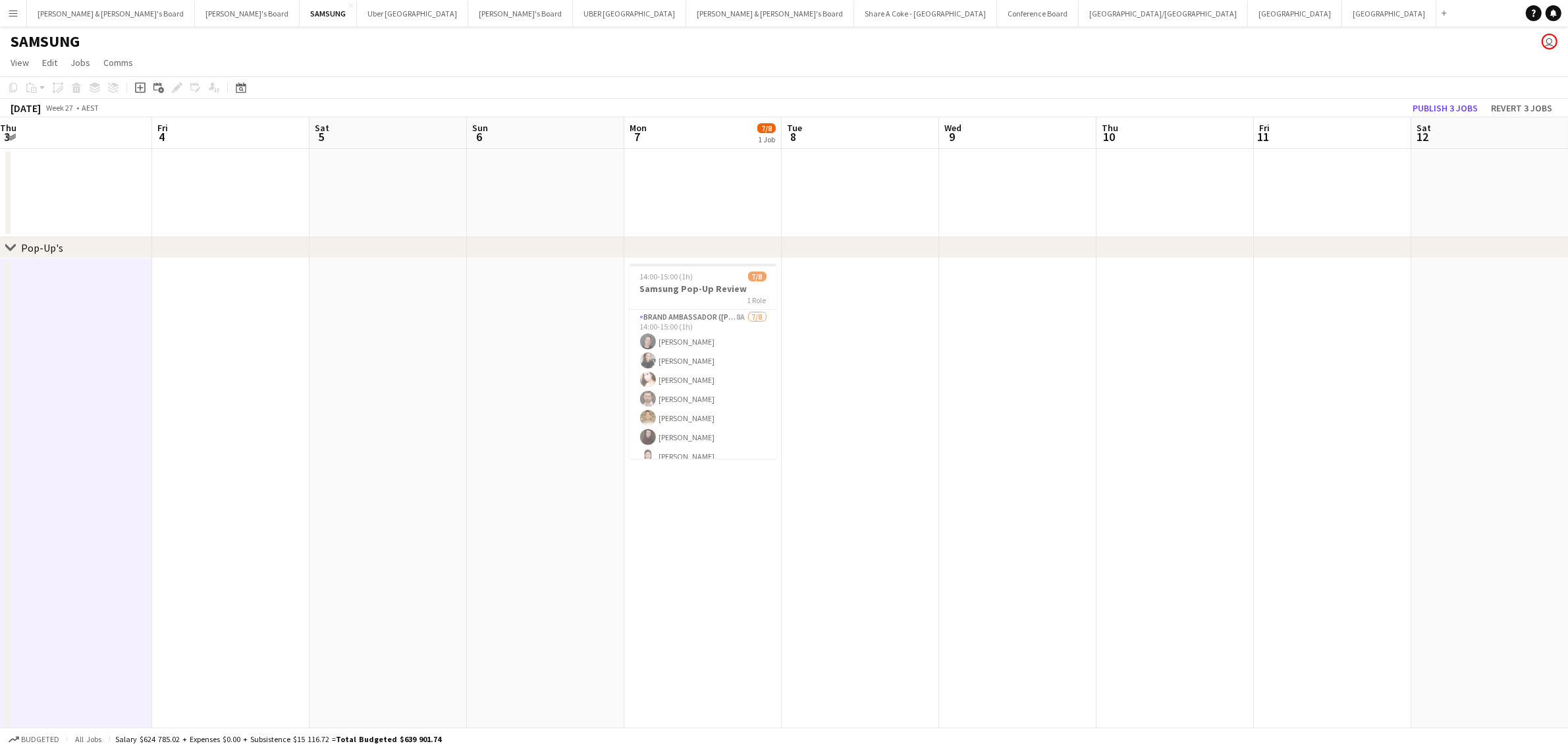
drag, startPoint x: 920, startPoint y: 381, endPoint x: 1413, endPoint y: 331, distance: 495.5
click at [1413, 331] on app-calendar-viewport "Wed 2 Thu 3 Fri 4 Sat 5 Sun 6 Mon 7 7/8 1 Job Tue 8 Wed 9 Thu 10 Fri 11 Sat 12 …" at bounding box center [784, 501] width 1568 height 768
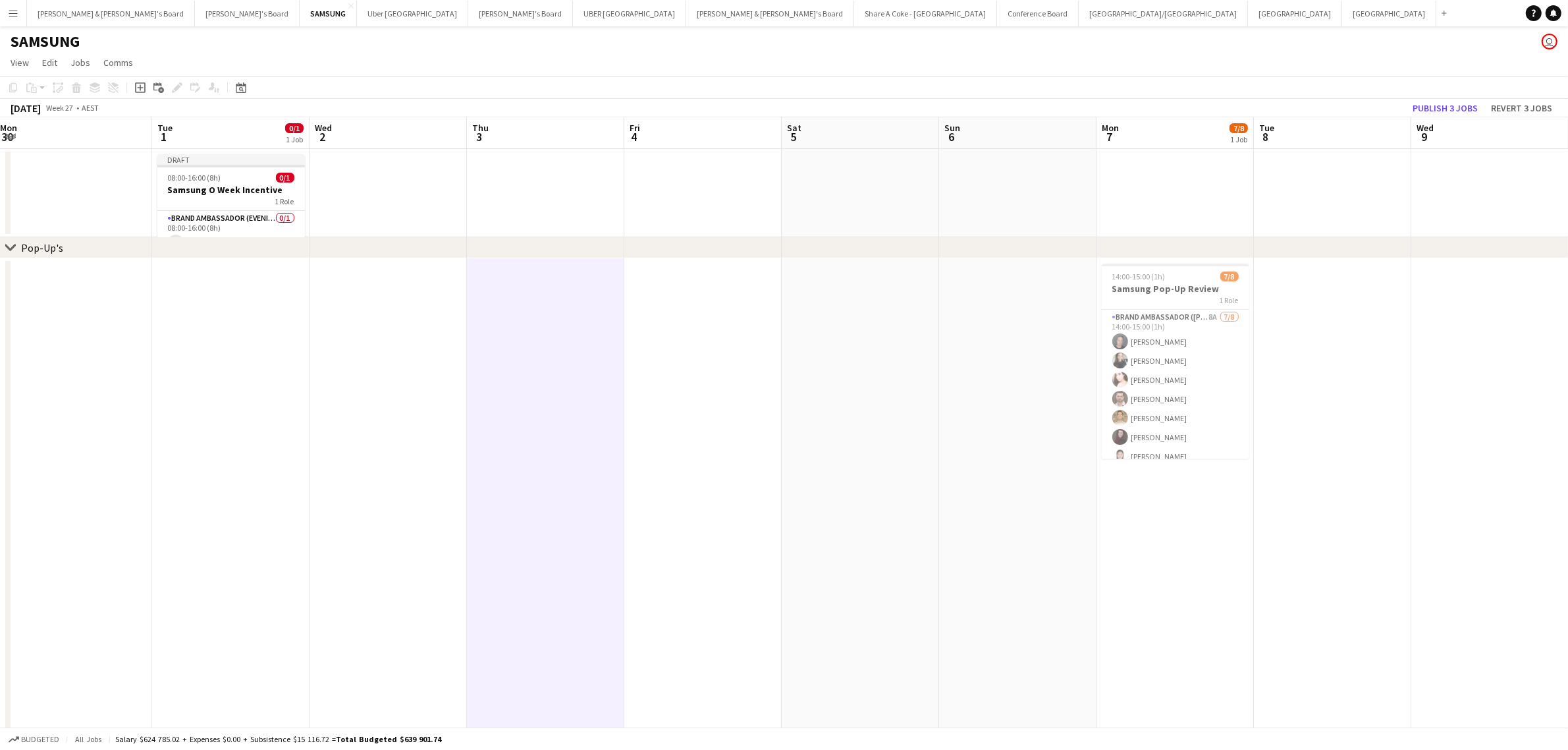
scroll to position [0, 359]
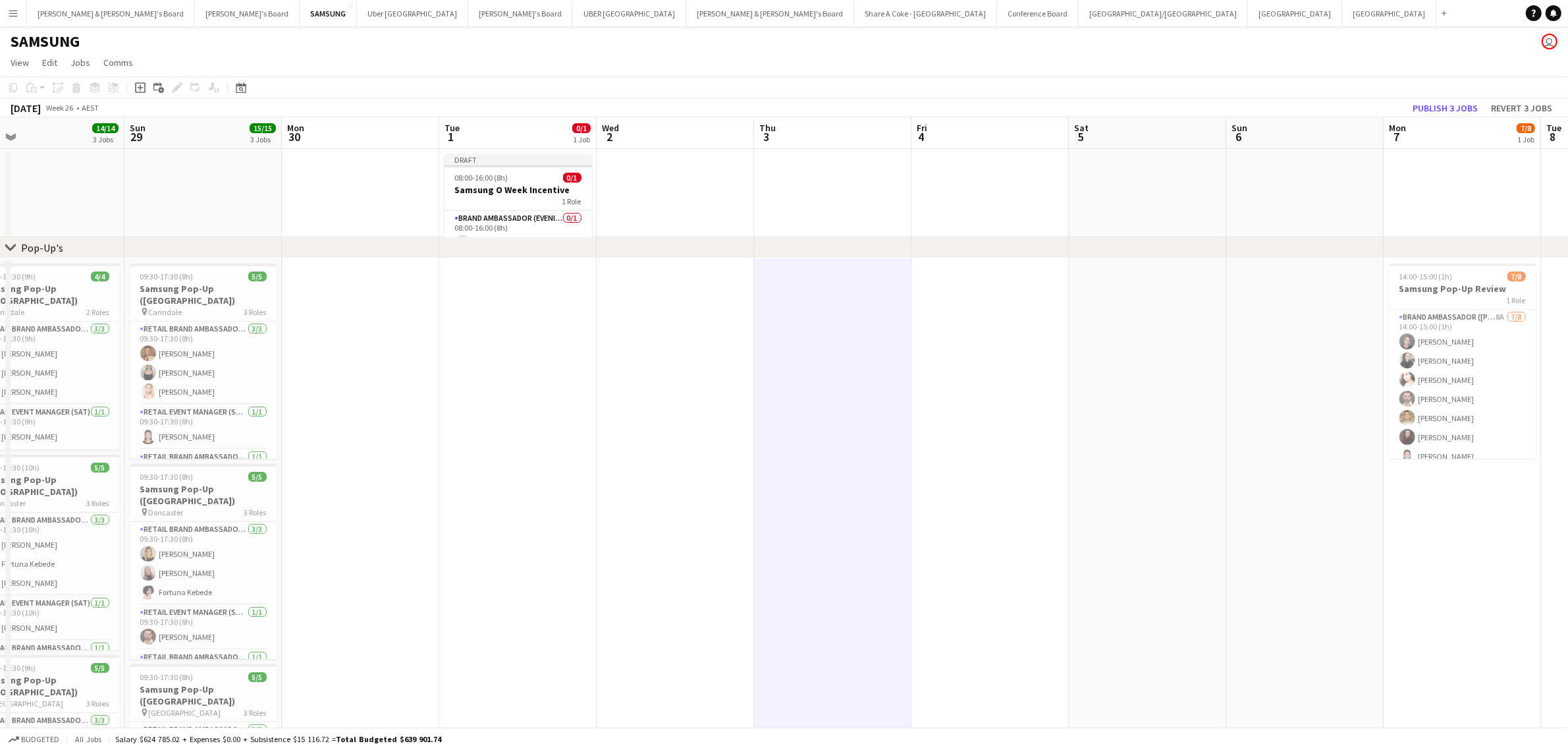
drag, startPoint x: 192, startPoint y: 416, endPoint x: 678, endPoint y: 340, distance: 491.9
click at [678, 340] on app-calendar-viewport "Thu 26 15/15 3 Jobs Fri 27 16/16 3 Jobs Sat 28 14/14 3 Jobs Sun 29 15/15 3 Jobs…" at bounding box center [784, 501] width 1568 height 768
click at [527, 185] on h3 "Samsung O Week Incentive" at bounding box center [520, 190] width 147 height 12
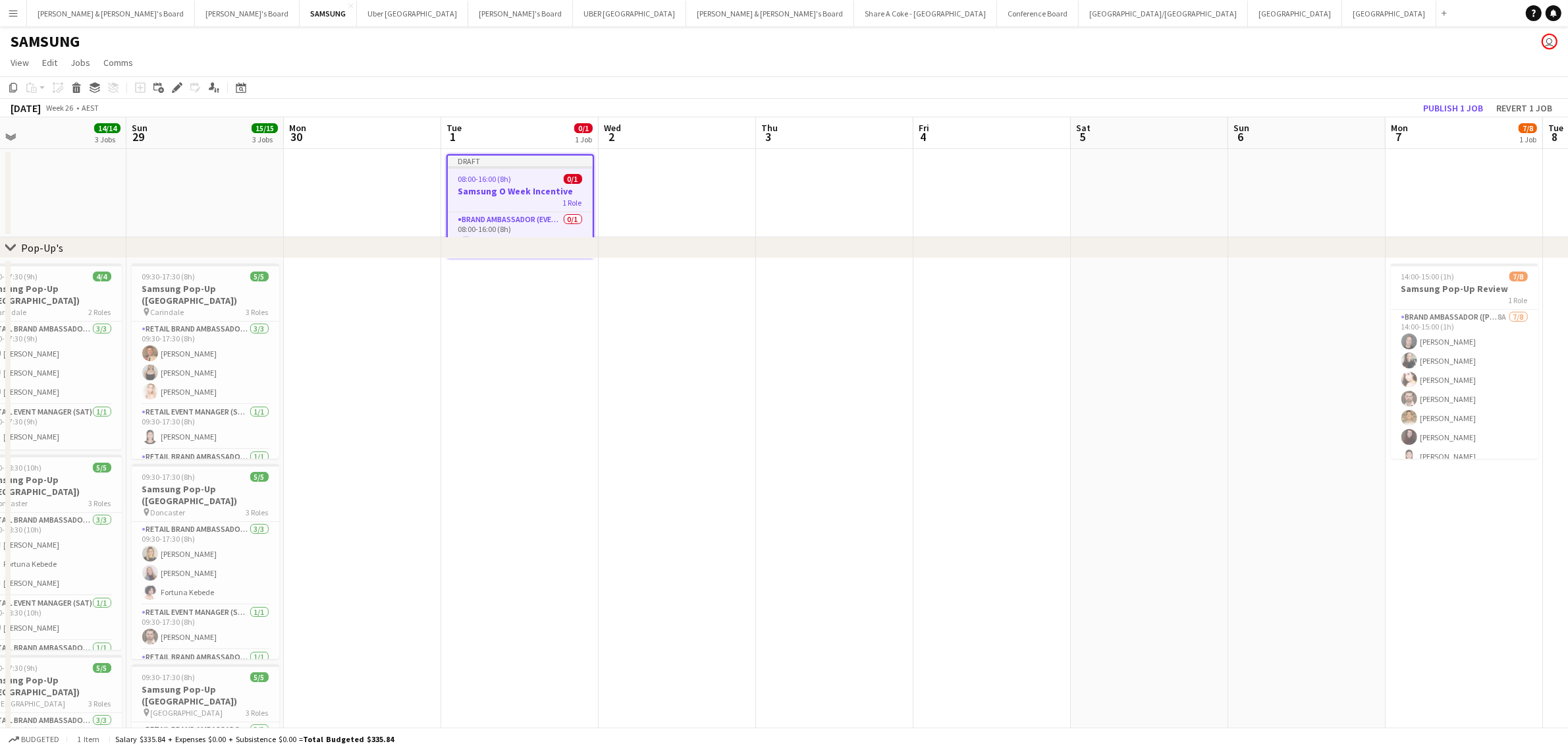
click at [660, 199] on app-date-cell at bounding box center [677, 193] width 157 height 88
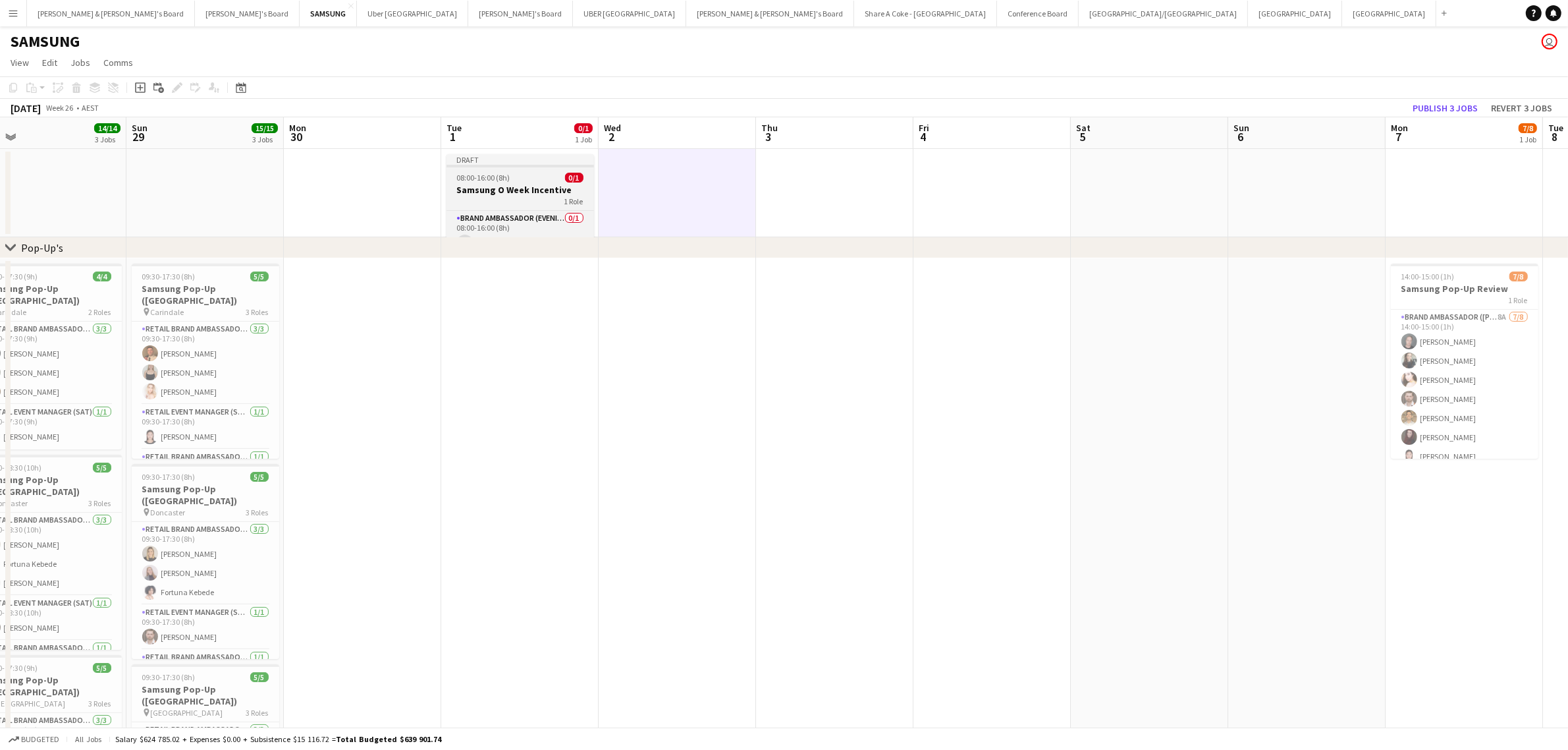
click at [485, 185] on h3 "Samsung O Week Incentive" at bounding box center [520, 190] width 147 height 12
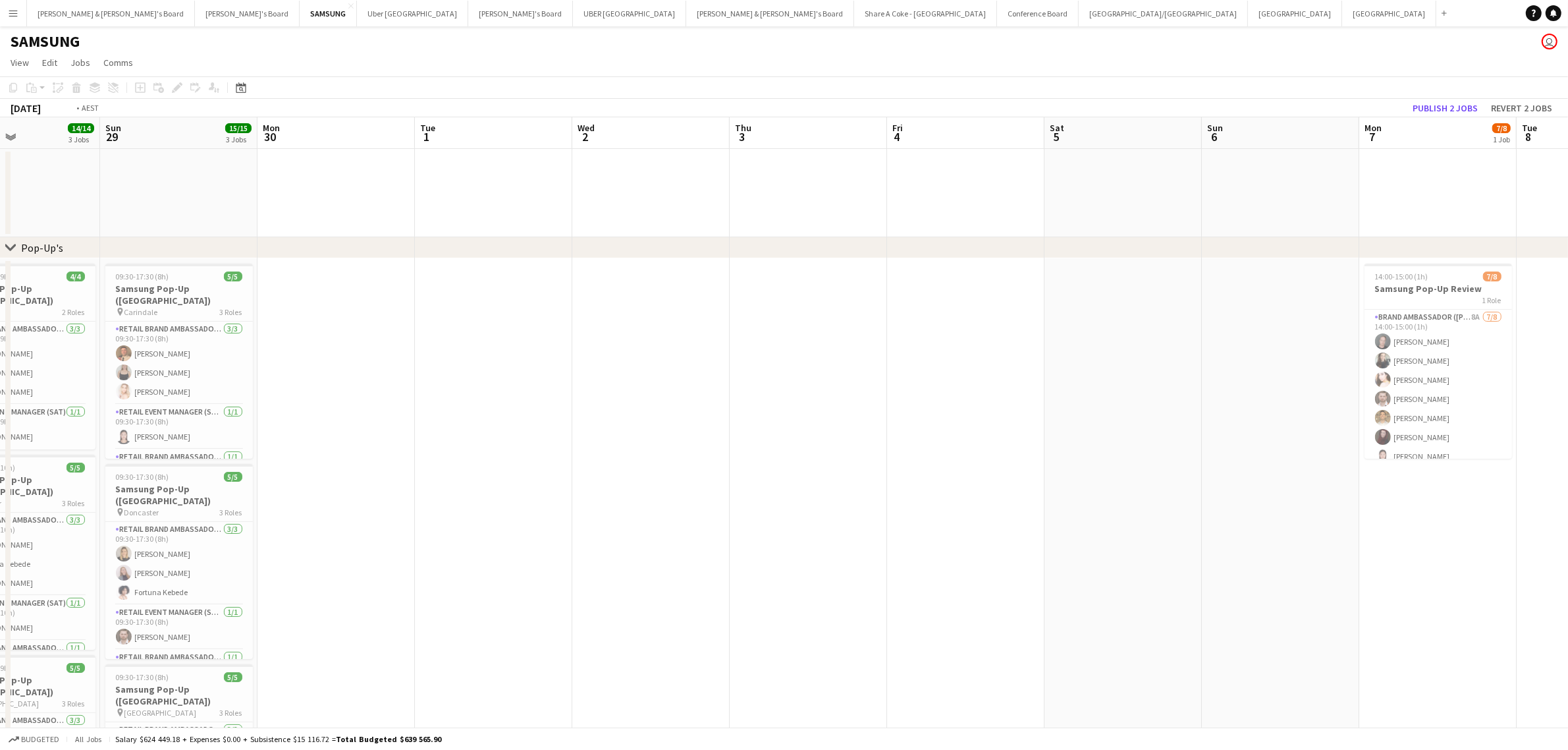
drag, startPoint x: 1019, startPoint y: 489, endPoint x: 520, endPoint y: 502, distance: 499.2
click at [520, 502] on app-calendar-viewport "Thu 26 15/15 3 Jobs Fri 27 16/16 3 Jobs Sat 28 14/14 3 Jobs Sun 29 15/15 3 Jobs…" at bounding box center [784, 501] width 1568 height 768
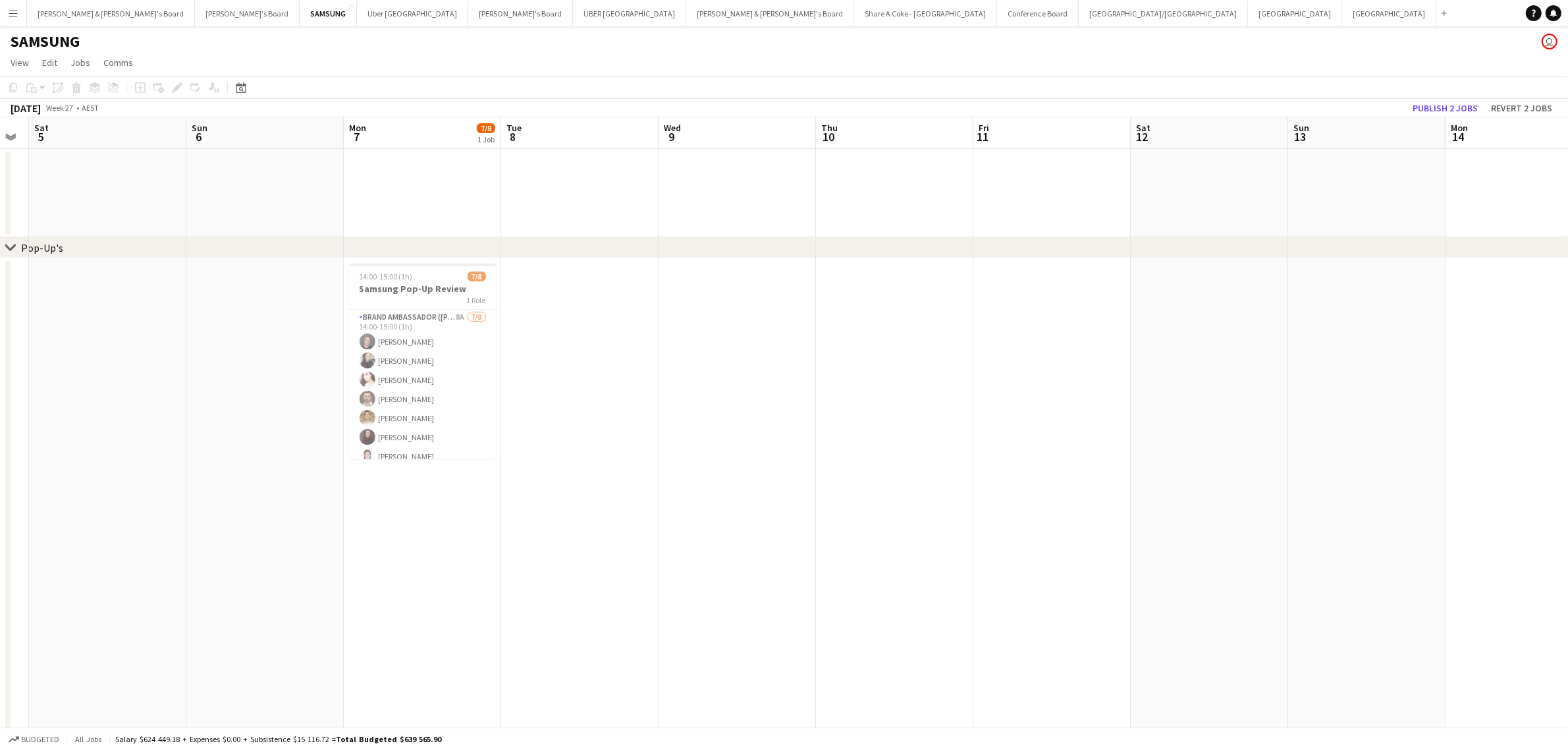
drag, startPoint x: 1317, startPoint y: 503, endPoint x: 774, endPoint y: 545, distance: 544.6
click at [774, 545] on app-calendar-viewport "Wed 2 Thu 3 Fri 4 Sat 5 Sun 6 Mon 7 7/8 1 Job Tue 8 Wed 9 Thu 10 Fri 11 Sat 12 …" at bounding box center [784, 501] width 1568 height 768
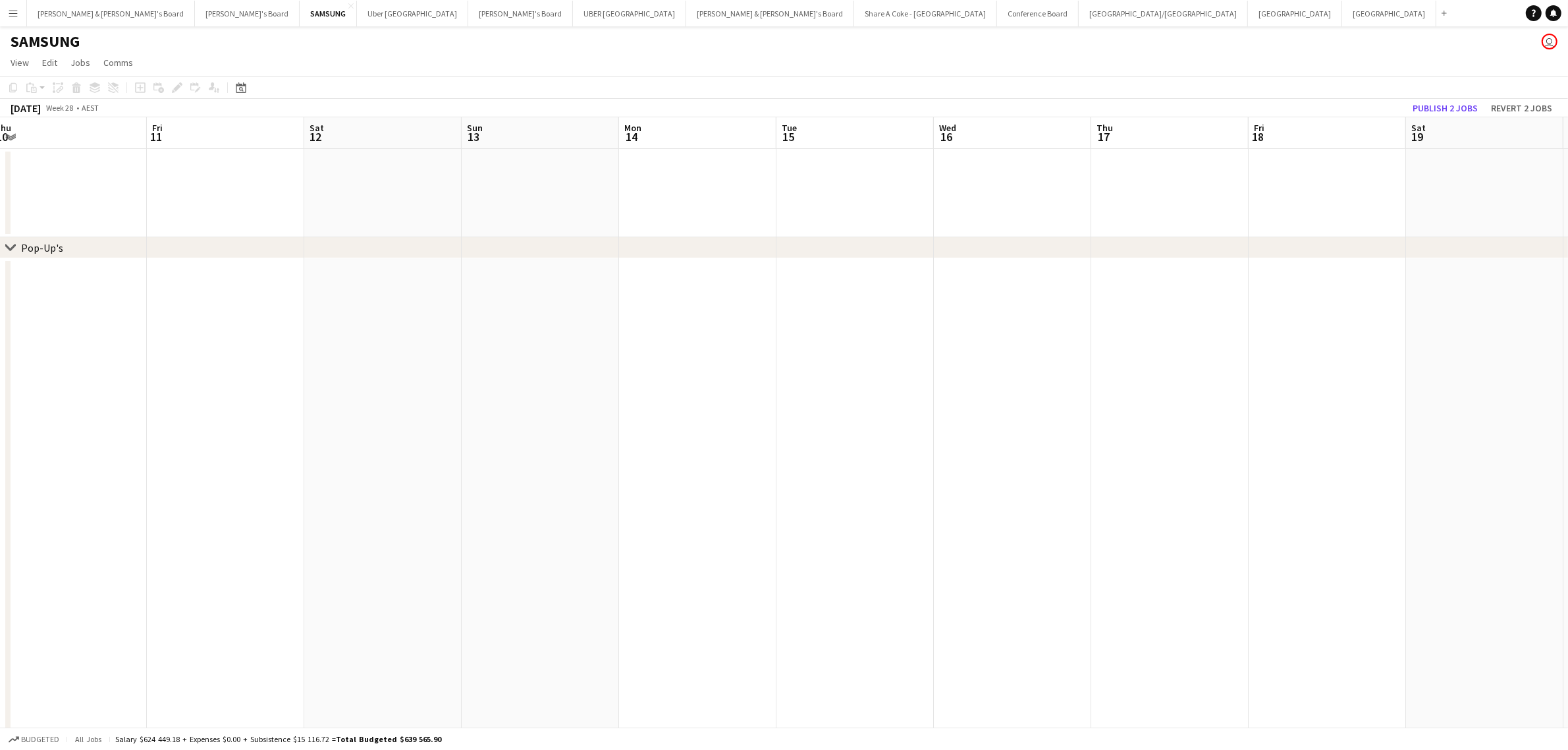
drag, startPoint x: 1173, startPoint y: 551, endPoint x: 377, endPoint y: 594, distance: 797.2
click at [373, 600] on app-calendar-viewport "Sun 6 Mon 7 7/8 1 Job Tue 8 Wed 9 Thu 10 Fri 11 Sat 12 Sun 13 Mon 14 Tue 15 Wed…" at bounding box center [784, 501] width 1568 height 768
drag, startPoint x: 1402, startPoint y: 527, endPoint x: 154, endPoint y: 573, distance: 1248.8
click at [140, 570] on app-calendar-viewport "Fri 11 Sat 12 Sun 13 Mon 14 Tue 15 Wed 16 Thu 17 Fri 18 Sat 19 Sun 20 Mon 21 Tu…" at bounding box center [784, 501] width 1568 height 768
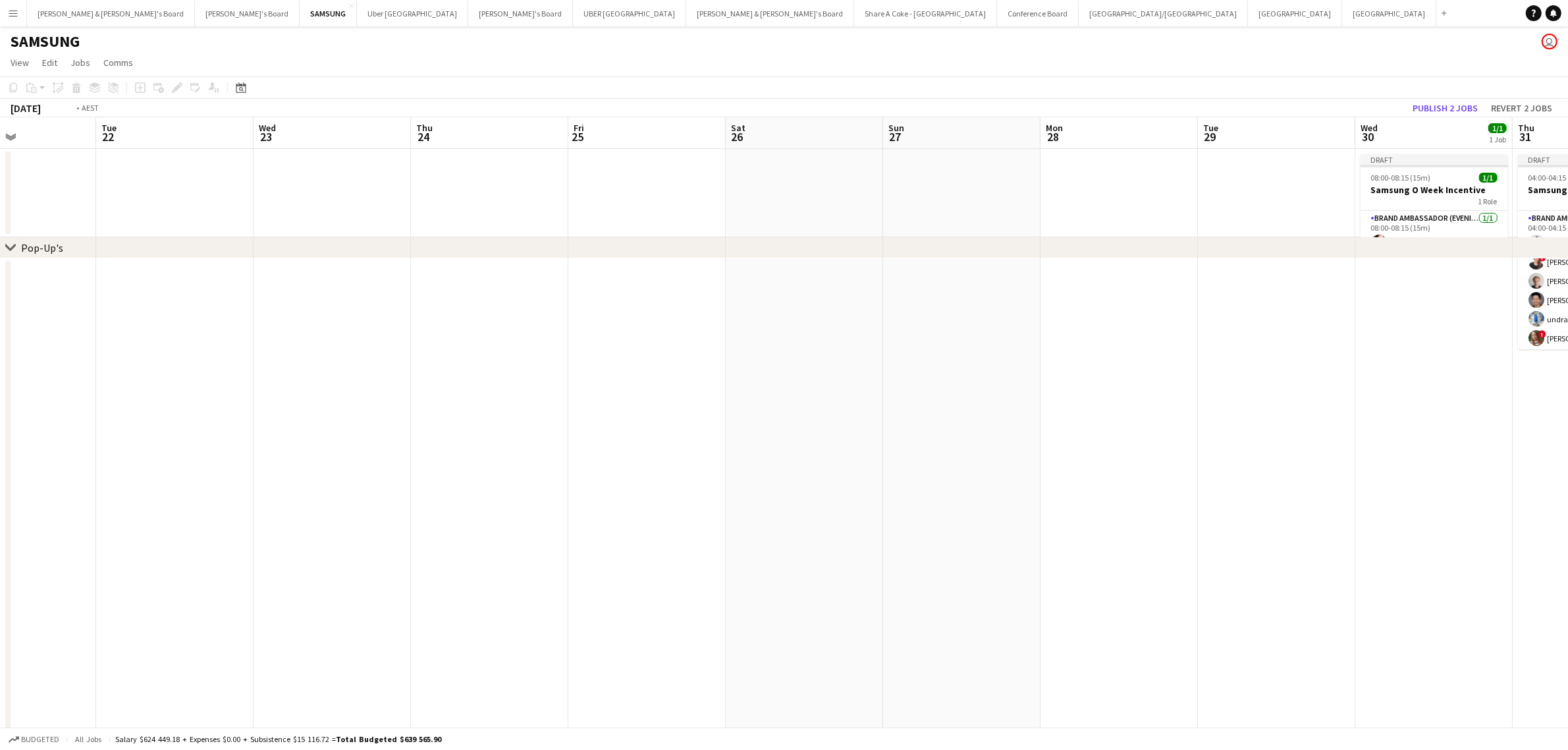
drag, startPoint x: 1042, startPoint y: 525, endPoint x: 498, endPoint y: 564, distance: 545.4
click at [496, 562] on app-calendar-viewport "Fri 18 Sat 19 Sun 20 Mon 21 Tue 22 Wed 23 Thu 24 Fri 25 Sat 26 Sun 27 Mon 28 Tu…" at bounding box center [784, 501] width 1568 height 768
click at [1449, 529] on app-date-cell at bounding box center [1431, 572] width 157 height 627
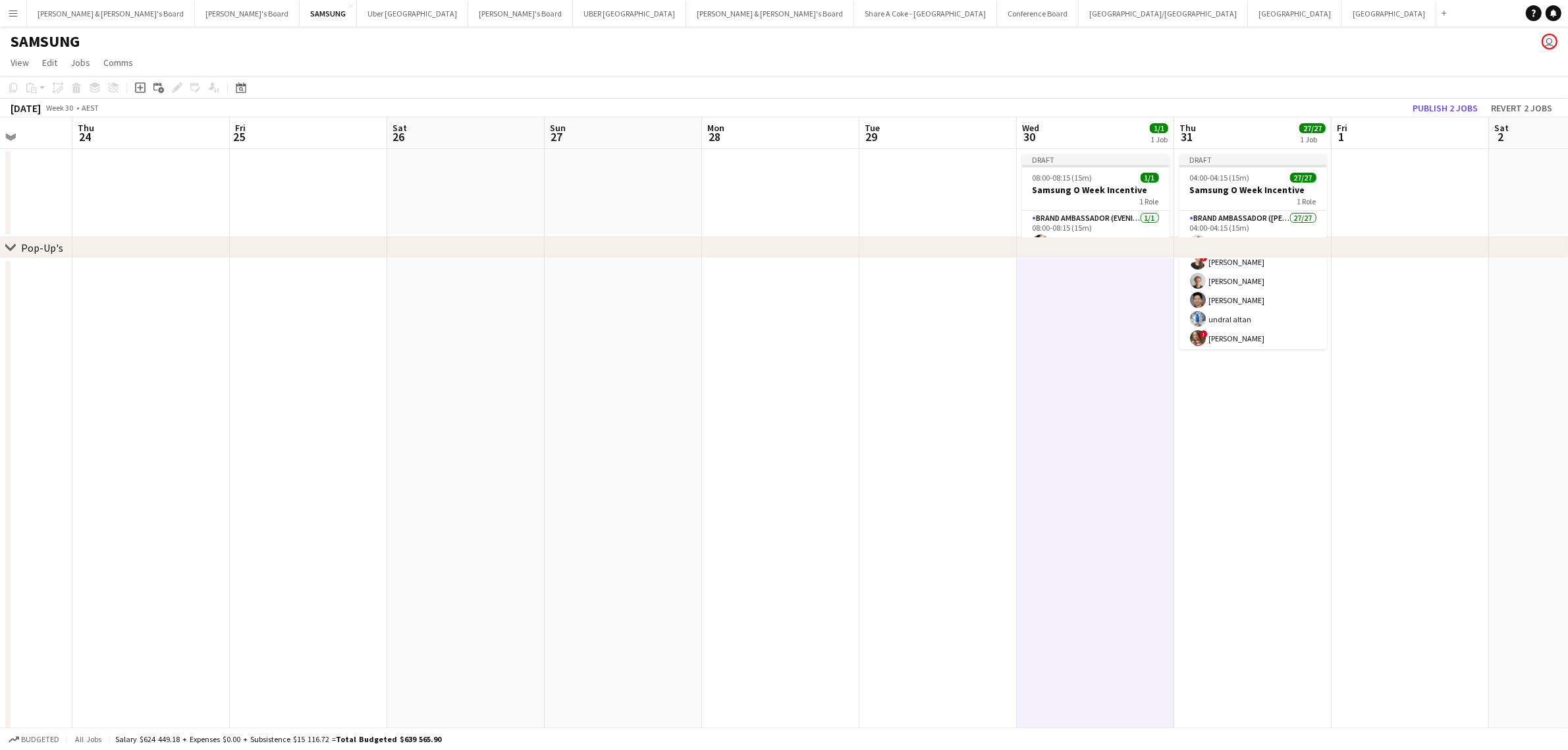
scroll to position [0, 390]
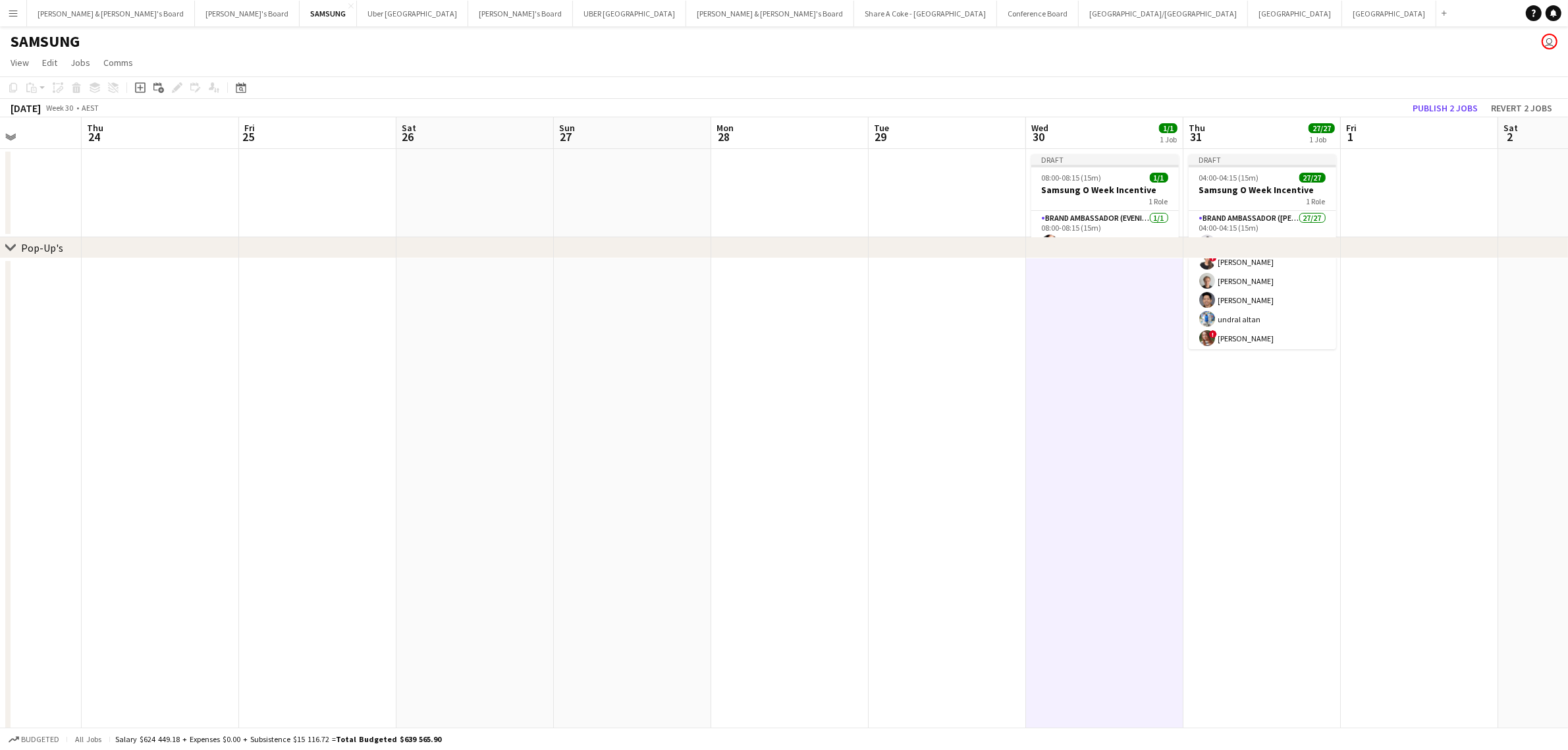
drag, startPoint x: 1559, startPoint y: 488, endPoint x: 1231, endPoint y: 519, distance: 329.5
click at [1231, 519] on app-calendar-viewport "Mon 21 Tue 22 Wed 23 Thu 24 Fri 25 Sat 26 Sun 27 Mon 28 Tue 29 Wed 30 1/1 1 Job…" at bounding box center [784, 501] width 1568 height 768
click at [1242, 179] on span "04:00-04:15 (15m)" at bounding box center [1228, 178] width 60 height 10
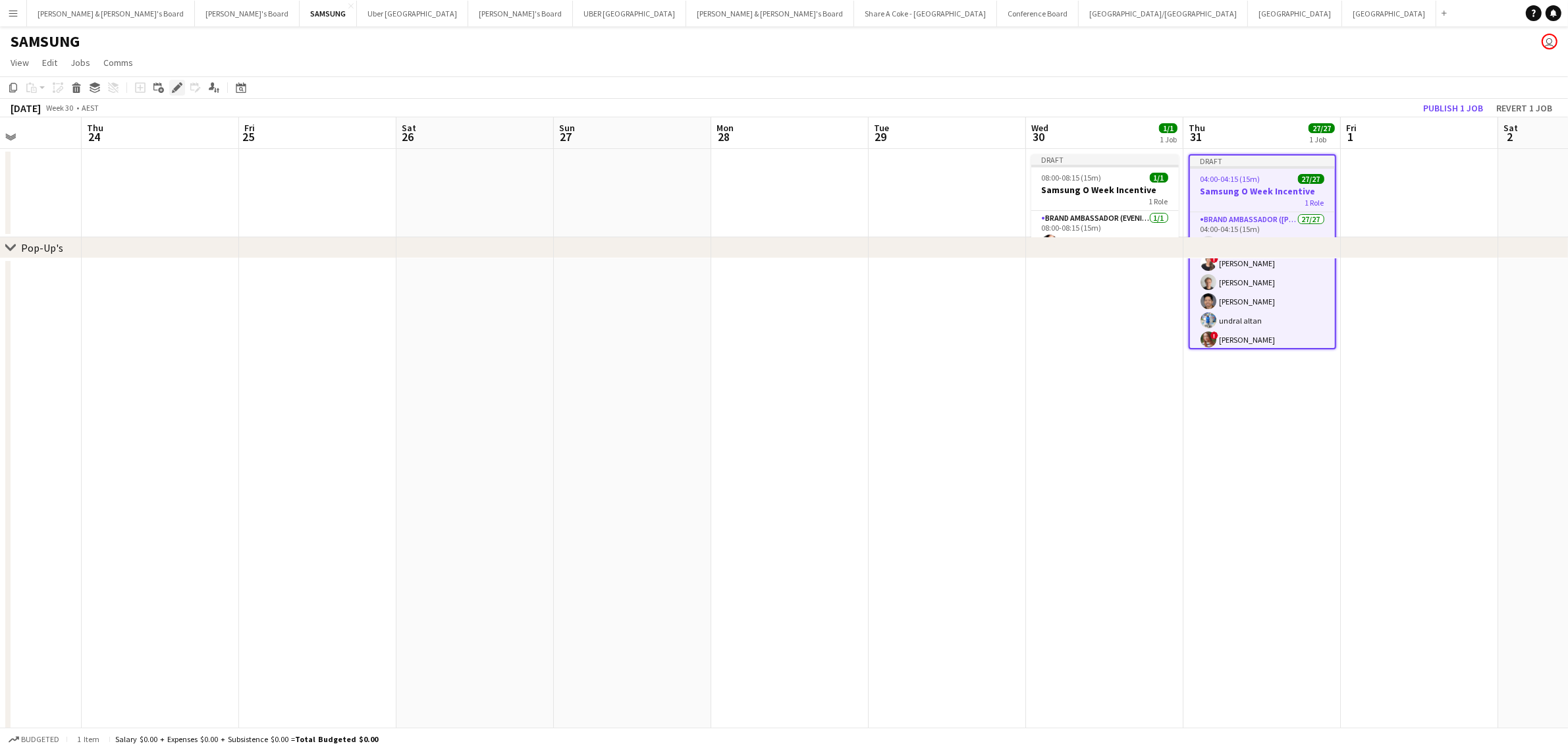
click at [175, 87] on icon at bounding box center [177, 88] width 7 height 7
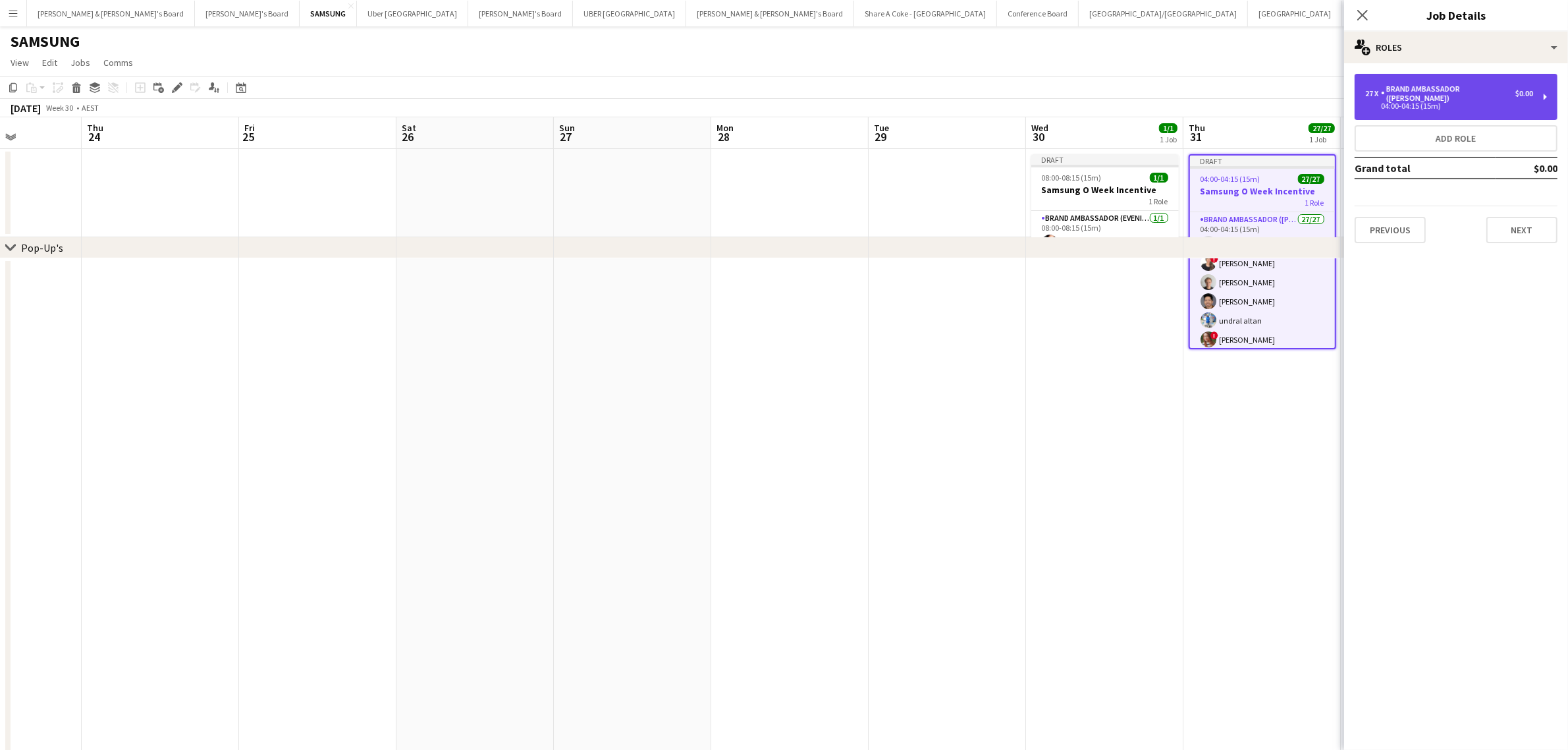
click at [1548, 93] on div "27 x Brand Ambassador (Mon - Fri) $0.00 04:00-04:15 (15m)" at bounding box center [1456, 97] width 203 height 46
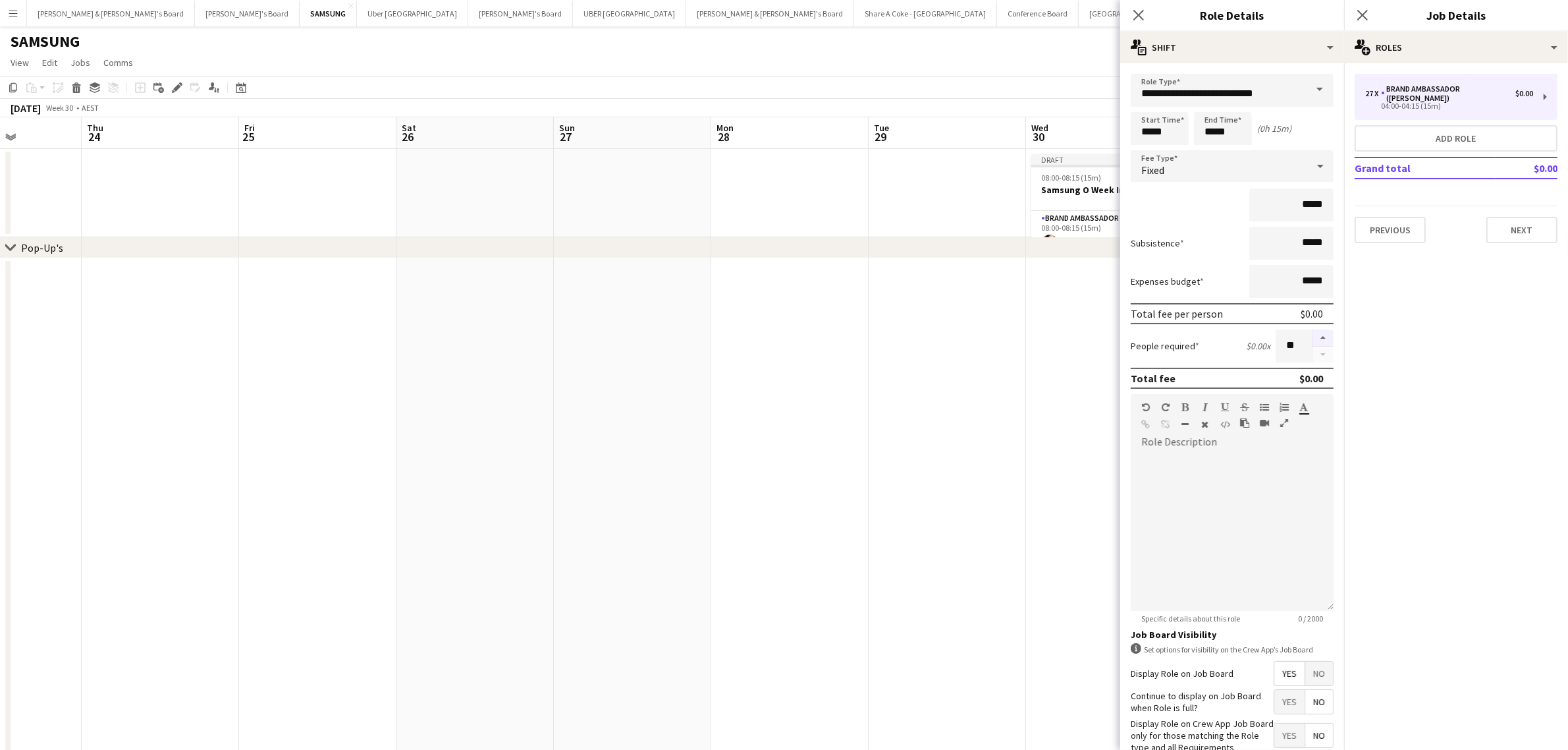
click at [1315, 329] on button "button" at bounding box center [1323, 338] width 21 height 17
type input "**"
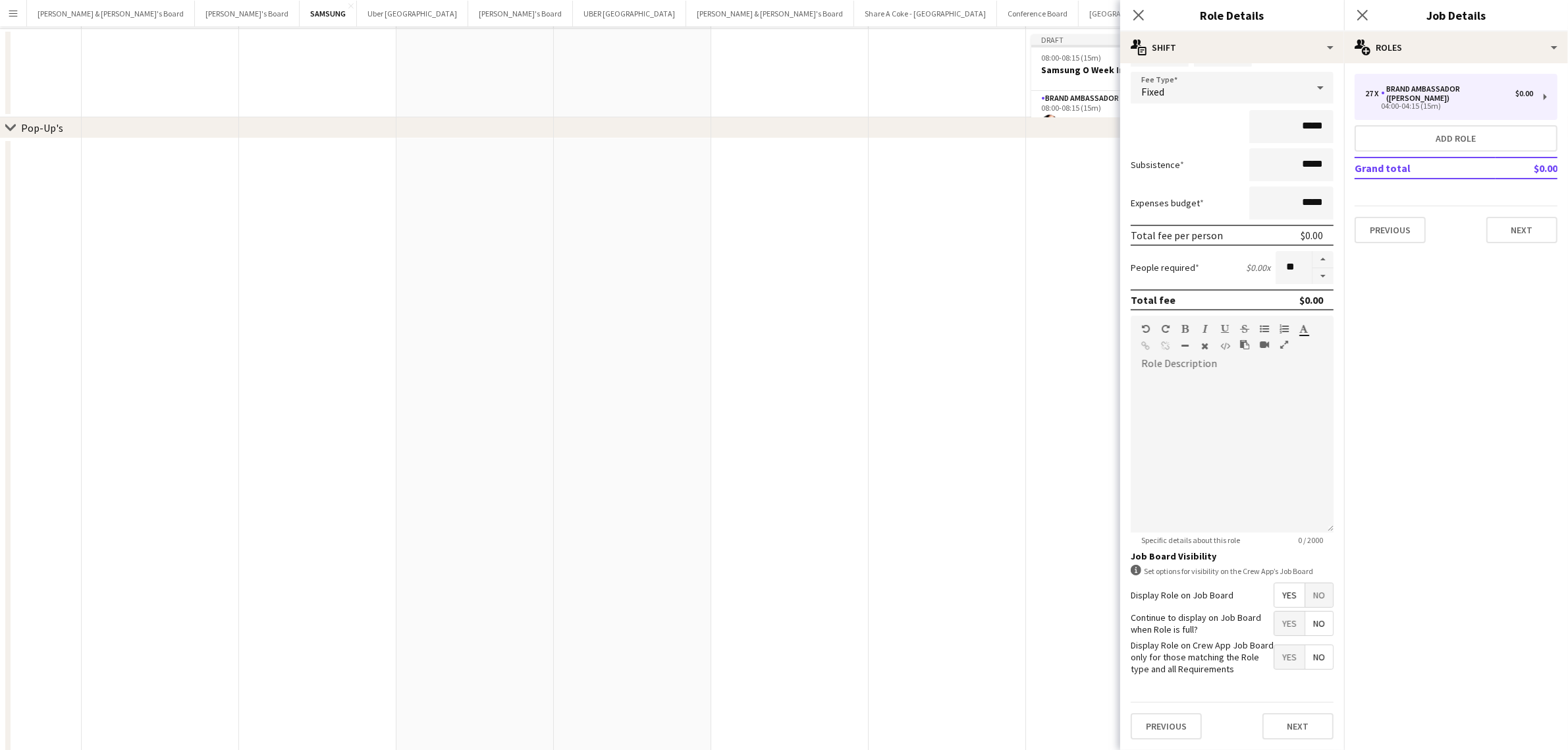
scroll to position [156, 0]
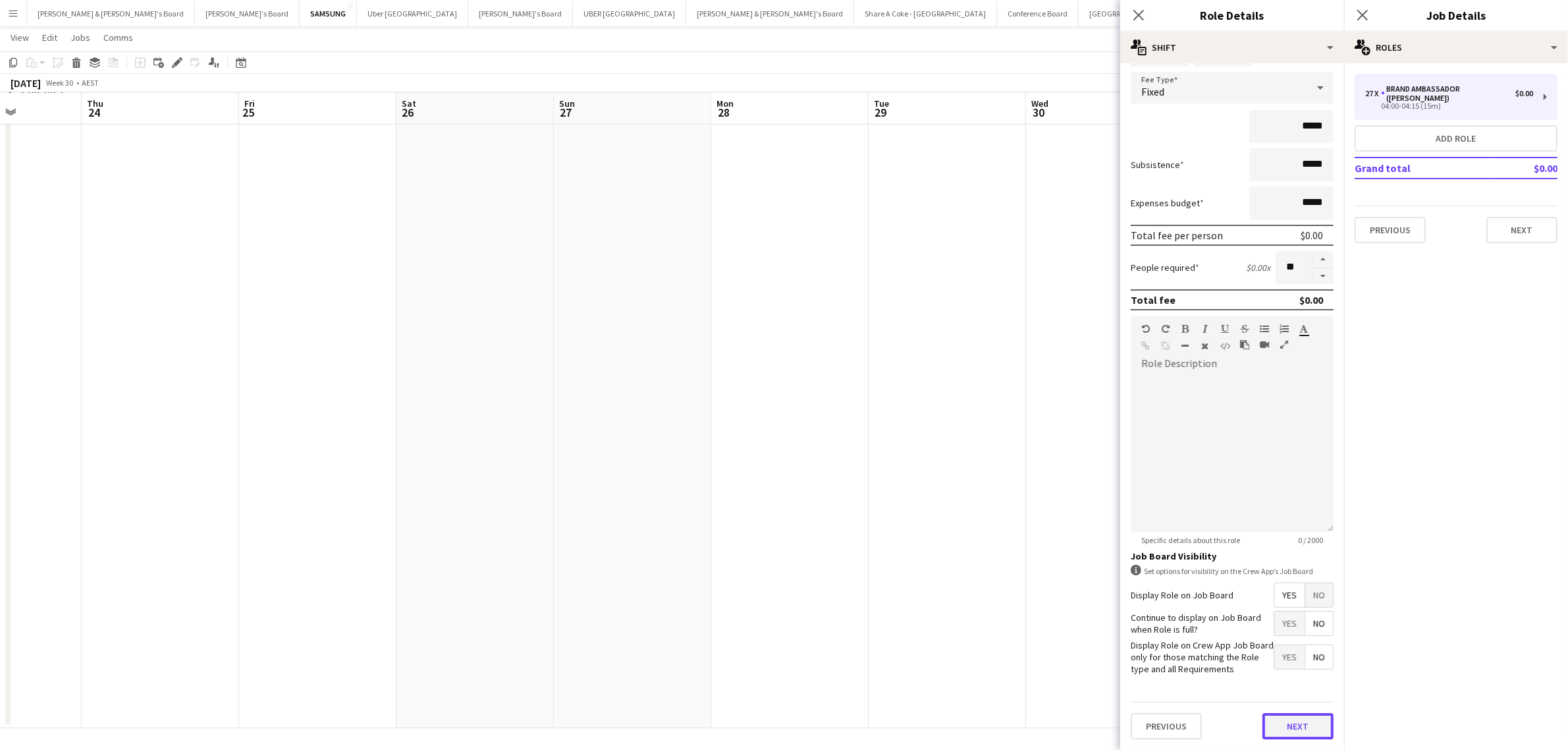
click at [1301, 726] on button "Next" at bounding box center [1297, 726] width 71 height 27
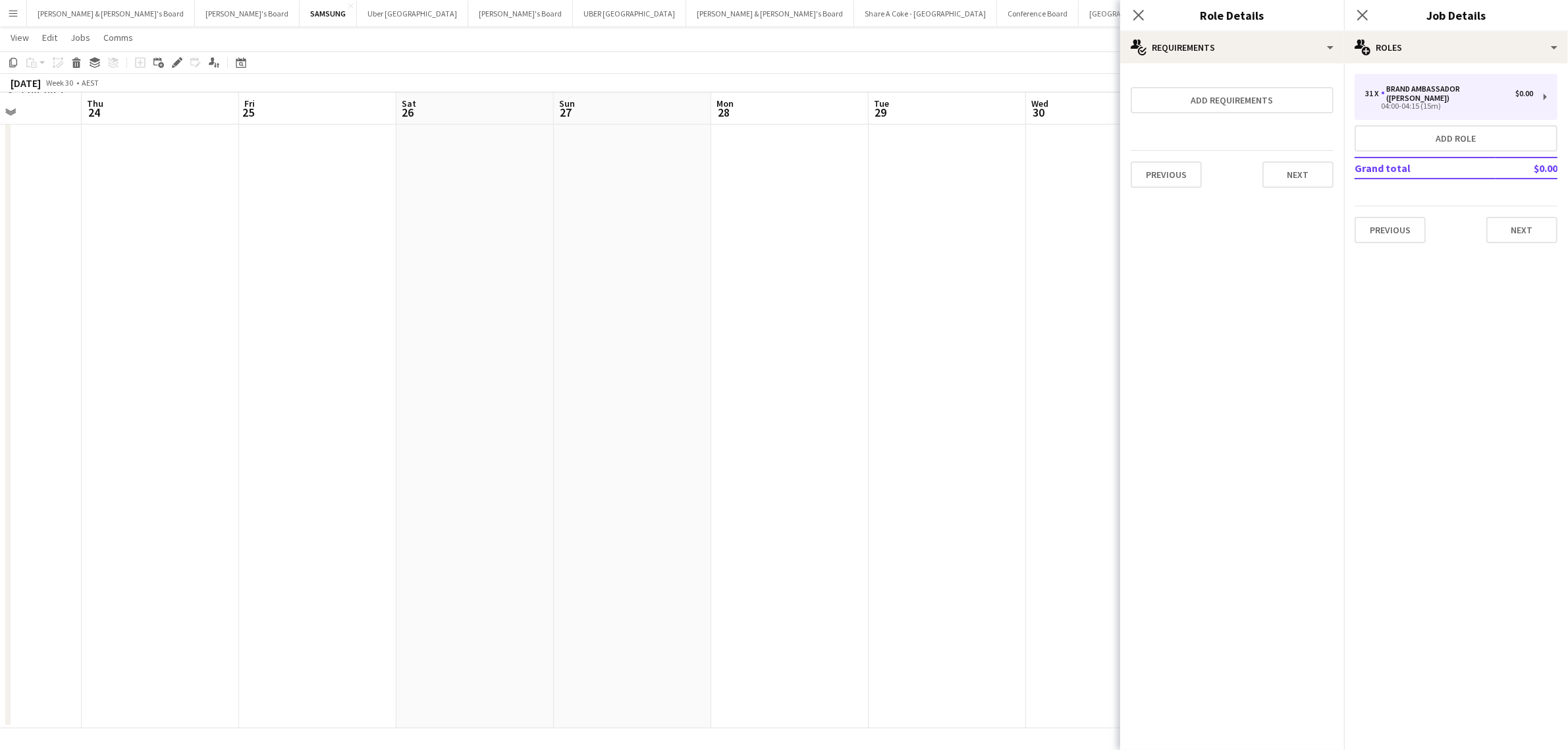
scroll to position [0, 0]
click at [1318, 172] on button "Next" at bounding box center [1297, 175] width 71 height 27
click at [1315, 180] on button "Finish" at bounding box center [1308, 177] width 49 height 27
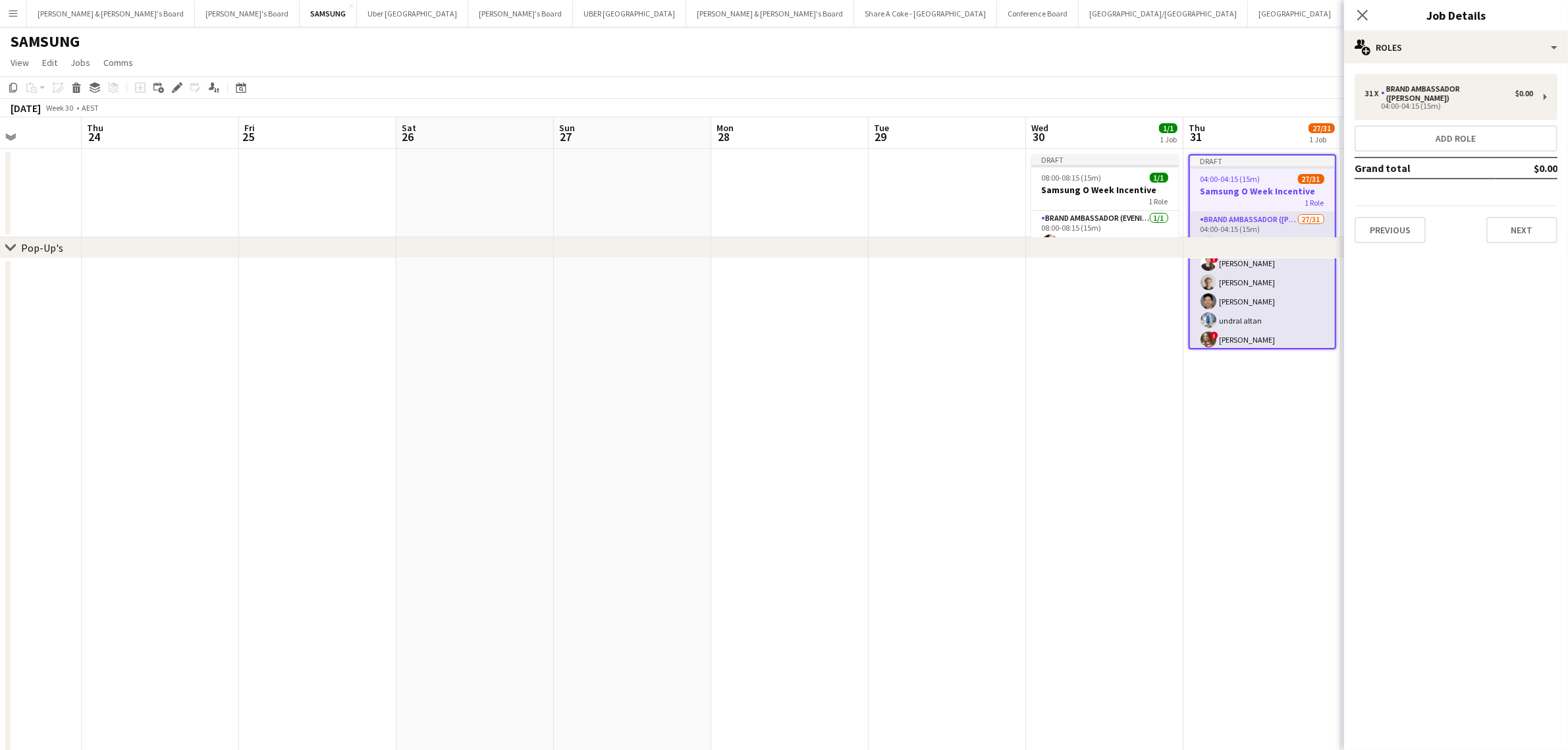
click at [1250, 216] on app-card-role "Brand Ambassador (Mon - Fri) 27/31 04:00-04:15 (15m) Vanshika Grover ! Sabina C…" at bounding box center [1262, 521] width 145 height 618
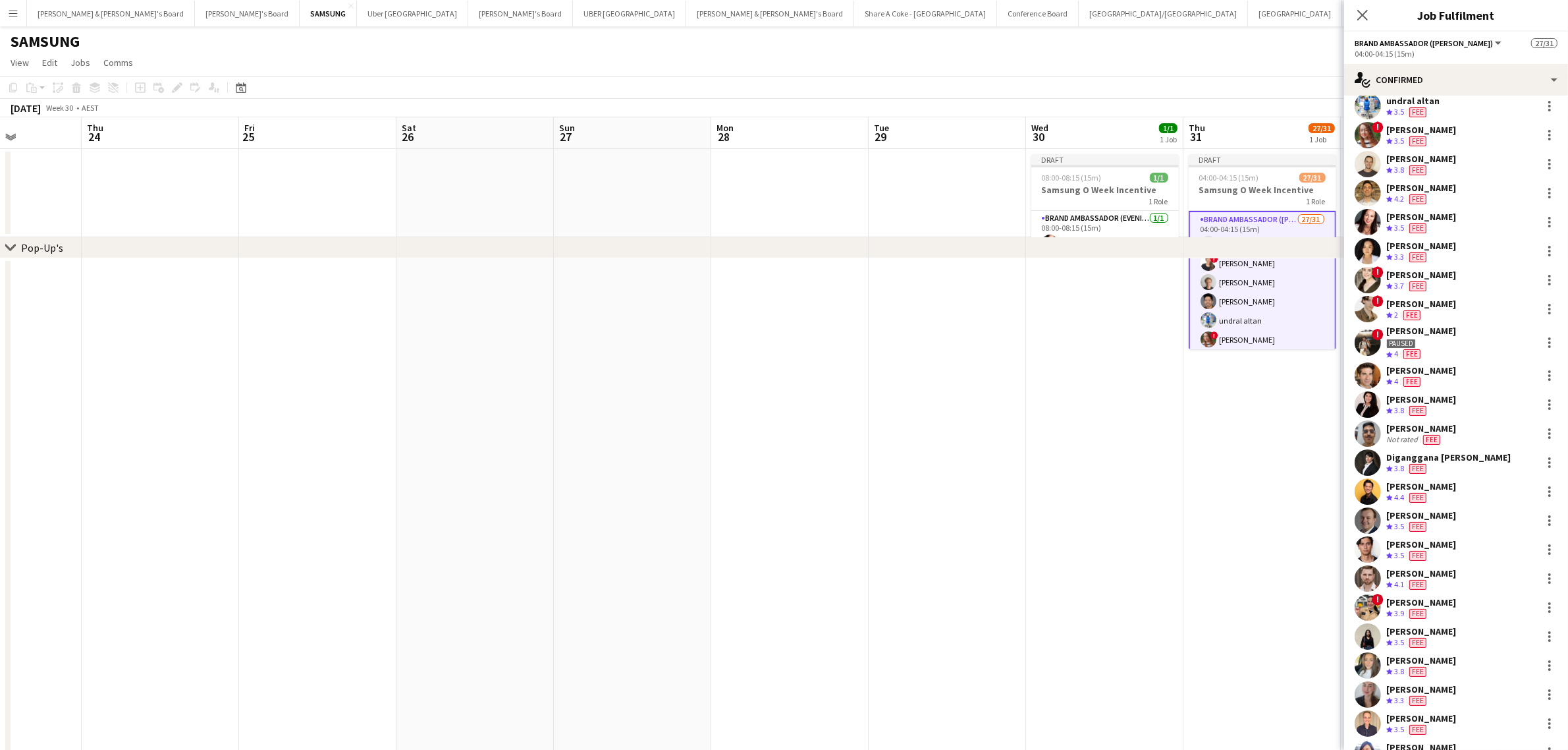
scroll to position [324, 0]
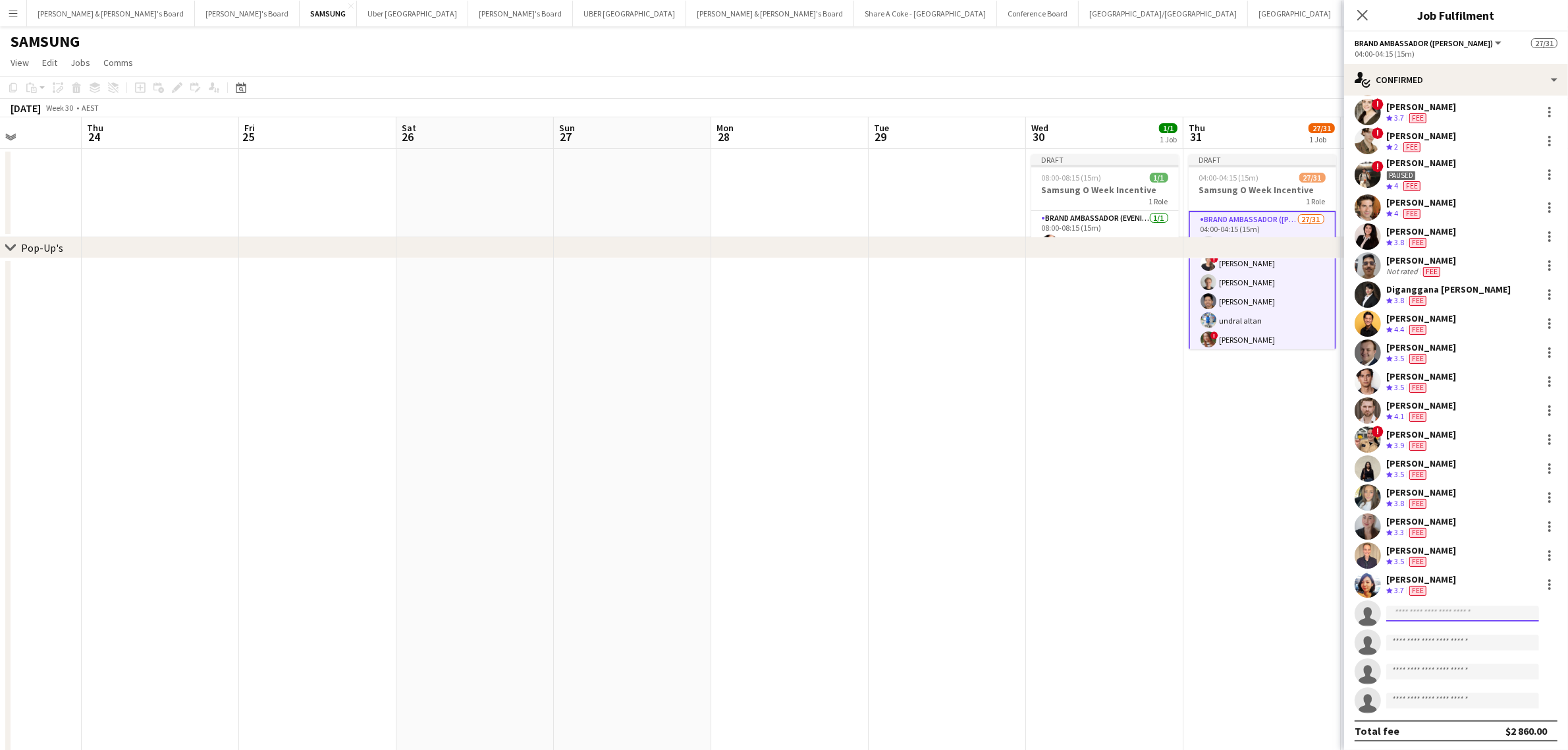
click at [1477, 608] on input at bounding box center [1463, 613] width 153 height 16
click at [1420, 607] on input at bounding box center [1463, 613] width 153 height 16
type input "******"
click at [1434, 639] on span "jasminburkhardt@outlook.com" at bounding box center [1463, 641] width 132 height 11
click at [1519, 697] on input "*****" at bounding box center [1515, 699] width 84 height 33
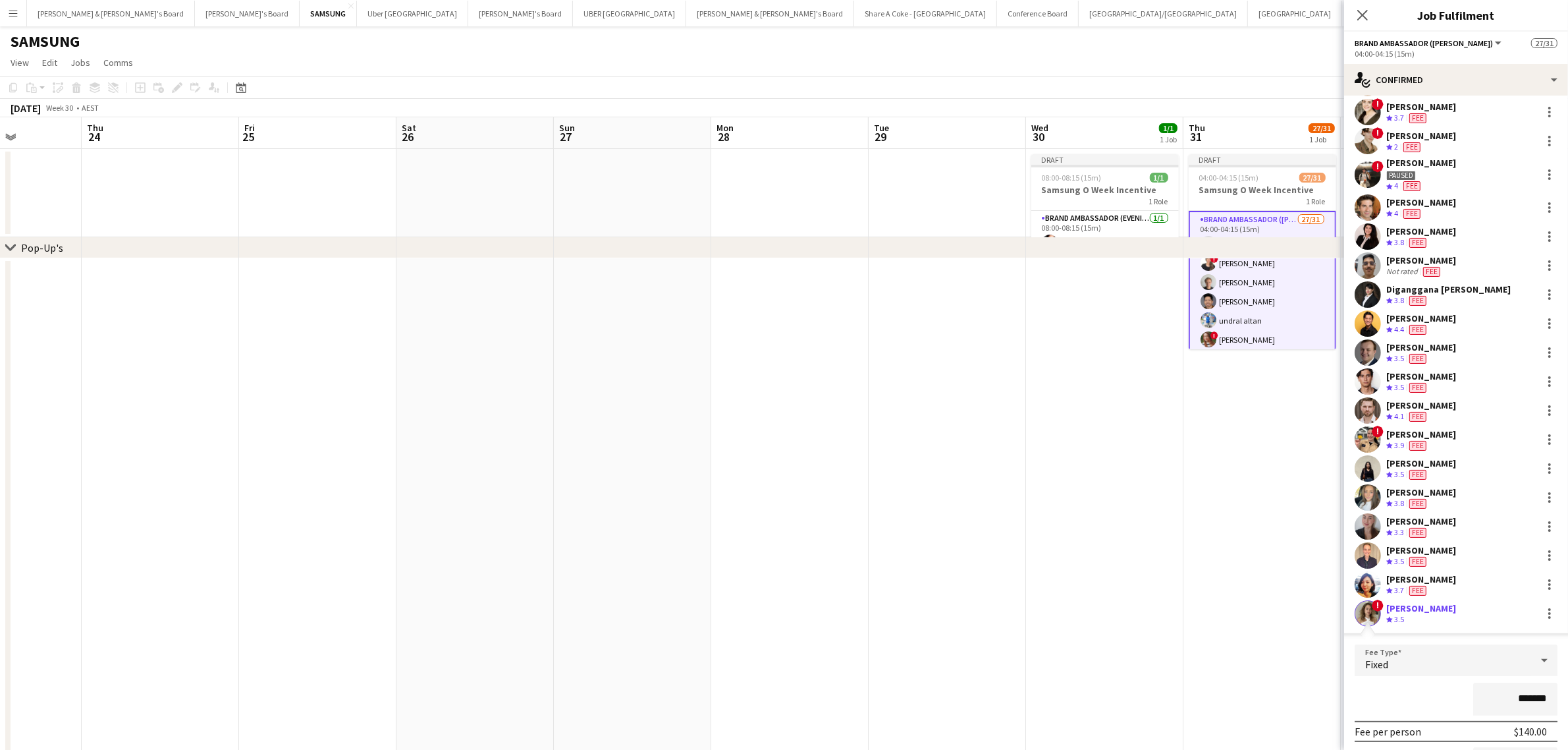
scroll to position [571, 0]
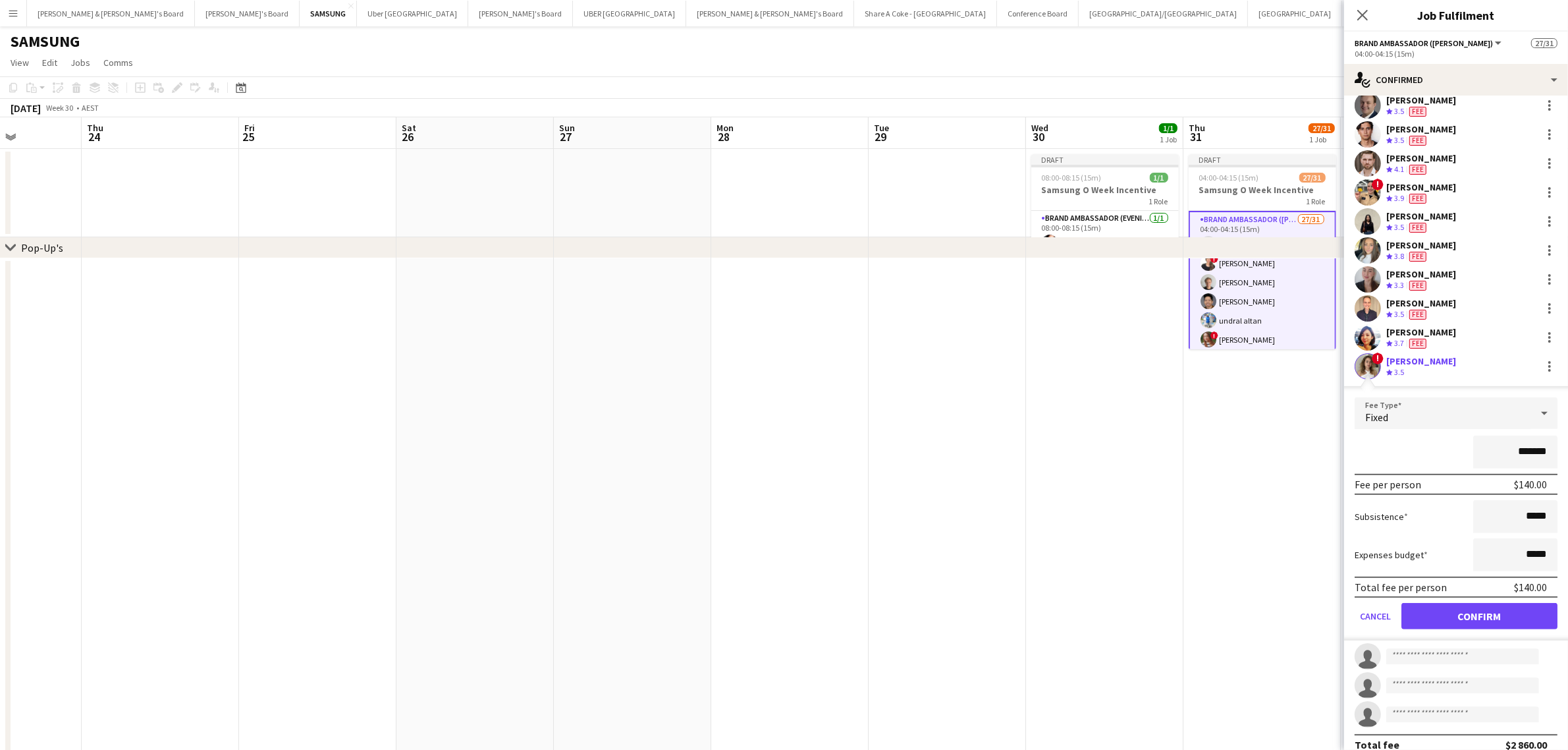
type input "*******"
click at [1525, 608] on button "Confirm" at bounding box center [1479, 616] width 156 height 27
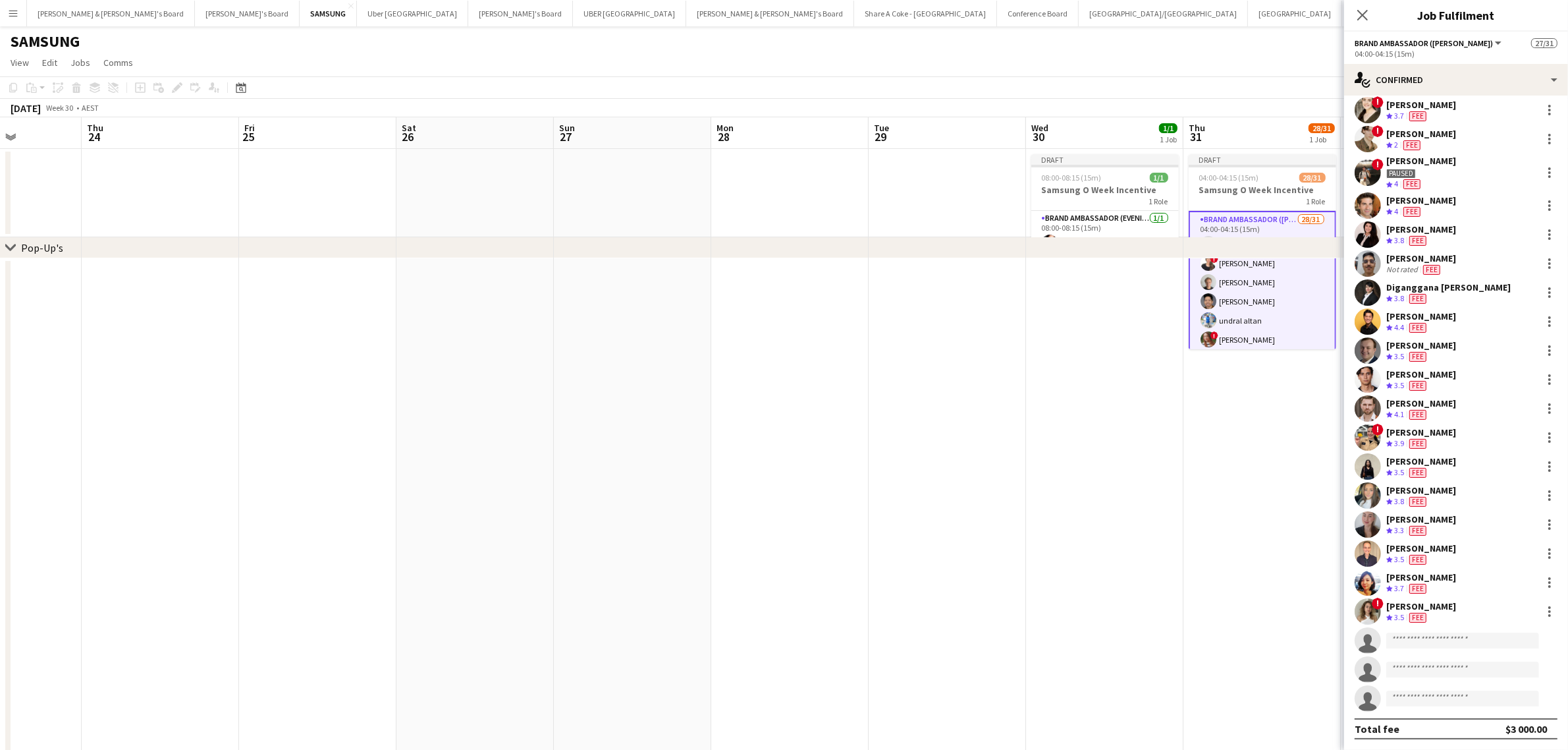
scroll to position [324, 0]
click at [1450, 639] on input at bounding box center [1463, 642] width 153 height 16
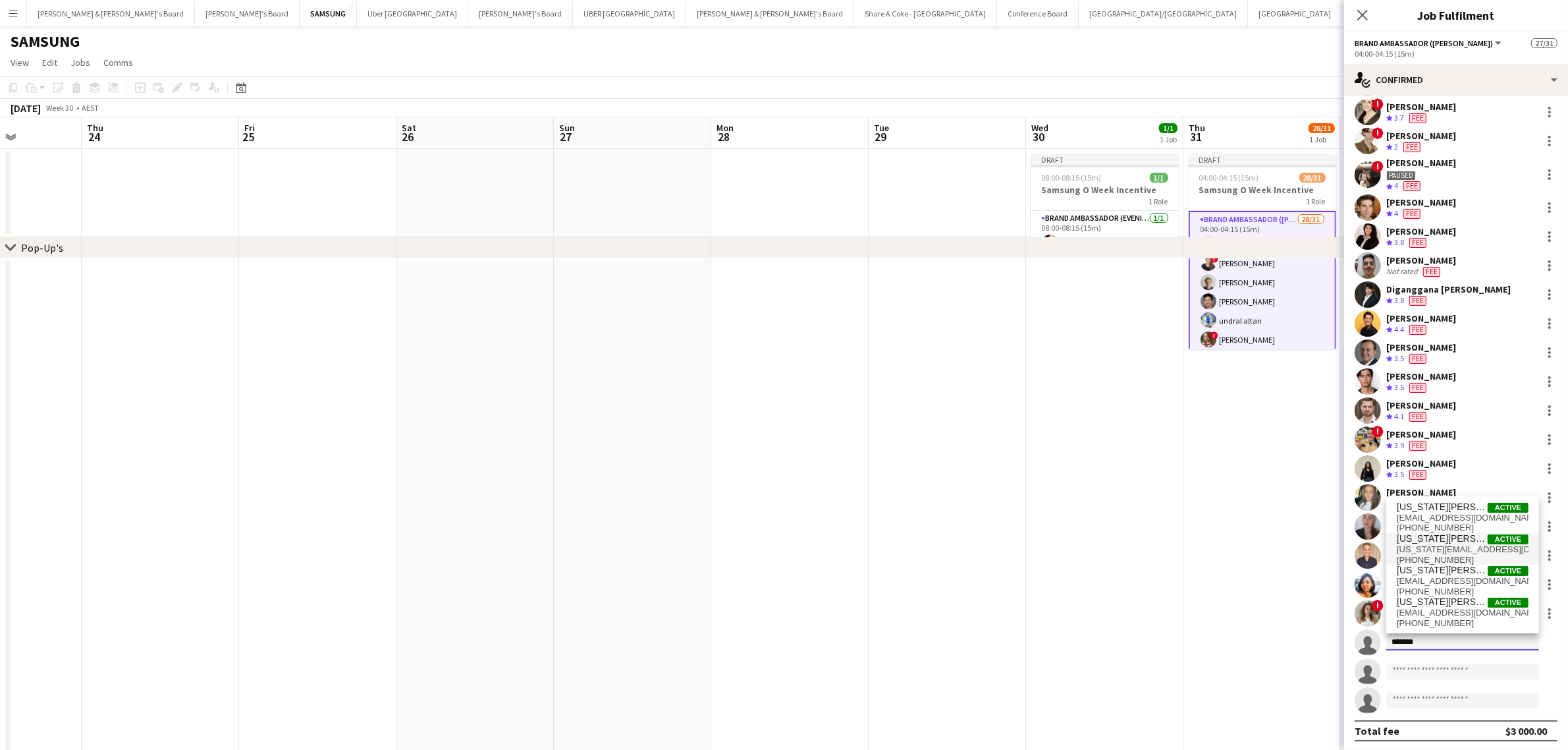
type input "*******"
click at [1444, 538] on span "[US_STATE][PERSON_NAME]" at bounding box center [1442, 539] width 91 height 11
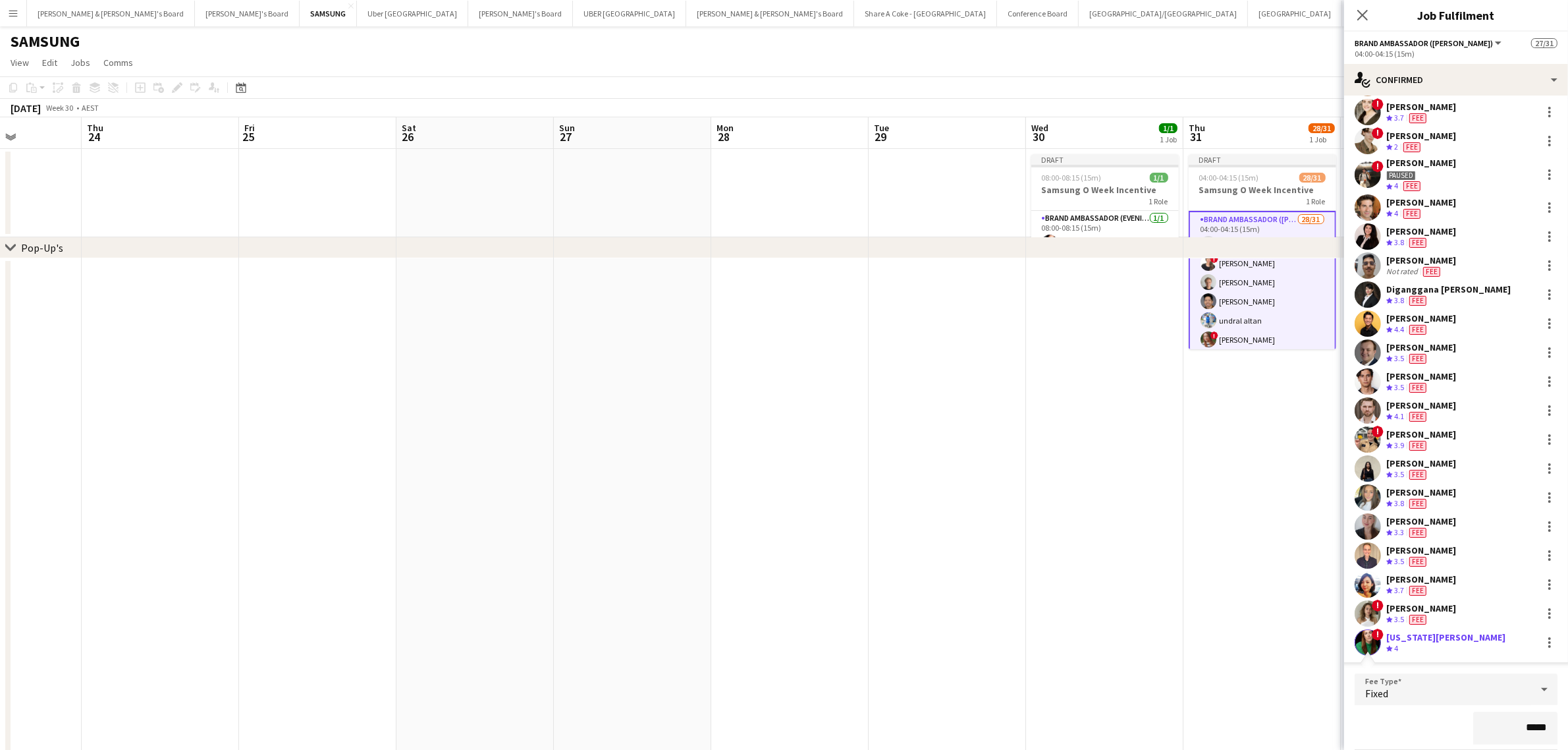
scroll to position [407, 0]
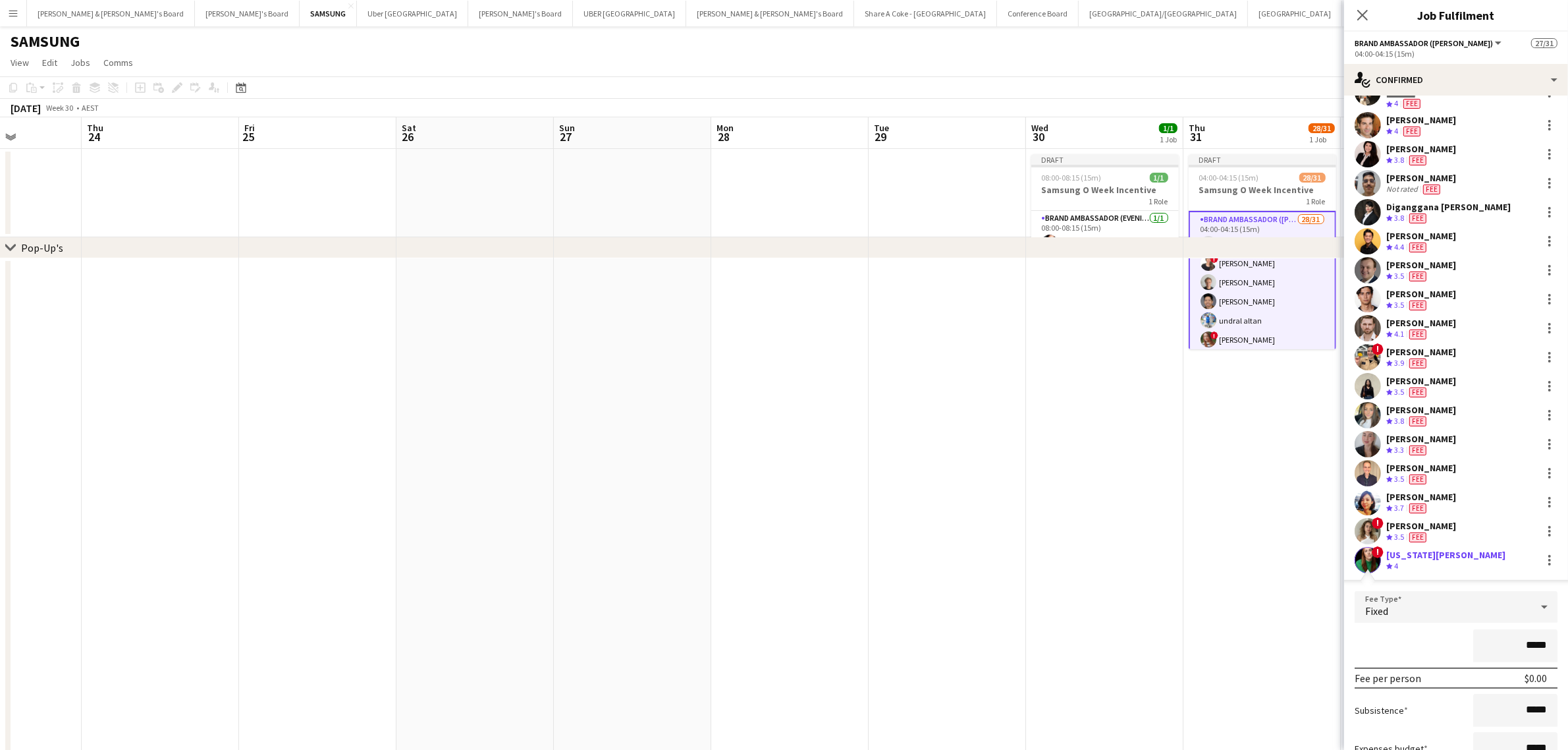
click at [1518, 647] on input "*****" at bounding box center [1515, 645] width 84 height 33
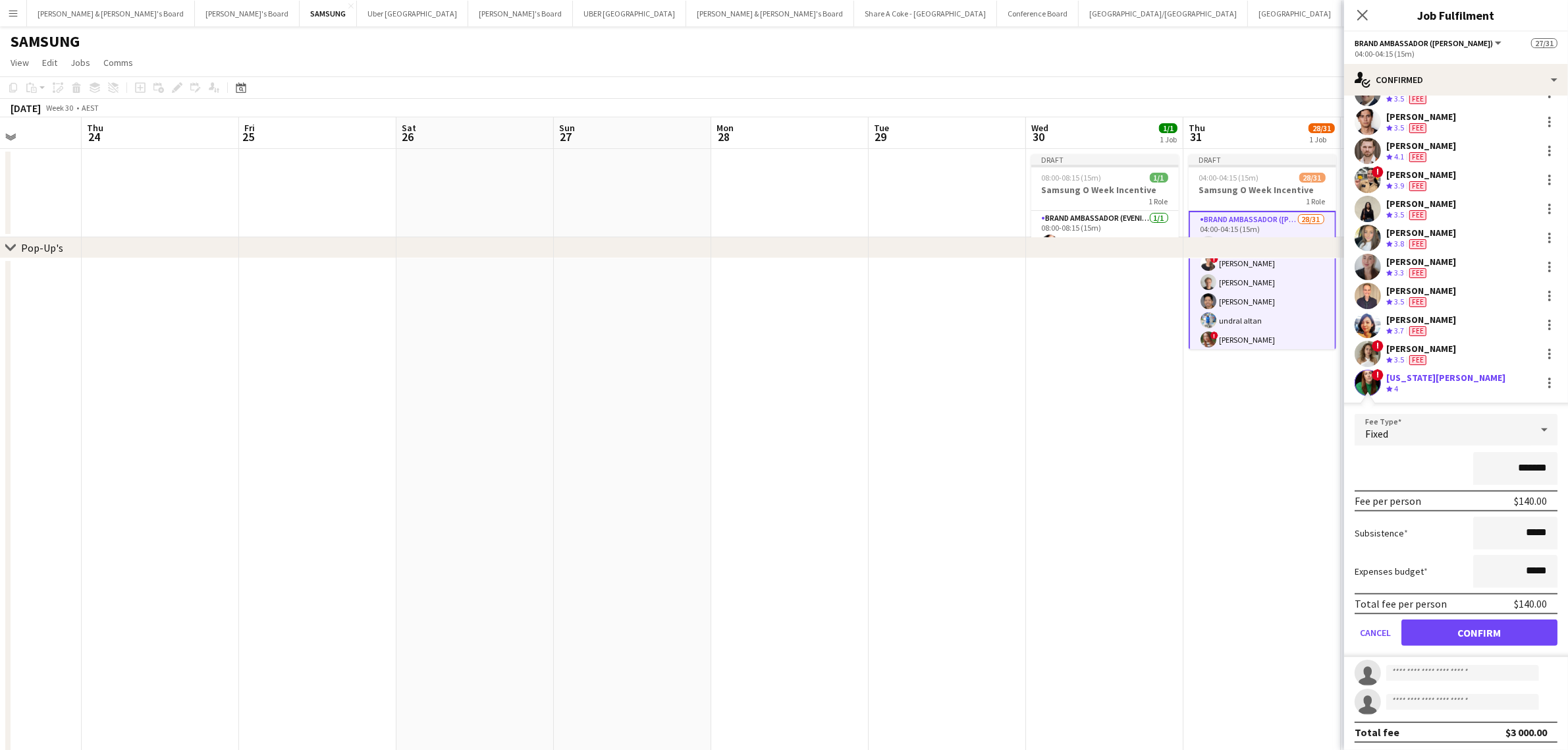
type input "*******"
click at [1491, 631] on button "Confirm" at bounding box center [1479, 633] width 156 height 27
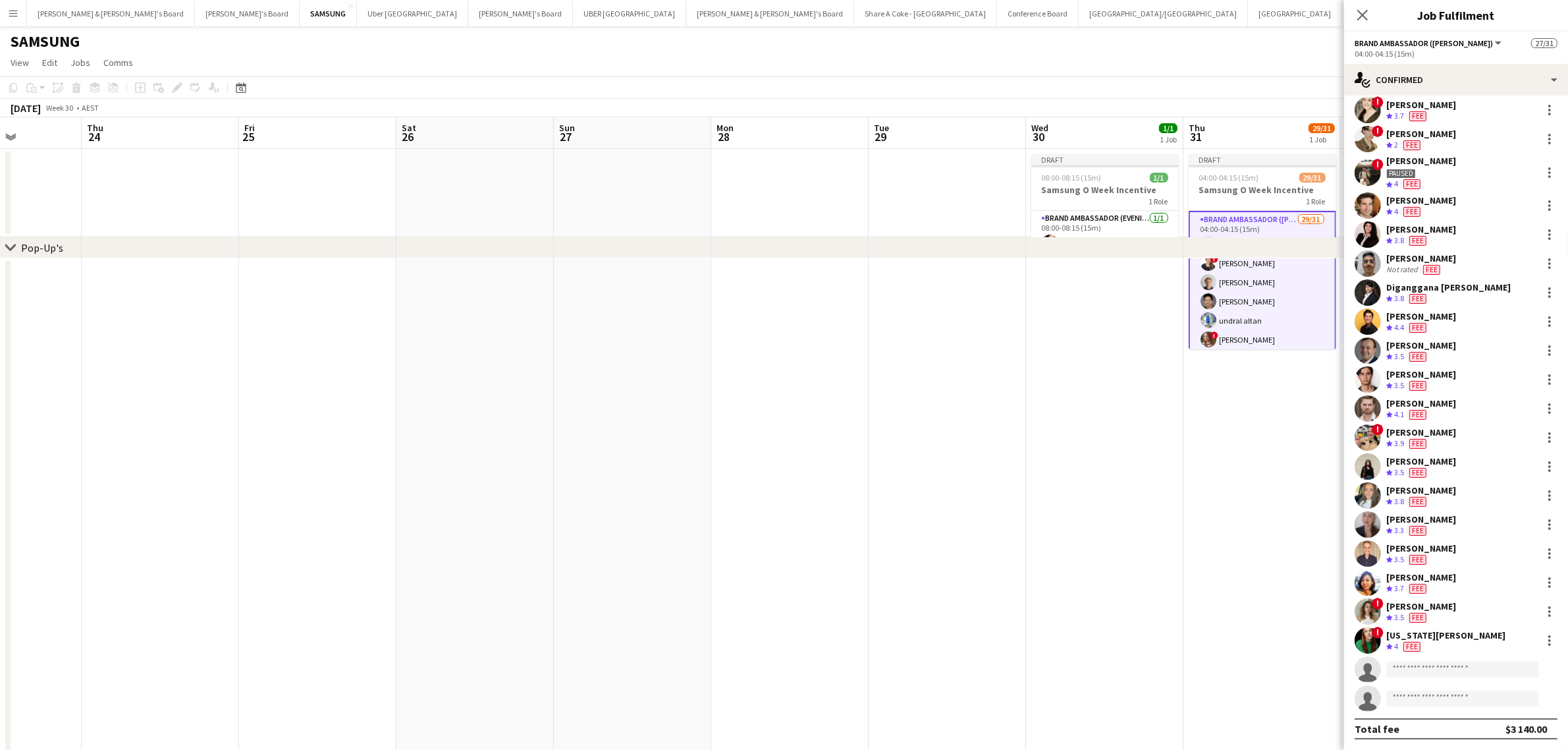
scroll to position [324, 0]
click at [1414, 664] on input at bounding box center [1463, 671] width 153 height 16
type input "*********"
click at [1426, 699] on span "tesshardie98@gmail.com" at bounding box center [1463, 699] width 132 height 11
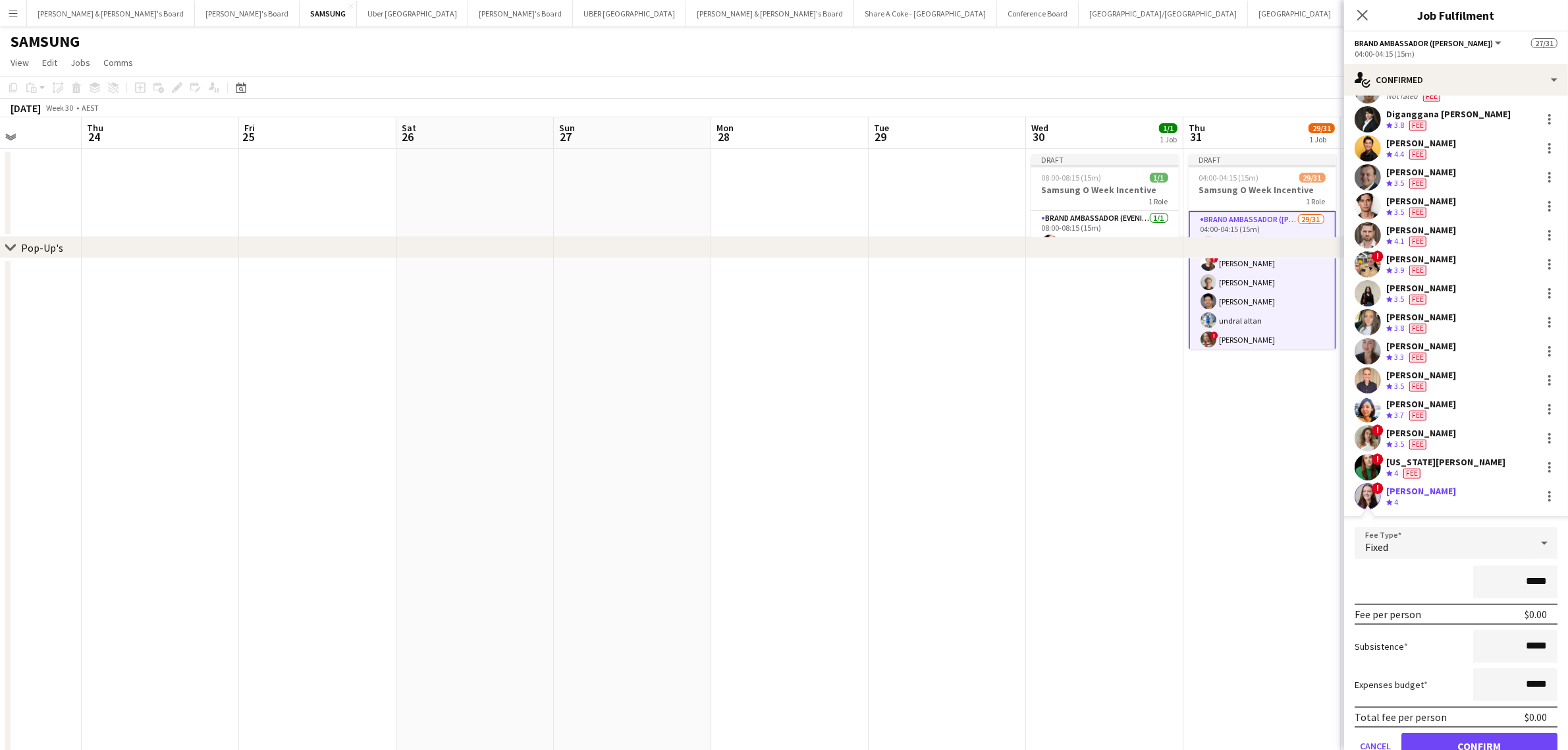
scroll to position [506, 0]
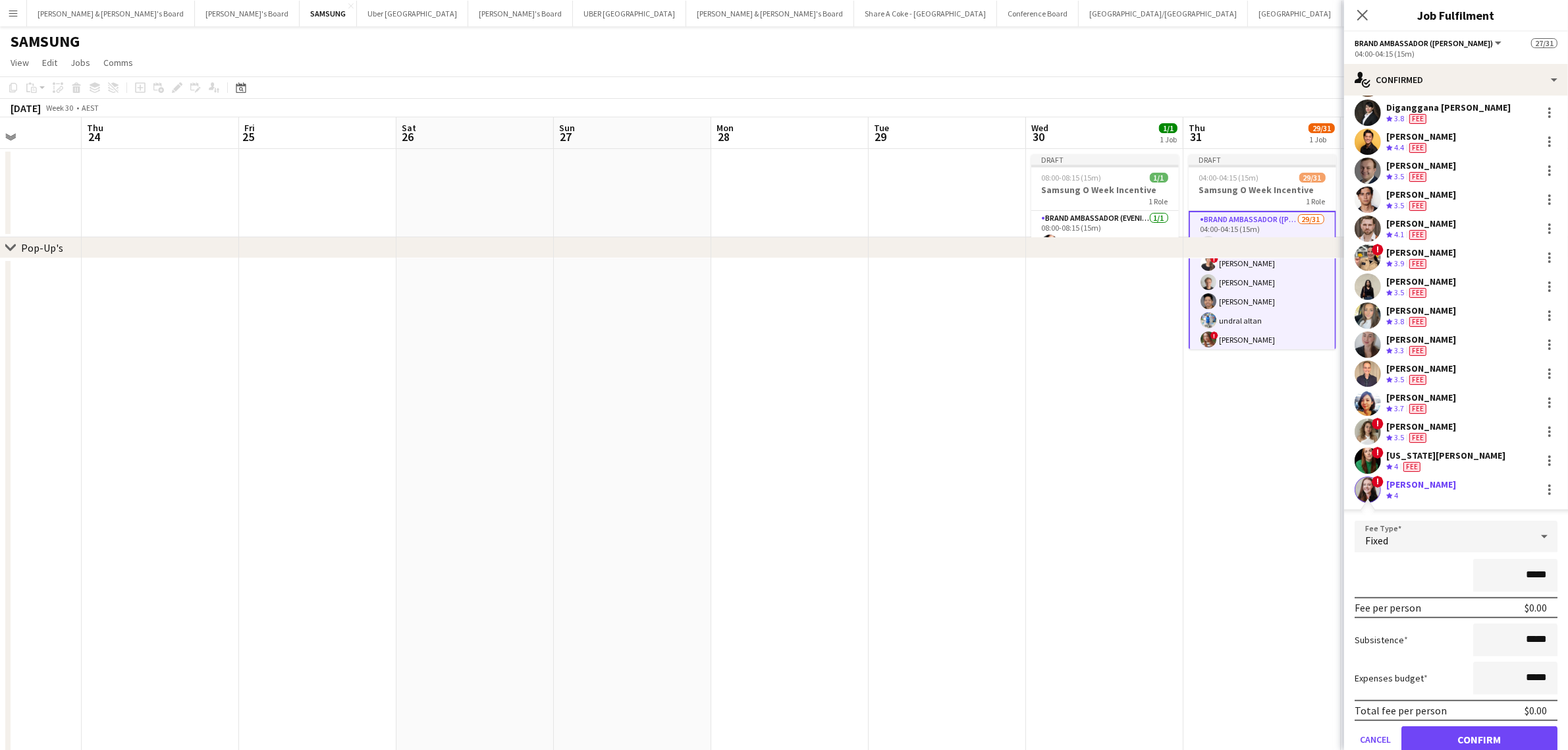
click at [1518, 574] on input "*****" at bounding box center [1515, 575] width 84 height 33
type input "*******"
click at [1503, 730] on button "Confirm" at bounding box center [1479, 739] width 156 height 27
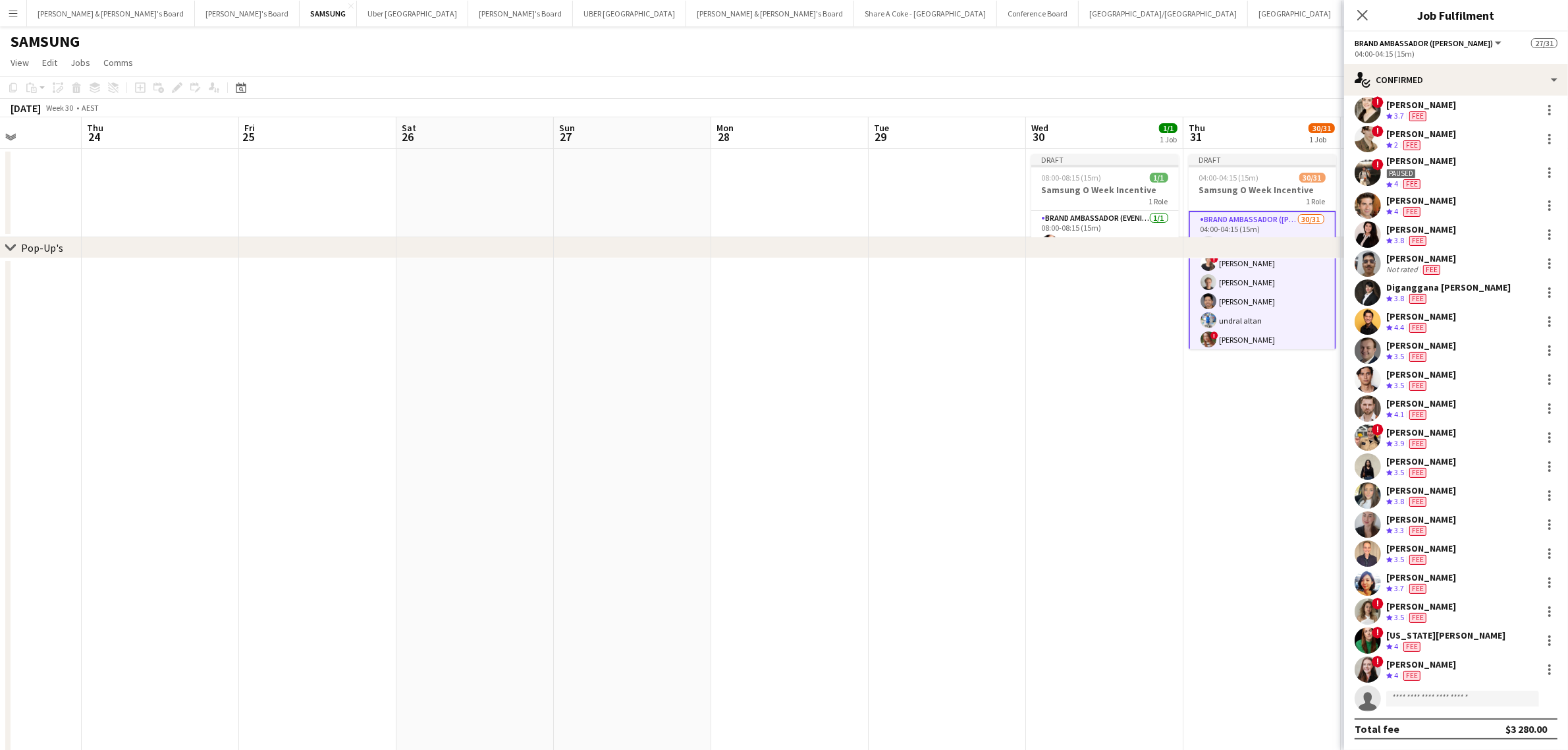
scroll to position [324, 0]
click at [1483, 697] on input at bounding box center [1463, 700] width 153 height 16
type input "*****"
click at [1440, 719] on span "Kunal Yadav" at bounding box center [1435, 718] width 76 height 11
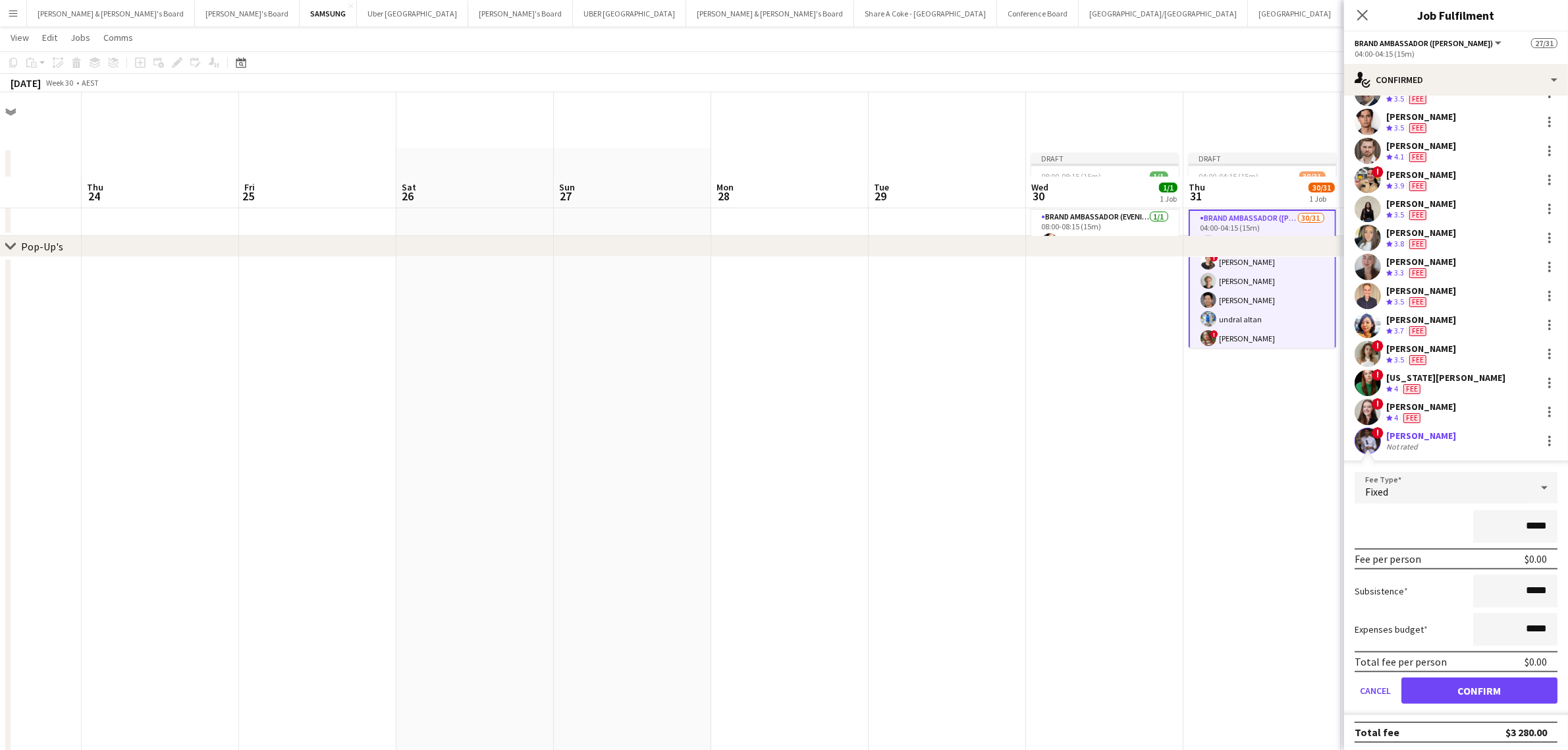
scroll to position [156, 0]
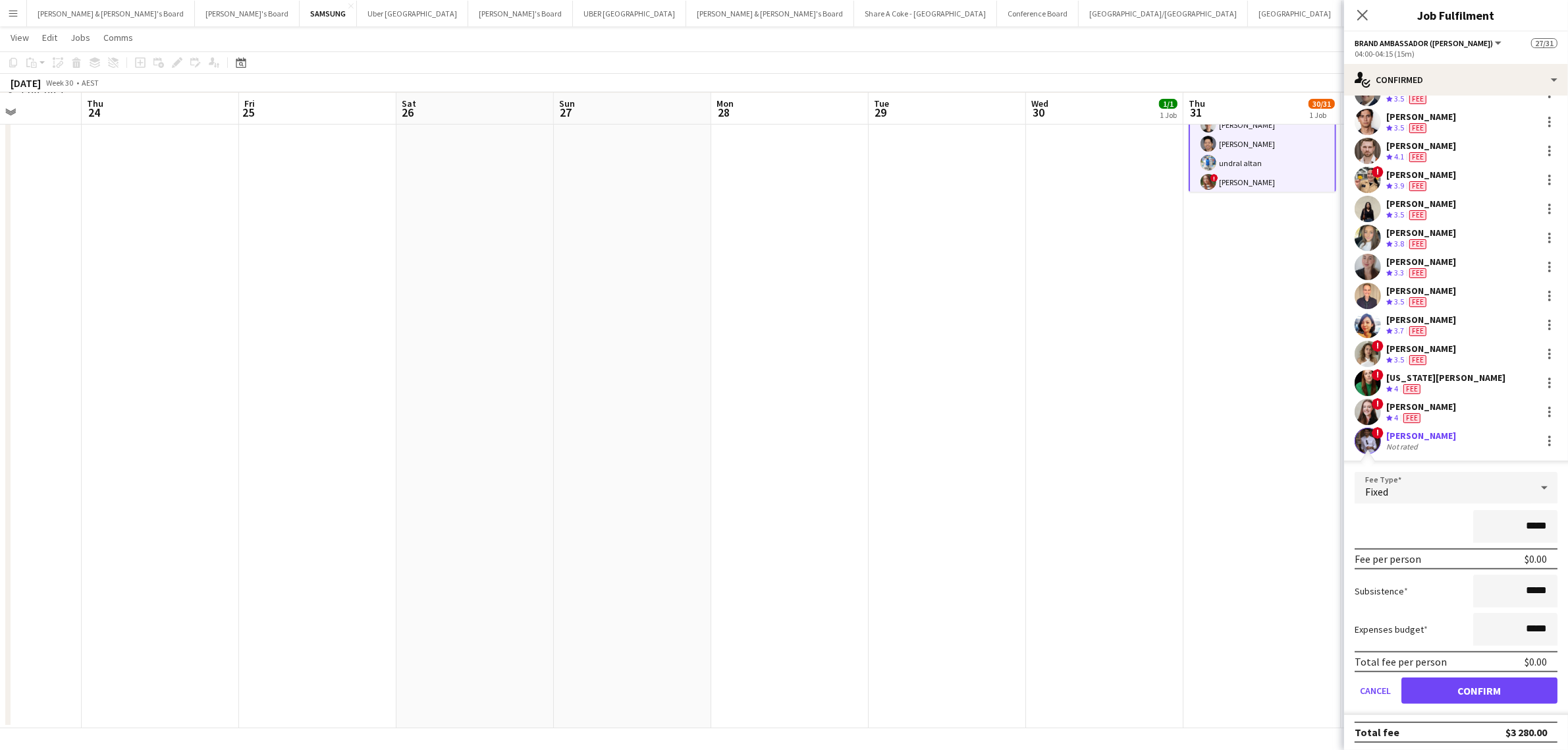
click at [1516, 524] on input "*****" at bounding box center [1515, 526] width 84 height 33
type input "*******"
click at [1513, 688] on button "Confirm" at bounding box center [1479, 690] width 156 height 27
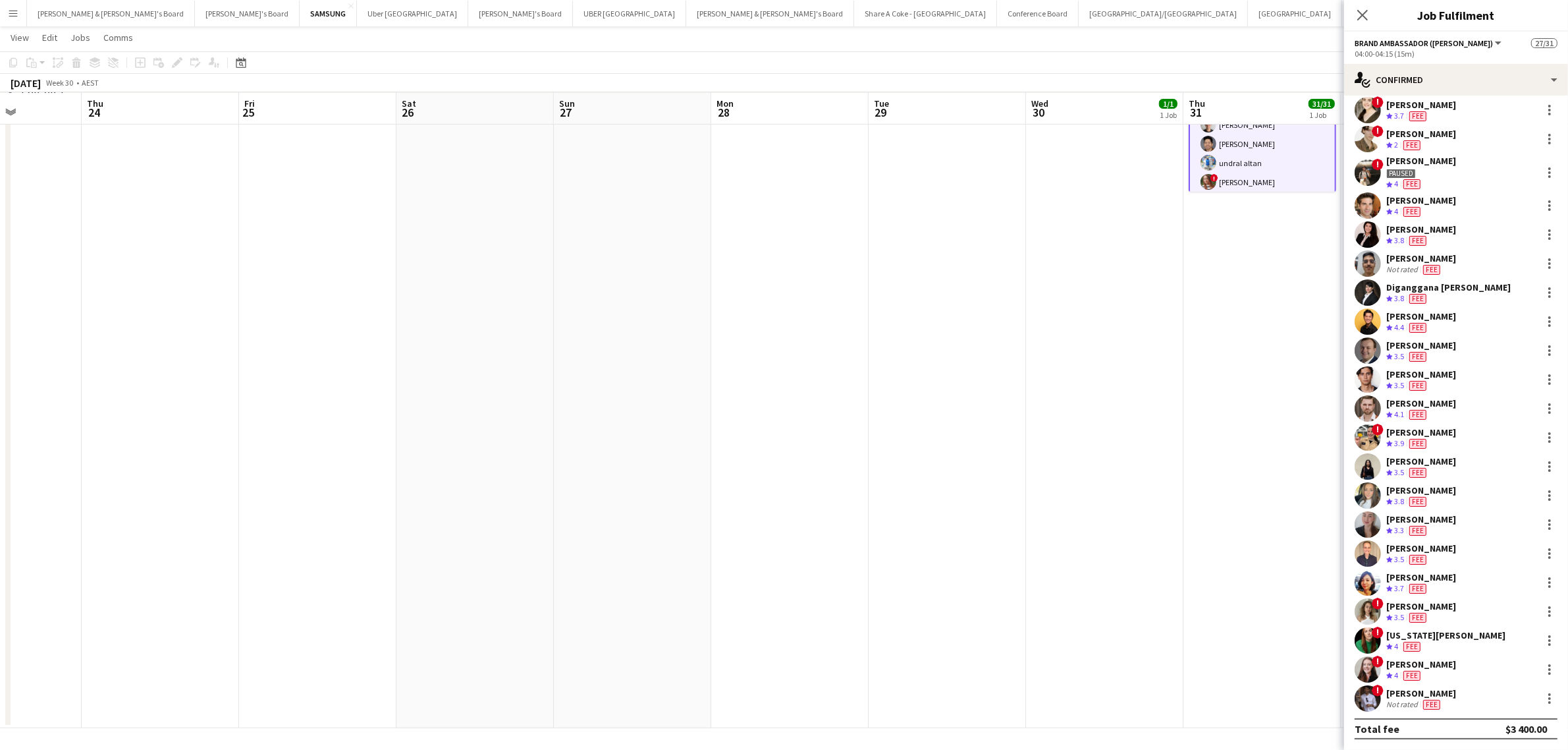
scroll to position [324, 0]
click at [1294, 560] on app-date-cell at bounding box center [1262, 414] width 157 height 627
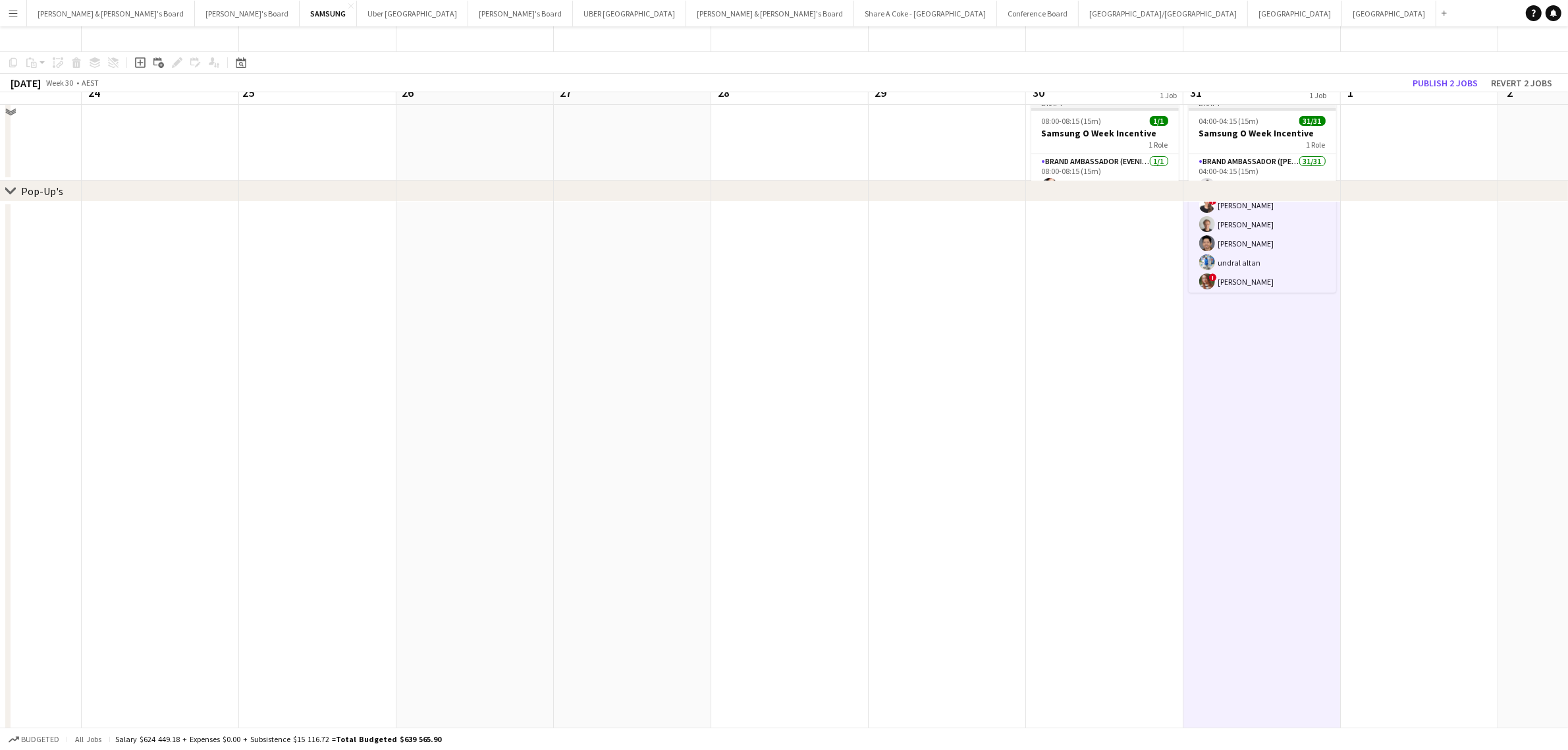
scroll to position [0, 0]
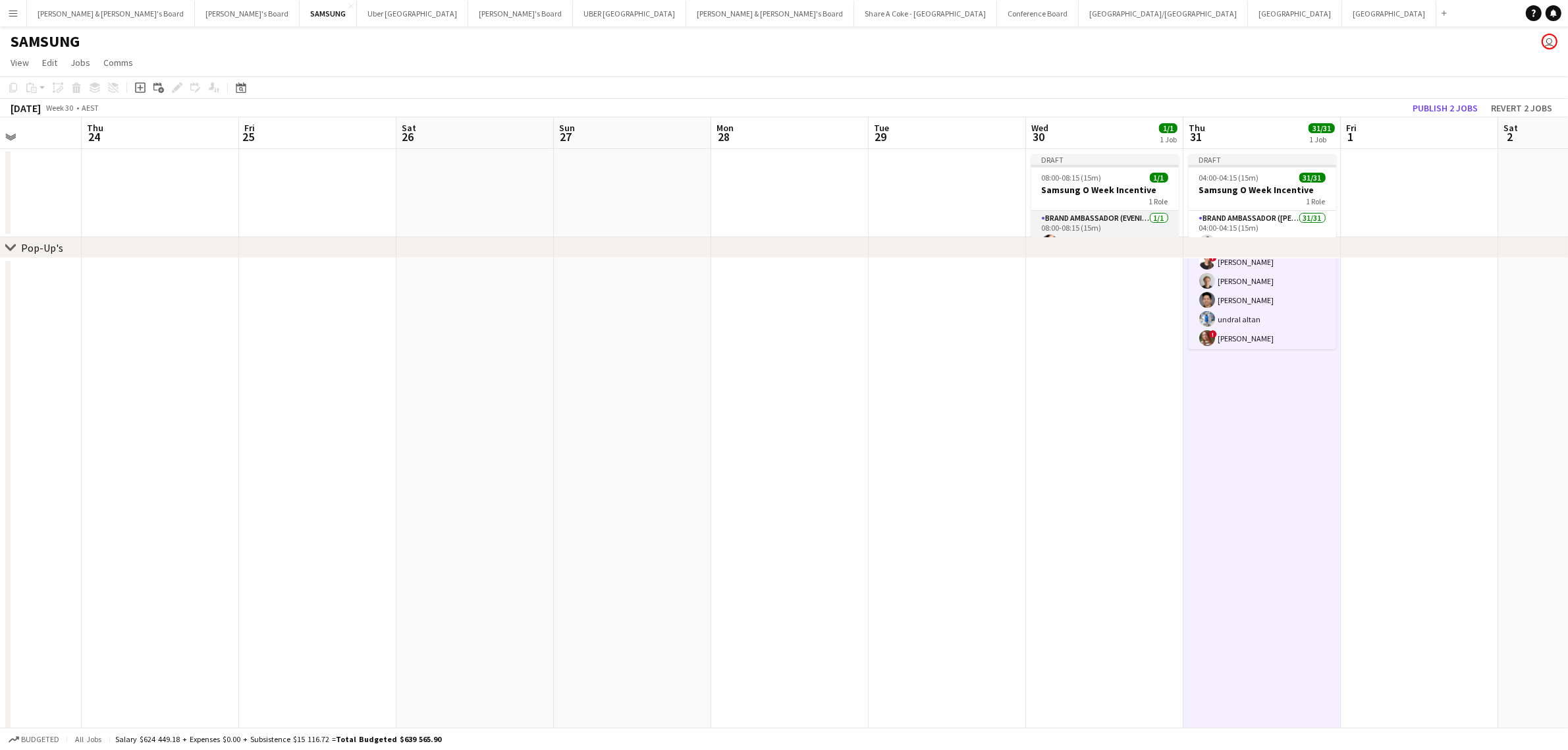
click at [1101, 222] on app-card-role "Brand Ambassador (Evening) 1/1 08:00-08:15 (15m) Julie Bettens" at bounding box center [1105, 233] width 147 height 45
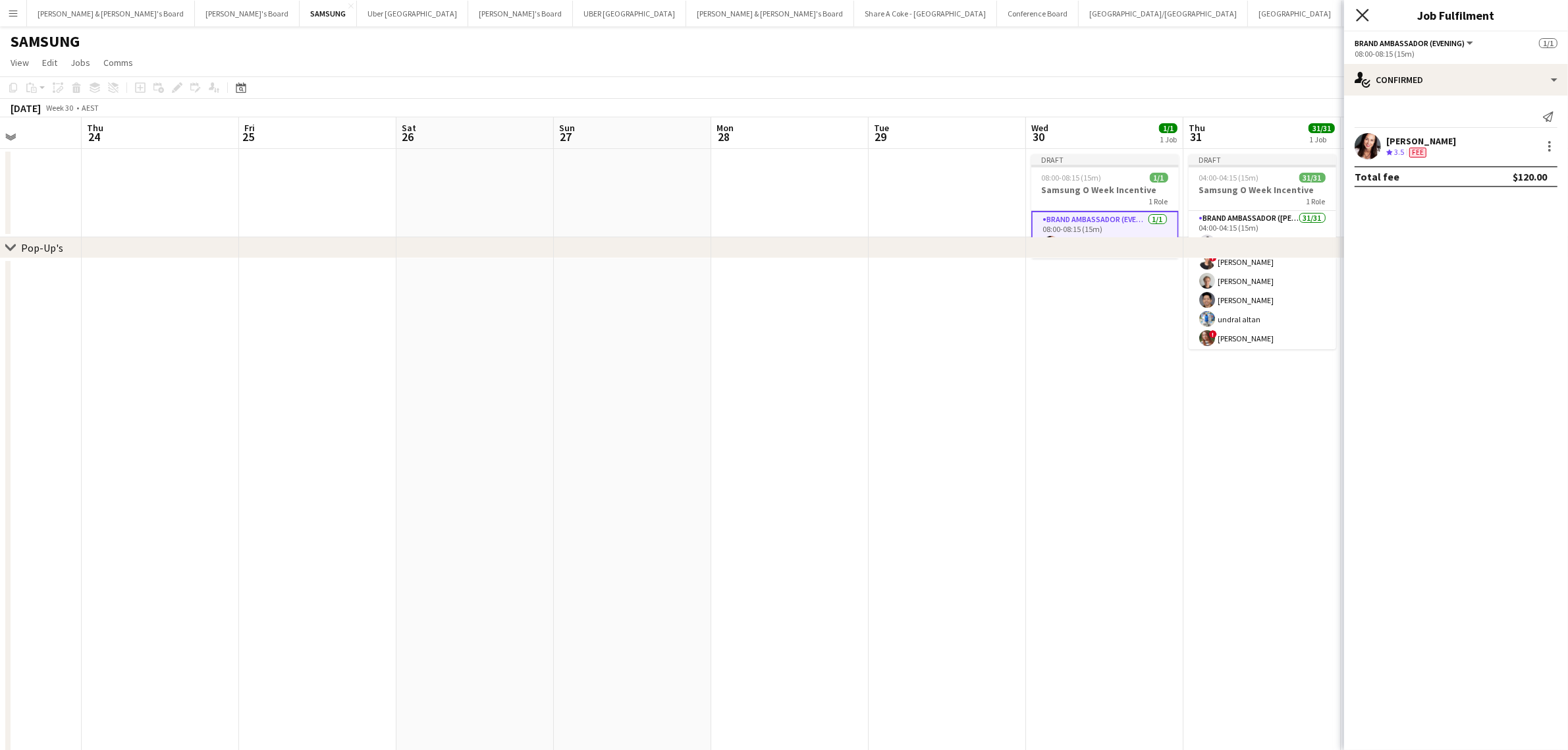
click at [1364, 16] on icon at bounding box center [1362, 15] width 13 height 13
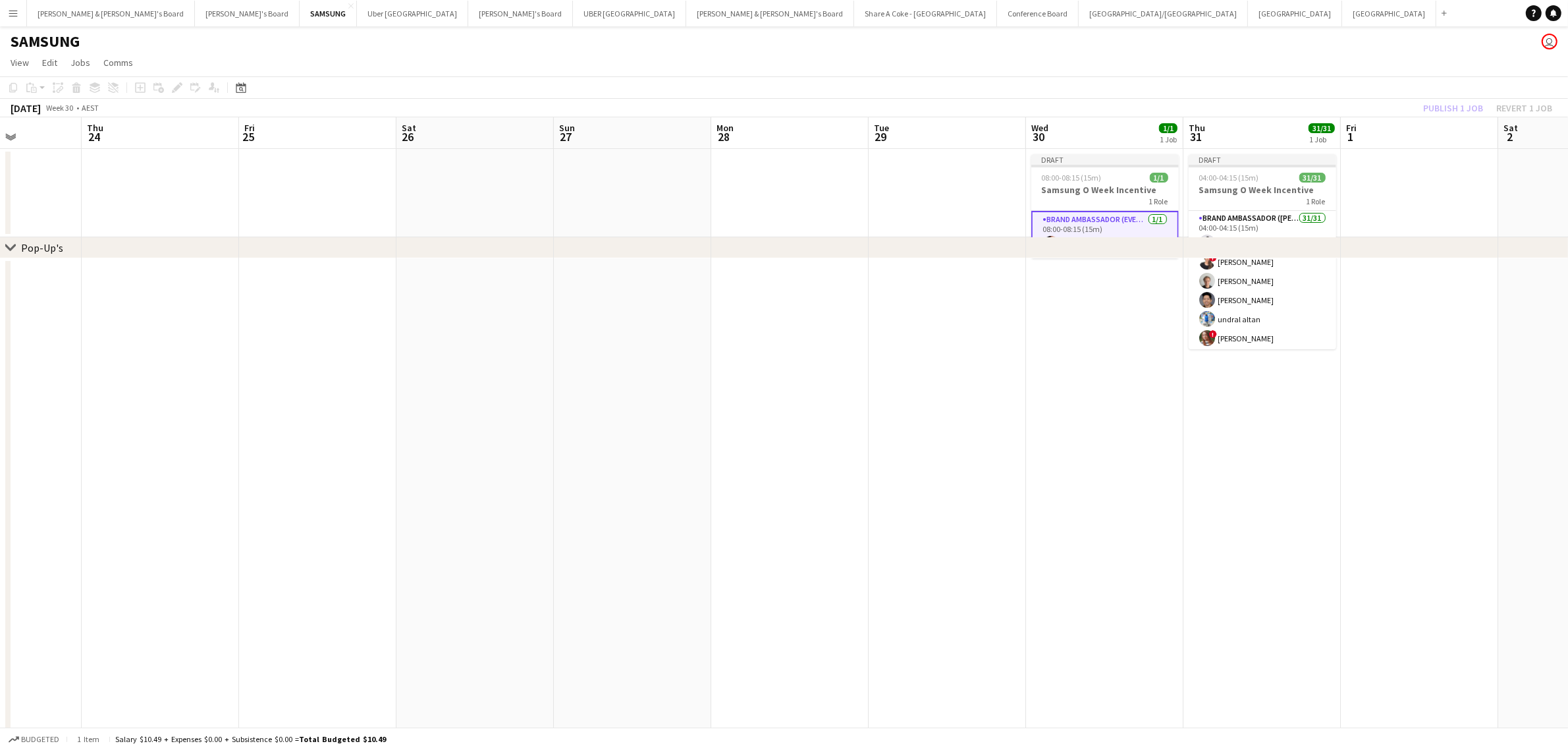
click at [1326, 525] on app-date-cell at bounding box center [1262, 572] width 157 height 627
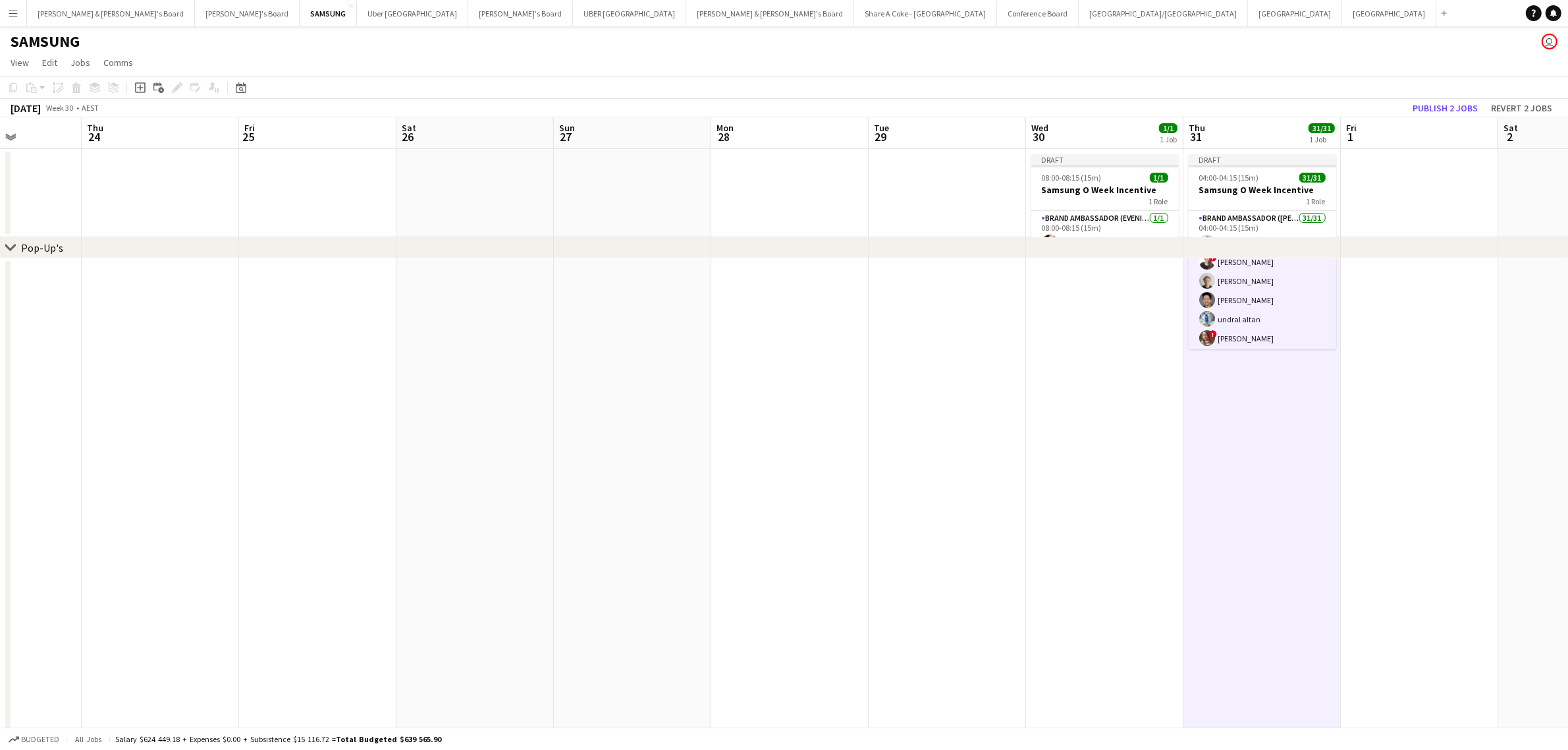
click at [1397, 185] on app-date-cell at bounding box center [1419, 193] width 157 height 88
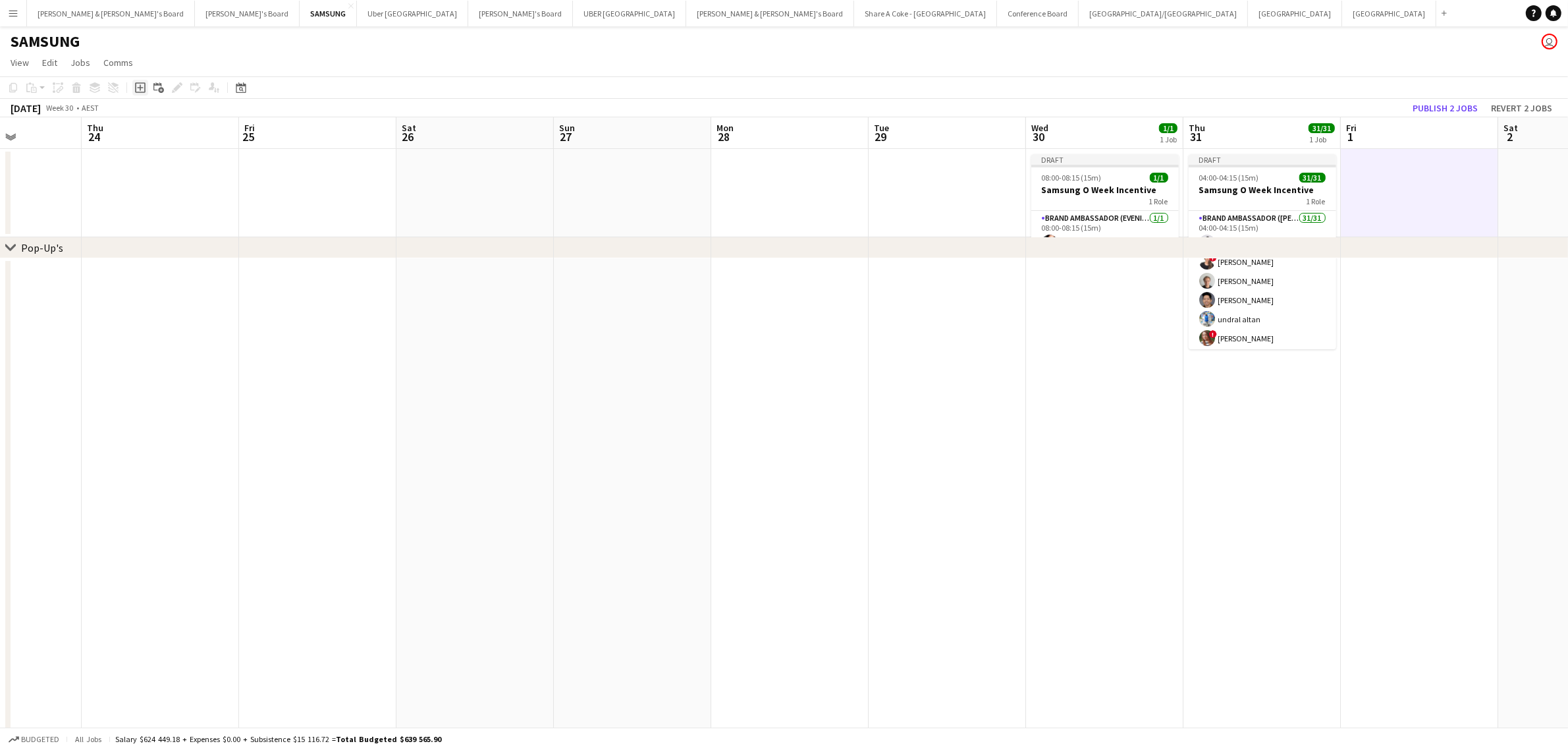
click at [140, 88] on icon at bounding box center [140, 88] width 6 height 6
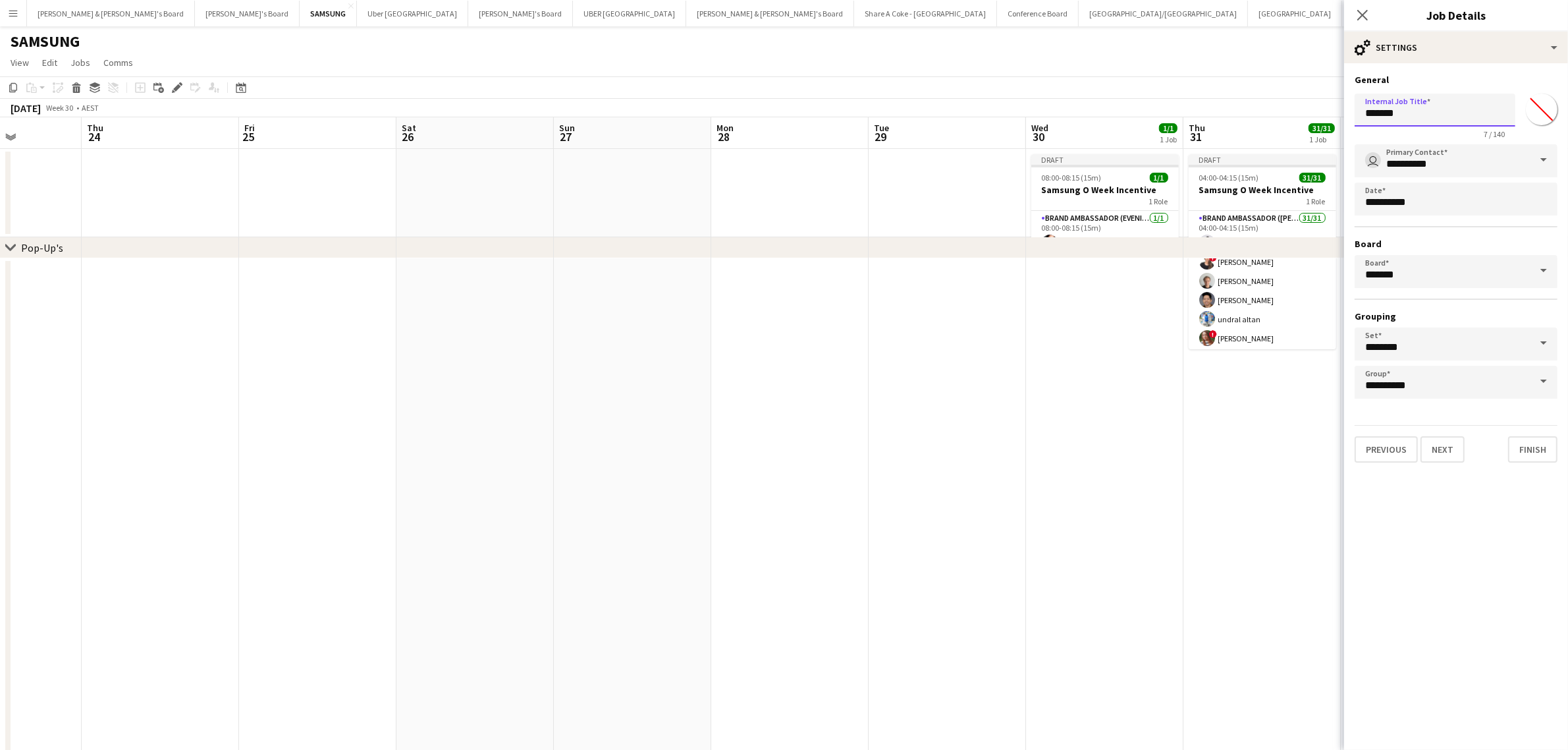
drag, startPoint x: 1422, startPoint y: 115, endPoint x: 1324, endPoint y: 131, distance: 99.3
click at [1324, 131] on body "Menu Boards Boards Boards All jobs Status Workforce Workforce My Workforce Recr…" at bounding box center [784, 454] width 1568 height 908
type input "**********"
click at [1539, 447] on button "Finish" at bounding box center [1532, 449] width 49 height 27
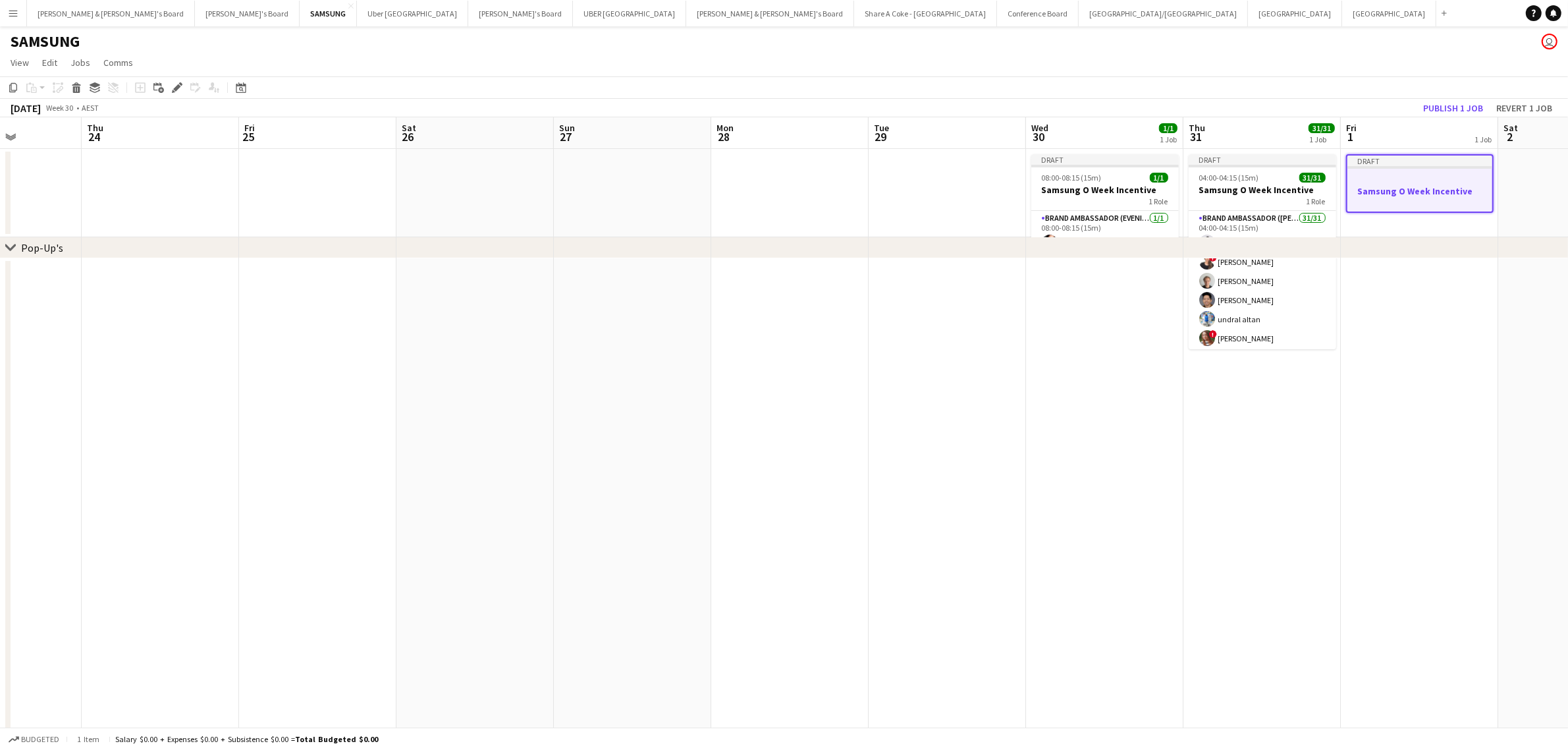
click at [1390, 159] on div "Draft" at bounding box center [1420, 160] width 145 height 11
click at [175, 90] on div "Add job Add linked Job Edit Edit linked Job Applicants" at bounding box center [172, 88] width 101 height 16
click at [1406, 168] on app-job-card "Draft Samsung O Week Incentive" at bounding box center [1420, 183] width 147 height 56
click at [173, 89] on icon "Edit" at bounding box center [177, 87] width 11 height 11
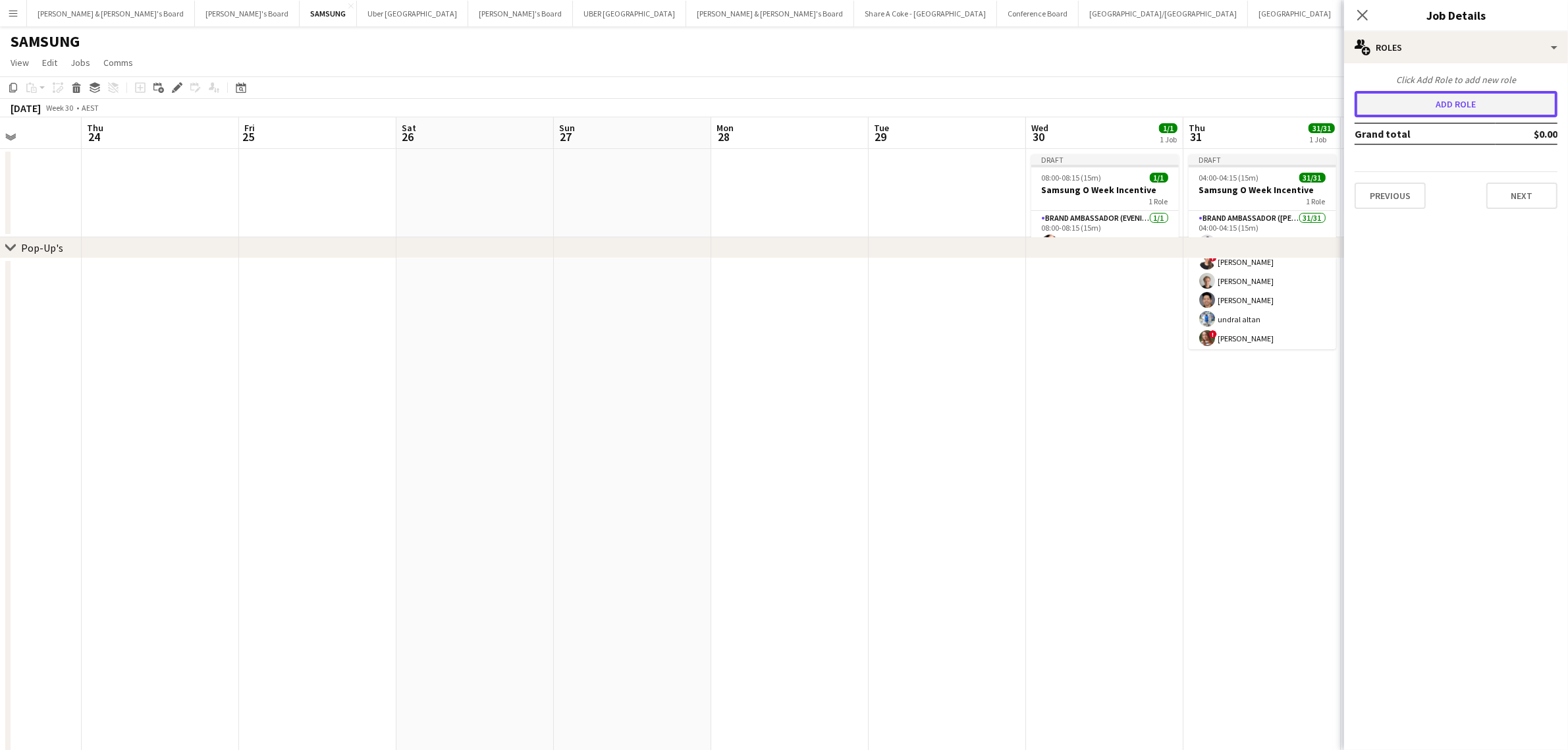
click at [1466, 104] on button "Add role" at bounding box center [1456, 104] width 203 height 27
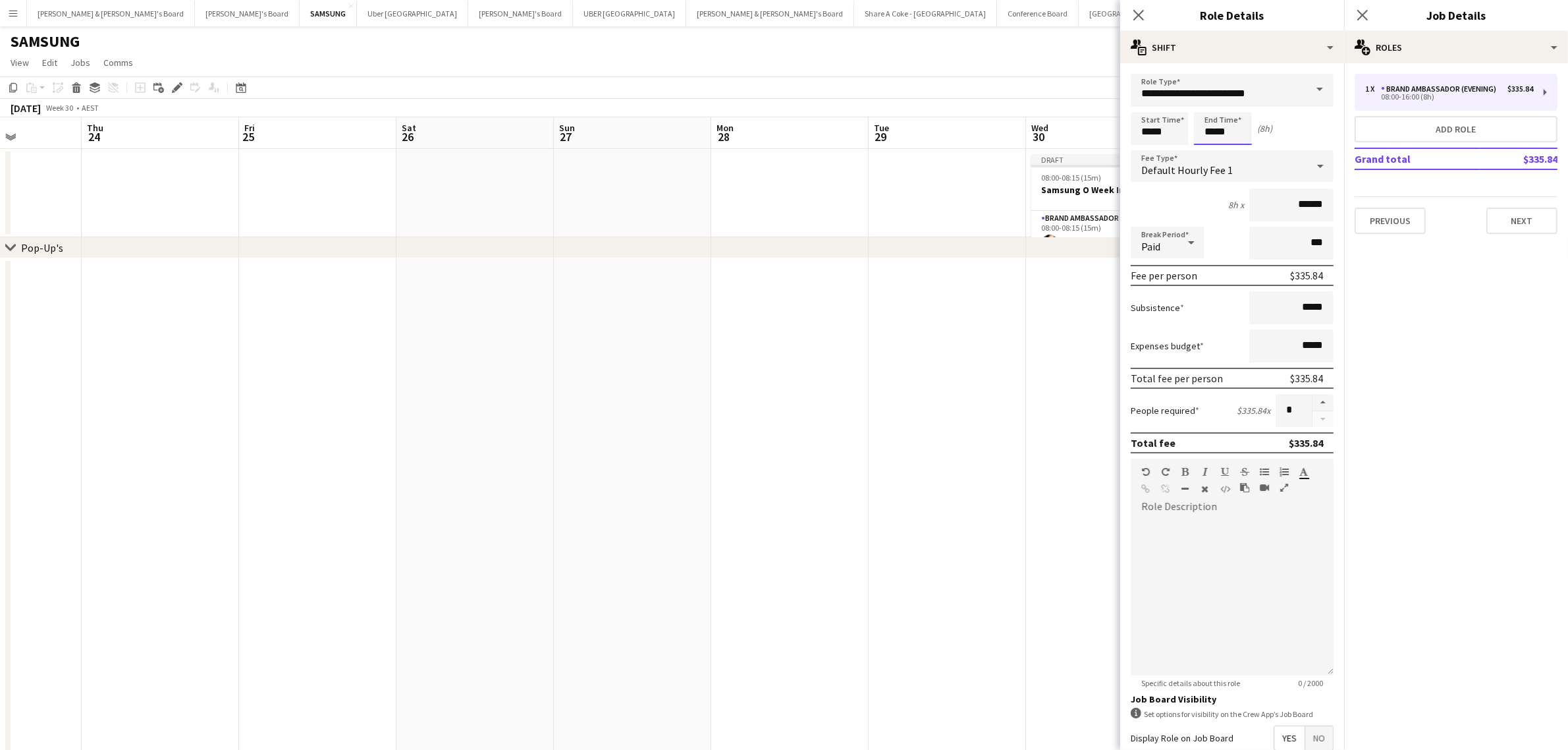
click at [1240, 125] on input "*****" at bounding box center [1223, 128] width 58 height 33
click at [1210, 150] on div at bounding box center [1210, 151] width 27 height 13
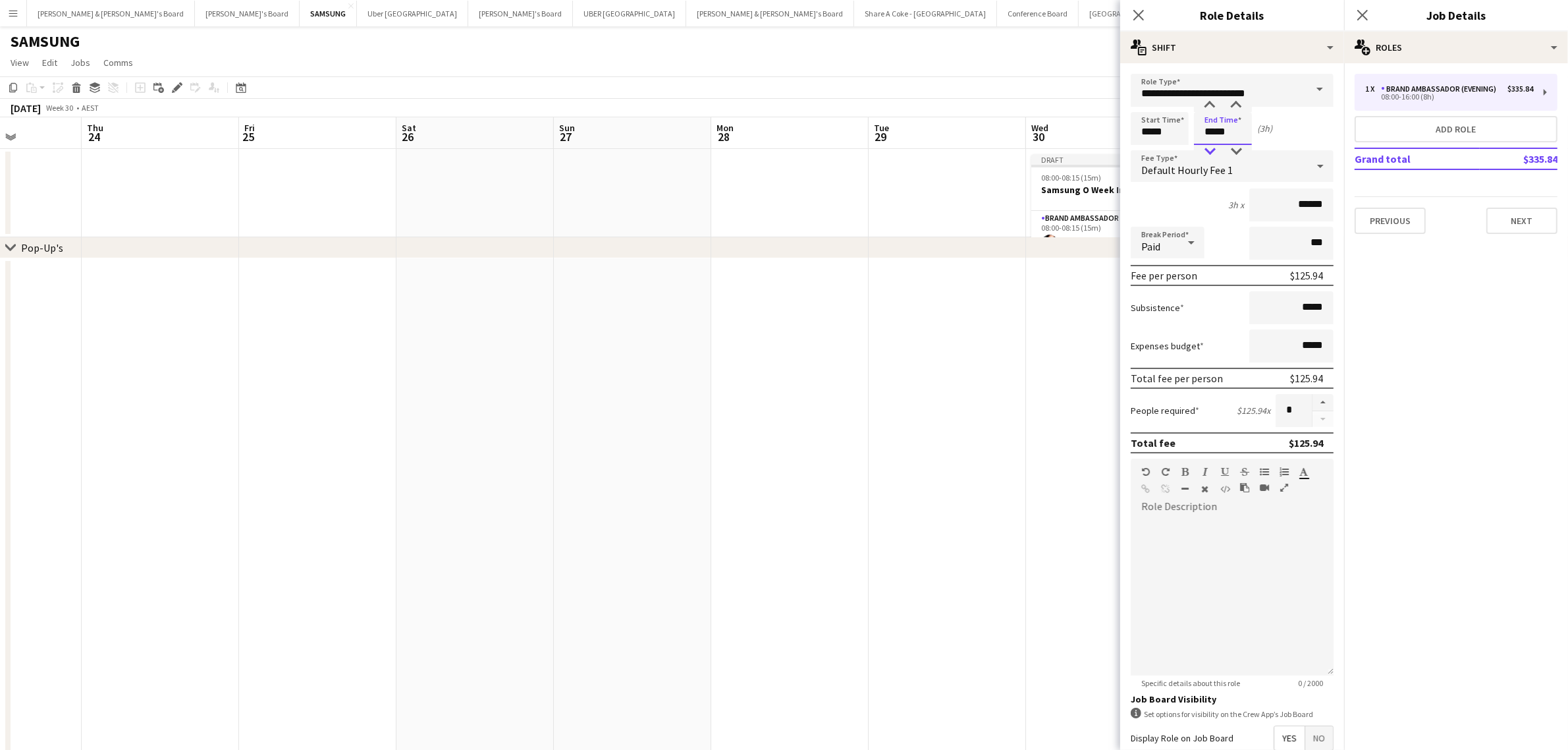
click at [1210, 150] on div at bounding box center [1210, 151] width 27 height 13
click at [1213, 148] on div at bounding box center [1210, 151] width 27 height 13
type input "*****"
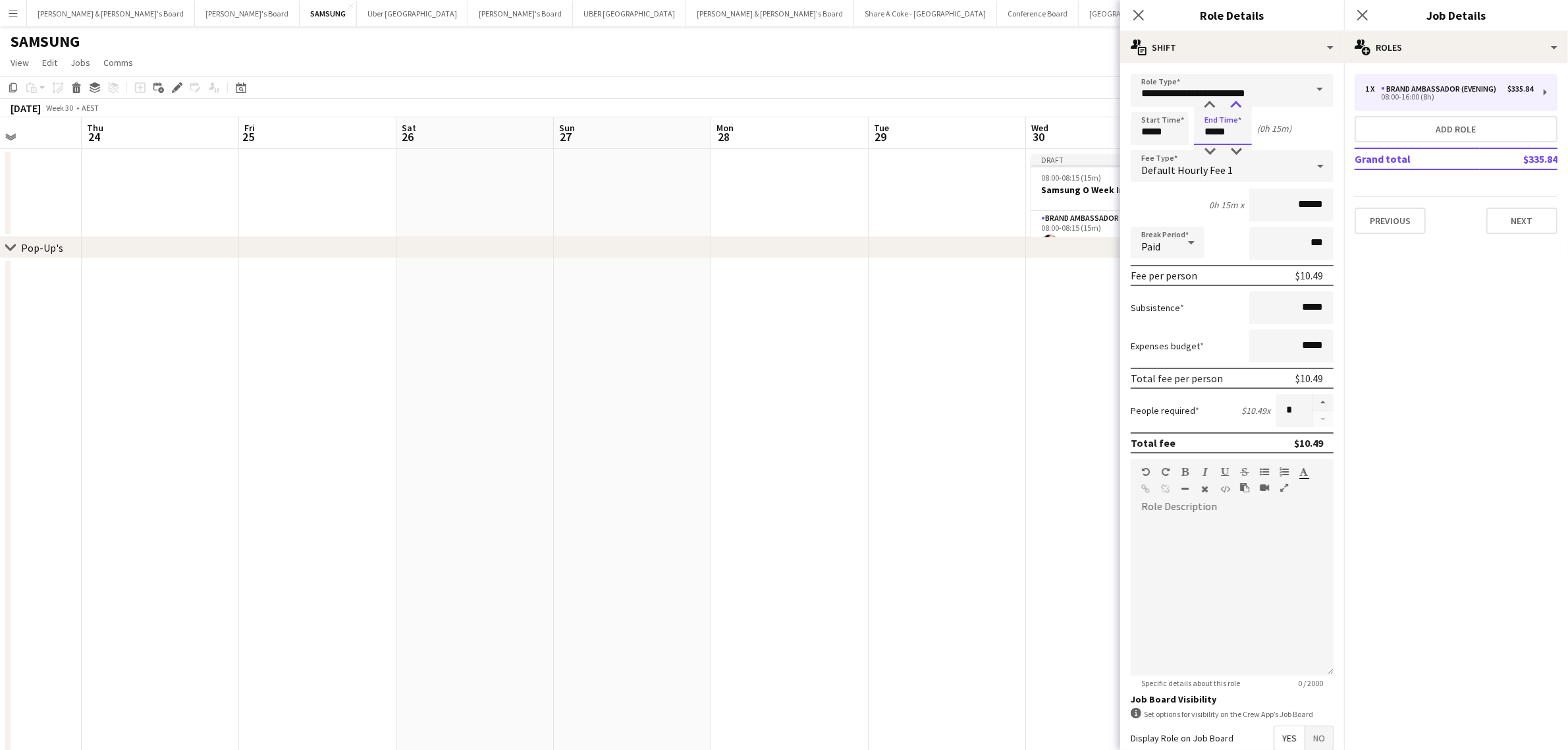
click at [1240, 103] on div at bounding box center [1236, 105] width 27 height 13
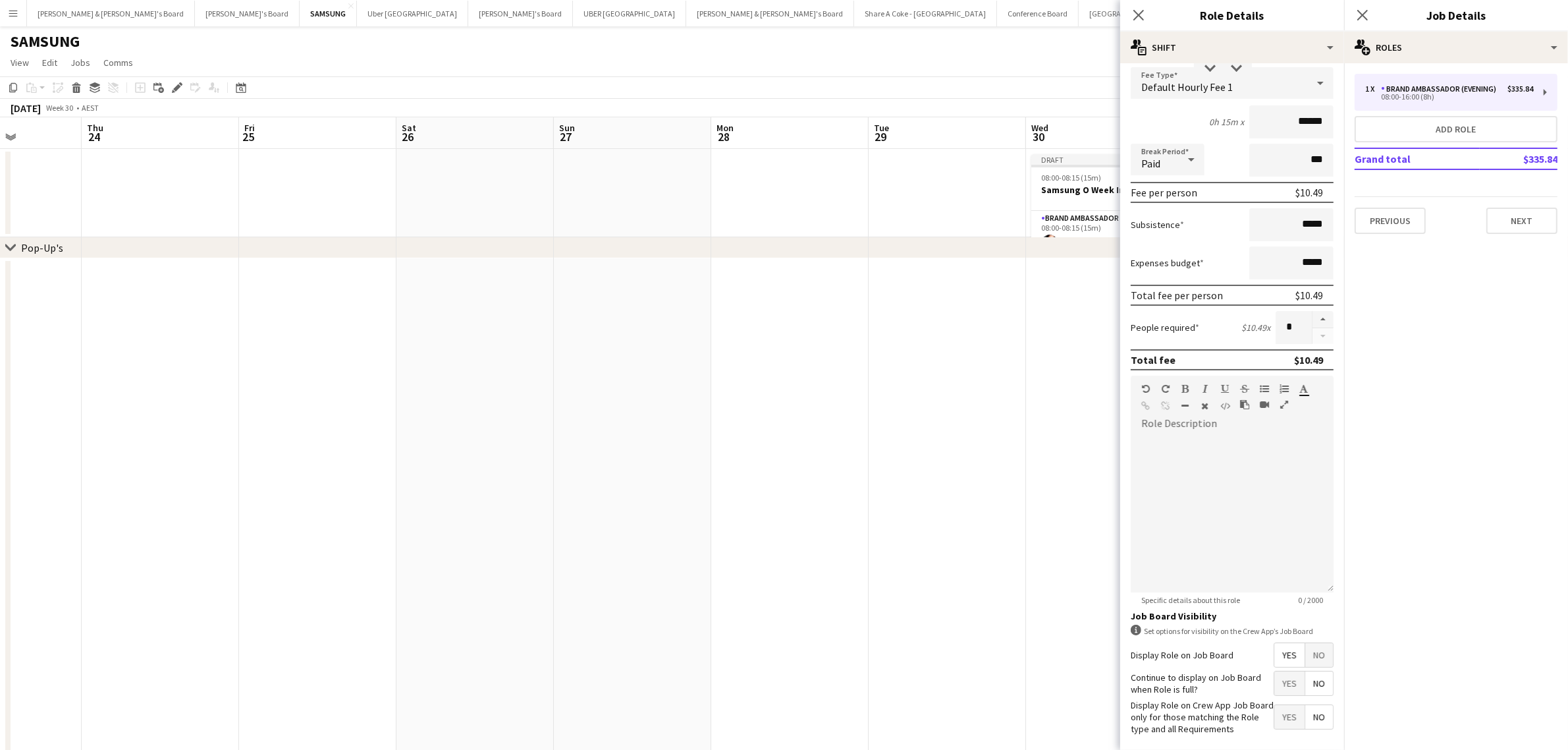
scroll to position [150, 0]
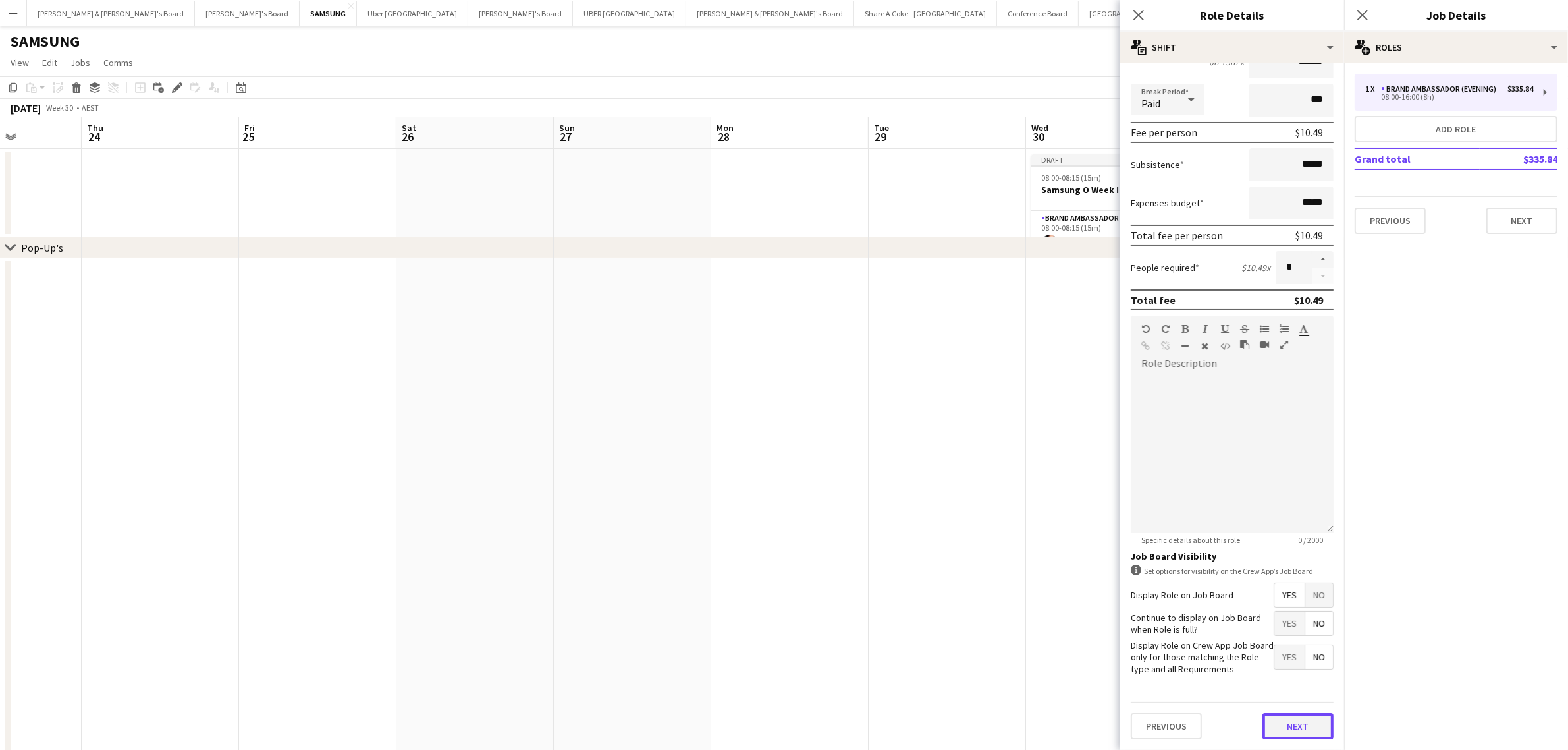
click at [1308, 730] on button "Next" at bounding box center [1297, 726] width 71 height 27
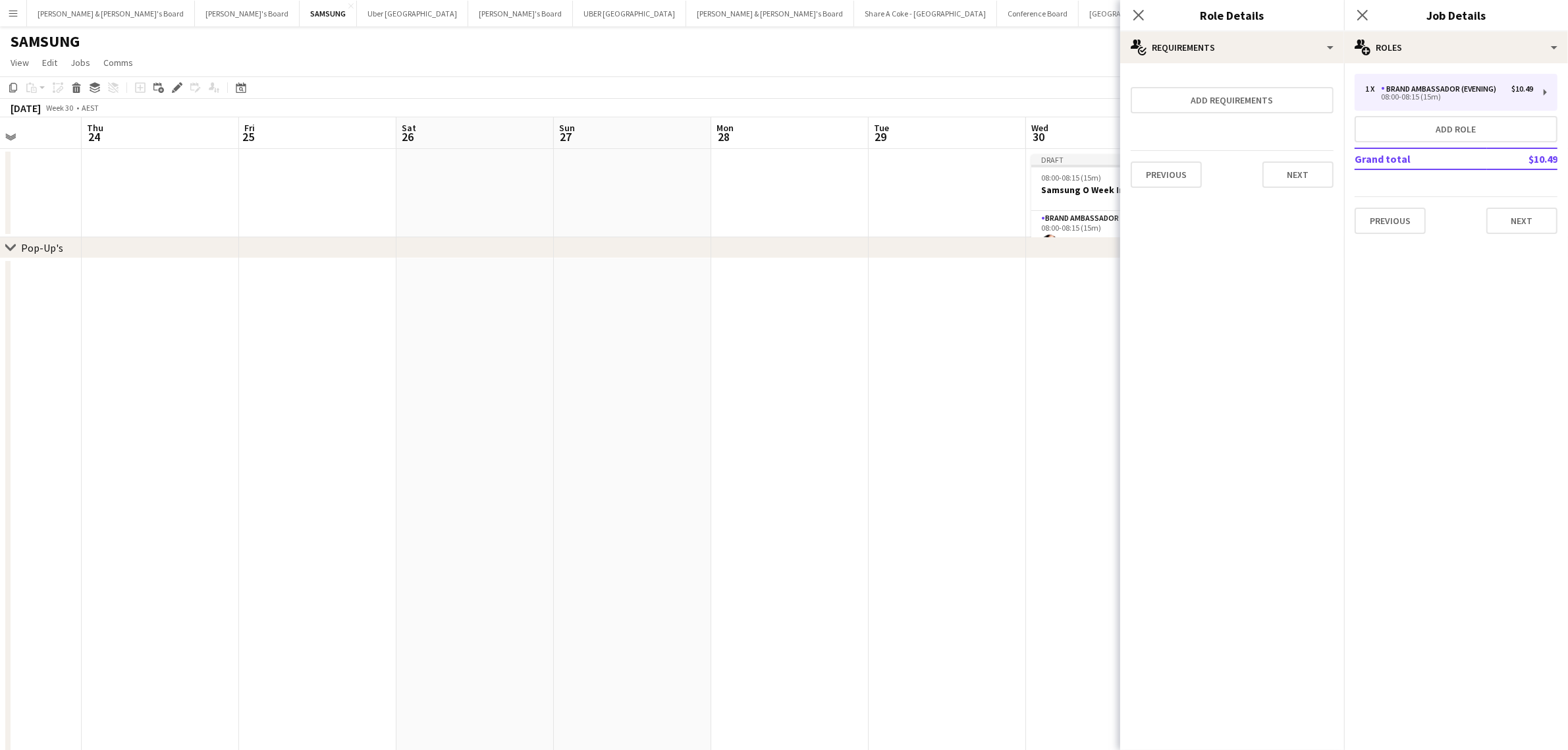
scroll to position [0, 0]
click at [1303, 165] on button "Next" at bounding box center [1297, 175] width 71 height 27
click at [1315, 173] on button "Finish" at bounding box center [1308, 177] width 49 height 27
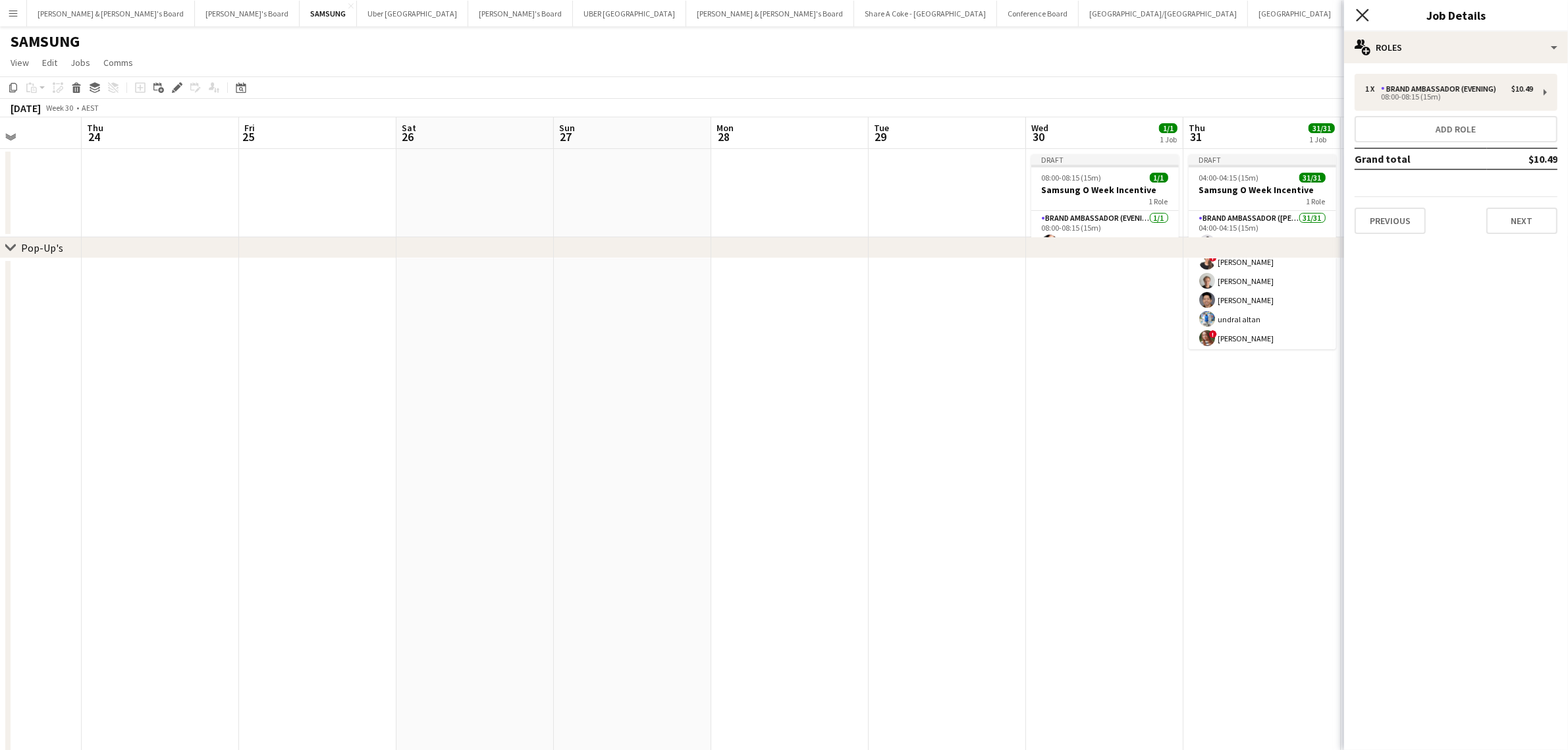
click at [1367, 13] on icon "Close pop-in" at bounding box center [1362, 15] width 13 height 13
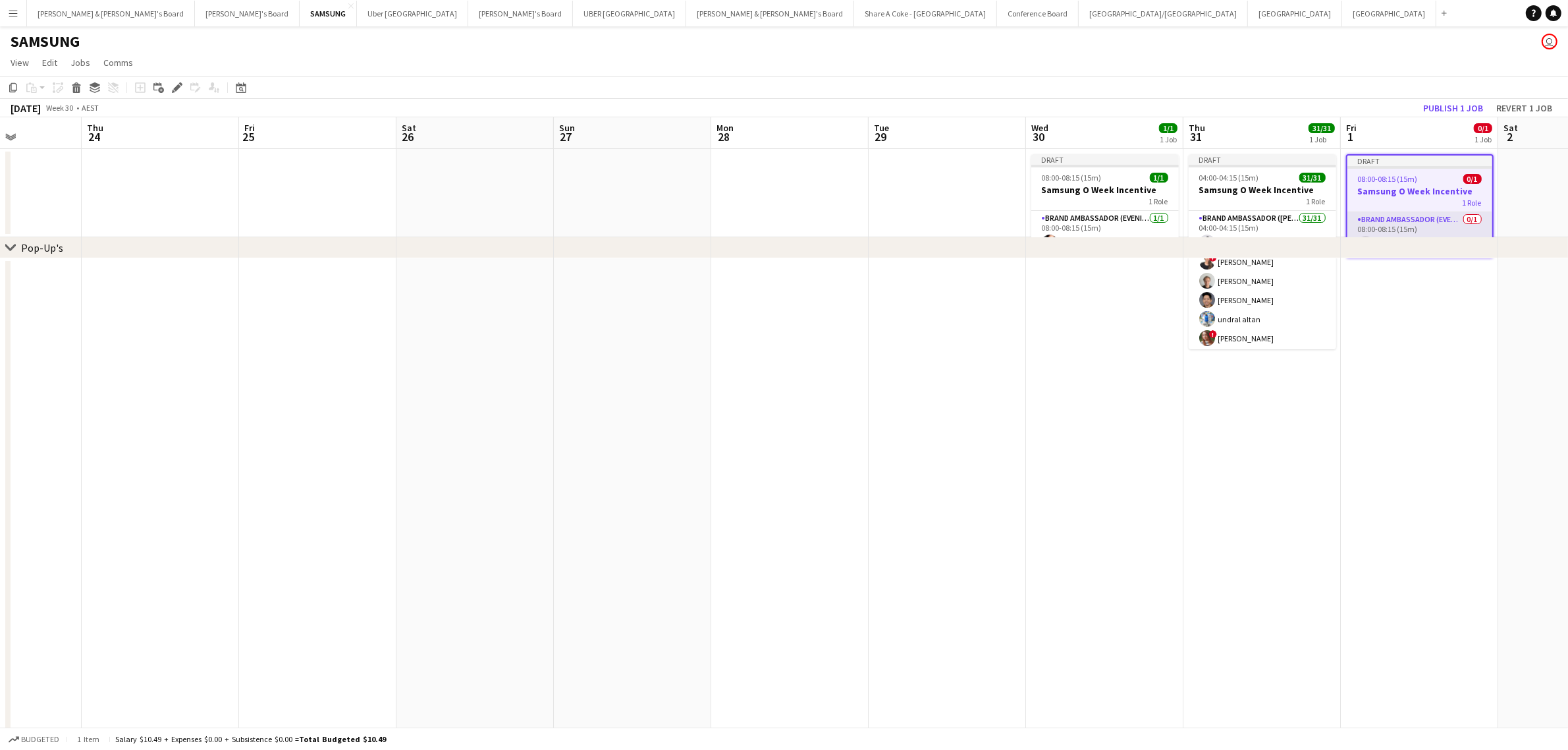
click at [1402, 218] on app-card-role "Brand Ambassador (Evening) 0/1 08:00-08:15 (15m) single-neutral-actions" at bounding box center [1420, 235] width 145 height 45
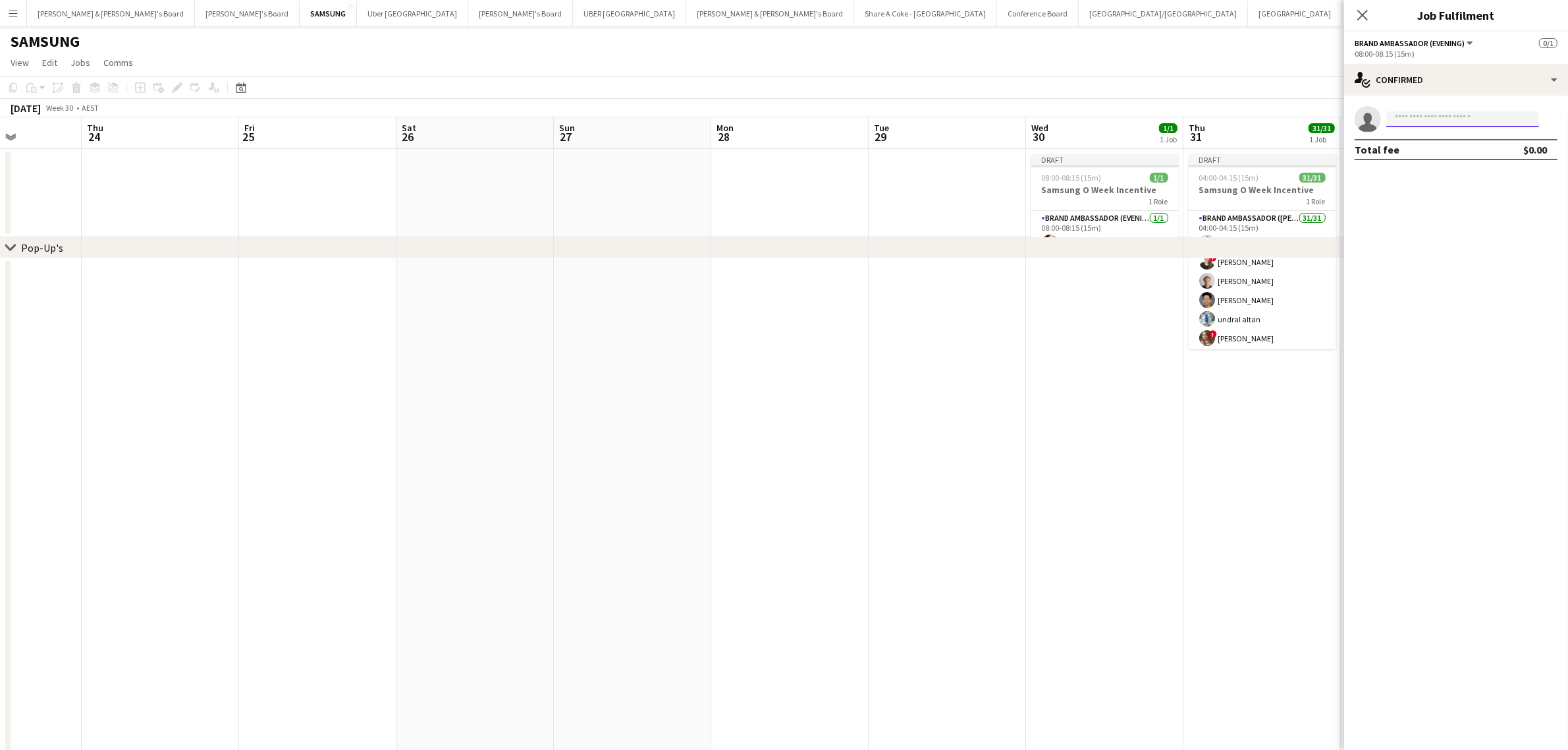
click at [1485, 120] on input at bounding box center [1463, 119] width 153 height 16
type input "******"
click at [1451, 173] on span "[PERSON_NAME]" at bounding box center [1435, 170] width 76 height 11
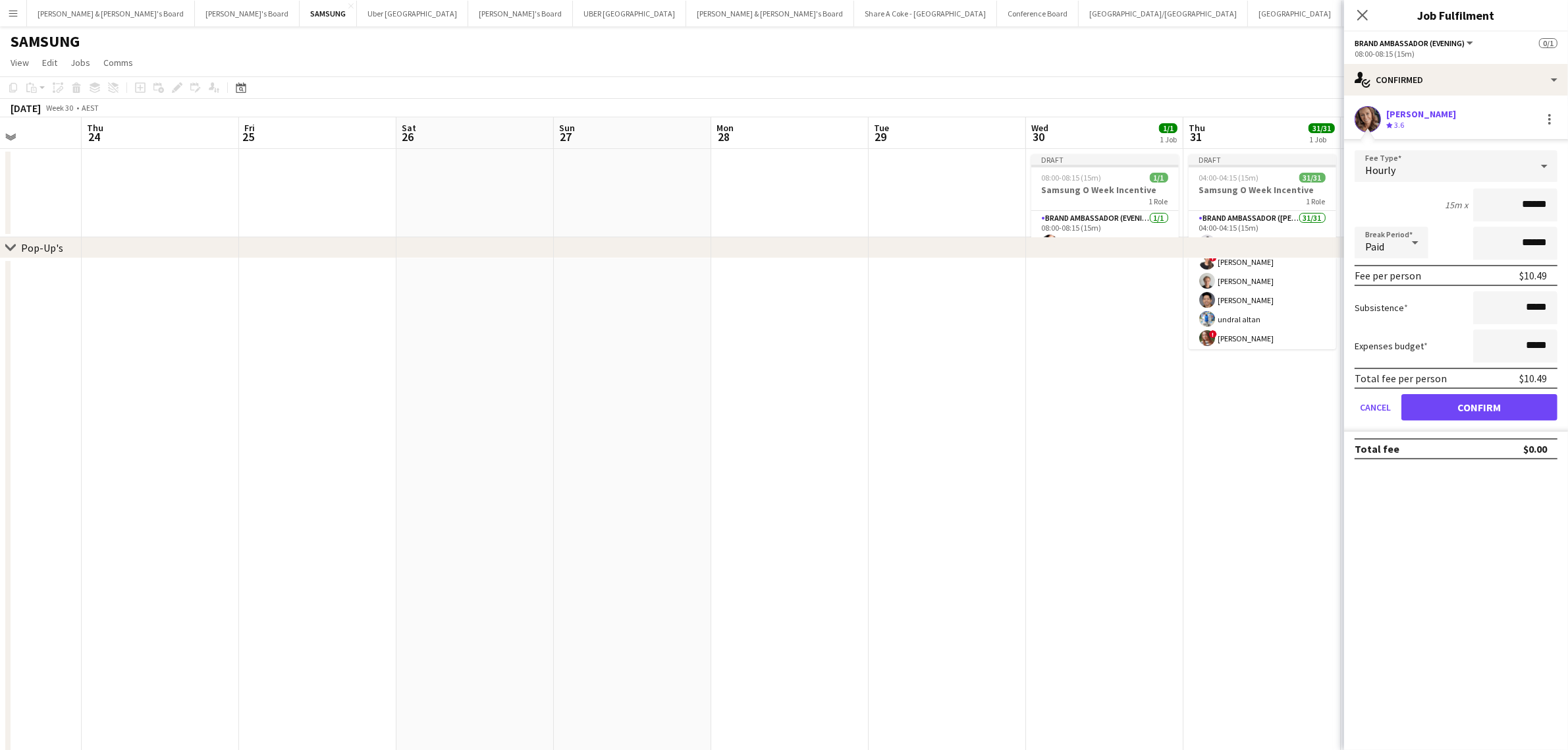
click at [1503, 178] on div "Hourly" at bounding box center [1442, 166] width 176 height 32
click at [1486, 247] on mat-option "Fixed" at bounding box center [1456, 236] width 203 height 33
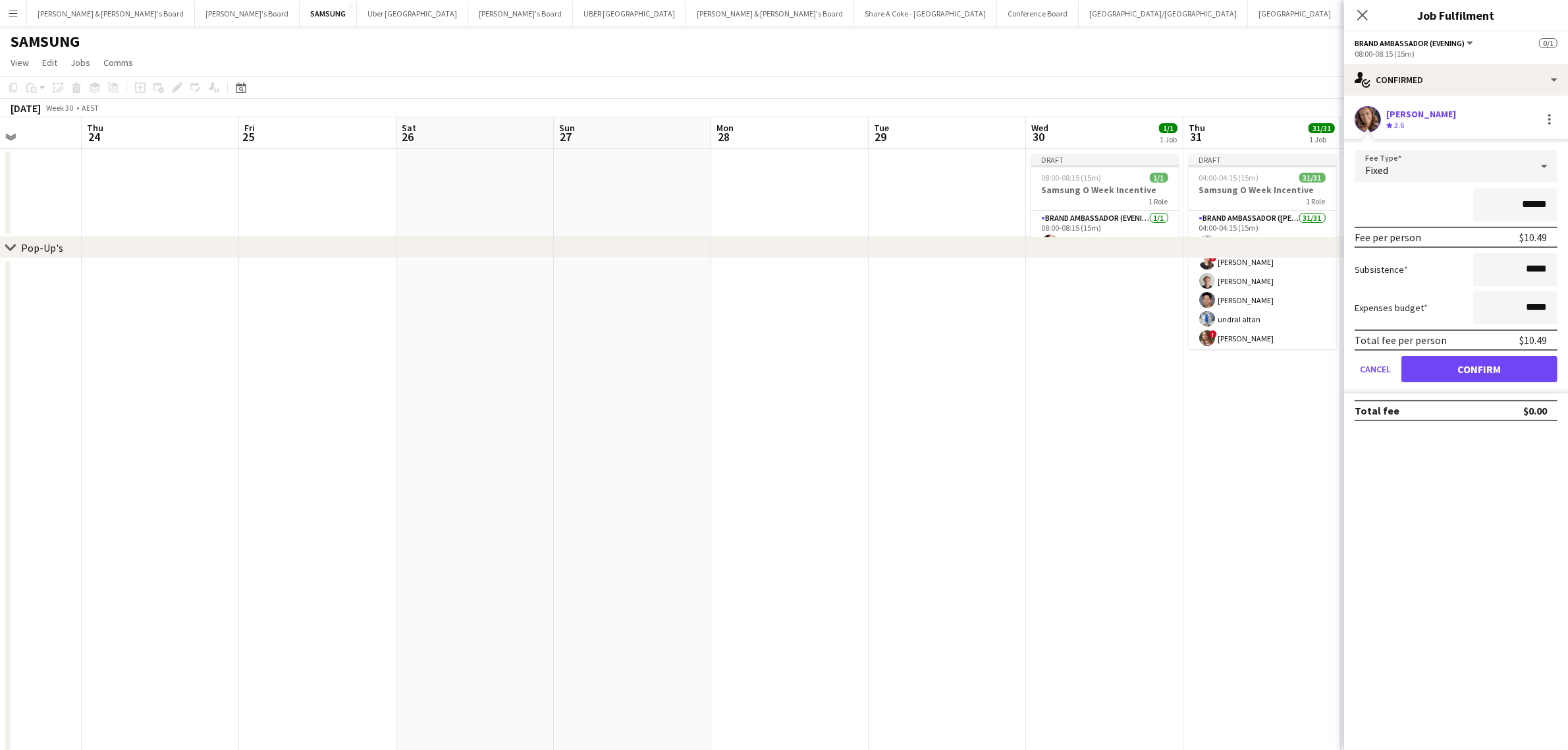
drag, startPoint x: 1524, startPoint y: 202, endPoint x: 1582, endPoint y: 197, distance: 58.2
click at [1567, 197] on html "Menu Boards Boards Boards All jobs Status Workforce Workforce My Workforce Recr…" at bounding box center [784, 454] width 1568 height 908
type input "****"
click at [1488, 364] on button "Confirm" at bounding box center [1479, 369] width 156 height 27
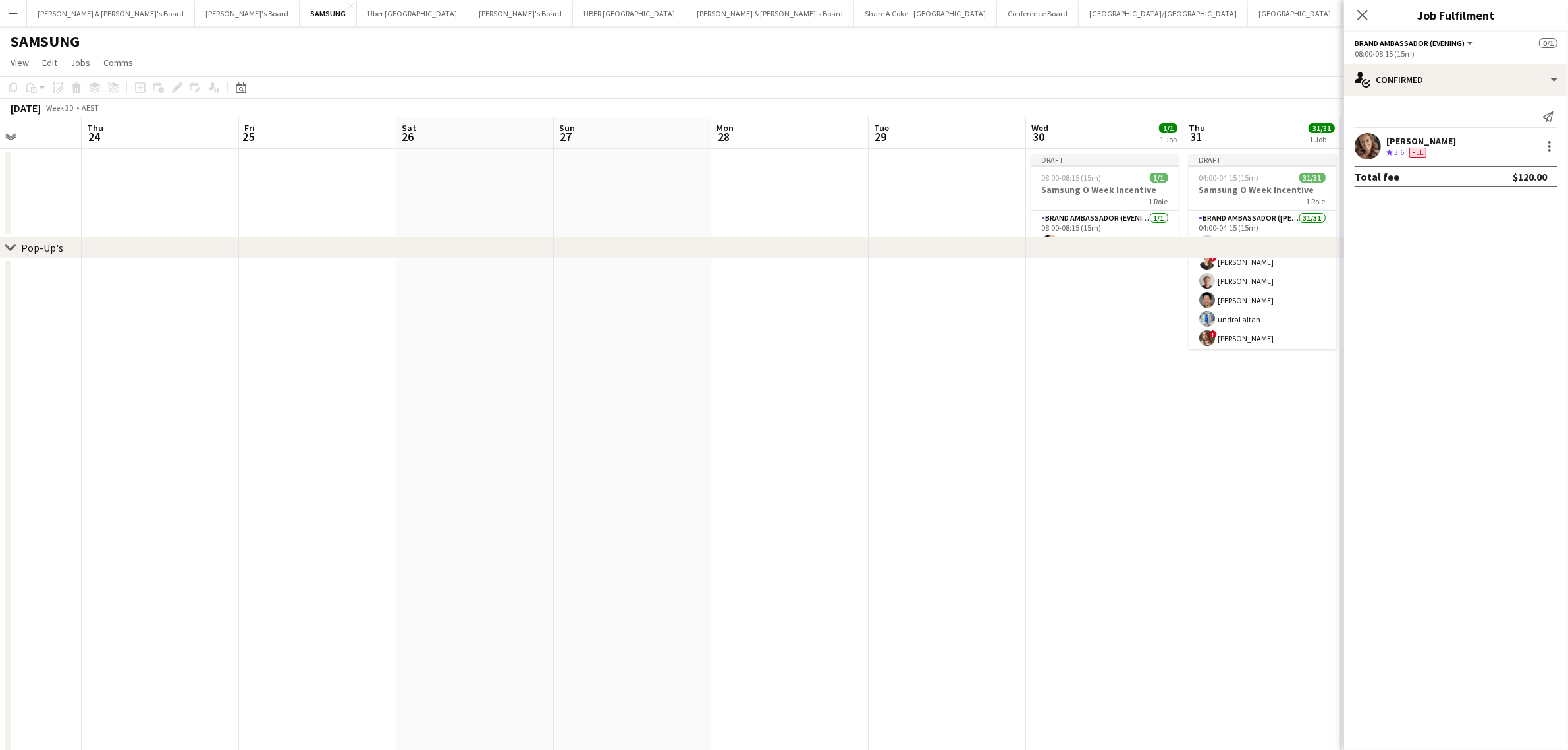
click at [1206, 498] on app-date-cell at bounding box center [1262, 572] width 157 height 627
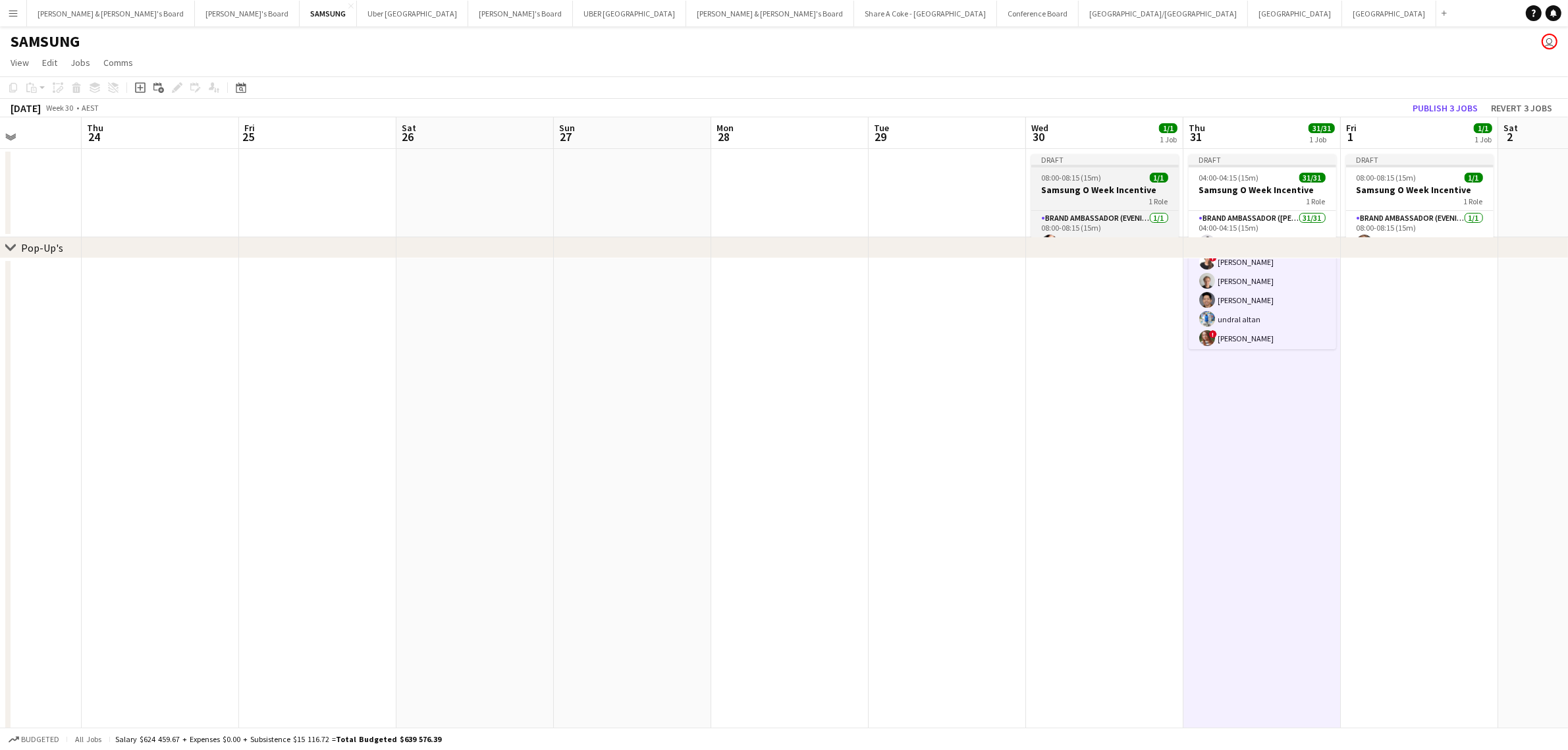
click at [1103, 205] on div "1 Role" at bounding box center [1105, 201] width 147 height 11
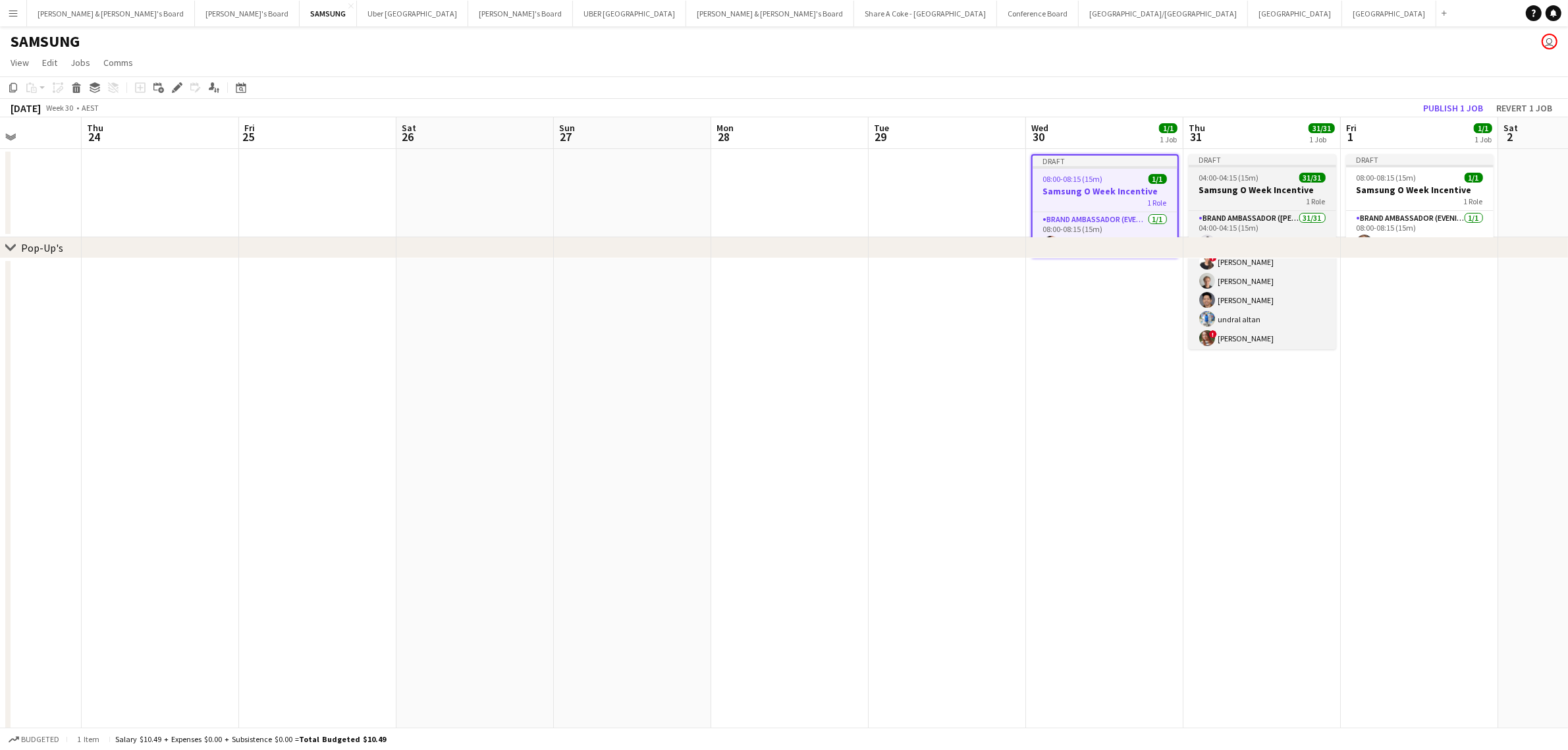
click at [1214, 190] on h3 "Samsung O Week Incentive" at bounding box center [1262, 190] width 147 height 12
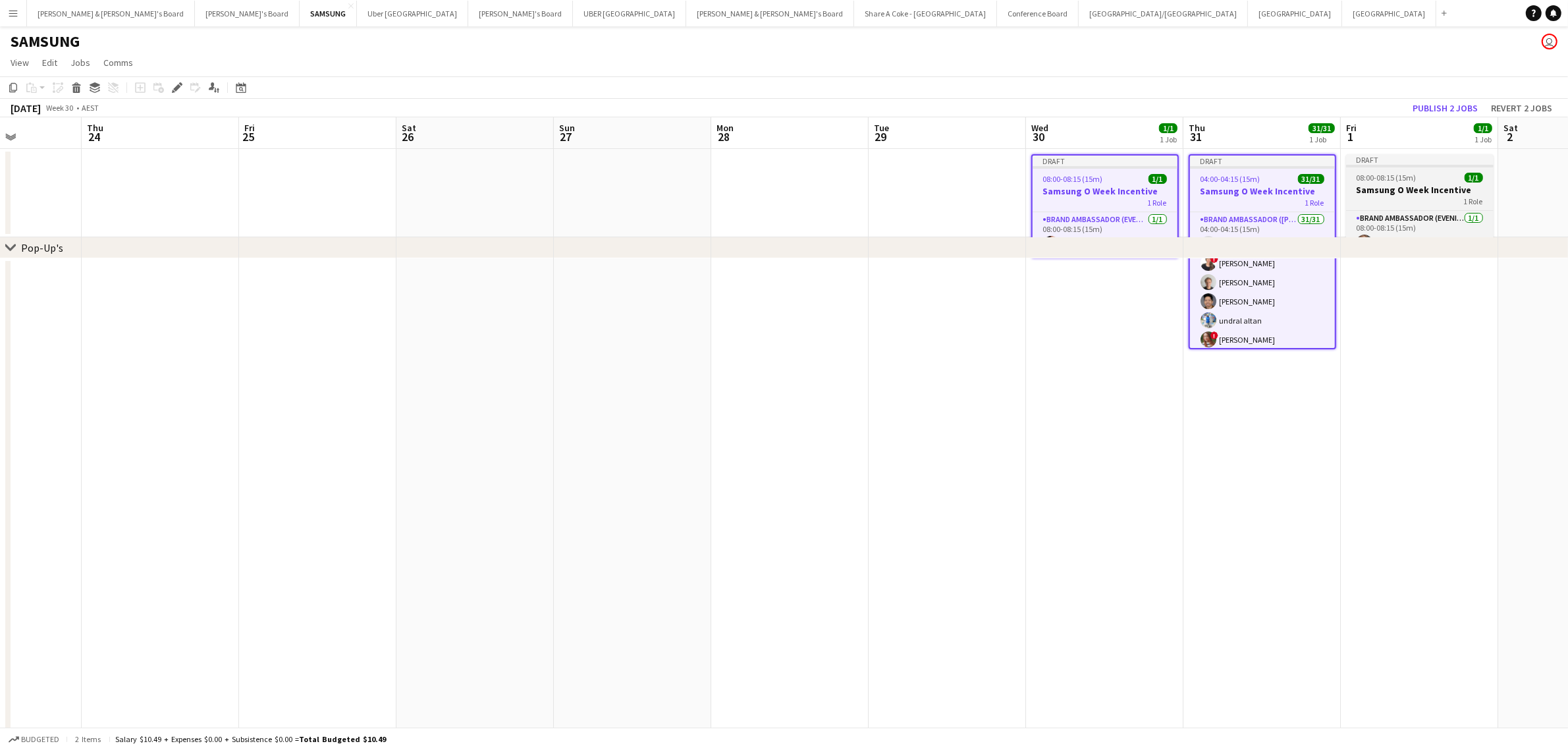
click at [1397, 179] on span "08:00-08:15 (15m)" at bounding box center [1386, 178] width 60 height 10
click at [1401, 315] on app-date-cell at bounding box center [1419, 572] width 157 height 627
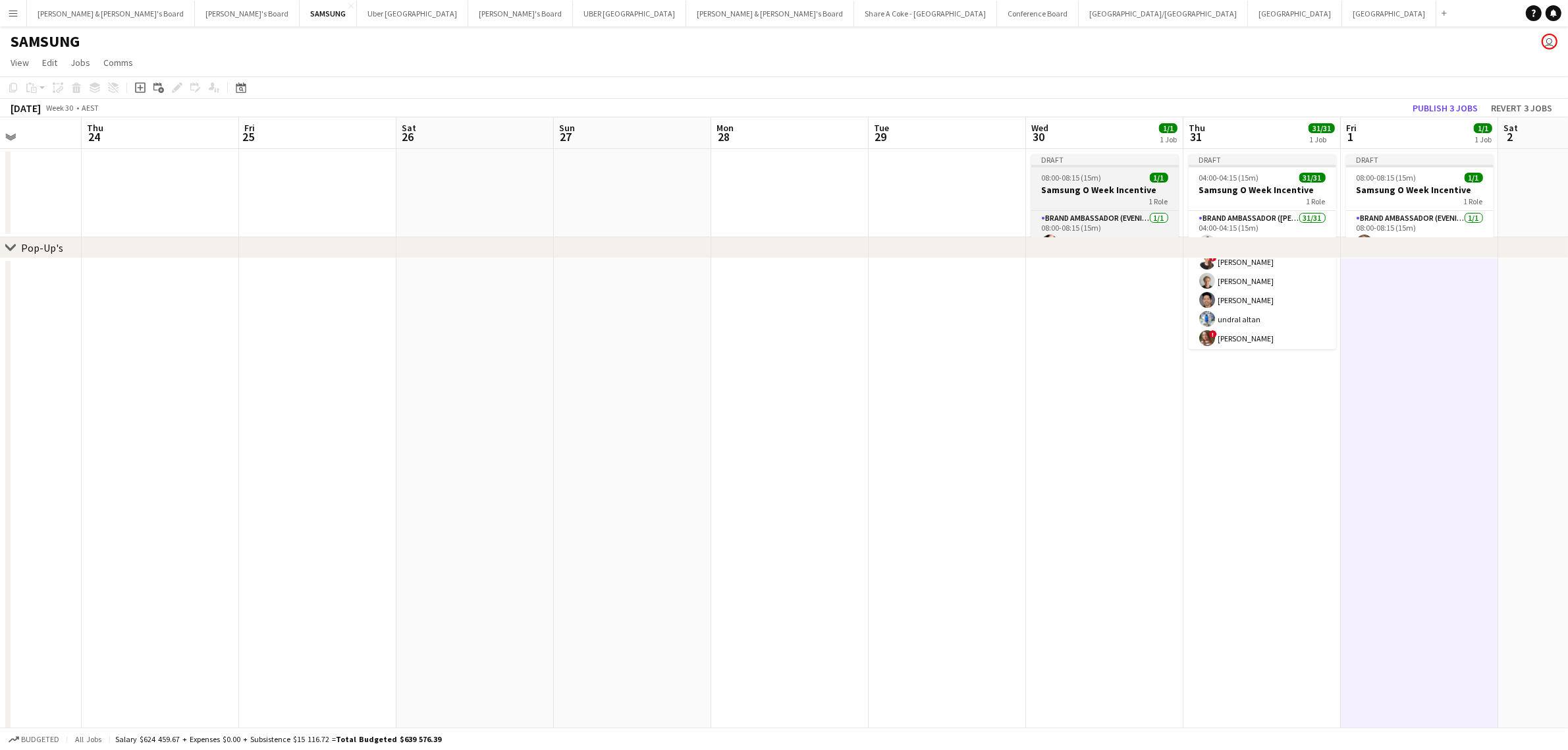
click at [1077, 186] on h3 "Samsung O Week Incentive" at bounding box center [1105, 190] width 147 height 12
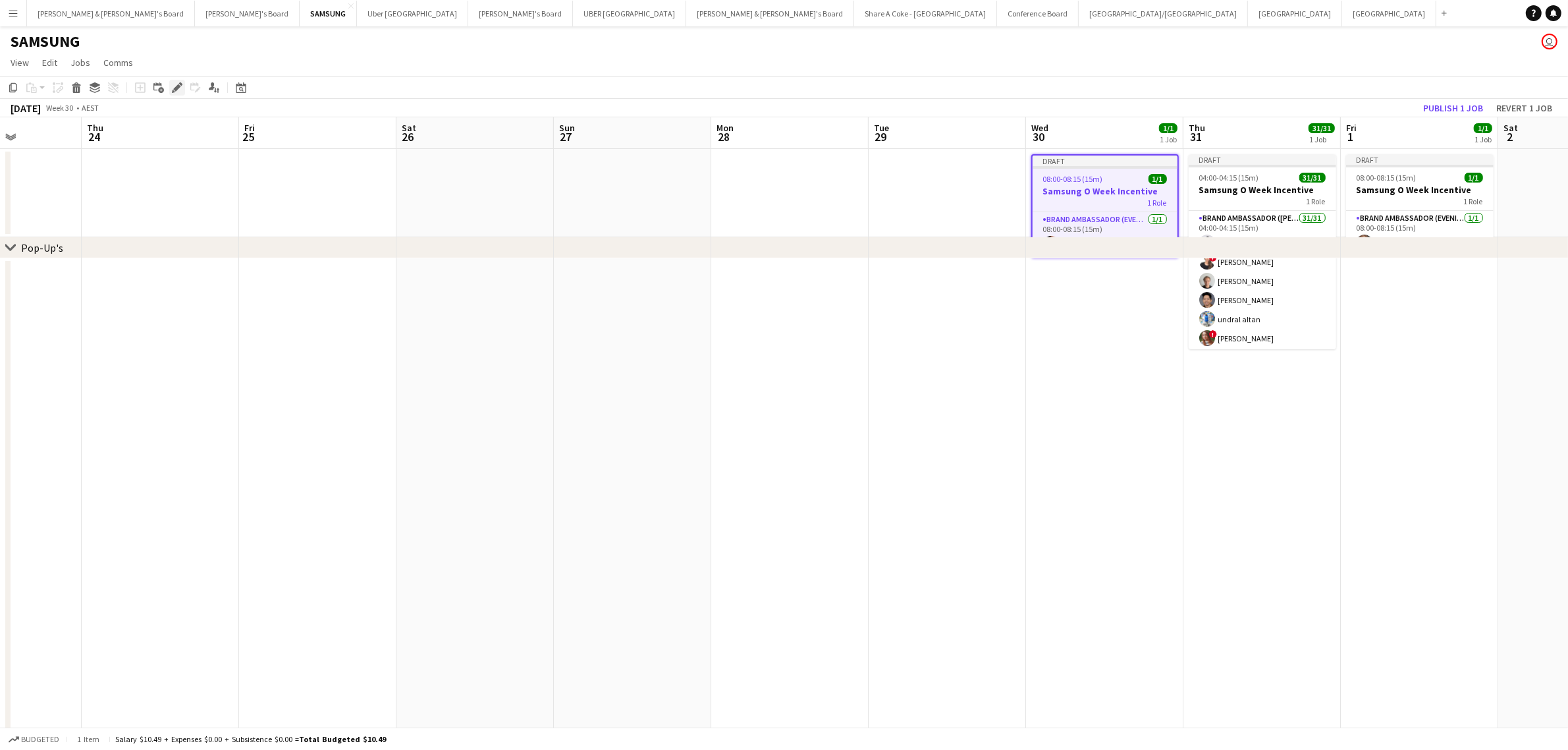
click at [172, 91] on icon at bounding box center [173, 91] width 4 height 4
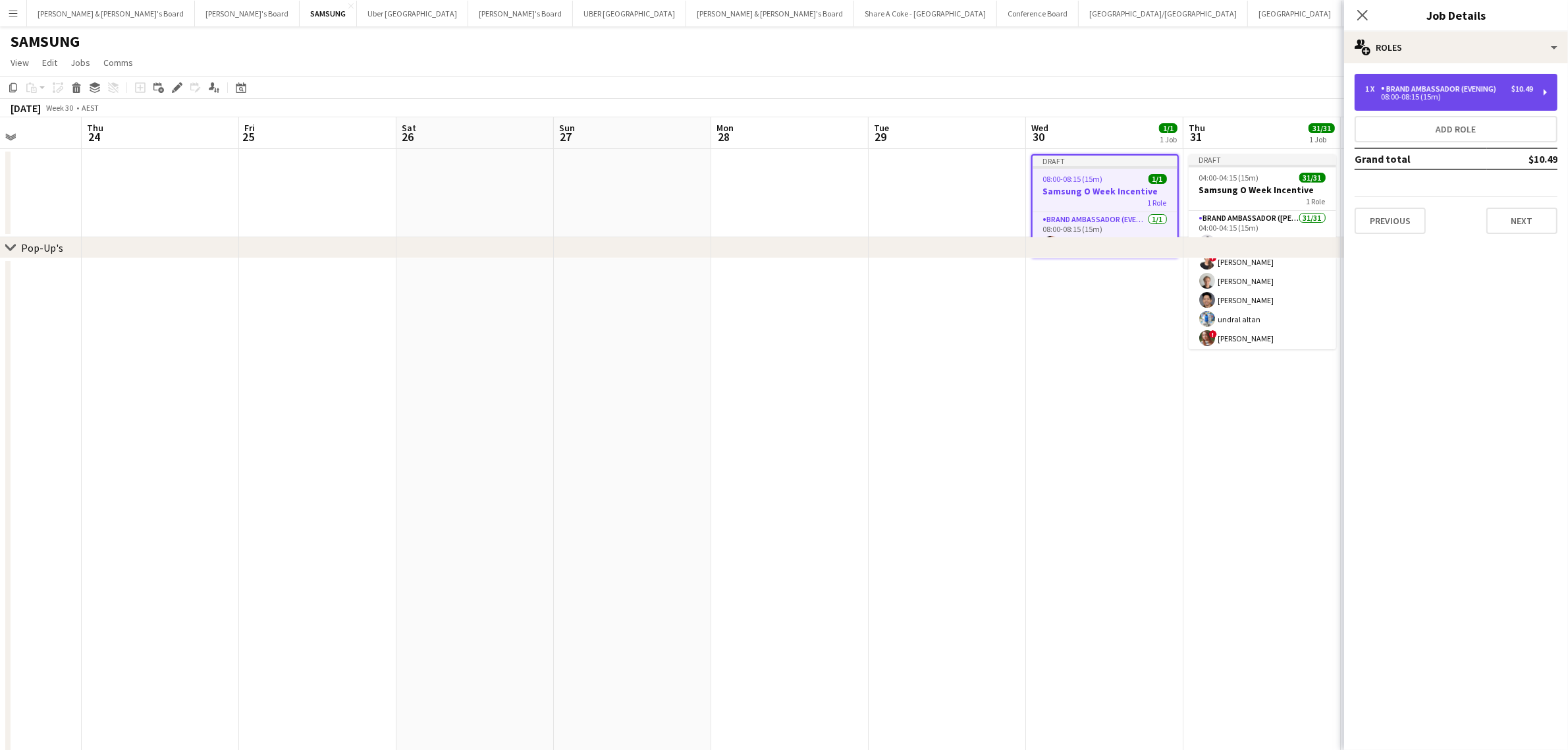
click at [1541, 93] on div "1 x Brand Ambassador (Evening) $10.49 08:00-08:15 (15m)" at bounding box center [1456, 92] width 203 height 37
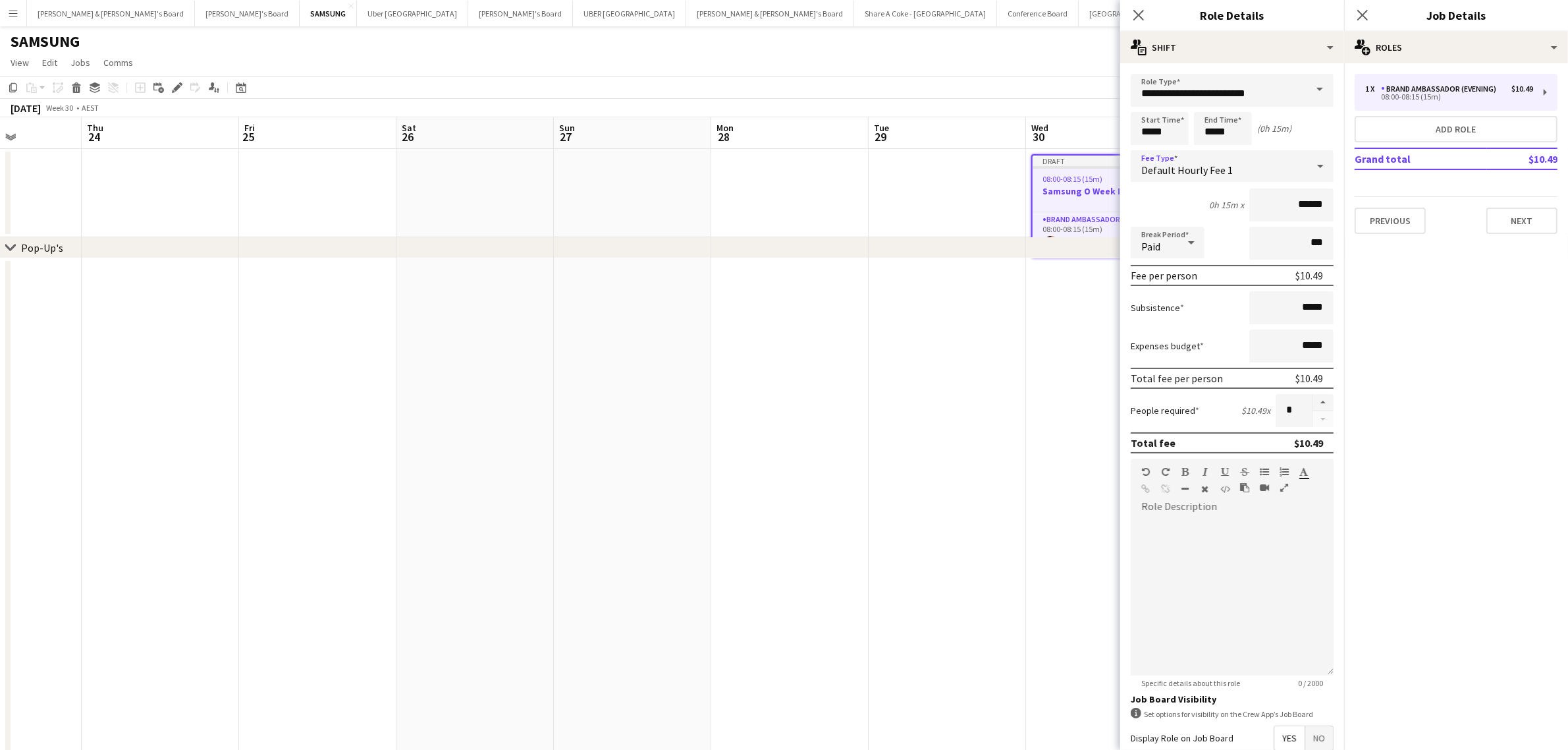
click at [1307, 166] on div at bounding box center [1320, 166] width 27 height 27
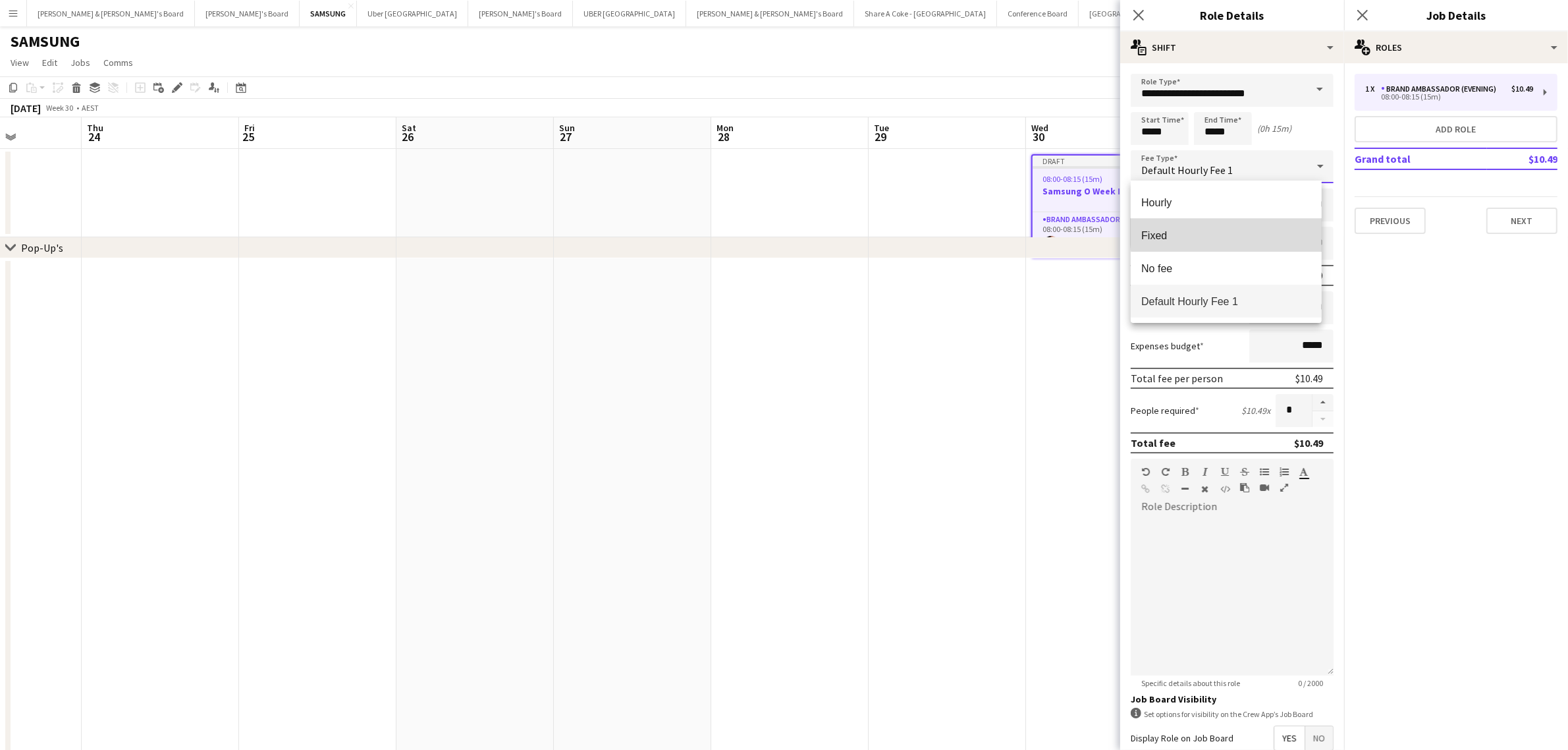
click at [1266, 231] on span "Fixed" at bounding box center [1225, 235] width 169 height 13
type input "*****"
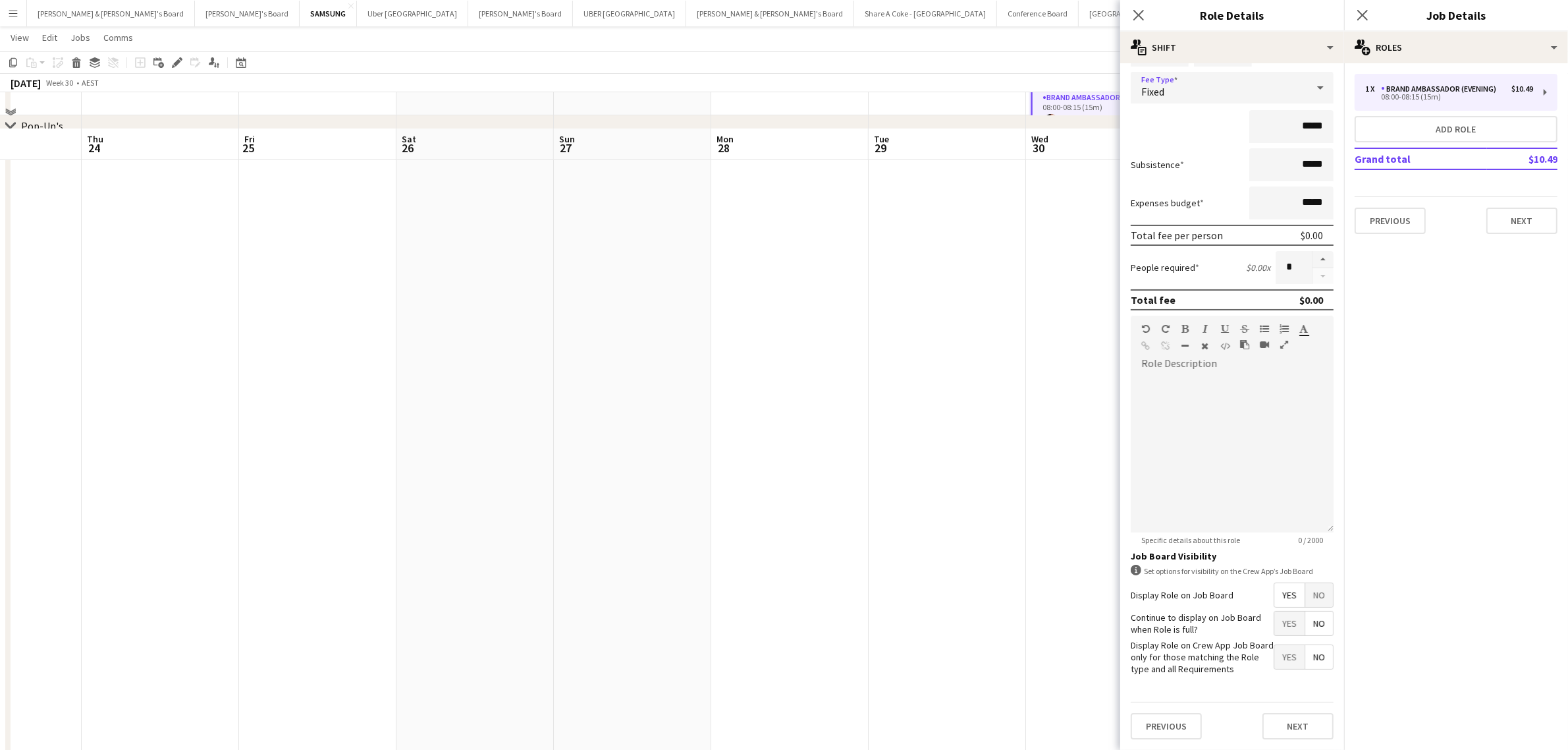
scroll to position [156, 0]
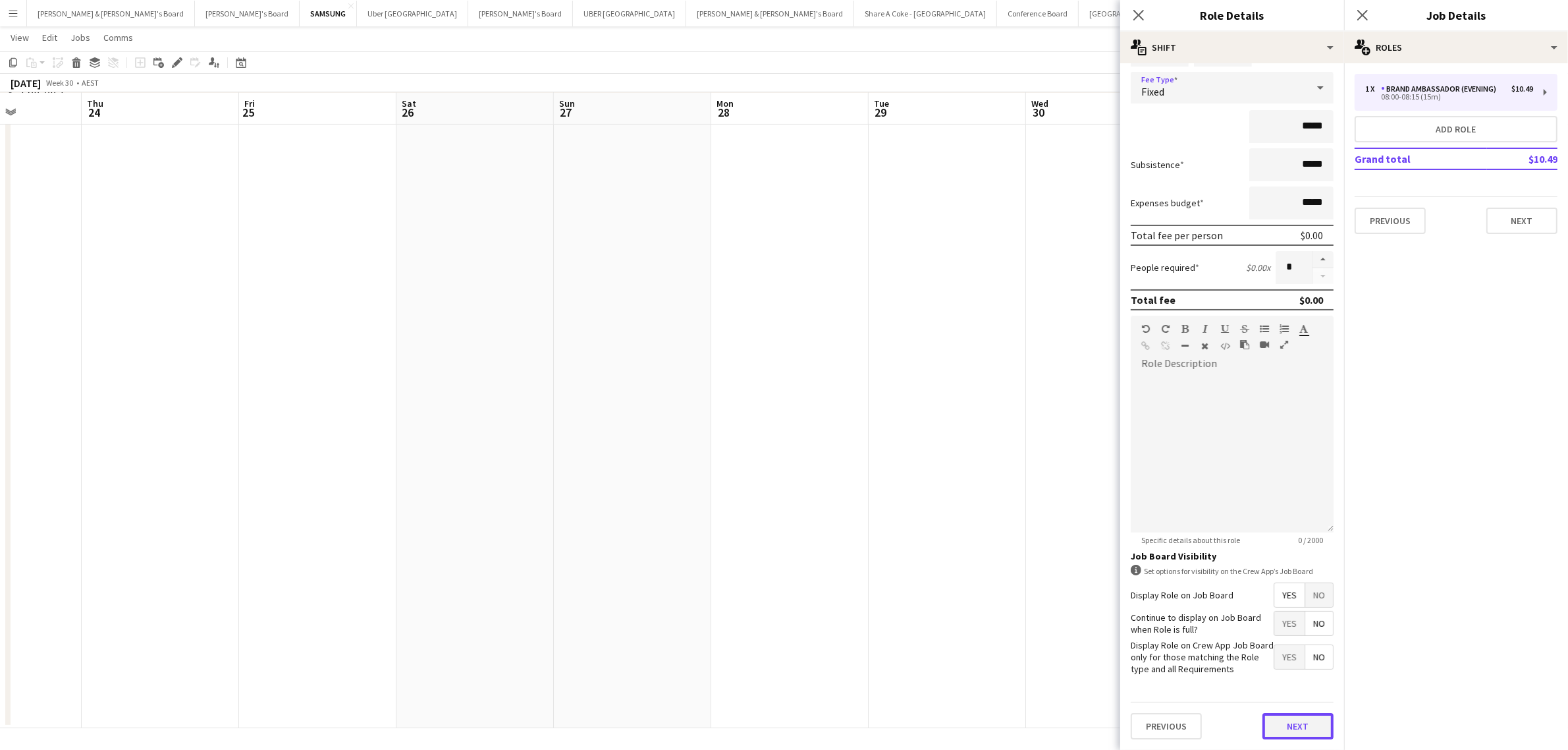
click at [1291, 723] on button "Next" at bounding box center [1297, 726] width 71 height 27
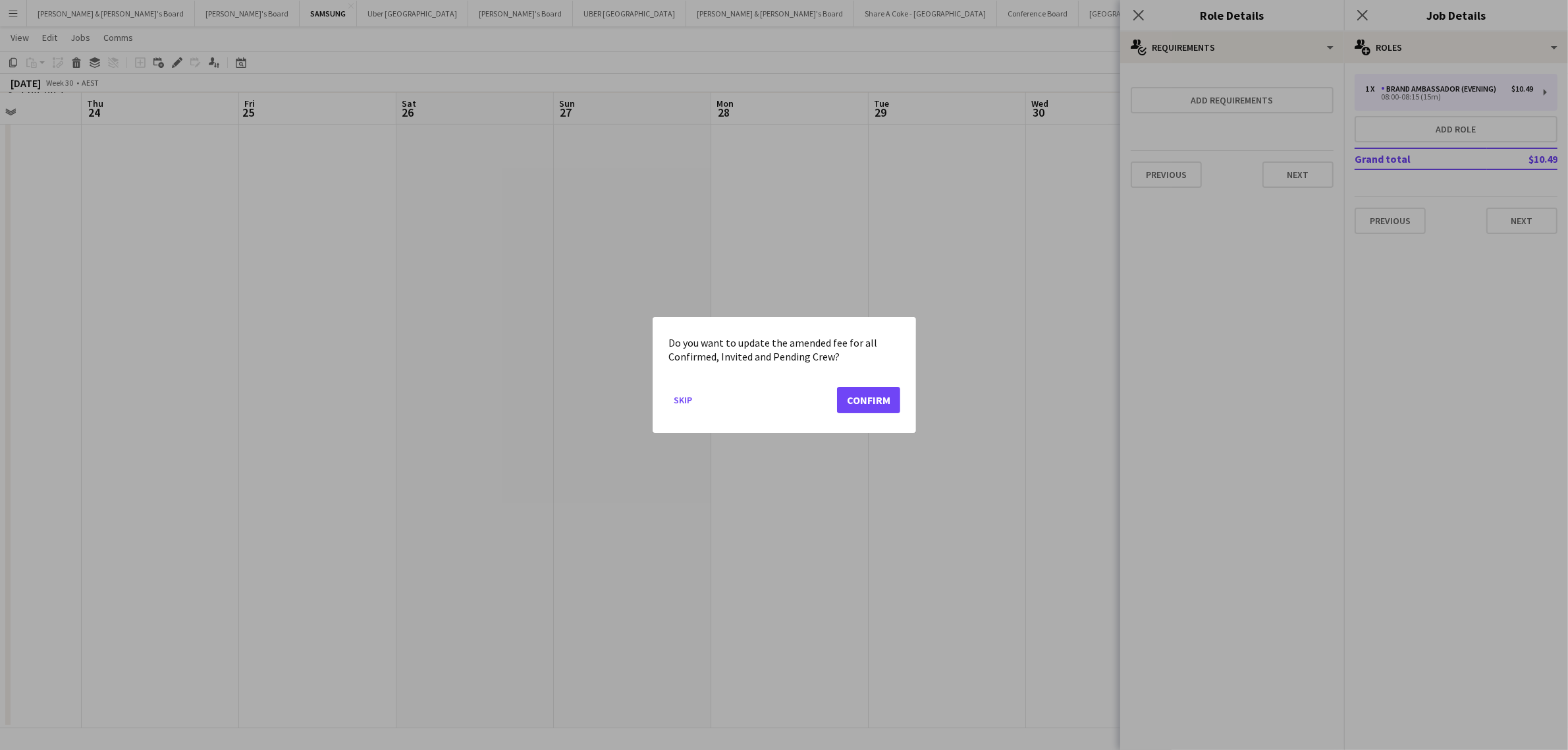
scroll to position [0, 0]
click at [679, 396] on button "Skip" at bounding box center [682, 400] width 29 height 21
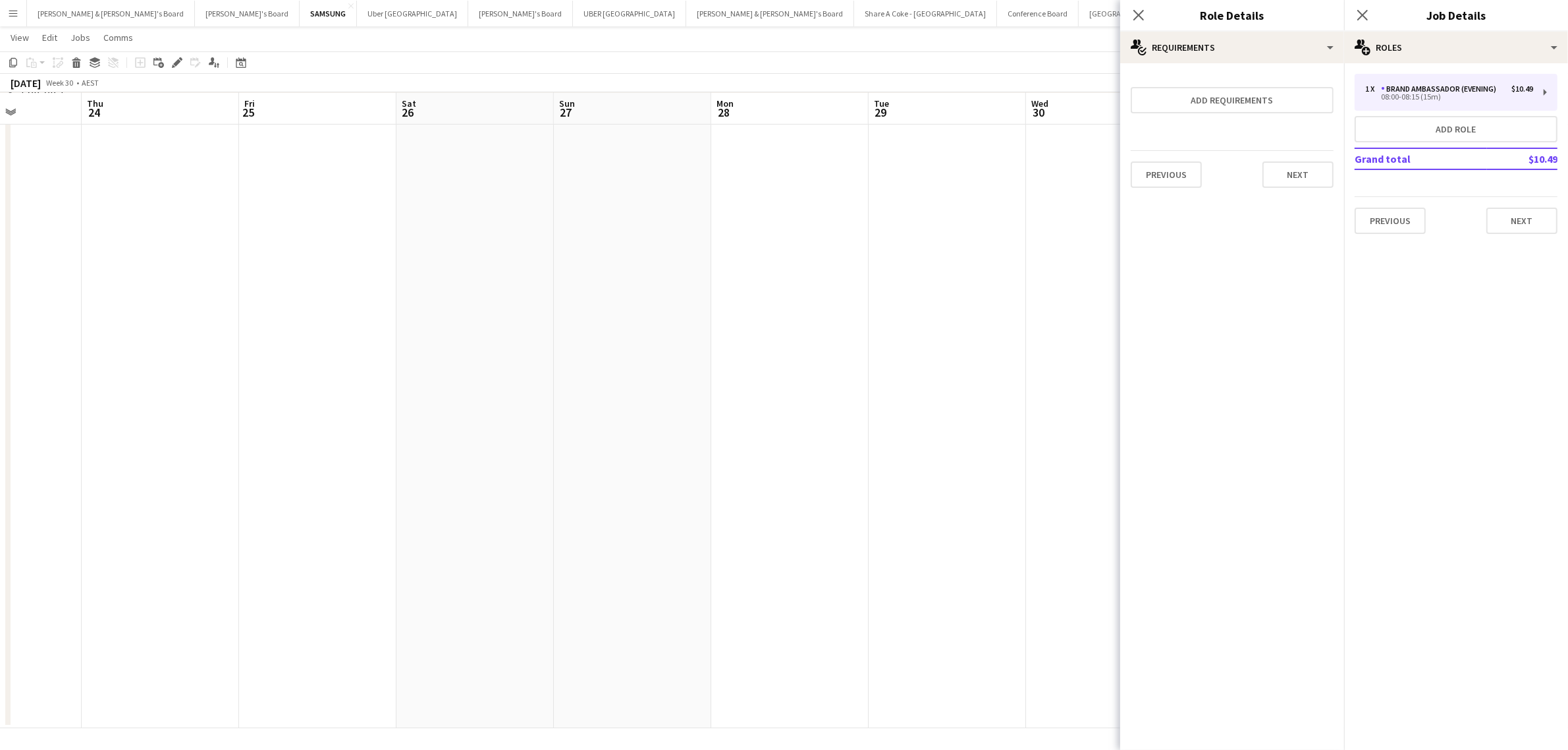
scroll to position [156, 0]
click at [1144, 8] on icon "Close pop-in" at bounding box center [1138, 15] width 13 height 13
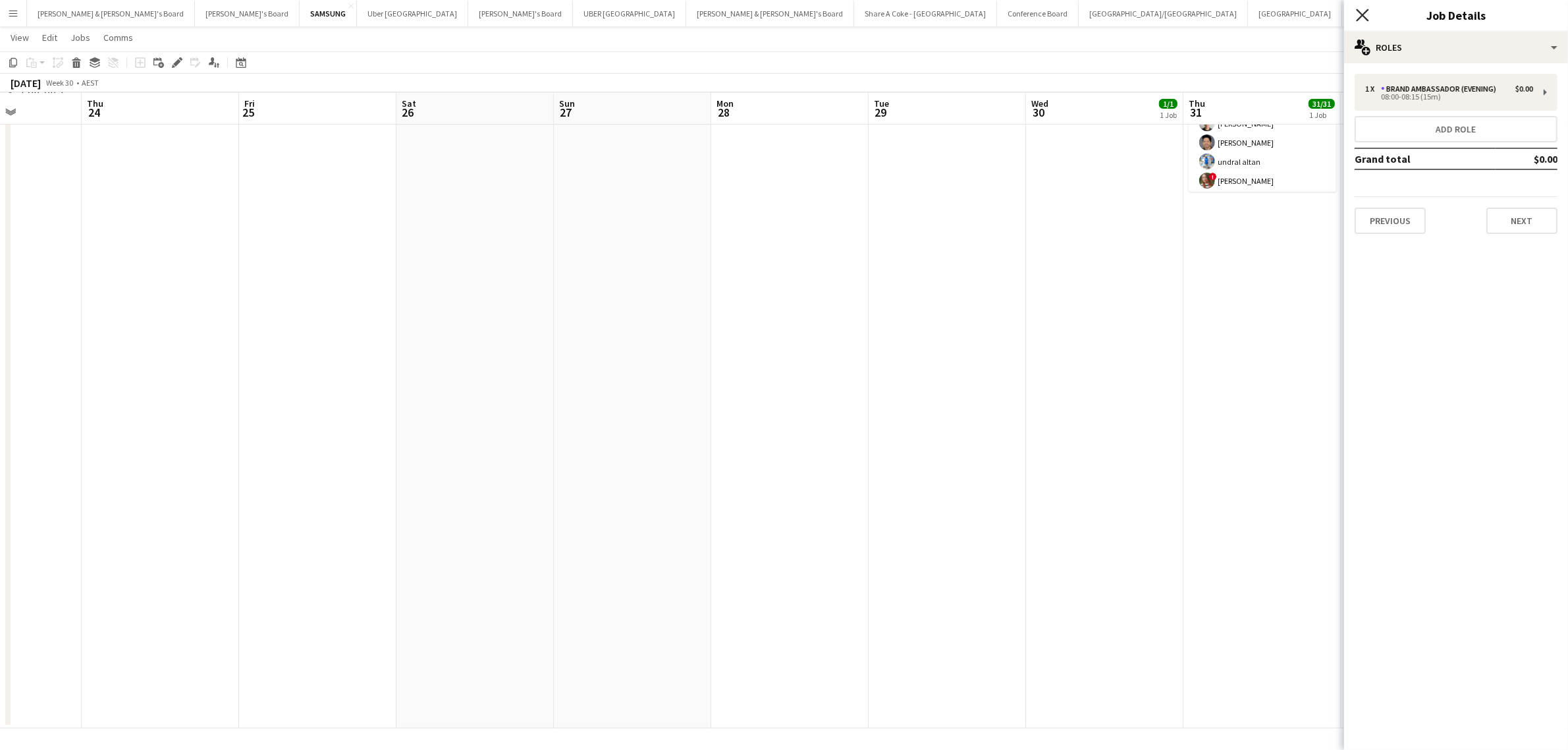
click at [1365, 8] on icon "Close pop-in" at bounding box center [1362, 15] width 13 height 13
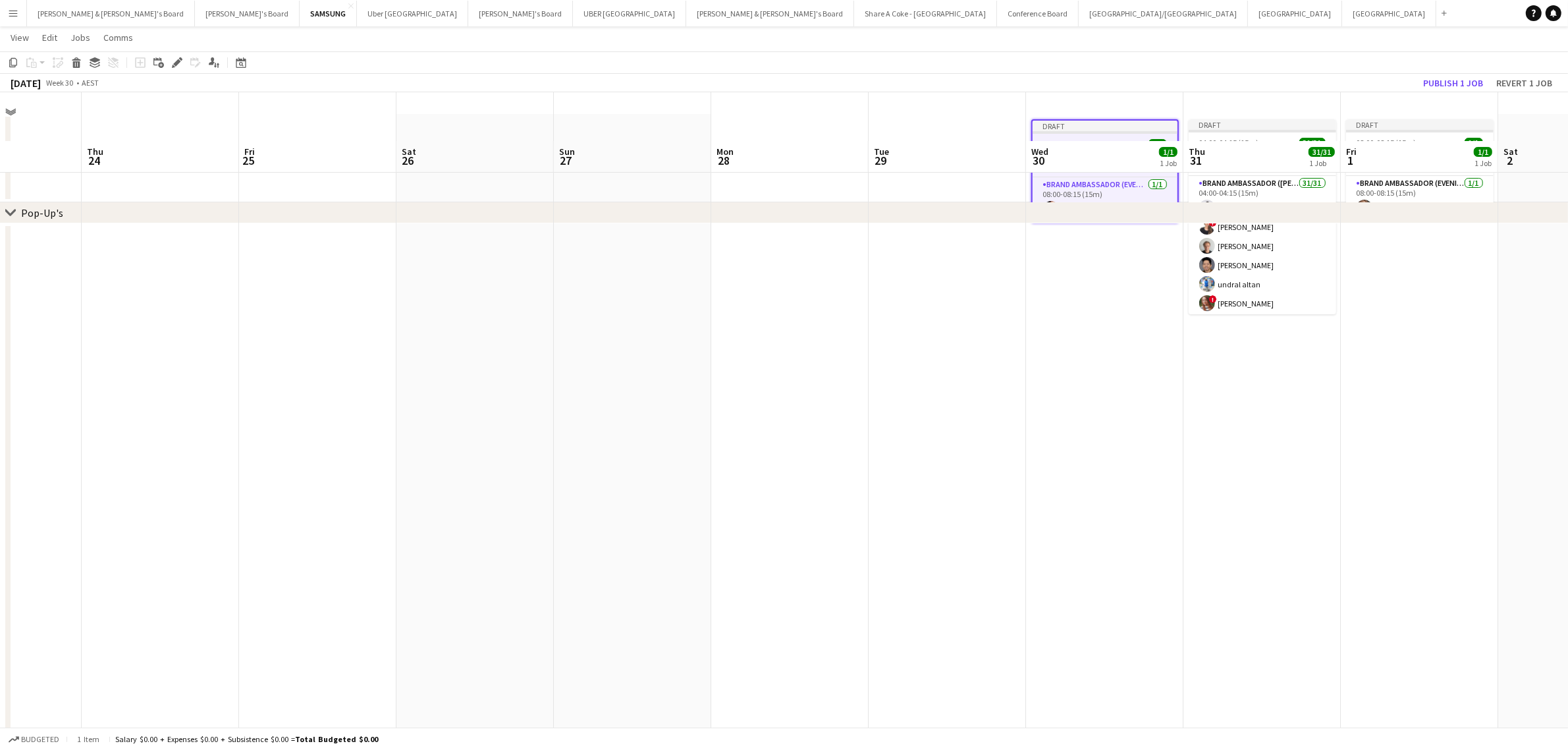
scroll to position [0, 0]
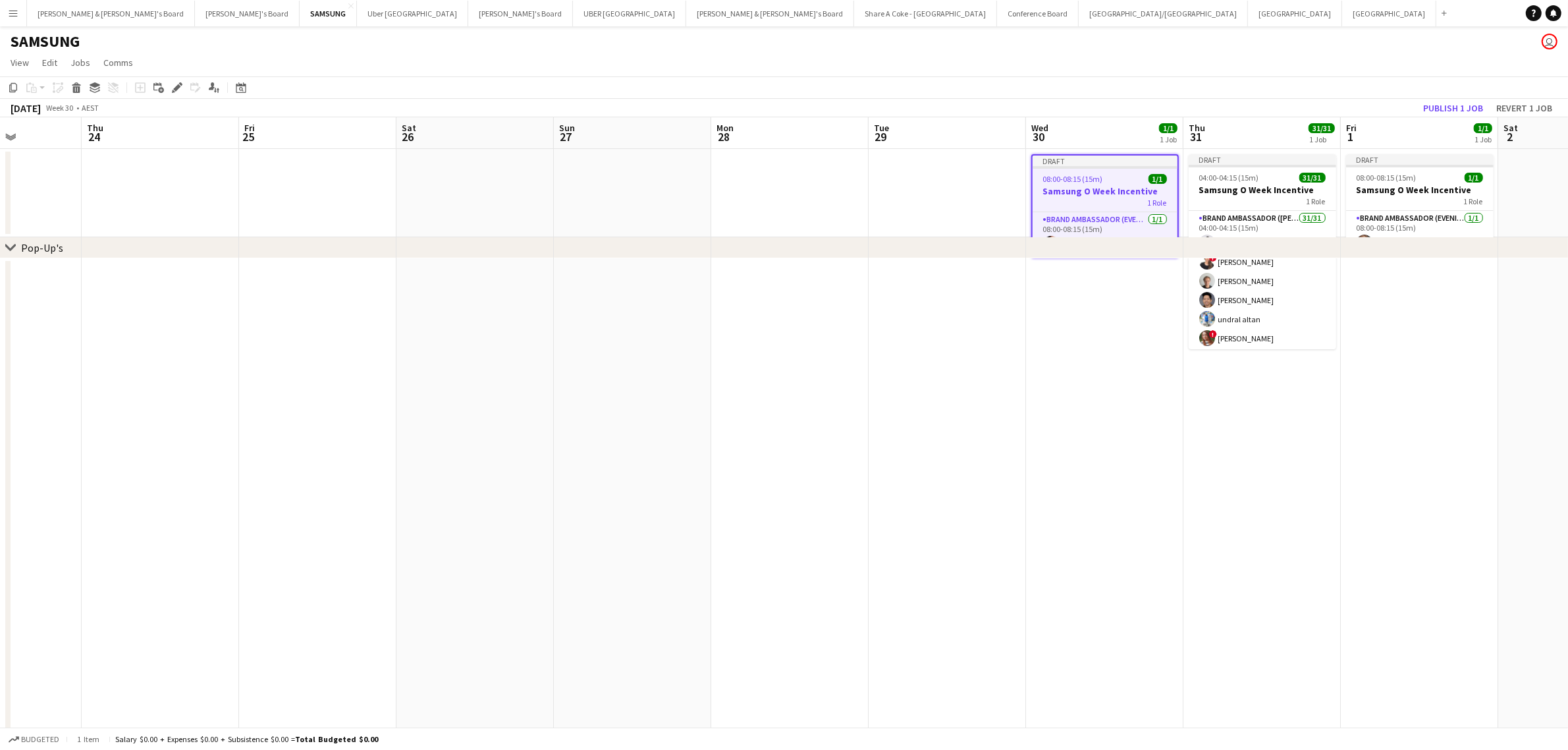
click at [1073, 176] on span "08:00-08:15 (15m)" at bounding box center [1072, 179] width 60 height 10
click at [1080, 176] on span "08:00-08:15 (15m)" at bounding box center [1071, 178] width 60 height 10
click at [170, 89] on div "Edit" at bounding box center [177, 88] width 16 height 16
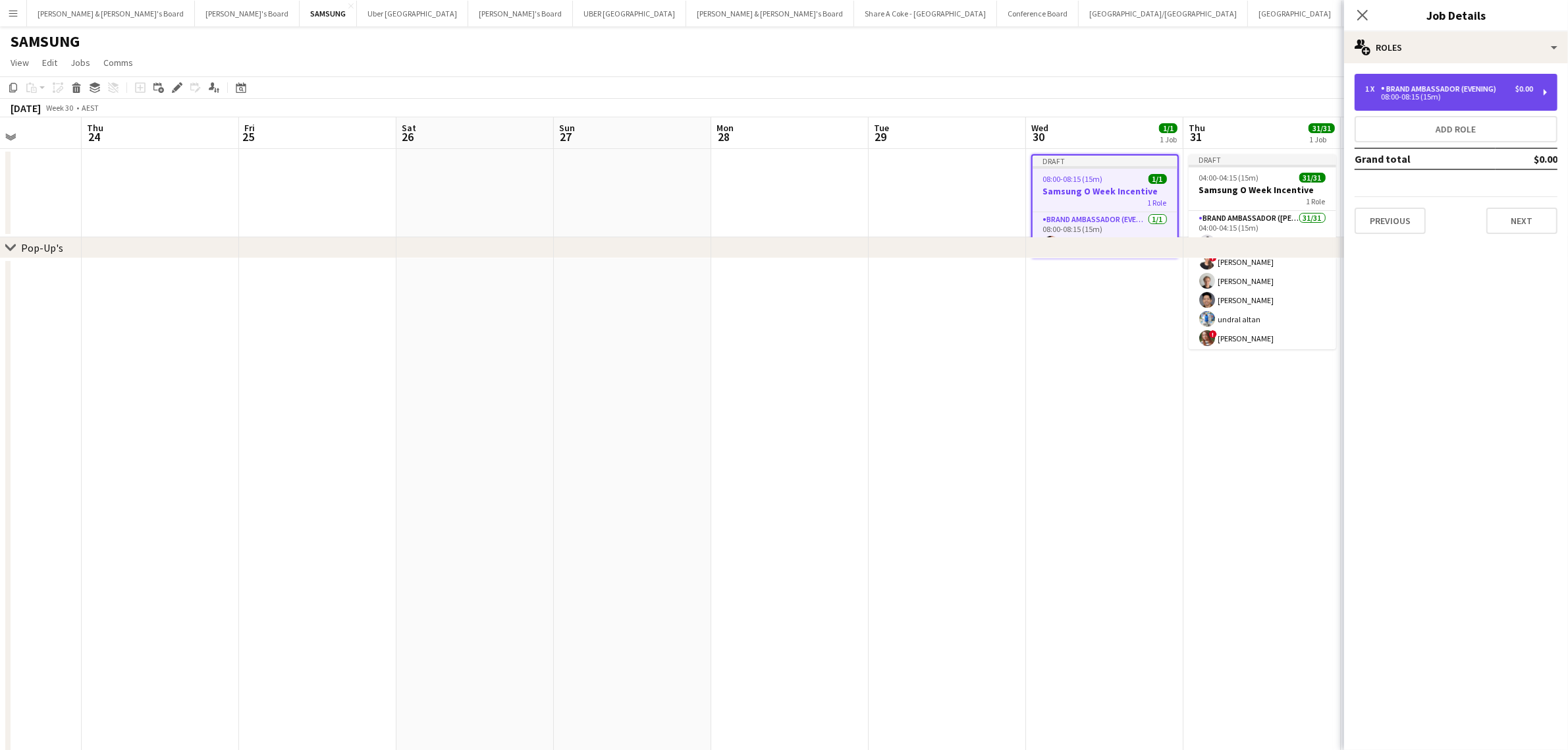
click at [1543, 91] on div "1 x Brand Ambassador (Evening) $0.00 08:00-08:15 (15m)" at bounding box center [1456, 92] width 203 height 37
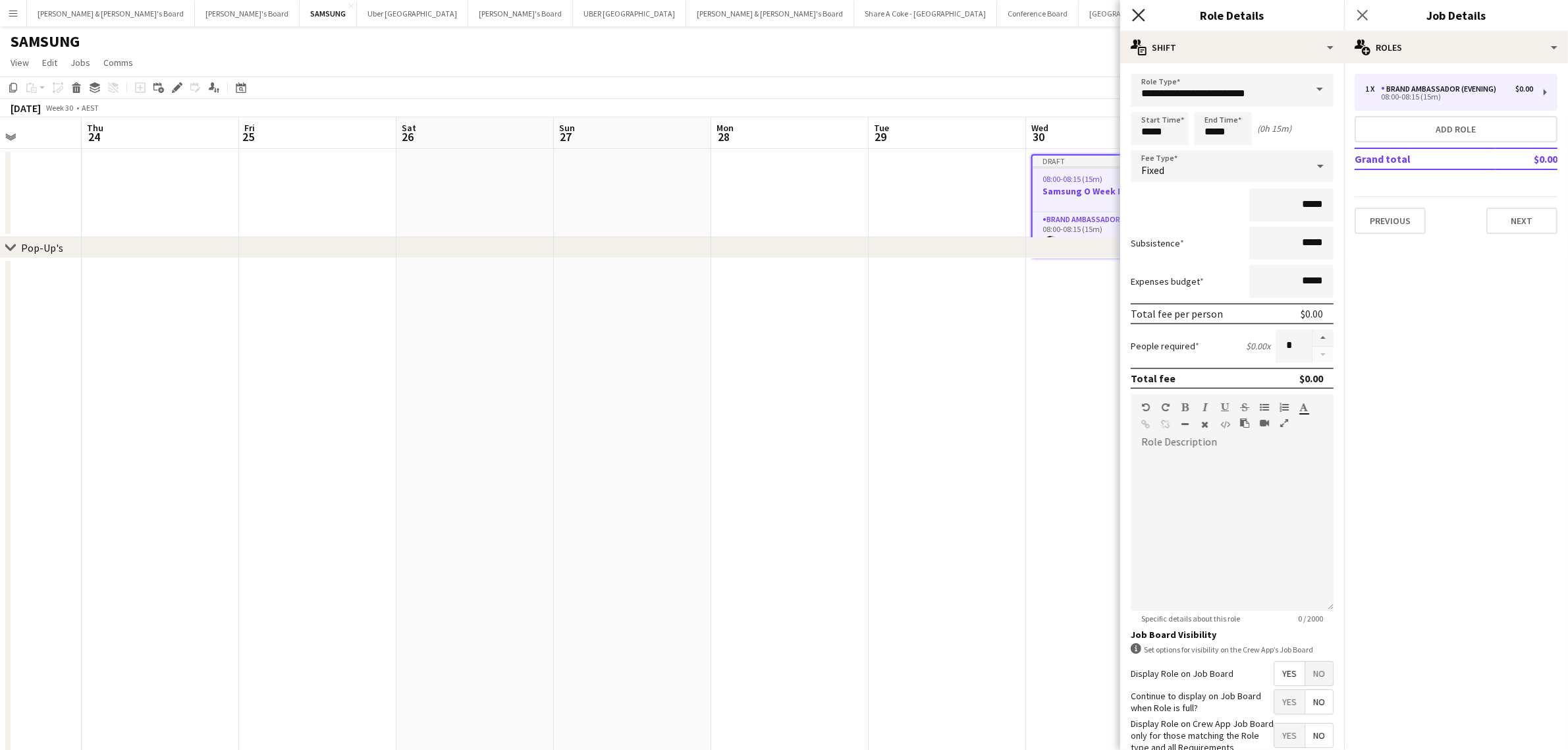
click at [1138, 14] on icon at bounding box center [1138, 15] width 13 height 13
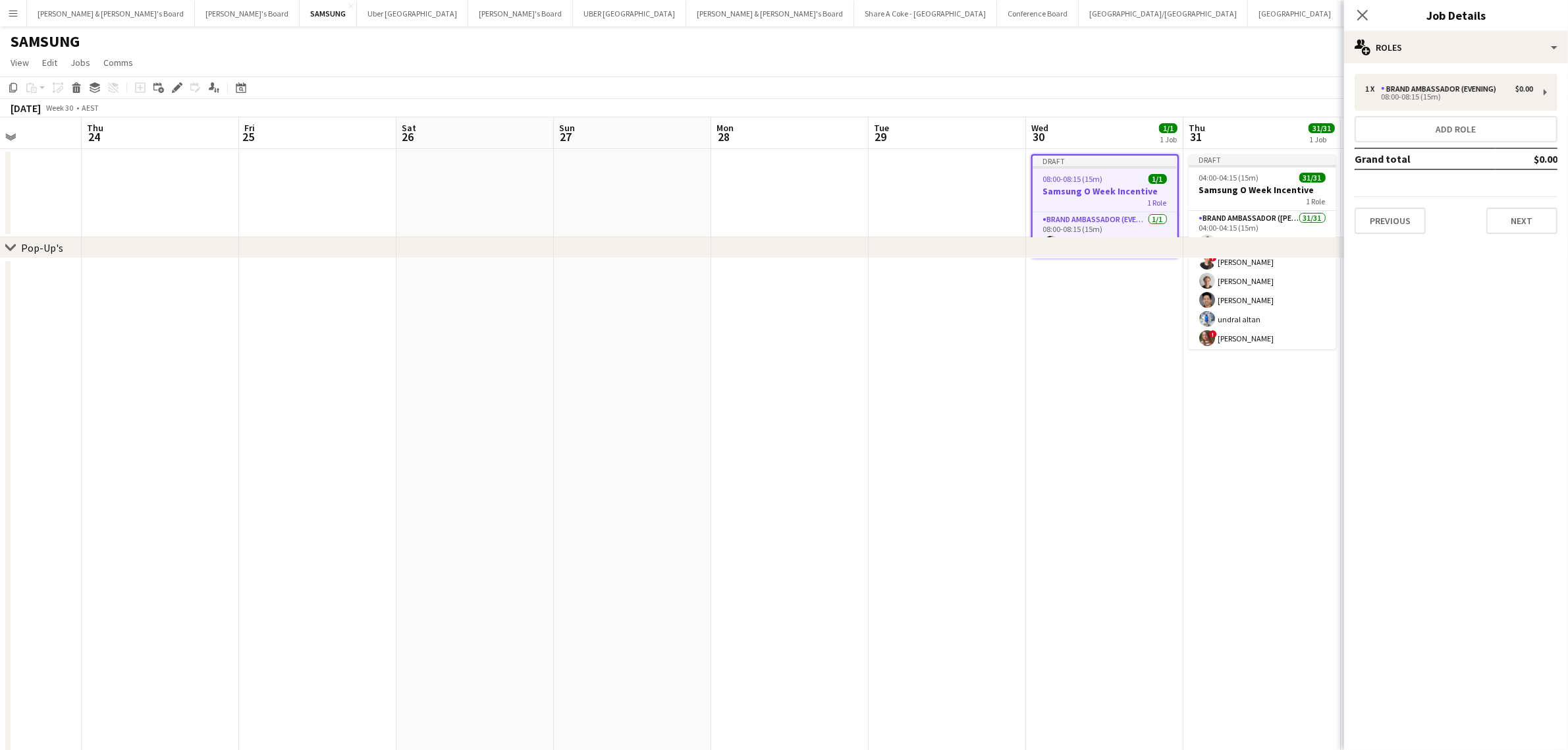
click at [1377, 8] on div "Close pop-in" at bounding box center [1362, 15] width 37 height 30
click at [1364, 8] on icon "Close pop-in" at bounding box center [1362, 15] width 13 height 13
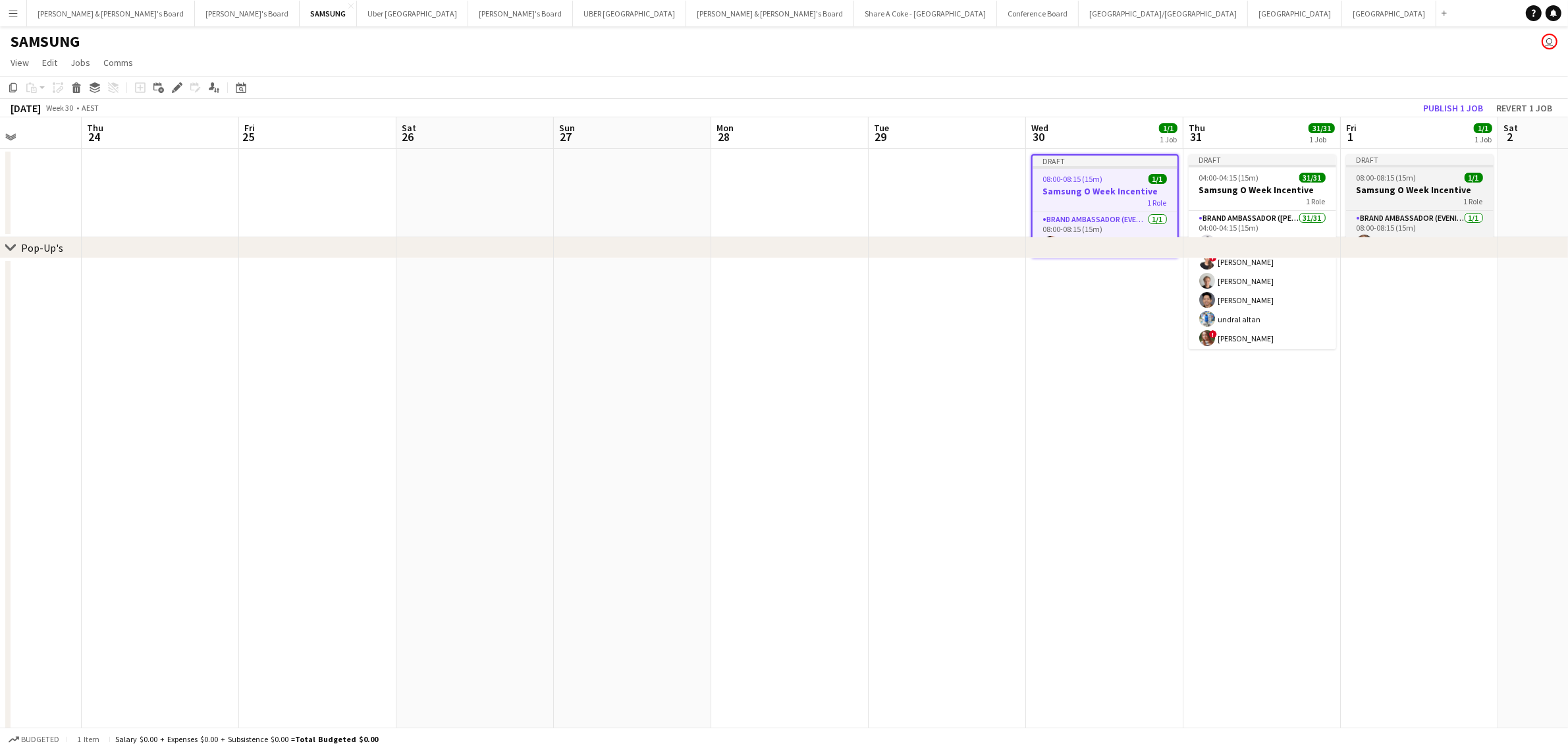
click at [1404, 173] on span "08:00-08:15 (15m)" at bounding box center [1386, 178] width 60 height 10
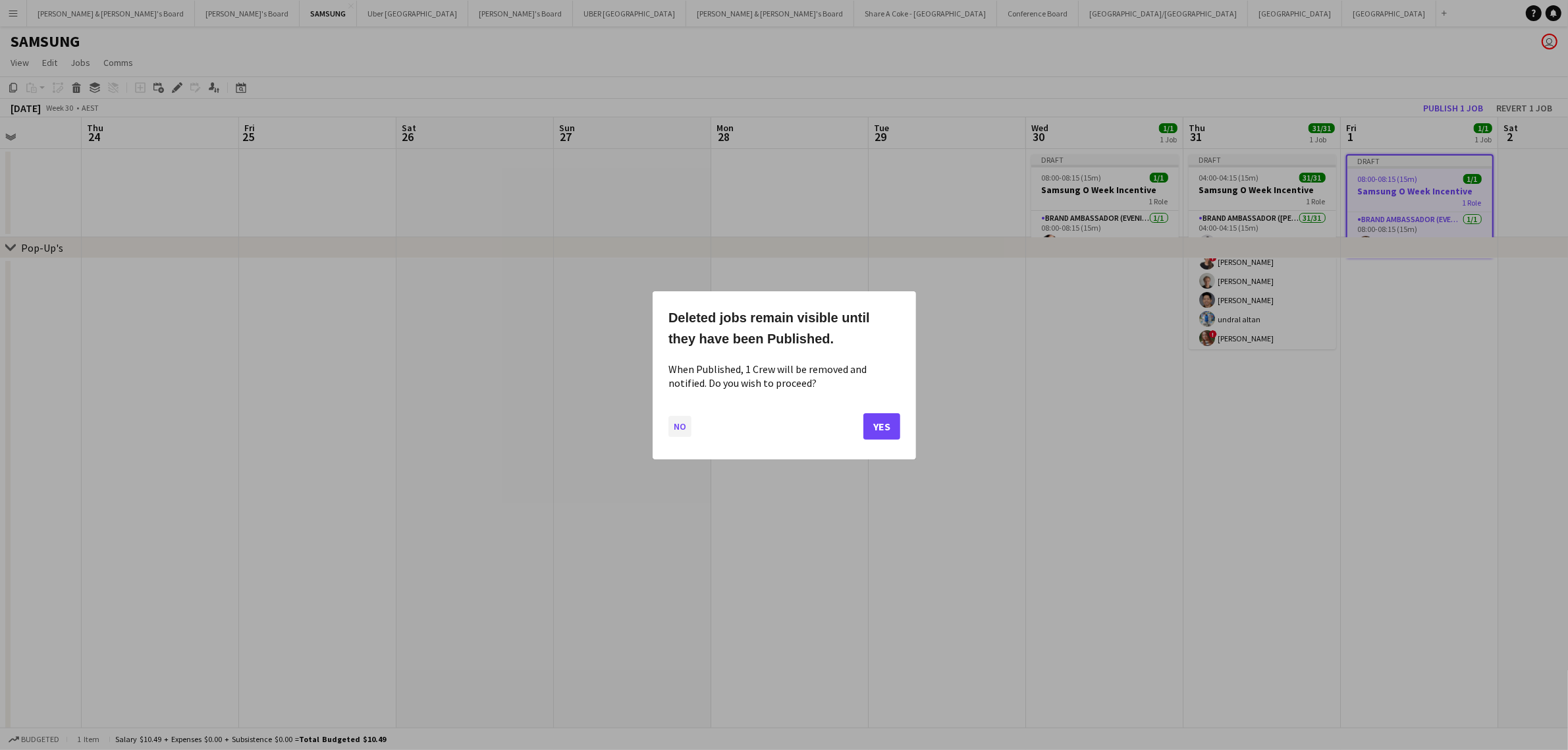
click at [674, 429] on button "No" at bounding box center [679, 426] width 23 height 21
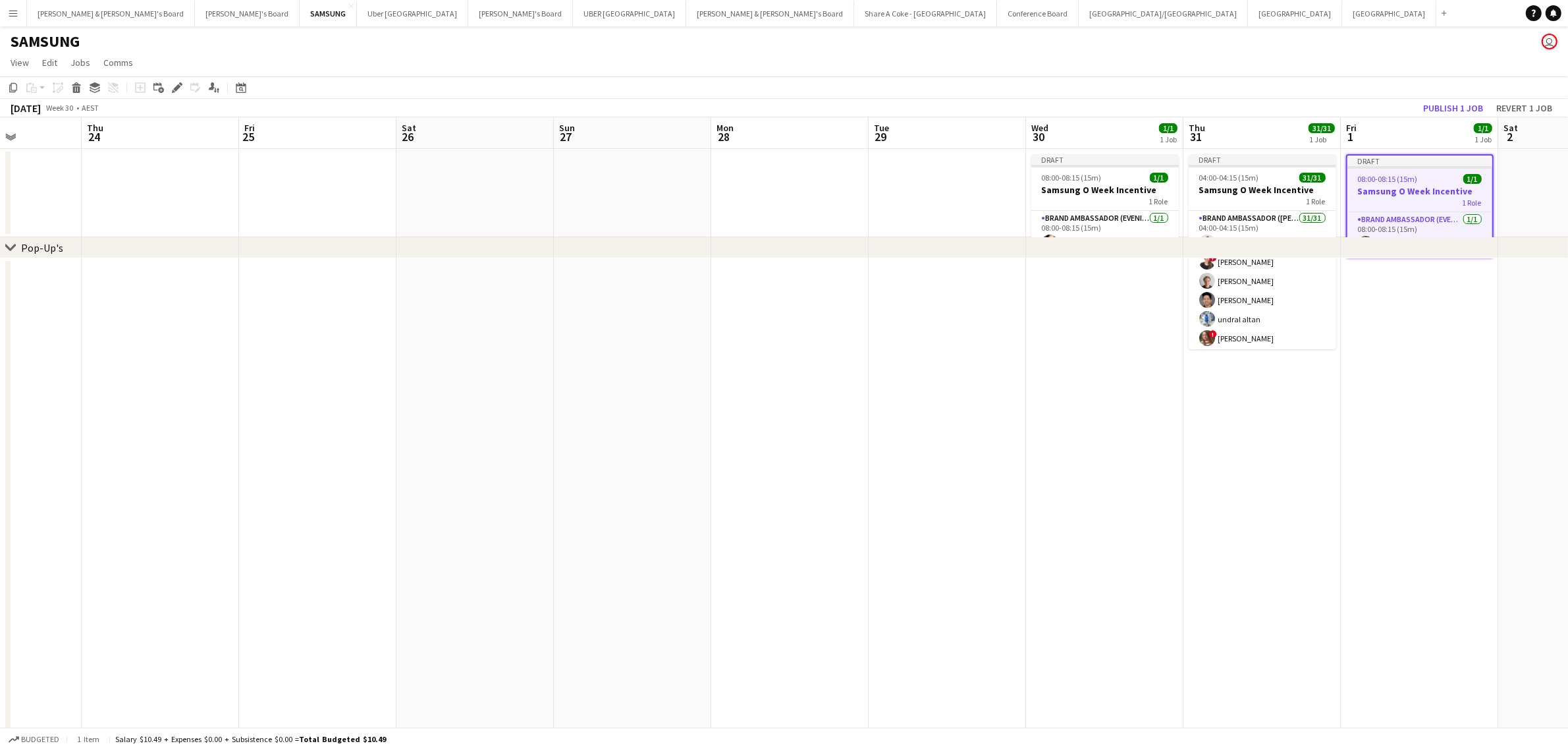
click at [1390, 180] on span "08:00-08:15 (15m)" at bounding box center [1388, 179] width 60 height 10
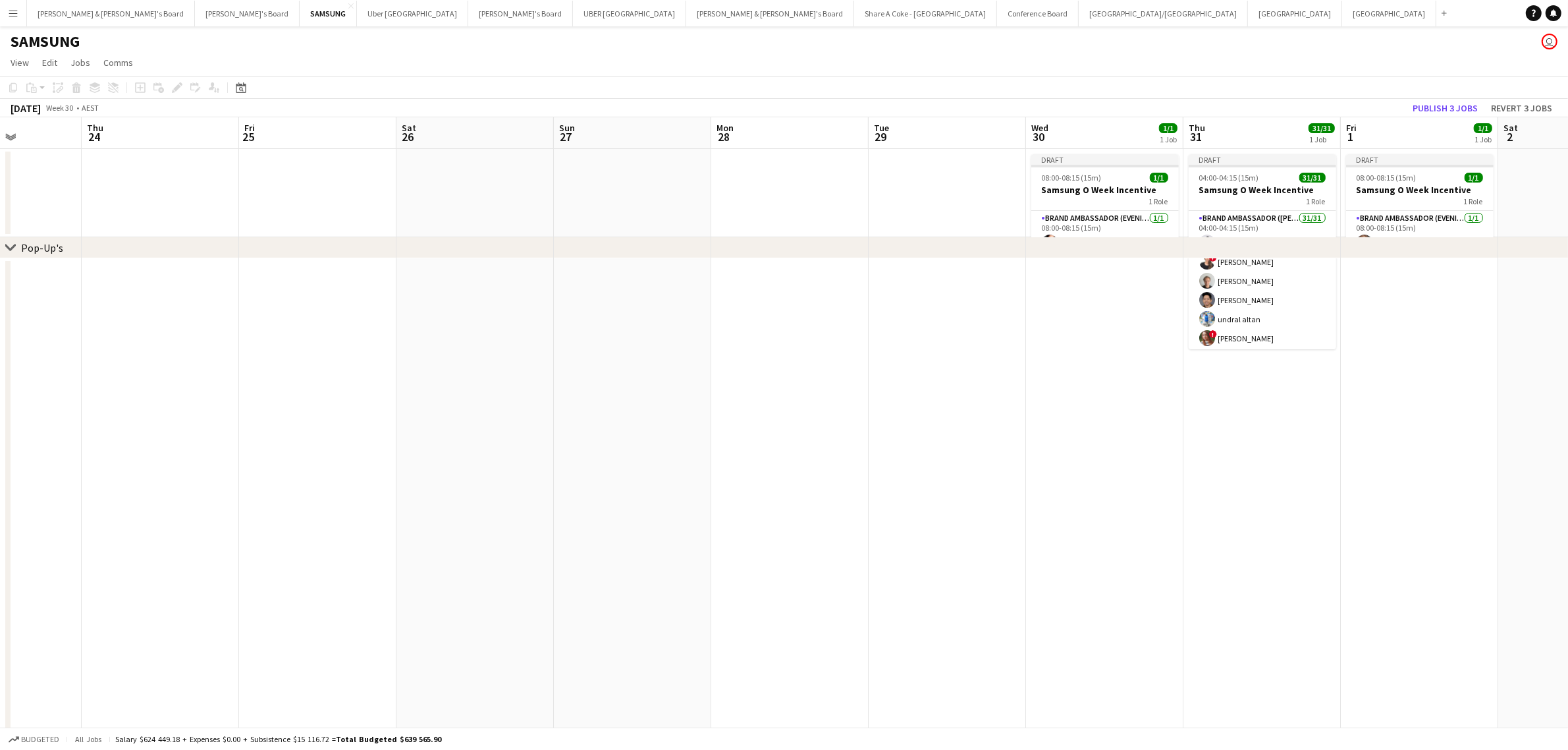
click at [173, 90] on div "Add job Add linked Job Edit Edit linked Job Applicants" at bounding box center [172, 88] width 101 height 16
click at [1390, 182] on span "08:00-08:15 (15m)" at bounding box center [1386, 178] width 60 height 10
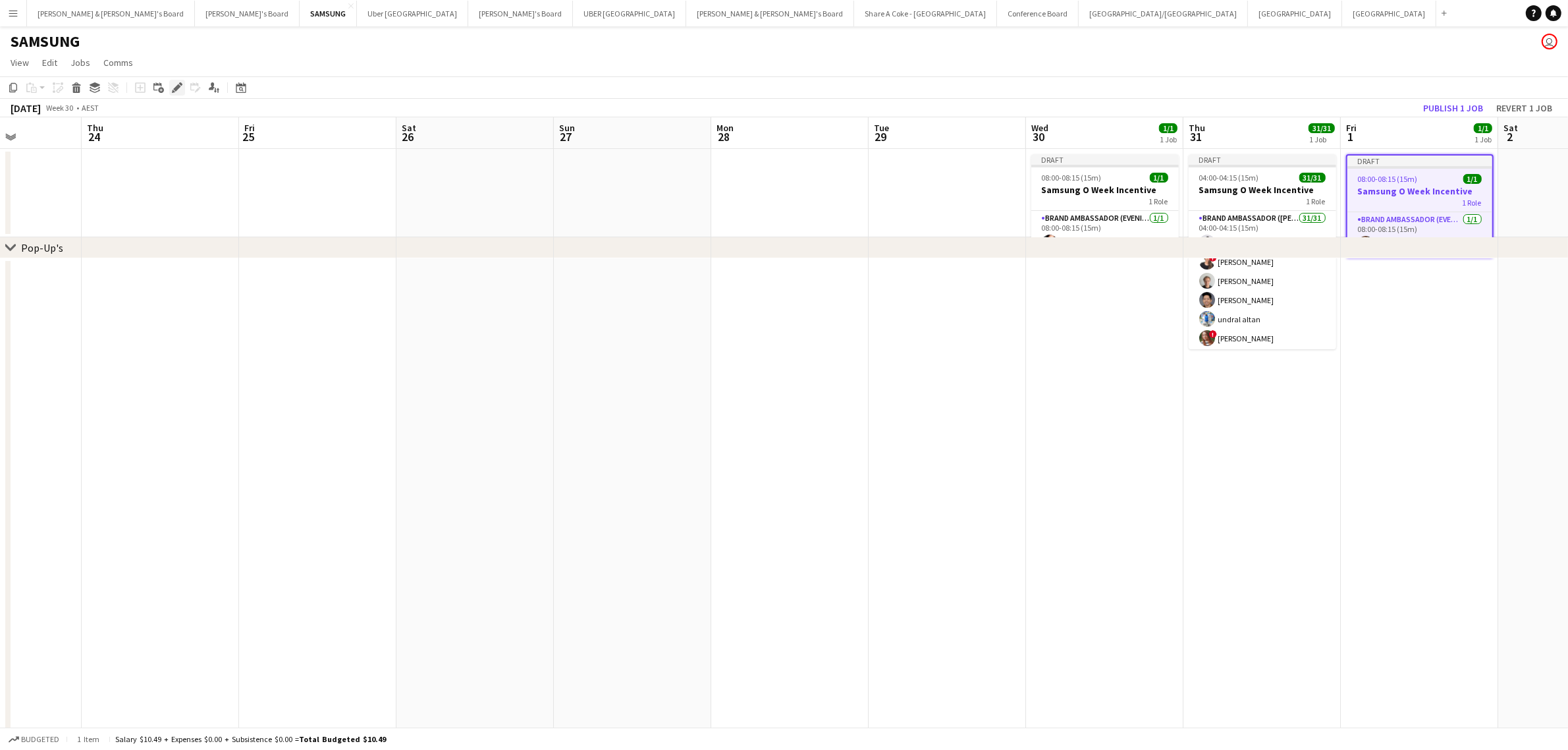
click at [175, 86] on icon "Edit" at bounding box center [177, 87] width 11 height 11
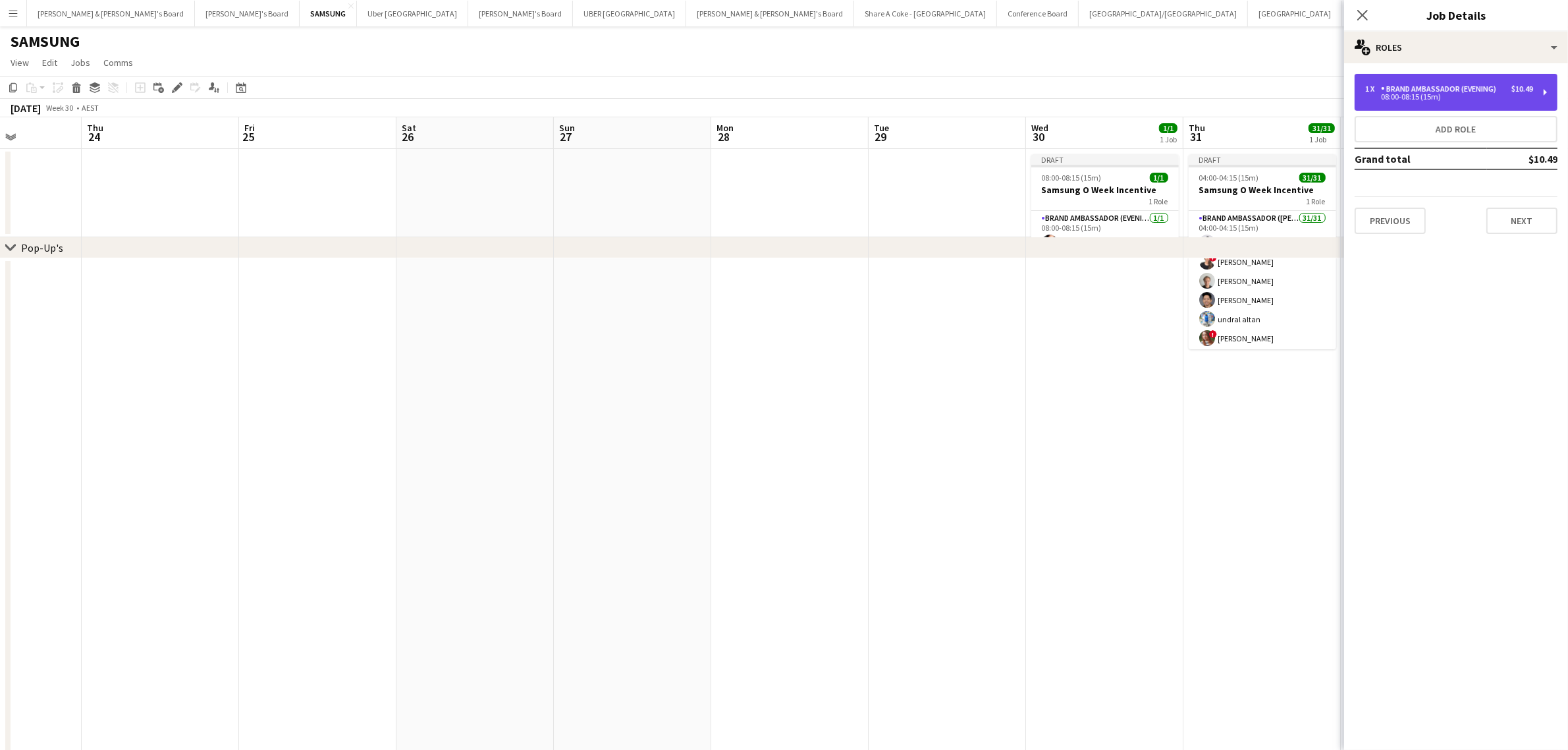
click at [1546, 91] on div "1 x Brand Ambassador (Evening) $10.49 08:00-08:15 (15m)" at bounding box center [1456, 92] width 203 height 37
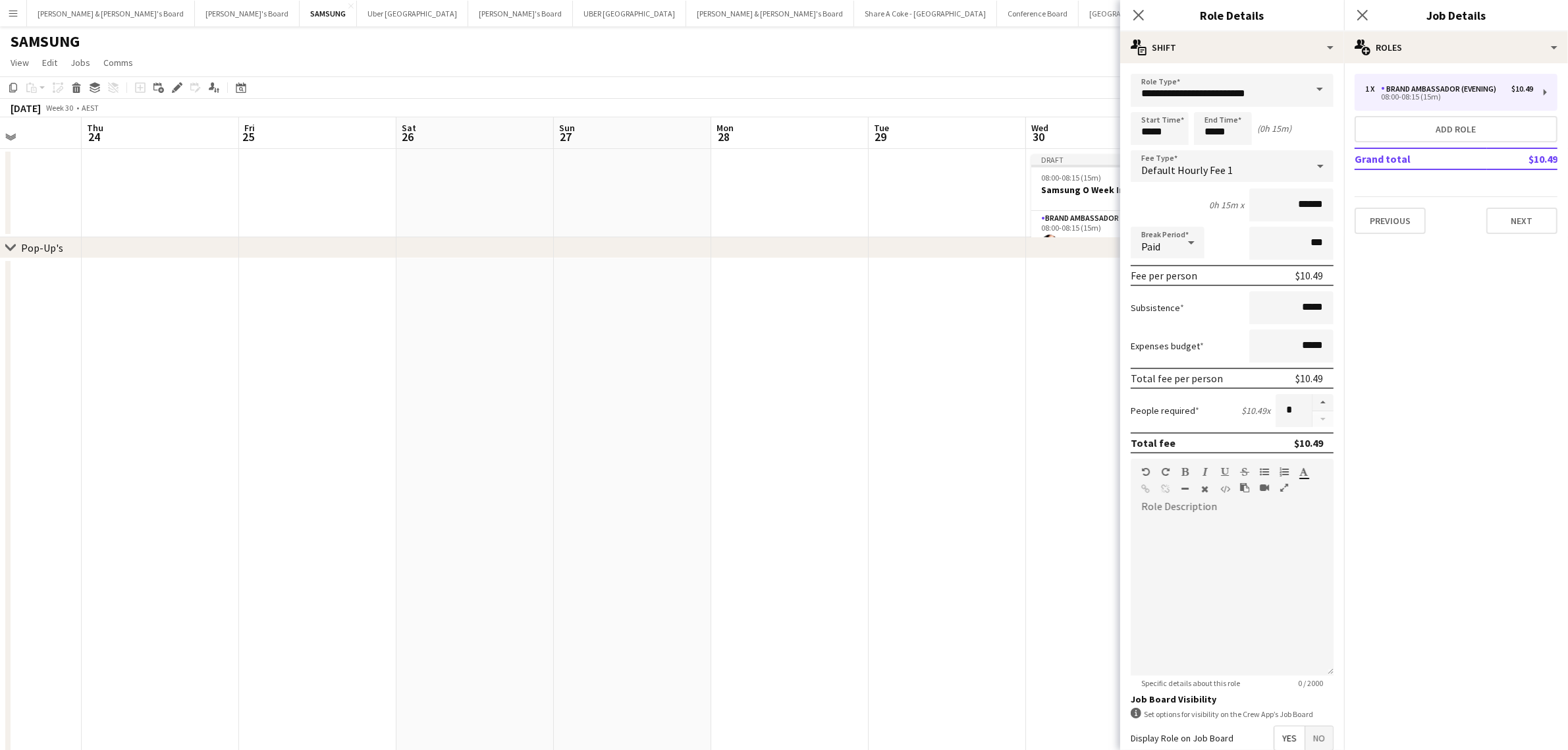
click at [1313, 157] on icon at bounding box center [1320, 166] width 16 height 27
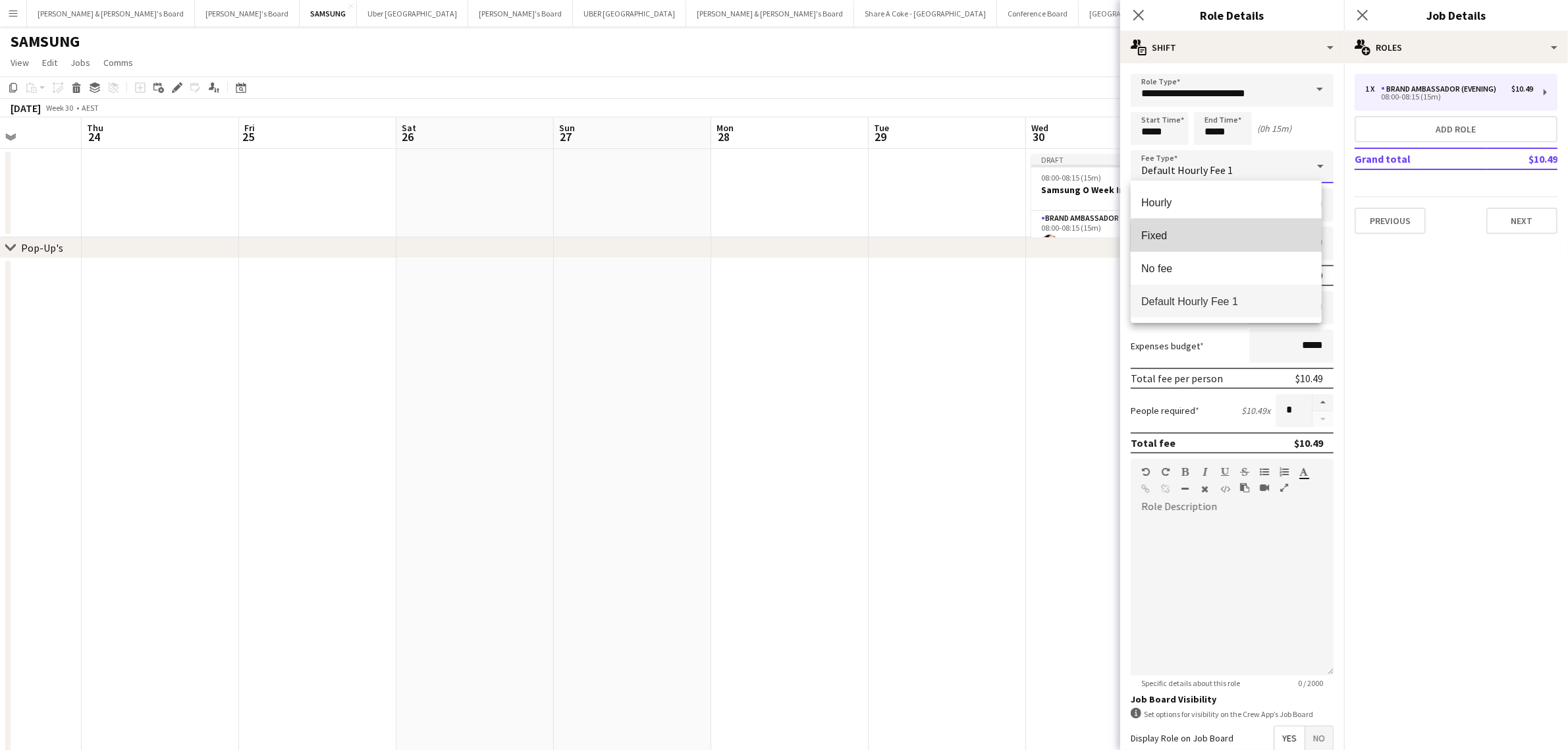
click at [1249, 237] on span "Fixed" at bounding box center [1225, 235] width 169 height 13
type input "*****"
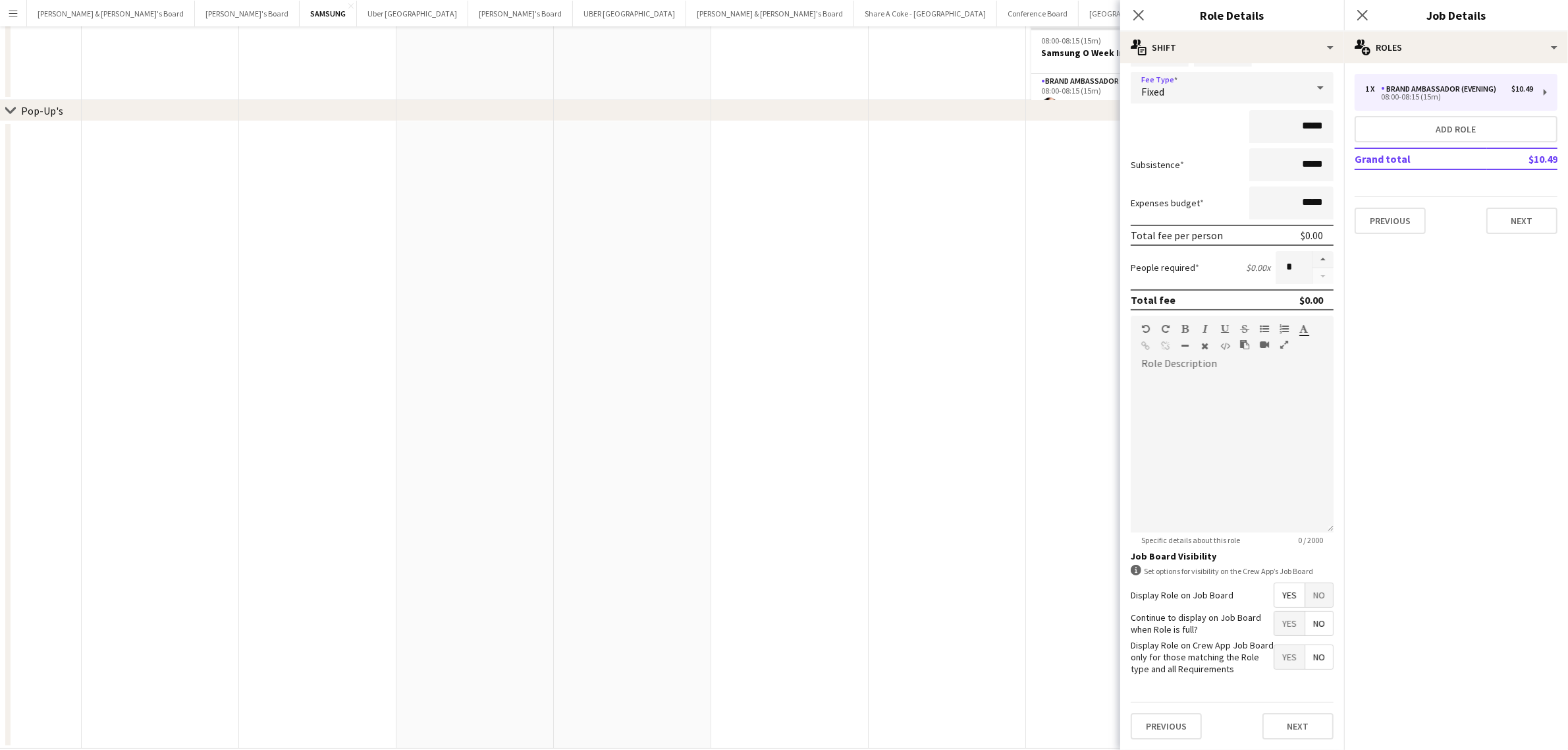
scroll to position [156, 0]
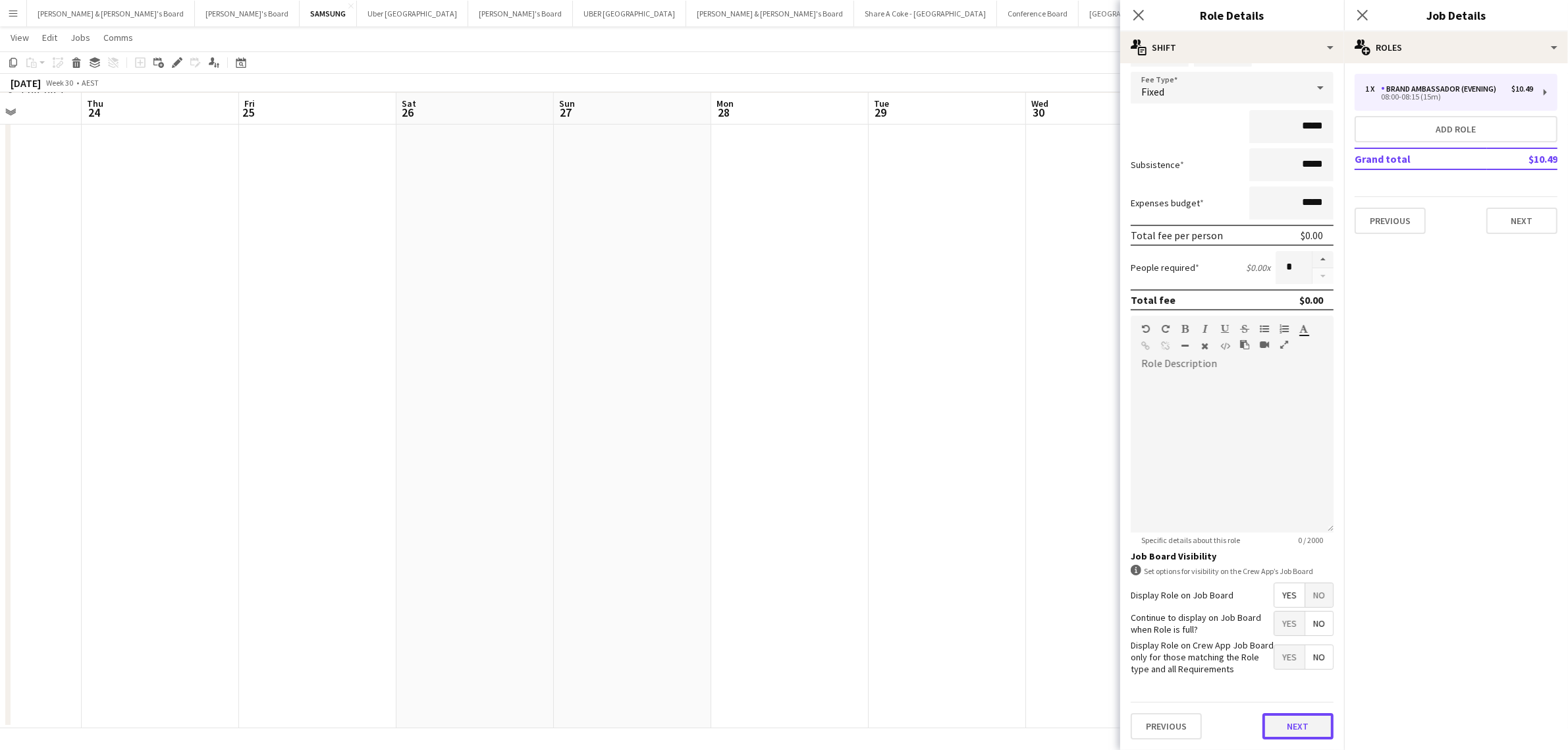
click at [1286, 720] on button "Next" at bounding box center [1297, 726] width 71 height 27
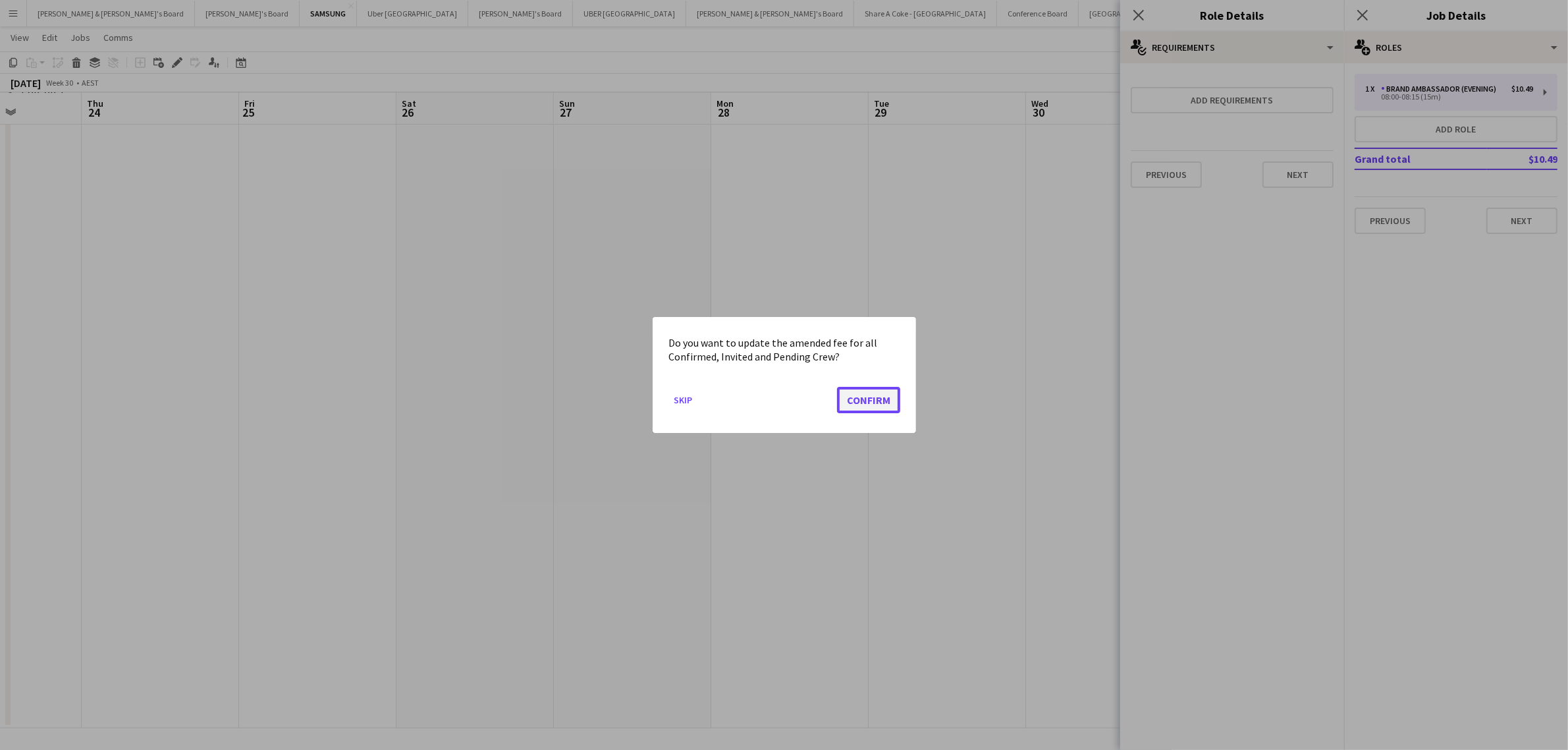
click at [879, 397] on button "Confirm" at bounding box center [868, 400] width 63 height 27
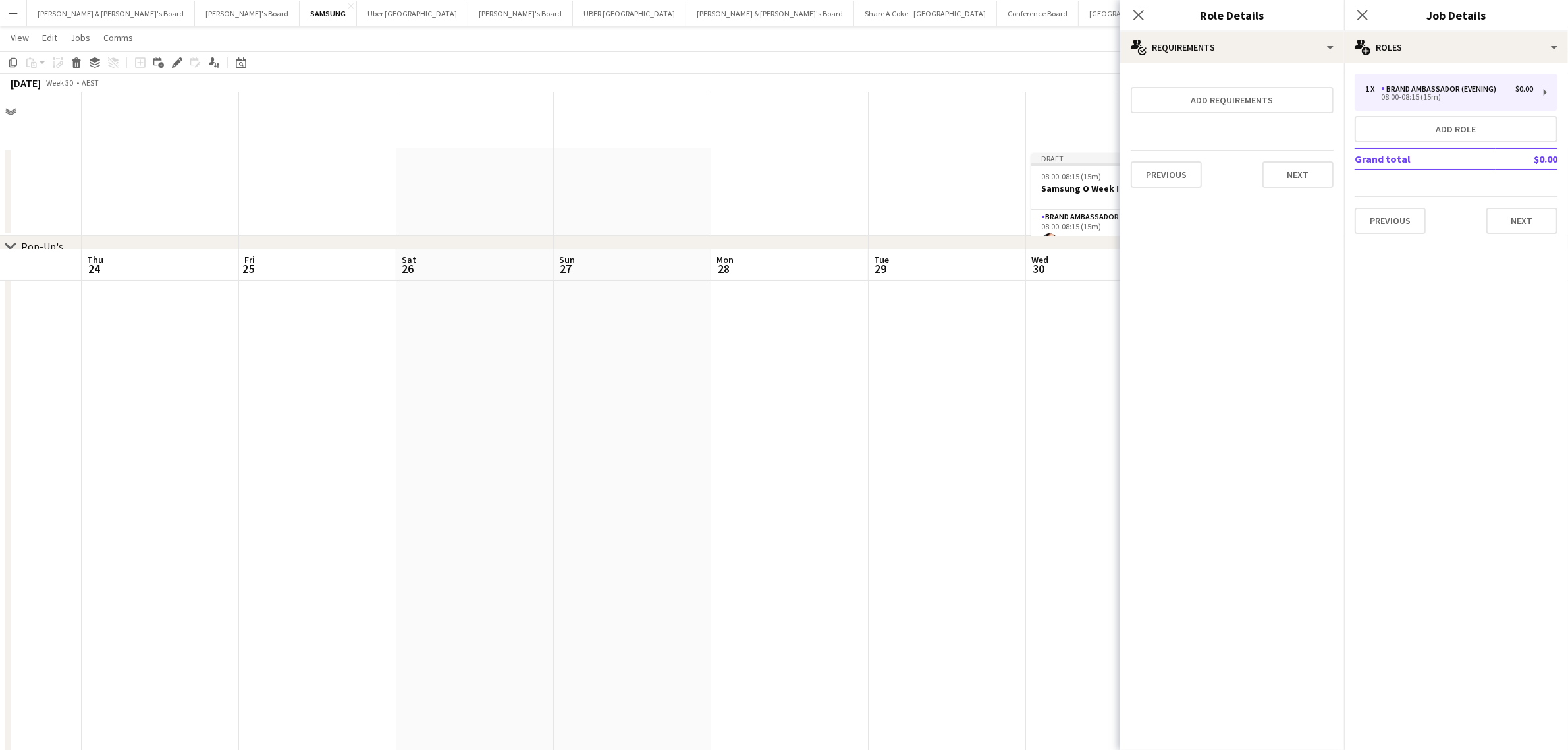
scroll to position [156, 0]
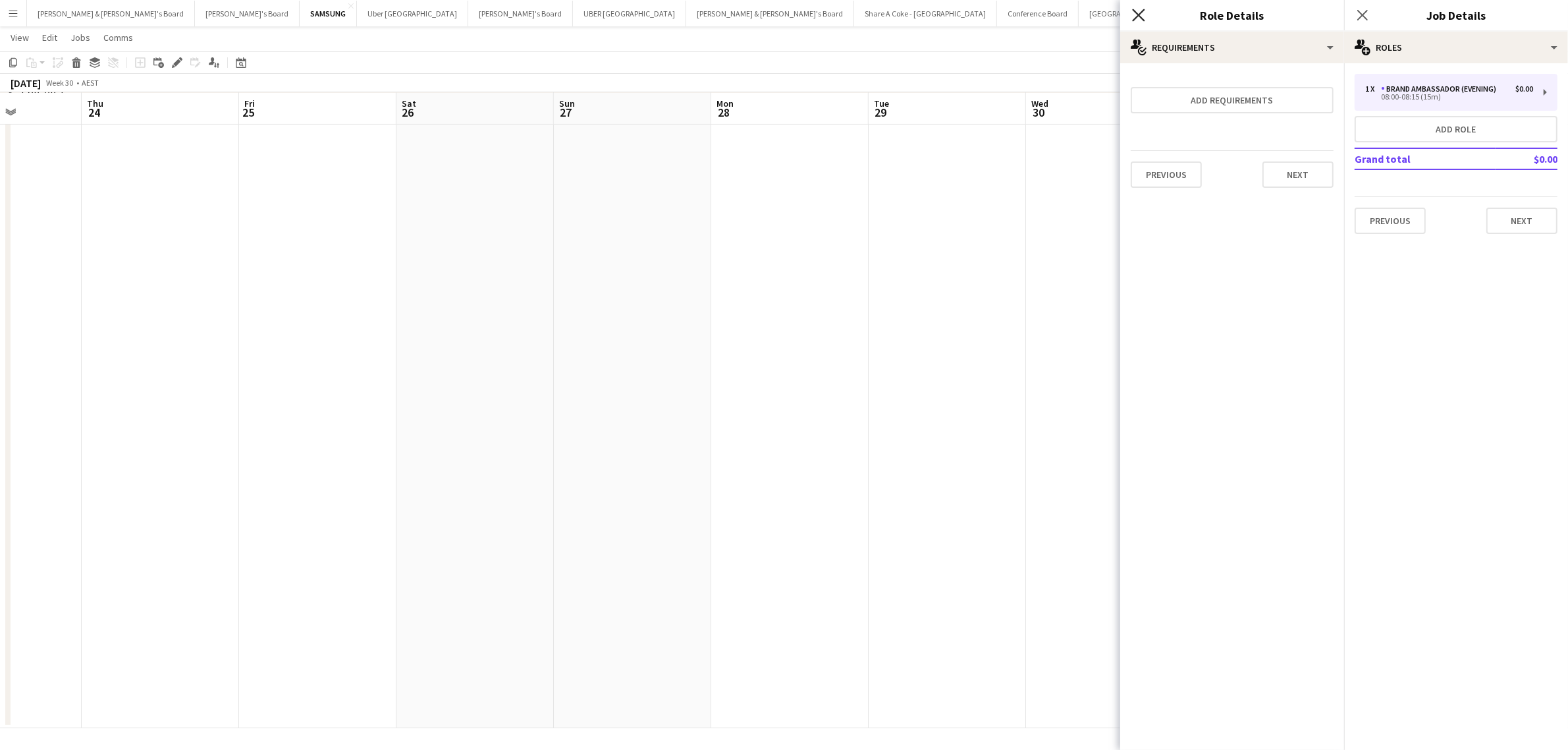
click at [1134, 18] on icon at bounding box center [1138, 15] width 13 height 13
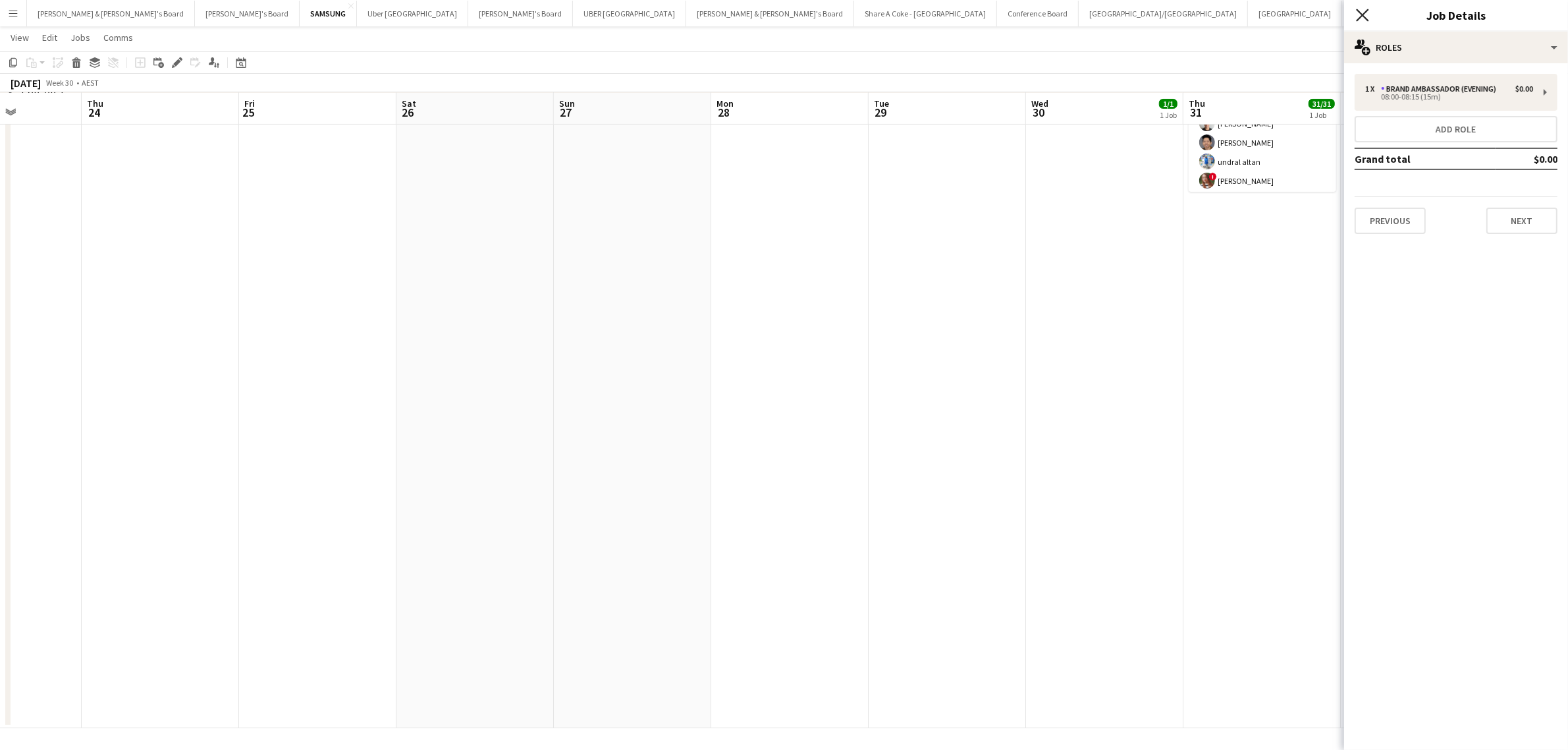
click at [1368, 16] on icon "Close pop-in" at bounding box center [1362, 15] width 13 height 13
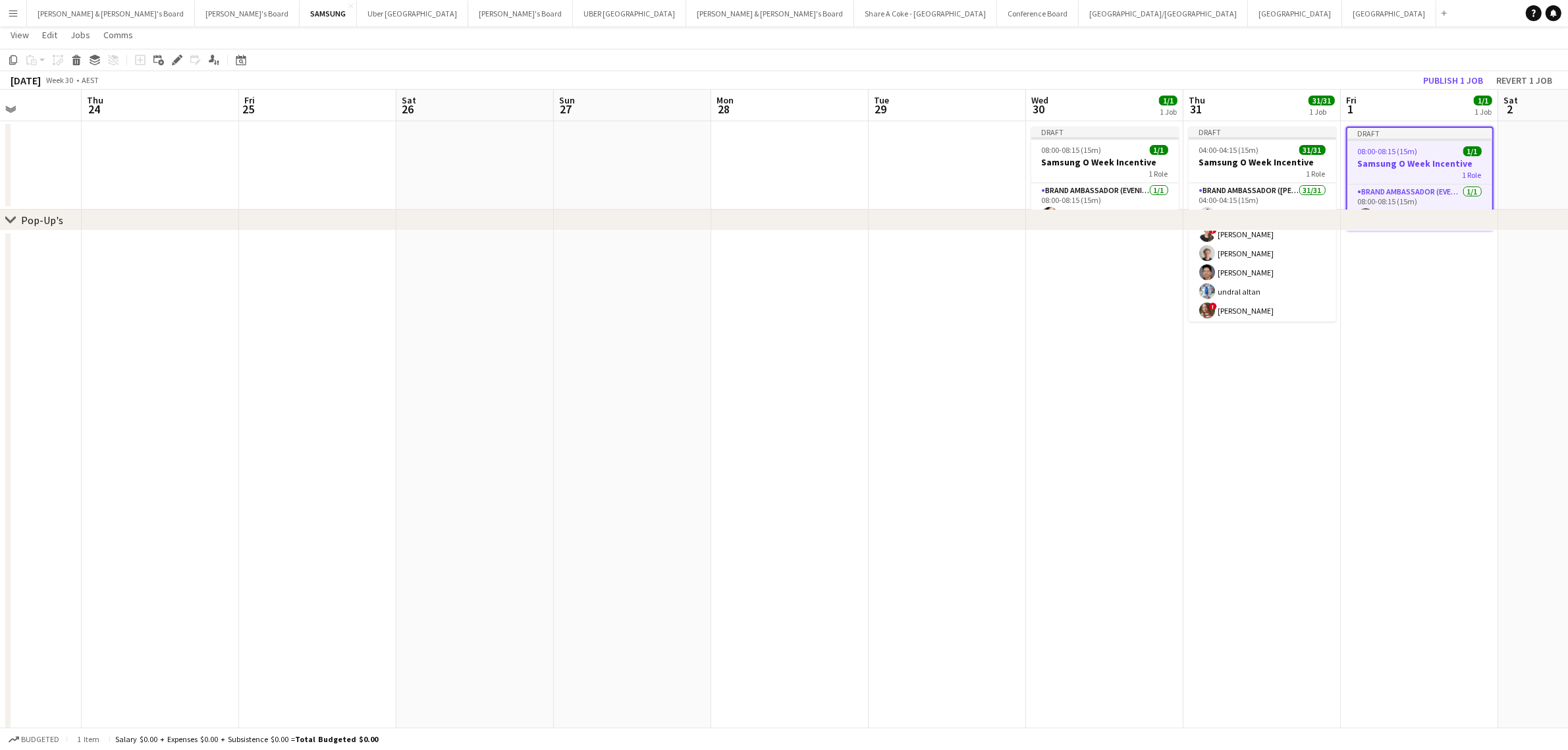
scroll to position [0, 0]
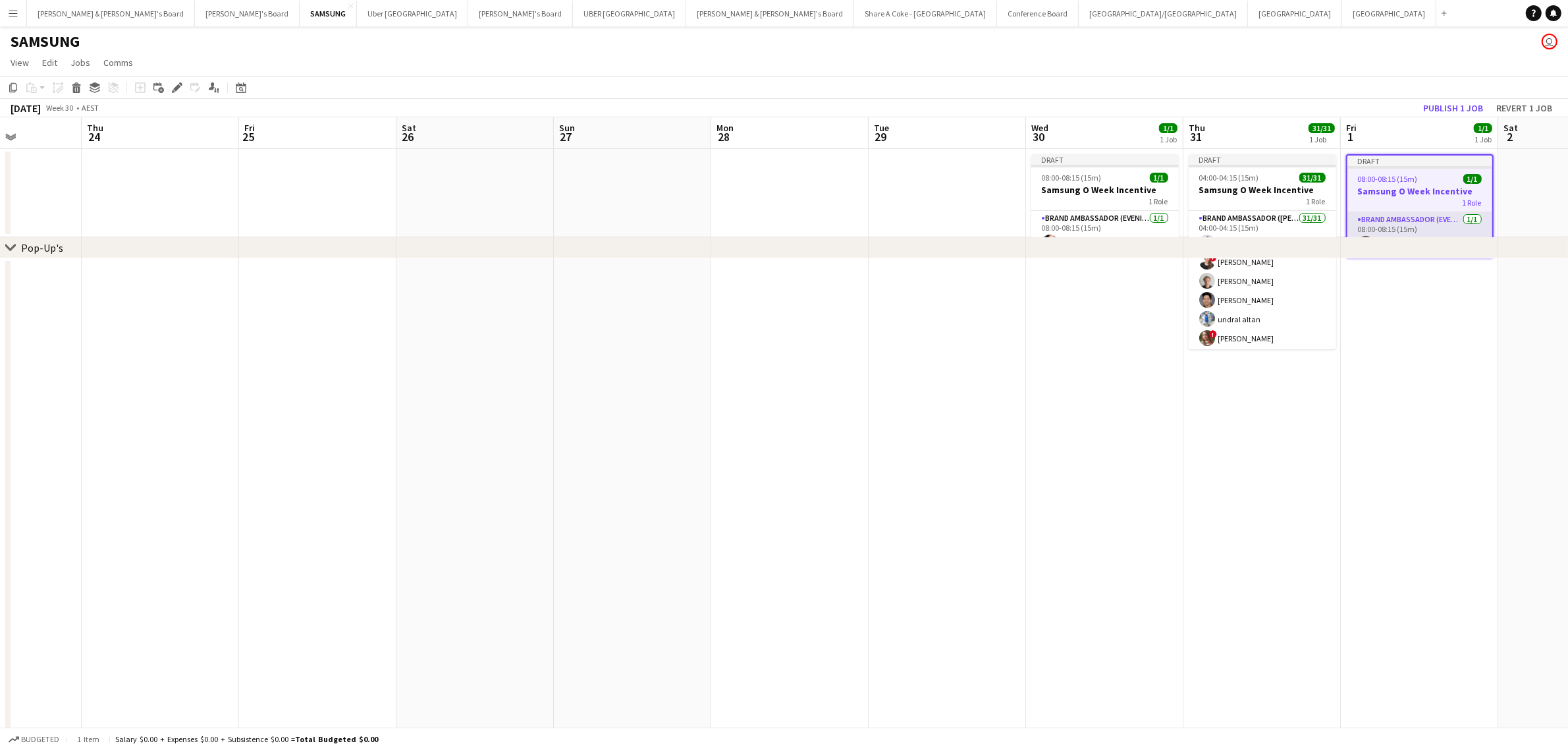
click at [1420, 215] on app-card-role "Brand Ambassador (Evening) 1/1 08:00-08:15 (15m) Rachel Zappia" at bounding box center [1420, 235] width 145 height 45
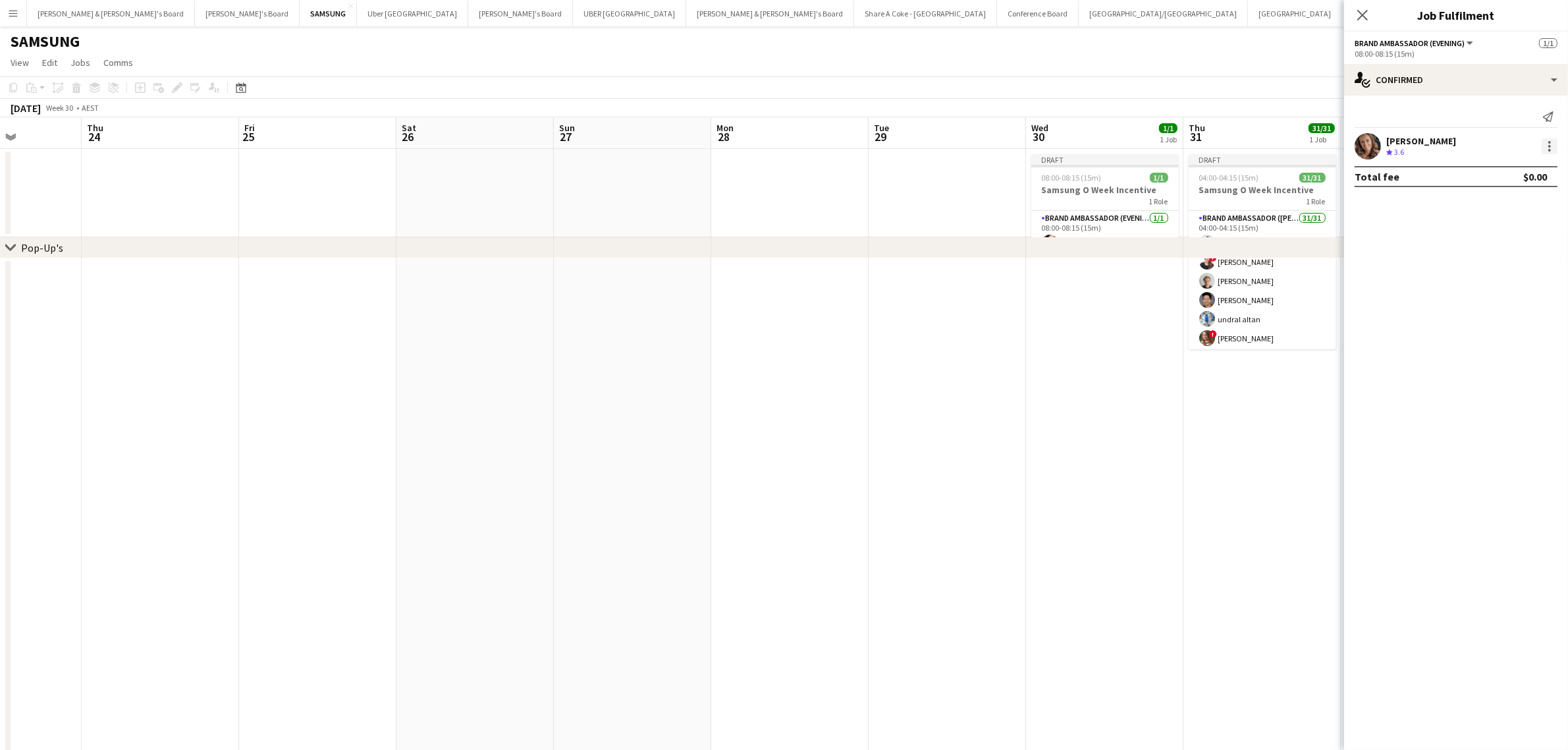
click at [1548, 145] on div at bounding box center [1549, 146] width 16 height 16
click at [1522, 166] on span "Edit fee" at bounding box center [1506, 171] width 81 height 12
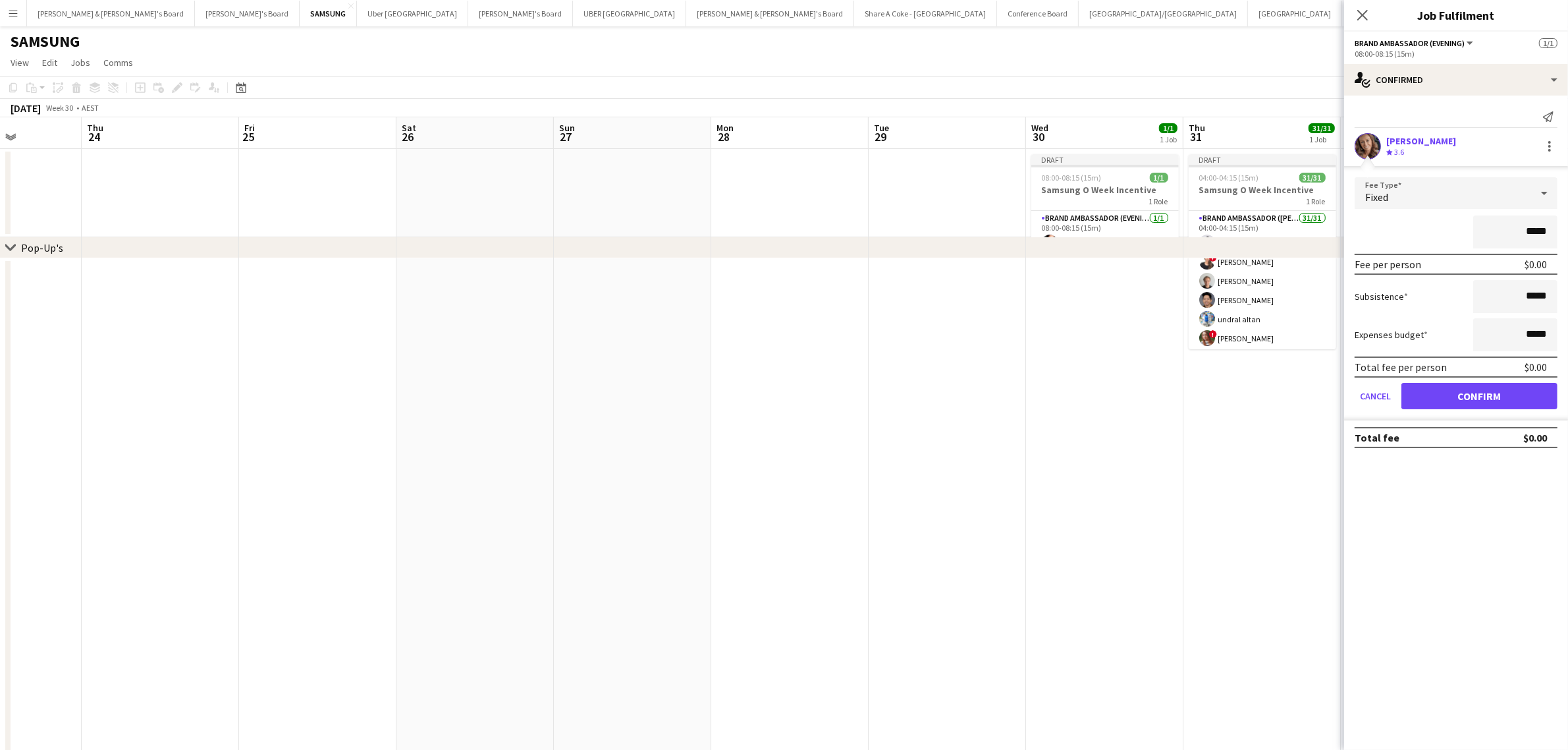
click at [1529, 229] on input "*****" at bounding box center [1515, 232] width 84 height 33
type input "*******"
click at [1529, 389] on button "Confirm" at bounding box center [1479, 396] width 156 height 27
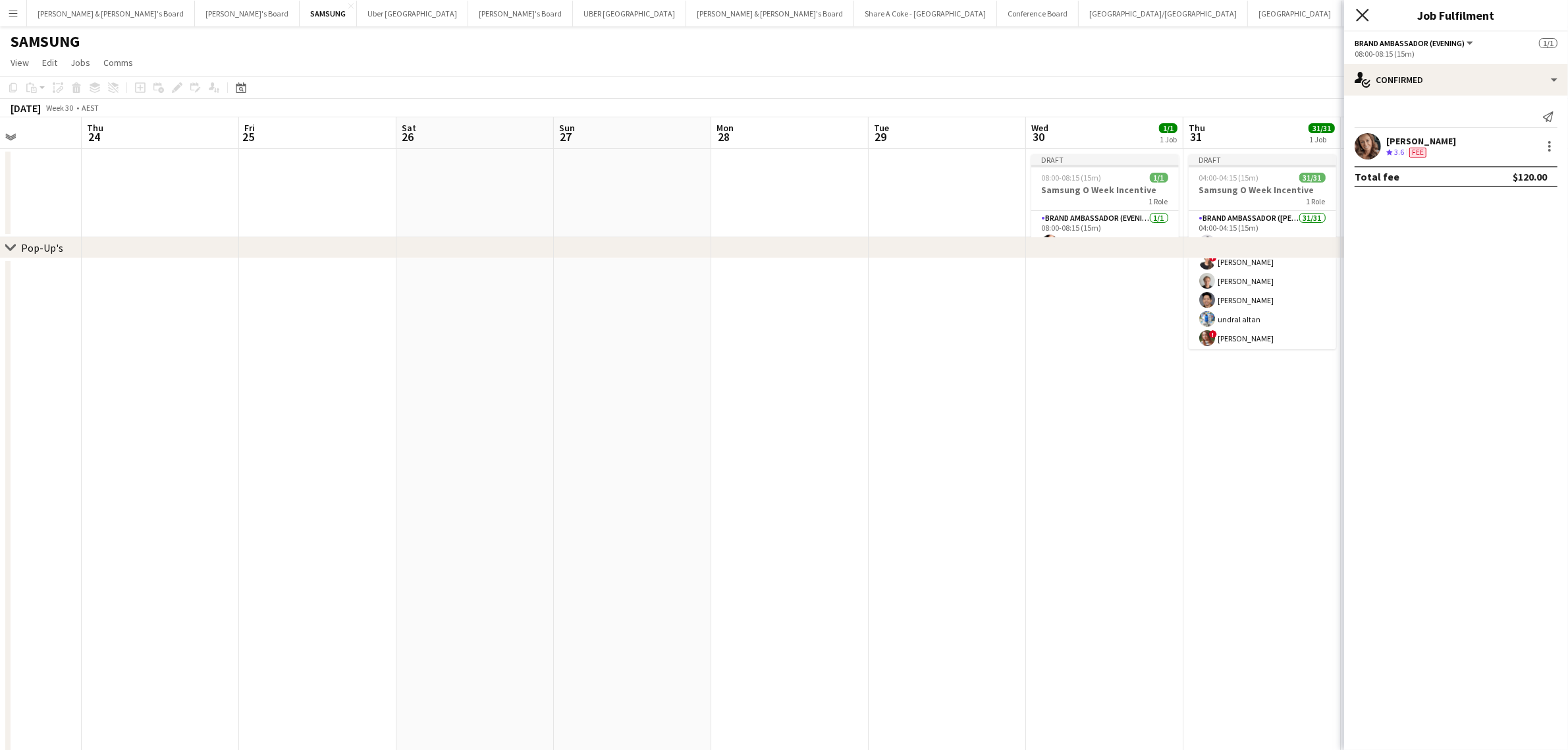
click at [1360, 18] on icon at bounding box center [1362, 15] width 13 height 13
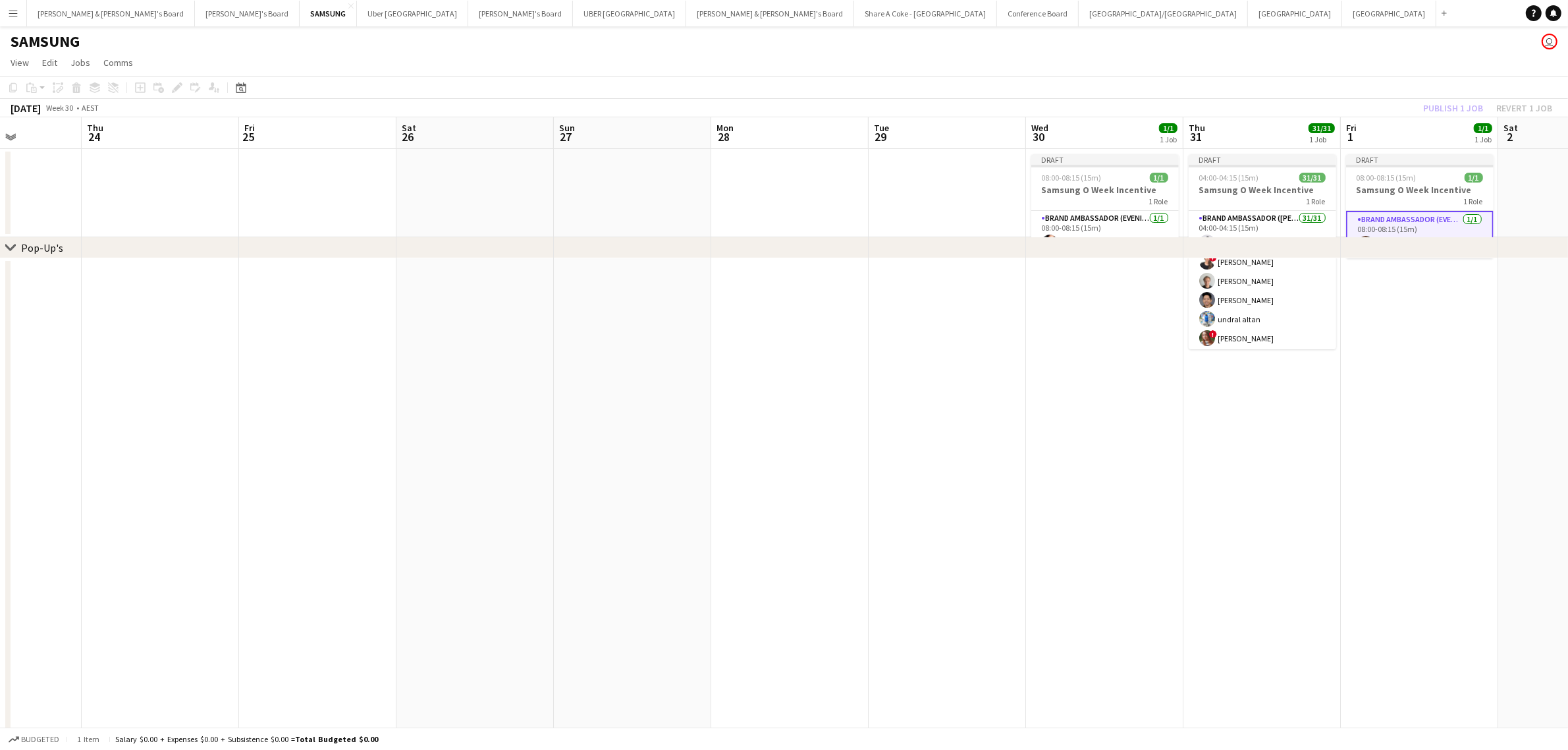
click at [1476, 459] on app-date-cell at bounding box center [1419, 572] width 157 height 627
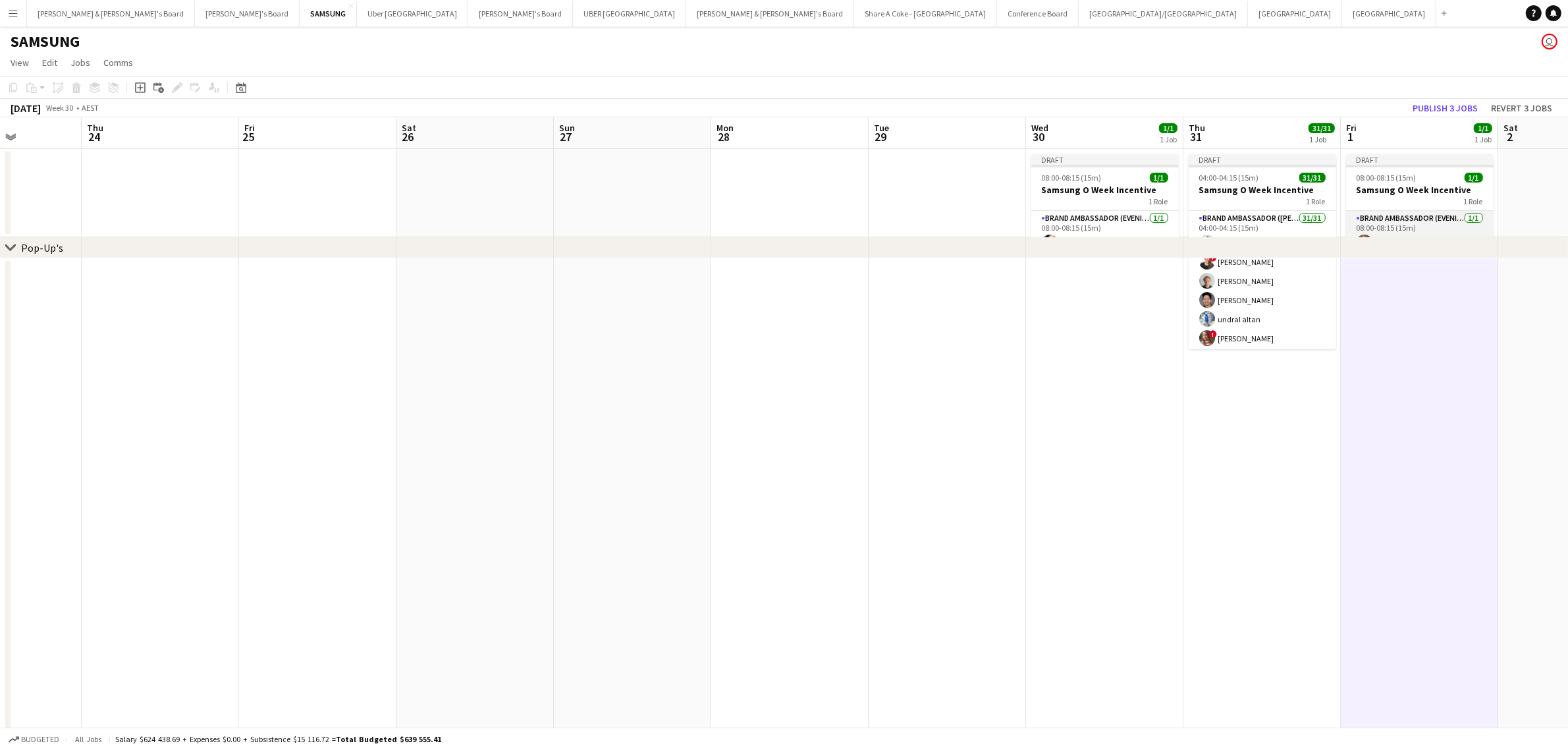
click at [1395, 212] on app-card-role "Brand Ambassador (Evening) 1/1 08:00-08:15 (15m) Rachel Zappia" at bounding box center [1420, 233] width 147 height 45
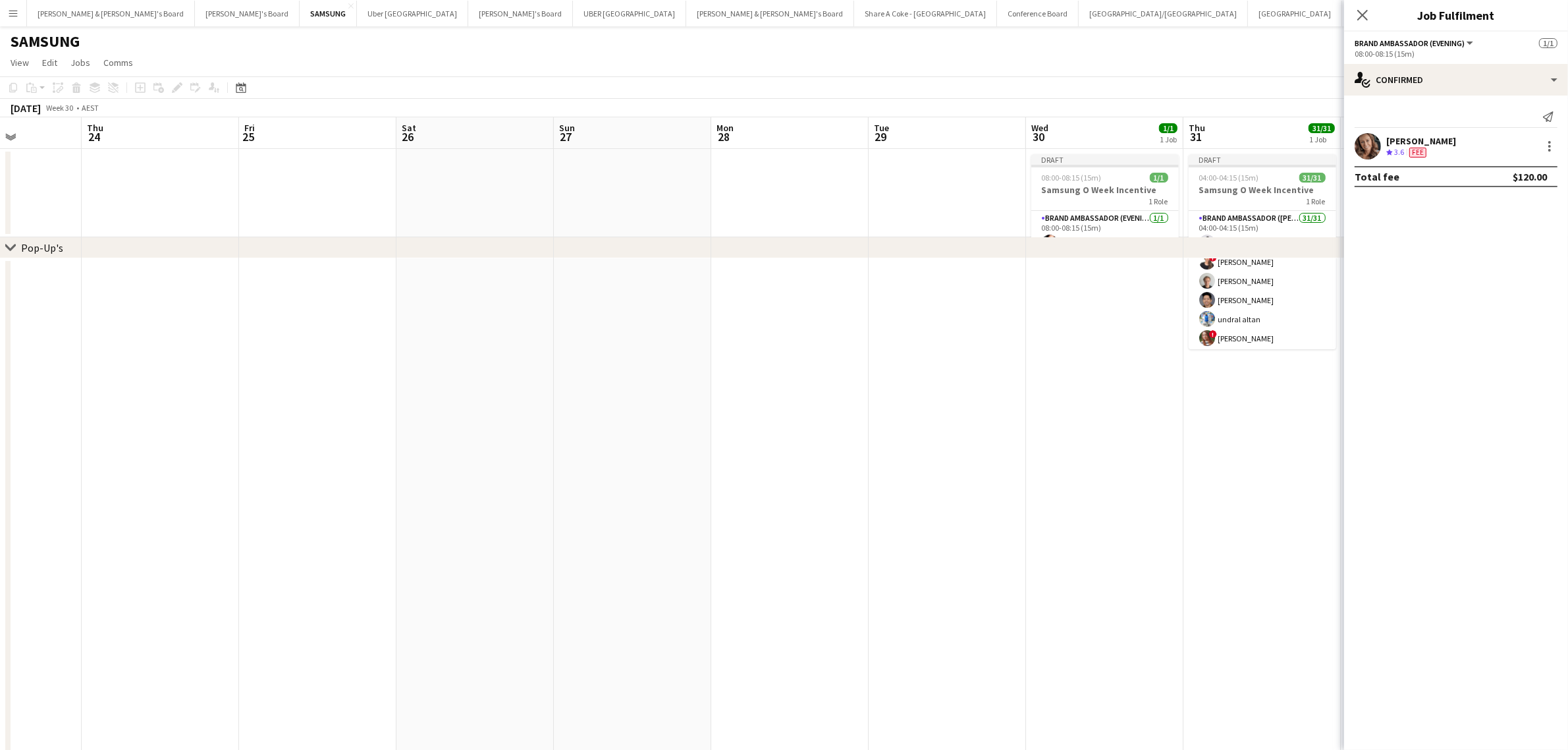
click at [1304, 397] on app-date-cell at bounding box center [1262, 572] width 157 height 627
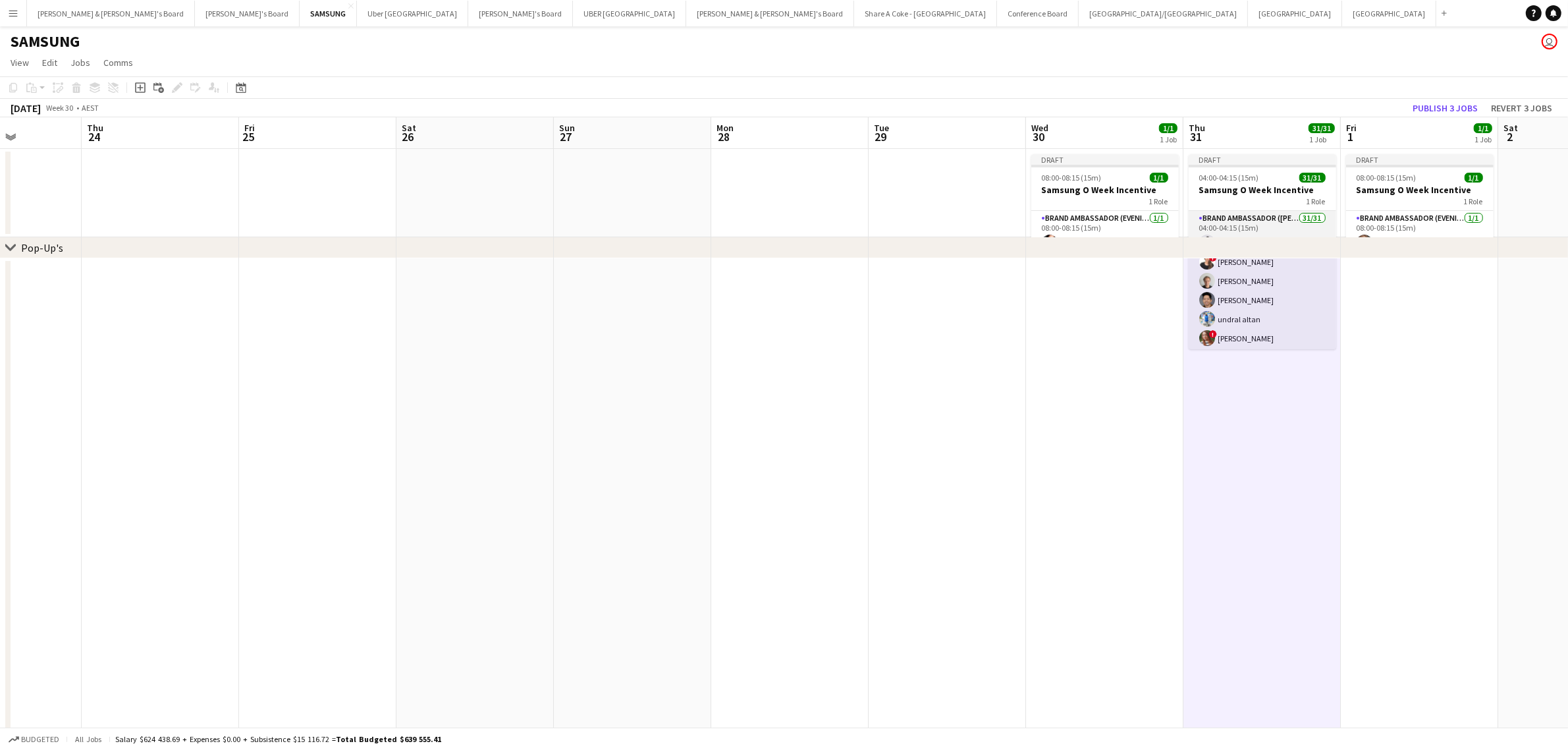
click at [1244, 214] on app-card-role "Brand Ambassador (Mon - Fri) 31/31 04:00-04:15 (15m) Vanshika Grover ! Sabina C…" at bounding box center [1262, 520] width 147 height 618
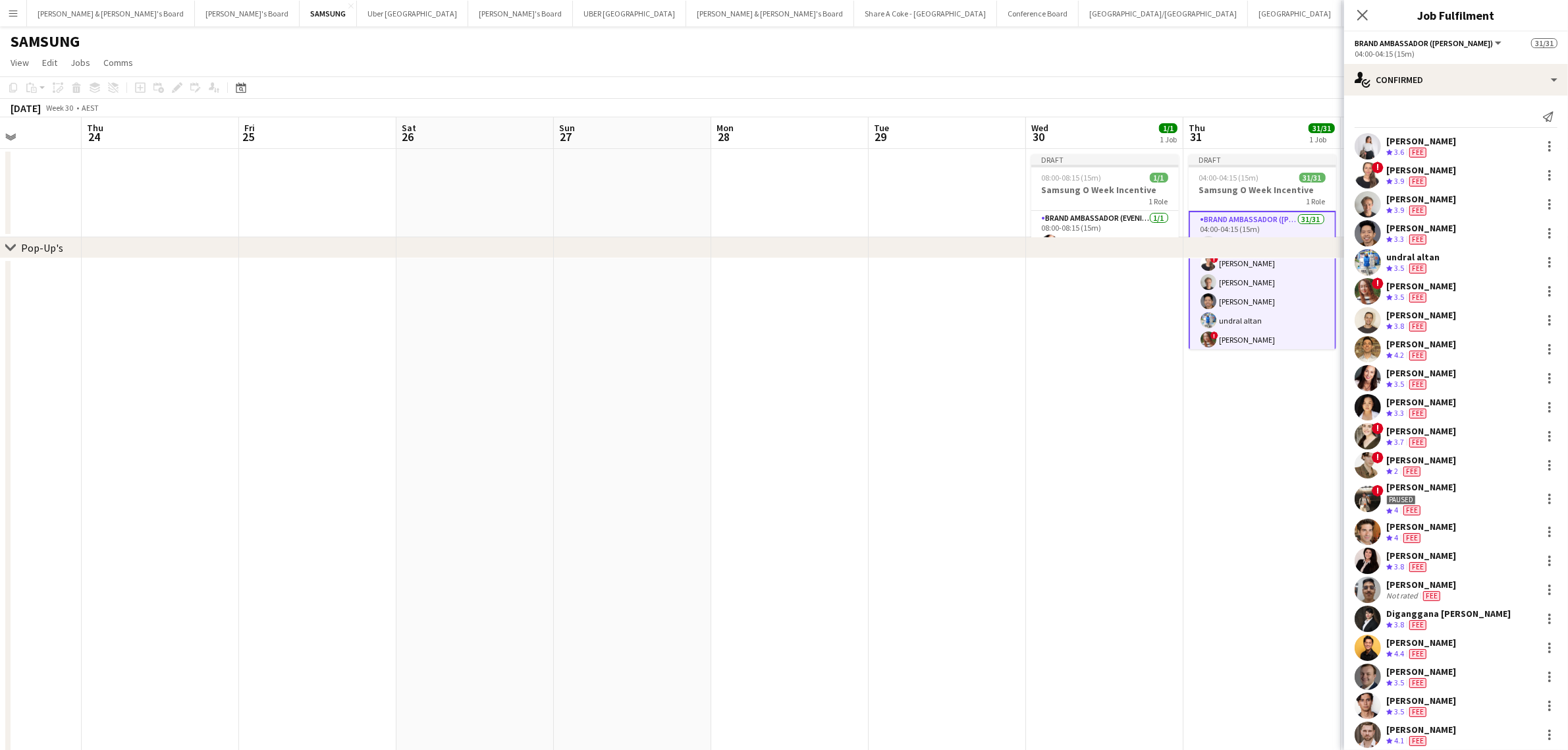
click at [1367, 5] on div "Close pop-in" at bounding box center [1362, 15] width 37 height 30
click at [1369, 1] on div "Close pop-in" at bounding box center [1362, 15] width 37 height 30
click at [1363, 12] on icon "Close pop-in" at bounding box center [1362, 15] width 11 height 11
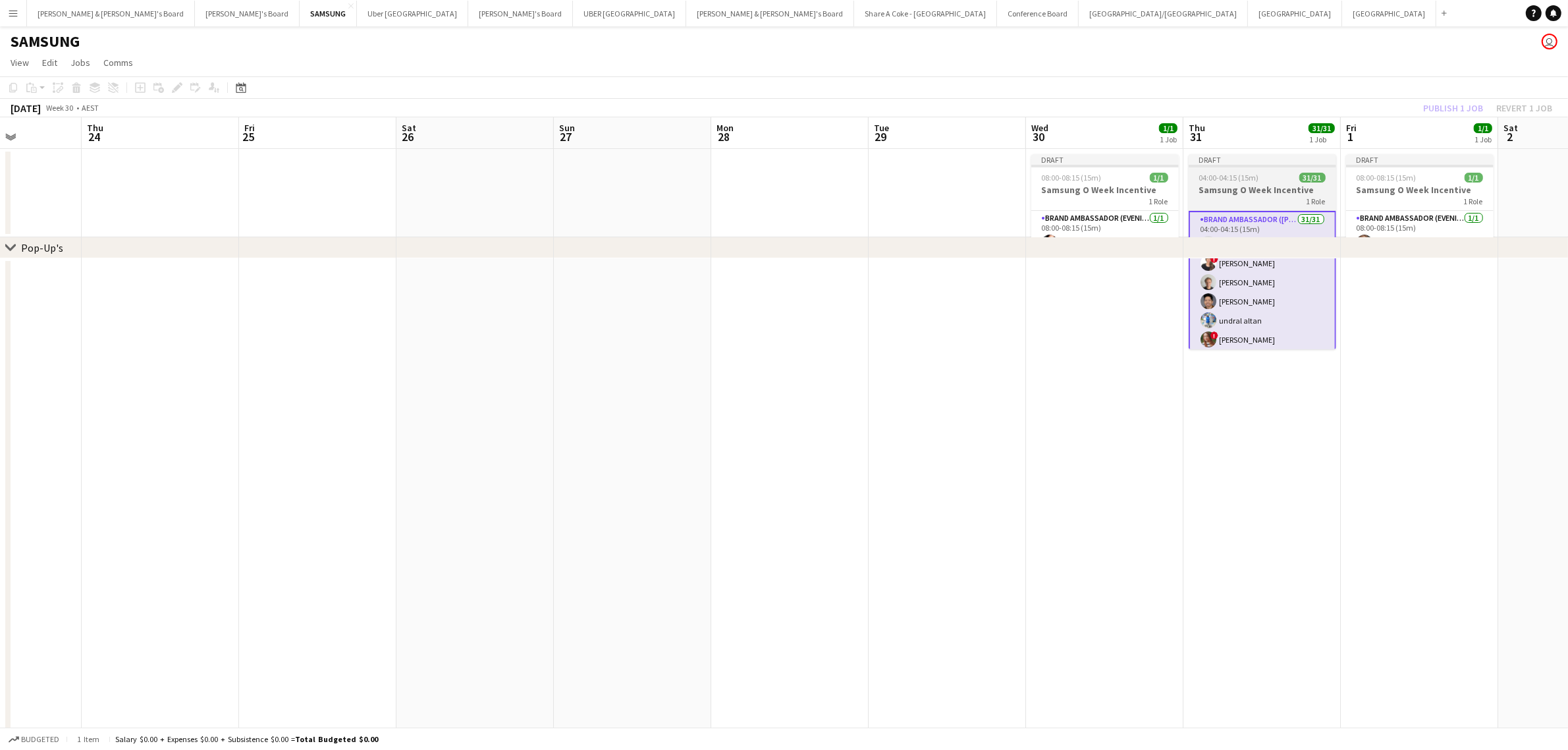
click at [1235, 180] on span "04:00-04:15 (15m)" at bounding box center [1228, 178] width 60 height 10
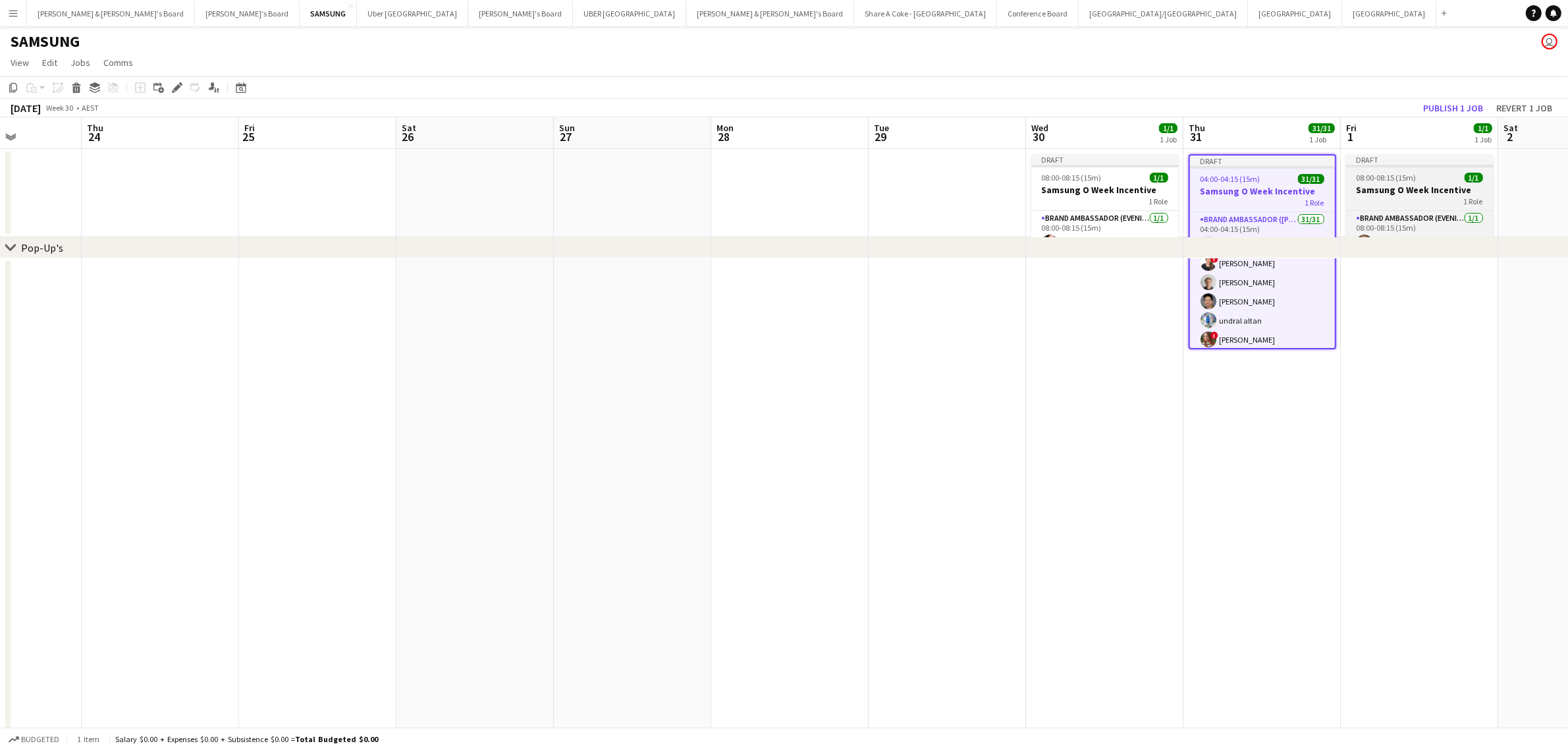
click at [1373, 176] on span "08:00-08:15 (15m)" at bounding box center [1386, 178] width 60 height 10
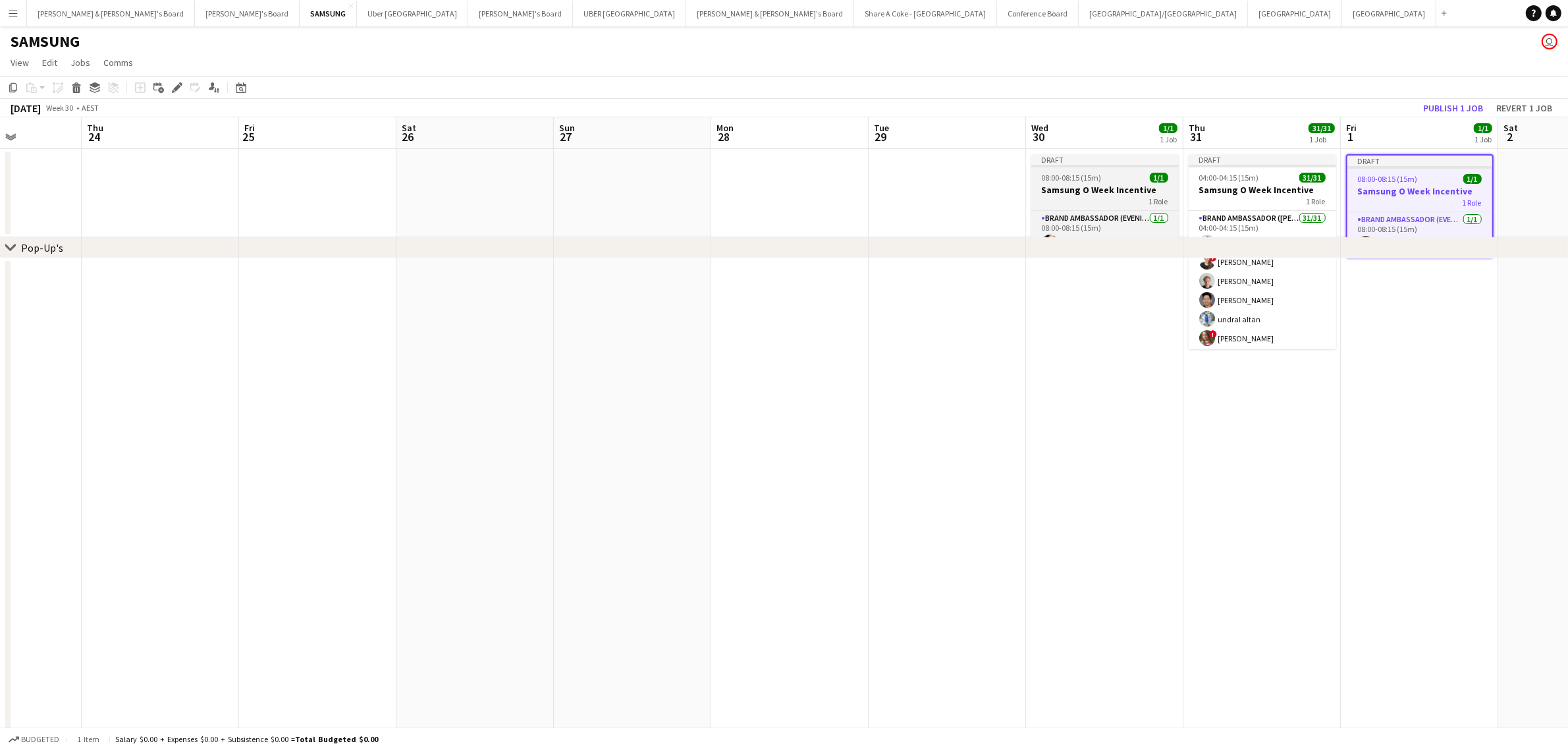
click at [1096, 185] on h3 "Samsung O Week Incentive" at bounding box center [1105, 190] width 147 height 12
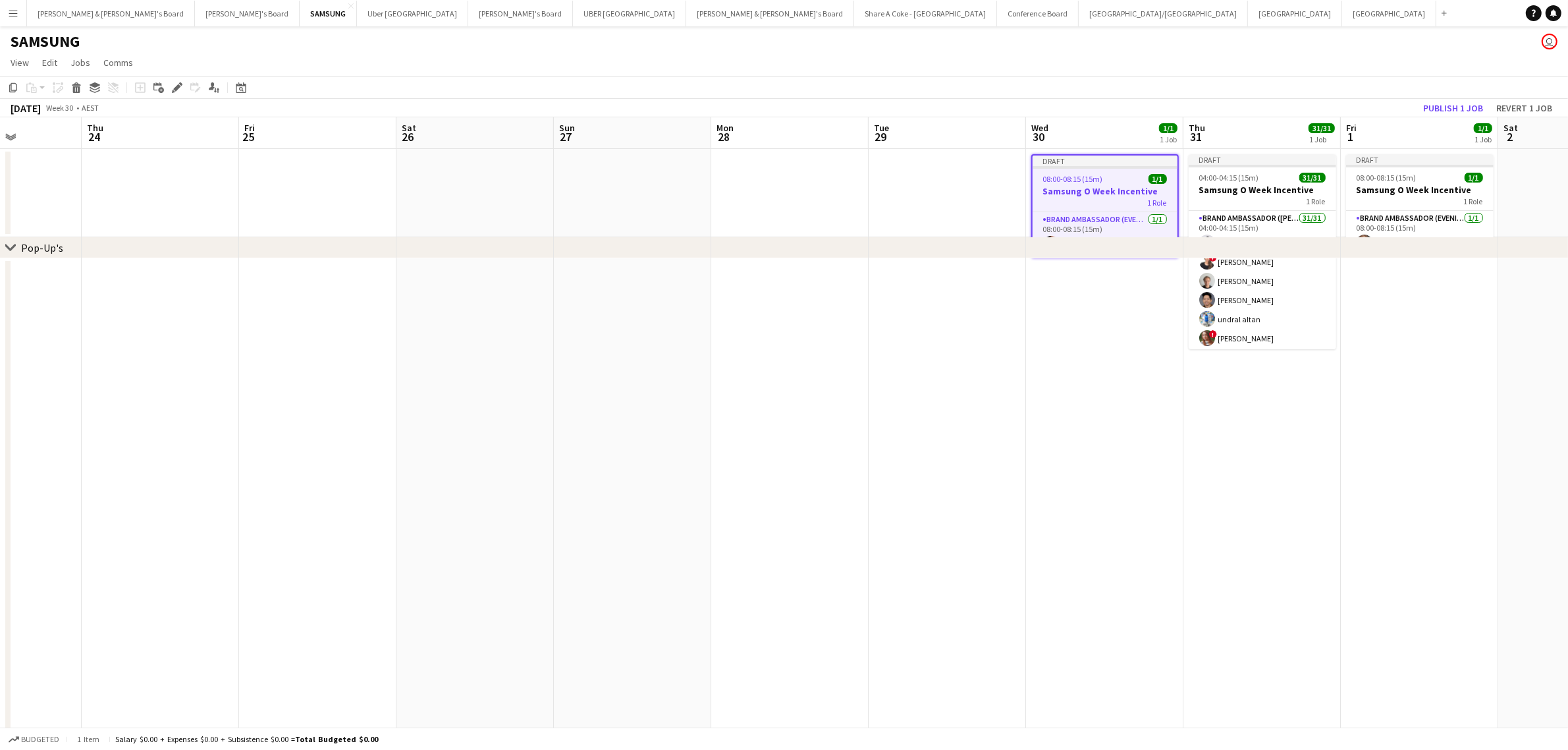
click at [1128, 383] on app-date-cell at bounding box center [1105, 572] width 157 height 627
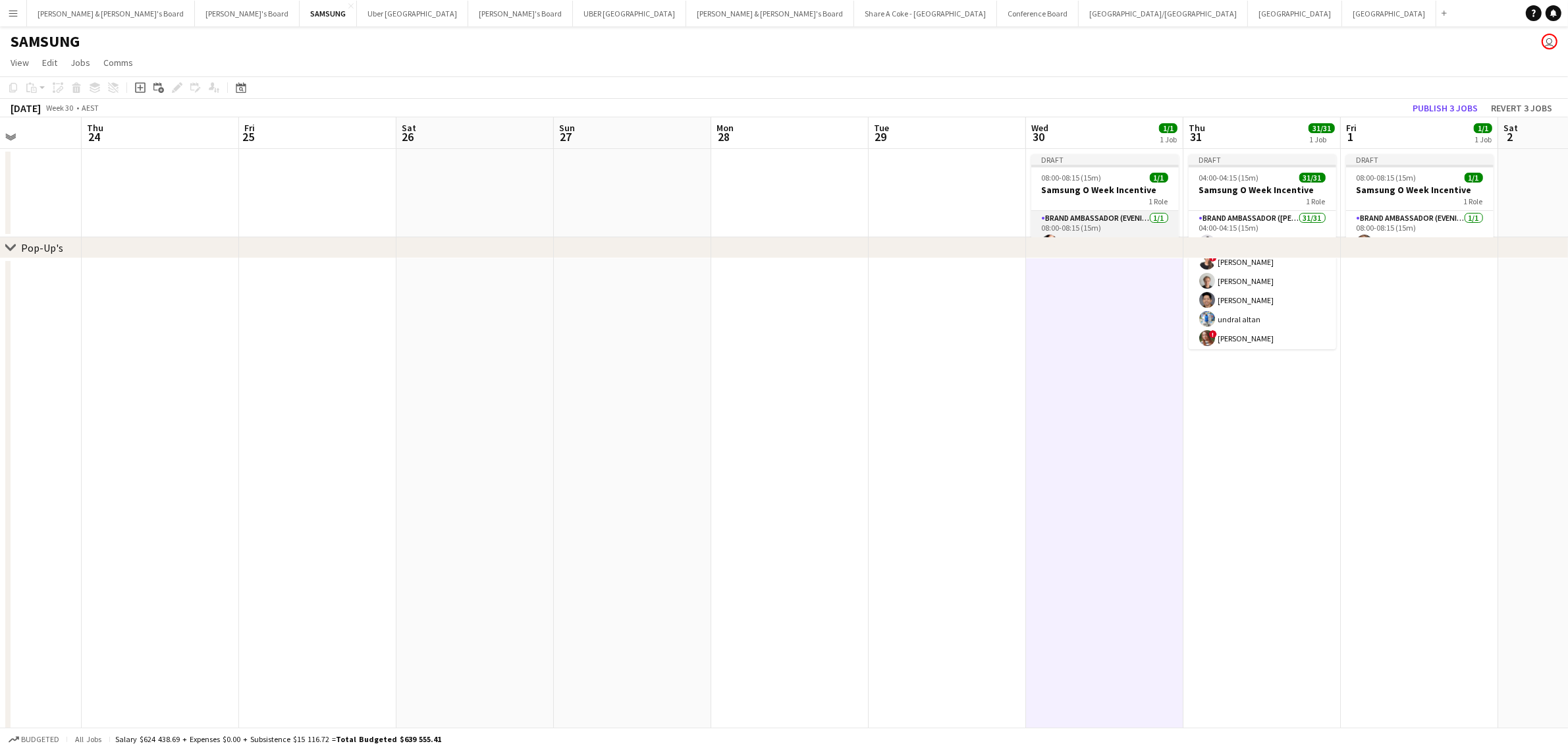
click at [1081, 212] on app-card-role "Brand Ambassador (Evening) 1/1 08:00-08:15 (15m) Julie Bettens" at bounding box center [1105, 233] width 147 height 45
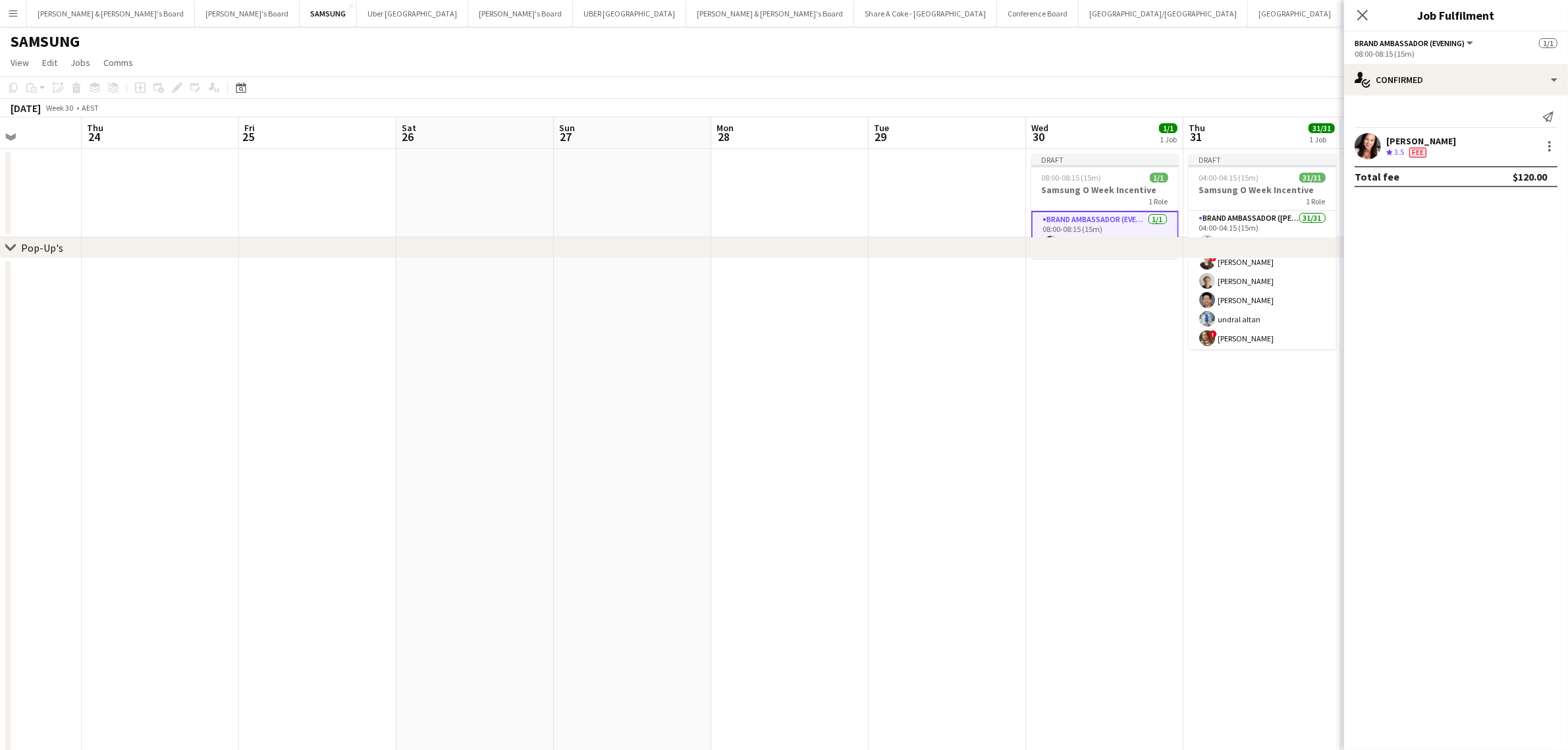
click at [1160, 357] on app-date-cell at bounding box center [1105, 572] width 157 height 627
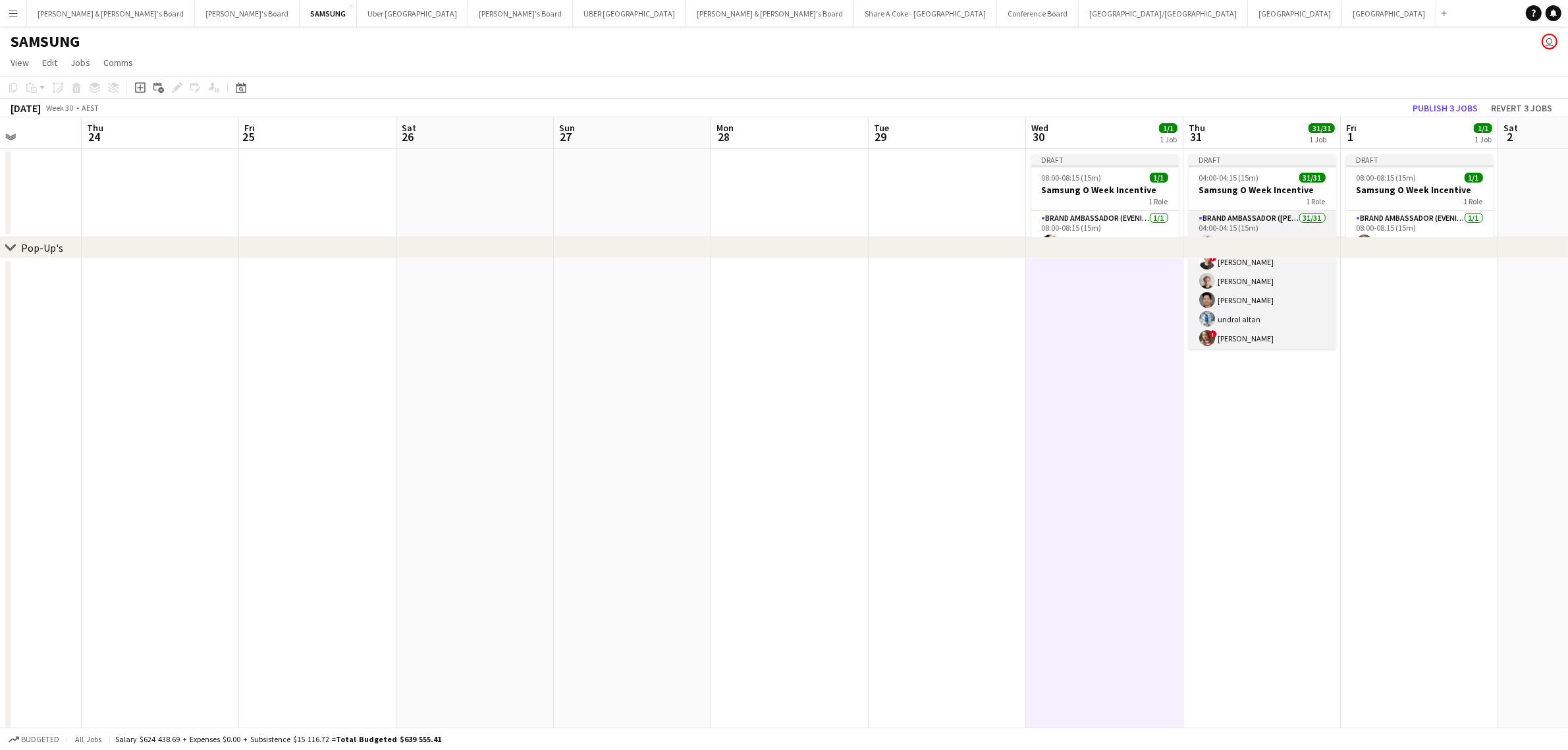
click at [1225, 218] on app-card-role "Brand Ambassador (Mon - Fri) 31/31 04:00-04:15 (15m) Vanshika Grover ! Sabina C…" at bounding box center [1262, 520] width 147 height 618
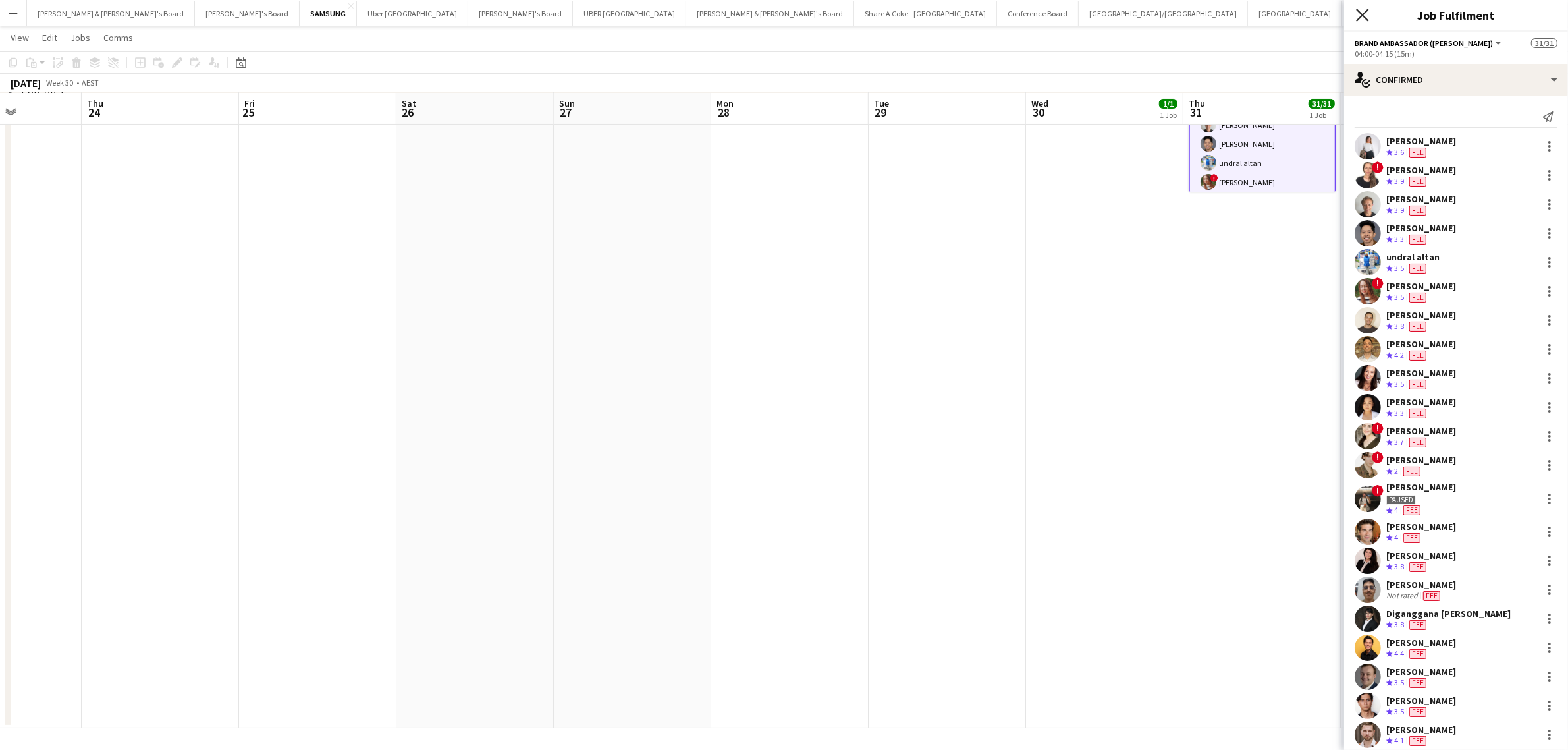
drag, startPoint x: 1362, startPoint y: 11, endPoint x: 1362, endPoint y: 30, distance: 19.0
click at [1362, 11] on icon "Close pop-in" at bounding box center [1362, 15] width 11 height 11
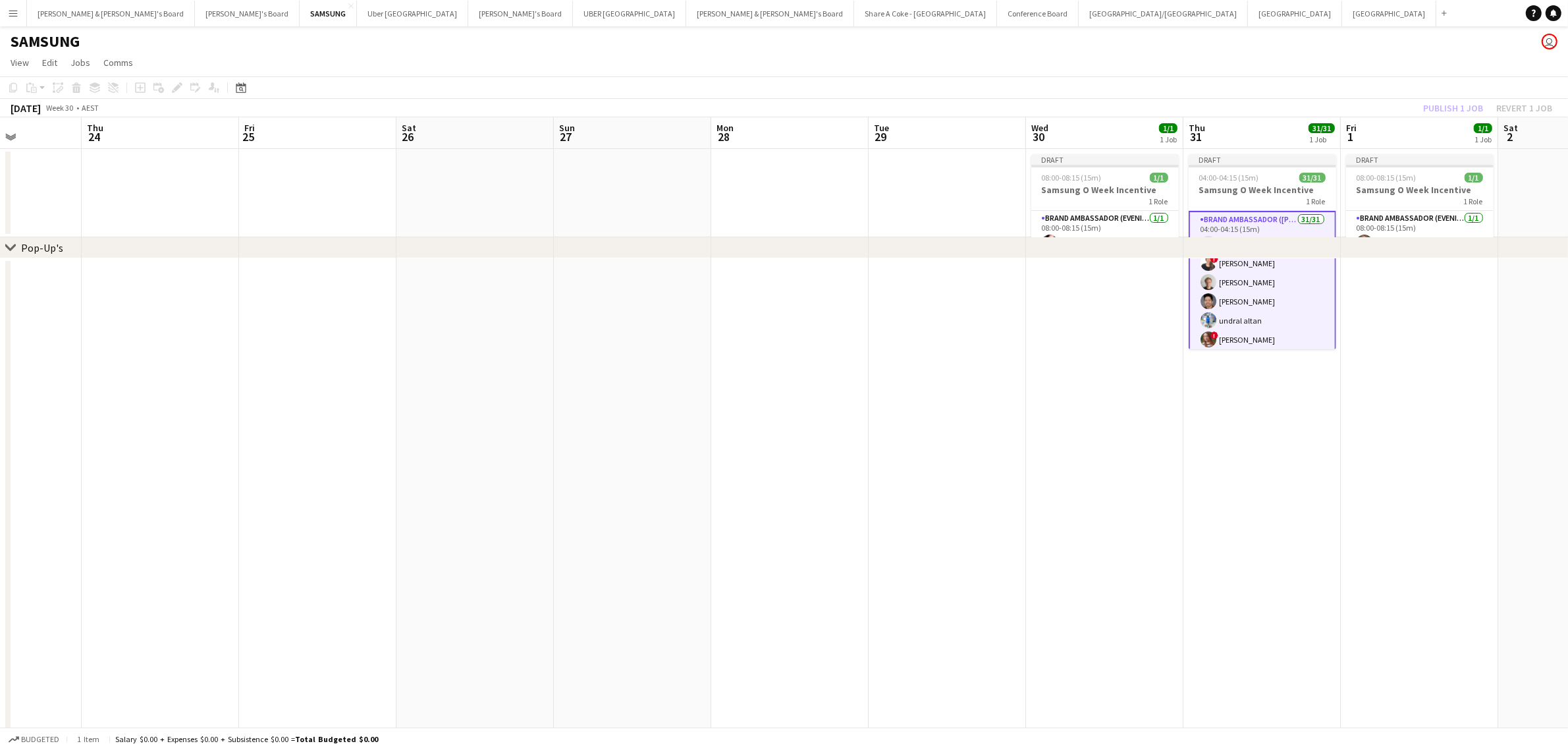
click at [1443, 360] on app-date-cell at bounding box center [1419, 572] width 157 height 627
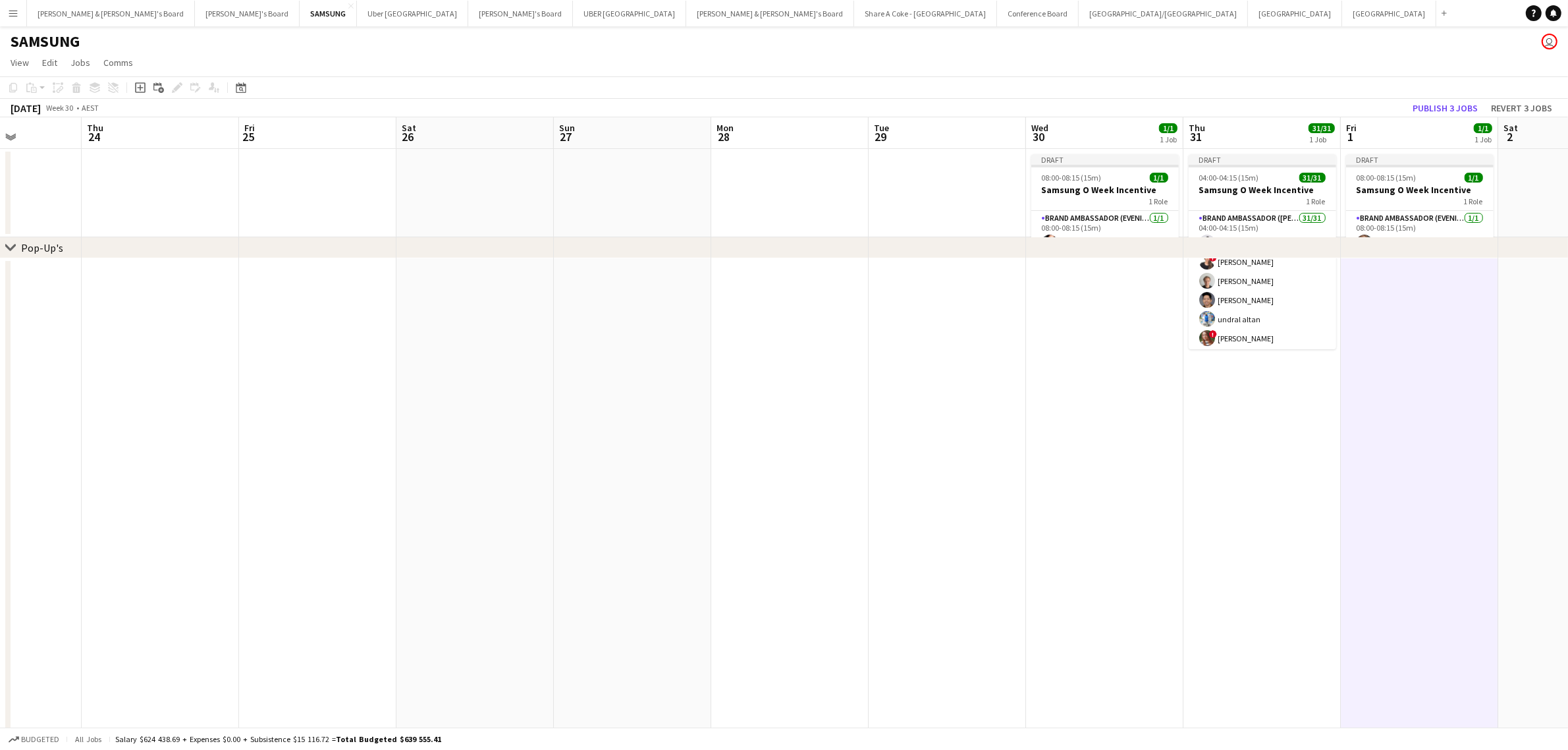
click at [1030, 527] on app-date-cell at bounding box center [1105, 572] width 157 height 627
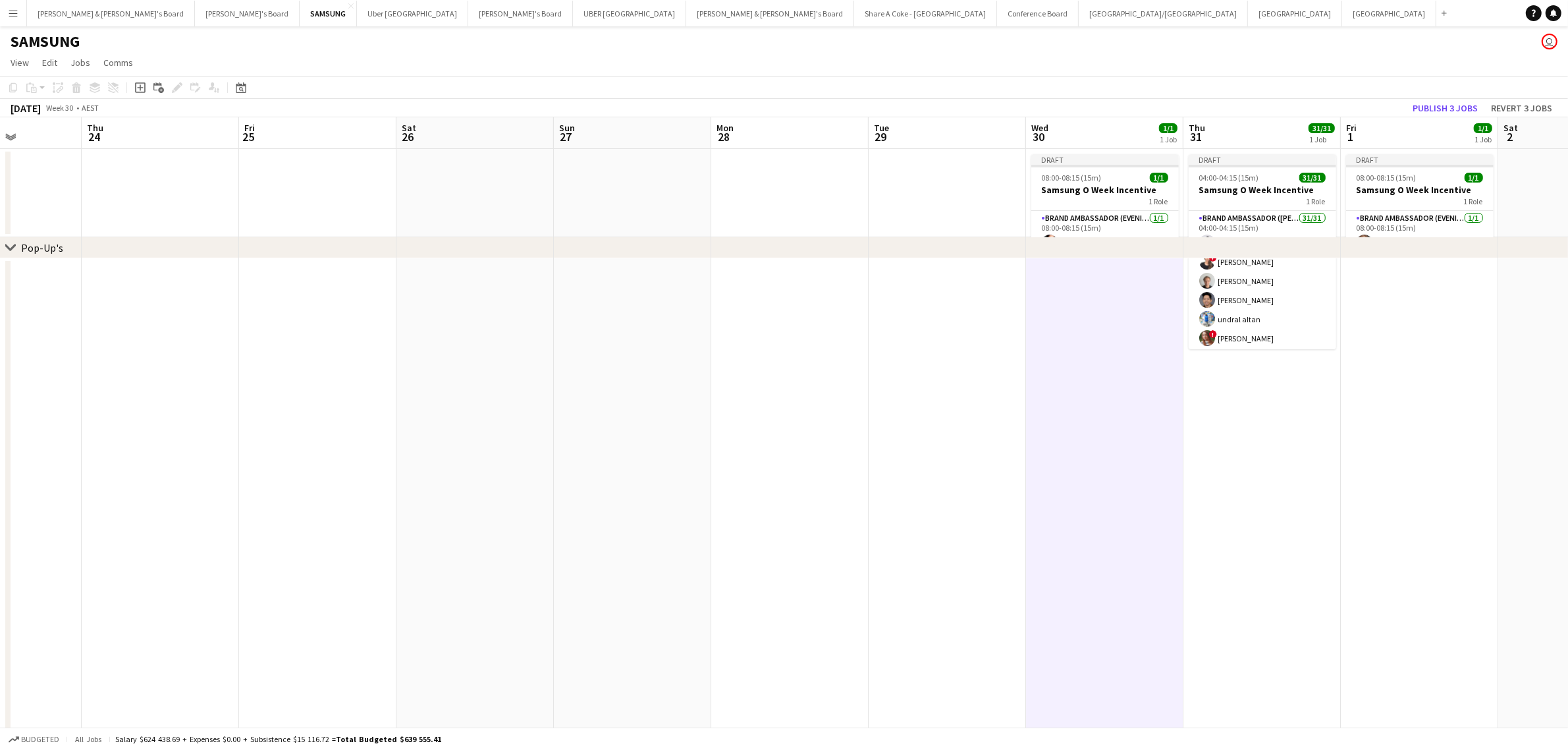
click at [910, 527] on app-date-cell at bounding box center [947, 572] width 157 height 627
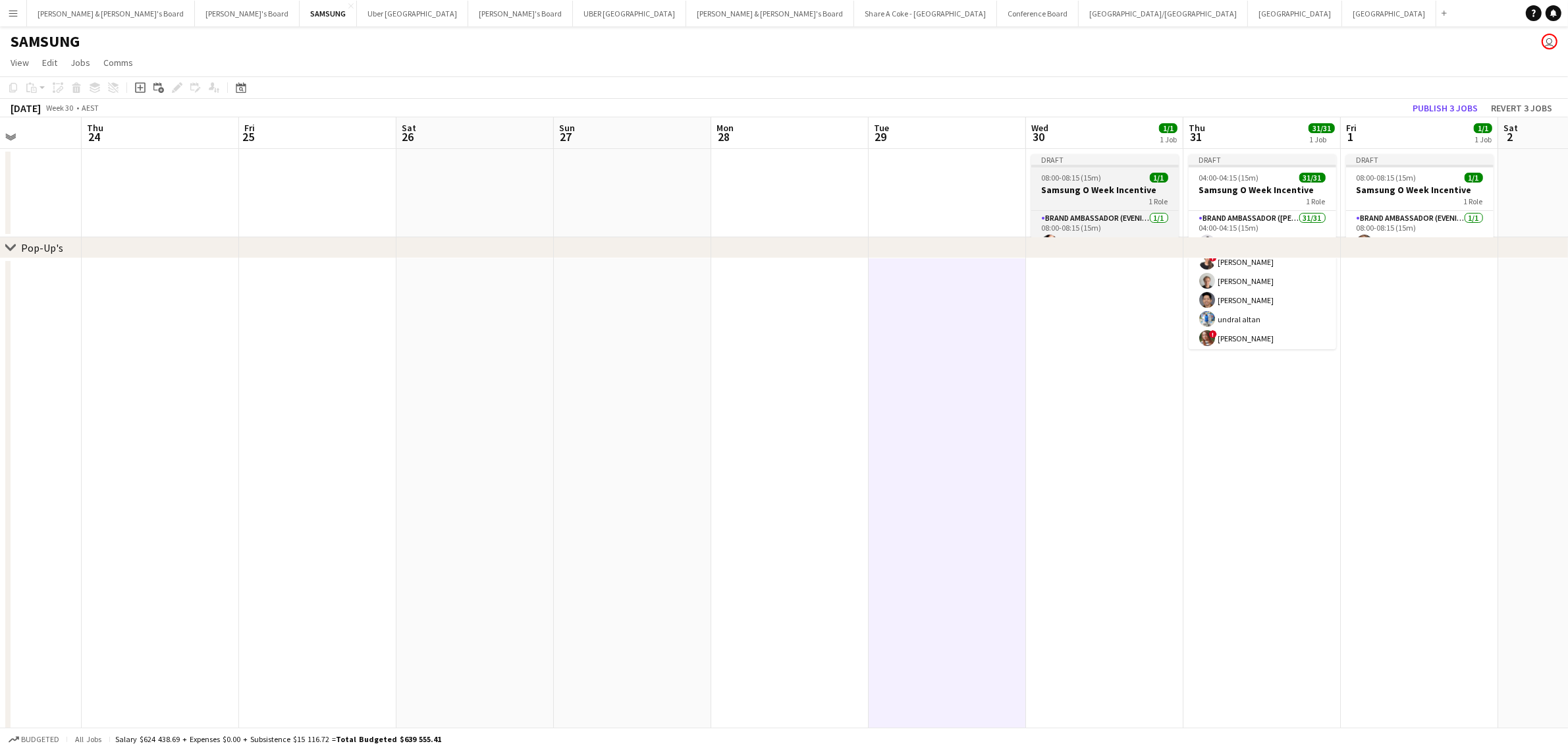
click at [1080, 184] on h3 "Samsung O Week Incentive" at bounding box center [1105, 190] width 147 height 12
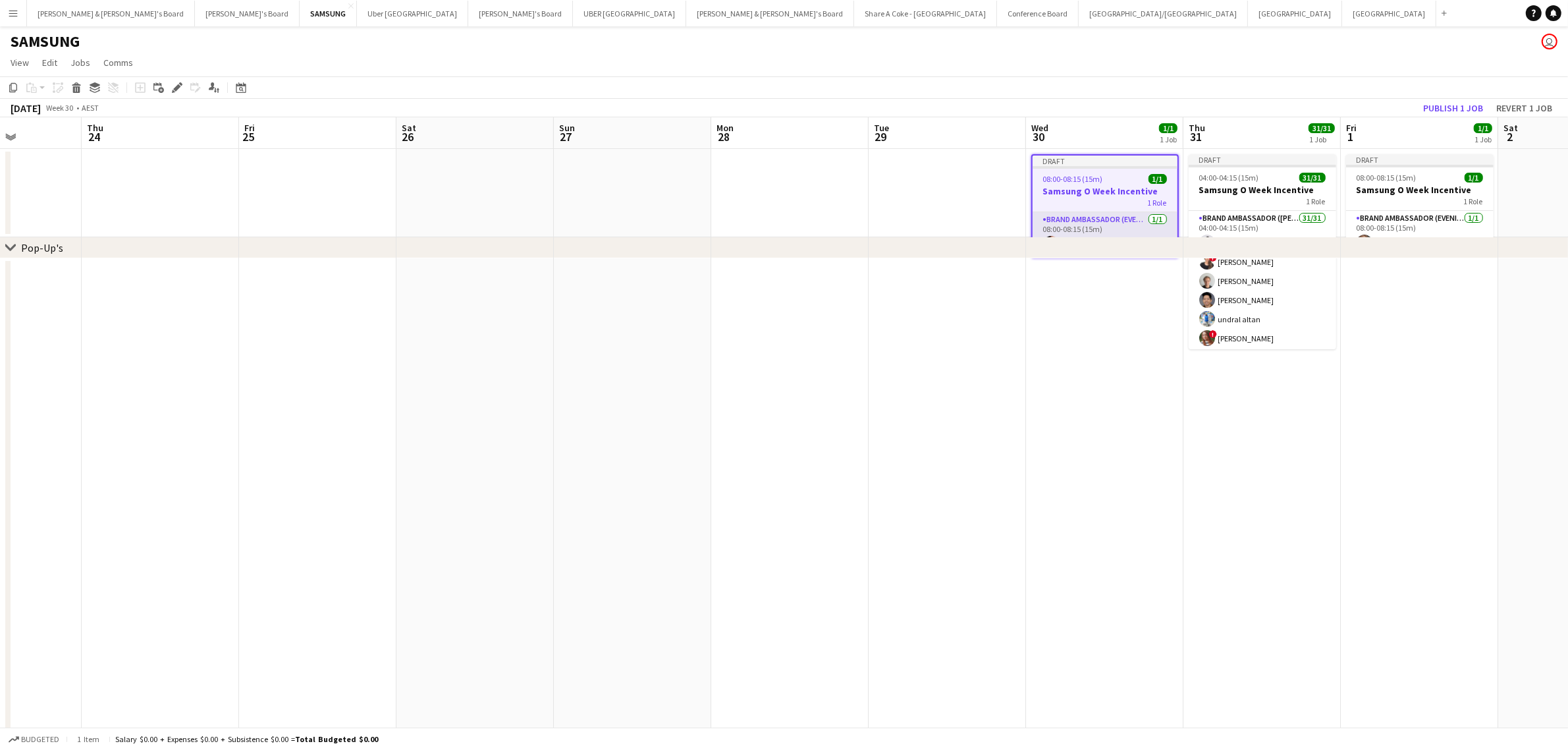
click at [1090, 215] on app-card-role "Brand Ambassador (Evening) 1/1 08:00-08:15 (15m) Julie Bettens" at bounding box center [1105, 235] width 145 height 45
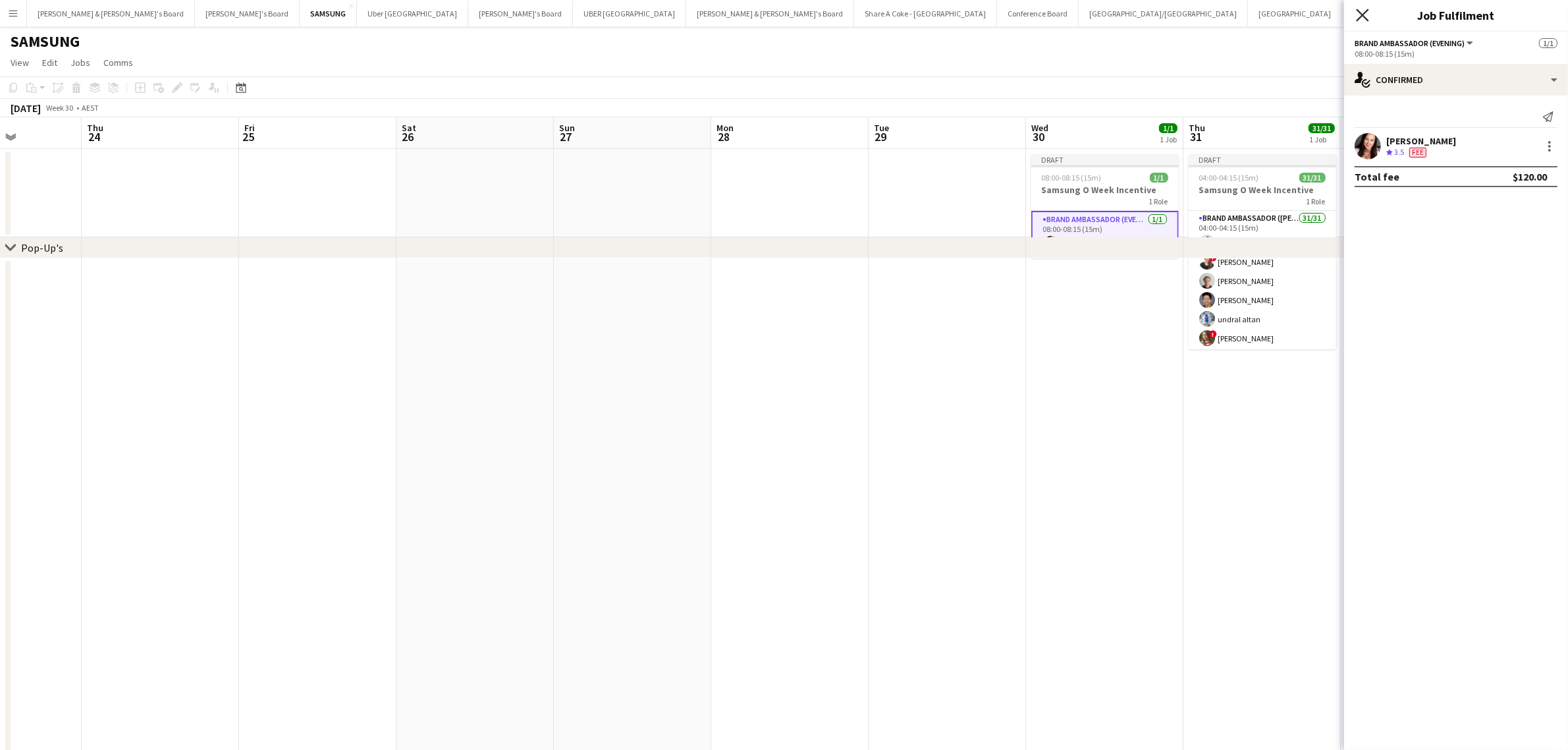
click at [1364, 10] on icon "Close pop-in" at bounding box center [1362, 15] width 13 height 13
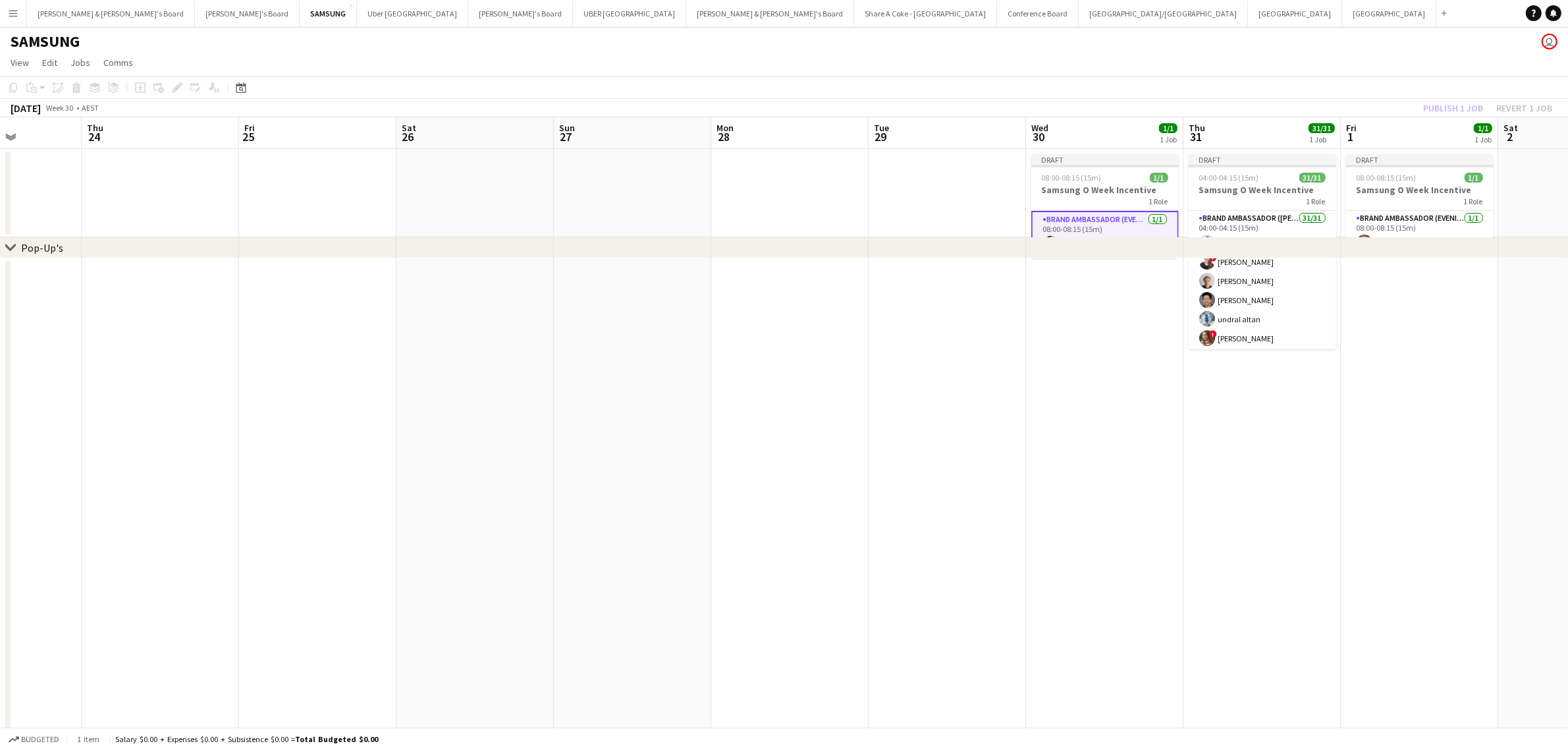
scroll to position [0, 390]
click at [1358, 407] on app-date-cell at bounding box center [1420, 572] width 157 height 627
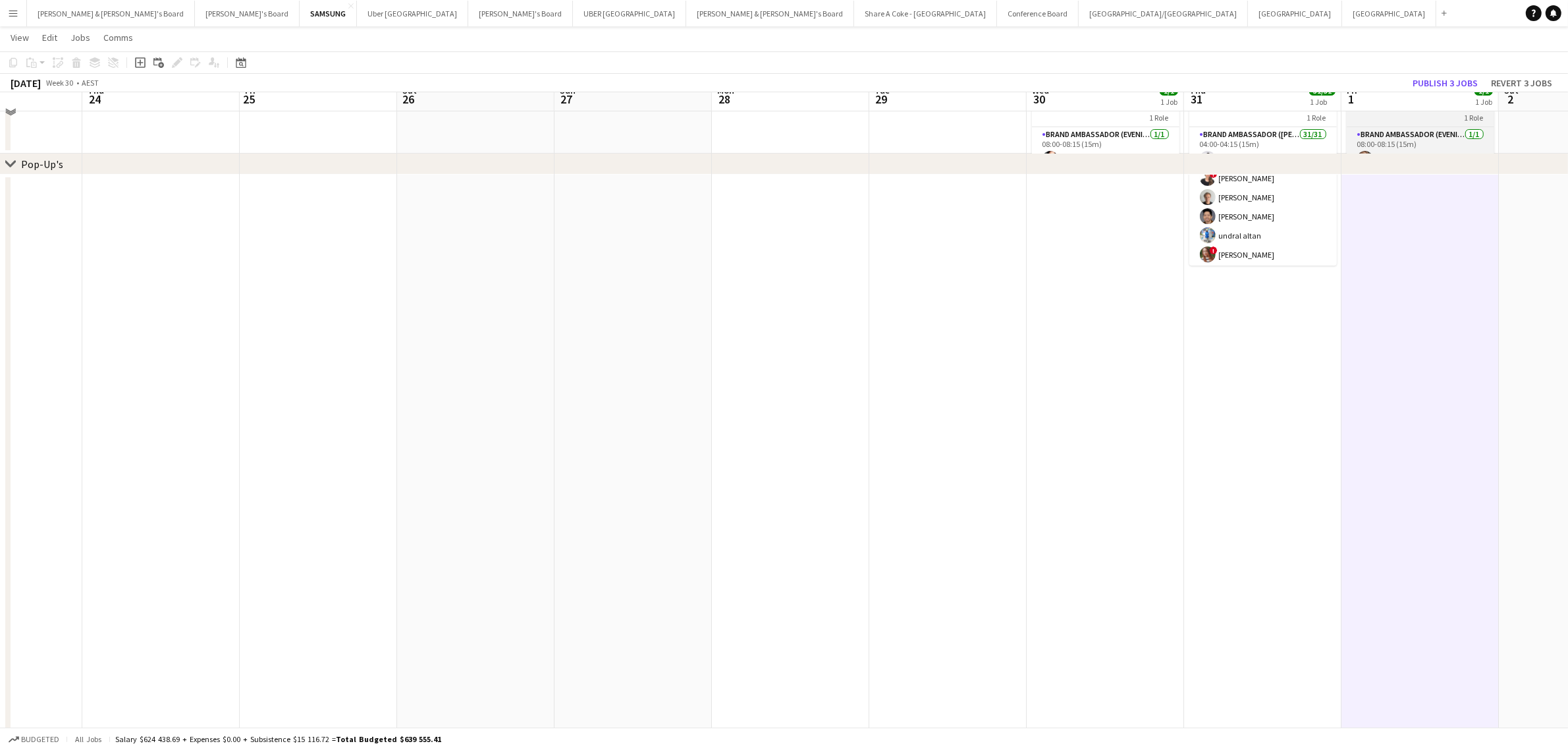
scroll to position [0, 0]
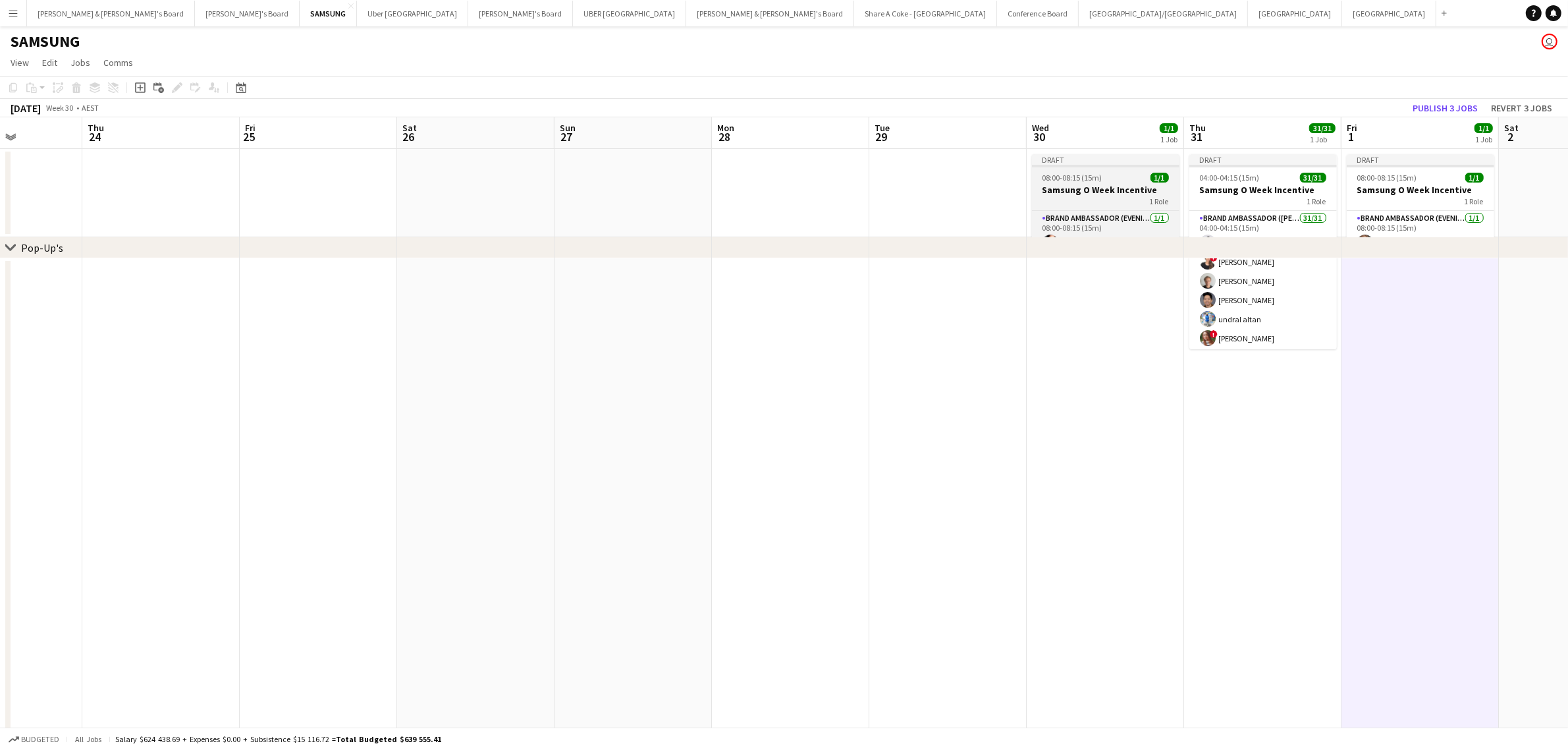
click at [1119, 179] on div "08:00-08:15 (15m) 1/1" at bounding box center [1105, 178] width 147 height 10
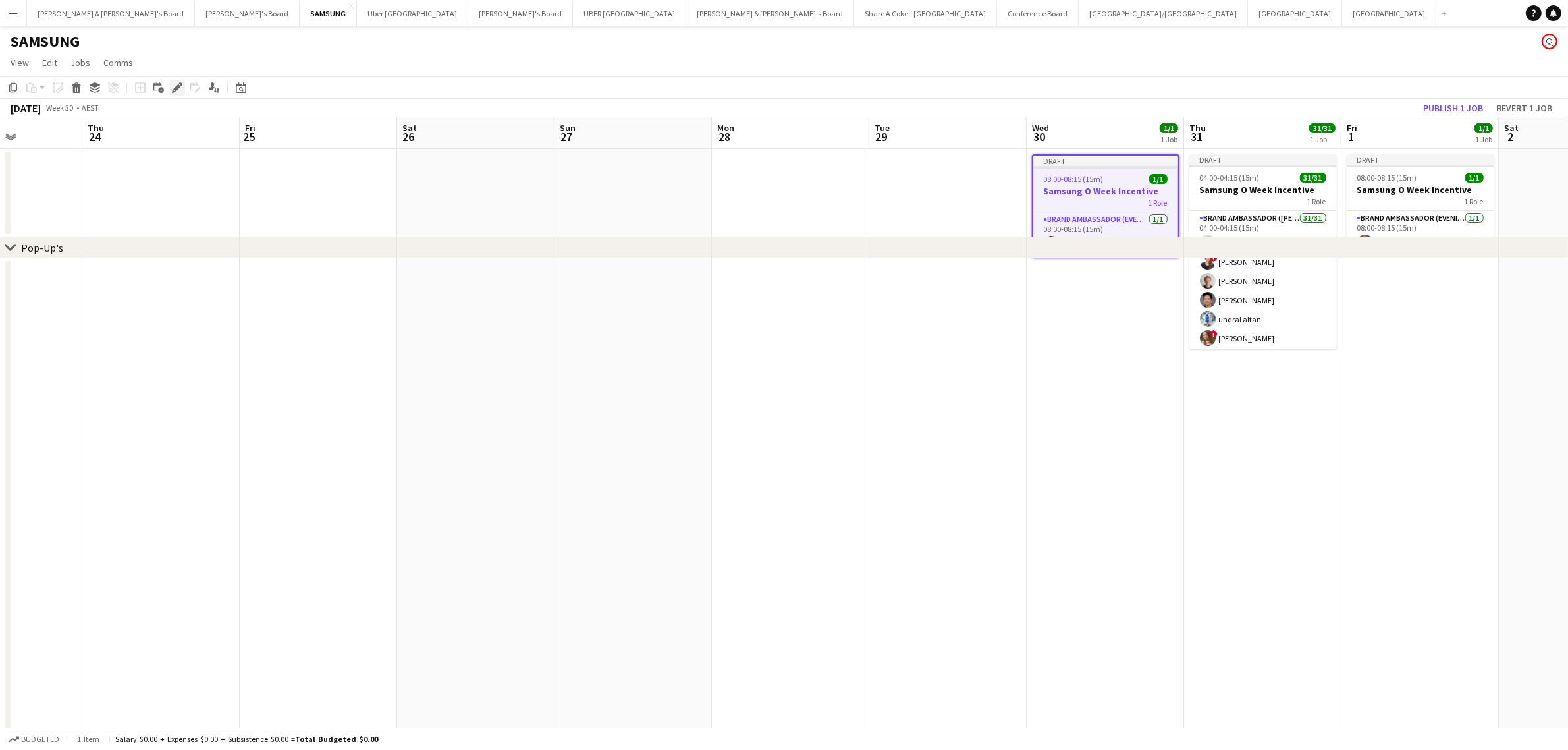
click at [172, 87] on icon "Edit" at bounding box center [177, 87] width 11 height 11
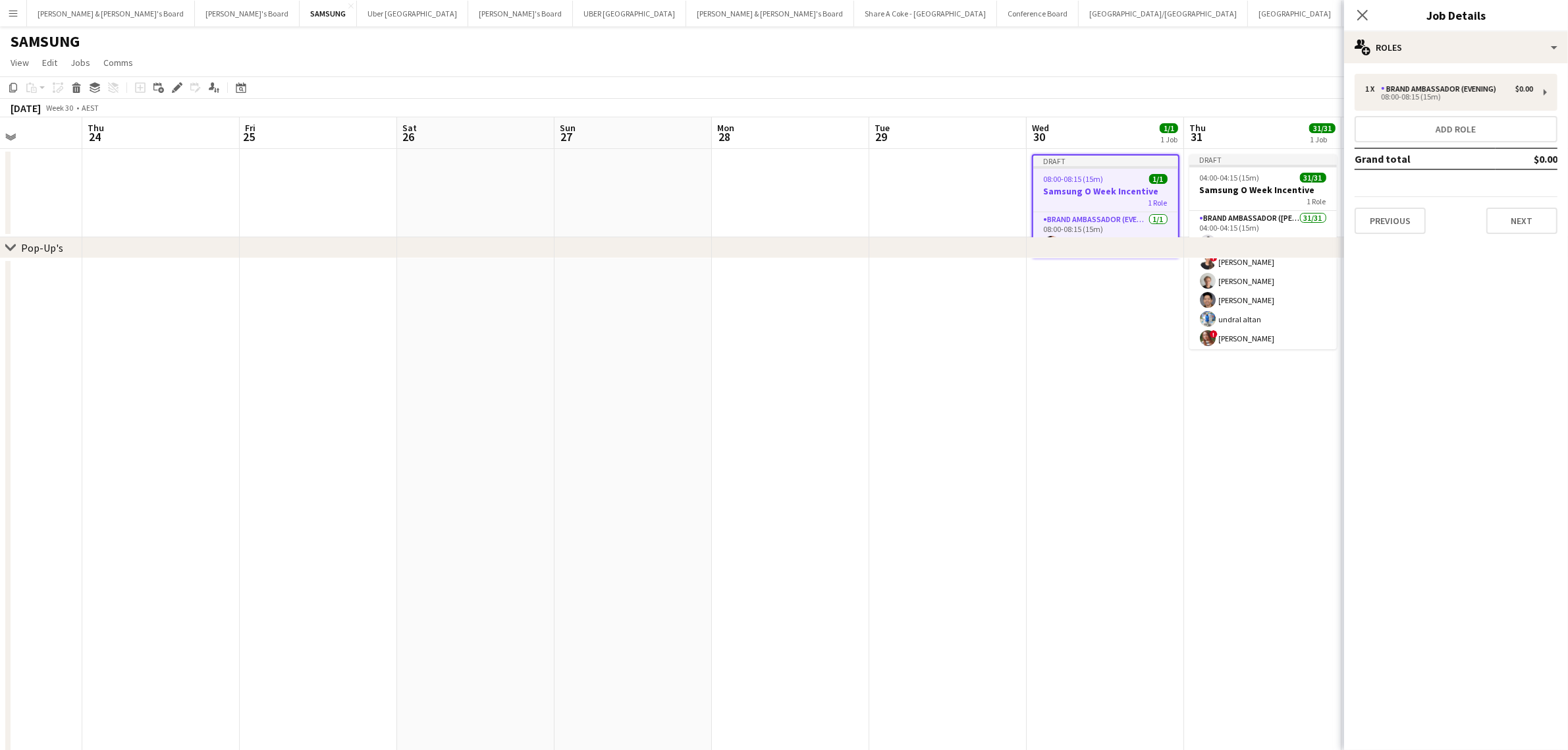
click at [1104, 185] on h3 "Samsung O Week Incentive" at bounding box center [1105, 191] width 145 height 12
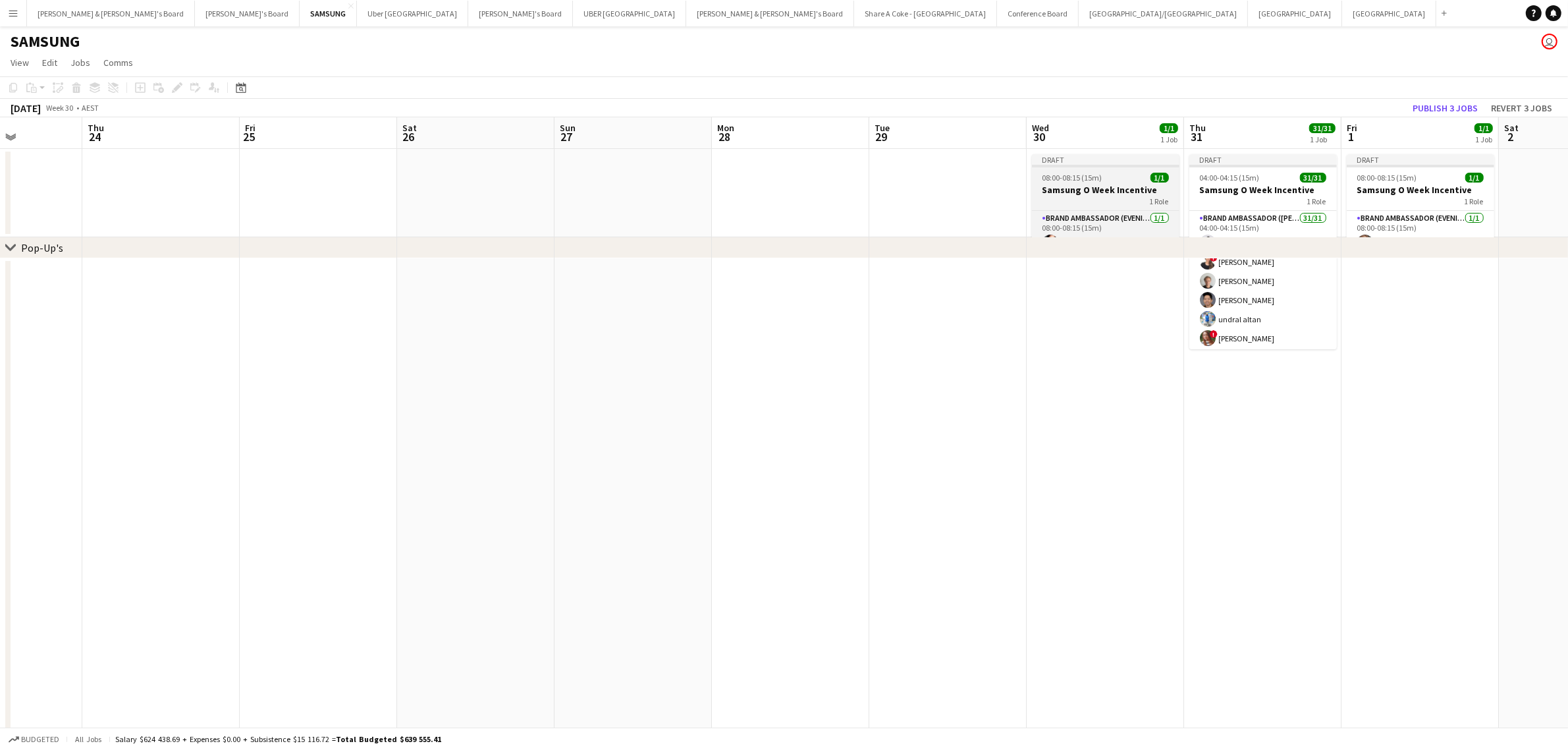
click at [1078, 176] on span "08:00-08:15 (15m)" at bounding box center [1072, 178] width 60 height 10
click at [169, 86] on div "Edit" at bounding box center [177, 88] width 16 height 16
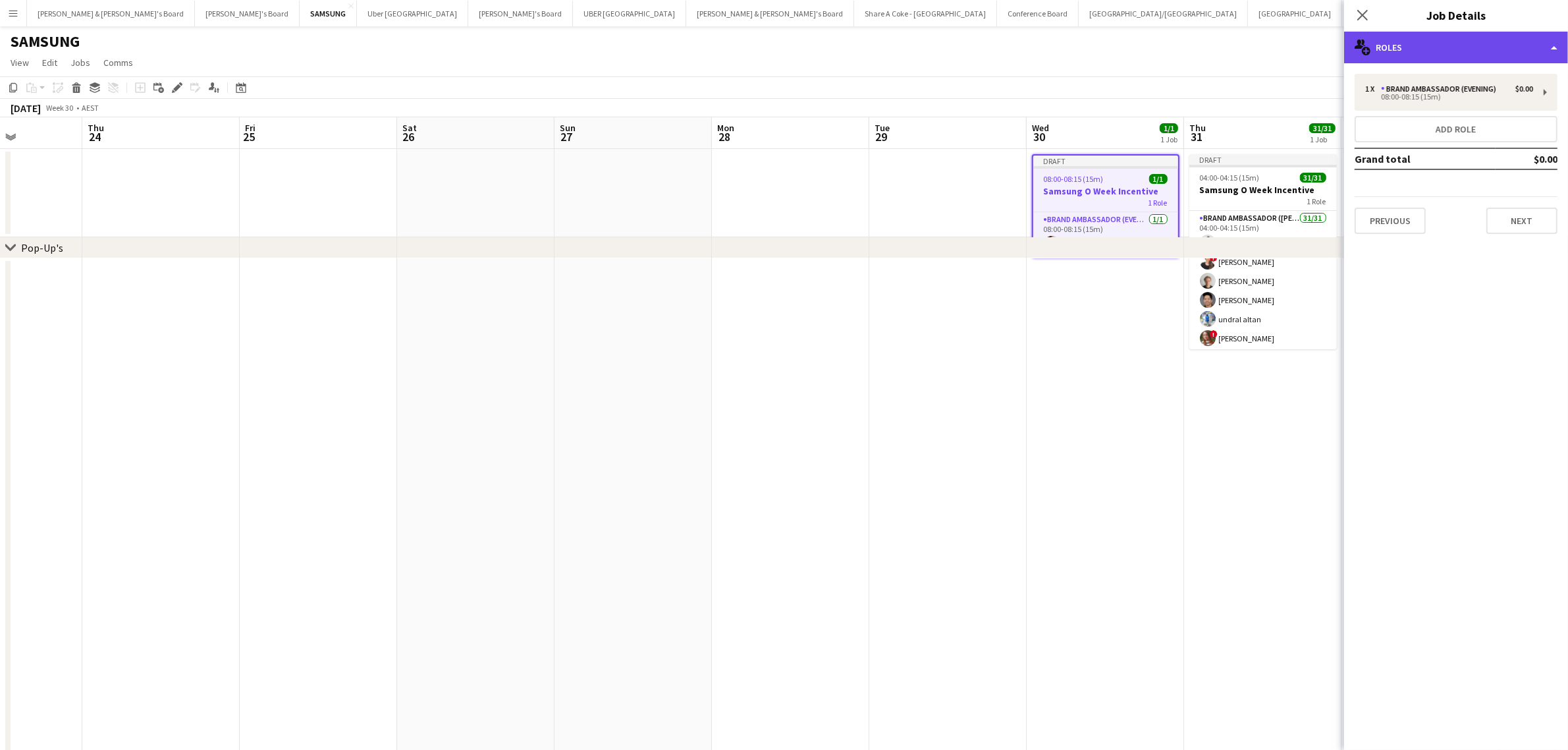
click at [1551, 48] on div "multiple-users-add Roles" at bounding box center [1456, 47] width 224 height 32
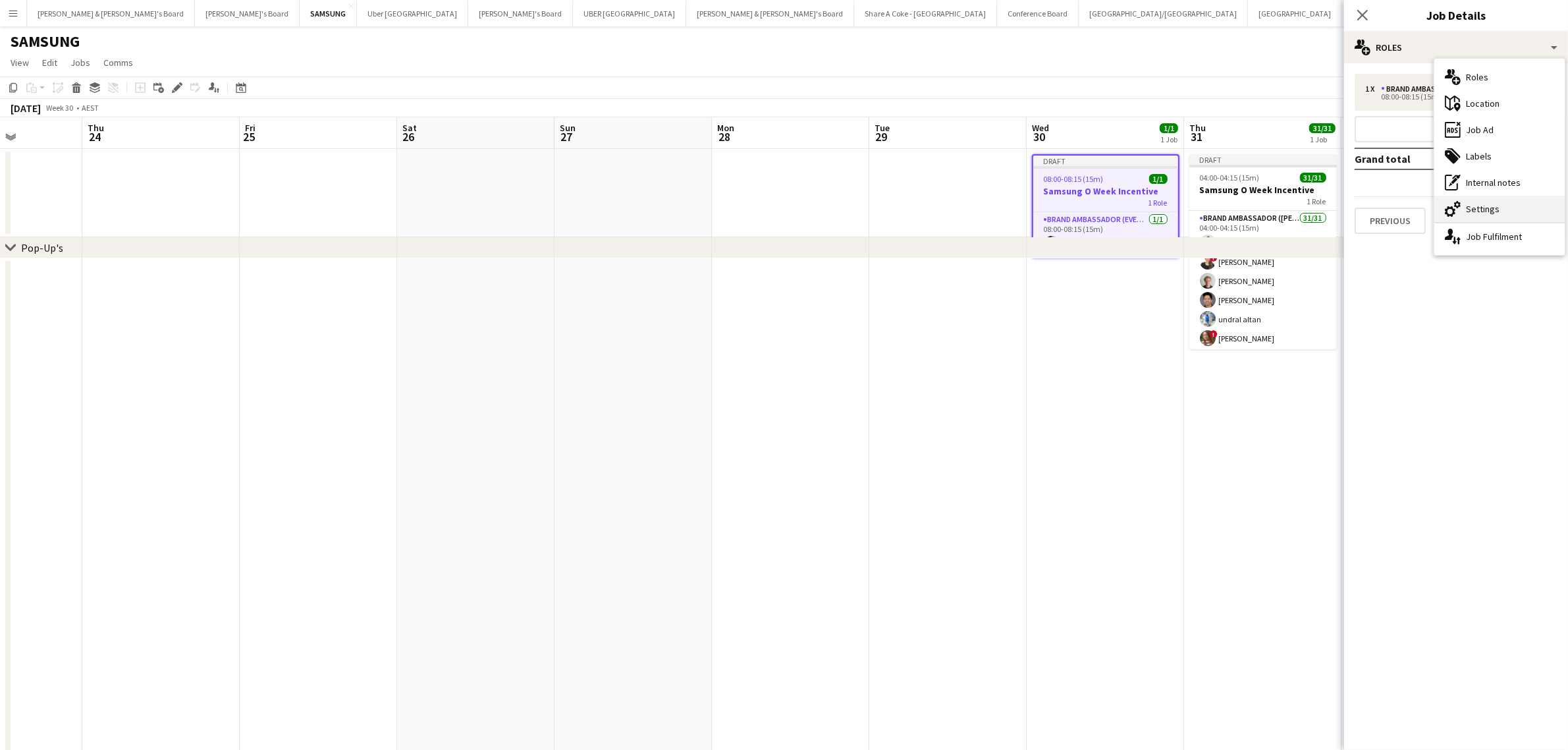
click at [1531, 209] on div "cog-double-3 Settings" at bounding box center [1499, 209] width 131 height 27
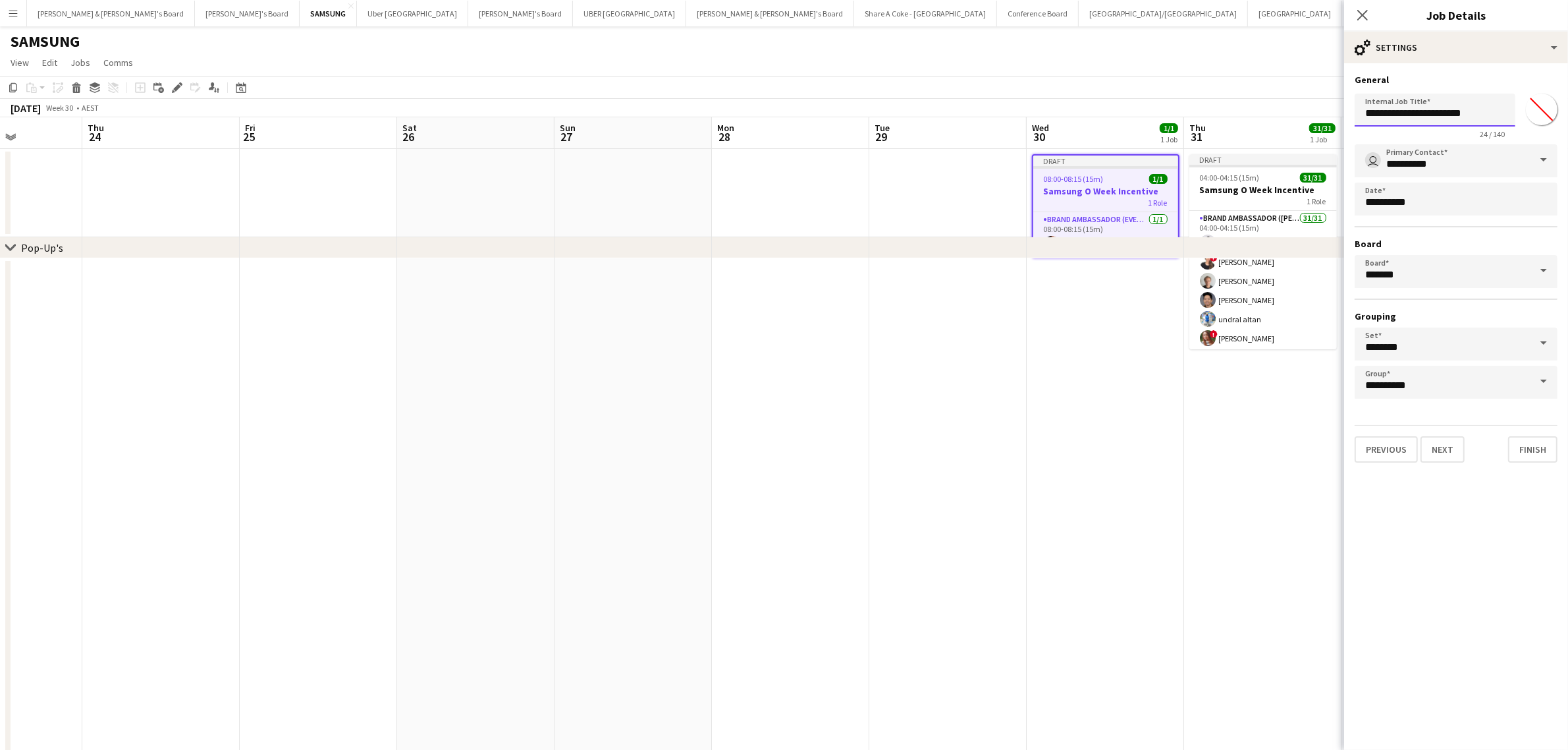
click at [1499, 105] on input "**********" at bounding box center [1435, 110] width 161 height 33
type input "**********"
click at [1542, 445] on button "Finish" at bounding box center [1532, 449] width 49 height 27
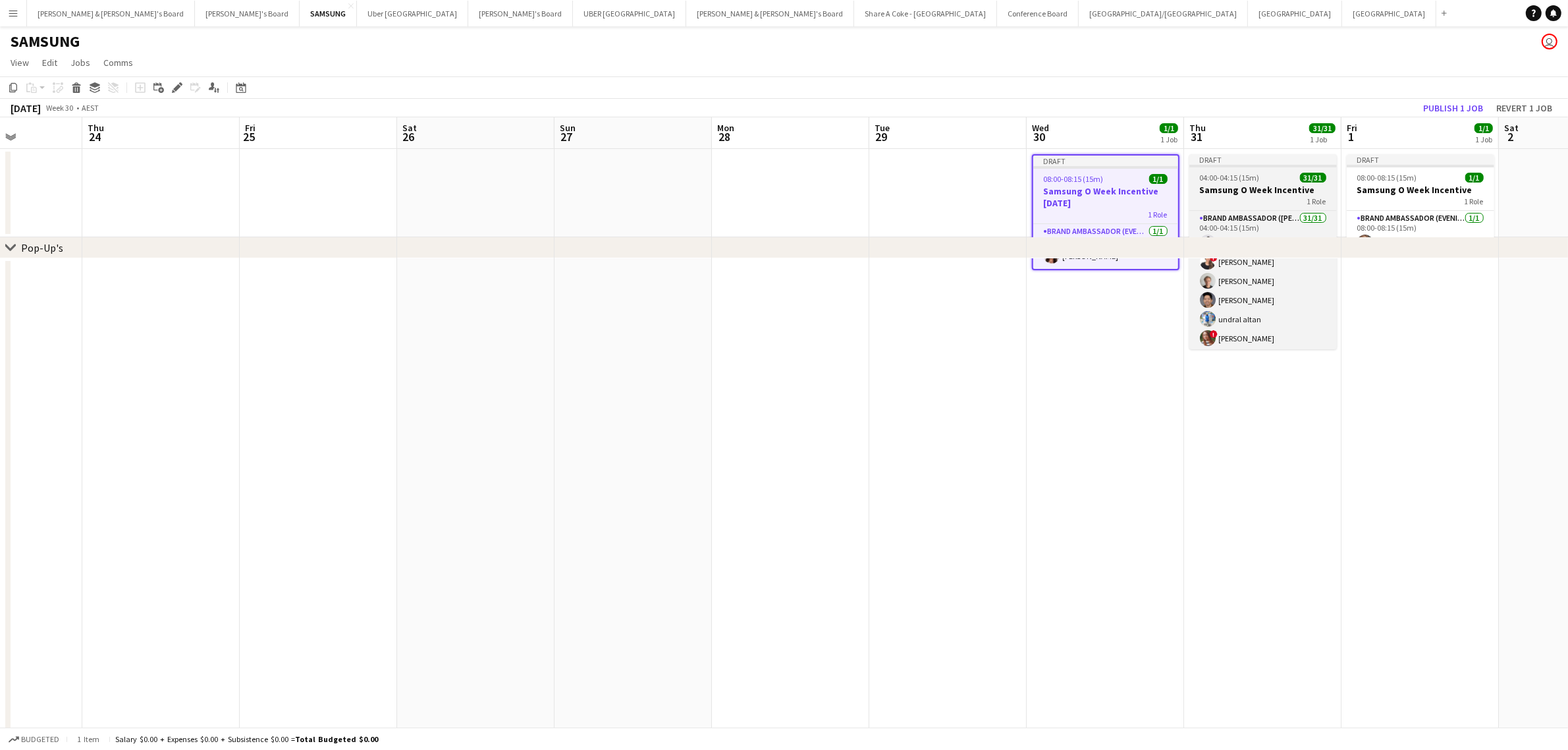
click at [1223, 173] on span "04:00-04:15 (15m)" at bounding box center [1229, 178] width 60 height 10
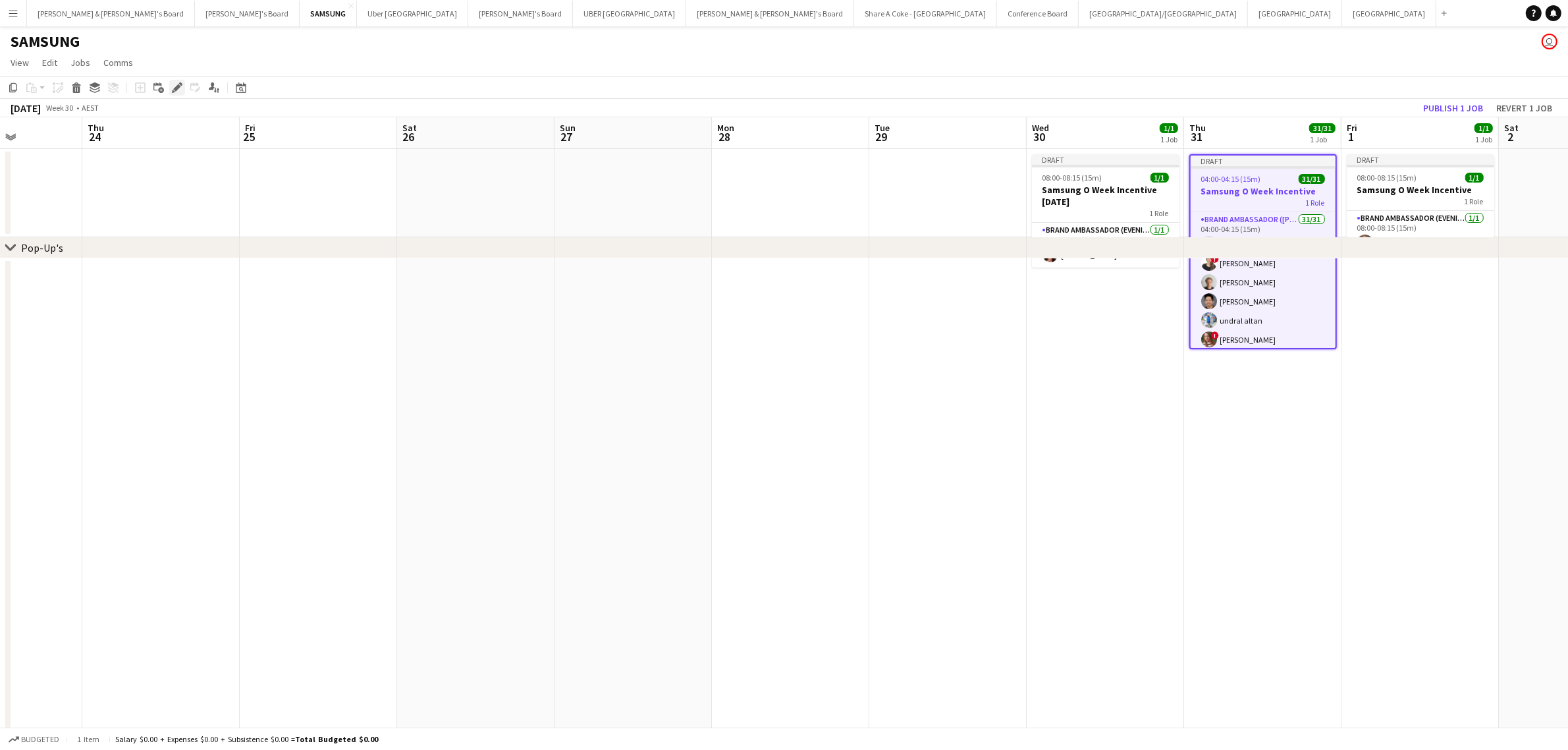
click at [175, 86] on icon "Edit" at bounding box center [177, 87] width 11 height 11
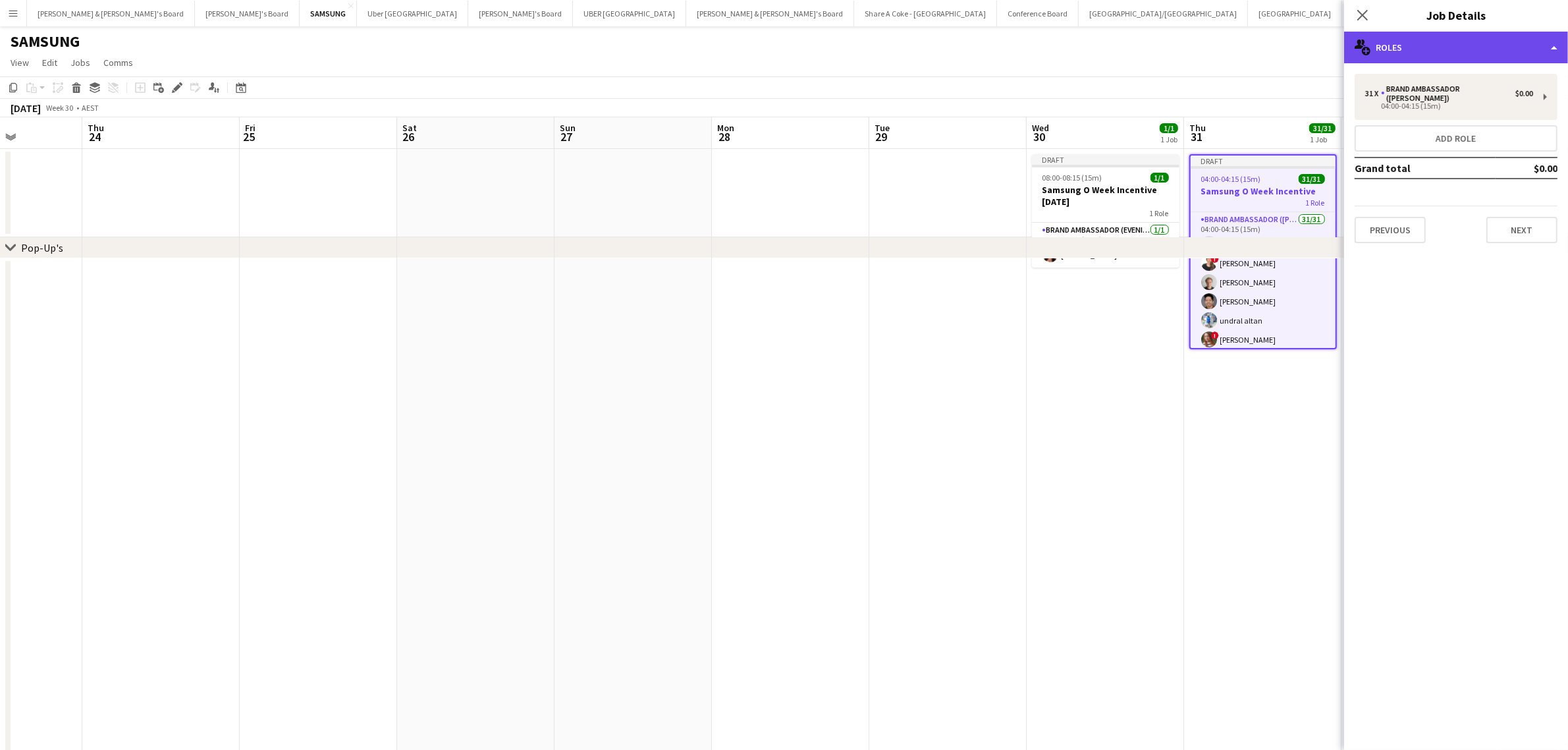
click at [1511, 41] on div "multiple-users-add Roles" at bounding box center [1456, 47] width 224 height 32
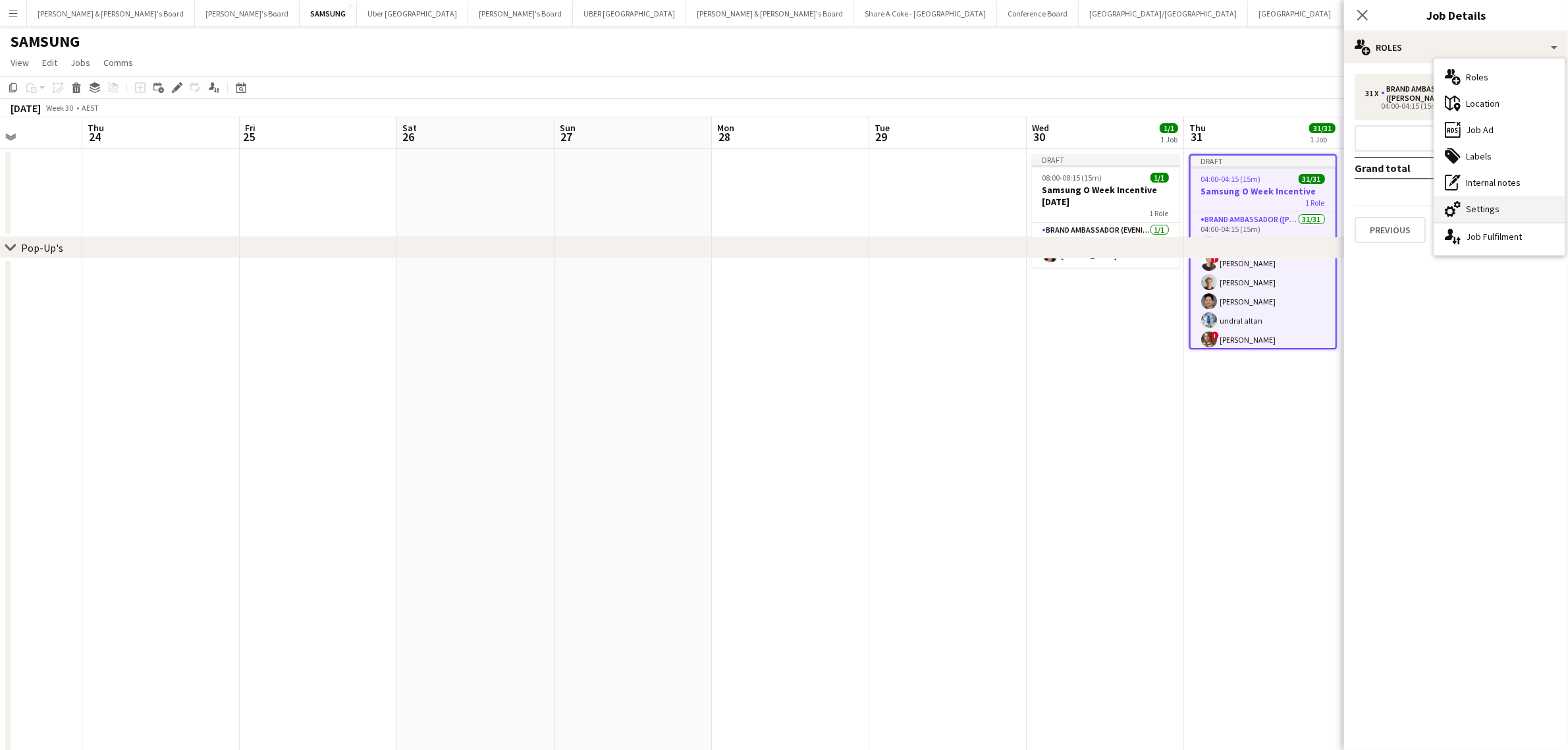
click at [1535, 205] on div "cog-double-3 Settings" at bounding box center [1499, 209] width 131 height 27
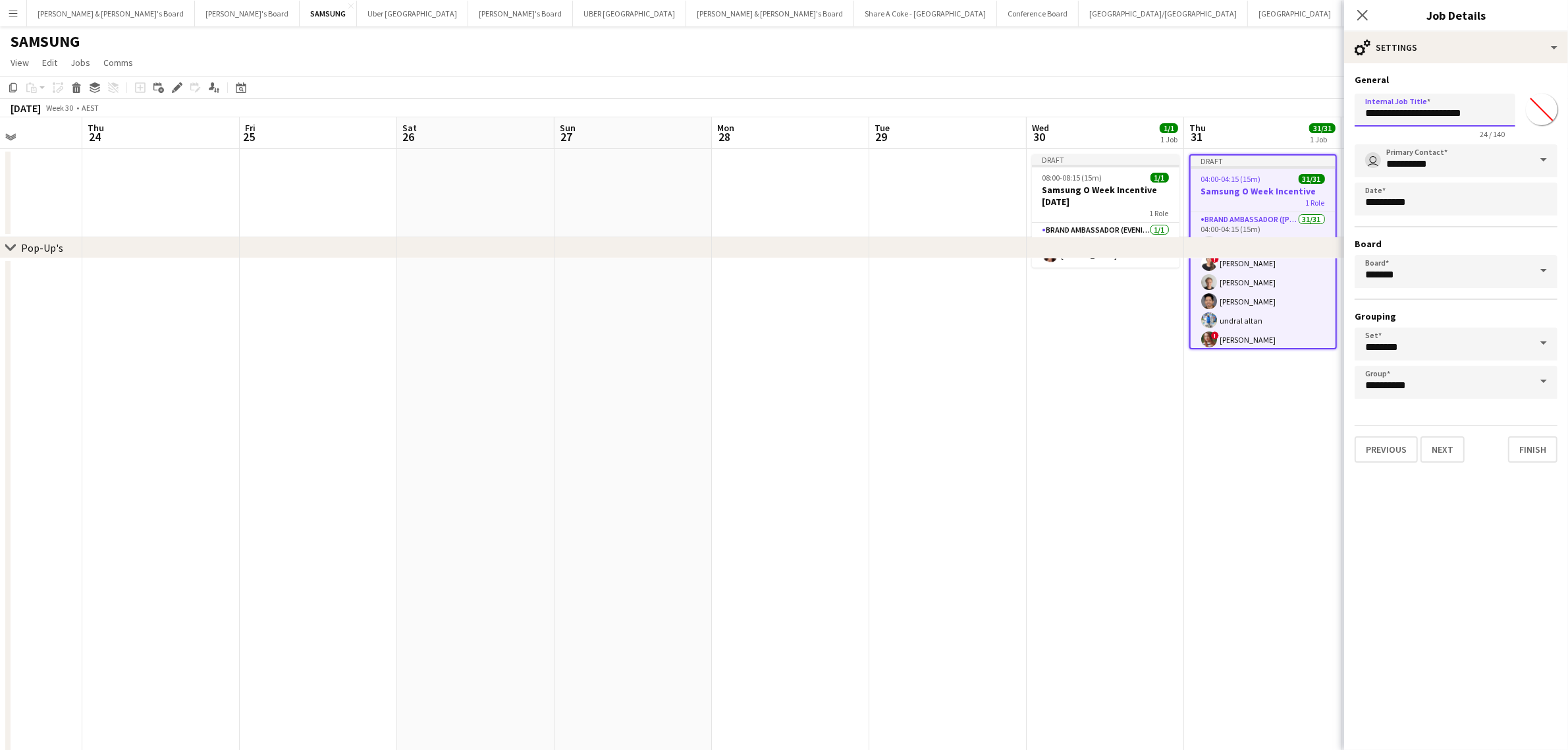
click at [1494, 117] on input "**********" at bounding box center [1435, 110] width 161 height 33
type input "**********"
click at [1532, 449] on button "Finish" at bounding box center [1532, 449] width 49 height 27
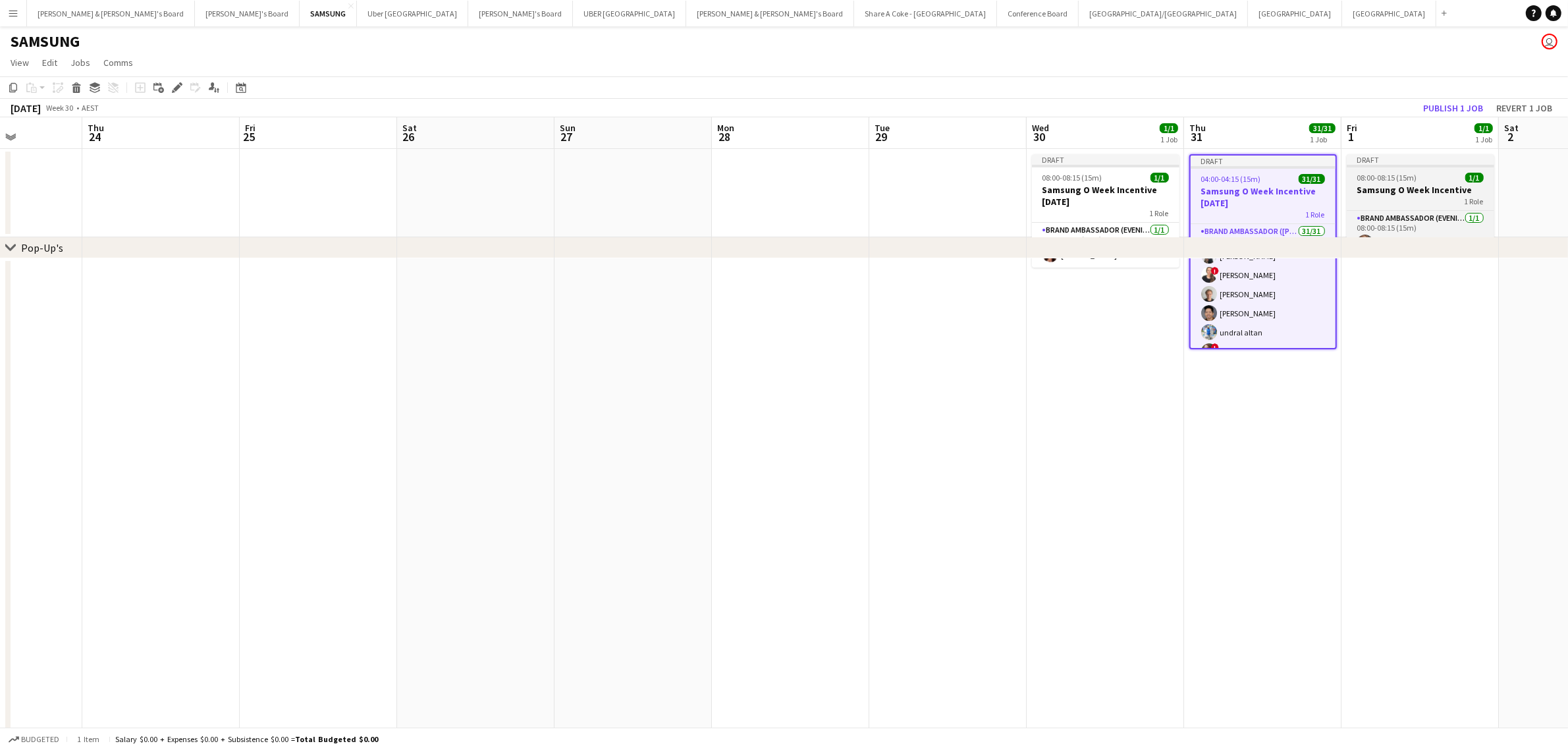
click at [1381, 175] on span "08:00-08:15 (15m)" at bounding box center [1387, 178] width 60 height 10
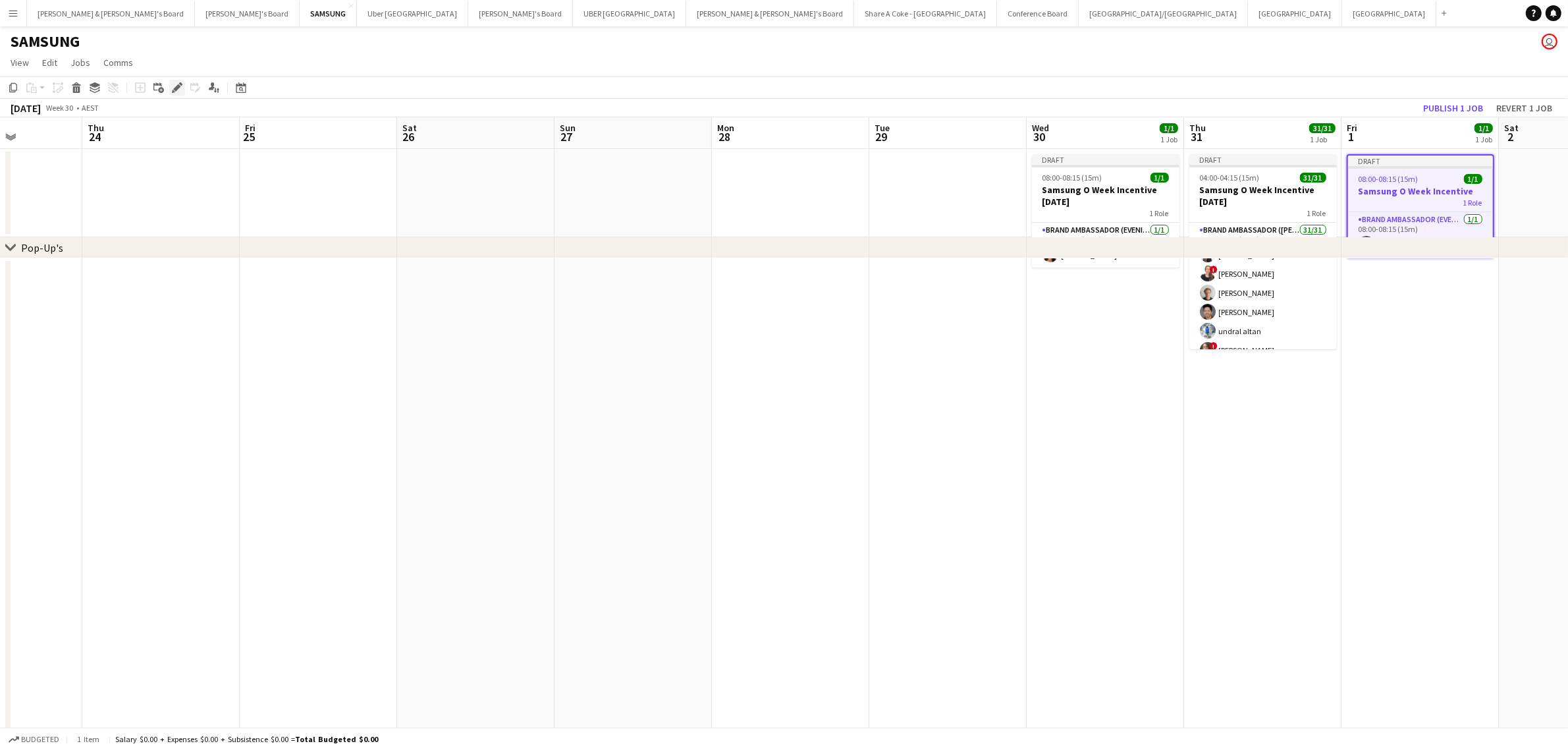
click at [176, 83] on icon "Edit" at bounding box center [177, 87] width 11 height 11
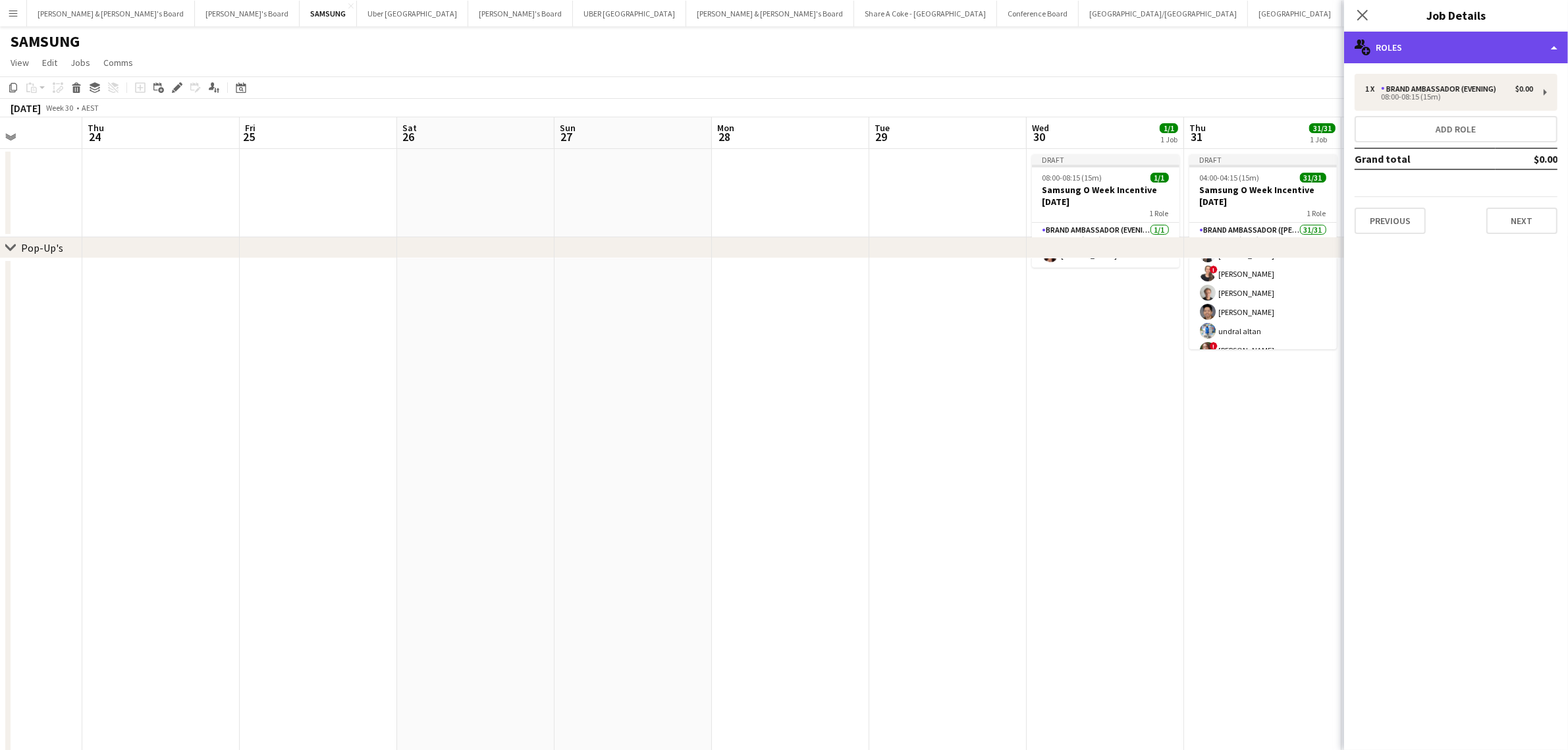
click at [1555, 47] on div "multiple-users-add Roles" at bounding box center [1456, 47] width 224 height 32
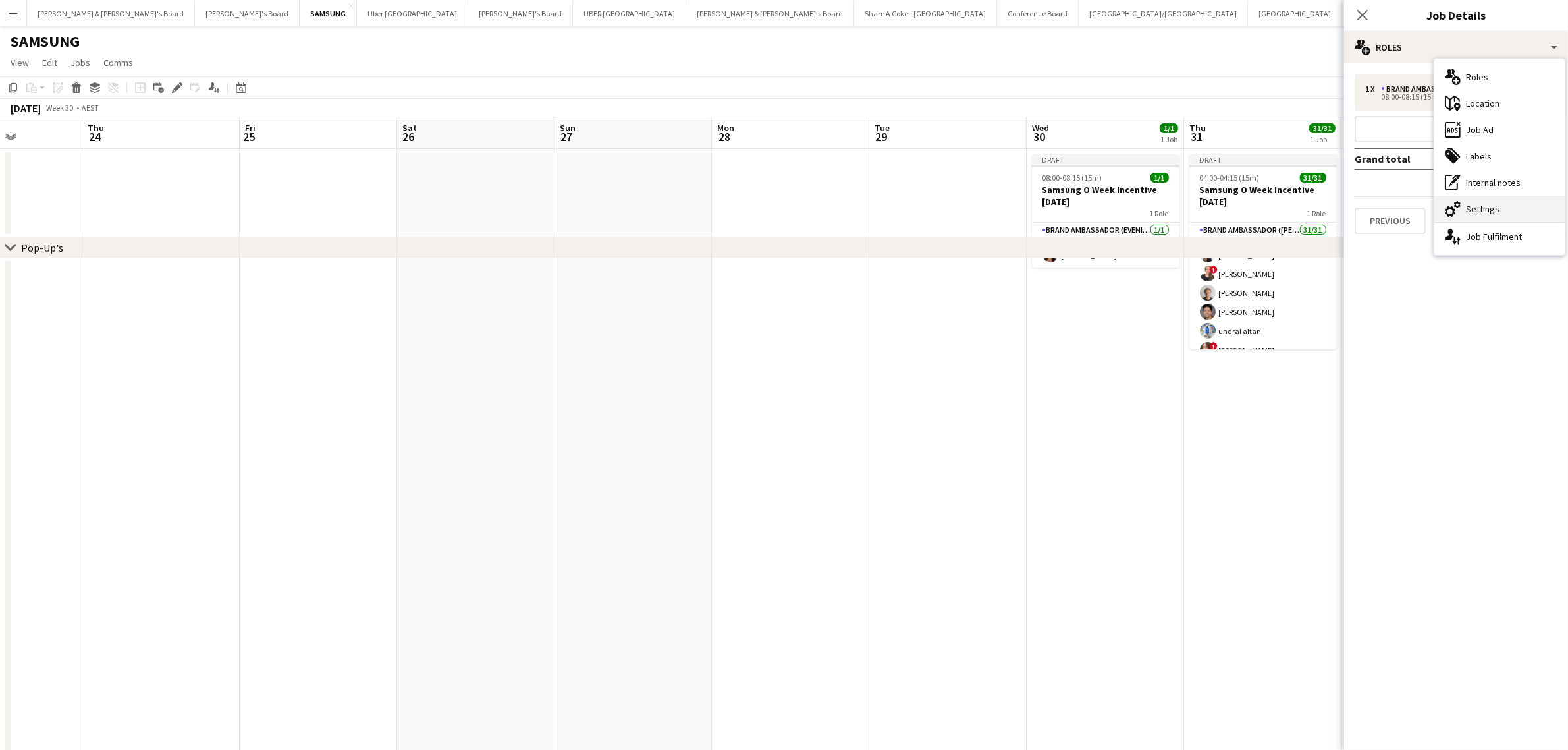
click at [1526, 201] on div "cog-double-3 Settings" at bounding box center [1499, 209] width 131 height 27
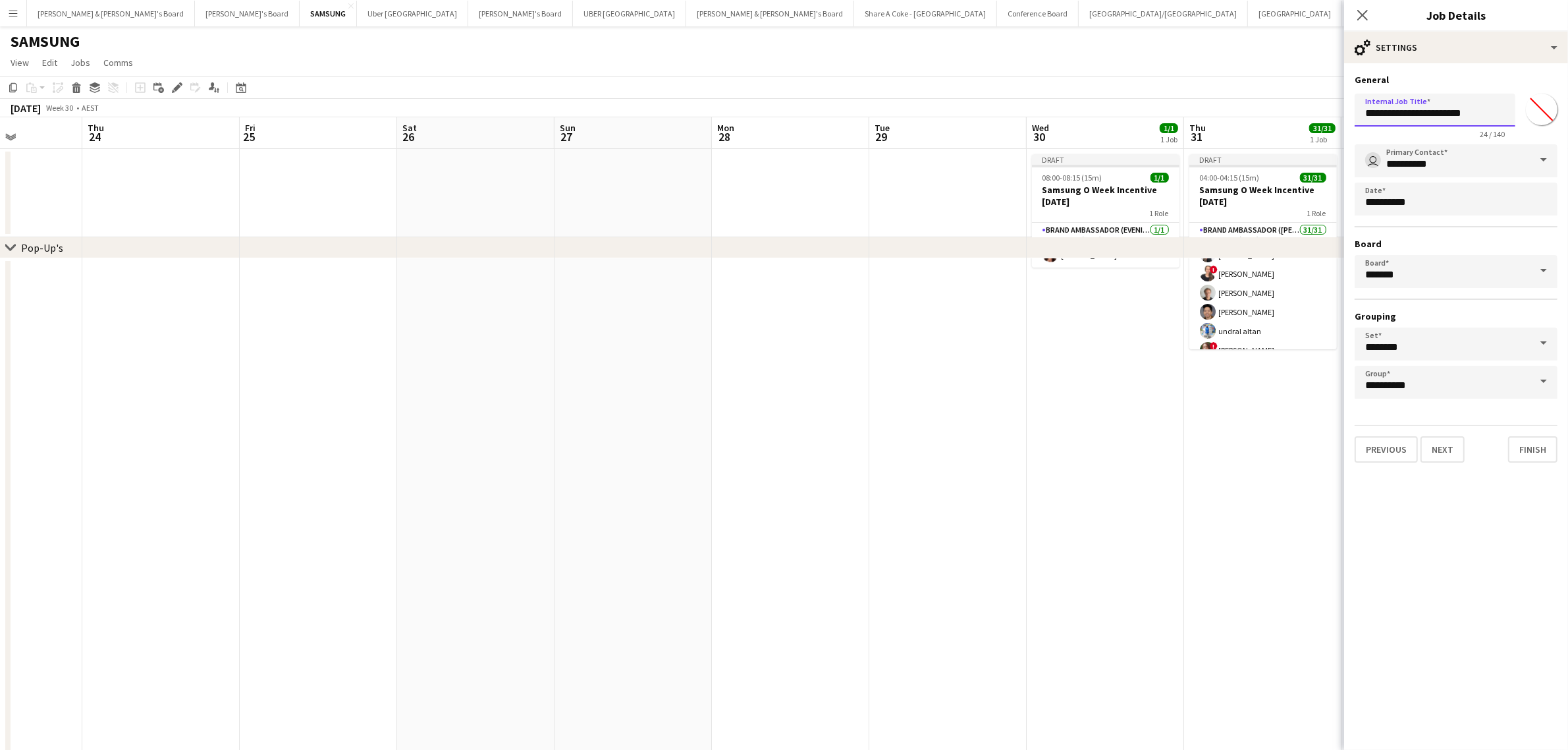
click at [1488, 107] on input "**********" at bounding box center [1435, 110] width 161 height 33
type input "**********"
click at [1539, 442] on button "Finish" at bounding box center [1532, 449] width 49 height 27
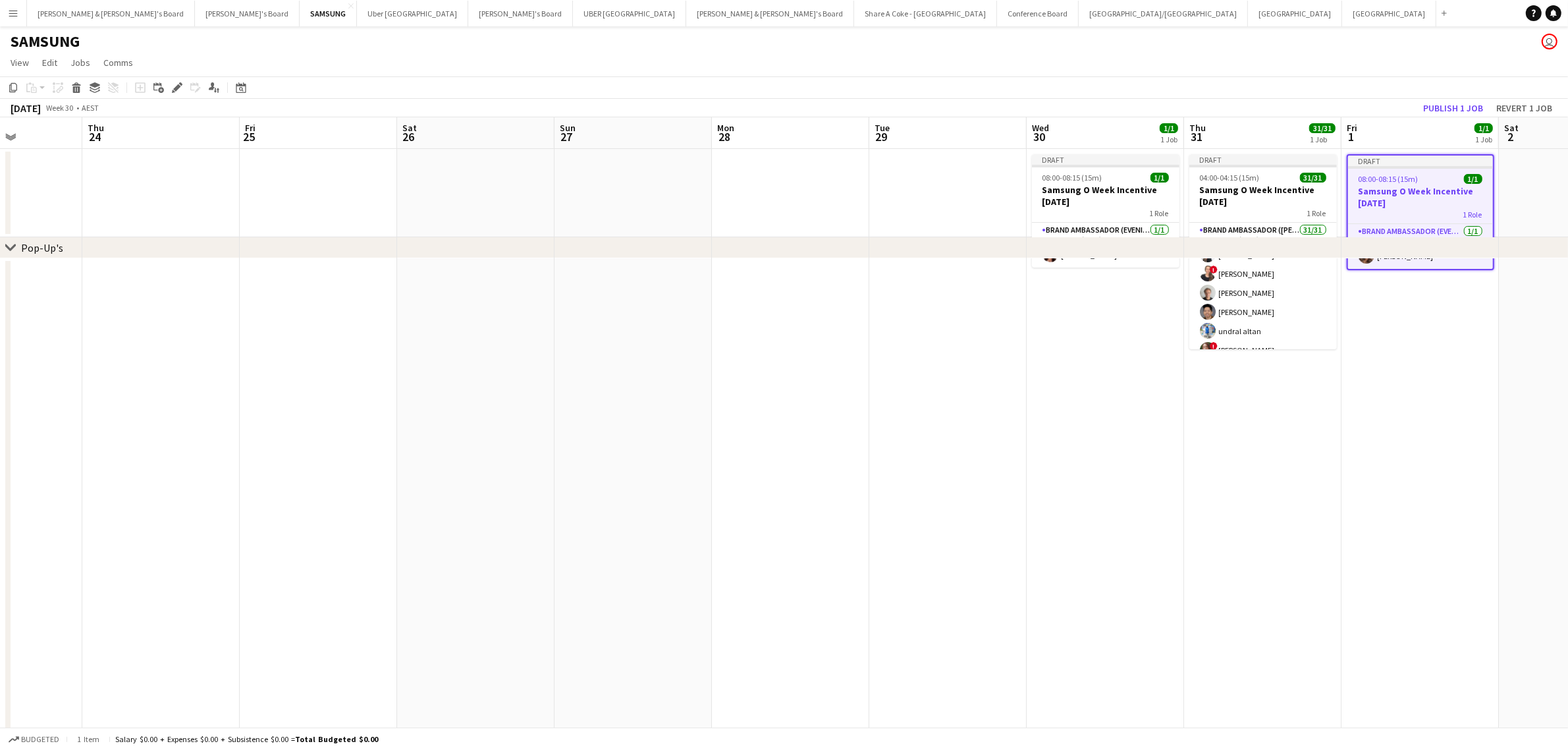
click at [1411, 331] on app-date-cell at bounding box center [1420, 572] width 157 height 627
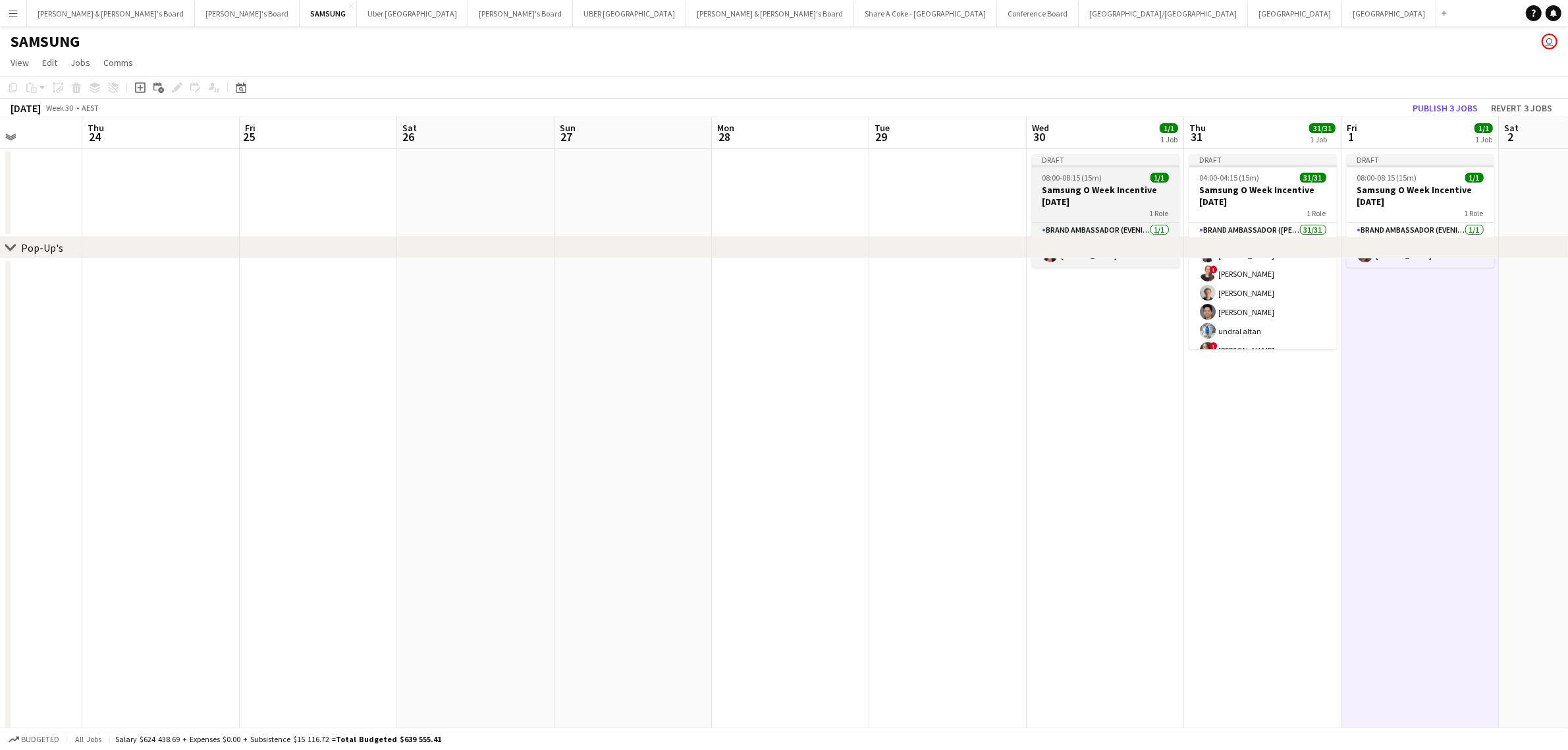
click at [1108, 185] on h3 "Samsung O Week Incentive Feb 25" at bounding box center [1105, 196] width 147 height 24
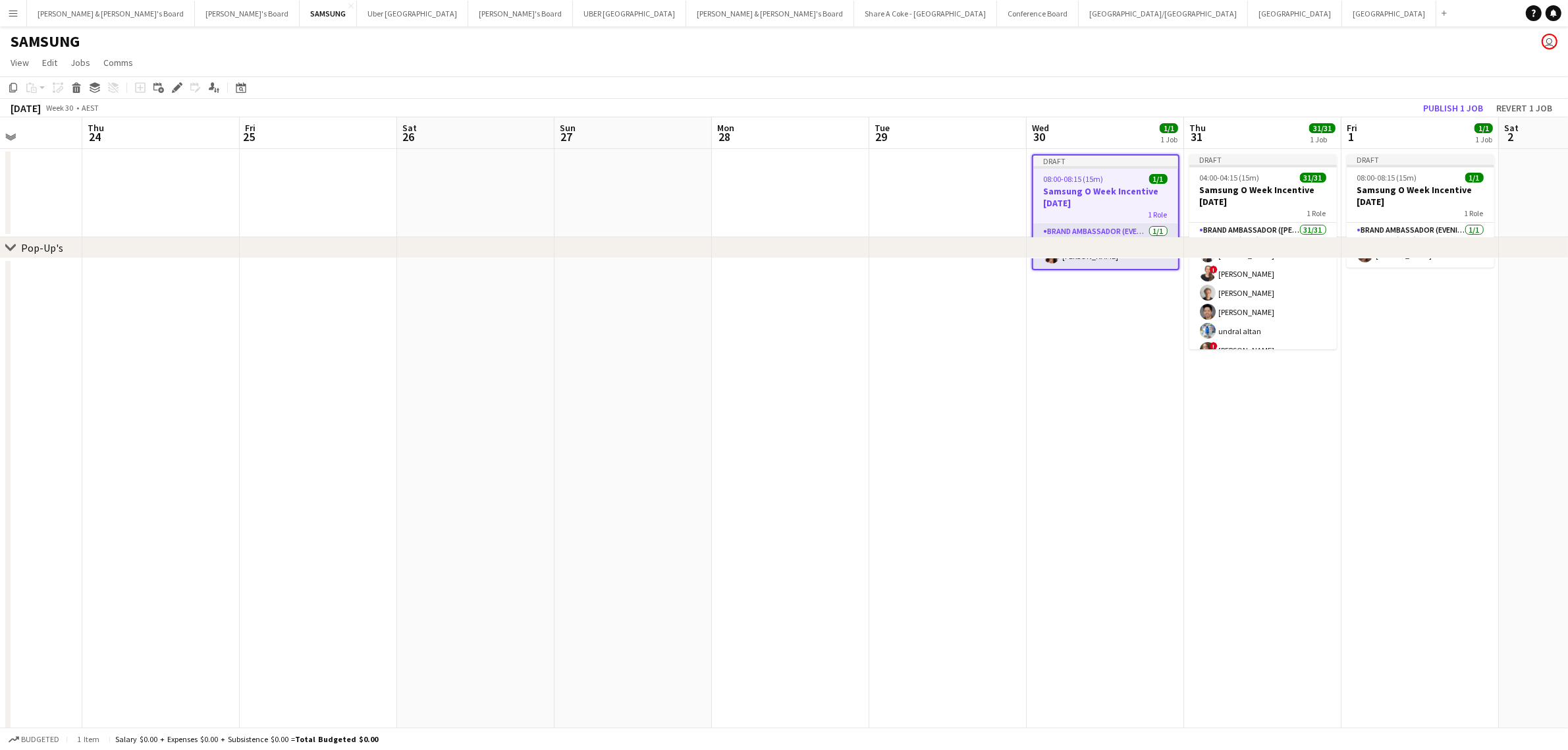
click at [1115, 231] on app-card-role "Brand Ambassador (Evening) 1/1 08:00-08:15 (15m) Julie Bettens" at bounding box center [1105, 246] width 145 height 45
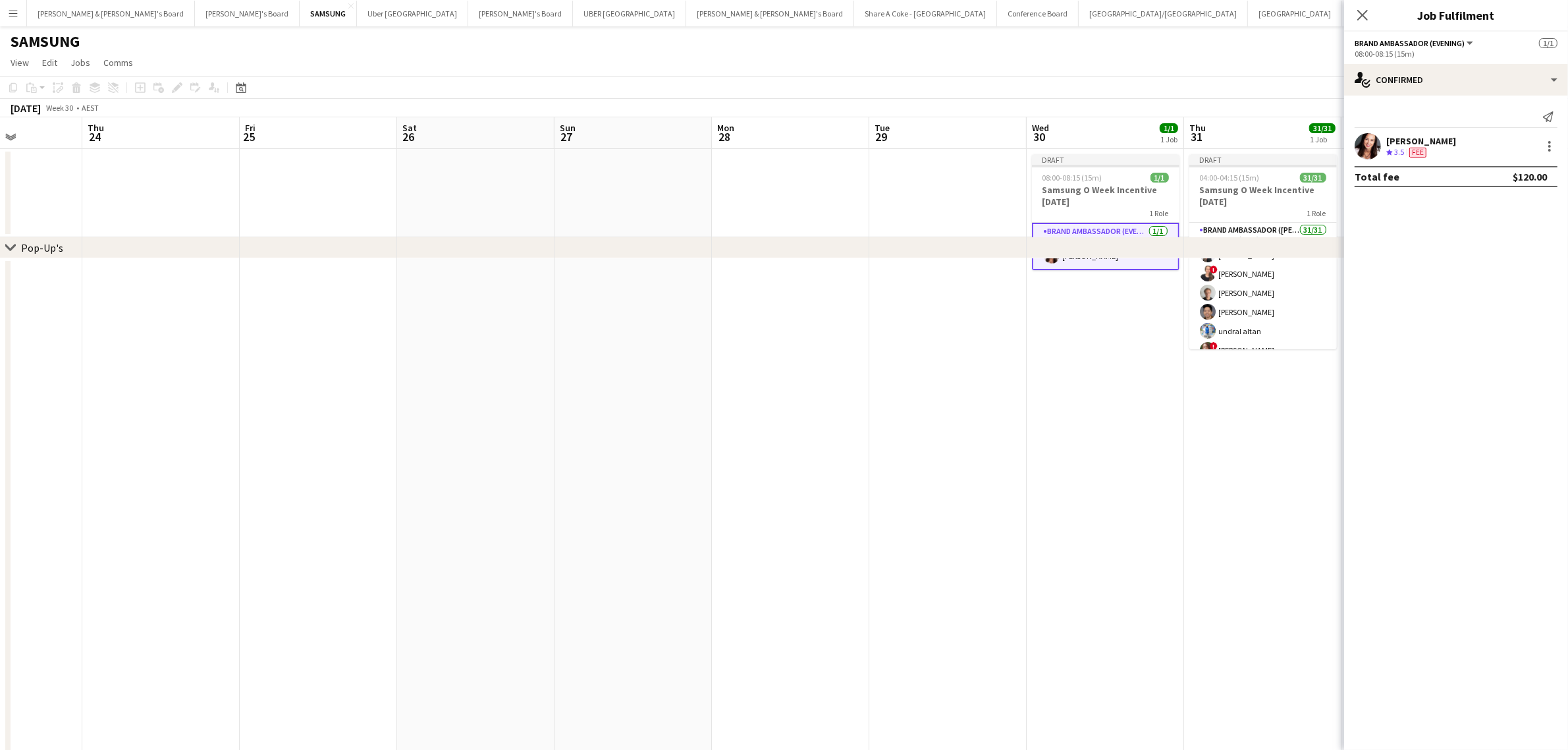
click at [1184, 412] on app-date-cell at bounding box center [1263, 572] width 157 height 627
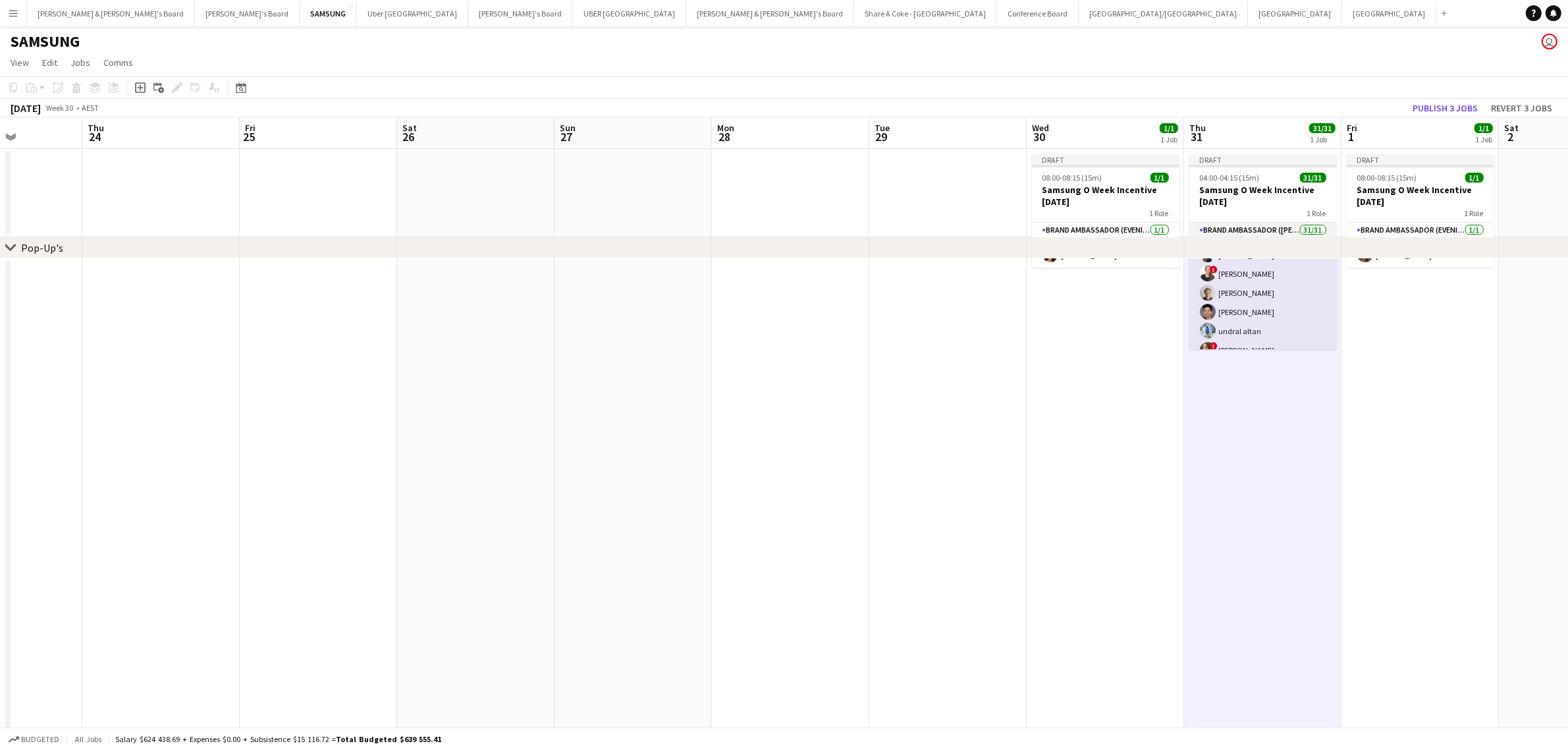
click at [1222, 224] on app-card-role "Brand Ambassador (Mon - Fri) 31/31 04:00-04:15 (15m) Vanshika Grover ! Sabina C…" at bounding box center [1263, 532] width 147 height 618
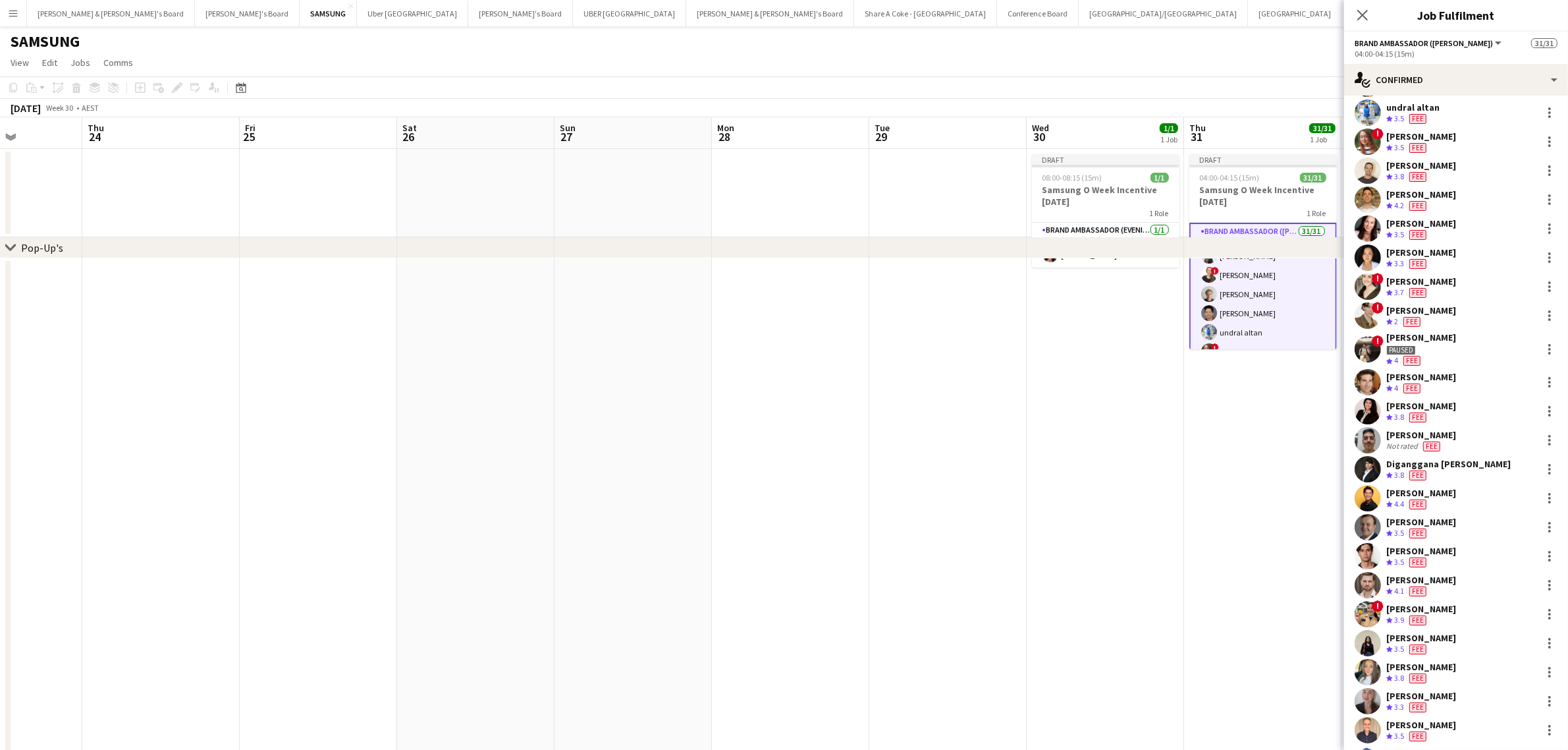
scroll to position [324, 0]
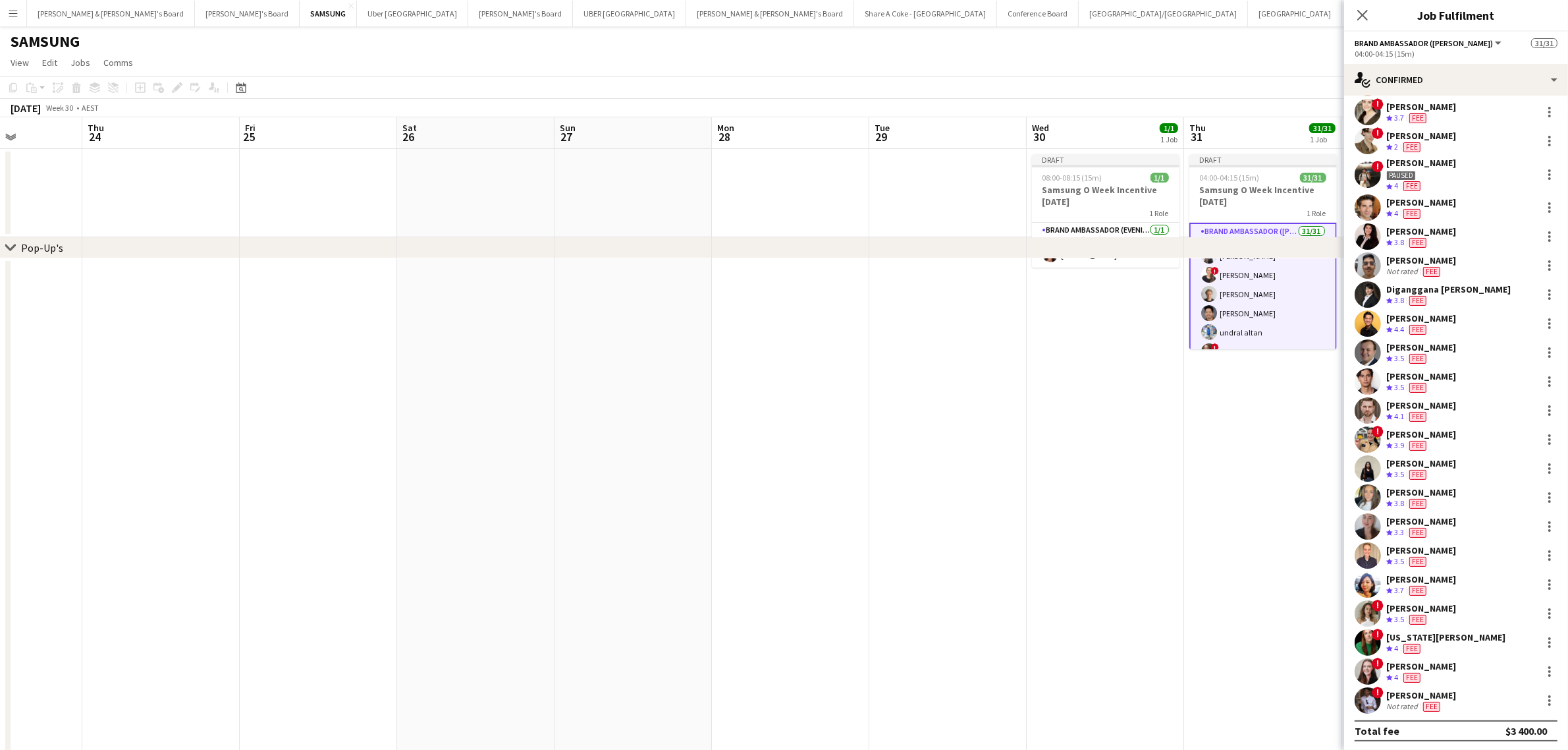
click at [1226, 511] on app-date-cell at bounding box center [1263, 572] width 157 height 627
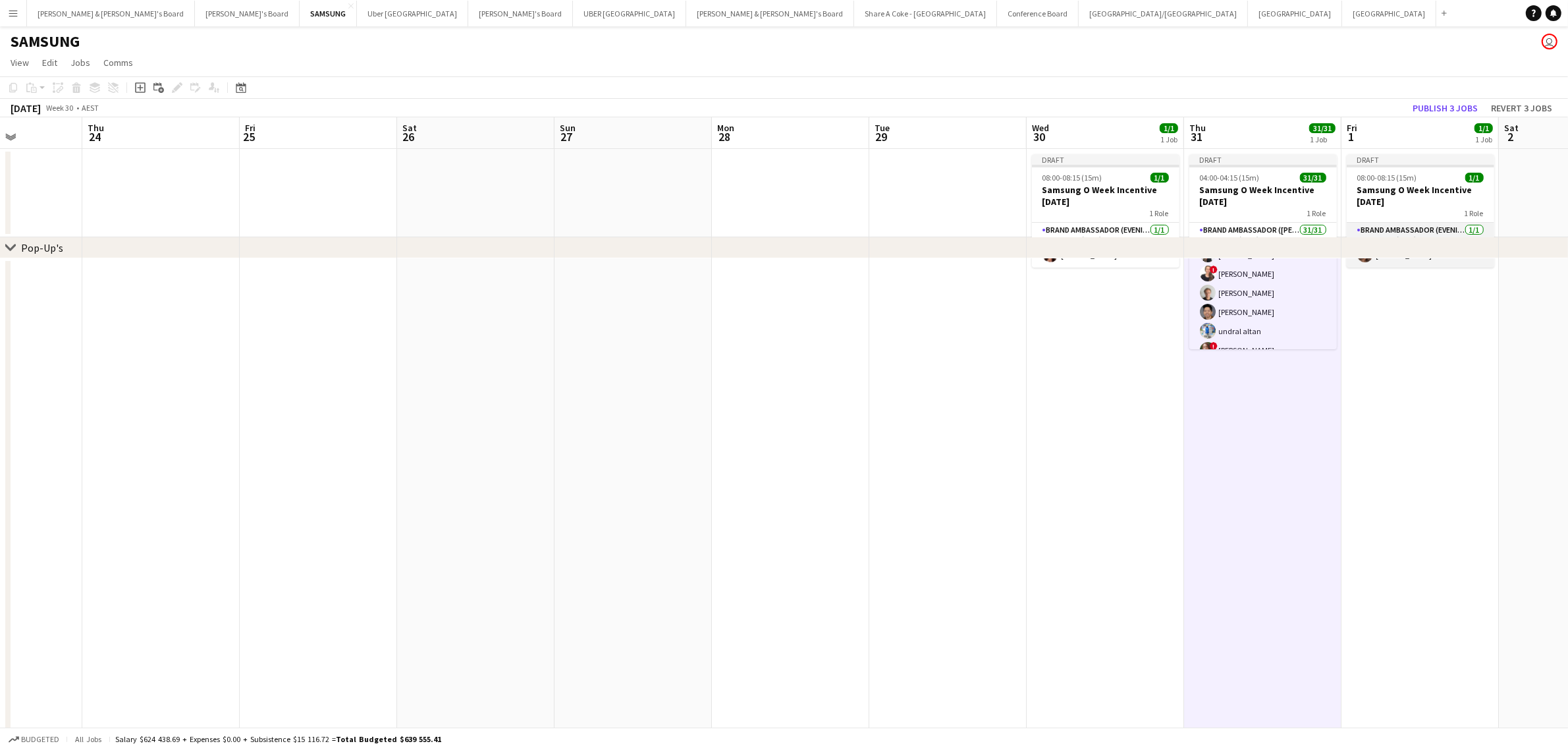
click at [1400, 226] on app-card-role "Brand Ambassador (Evening) 1/1 08:00-08:15 (15m) Rachel Zappia" at bounding box center [1421, 245] width 147 height 45
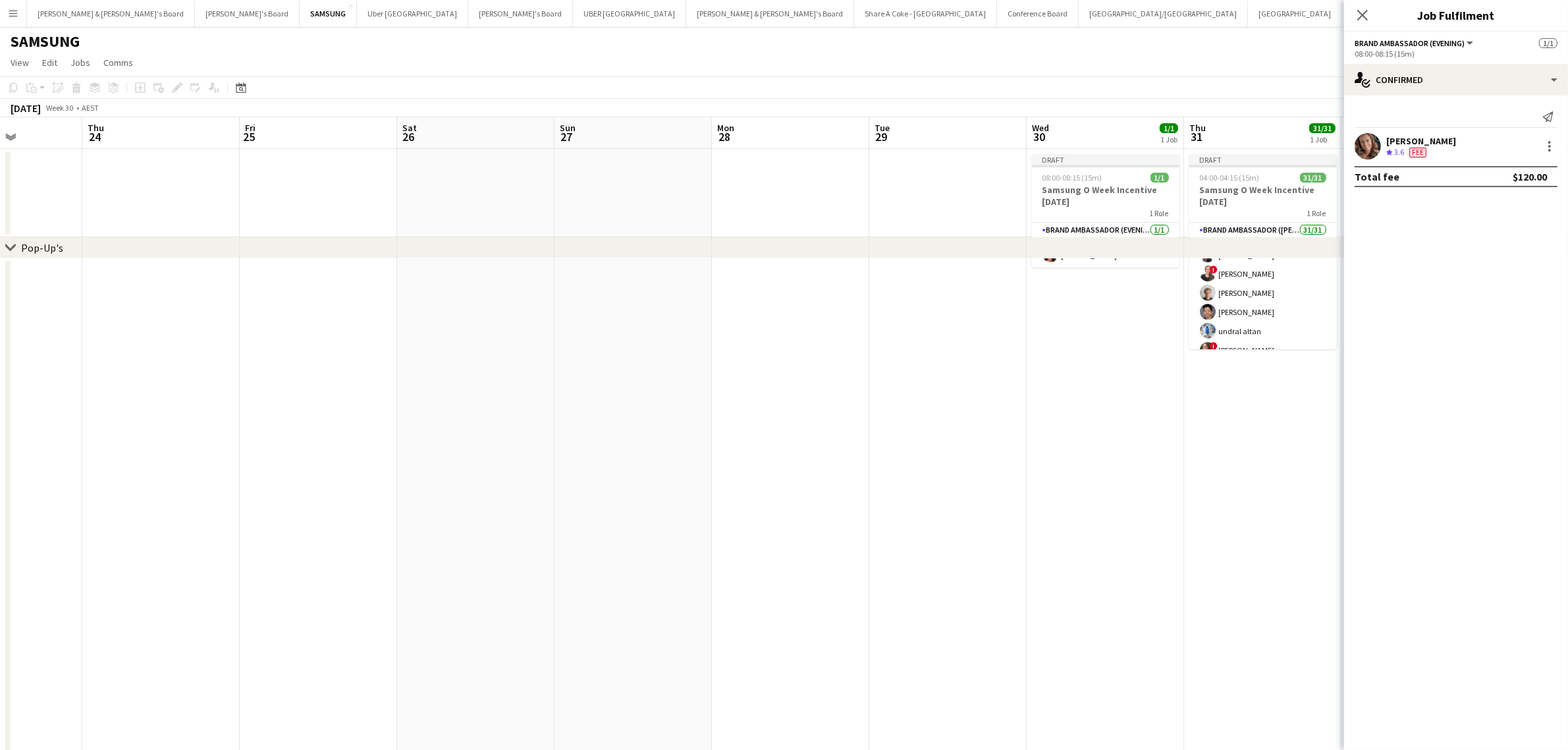
click at [1293, 485] on app-date-cell at bounding box center [1263, 572] width 157 height 627
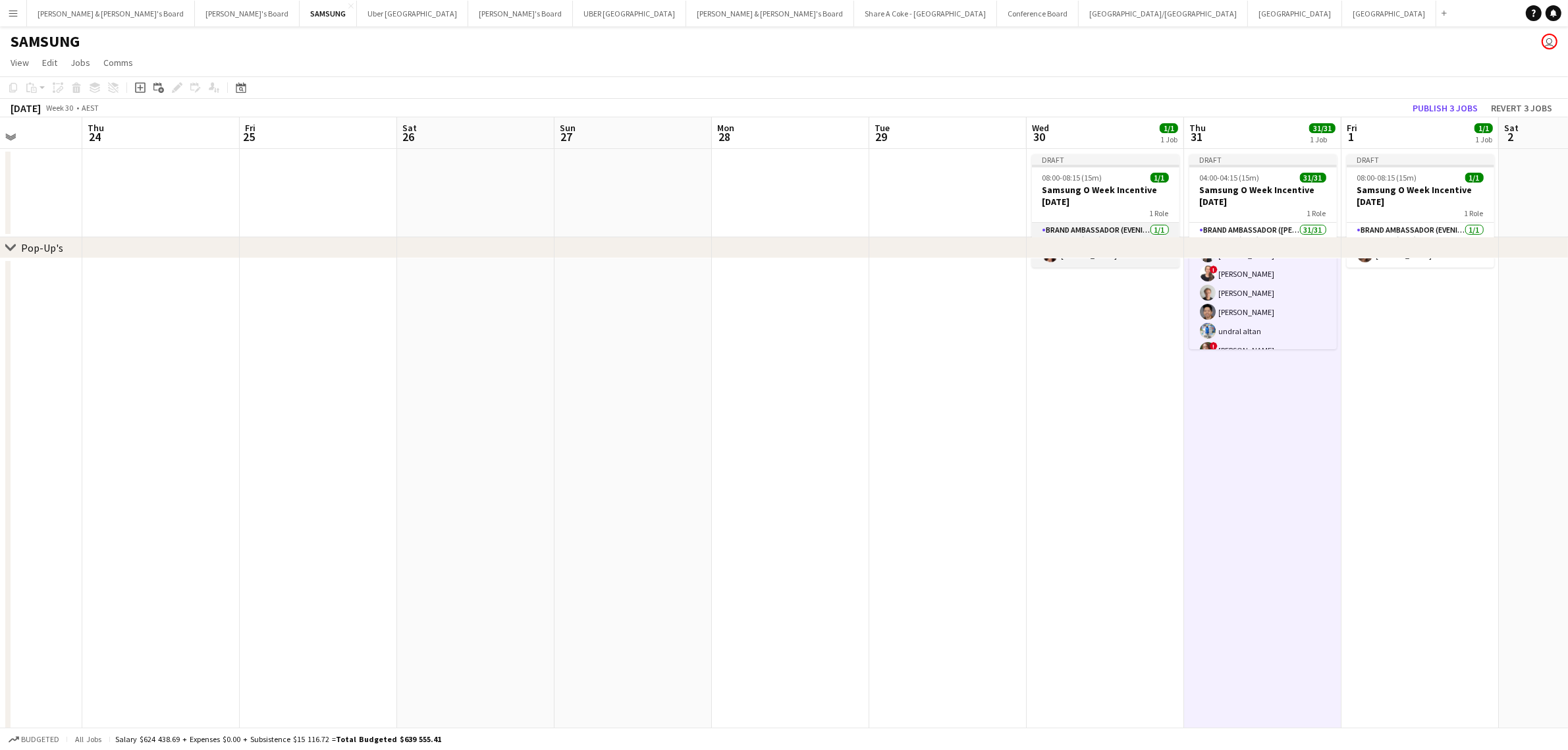
click at [1110, 226] on app-card-role "Brand Ambassador (Evening) 1/1 08:00-08:15 (15m) Julie Bettens" at bounding box center [1105, 245] width 147 height 45
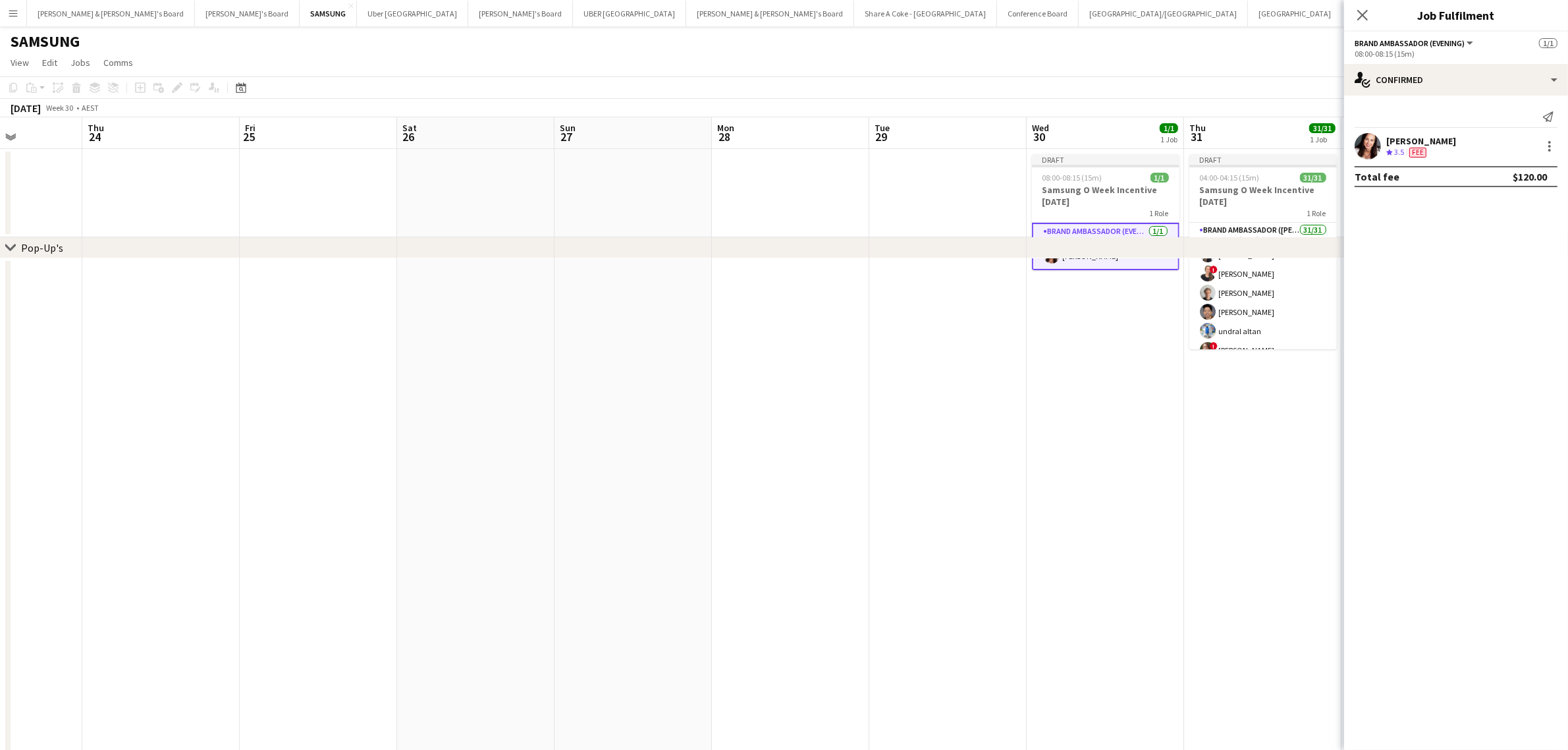
click at [1147, 400] on app-date-cell at bounding box center [1105, 572] width 157 height 627
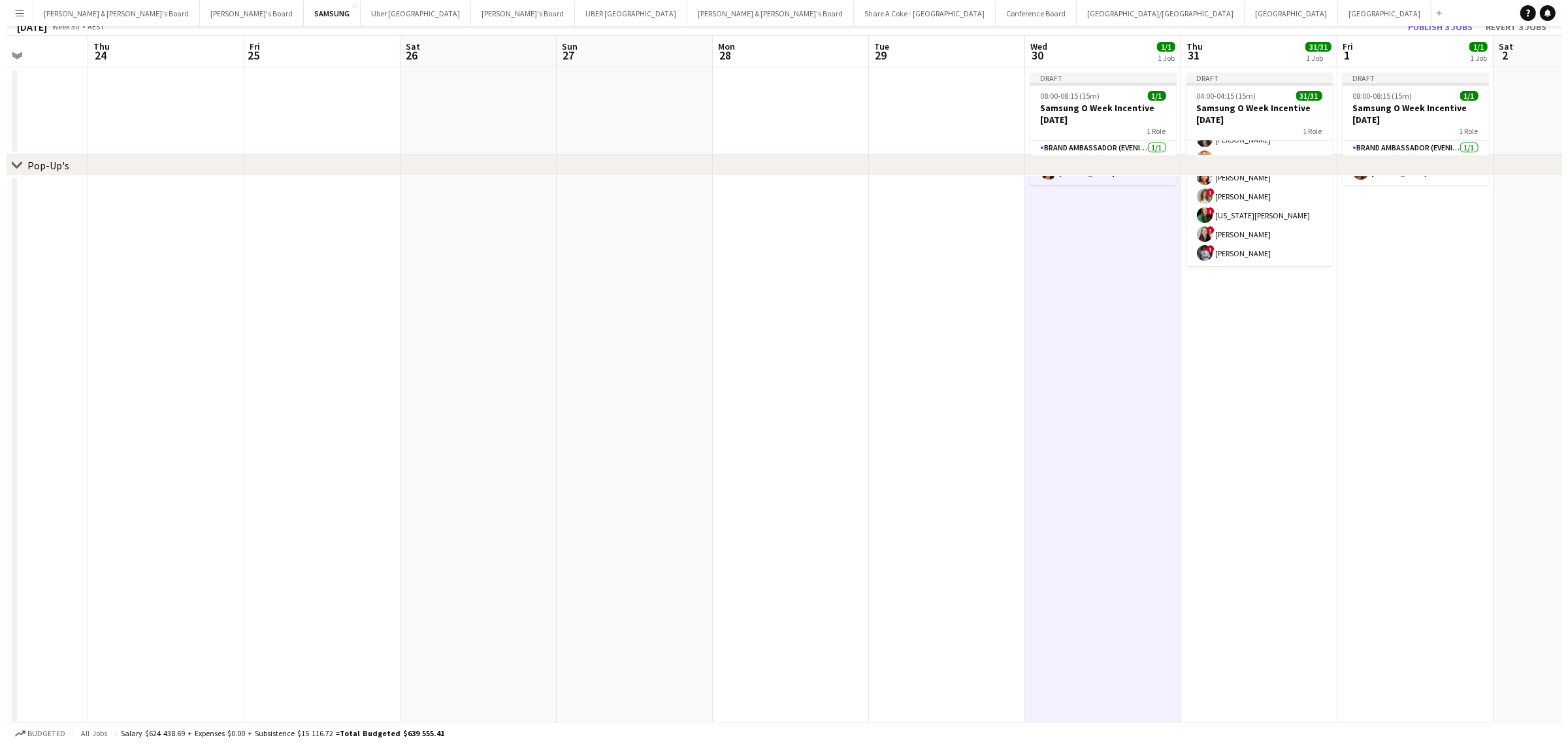
scroll to position [0, 0]
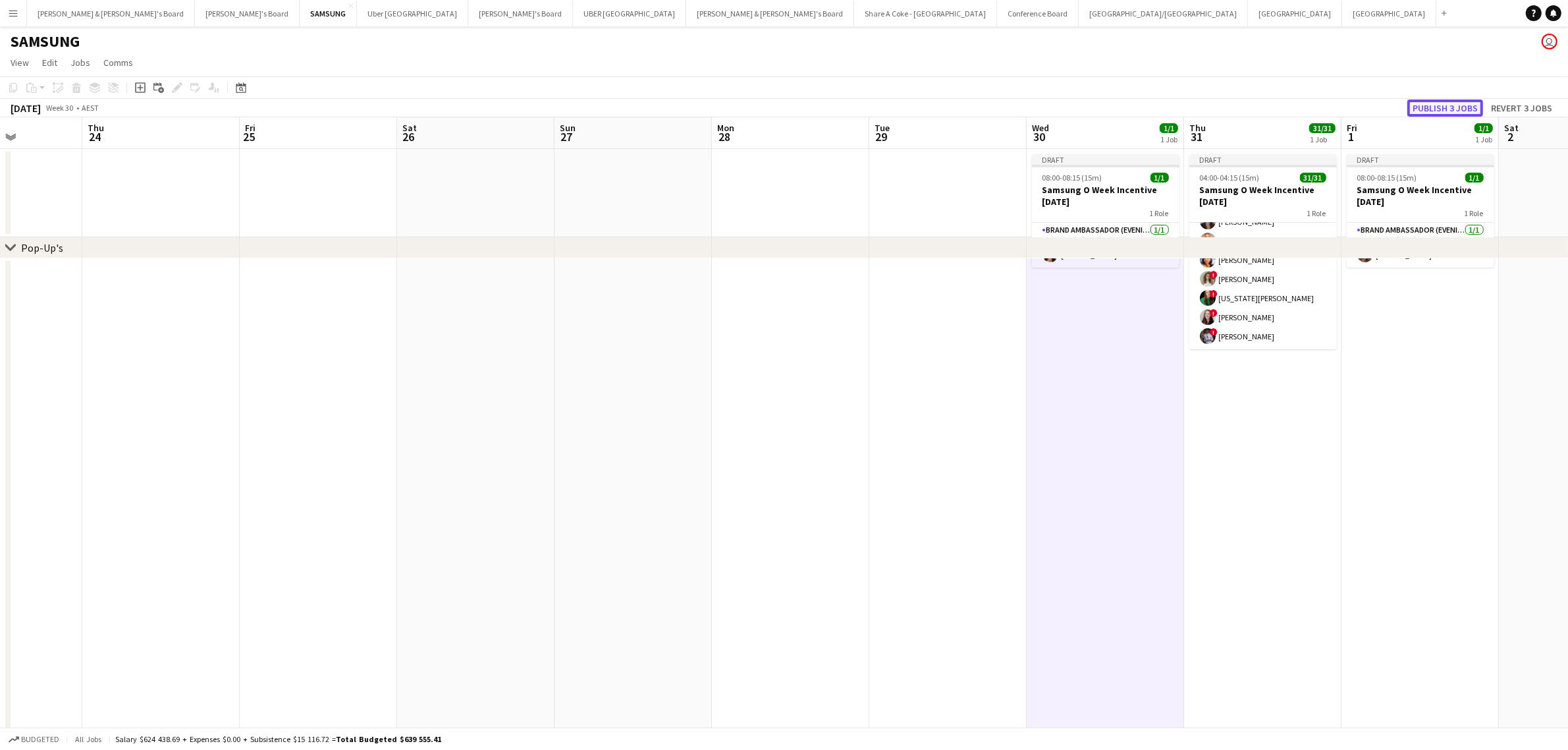
click at [1461, 104] on button "Publish 3 jobs" at bounding box center [1445, 108] width 76 height 17
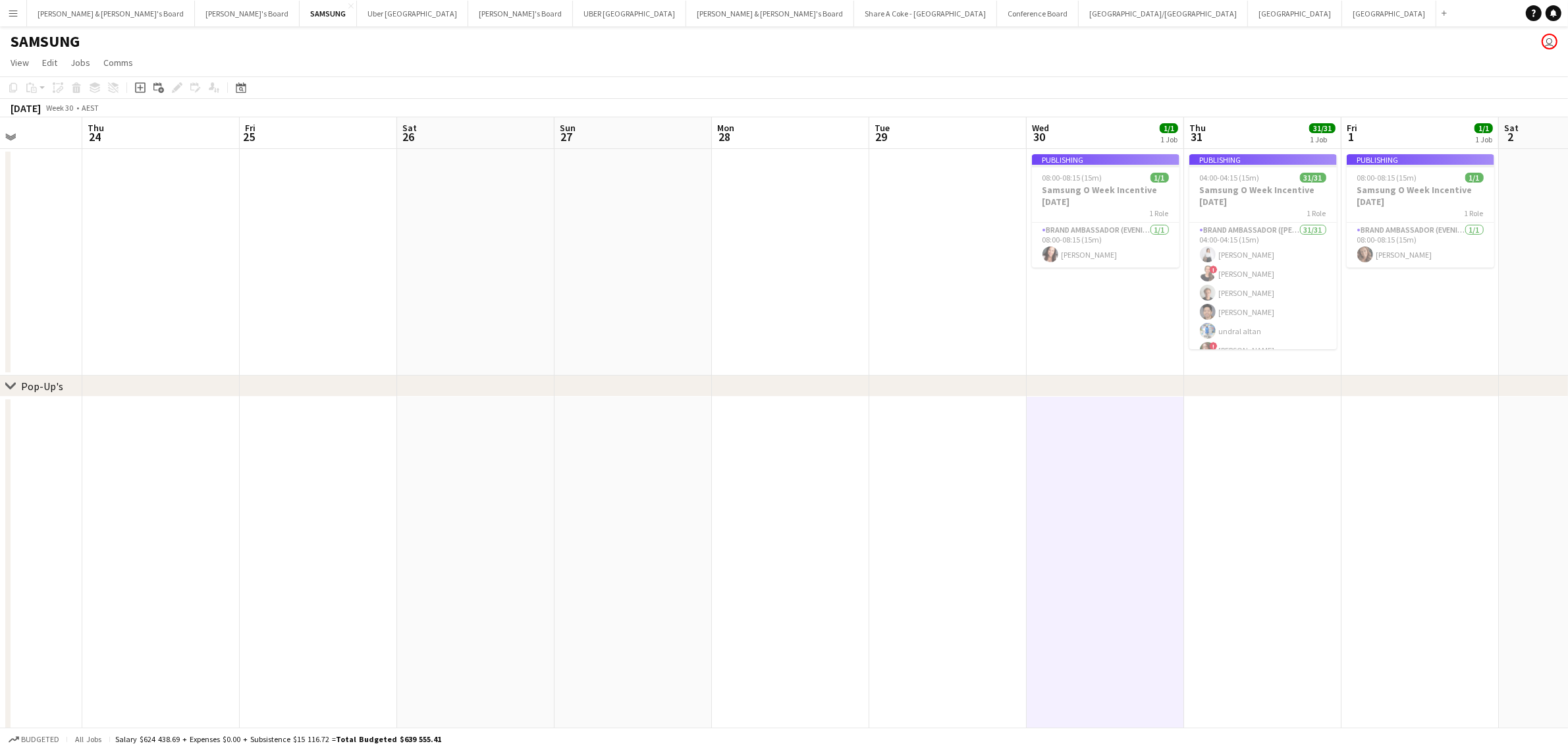
click at [1398, 452] on app-date-cell at bounding box center [1420, 710] width 157 height 627
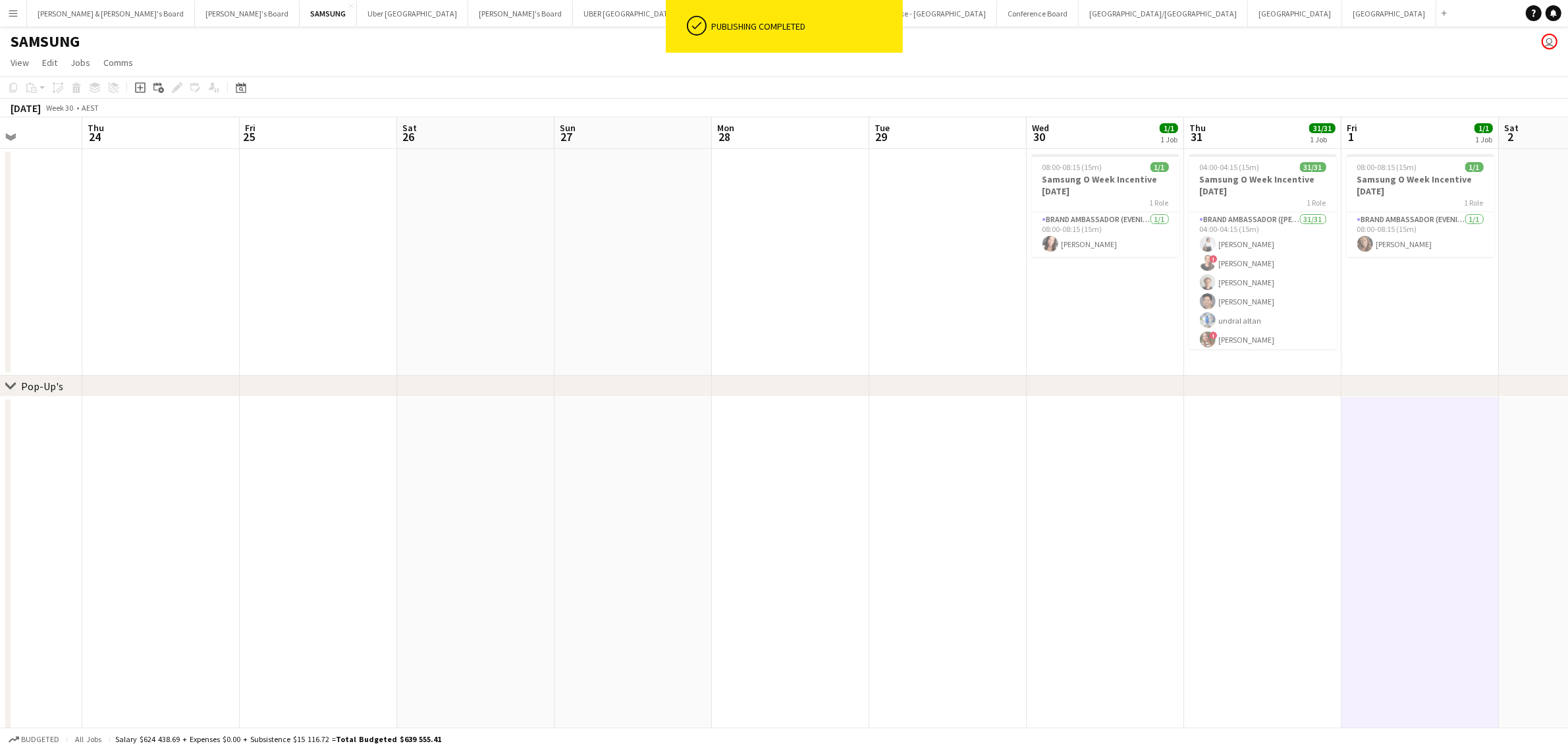
click at [926, 350] on app-date-cell at bounding box center [948, 262] width 157 height 227
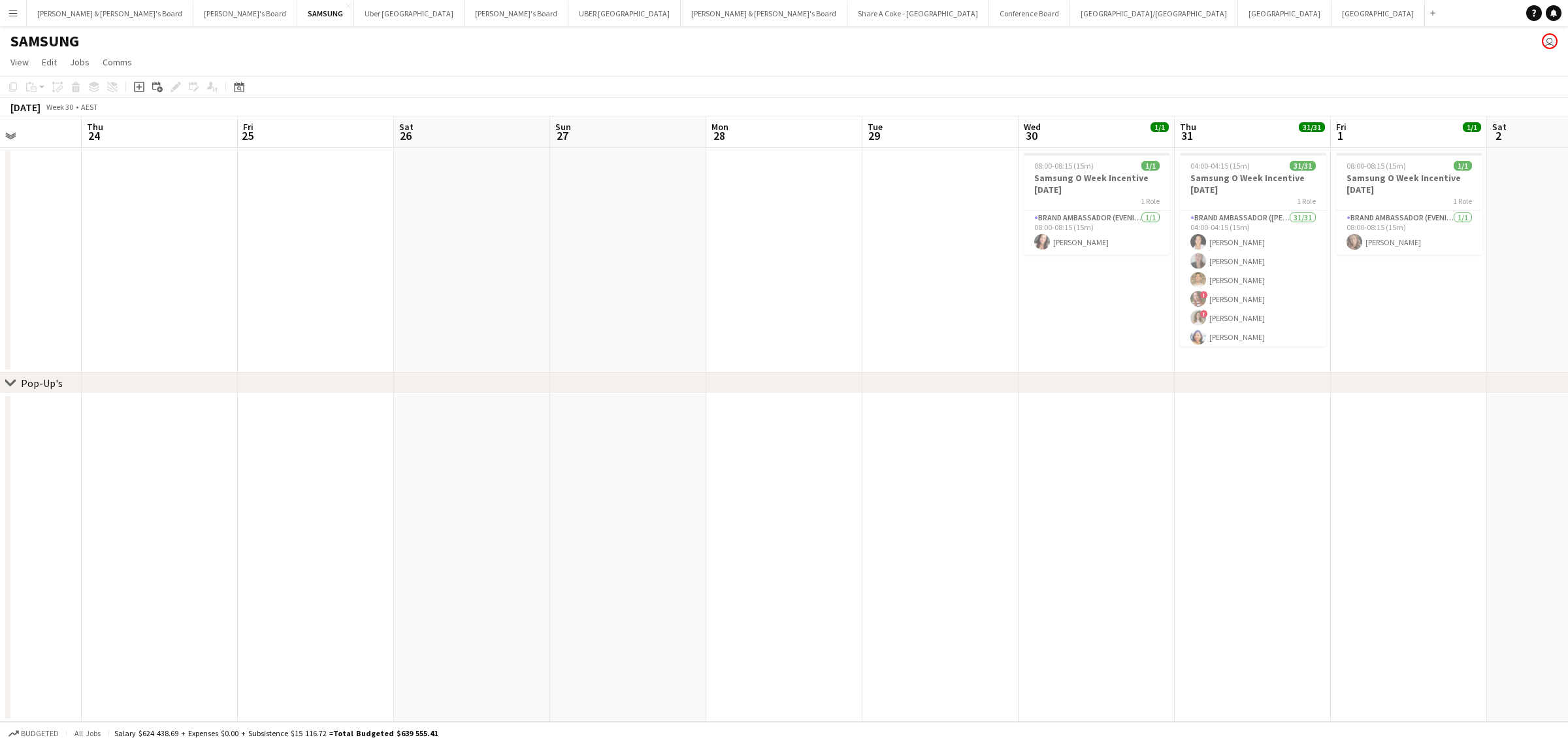
click at [6, 15] on button "Menu" at bounding box center [13, 13] width 26 height 26
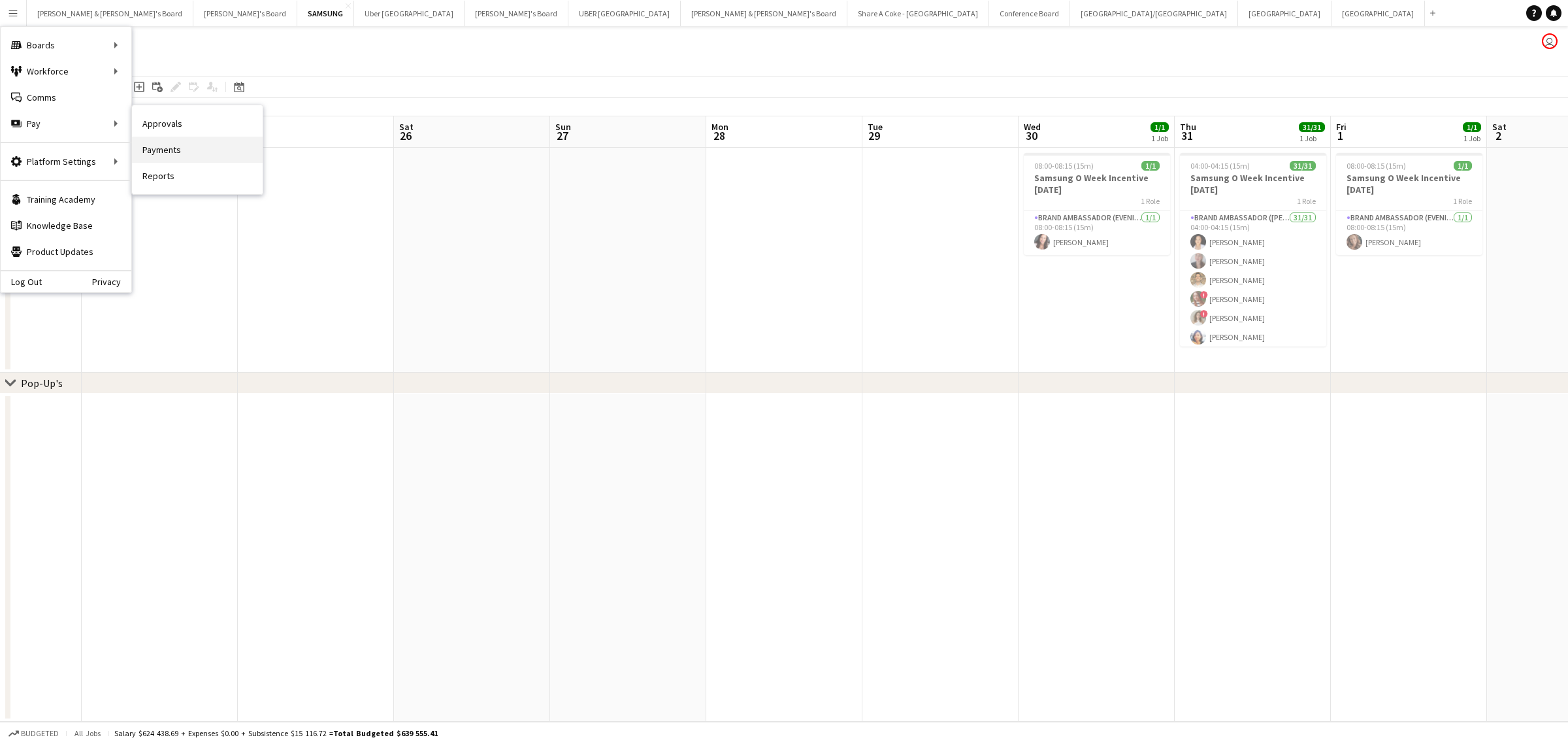
click at [157, 143] on link "Payments" at bounding box center [198, 150] width 131 height 26
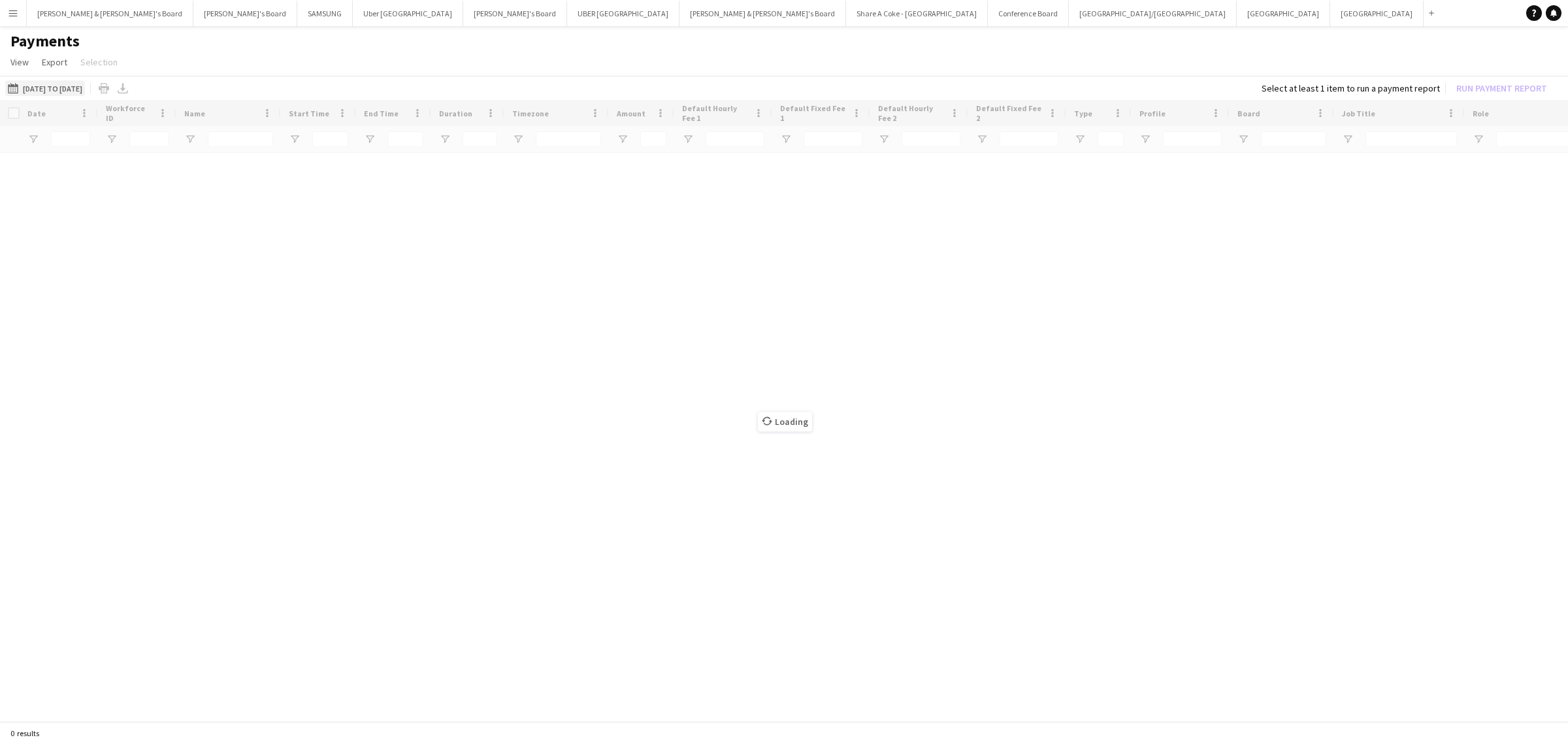
click at [82, 90] on button "16-07-2025 to 31-07-2025 16-07-2025 to 31-07-2025" at bounding box center [45, 88] width 79 height 16
click at [157, 186] on span "1" at bounding box center [152, 191] width 16 height 18
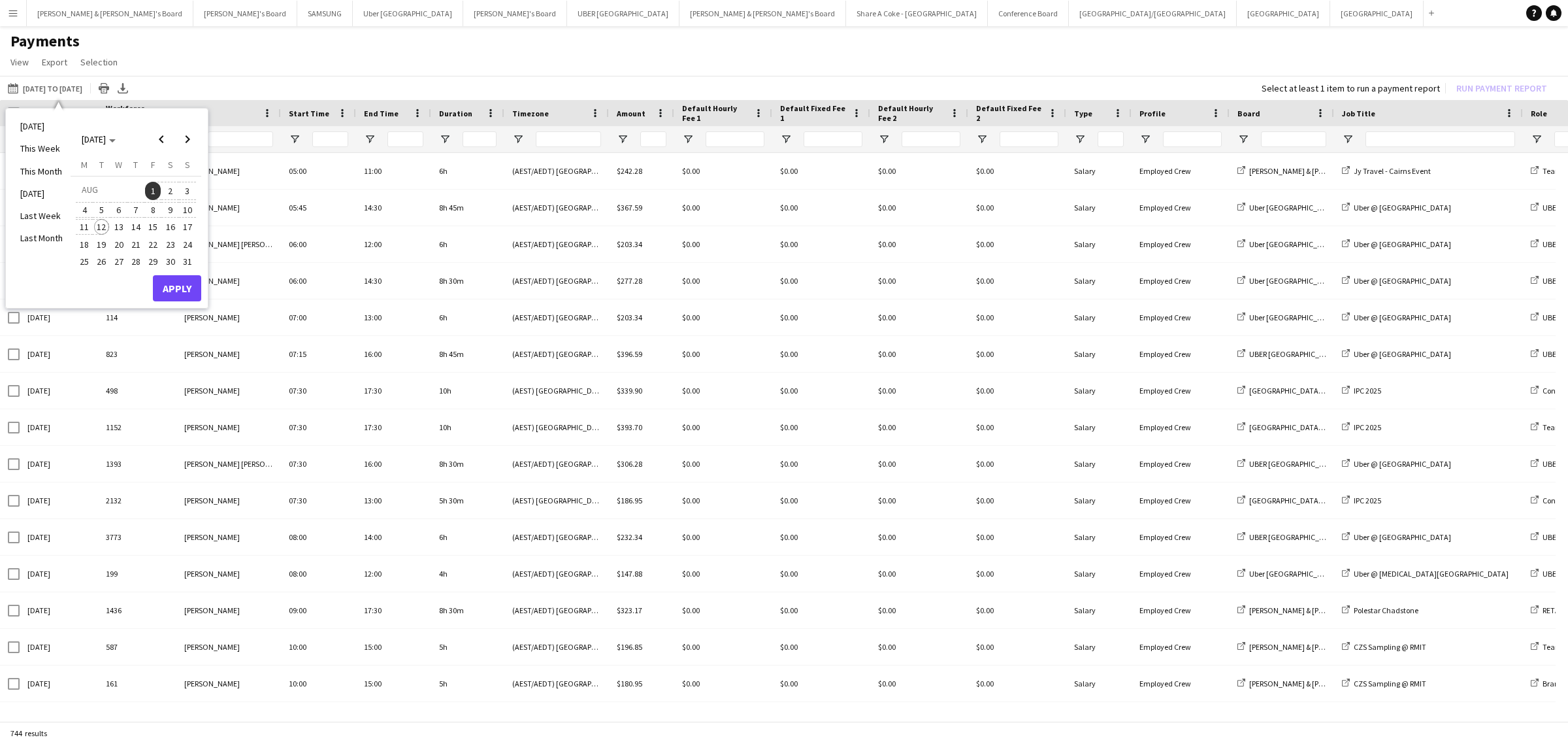
click at [100, 224] on span "12" at bounding box center [102, 226] width 16 height 16
click at [182, 286] on button "Apply" at bounding box center [177, 288] width 48 height 26
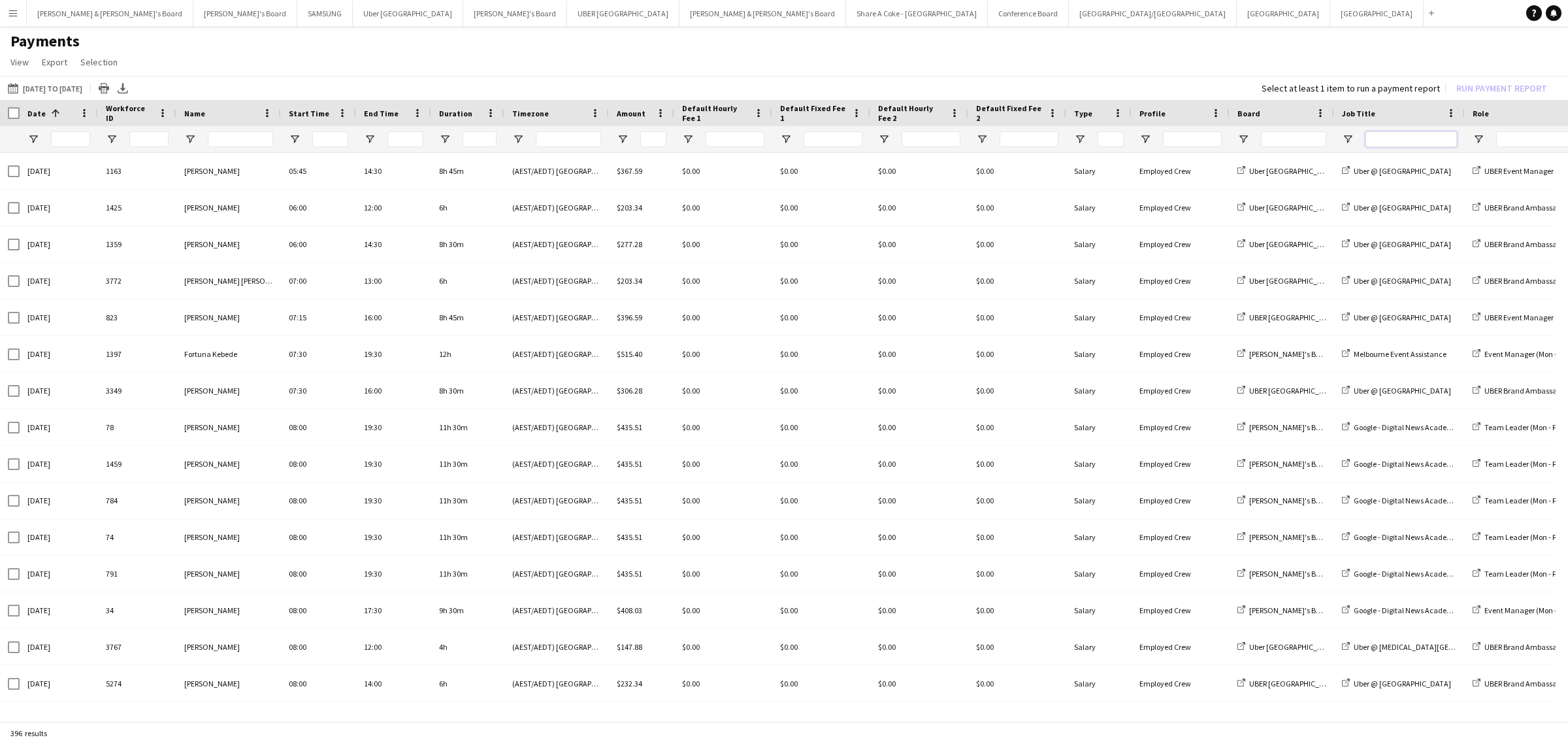
click at [1432, 139] on input "Job Title Filter Input" at bounding box center [1411, 139] width 91 height 16
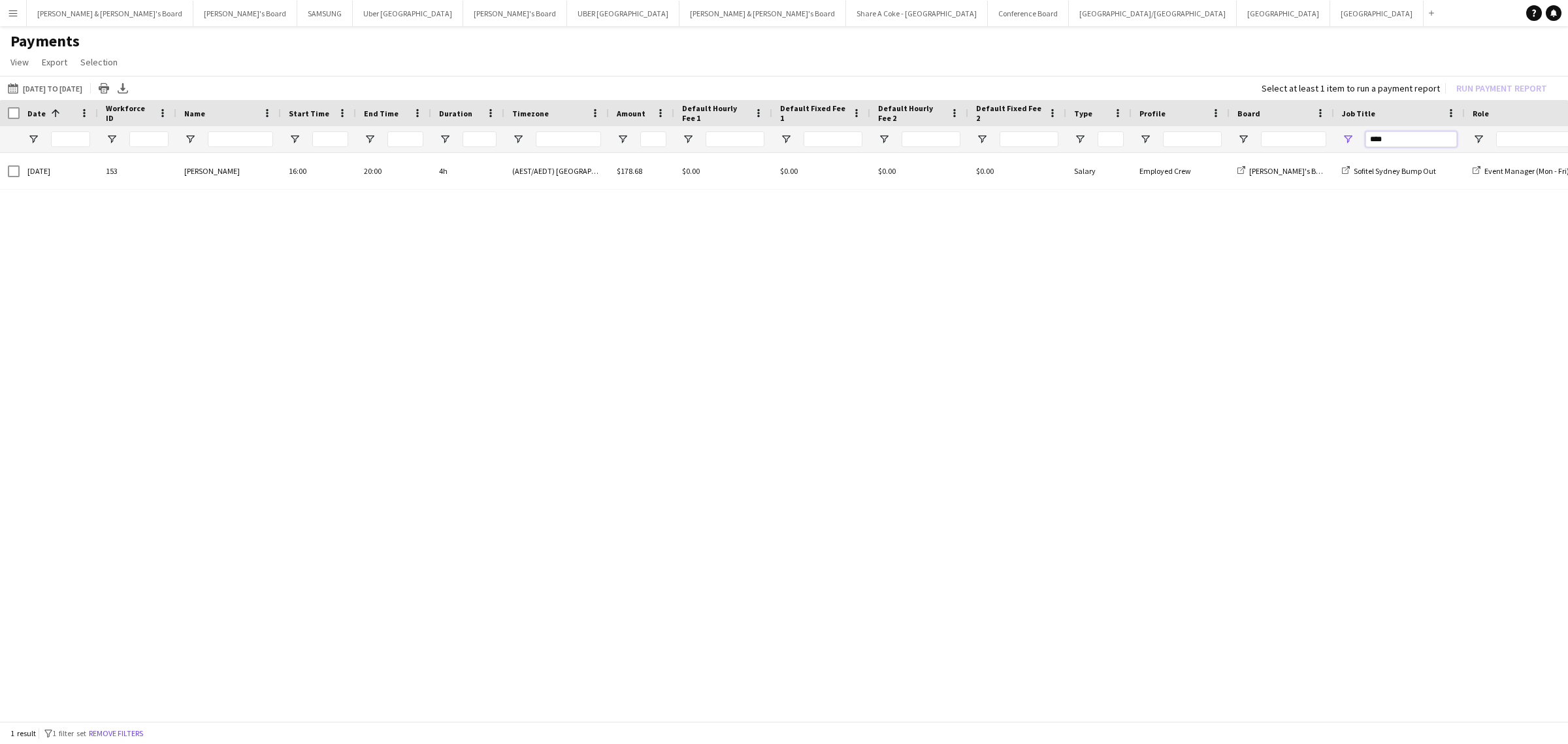
drag, startPoint x: 1405, startPoint y: 144, endPoint x: 1284, endPoint y: 157, distance: 121.7
click at [1284, 157] on div "Date 1 Workforce ID Name" at bounding box center [784, 412] width 1568 height 623
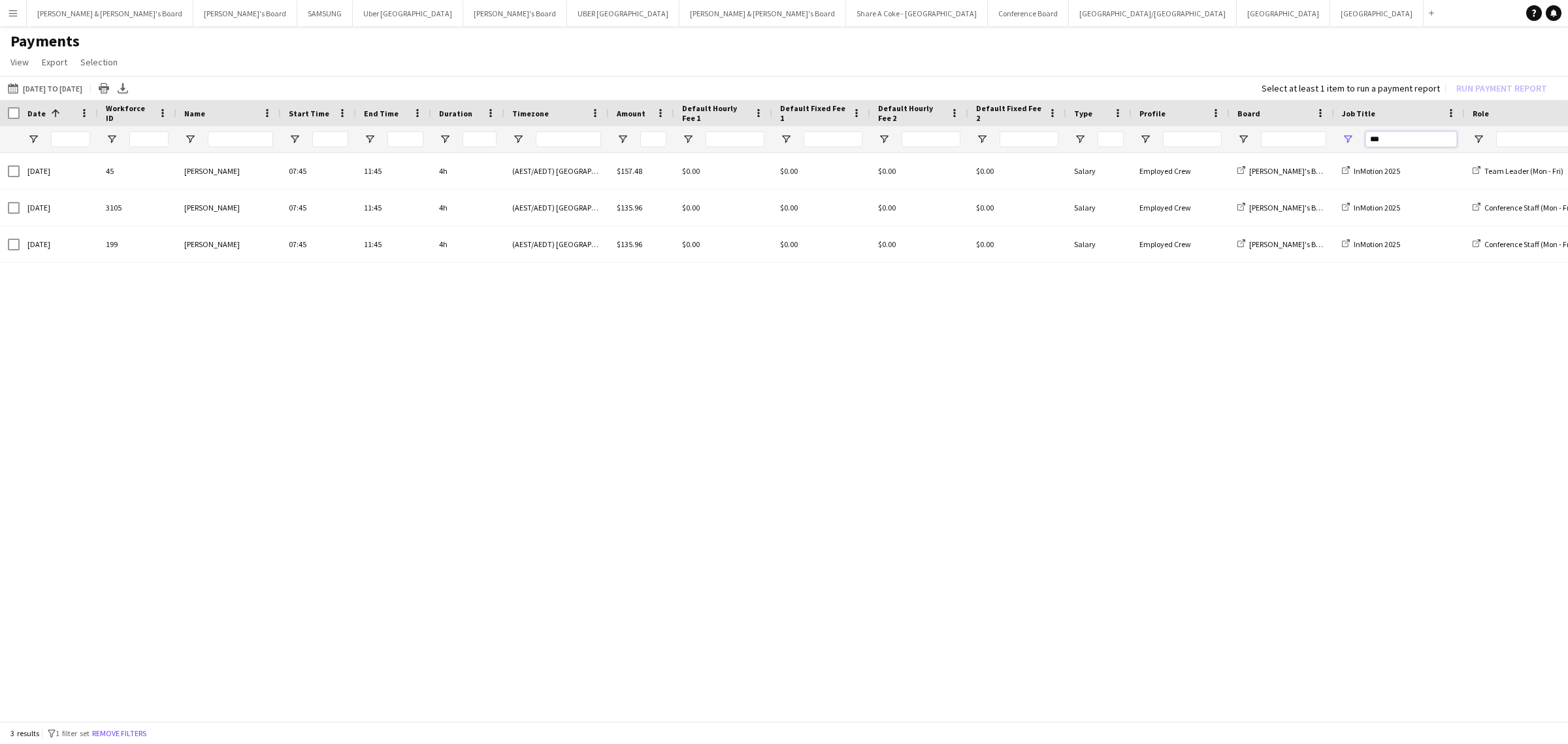
type input "***"
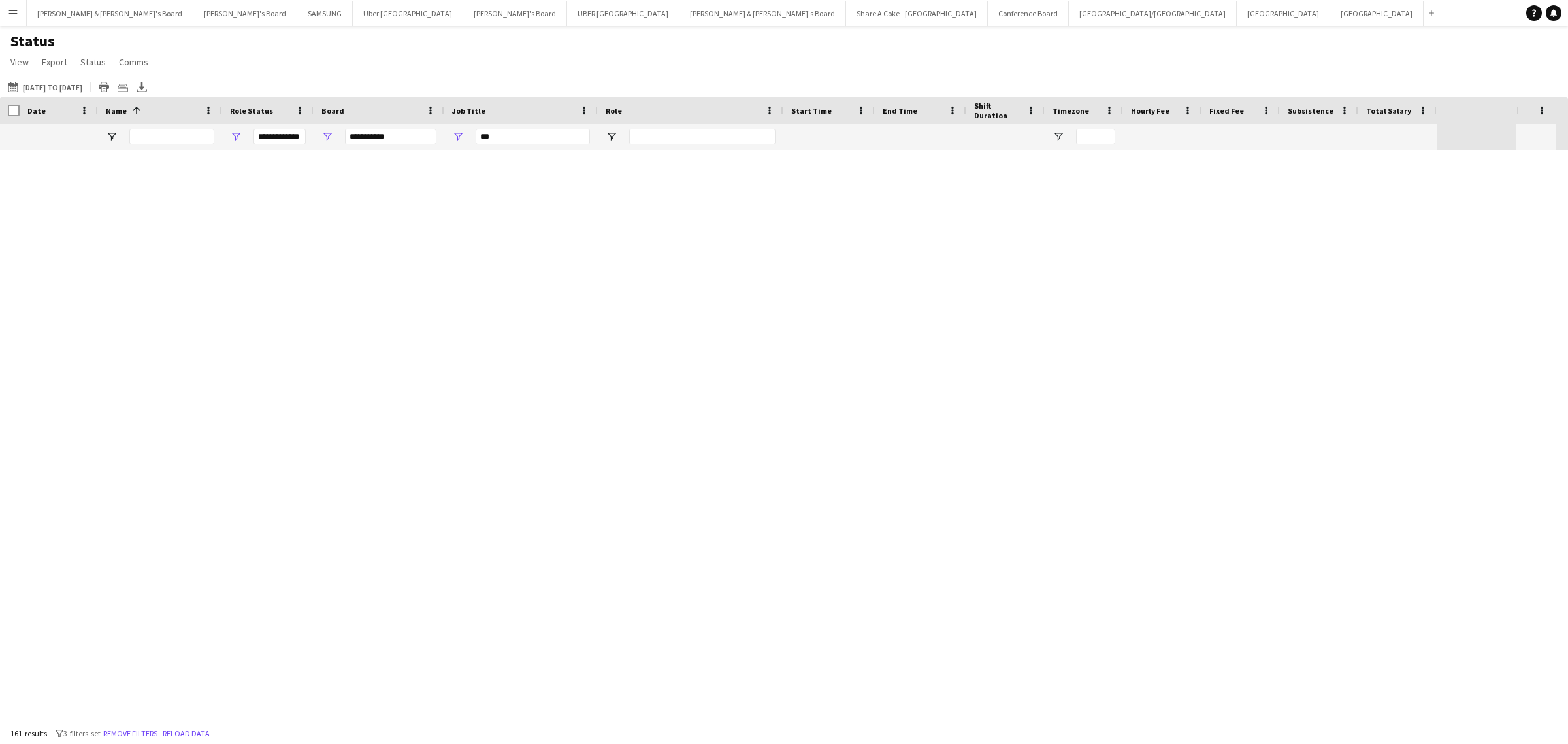
scroll to position [3524, 0]
